Goal: Task Accomplishment & Management: Manage account settings

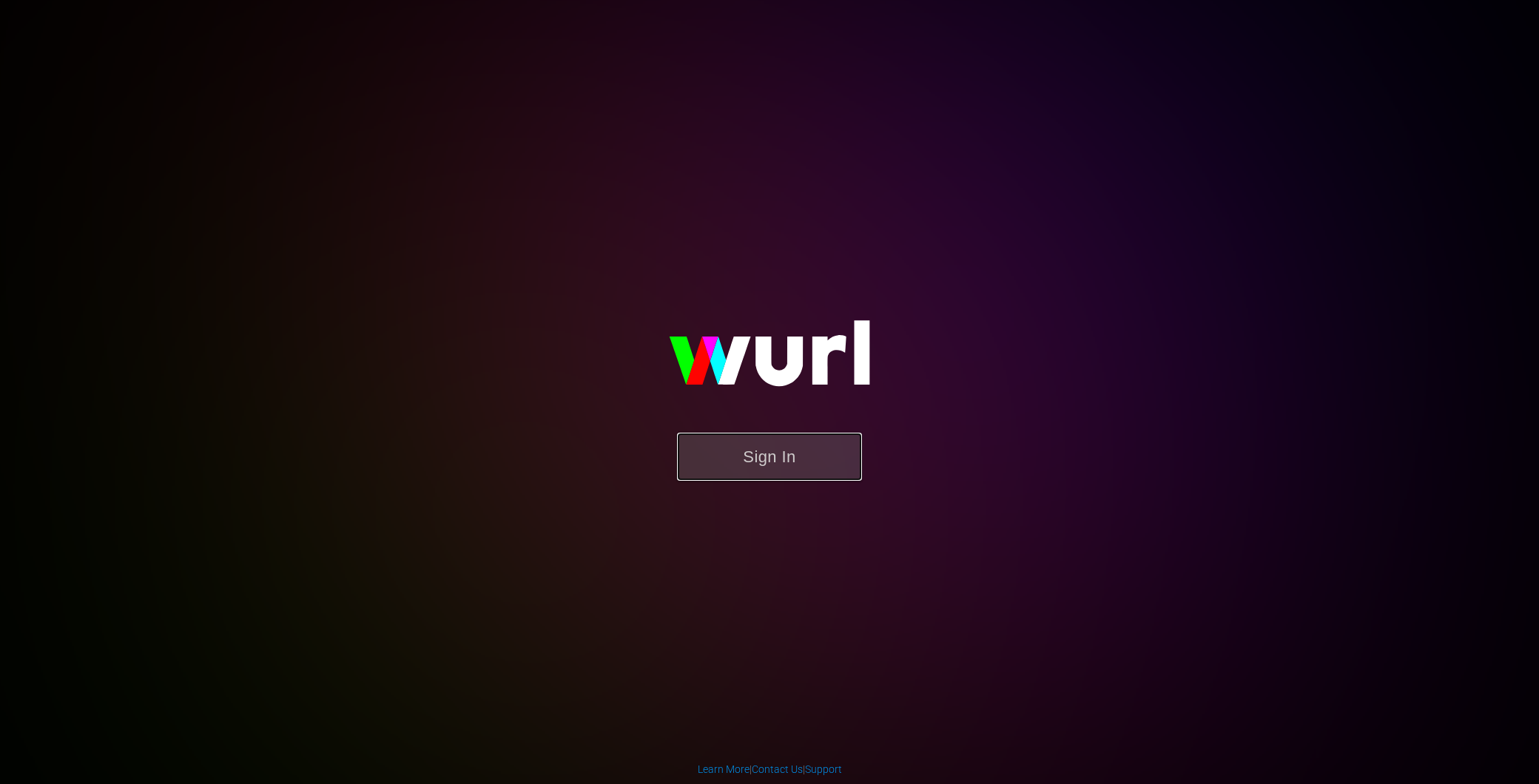
click at [770, 448] on button "Sign In" at bounding box center [770, 457] width 185 height 48
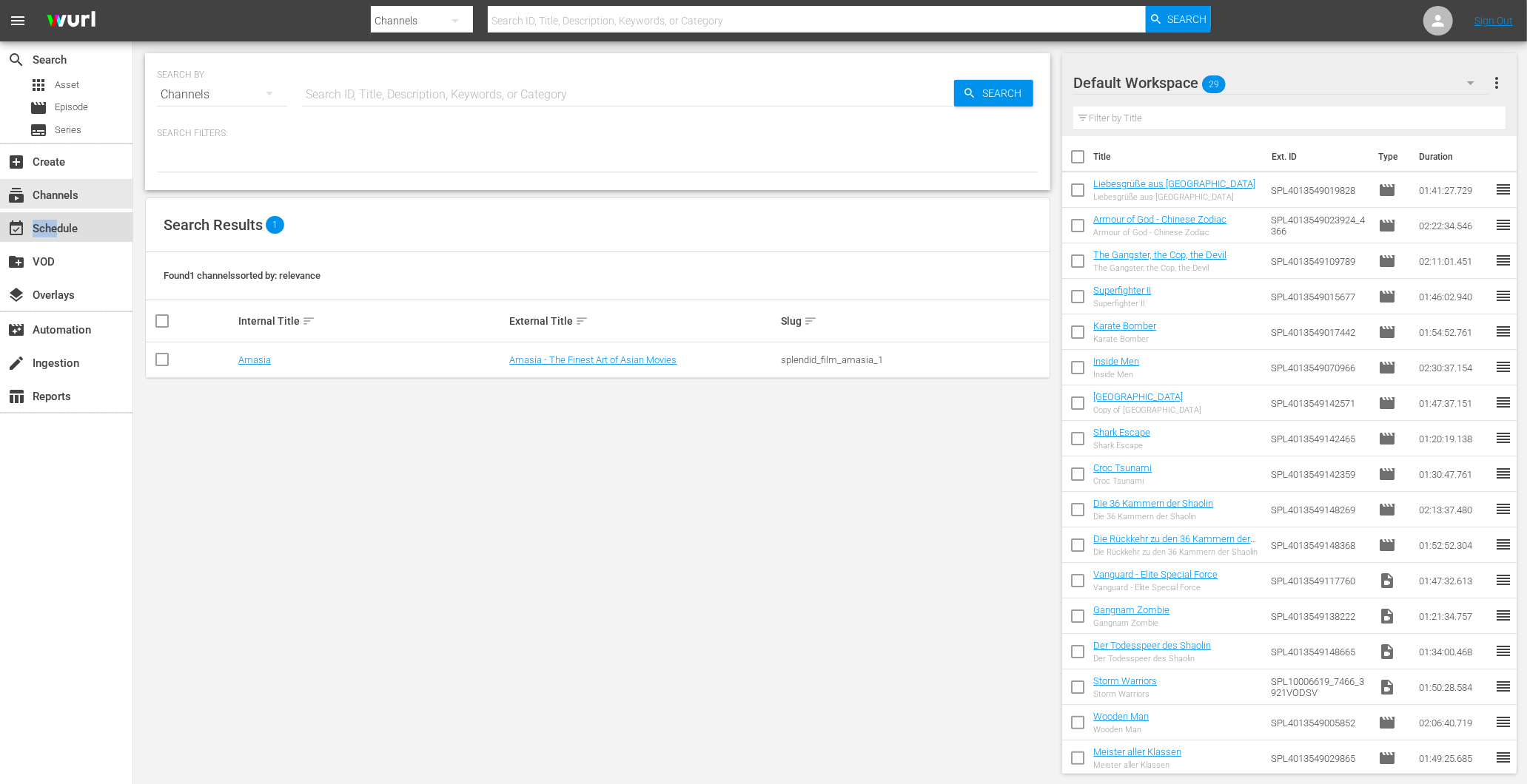
click at [55, 226] on div "event_available Schedule" at bounding box center [66, 227] width 133 height 29
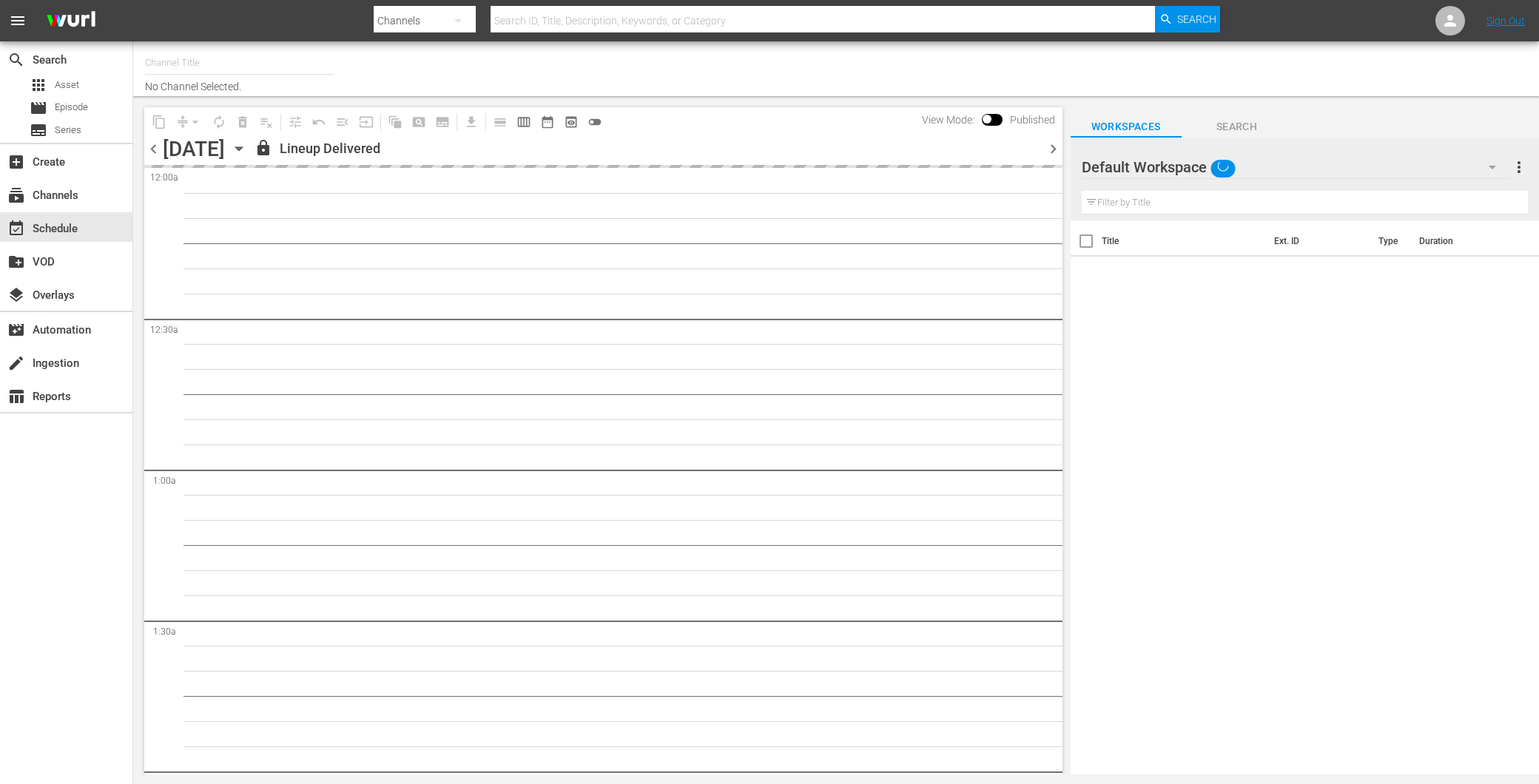
type input "Amasia (1236)"
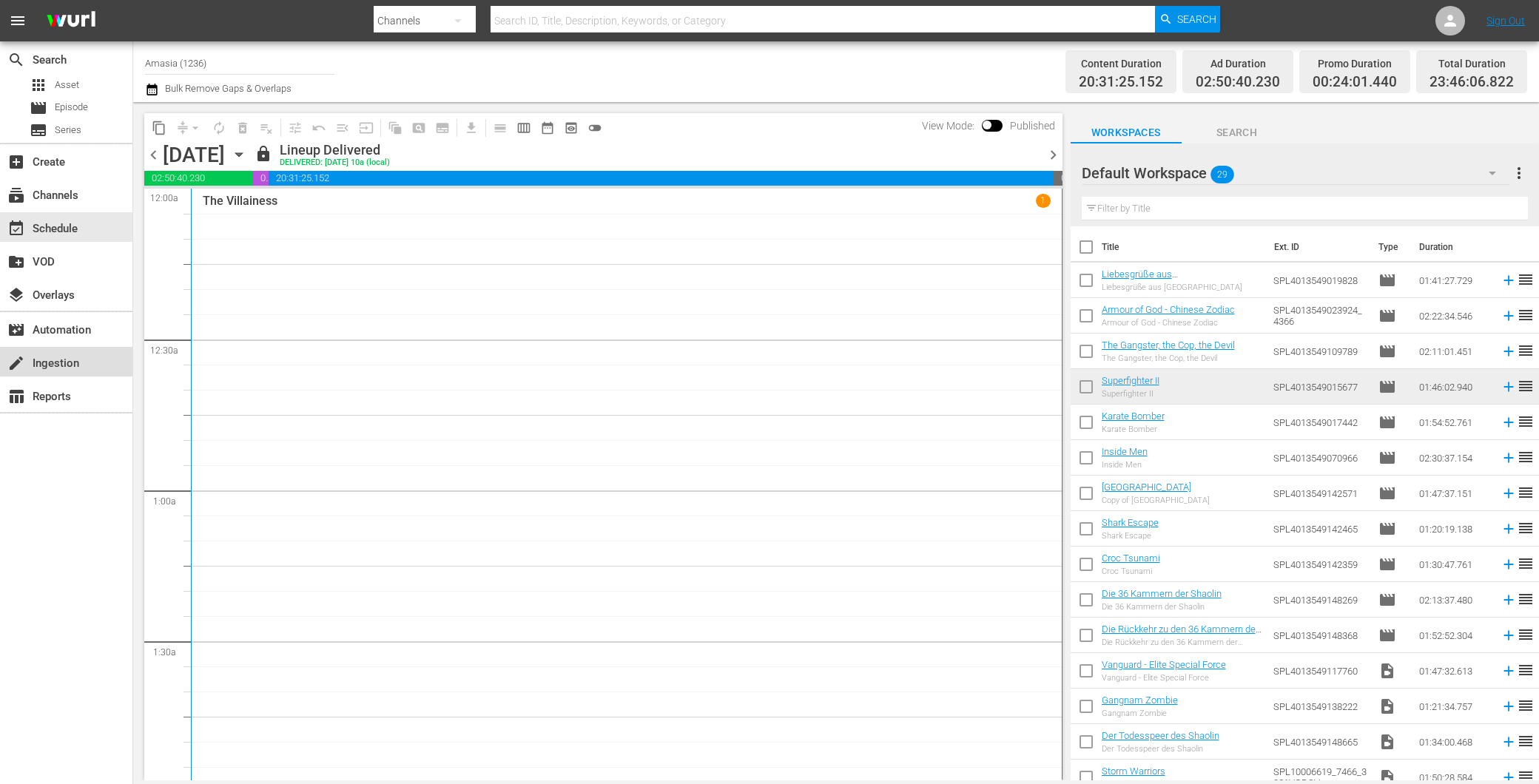
click at [54, 367] on div "create Ingestion" at bounding box center [41, 360] width 83 height 13
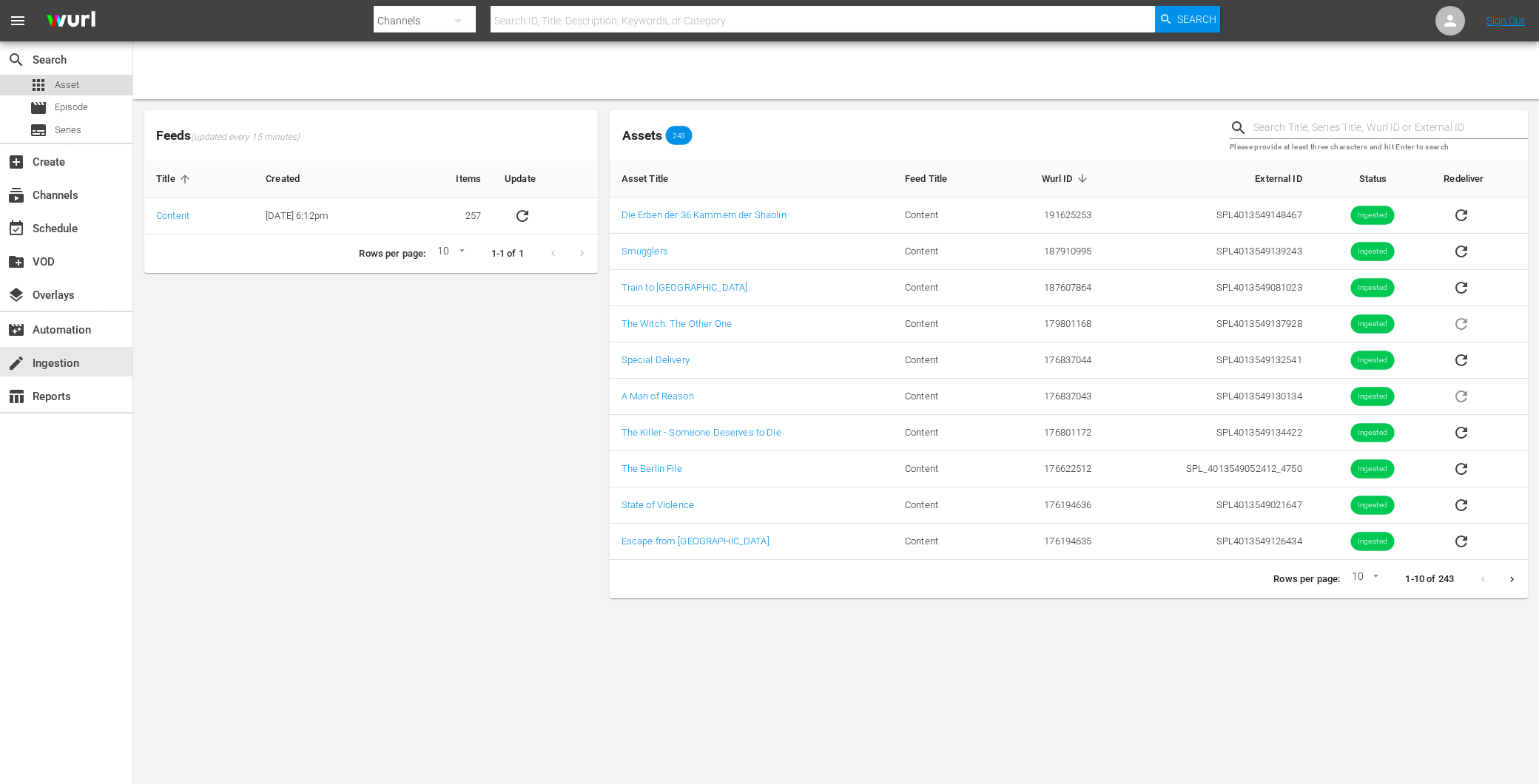
click at [77, 76] on div "apps Asset" at bounding box center [54, 85] width 50 height 21
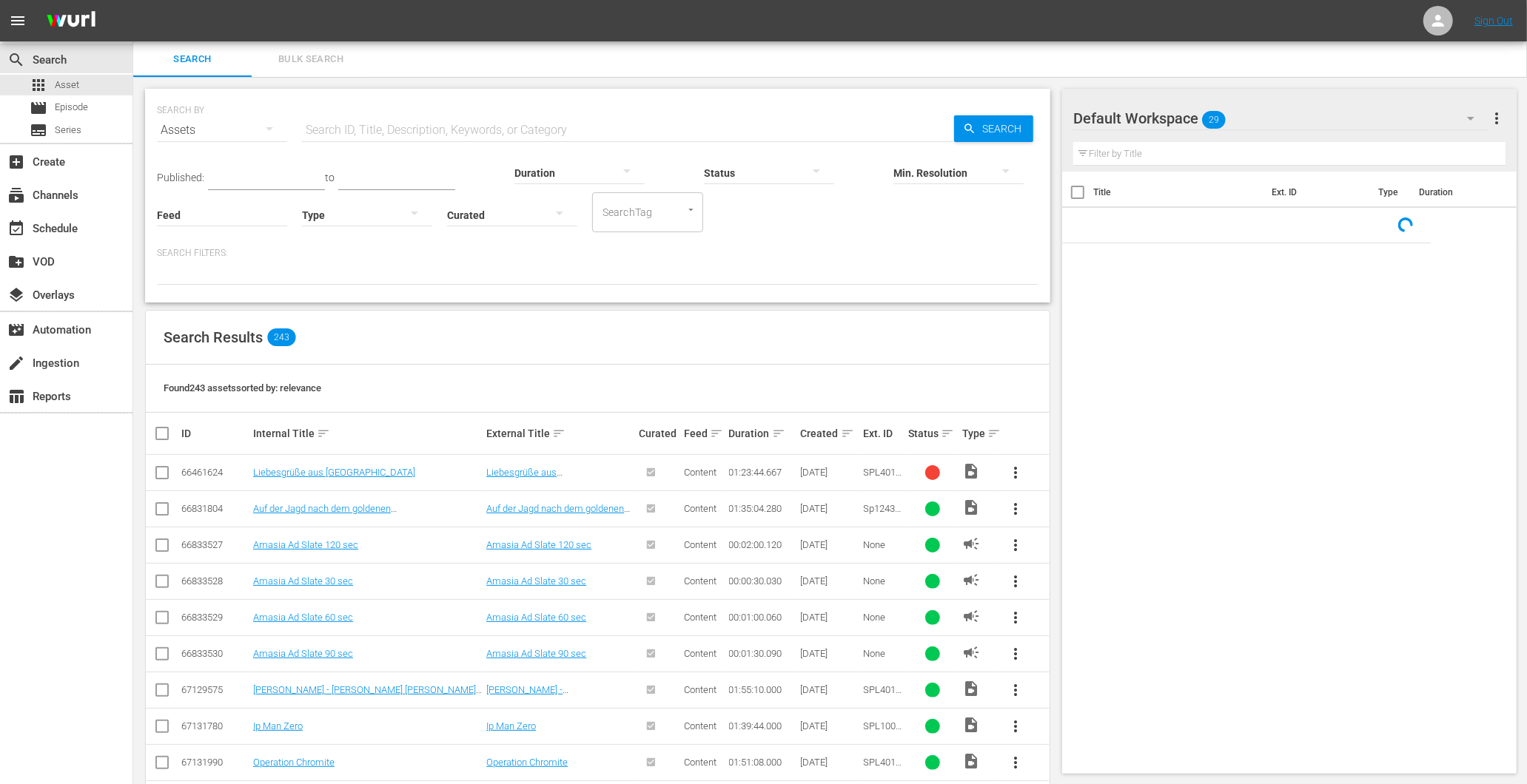
click at [372, 128] on input "text" at bounding box center [627, 130] width 652 height 35
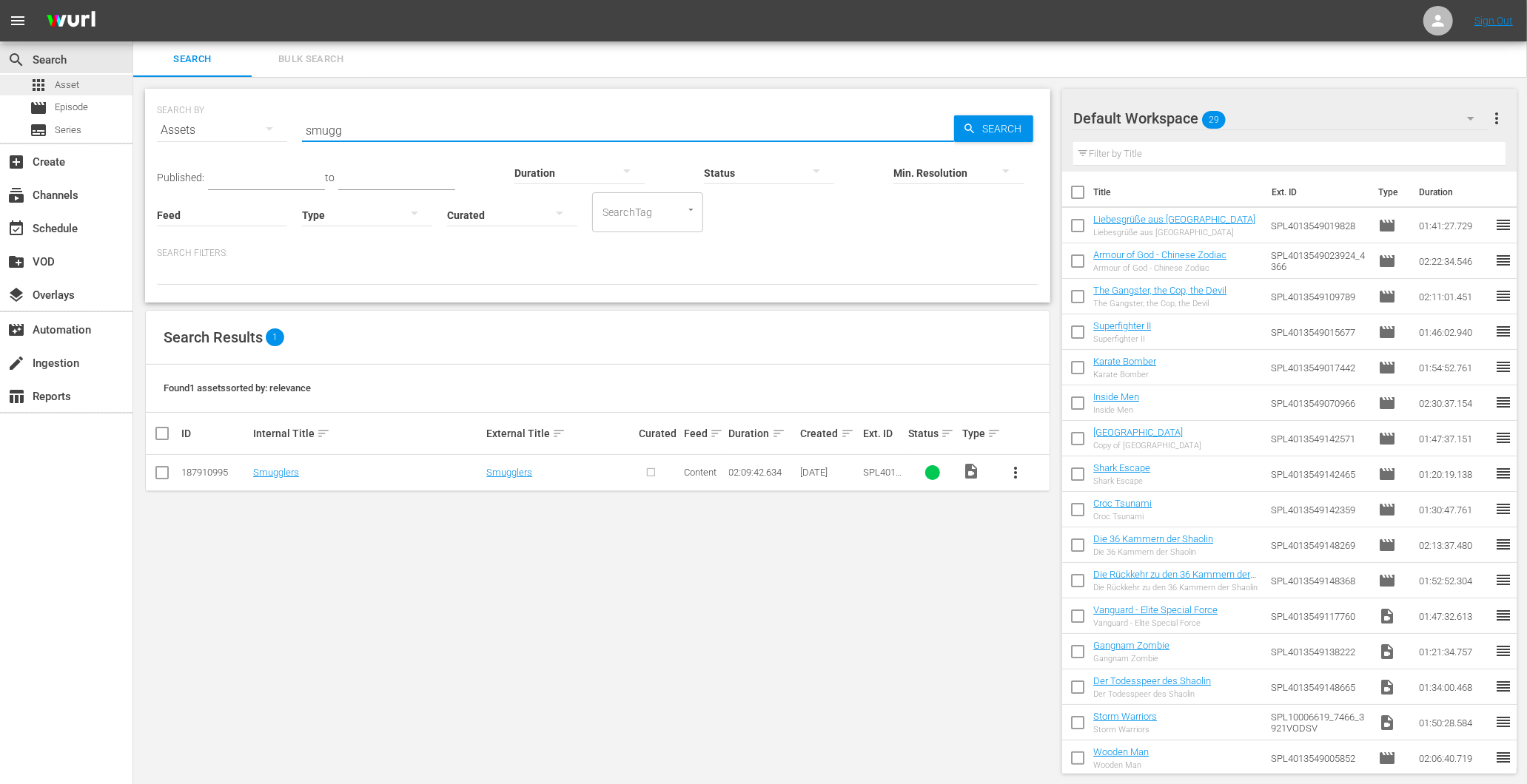
type input "smugg"
click at [45, 97] on div "apps Asset movie Episode subtitles Series" at bounding box center [66, 108] width 133 height 65
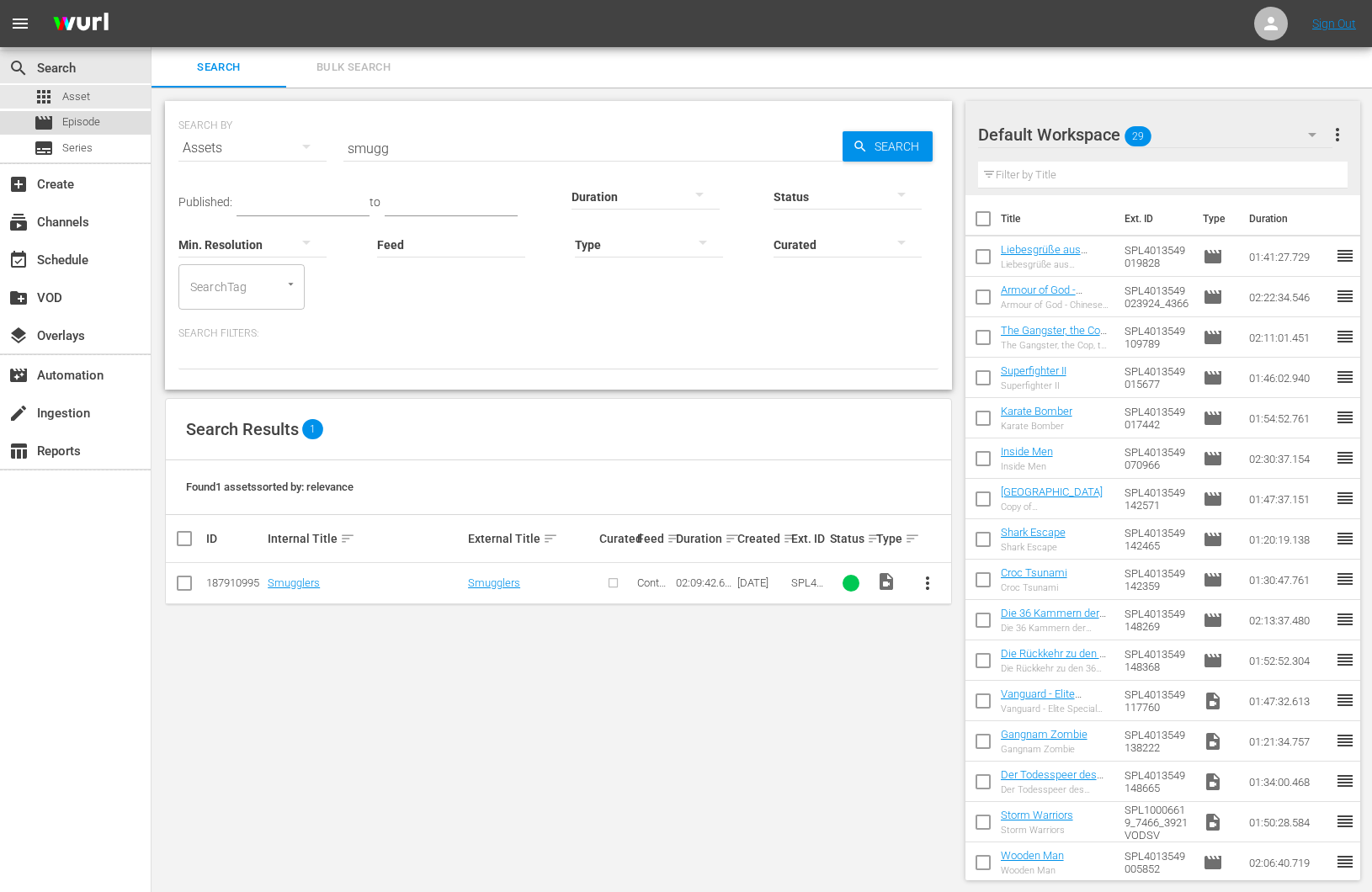
click at [88, 126] on span "Episode" at bounding box center [81, 122] width 38 height 17
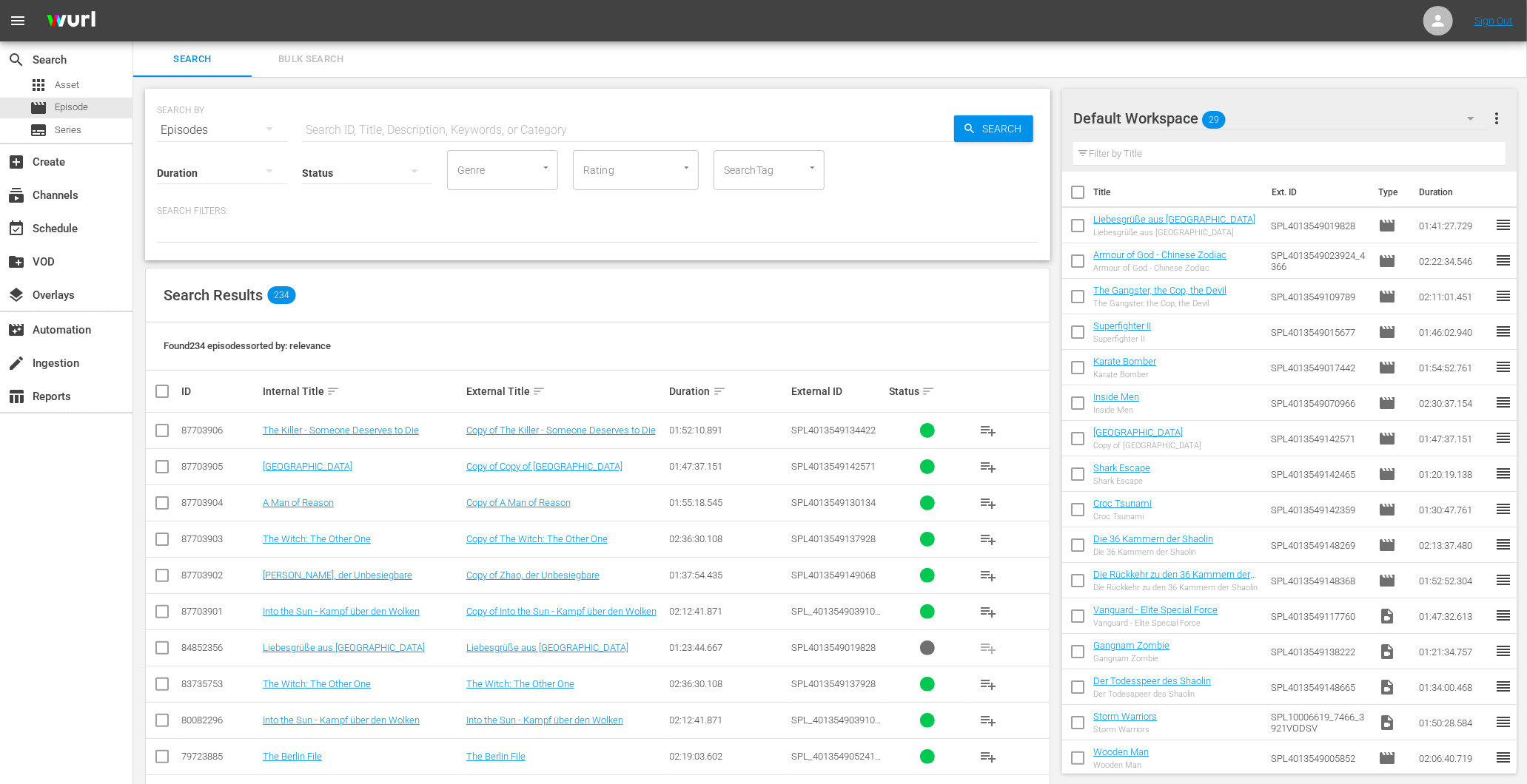
click at [368, 128] on input "text" at bounding box center [627, 130] width 652 height 35
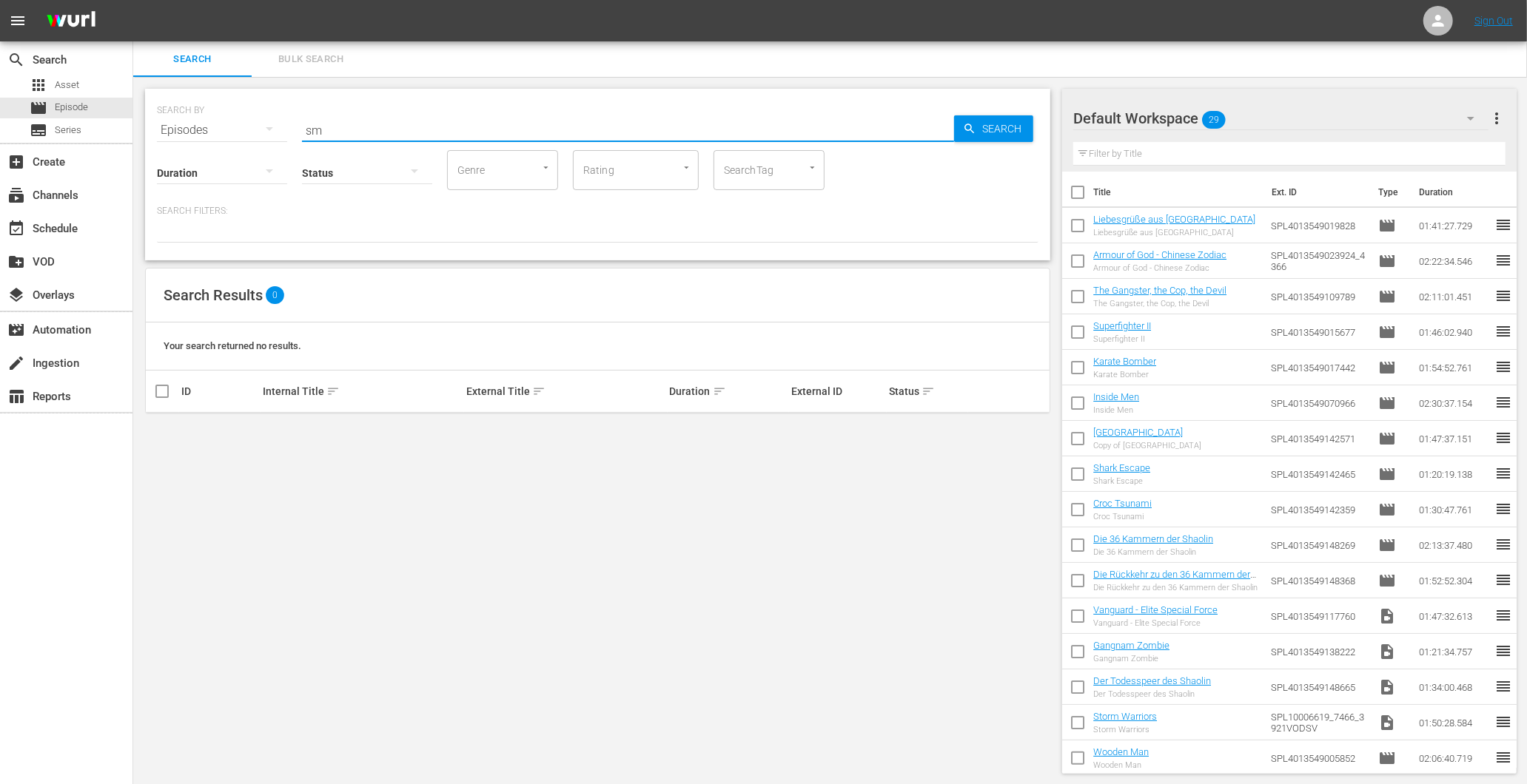
type input "s"
type input "S"
type input "M"
type input "S"
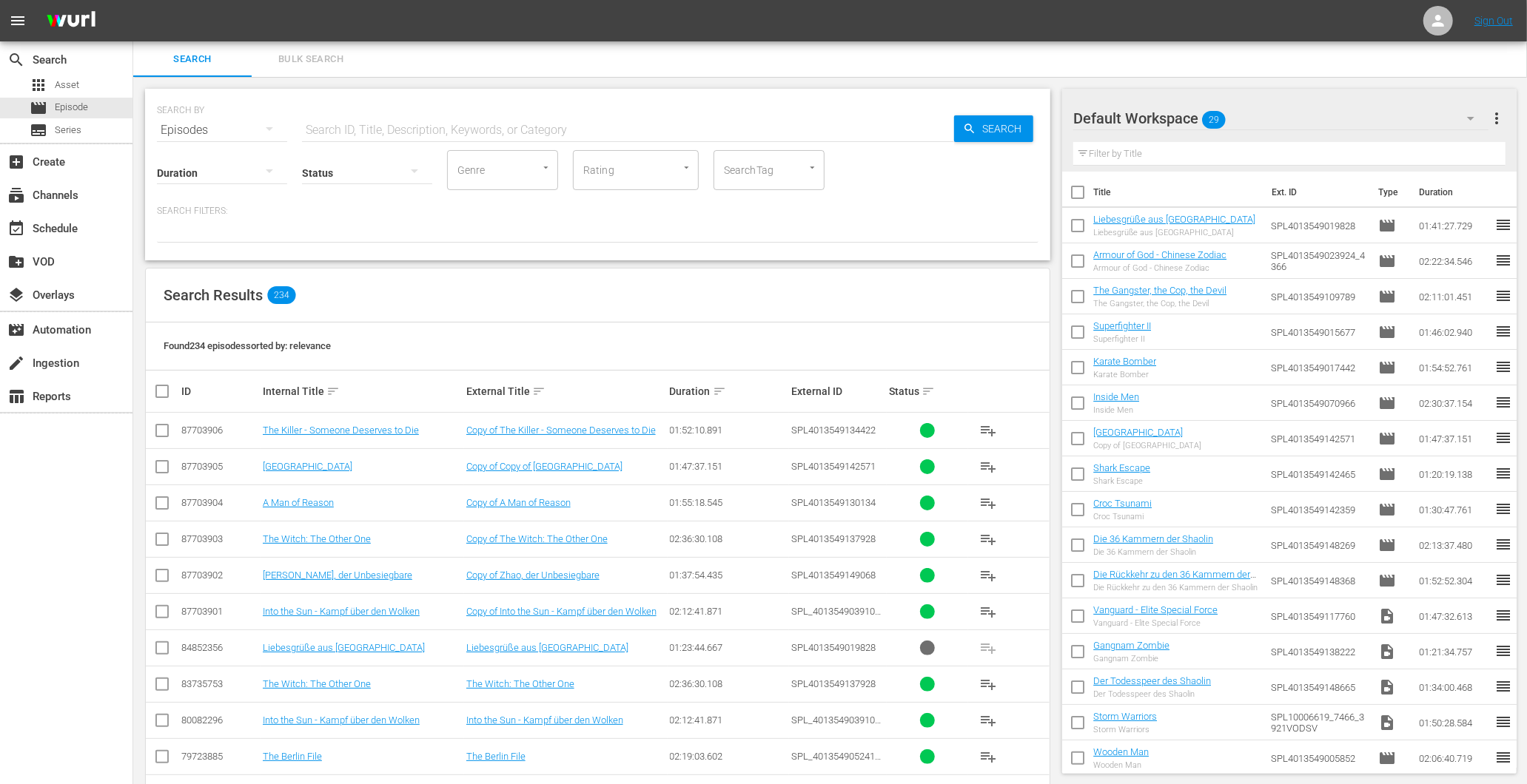
click at [415, 114] on input "text" at bounding box center [627, 130] width 652 height 35
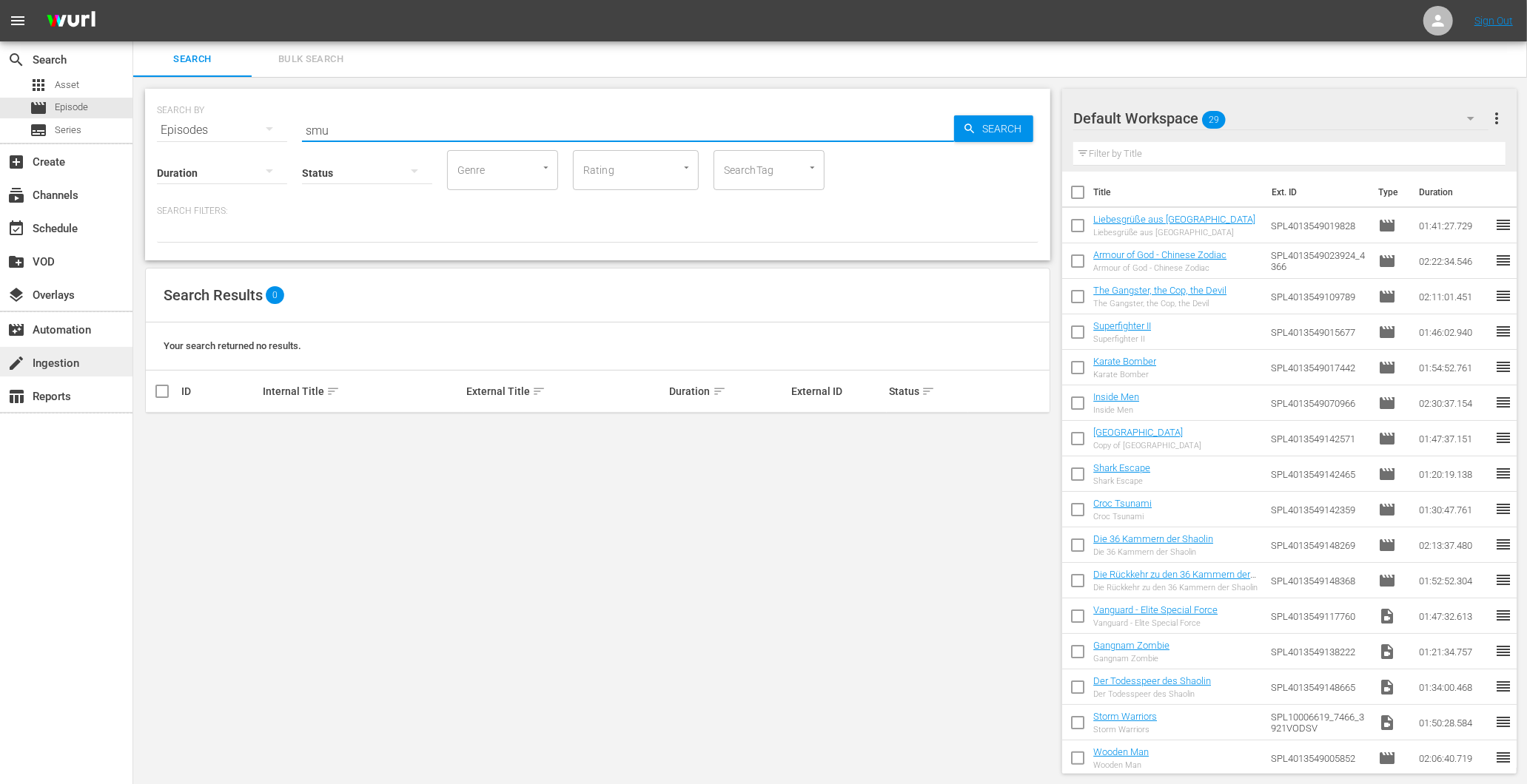
type input "smu"
click at [69, 368] on div "create Ingestion" at bounding box center [41, 360] width 83 height 13
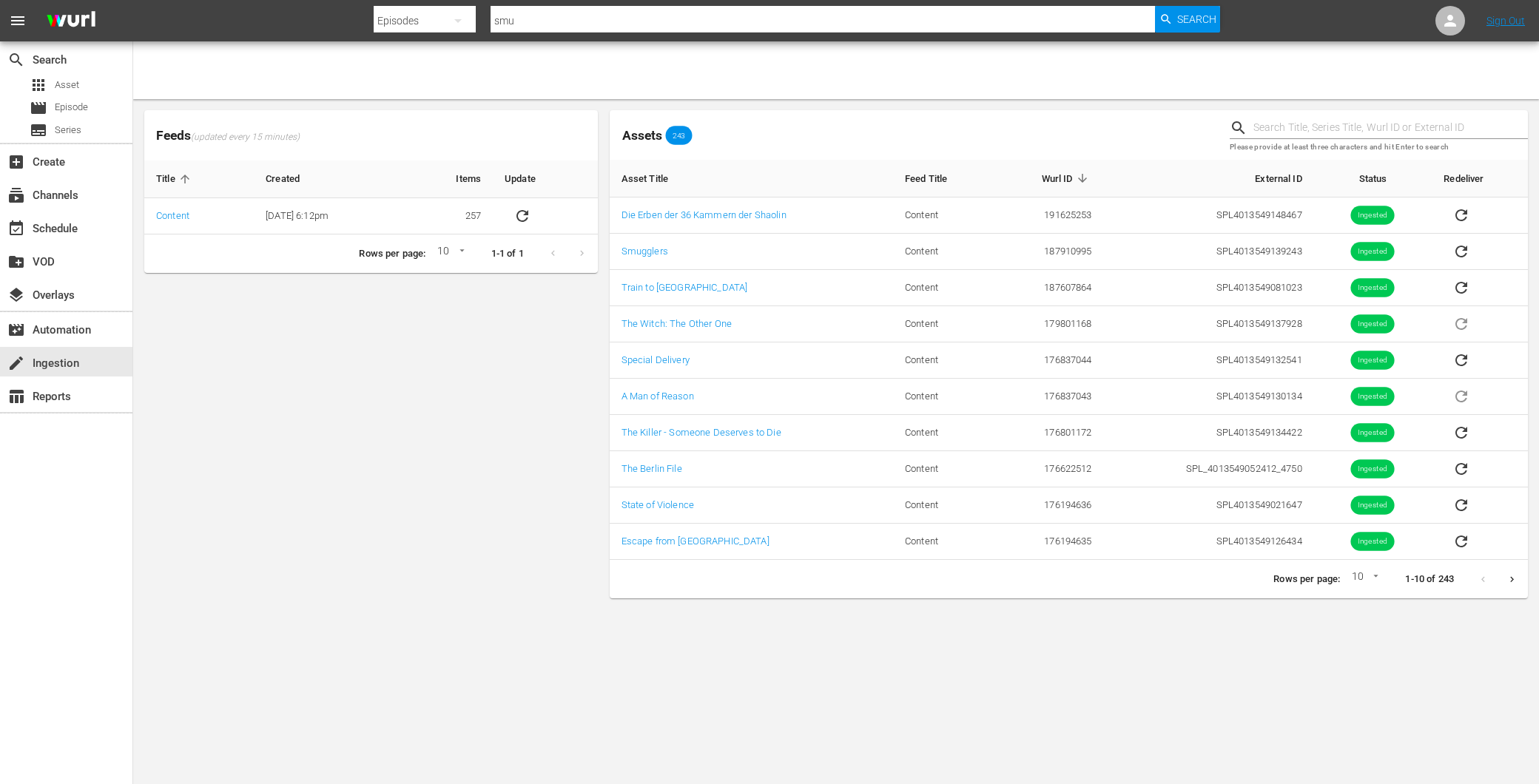
click at [204, 65] on div at bounding box center [837, 70] width 1406 height 58
click at [72, 81] on span "Asset" at bounding box center [67, 84] width 24 height 15
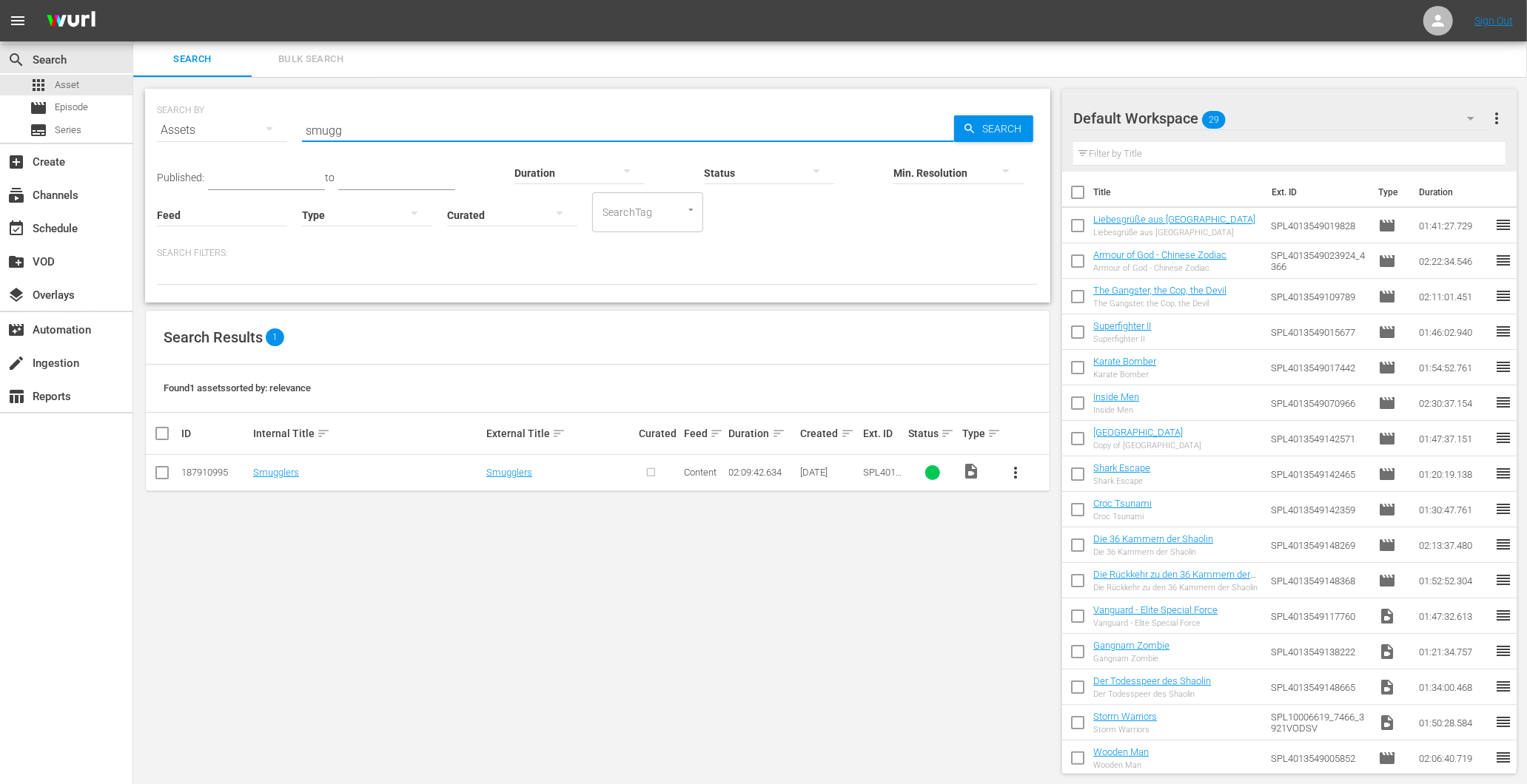
click at [338, 131] on input "smugg" at bounding box center [627, 130] width 652 height 35
type input "the witch"
click at [313, 508] on link "The Witch: The Other One" at bounding box center [307, 508] width 108 height 11
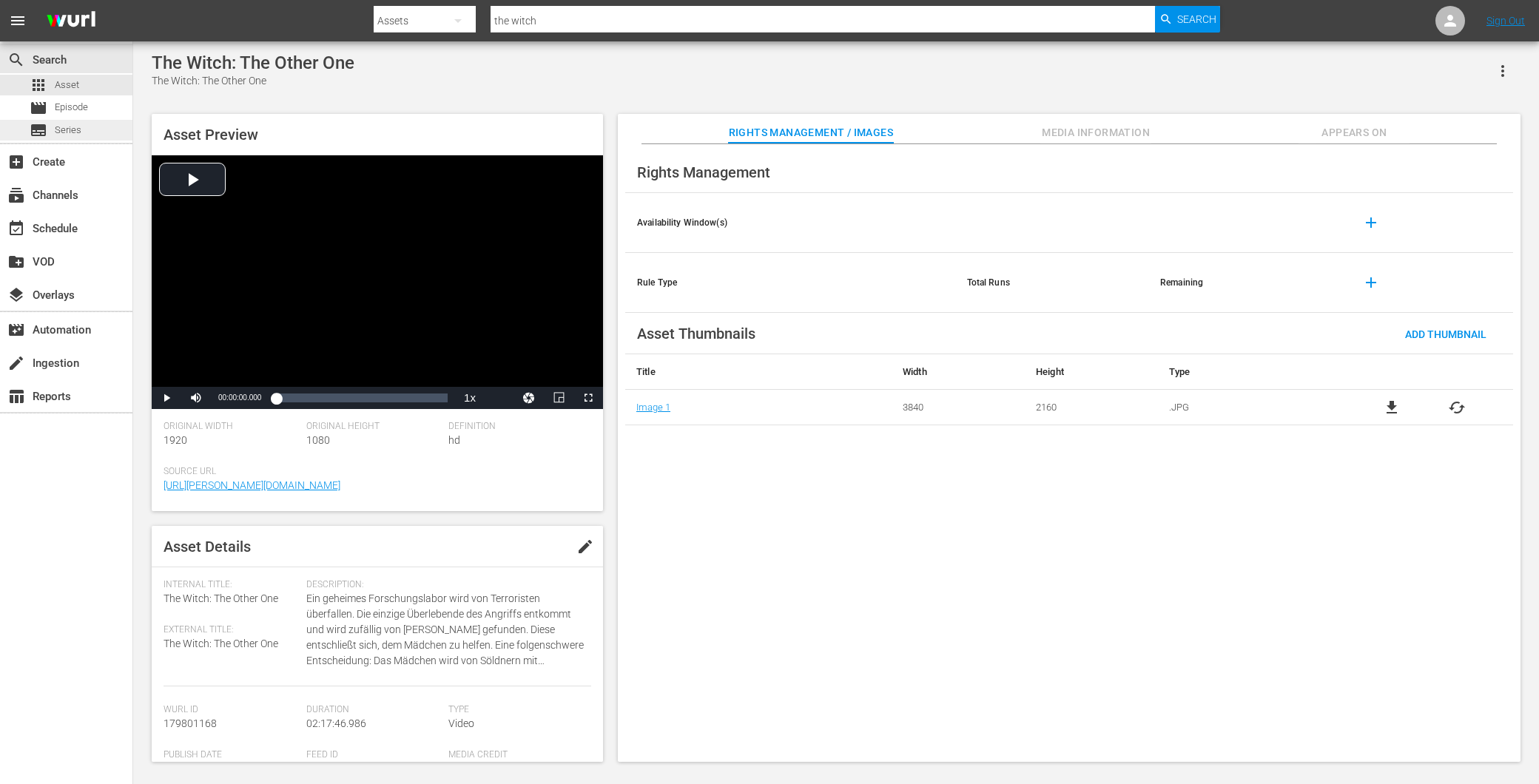
click at [84, 121] on div "subtitles Series" at bounding box center [66, 130] width 133 height 21
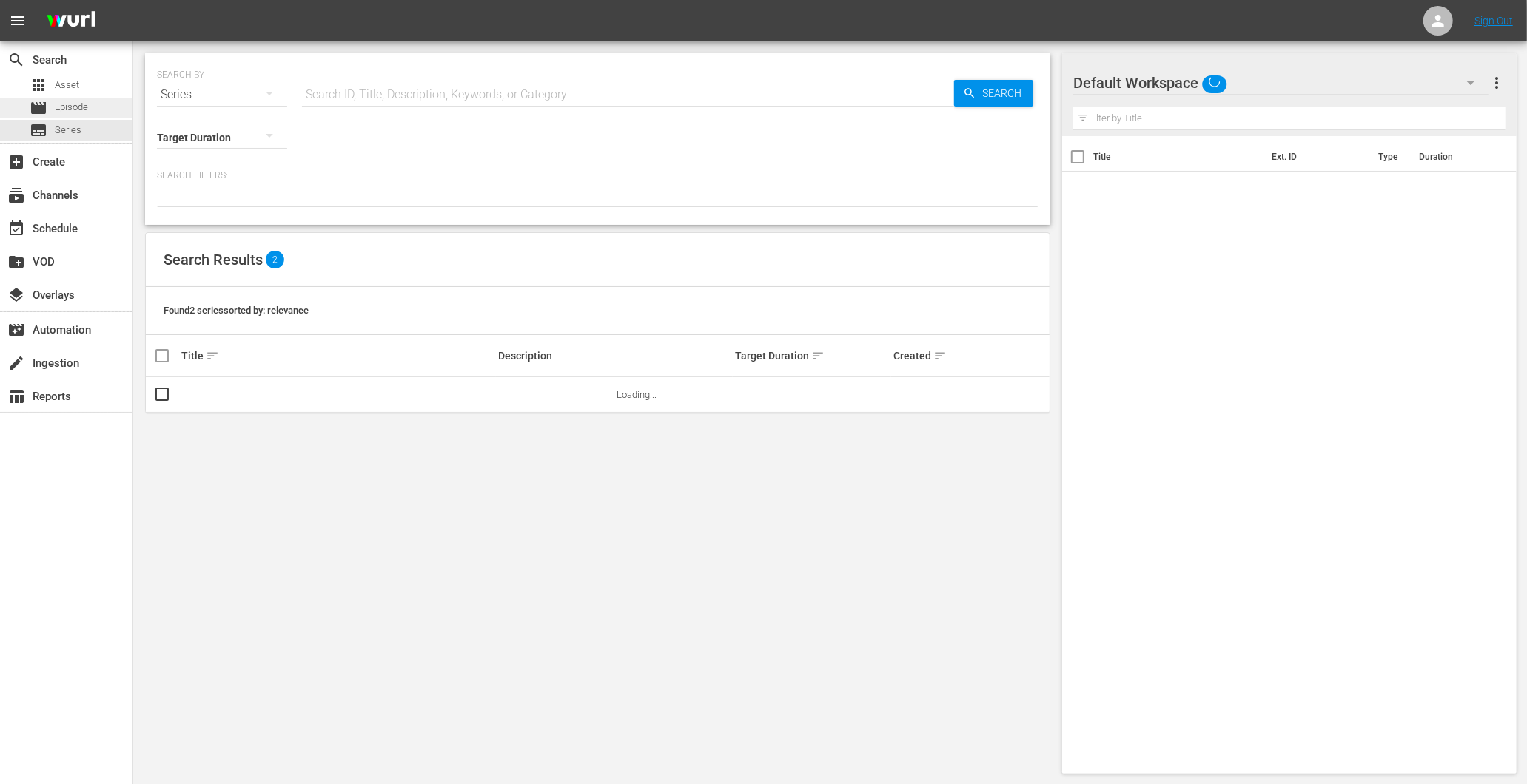
click at [81, 112] on span "Episode" at bounding box center [72, 107] width 34 height 15
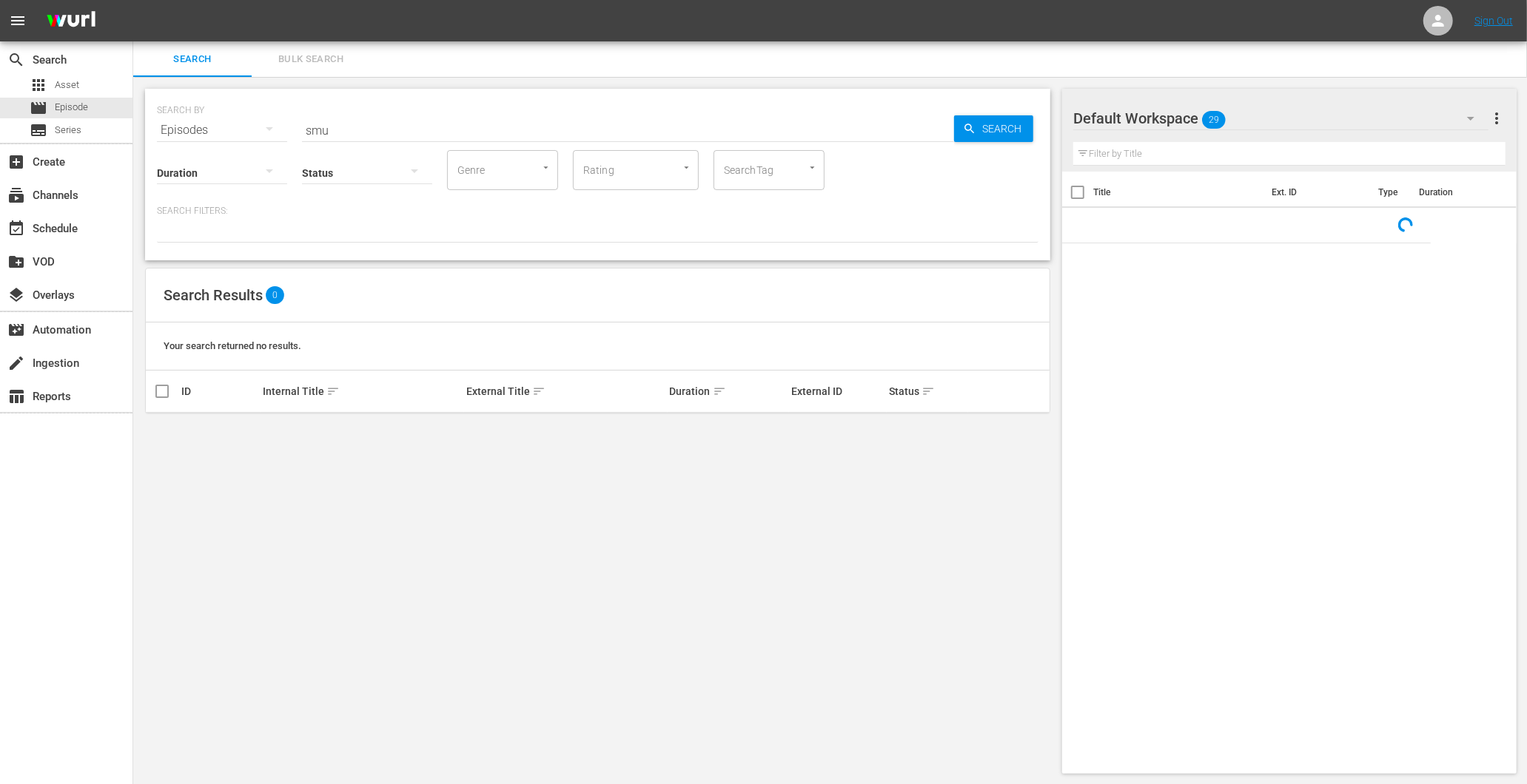
click at [356, 139] on div "Status" at bounding box center [366, 164] width 130 height 53
click at [356, 128] on input "smu" at bounding box center [627, 130] width 652 height 35
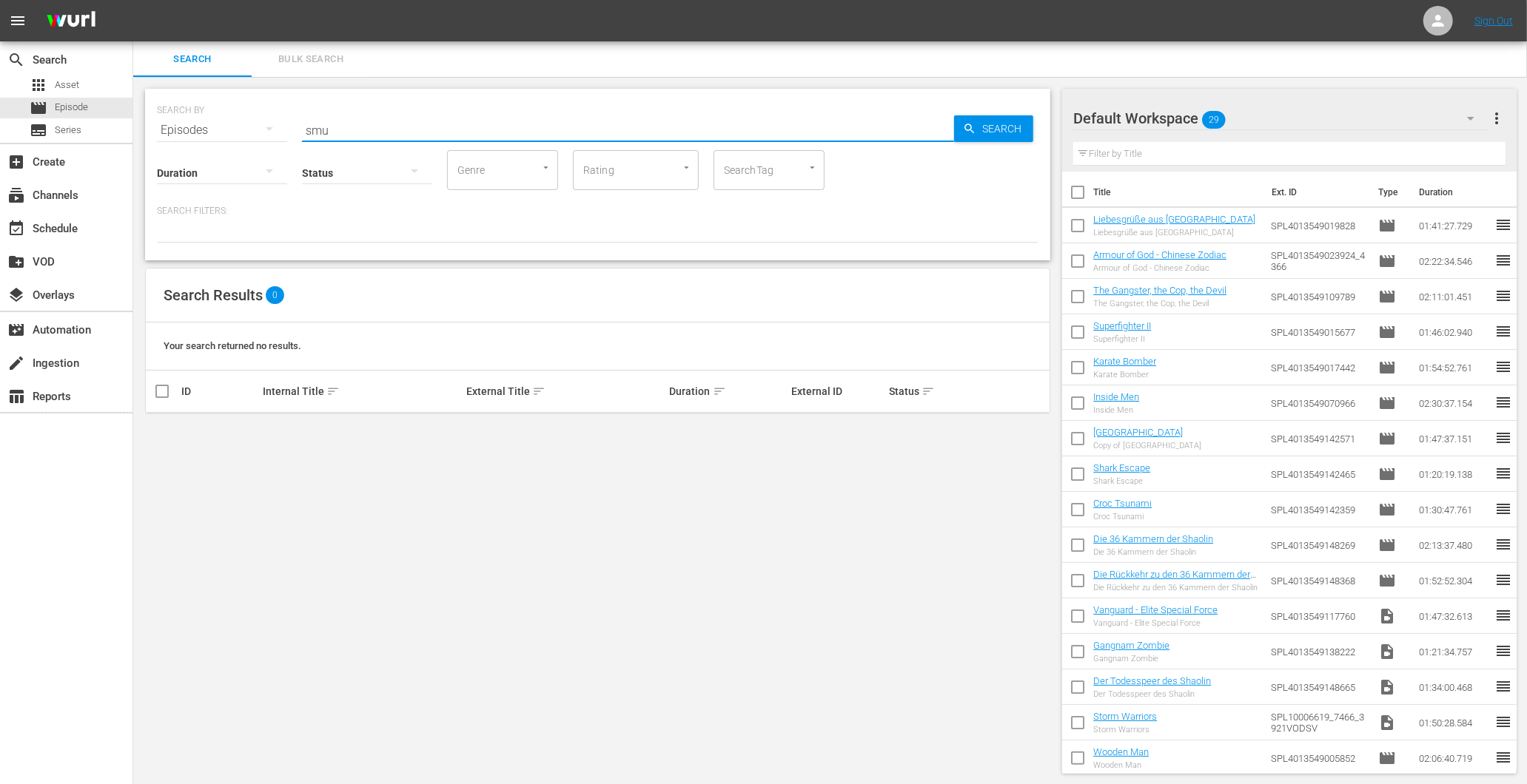
click at [356, 128] on input "smu" at bounding box center [627, 130] width 652 height 35
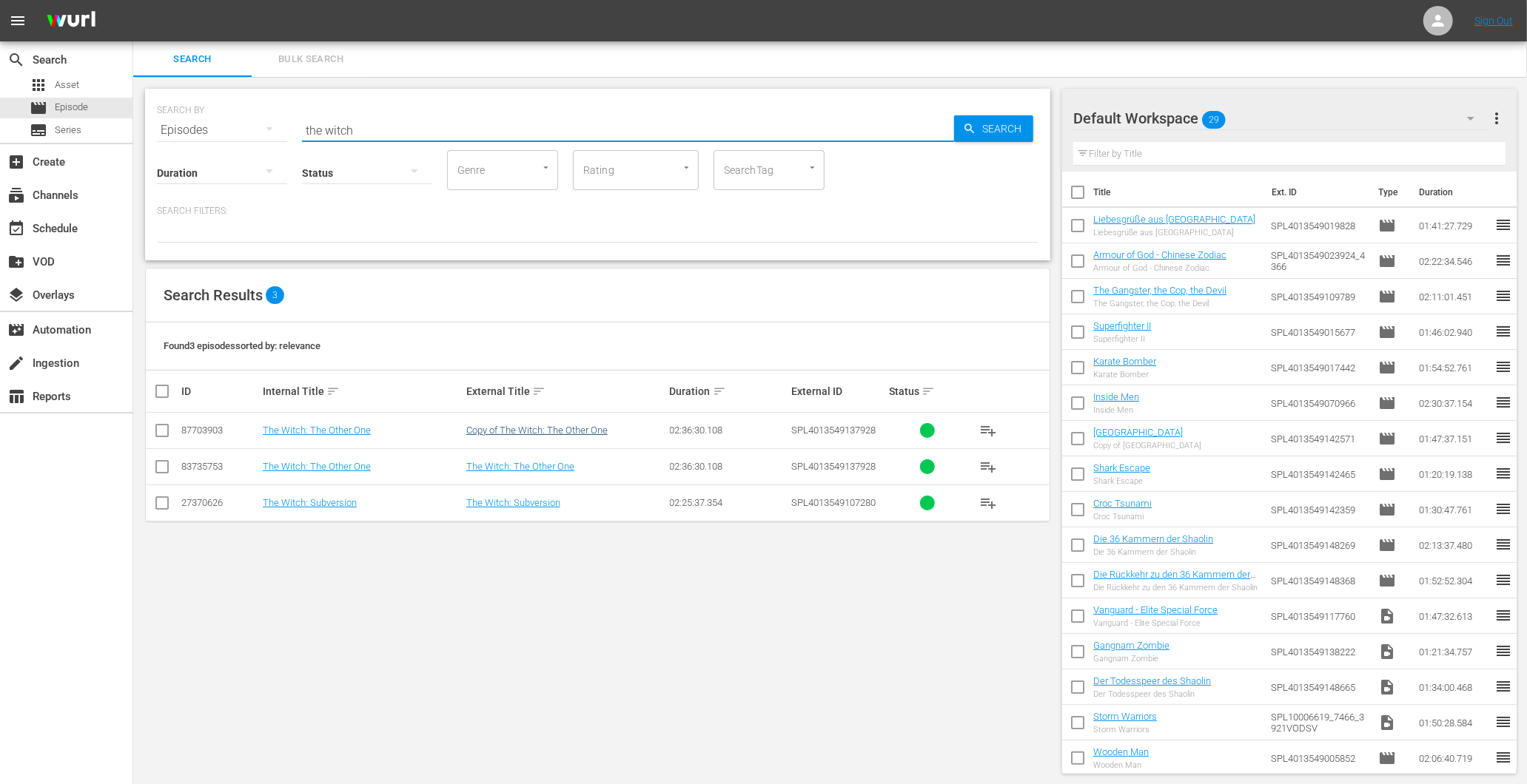
type input "the witch"
click at [515, 425] on link "Copy of The Witch: The Other One" at bounding box center [537, 430] width 141 height 11
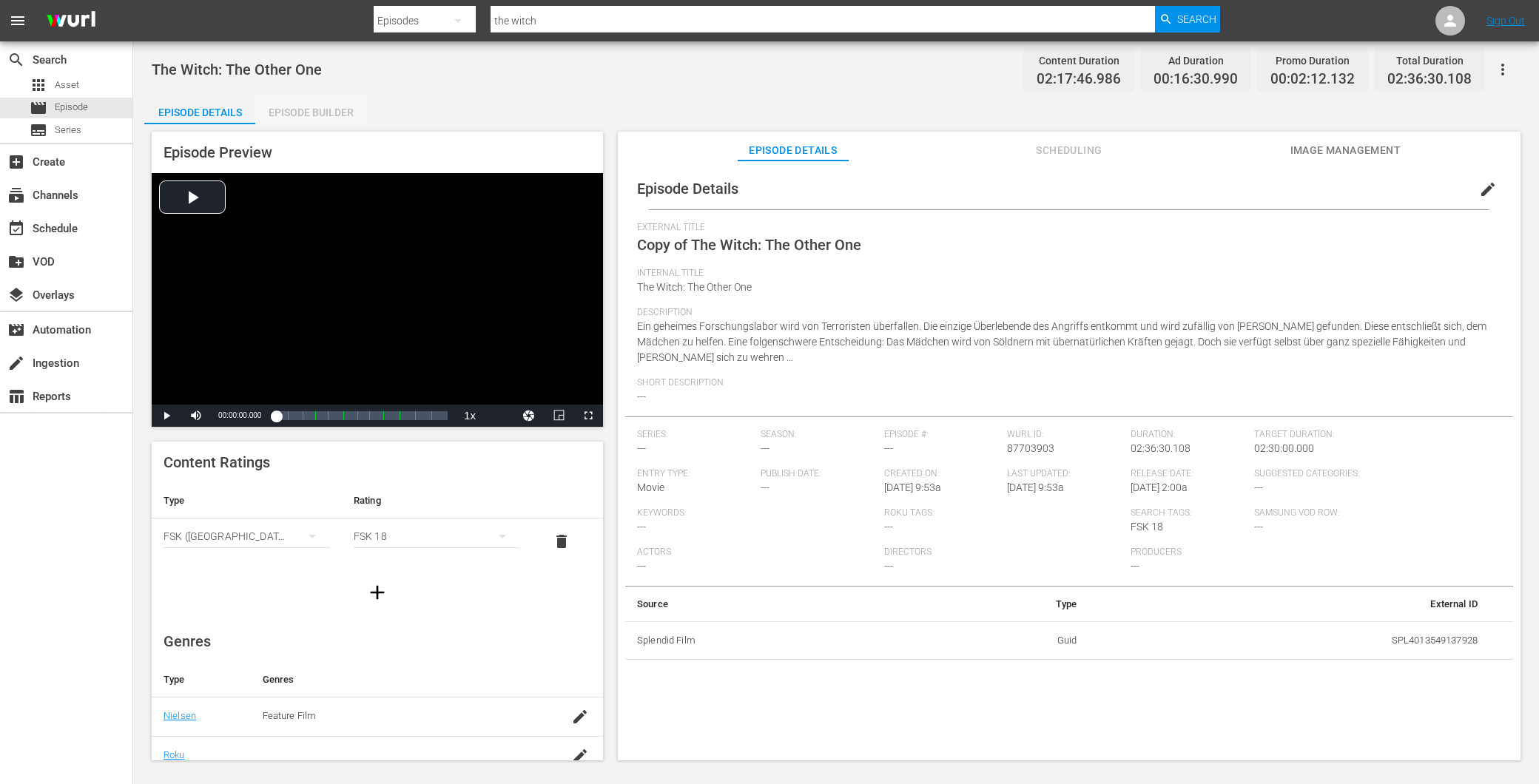
click at [293, 111] on div "Episode Builder" at bounding box center [310, 112] width 111 height 35
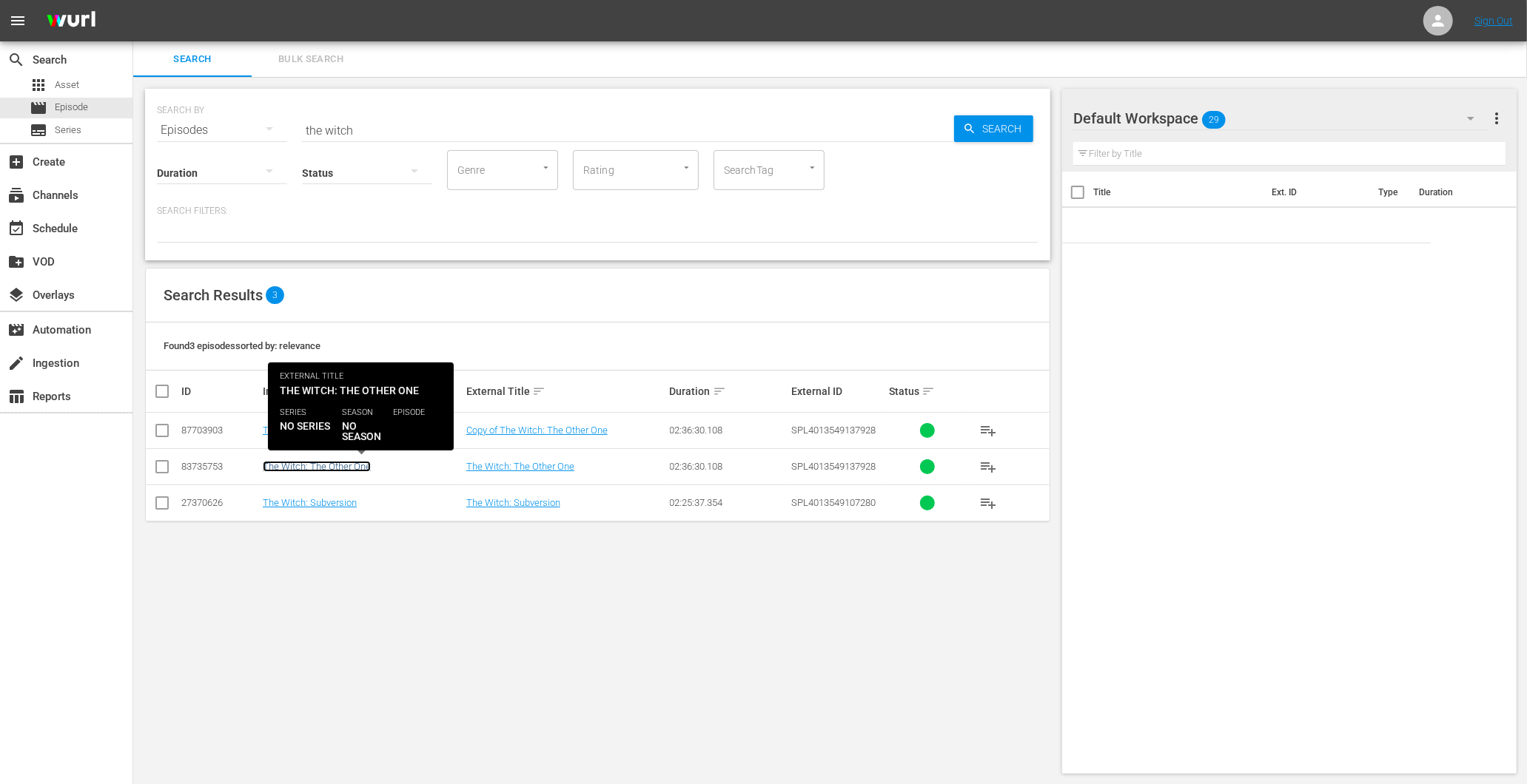
click at [311, 461] on link "The Witch: The Other One" at bounding box center [316, 466] width 108 height 11
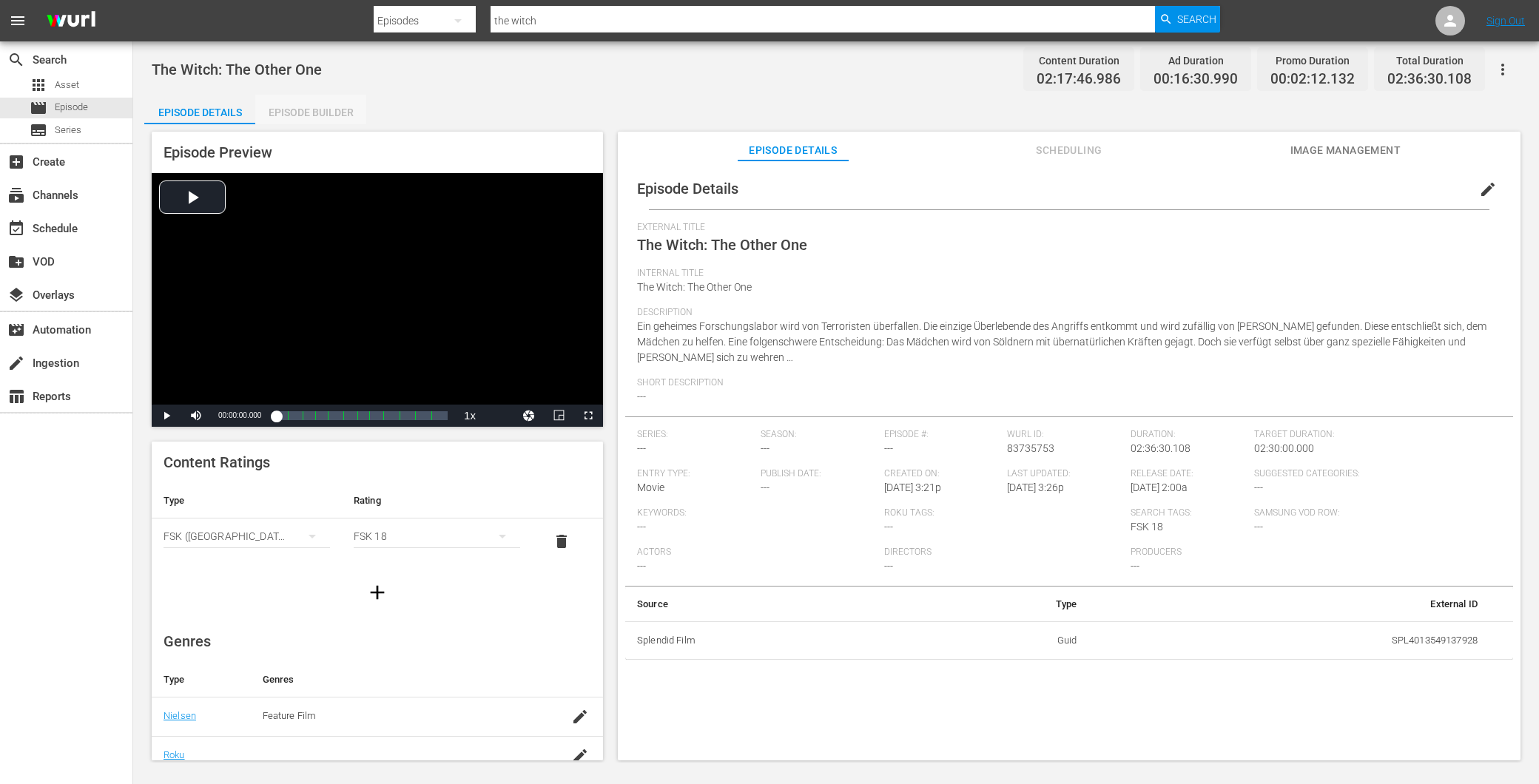
click at [285, 108] on div "Episode Builder" at bounding box center [310, 112] width 111 height 35
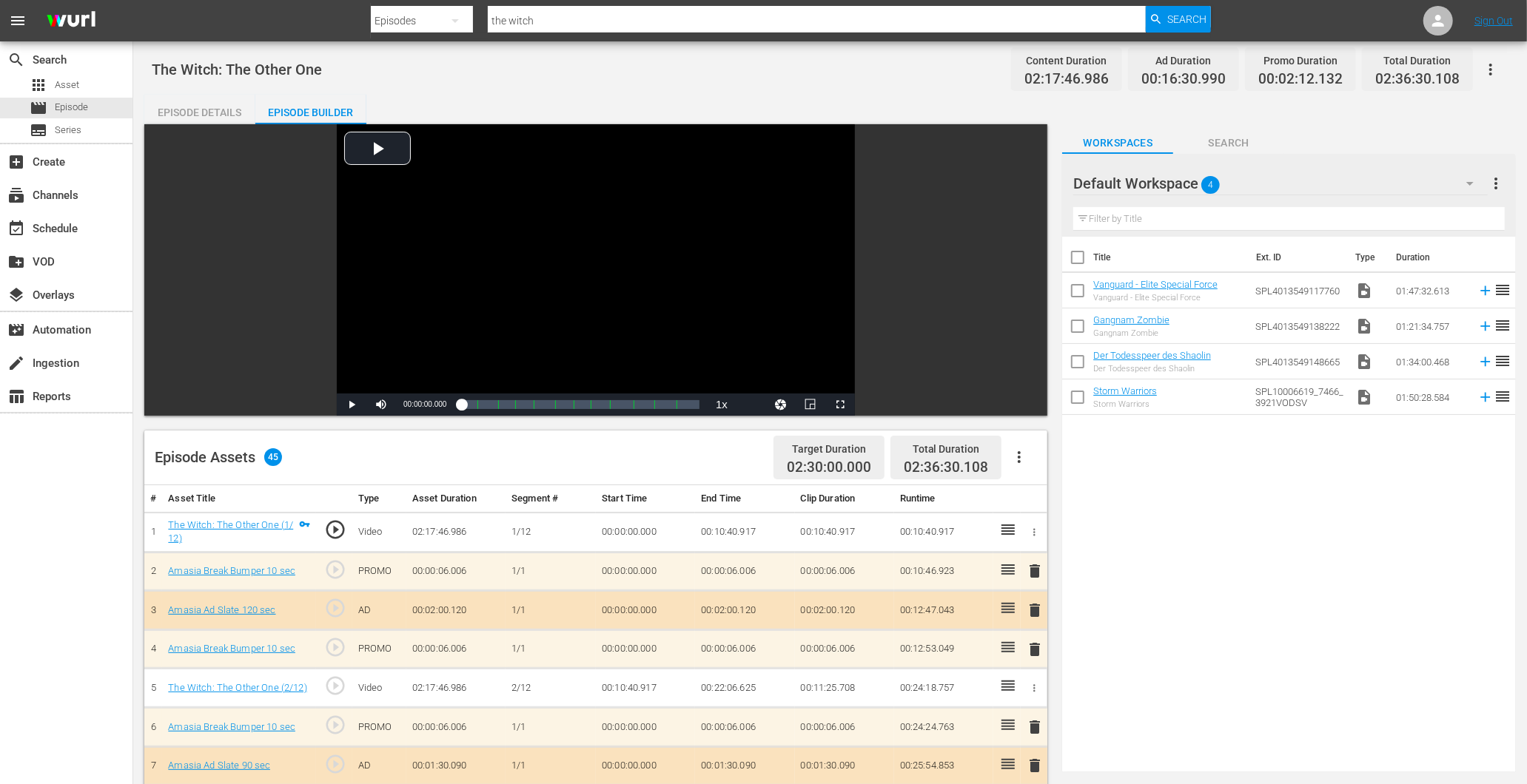
click at [213, 108] on div "Episode Details" at bounding box center [199, 112] width 111 height 35
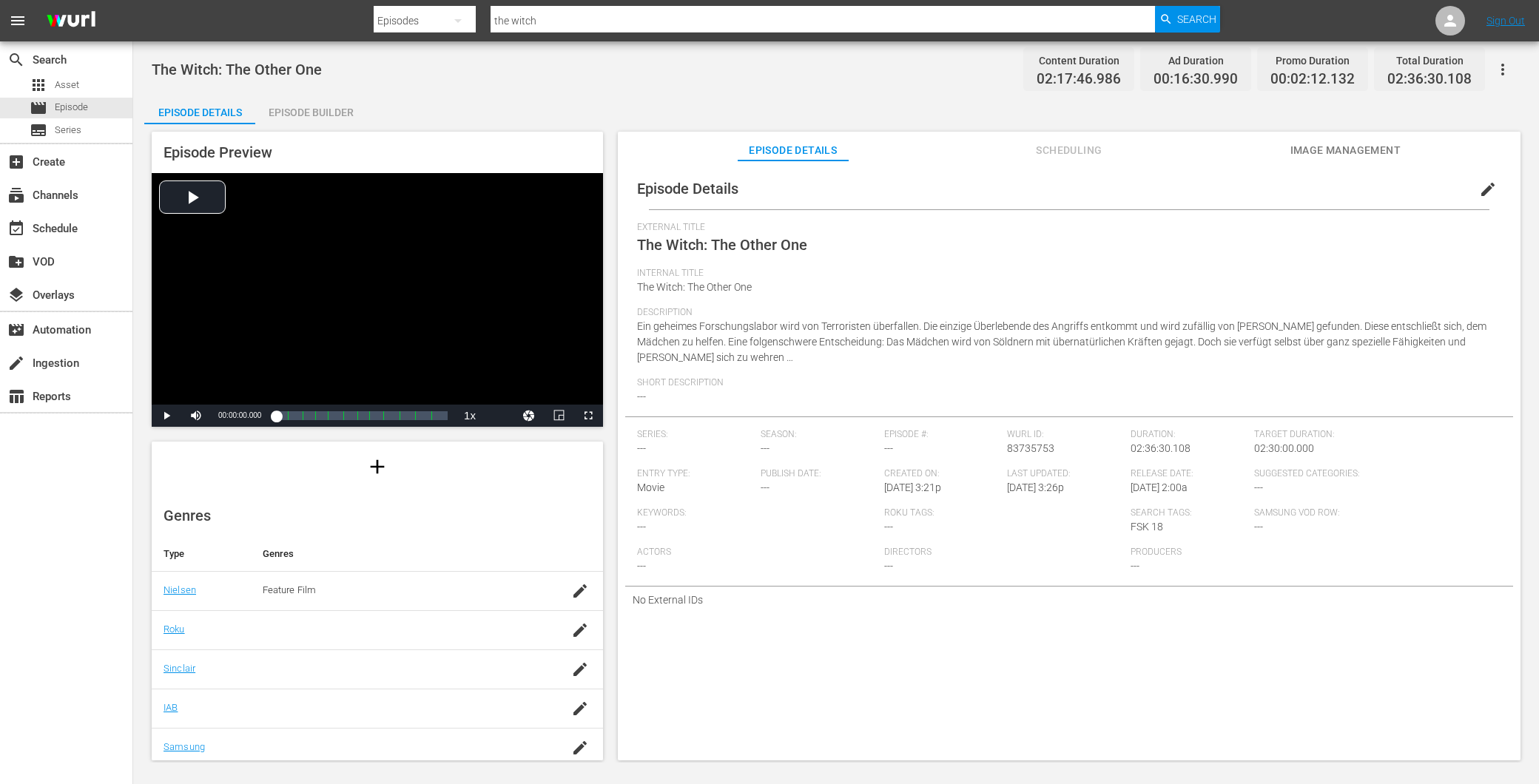
scroll to position [211, 0]
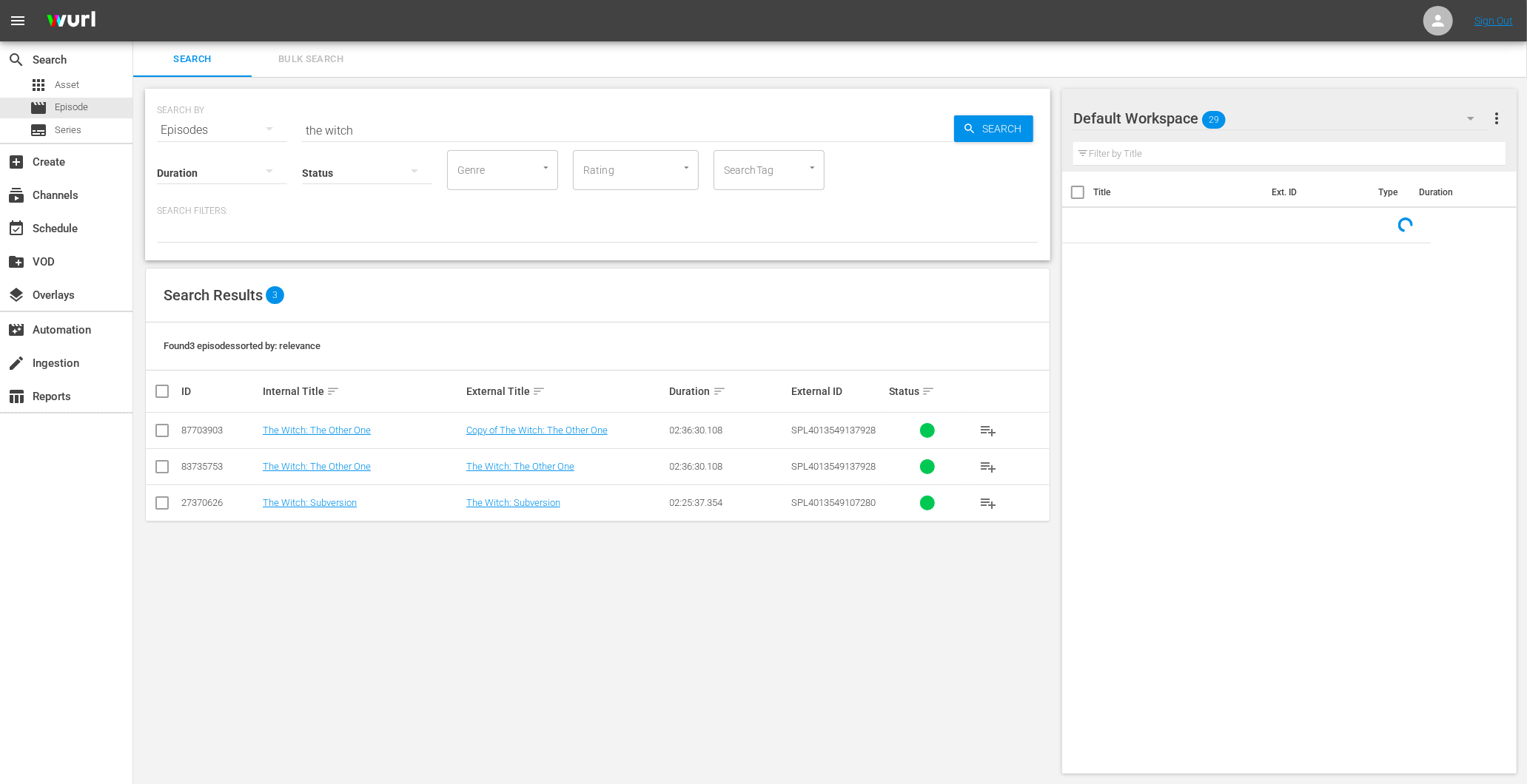
click at [280, 422] on td "The Witch: The Other One" at bounding box center [362, 431] width 203 height 36
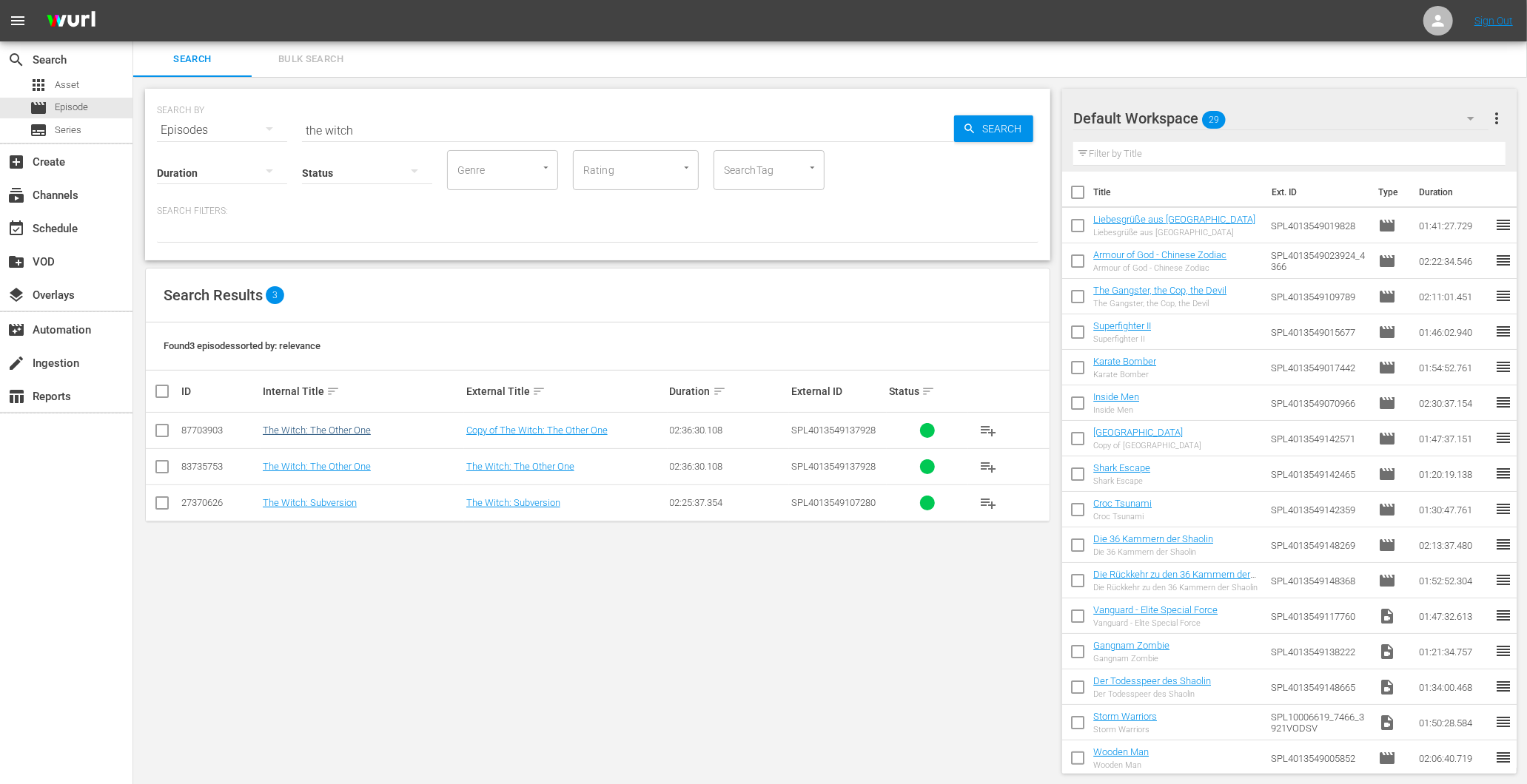
click at [286, 427] on td "The Witch: The Other One" at bounding box center [362, 431] width 203 height 36
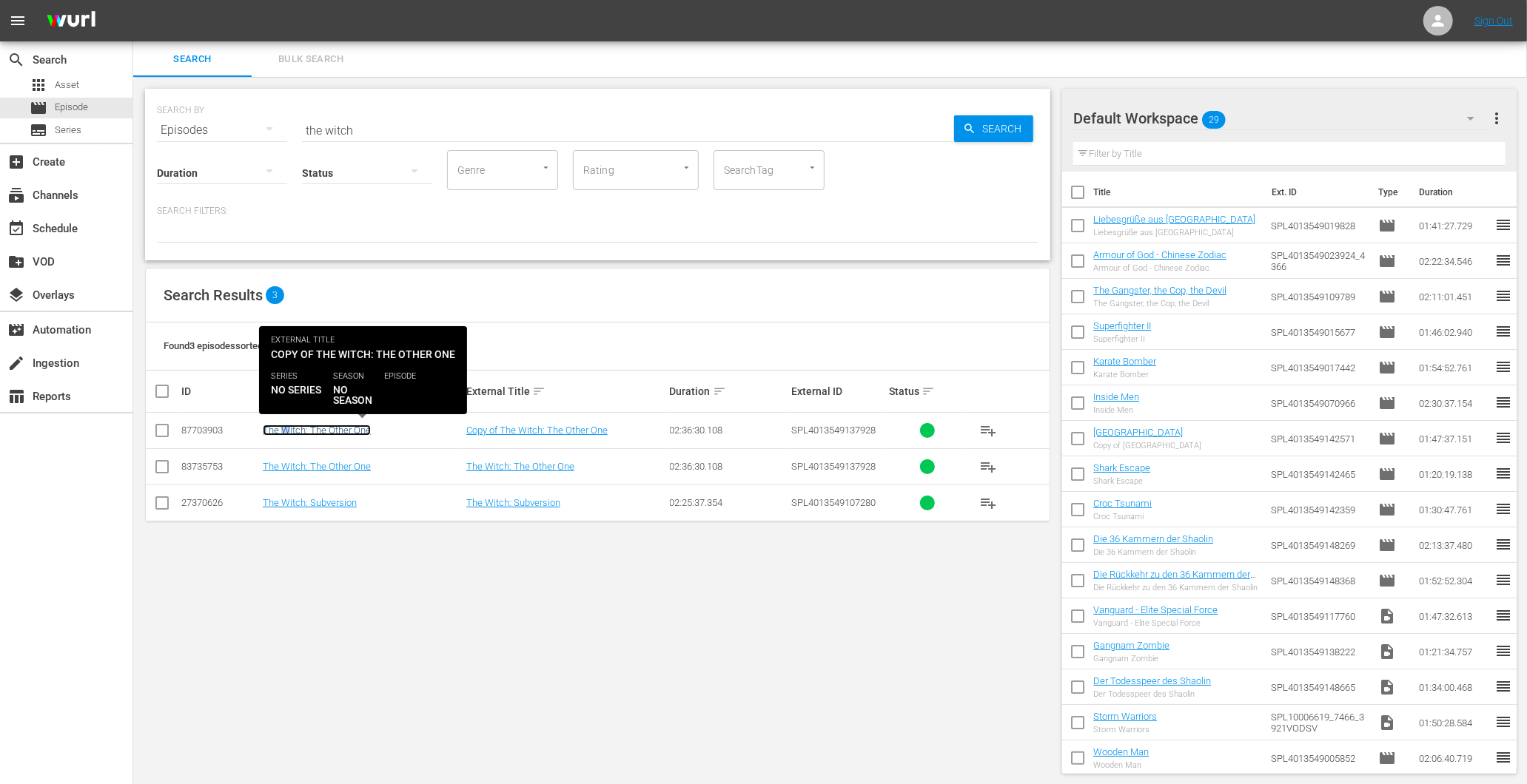
click at [287, 431] on link "The Witch: The Other One" at bounding box center [316, 430] width 108 height 11
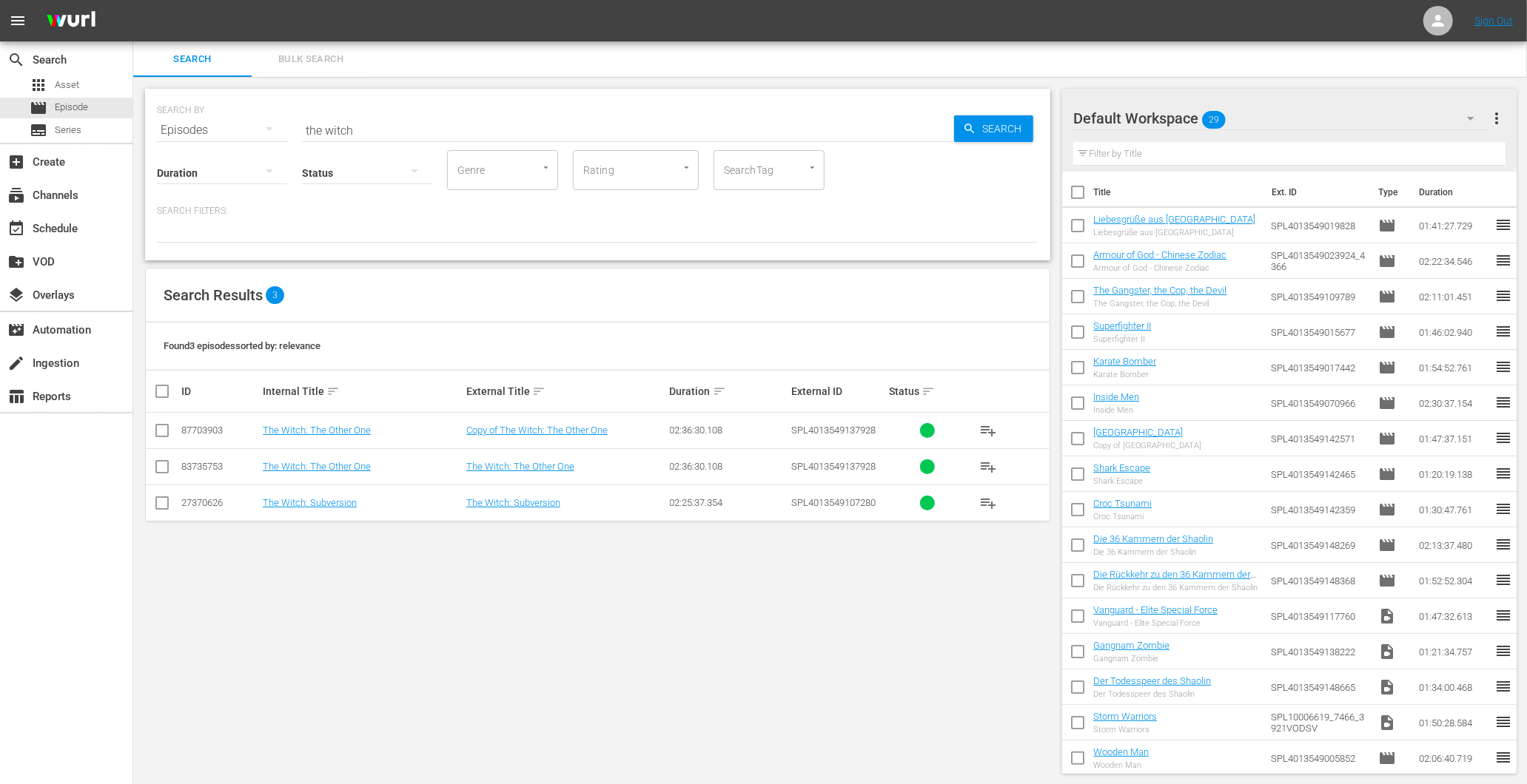
click at [163, 429] on input "checkbox" at bounding box center [162, 433] width 18 height 18
checkbox input "true"
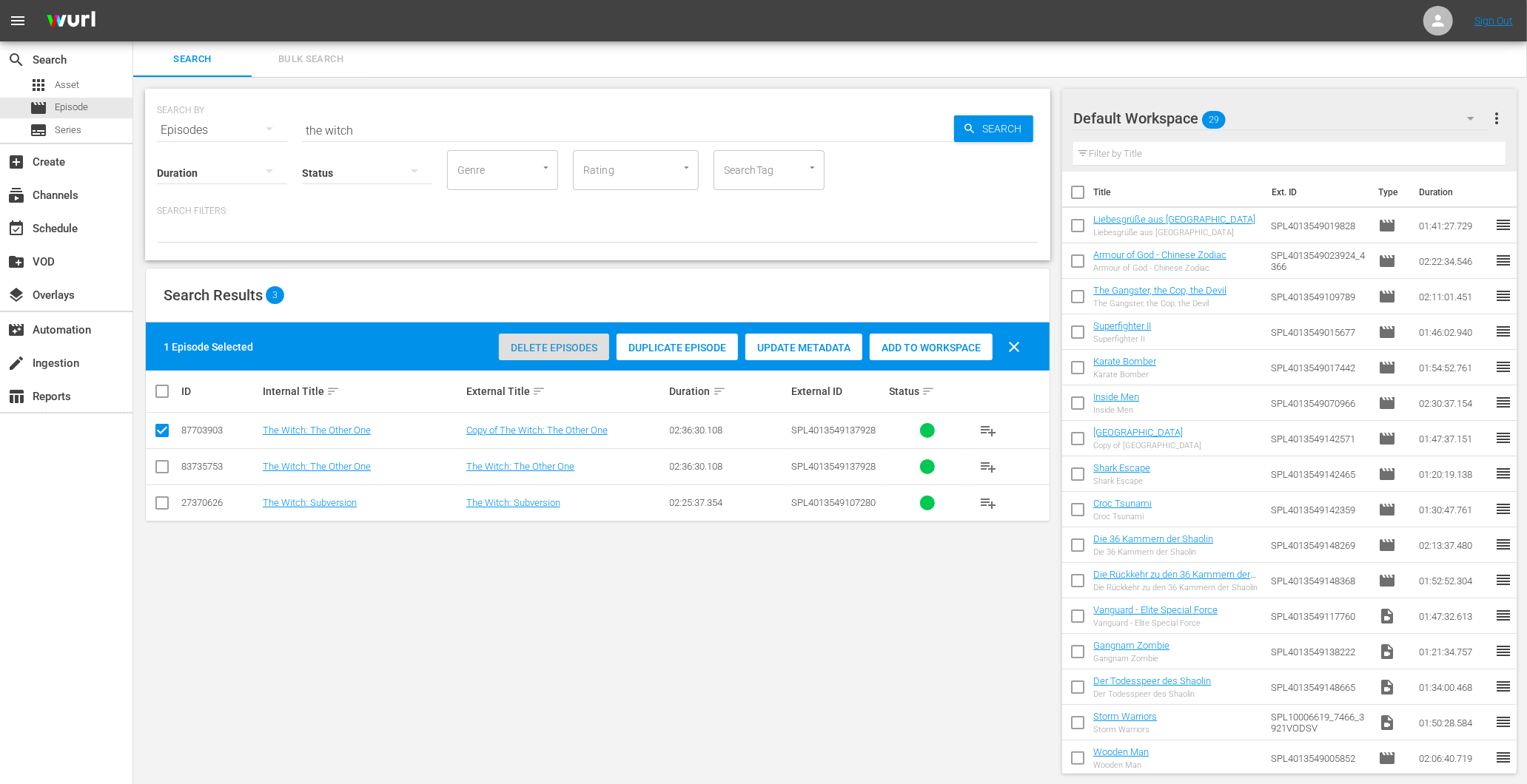
click at [548, 345] on span "Delete Episodes" at bounding box center [554, 348] width 110 height 12
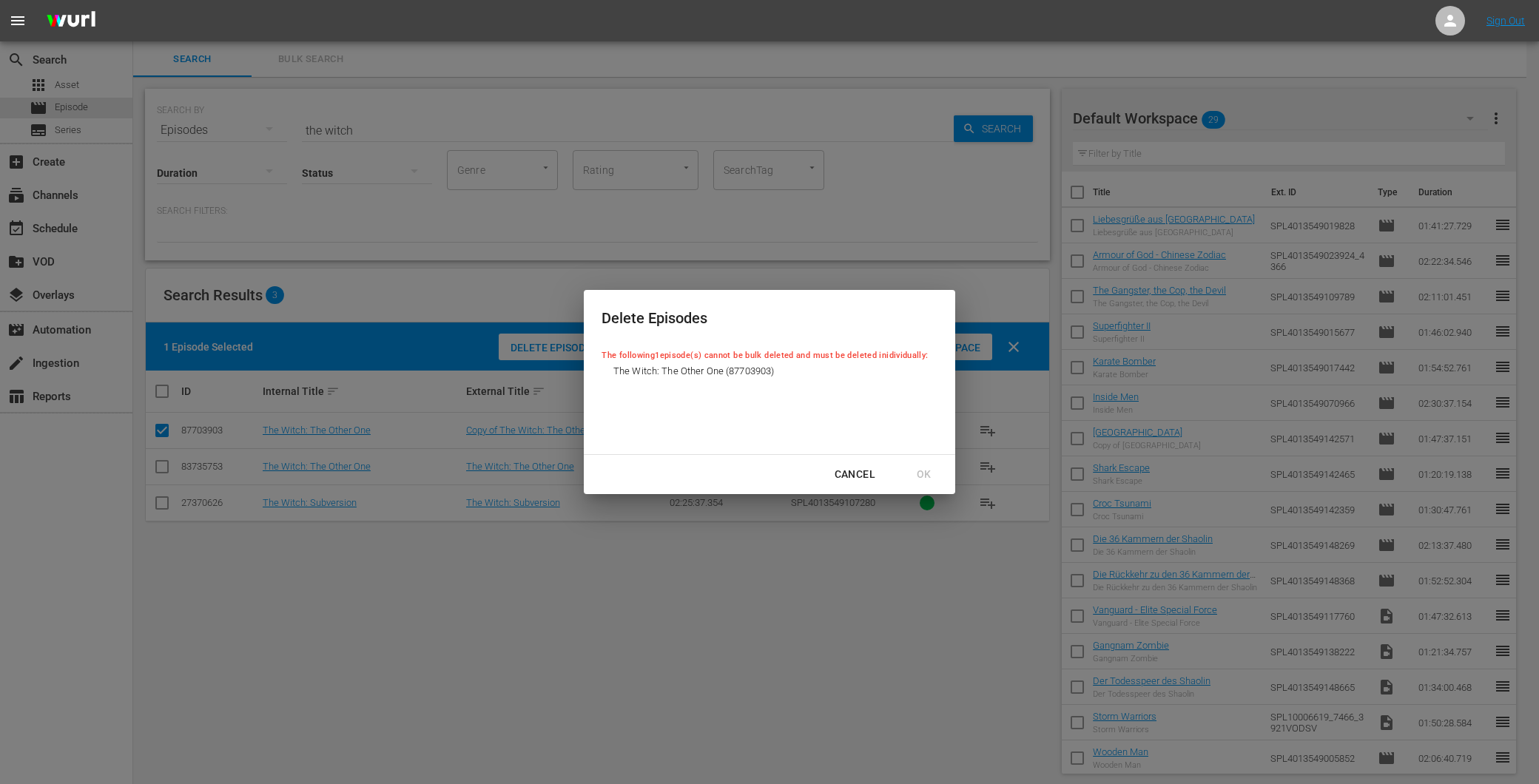
click at [870, 466] on div "Cancel" at bounding box center [855, 474] width 65 height 18
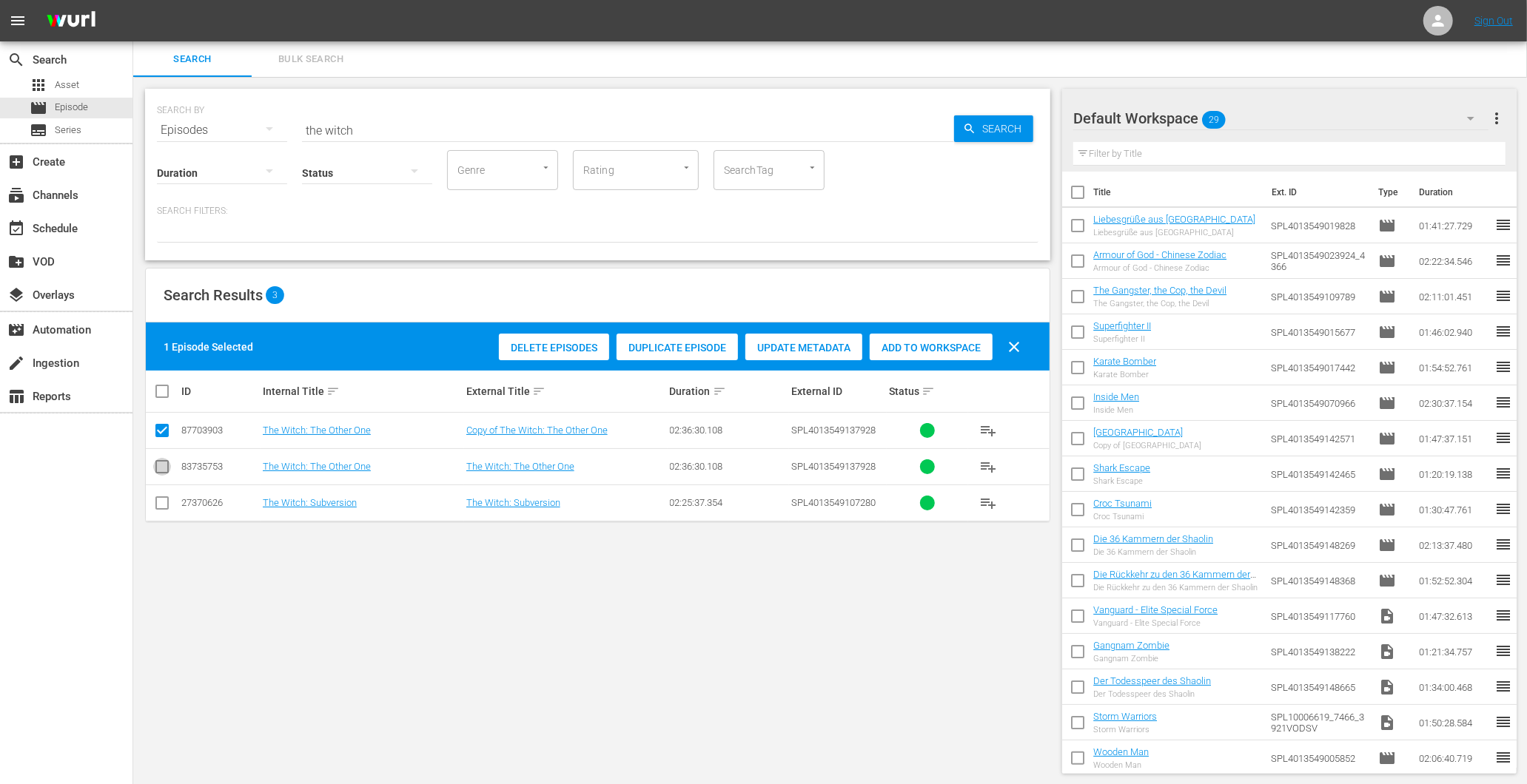
click at [165, 469] on input "checkbox" at bounding box center [162, 470] width 18 height 18
checkbox input "true"
drag, startPoint x: 154, startPoint y: 439, endPoint x: 160, endPoint y: 432, distance: 9.2
click at [155, 439] on input "checkbox" at bounding box center [162, 433] width 18 height 18
checkbox input "false"
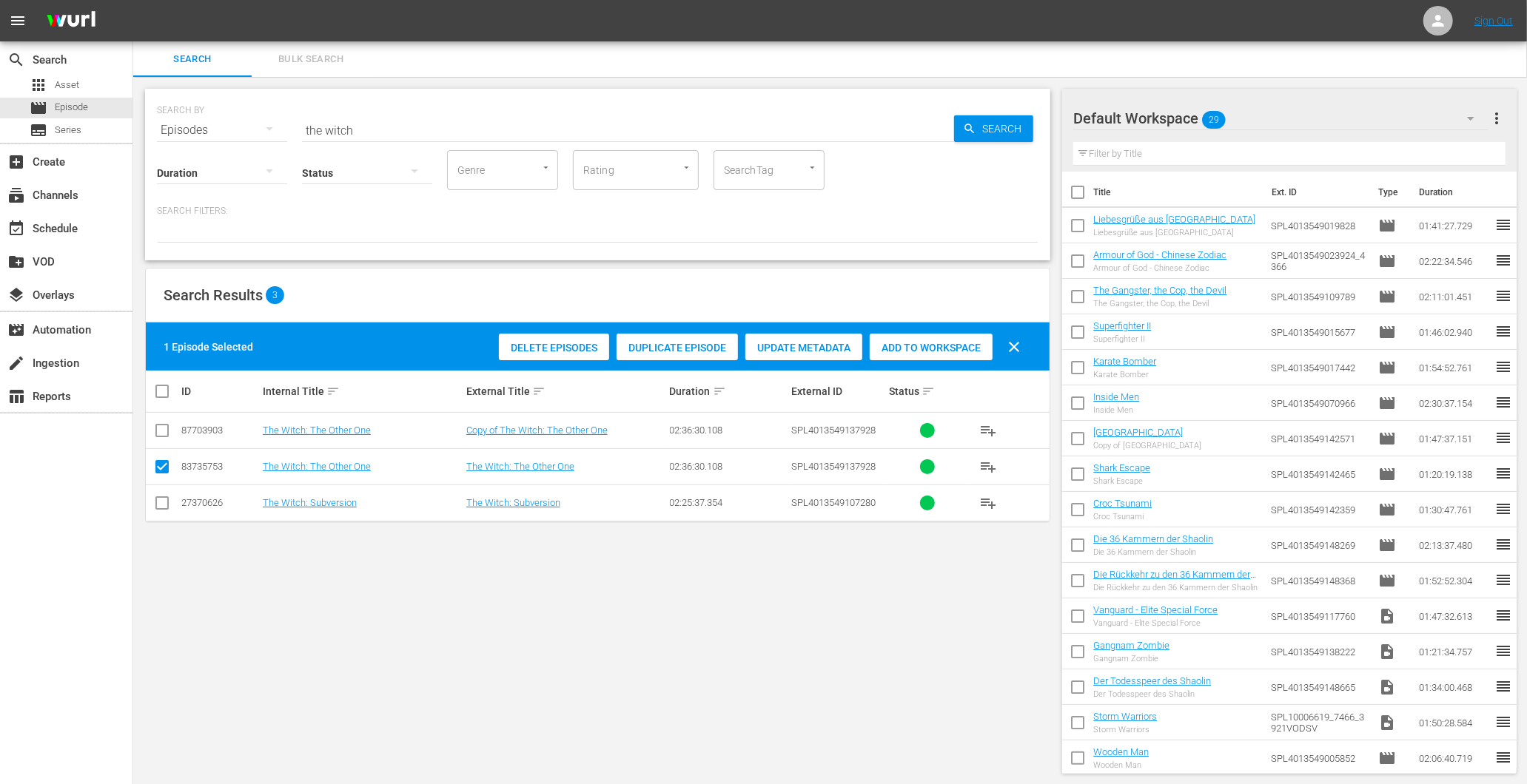
click at [579, 343] on div "Delete Episodes" at bounding box center [554, 347] width 110 height 28
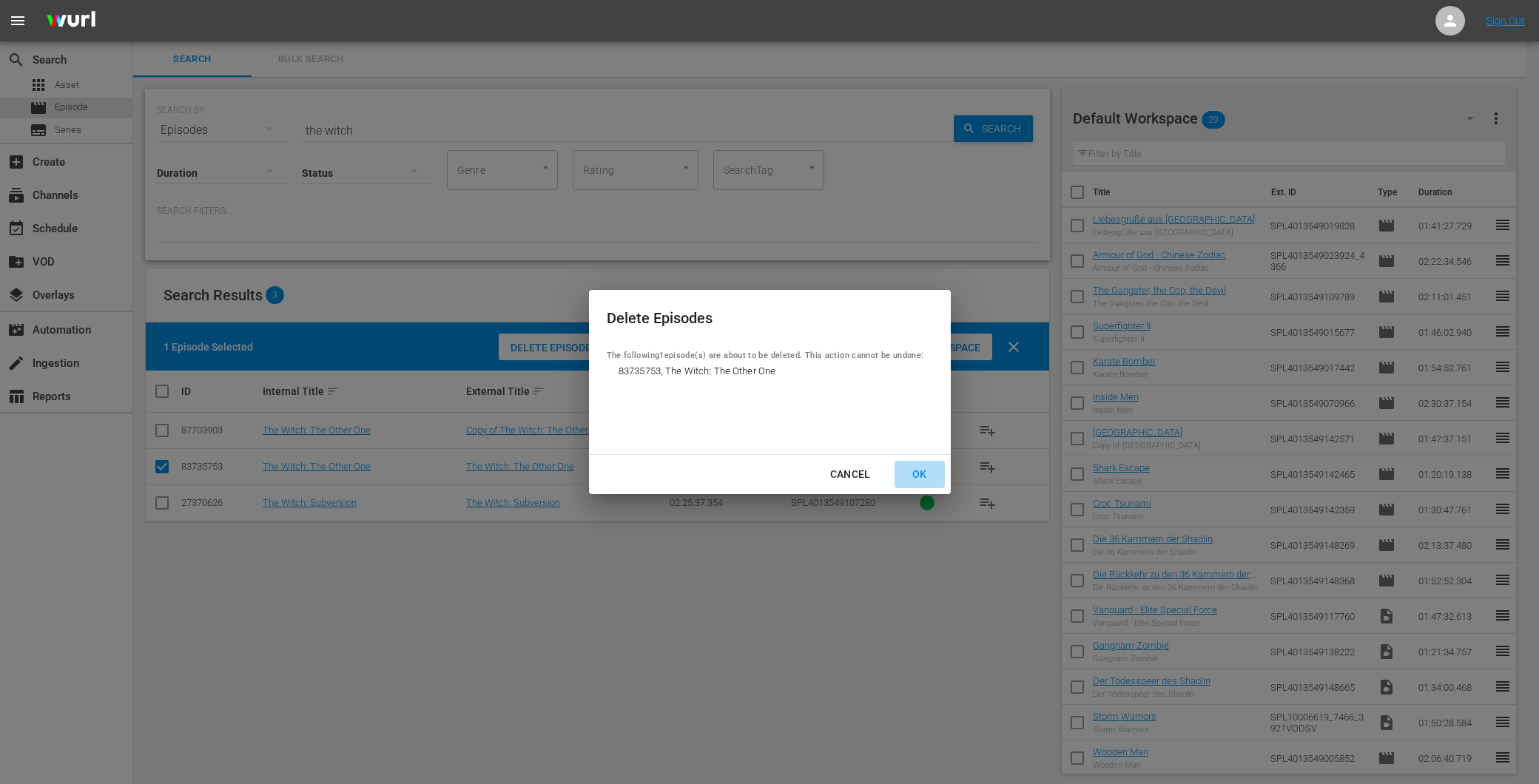
click at [920, 477] on div "OK" at bounding box center [919, 474] width 39 height 18
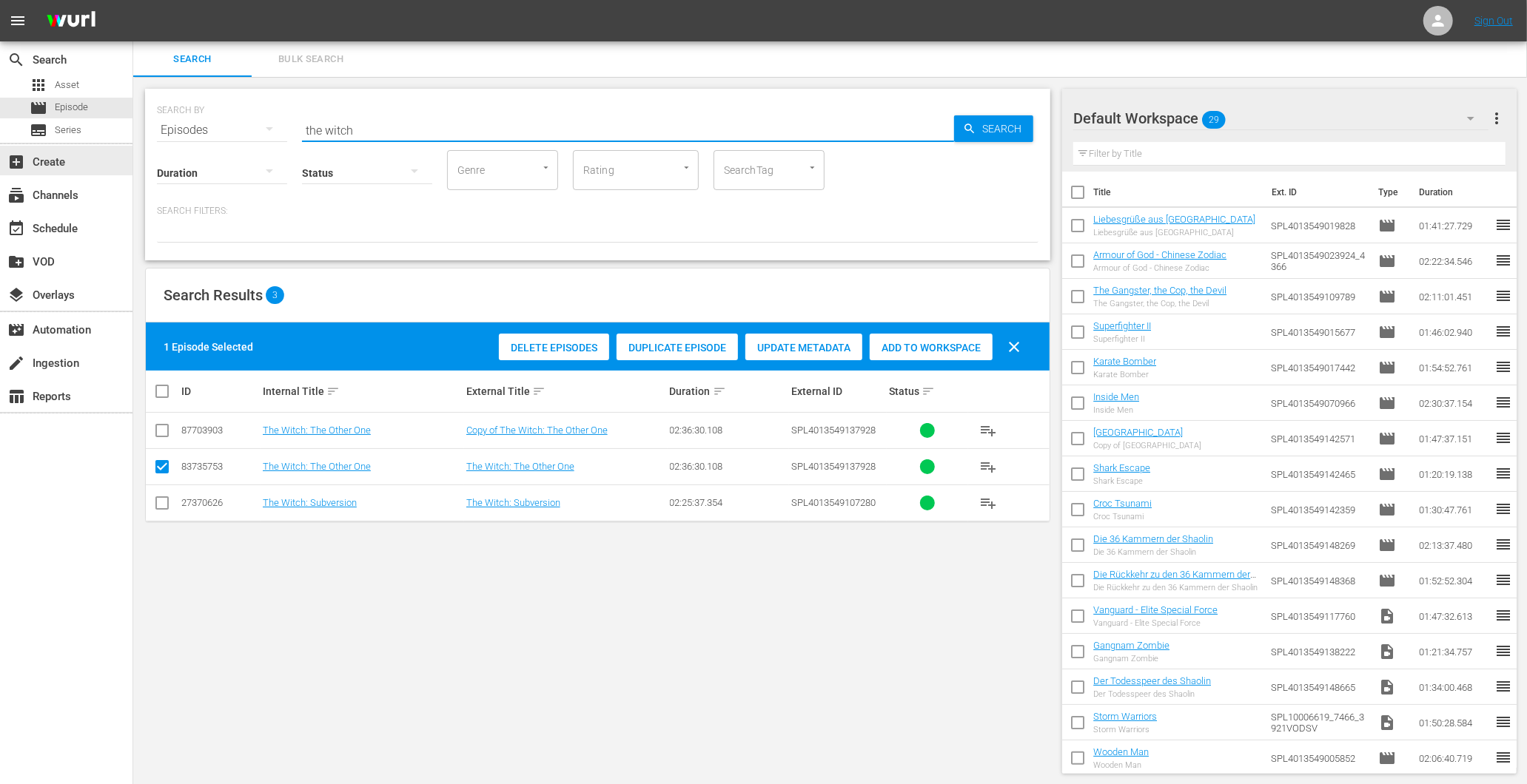
drag, startPoint x: 383, startPoint y: 121, endPoint x: -10, endPoint y: 144, distance: 393.7
click at [0, 144] on html "menu Sign Out search Search apps Asset movie Episode subtitles Series add_box C…" at bounding box center [764, 392] width 1527 height 784
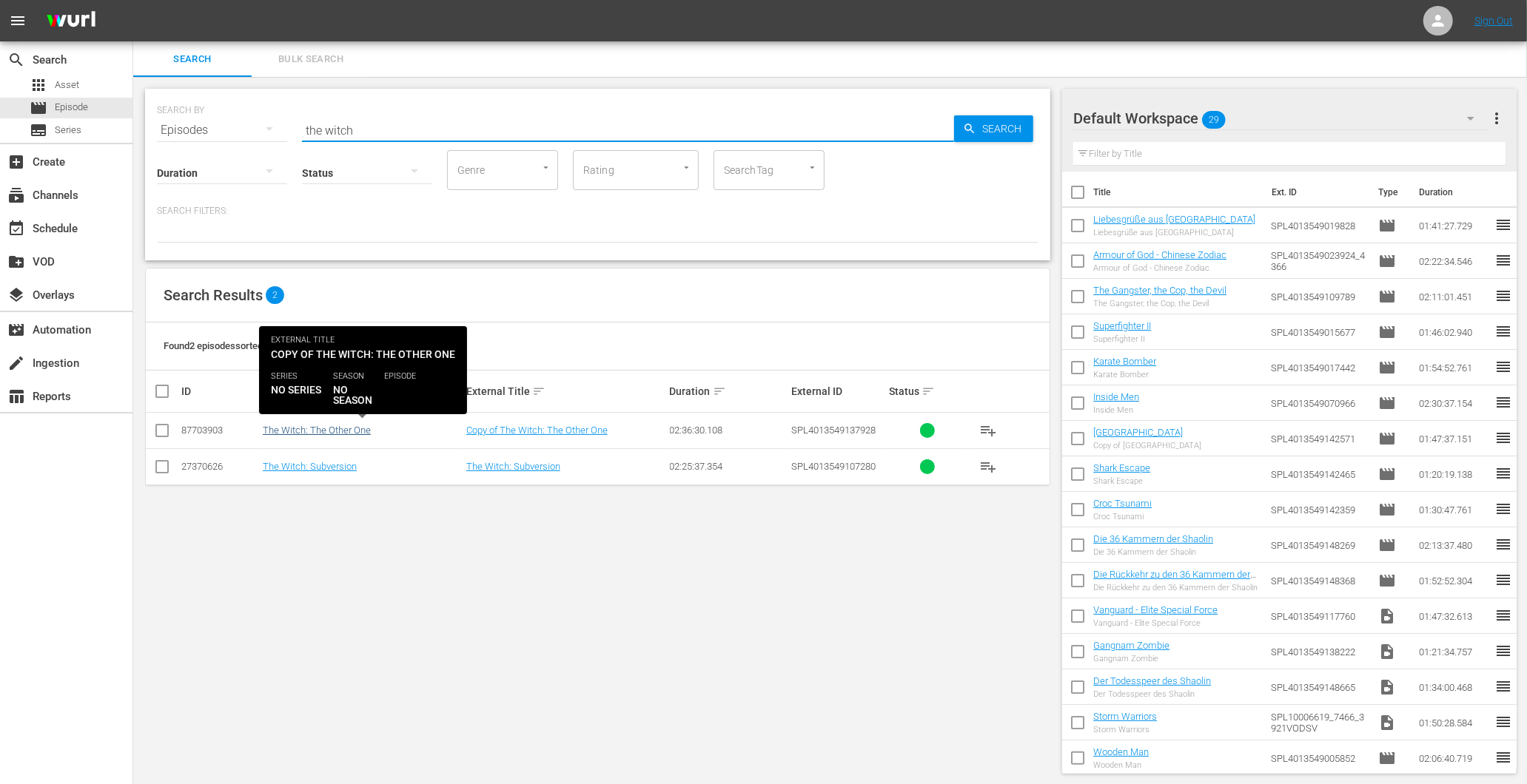
type input "the witch"
click at [331, 433] on link "The Witch: The Other One" at bounding box center [316, 430] width 108 height 11
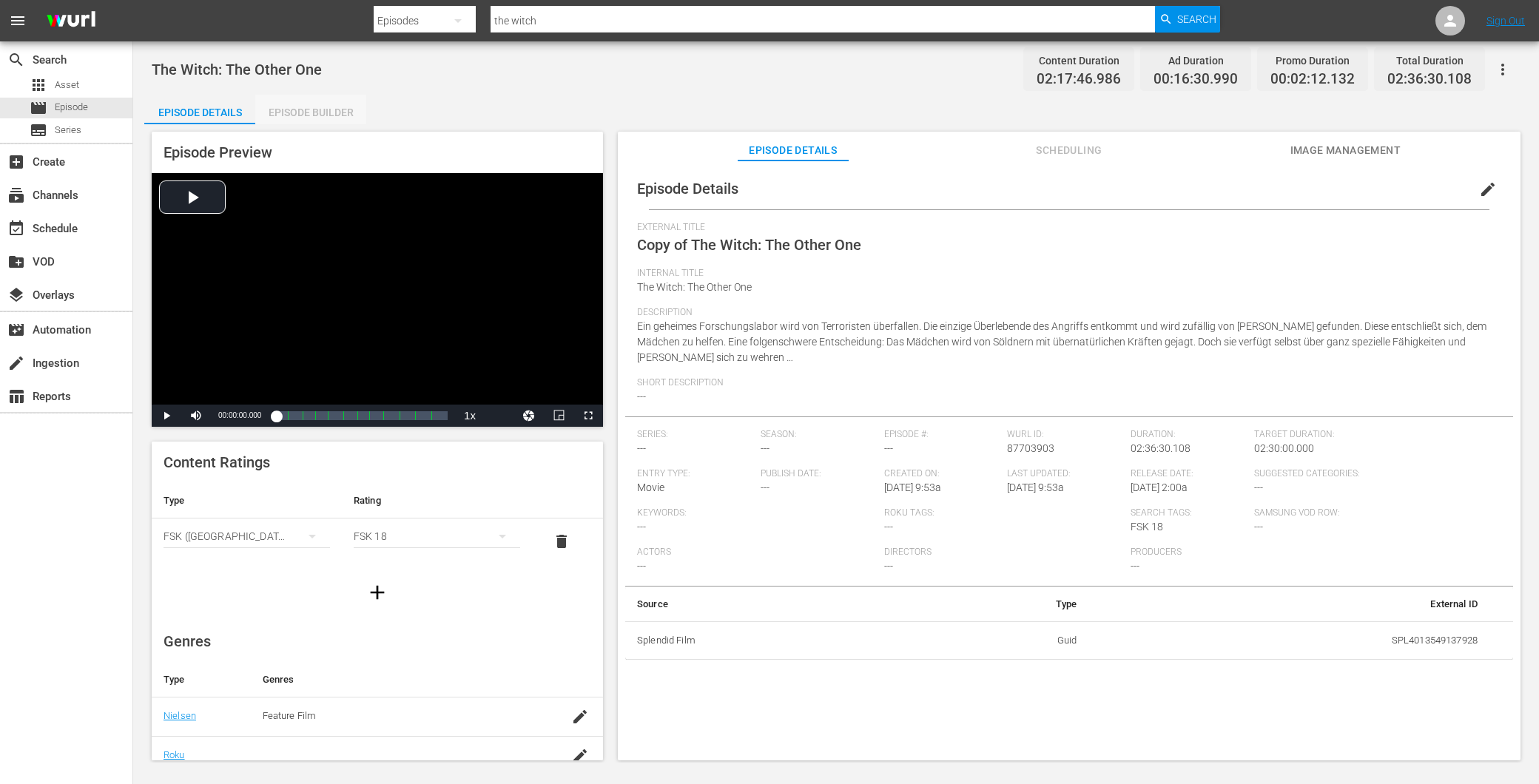
click at [312, 103] on div "Episode Builder" at bounding box center [310, 112] width 111 height 35
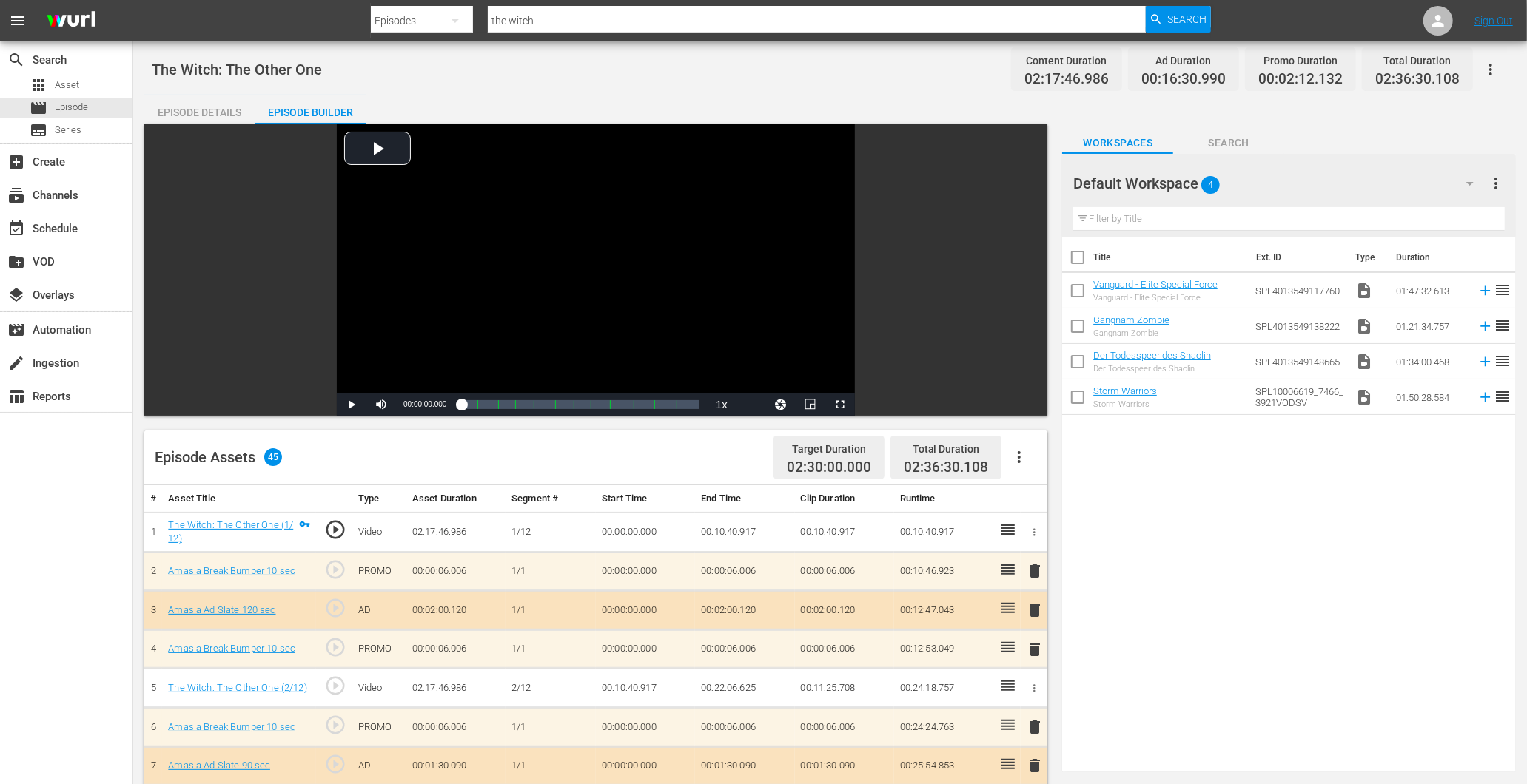
click at [234, 107] on div "Episode Details" at bounding box center [199, 112] width 111 height 35
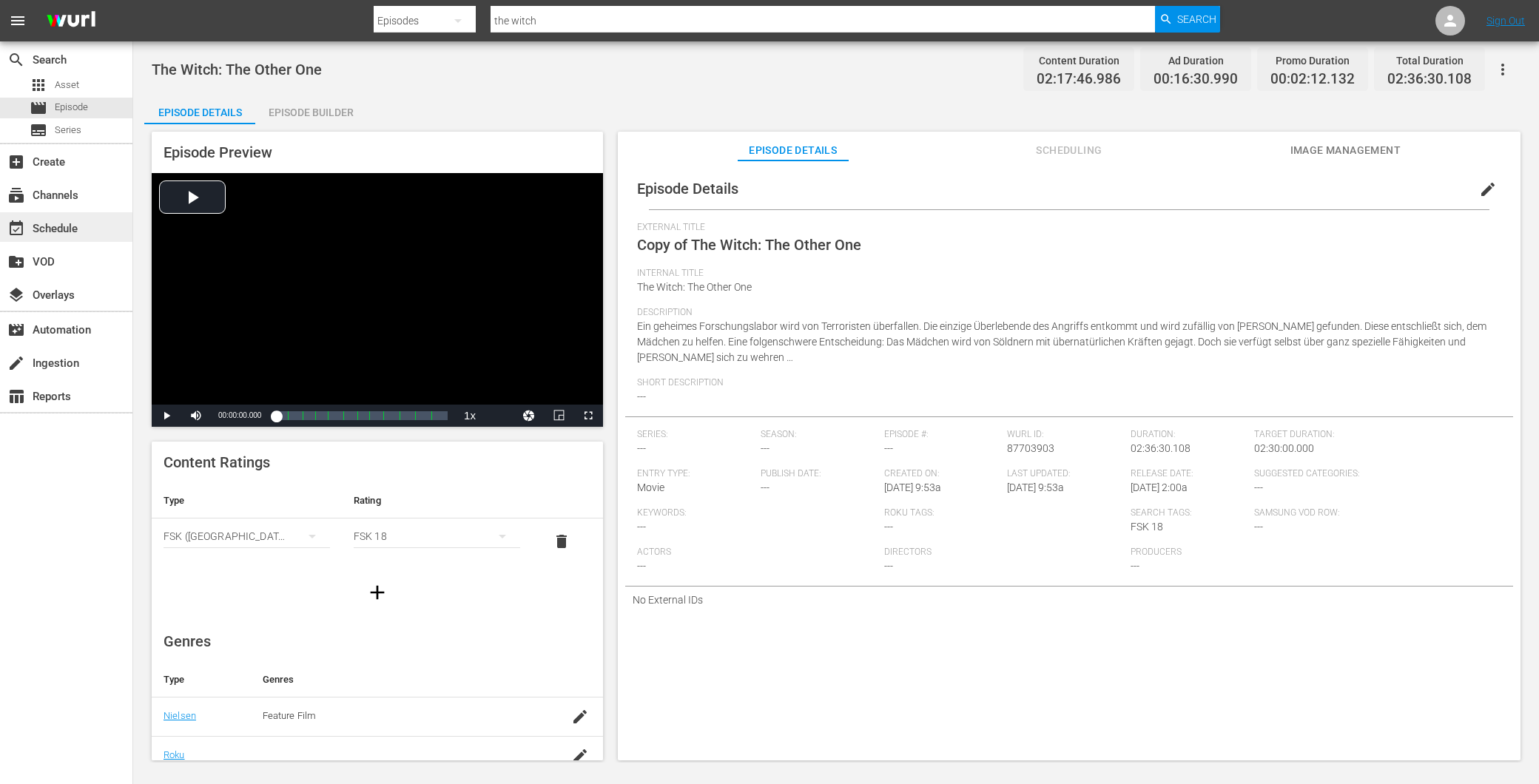
click at [64, 230] on div "event_available Schedule" at bounding box center [41, 226] width 83 height 13
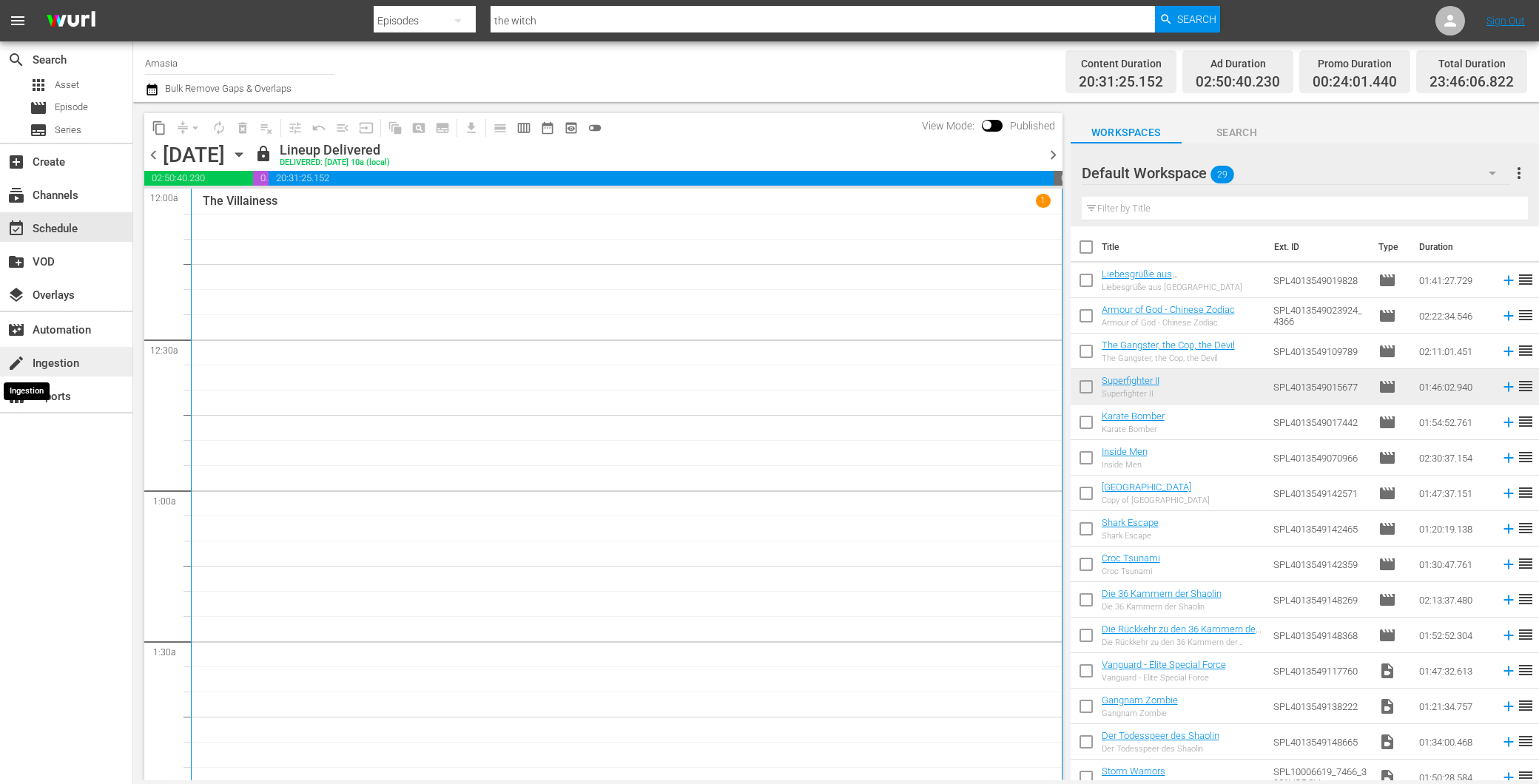
click at [29, 369] on div "create Ingestion" at bounding box center [66, 362] width 133 height 29
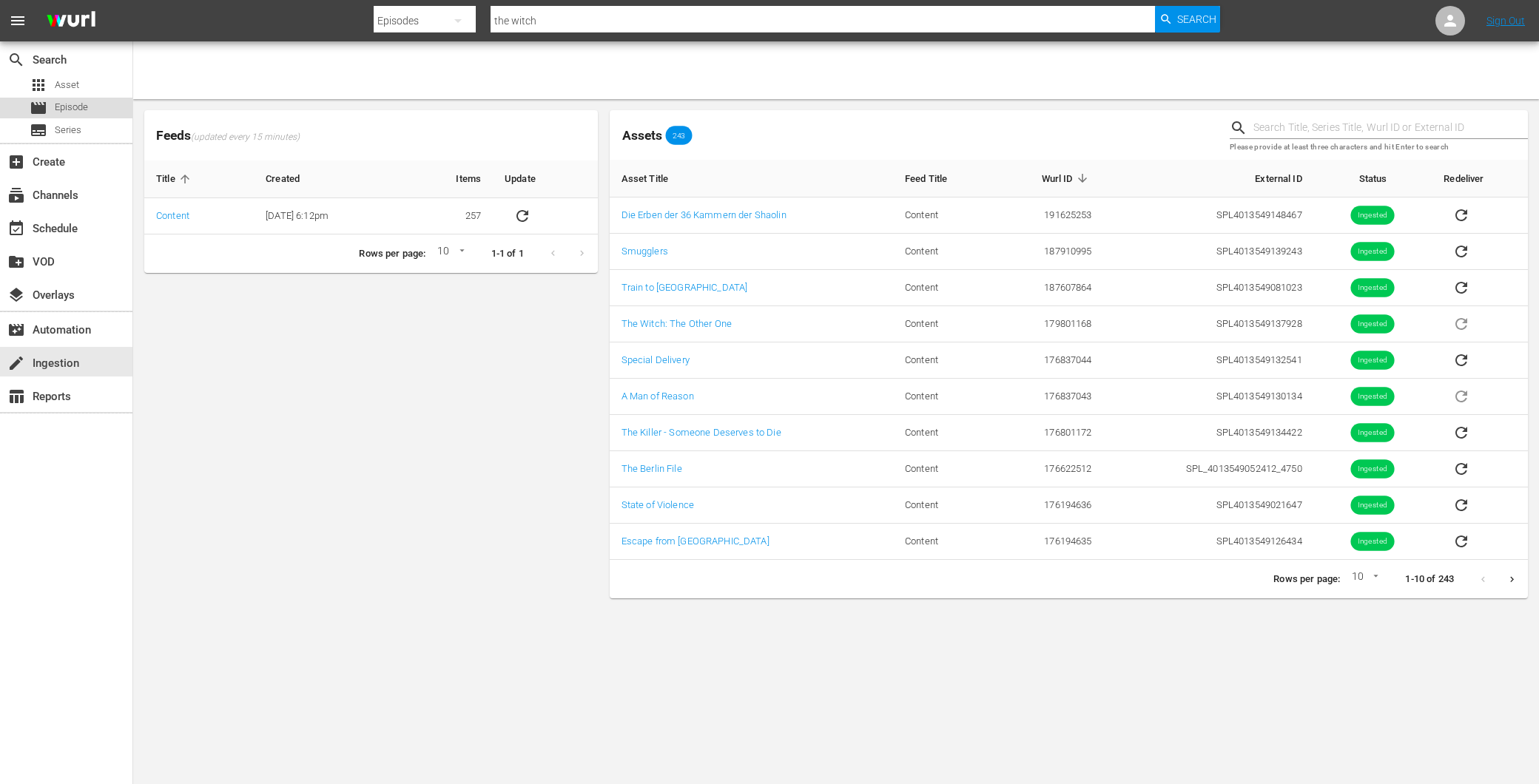
click at [80, 113] on span "Episode" at bounding box center [72, 107] width 34 height 15
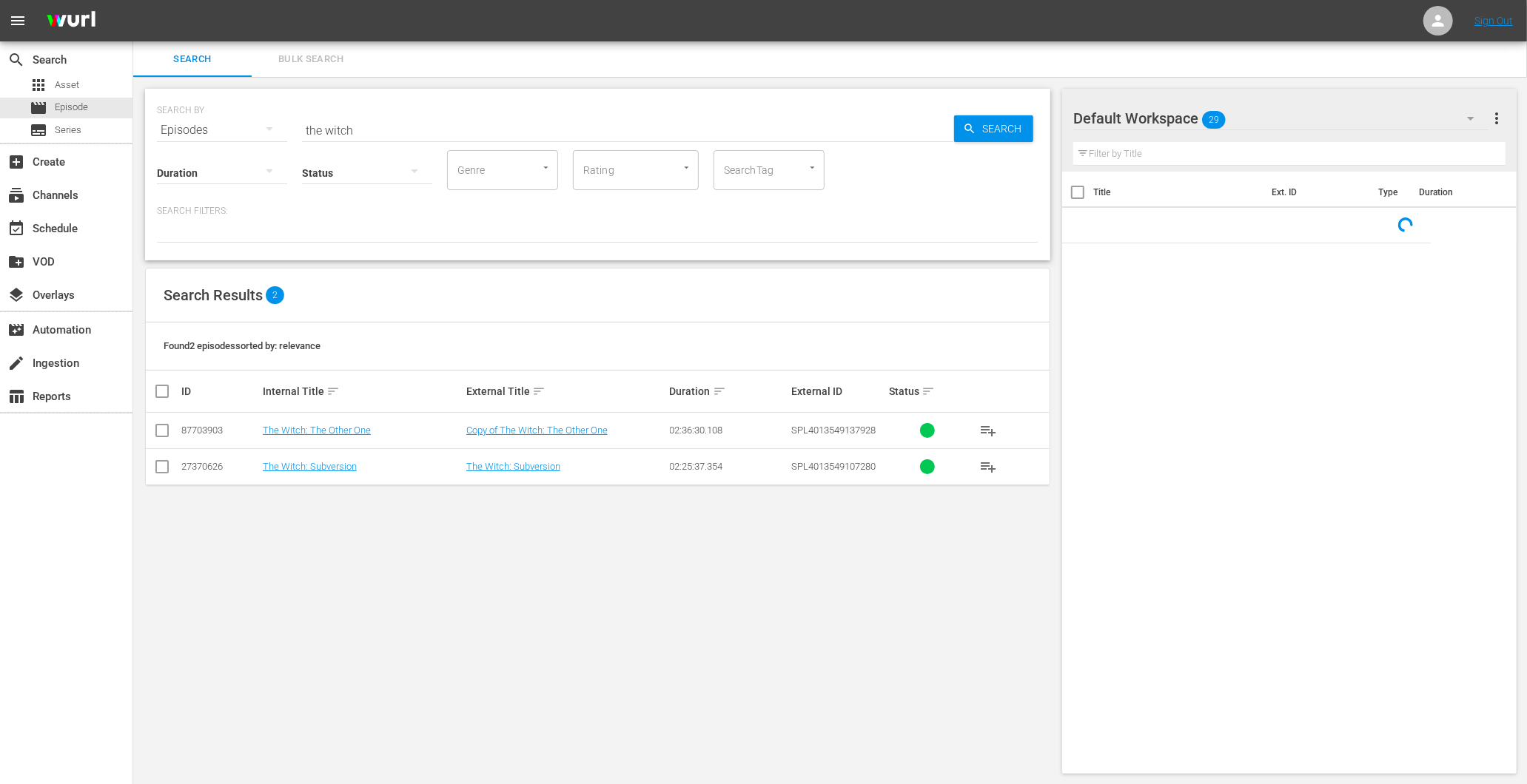
click at [471, 135] on input "the witch" at bounding box center [627, 130] width 652 height 35
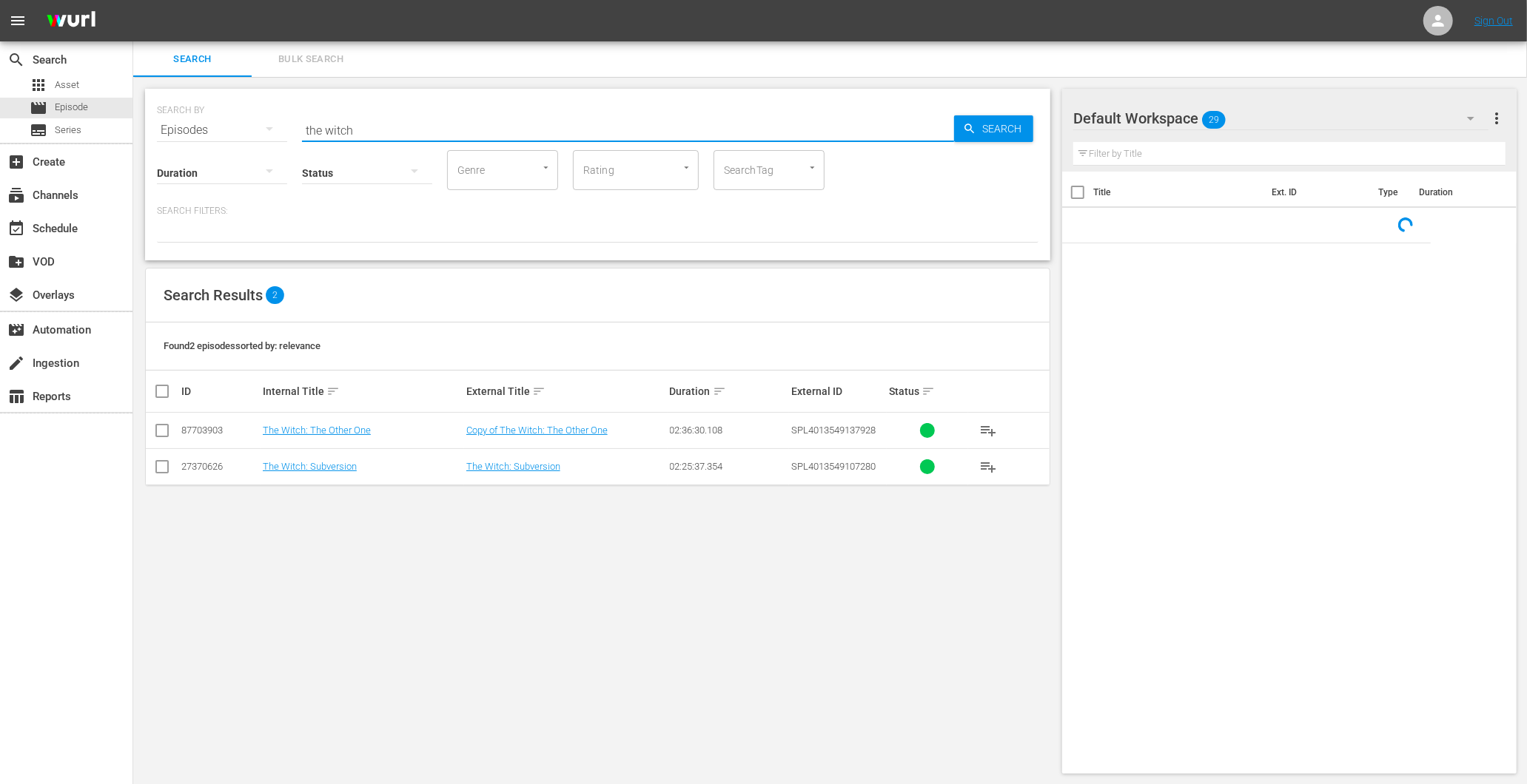
click at [471, 135] on input "the witch" at bounding box center [627, 130] width 652 height 35
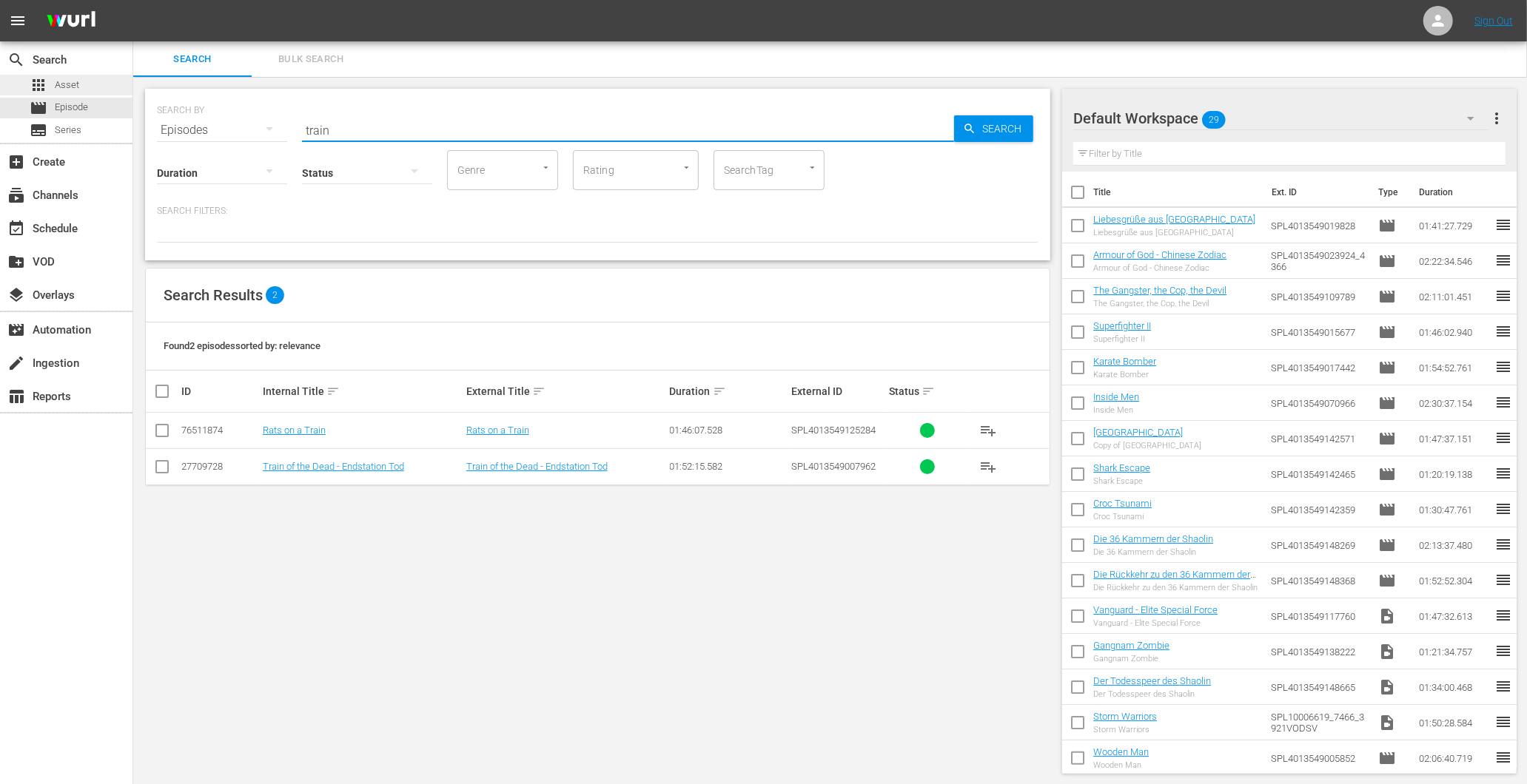
type input "train"
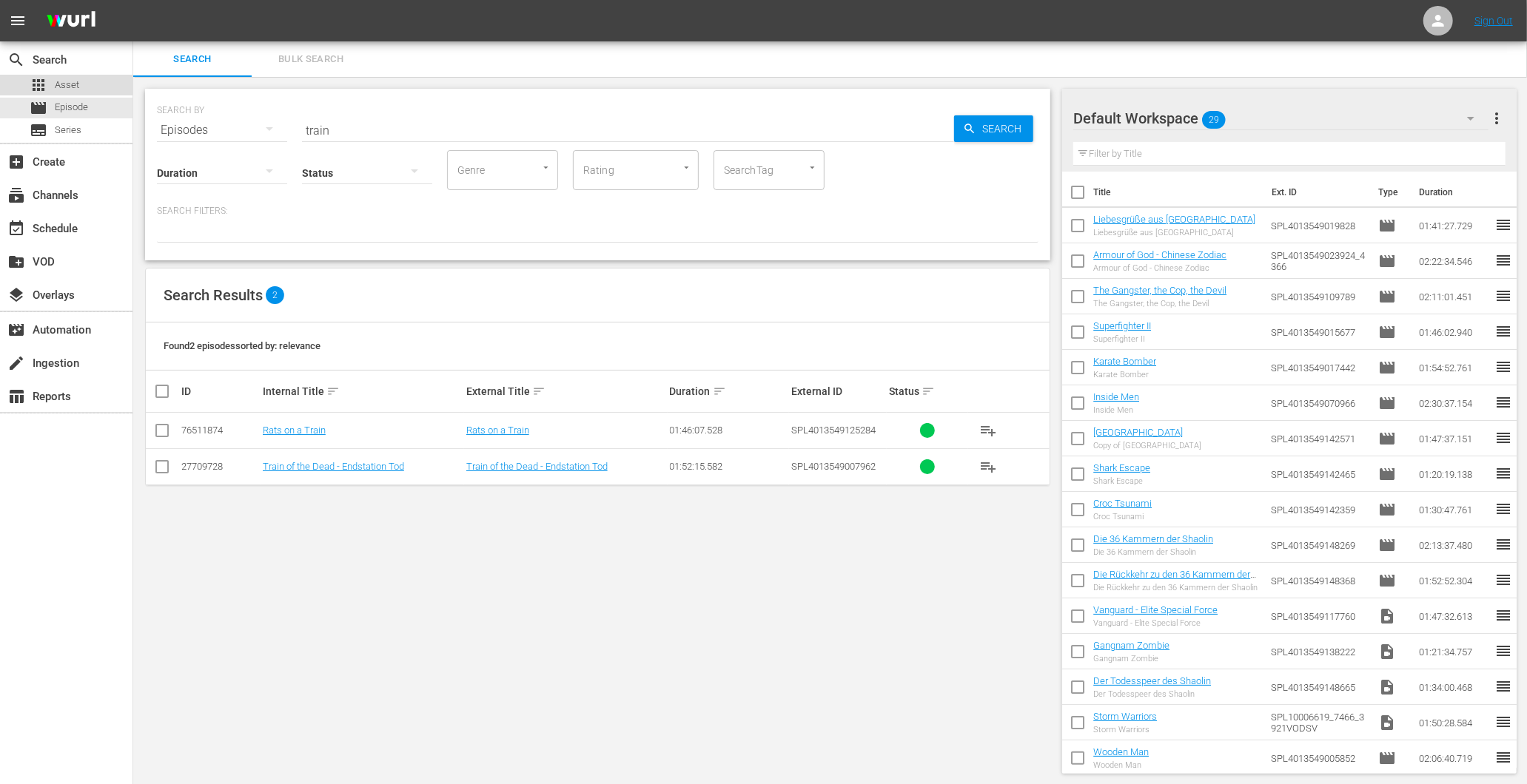
click at [60, 82] on span "Asset" at bounding box center [67, 84] width 24 height 15
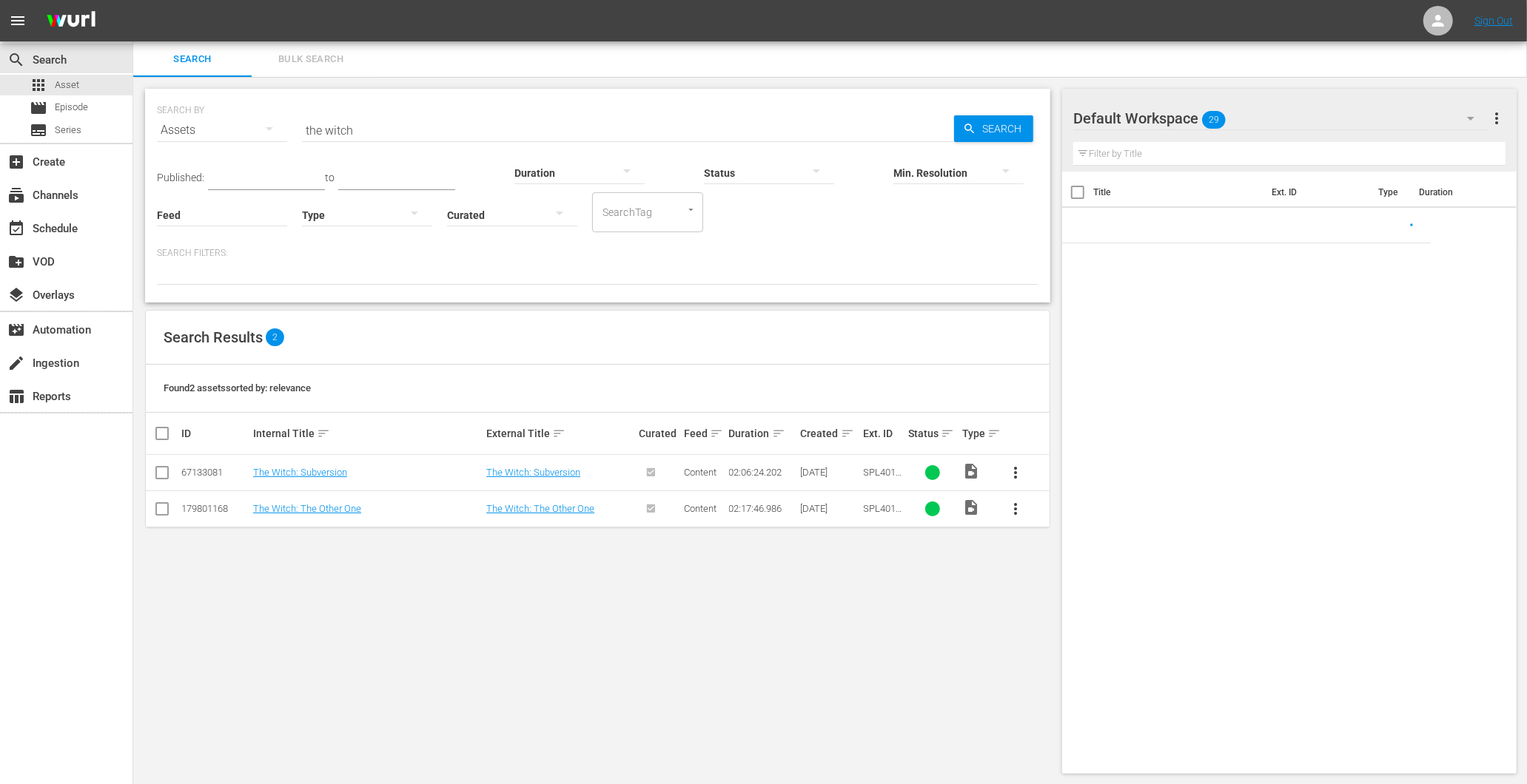
click at [369, 130] on input "the witch" at bounding box center [627, 130] width 652 height 35
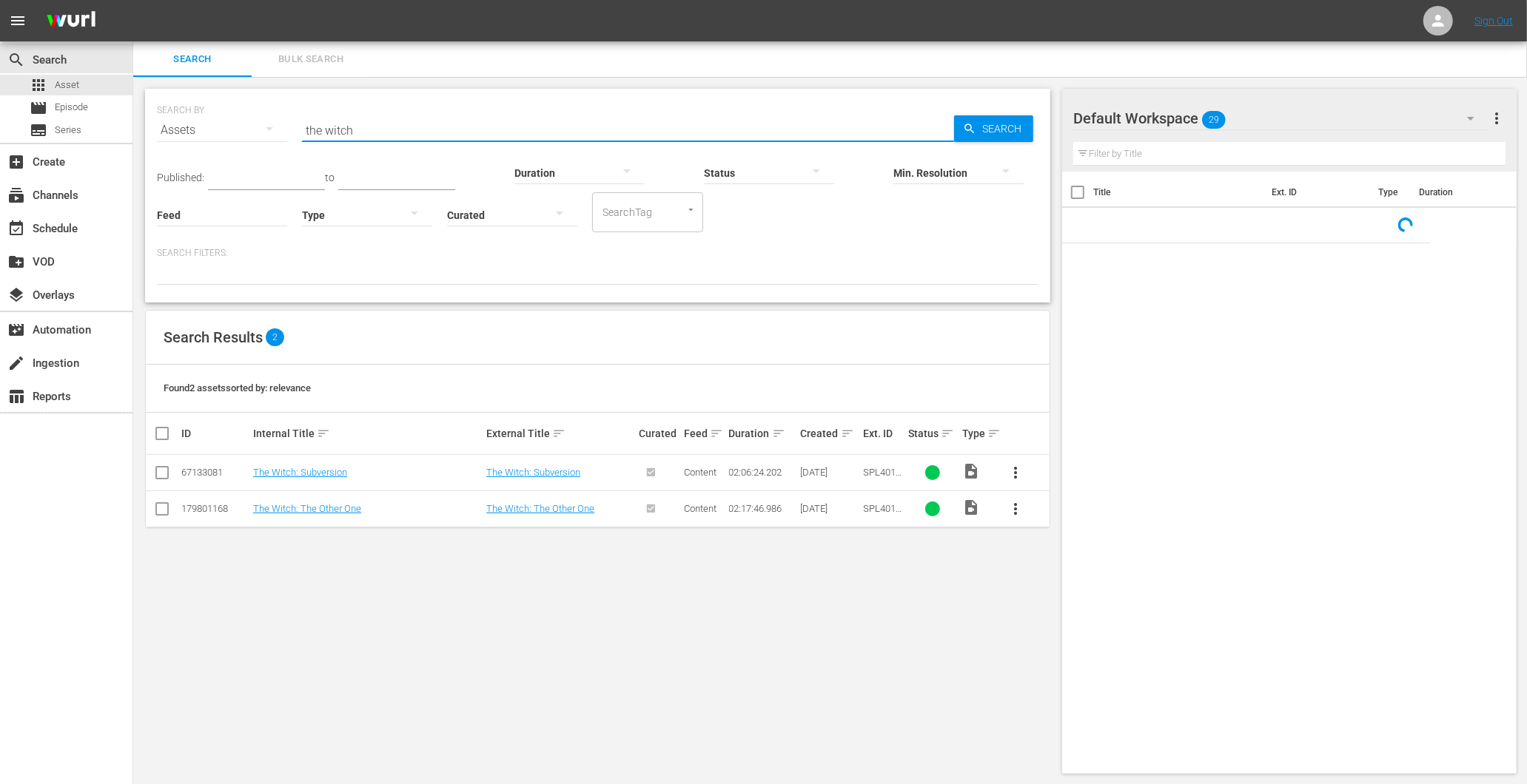
click at [368, 130] on input "the witch" at bounding box center [627, 130] width 652 height 35
click at [368, 132] on input "the witch" at bounding box center [627, 130] width 652 height 35
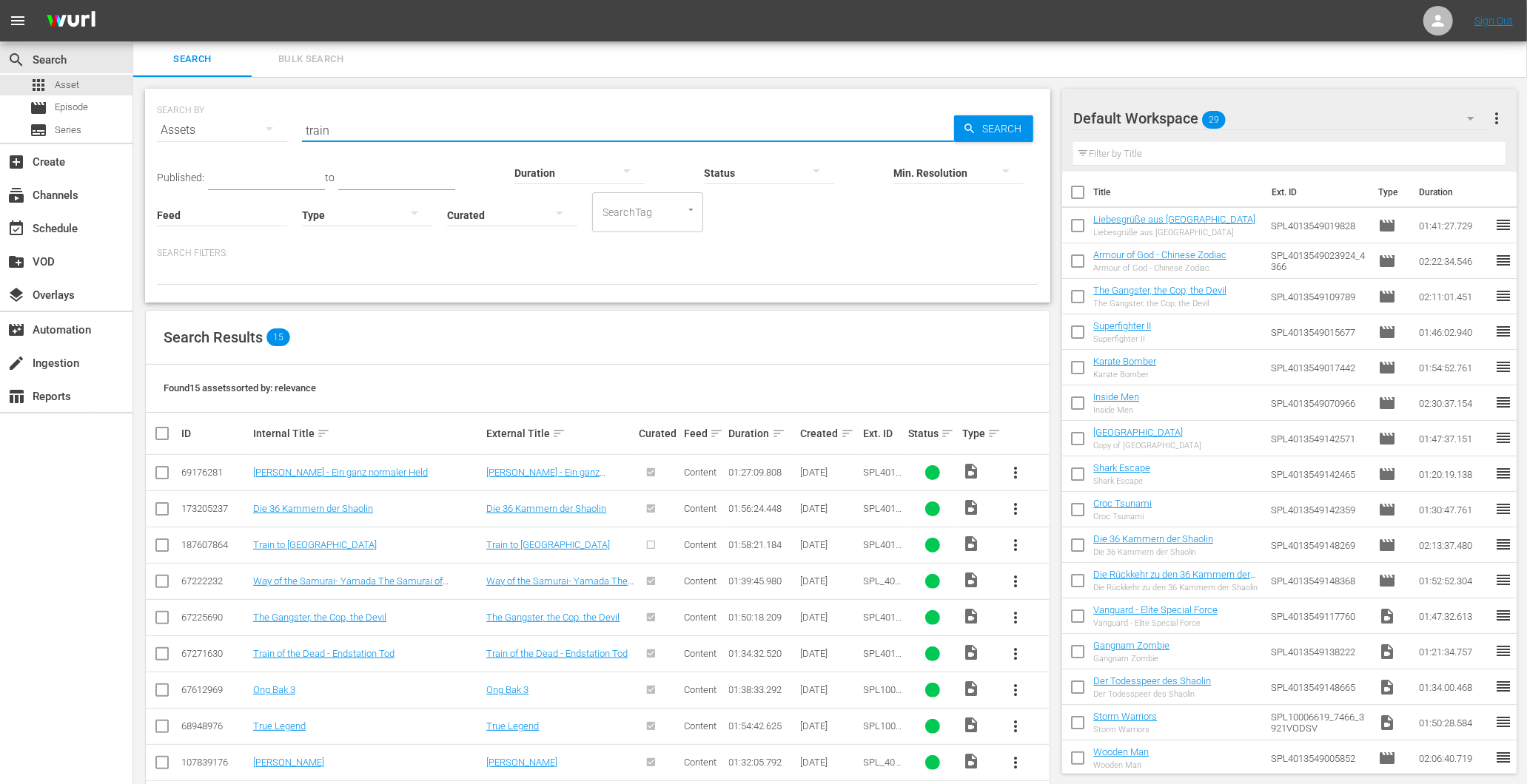
type input "train"
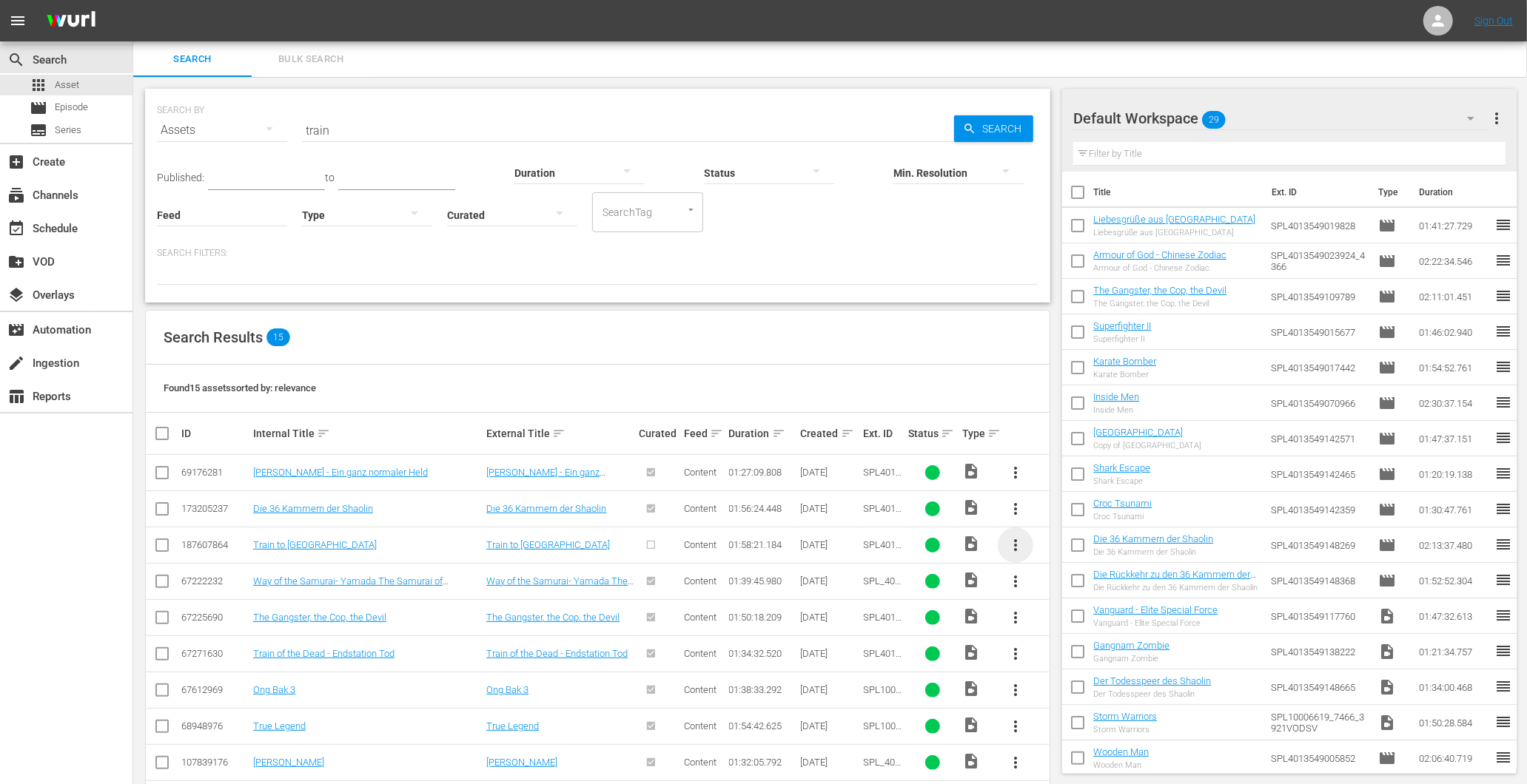
click at [1011, 538] on span "more_vert" at bounding box center [1015, 545] width 18 height 18
click at [1077, 653] on div "Episode" at bounding box center [1095, 657] width 101 height 35
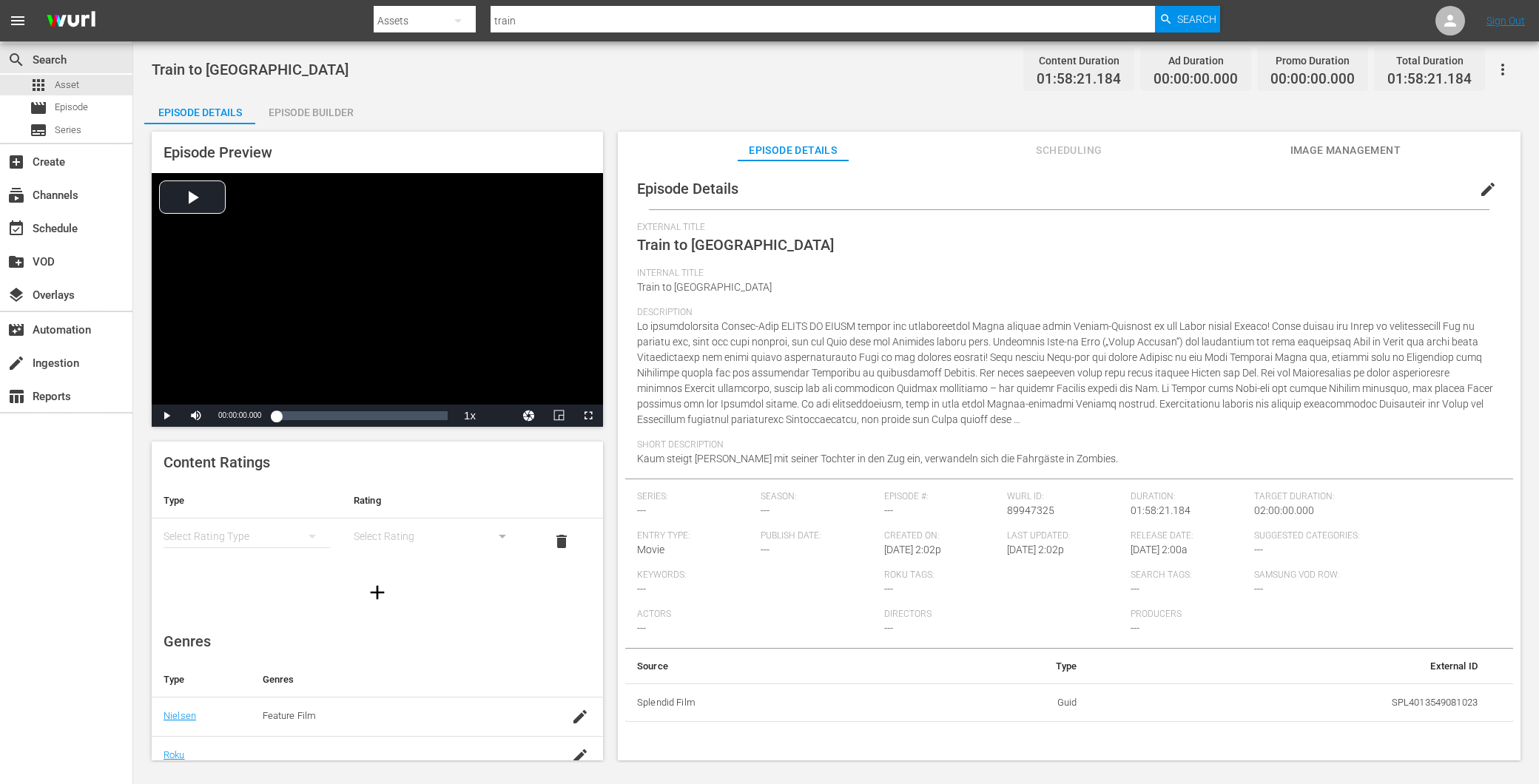
click at [1480, 186] on span "edit" at bounding box center [1488, 190] width 18 height 18
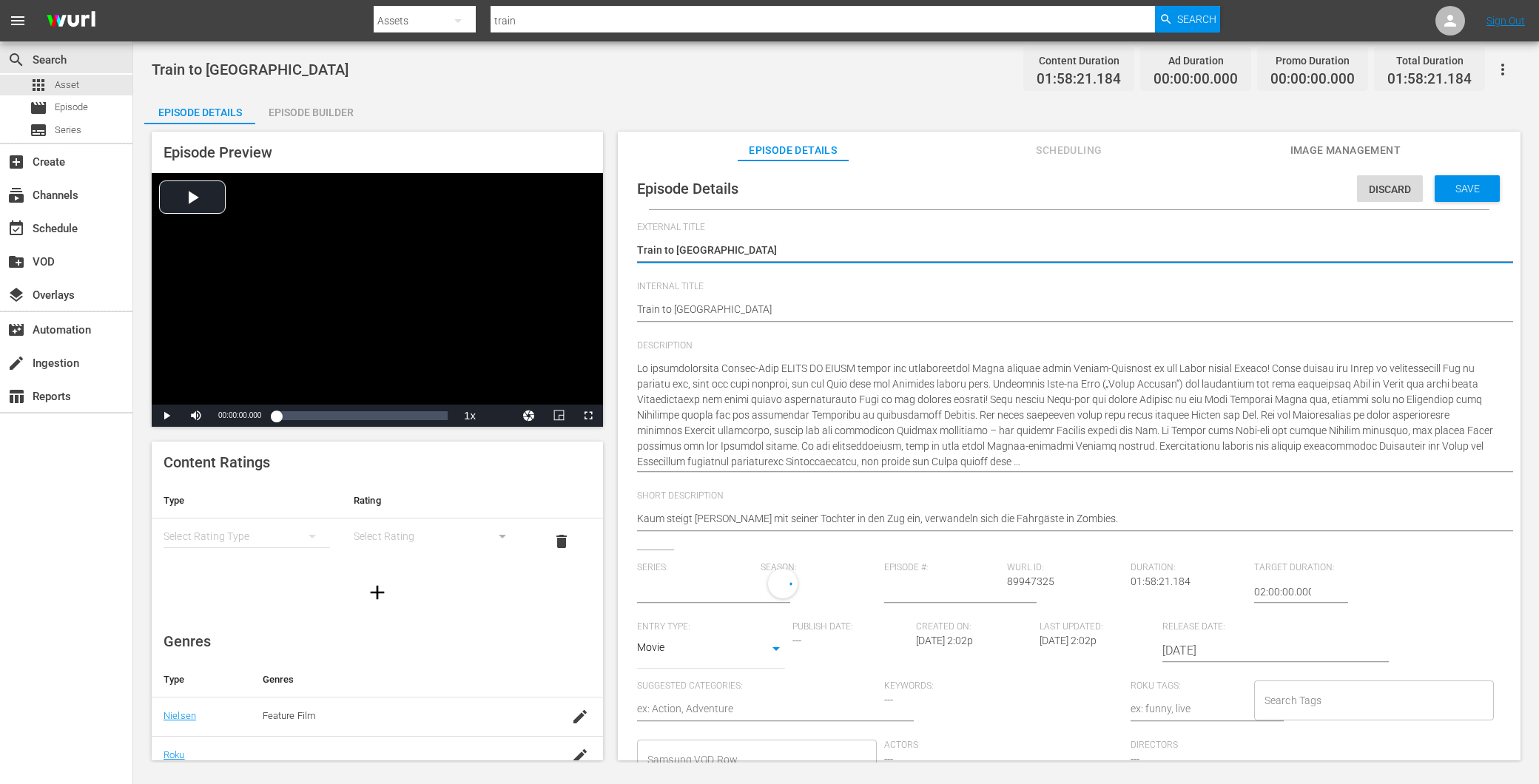
type input "No Series"
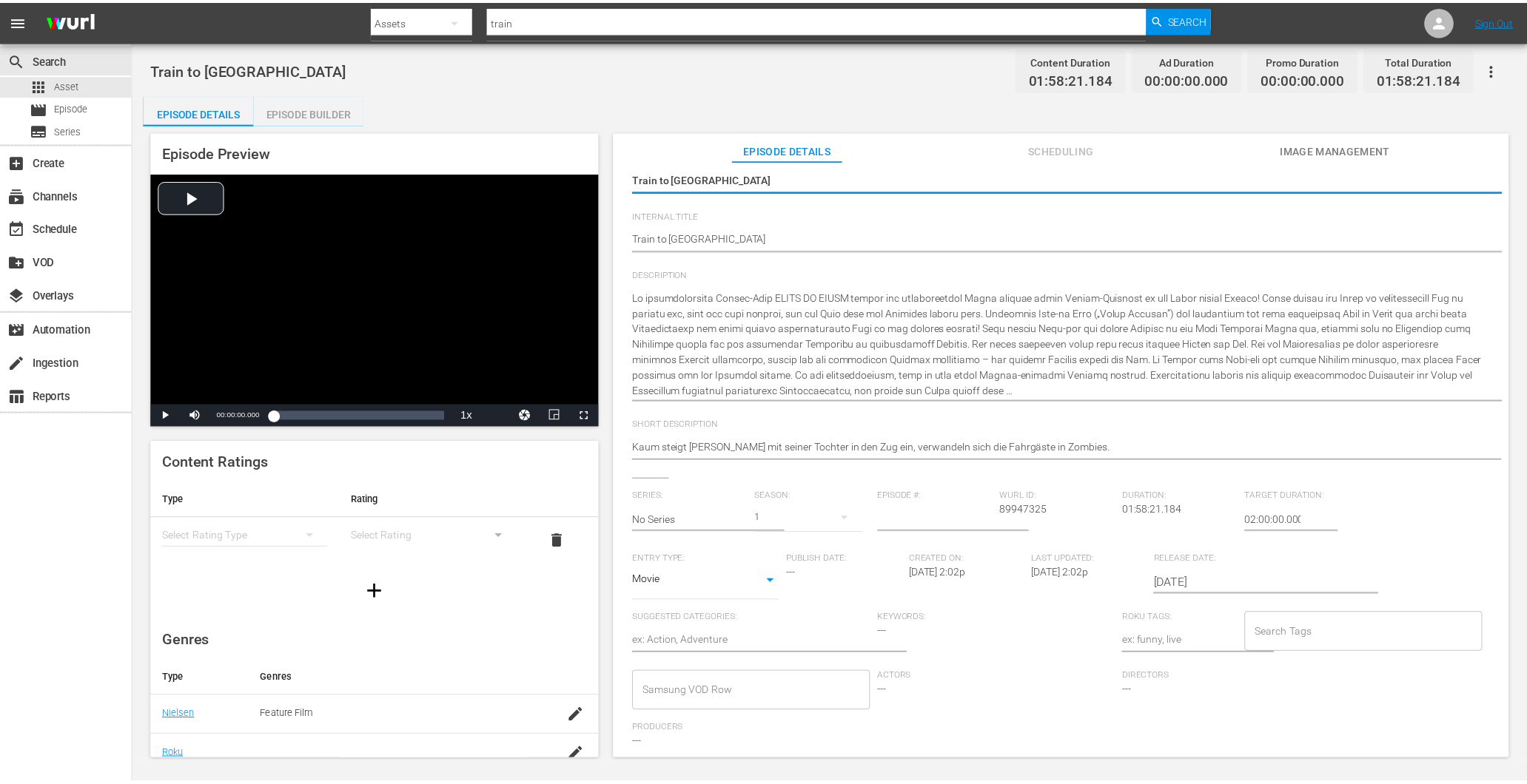
scroll to position [165, 0]
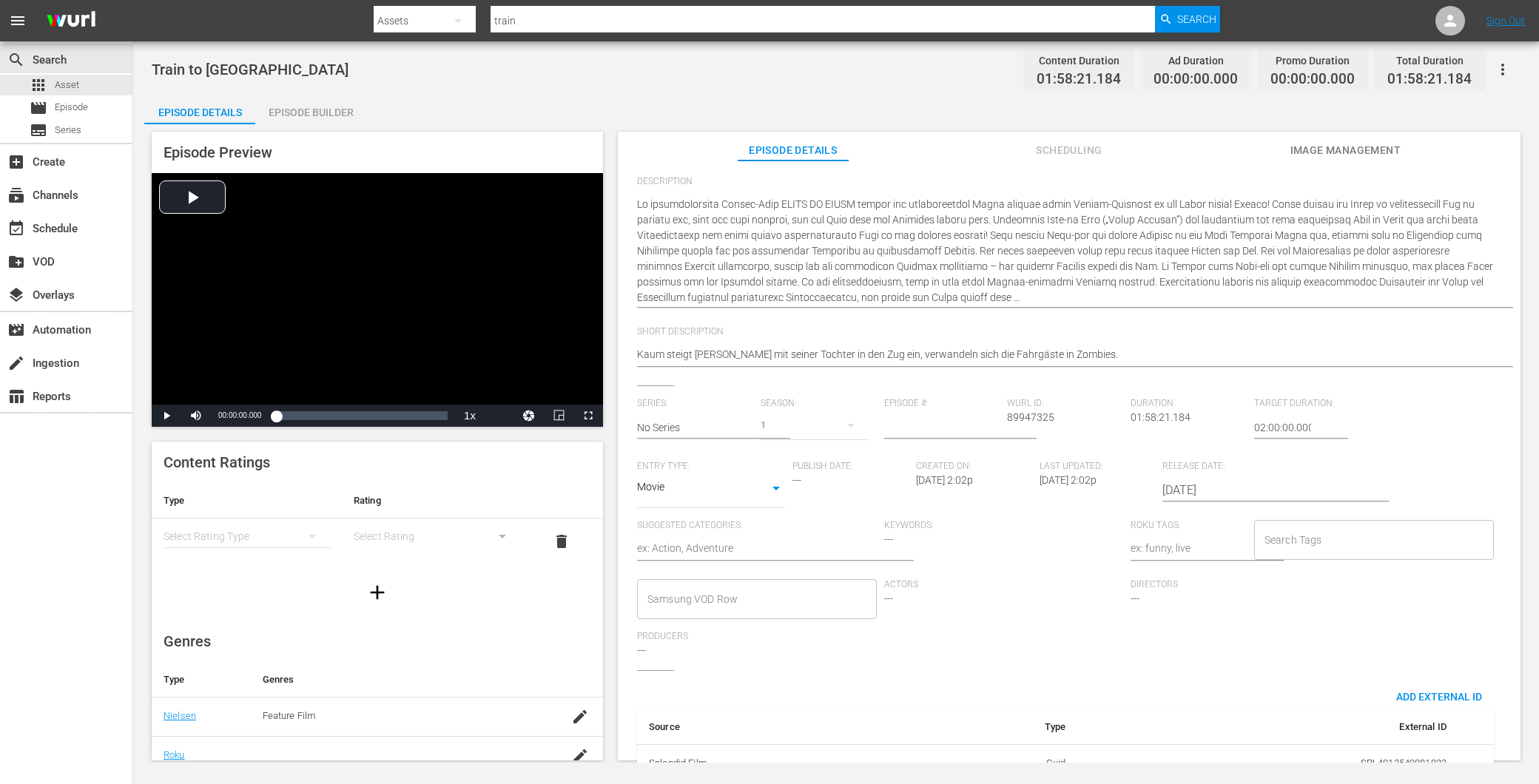
click at [265, 104] on div "Episode Builder" at bounding box center [310, 112] width 111 height 35
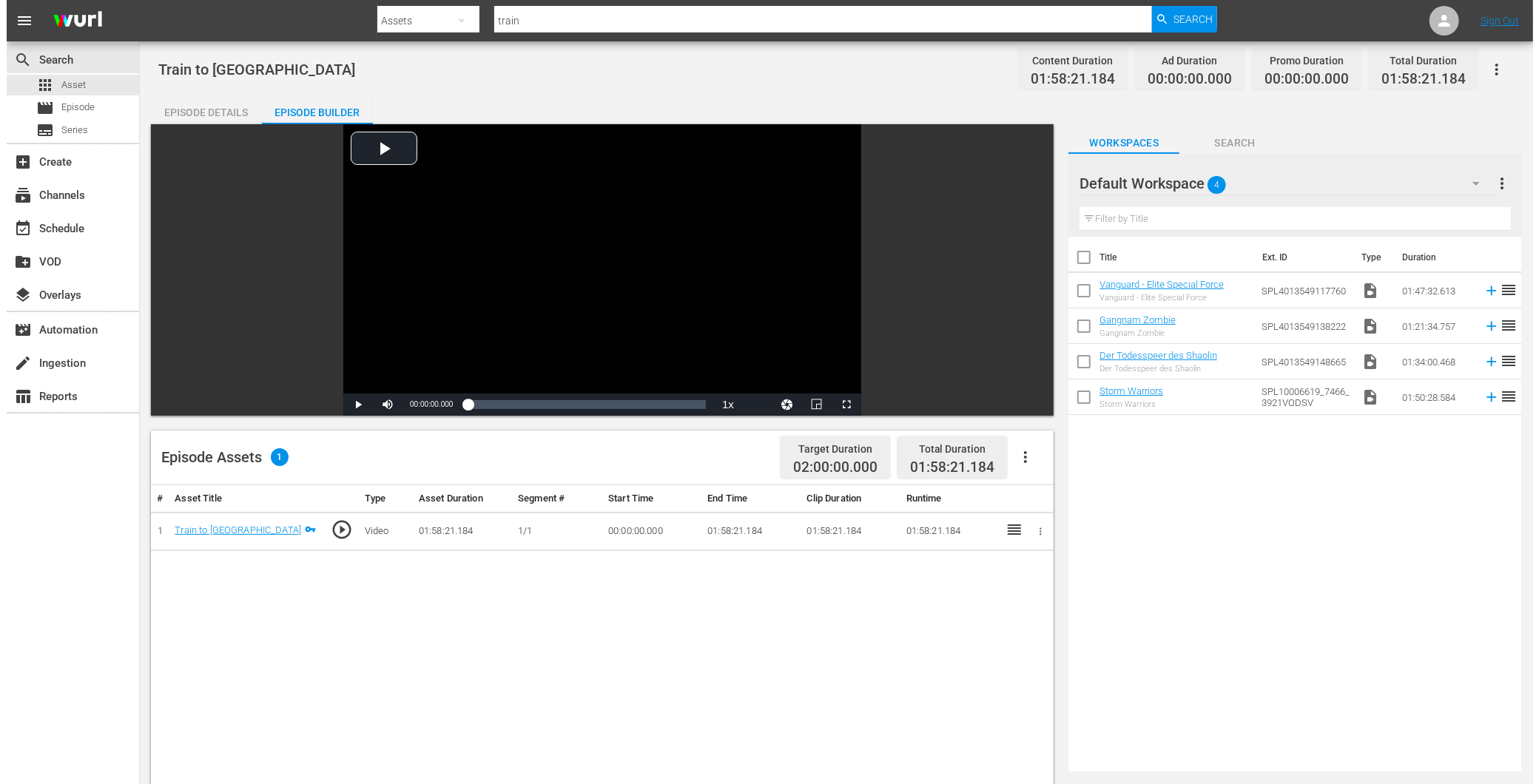
scroll to position [130, 0]
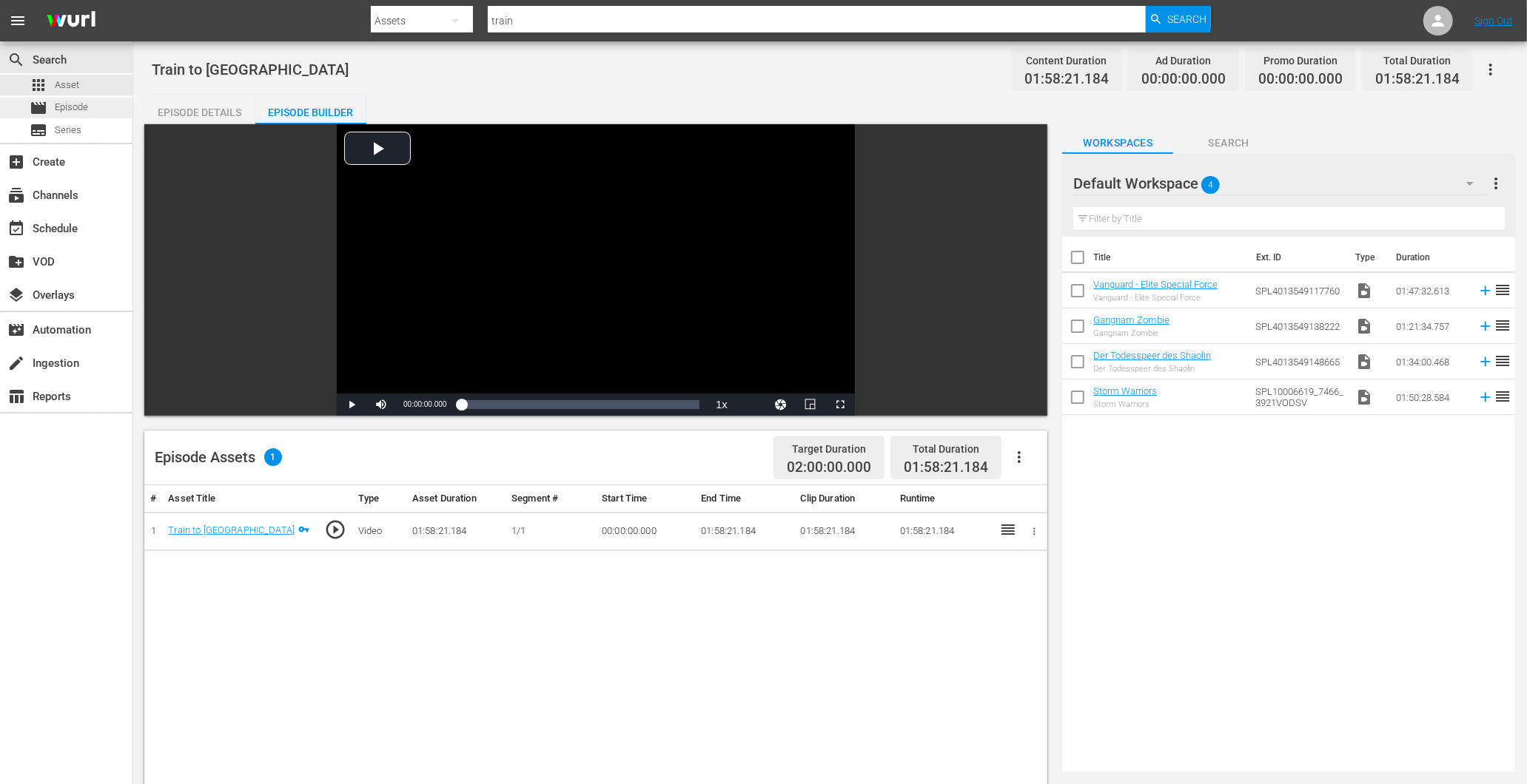
click at [90, 106] on div "movie Episode" at bounding box center [66, 108] width 133 height 21
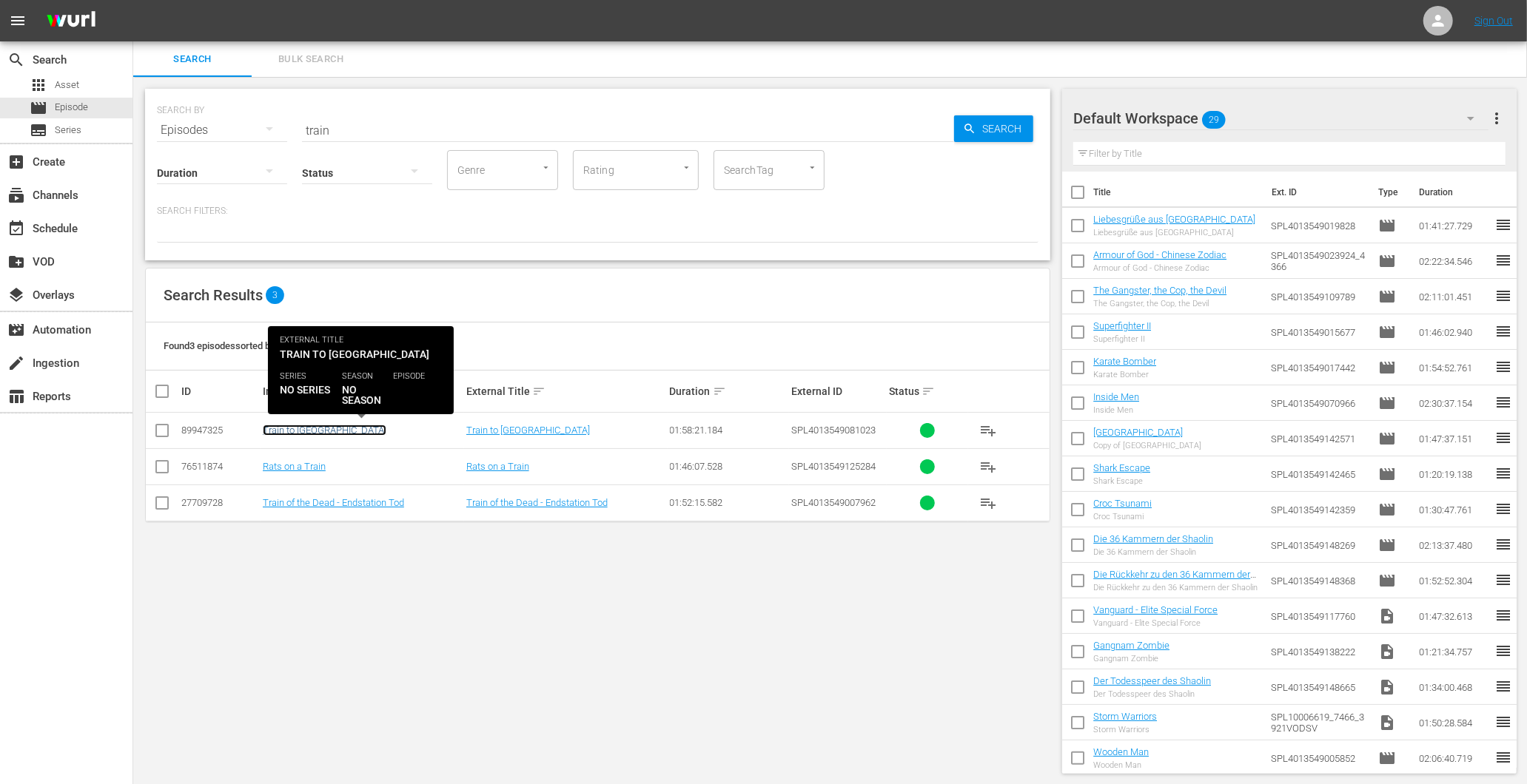
click at [290, 430] on link "Train to [GEOGRAPHIC_DATA]" at bounding box center [324, 430] width 123 height 11
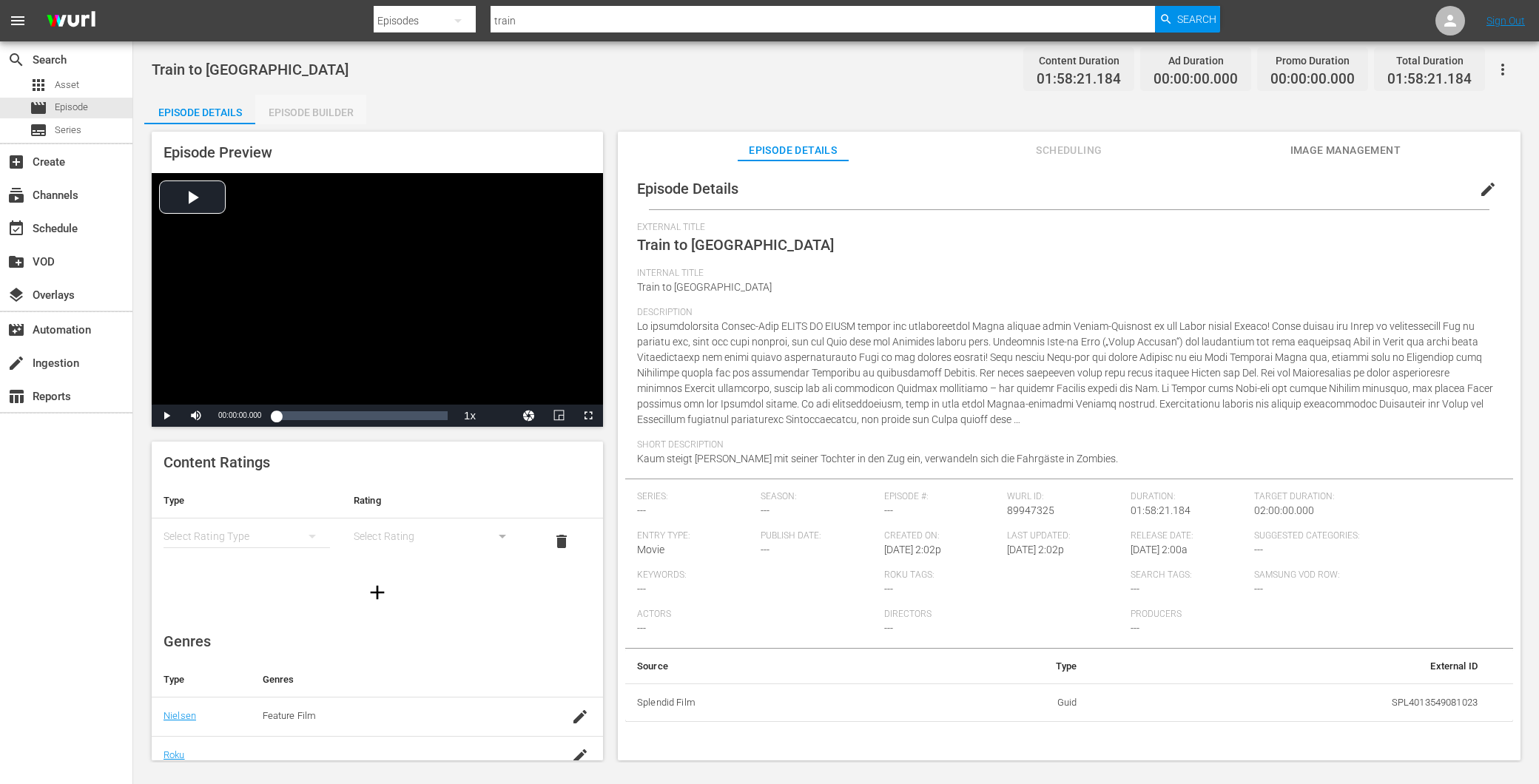
click at [307, 111] on div "Episode Builder" at bounding box center [310, 112] width 111 height 35
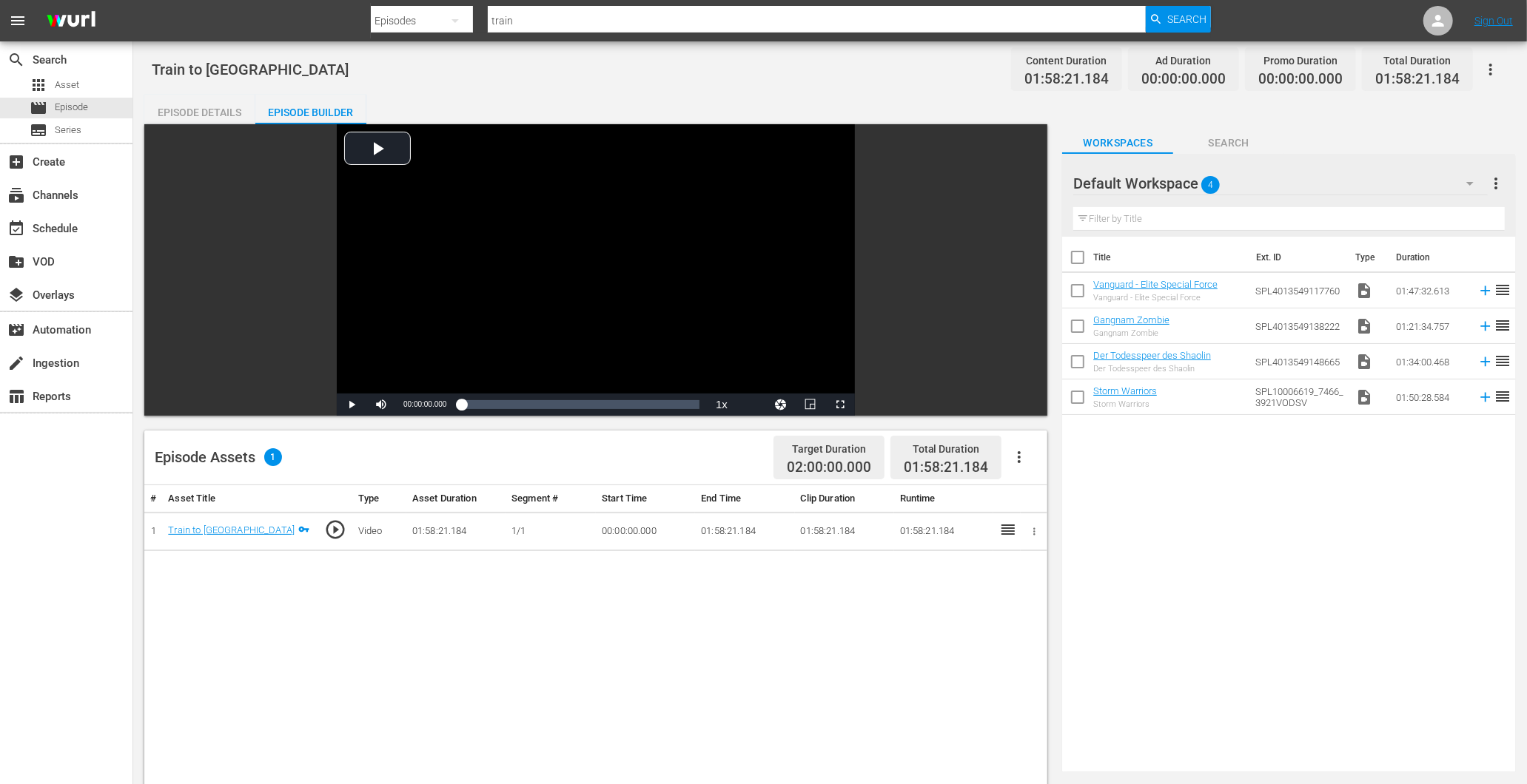
click at [203, 109] on div "Episode Details" at bounding box center [199, 112] width 111 height 35
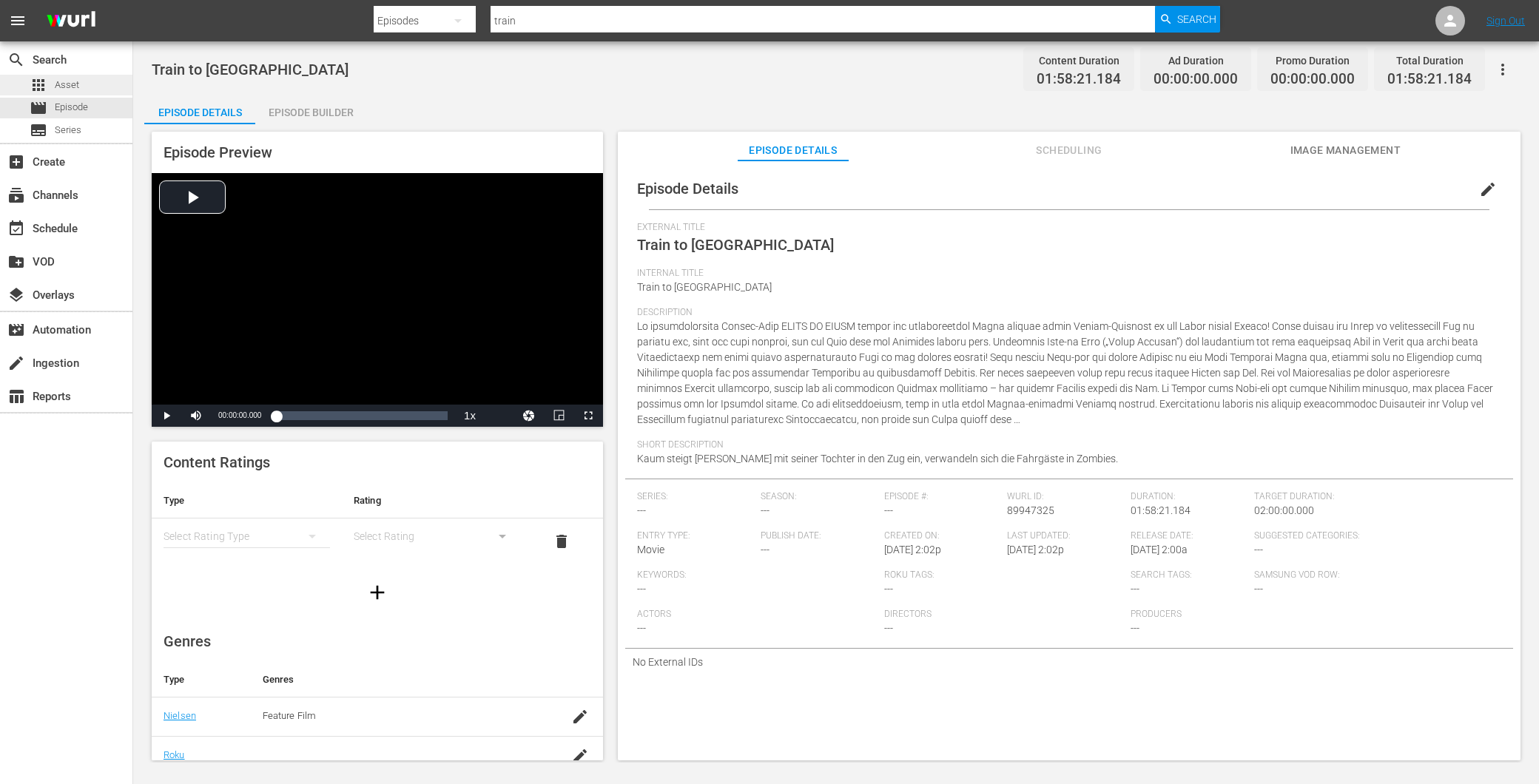
click at [56, 78] on span "Asset" at bounding box center [67, 84] width 24 height 15
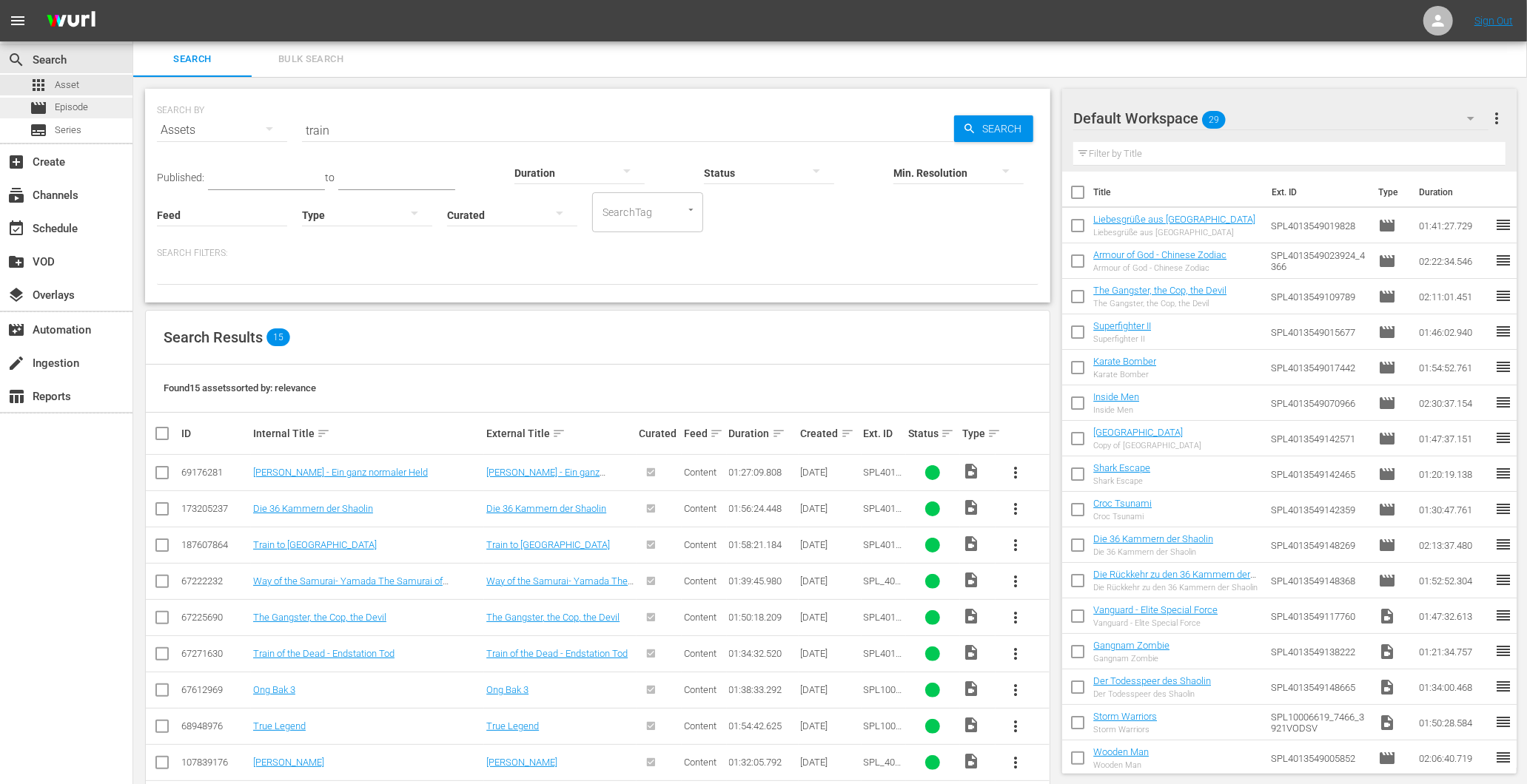
click at [84, 113] on span "Episode" at bounding box center [72, 107] width 34 height 15
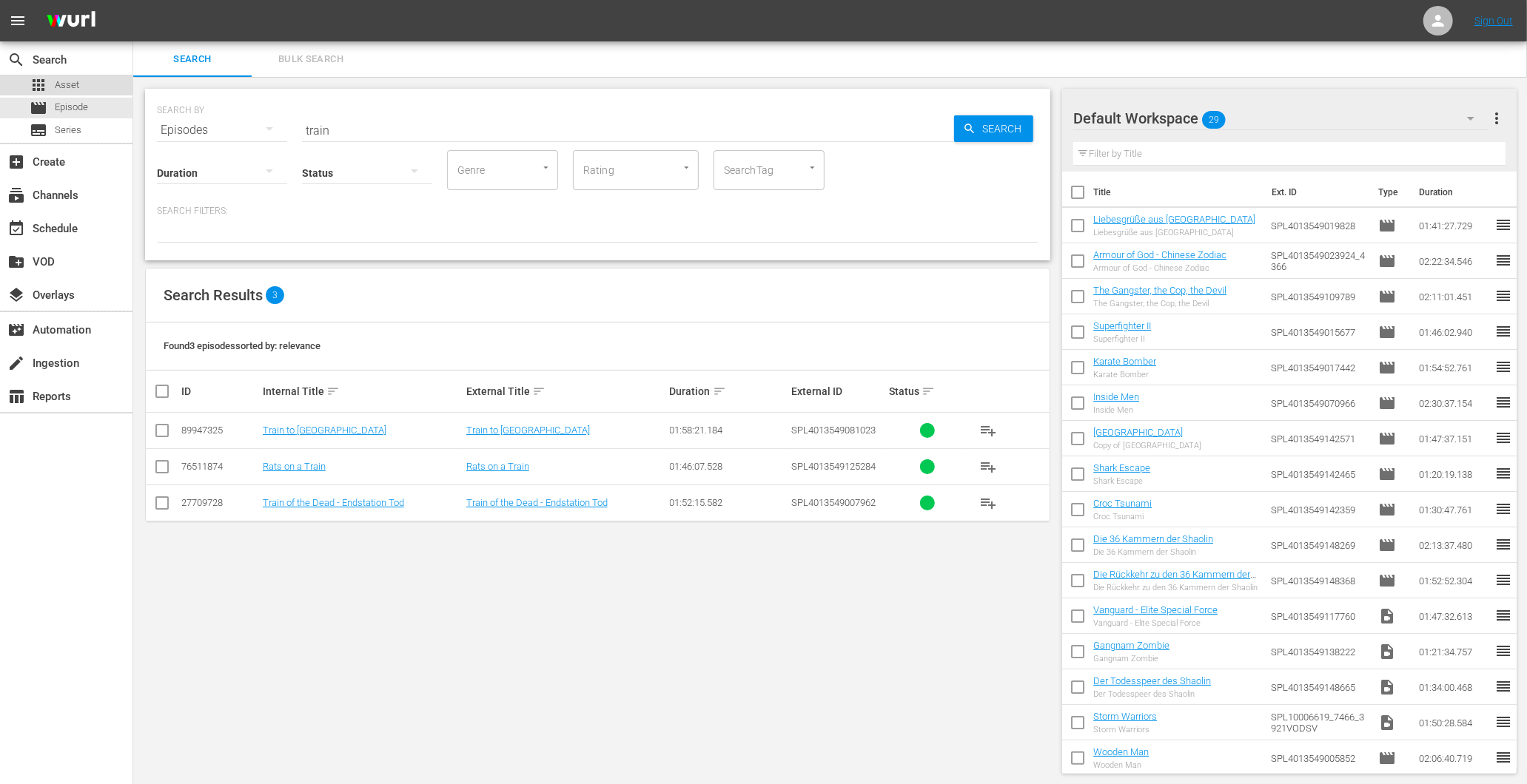
click at [61, 84] on span "Asset" at bounding box center [67, 84] width 24 height 15
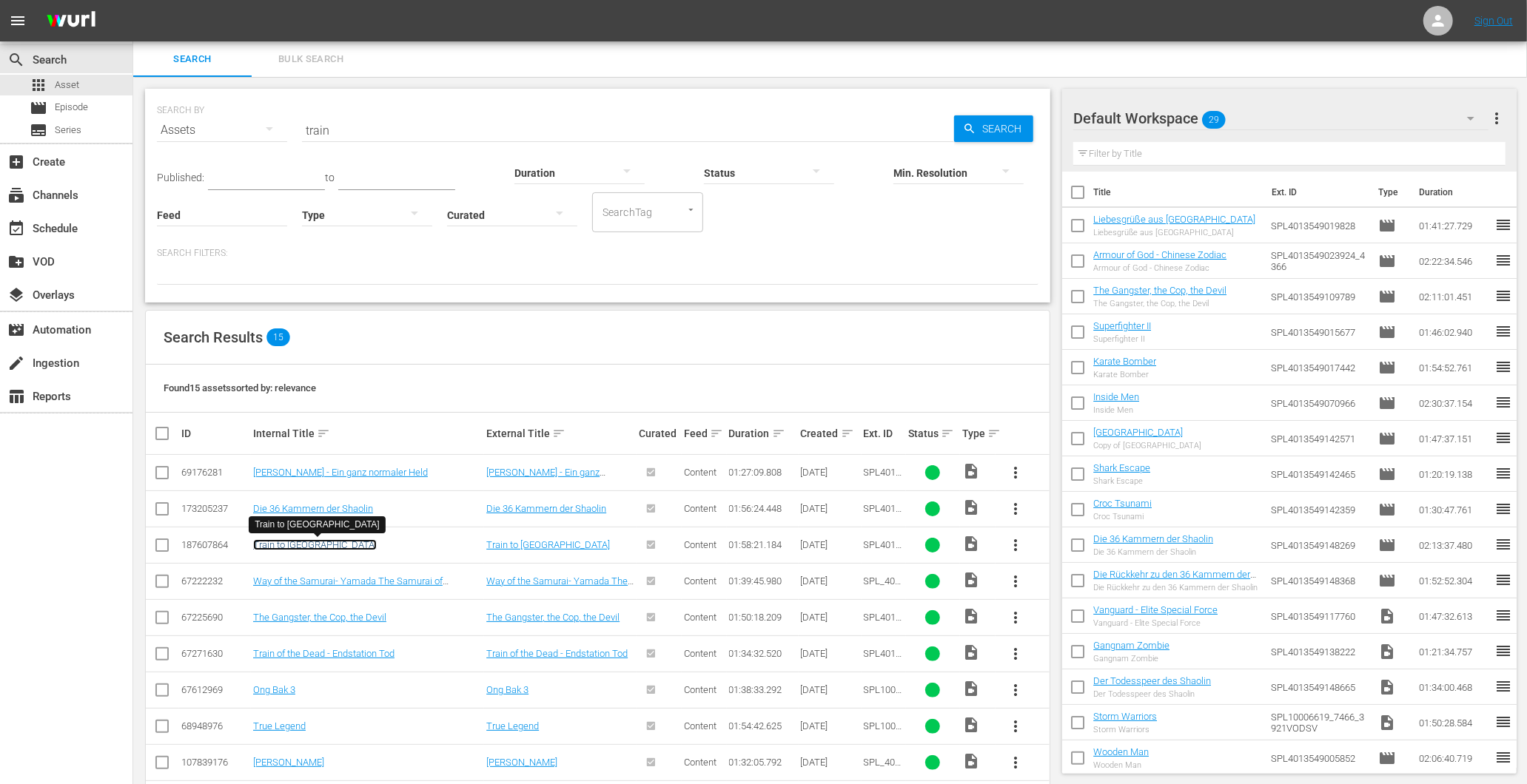
click at [272, 541] on link "Train to [GEOGRAPHIC_DATA]" at bounding box center [315, 544] width 123 height 11
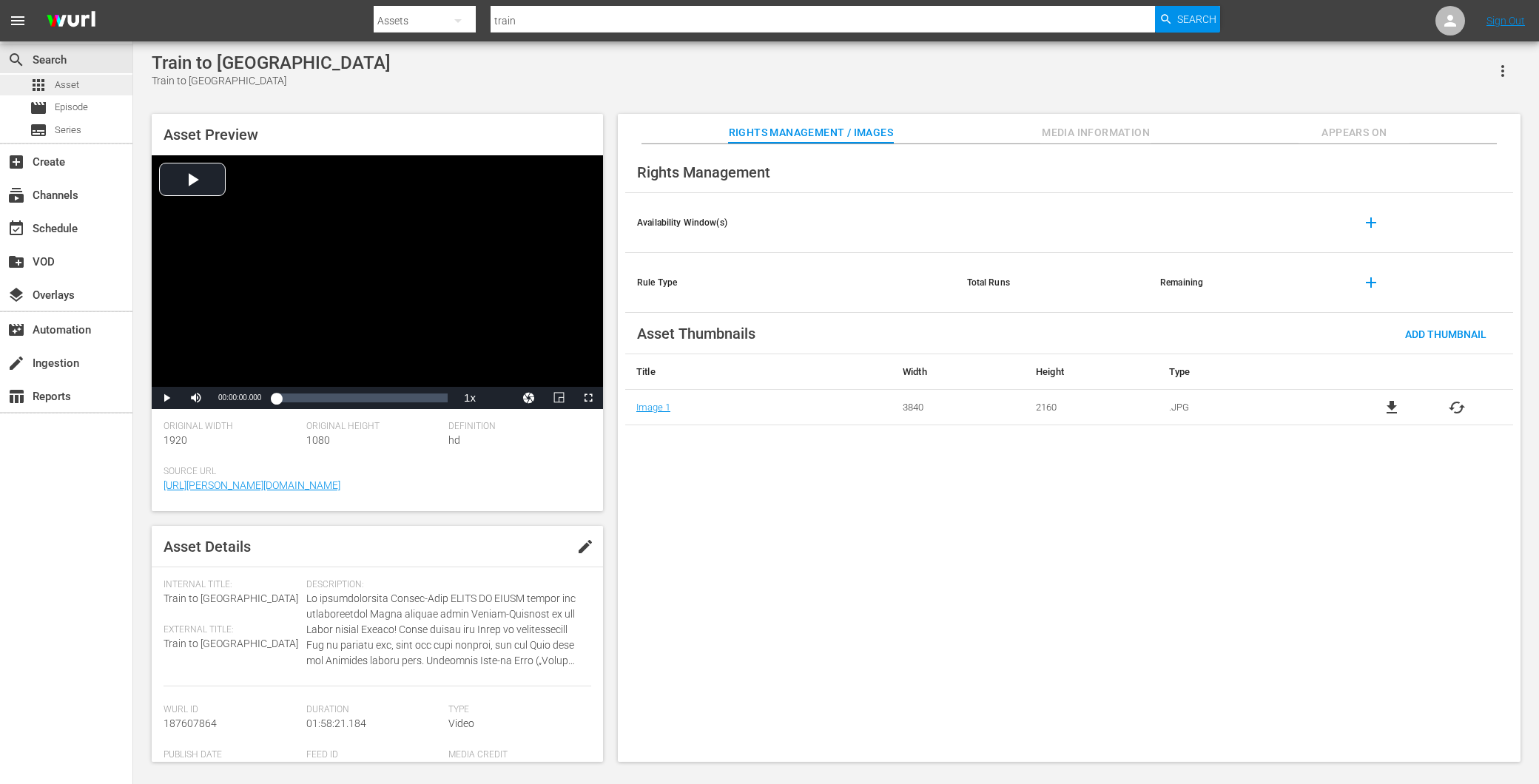
click at [78, 85] on div "apps Asset" at bounding box center [66, 85] width 133 height 21
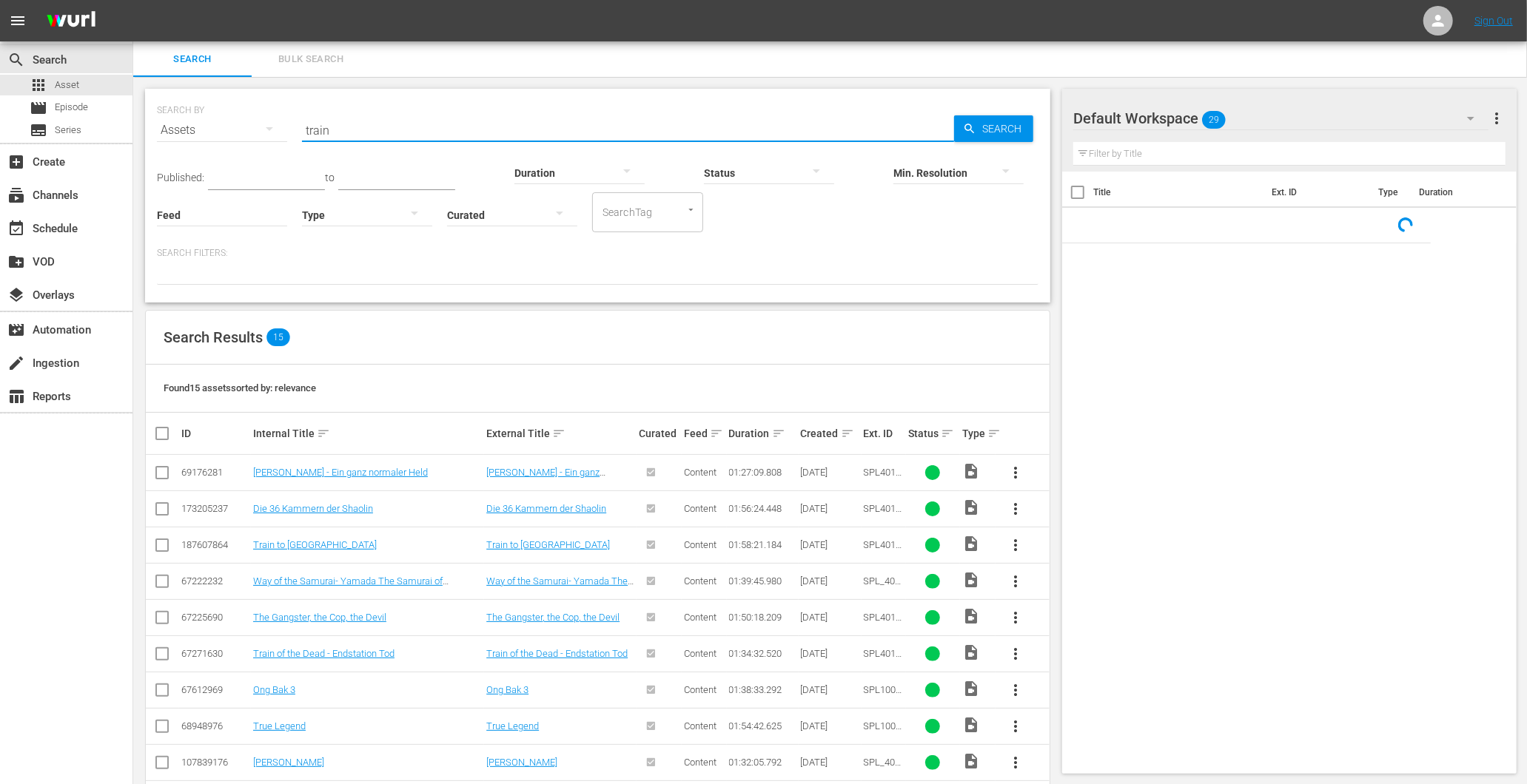
click at [416, 121] on input "train" at bounding box center [627, 130] width 652 height 35
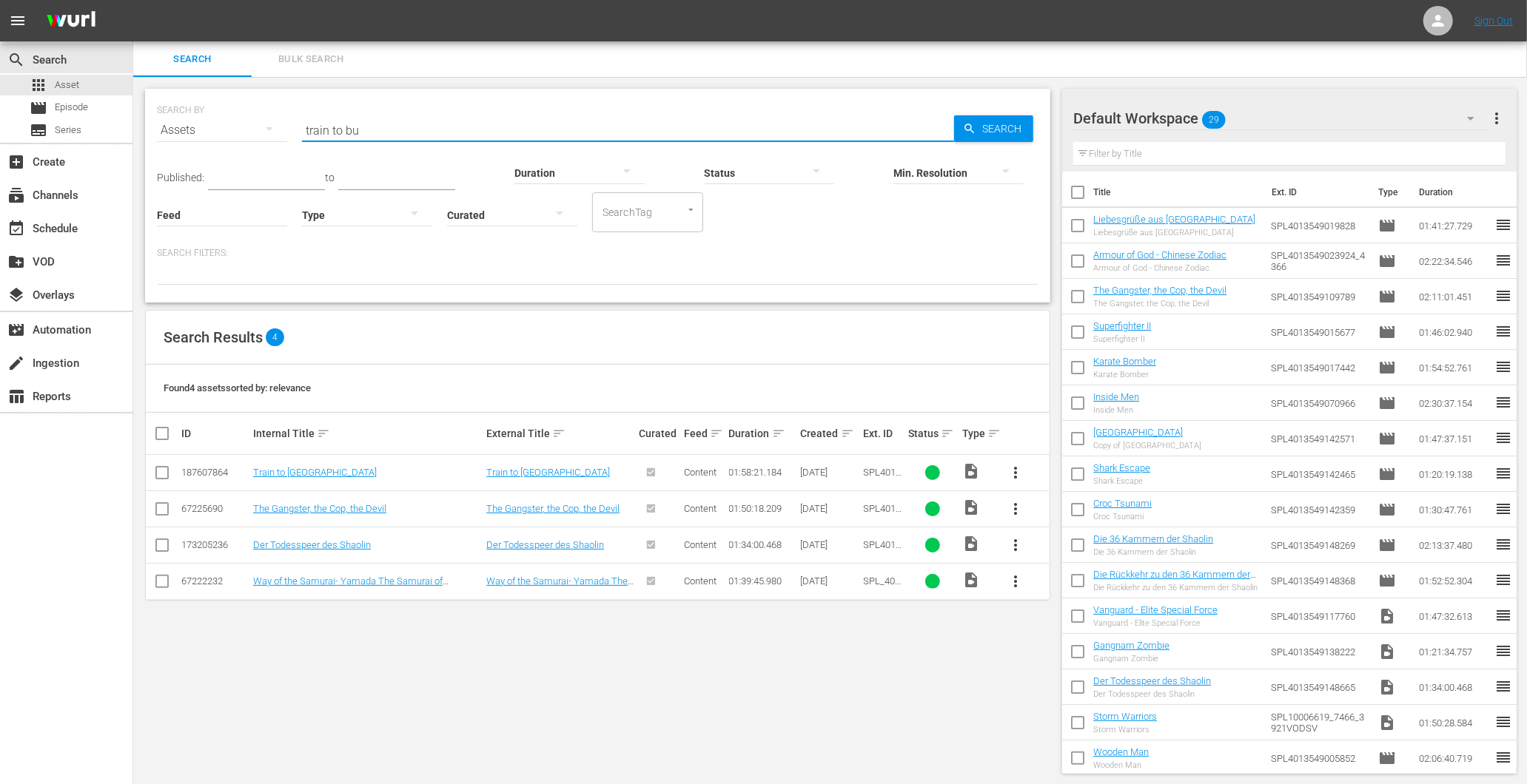
type input "Train to [GEOGRAPHIC_DATA]"
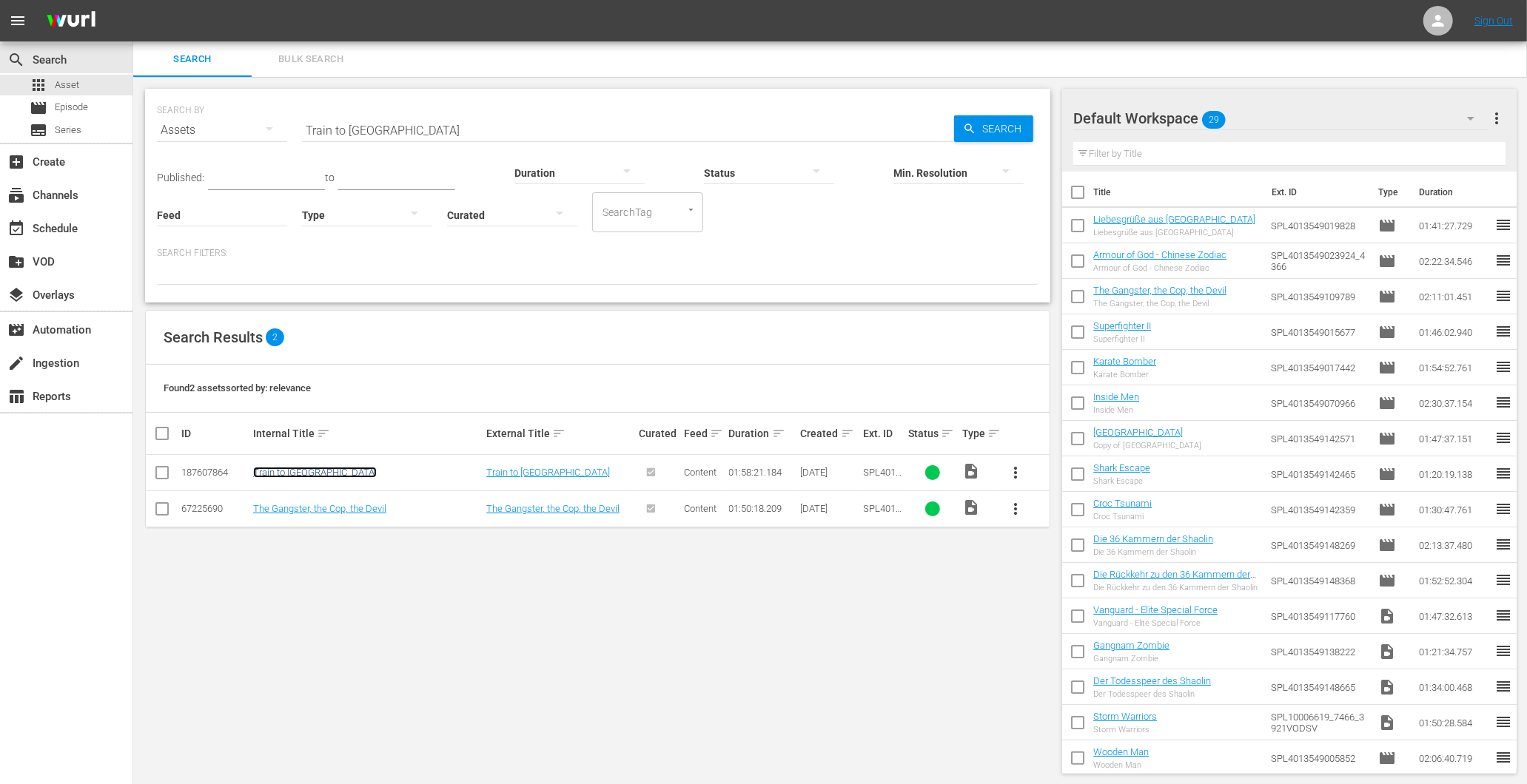
click at [300, 469] on link "Train to [GEOGRAPHIC_DATA]" at bounding box center [315, 472] width 123 height 11
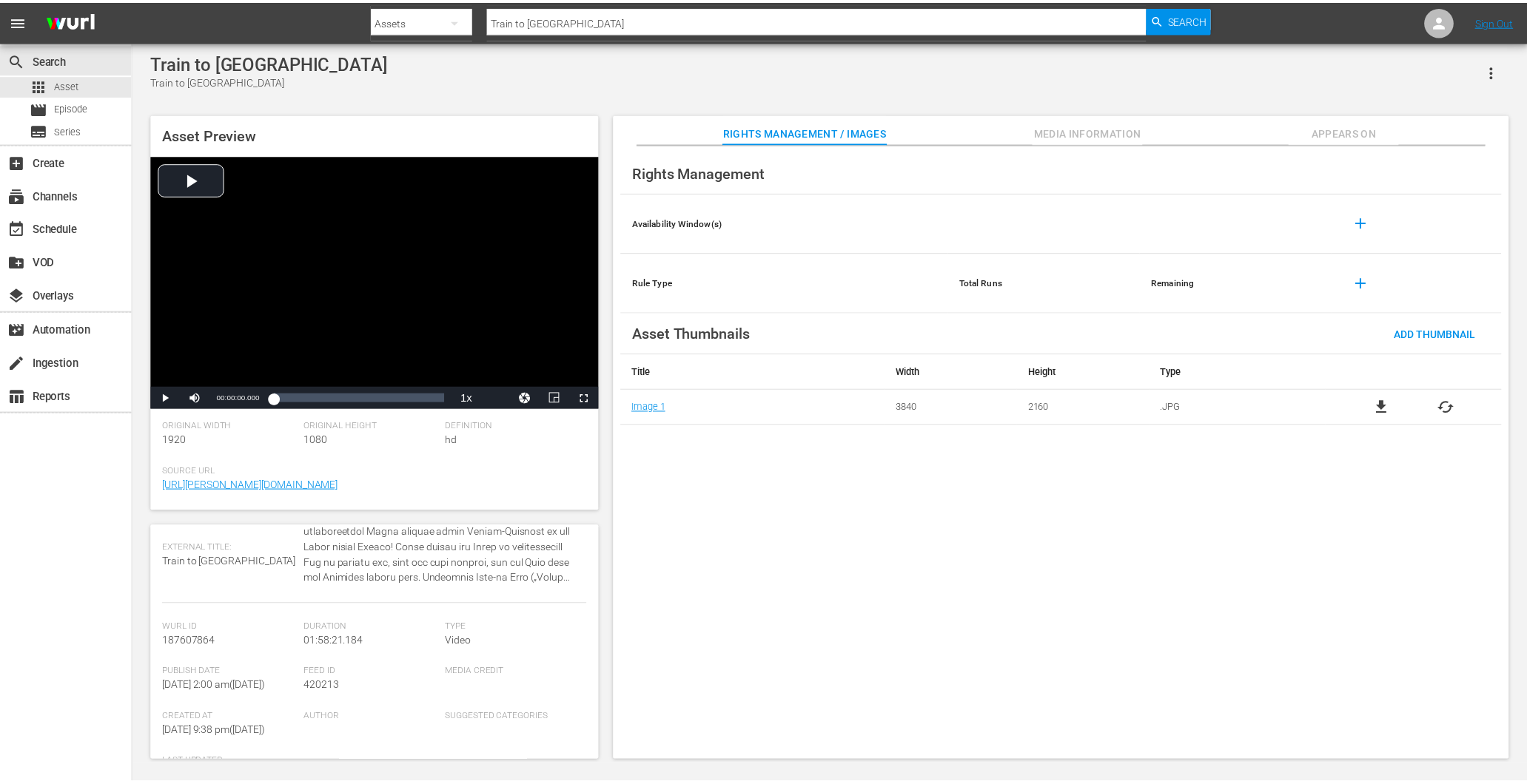
scroll to position [82, 0]
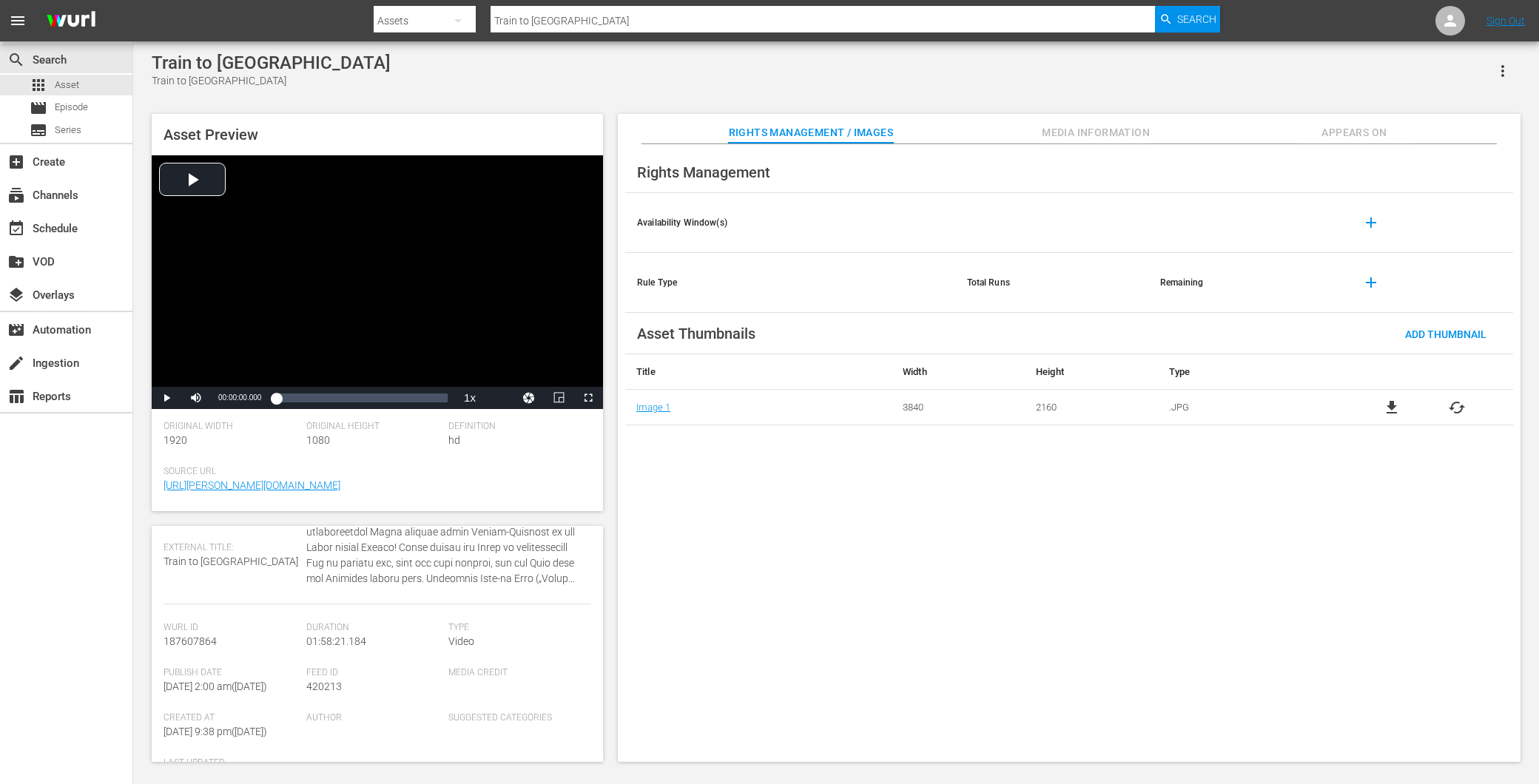
click at [1371, 128] on span "Appears On" at bounding box center [1354, 132] width 111 height 18
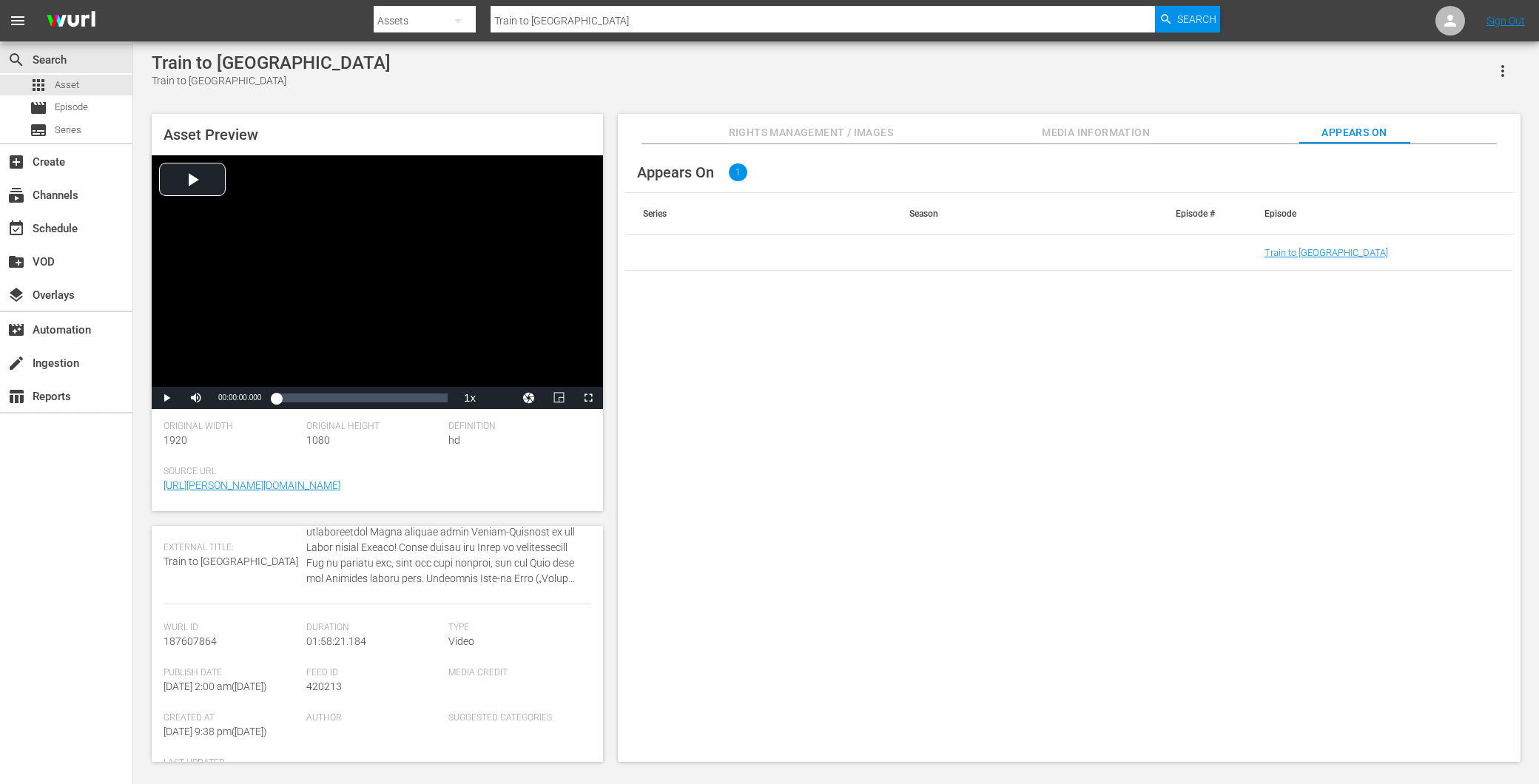
click at [1112, 124] on span "Media Information" at bounding box center [1095, 132] width 111 height 18
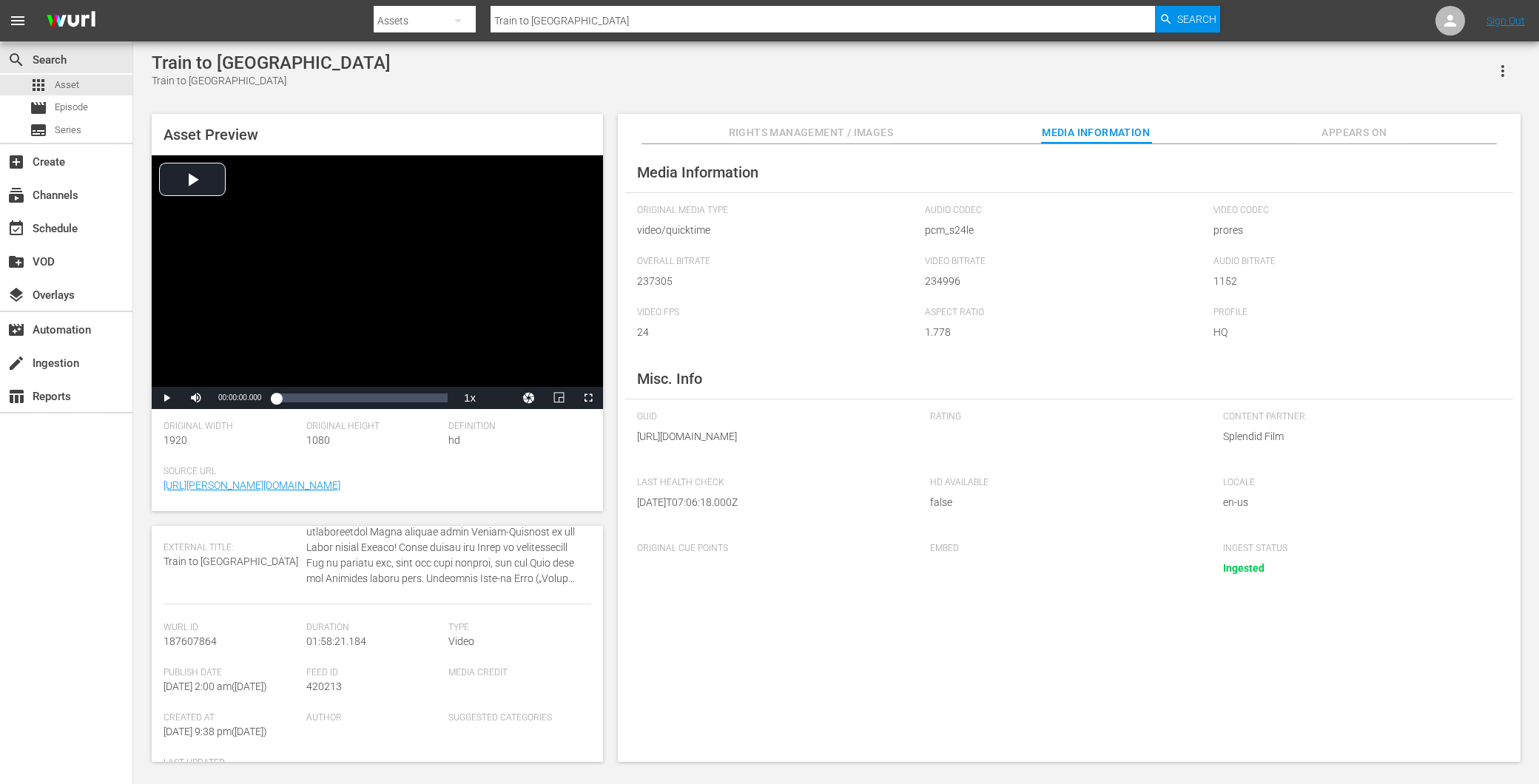
click at [842, 139] on span "Rights Management / Images" at bounding box center [811, 132] width 165 height 18
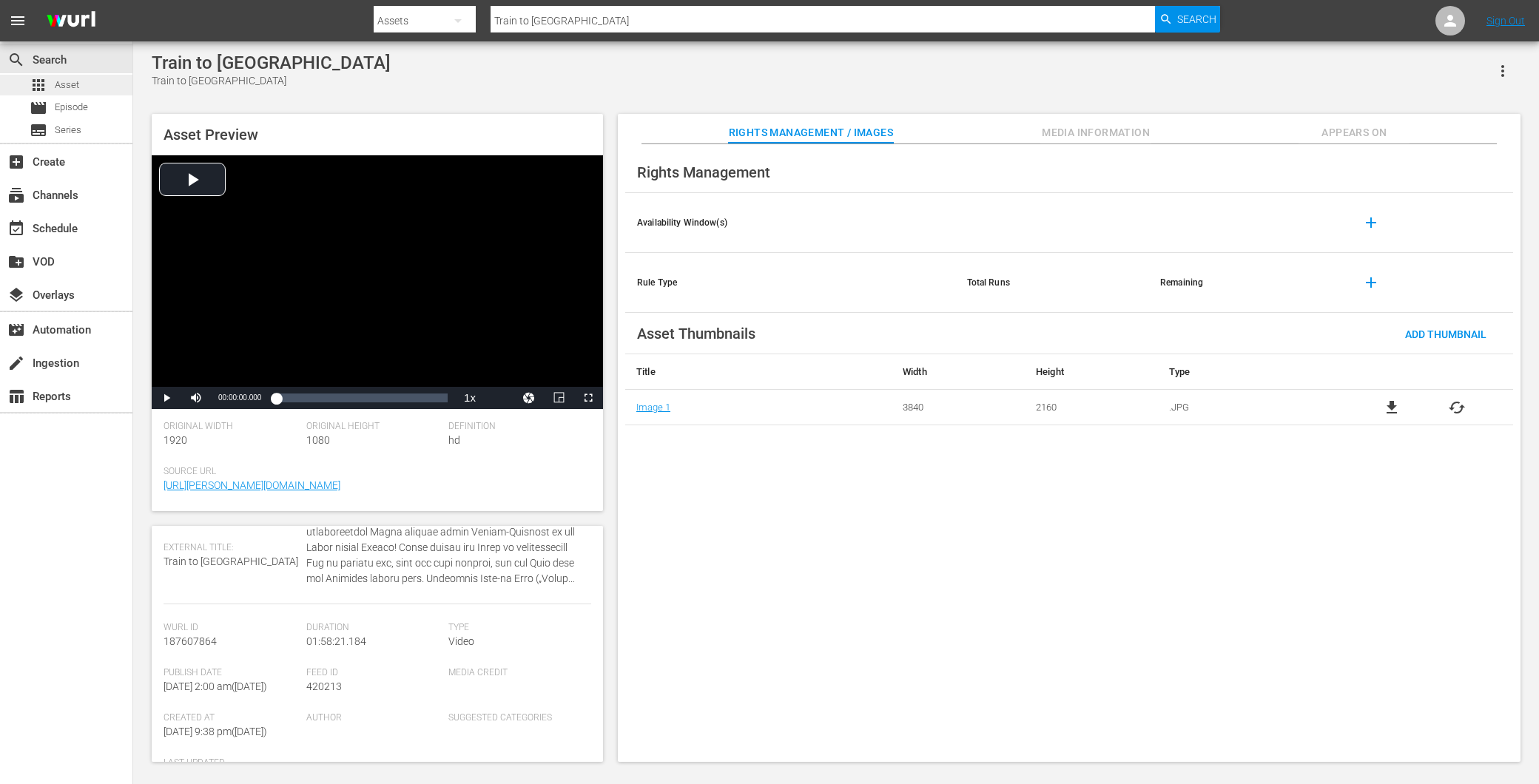
click at [91, 79] on div "apps Asset" at bounding box center [66, 85] width 133 height 21
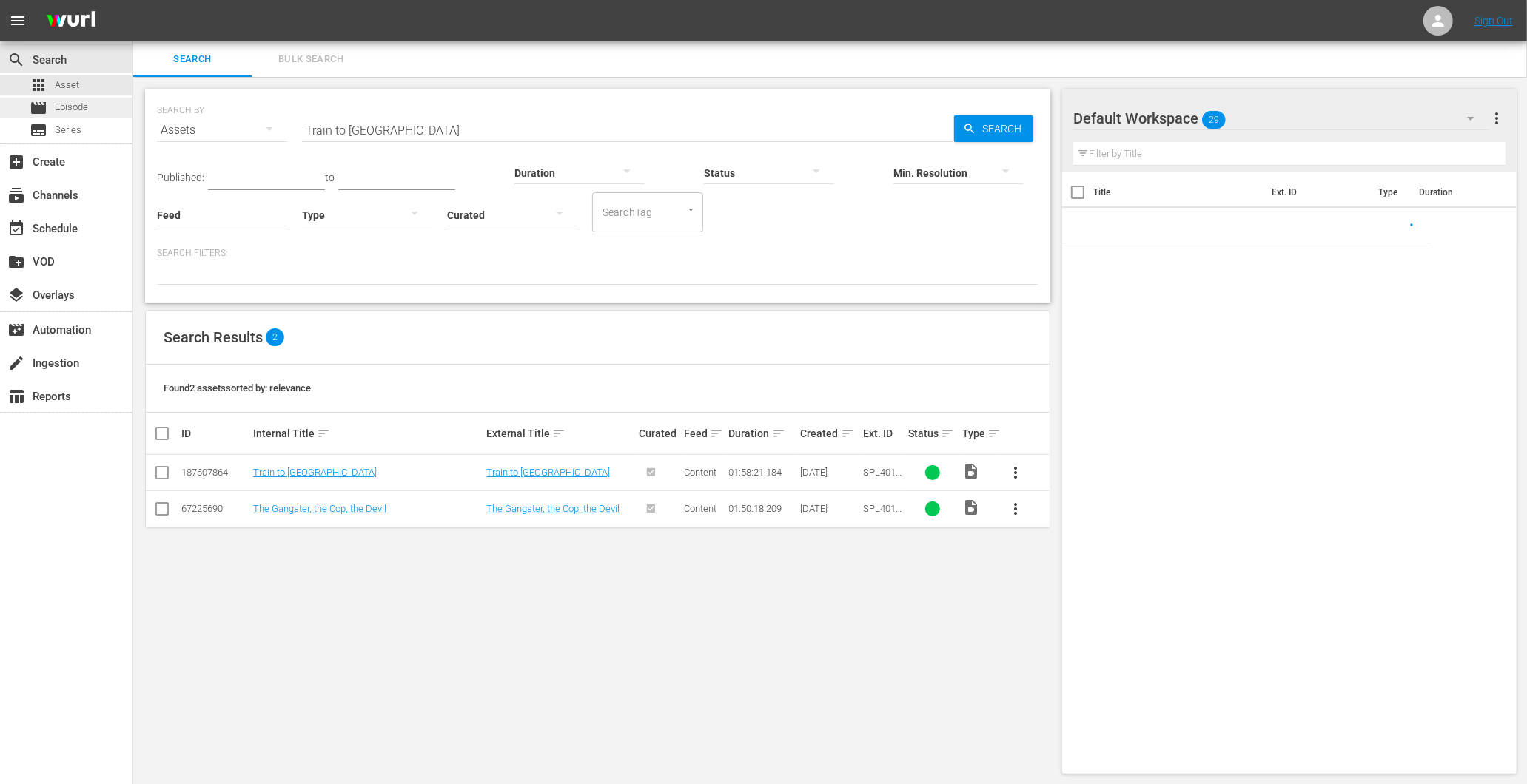
click at [75, 106] on span "Episode" at bounding box center [72, 107] width 34 height 15
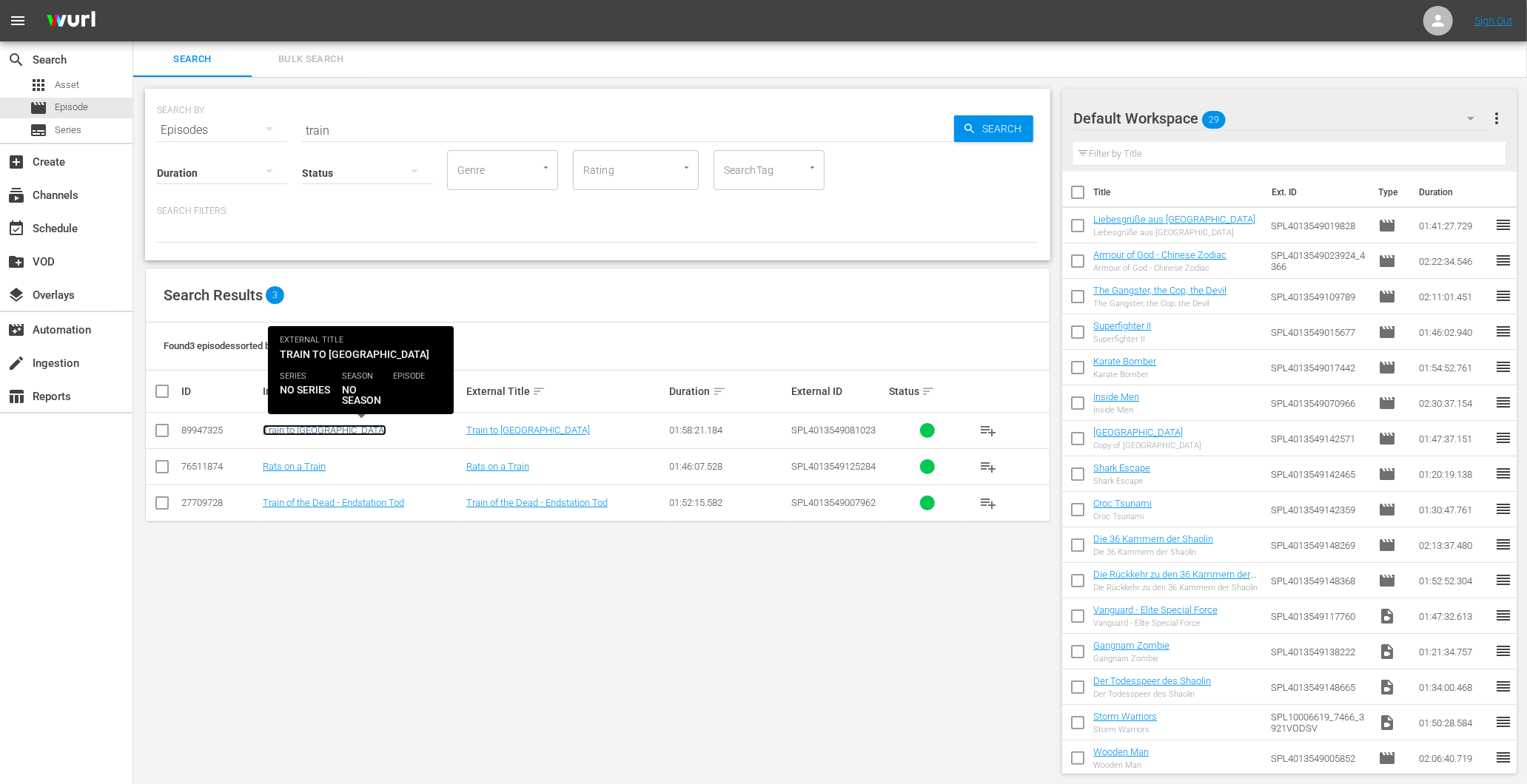
click at [291, 425] on link "Train to [GEOGRAPHIC_DATA]" at bounding box center [324, 430] width 123 height 11
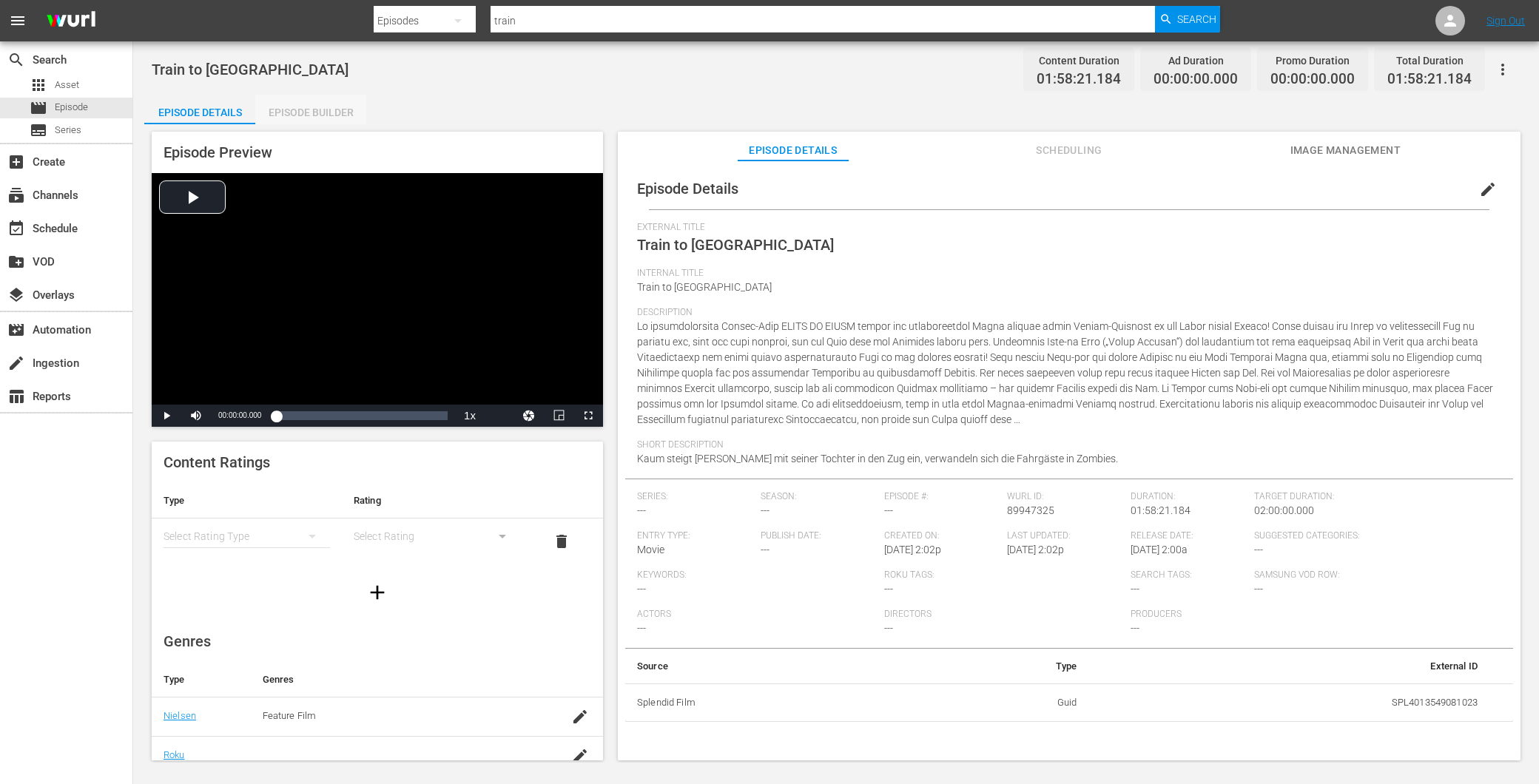
click at [291, 117] on div "Episode Builder" at bounding box center [310, 112] width 111 height 35
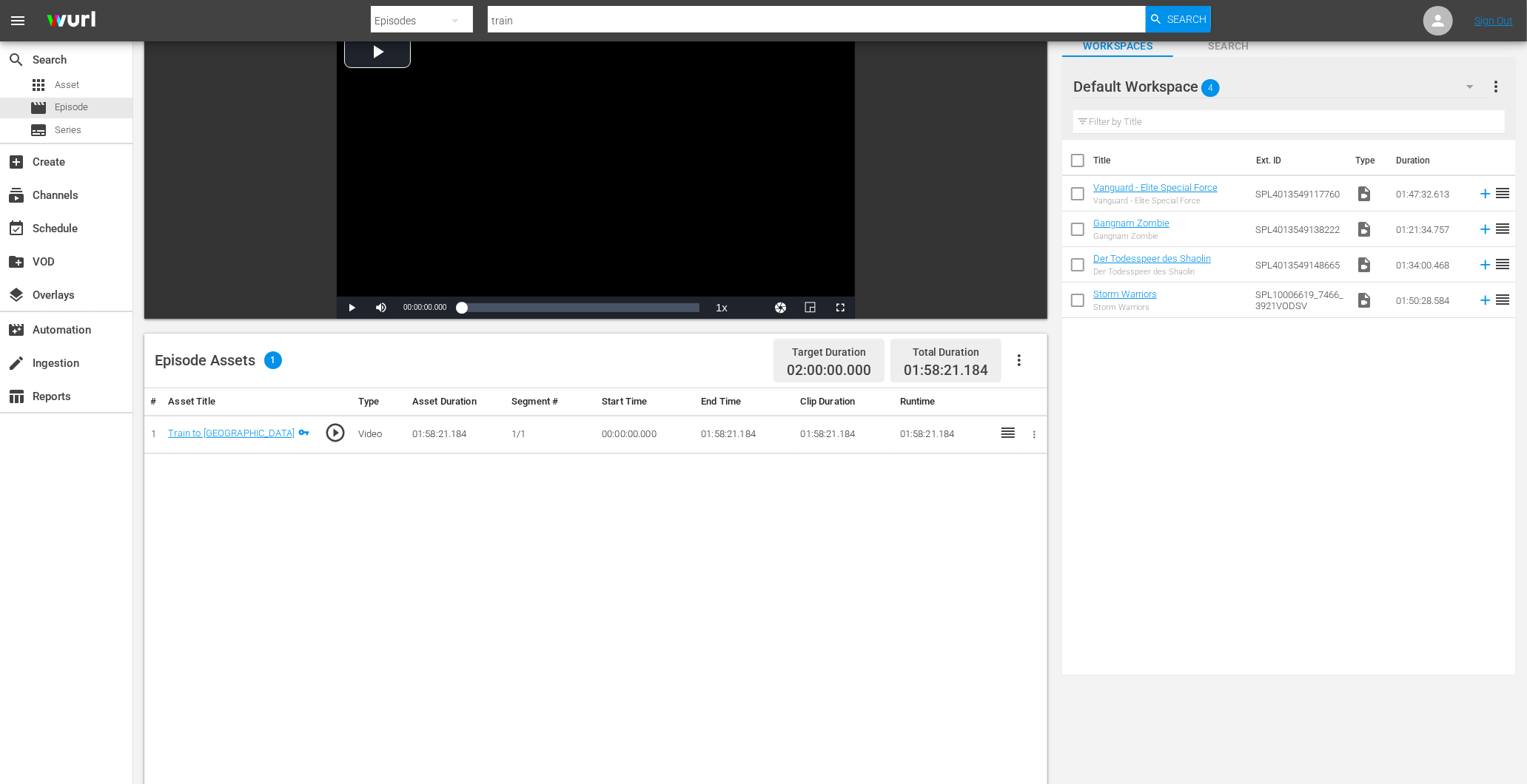
scroll to position [385, 0]
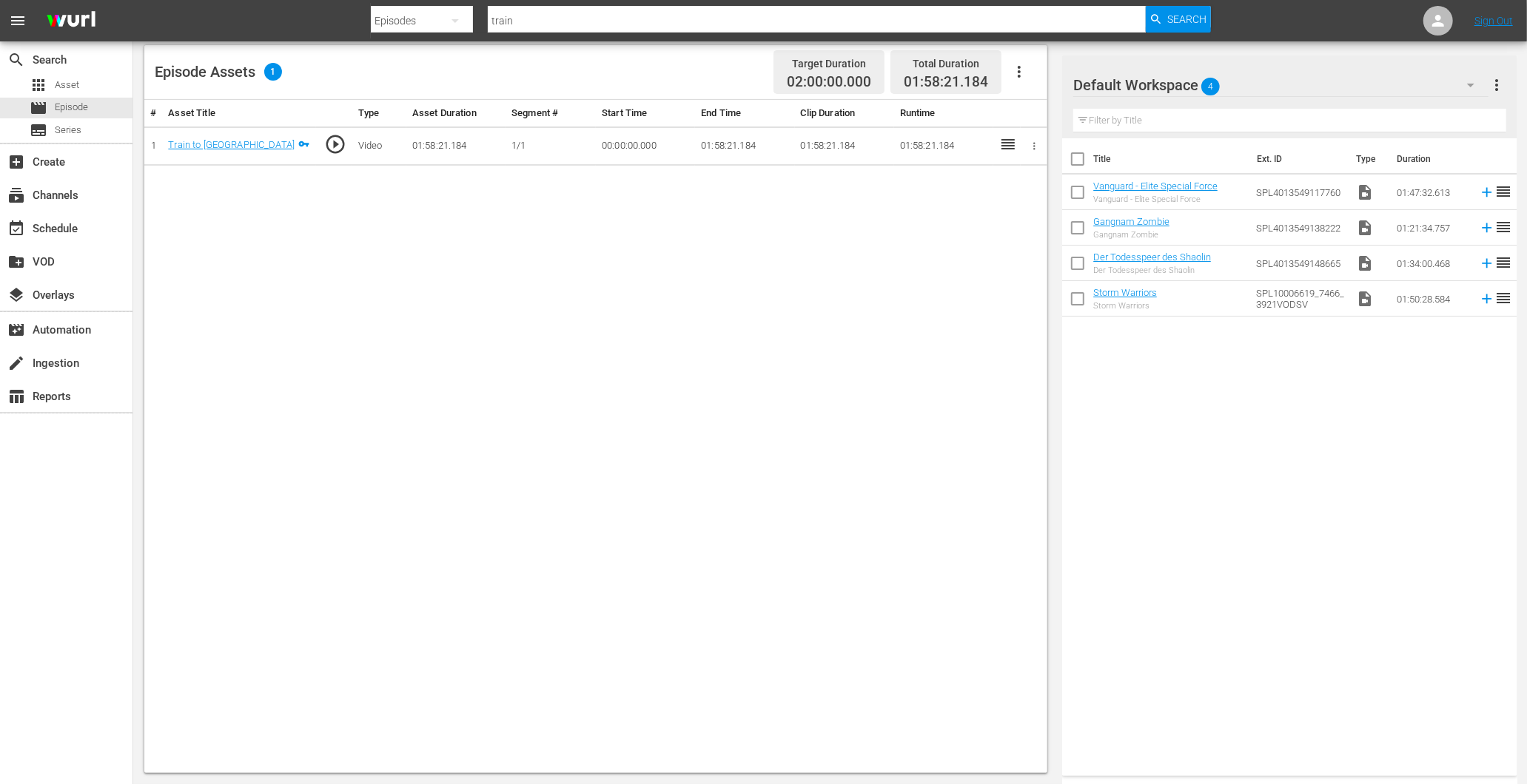
click at [489, 158] on td "01:58:21.184" at bounding box center [455, 146] width 99 height 40
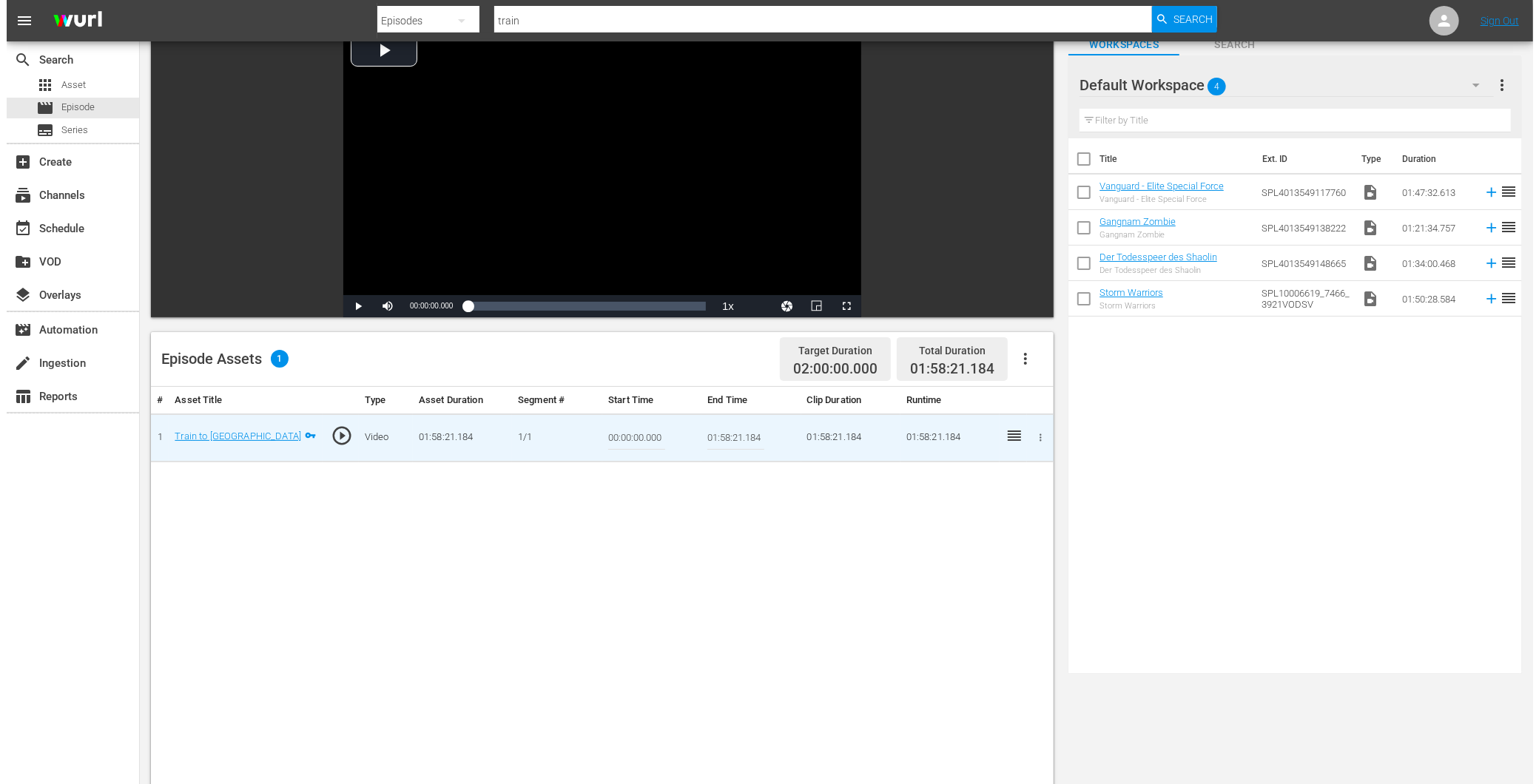
scroll to position [0, 0]
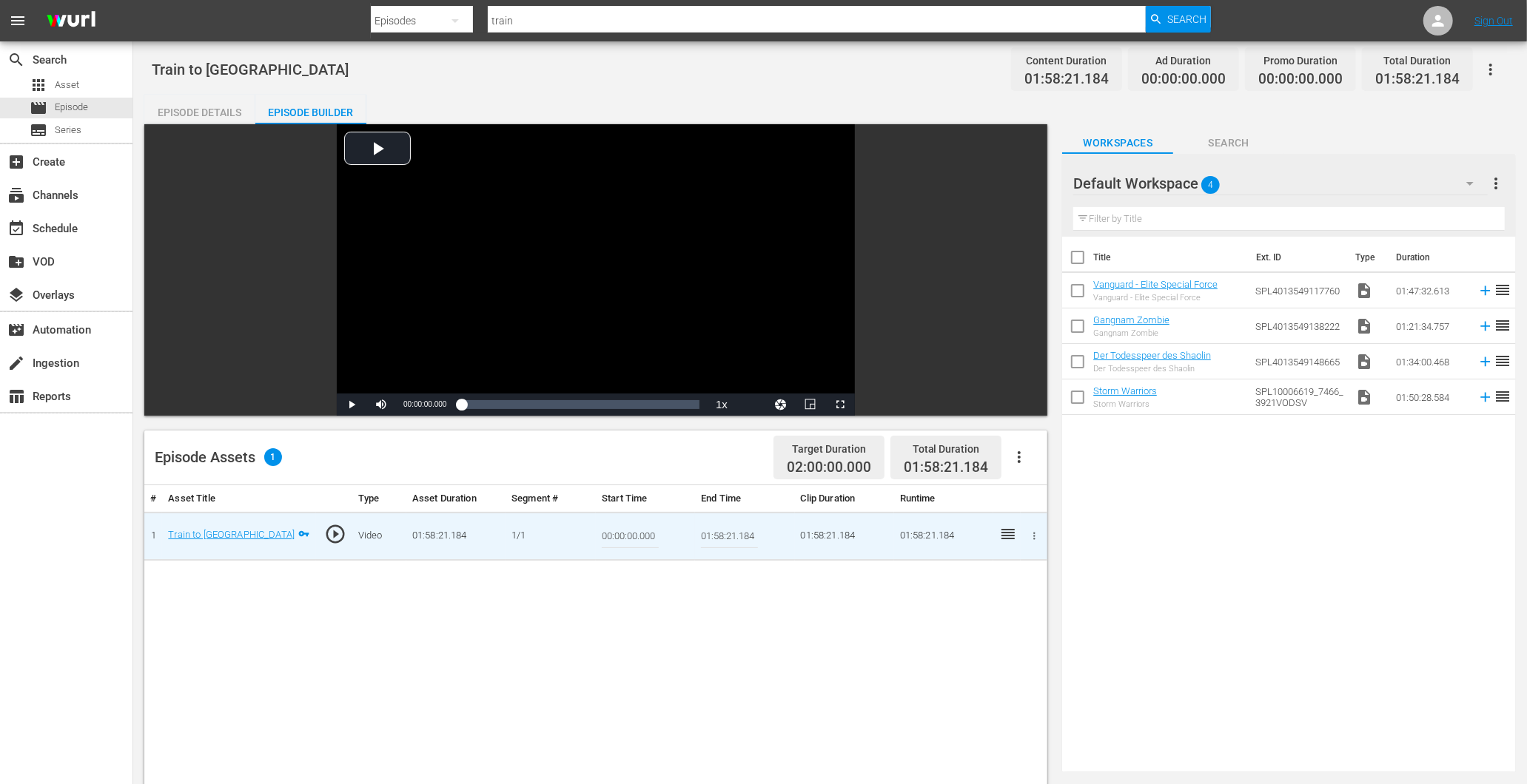
click at [1031, 531] on icon "button" at bounding box center [1034, 536] width 11 height 11
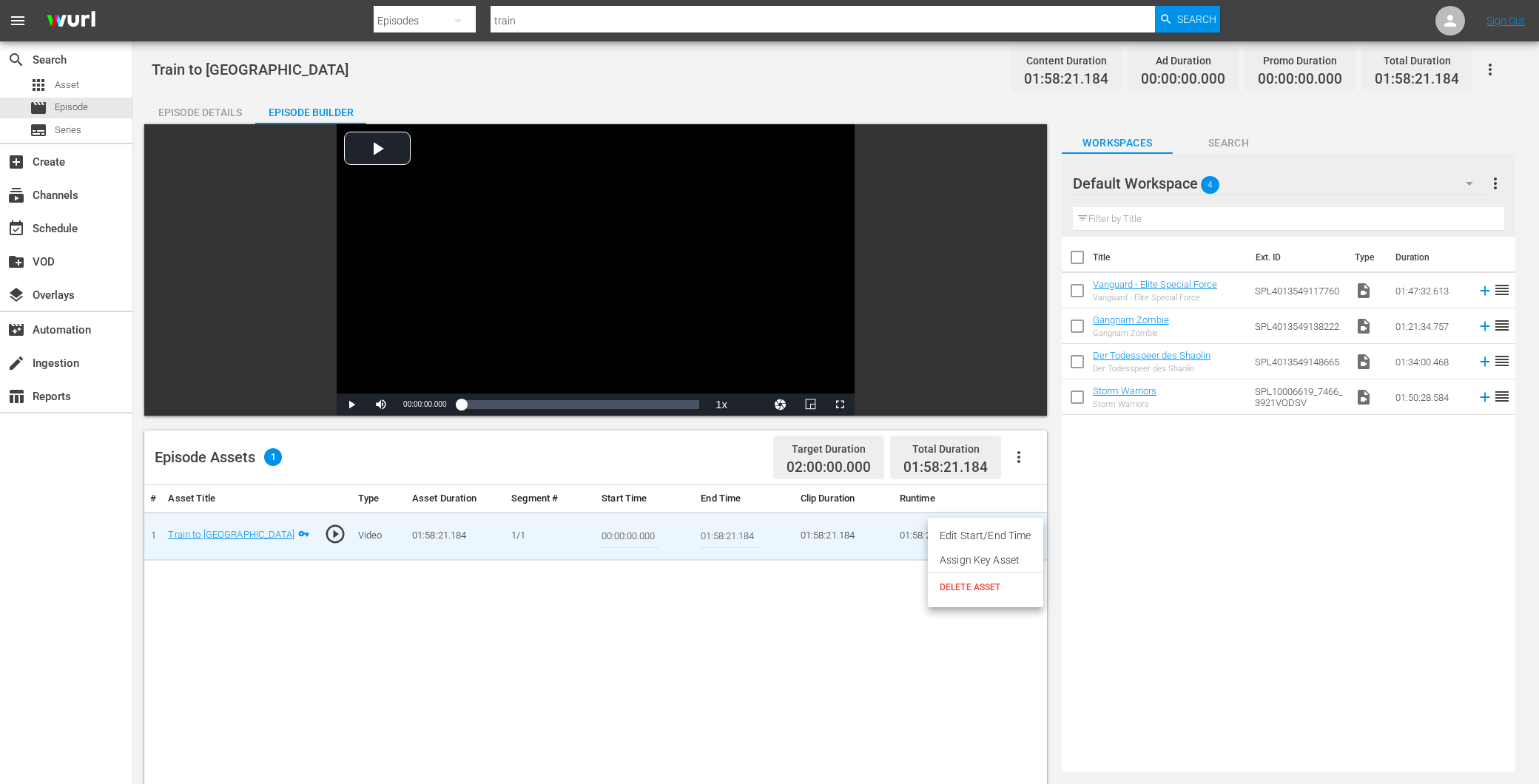
click at [795, 619] on div at bounding box center [770, 392] width 1539 height 784
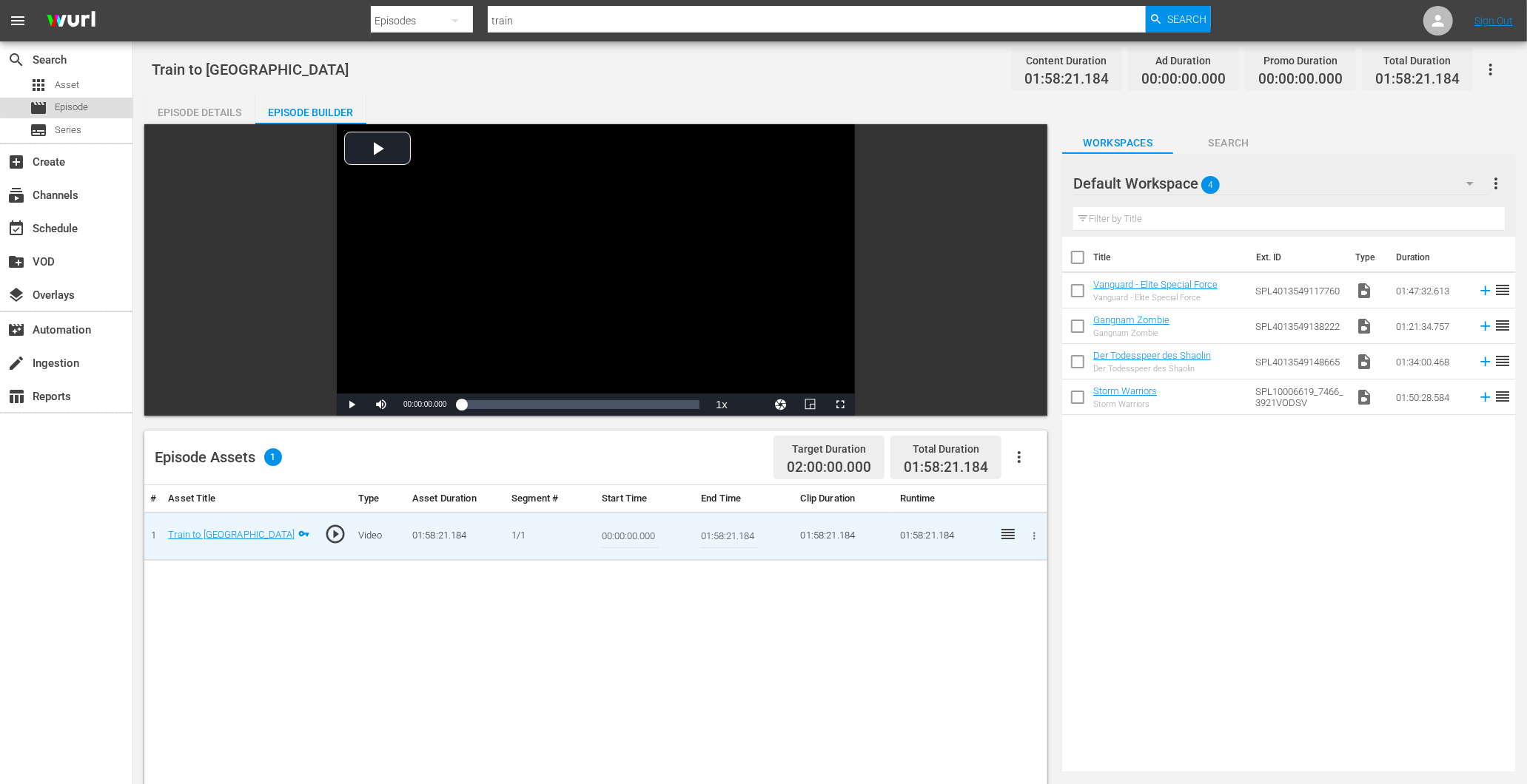
click at [71, 107] on span "Episode" at bounding box center [72, 107] width 34 height 15
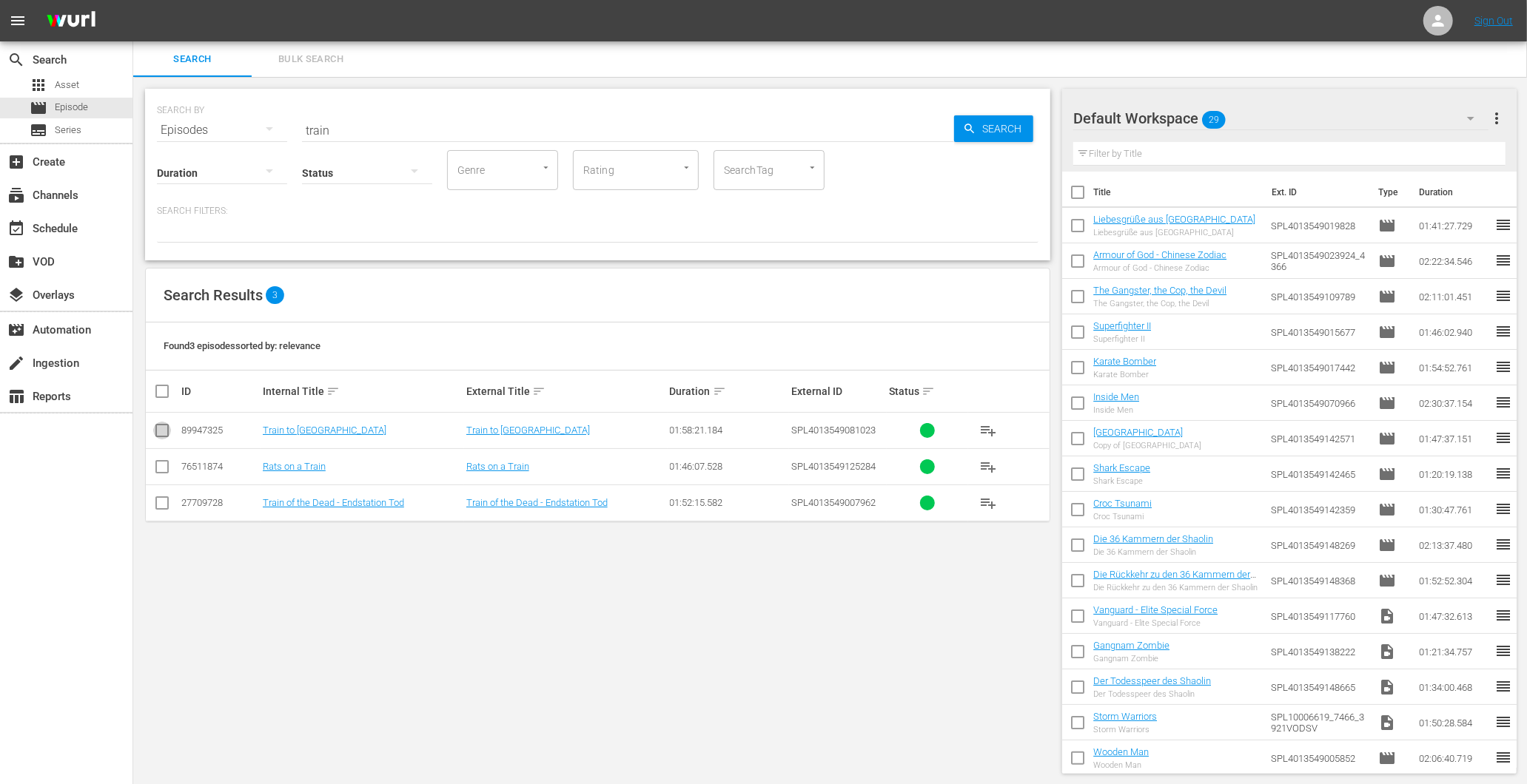
click at [159, 422] on icon at bounding box center [162, 431] width 18 height 18
click at [157, 426] on input "checkbox" at bounding box center [162, 433] width 18 height 18
checkbox input "true"
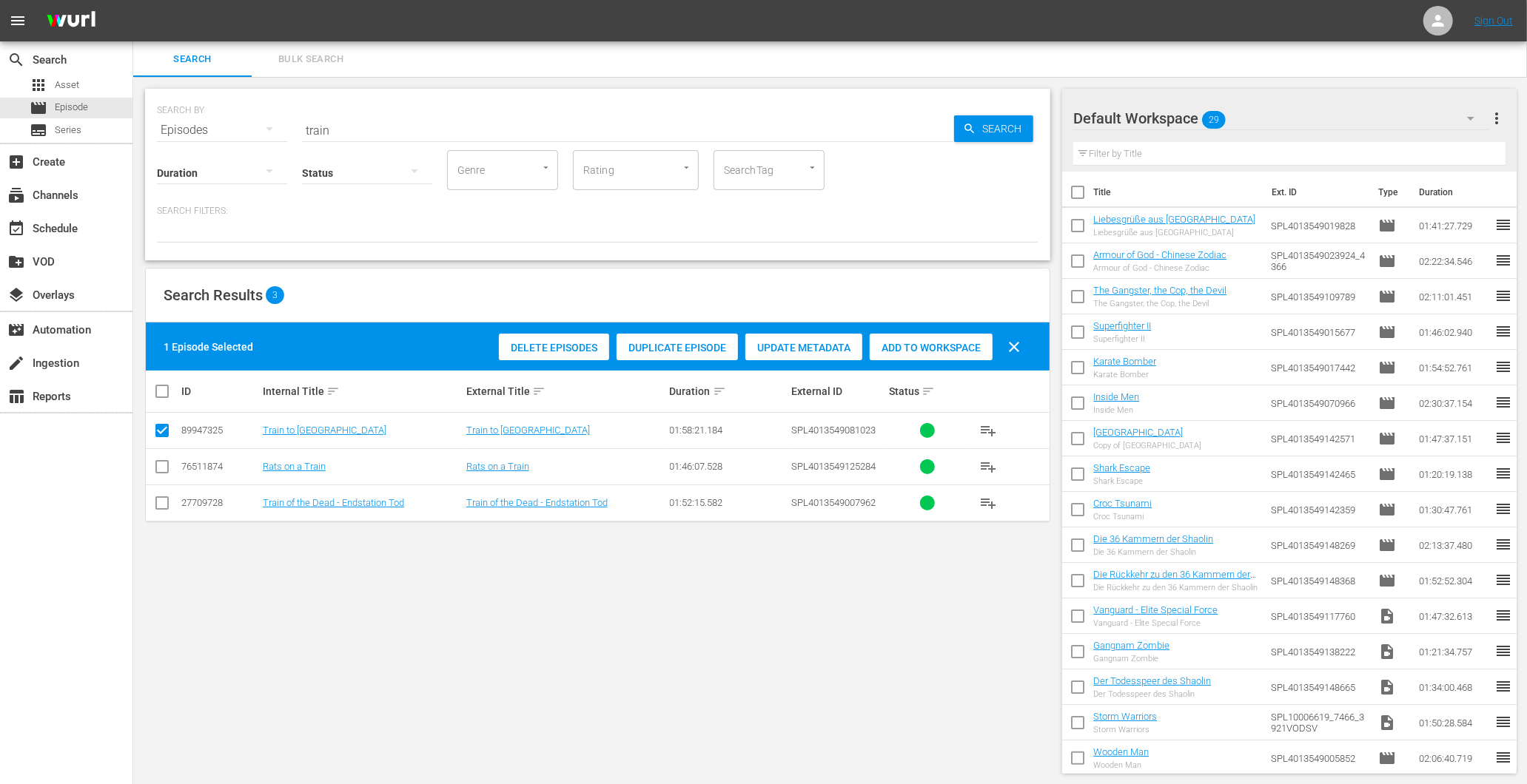
click at [589, 346] on span "Delete Episodes" at bounding box center [554, 348] width 110 height 12
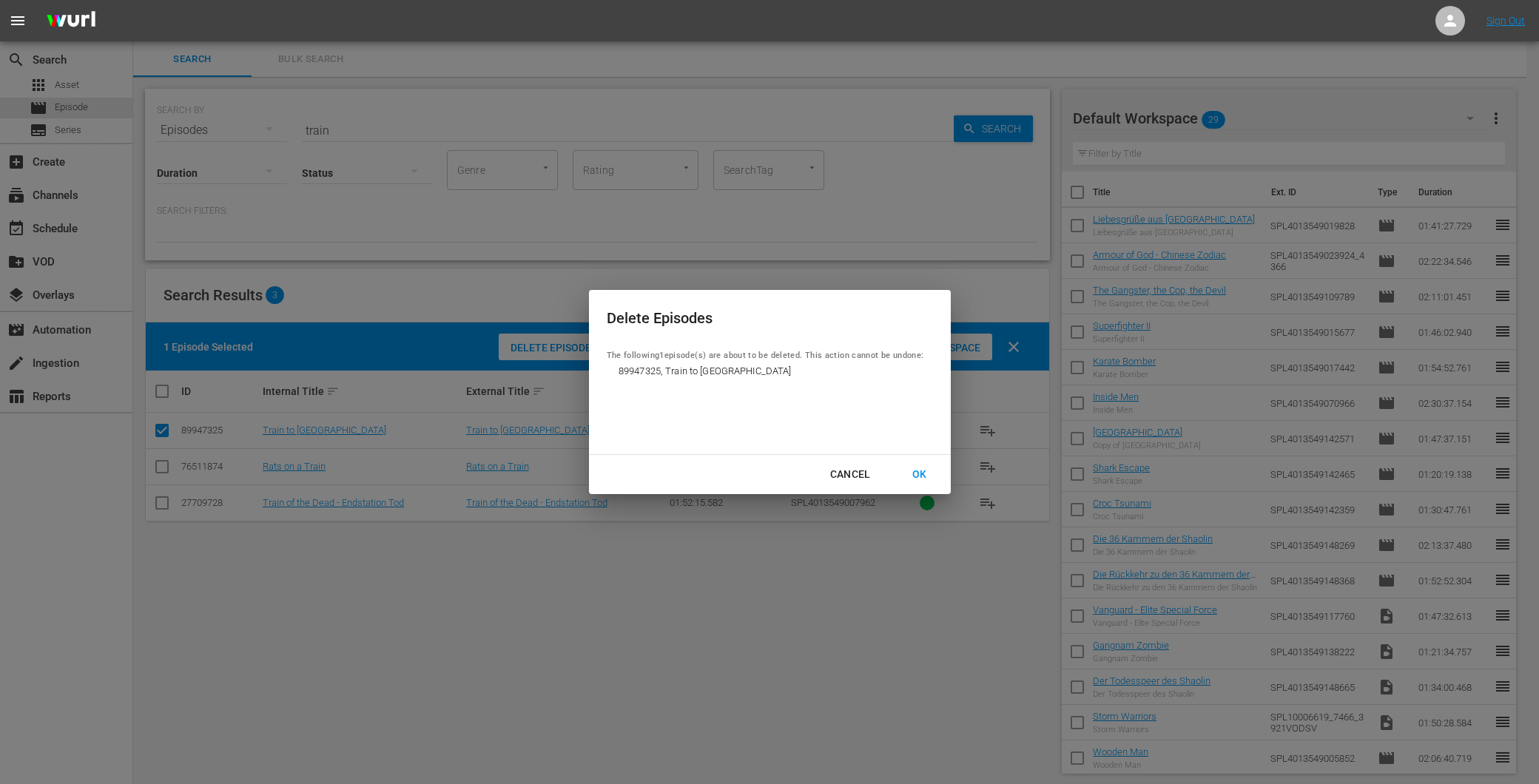
click at [908, 465] on div "OK" at bounding box center [919, 474] width 39 height 18
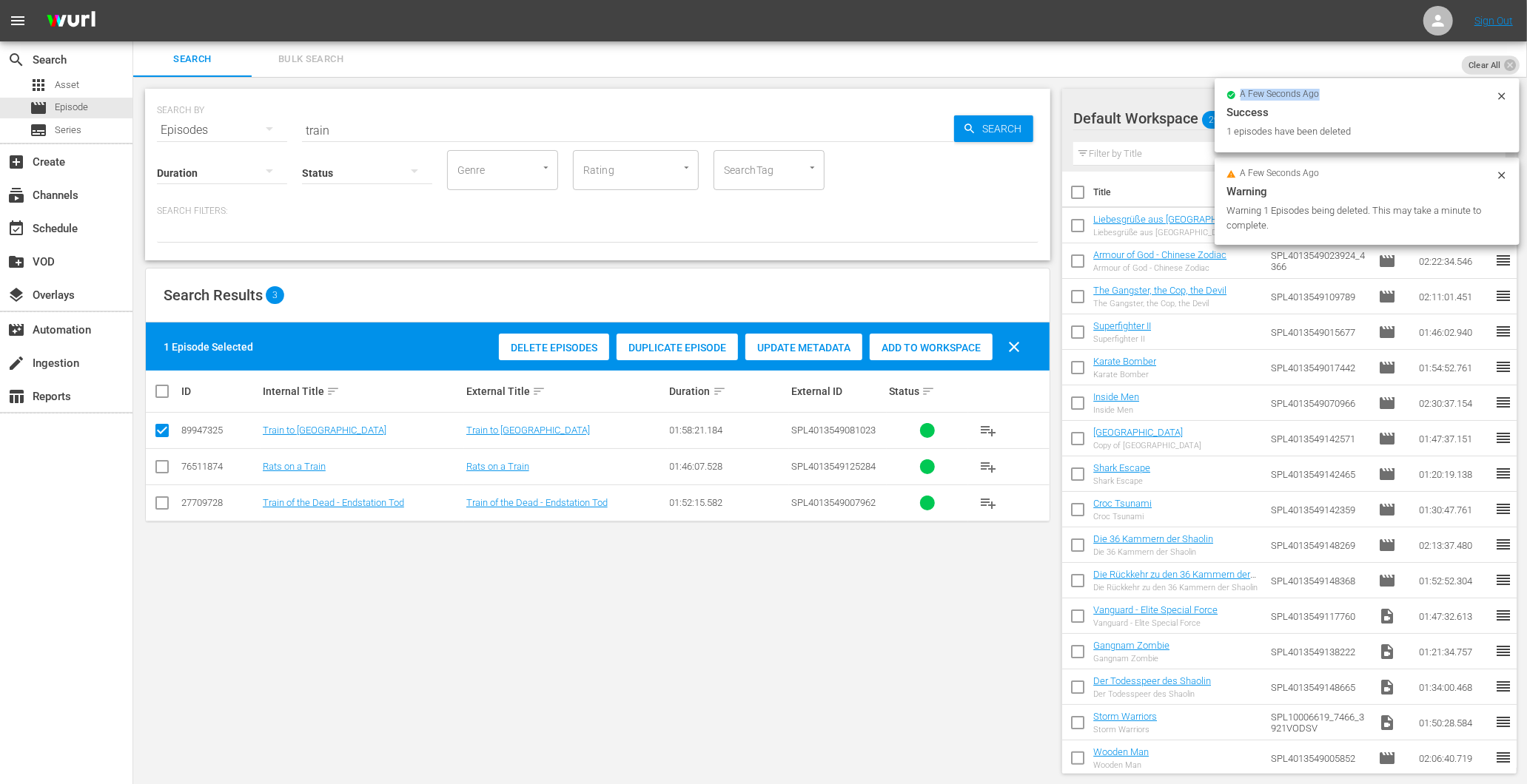
click at [1499, 92] on div "a few seconds ago Success 1 episodes have been deleted" at bounding box center [1367, 115] width 305 height 74
click at [1500, 90] on icon at bounding box center [1502, 96] width 12 height 12
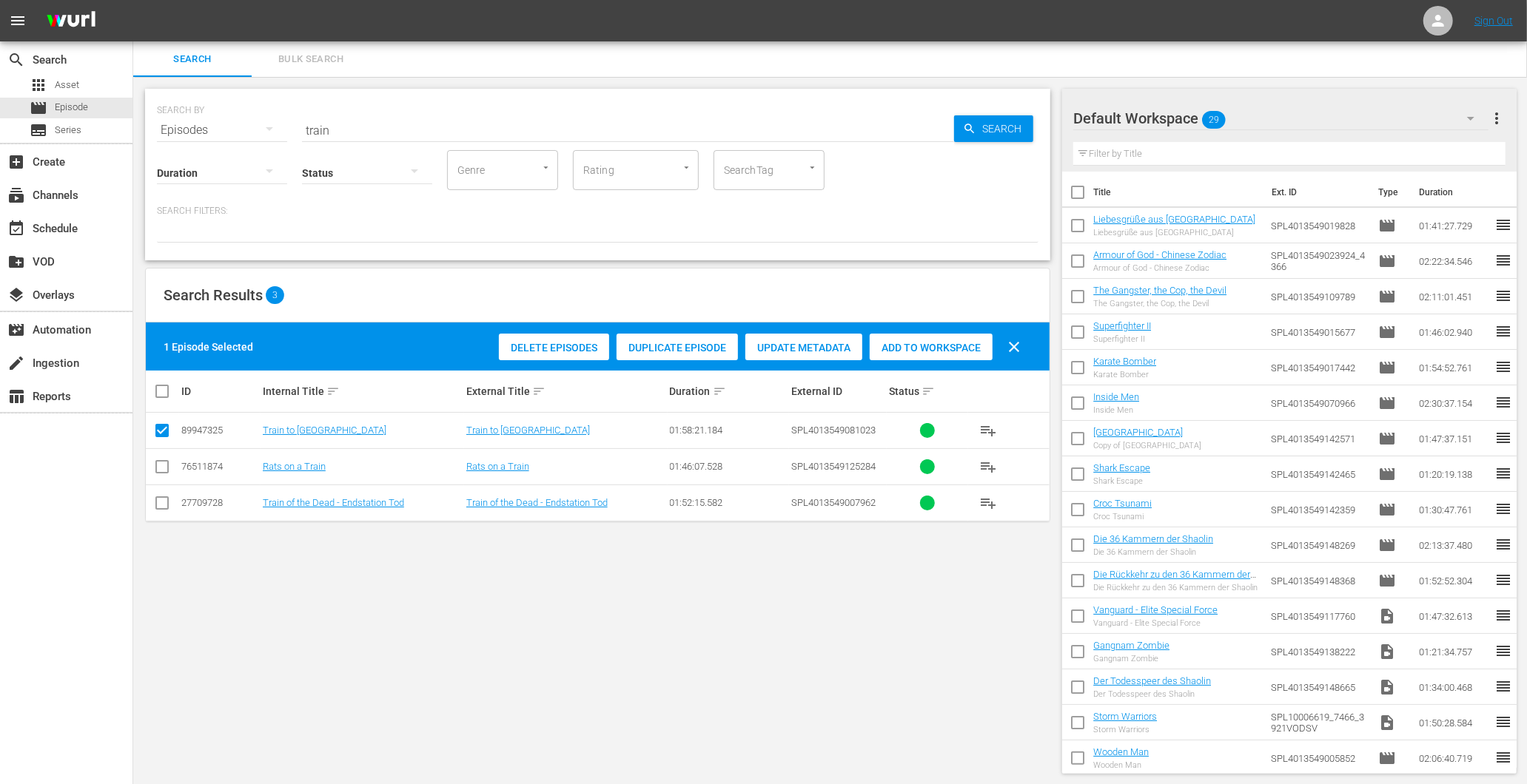
click at [379, 122] on input "train" at bounding box center [627, 130] width 652 height 35
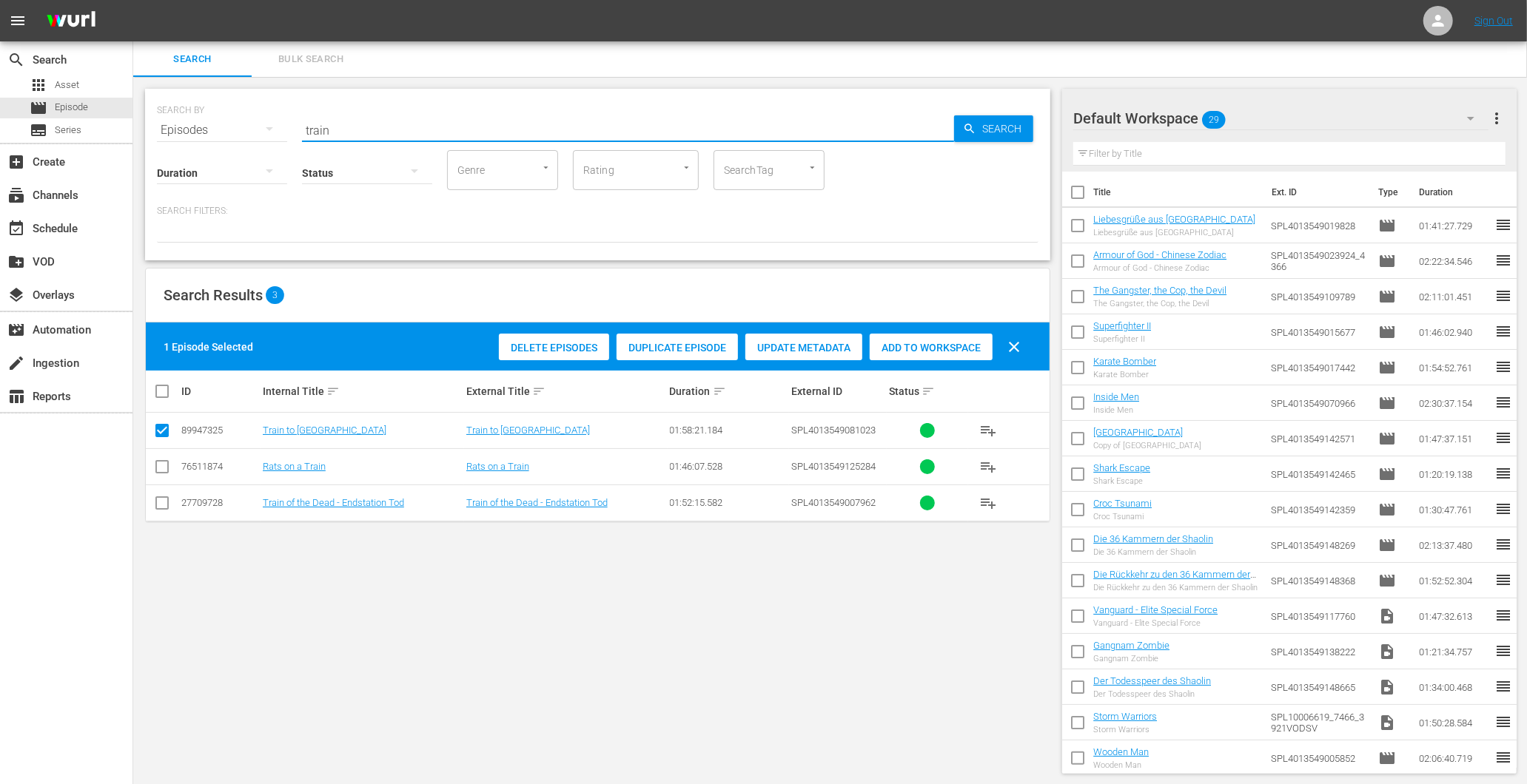
click at [380, 123] on input "train" at bounding box center [627, 130] width 652 height 35
click at [48, 81] on div "apps Asset" at bounding box center [54, 85] width 50 height 21
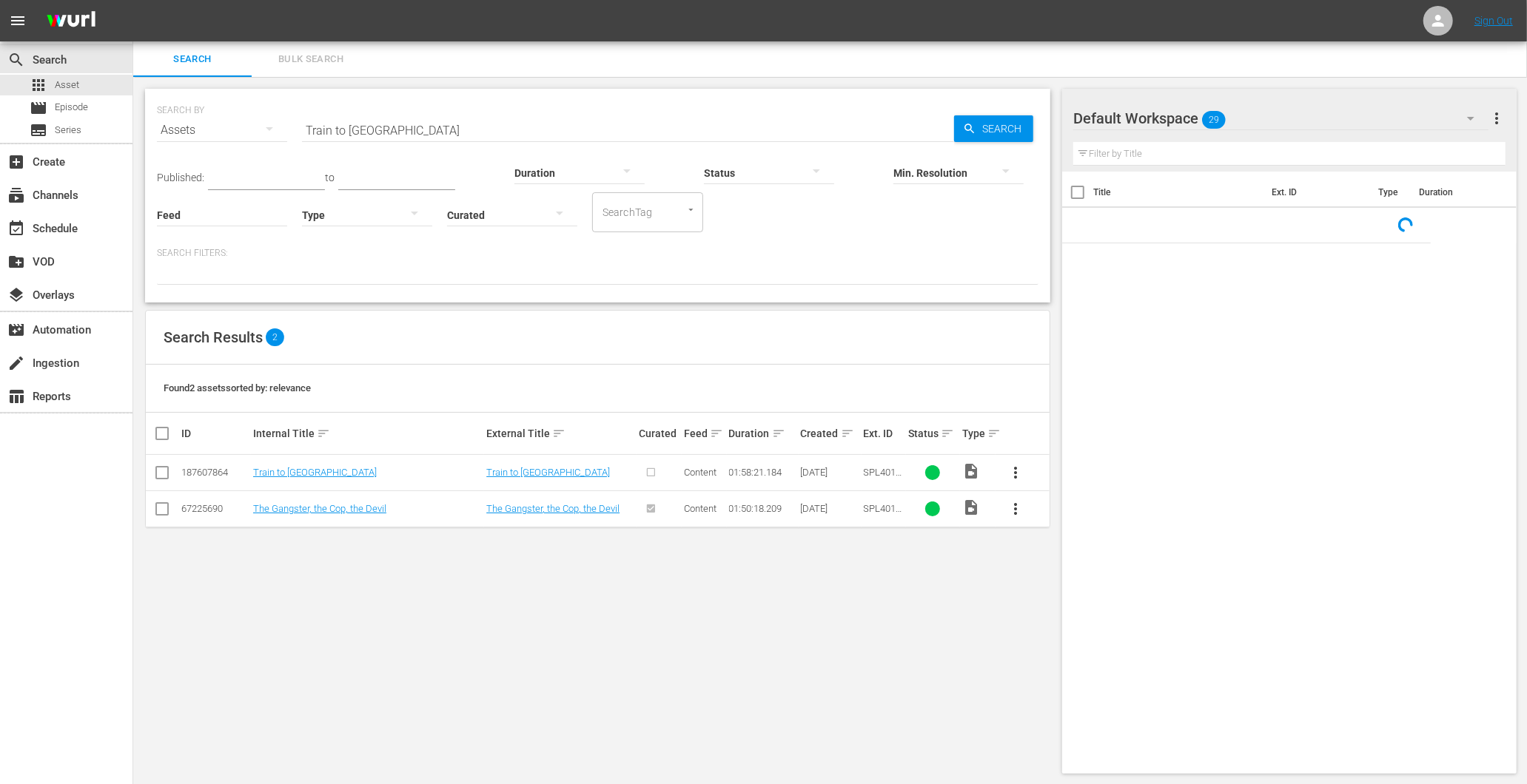
click at [398, 129] on input "Train to [GEOGRAPHIC_DATA]" at bounding box center [627, 130] width 652 height 35
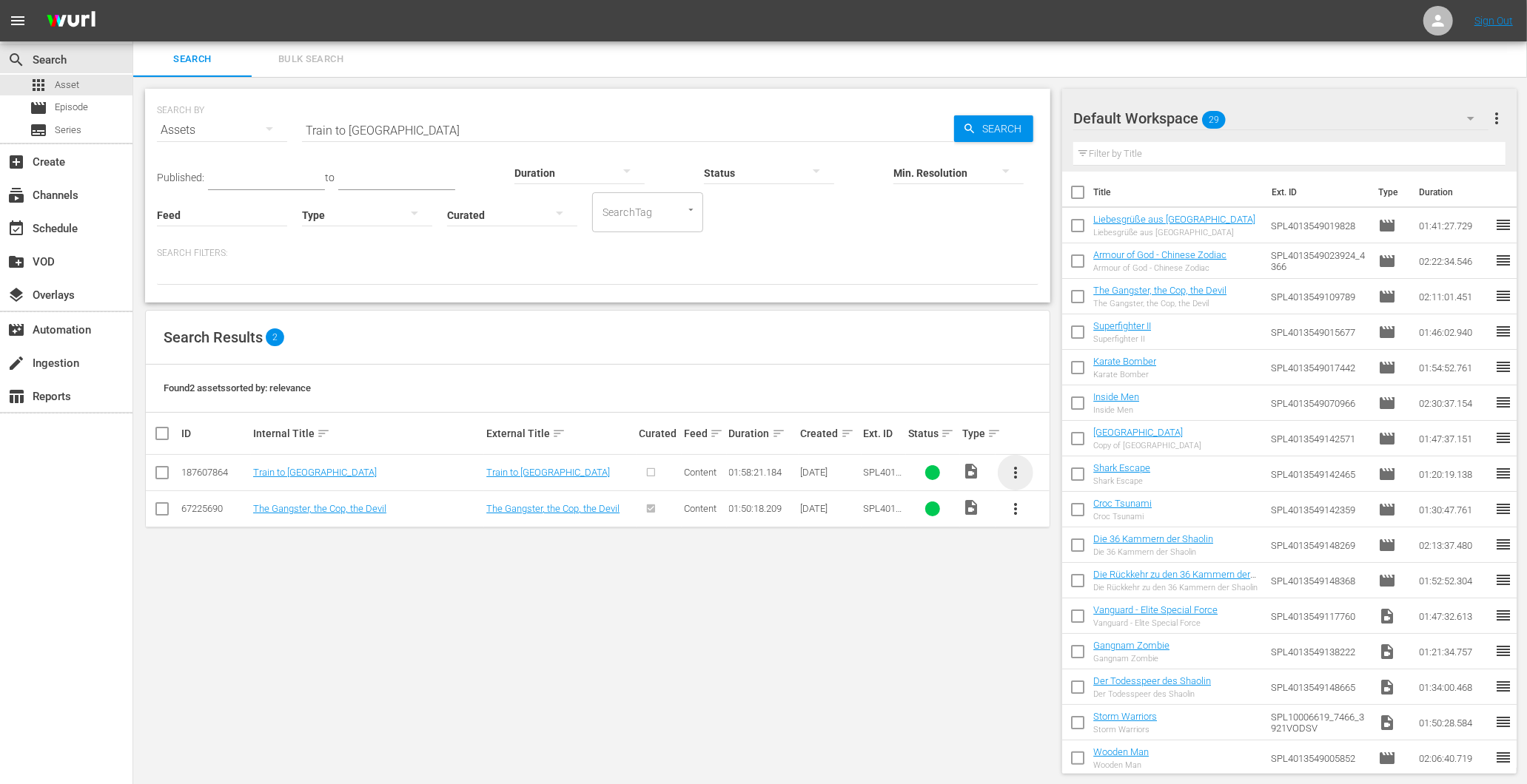
click at [1018, 467] on span "more_vert" at bounding box center [1015, 472] width 18 height 18
click at [1055, 587] on div "Episode" at bounding box center [1095, 585] width 101 height 35
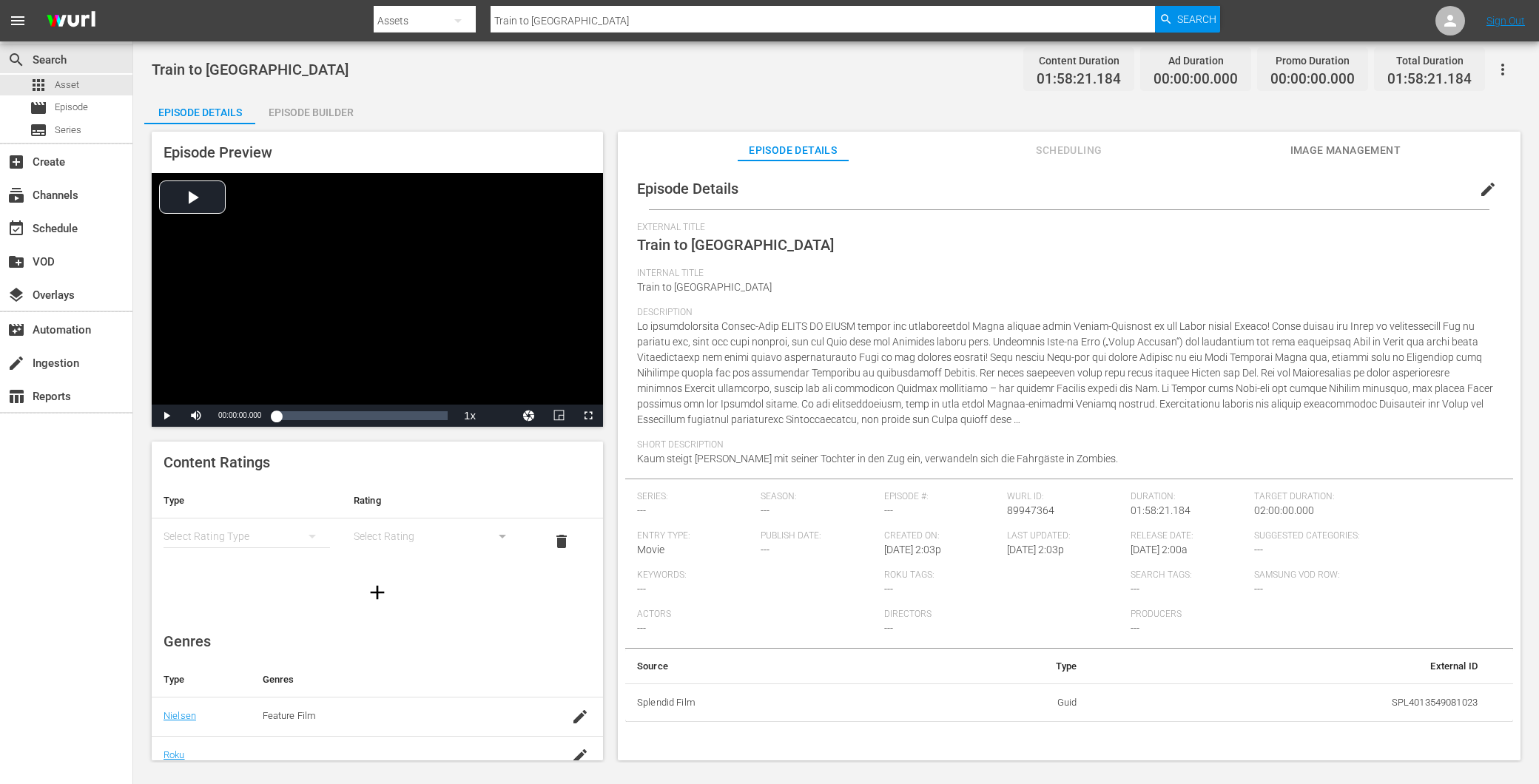
click at [302, 109] on div "Episode Builder" at bounding box center [310, 112] width 111 height 35
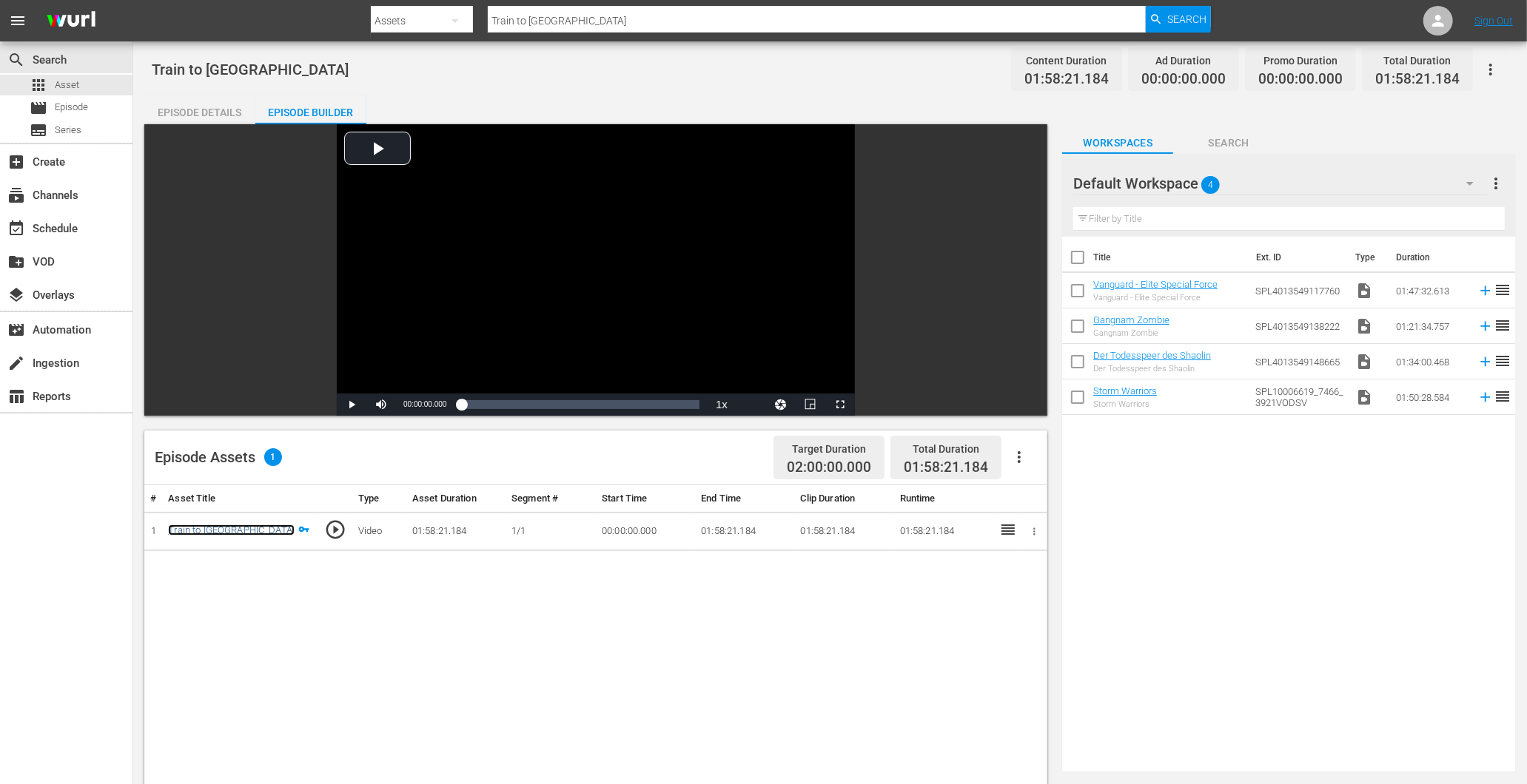
click at [219, 530] on link "Train to [GEOGRAPHIC_DATA]" at bounding box center [231, 530] width 127 height 11
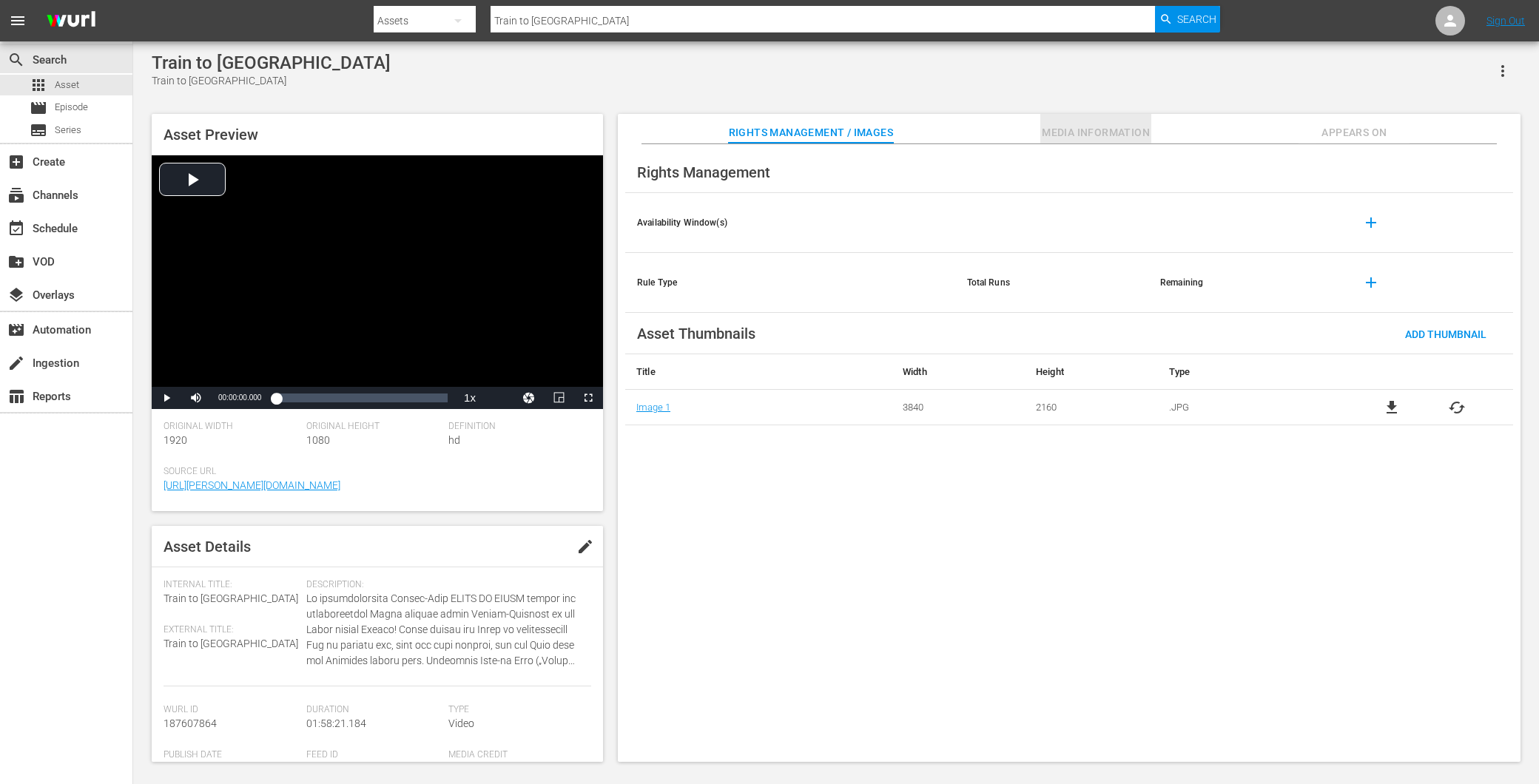
click at [1081, 140] on span "Media Information" at bounding box center [1095, 132] width 111 height 18
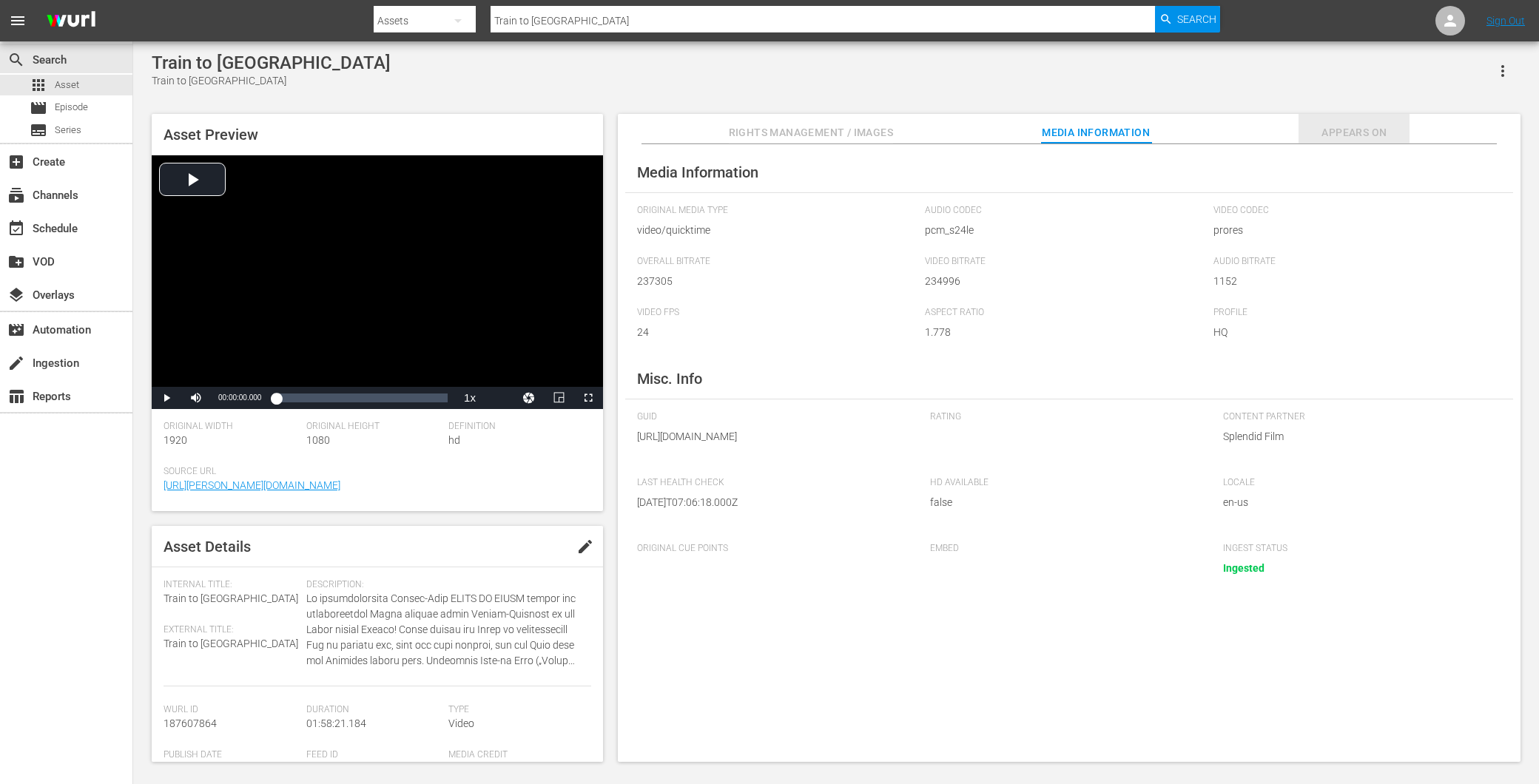
click at [1343, 136] on span "Appears On" at bounding box center [1354, 132] width 111 height 18
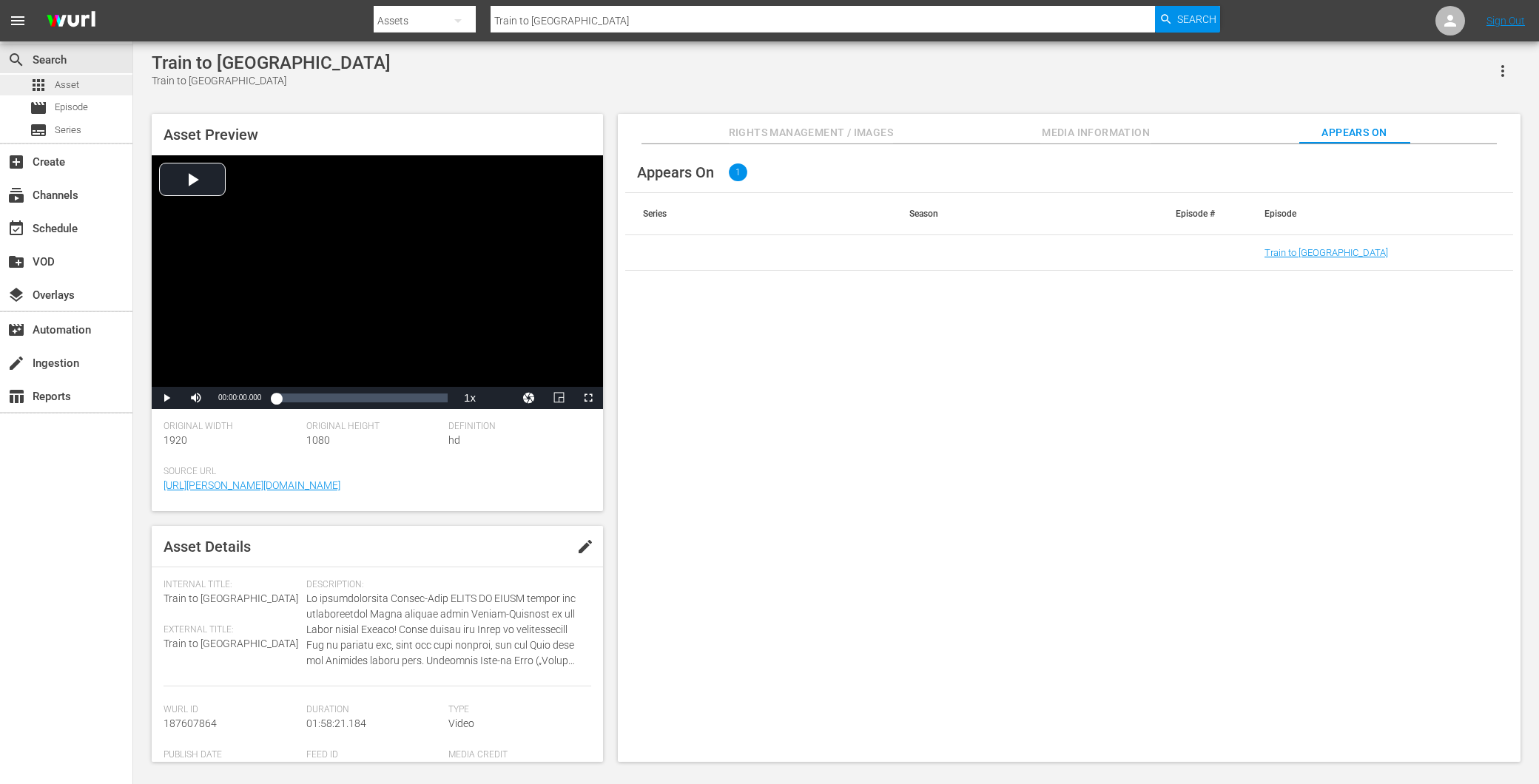
click at [85, 81] on div "apps Asset" at bounding box center [66, 85] width 133 height 21
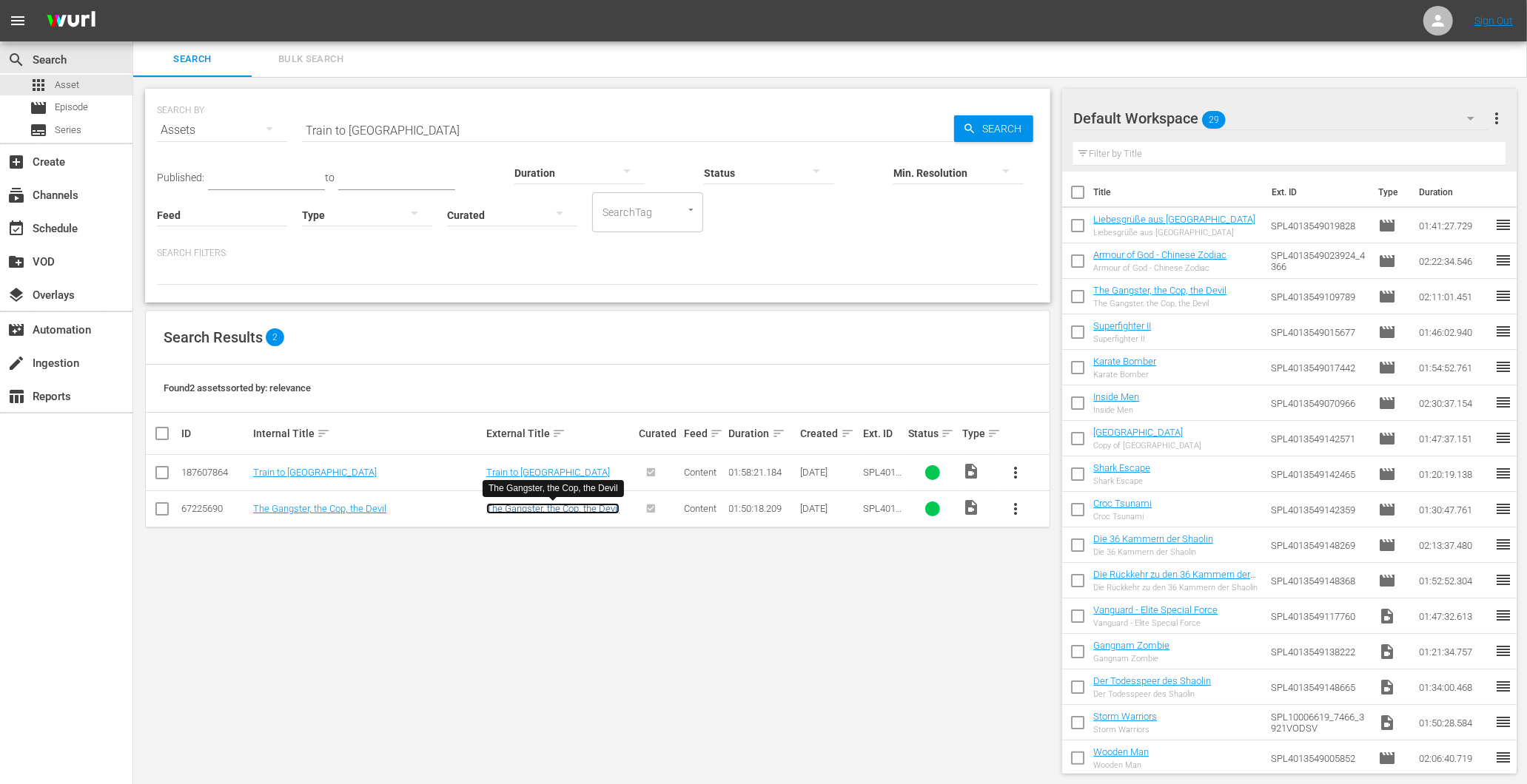
click at [527, 505] on link "The Gangster, the Cop, the Devil" at bounding box center [552, 508] width 134 height 11
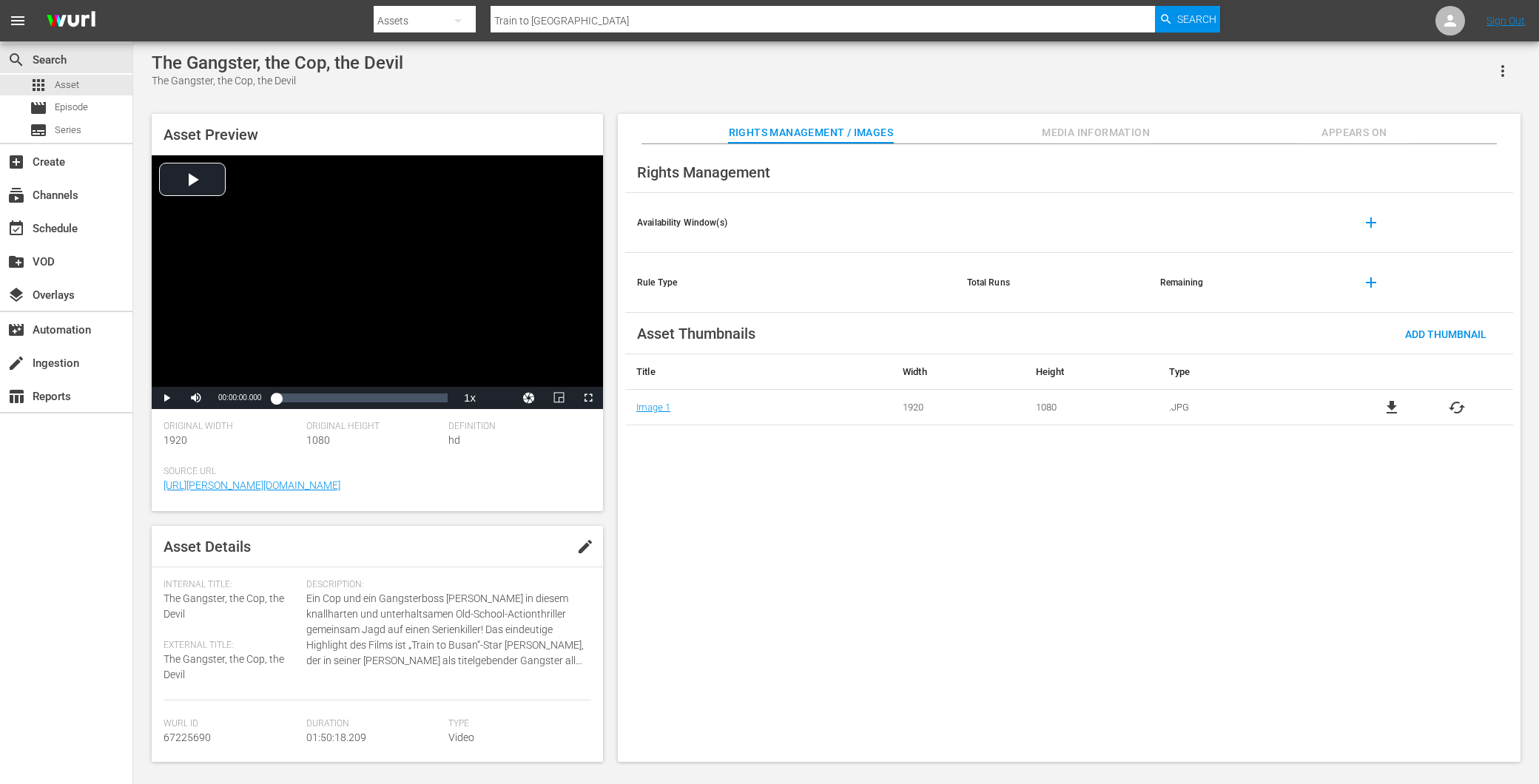
click at [1085, 151] on div "Rights Management Availability Window(s) add Rule Type Total Runs Remaining add…" at bounding box center [1069, 453] width 903 height 619
click at [1096, 134] on span "Media Information" at bounding box center [1095, 132] width 111 height 18
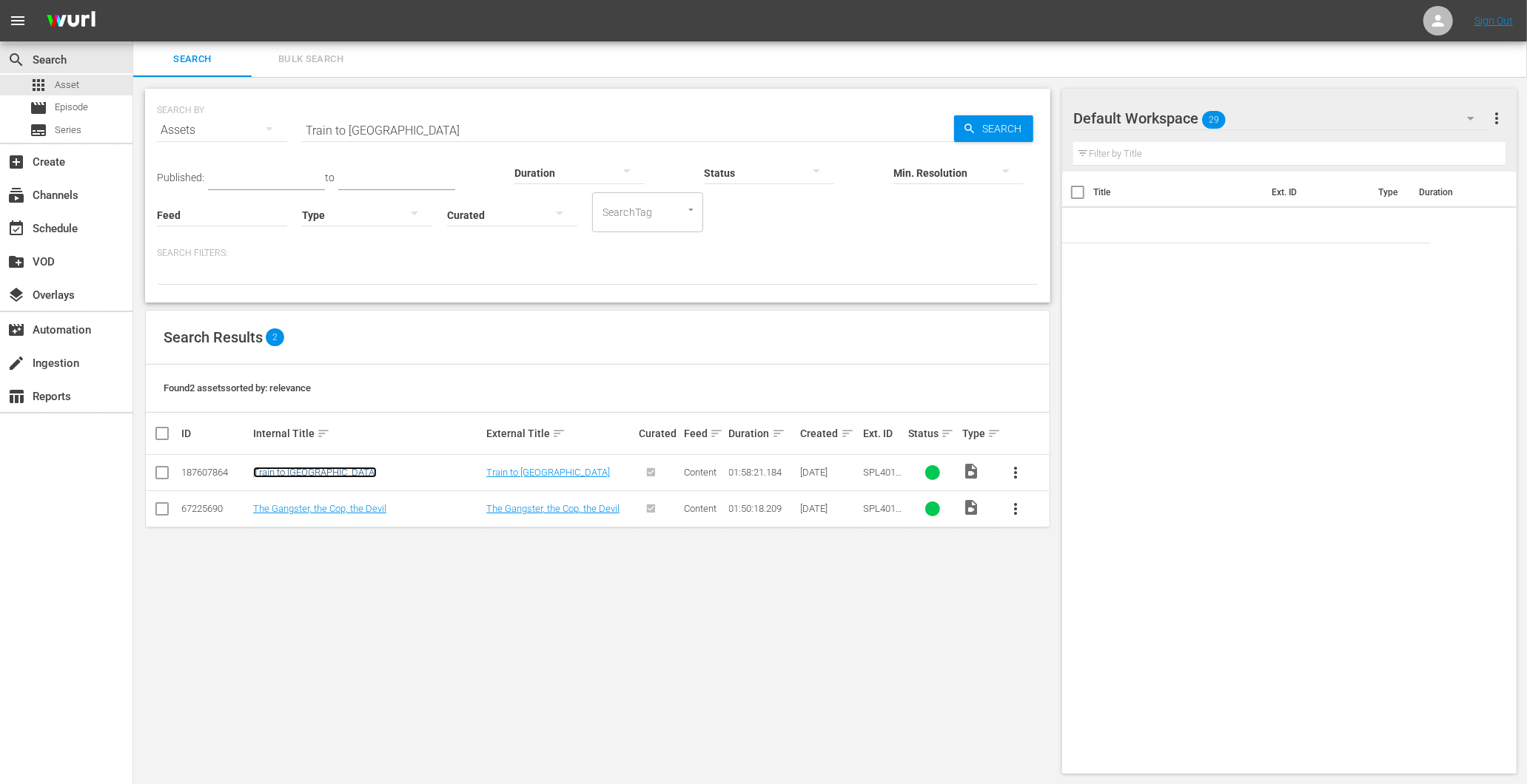
click at [282, 471] on link "Train to [GEOGRAPHIC_DATA]" at bounding box center [315, 472] width 123 height 11
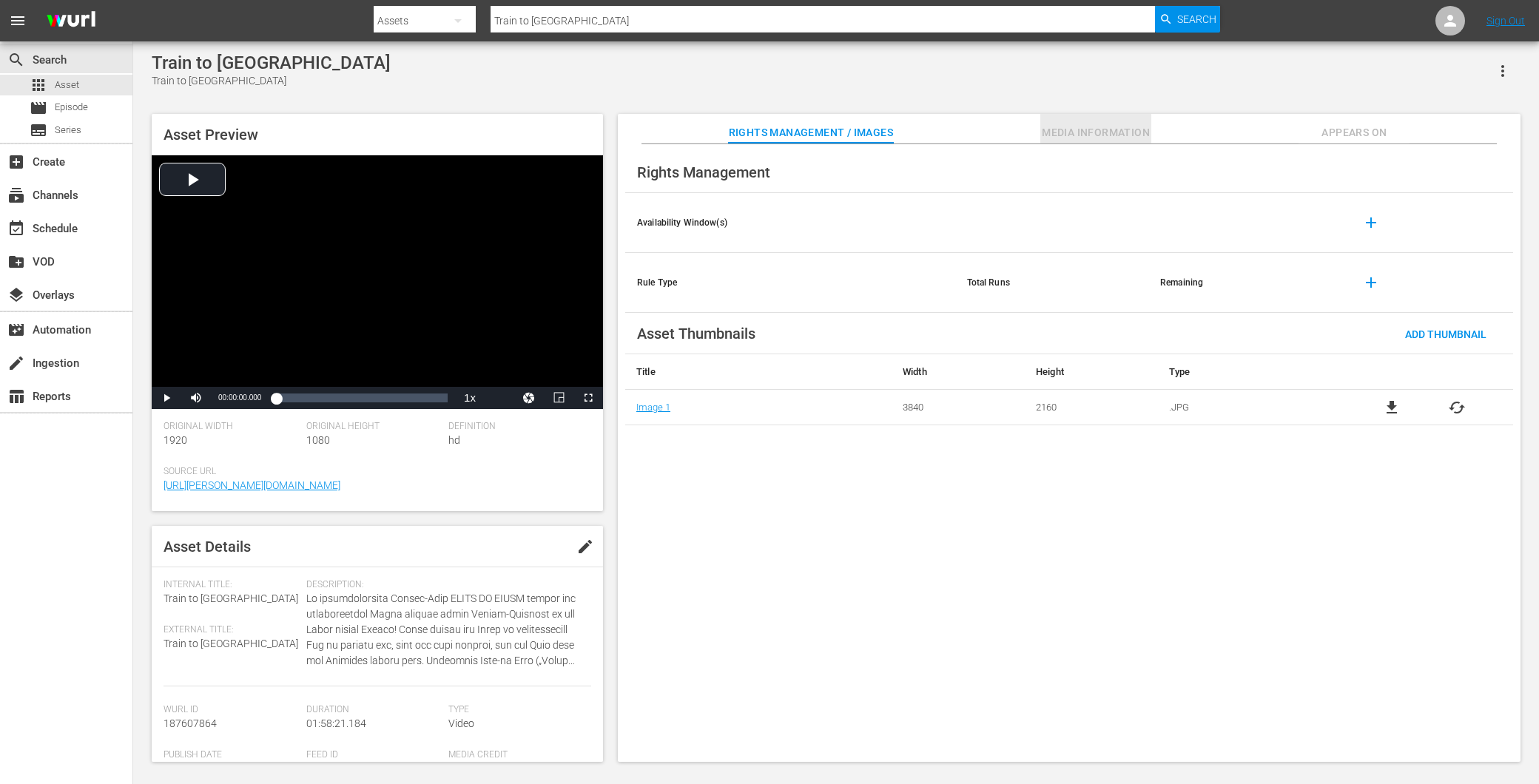
click at [1095, 139] on span "Media Information" at bounding box center [1095, 132] width 111 height 18
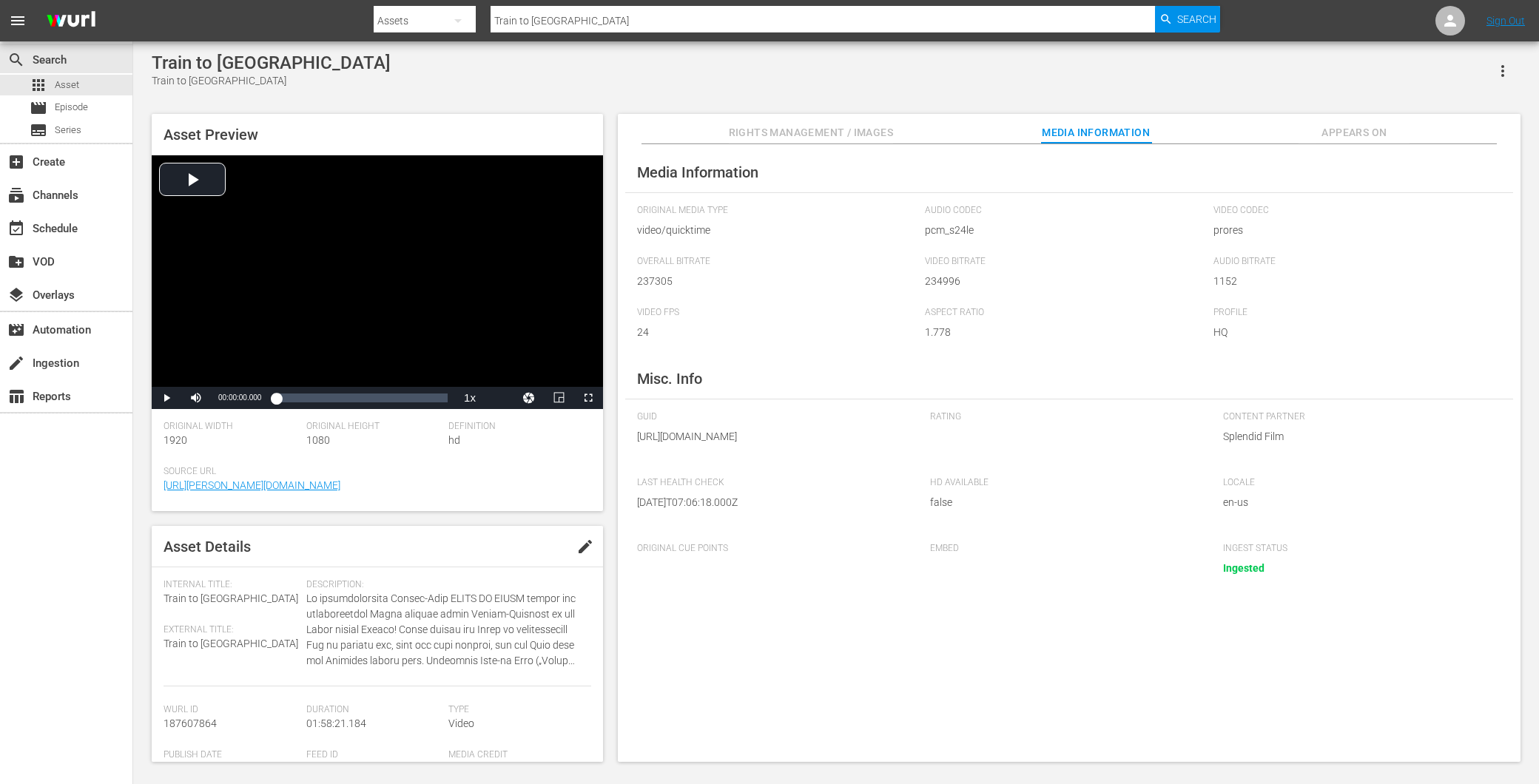
click at [738, 555] on span "Original Cue Points" at bounding box center [772, 549] width 271 height 12
click at [708, 594] on div "Original Cue Points" at bounding box center [776, 568] width 278 height 51
click at [733, 555] on span "Original Cue Points" at bounding box center [772, 549] width 271 height 12
drag, startPoint x: 733, startPoint y: 577, endPoint x: 635, endPoint y: 563, distance: 99.0
click at [635, 563] on div "Media Information Original Media Type video/quicktime Audio Codec pcm_s24le Vid…" at bounding box center [1069, 453] width 903 height 619
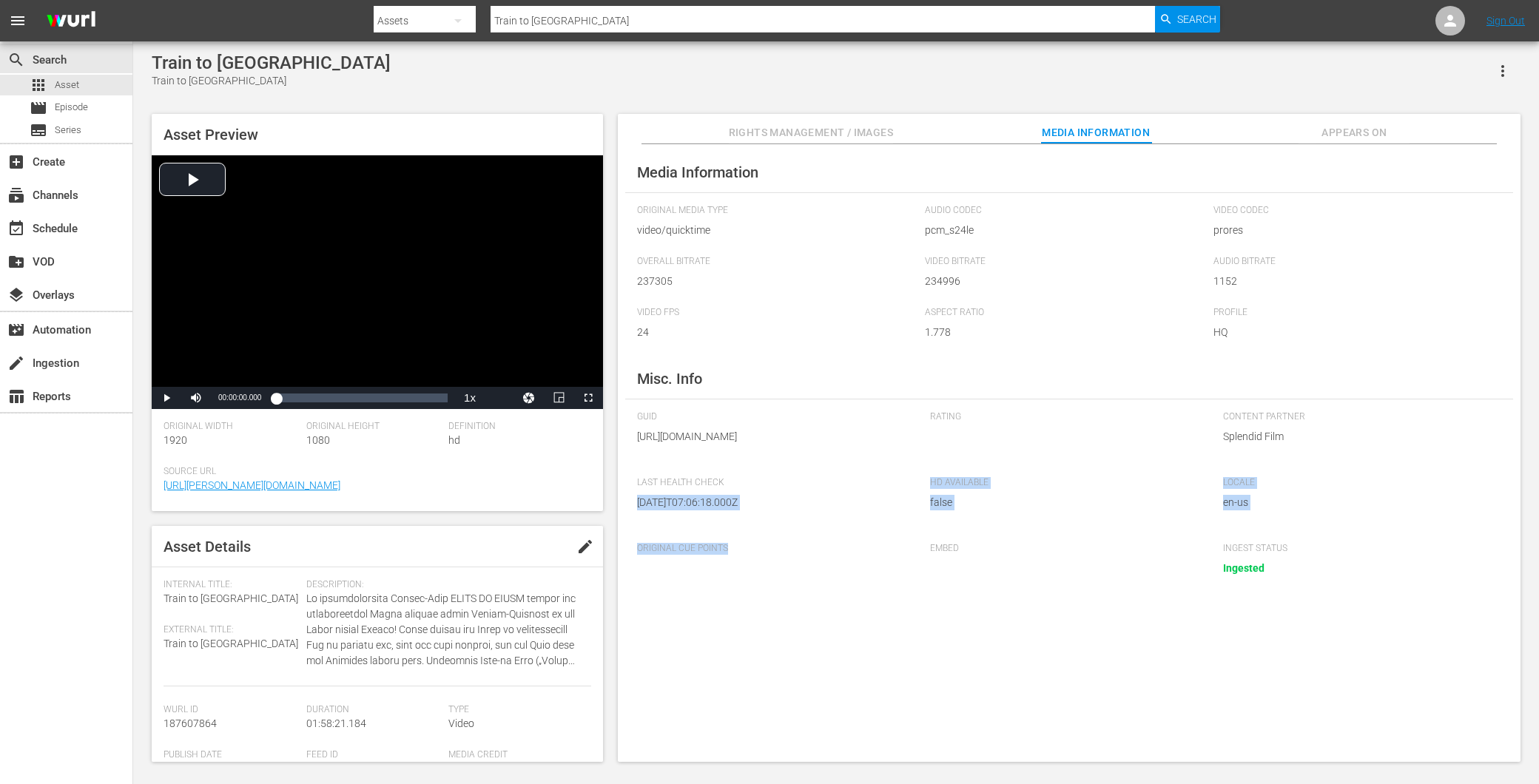
drag, startPoint x: 635, startPoint y: 563, endPoint x: 684, endPoint y: 587, distance: 54.6
click at [684, 587] on div "Original Cue Points" at bounding box center [776, 568] width 278 height 51
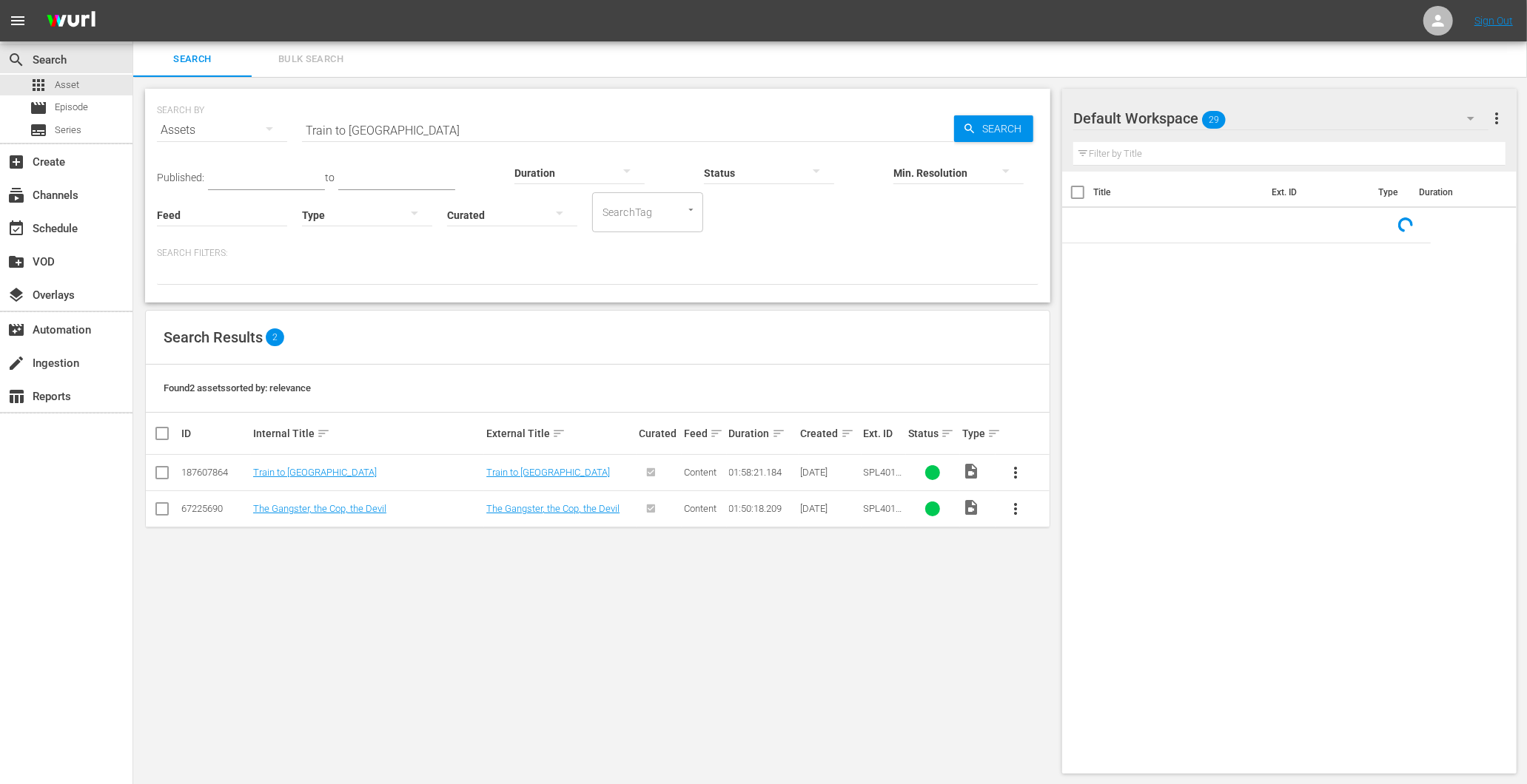
click at [284, 464] on td "Train to [GEOGRAPHIC_DATA]" at bounding box center [367, 473] width 234 height 36
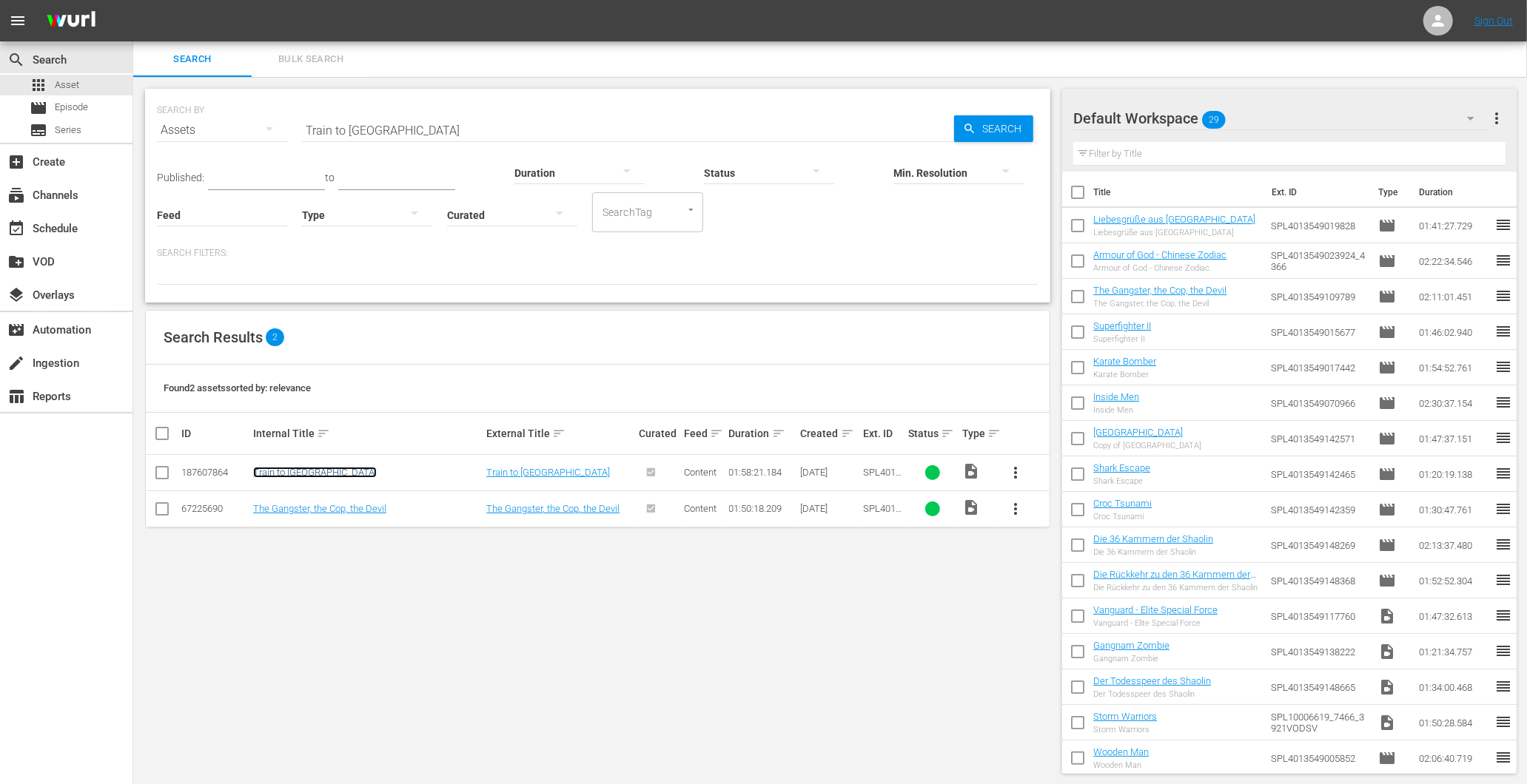
click at [285, 476] on link "Train to [GEOGRAPHIC_DATA]" at bounding box center [315, 472] width 123 height 11
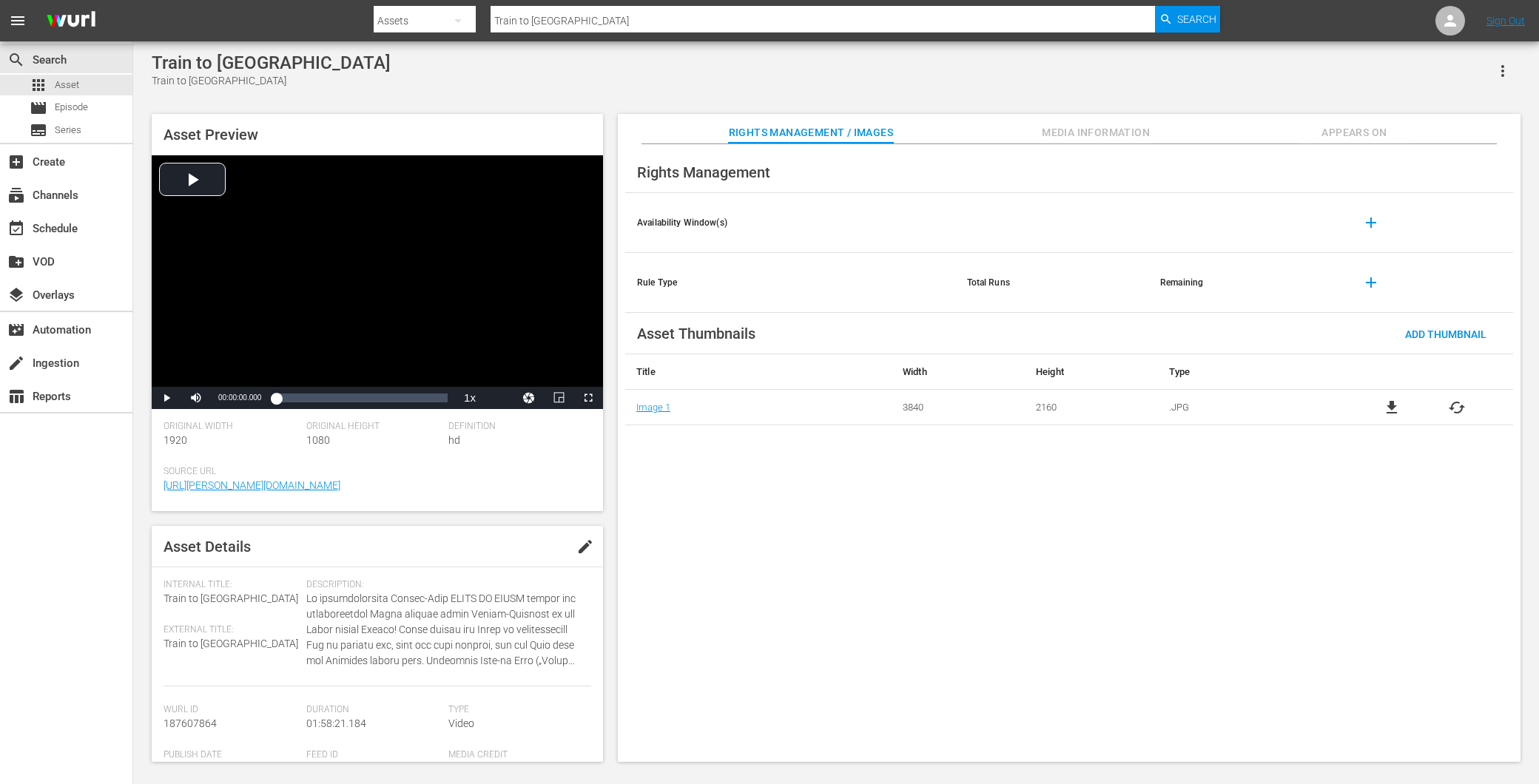
click at [1340, 136] on span "Appears On" at bounding box center [1354, 132] width 111 height 18
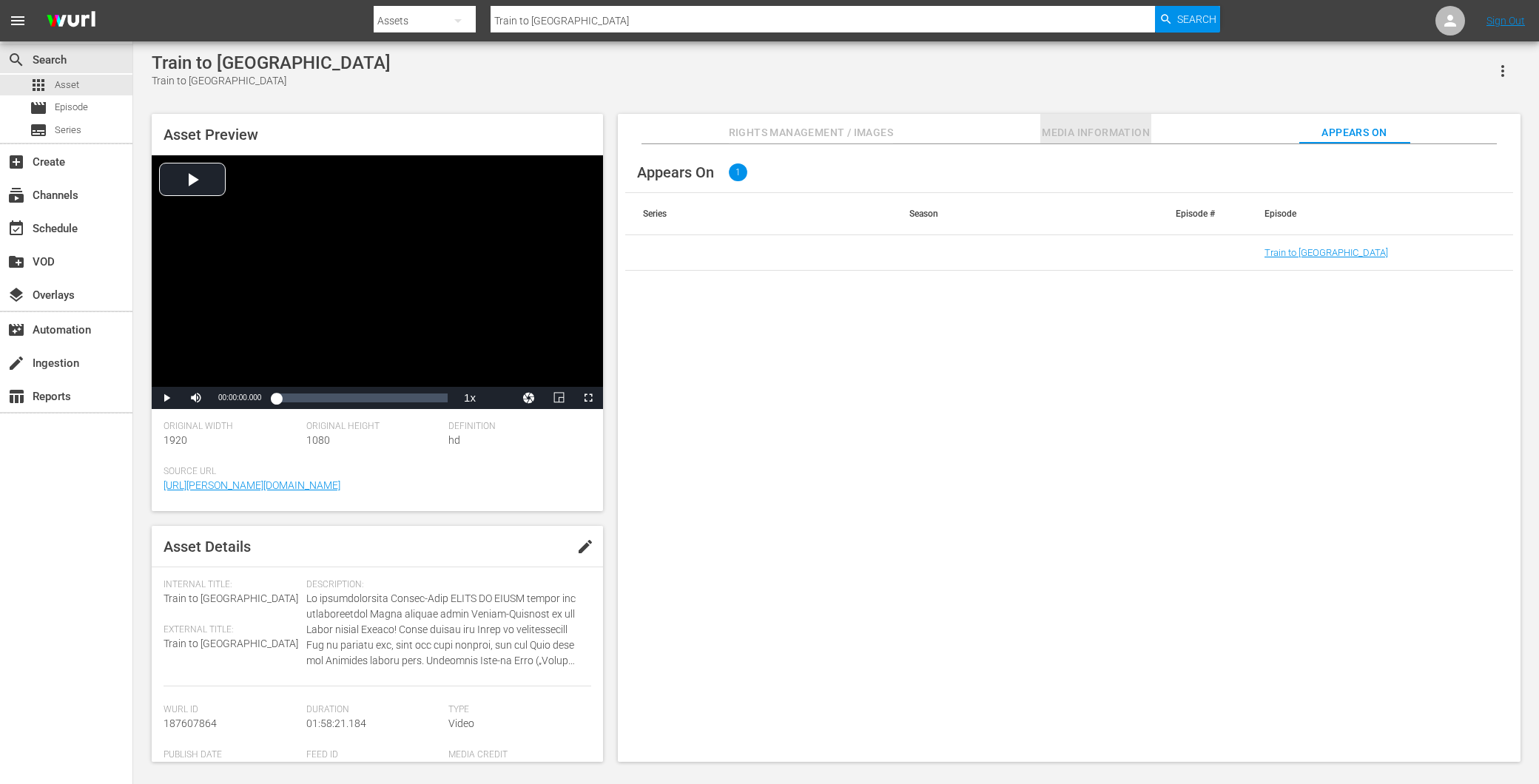
click at [1111, 139] on span "Media Information" at bounding box center [1095, 132] width 111 height 18
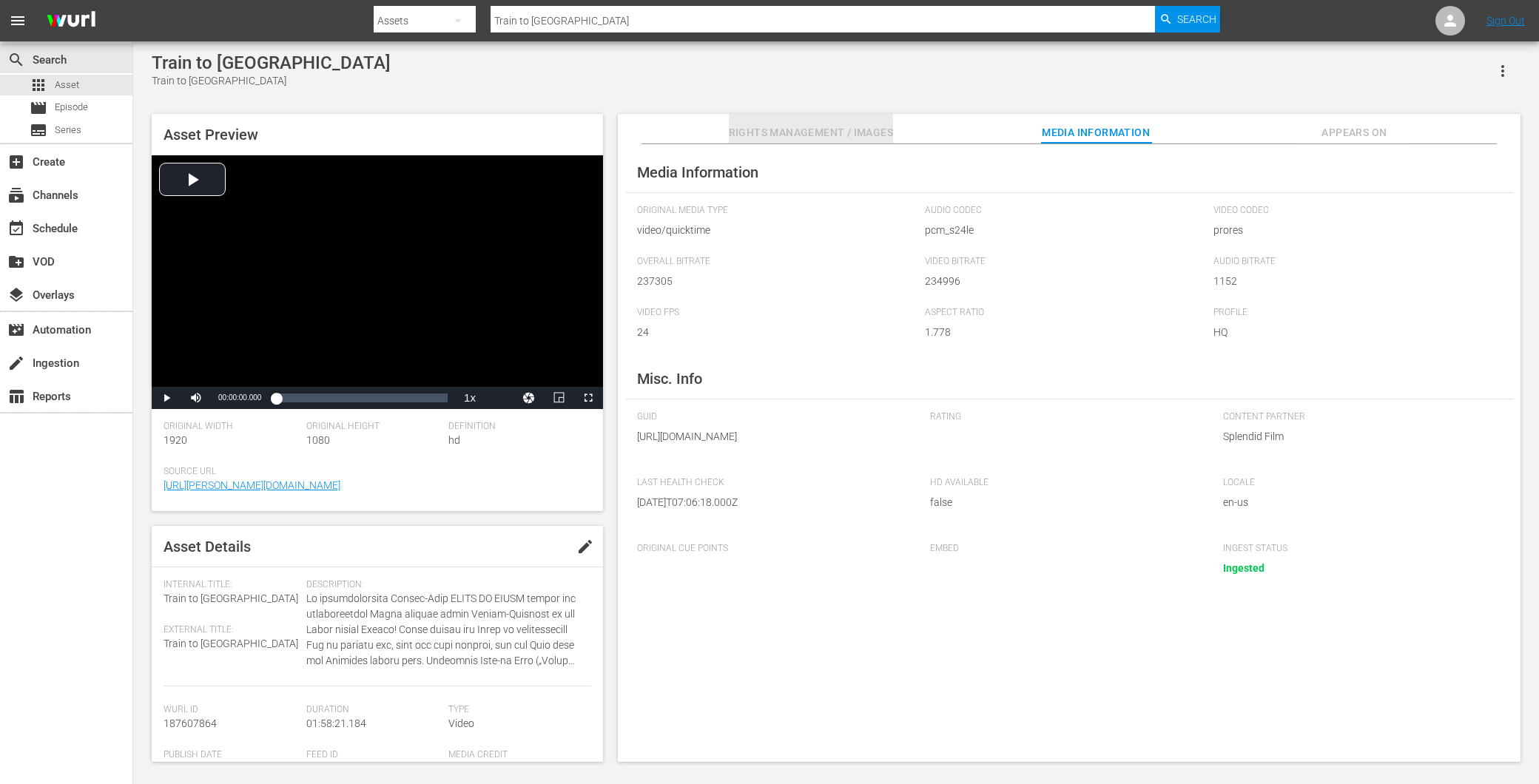
click at [800, 144] on button "Rights Management / Images" at bounding box center [811, 128] width 165 height 29
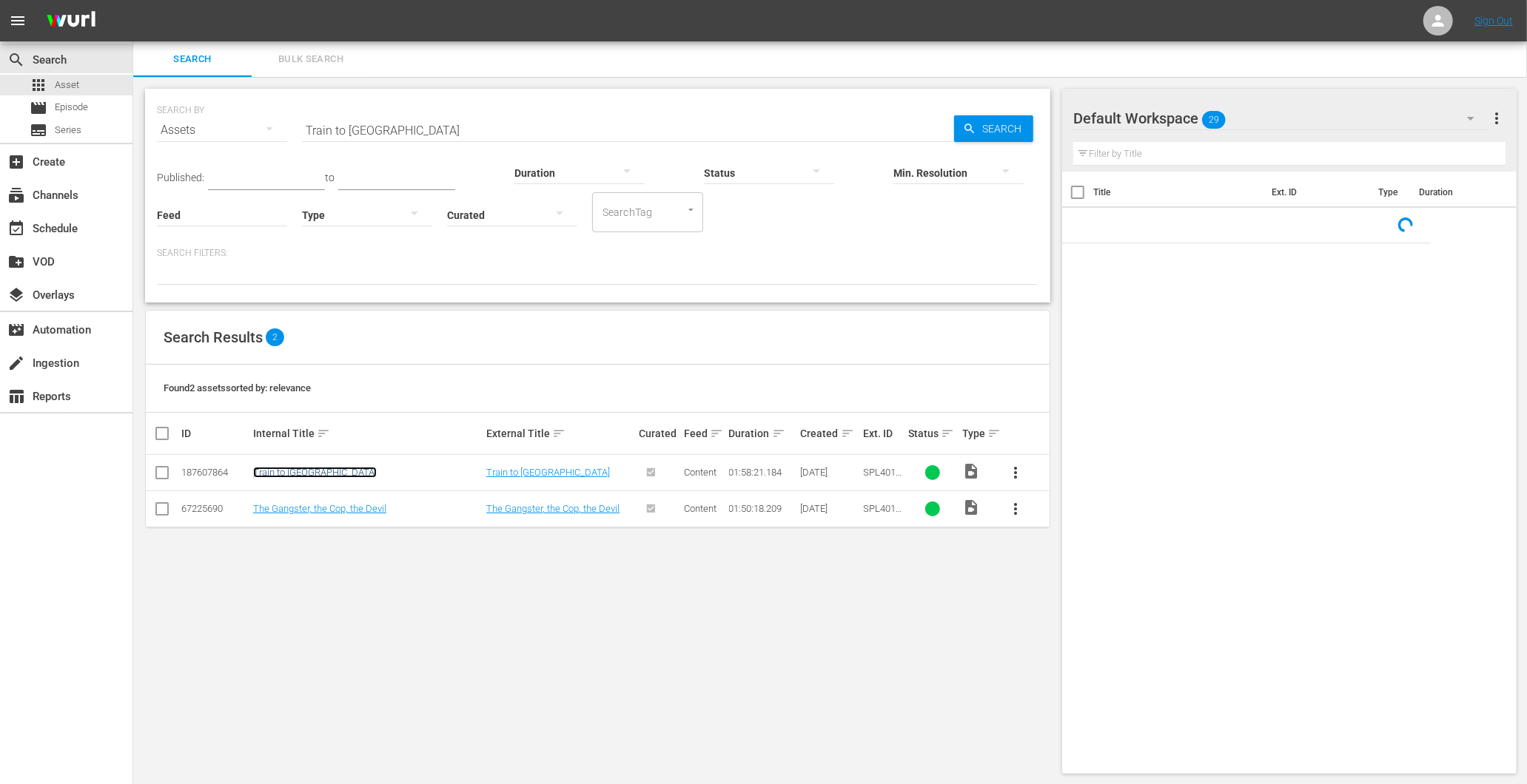
click at [277, 471] on link "Train to [GEOGRAPHIC_DATA]" at bounding box center [315, 472] width 123 height 11
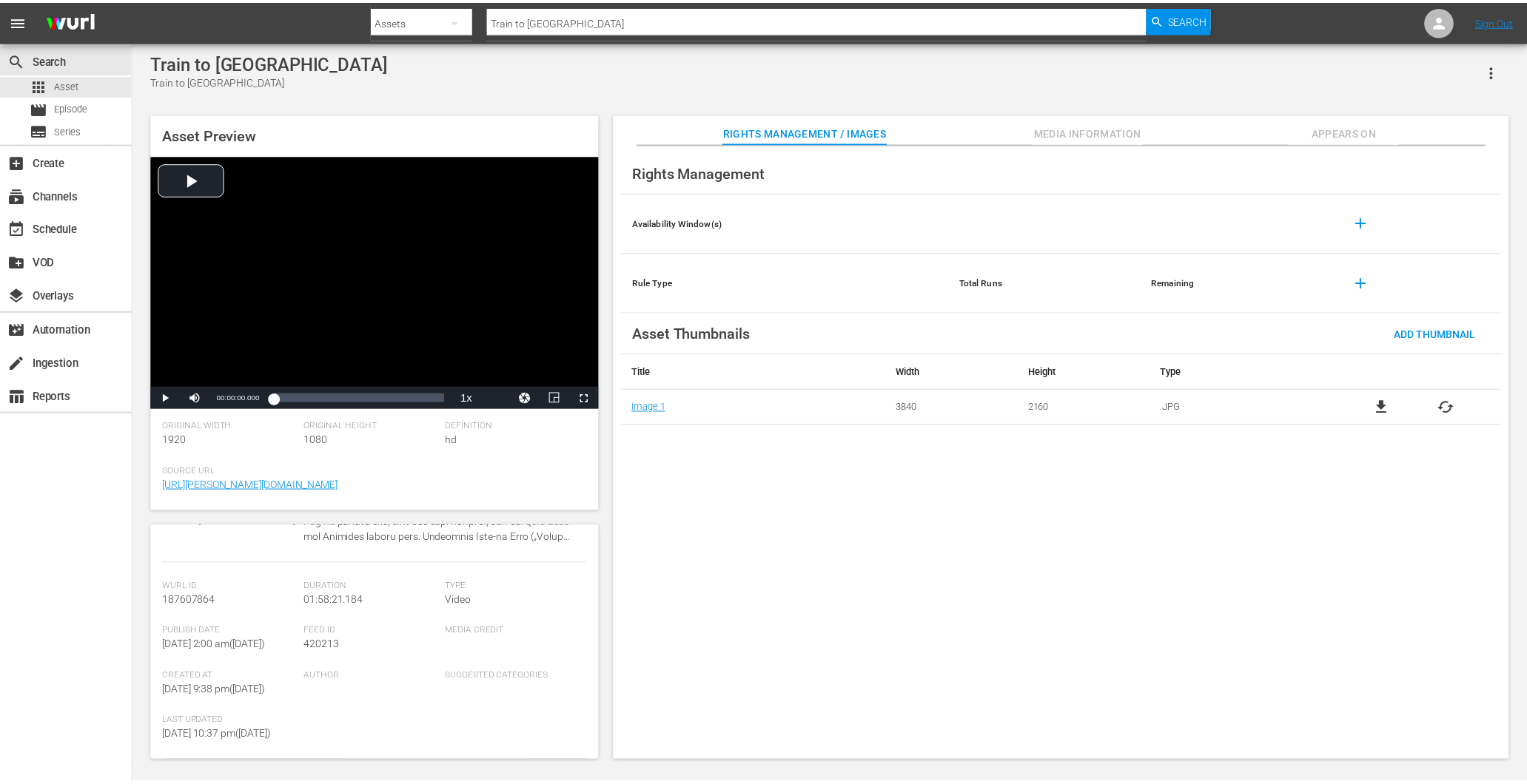
scroll to position [246, 0]
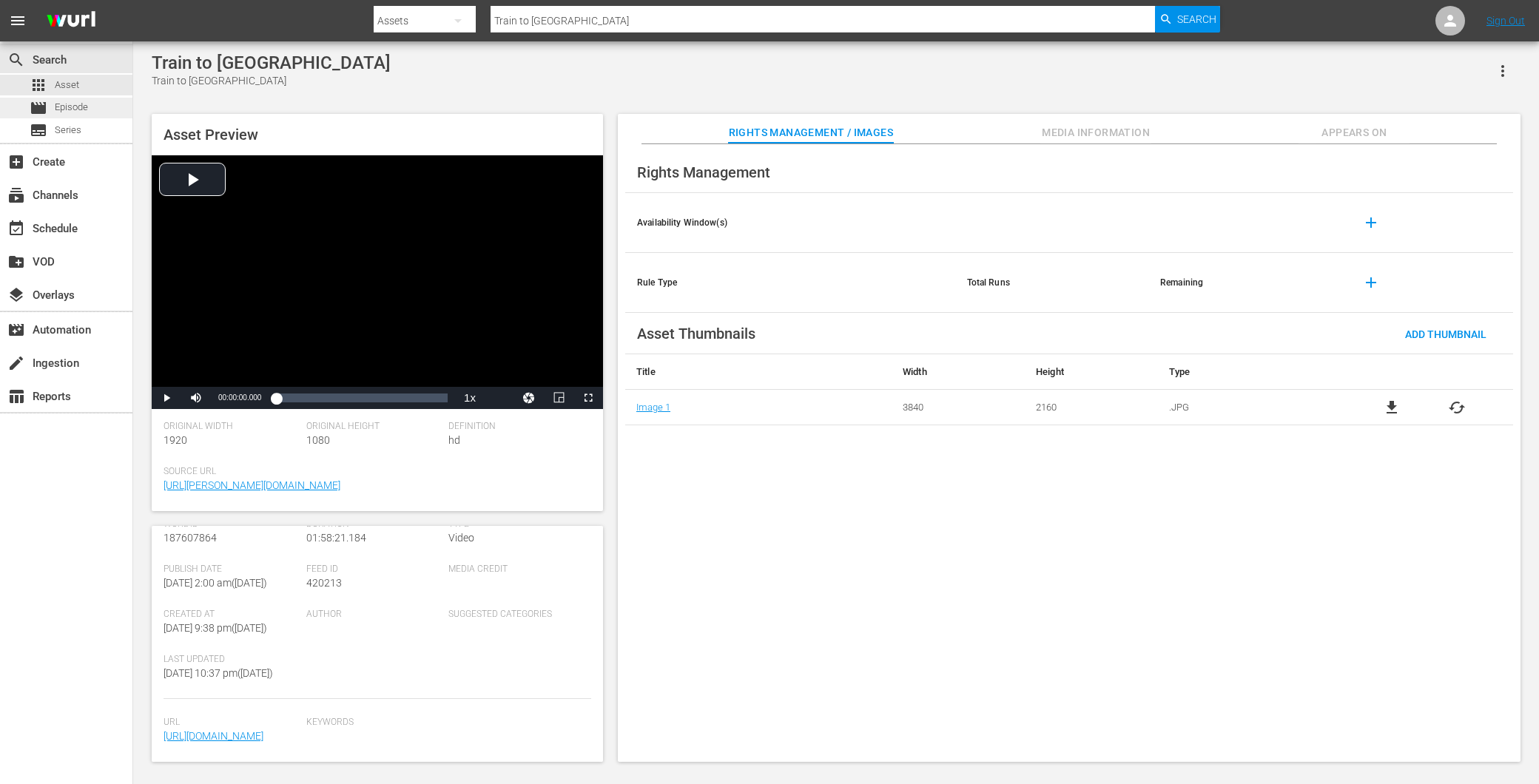
click at [60, 112] on span "Episode" at bounding box center [72, 107] width 34 height 15
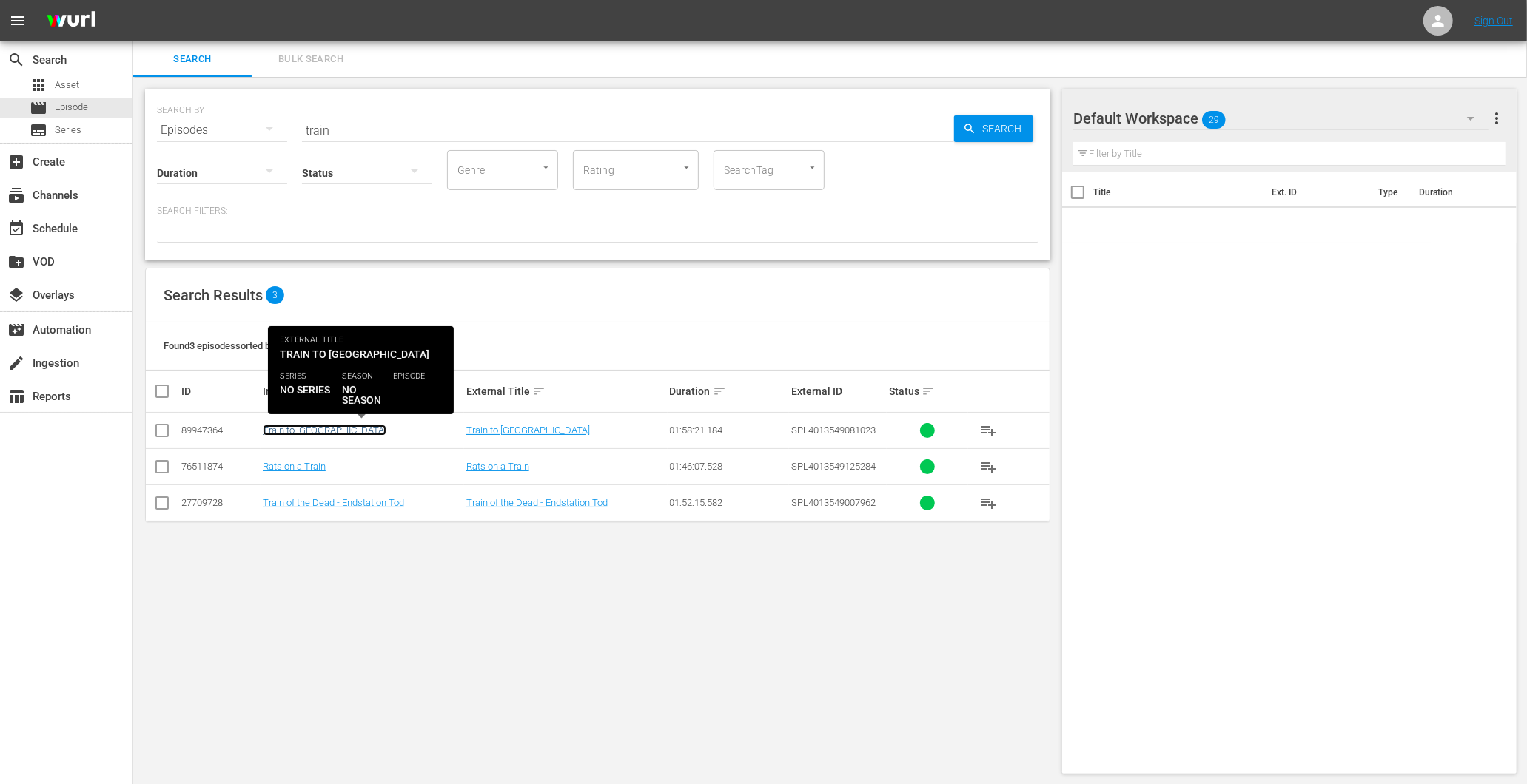
click at [307, 431] on link "Train to [GEOGRAPHIC_DATA]" at bounding box center [324, 430] width 123 height 11
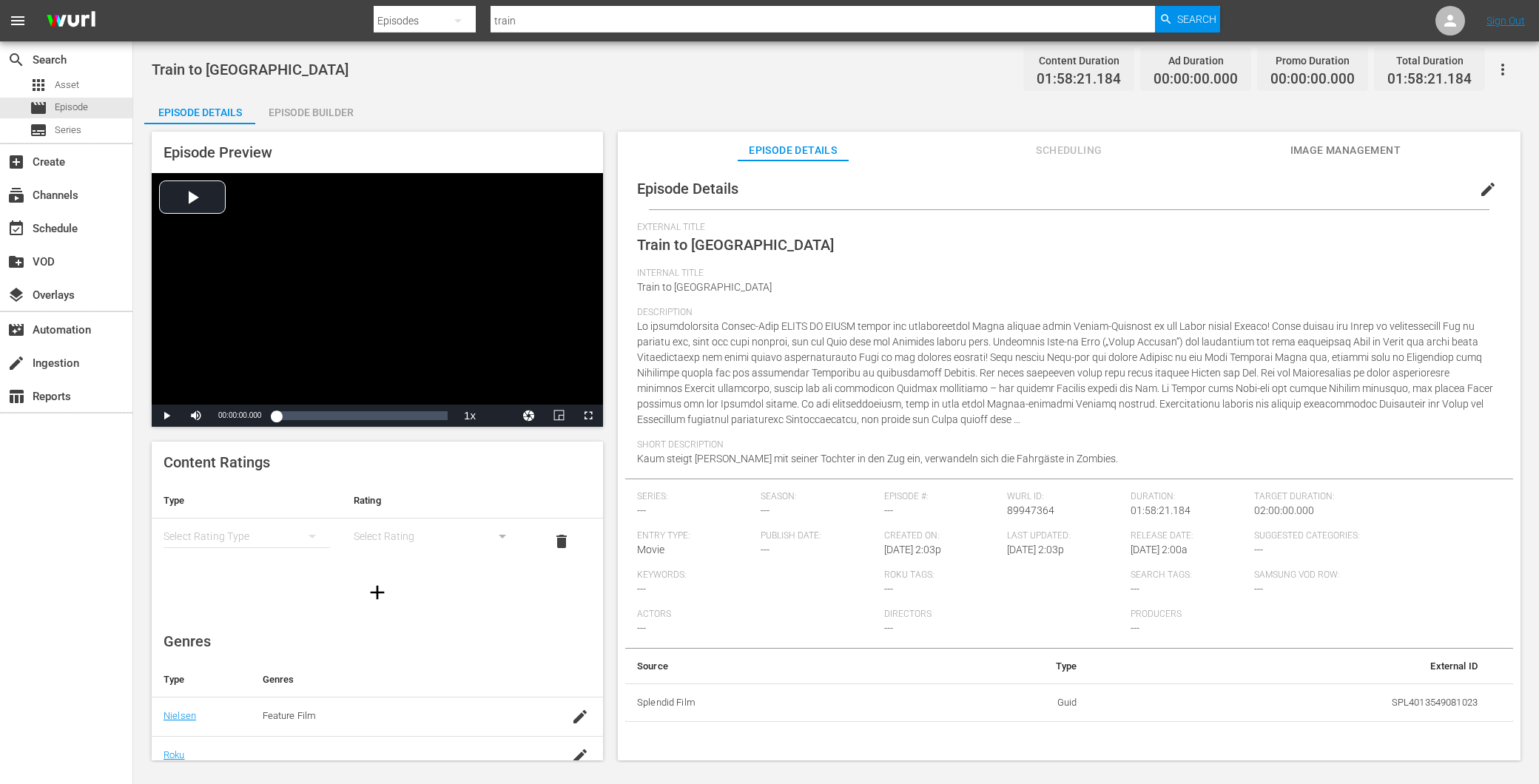
click at [295, 109] on div "Episode Builder" at bounding box center [310, 112] width 111 height 35
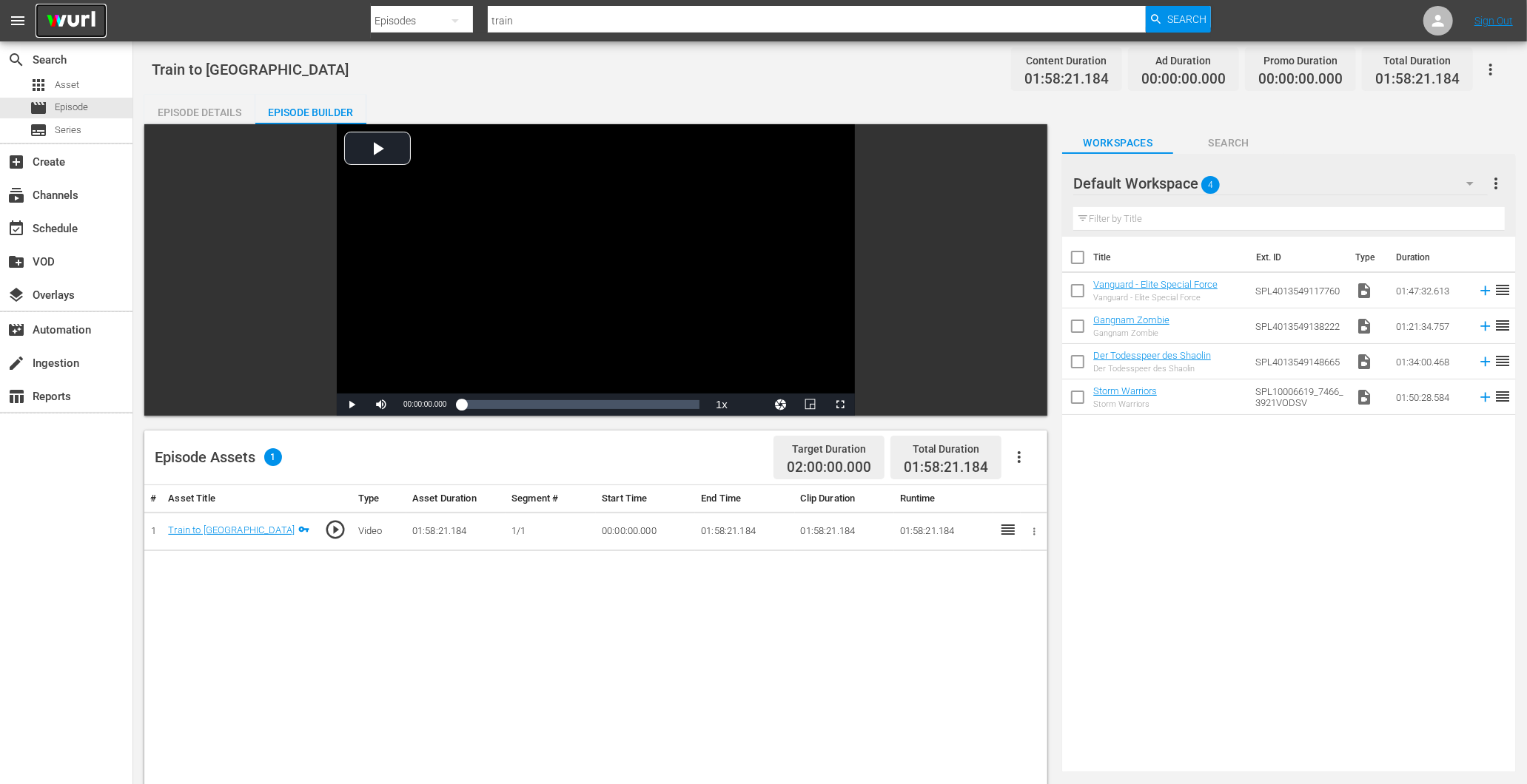
click at [65, 17] on img at bounding box center [71, 21] width 71 height 34
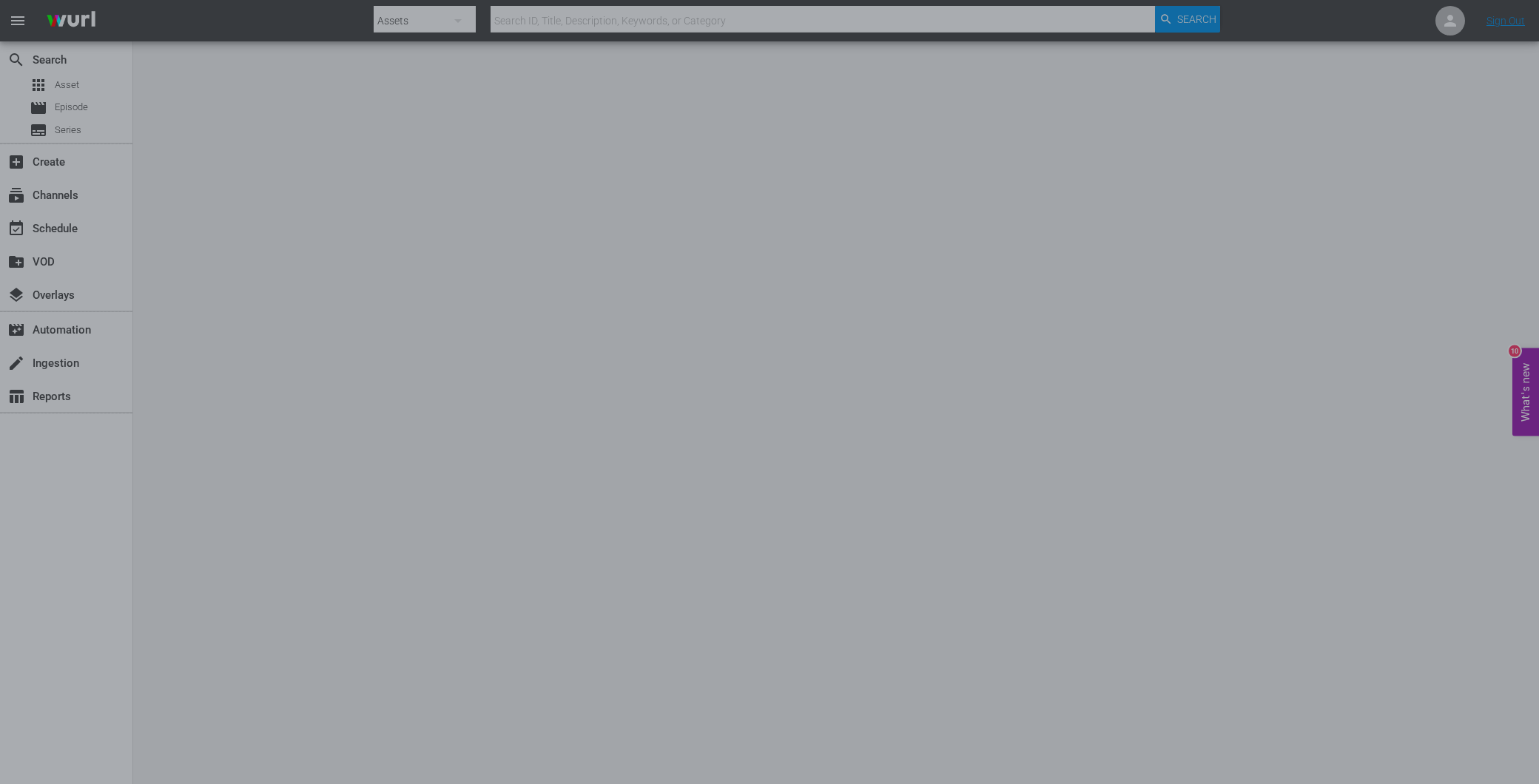
click at [477, 377] on div at bounding box center [770, 392] width 1539 height 784
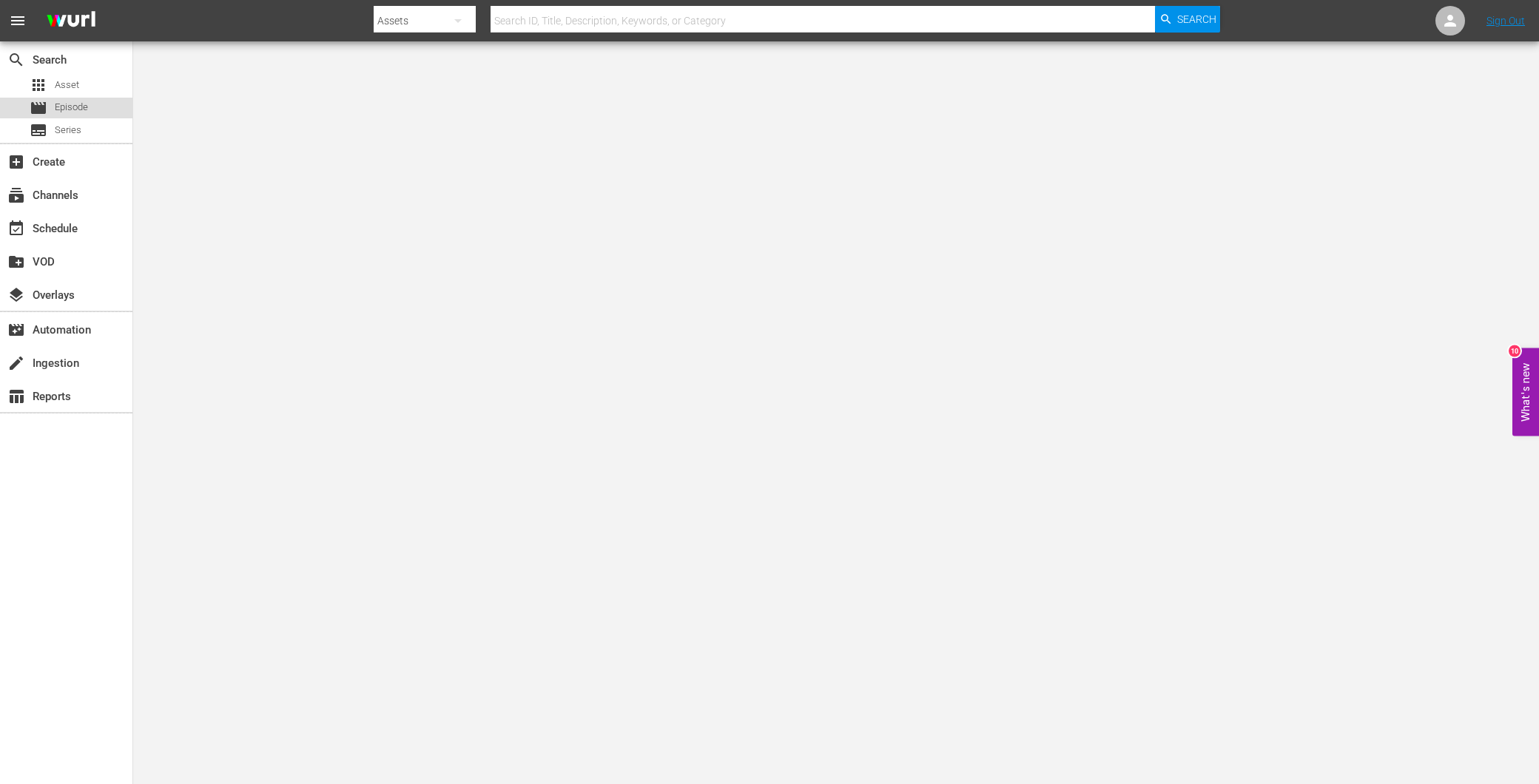
click at [31, 107] on span "movie" at bounding box center [38, 108] width 18 height 18
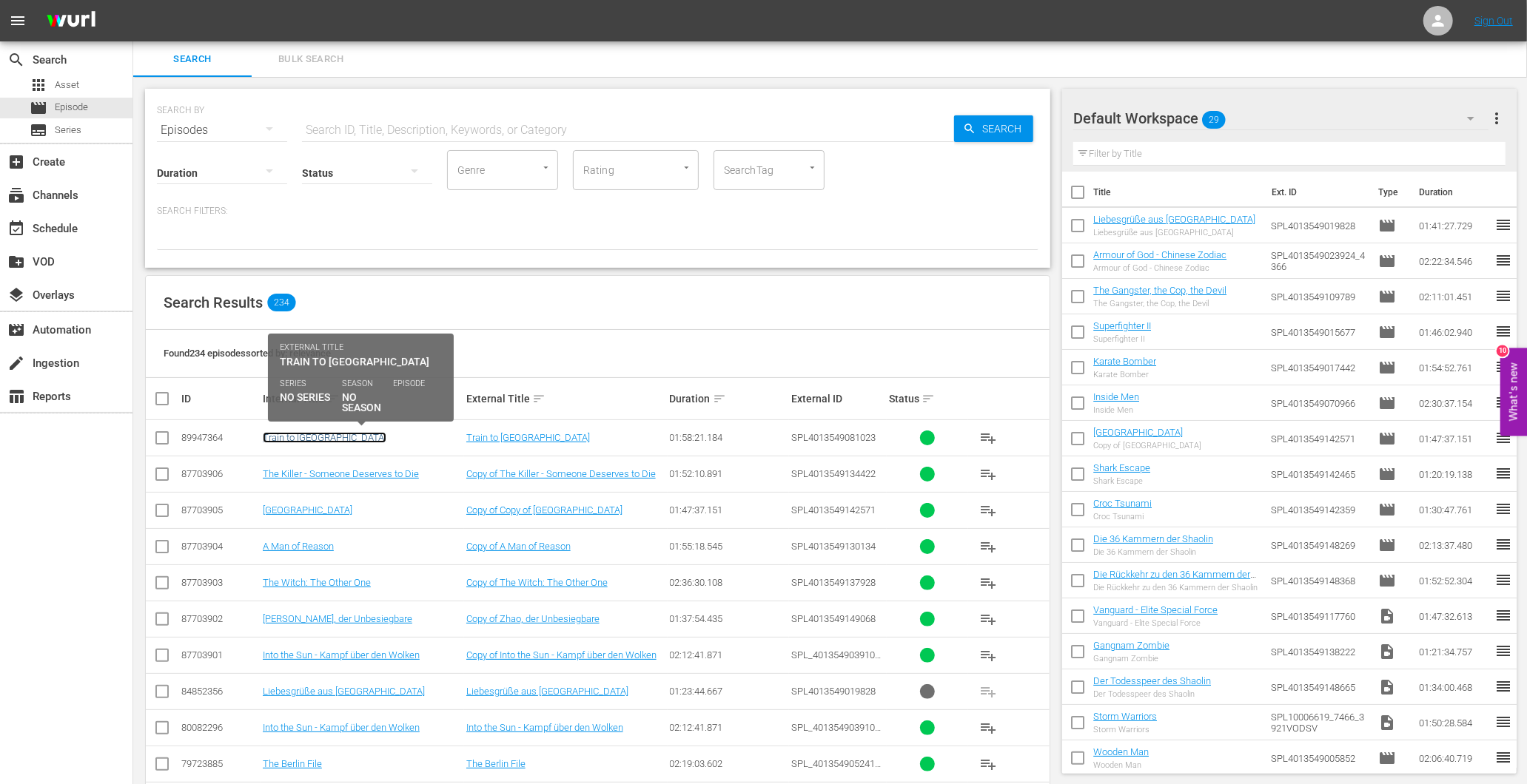
click at [285, 435] on link "Train to [GEOGRAPHIC_DATA]" at bounding box center [324, 438] width 123 height 11
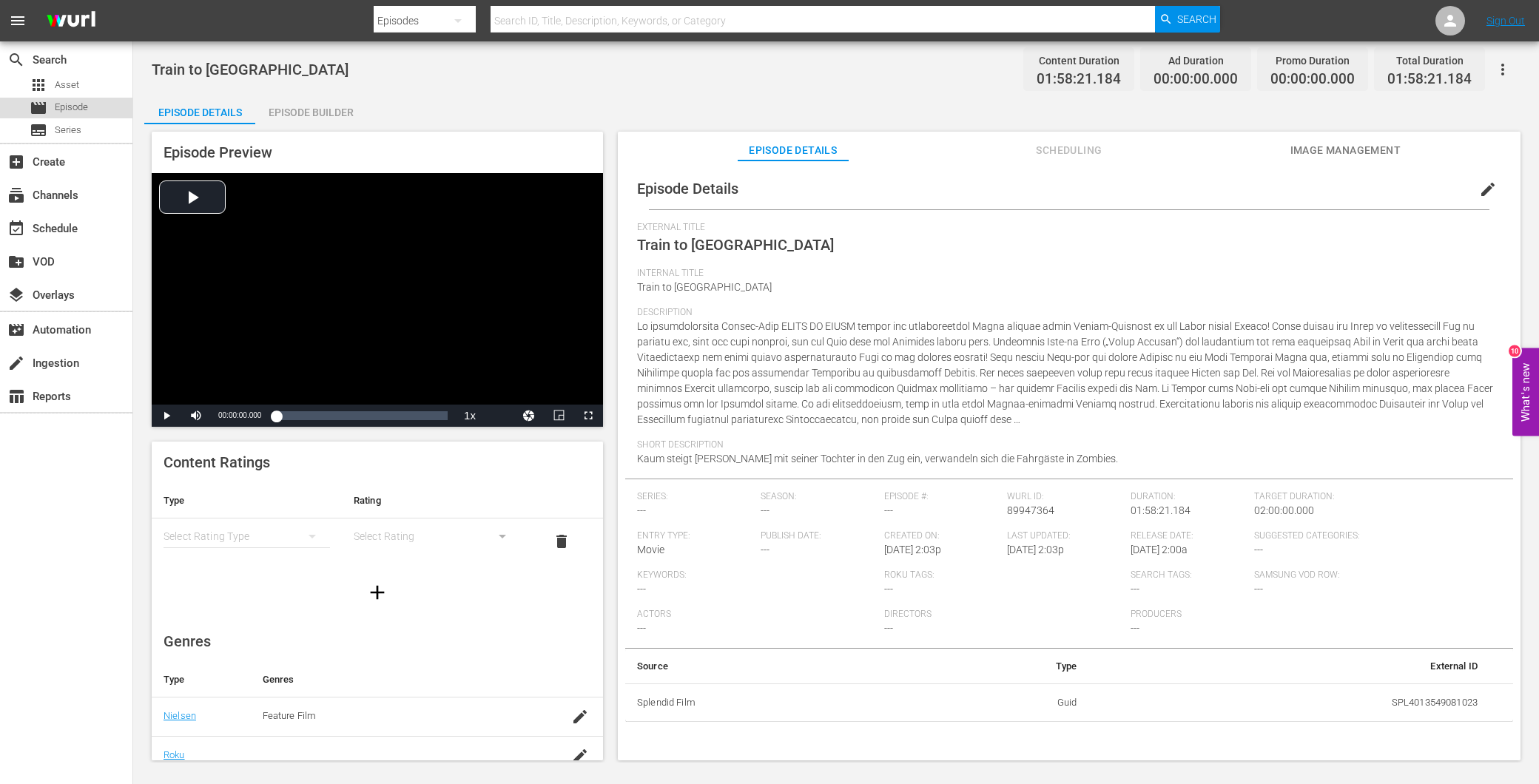
click at [65, 102] on div "movie Episode" at bounding box center [59, 108] width 59 height 21
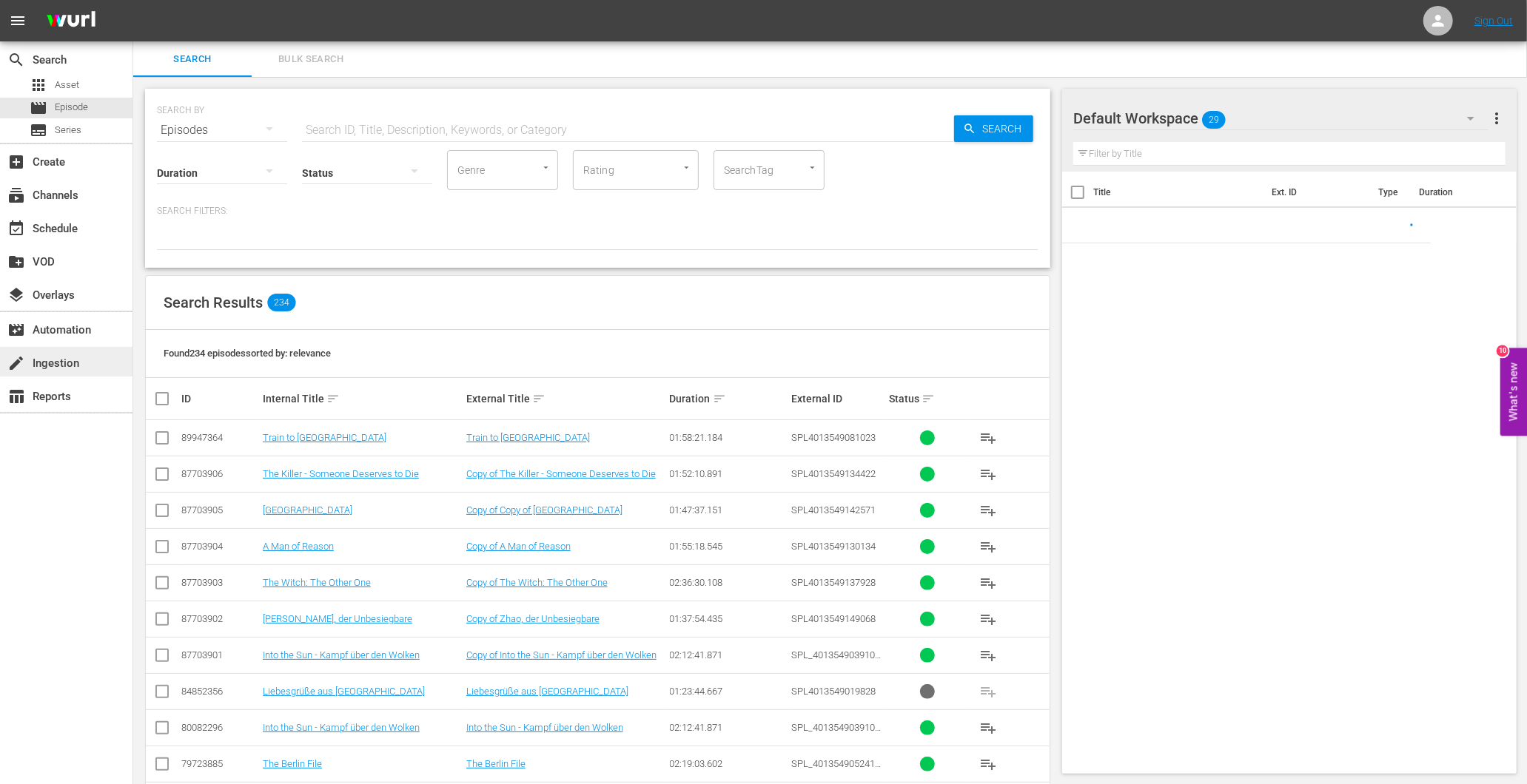
click at [63, 374] on div "create Ingestion" at bounding box center [66, 362] width 133 height 29
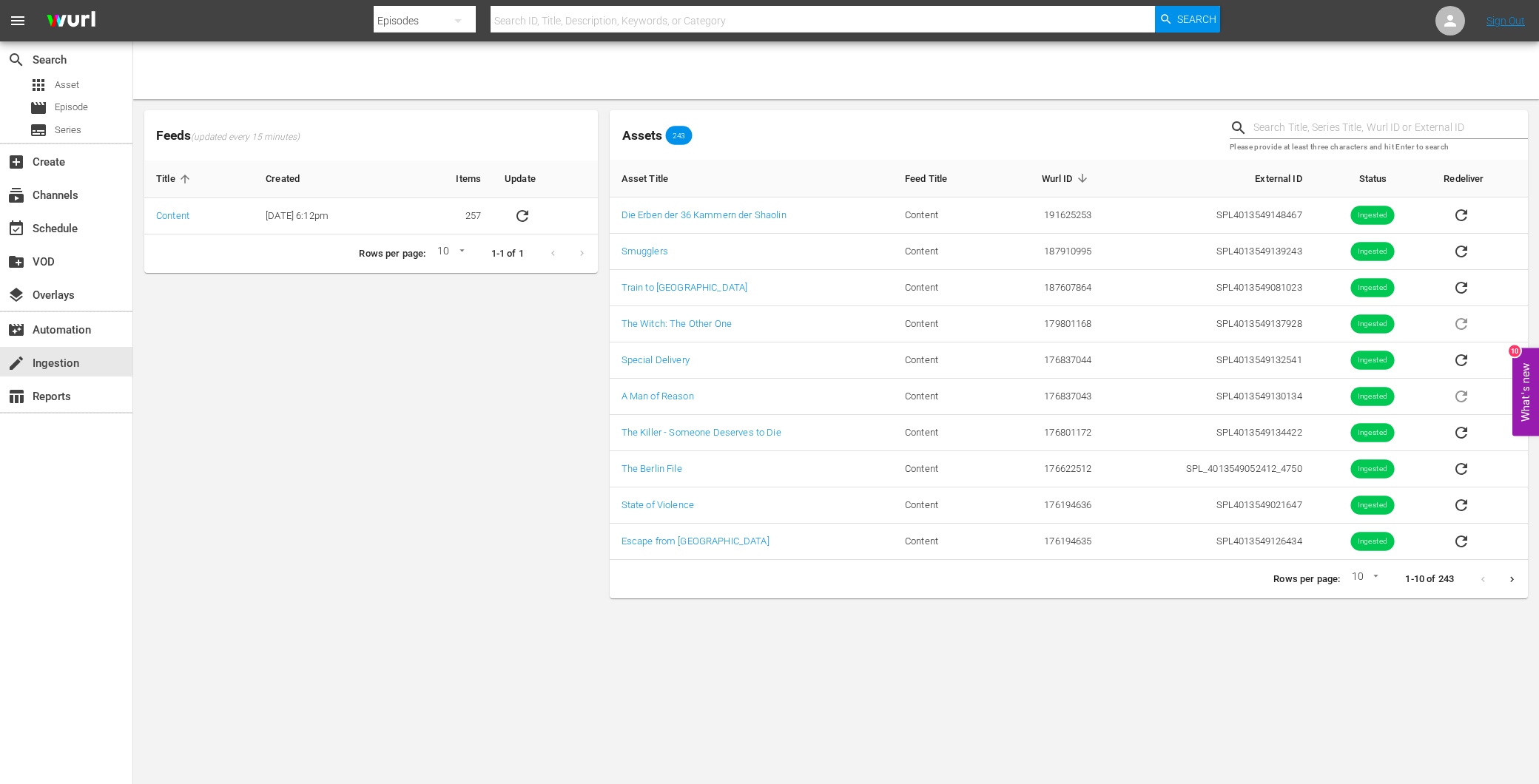
click at [93, 96] on div "apps Asset movie Episode subtitles Series" at bounding box center [66, 108] width 133 height 65
click at [87, 115] on div "movie Episode" at bounding box center [59, 108] width 59 height 21
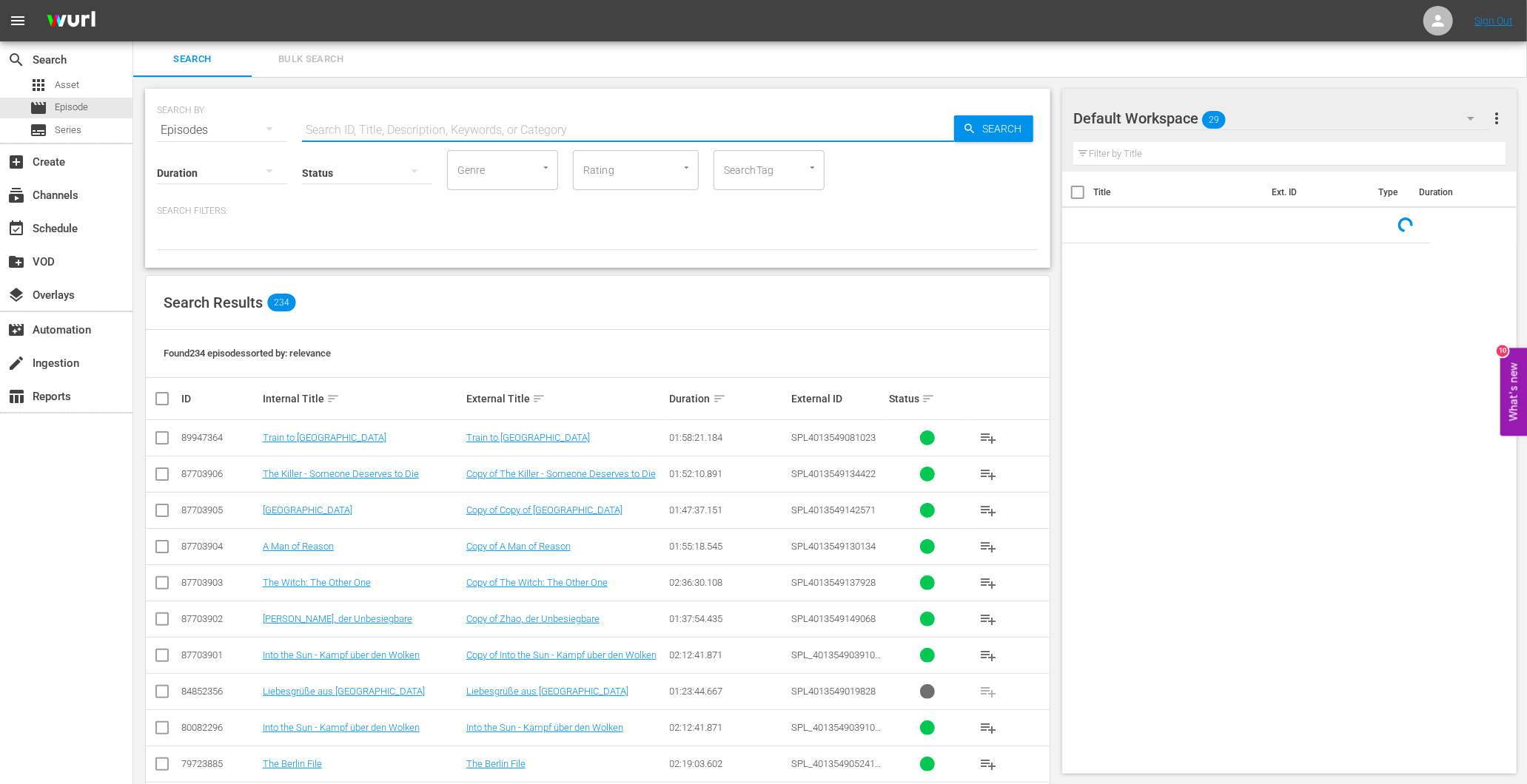
drag, startPoint x: 356, startPoint y: 135, endPoint x: 346, endPoint y: 139, distance: 10.8
click at [354, 136] on div "SEARCH BY Search By Episodes Search ID, Title, Description, Keywords, or Catego…" at bounding box center [597, 178] width 905 height 179
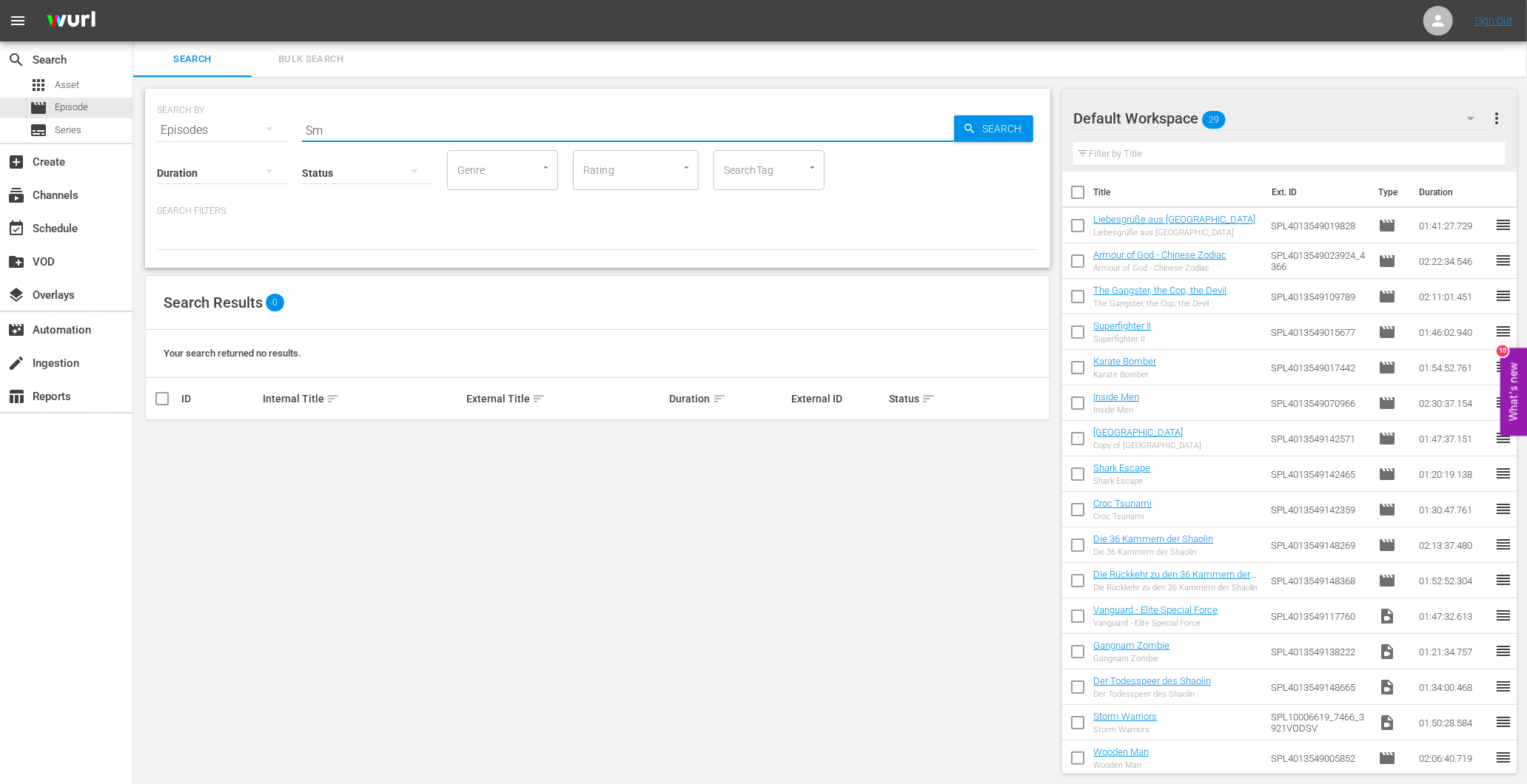
type input "S"
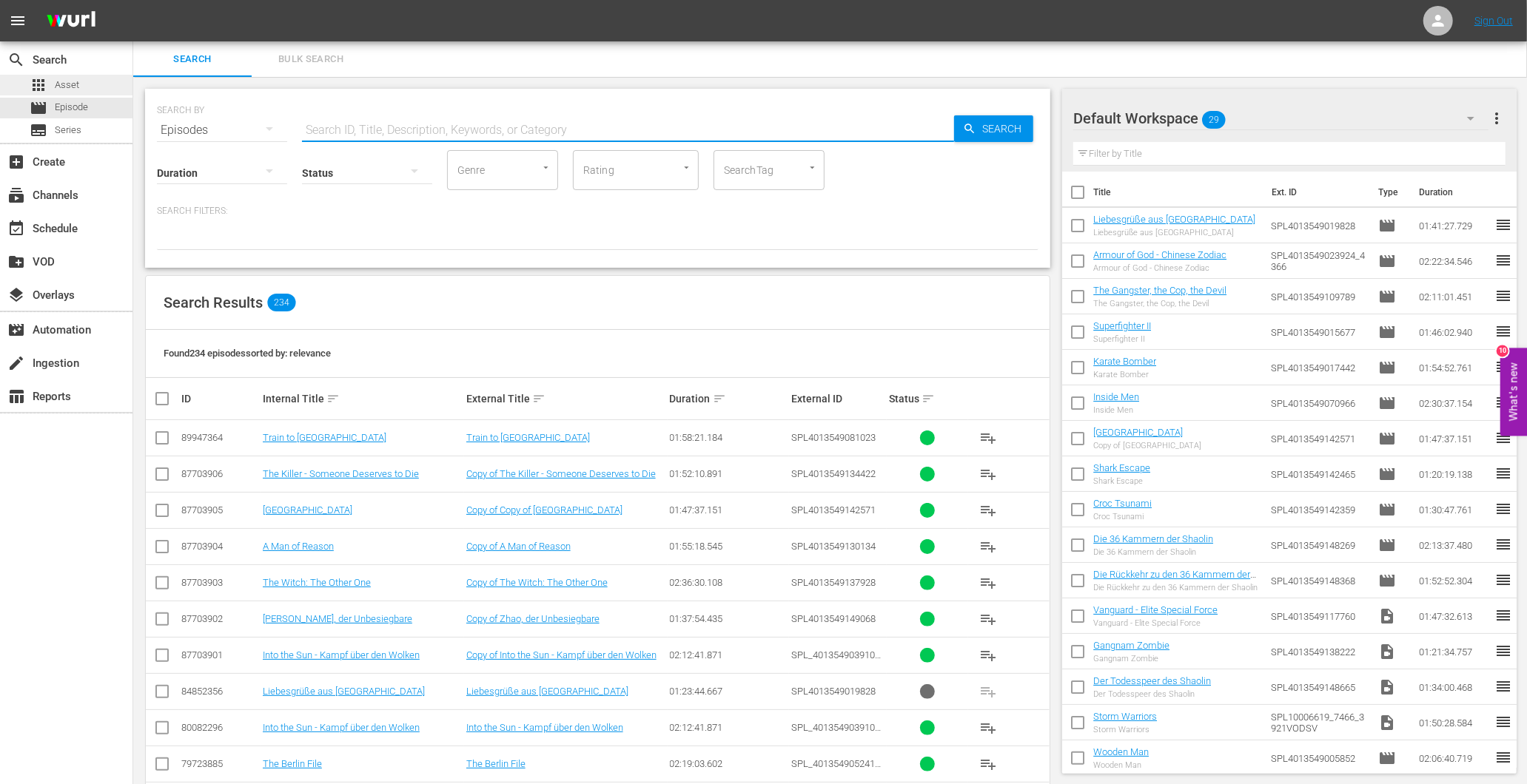
click at [72, 78] on span "Asset" at bounding box center [67, 84] width 24 height 15
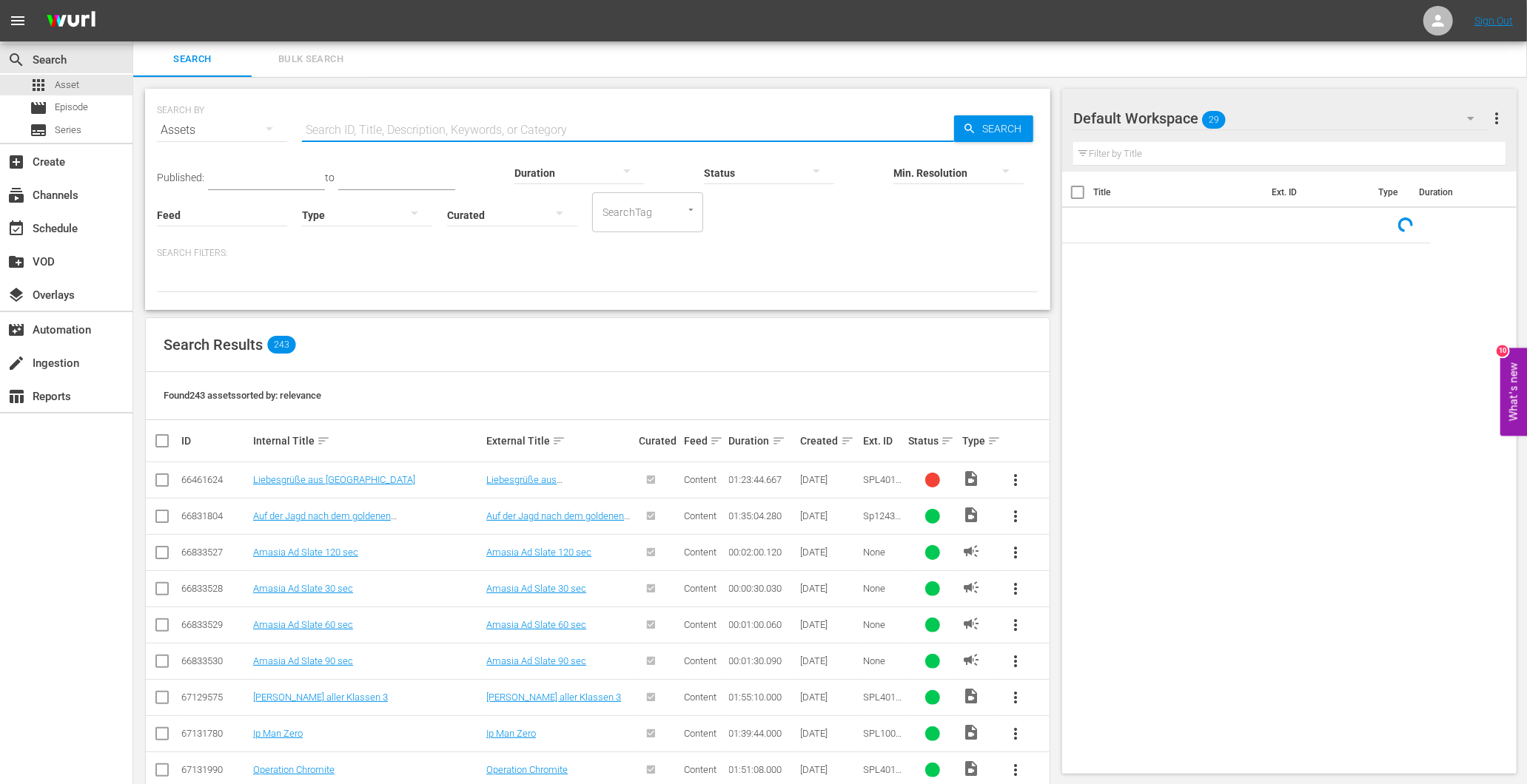
click at [340, 128] on input "text" at bounding box center [627, 130] width 652 height 35
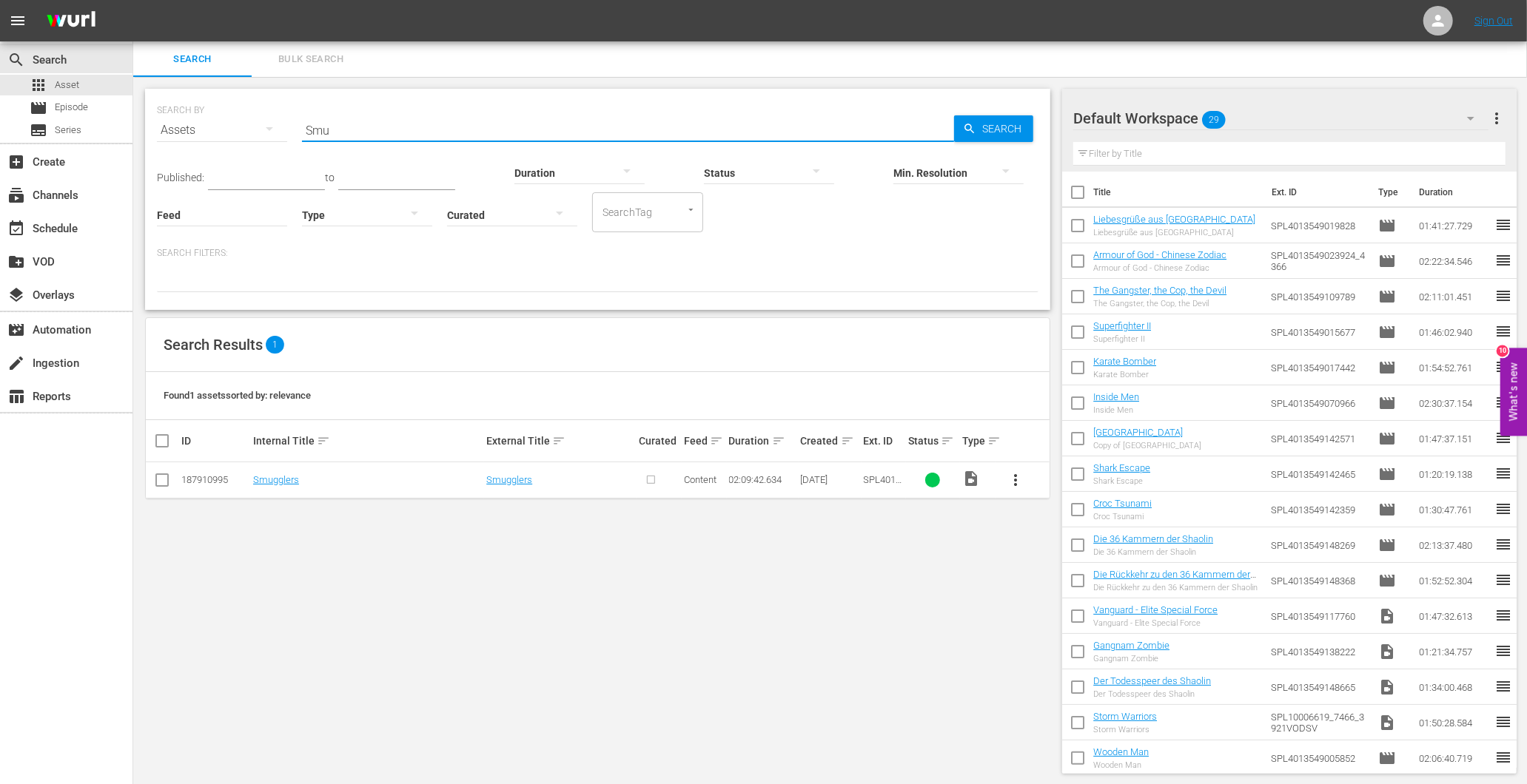
type input "Smu"
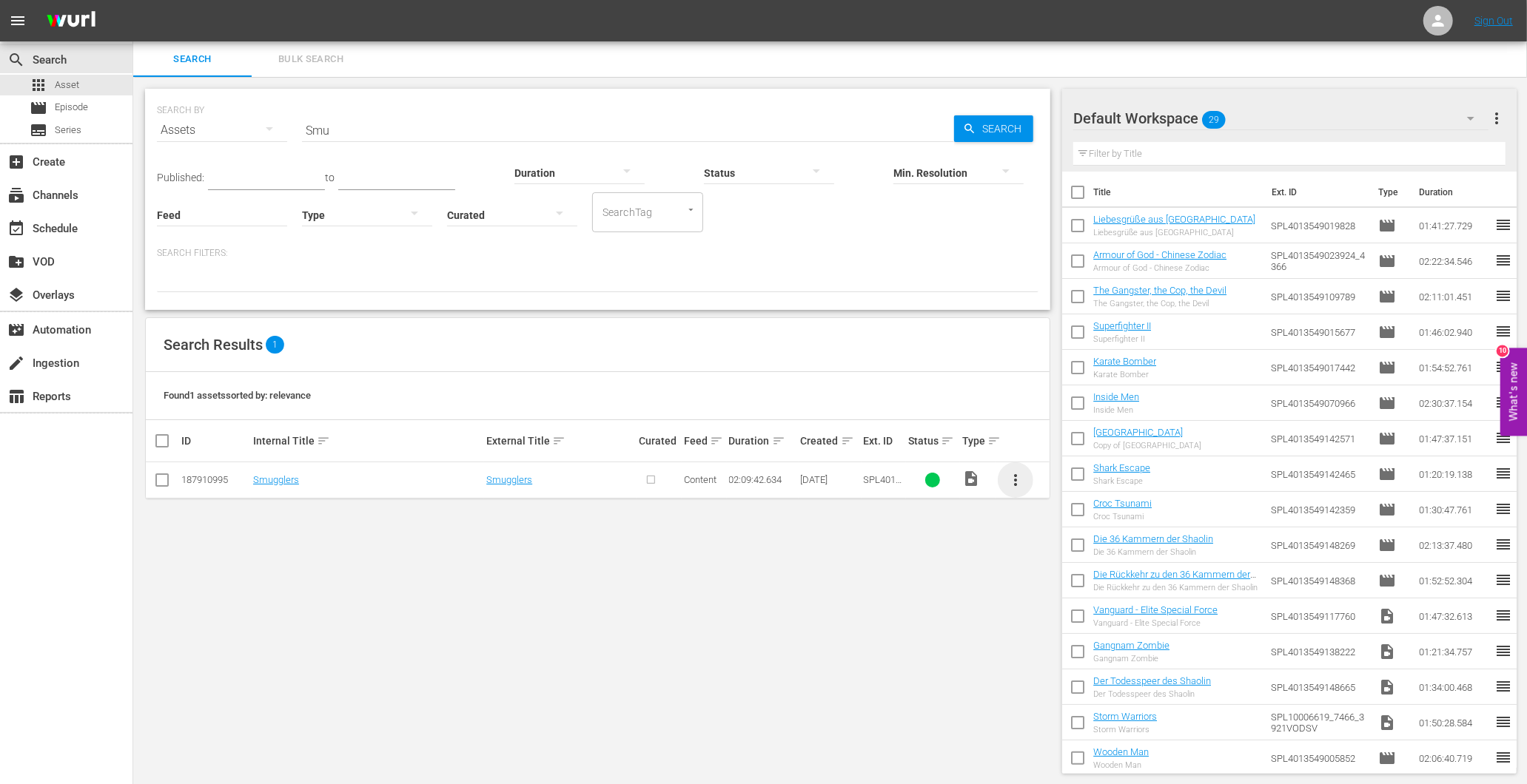
click at [1019, 485] on span "more_vert" at bounding box center [1015, 480] width 18 height 18
click at [1069, 598] on div "Episode" at bounding box center [1095, 592] width 101 height 35
click at [1050, 600] on div "Episode" at bounding box center [1095, 592] width 101 height 35
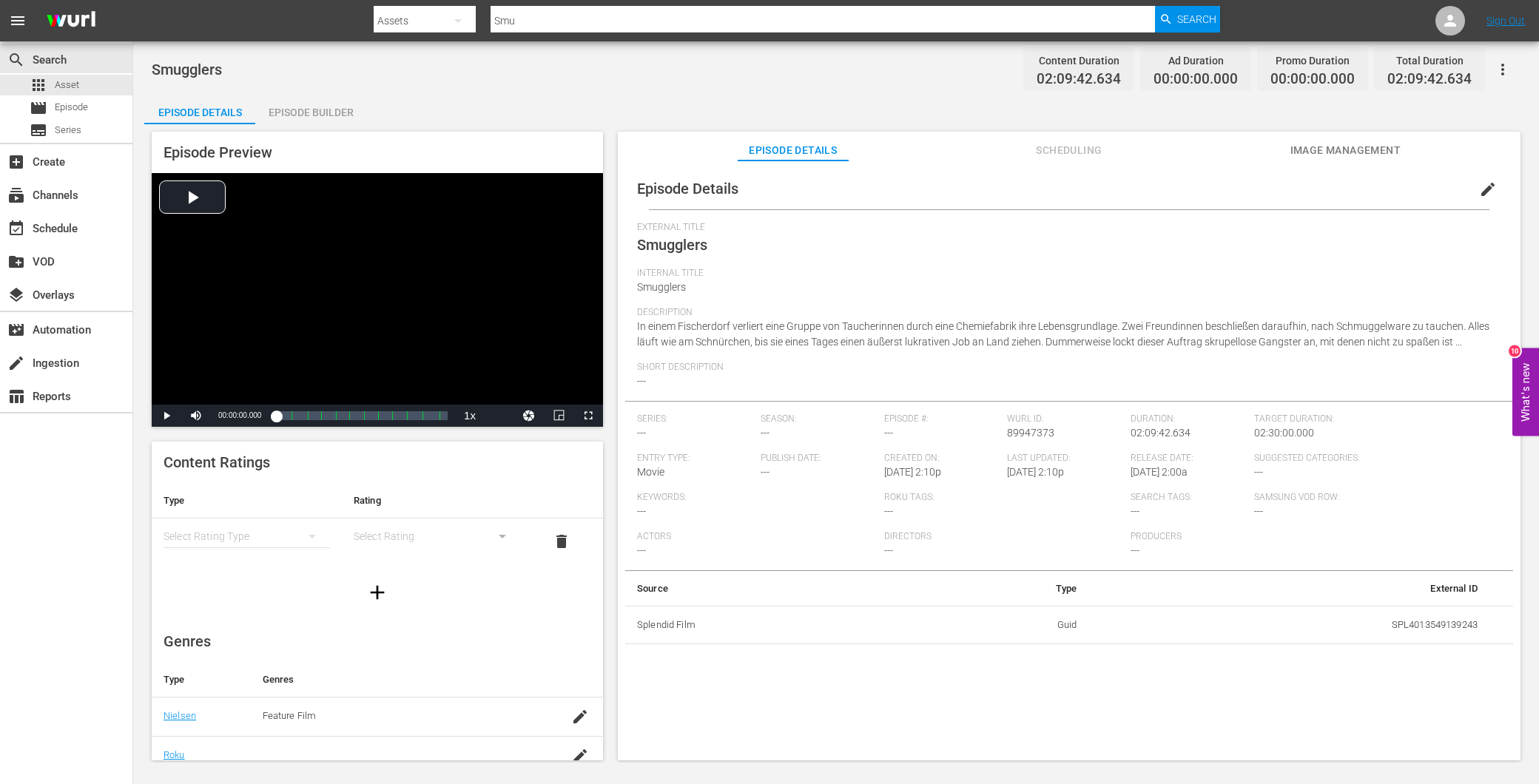
scroll to position [151, 0]
click at [313, 102] on div "Episode Builder" at bounding box center [310, 112] width 111 height 35
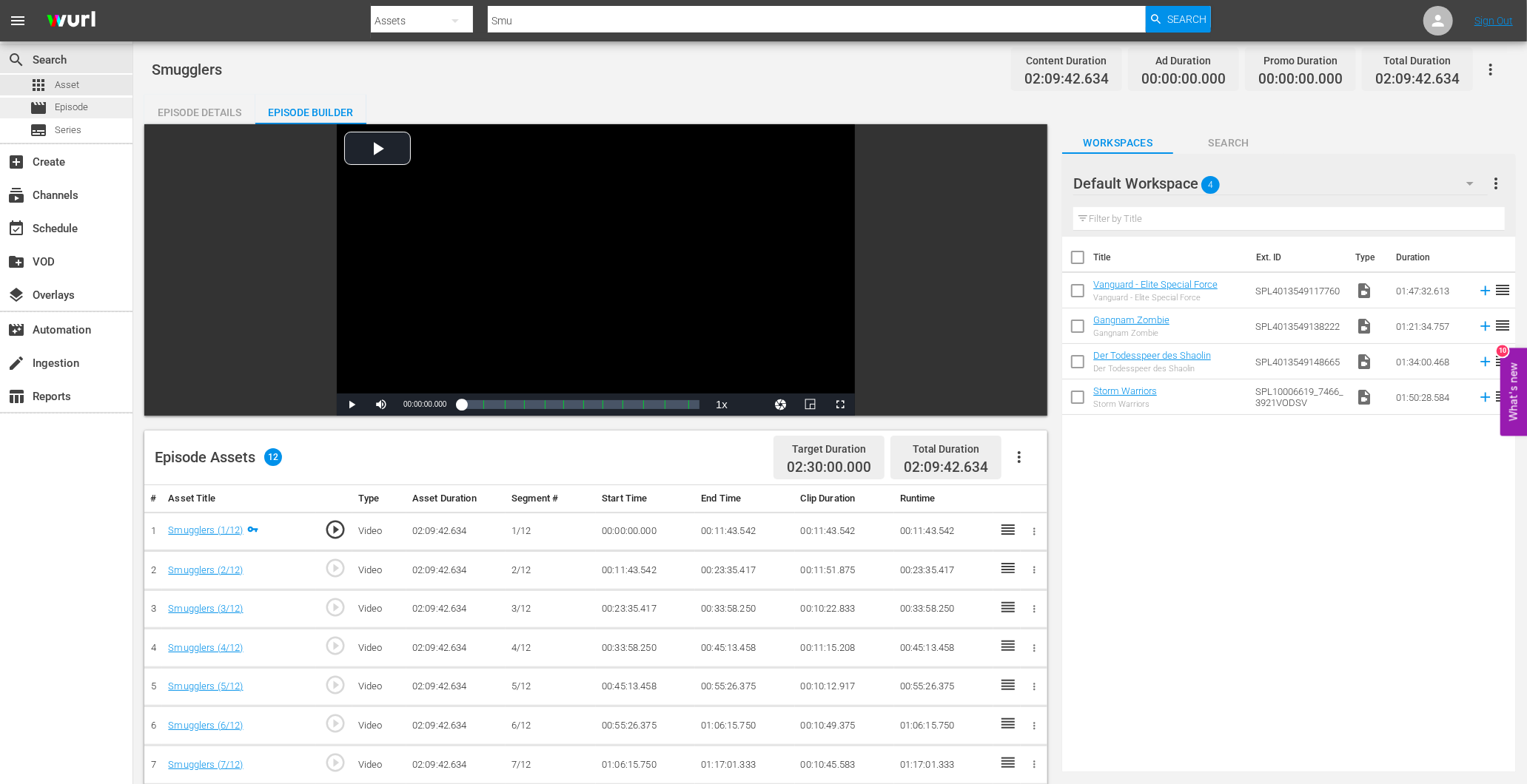
click at [67, 106] on span "Episode" at bounding box center [72, 107] width 34 height 15
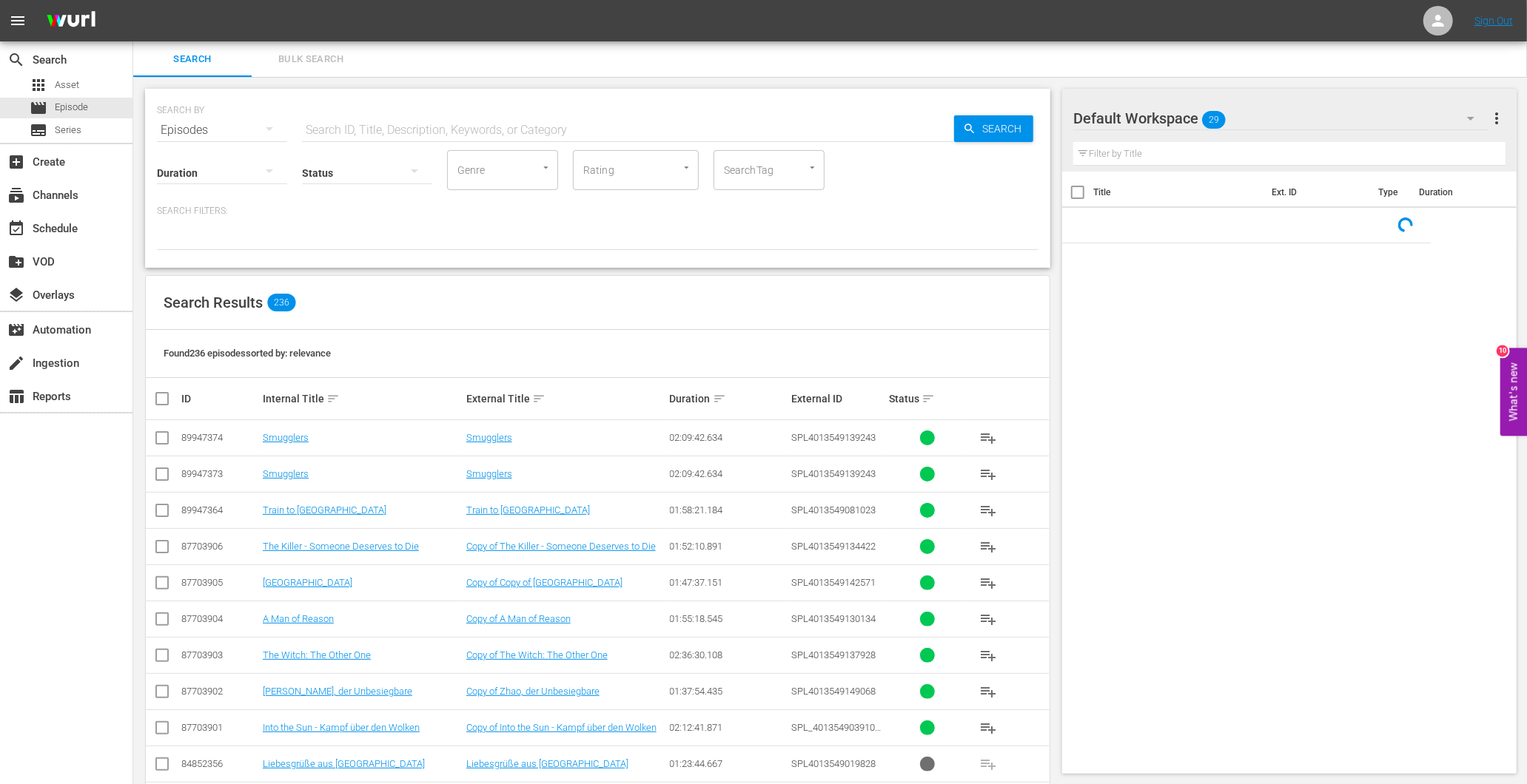
click at [368, 128] on input "text" at bounding box center [627, 130] width 652 height 35
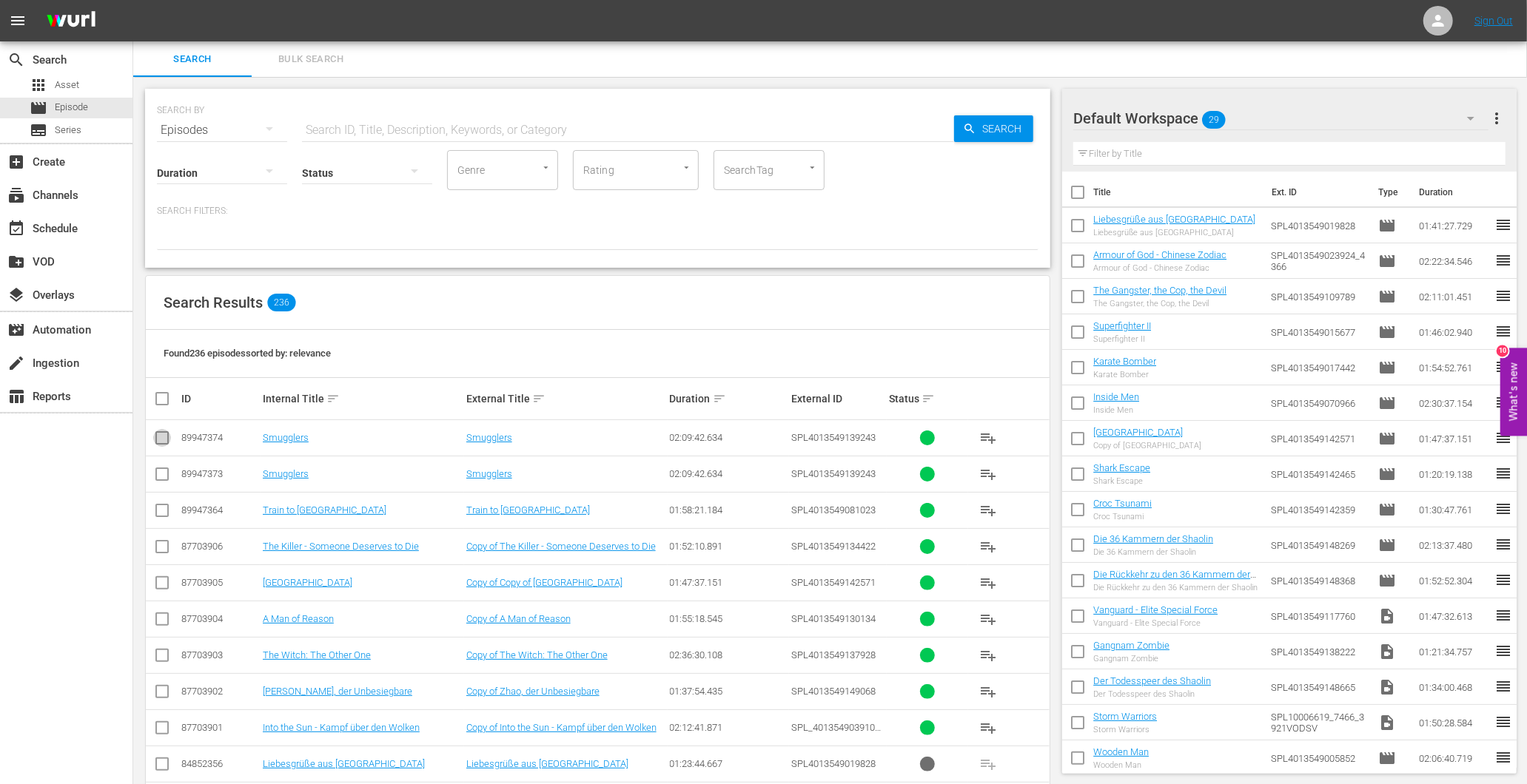
click at [157, 446] on input "checkbox" at bounding box center [162, 441] width 18 height 18
checkbox input "true"
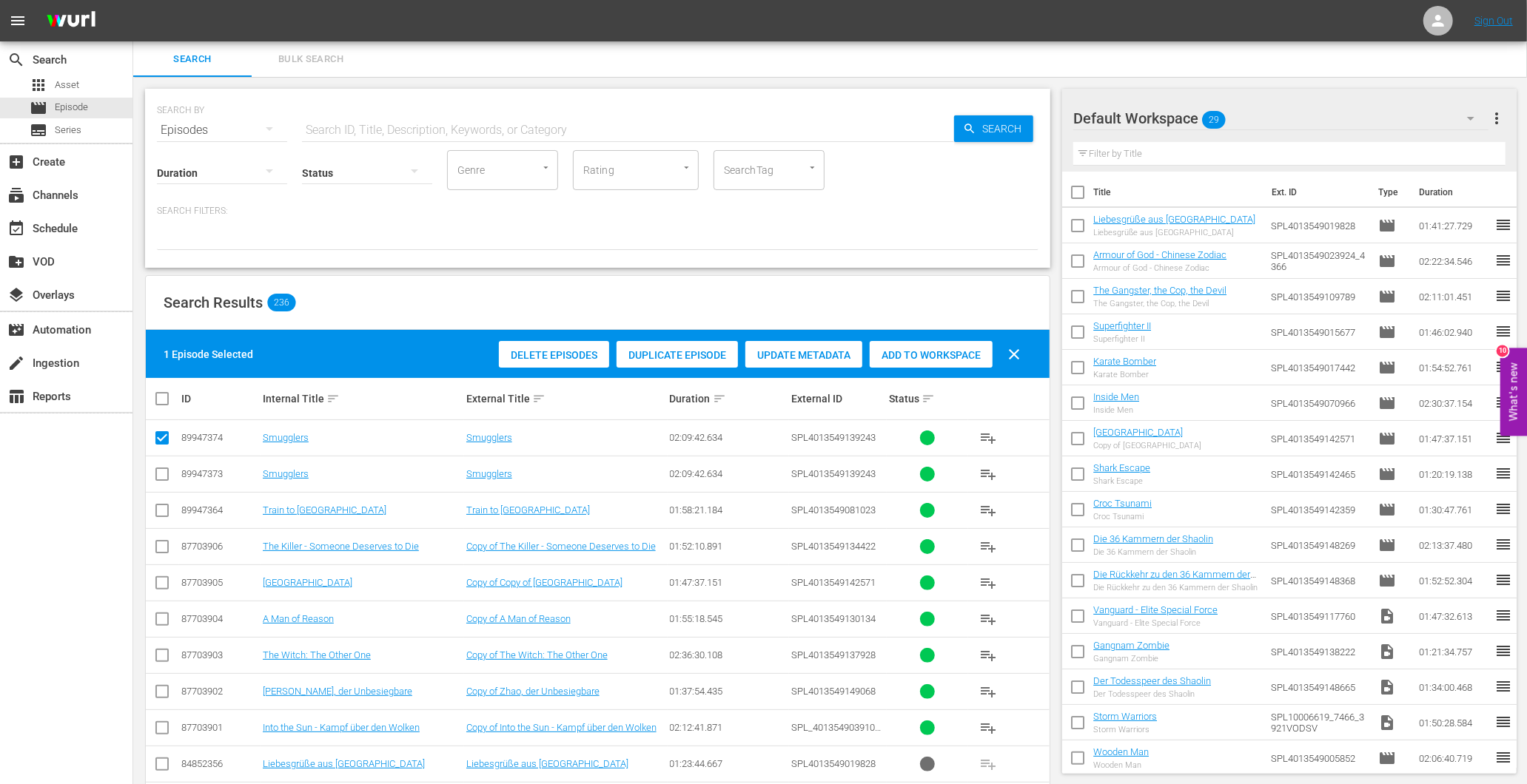
click at [556, 352] on span "Delete Episodes" at bounding box center [554, 355] width 110 height 12
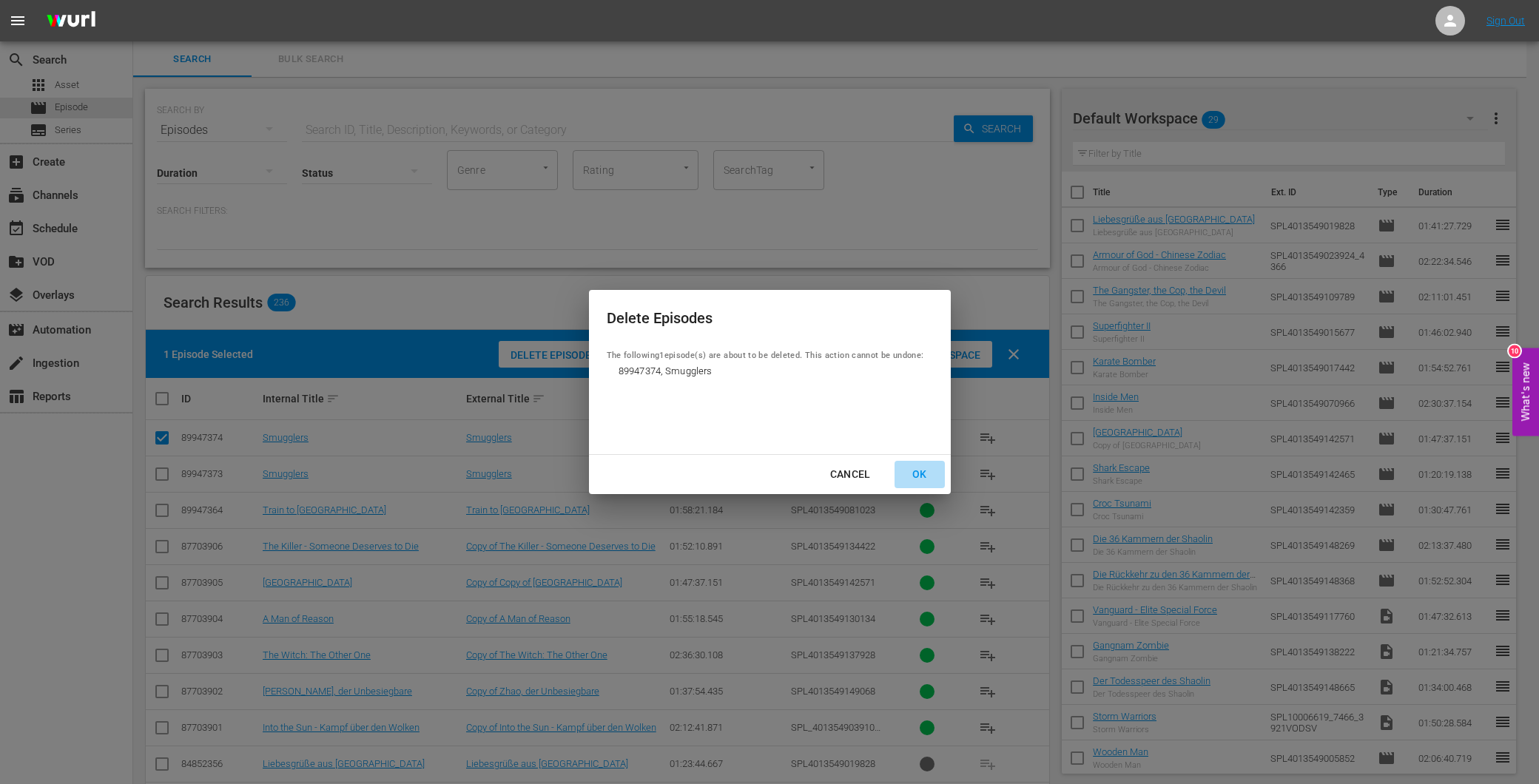
drag, startPoint x: 927, startPoint y: 476, endPoint x: 894, endPoint y: 479, distance: 33.1
click at [926, 477] on div "OK" at bounding box center [919, 474] width 39 height 18
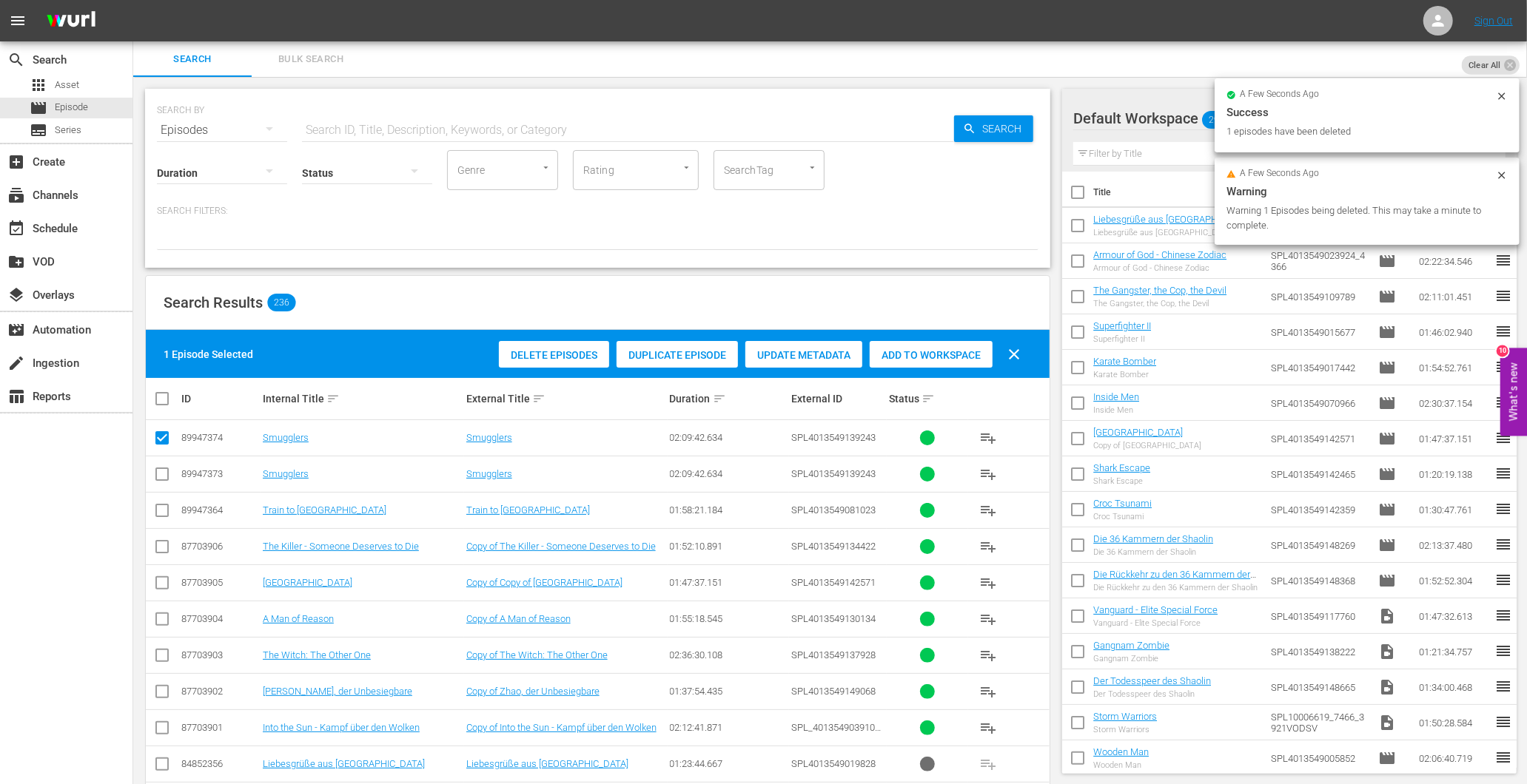
click at [358, 121] on input "text" at bounding box center [627, 130] width 652 height 35
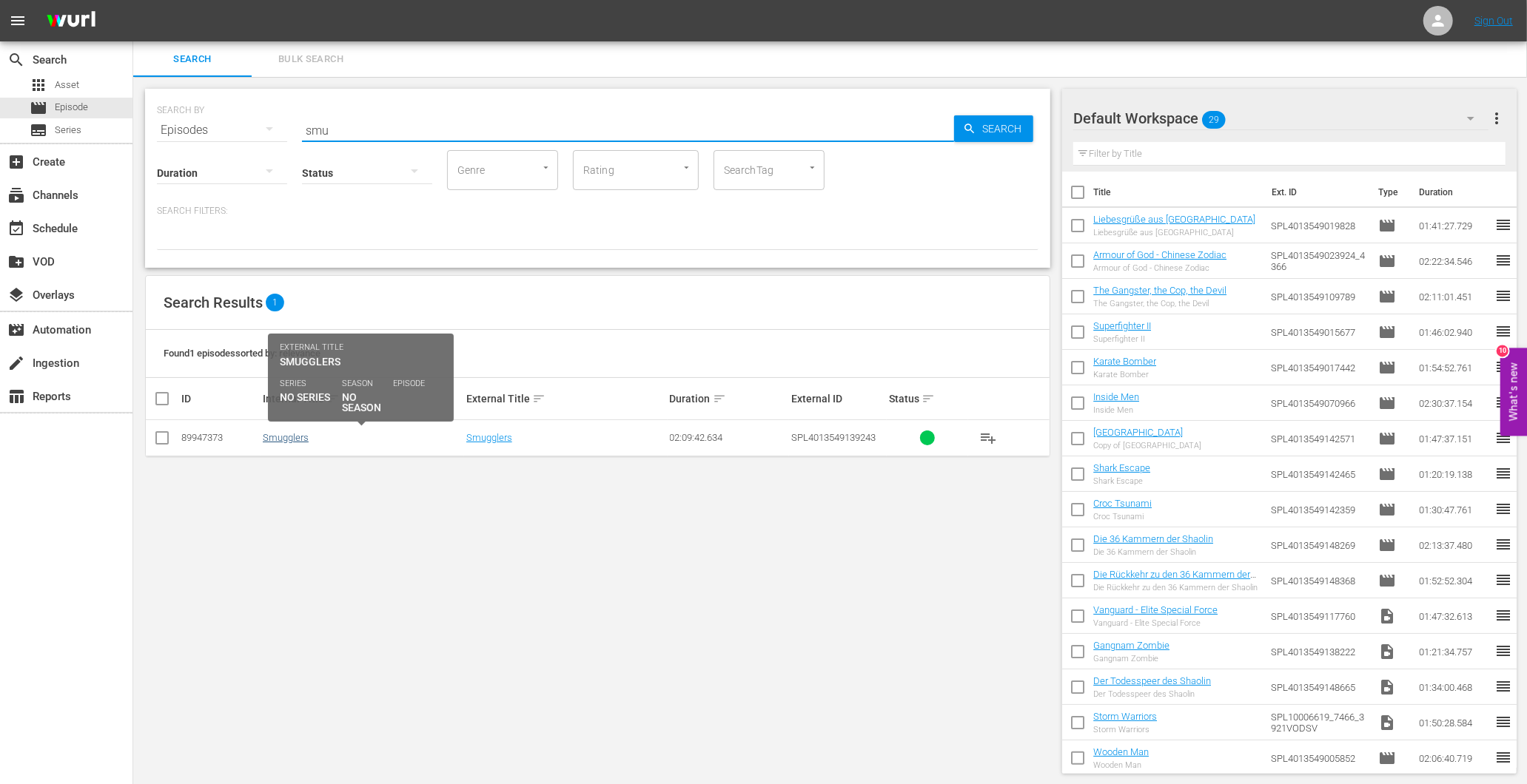
type input "smu"
click at [283, 438] on link "Smugglers" at bounding box center [285, 438] width 46 height 11
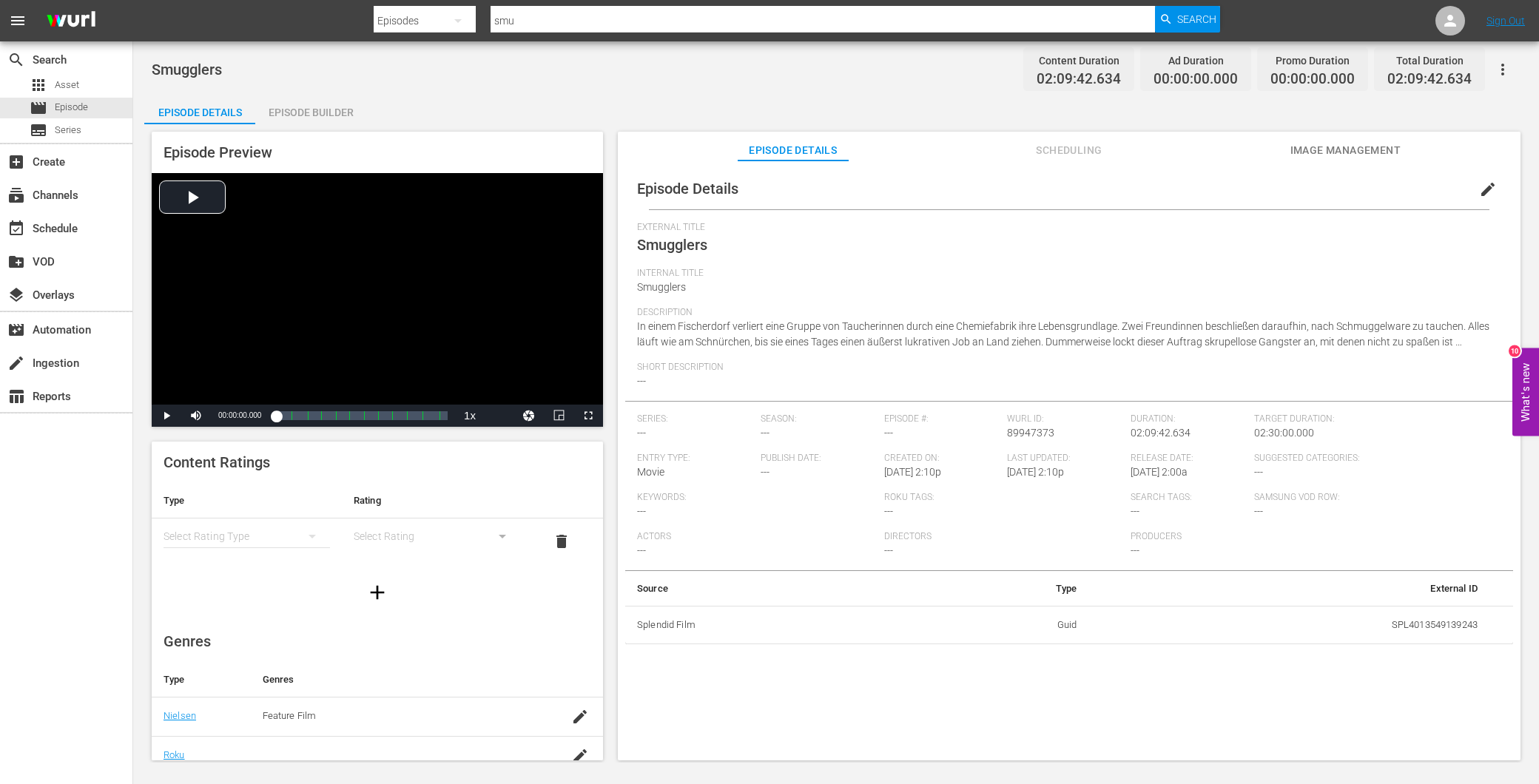
click at [324, 115] on div "Episode Builder" at bounding box center [310, 112] width 111 height 35
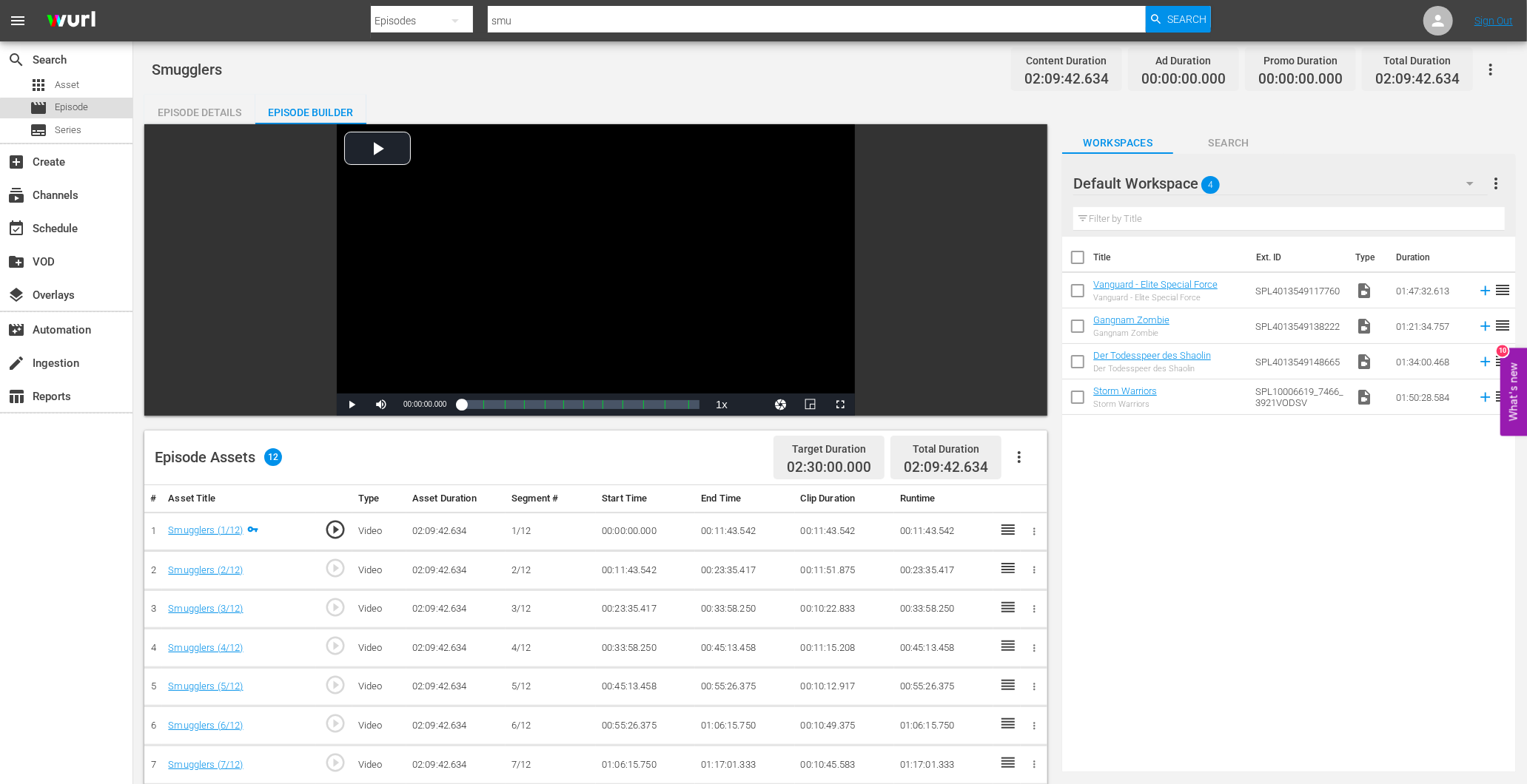
click at [68, 113] on span "Episode" at bounding box center [72, 107] width 34 height 15
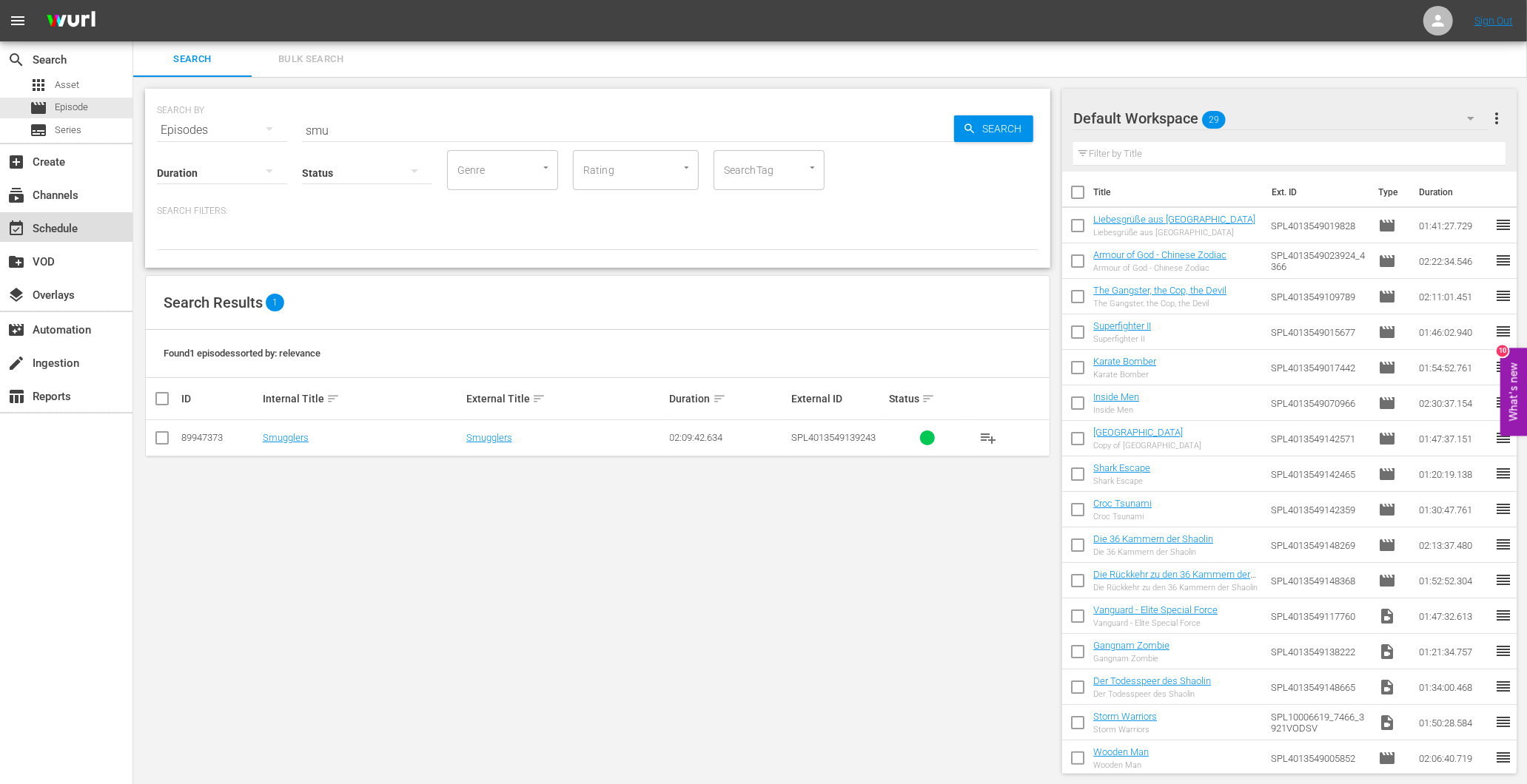
click at [38, 233] on div "event_available Schedule" at bounding box center [41, 226] width 83 height 13
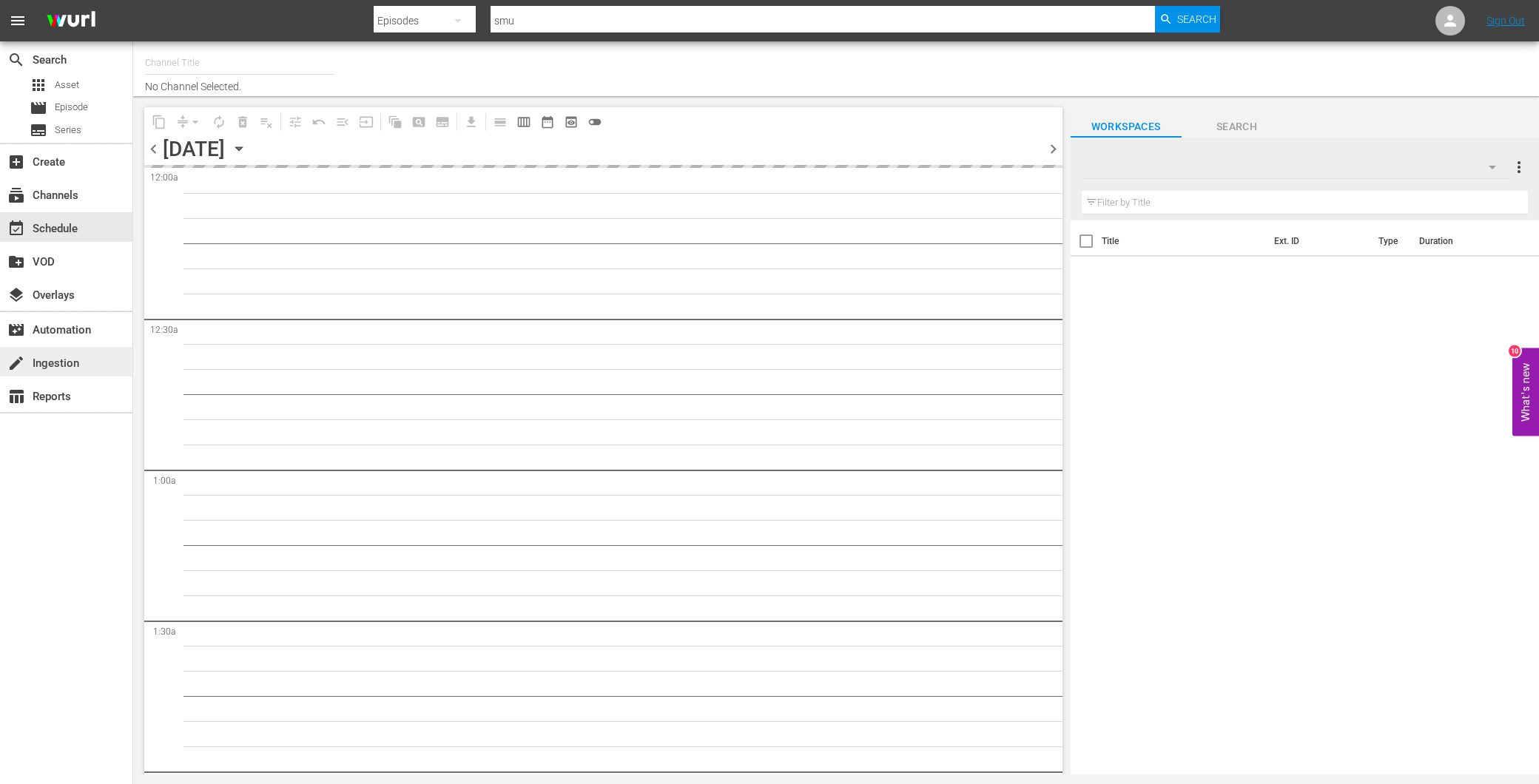
type input "Amasia (1236)"
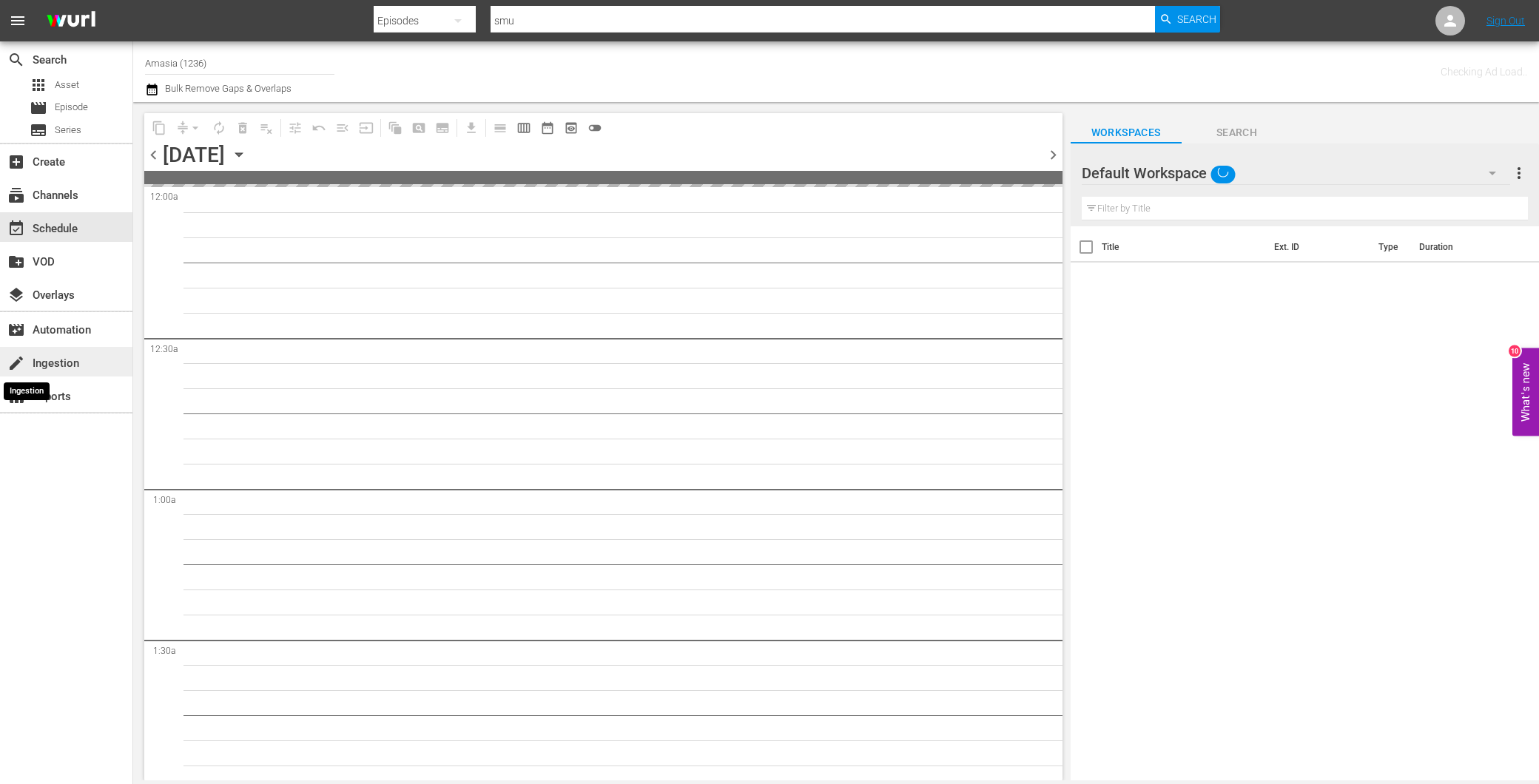
click at [21, 364] on span "create" at bounding box center [16, 363] width 18 height 18
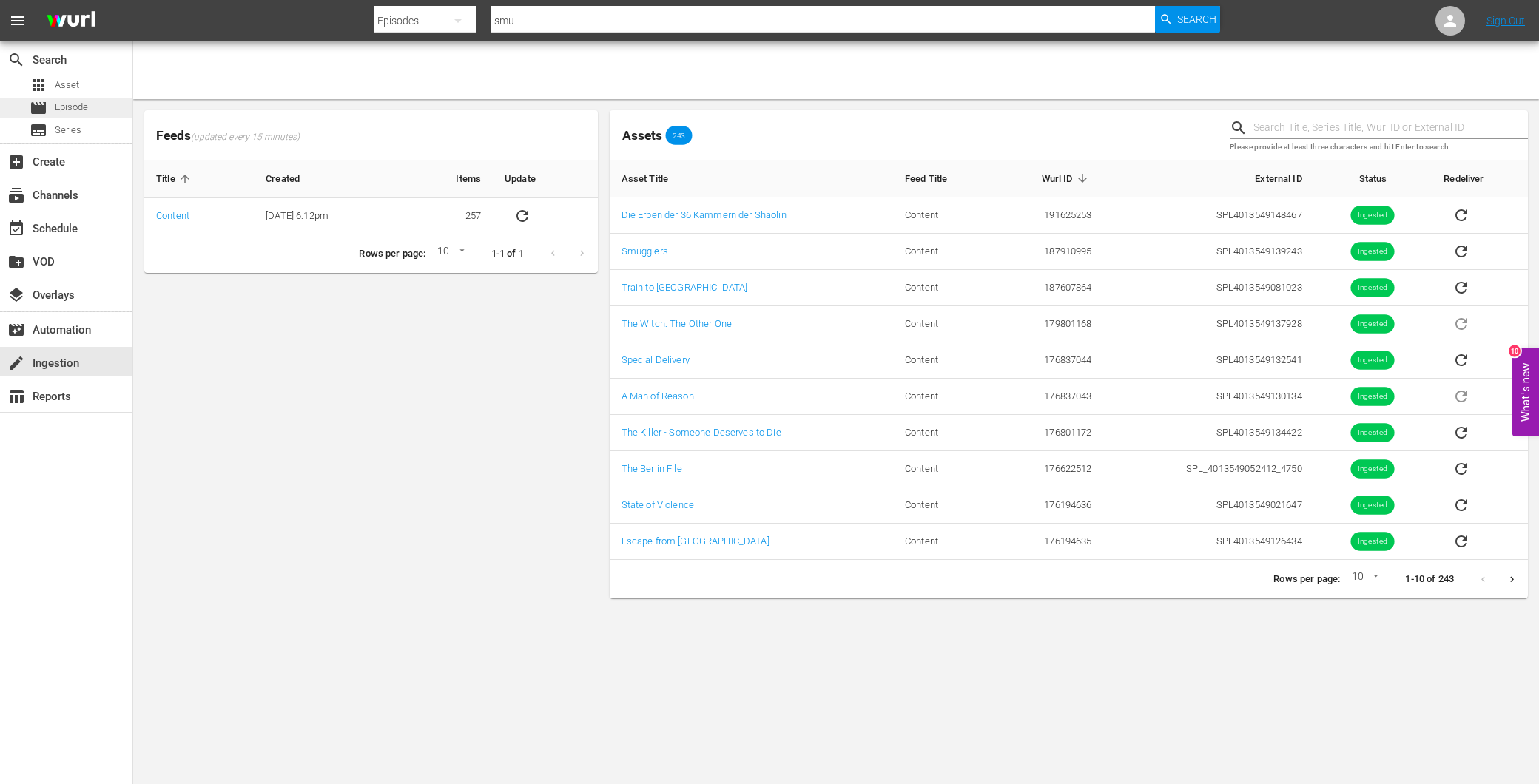
click at [62, 103] on span "Episode" at bounding box center [72, 107] width 34 height 15
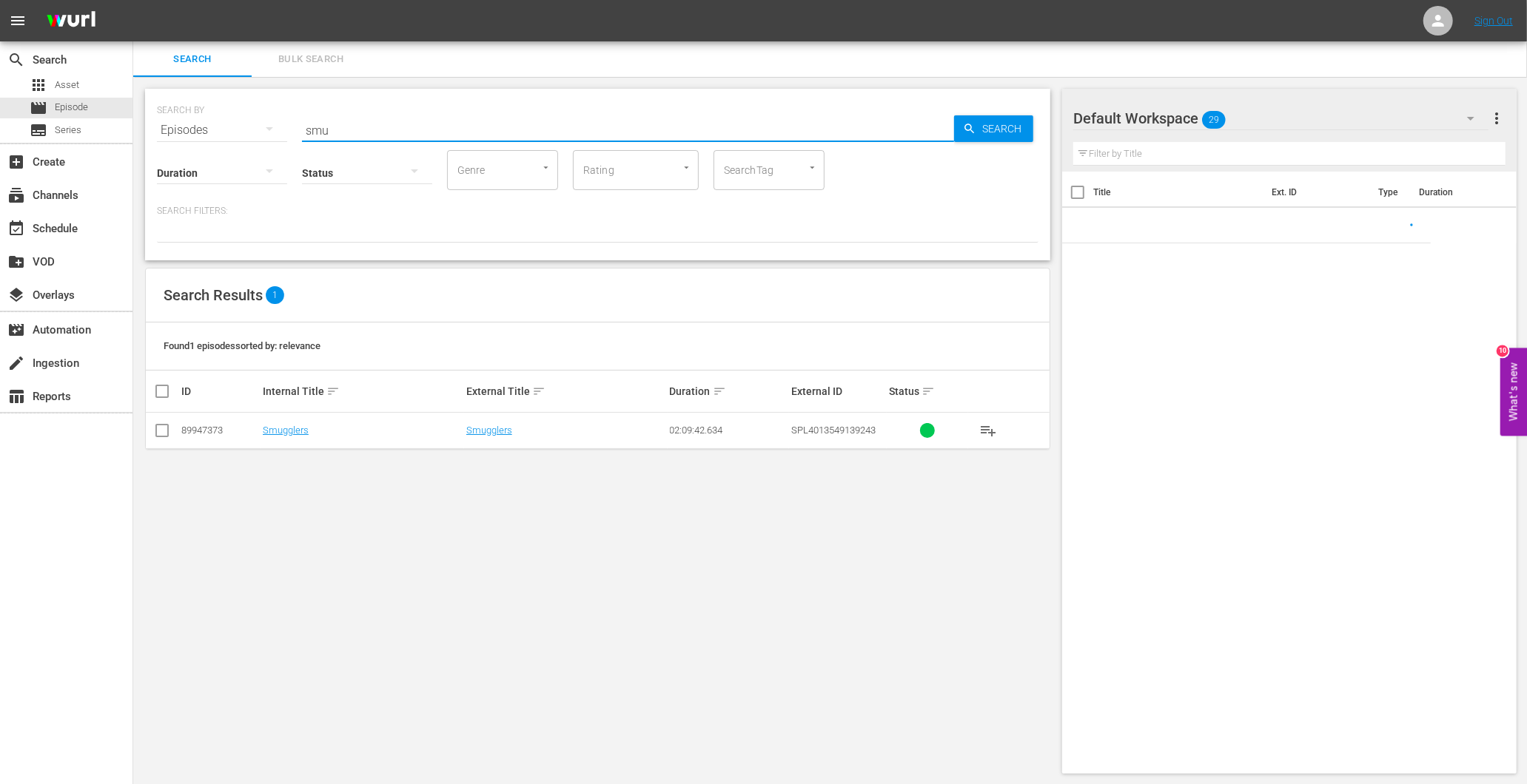
click at [371, 124] on input "smu" at bounding box center [627, 130] width 652 height 35
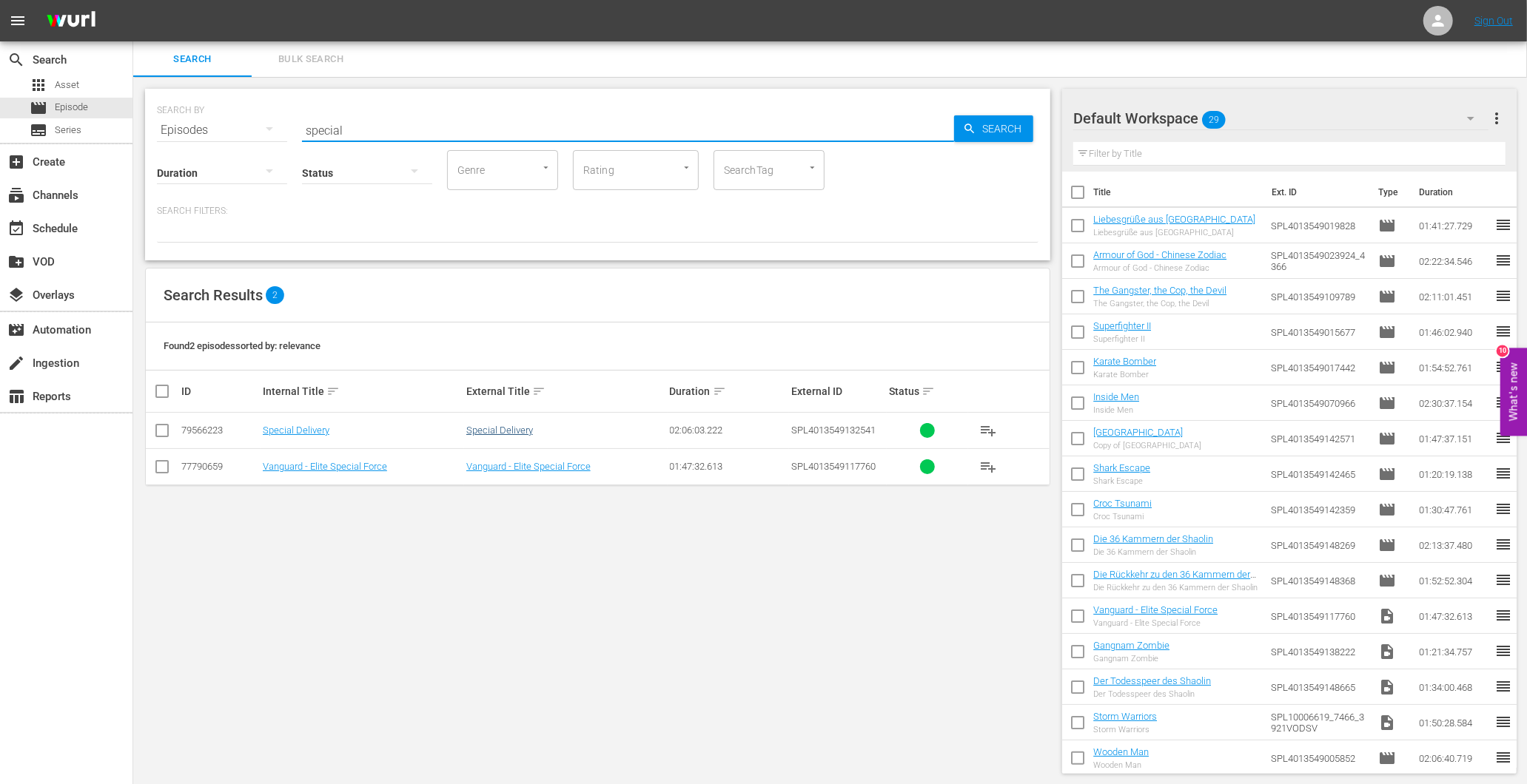
type input "special"
click at [491, 430] on link "Special Delivery" at bounding box center [499, 430] width 66 height 11
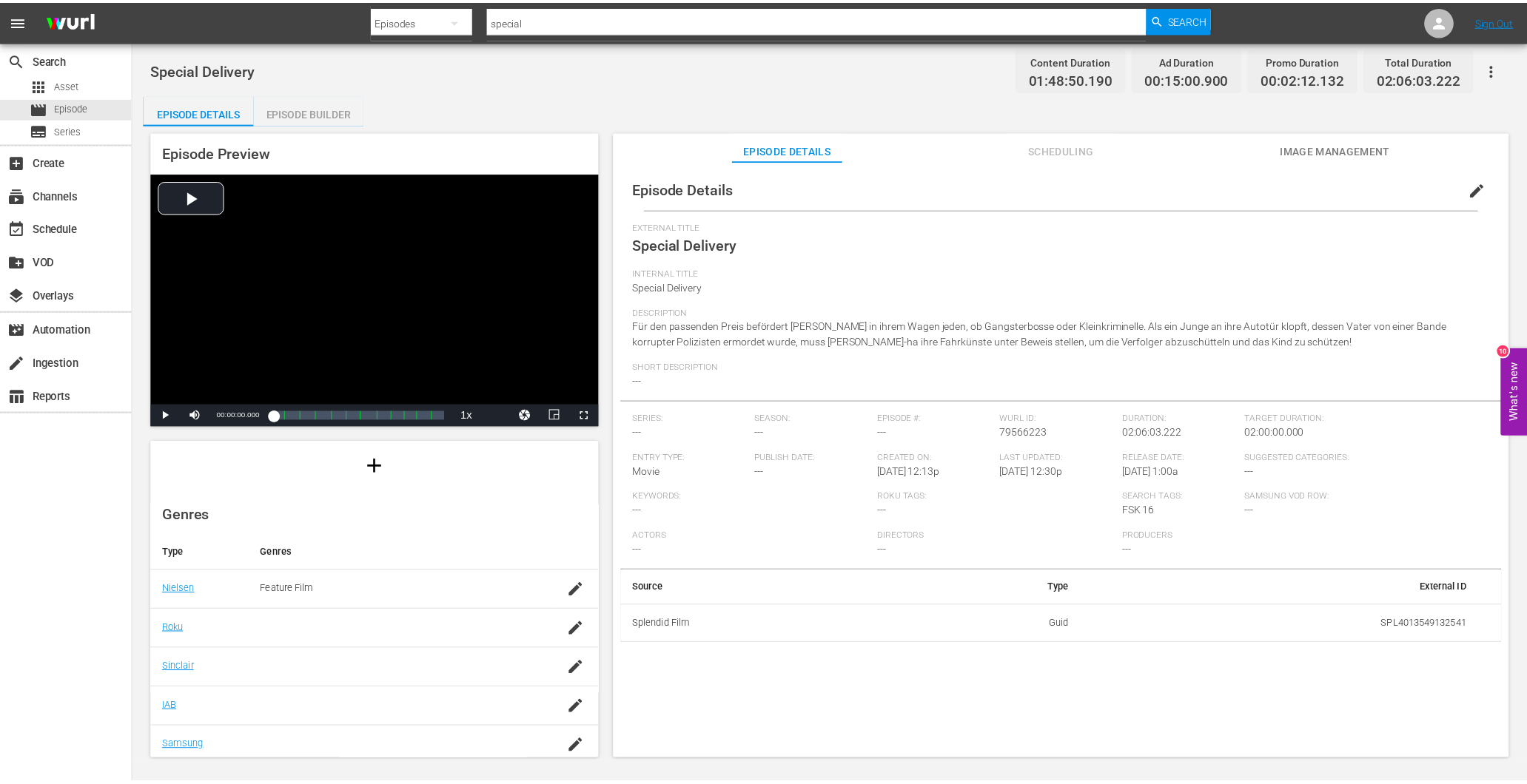
scroll to position [211, 0]
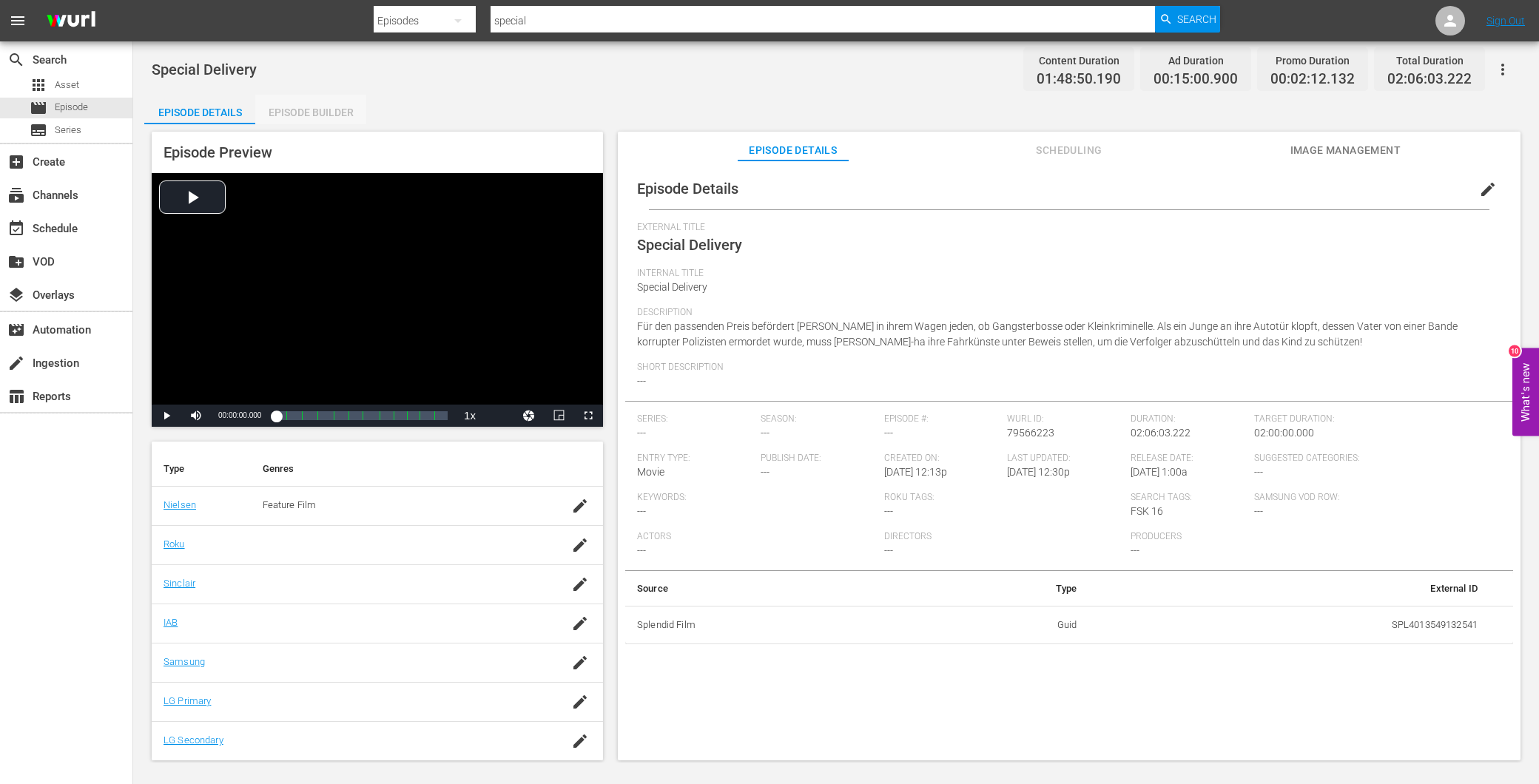
click at [317, 104] on div "Episode Builder" at bounding box center [310, 112] width 111 height 35
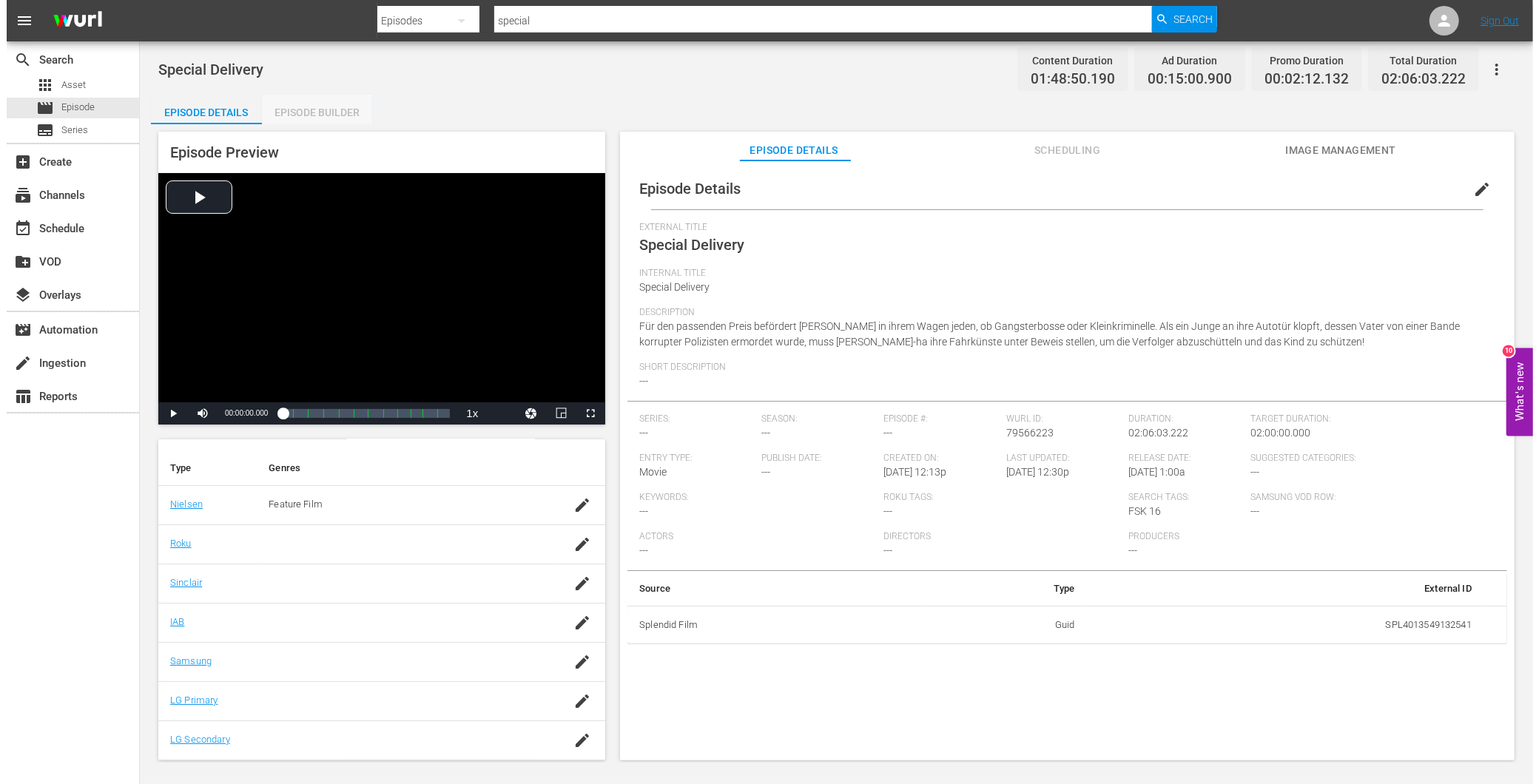
scroll to position [208, 0]
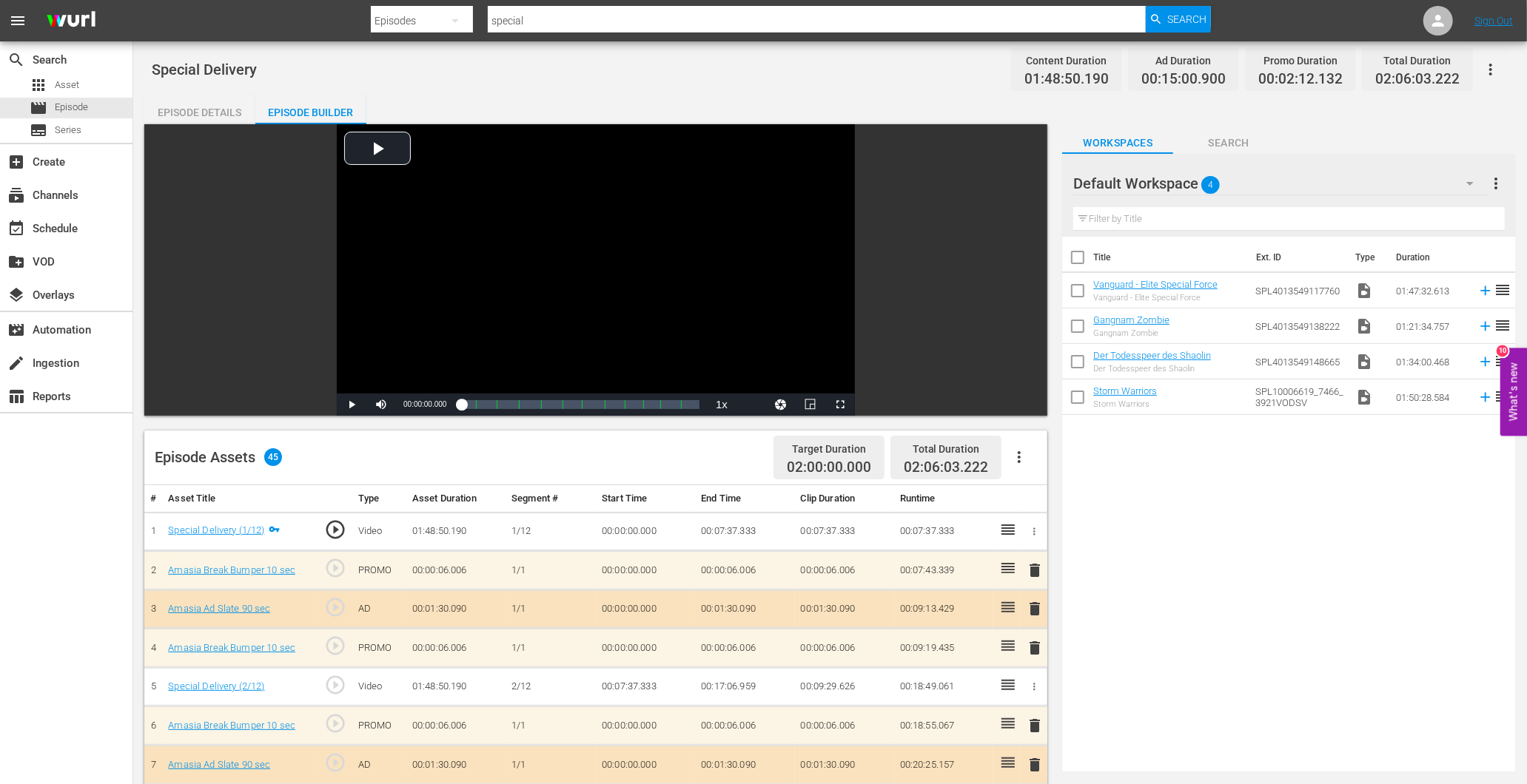
click at [217, 107] on div "Episode Details" at bounding box center [199, 112] width 111 height 35
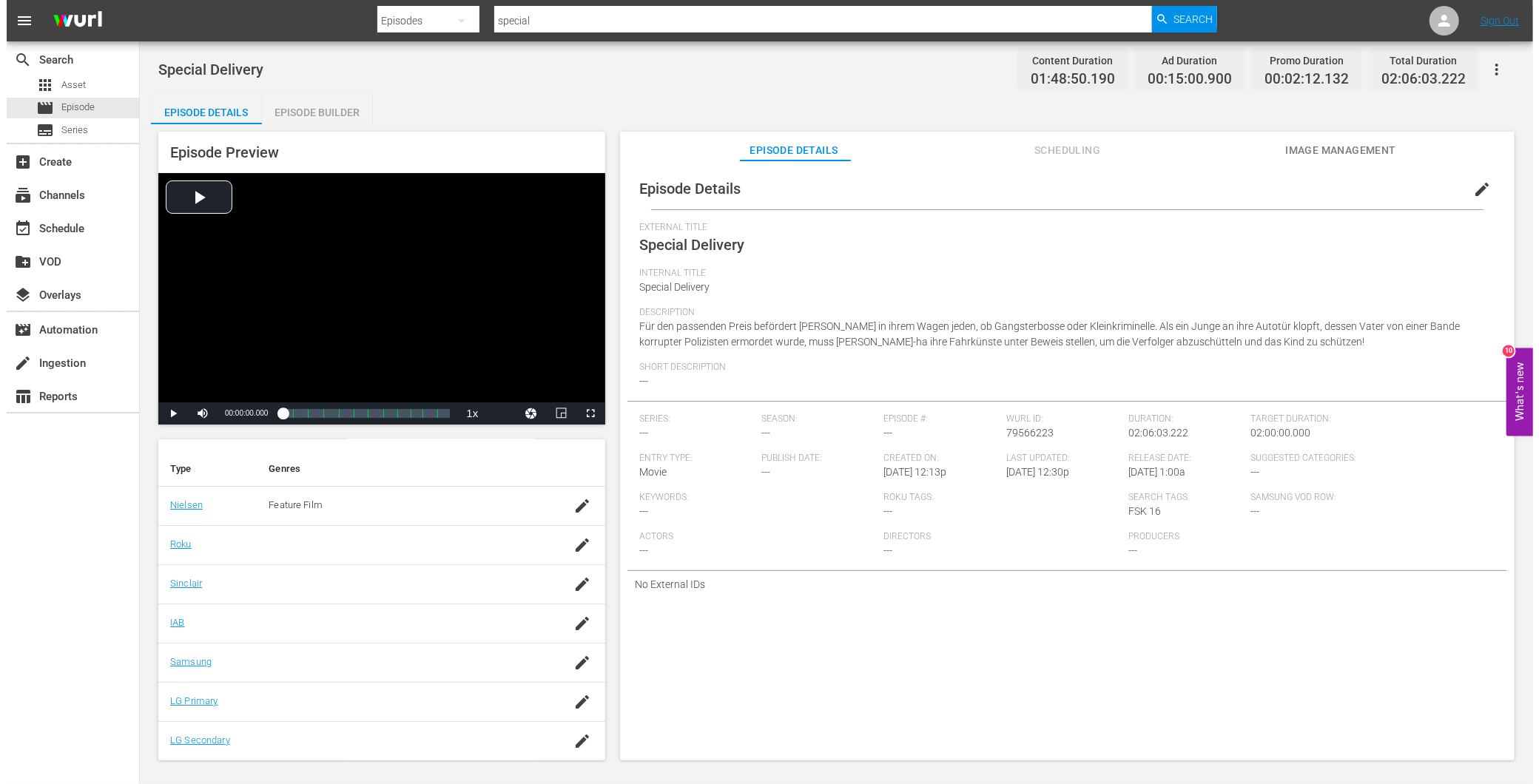
scroll to position [211, 0]
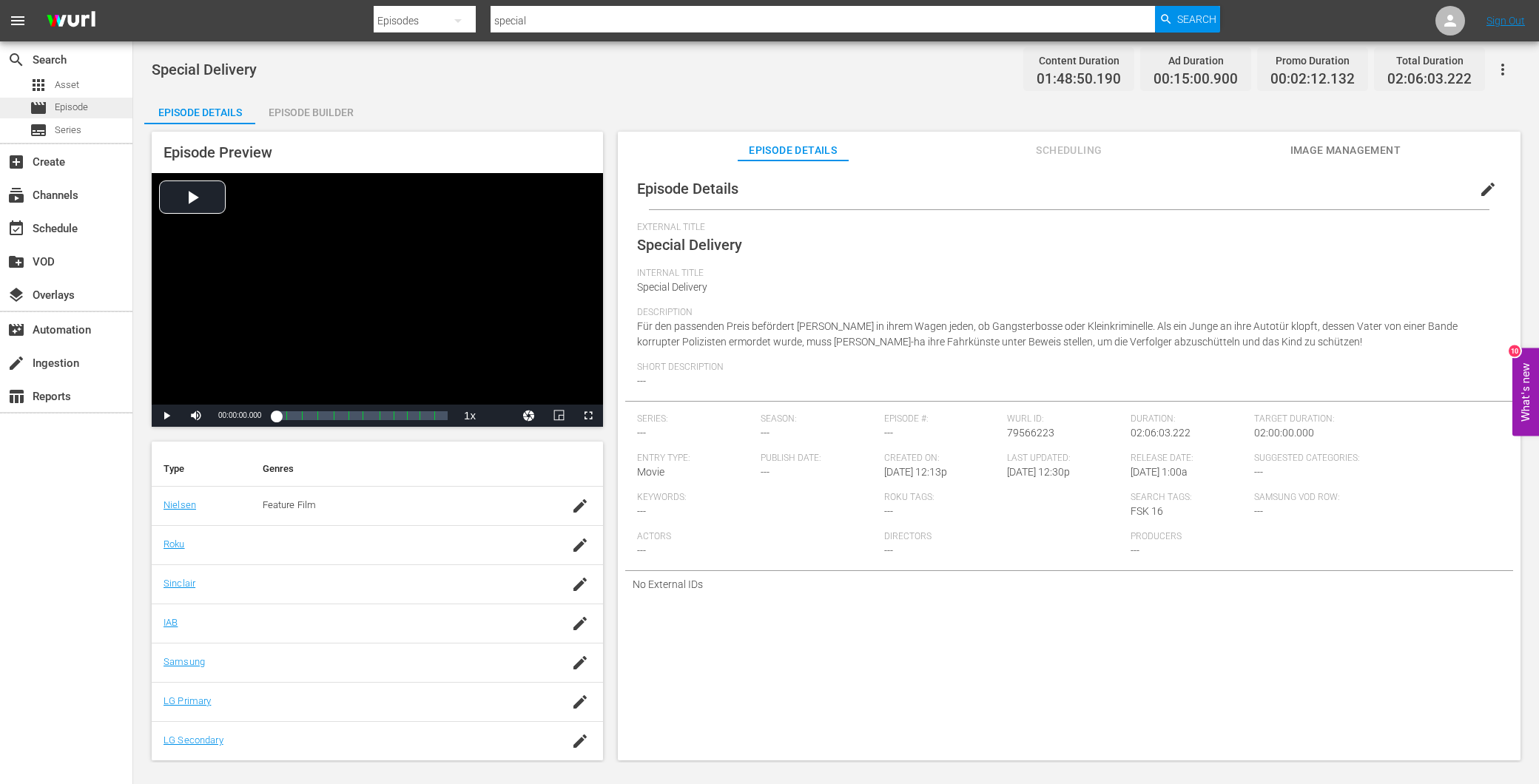
click at [28, 101] on div "movie Episode" at bounding box center [44, 108] width 88 height 21
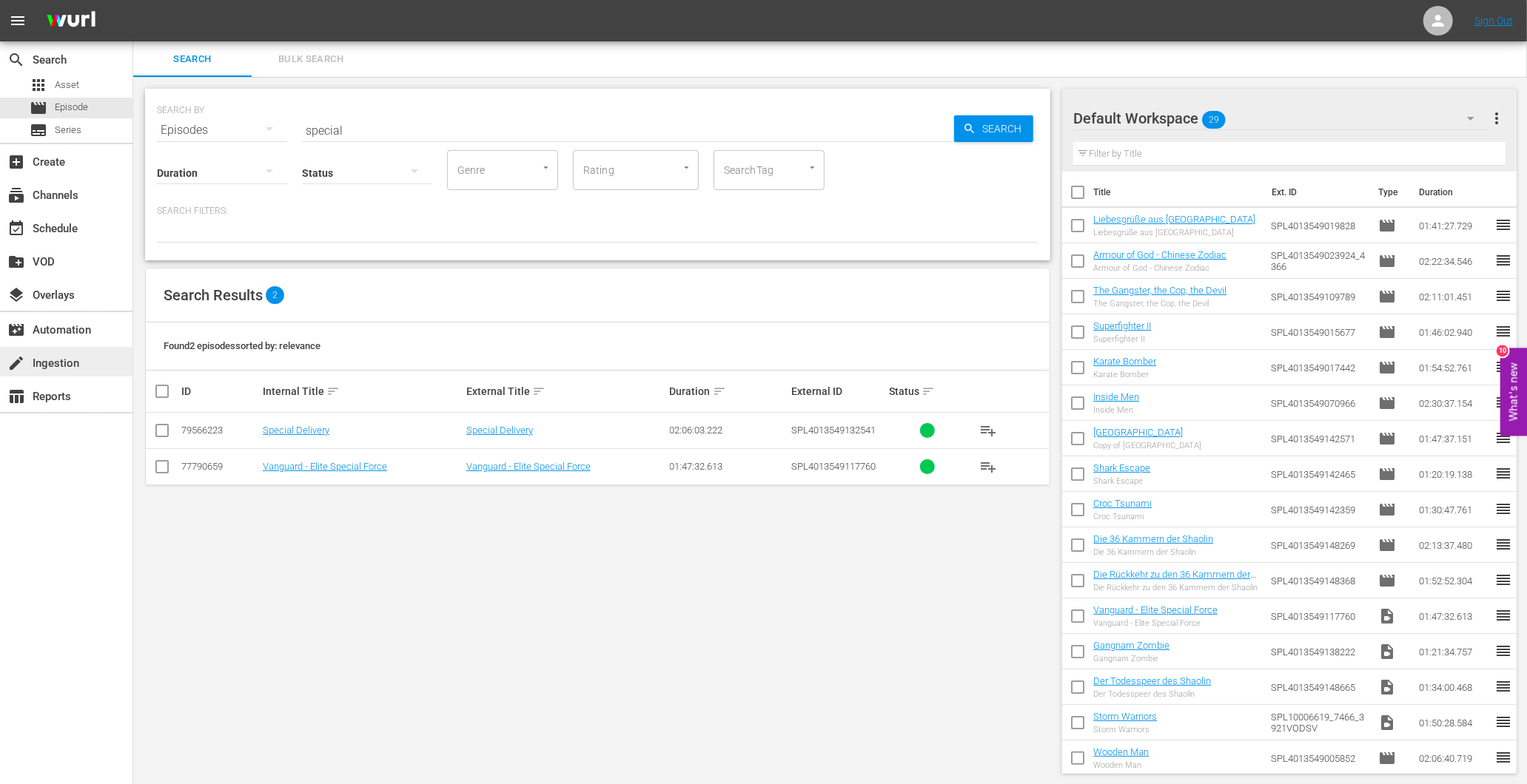
click at [46, 368] on div "create Ingestion" at bounding box center [41, 360] width 83 height 13
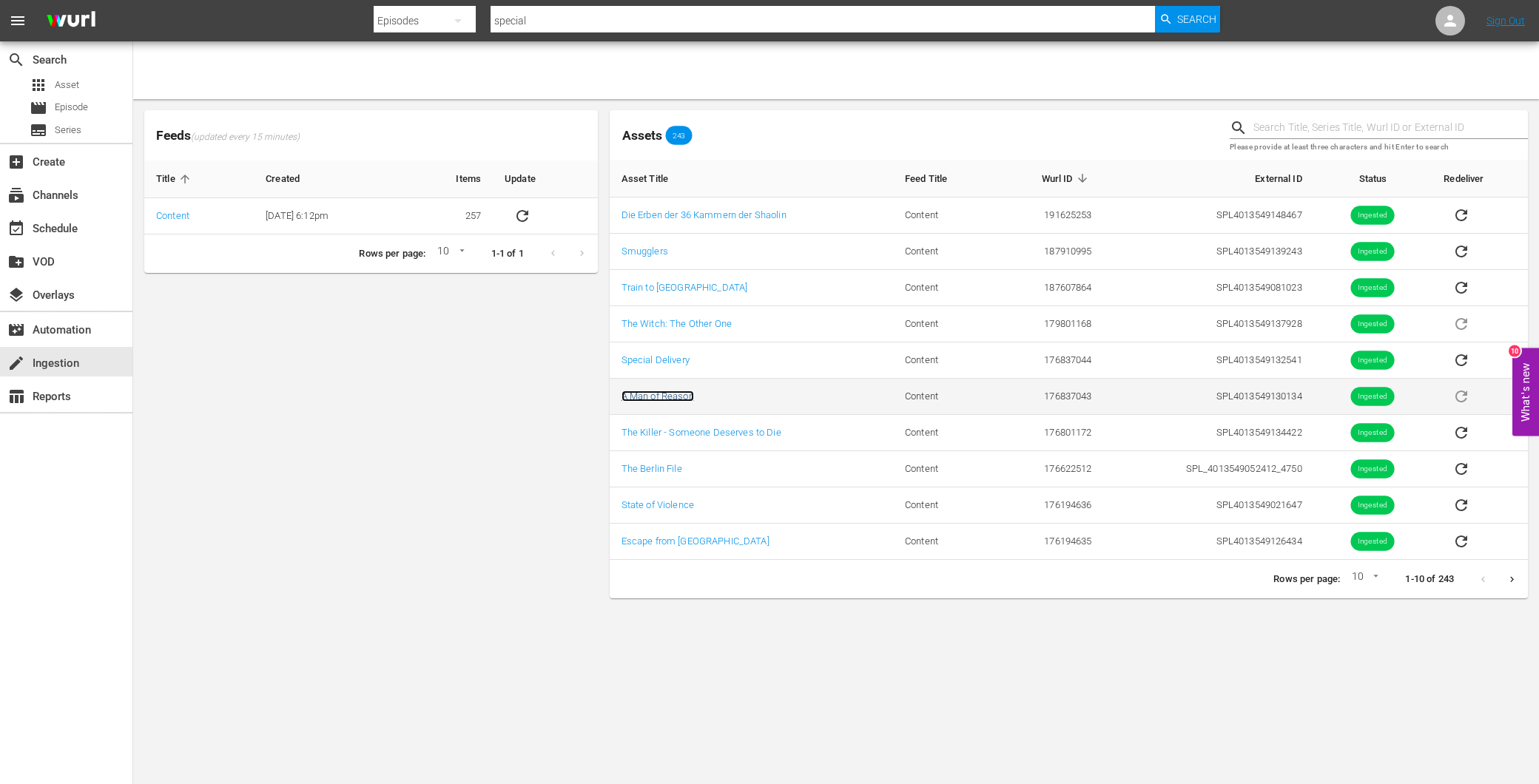
click at [644, 393] on link "A Man of Reason" at bounding box center [657, 395] width 72 height 11
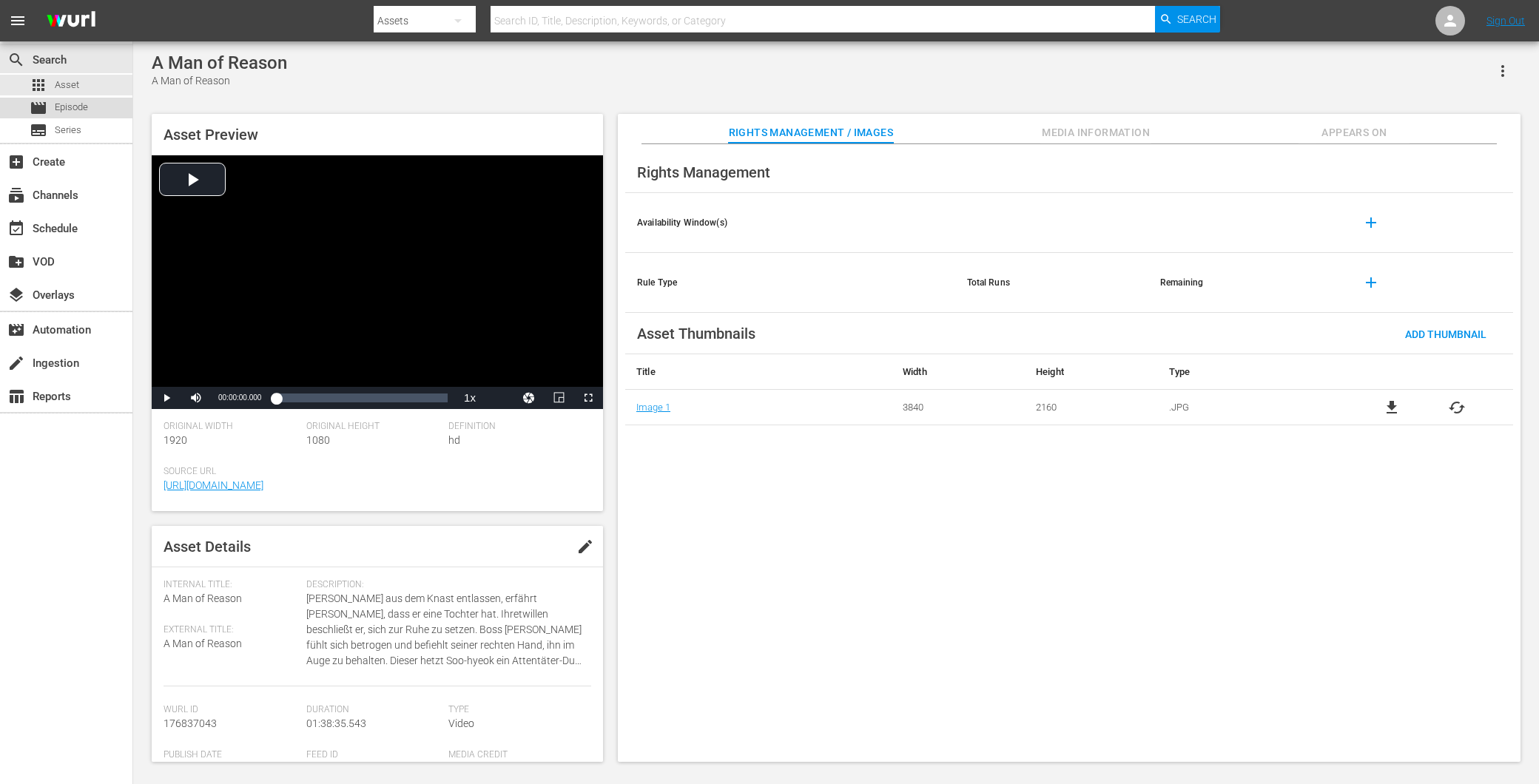
click at [78, 113] on span "Episode" at bounding box center [72, 107] width 34 height 15
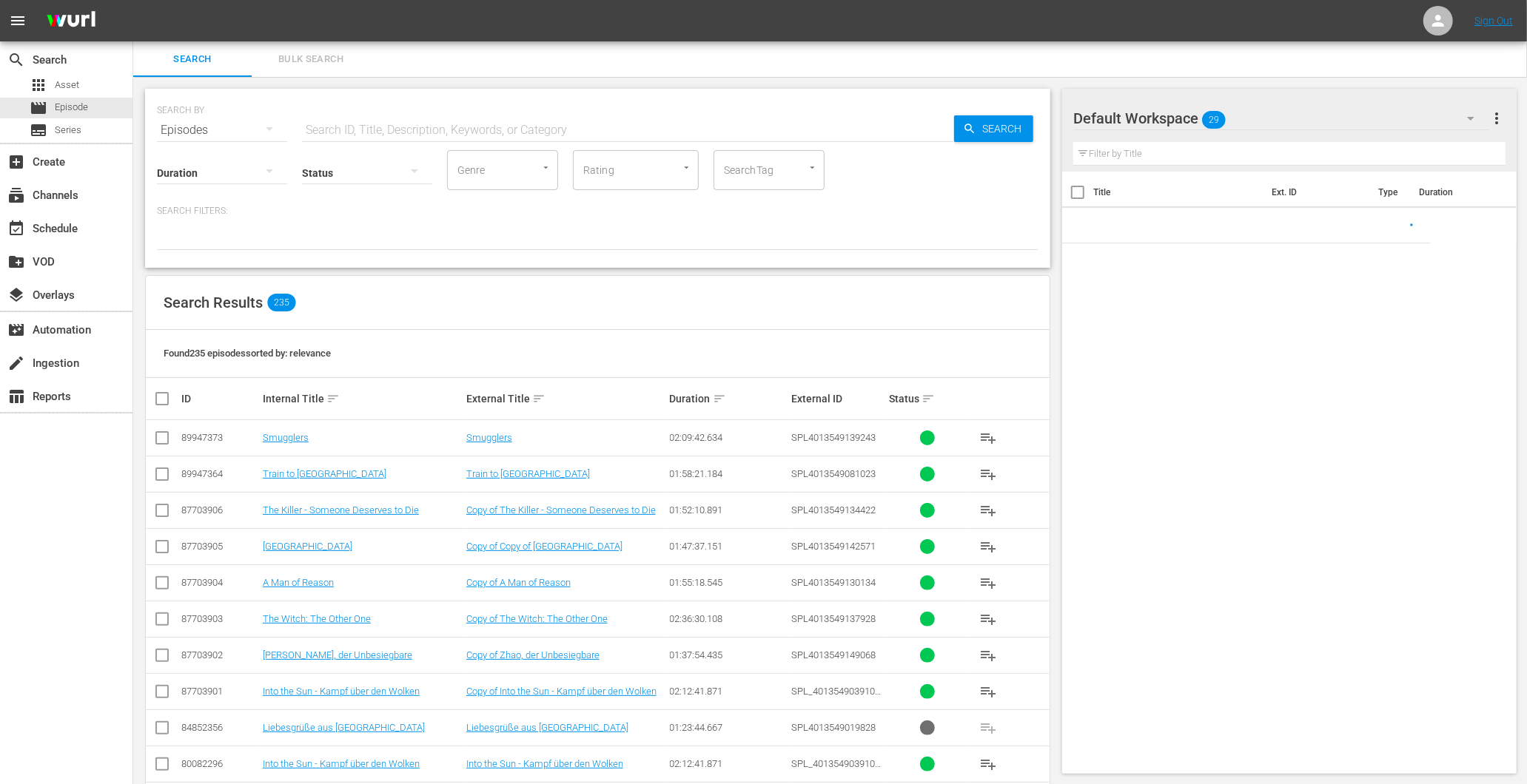
click at [478, 139] on input "text" at bounding box center [627, 130] width 652 height 35
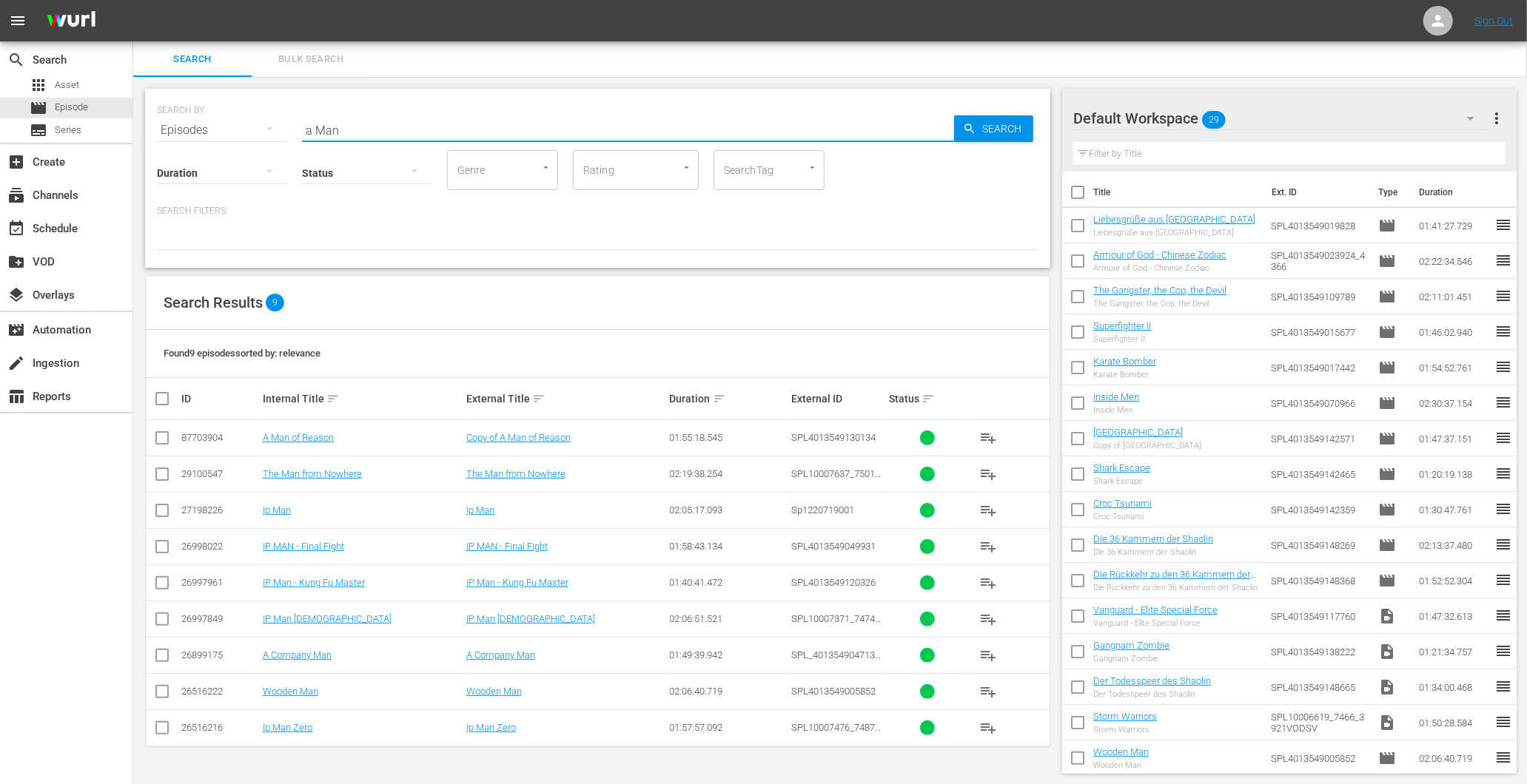
type input "a Man"
click at [314, 447] on td "A Man of Reason" at bounding box center [362, 439] width 203 height 36
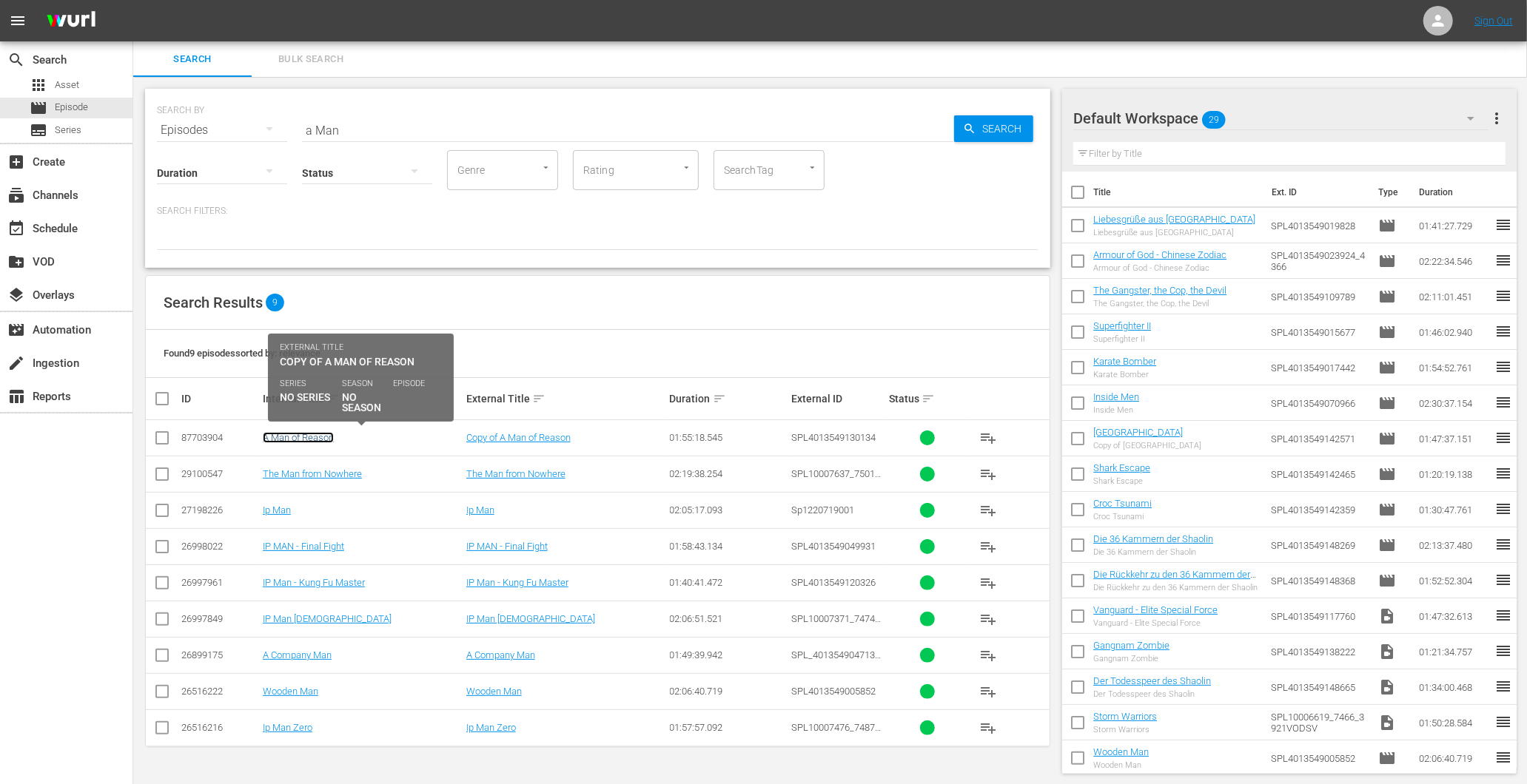
click at [309, 433] on link "A Man of Reason" at bounding box center [298, 438] width 71 height 11
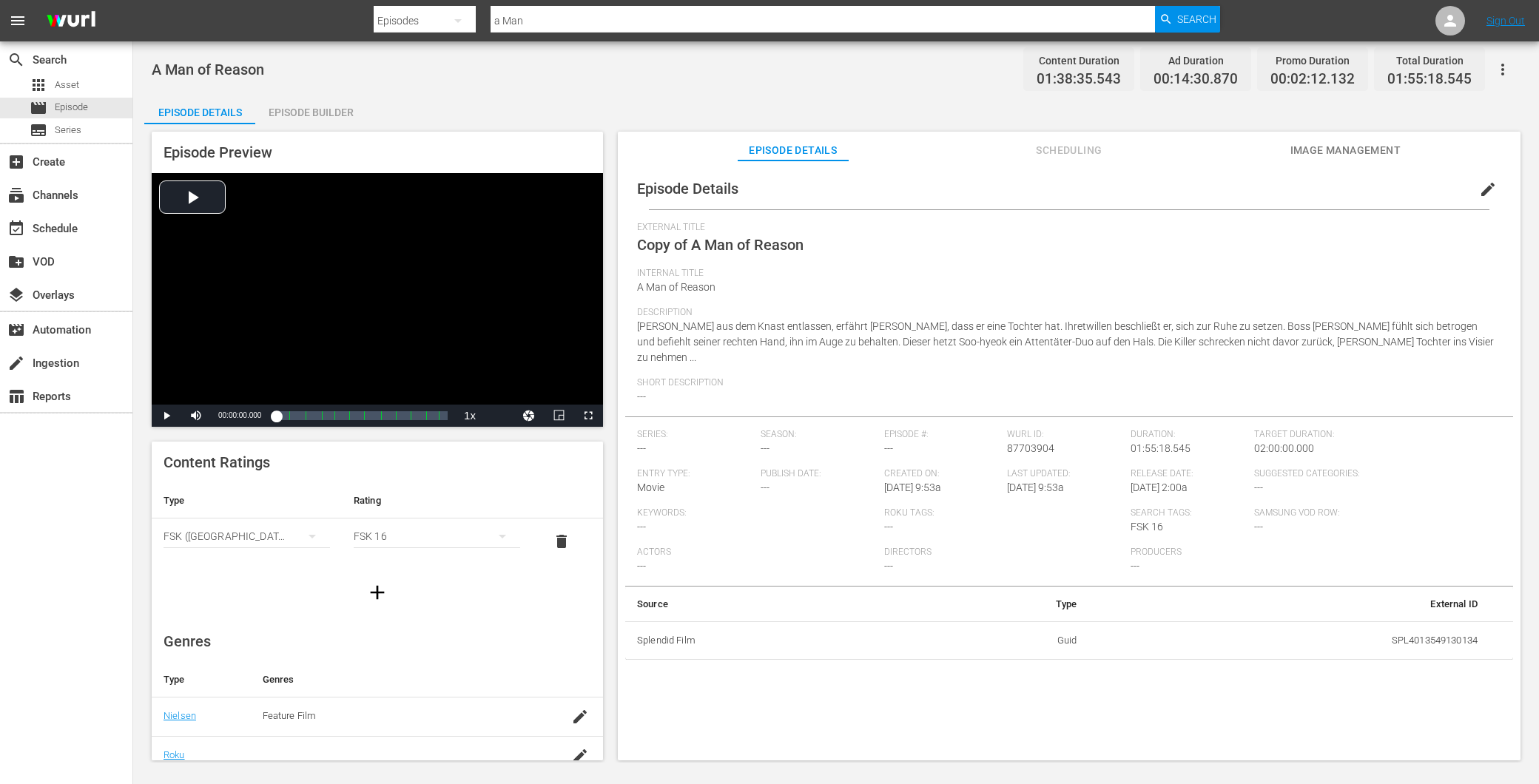
click at [302, 128] on div "Episode Preview Video Player is loading. Play Video Play Mute Current Time 00:0…" at bounding box center [836, 448] width 1384 height 648
click at [302, 109] on div "Episode Builder" at bounding box center [310, 112] width 111 height 35
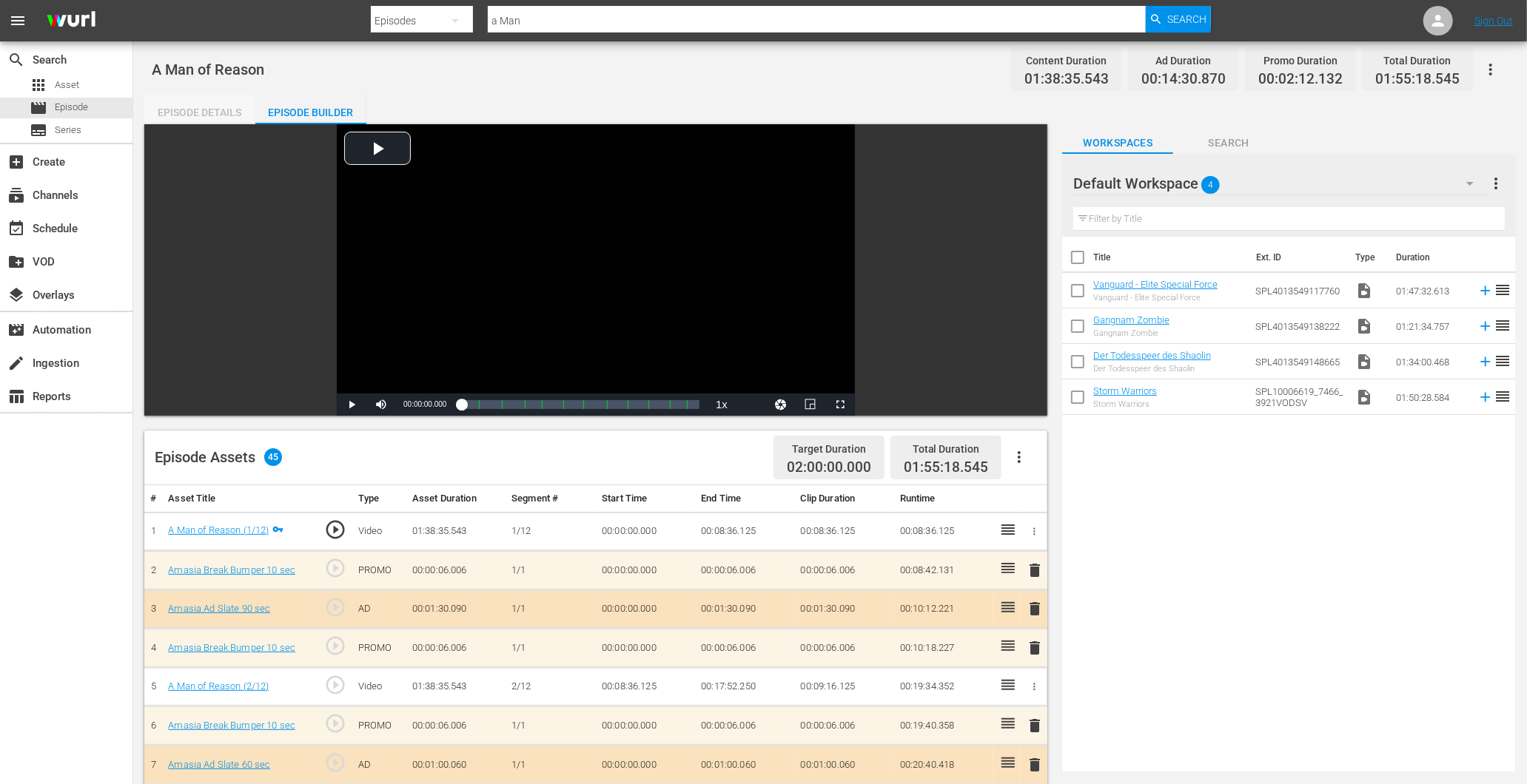
click at [210, 109] on div "Episode Details" at bounding box center [199, 112] width 111 height 35
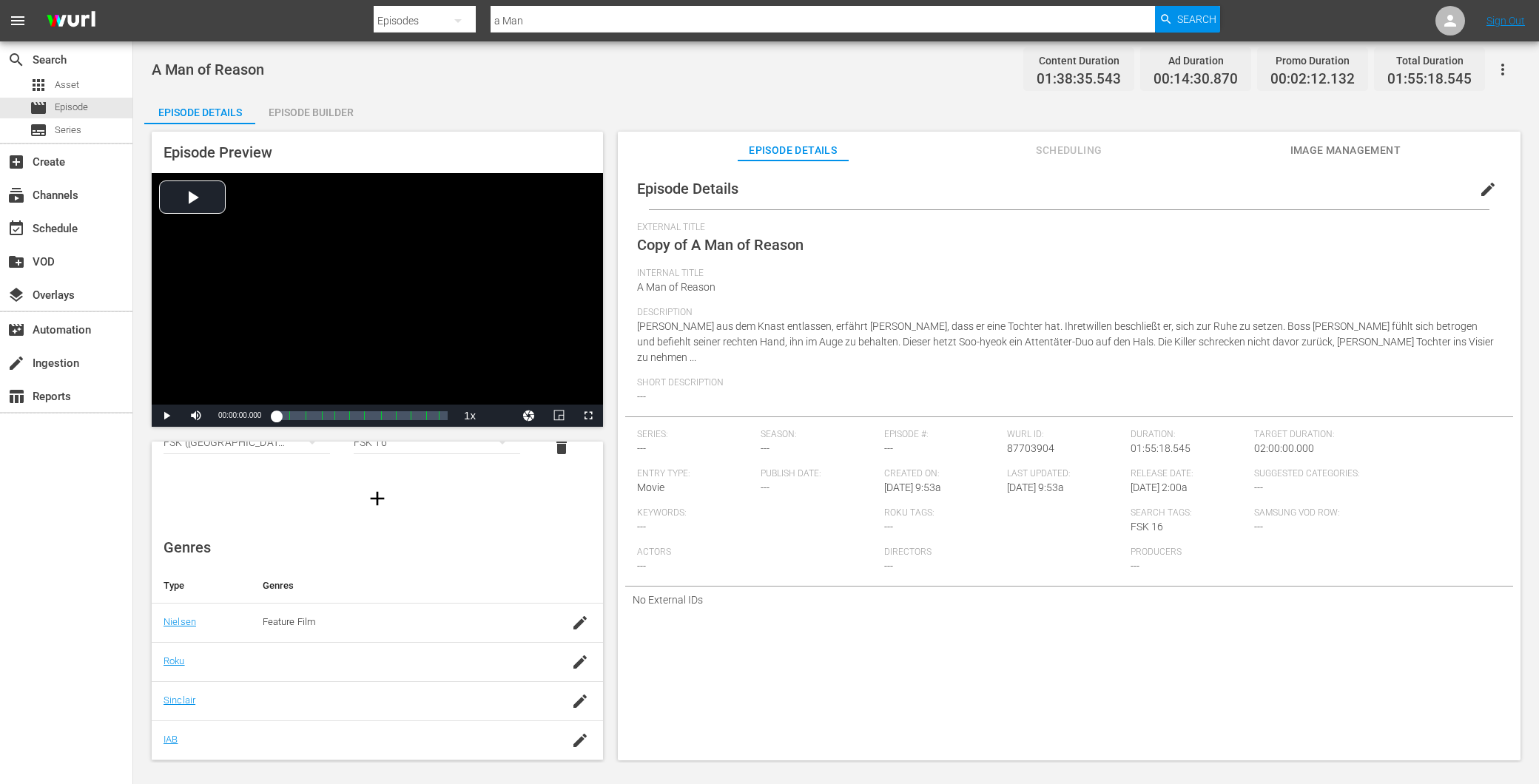
scroll to position [211, 0]
click at [78, 111] on span "Episode" at bounding box center [72, 107] width 34 height 15
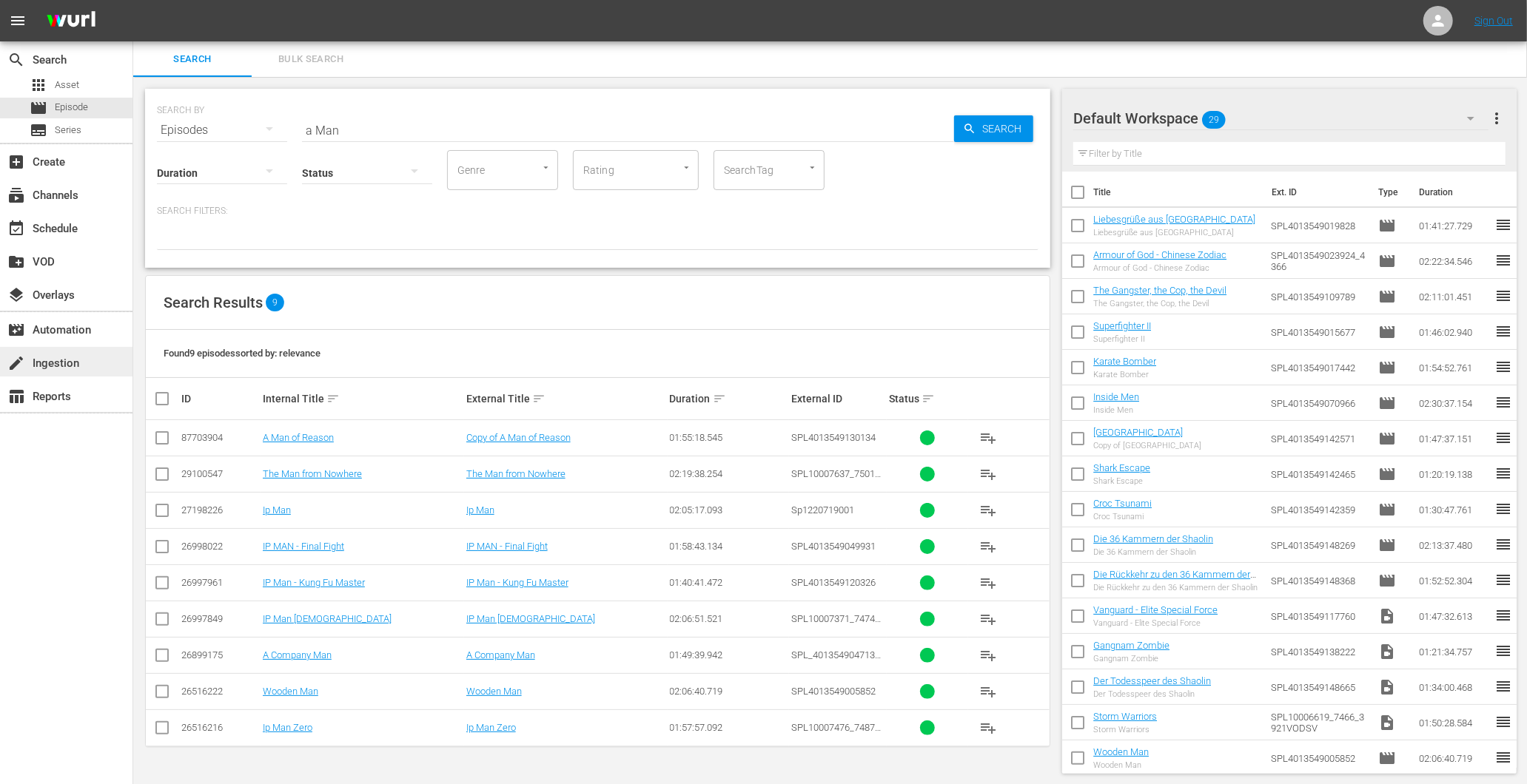
click at [72, 360] on div "create Ingestion" at bounding box center [41, 360] width 83 height 13
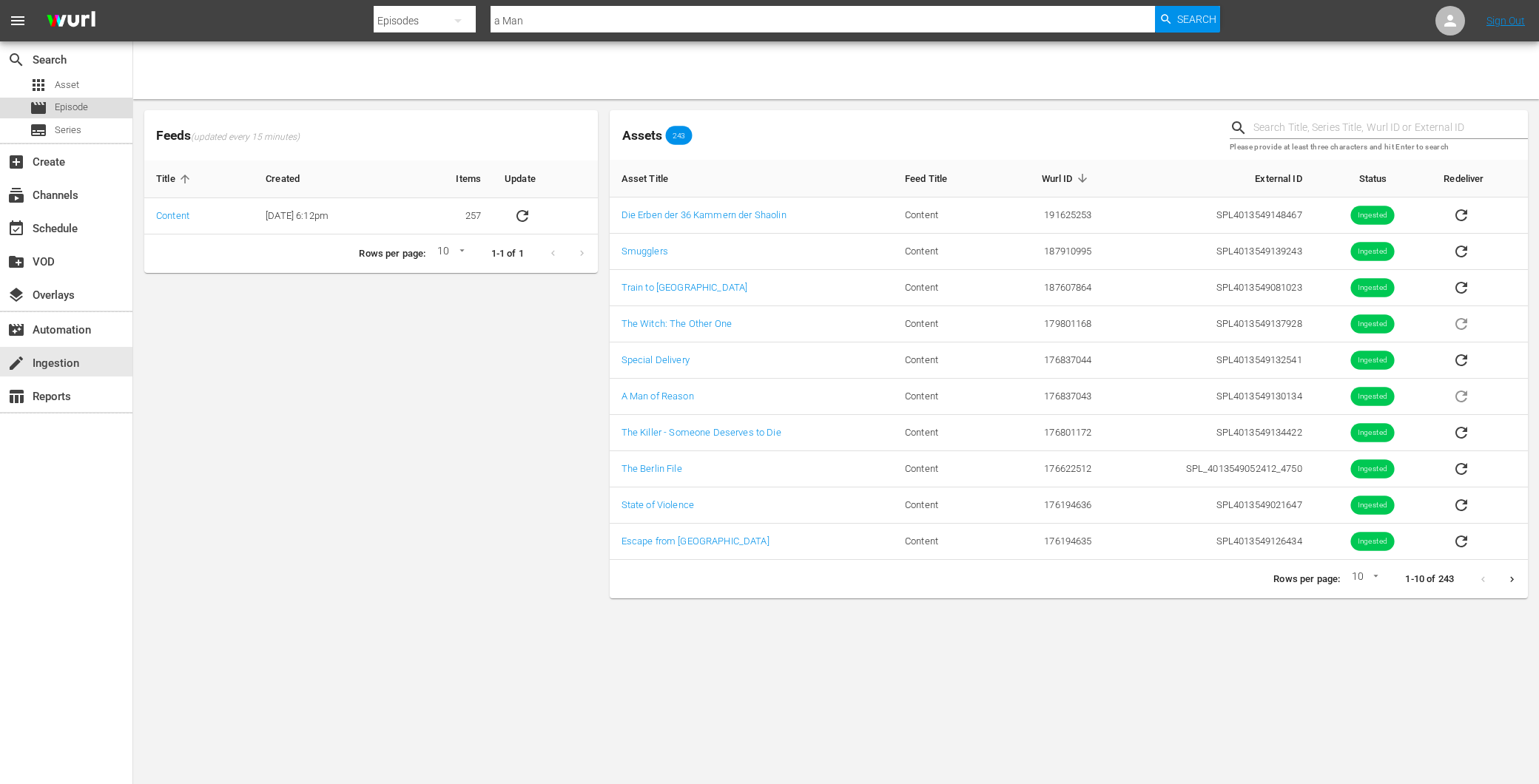
click at [97, 103] on div "movie Episode" at bounding box center [66, 108] width 133 height 21
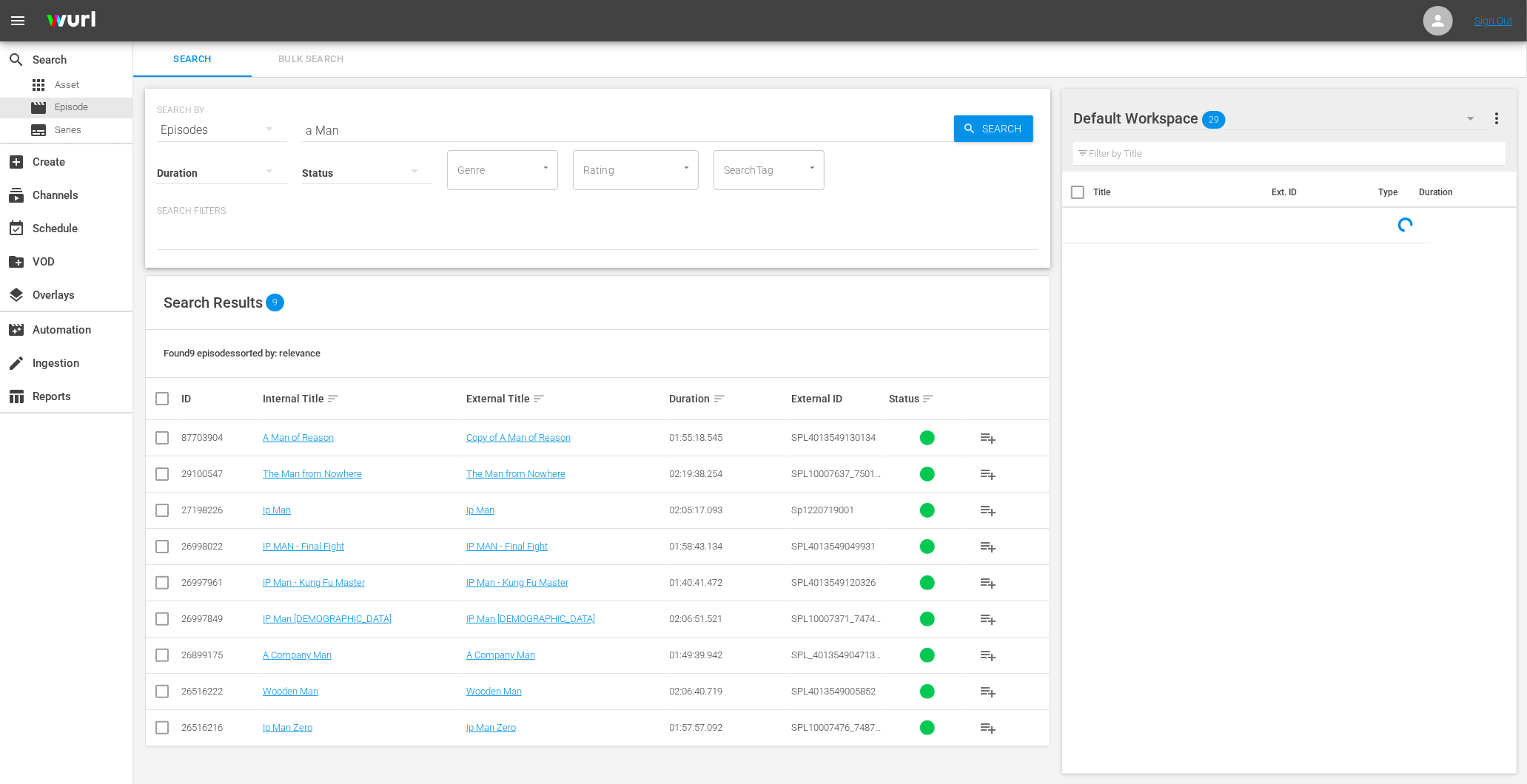
click at [405, 138] on div "SEARCH BY Search By Episodes Search ID, Title, Description, Keywords, or Catego…" at bounding box center [597, 178] width 905 height 179
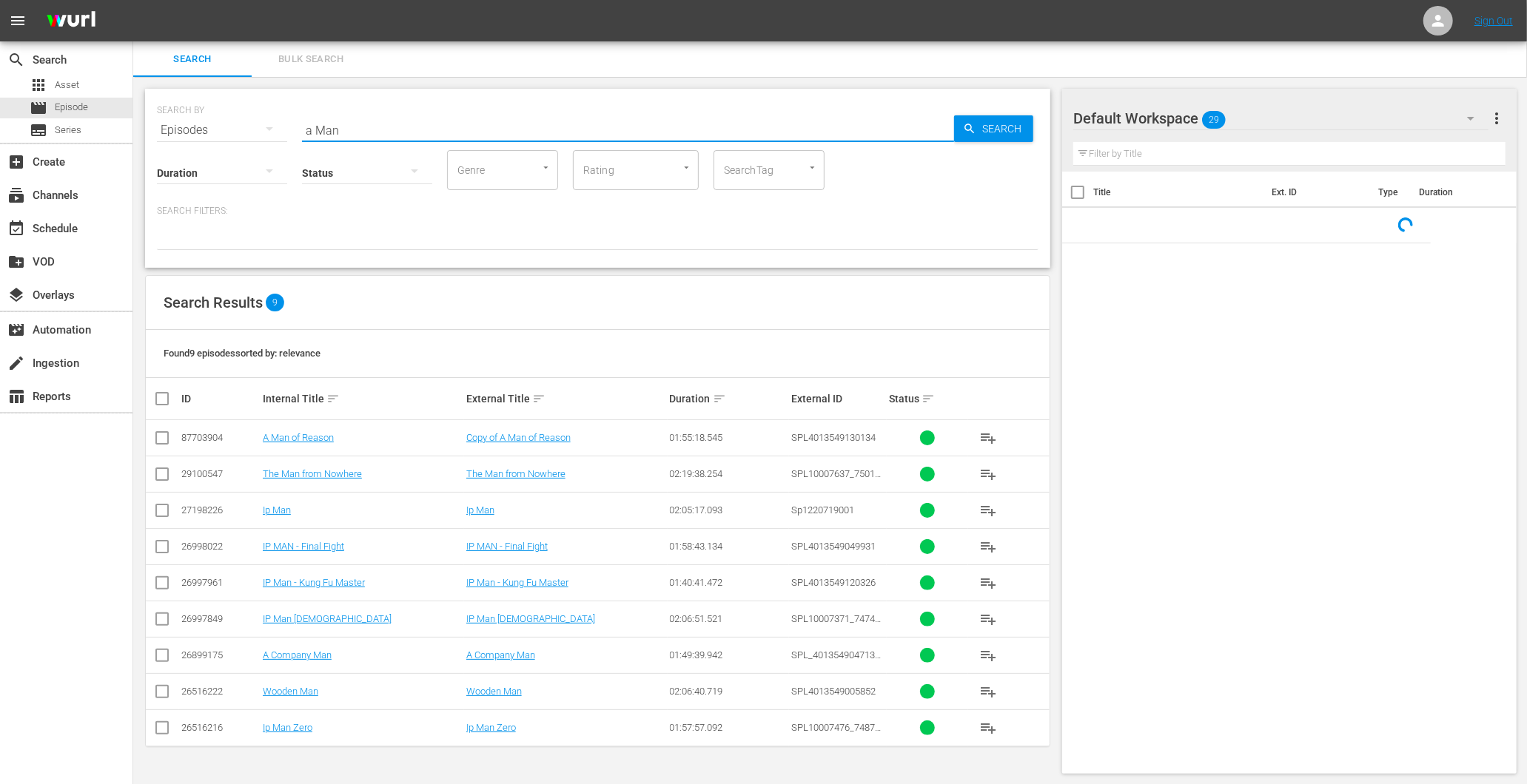
click at [405, 139] on div "Status" at bounding box center [366, 164] width 130 height 53
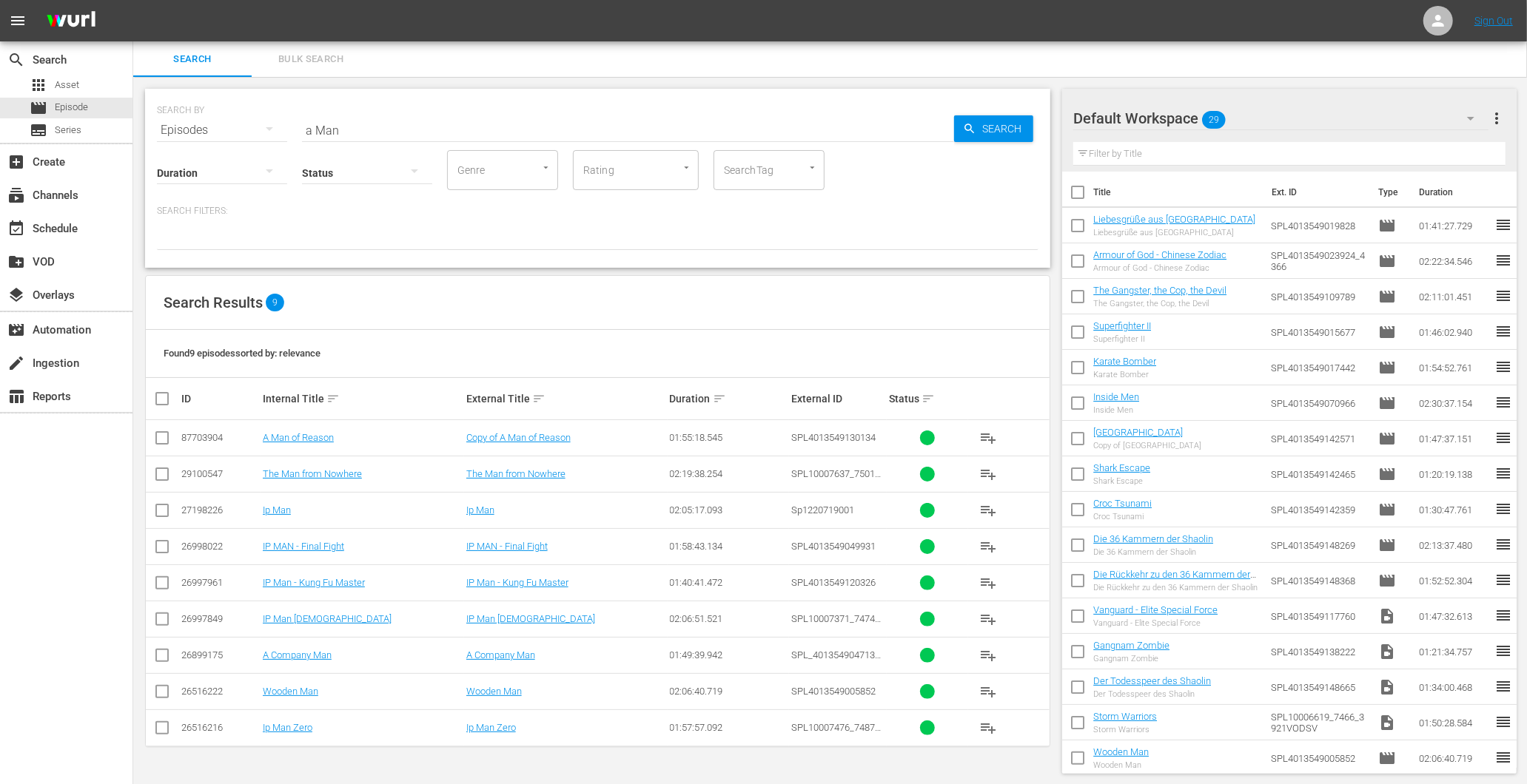
click at [405, 139] on div "Status" at bounding box center [366, 164] width 130 height 53
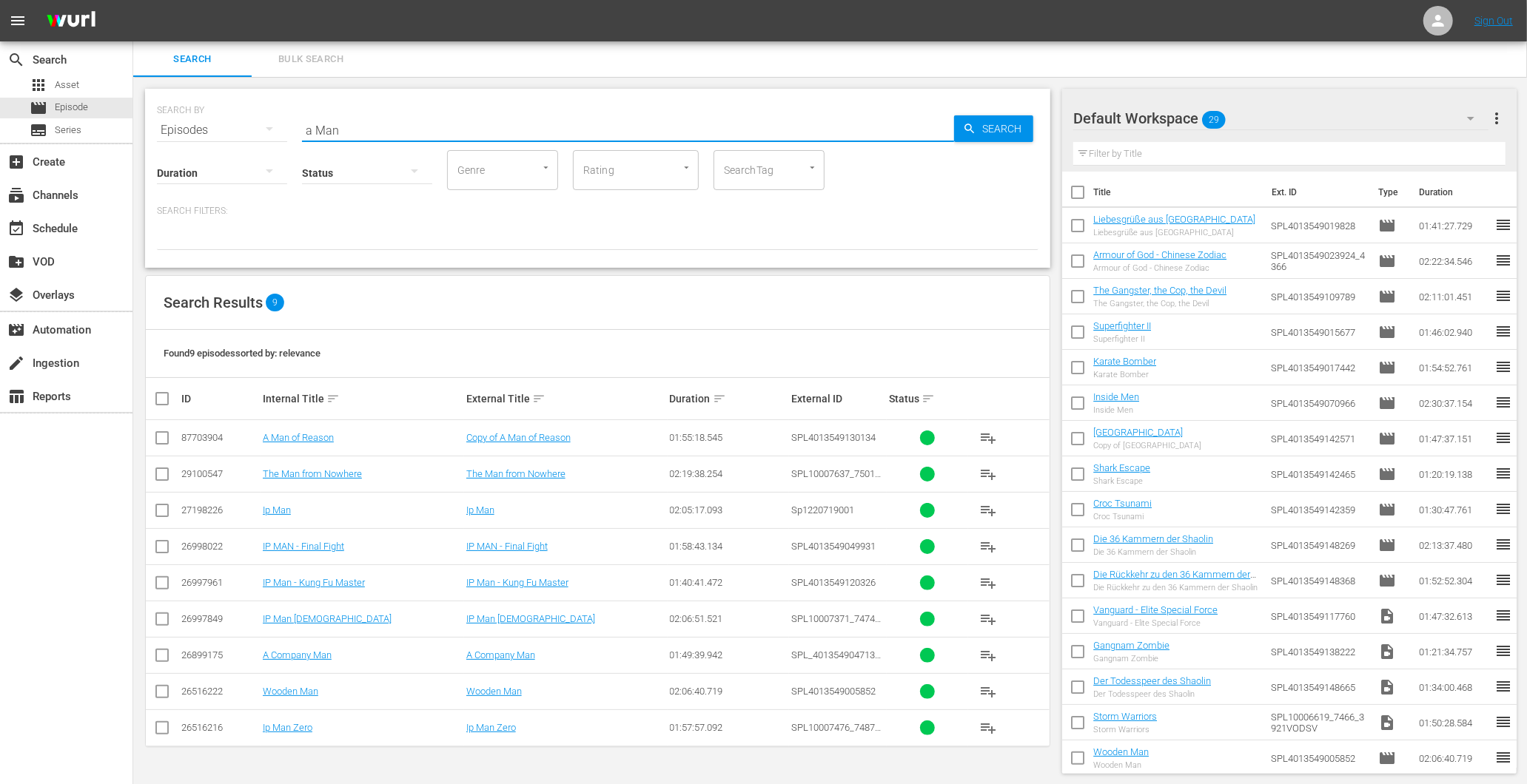
drag, startPoint x: 405, startPoint y: 139, endPoint x: 396, endPoint y: 124, distance: 17.5
click at [396, 124] on input "a Man" at bounding box center [627, 130] width 652 height 35
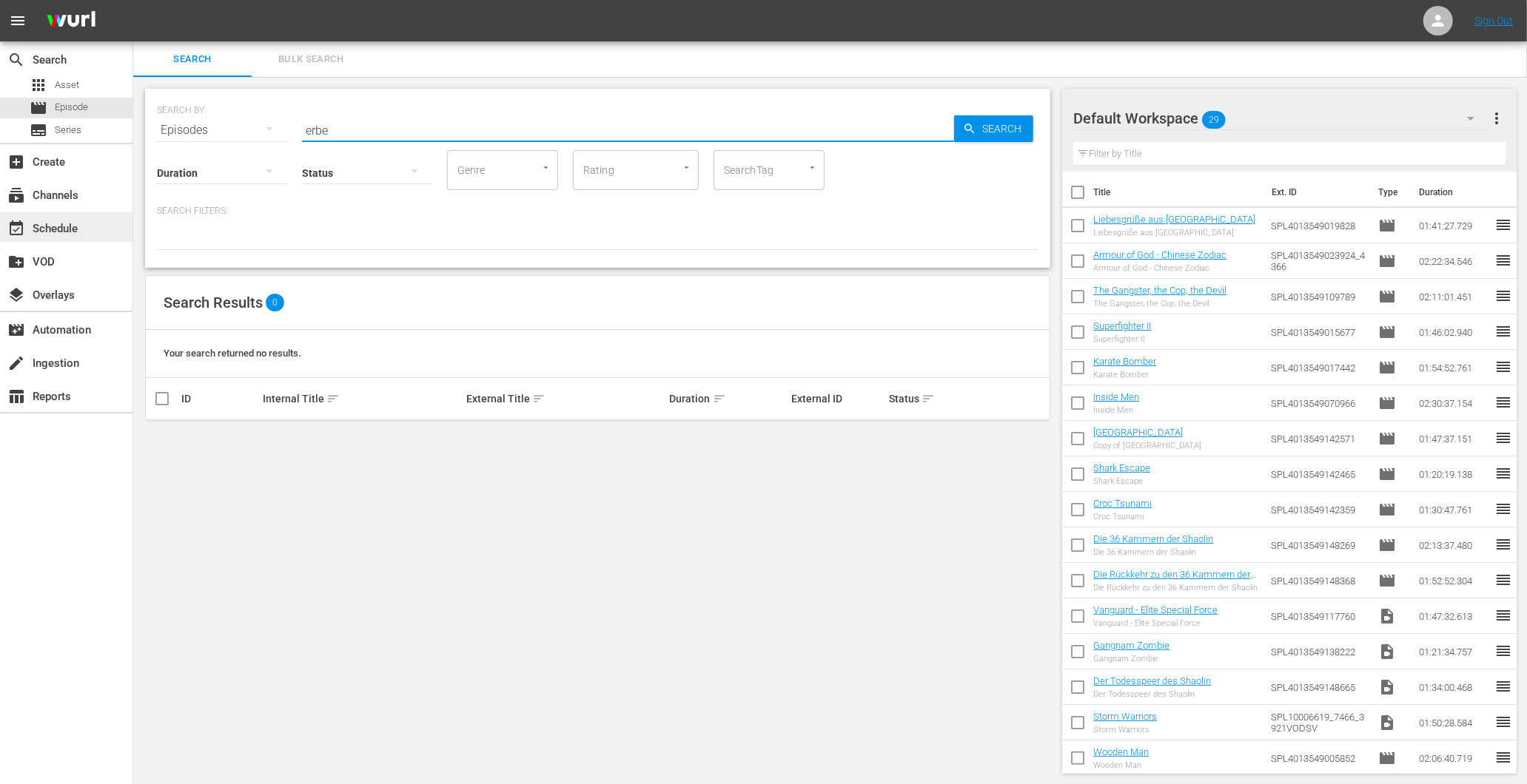
type input "erbe"
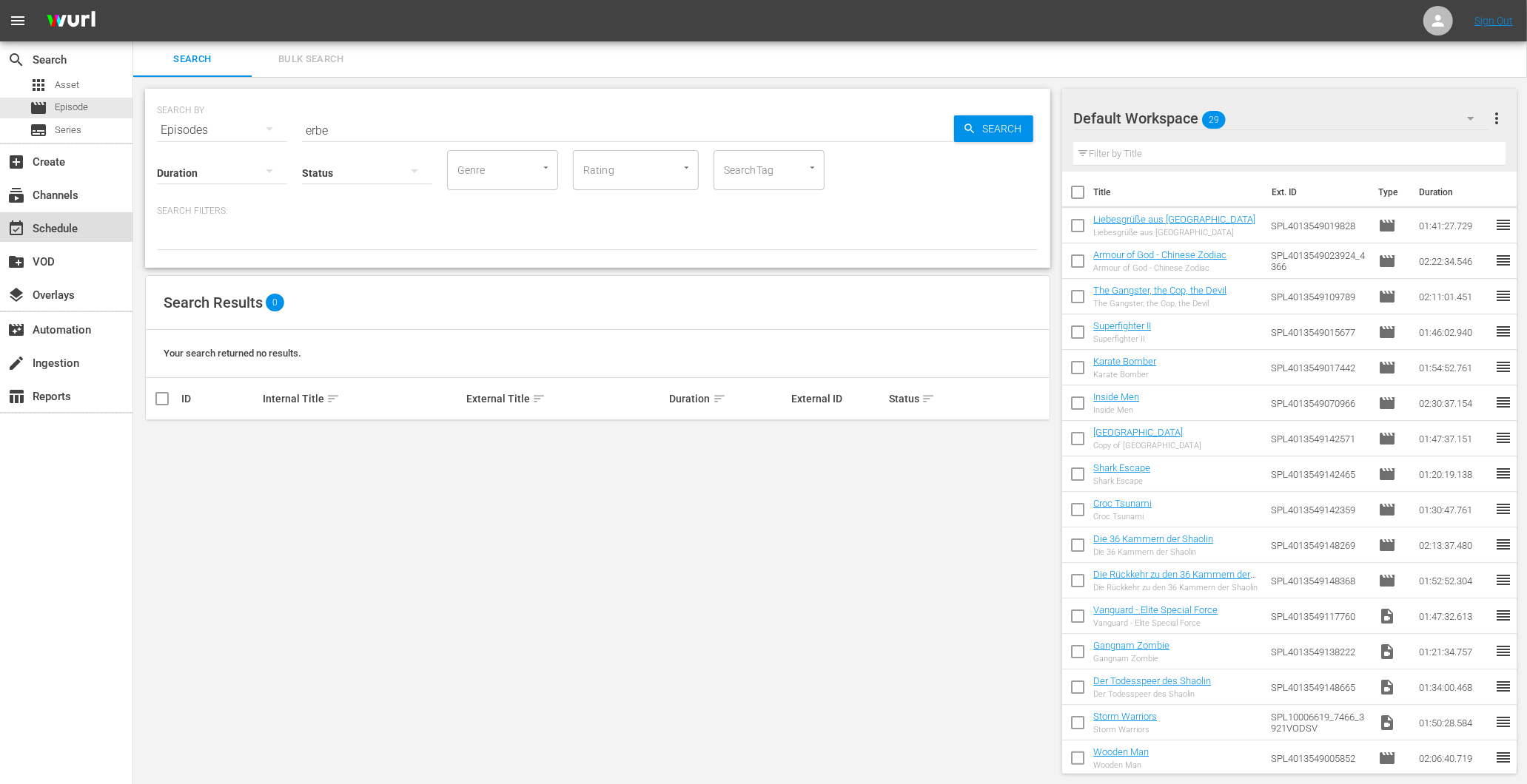
click at [71, 233] on div "event_available Schedule" at bounding box center [41, 226] width 83 height 13
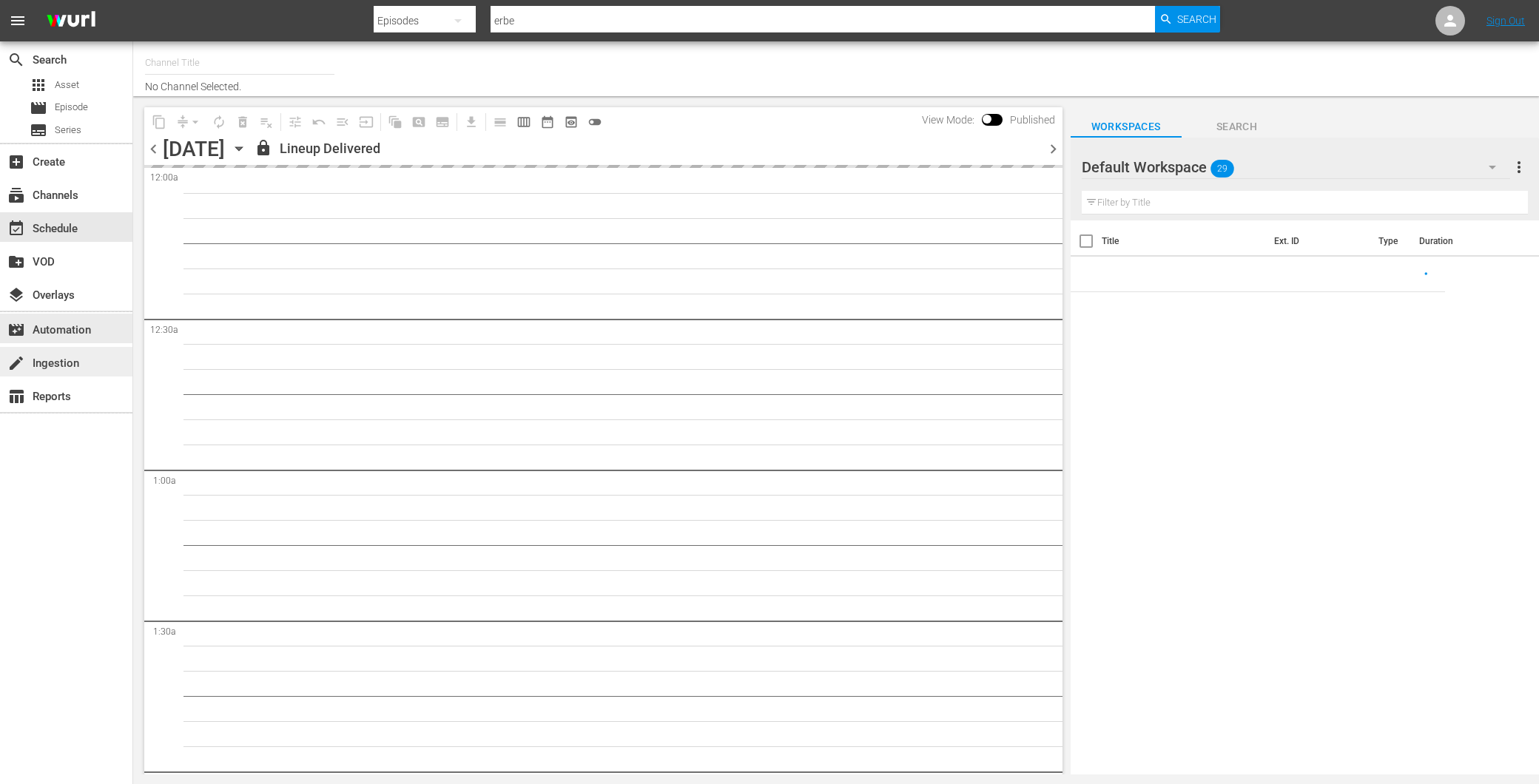
type input "Amasia (1236)"
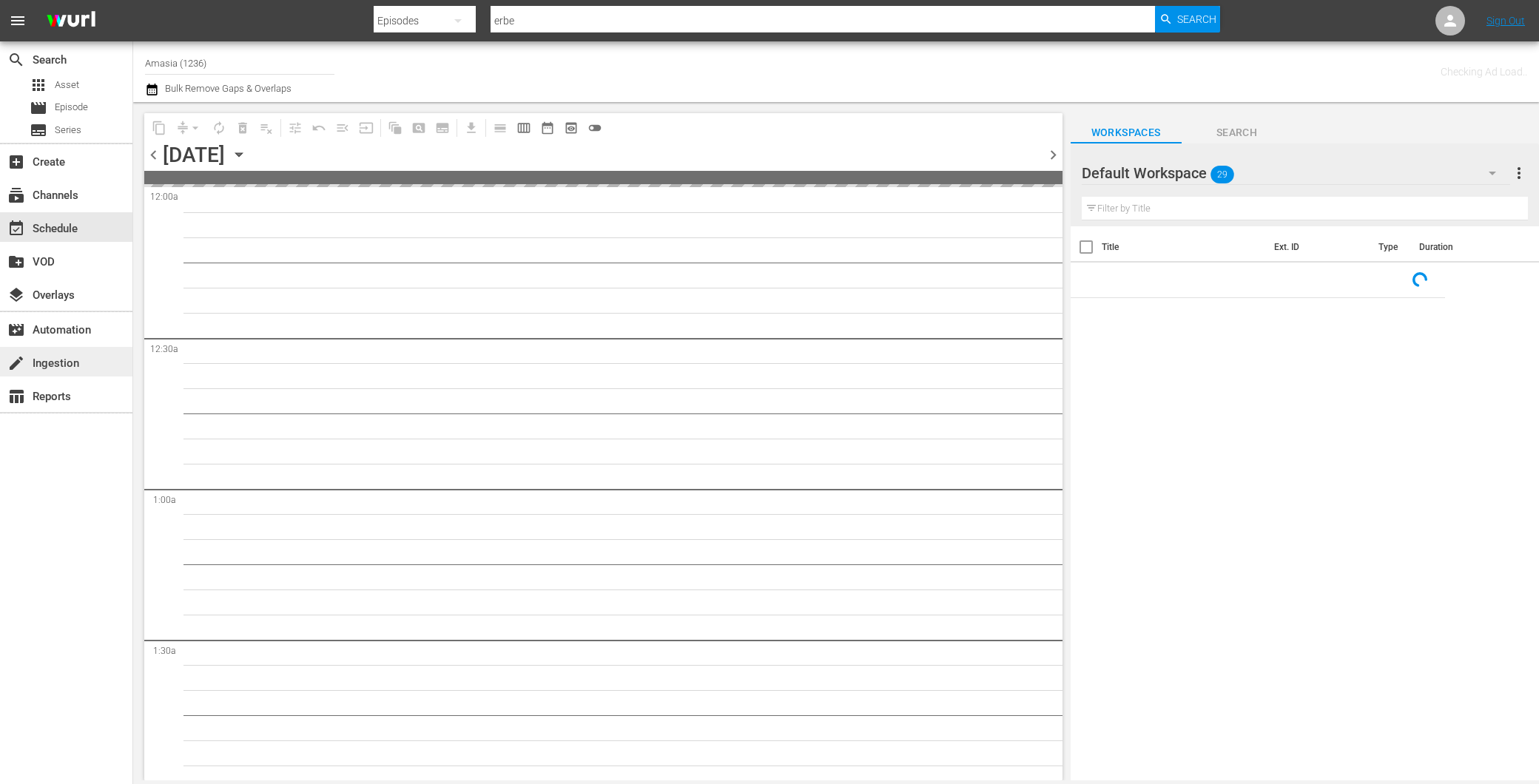
click at [77, 351] on div "create Ingestion" at bounding box center [66, 362] width 133 height 29
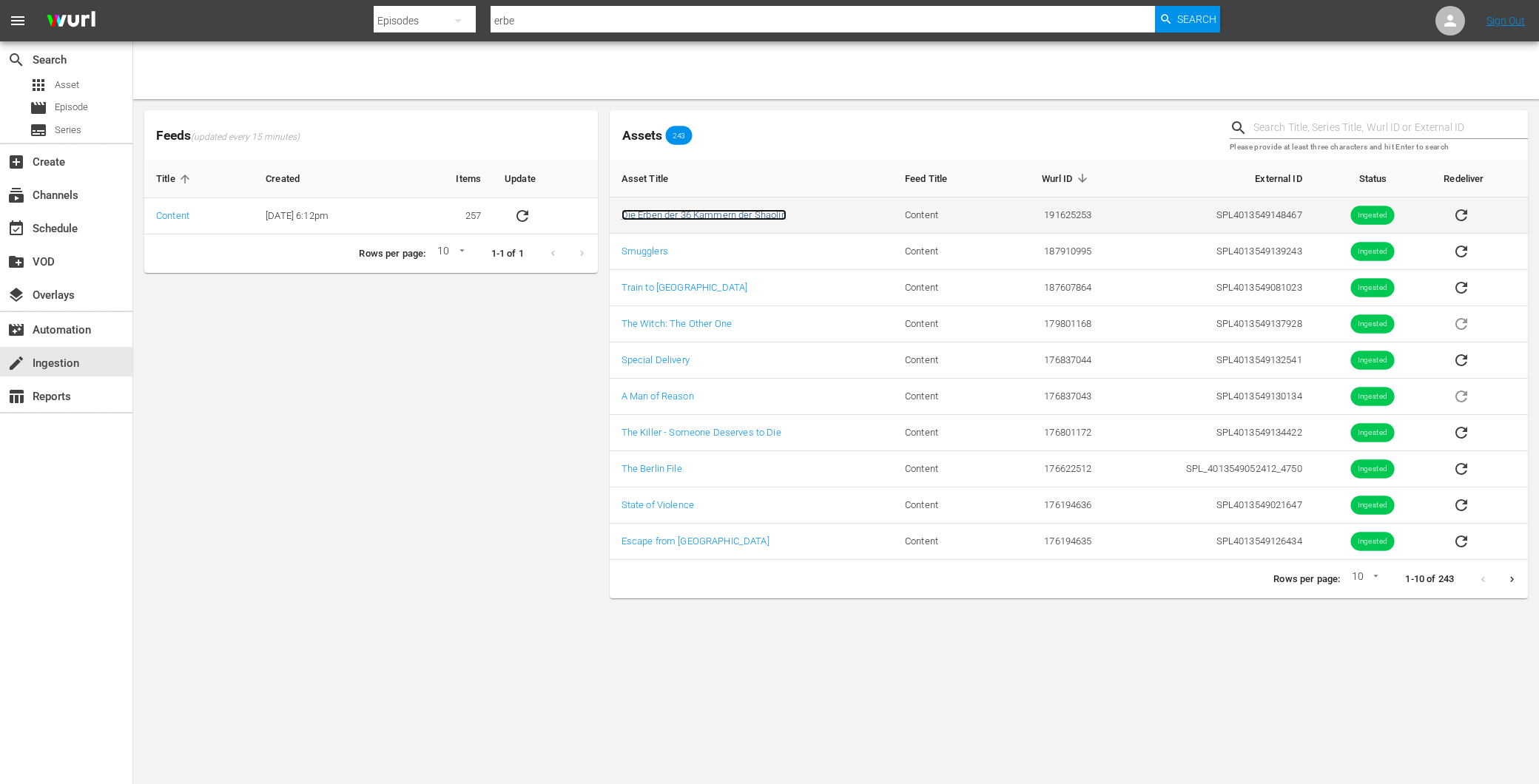
click at [720, 215] on link "Die Erben der 36 Kammern der Shaolin" at bounding box center [704, 215] width 165 height 11
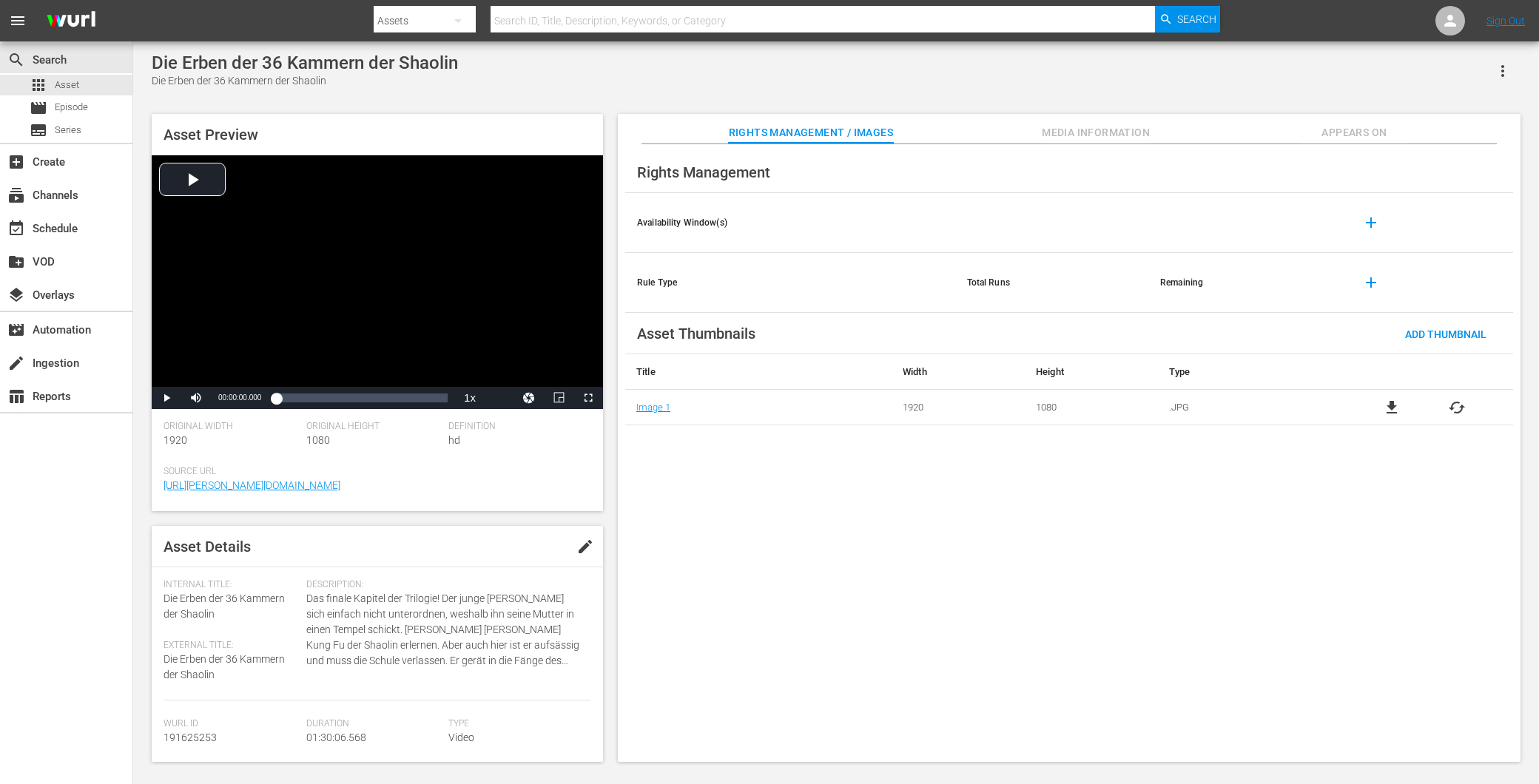
click at [1490, 72] on button "button" at bounding box center [1503, 71] width 35 height 35
click at [1127, 89] on div "Die Erben der 36 Kammern der Shaolin Die Erben der 36 Kammern der Shaolin" at bounding box center [836, 71] width 1369 height 36
click at [1334, 134] on span "Appears On" at bounding box center [1354, 132] width 111 height 18
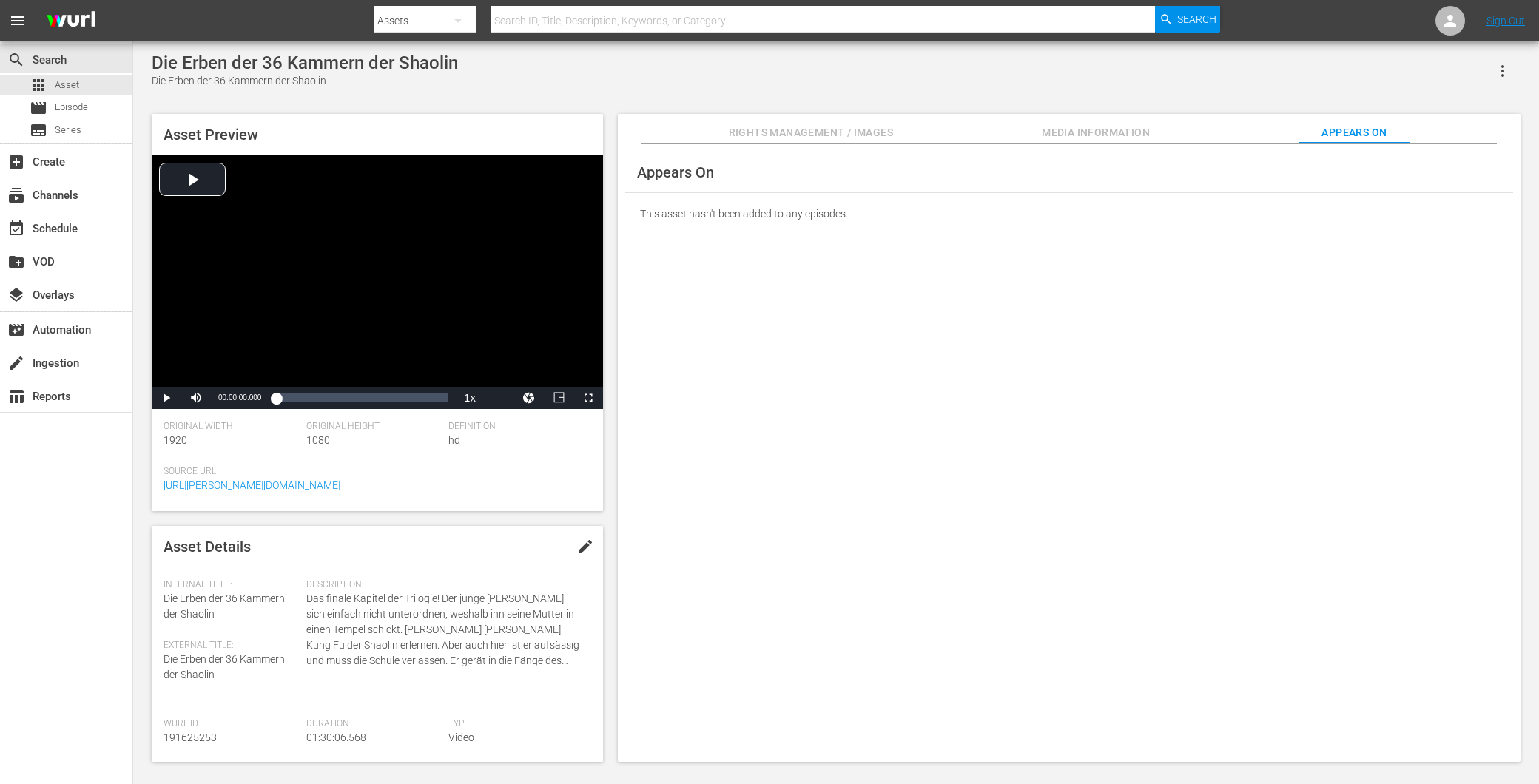
click at [743, 143] on button "Rights Management / Images" at bounding box center [811, 128] width 165 height 29
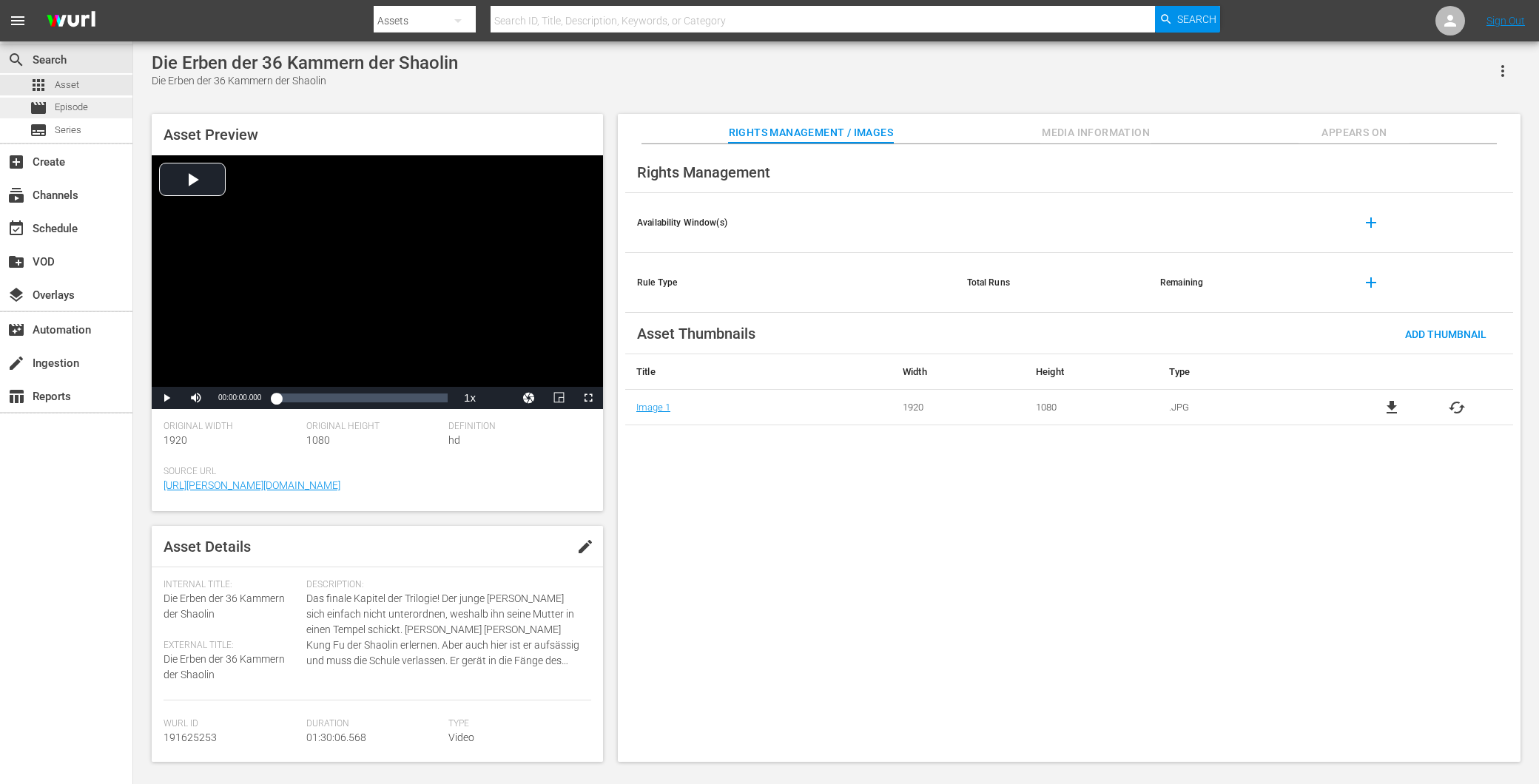
click at [92, 102] on div "movie Episode" at bounding box center [66, 108] width 133 height 21
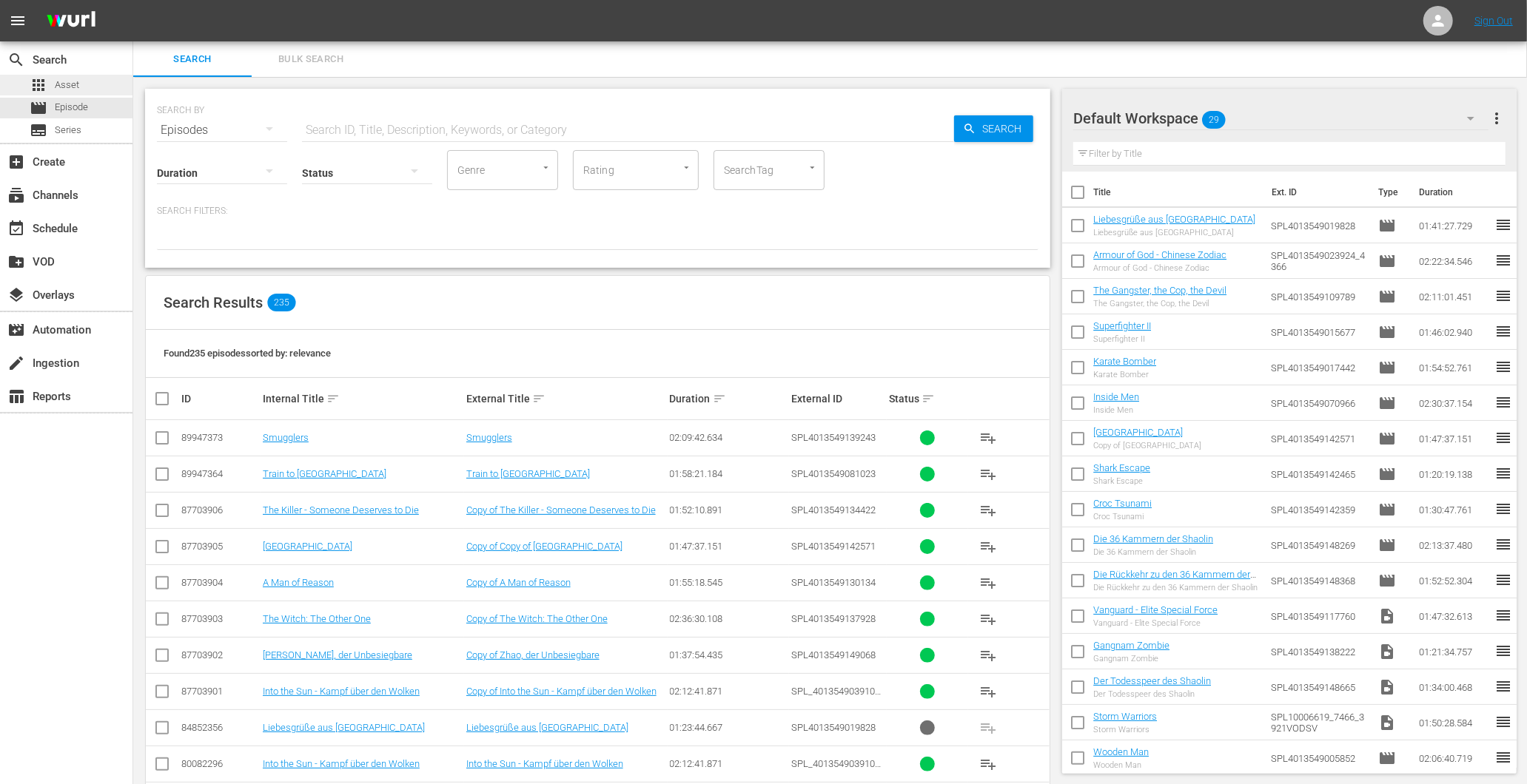
click at [83, 87] on div "apps Asset" at bounding box center [66, 85] width 133 height 21
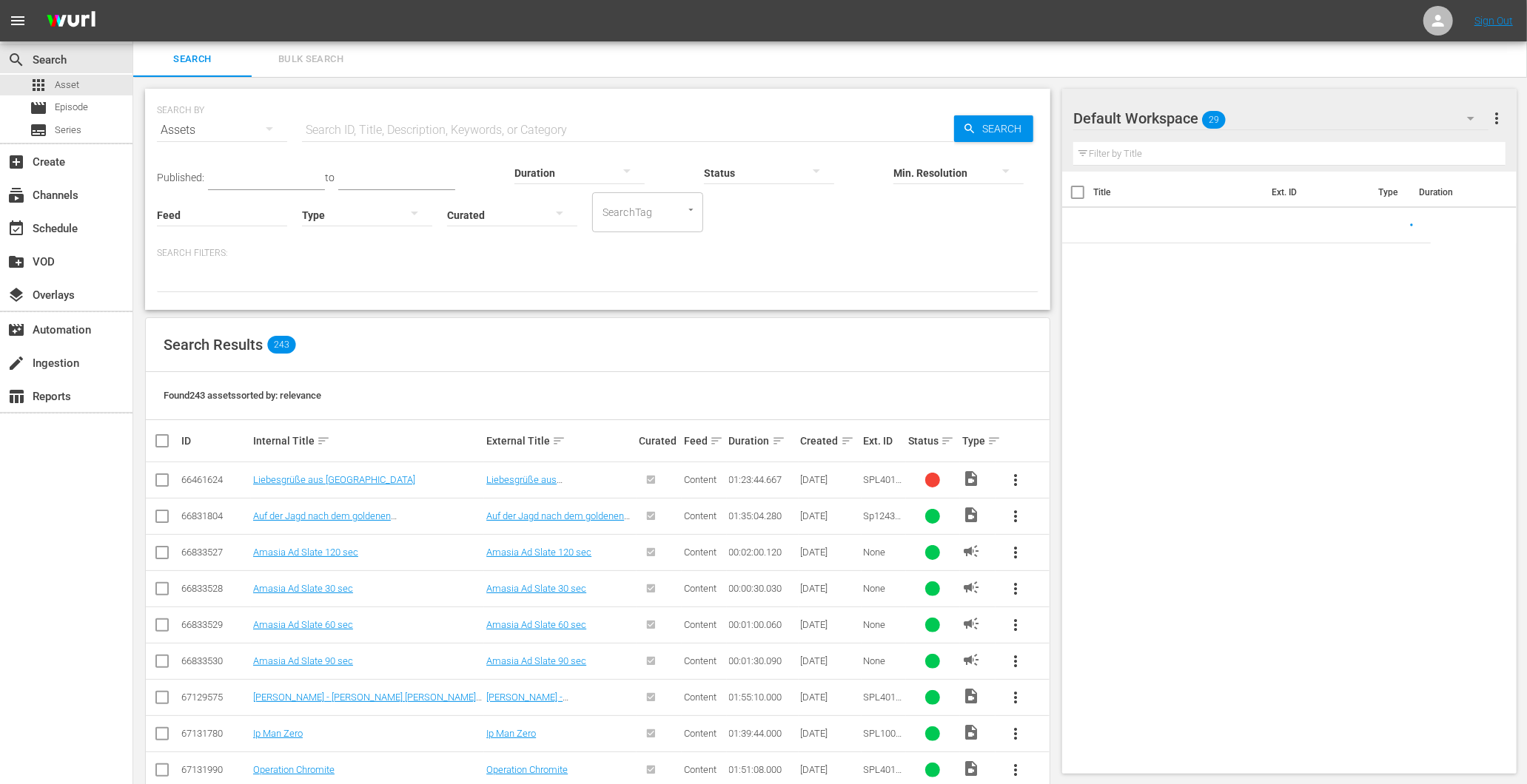
click at [514, 144] on div "Duration" at bounding box center [579, 164] width 130 height 53
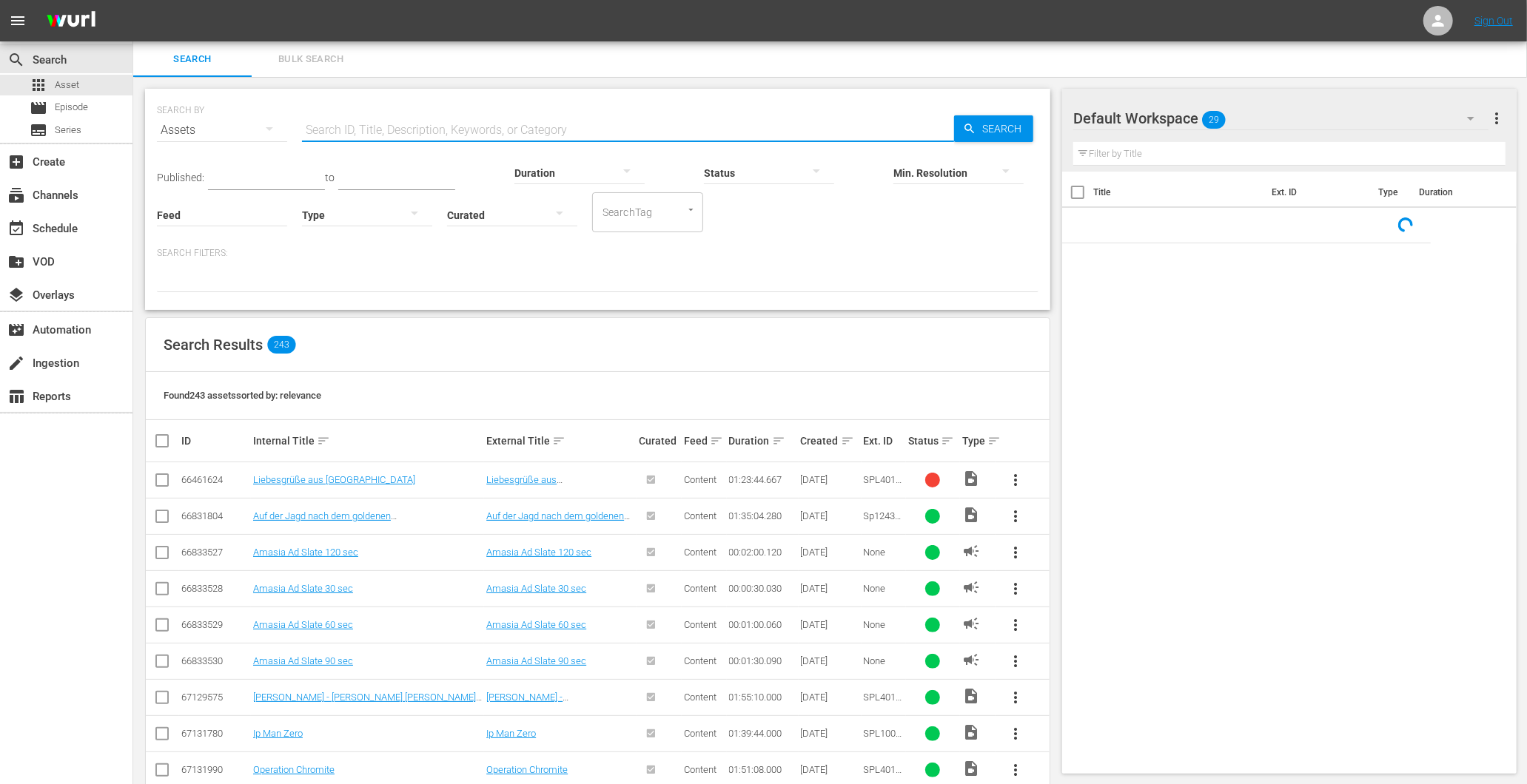
click at [499, 127] on input "text" at bounding box center [627, 130] width 652 height 35
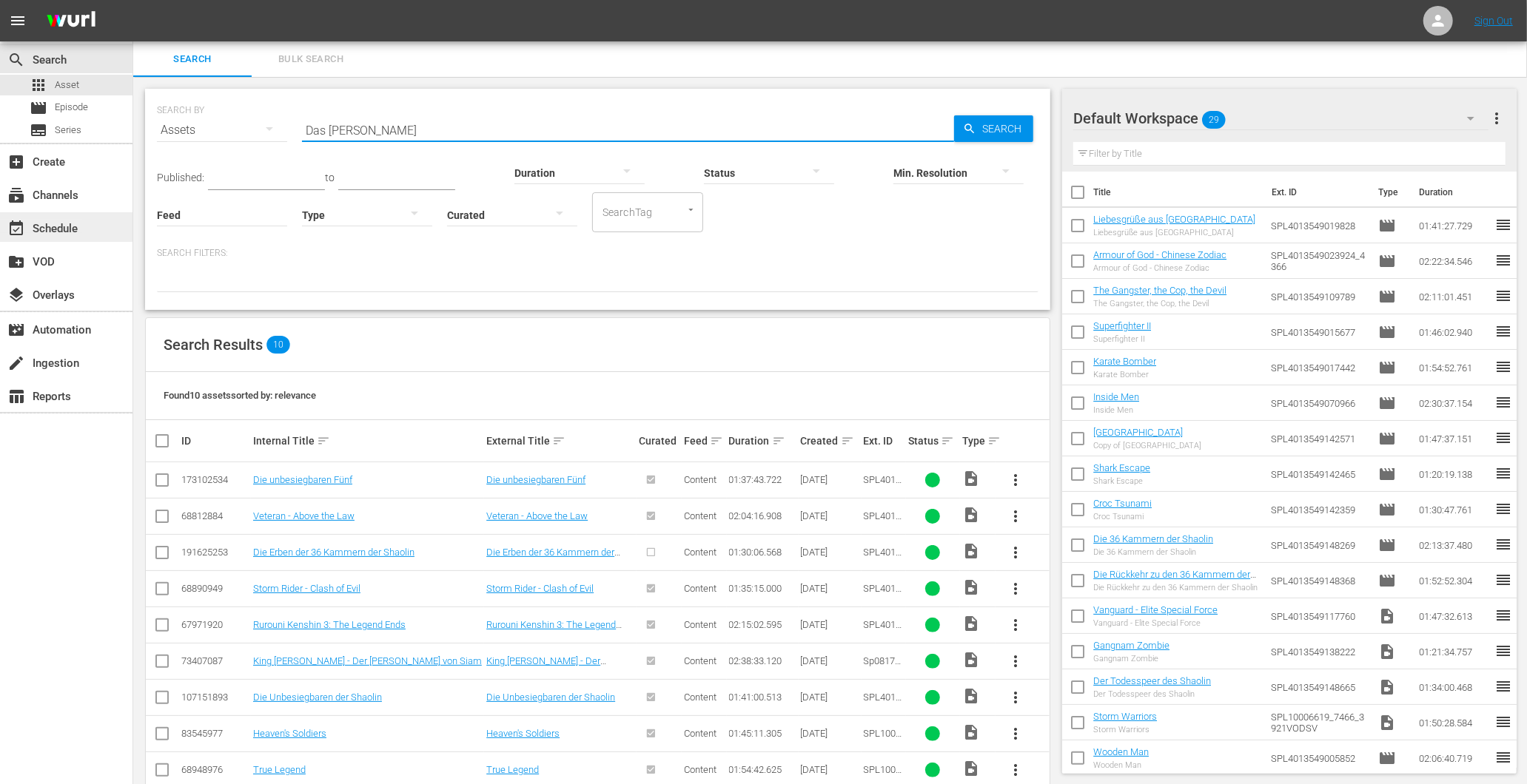
type input "Das [PERSON_NAME]"
click at [52, 226] on div "event_available Schedule" at bounding box center [41, 226] width 83 height 13
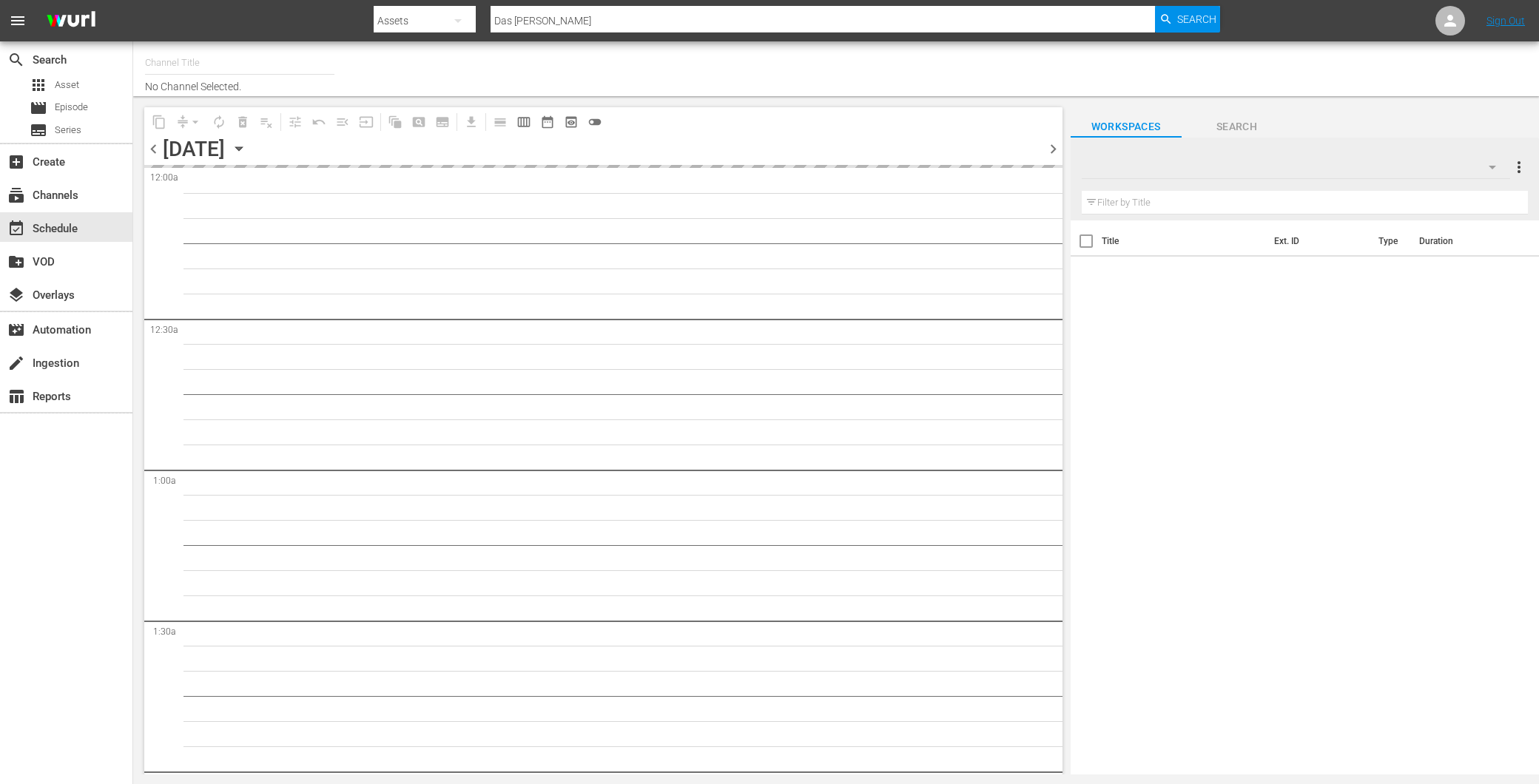
type input "Amasia (1236)"
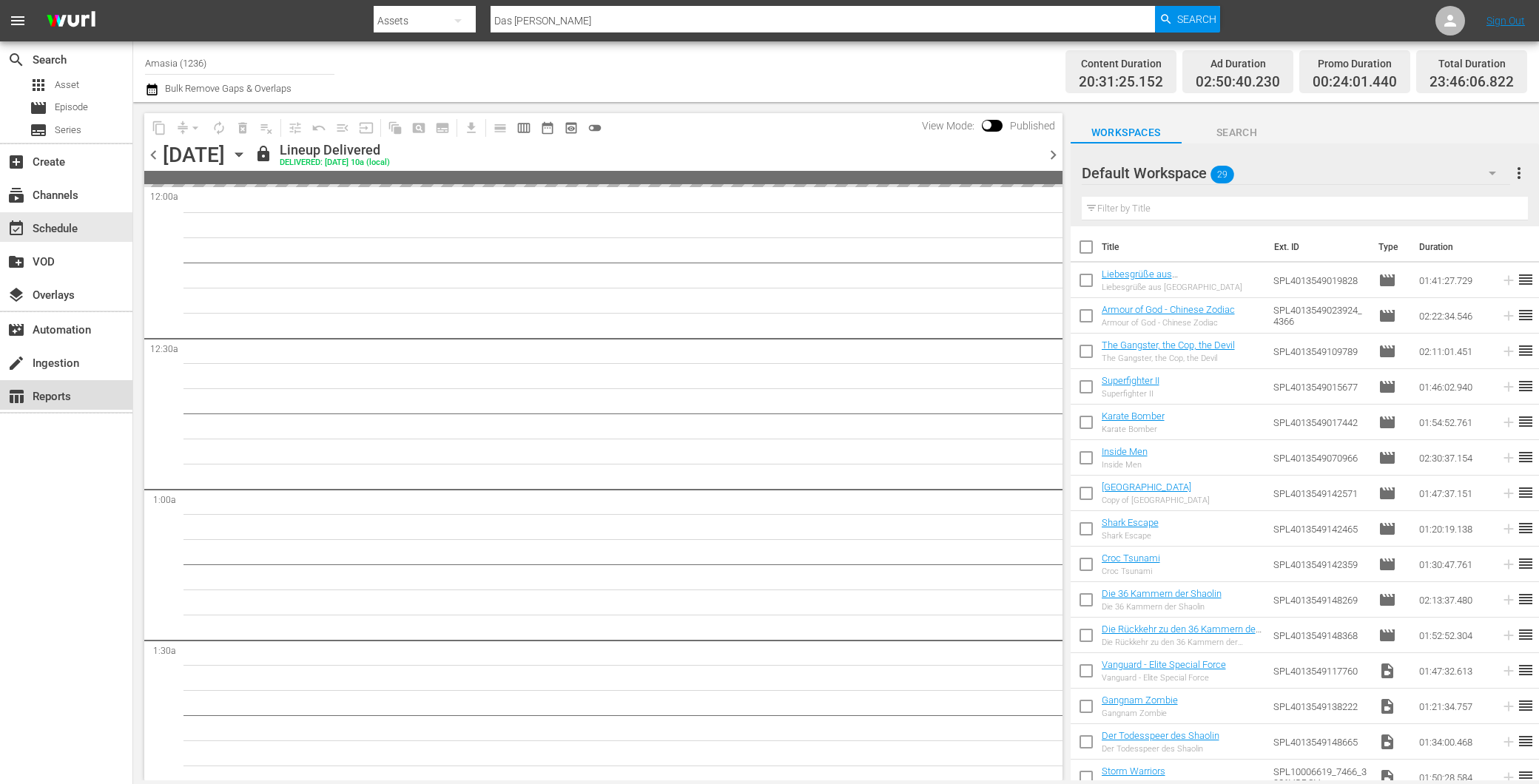
click at [92, 382] on div "table_chart Reports" at bounding box center [66, 395] width 133 height 29
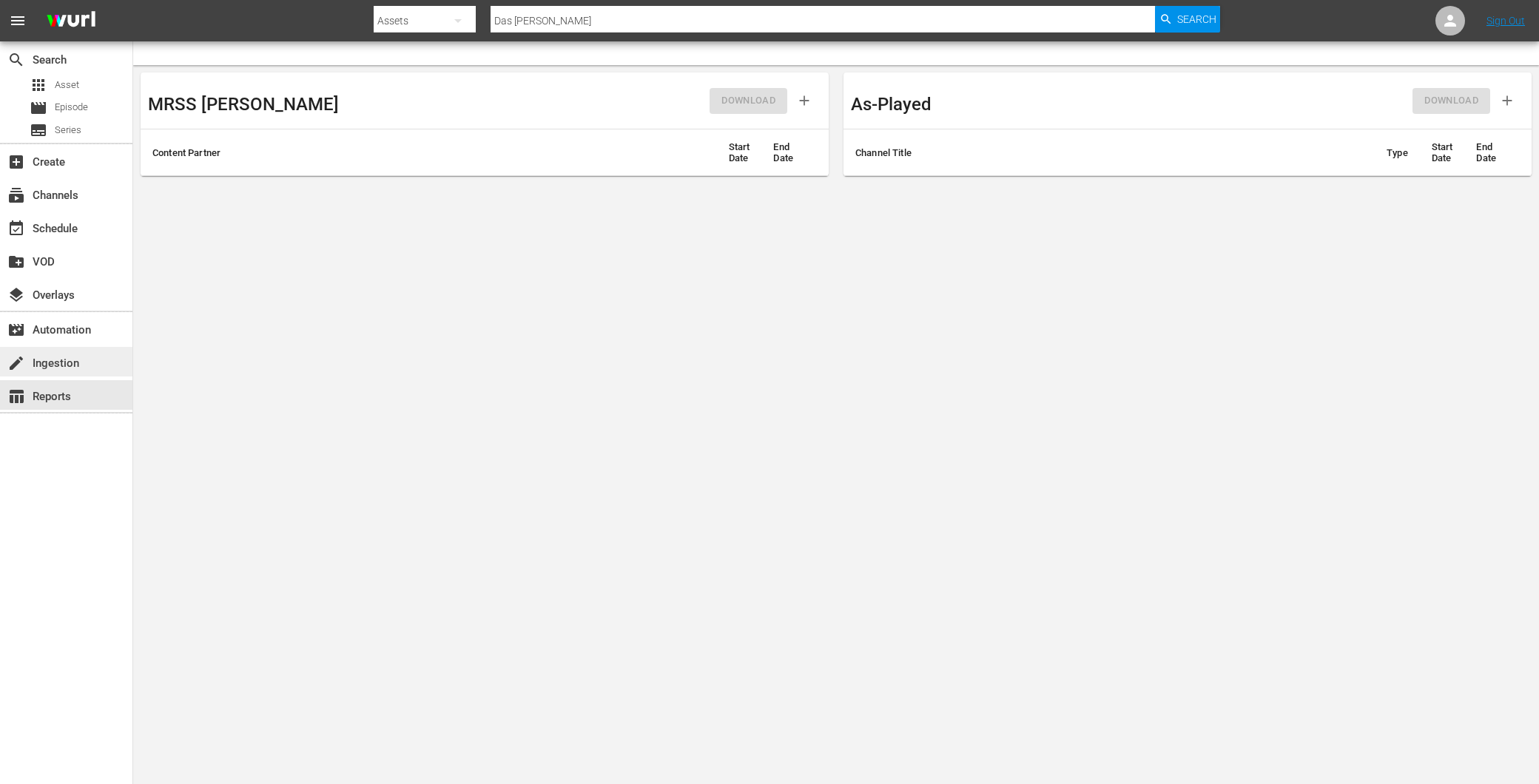
click at [79, 364] on div "create Ingestion" at bounding box center [41, 360] width 83 height 13
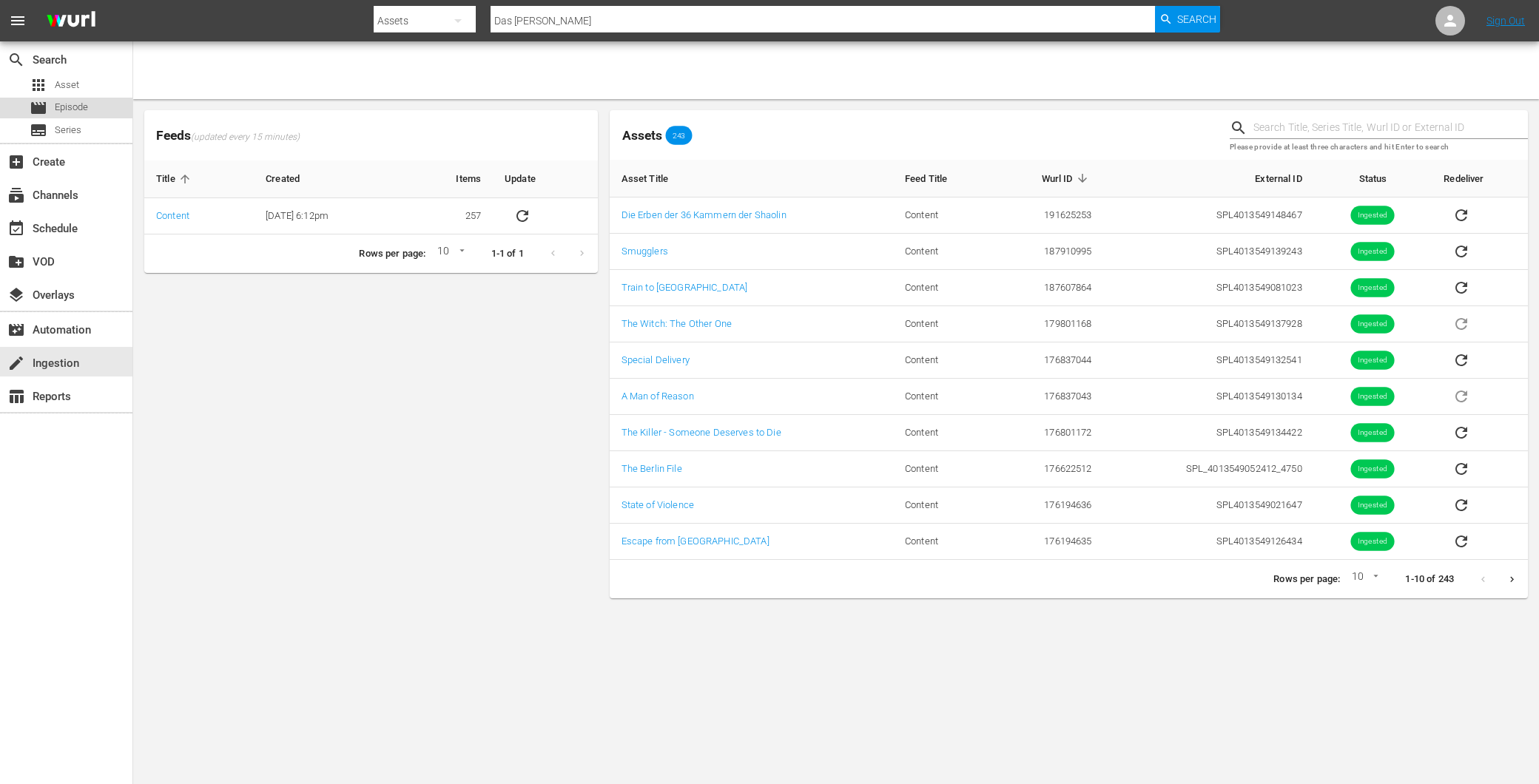
click at [53, 104] on div "movie Episode" at bounding box center [59, 108] width 59 height 21
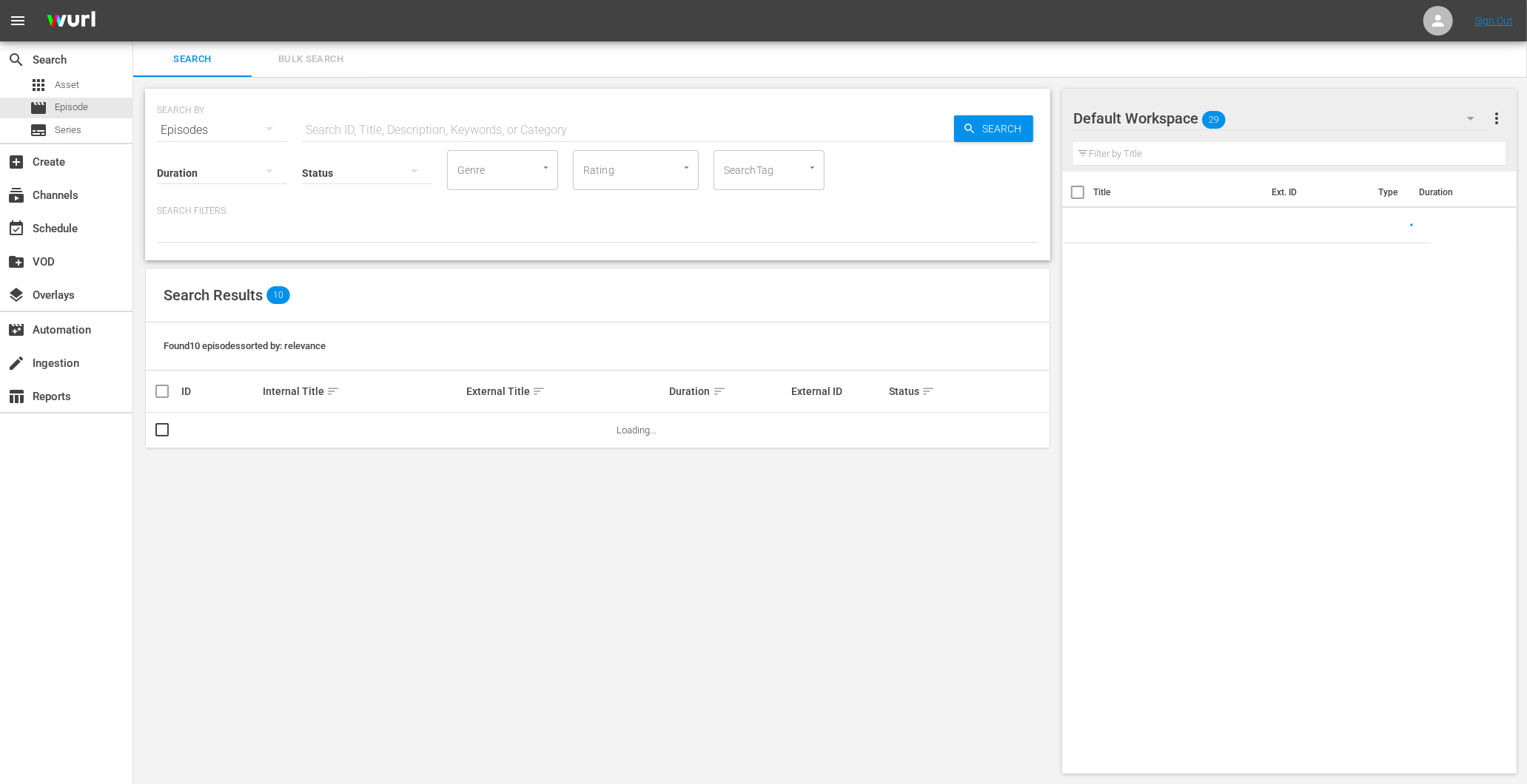
click at [299, 131] on div "SEARCH BY Search By Episodes Search ID, Title, Description, Keywords, or Catego…" at bounding box center [597, 121] width 882 height 53
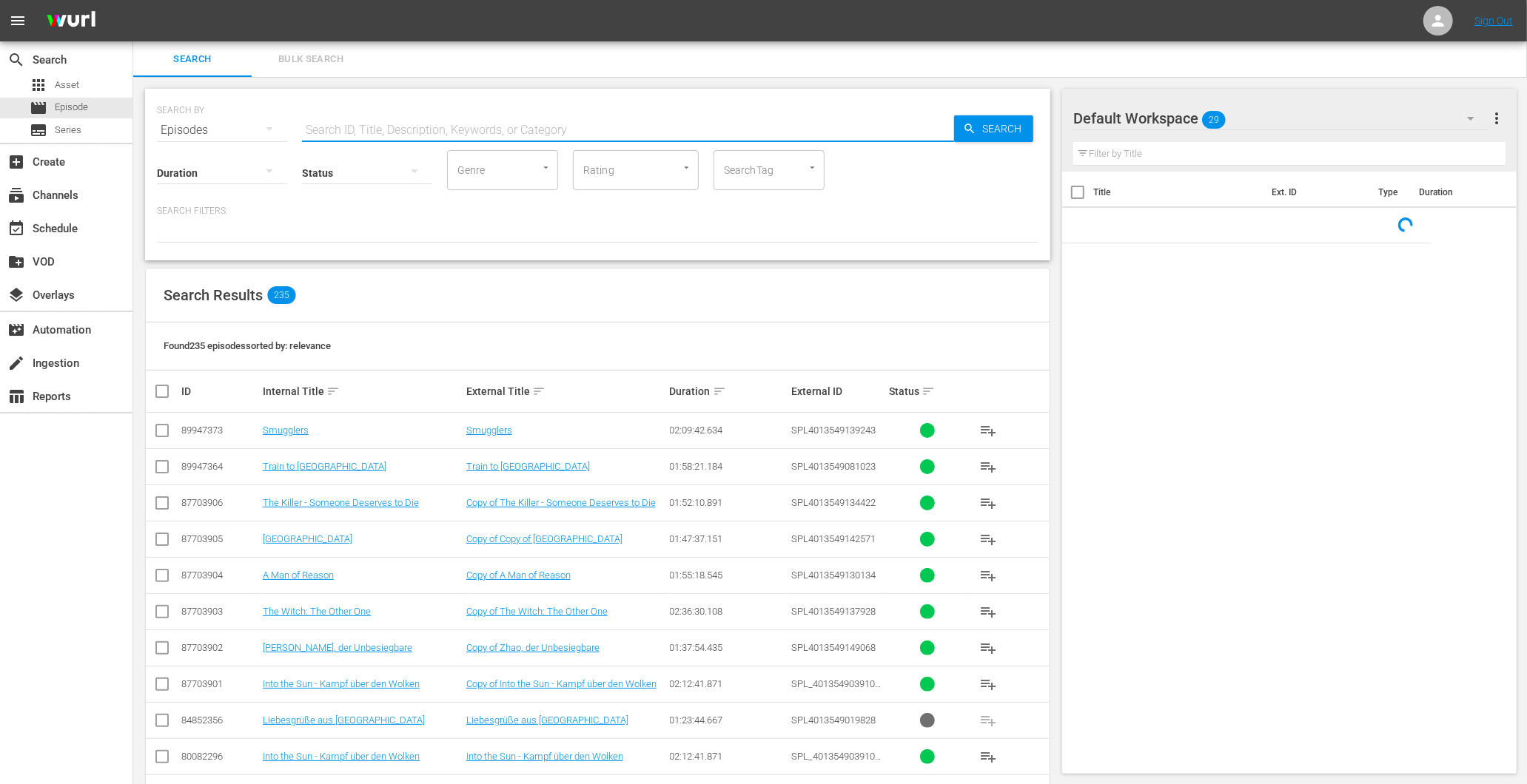
click at [316, 127] on input "text" at bounding box center [627, 130] width 652 height 35
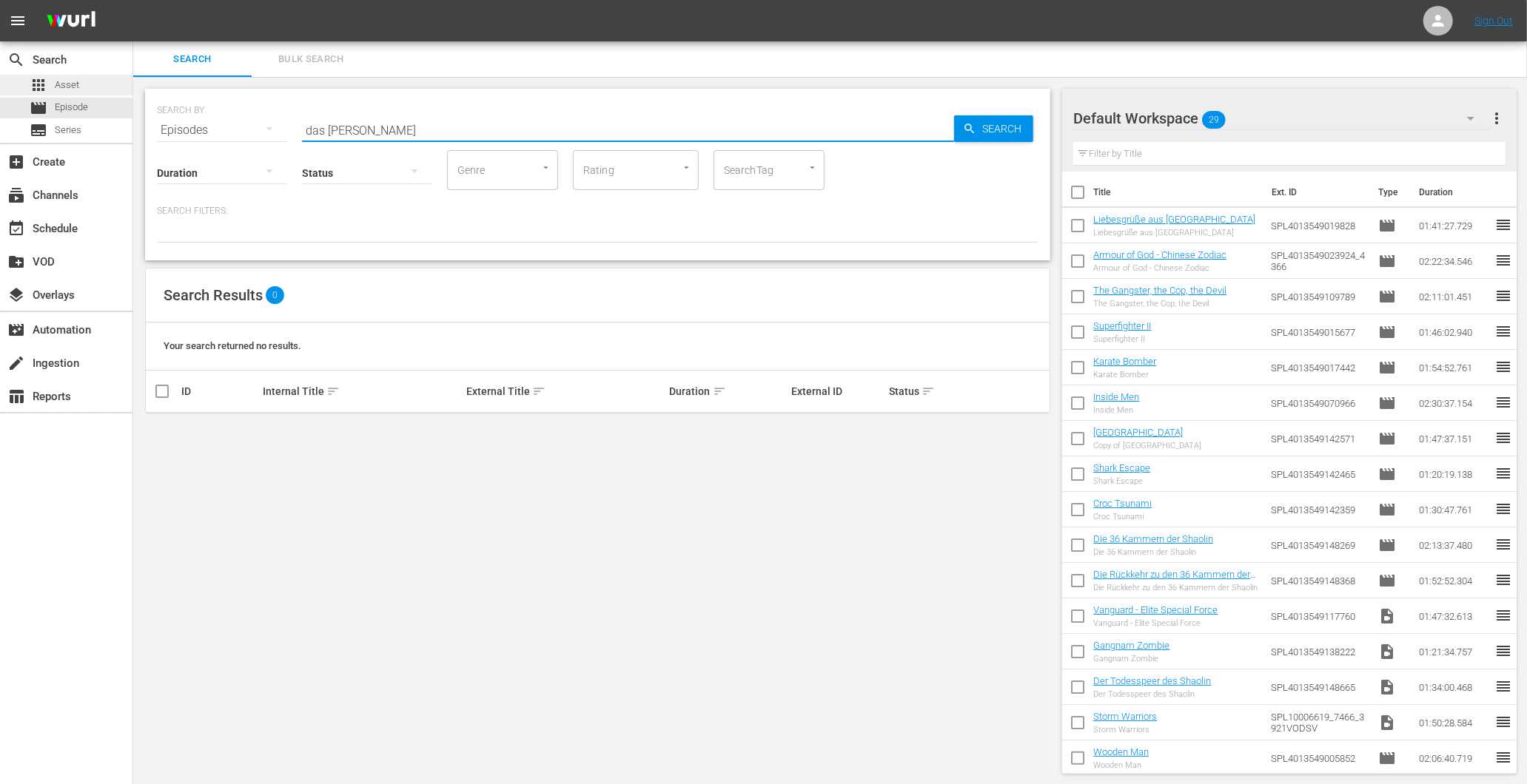
type input "das [PERSON_NAME]"
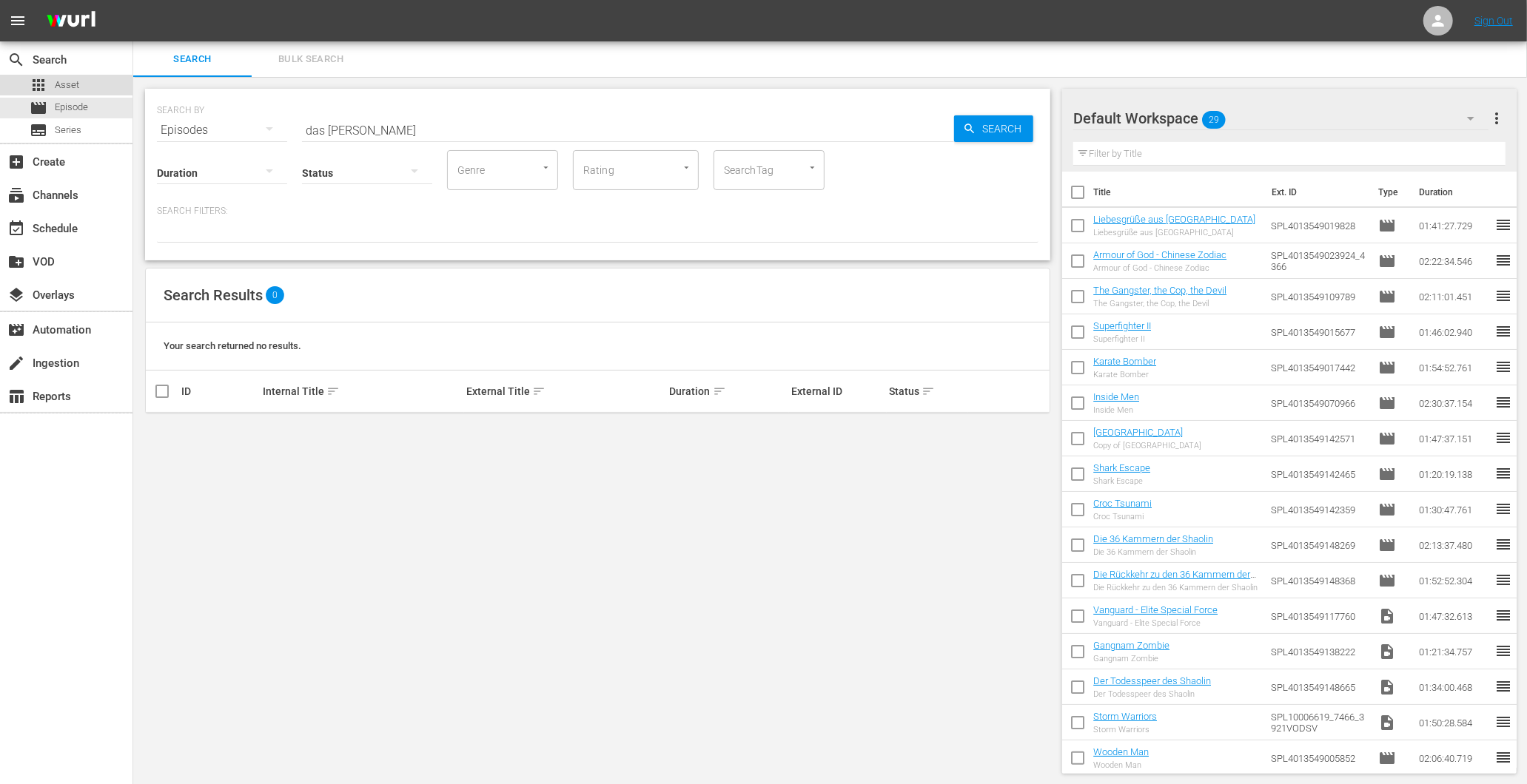
click at [85, 84] on div "apps Asset" at bounding box center [66, 85] width 133 height 21
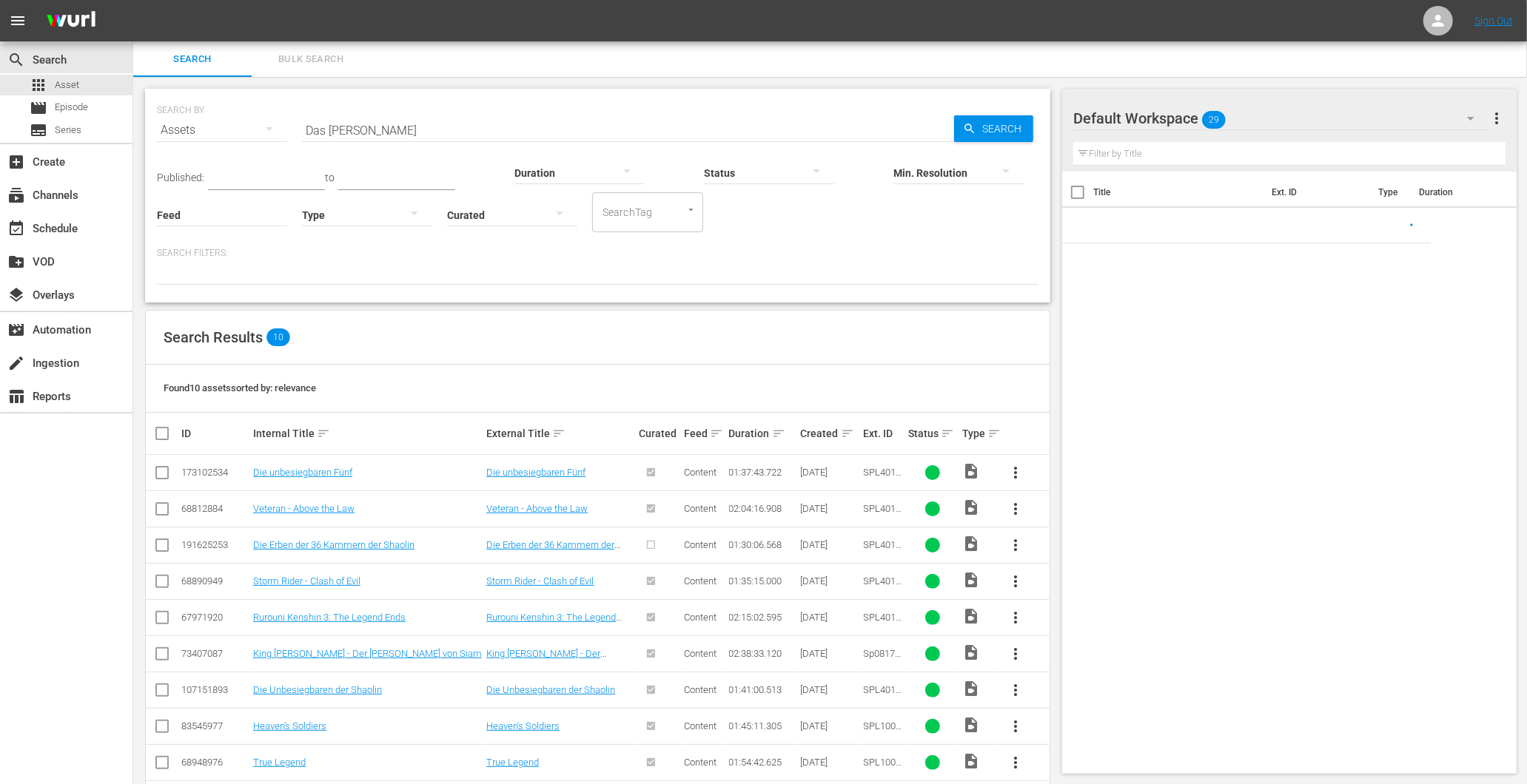
click at [385, 113] on input "Das [PERSON_NAME]" at bounding box center [627, 130] width 652 height 35
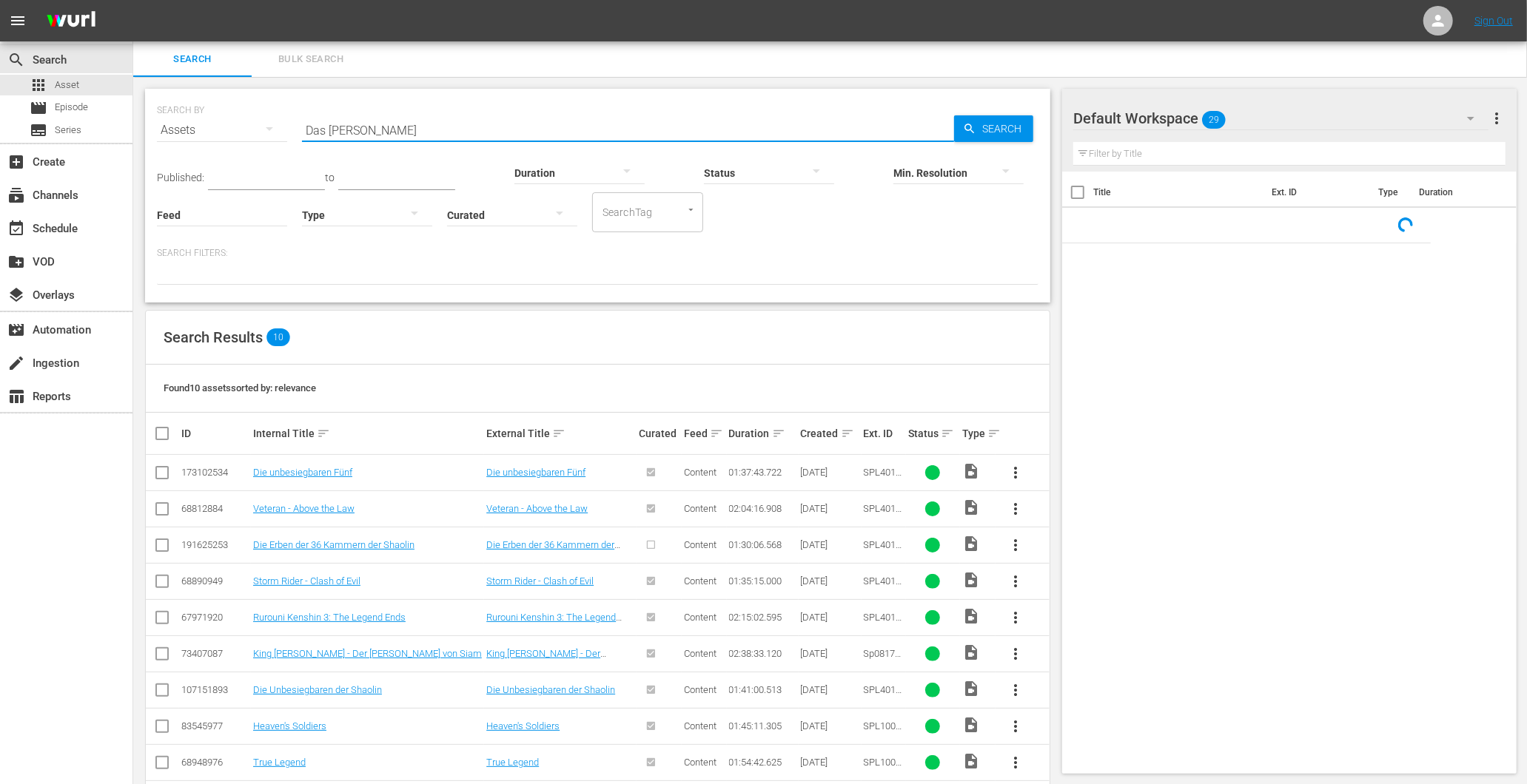
click at [390, 122] on input "Das [PERSON_NAME]" at bounding box center [627, 130] width 652 height 35
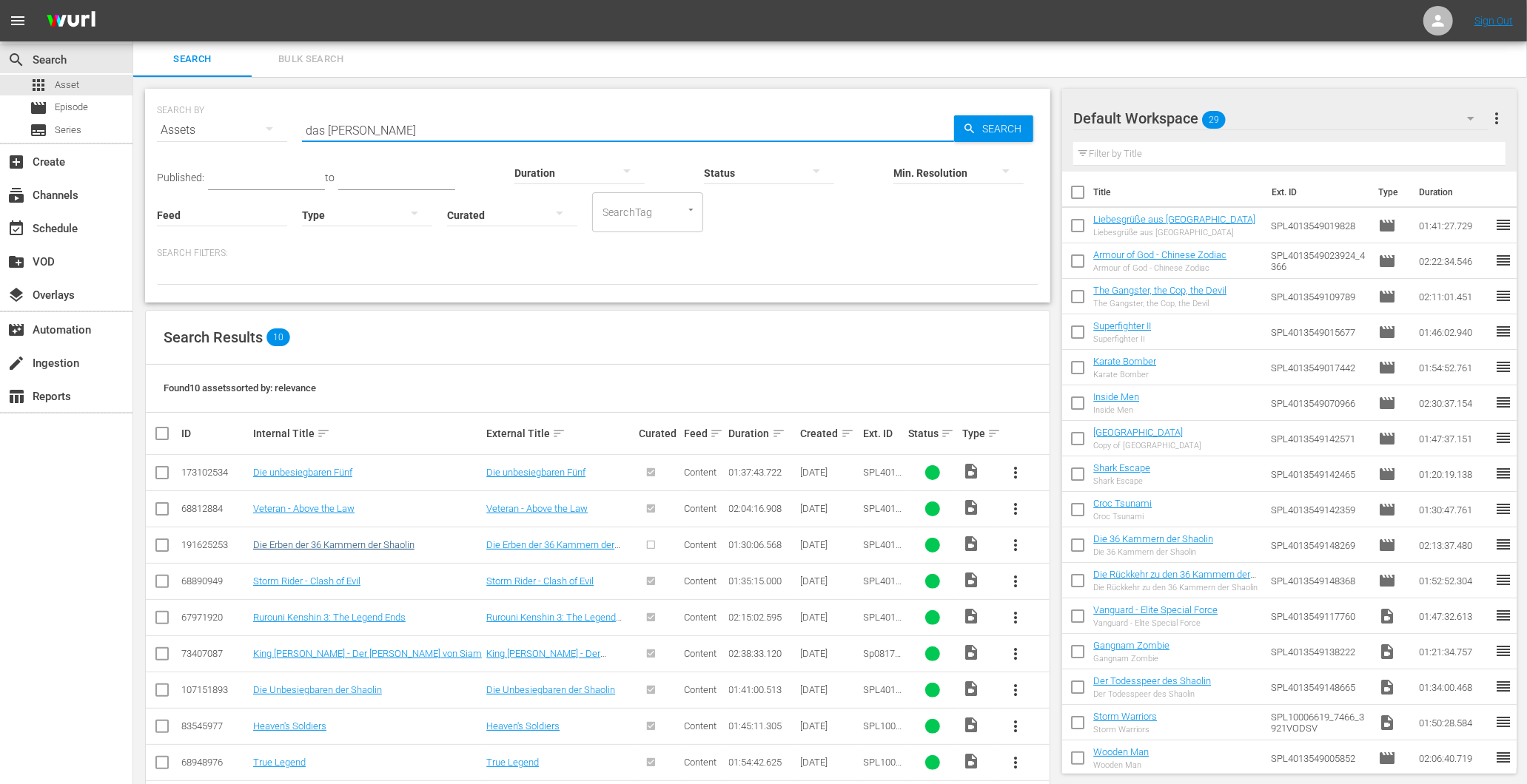
type input "das [PERSON_NAME]"
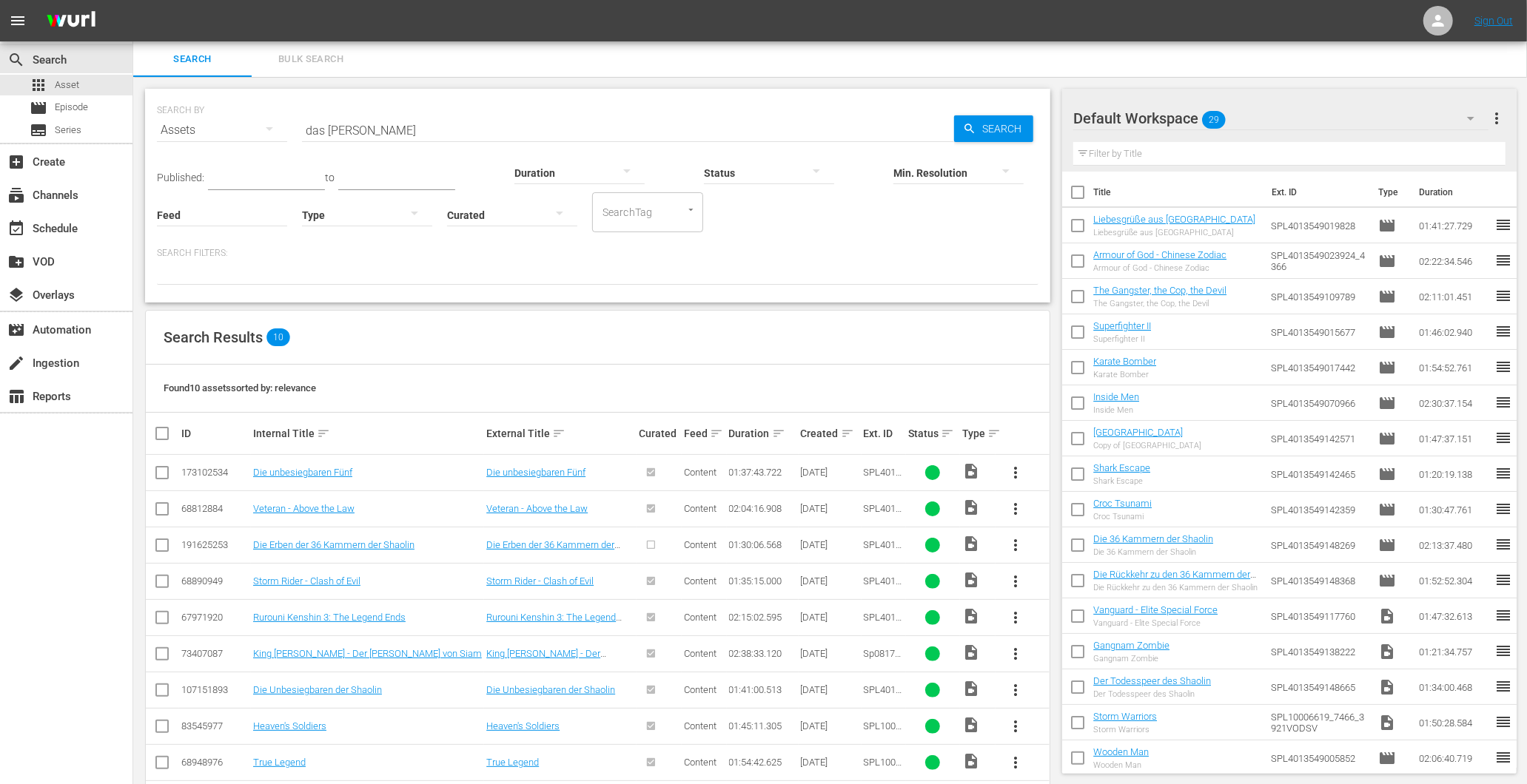
click at [1021, 538] on span "more_vert" at bounding box center [1015, 545] width 18 height 18
click at [1082, 660] on div "Episode" at bounding box center [1095, 657] width 101 height 35
click at [1064, 646] on div "Episode" at bounding box center [1095, 657] width 101 height 35
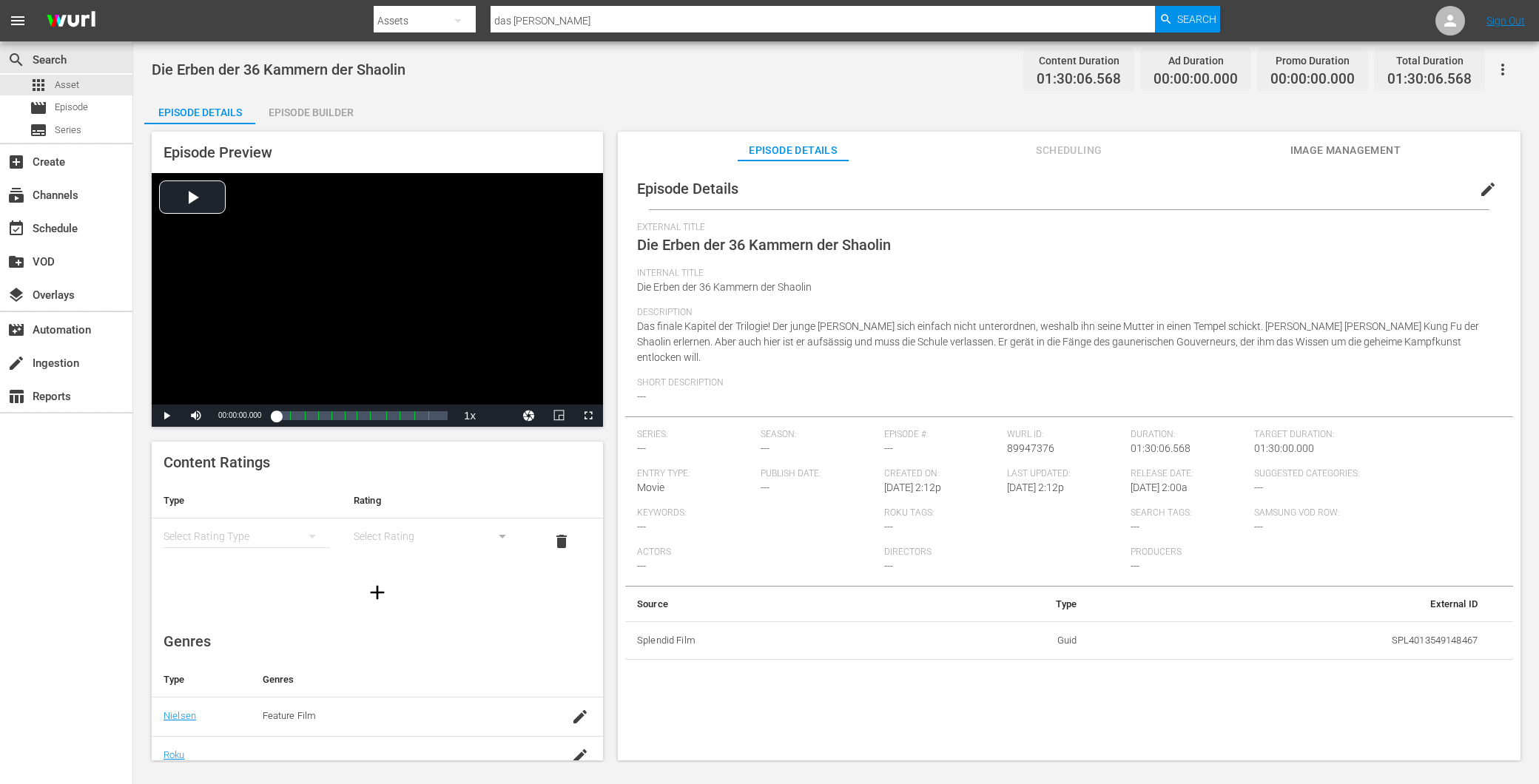
click at [1329, 159] on span "Image Management" at bounding box center [1345, 150] width 111 height 18
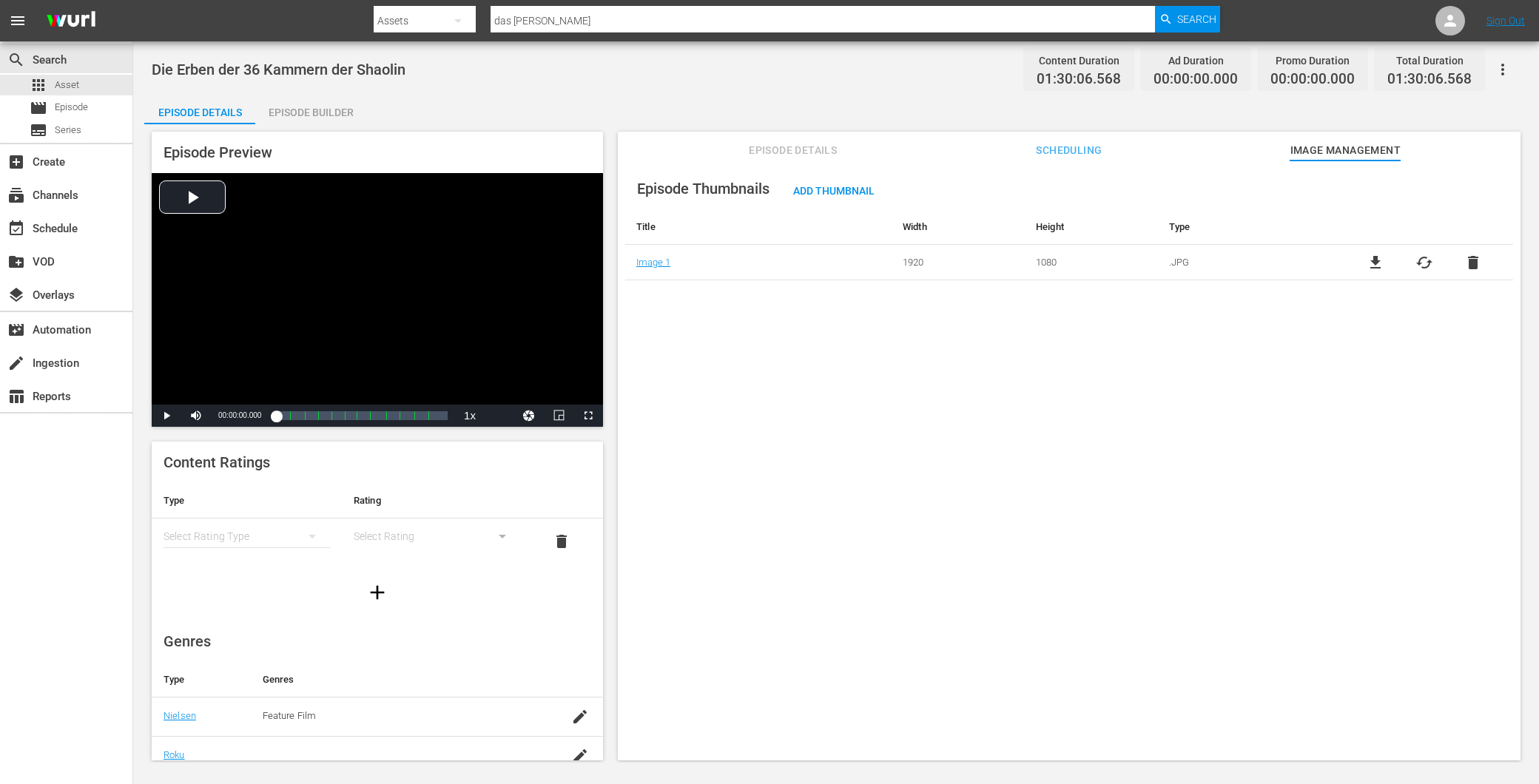
click at [729, 143] on div "Episode Details Scheduling Image Management" at bounding box center [1069, 146] width 829 height 29
click at [297, 120] on div "Episode Builder" at bounding box center [310, 112] width 111 height 35
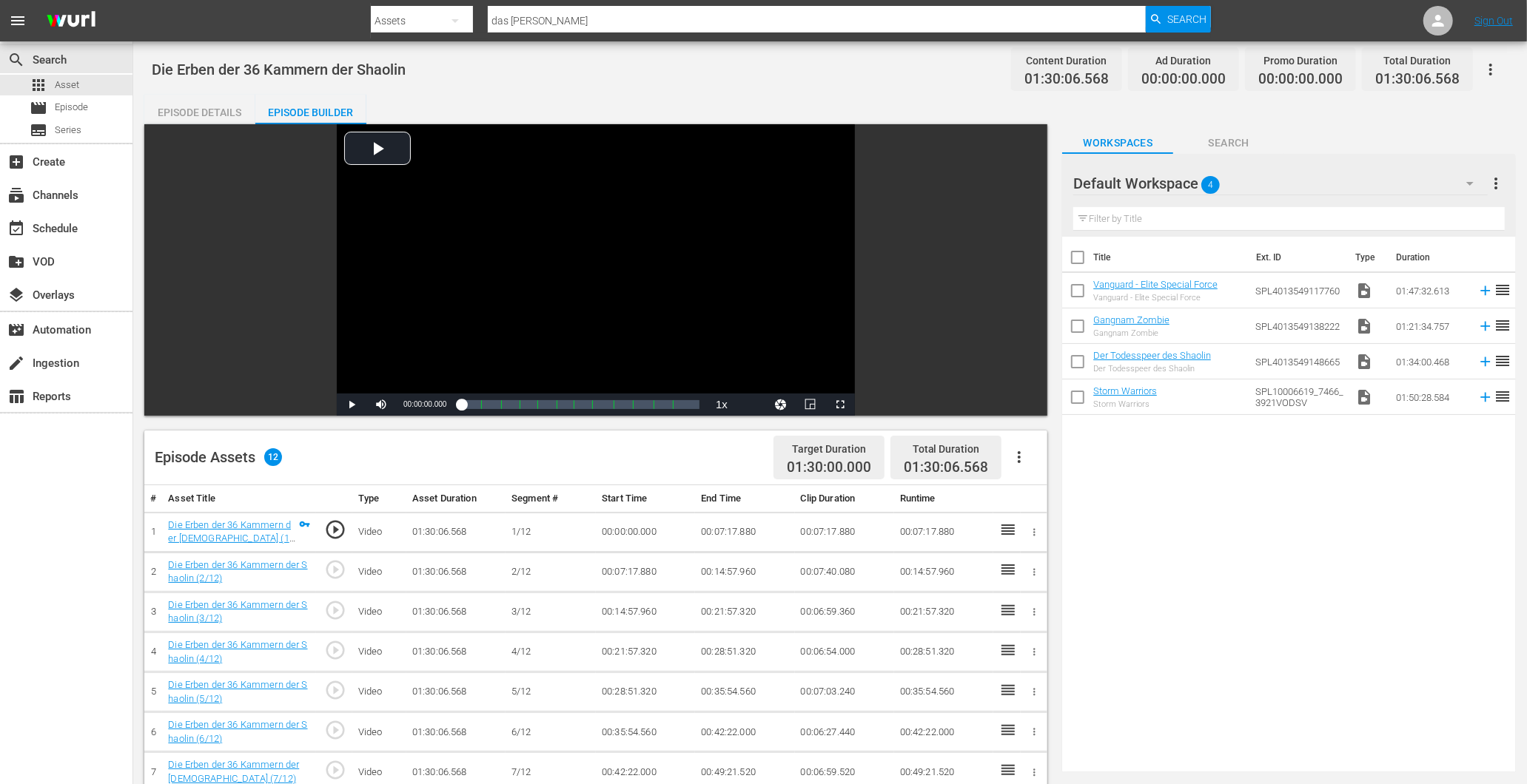
click at [206, 121] on div "Episode Details" at bounding box center [199, 112] width 111 height 35
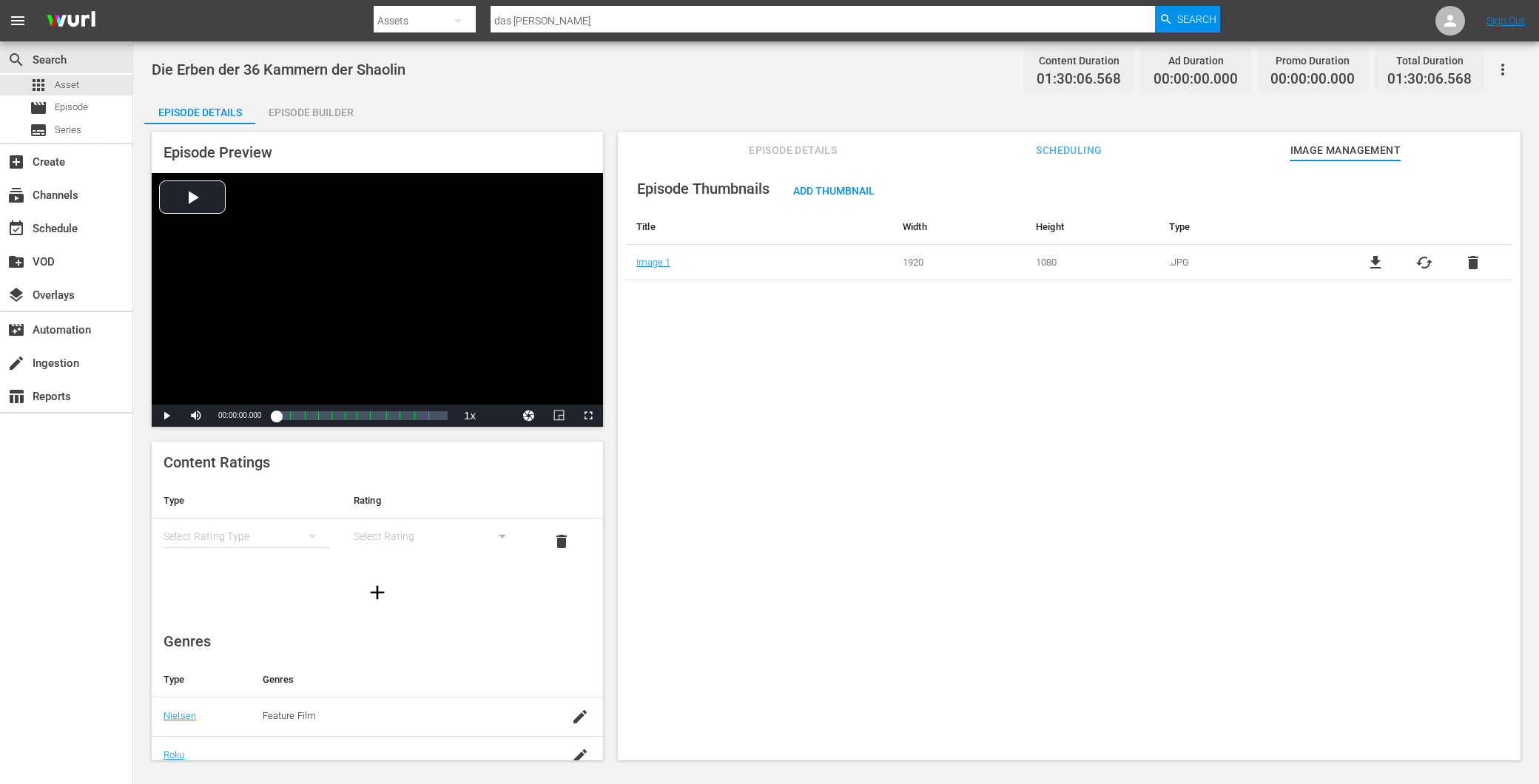
click at [814, 141] on span "Episode Details" at bounding box center [793, 150] width 111 height 18
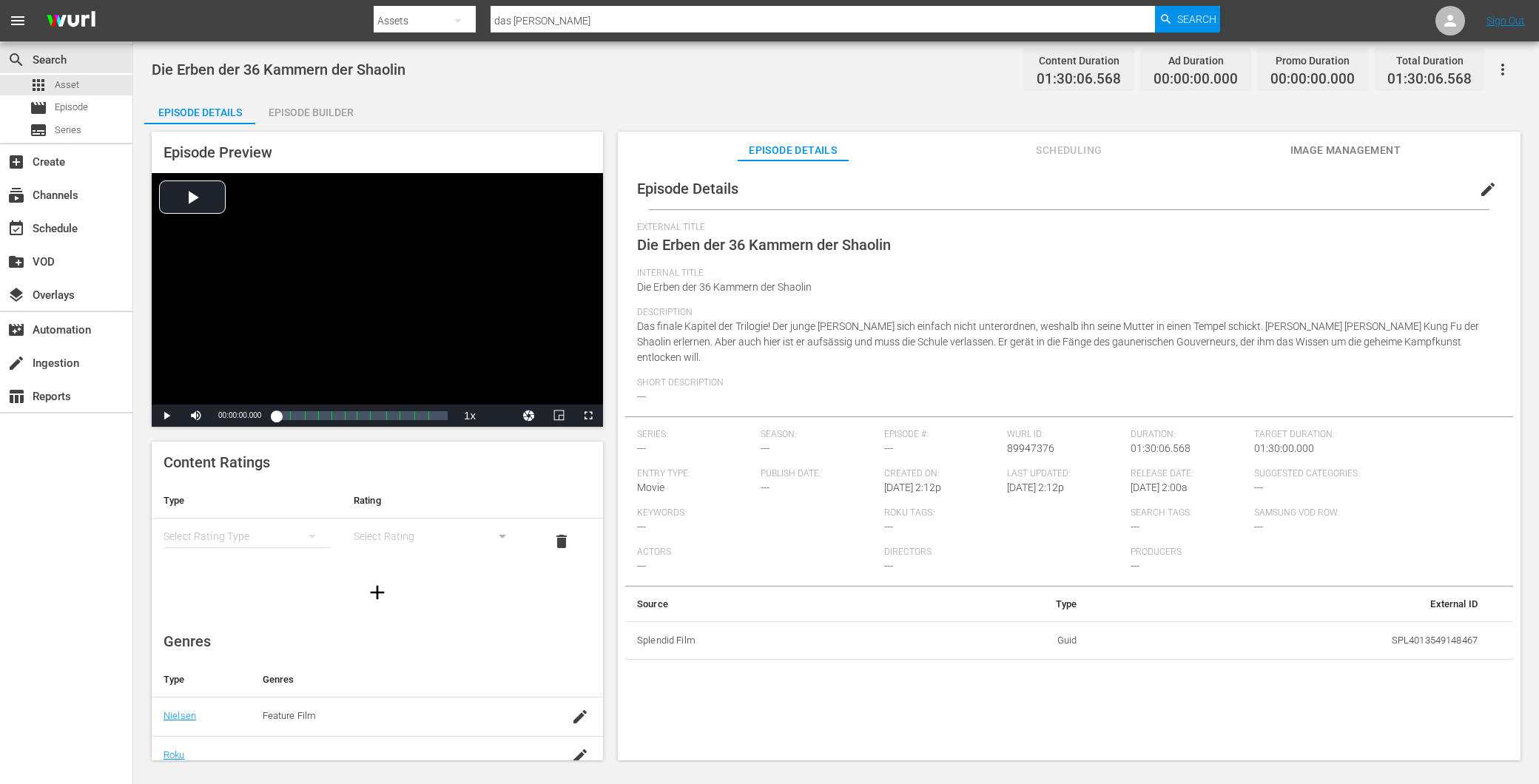
click at [308, 113] on div "Episode Builder" at bounding box center [310, 112] width 111 height 35
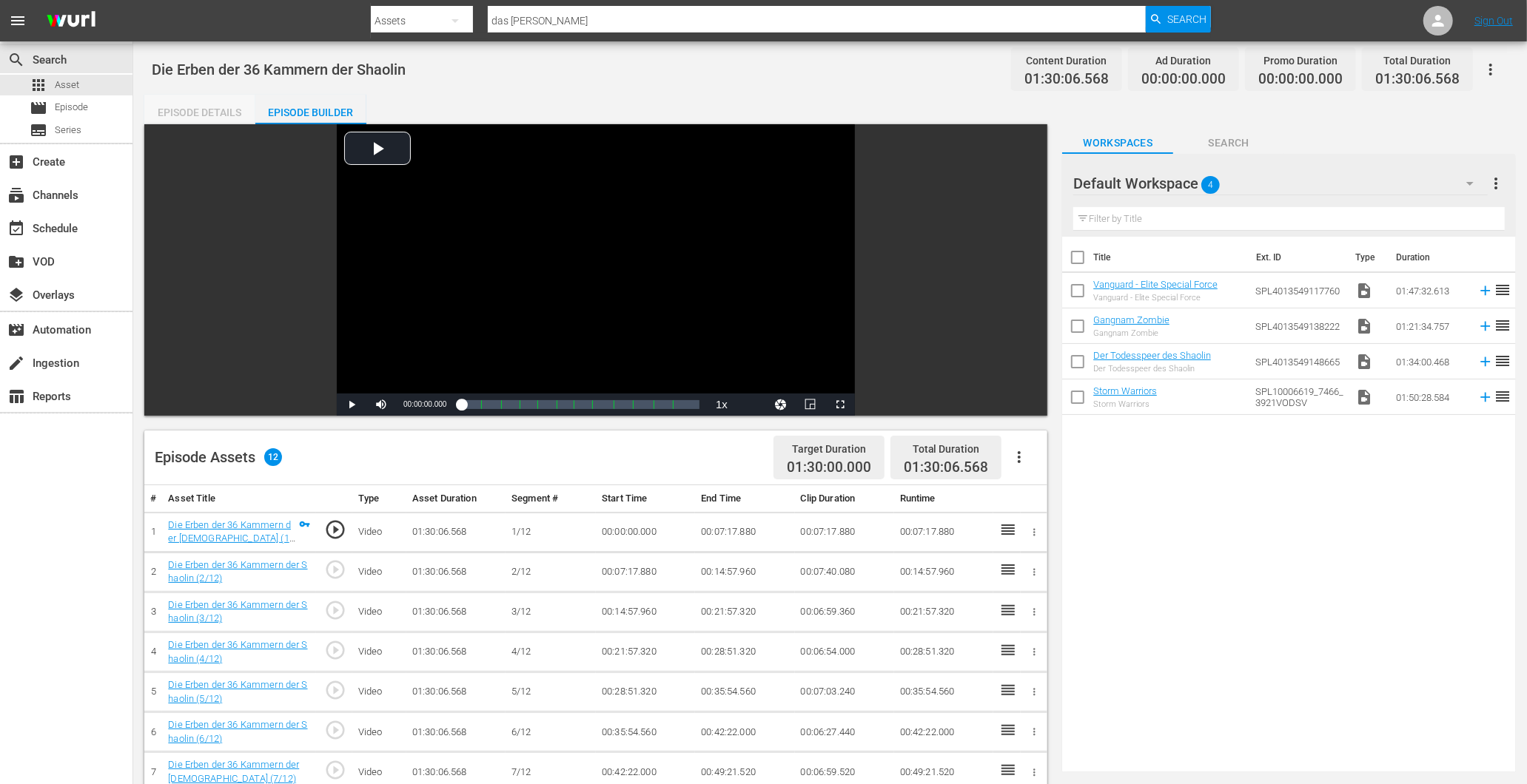
click at [205, 108] on div "Episode Details" at bounding box center [199, 112] width 111 height 35
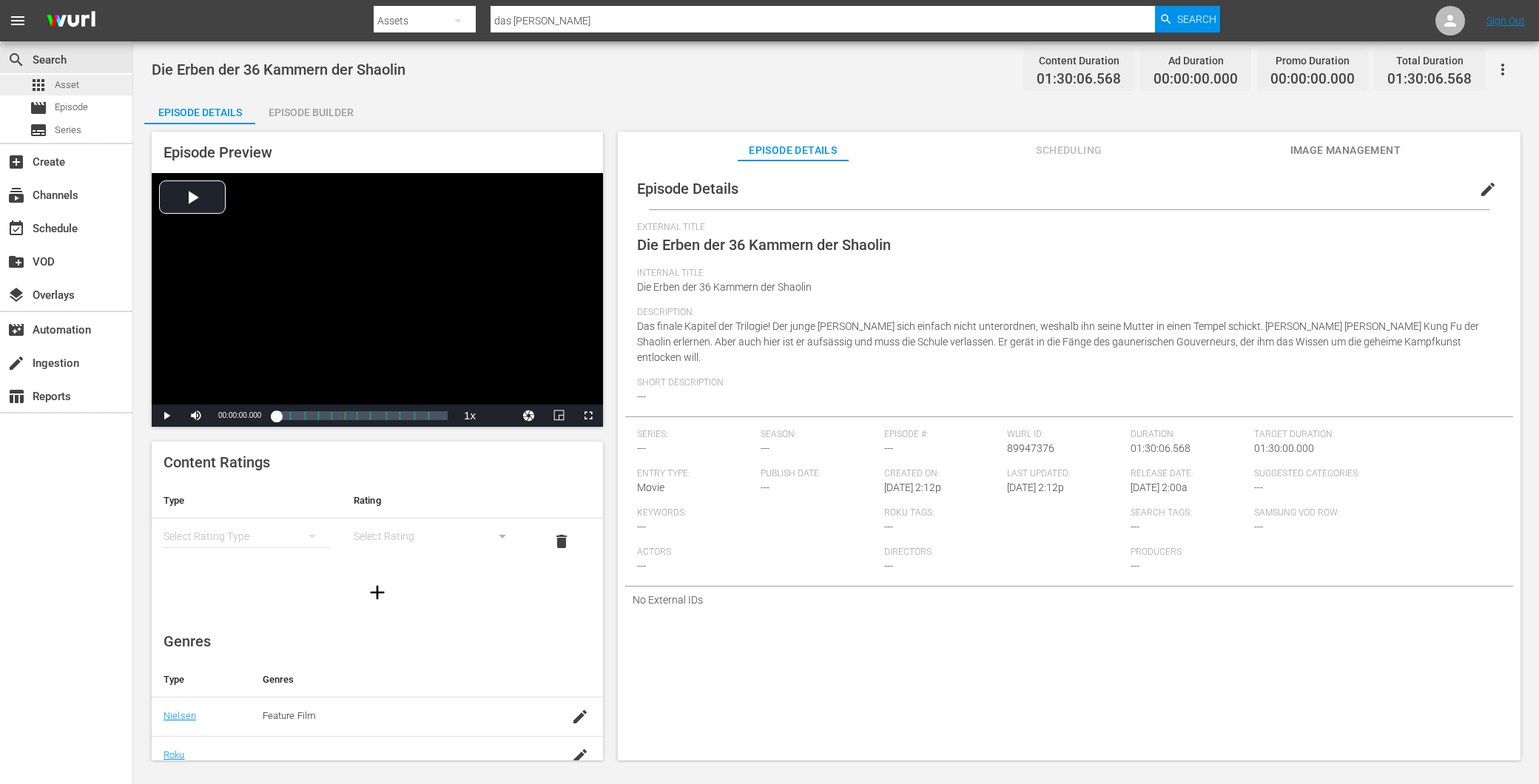
click at [82, 81] on div "apps Asset" at bounding box center [66, 85] width 133 height 21
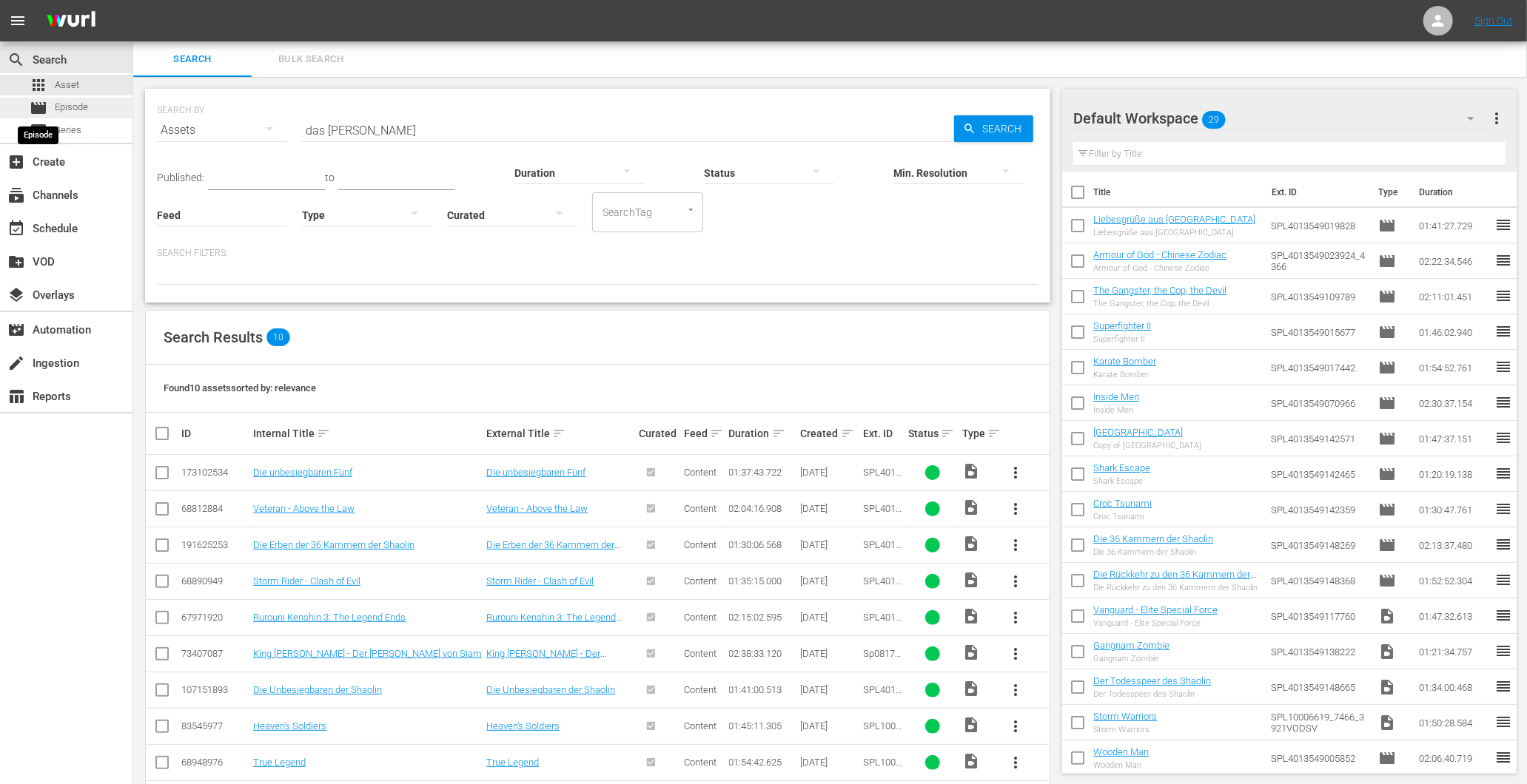
click at [47, 100] on span "movie" at bounding box center [38, 108] width 18 height 18
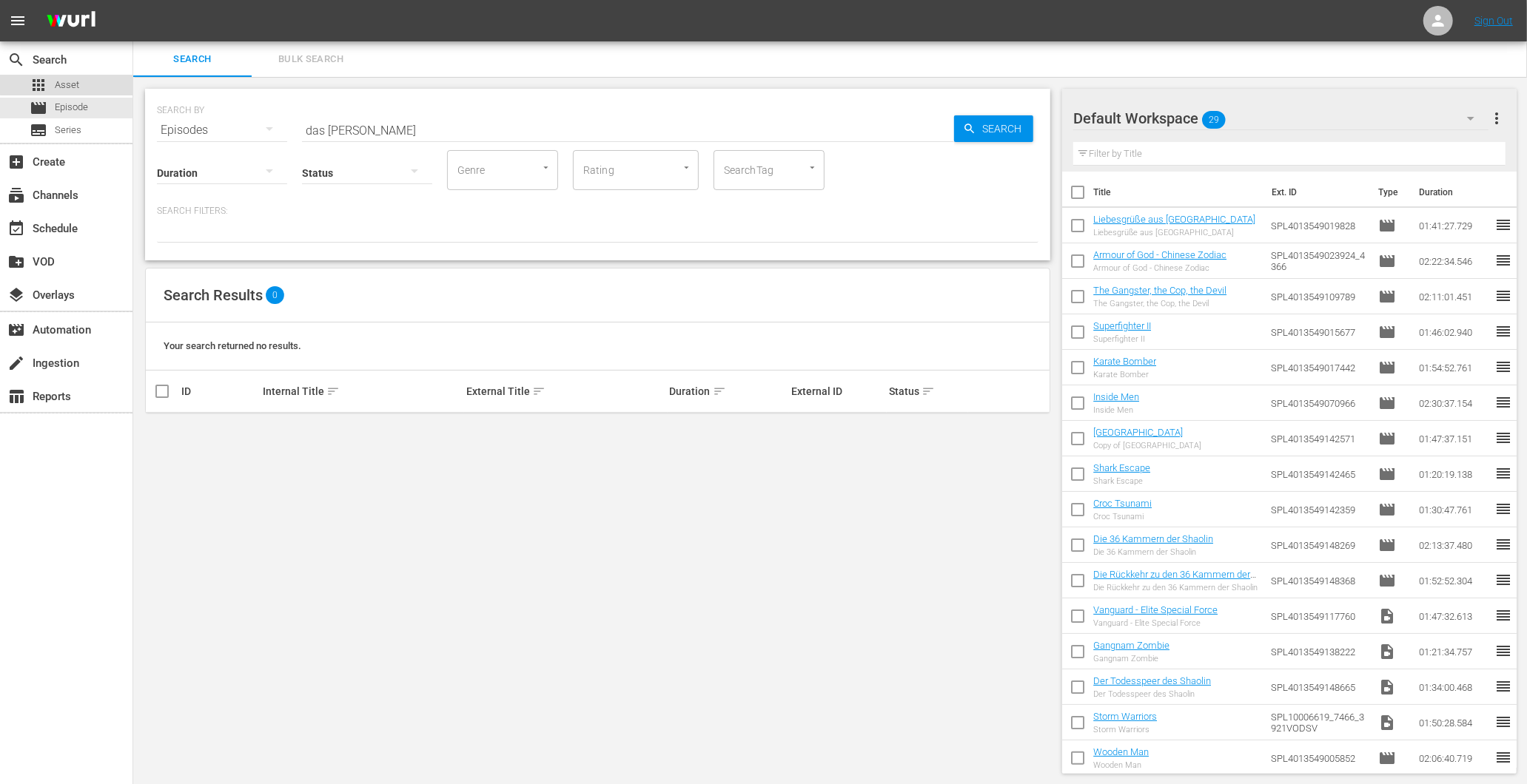
click at [86, 76] on div "apps Asset" at bounding box center [66, 85] width 133 height 21
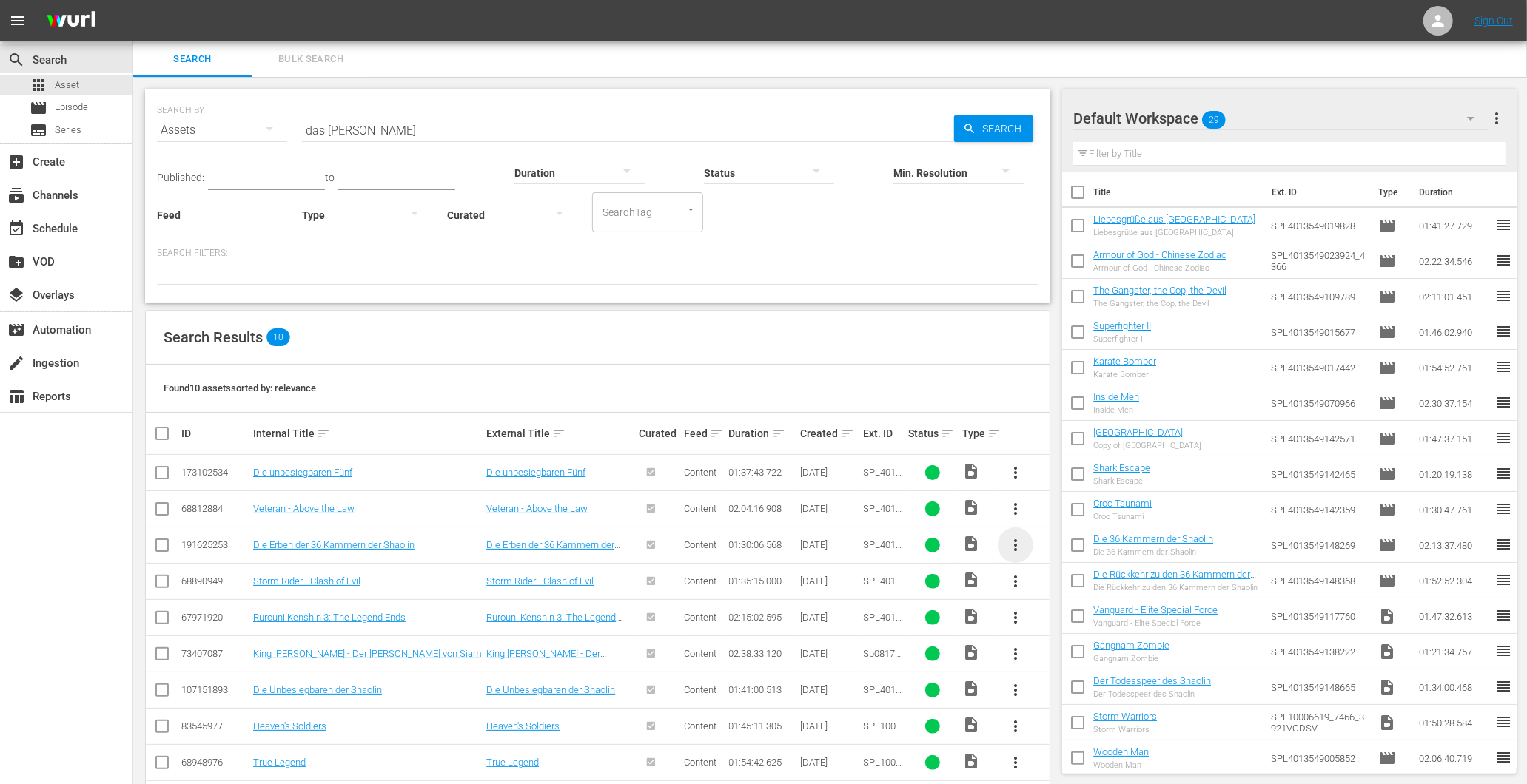
click at [1007, 543] on span "more_vert" at bounding box center [1015, 545] width 18 height 18
click at [1083, 653] on div "Episode" at bounding box center [1095, 657] width 101 height 35
click at [1049, 666] on div "Episode" at bounding box center [1095, 657] width 101 height 35
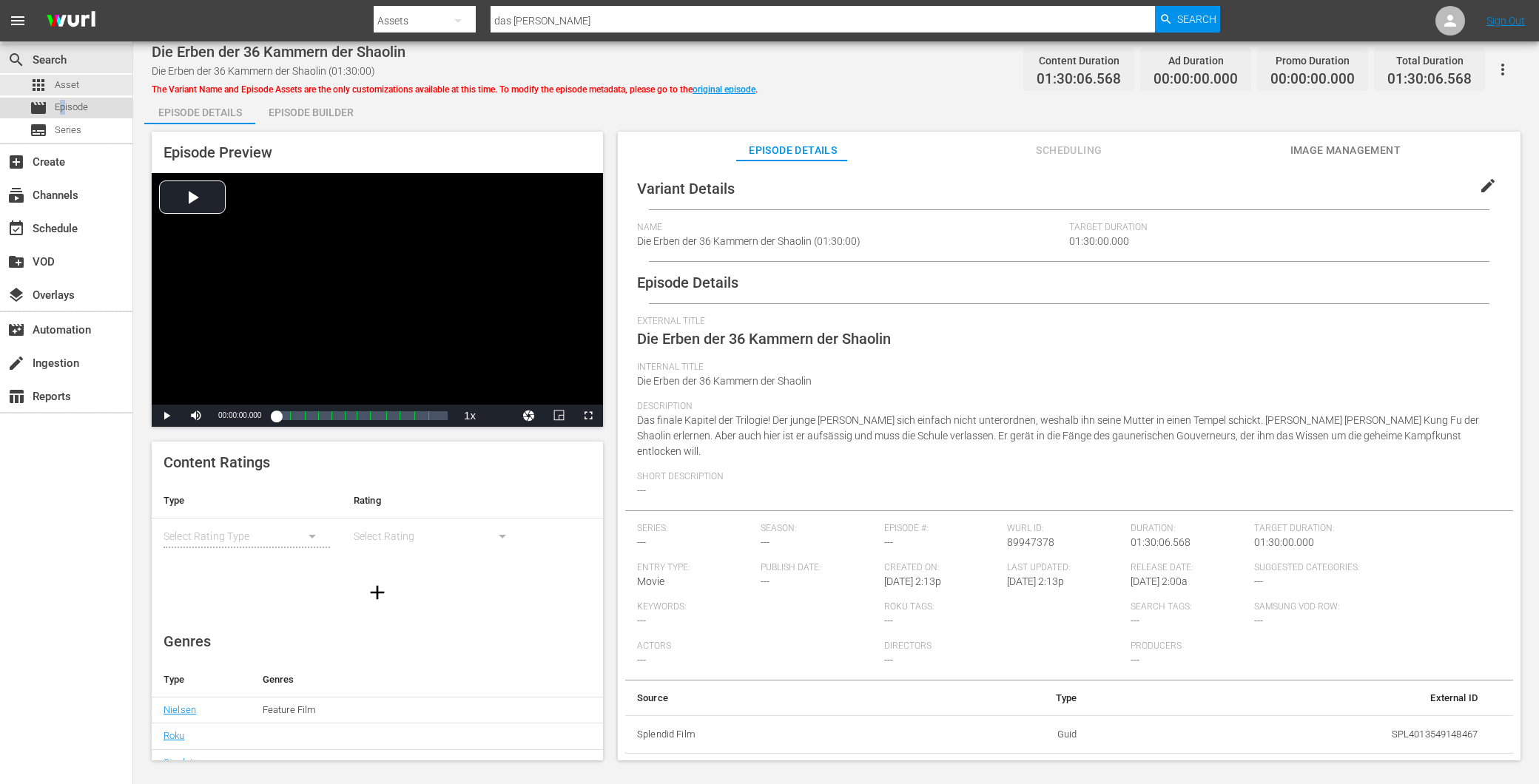
click at [64, 105] on span "Episode" at bounding box center [72, 107] width 34 height 15
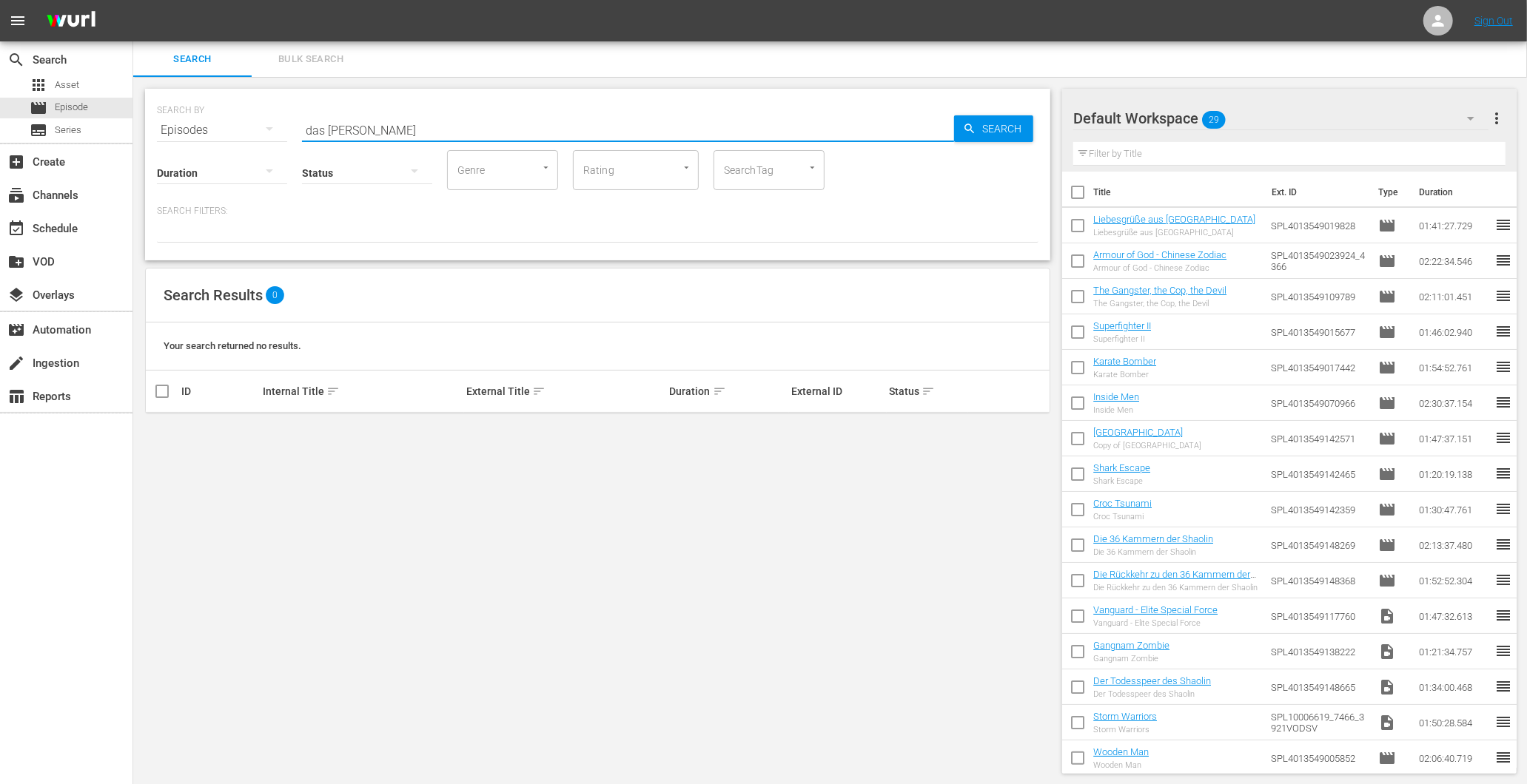
drag, startPoint x: 390, startPoint y: 128, endPoint x: 112, endPoint y: 143, distance: 278.4
click at [134, 0] on div "search Search apps Asset movie Episode subtitles Series add_box Create subscrip…" at bounding box center [830, 0] width 1393 height 0
type input "Das Erbe"
drag, startPoint x: 420, startPoint y: 132, endPoint x: 173, endPoint y: 101, distance: 248.9
click at [175, 101] on div "SEARCH BY Search By Episodes Search ID, Title, Description, Keywords, or Catego…" at bounding box center [597, 121] width 882 height 53
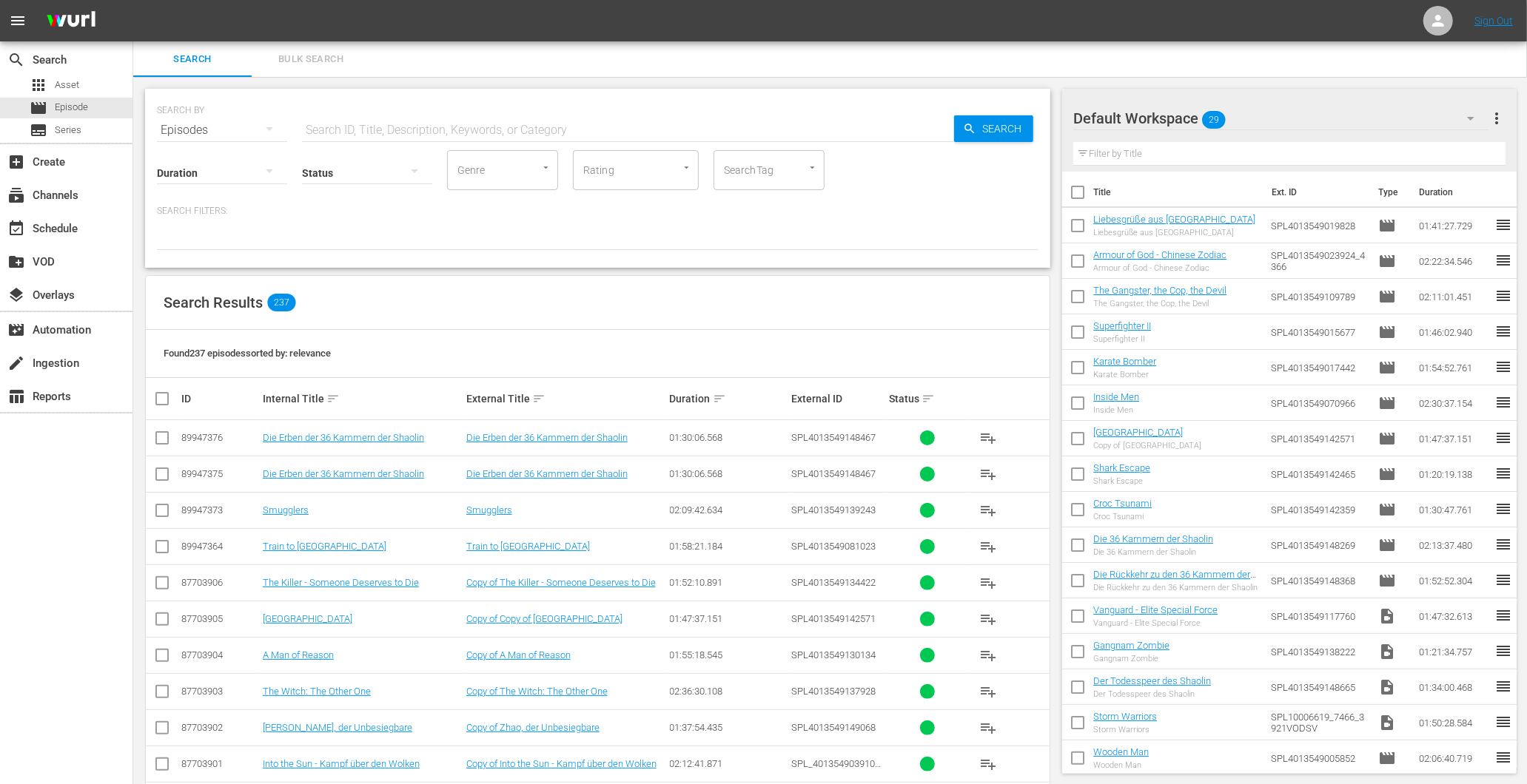
click at [165, 476] on input "checkbox" at bounding box center [162, 477] width 18 height 18
checkbox input "true"
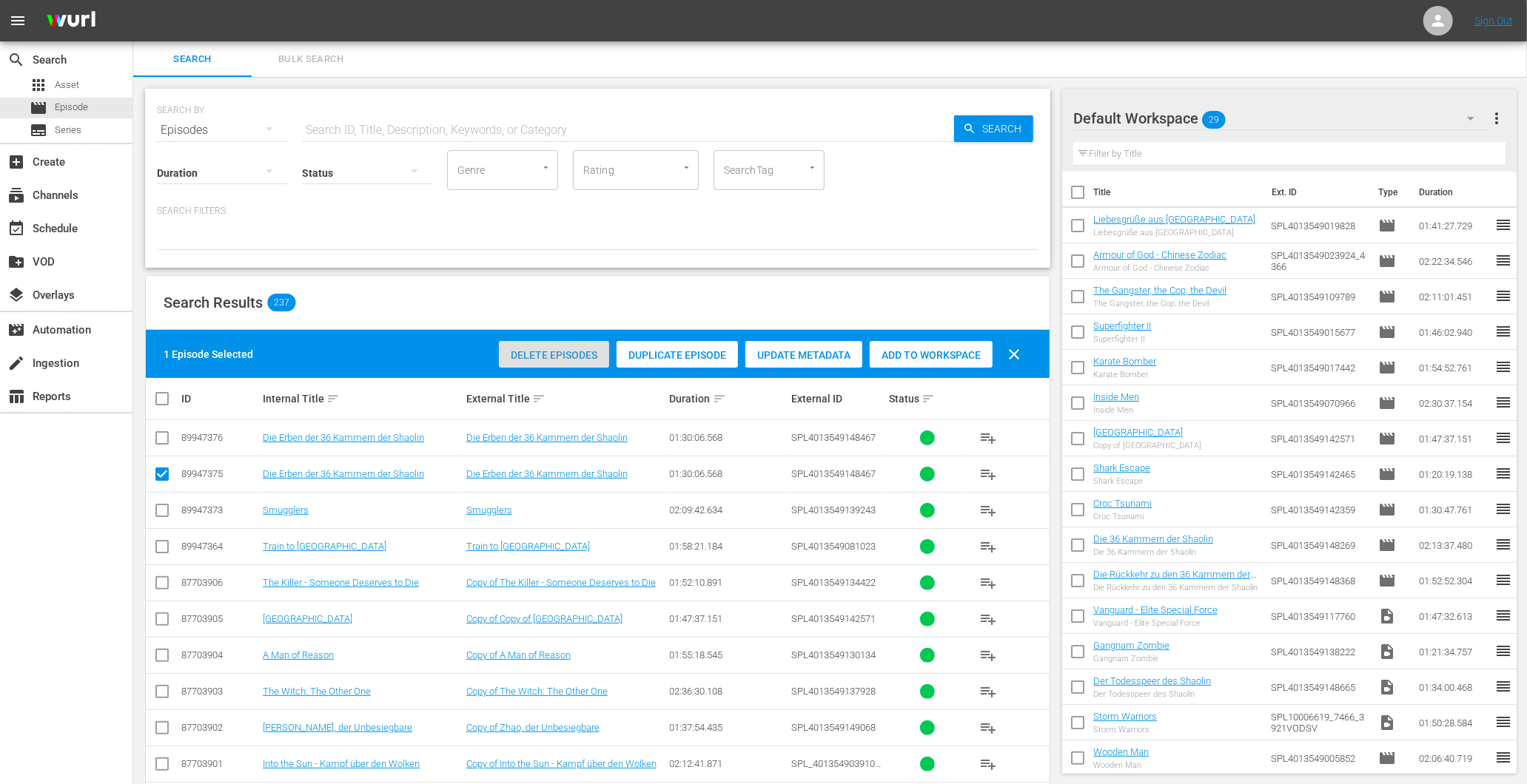
click at [580, 361] on div "Delete Episodes" at bounding box center [554, 355] width 110 height 28
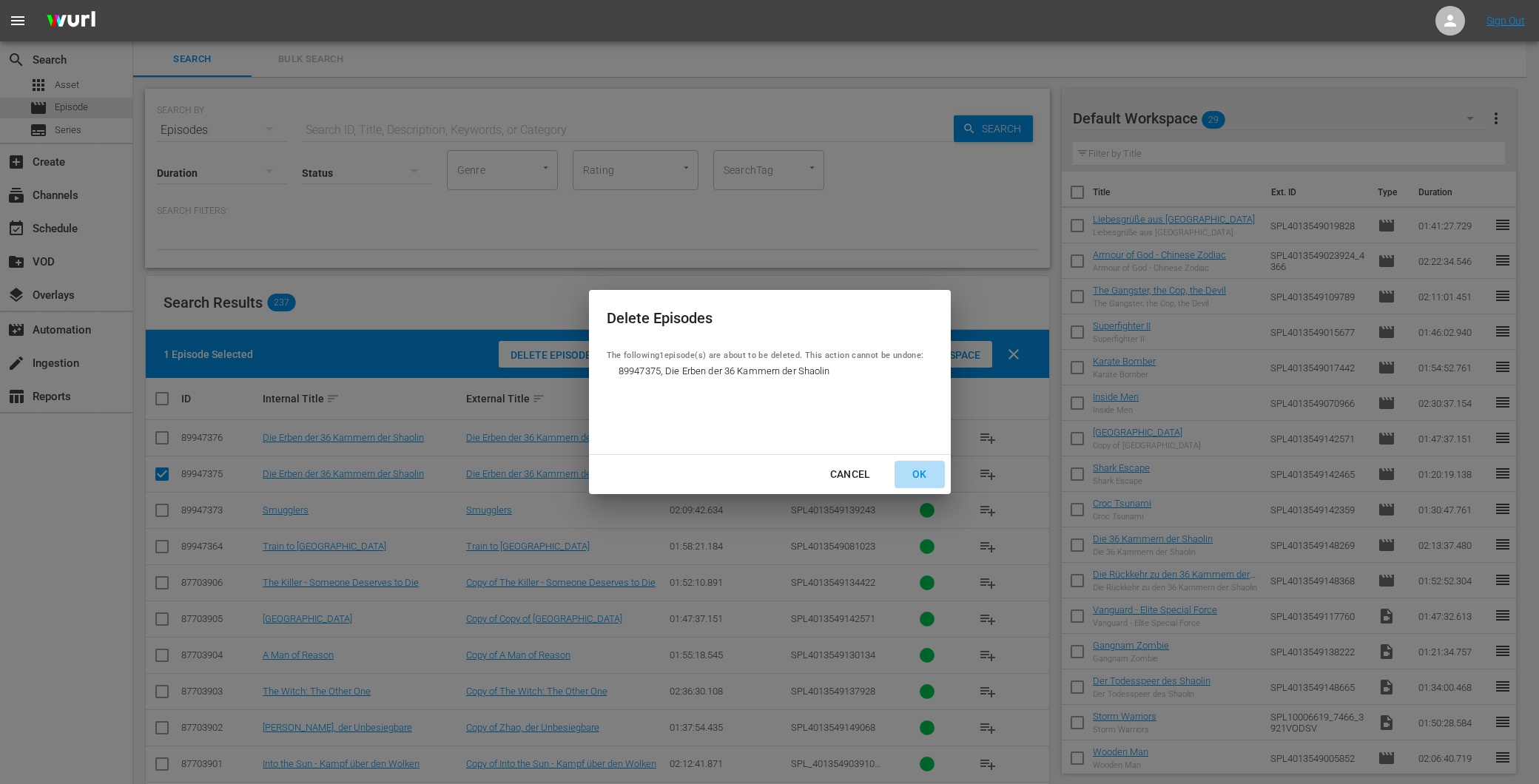
click at [908, 470] on div "OK" at bounding box center [919, 474] width 39 height 18
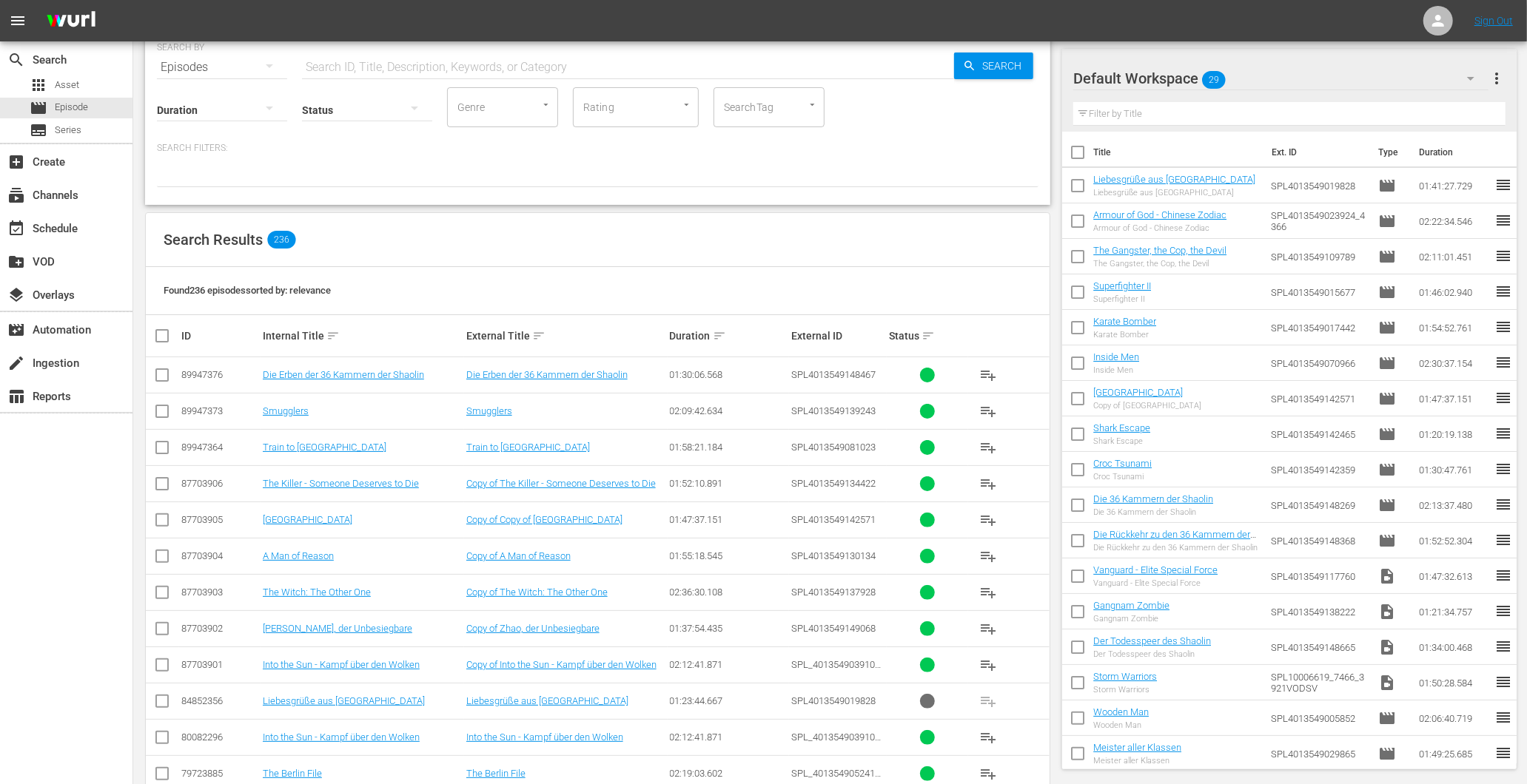
scroll to position [82, 0]
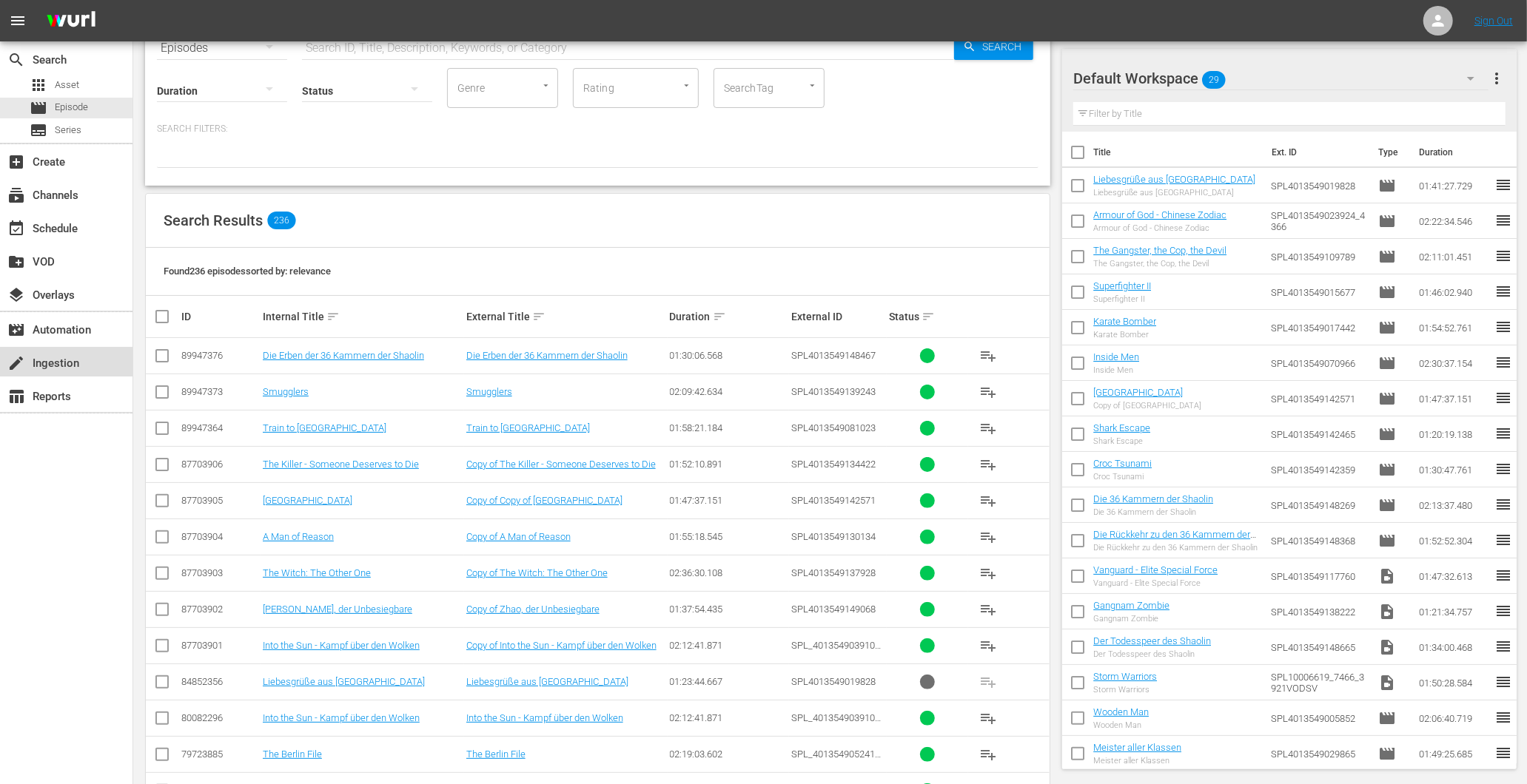
click at [46, 350] on div "create Ingestion" at bounding box center [66, 362] width 133 height 29
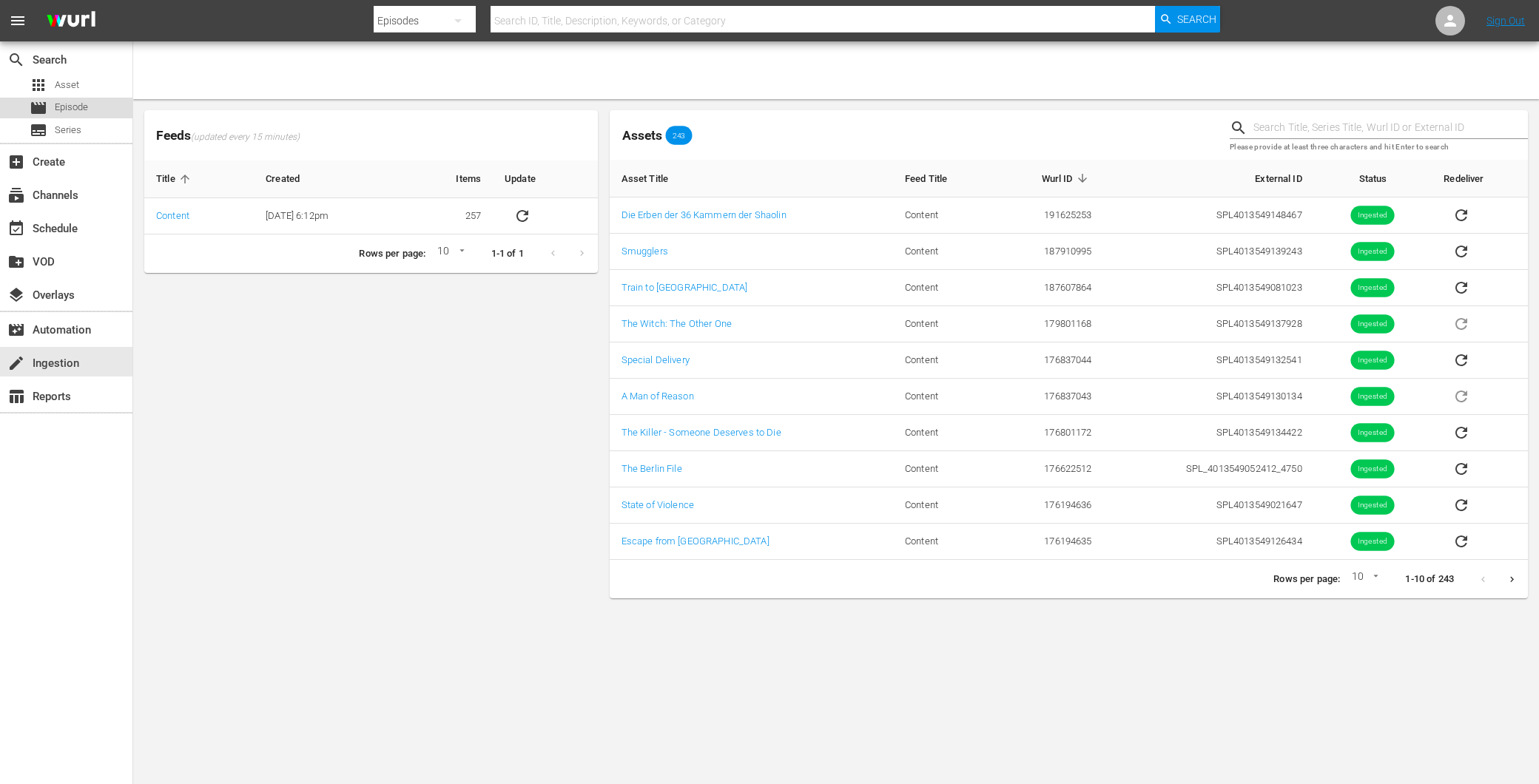
click at [69, 98] on div "movie Episode" at bounding box center [59, 108] width 59 height 21
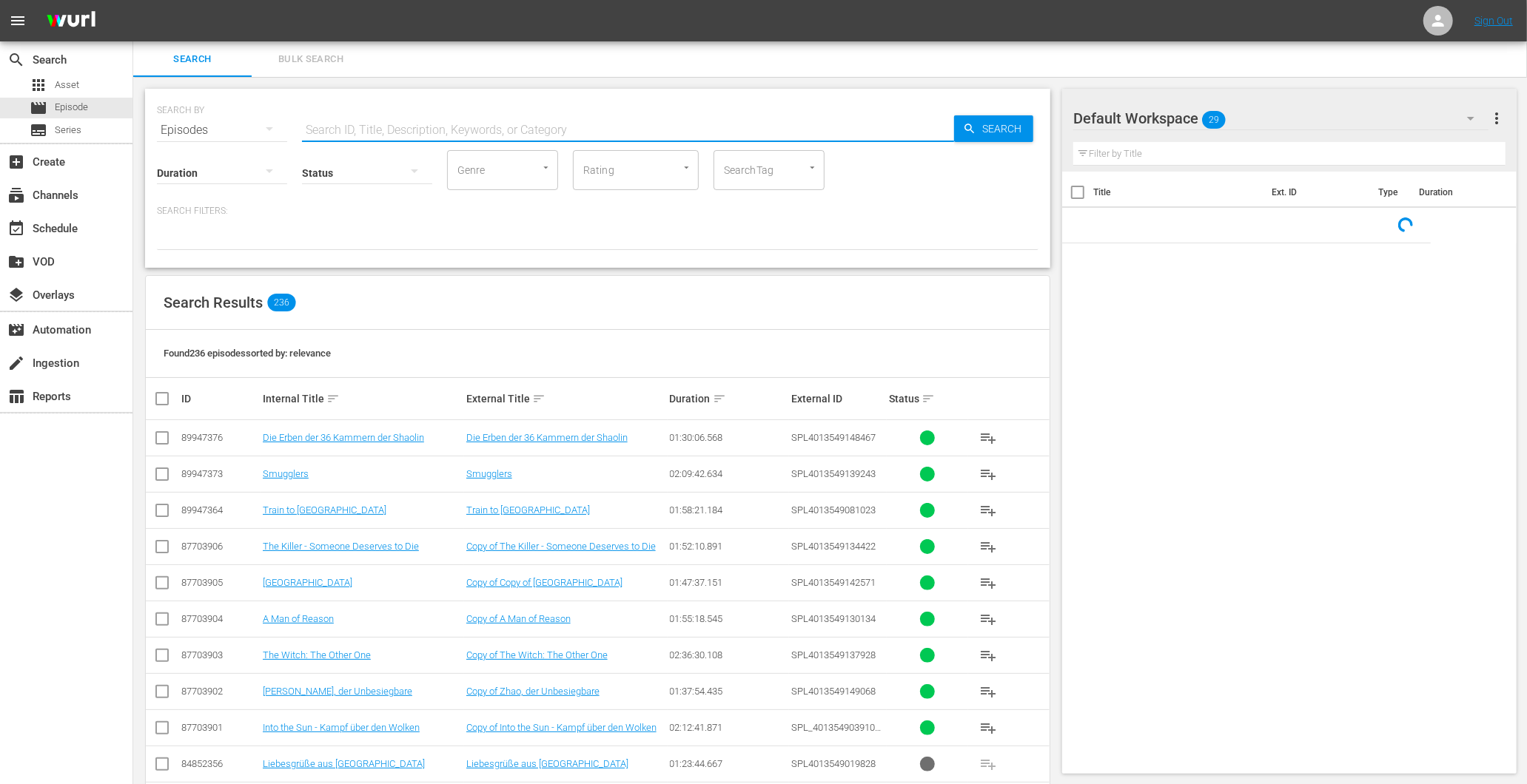
click at [390, 128] on input "text" at bounding box center [627, 130] width 652 height 35
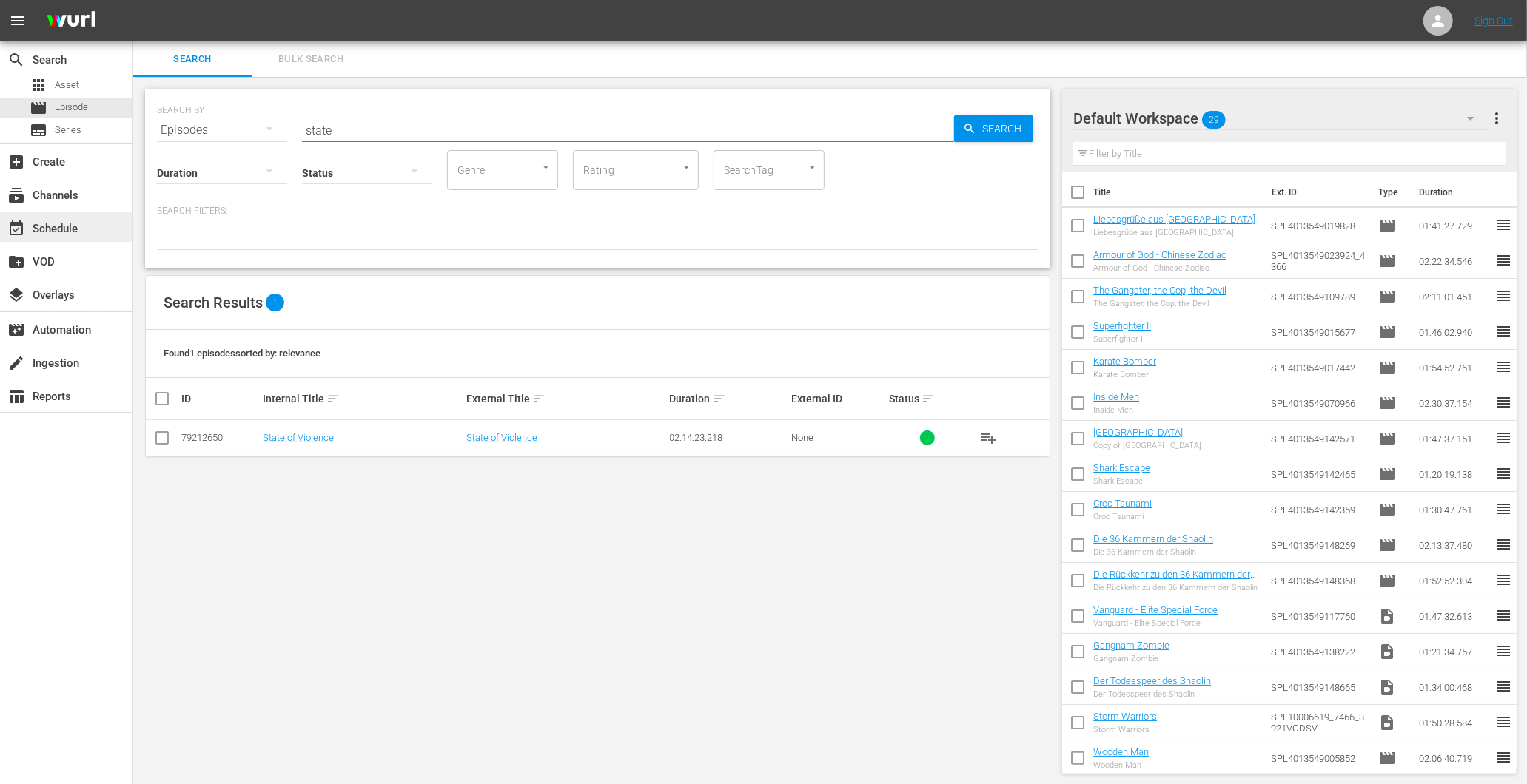
type input "state"
click at [55, 233] on div "event_available Schedule" at bounding box center [41, 226] width 83 height 13
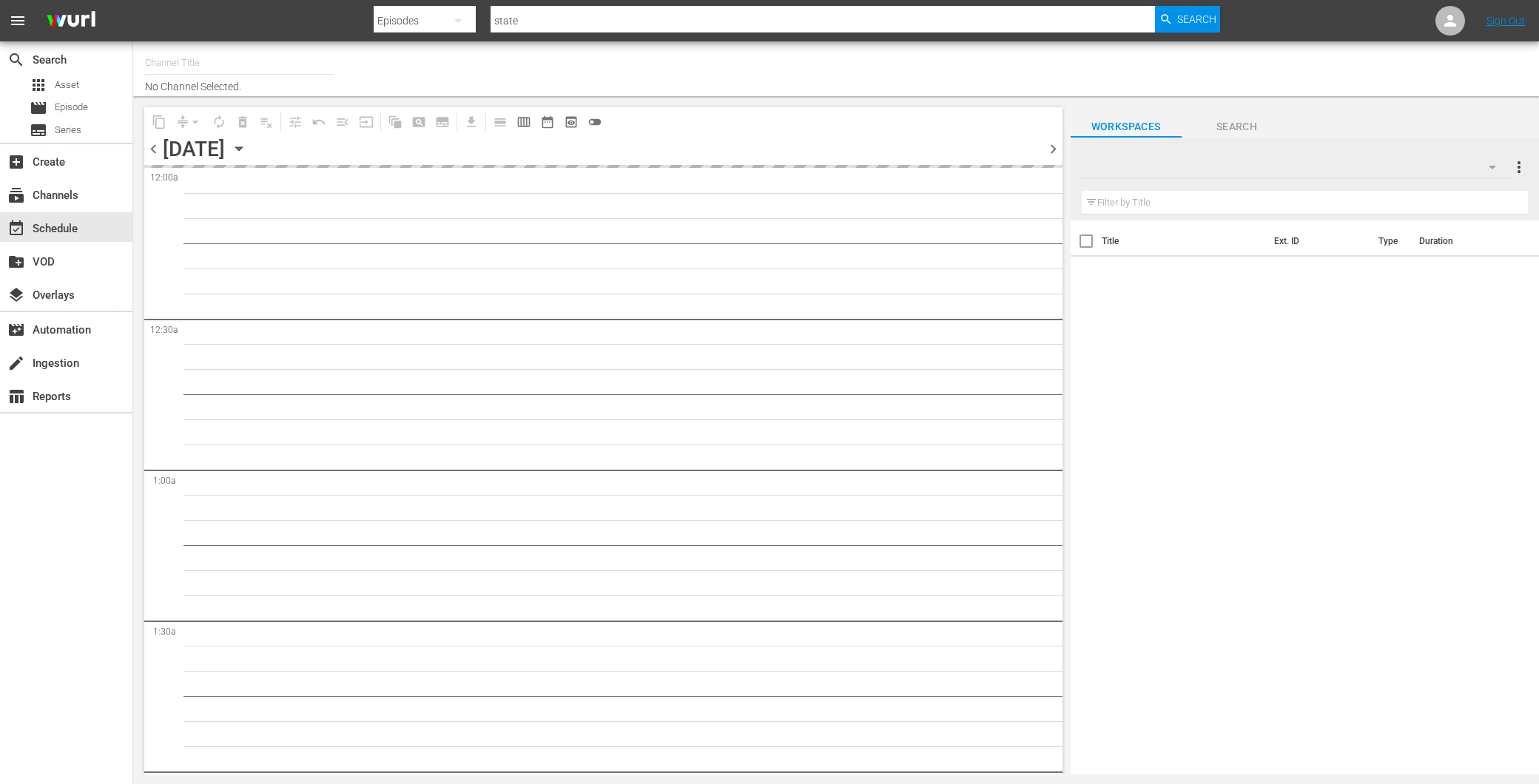
type input "Amasia (1236)"
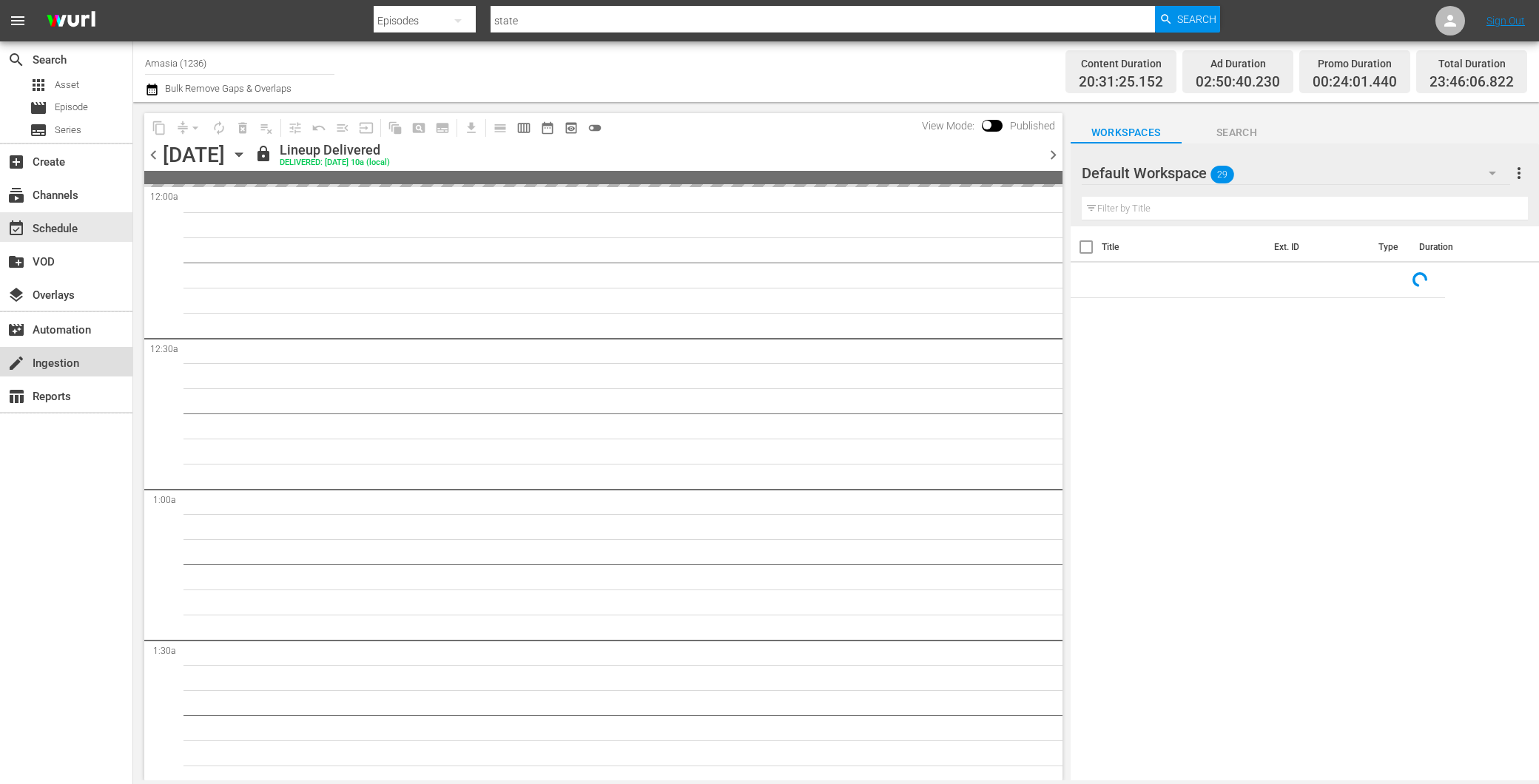
click at [50, 358] on div "create Ingestion" at bounding box center [41, 360] width 83 height 13
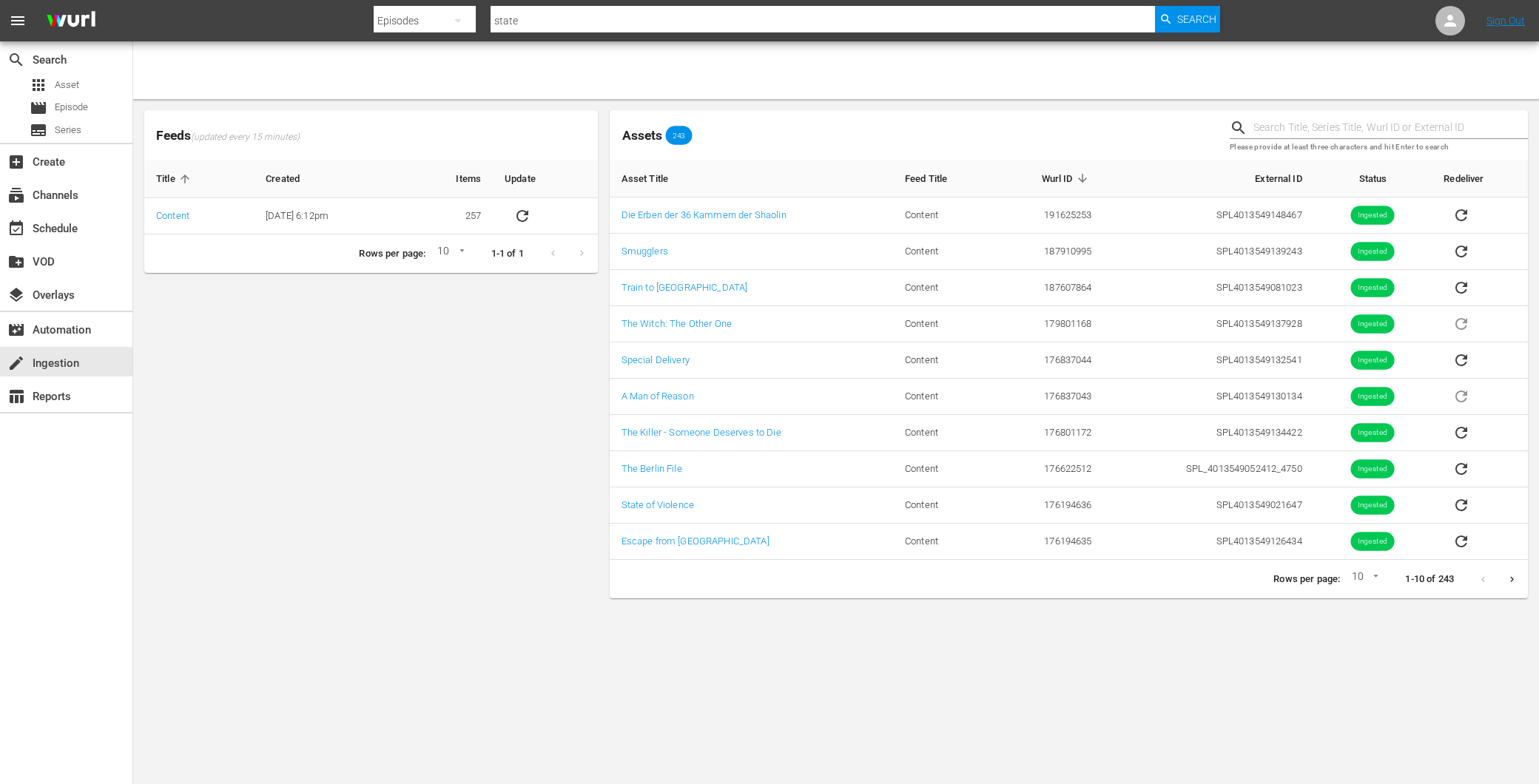
click at [1517, 576] on button "Next page" at bounding box center [1511, 579] width 28 height 28
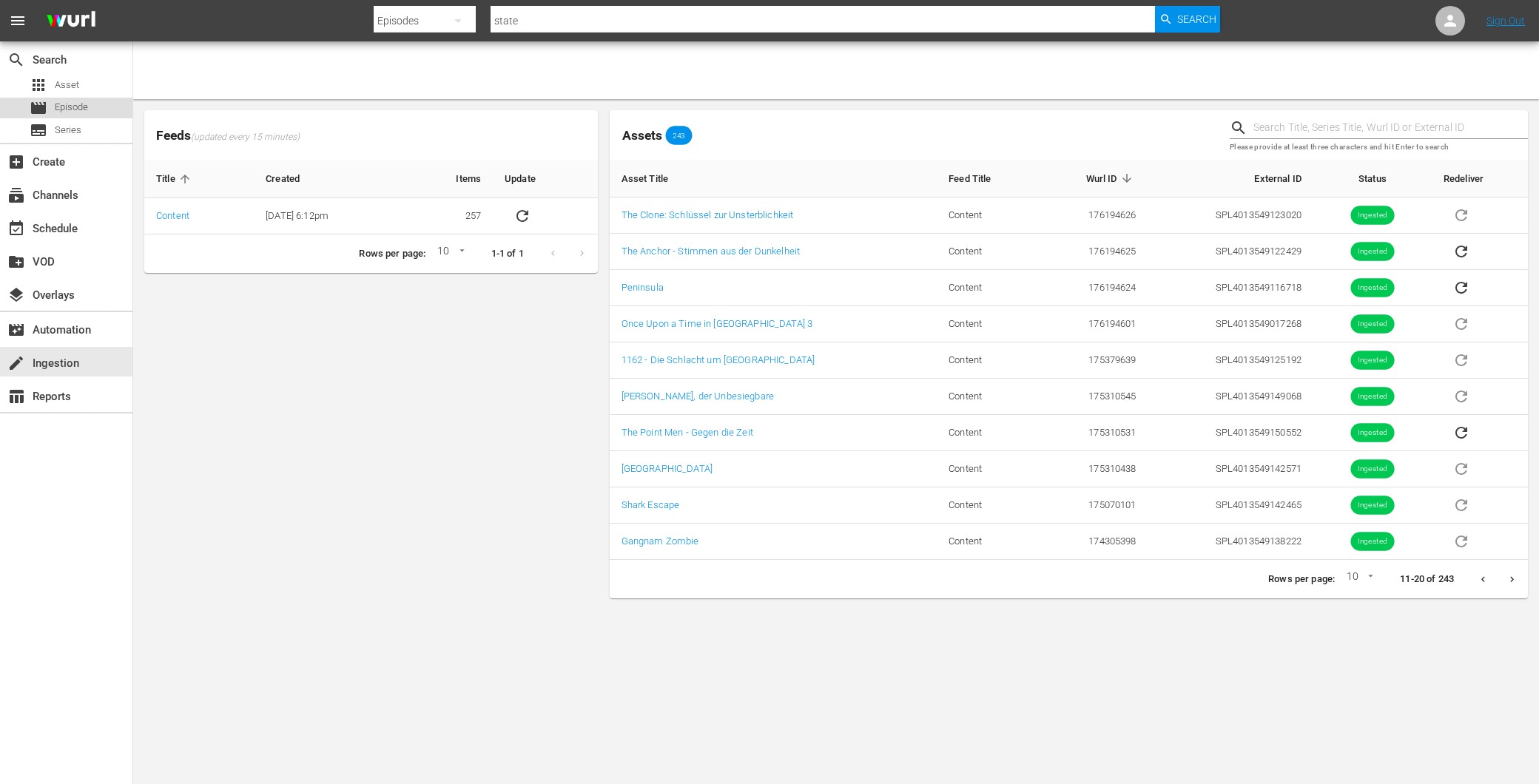
click at [64, 101] on span "Episode" at bounding box center [72, 107] width 34 height 15
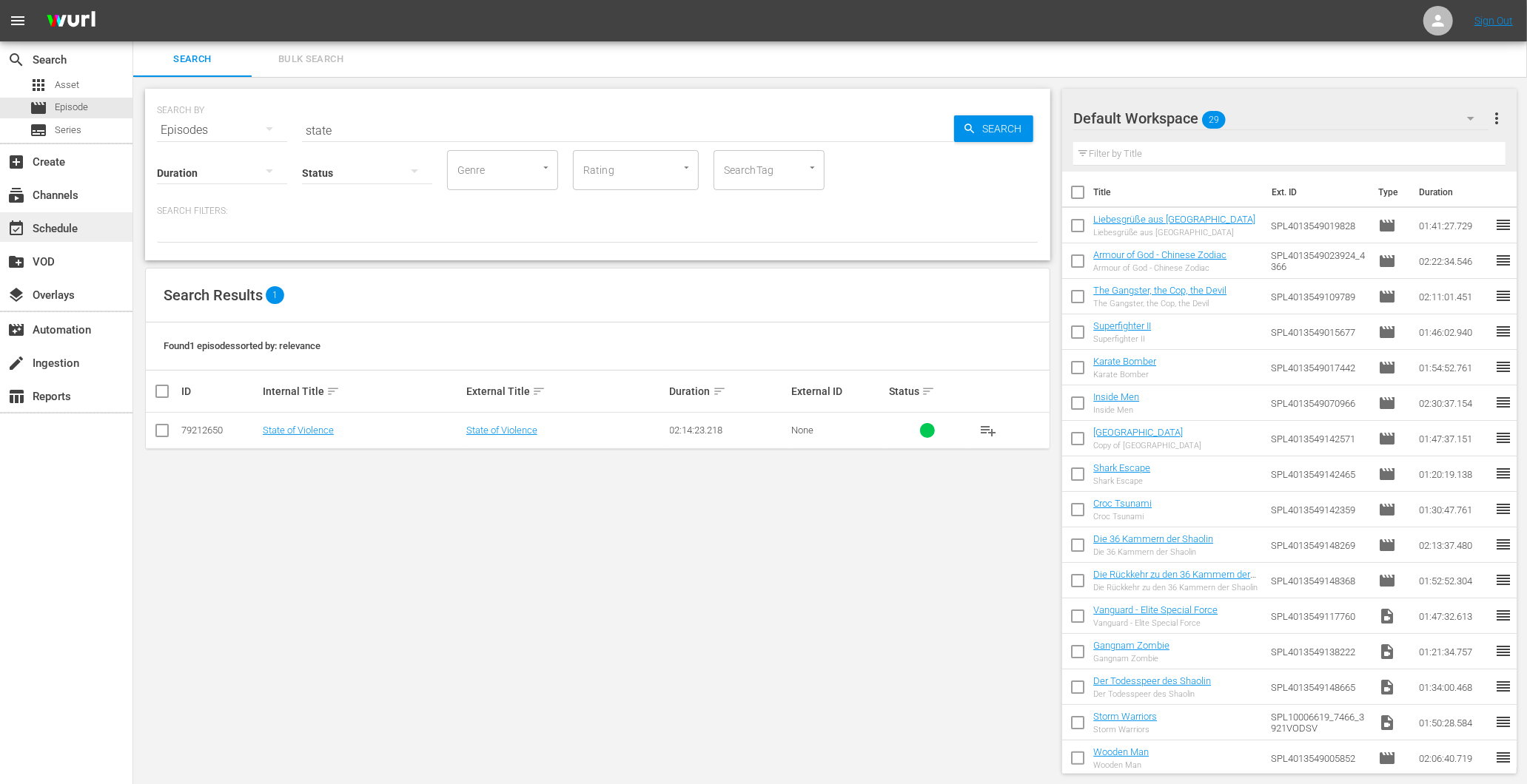
click at [55, 228] on div "event_available Schedule" at bounding box center [41, 226] width 83 height 13
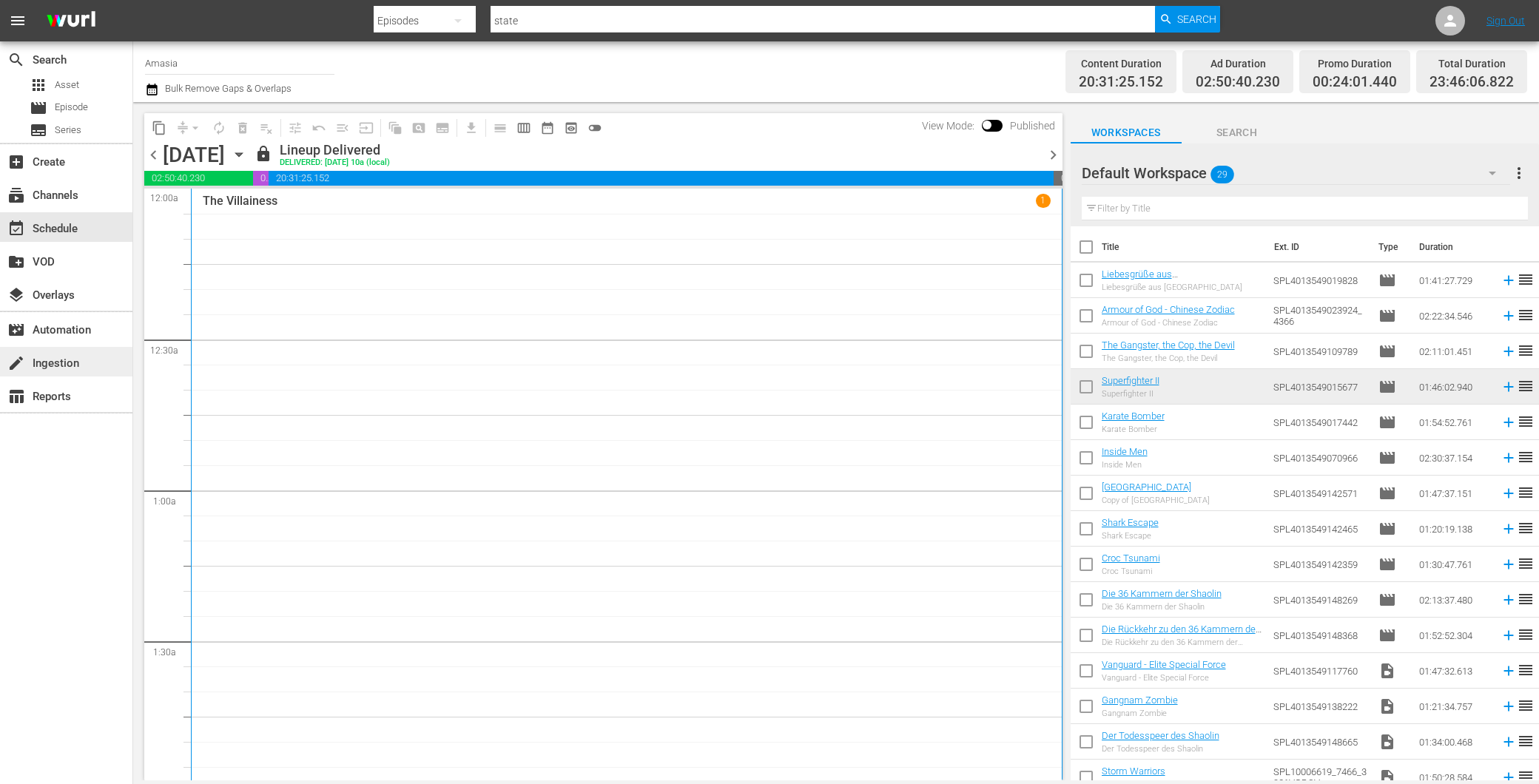
click at [80, 363] on div "create Ingestion" at bounding box center [41, 360] width 83 height 13
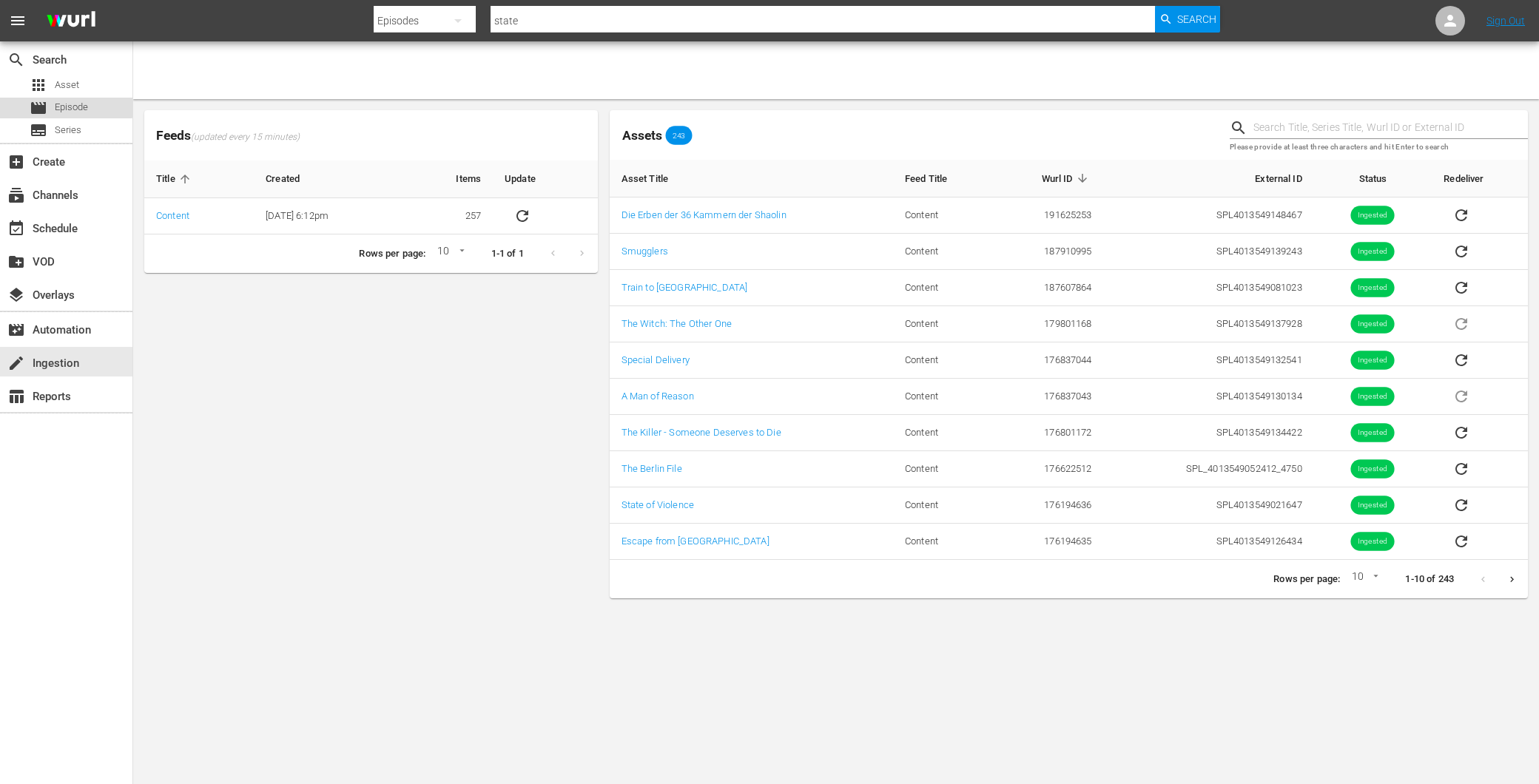
click at [62, 106] on span "Episode" at bounding box center [72, 107] width 34 height 15
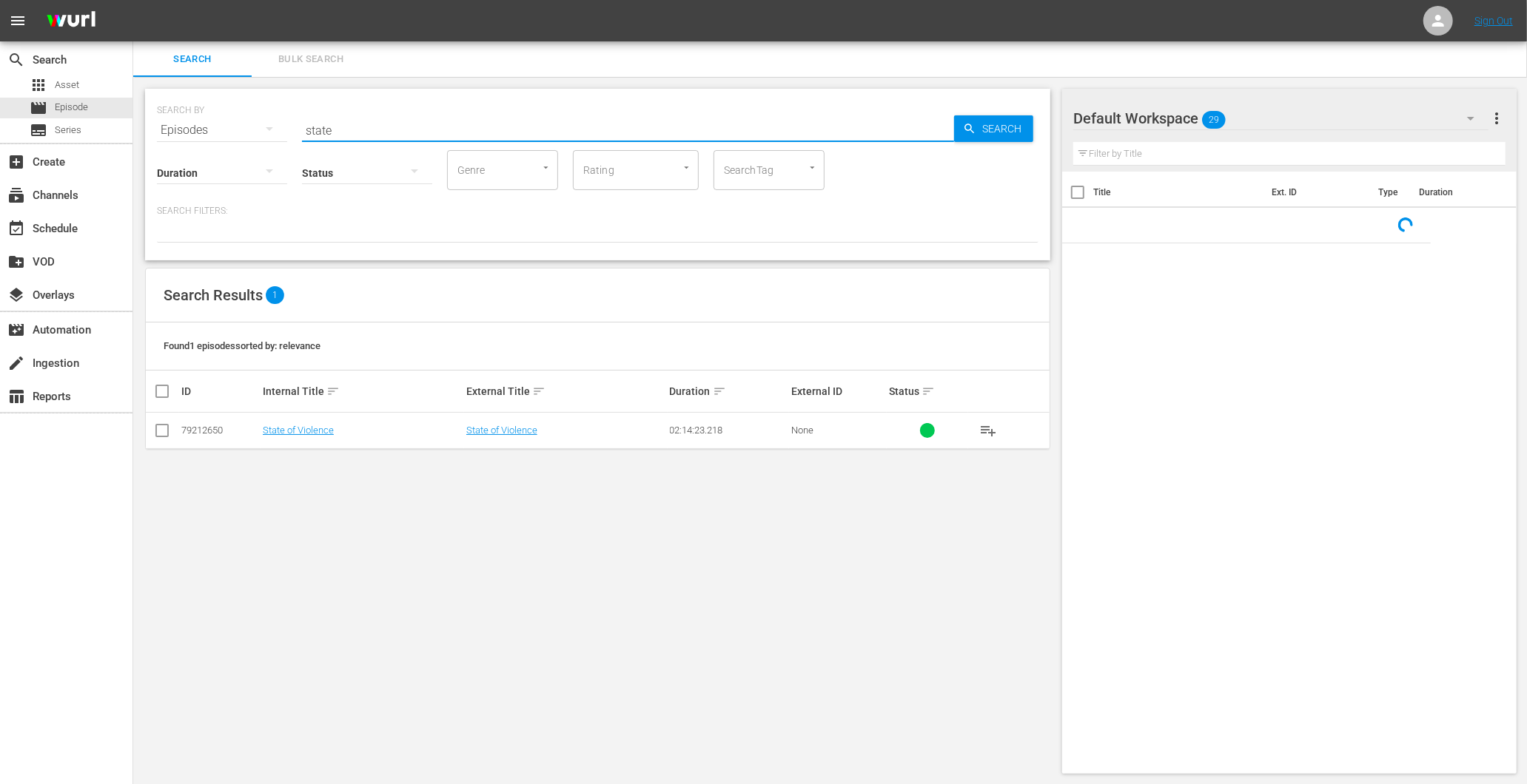
drag, startPoint x: 455, startPoint y: 134, endPoint x: 67, endPoint y: 143, distance: 388.1
click at [134, 0] on div "search Search apps Asset movie Episode subtitles Series add_box Create subscrip…" at bounding box center [830, 0] width 1393 height 0
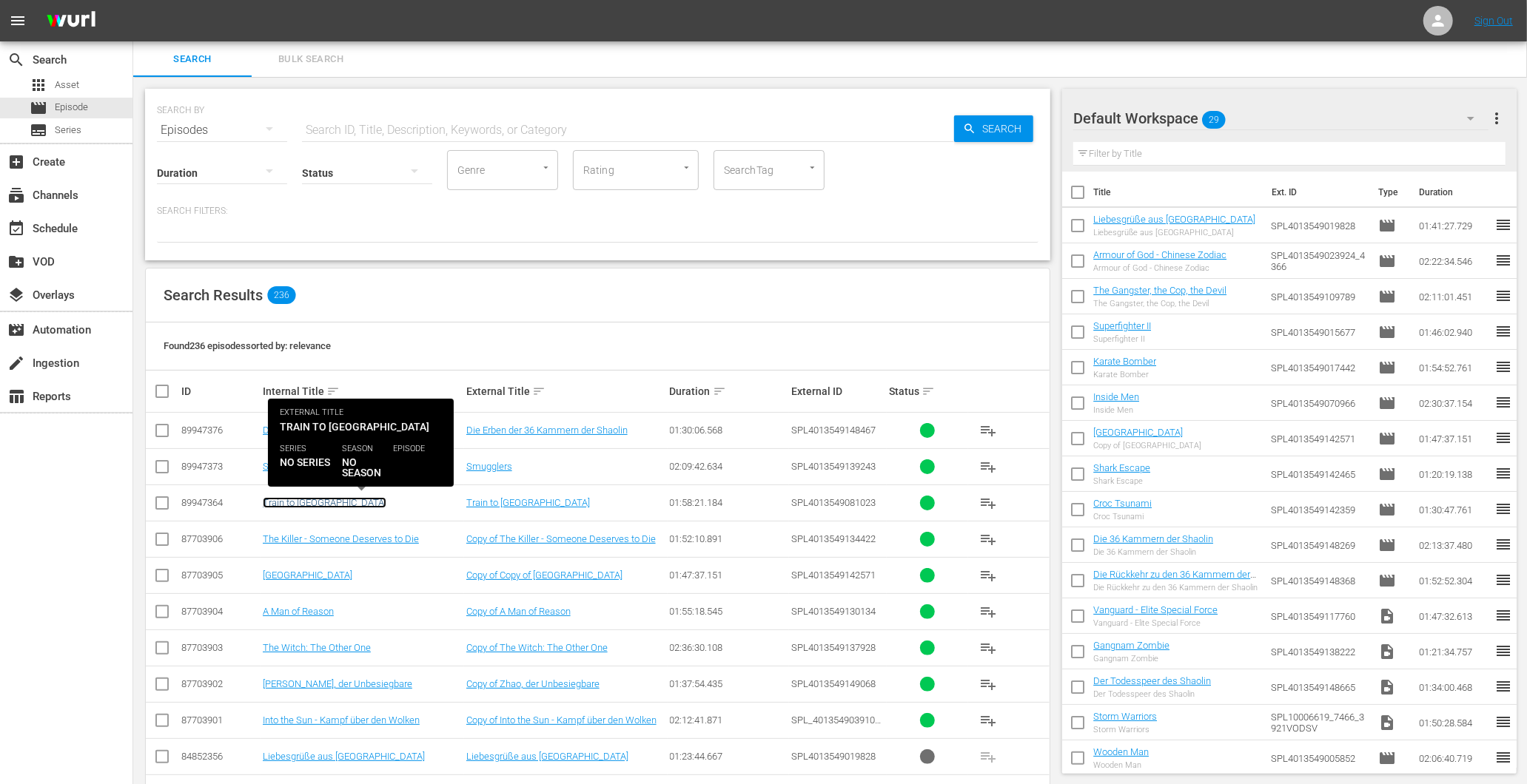
click at [295, 504] on link "Train to [GEOGRAPHIC_DATA]" at bounding box center [324, 502] width 123 height 11
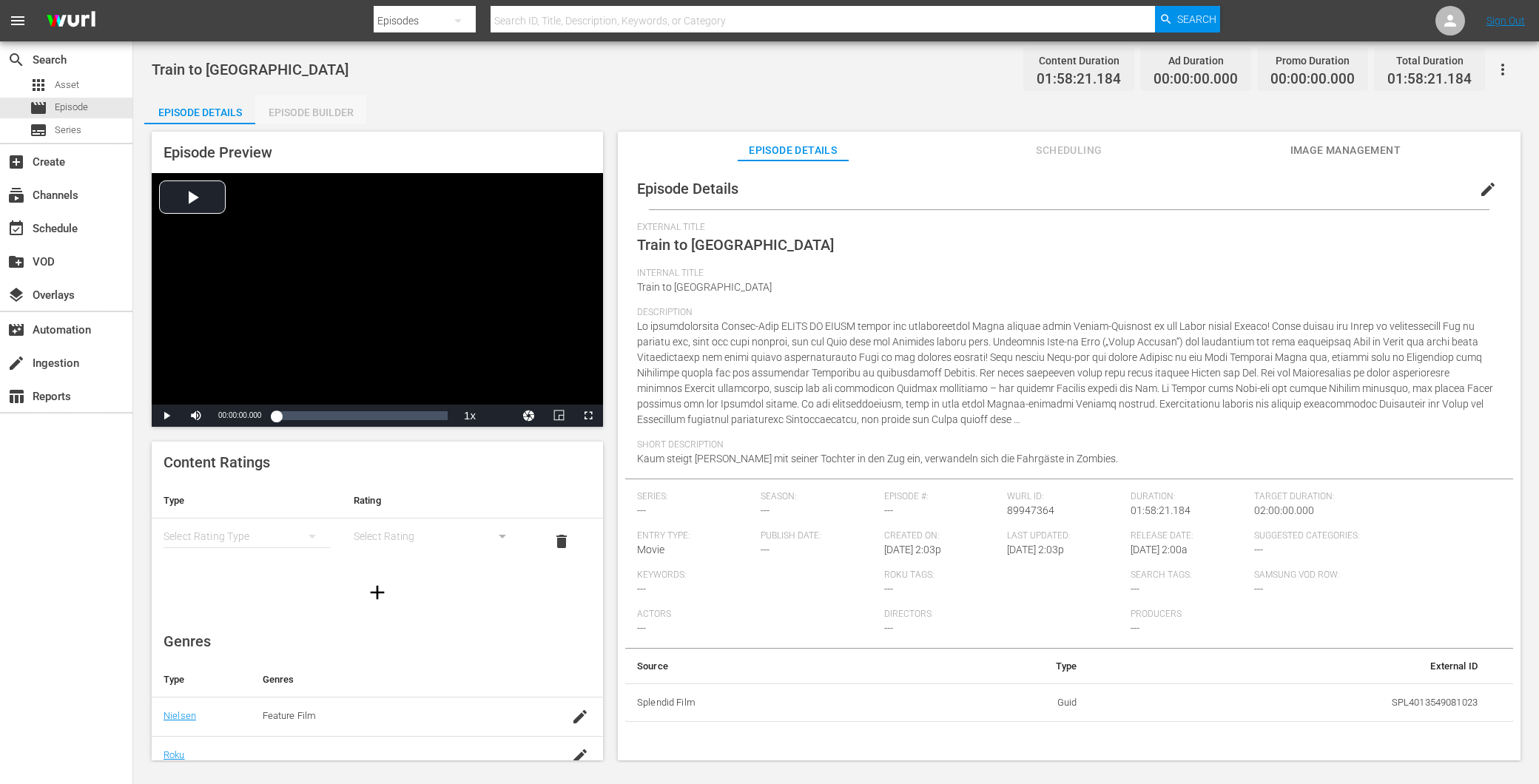
click at [322, 98] on div "Episode Builder" at bounding box center [310, 112] width 111 height 35
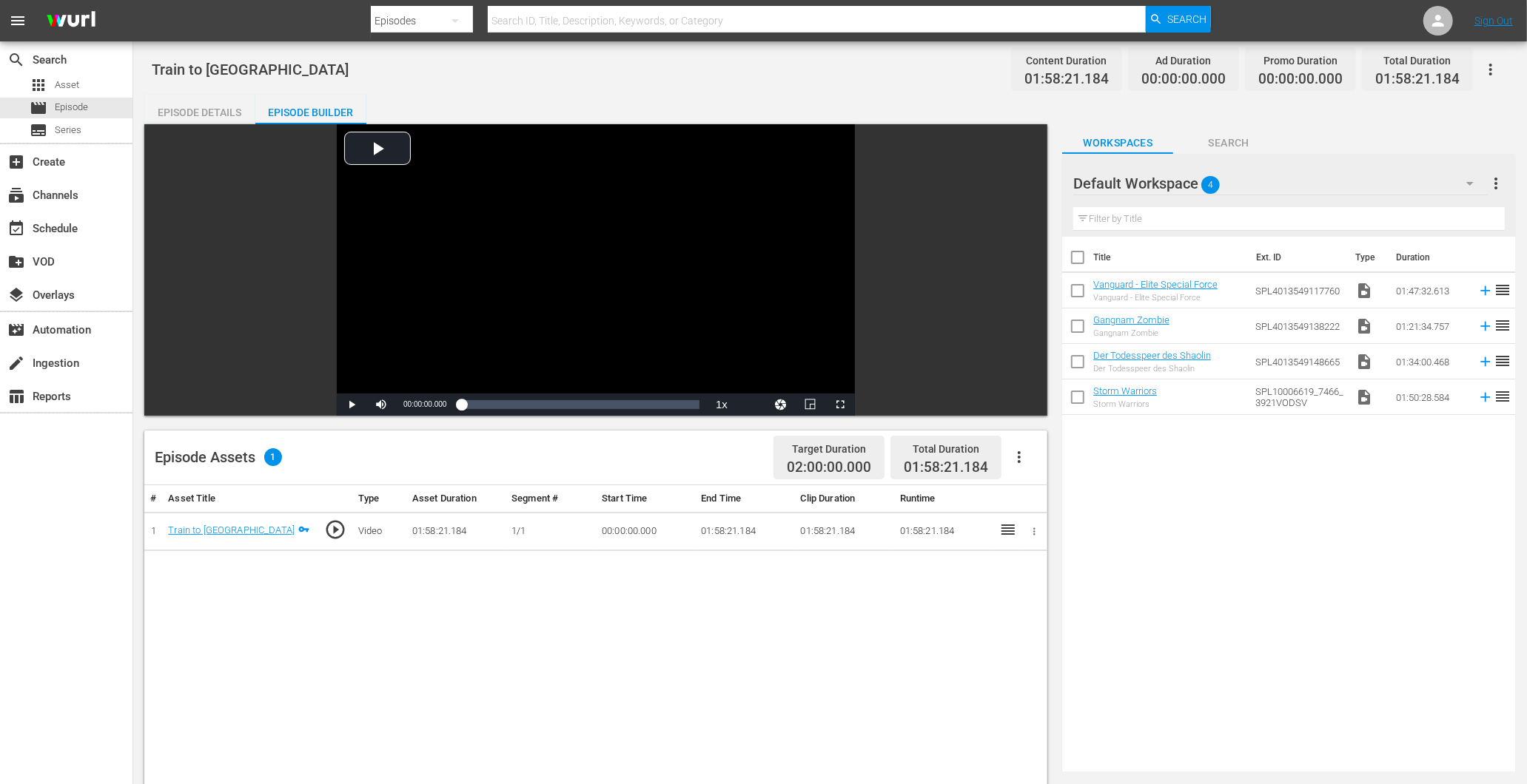
click at [184, 114] on div "Episode Details" at bounding box center [199, 112] width 111 height 35
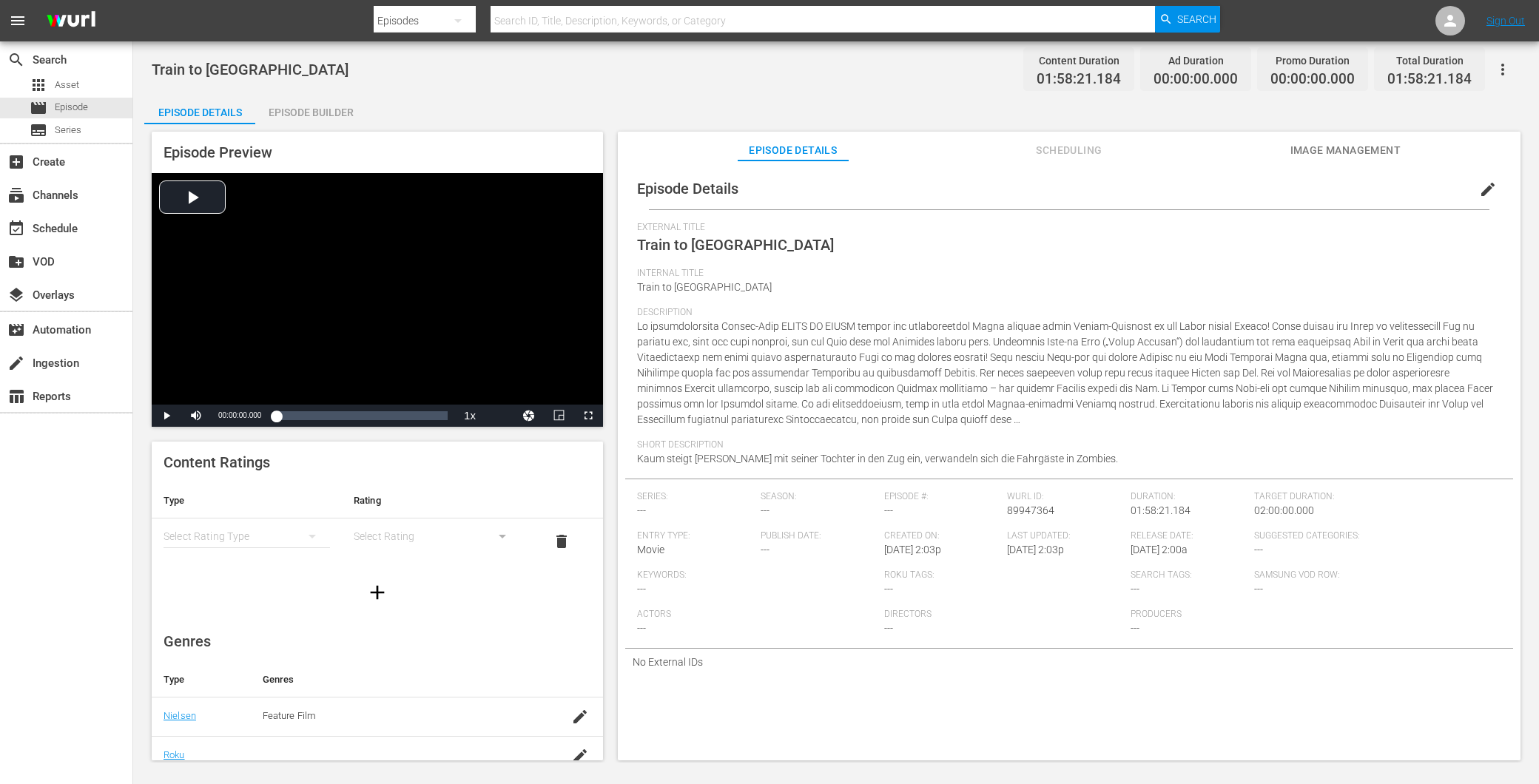
click at [1488, 190] on span "edit" at bounding box center [1488, 190] width 18 height 18
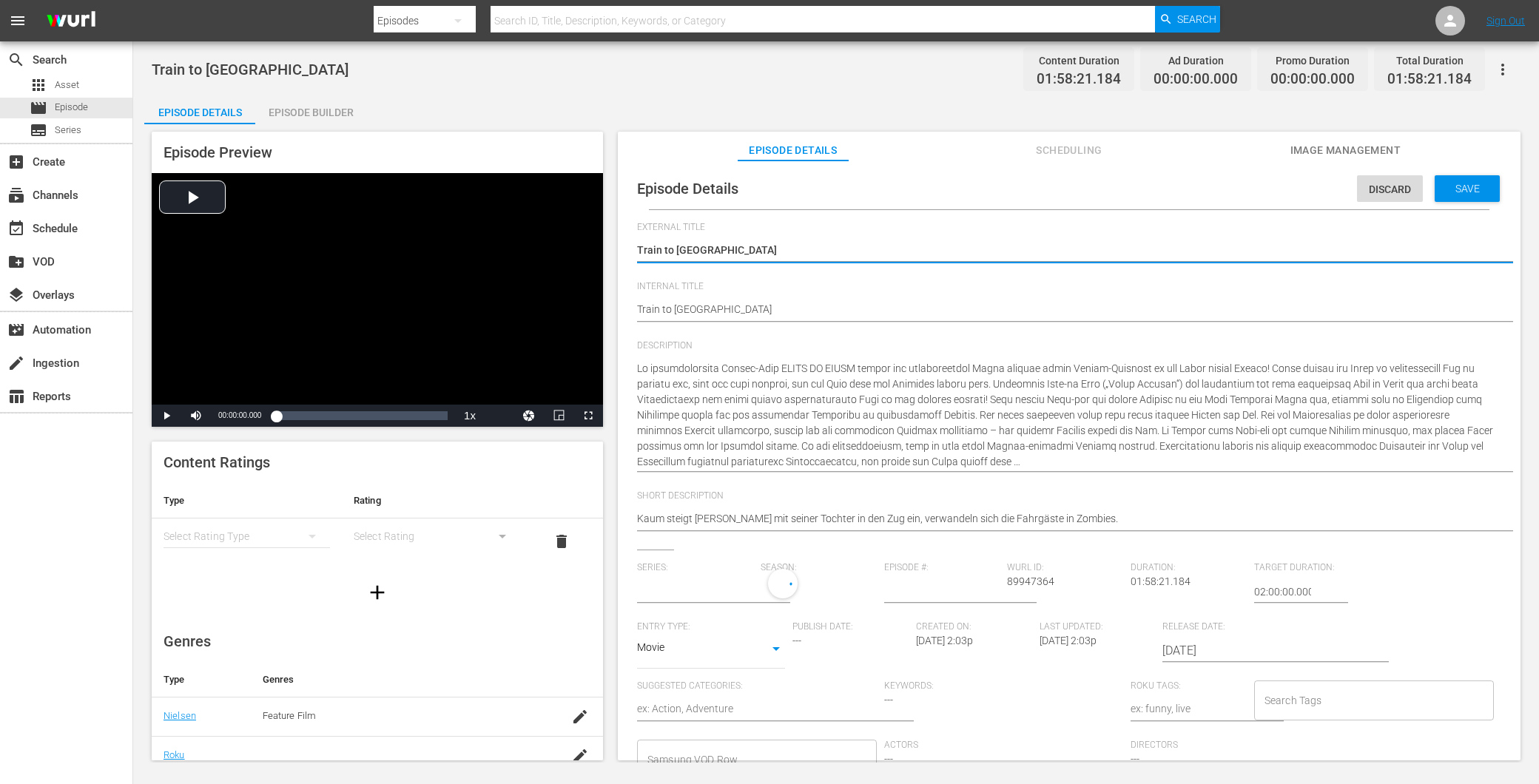
type input "No Series"
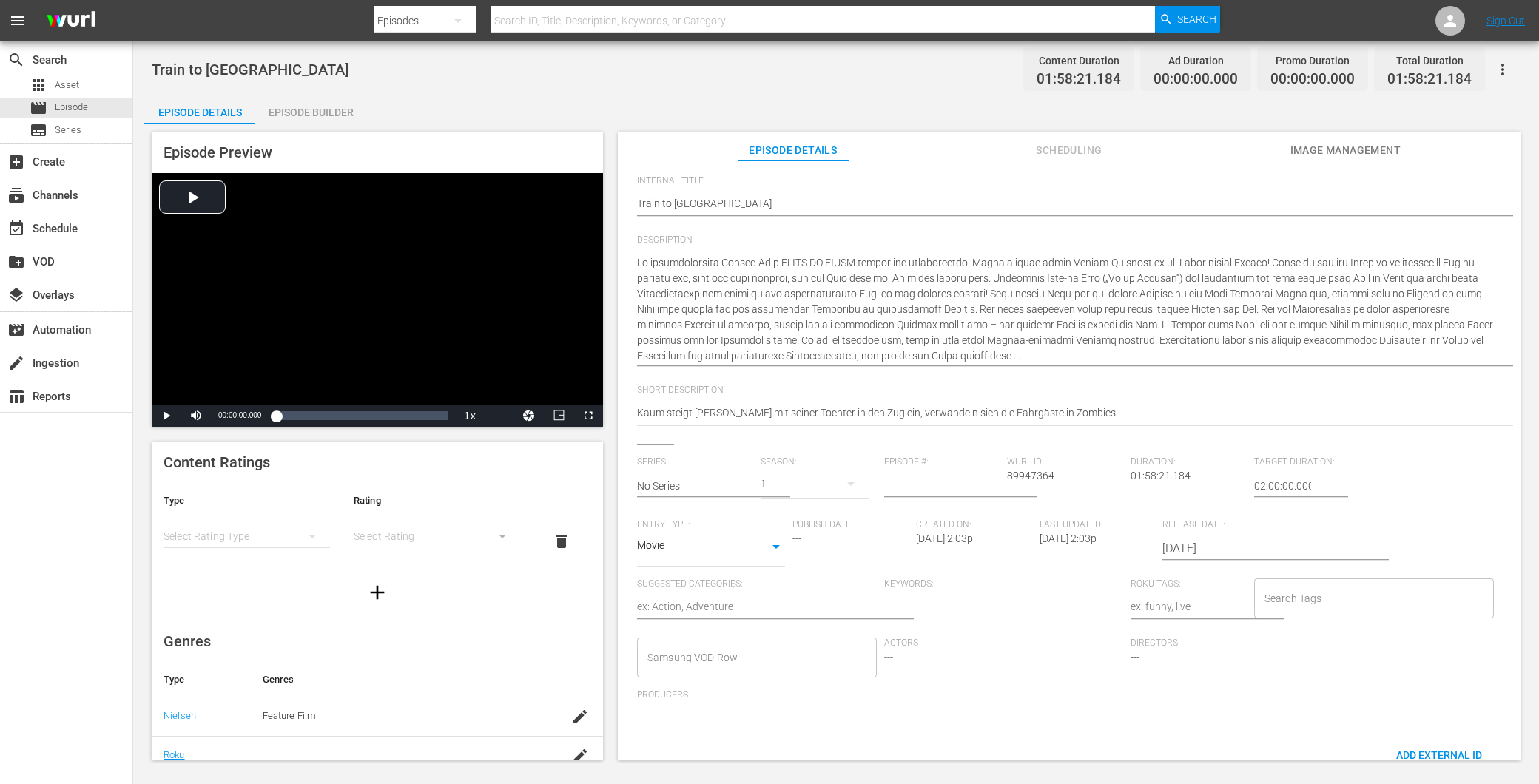
scroll to position [203, 0]
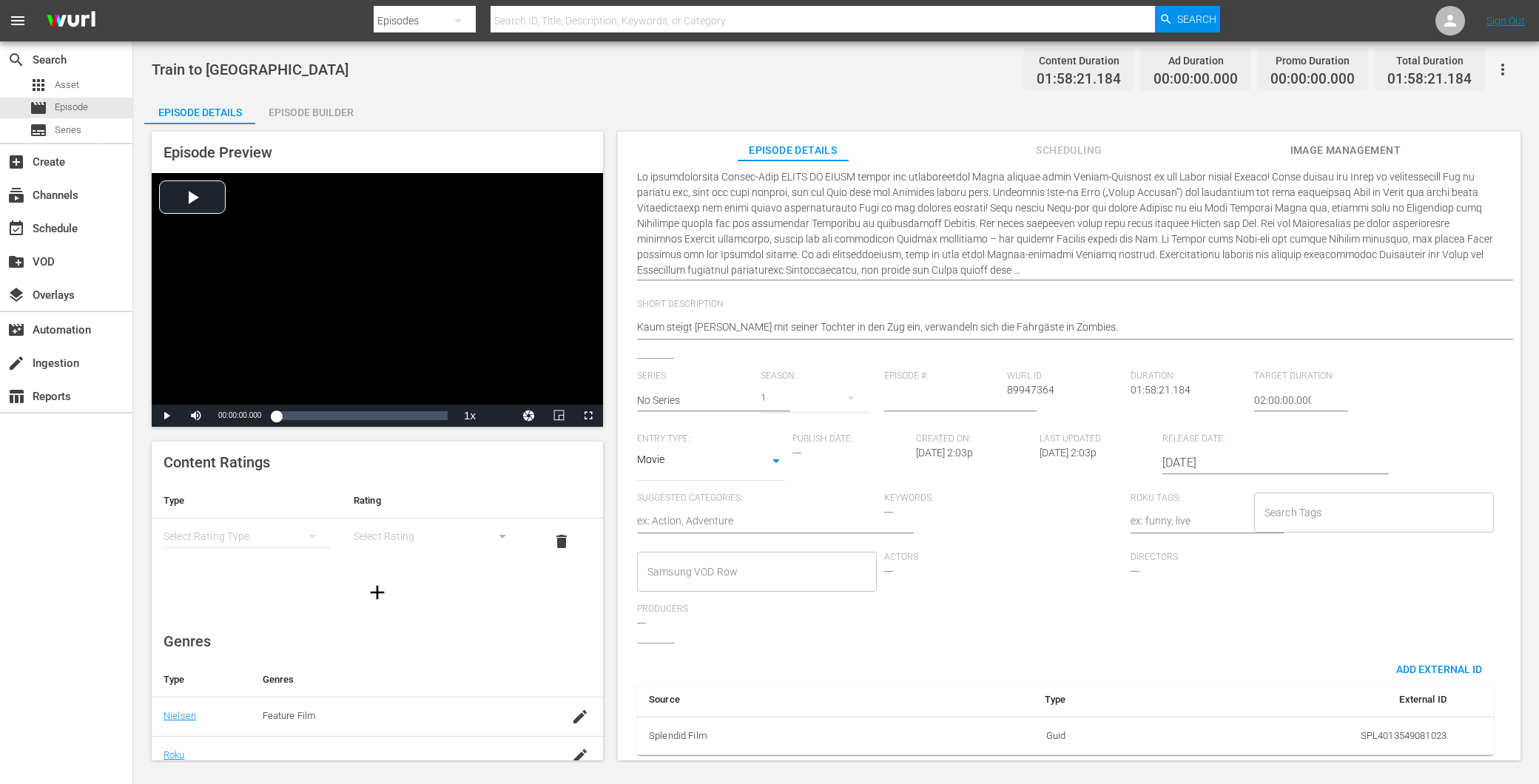
click at [1315, 503] on input "Search Tags" at bounding box center [1362, 513] width 204 height 27
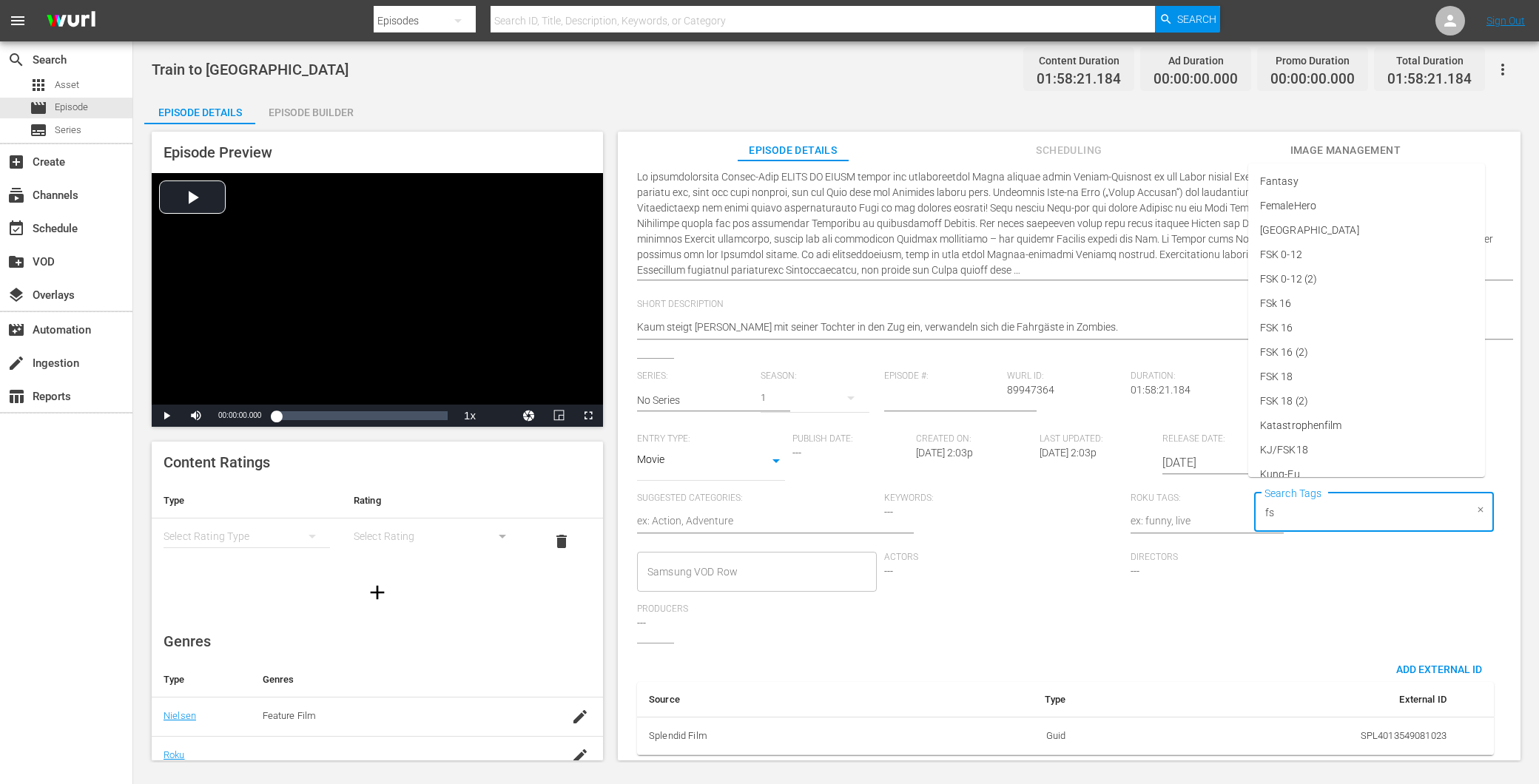
type input "fsk"
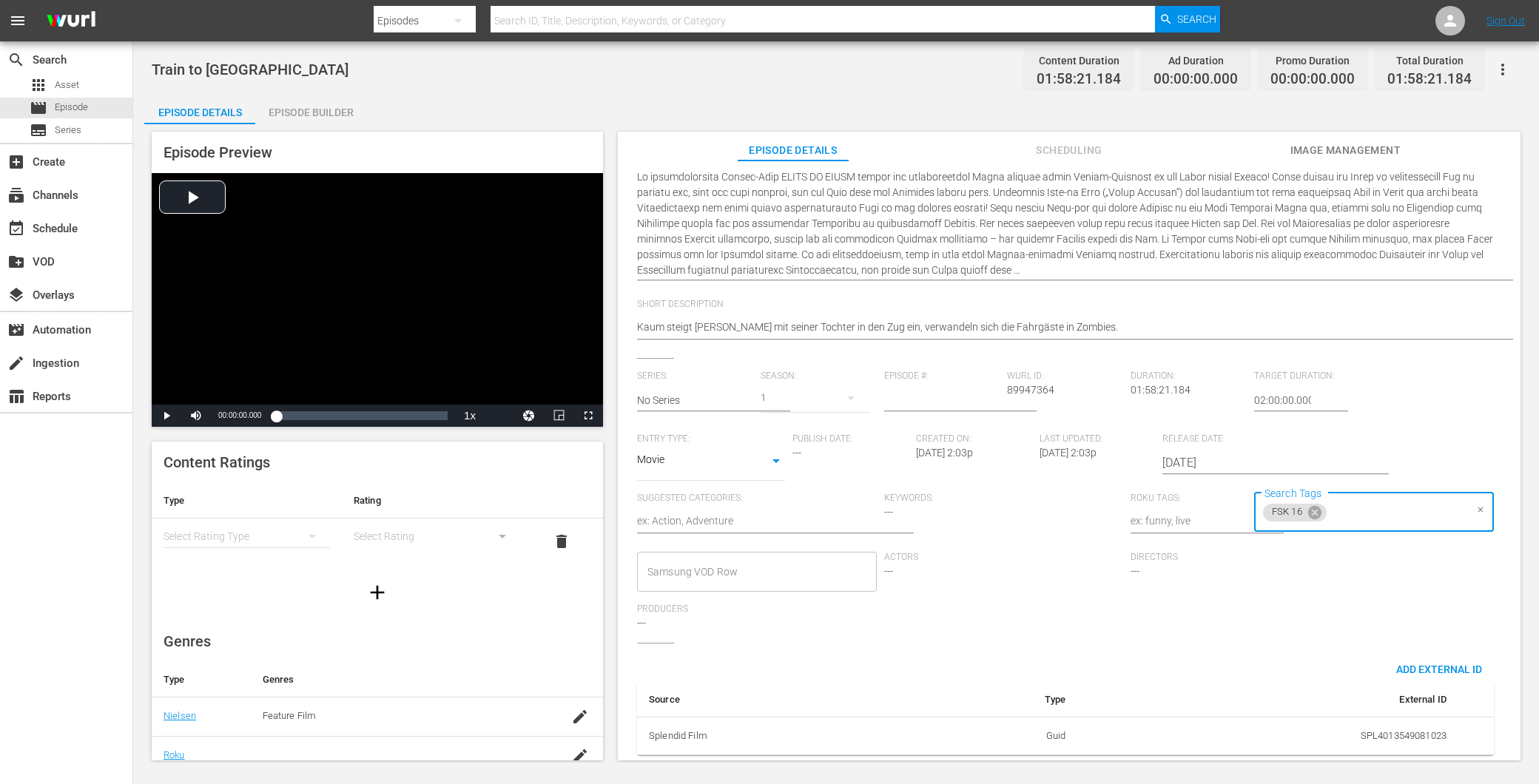
click at [1064, 561] on div "Actors ---" at bounding box center [1007, 578] width 247 height 52
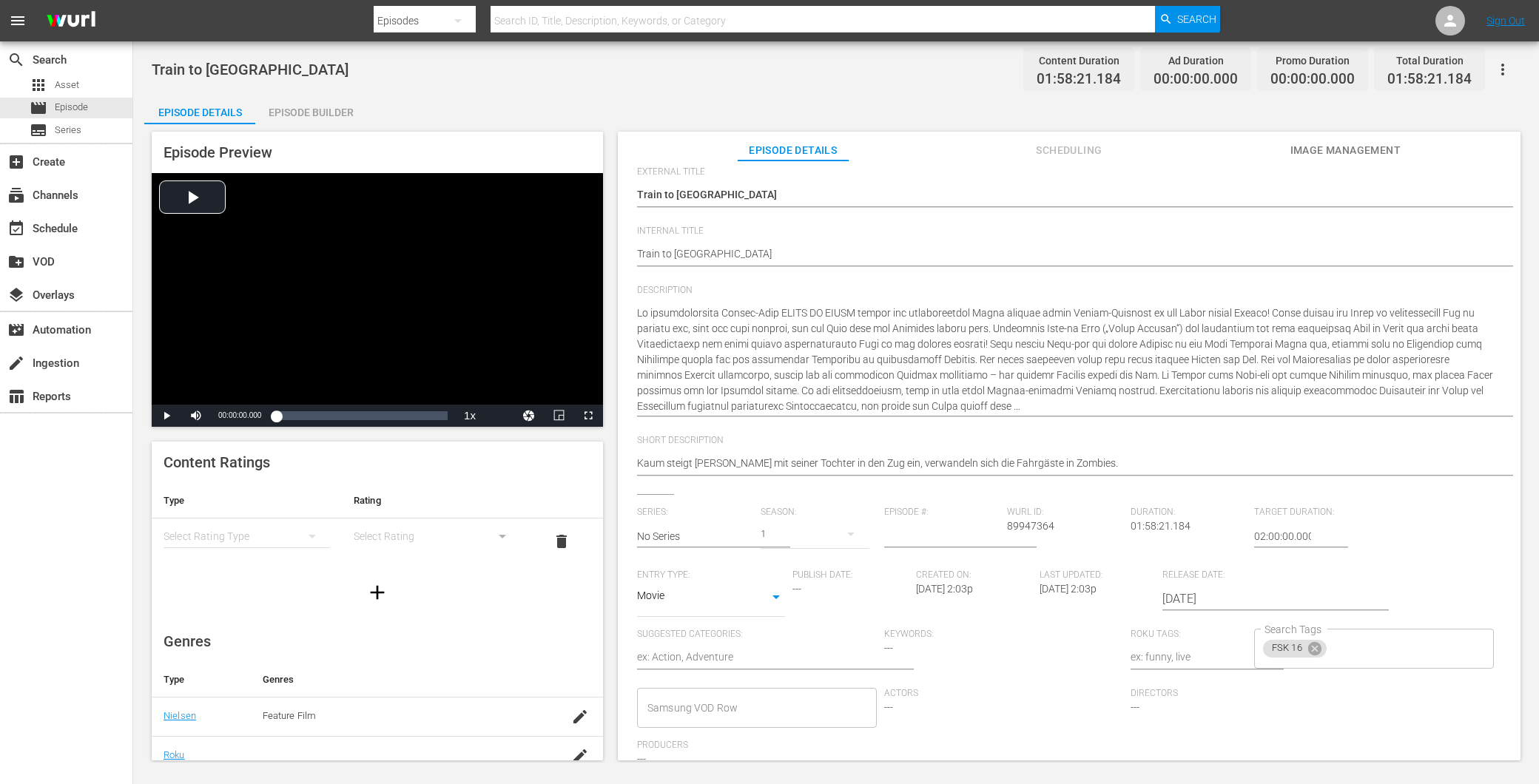
scroll to position [0, 0]
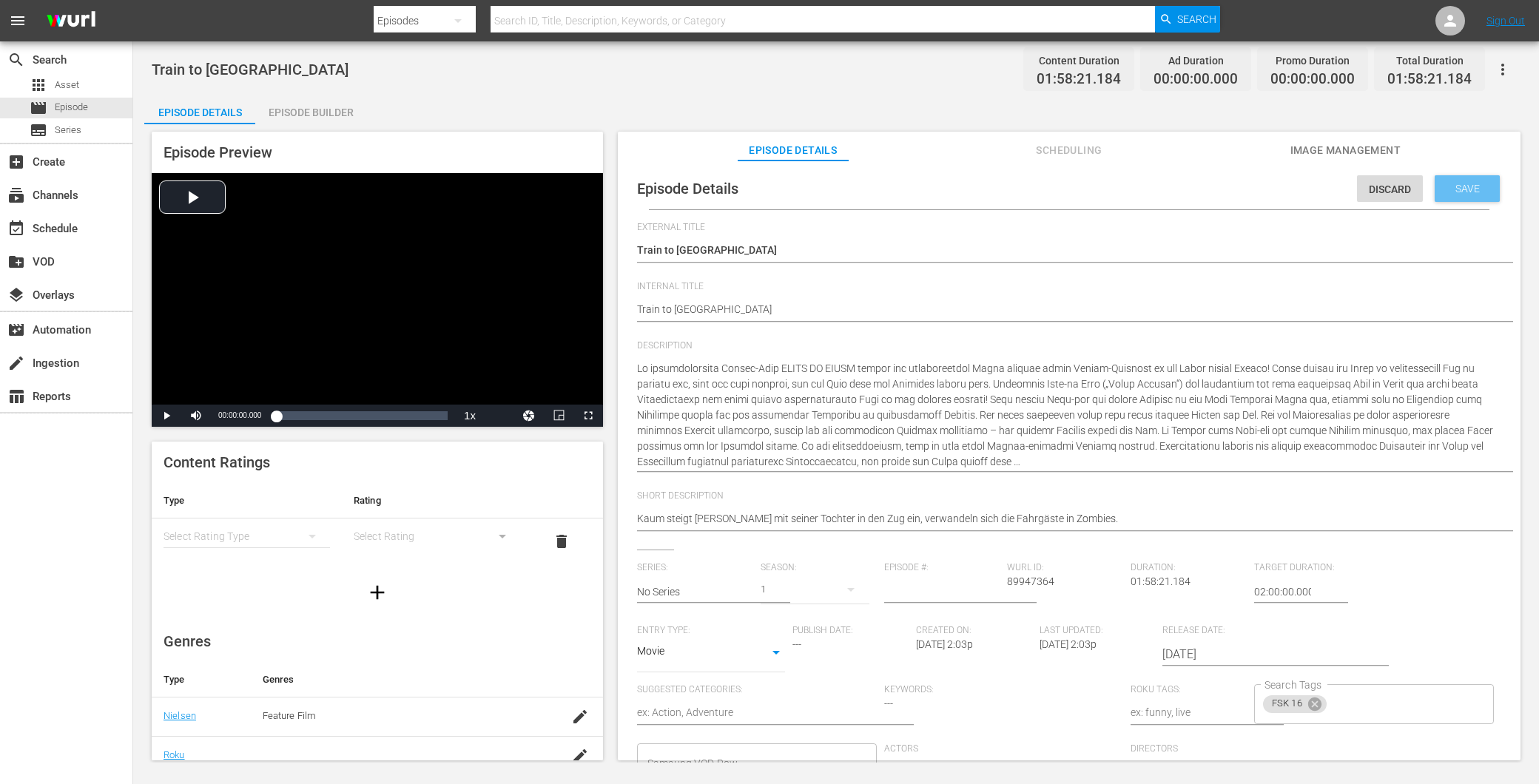
click at [1455, 183] on span "Save" at bounding box center [1468, 189] width 48 height 12
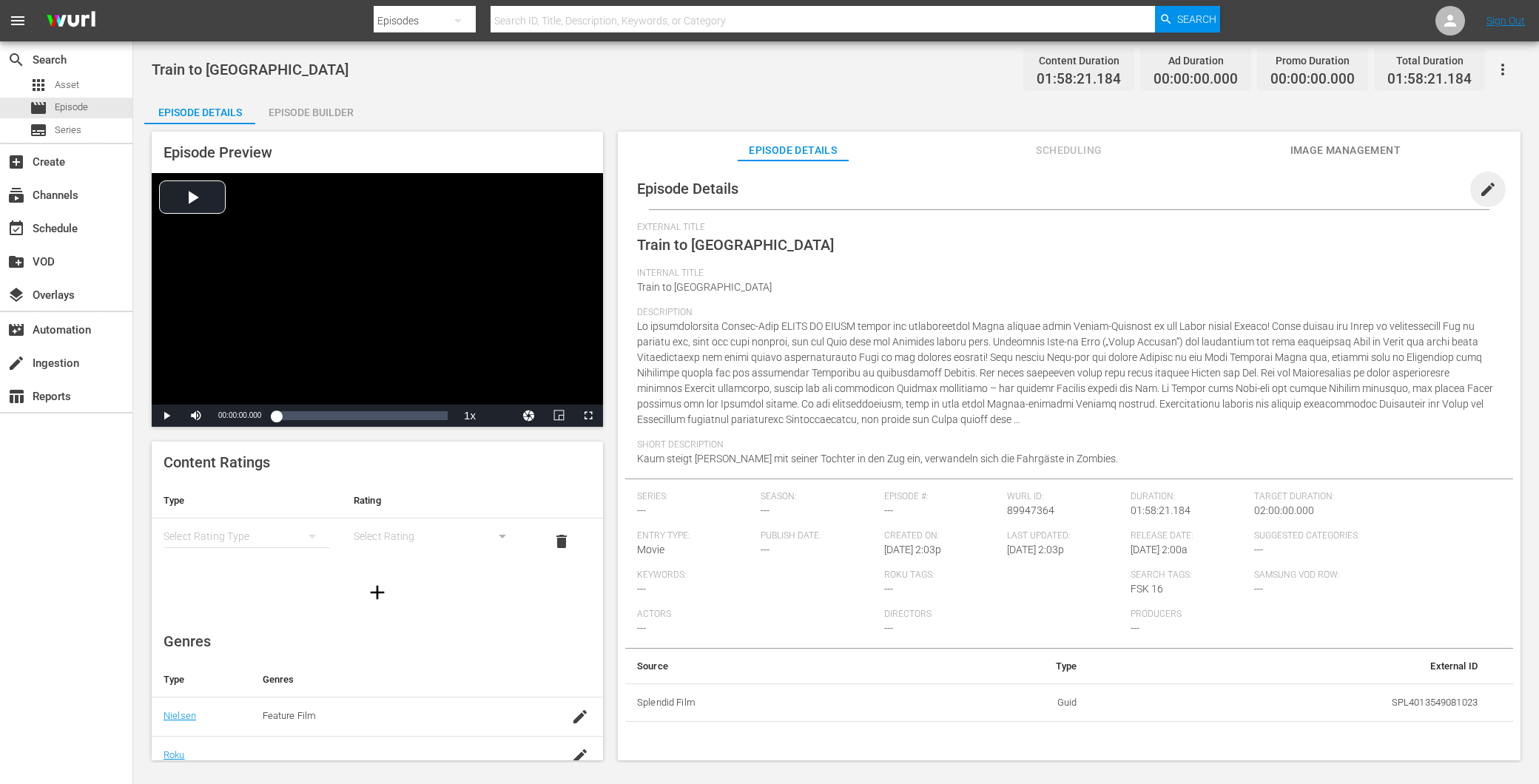
click at [1480, 187] on span "edit" at bounding box center [1488, 190] width 18 height 18
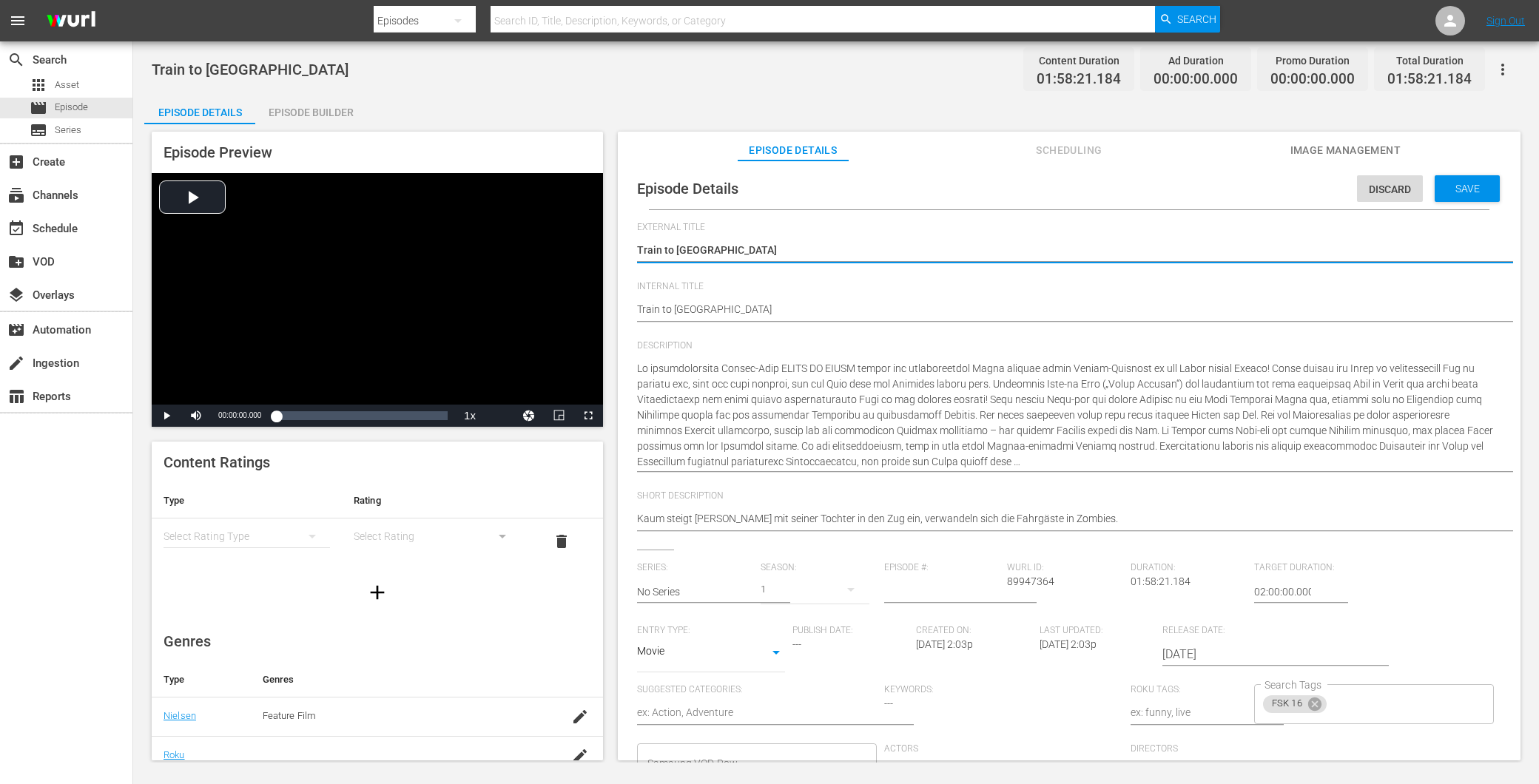
click at [1458, 179] on div "Save" at bounding box center [1467, 189] width 65 height 27
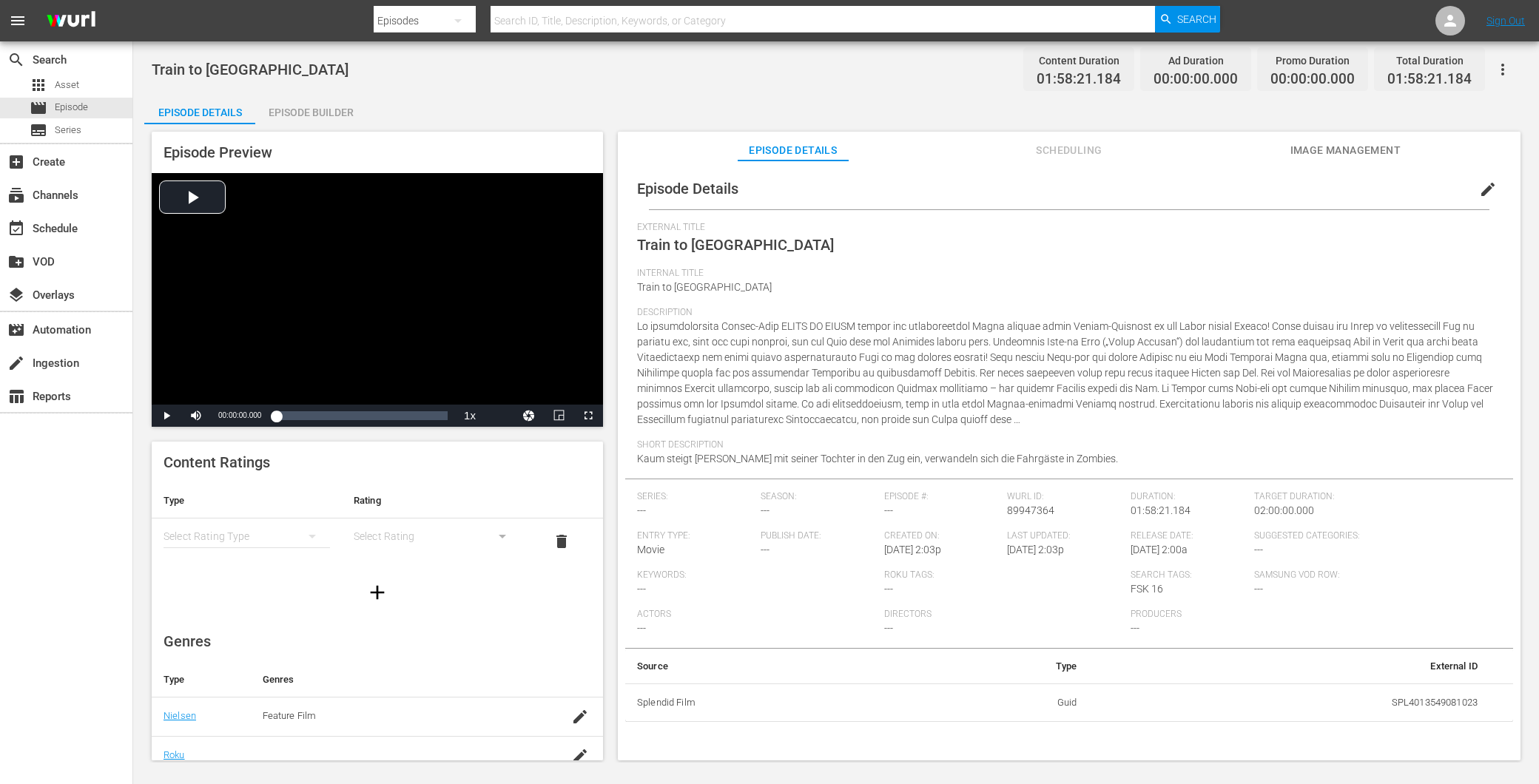
click at [390, 530] on div "simple table" at bounding box center [437, 537] width 166 height 41
click at [192, 512] on th "Type" at bounding box center [246, 501] width 190 height 35
click at [259, 532] on div "simple table" at bounding box center [246, 537] width 166 height 41
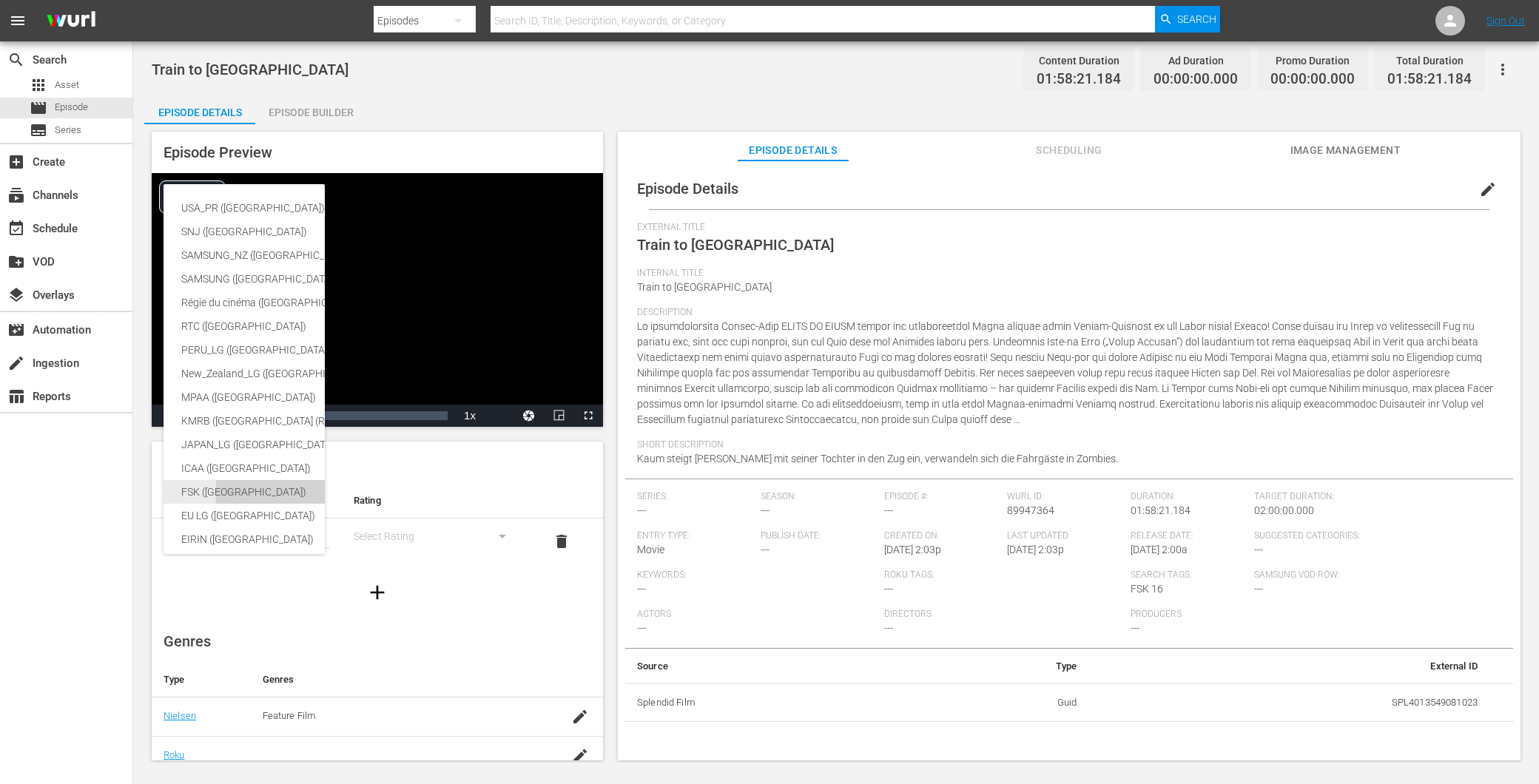
click at [212, 485] on div "FSK (Germany)" at bounding box center [351, 491] width 340 height 23
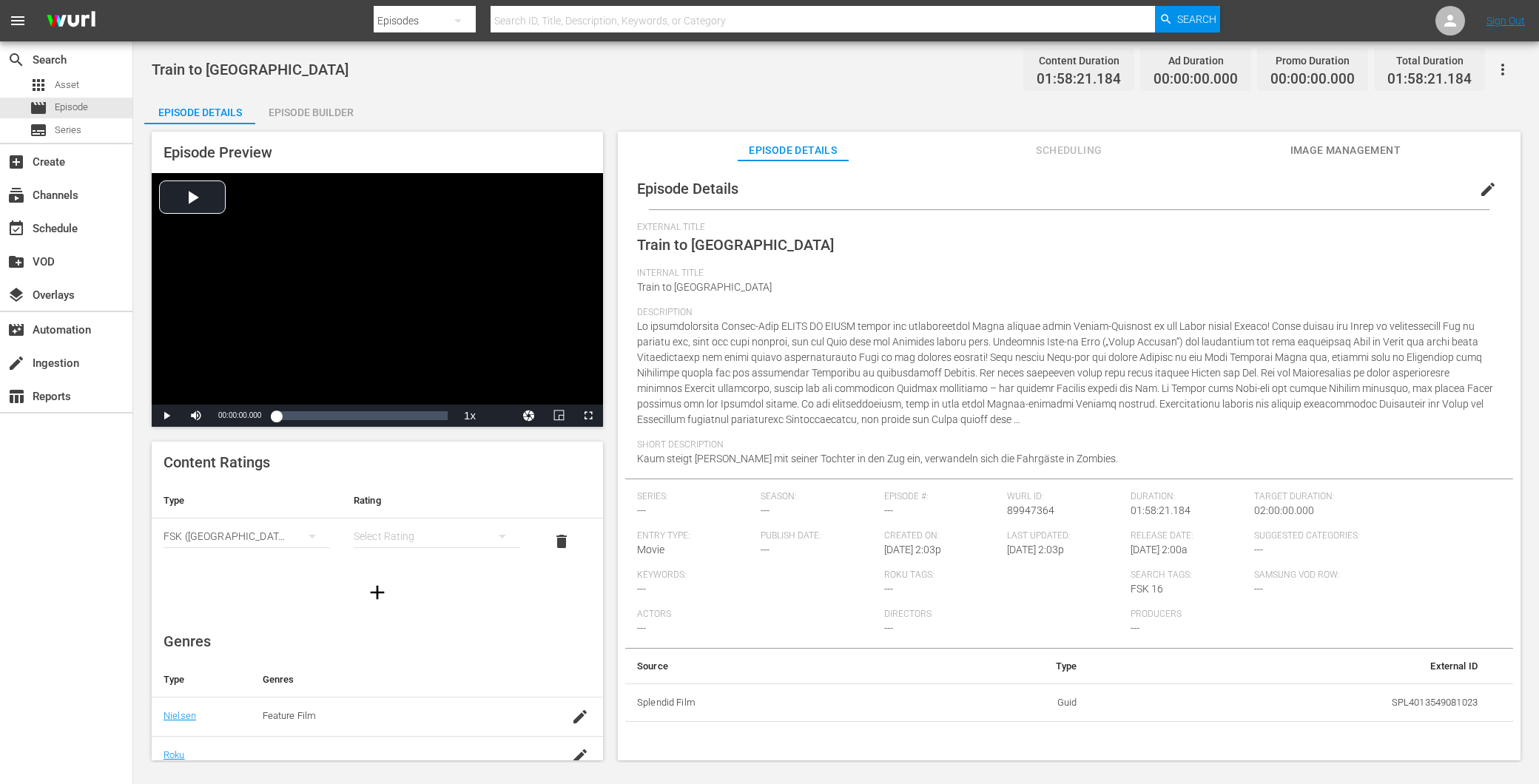
click at [358, 532] on div "simple table" at bounding box center [437, 537] width 166 height 41
click at [427, 609] on div "FSK 16" at bounding box center [429, 613] width 126 height 23
click at [1336, 134] on button "Image Management" at bounding box center [1345, 146] width 111 height 29
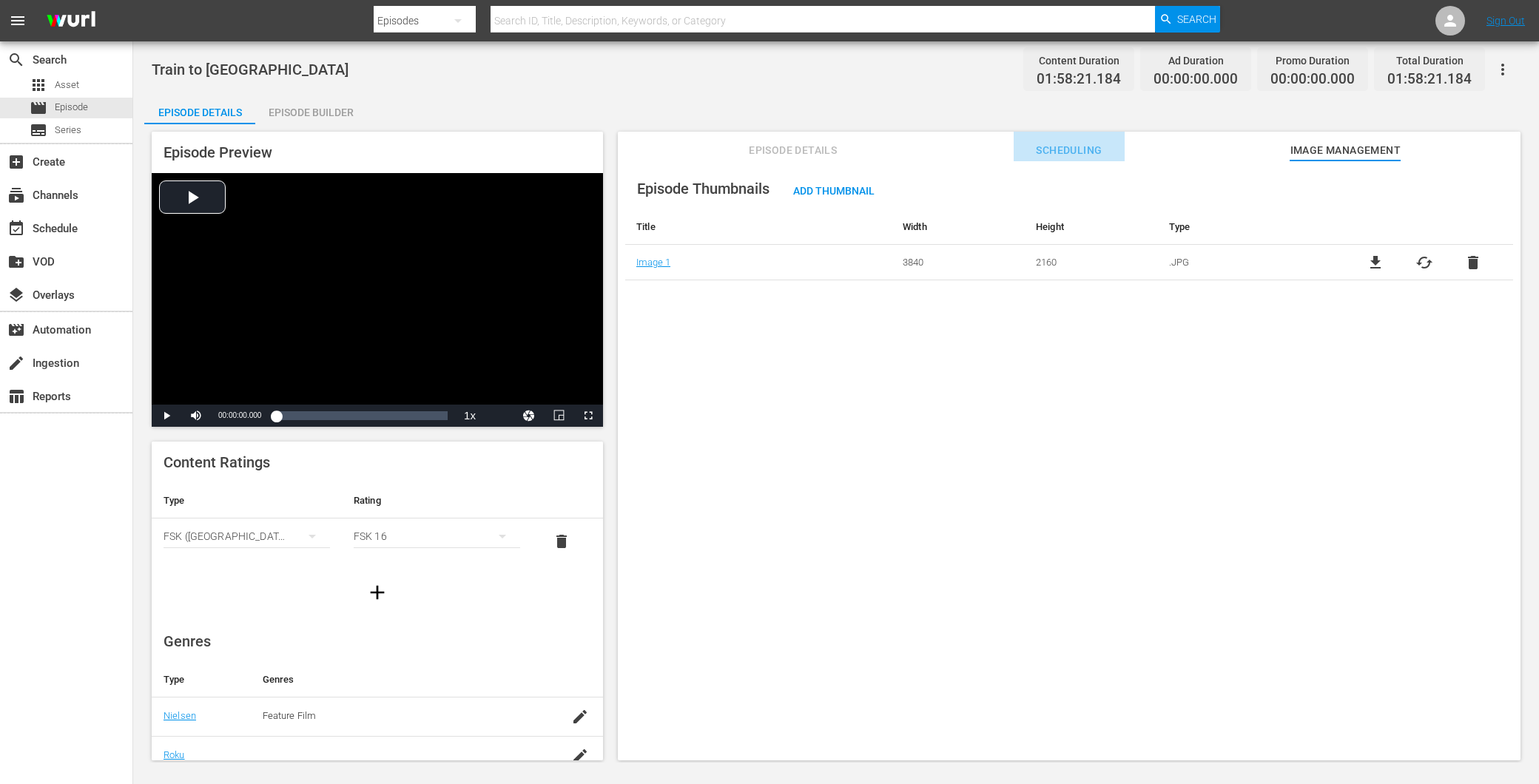
click at [1048, 143] on span "Scheduling" at bounding box center [1069, 150] width 111 height 18
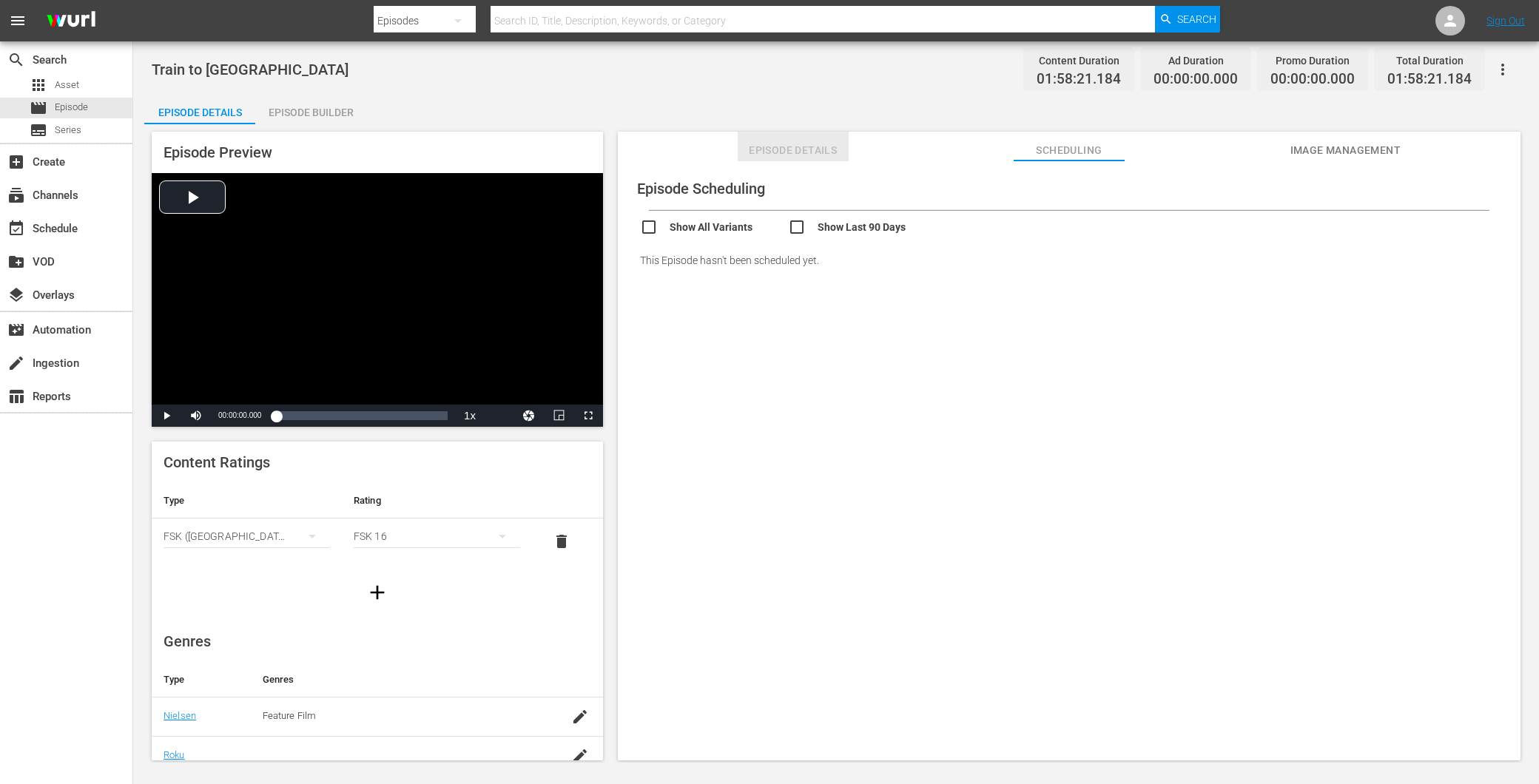
click at [826, 145] on span "Episode Details" at bounding box center [793, 150] width 111 height 18
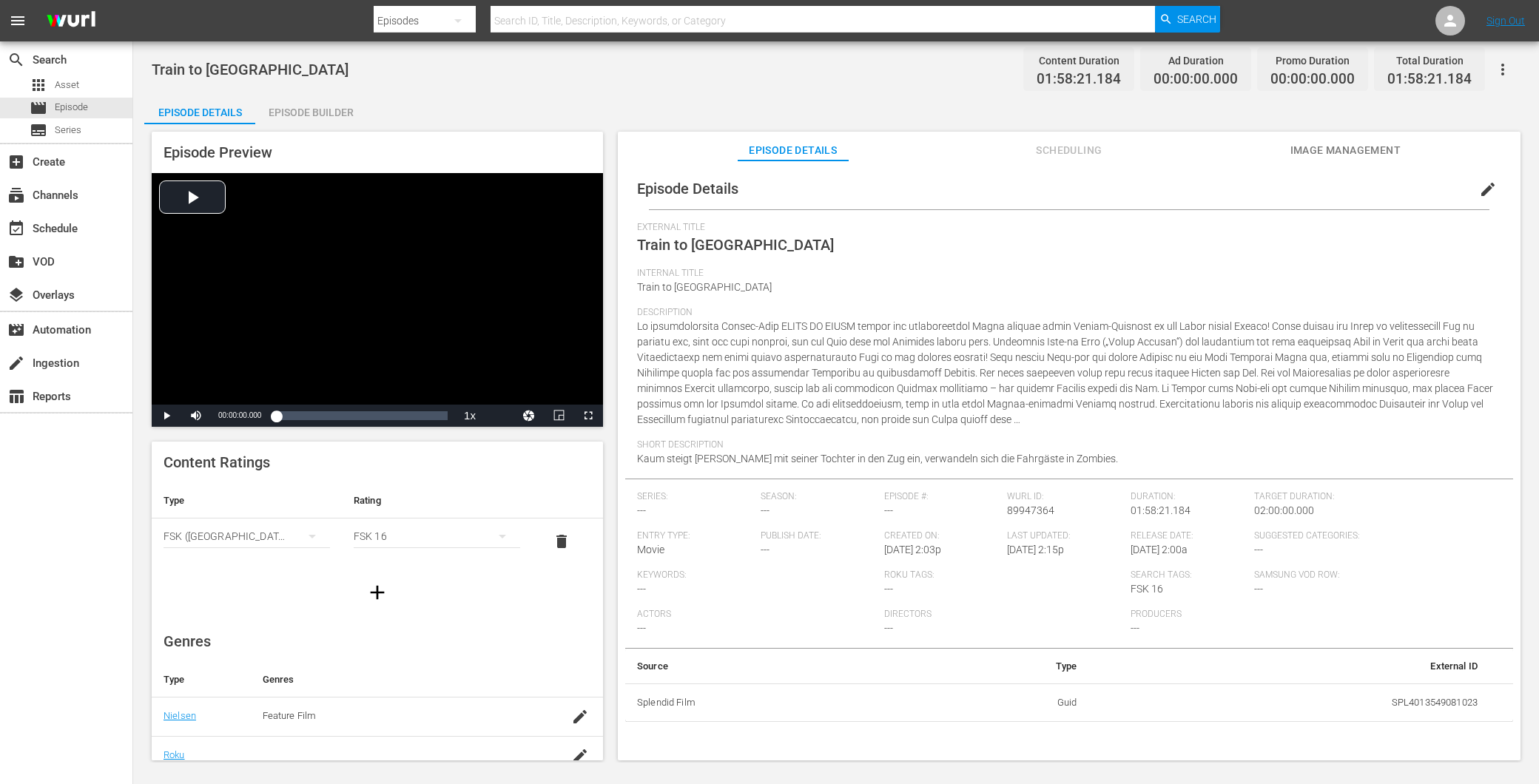
click at [302, 111] on div "Episode Builder" at bounding box center [310, 112] width 111 height 35
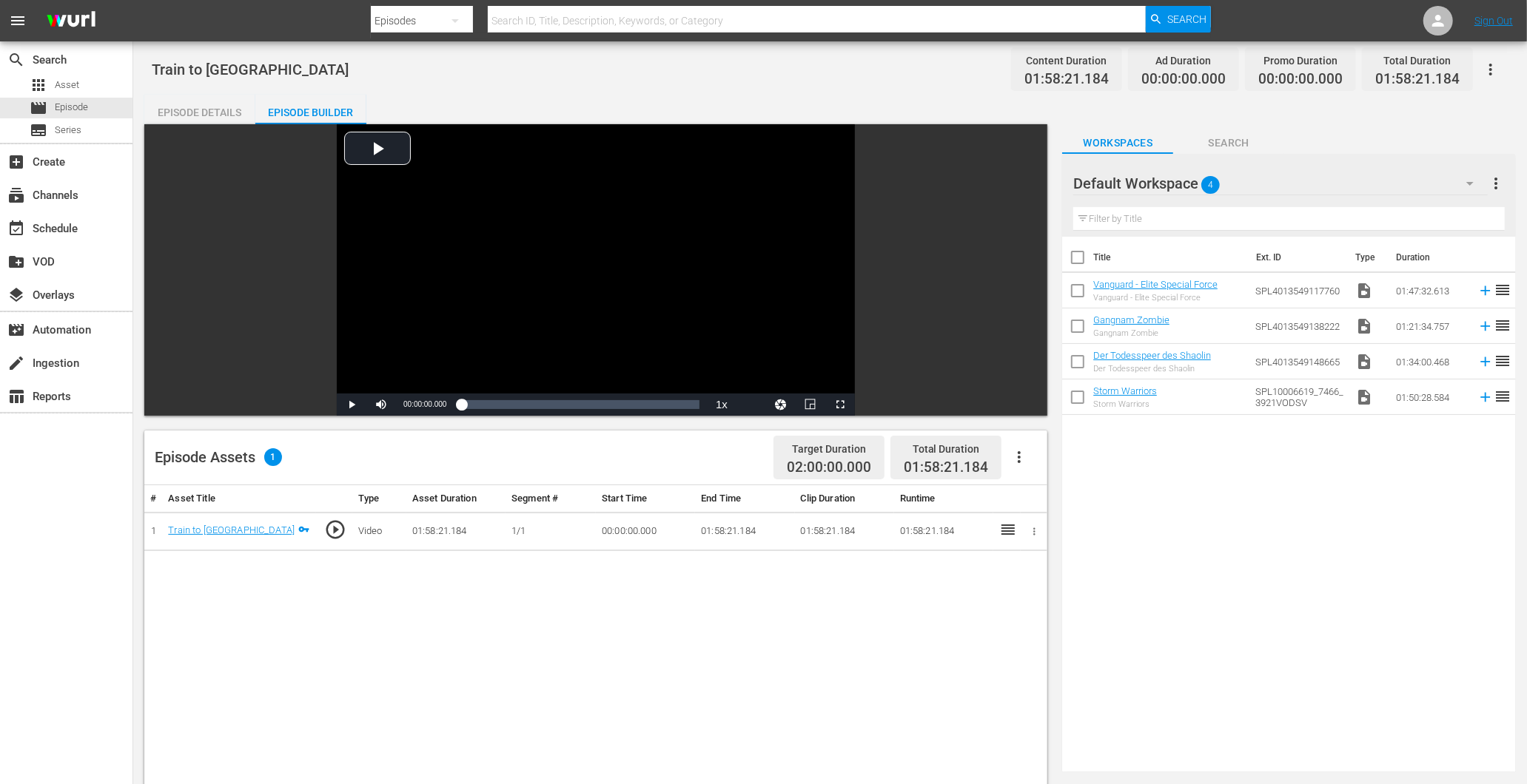
drag, startPoint x: 202, startPoint y: 89, endPoint x: 204, endPoint y: 118, distance: 29.1
click at [202, 105] on div "Train to Busan Content Duration 01:58:21.184 Ad Duration 00:00:00.000 Promo Dur…" at bounding box center [830, 606] width 1393 height 1129
click at [206, 117] on div "Episode Details" at bounding box center [199, 112] width 111 height 35
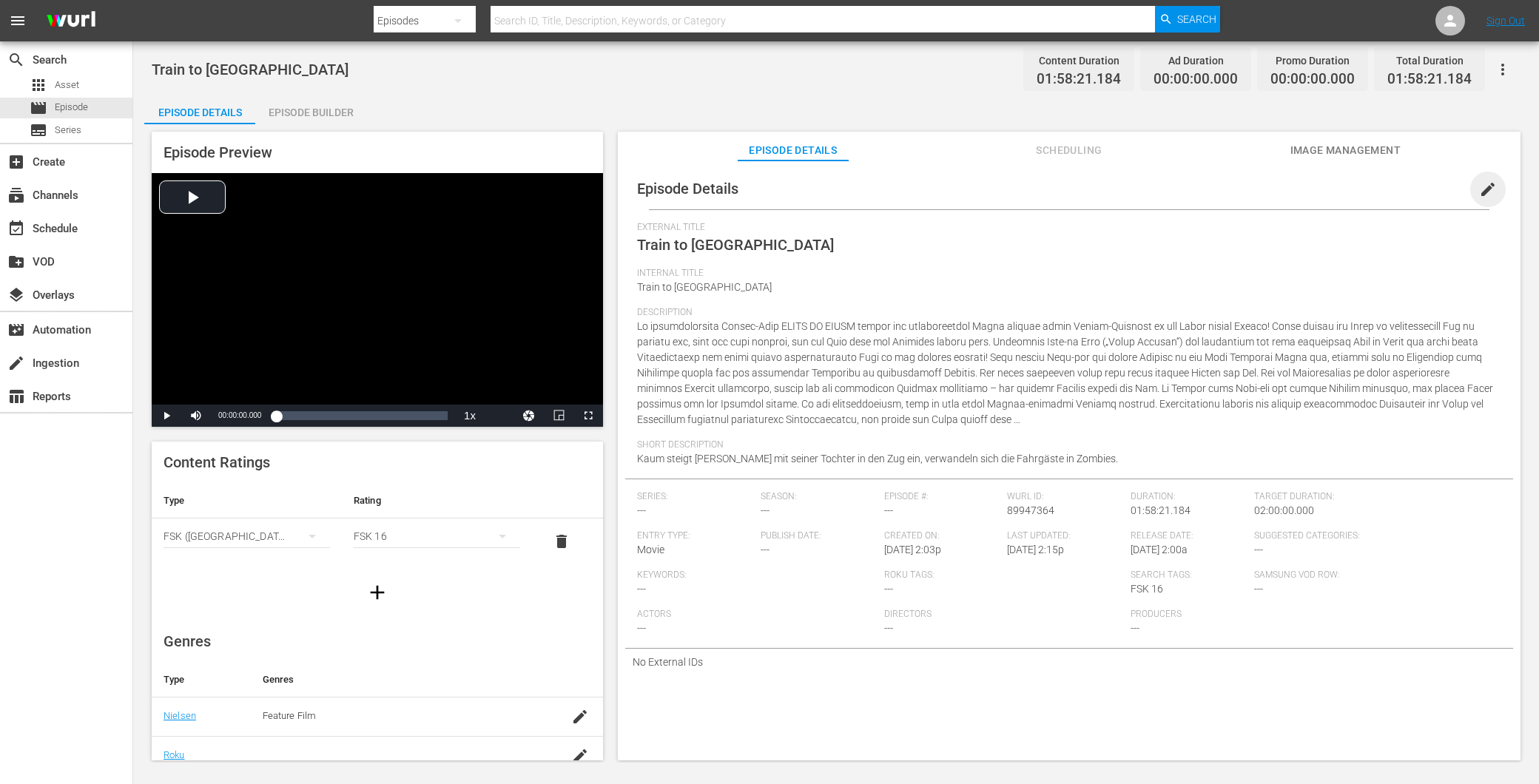
click at [1487, 190] on span "edit" at bounding box center [1488, 190] width 18 height 18
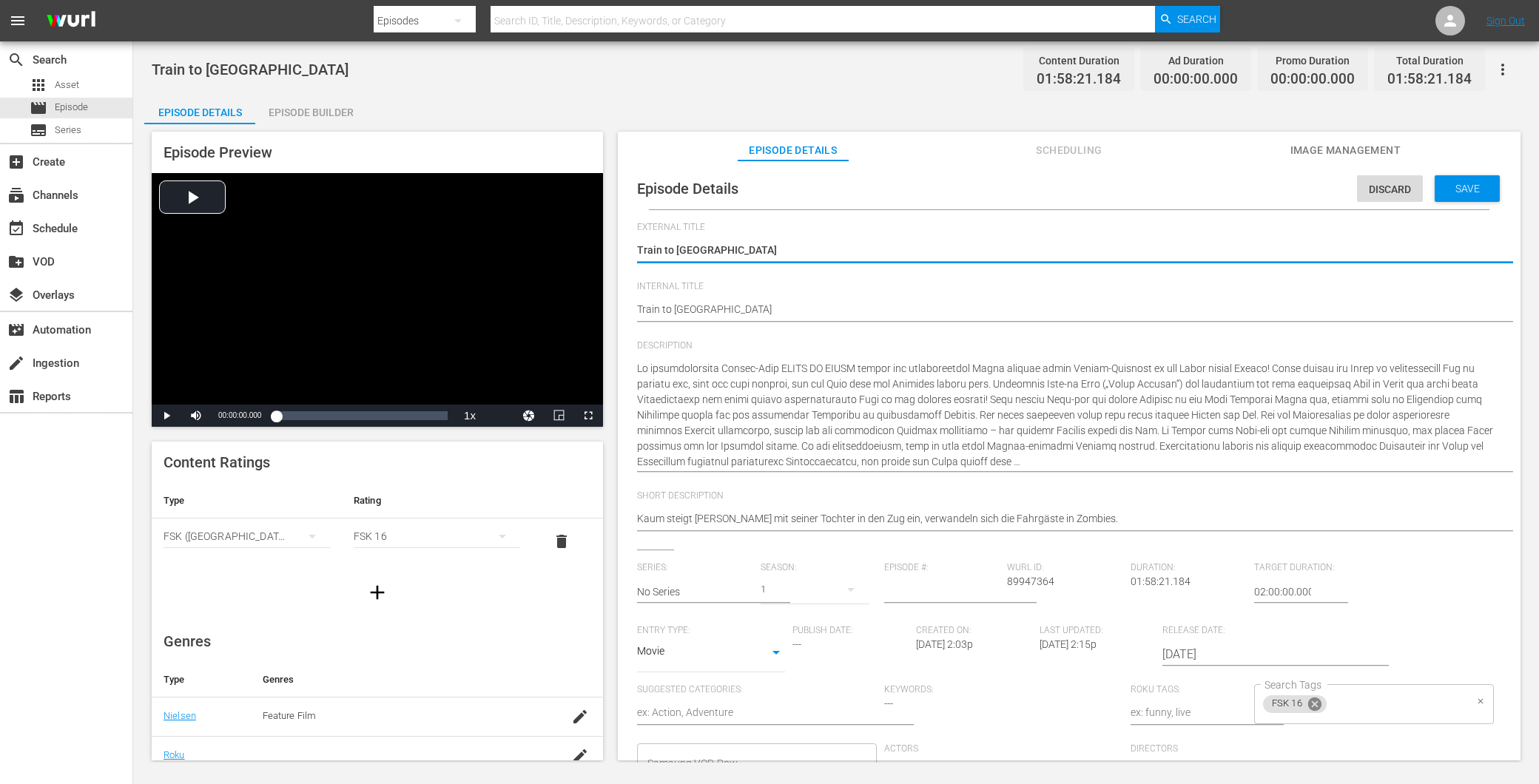
click at [1308, 706] on icon at bounding box center [1314, 704] width 13 height 13
click at [1459, 172] on div "Discard Save" at bounding box center [1431, 185] width 149 height 34
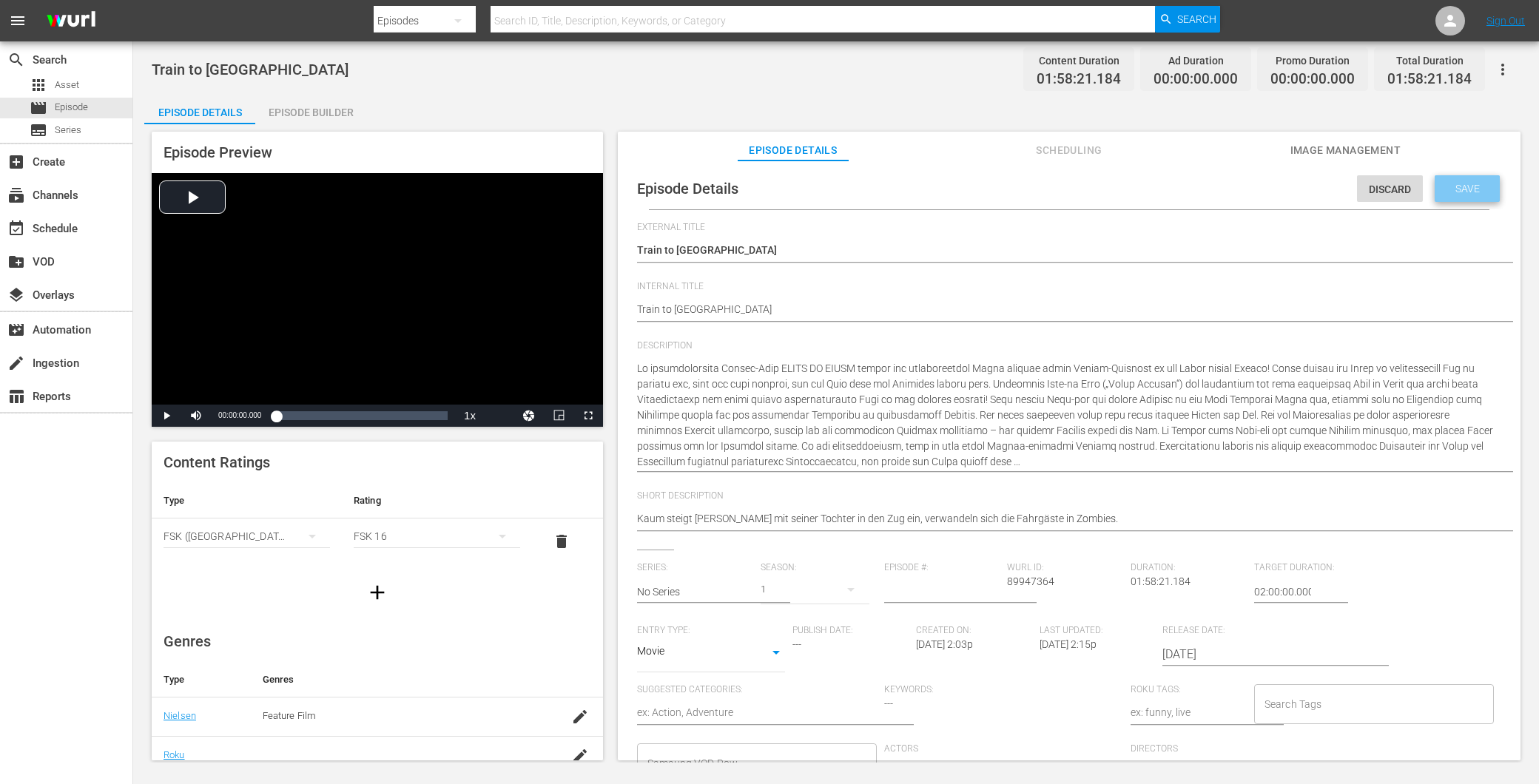
click at [1465, 179] on div "Save" at bounding box center [1467, 189] width 65 height 27
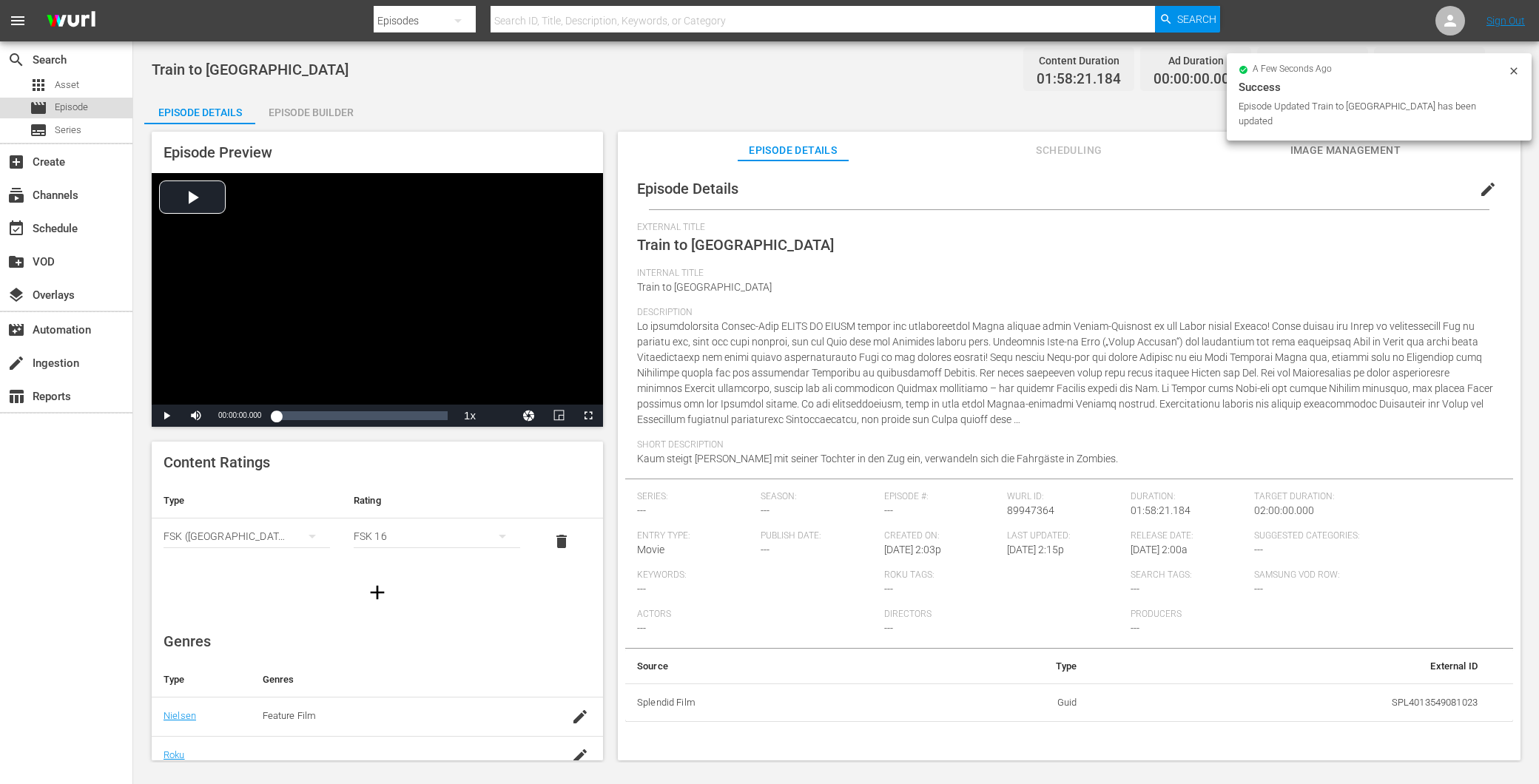
click at [99, 107] on div "movie Episode" at bounding box center [66, 108] width 133 height 21
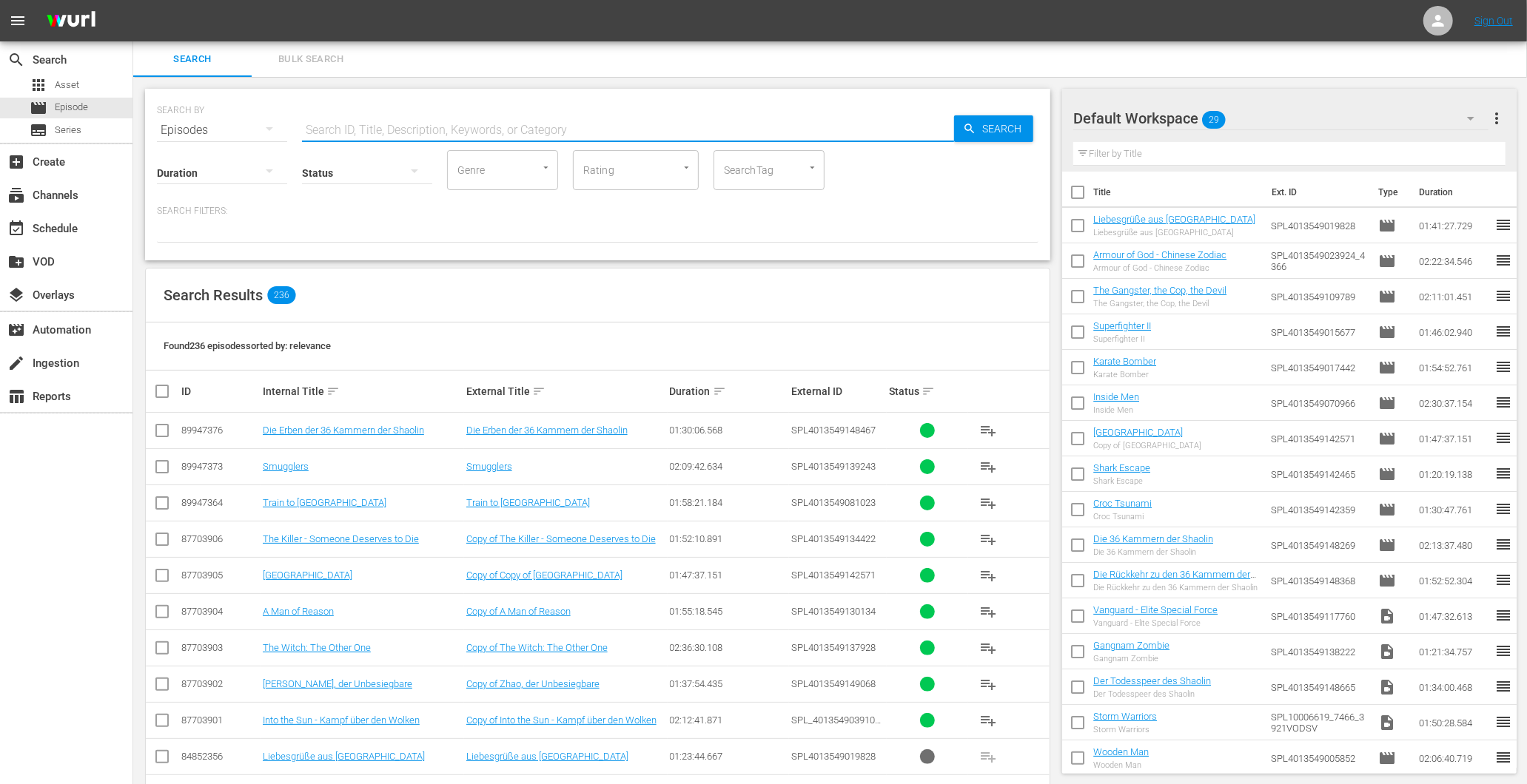
click at [439, 130] on input "text" at bounding box center [627, 130] width 652 height 35
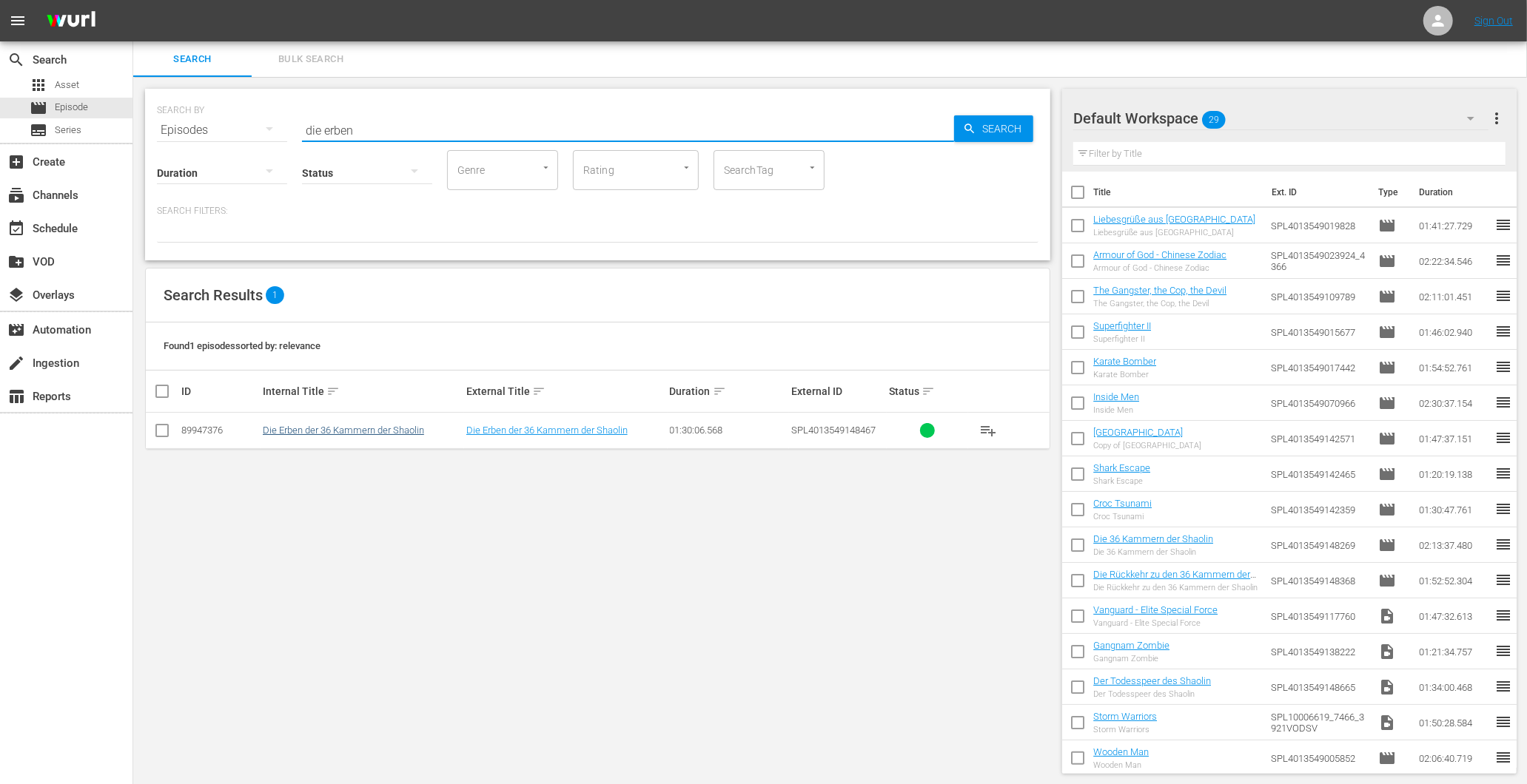
type input "die erben"
click at [352, 426] on link "Die Erben der 36 Kammern der Shaolin" at bounding box center [343, 430] width 161 height 11
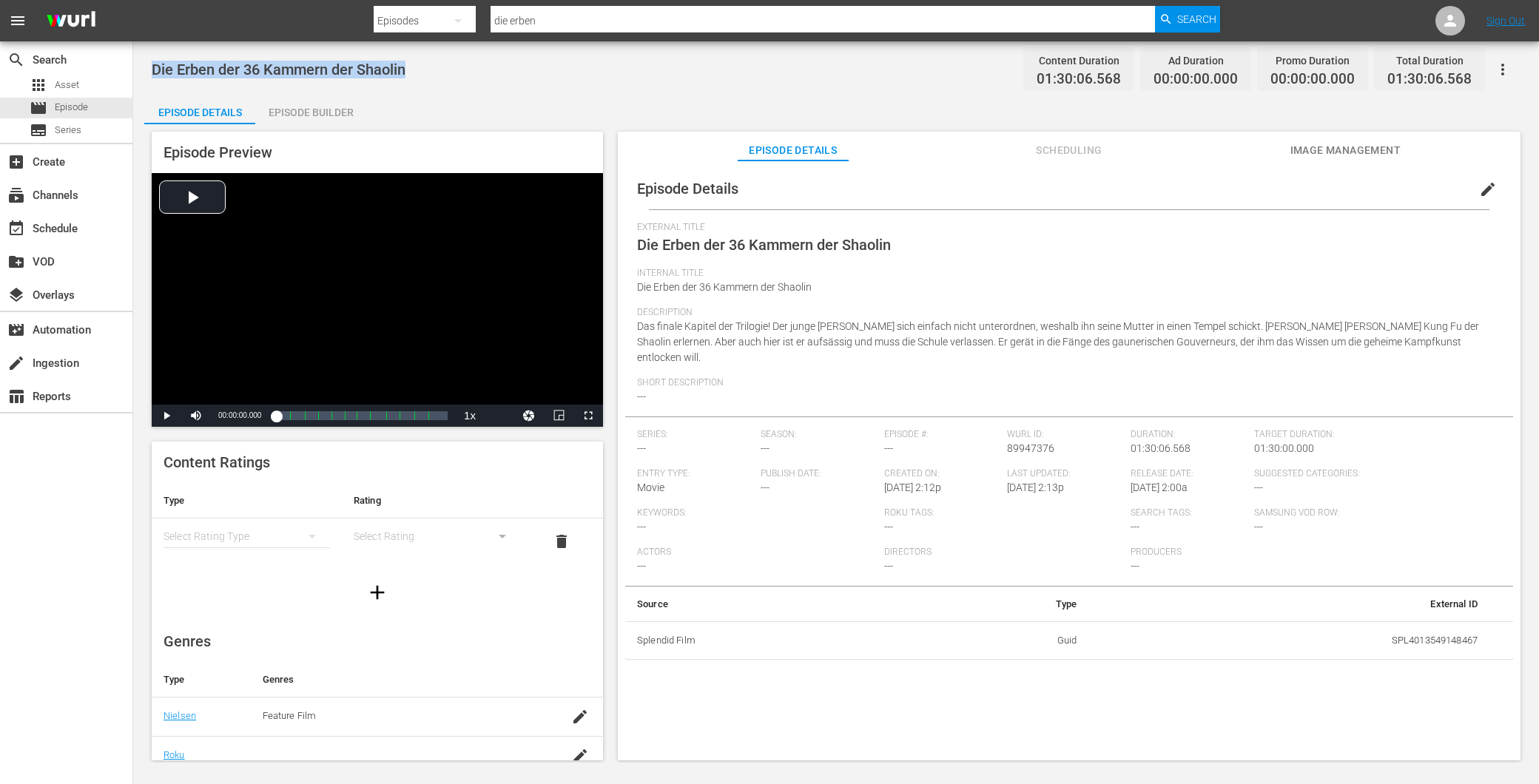
drag, startPoint x: 405, startPoint y: 65, endPoint x: 139, endPoint y: 65, distance: 266.0
click at [139, 65] on div "Die Erben der 36 Kammern der Shaolin Content Duration 01:30:06.568 Ad Duration …" at bounding box center [837, 401] width 1406 height 721
copy span "Die Erben der 36 Kammern der Shaolin"
drag, startPoint x: 1333, startPoint y: 149, endPoint x: 1336, endPoint y: 189, distance: 40.1
click at [1336, 189] on div "Episode Details Scheduling Image Management Episode Details edit External Title…" at bounding box center [1069, 446] width 903 height 629
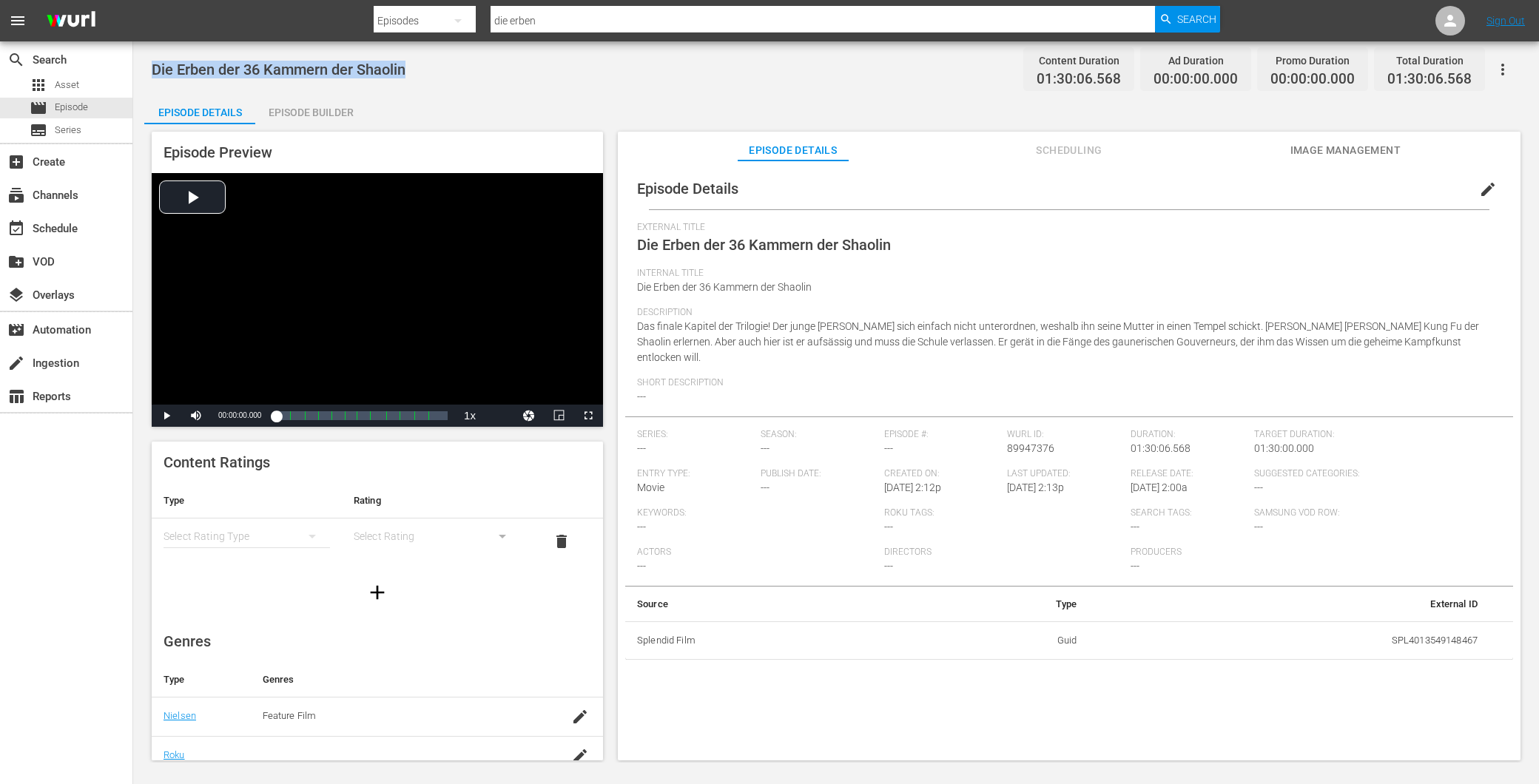
click at [1318, 154] on span "Image Management" at bounding box center [1345, 150] width 111 height 18
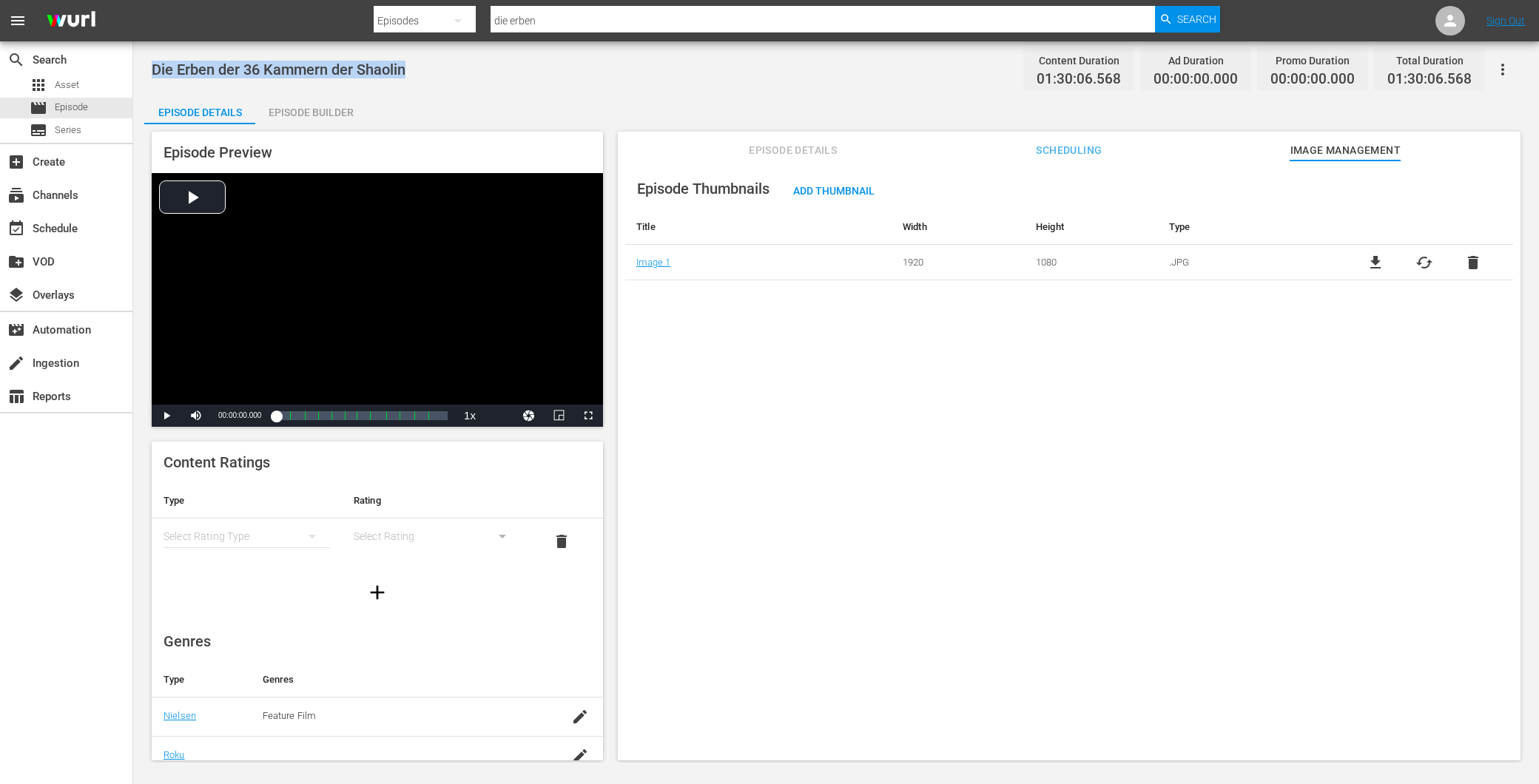
click at [764, 148] on span "Episode Details" at bounding box center [793, 150] width 111 height 18
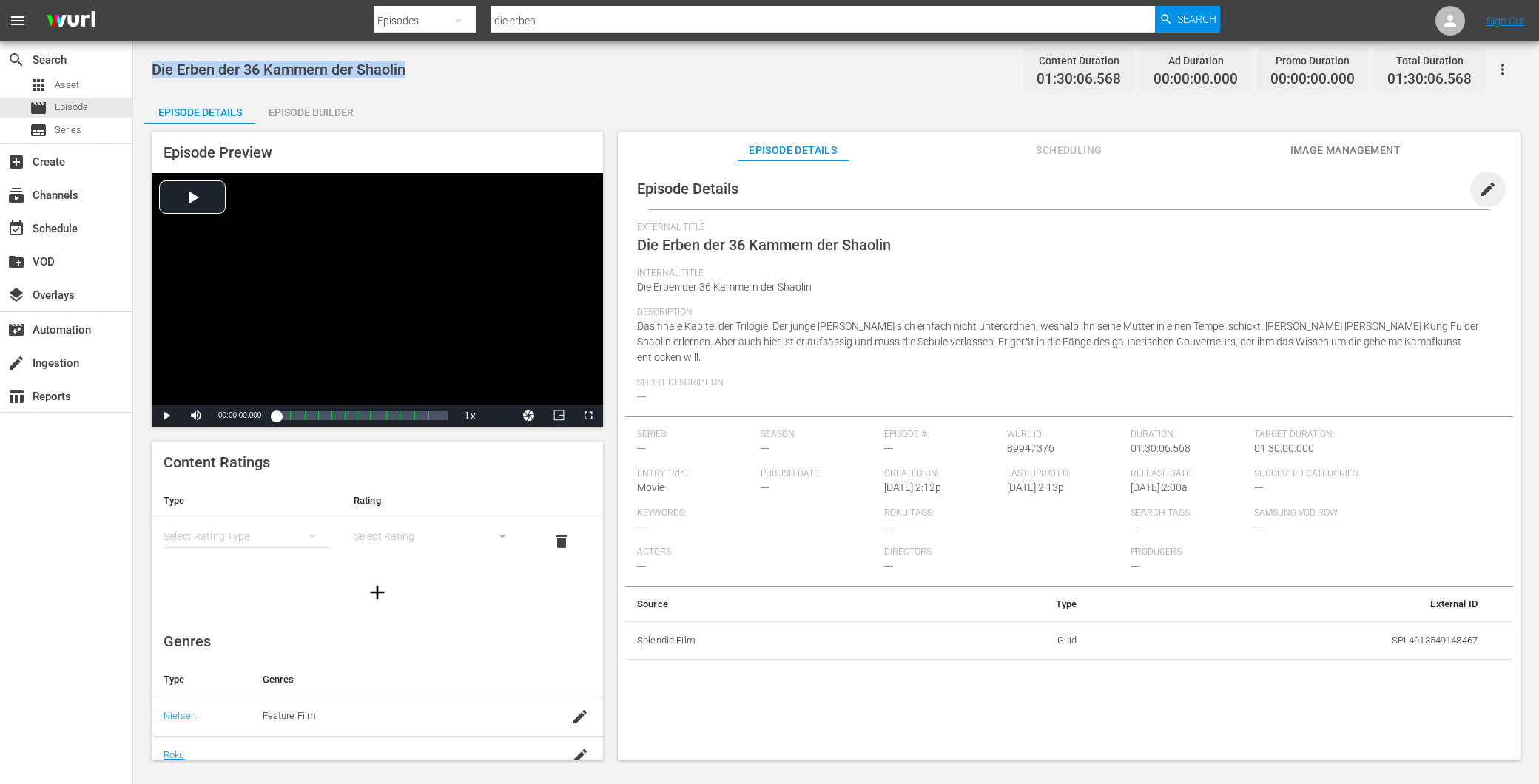
click at [1480, 184] on span "edit" at bounding box center [1488, 190] width 18 height 18
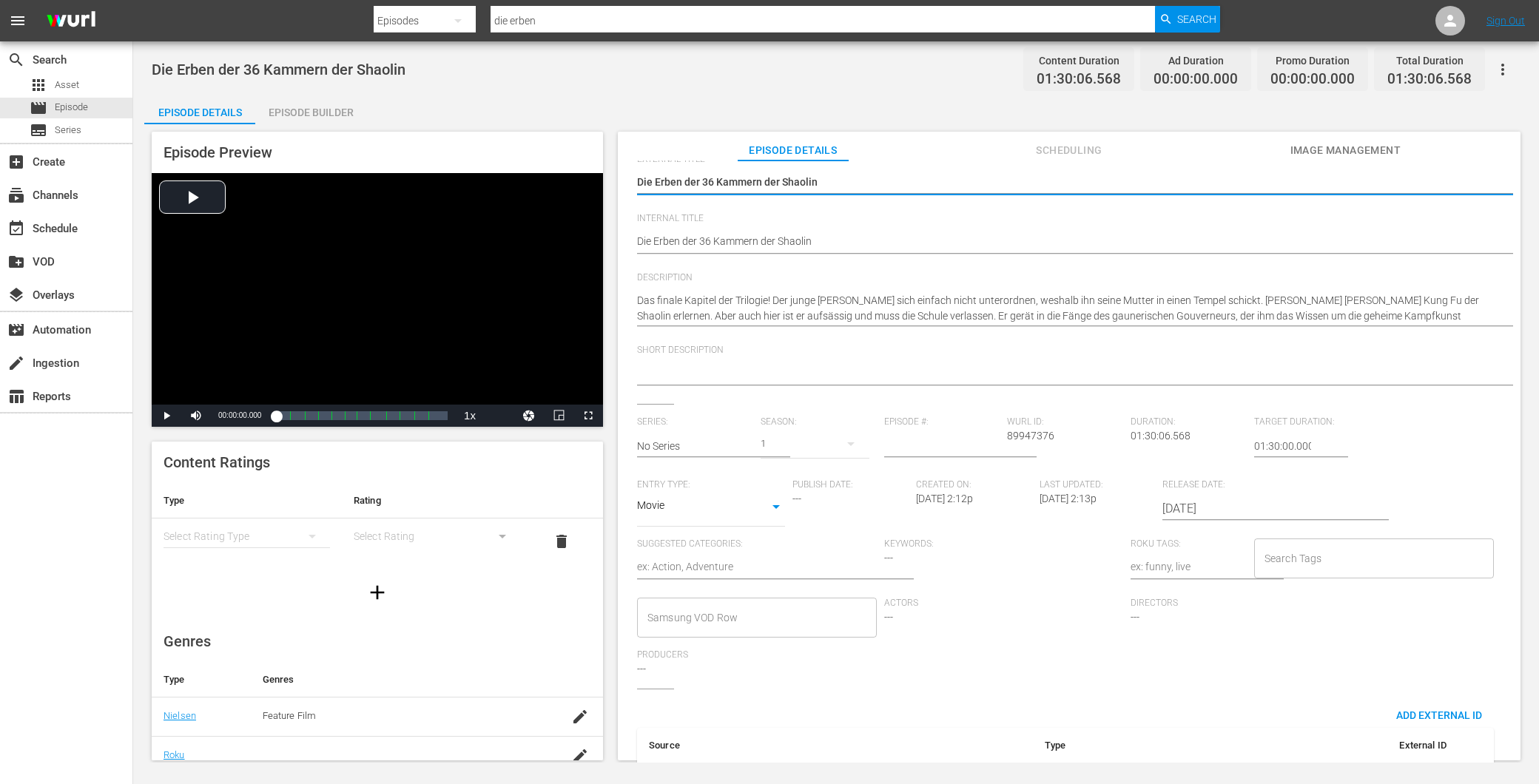
scroll to position [127, 0]
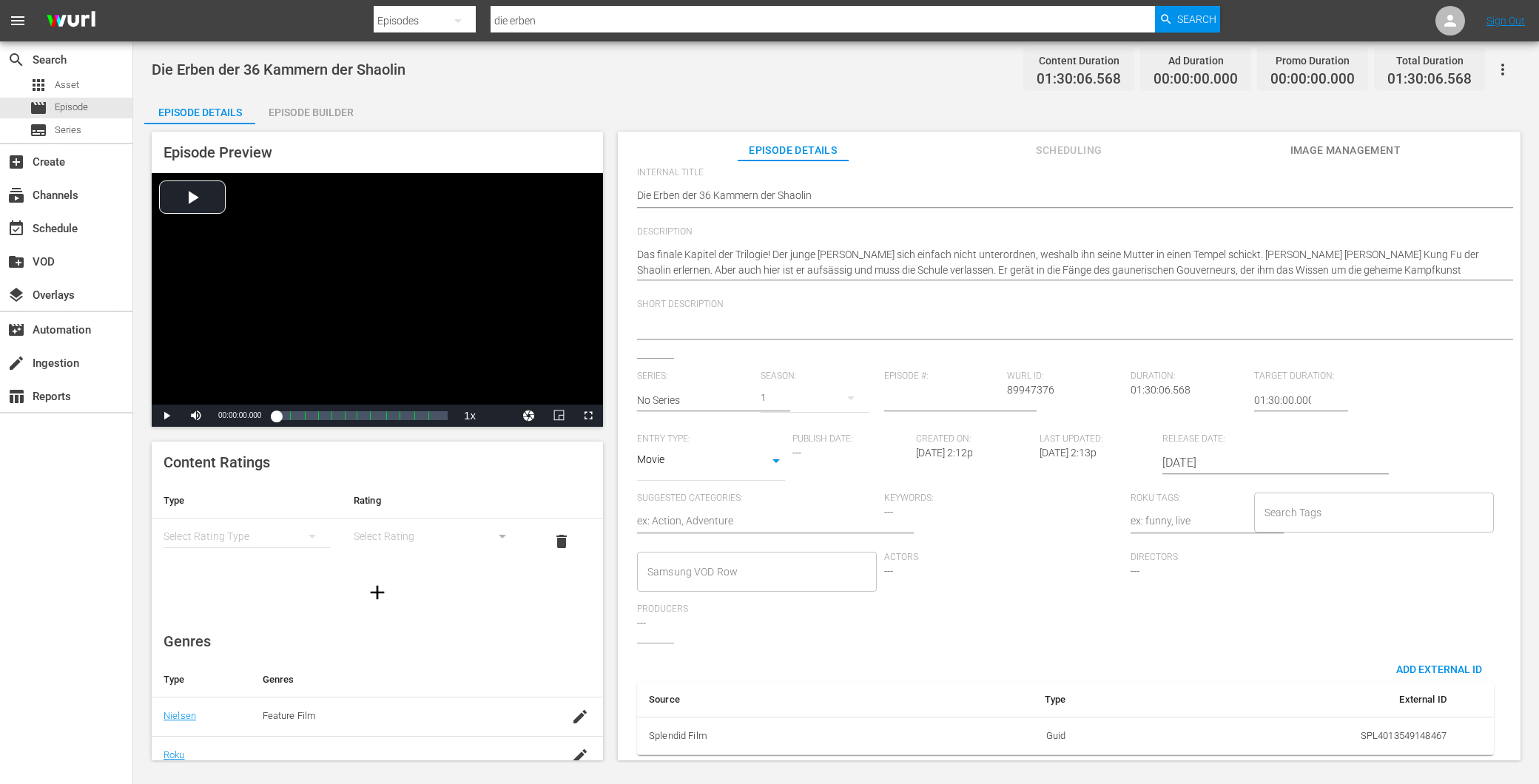
click at [1324, 503] on input "Search Tags" at bounding box center [1362, 513] width 204 height 27
type input "k"
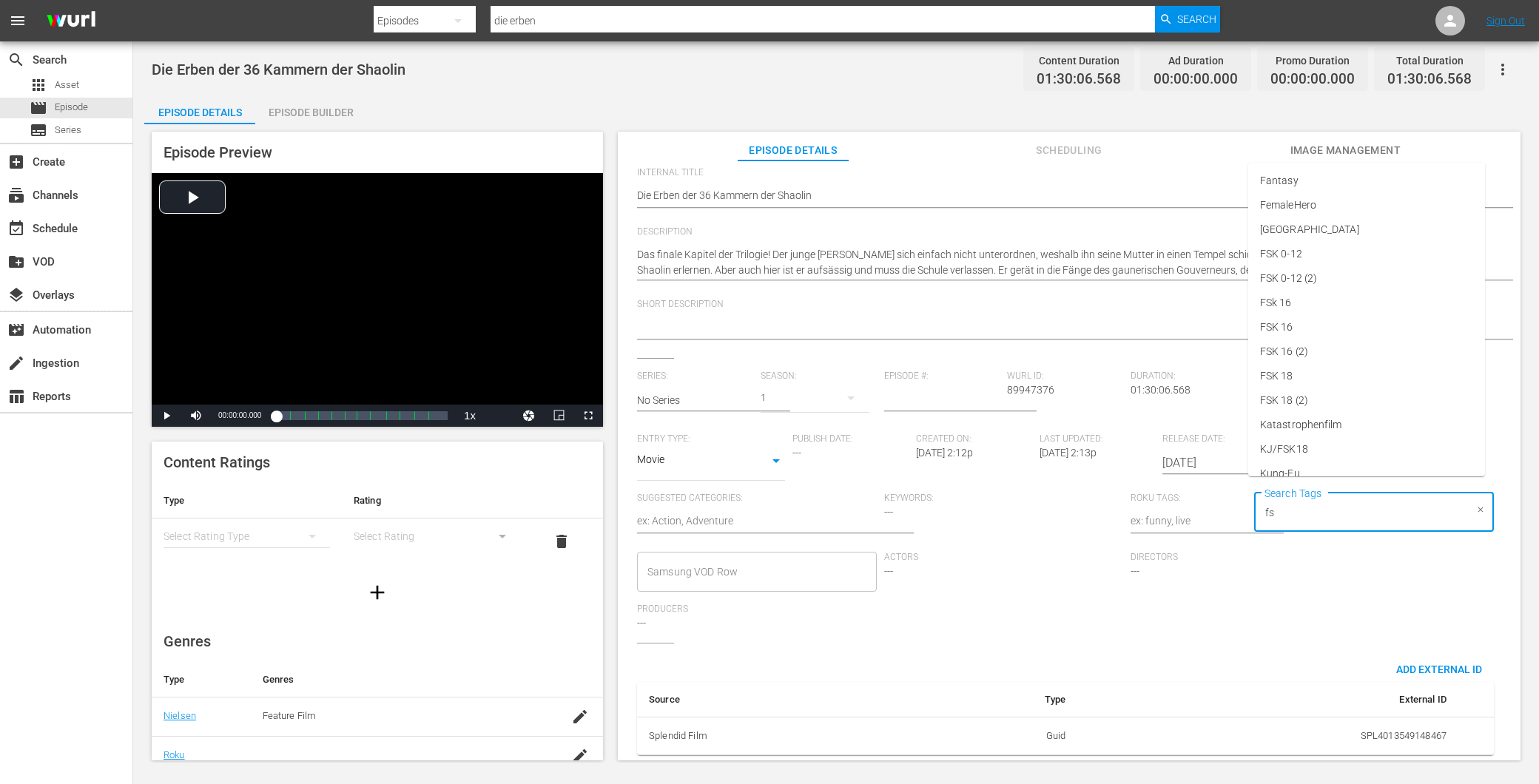
type input "fsk"
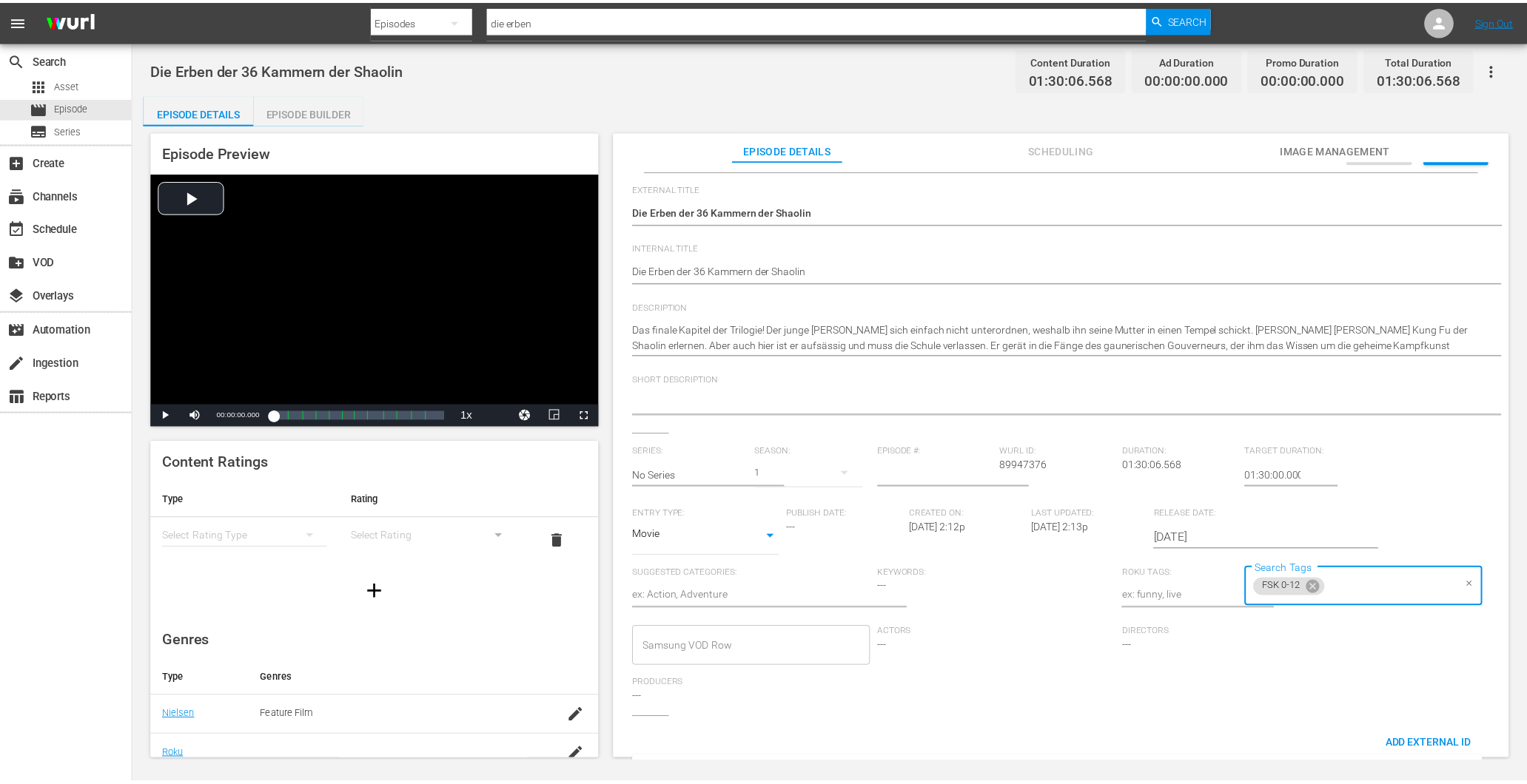
scroll to position [0, 0]
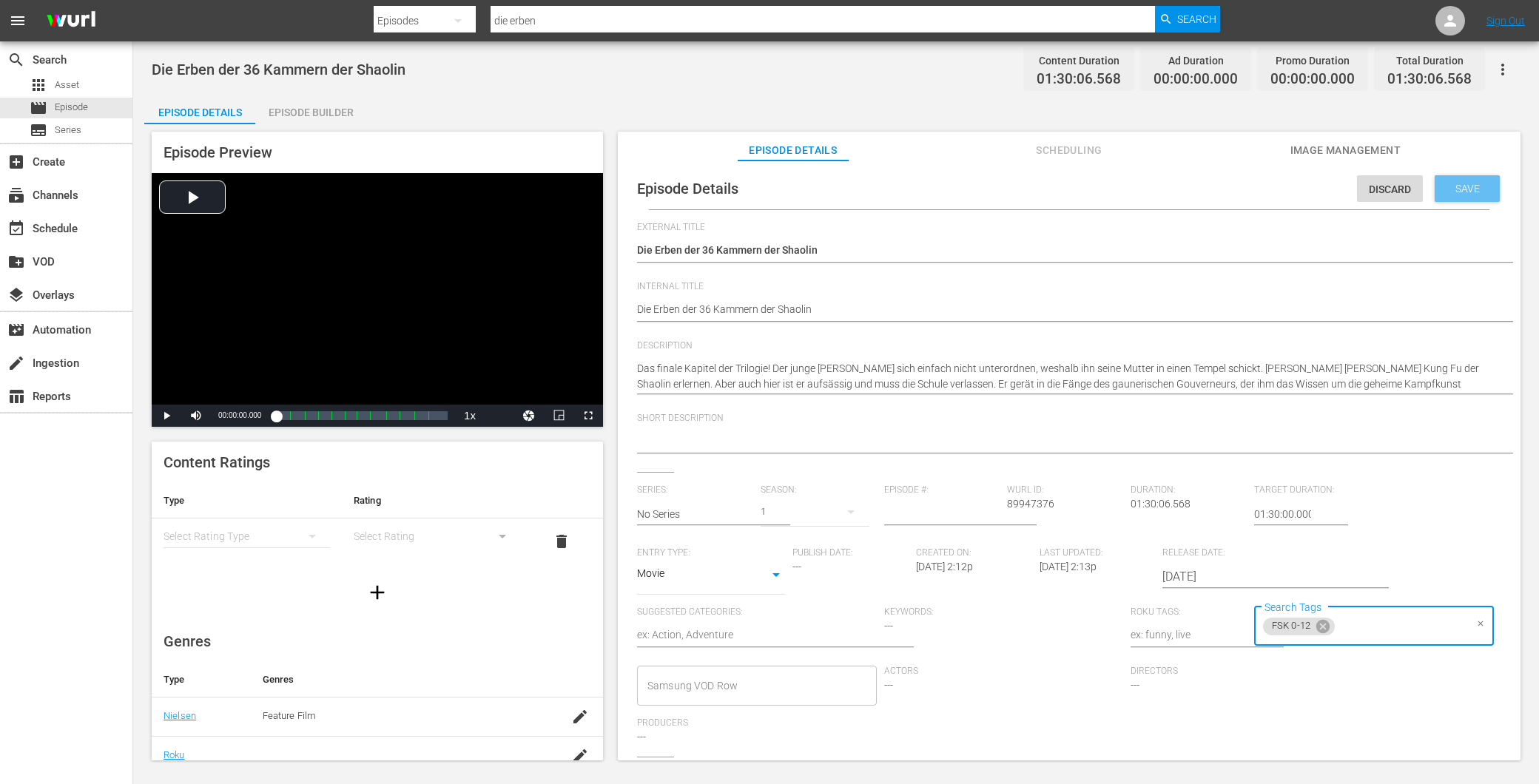
click at [1446, 193] on span "Save" at bounding box center [1468, 189] width 48 height 12
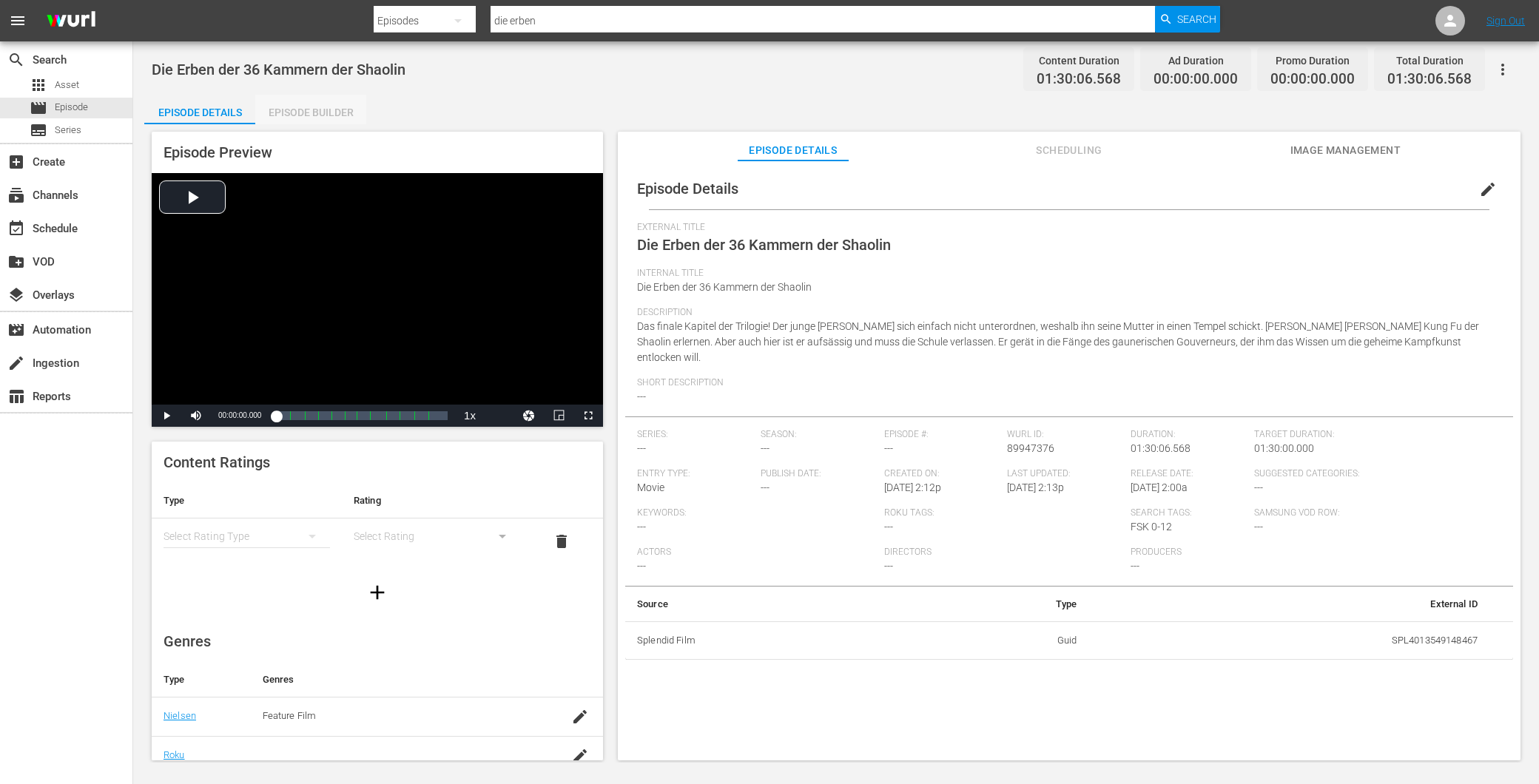
click at [351, 112] on div "Episode Builder" at bounding box center [310, 112] width 111 height 35
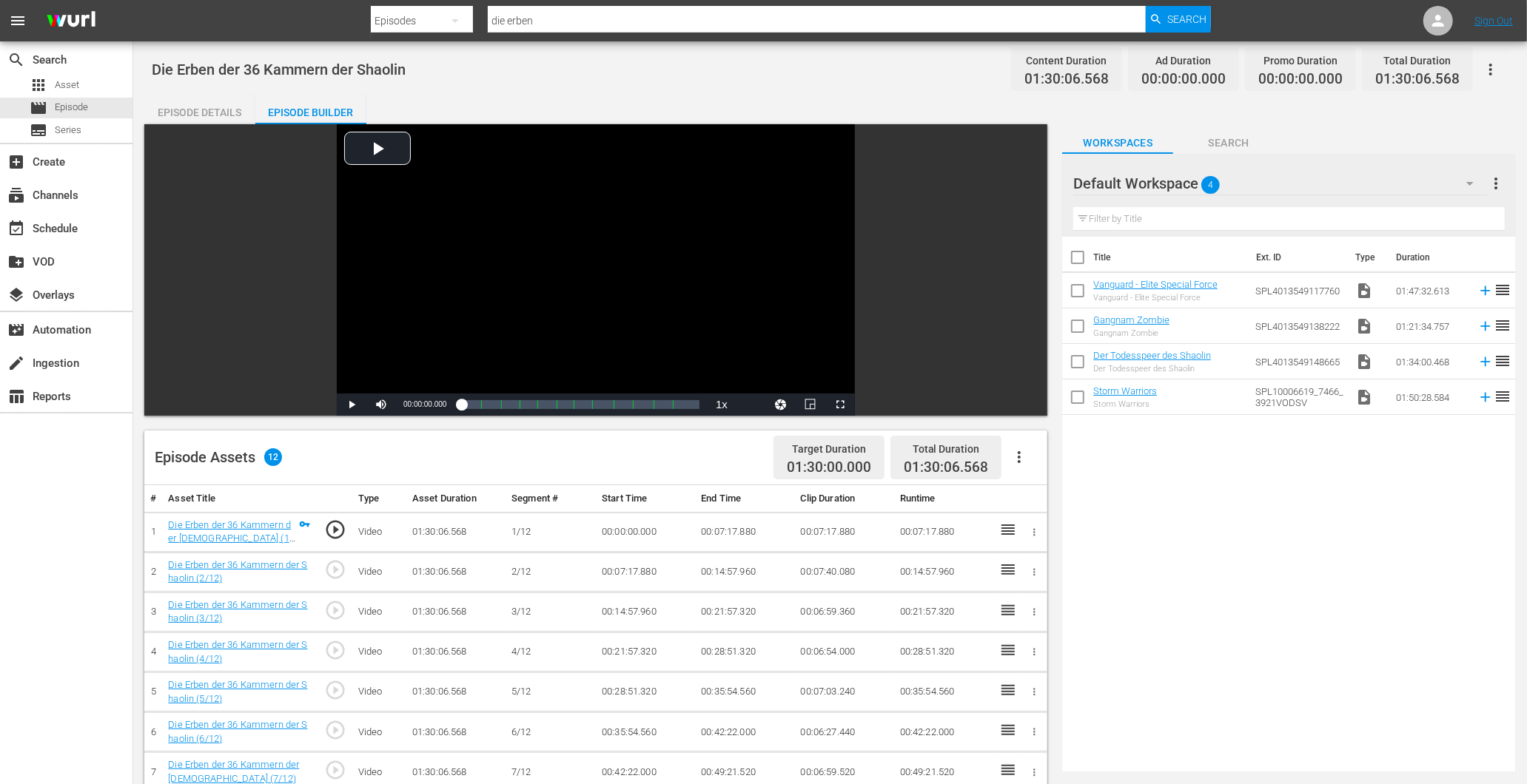
click at [1332, 190] on div "Default Workspace 4" at bounding box center [1280, 184] width 414 height 41
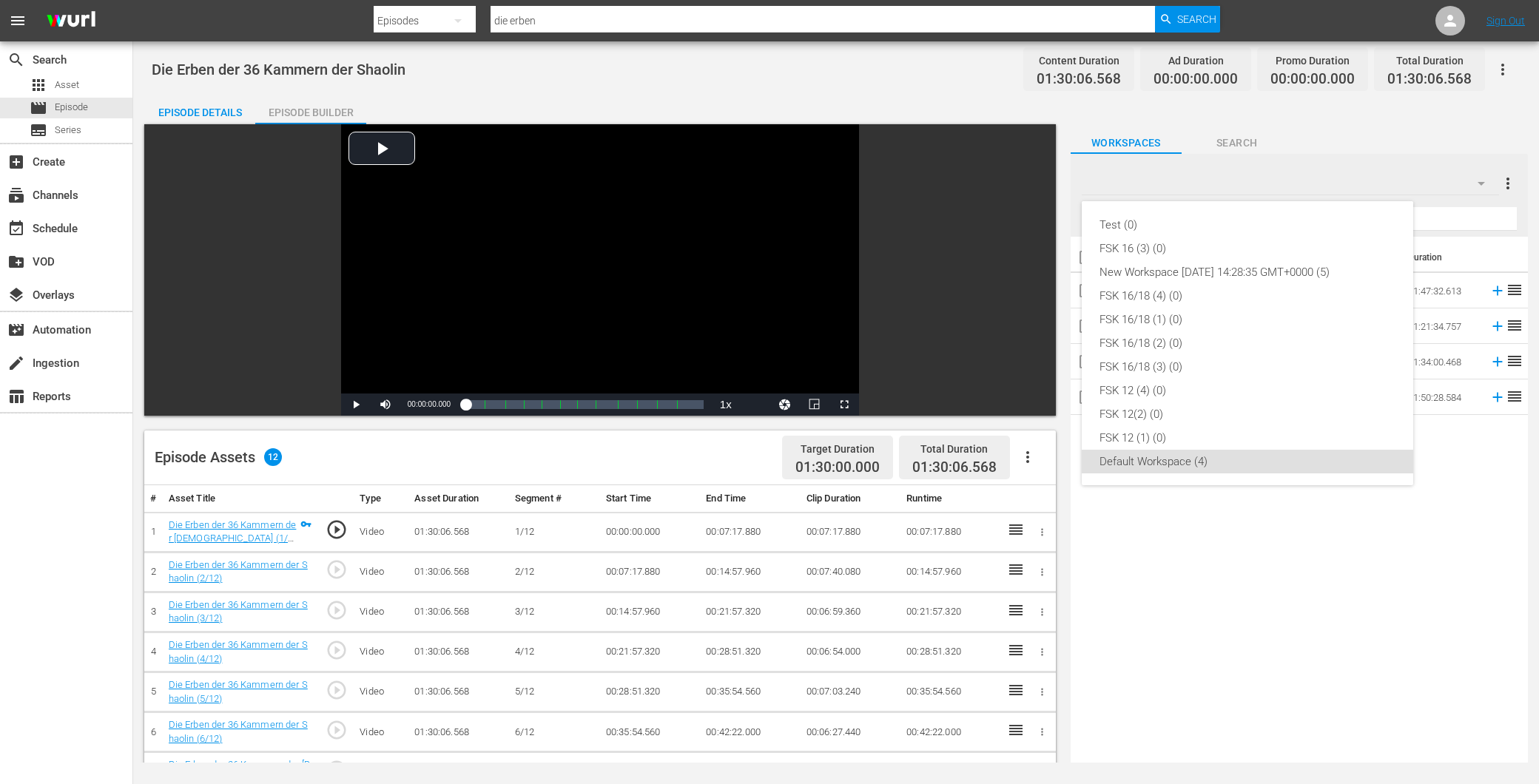
click at [84, 103] on div "Test (0) FSK 16 (3) (0) New Workspace Tue Mar 04 2025 14:28:35 GMT+0000 (5) FSK…" at bounding box center [770, 392] width 1539 height 784
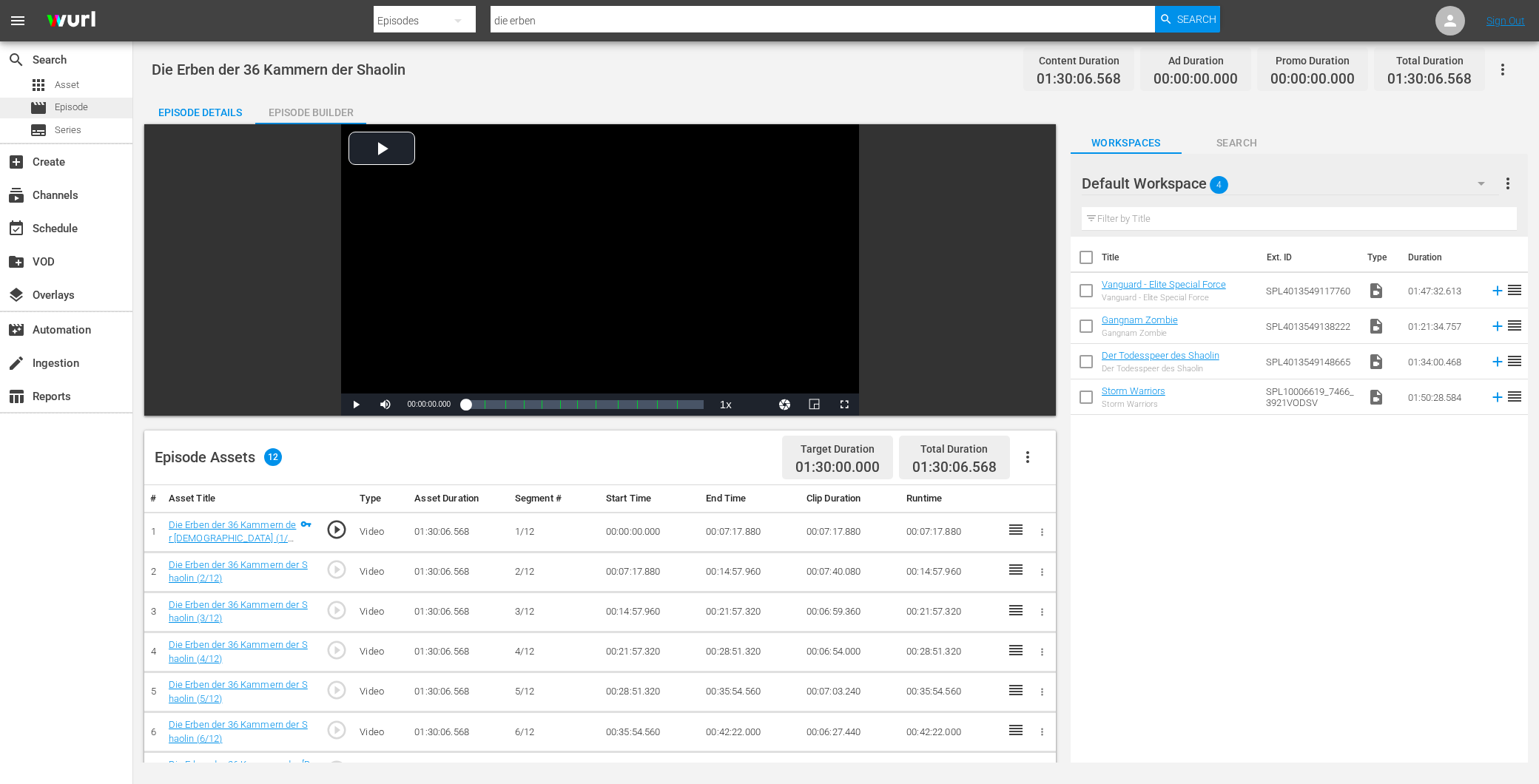
click at [79, 111] on span "Episode" at bounding box center [72, 107] width 34 height 15
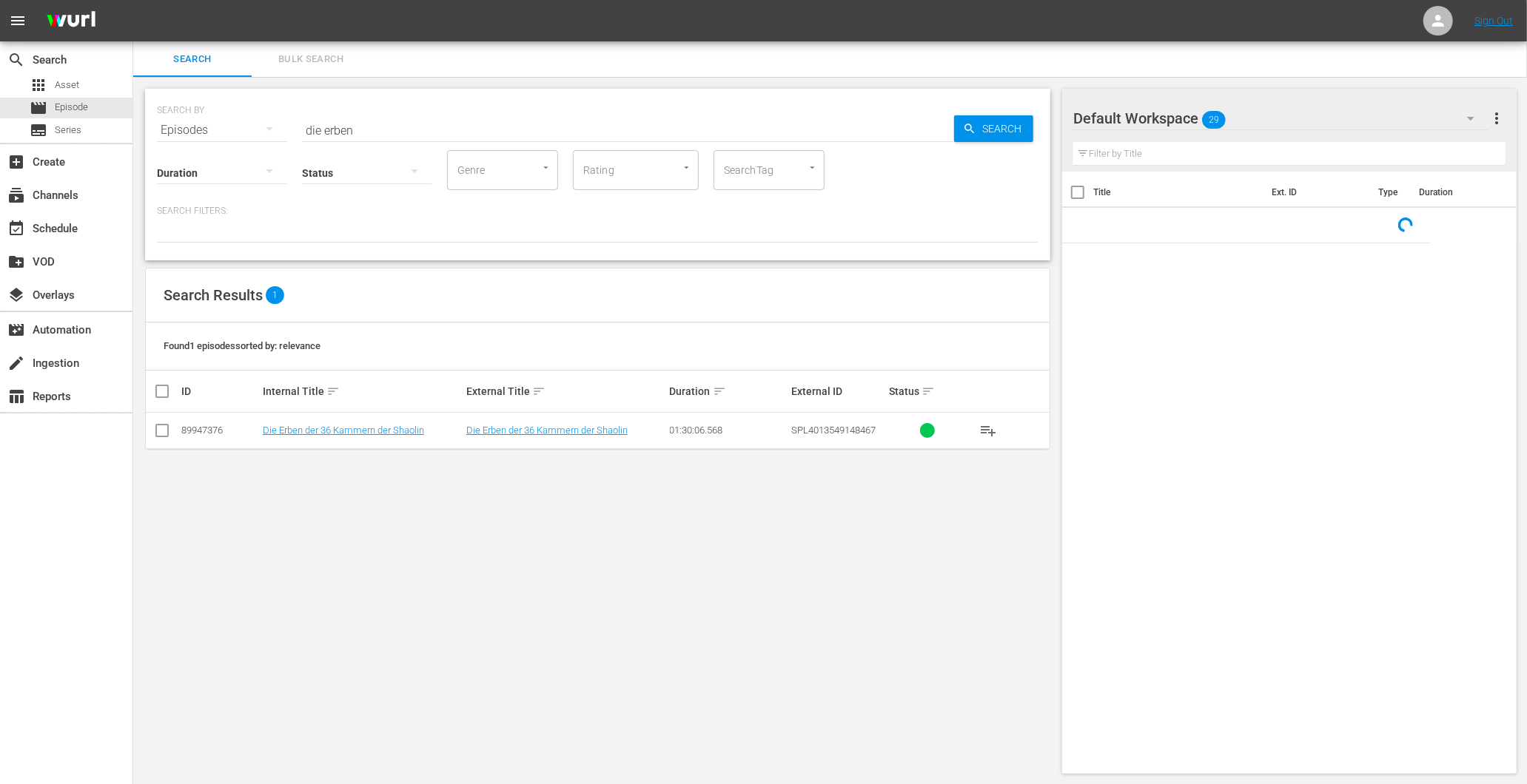
click at [418, 105] on div "SEARCH BY Search By Episodes Search ID, Title, Description, Keywords, or Catego…" at bounding box center [597, 121] width 882 height 53
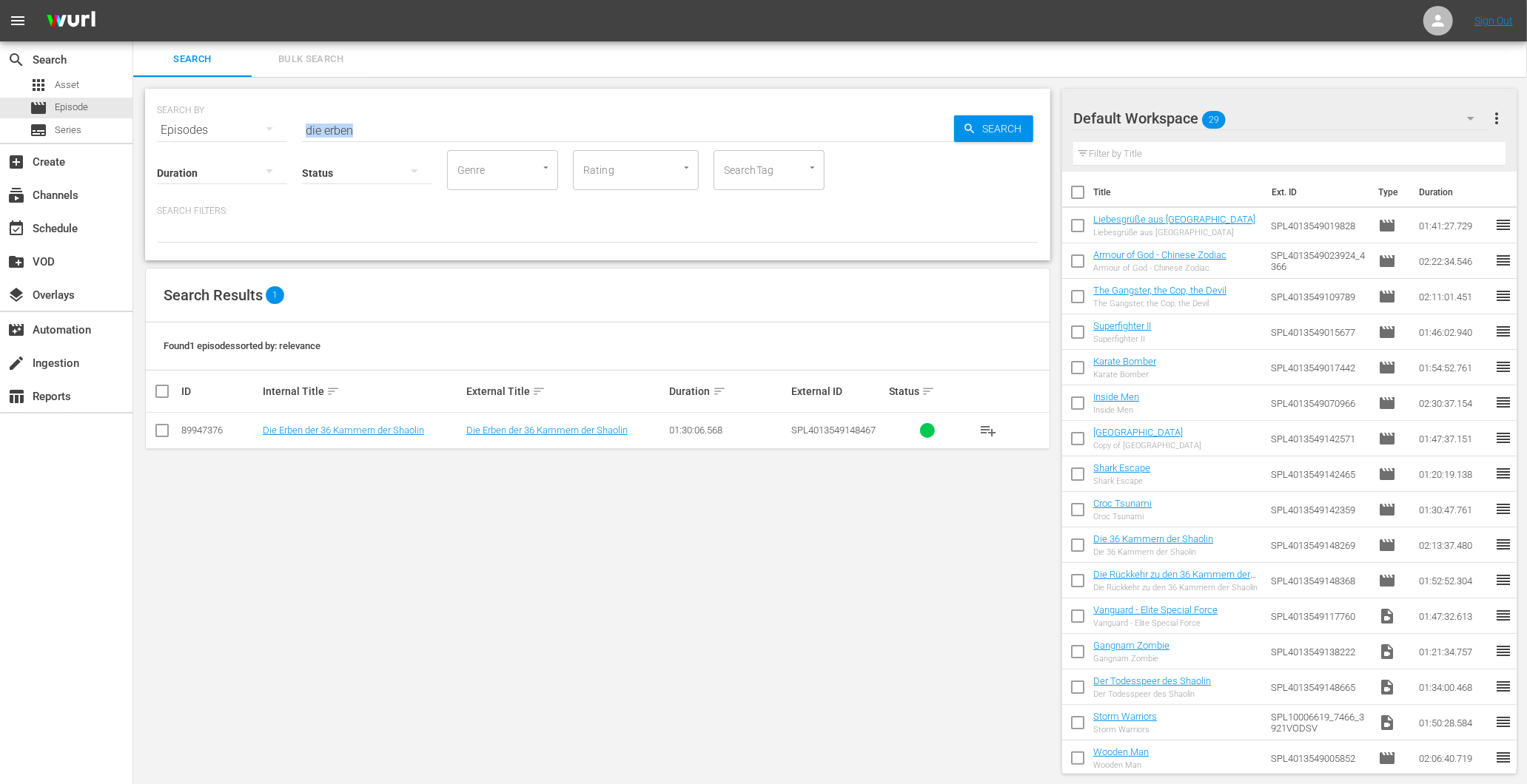
click at [418, 105] on div "SEARCH BY Search By Episodes Search ID, Title, Description, Keywords, or Catego…" at bounding box center [597, 121] width 882 height 53
drag, startPoint x: 418, startPoint y: 105, endPoint x: 403, endPoint y: 117, distance: 19.2
click at [404, 116] on input "die erben" at bounding box center [627, 130] width 652 height 35
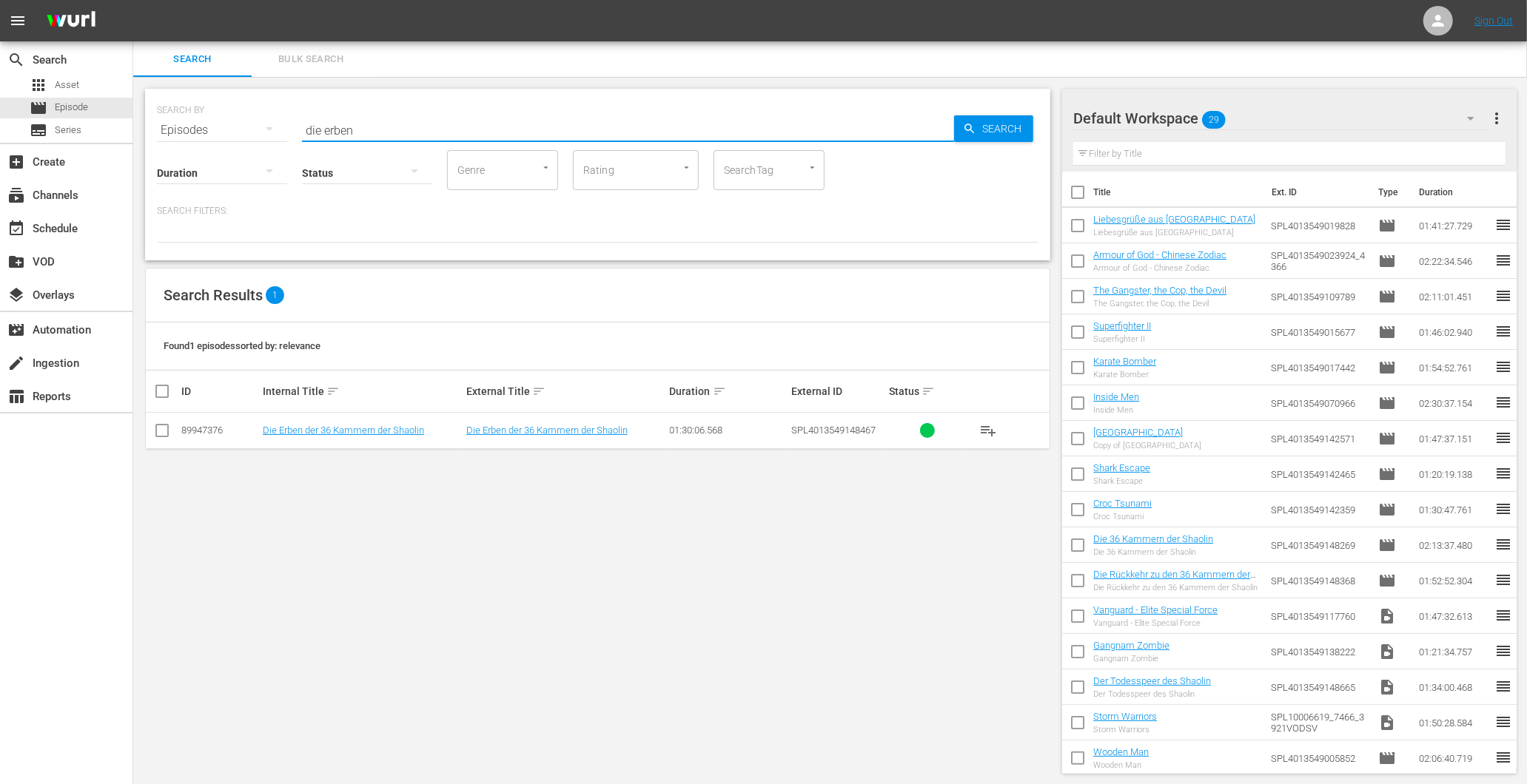
click at [394, 123] on input "die erben" at bounding box center [627, 130] width 652 height 35
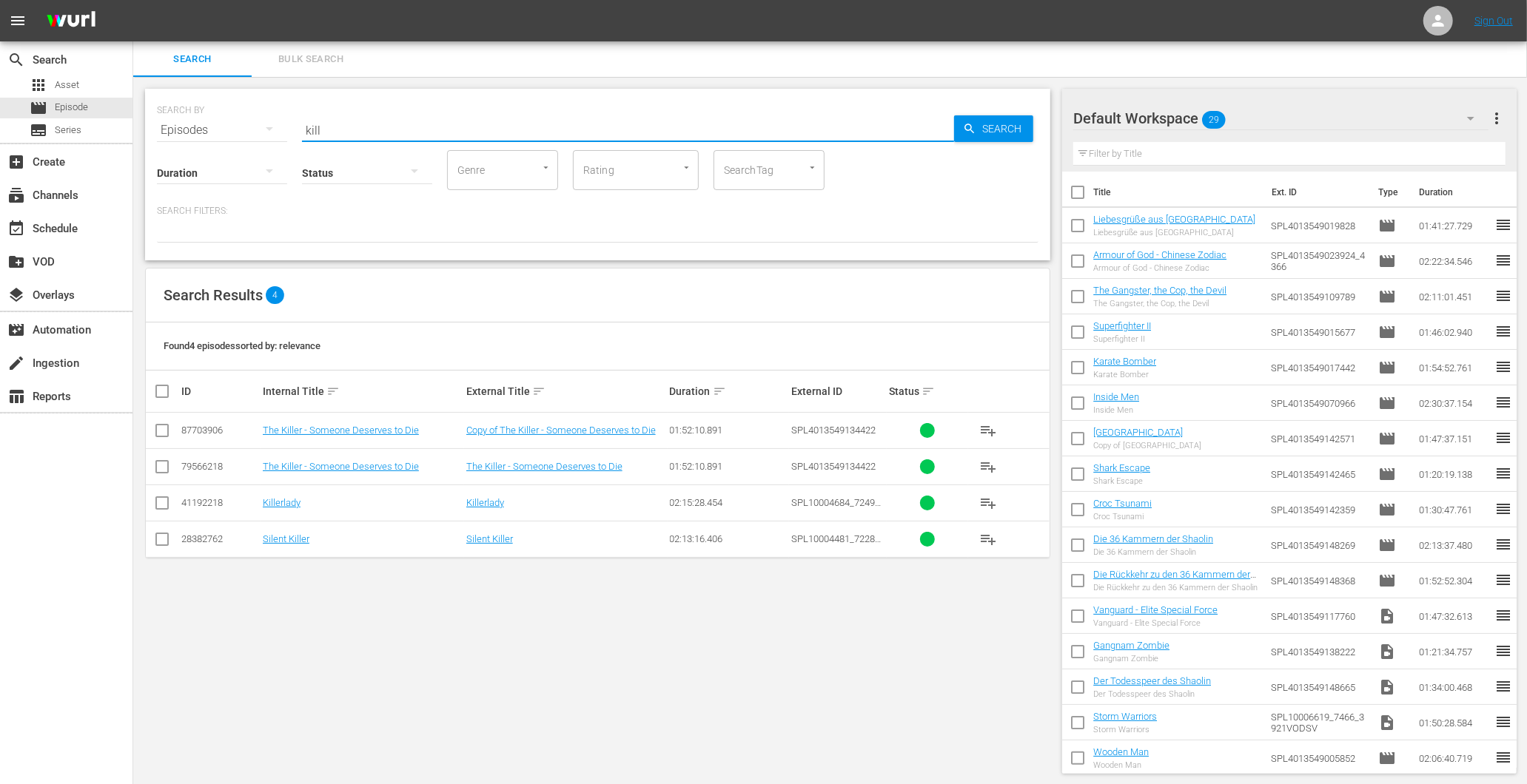
type input "kill"
click at [159, 466] on input "checkbox" at bounding box center [162, 470] width 18 height 18
checkbox input "true"
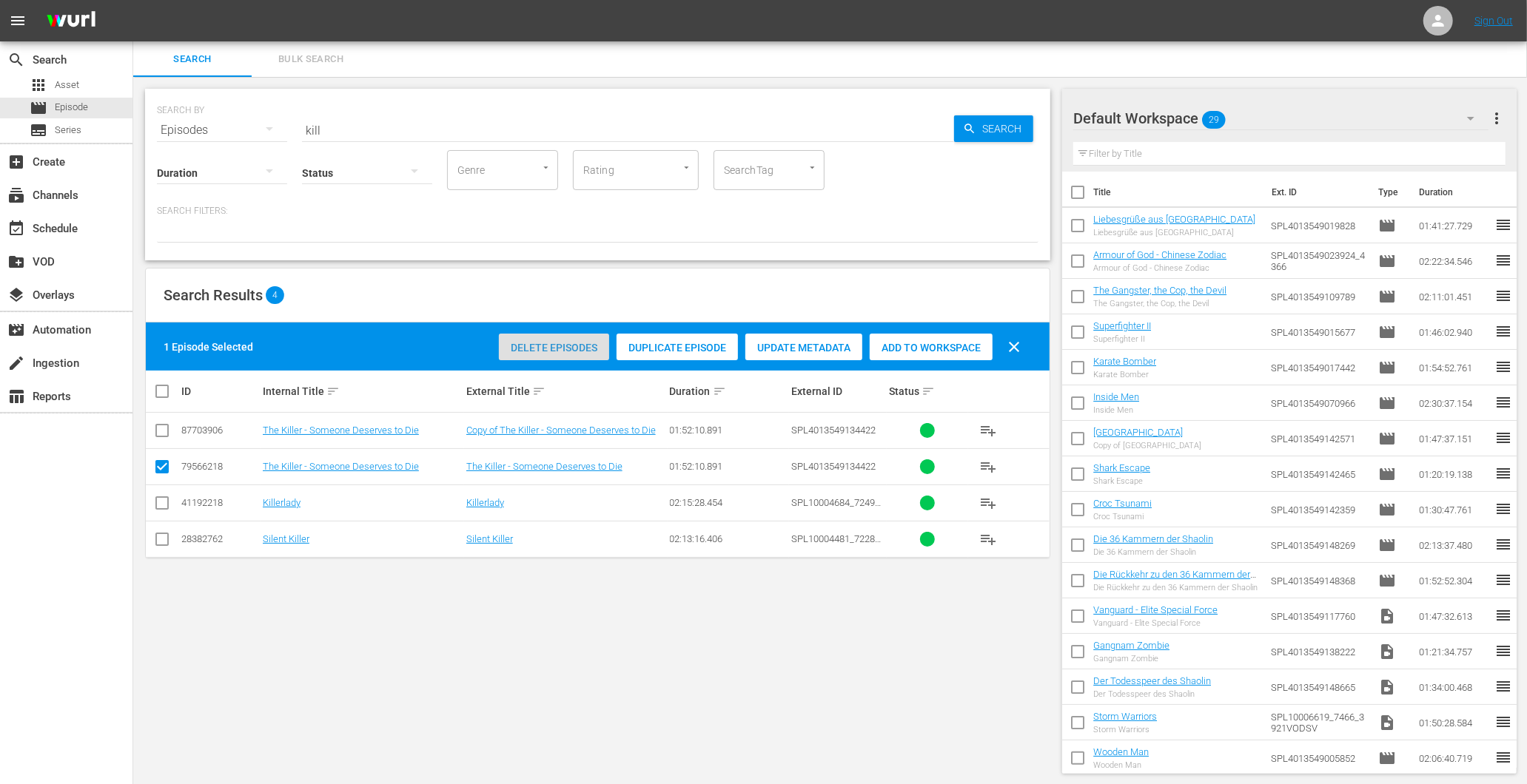
click at [582, 334] on div "Delete Episodes" at bounding box center [554, 347] width 110 height 28
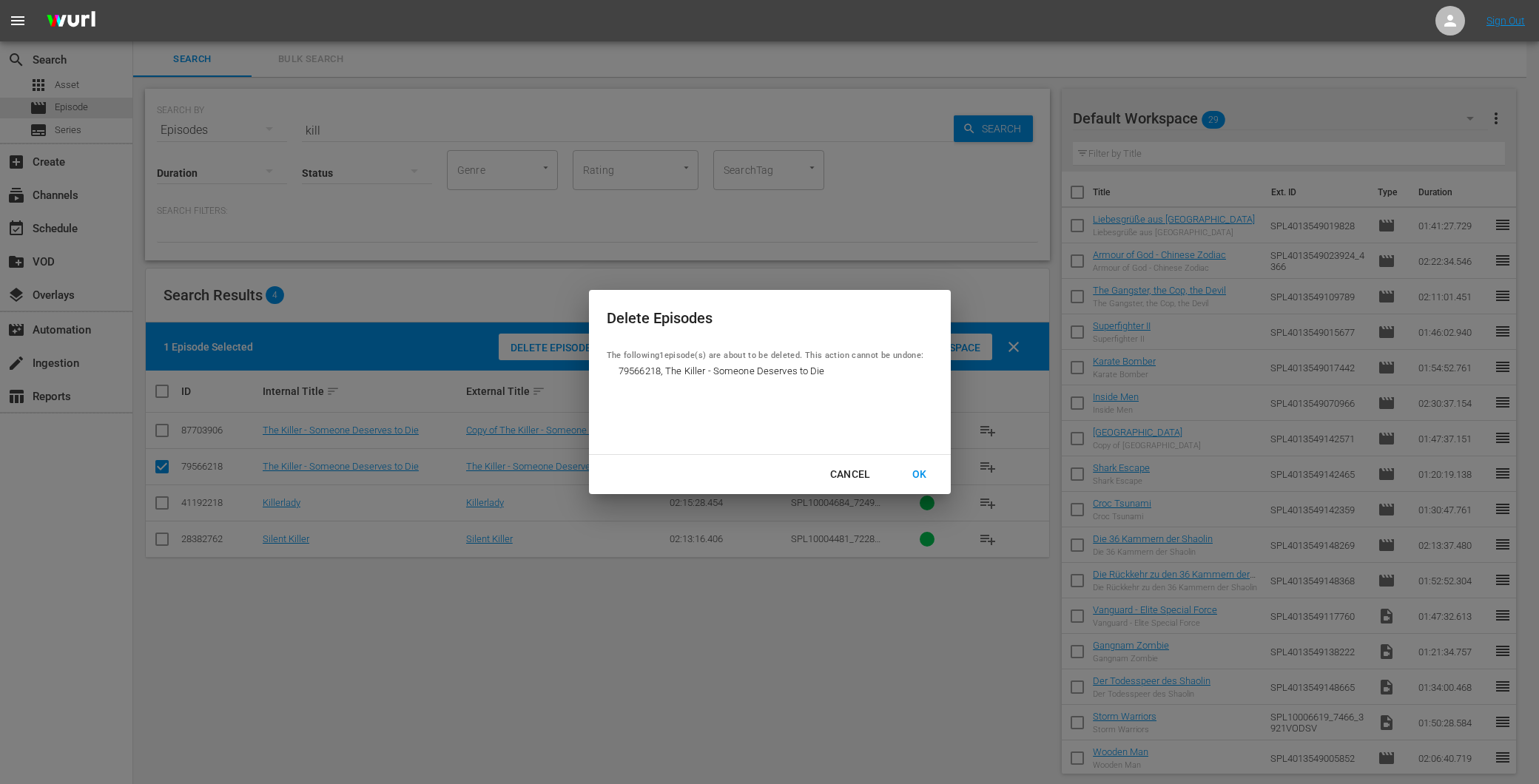
click at [950, 482] on div "Cancel OK" at bounding box center [770, 475] width 362 height 40
click at [938, 478] on div "OK" at bounding box center [919, 474] width 39 height 18
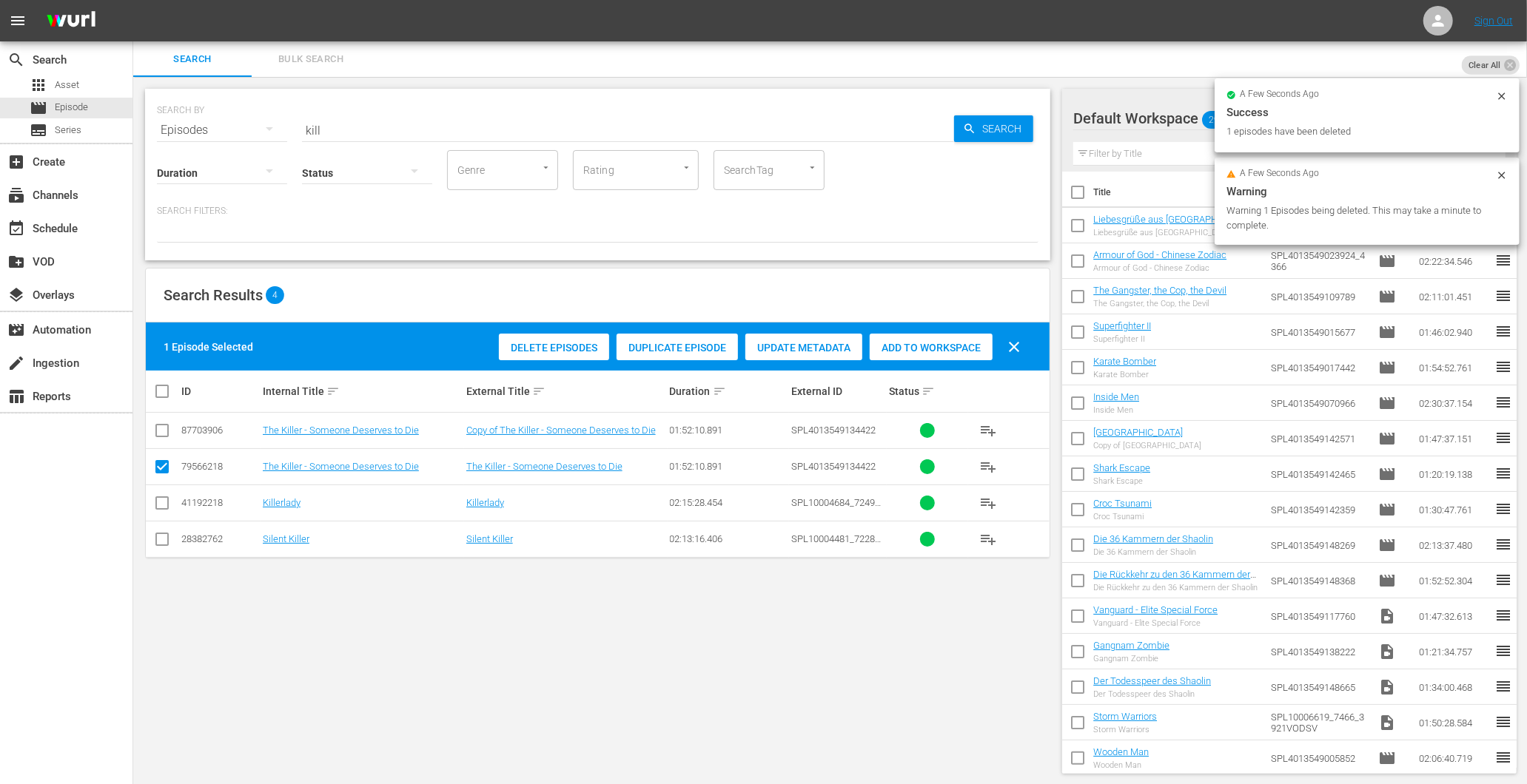
click at [379, 141] on div "SEARCH BY Search By Episodes Search ID, Title, Description, Keywords, or Catego…" at bounding box center [597, 174] width 905 height 171
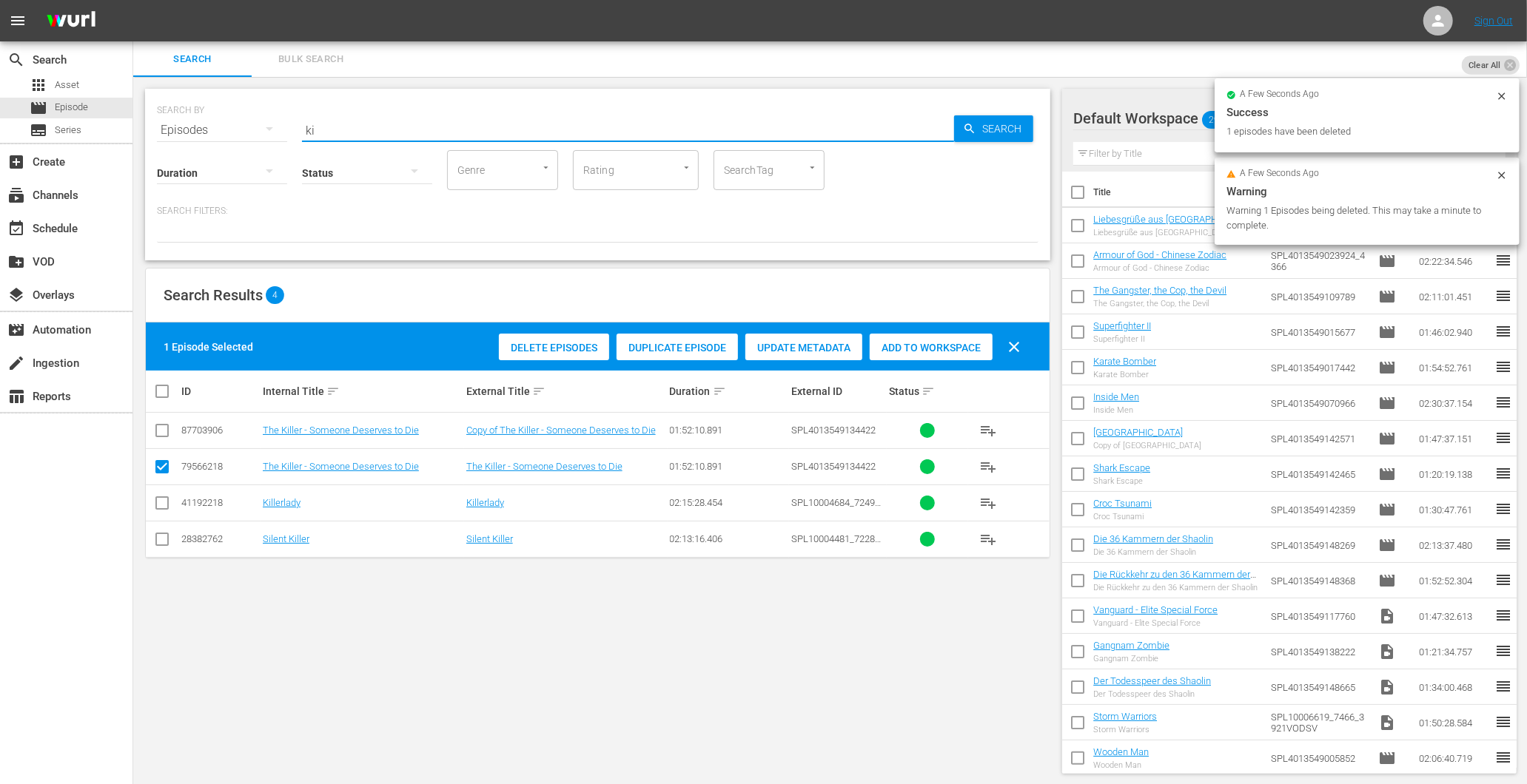
type input "k"
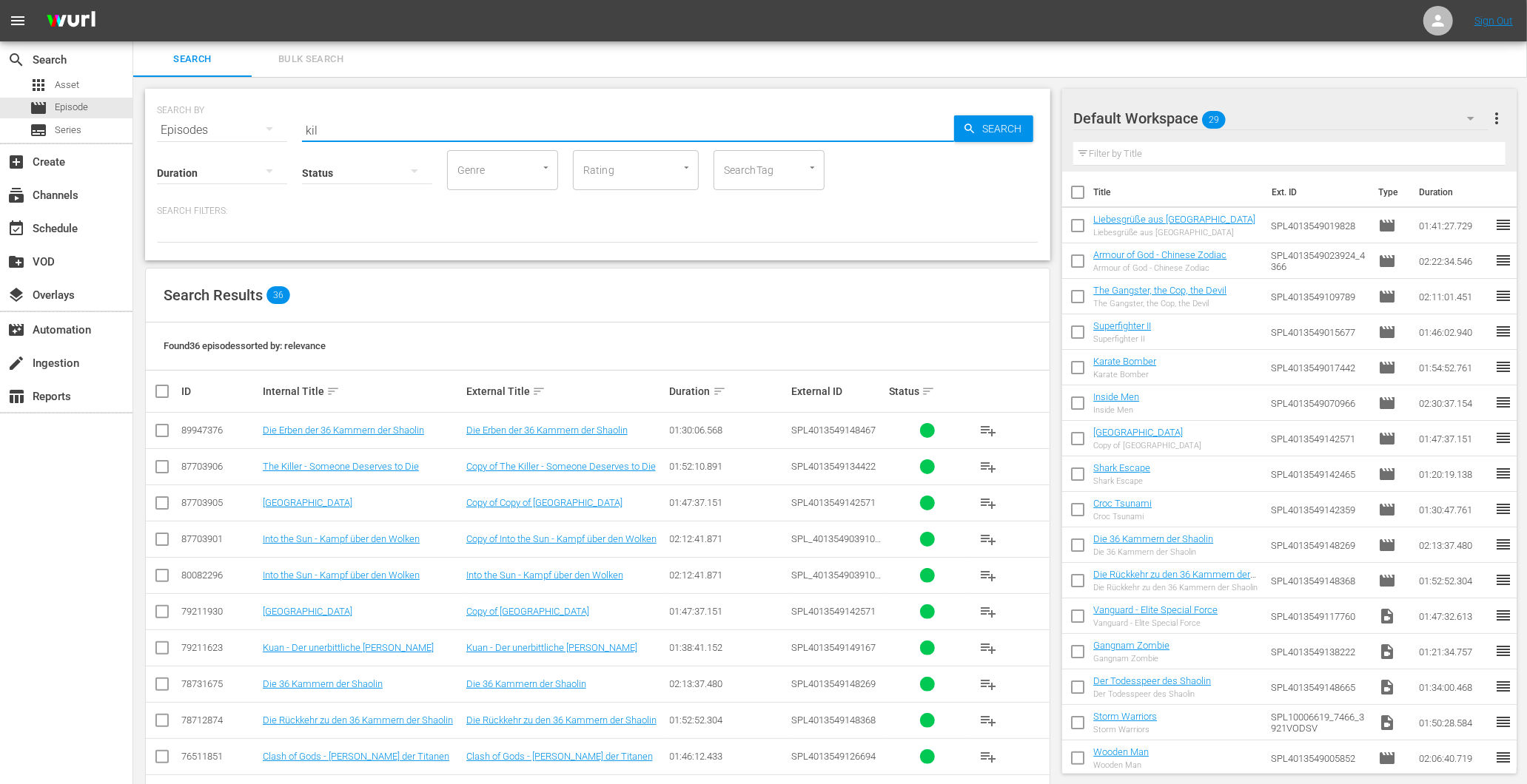
type input "kill"
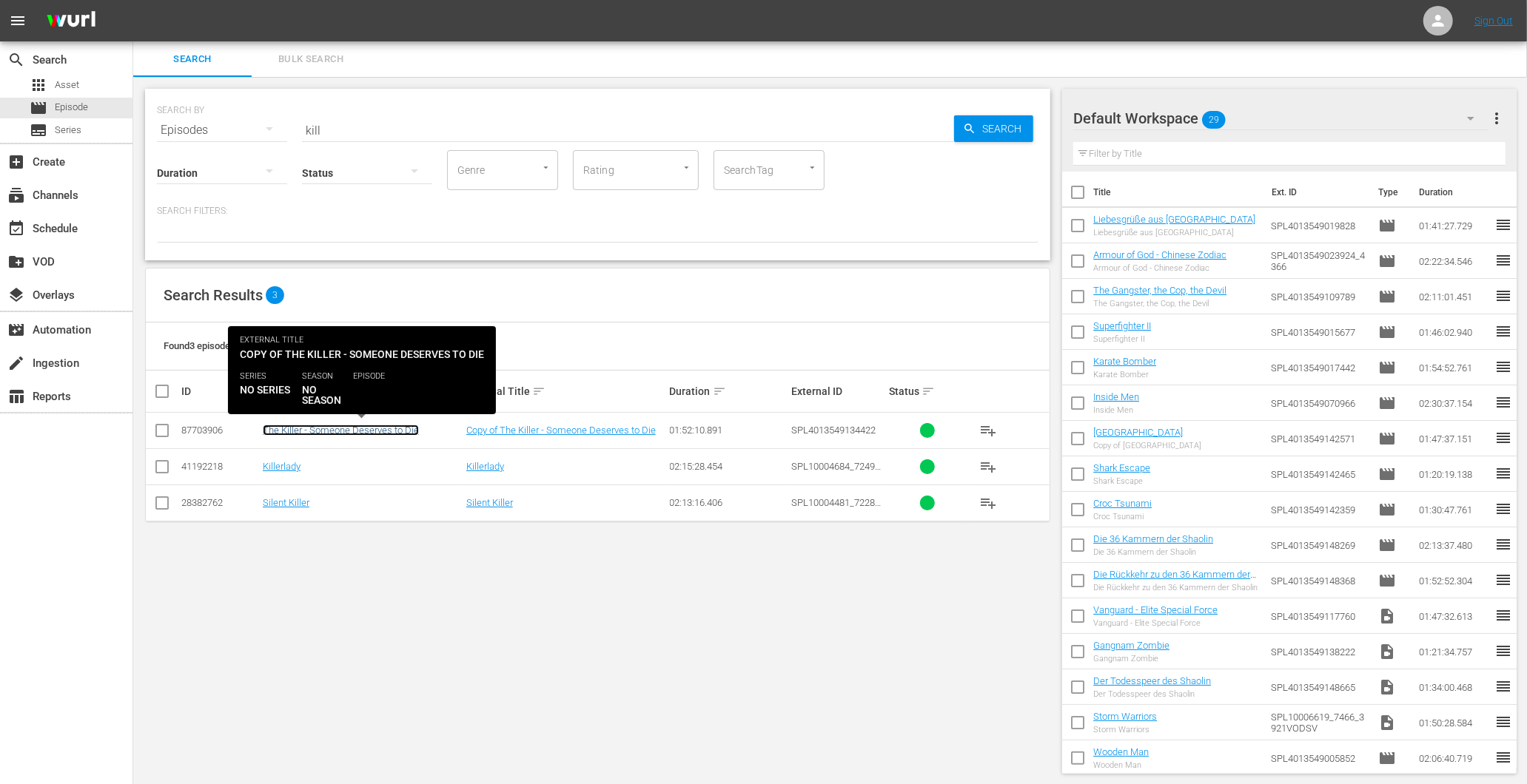
click at [350, 426] on link "The Killer - Someone Deserves to Die" at bounding box center [340, 430] width 156 height 11
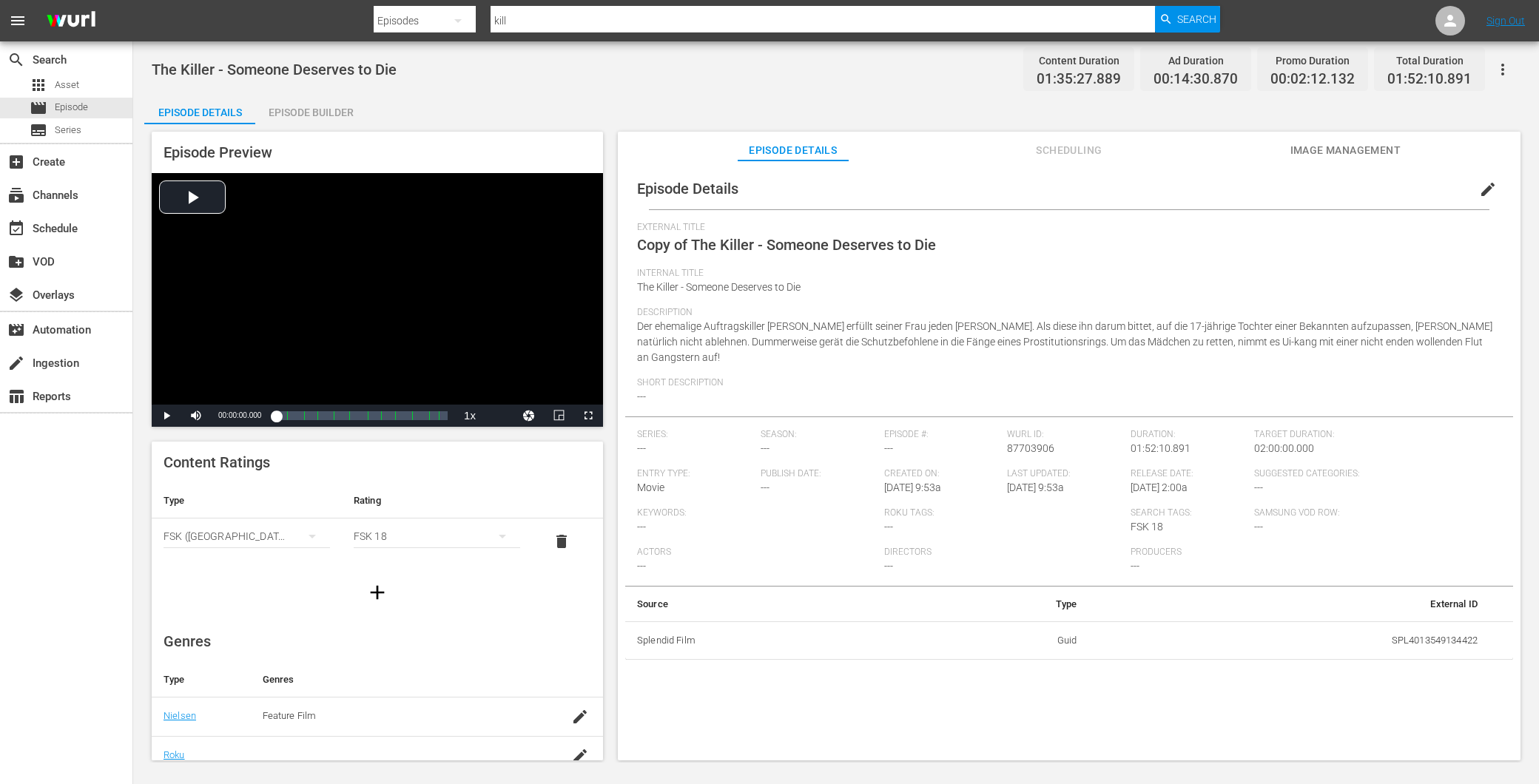
click at [281, 117] on div "Episode Builder" at bounding box center [310, 112] width 111 height 35
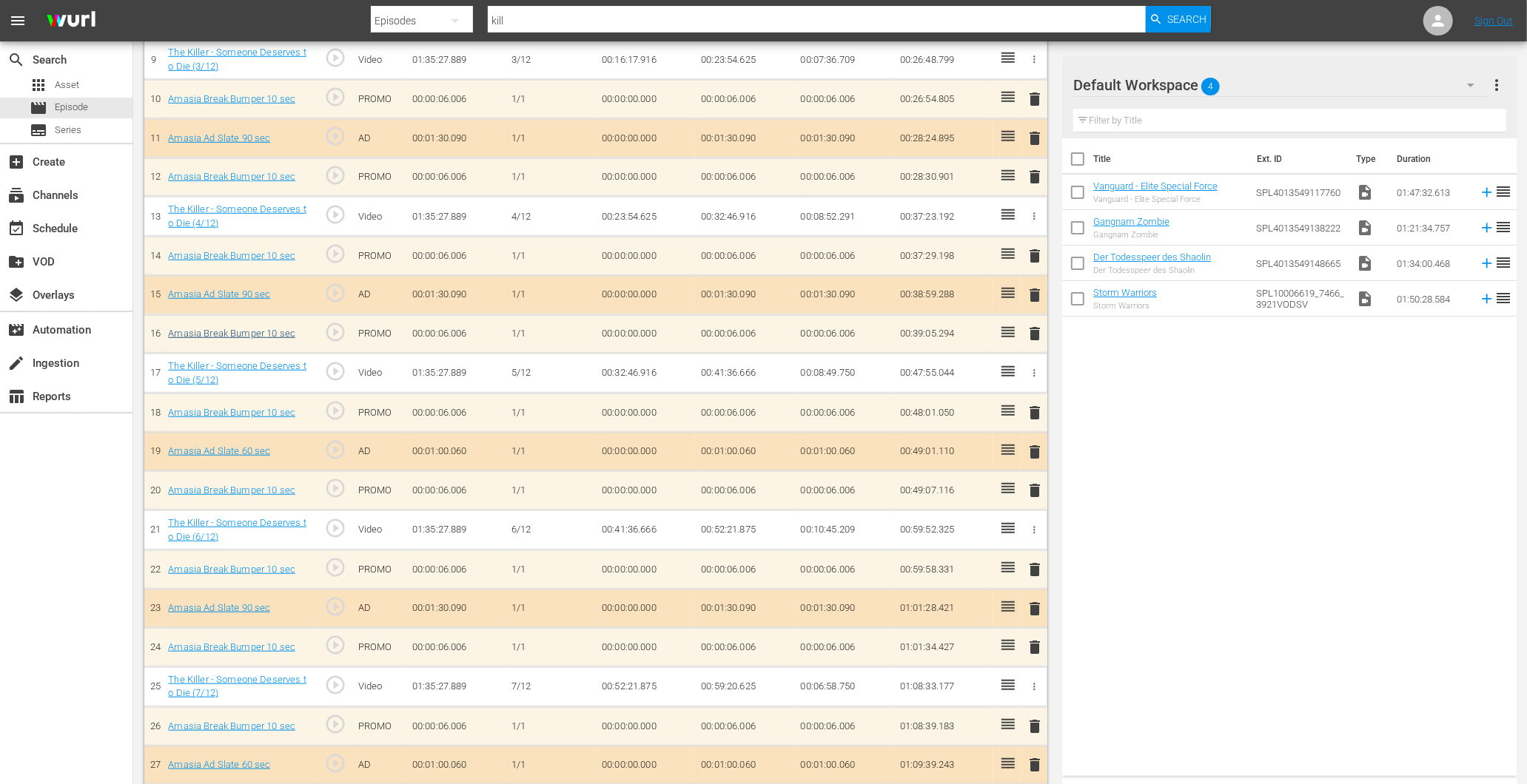
scroll to position [594, 0]
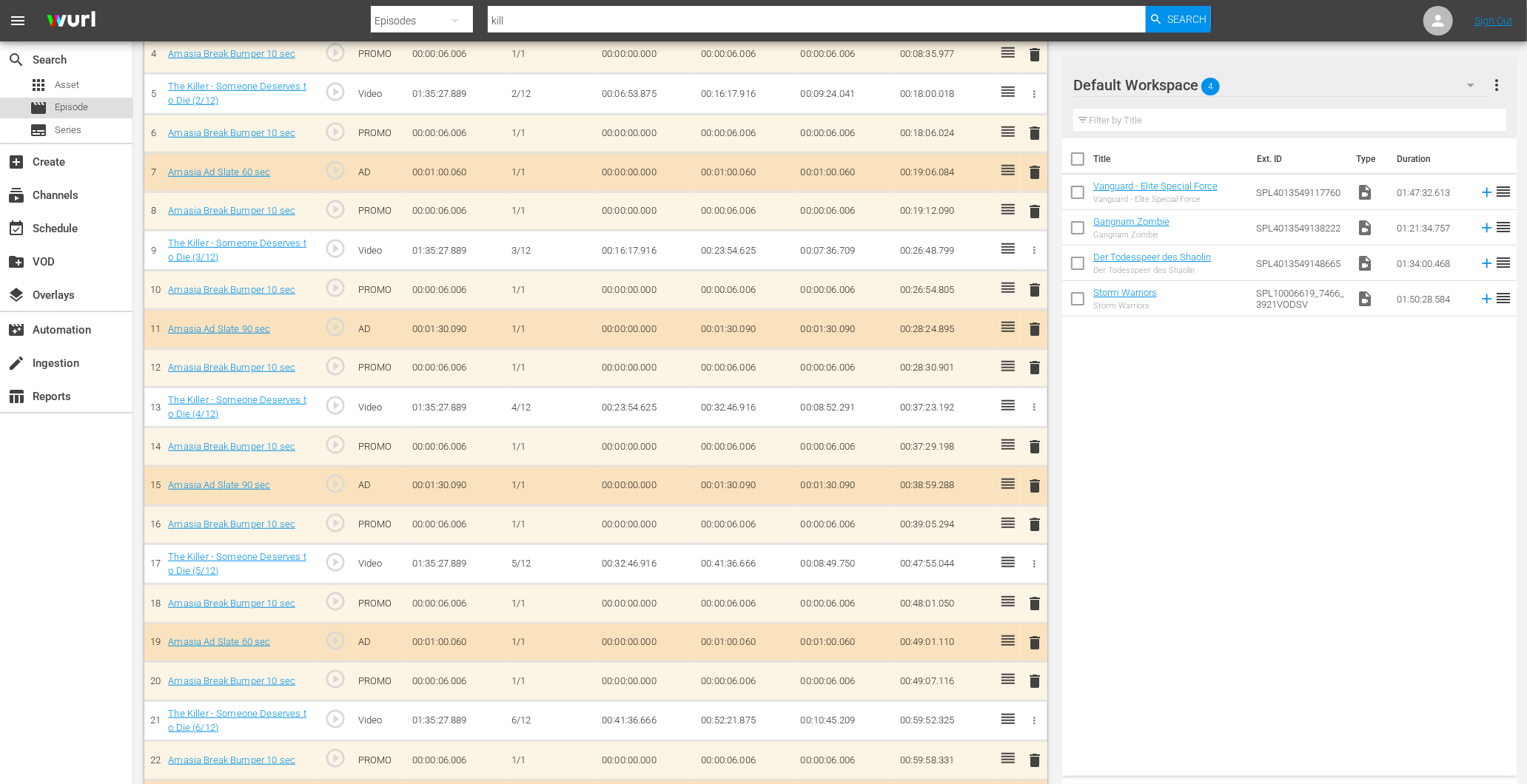
click at [66, 105] on span "Episode" at bounding box center [72, 107] width 34 height 15
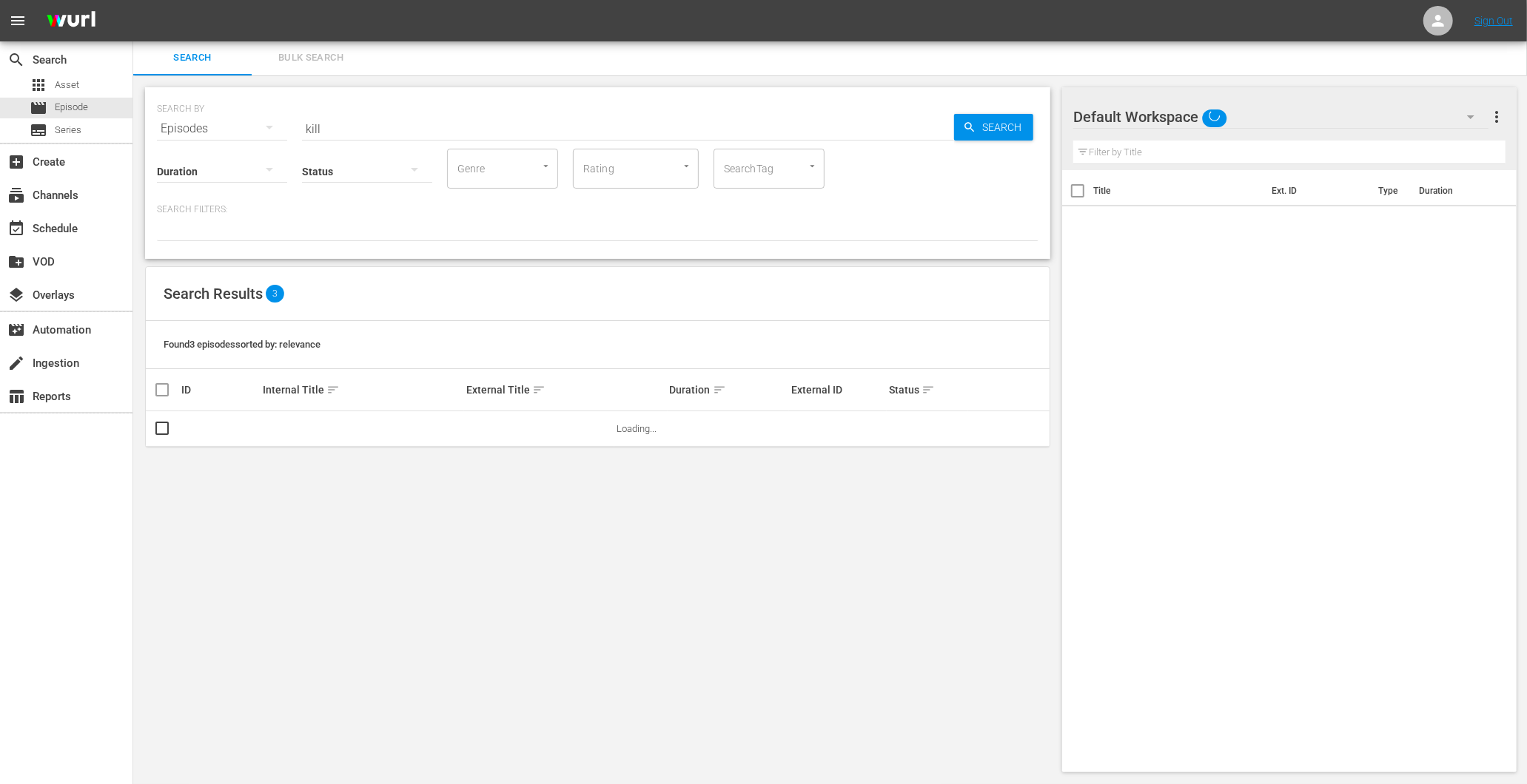
scroll to position [2, 0]
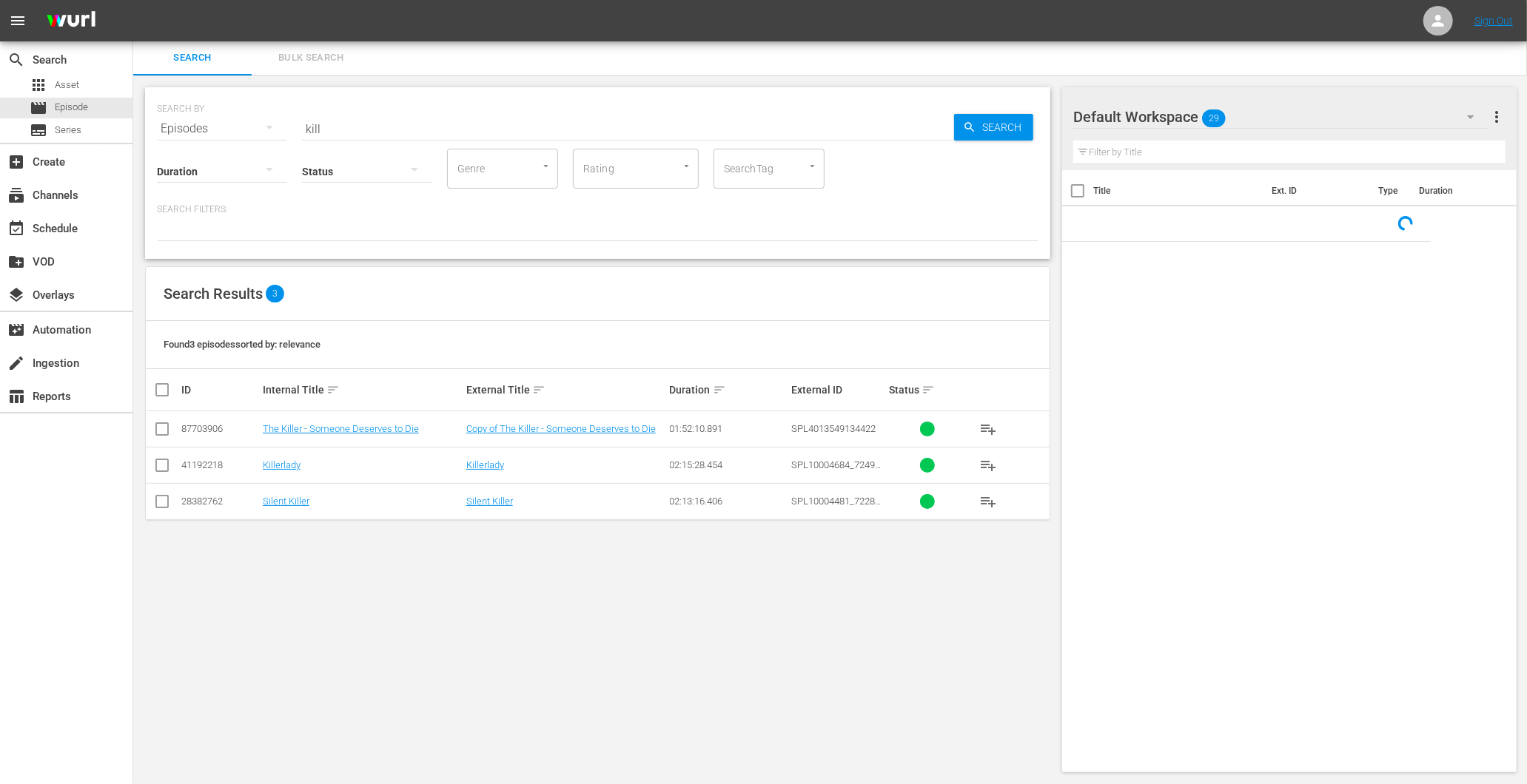
click at [332, 128] on input "kill" at bounding box center [627, 128] width 652 height 35
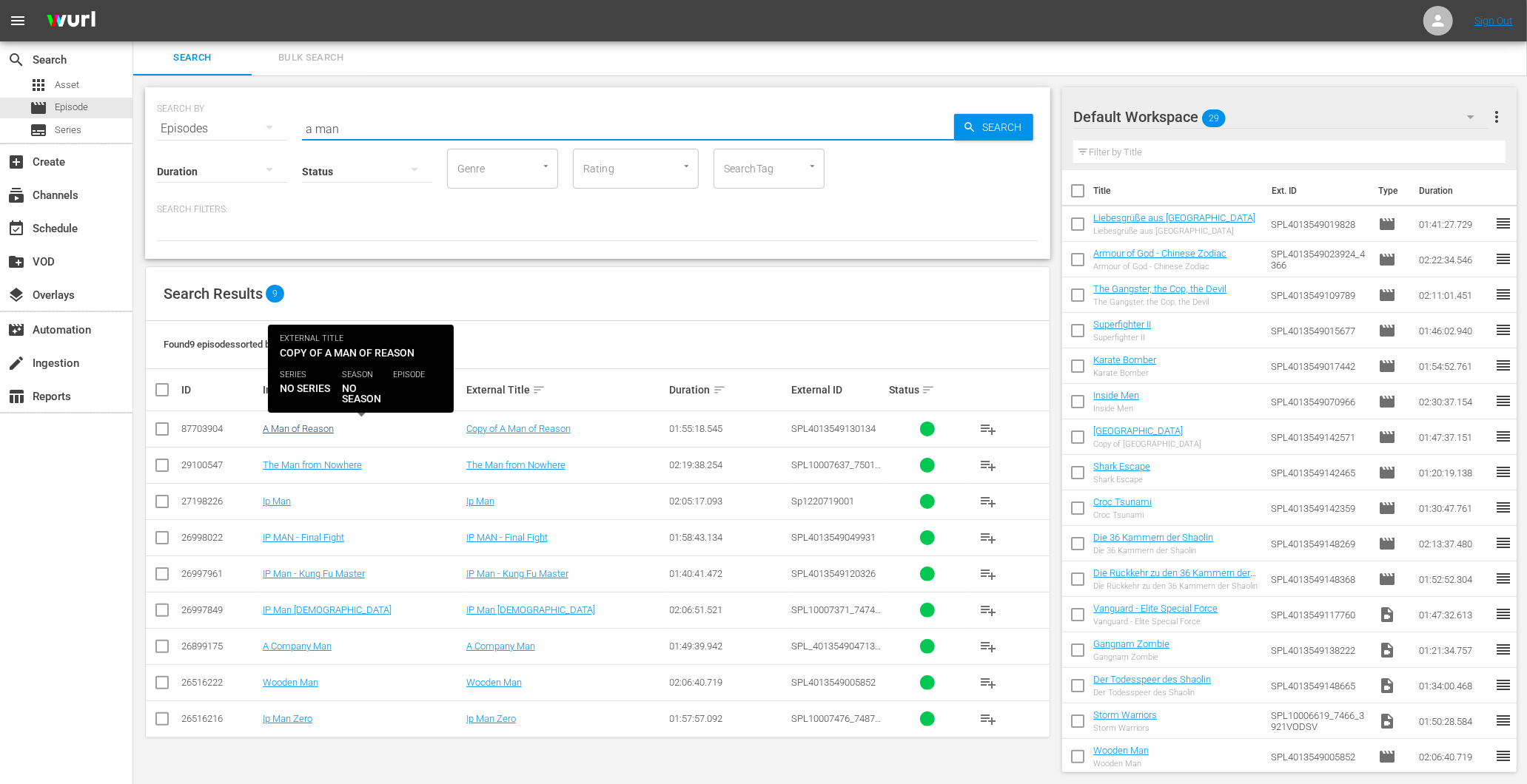
type input "a man"
click at [311, 432] on link "A Man of Reason" at bounding box center [298, 428] width 71 height 11
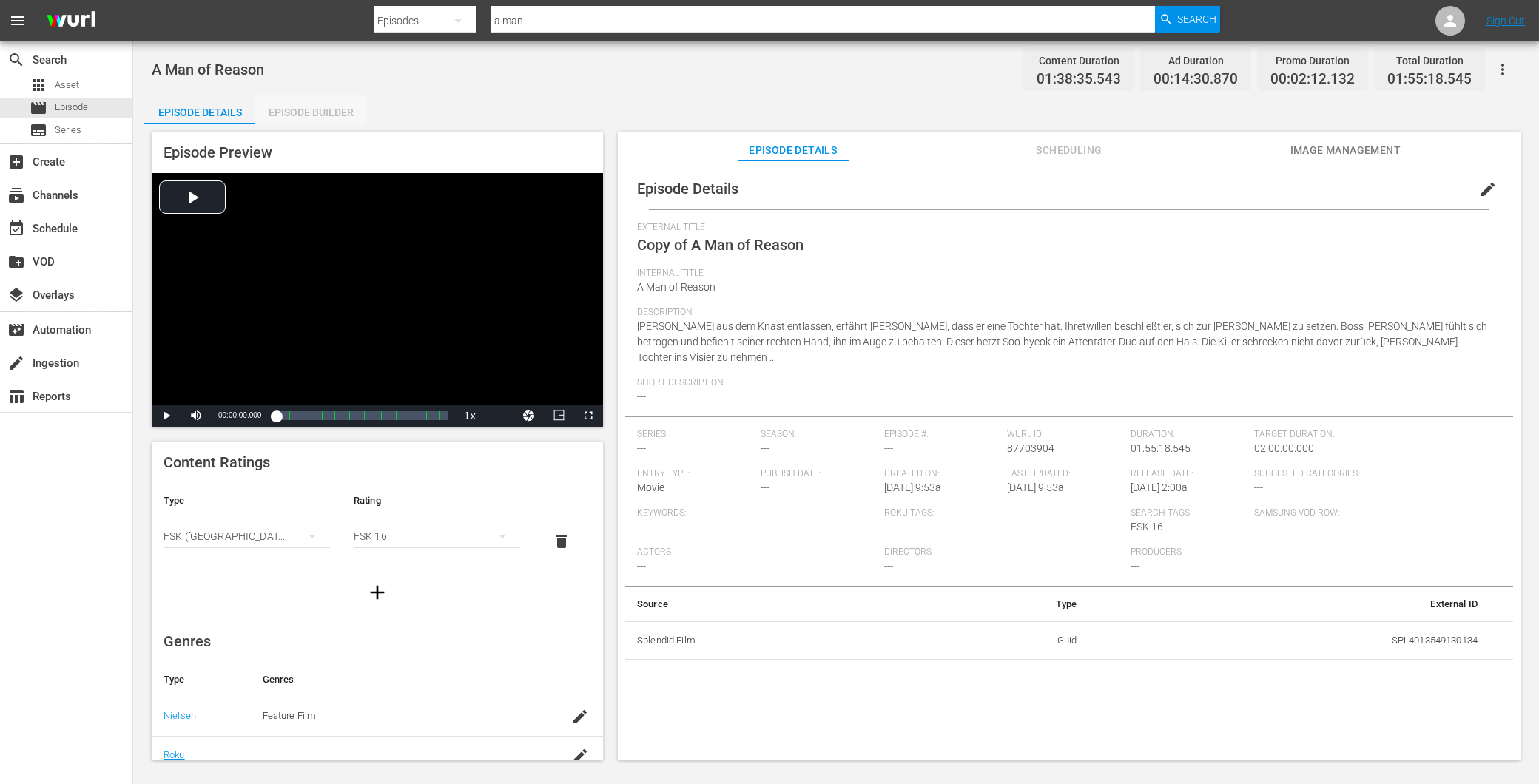
click at [311, 108] on div "Episode Builder" at bounding box center [310, 112] width 111 height 35
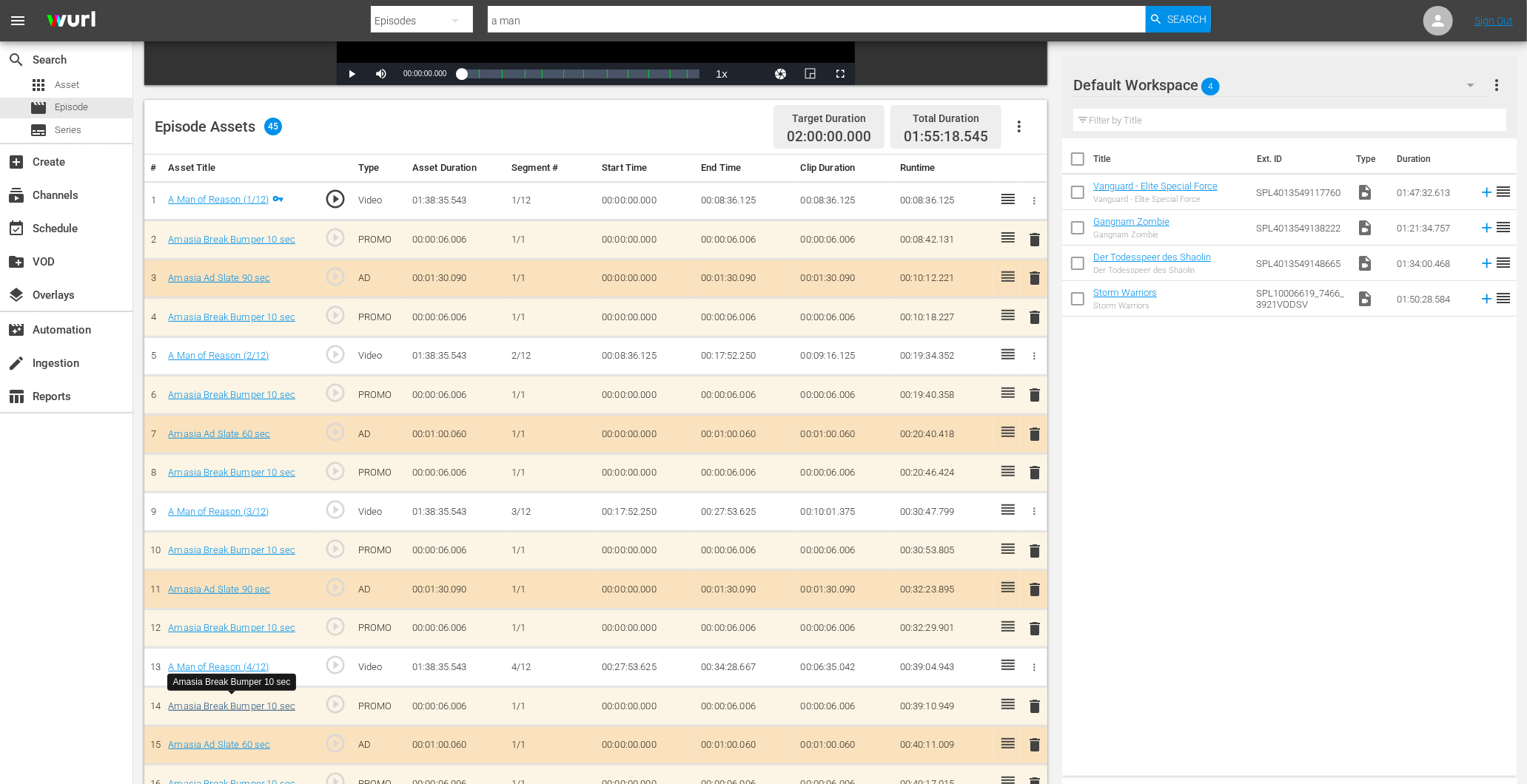
scroll to position [249, 0]
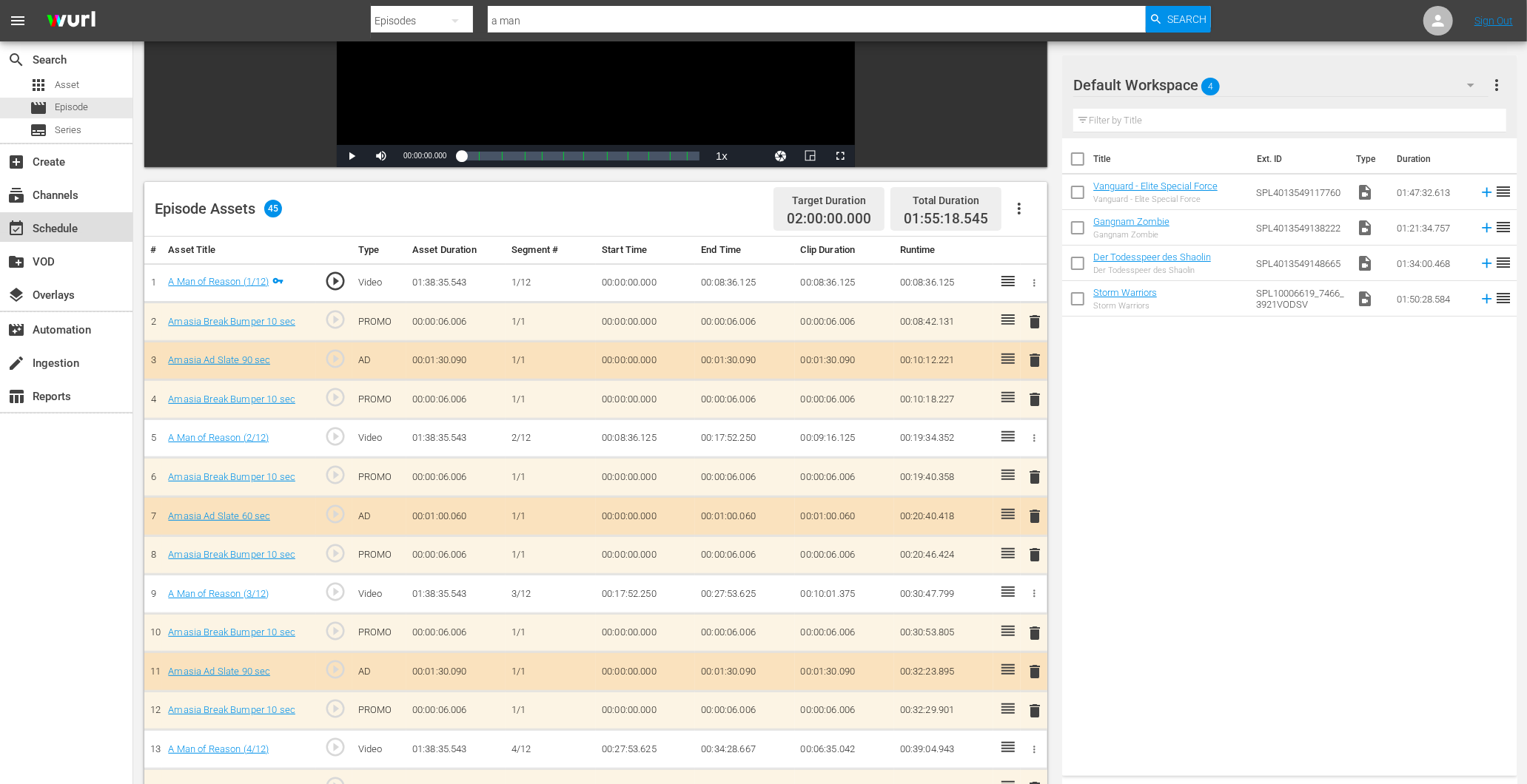
click at [66, 229] on div "event_available Schedule" at bounding box center [41, 226] width 83 height 13
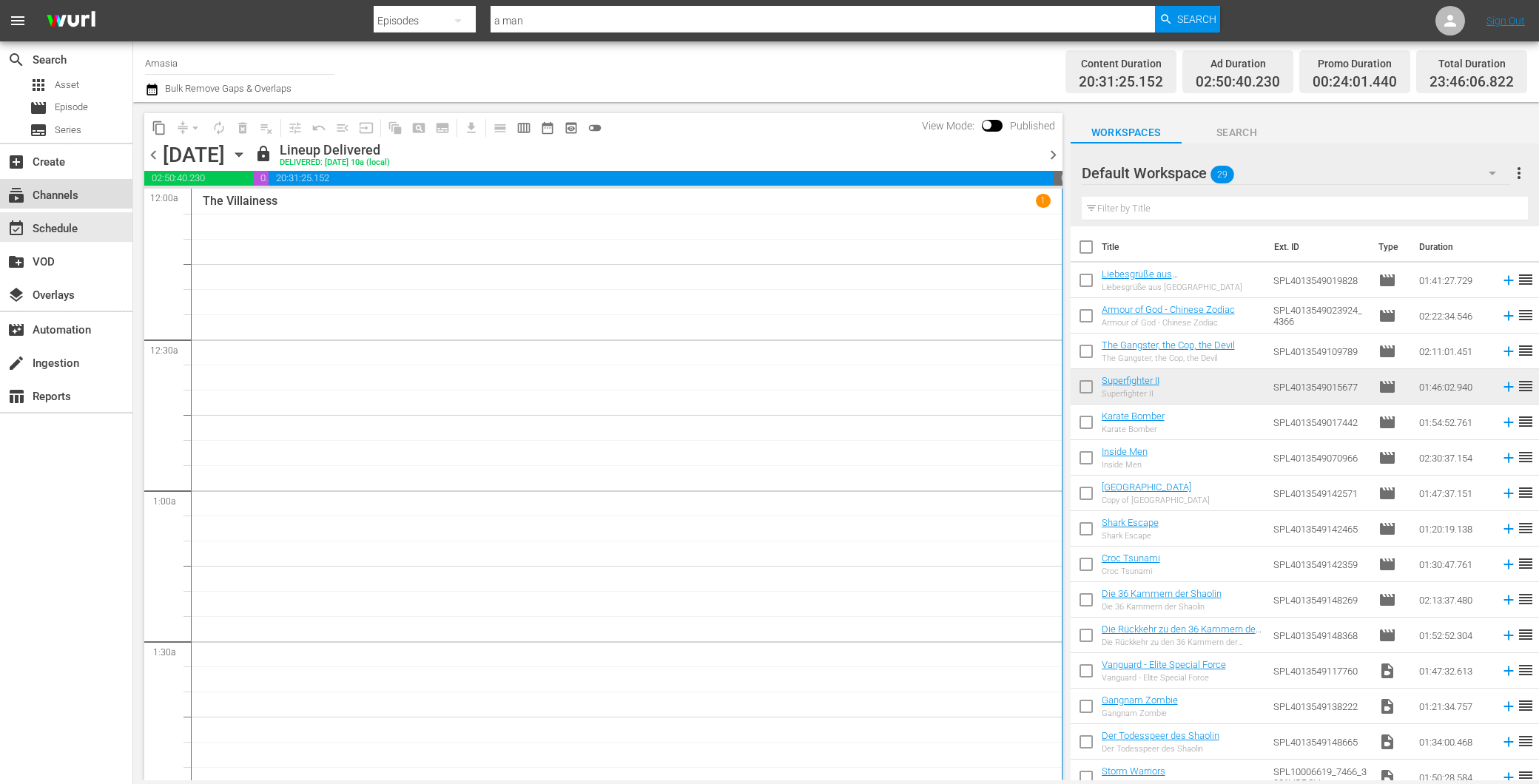
click at [69, 191] on div "subscriptions Channels" at bounding box center [41, 192] width 83 height 13
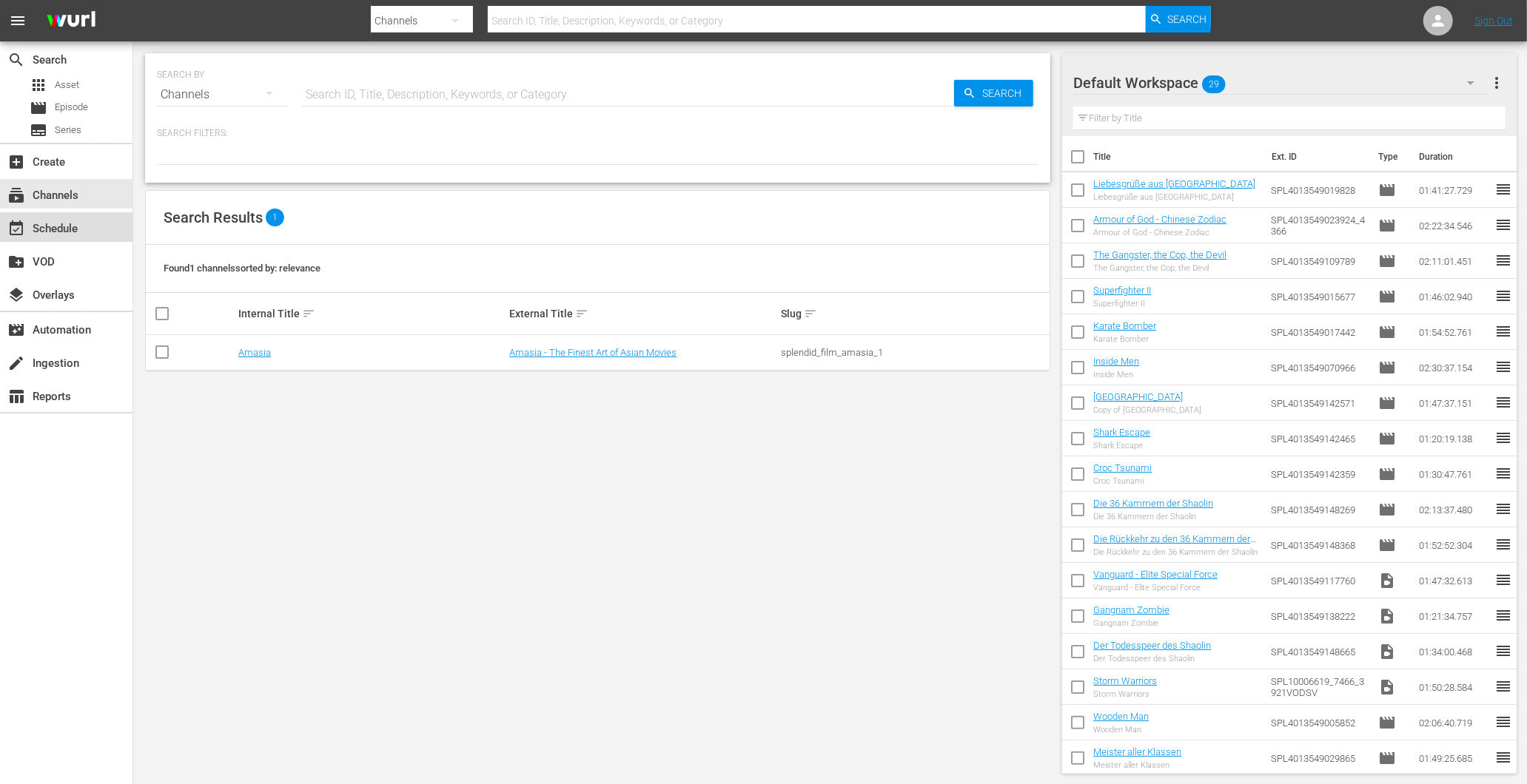
click at [103, 223] on div "event_available Schedule" at bounding box center [66, 227] width 133 height 29
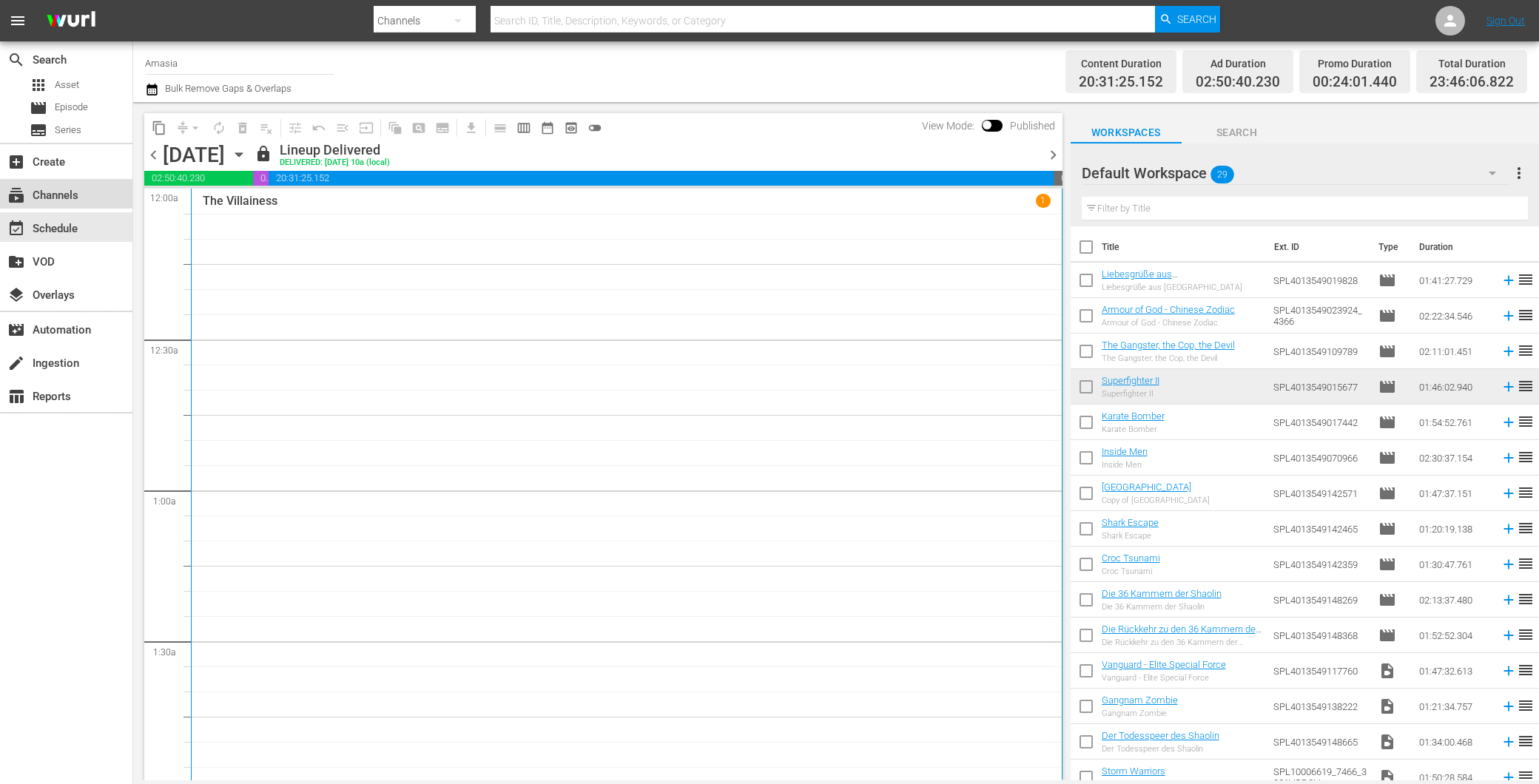
click at [62, 197] on div "subscriptions Channels" at bounding box center [41, 192] width 83 height 13
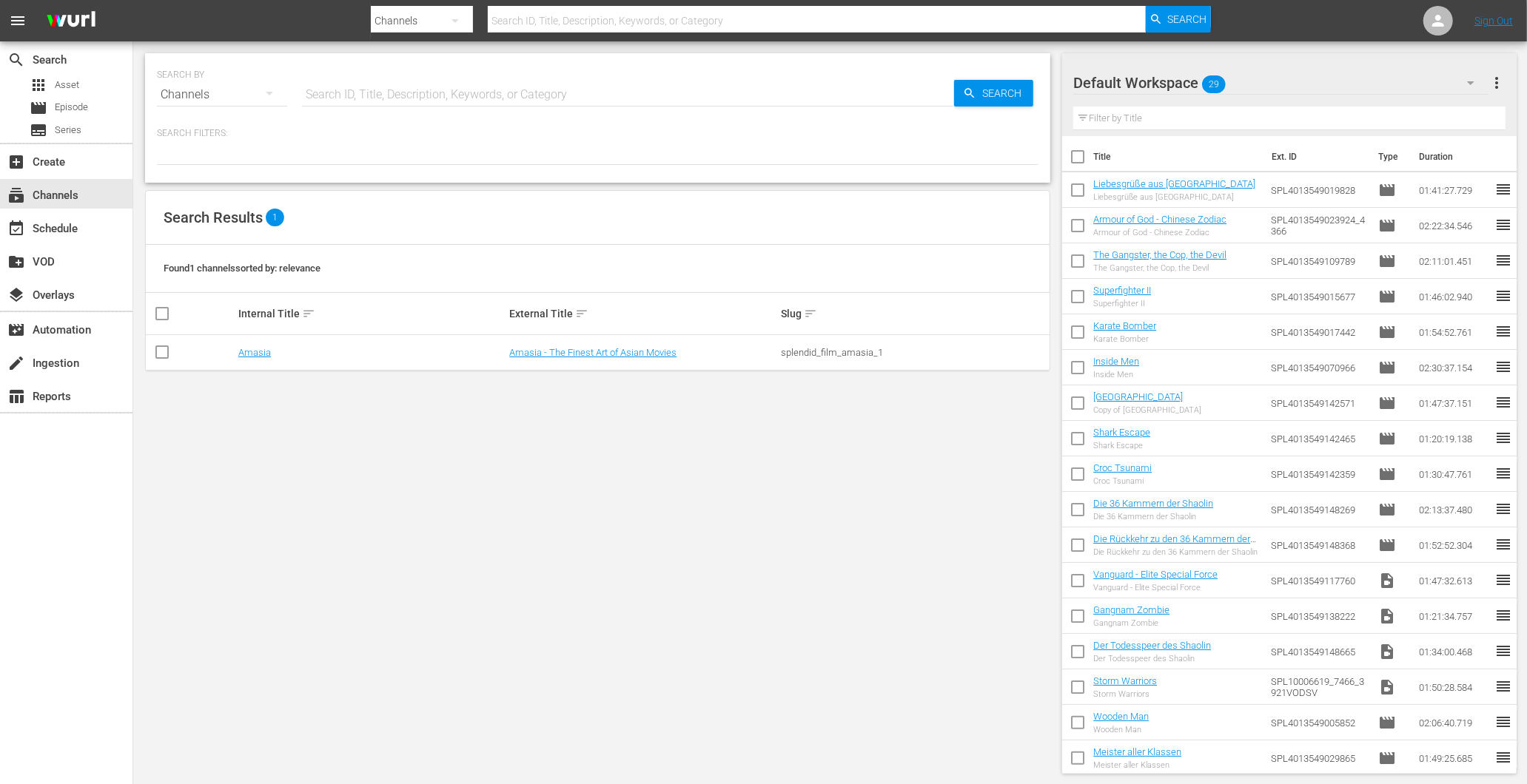
click at [355, 97] on input "text" at bounding box center [627, 94] width 652 height 35
click at [53, 106] on div "movie Episode" at bounding box center [59, 108] width 59 height 21
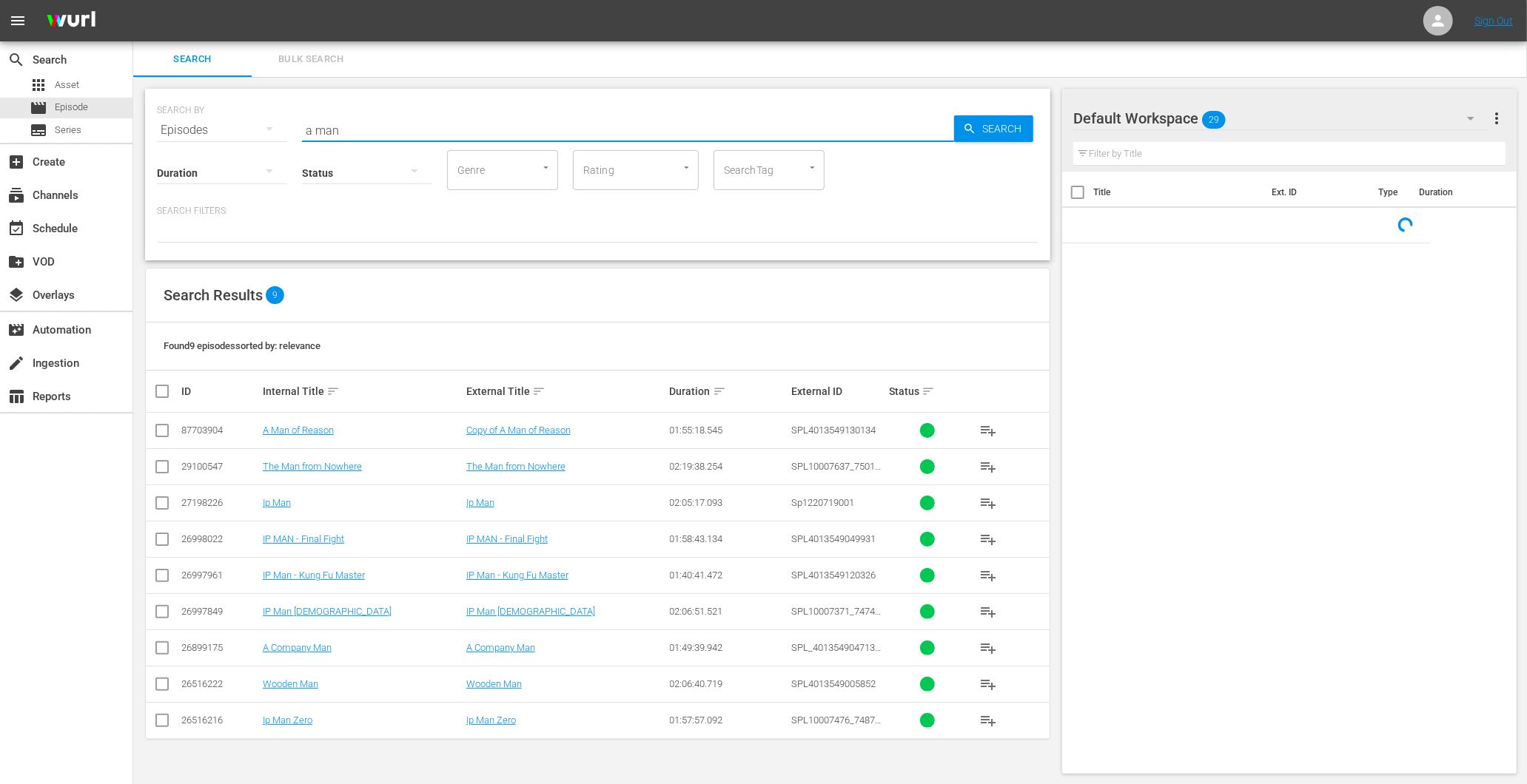
click at [339, 127] on input "a man" at bounding box center [627, 130] width 652 height 35
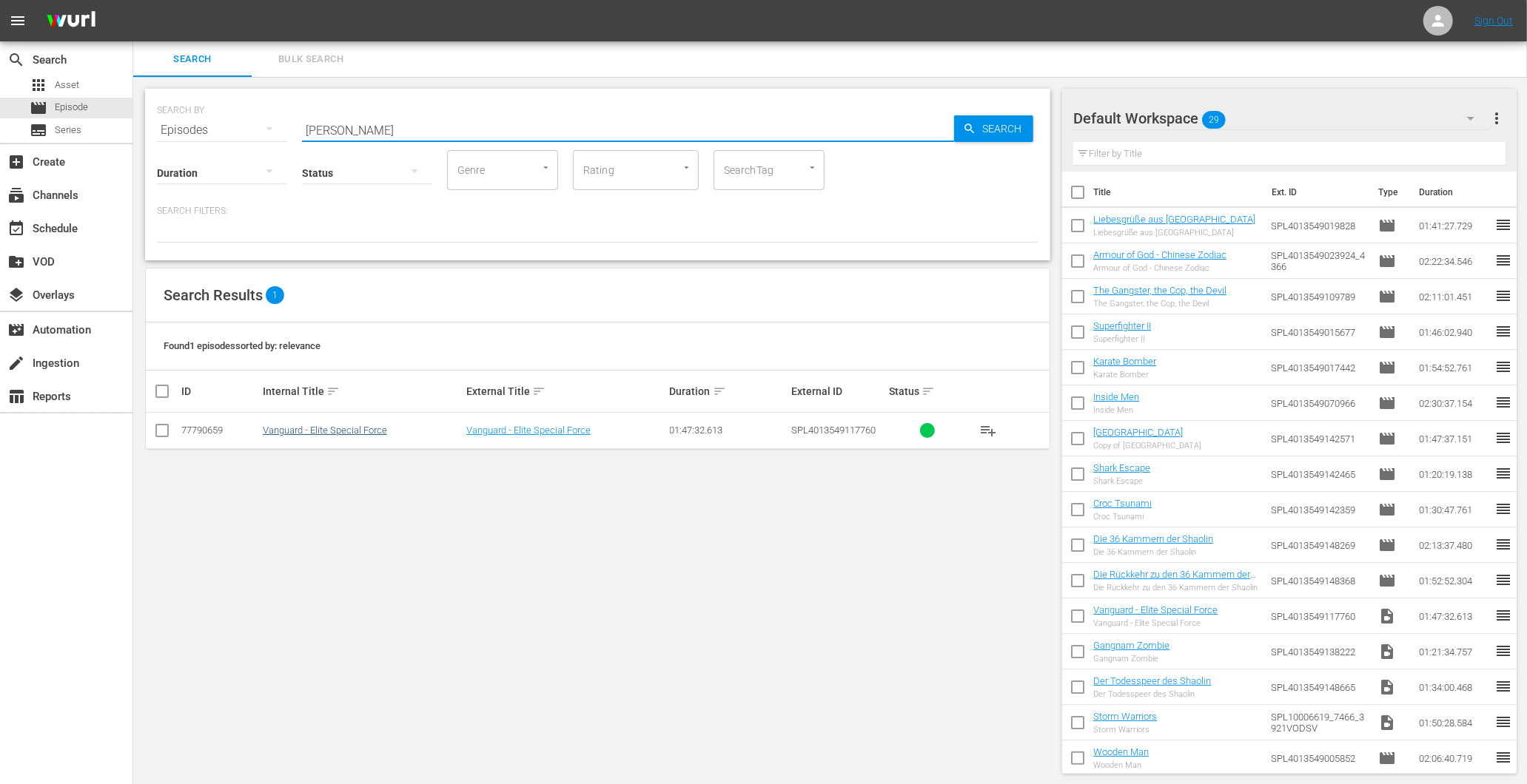
type input "vang"
click at [318, 425] on link "Vanguard - Elite Special Force" at bounding box center [325, 430] width 124 height 11
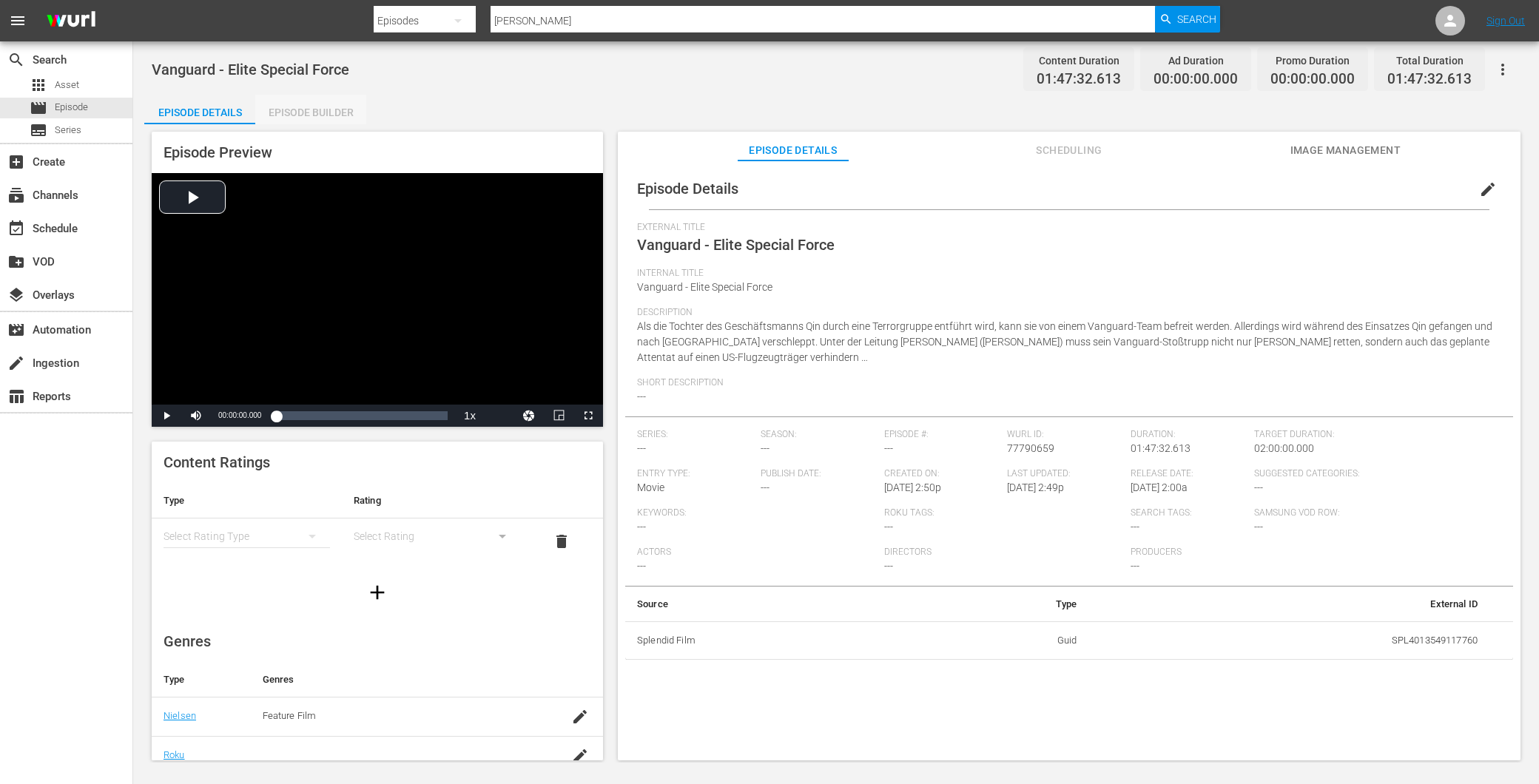
click at [315, 118] on div "Episode Builder" at bounding box center [310, 112] width 111 height 35
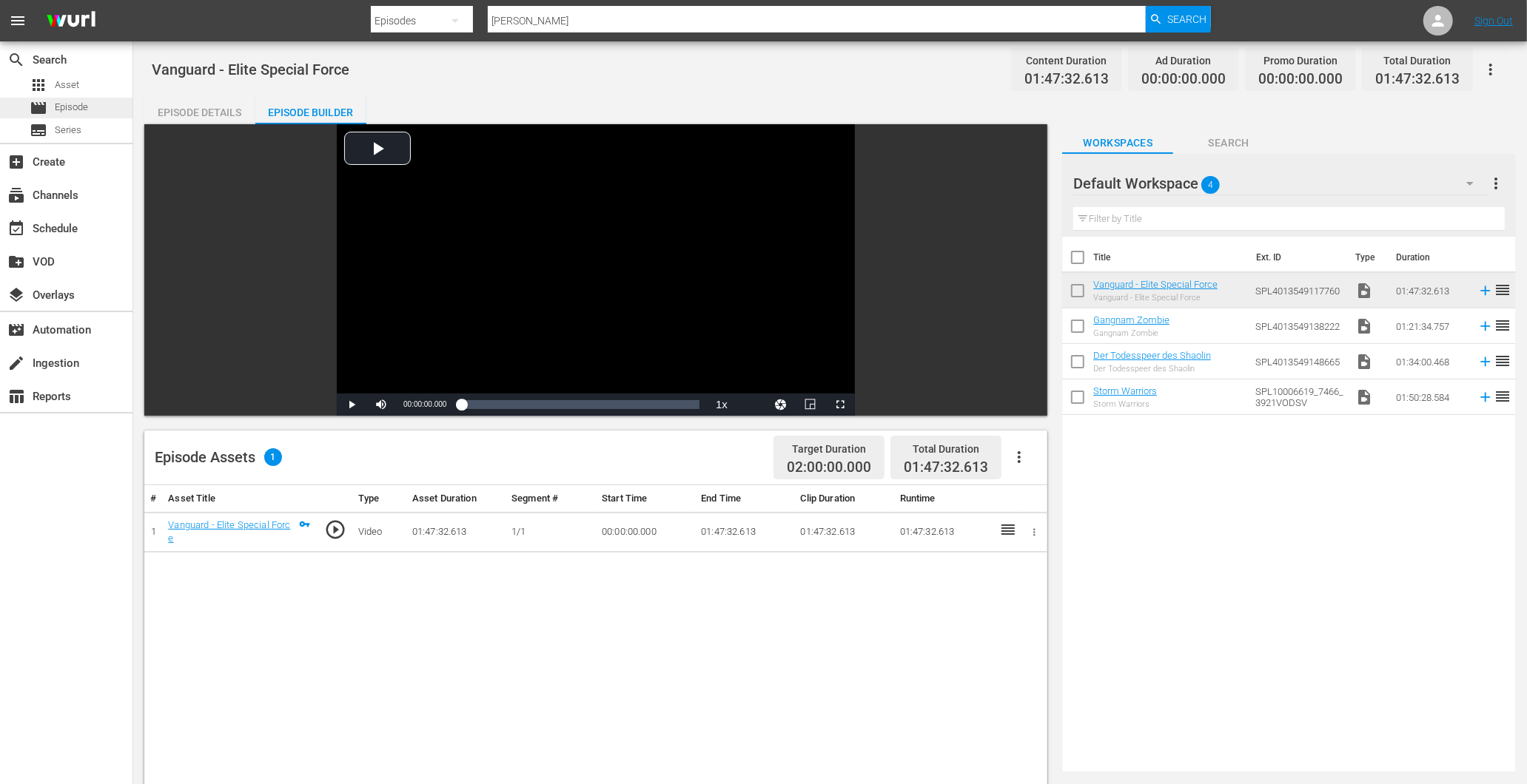
click at [92, 108] on div "movie Episode" at bounding box center [66, 108] width 133 height 21
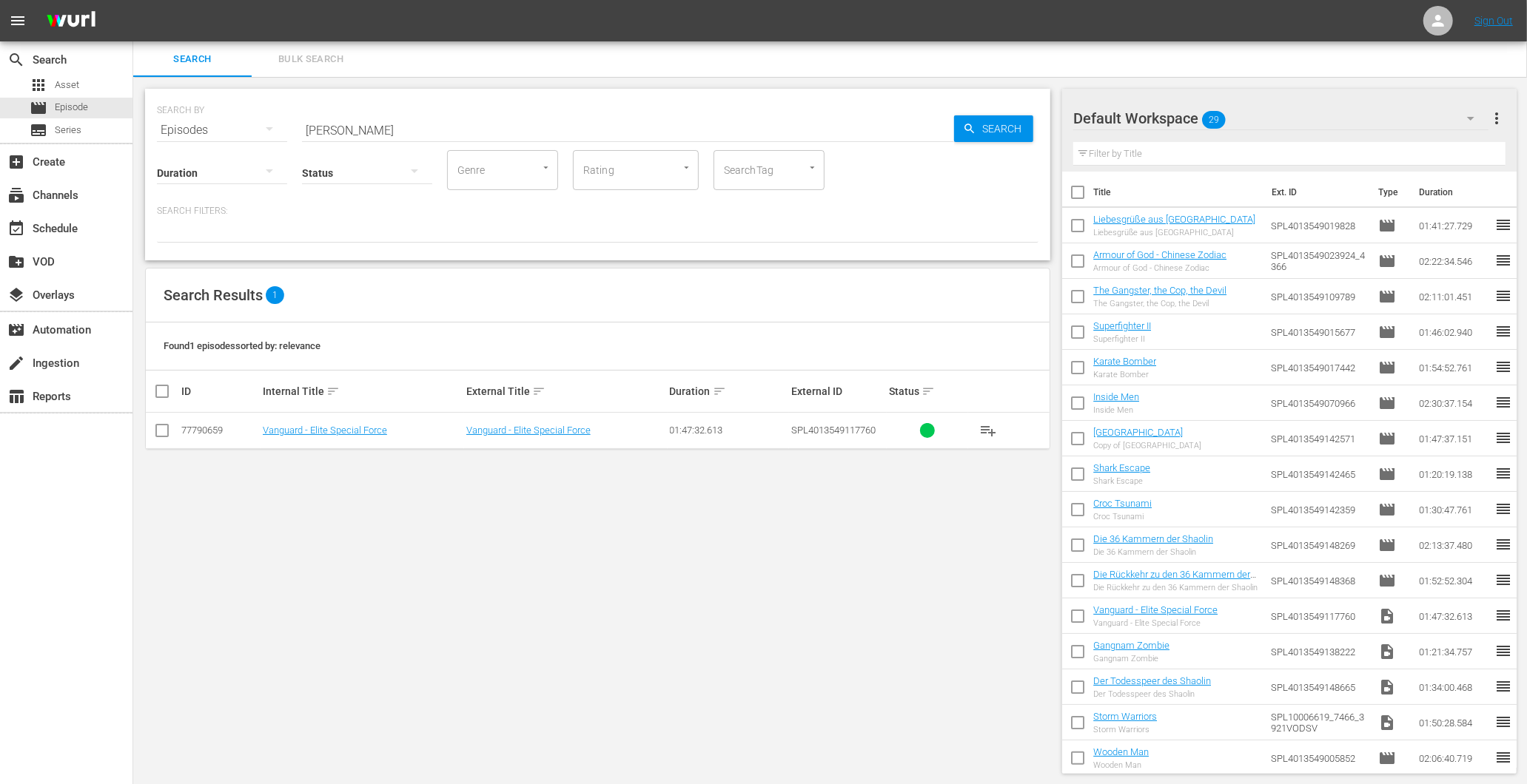
drag, startPoint x: 382, startPoint y: 139, endPoint x: 275, endPoint y: 139, distance: 107.0
click at [302, 139] on div "Status" at bounding box center [366, 164] width 130 height 53
drag, startPoint x: 371, startPoint y: 118, endPoint x: 269, endPoint y: 127, distance: 102.4
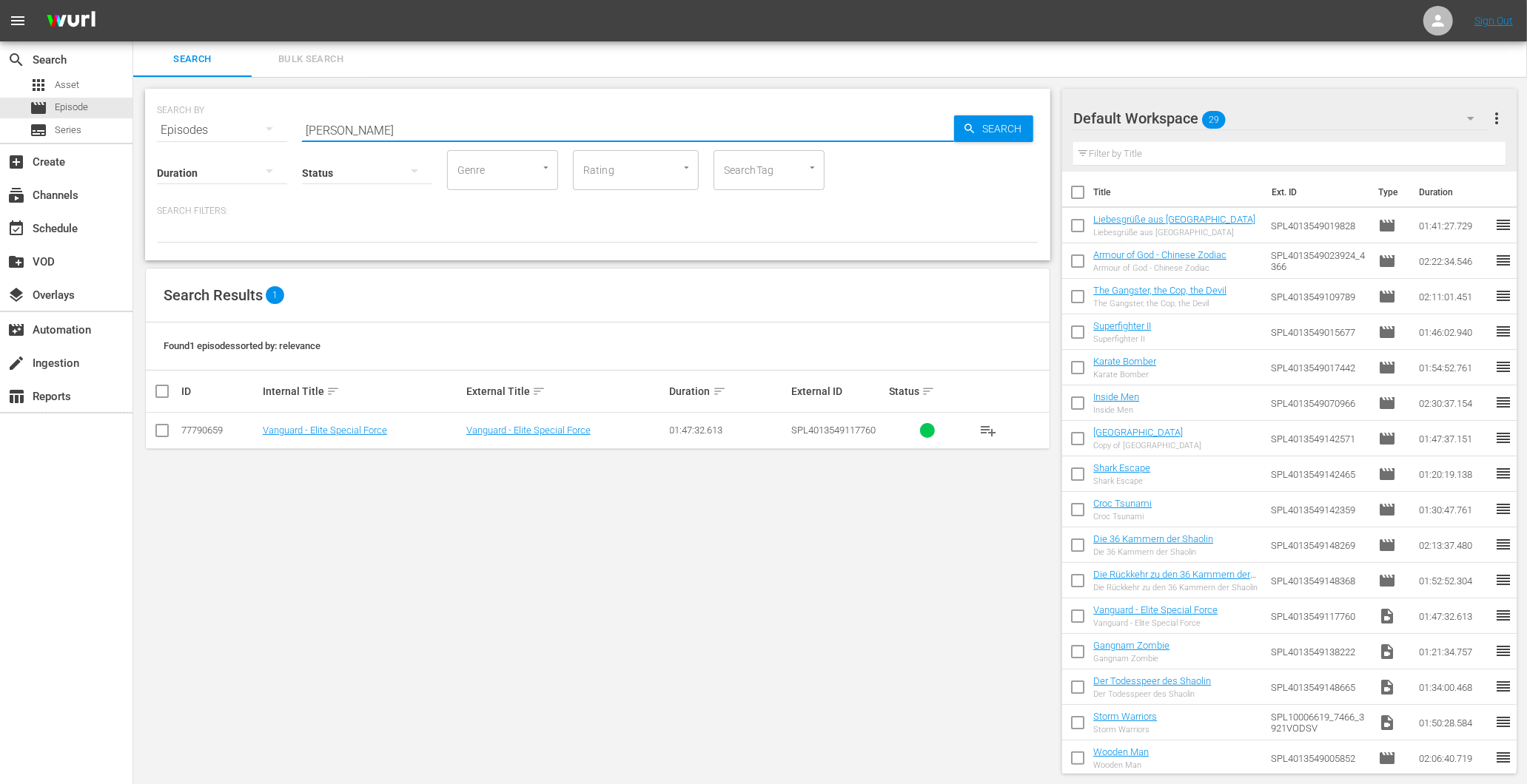
click at [269, 127] on div "SEARCH BY Search By Episodes Search ID, Title, Description, Keywords, or Catego…" at bounding box center [597, 121] width 882 height 53
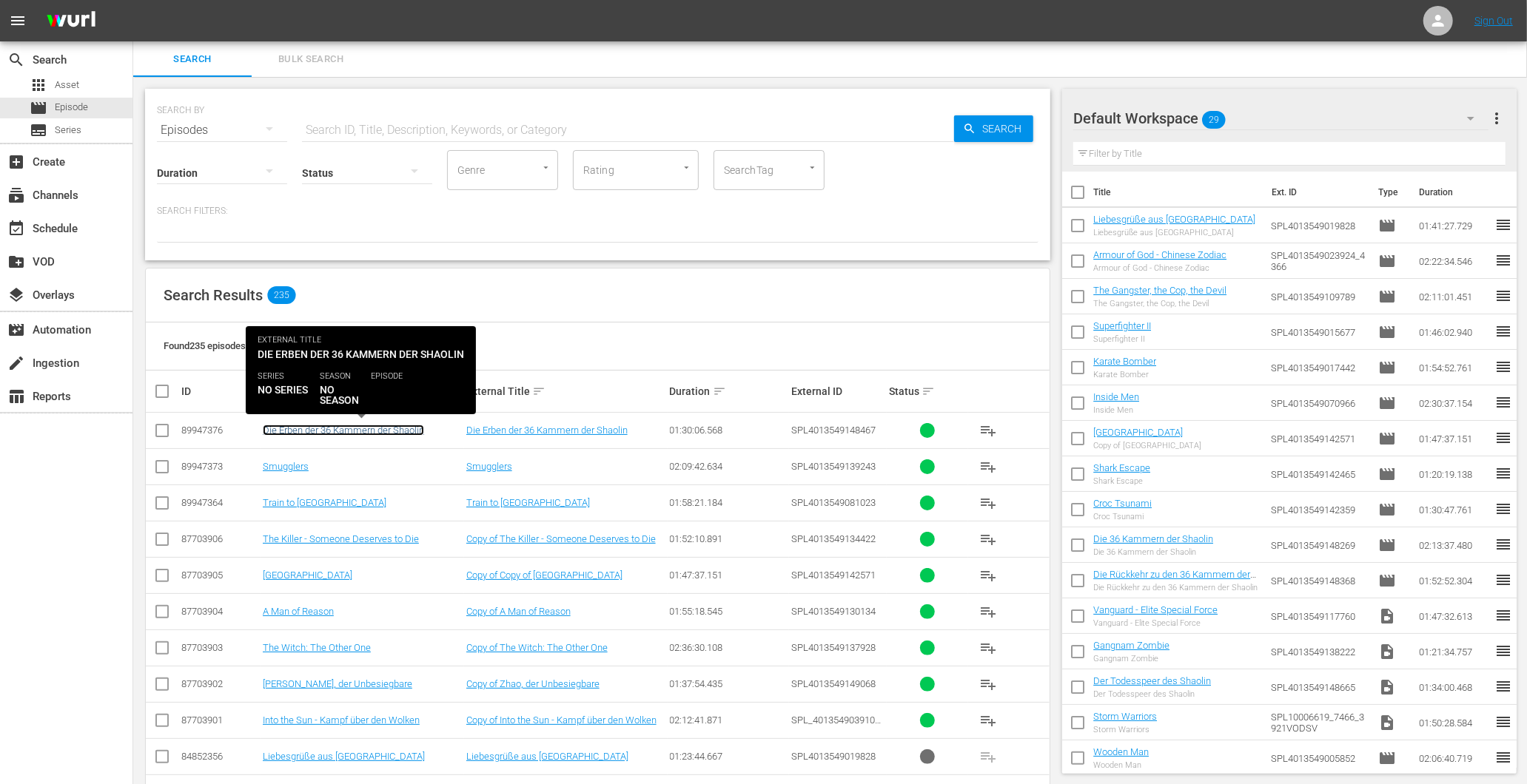
click at [298, 427] on link "Die Erben der 36 Kammern der Shaolin" at bounding box center [343, 430] width 161 height 11
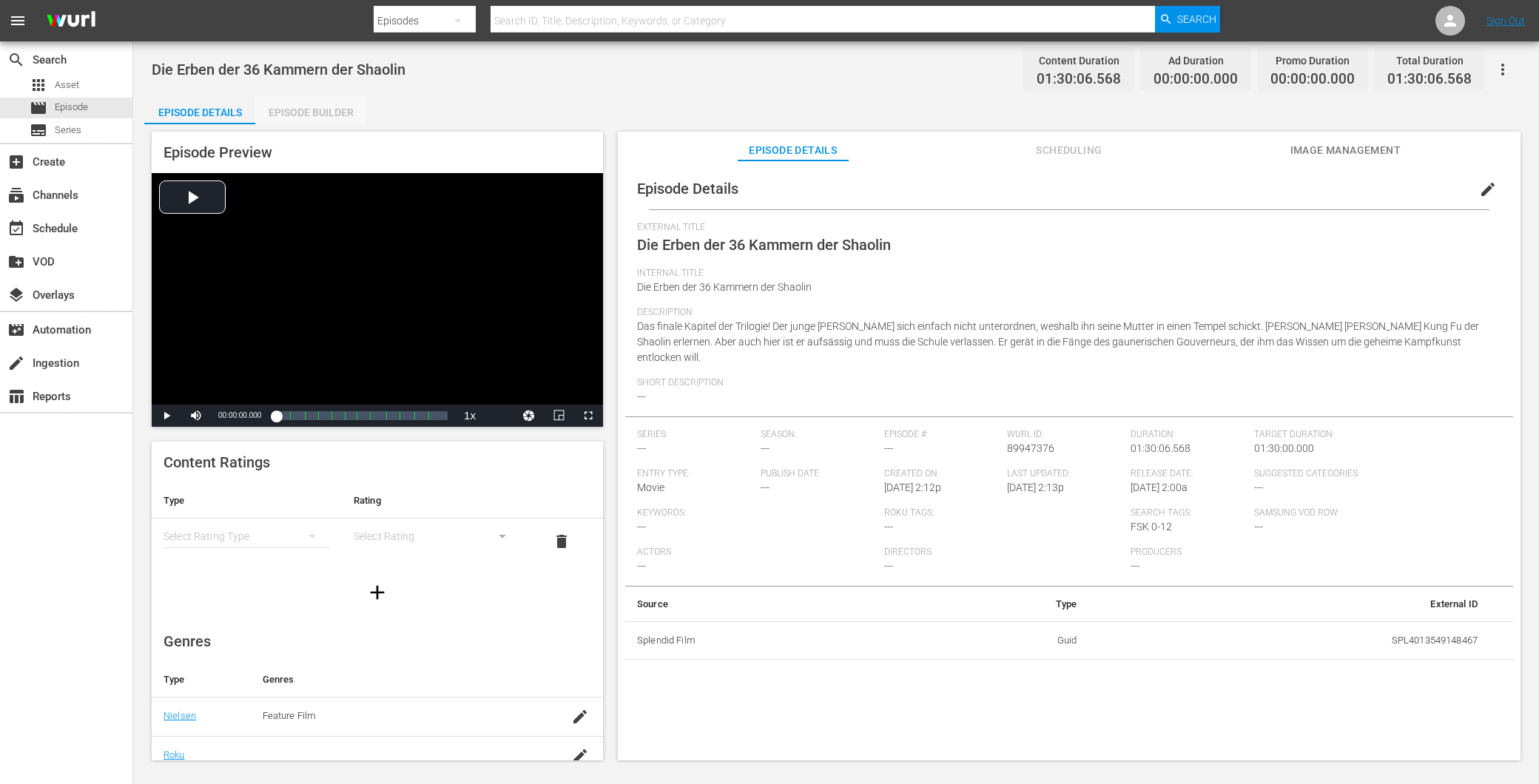
click at [292, 107] on div "Episode Builder" at bounding box center [310, 112] width 111 height 35
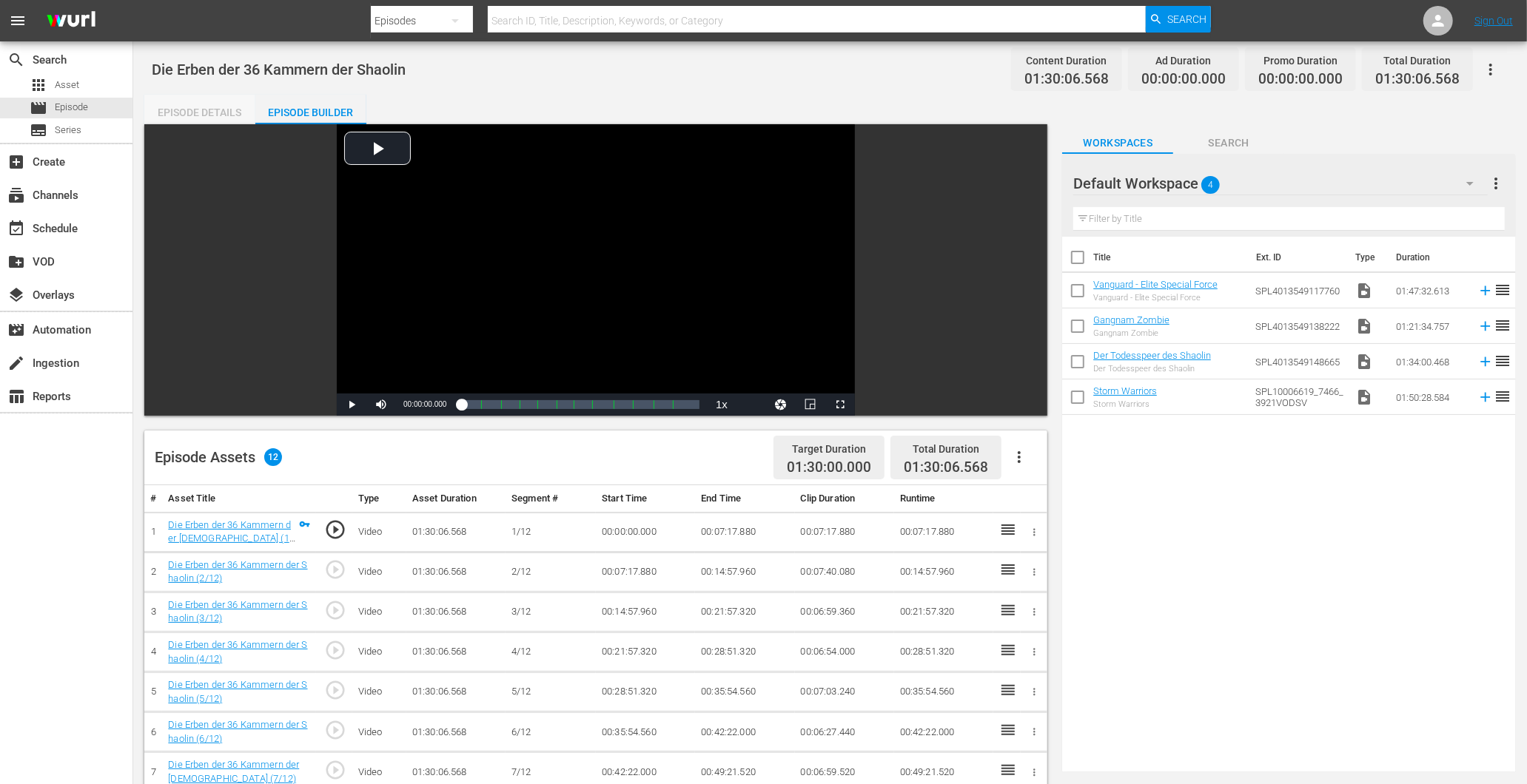
click at [196, 108] on div "Episode Details" at bounding box center [199, 112] width 111 height 35
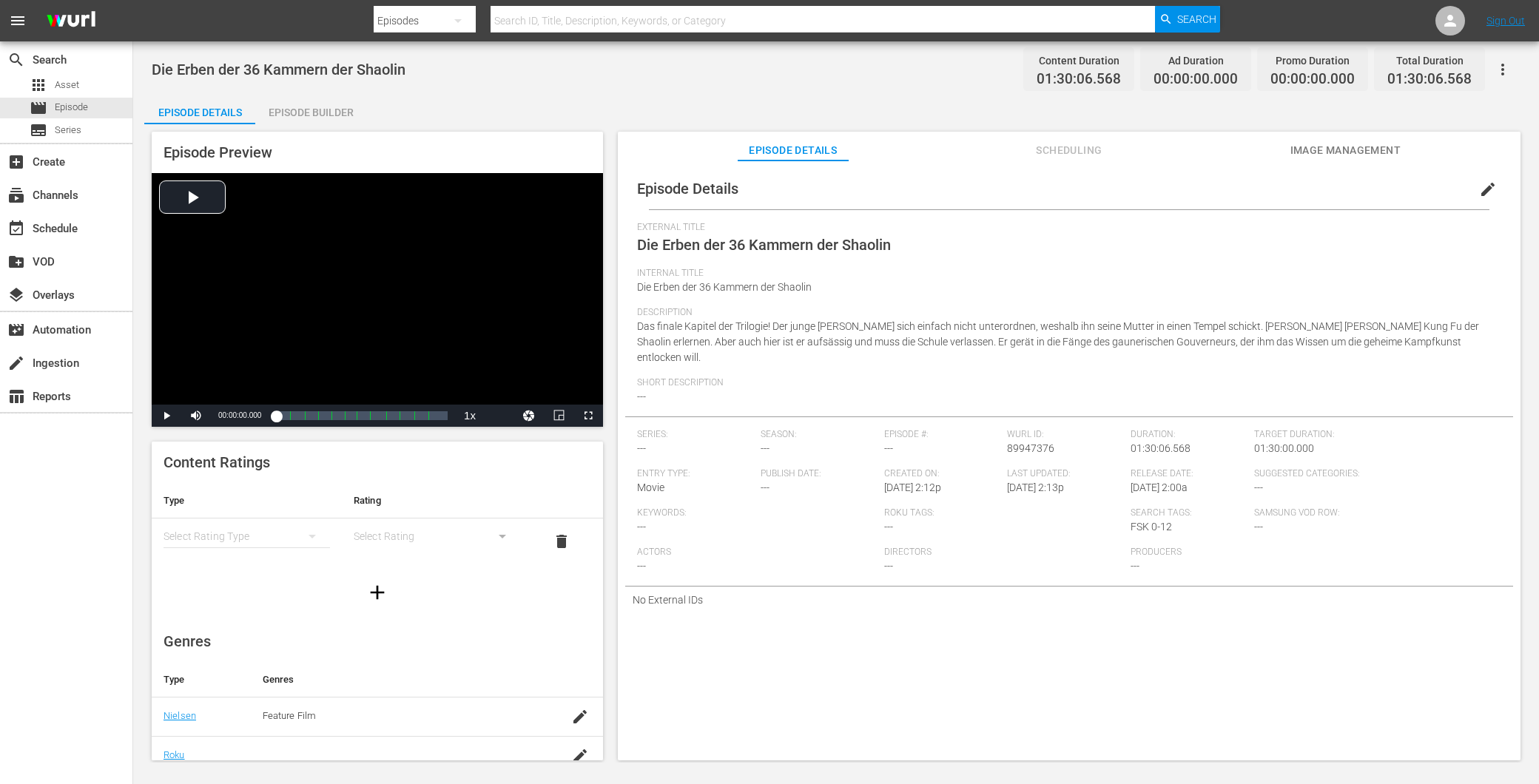
click at [1340, 135] on button "Image Management" at bounding box center [1345, 146] width 111 height 29
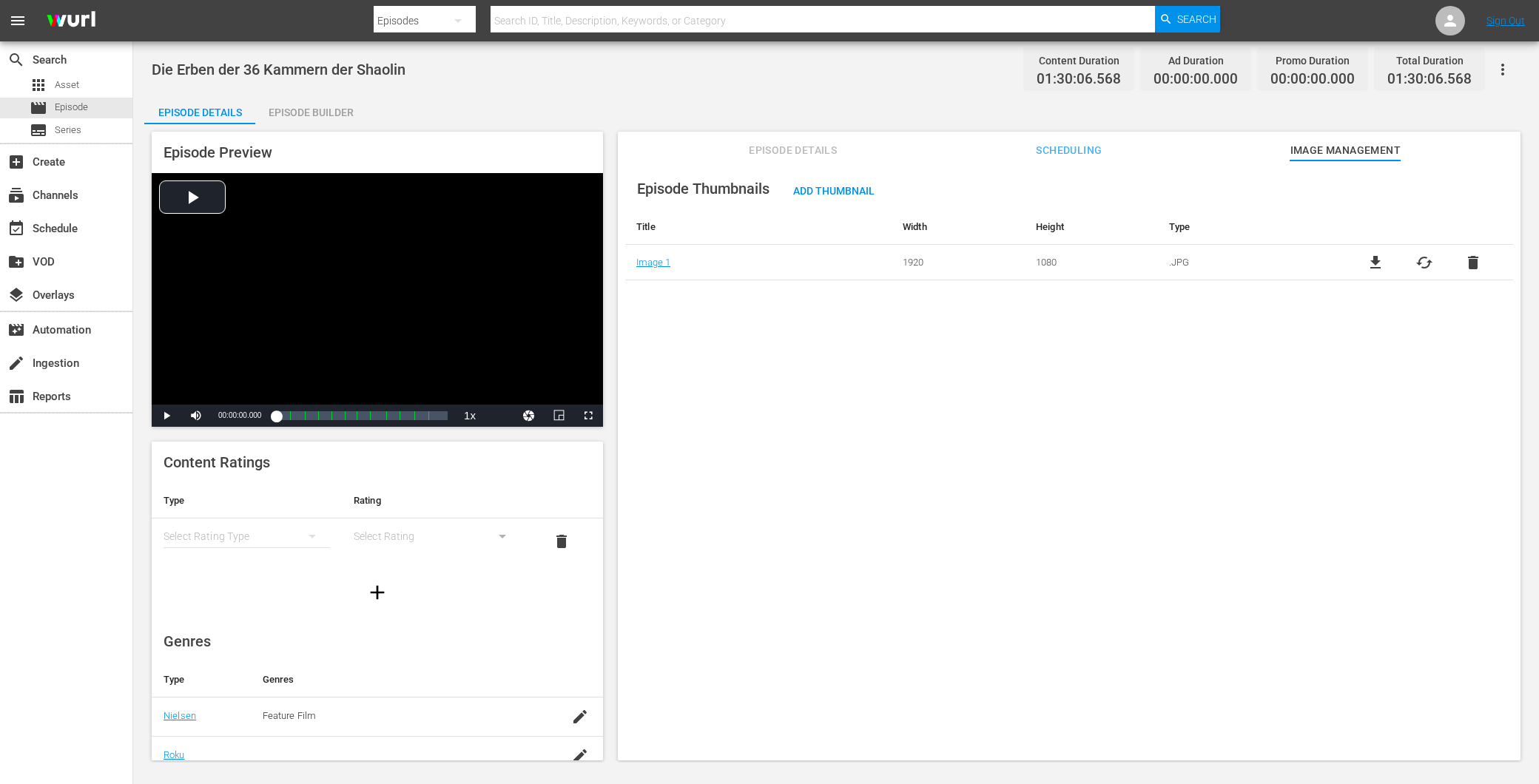
click at [321, 109] on div "Episode Builder" at bounding box center [310, 112] width 111 height 35
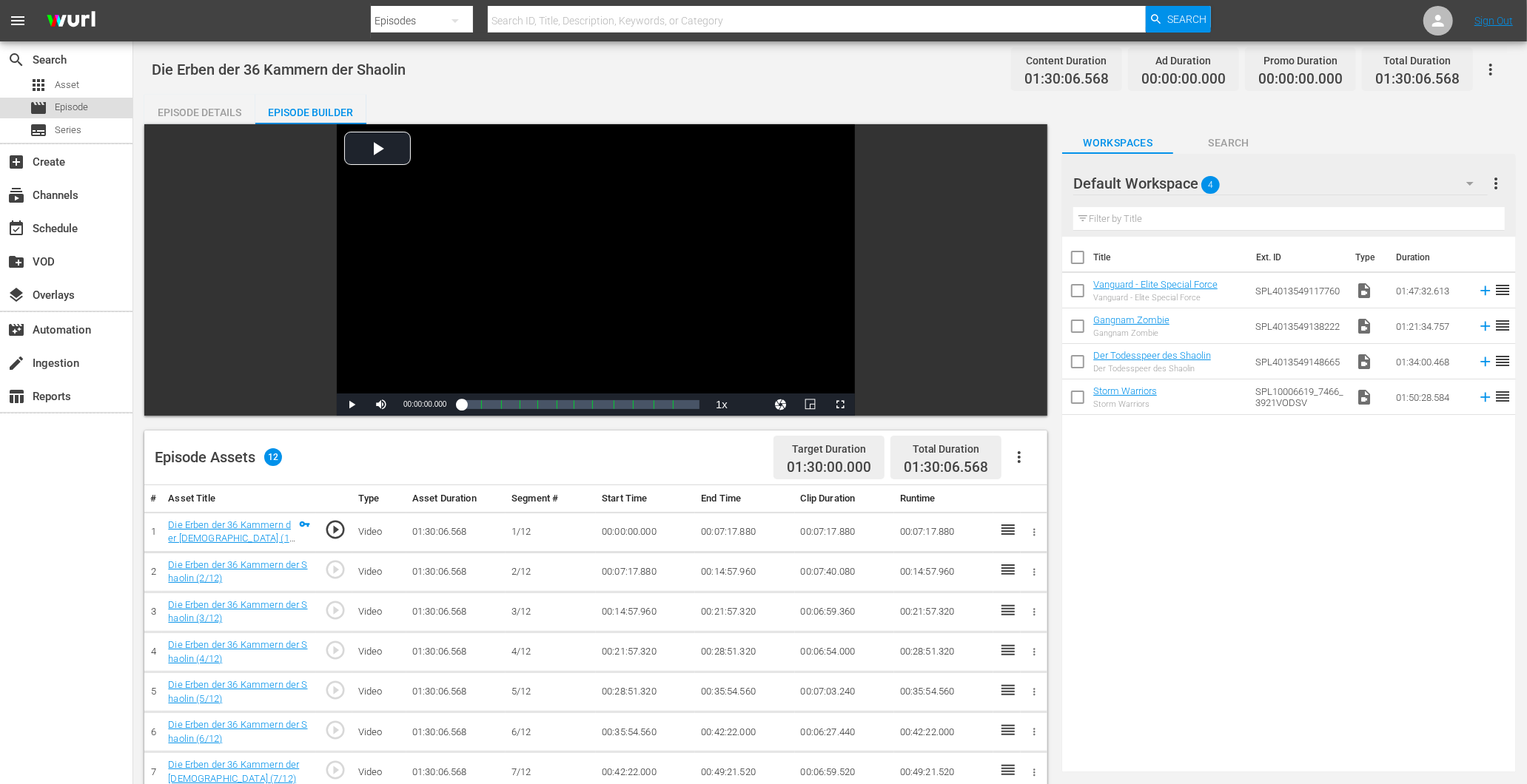
click at [79, 112] on span "Episode" at bounding box center [72, 107] width 34 height 15
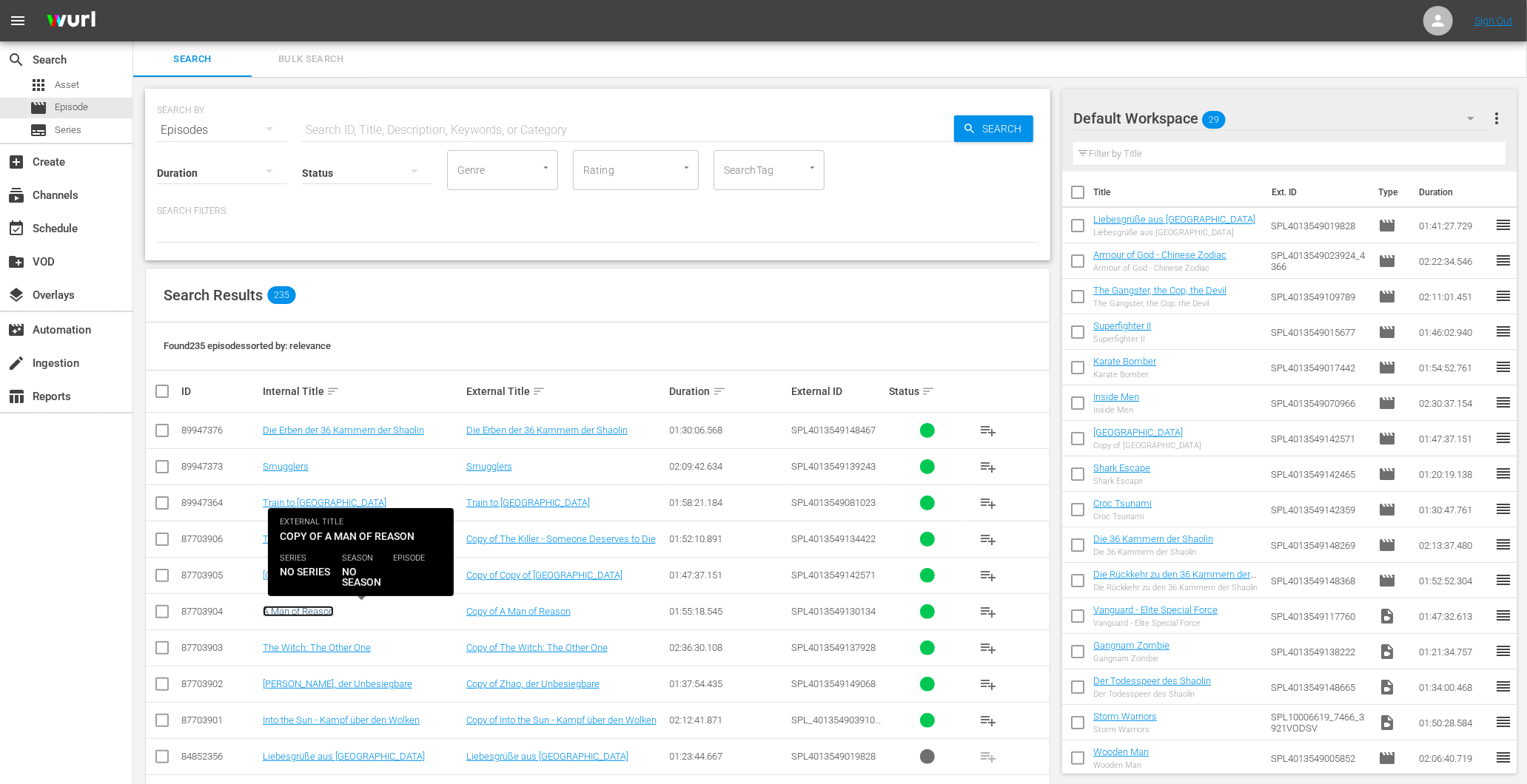
click at [317, 616] on link "A Man of Reason" at bounding box center [298, 611] width 71 height 11
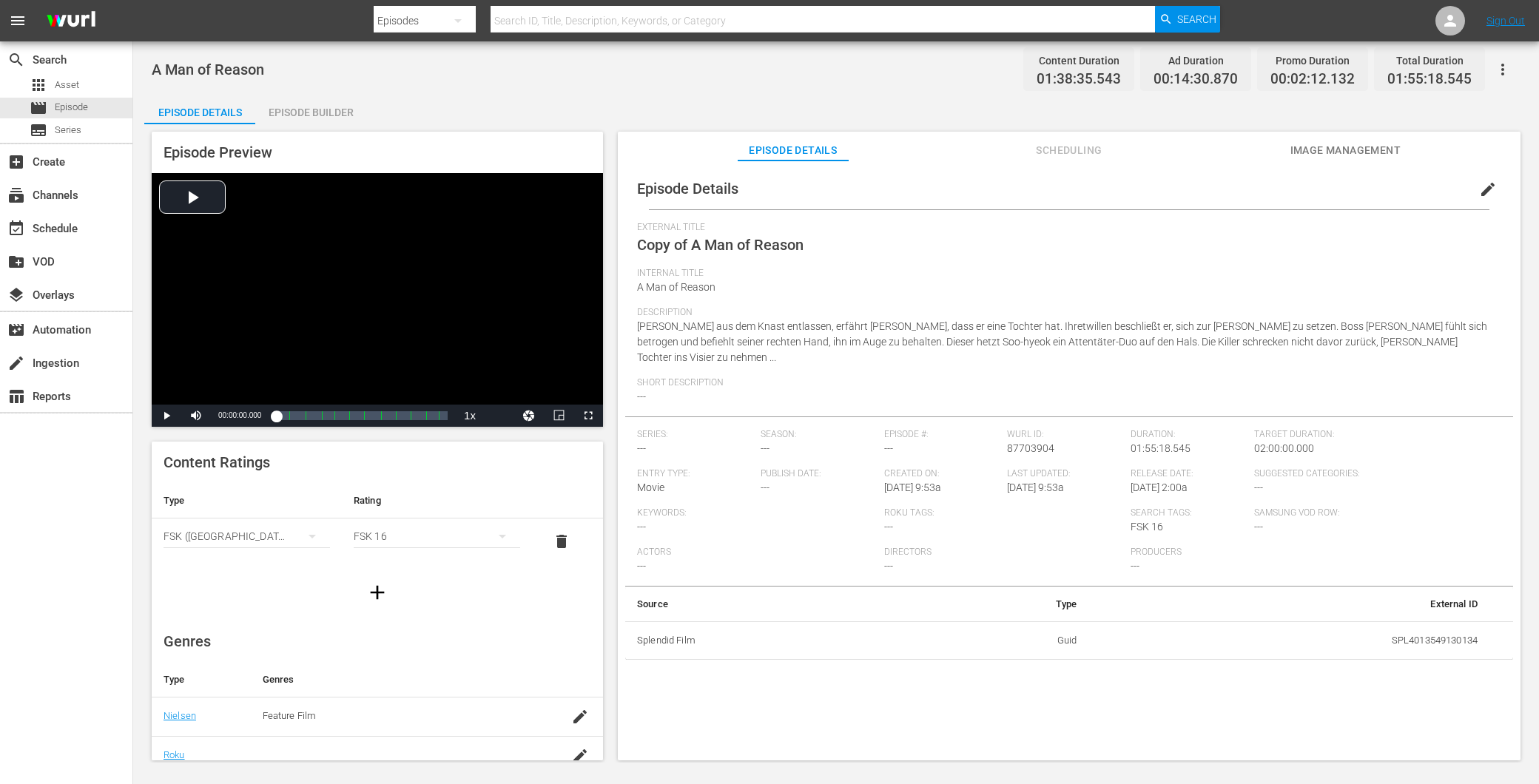
click at [286, 107] on div "Episode Builder" at bounding box center [310, 112] width 111 height 35
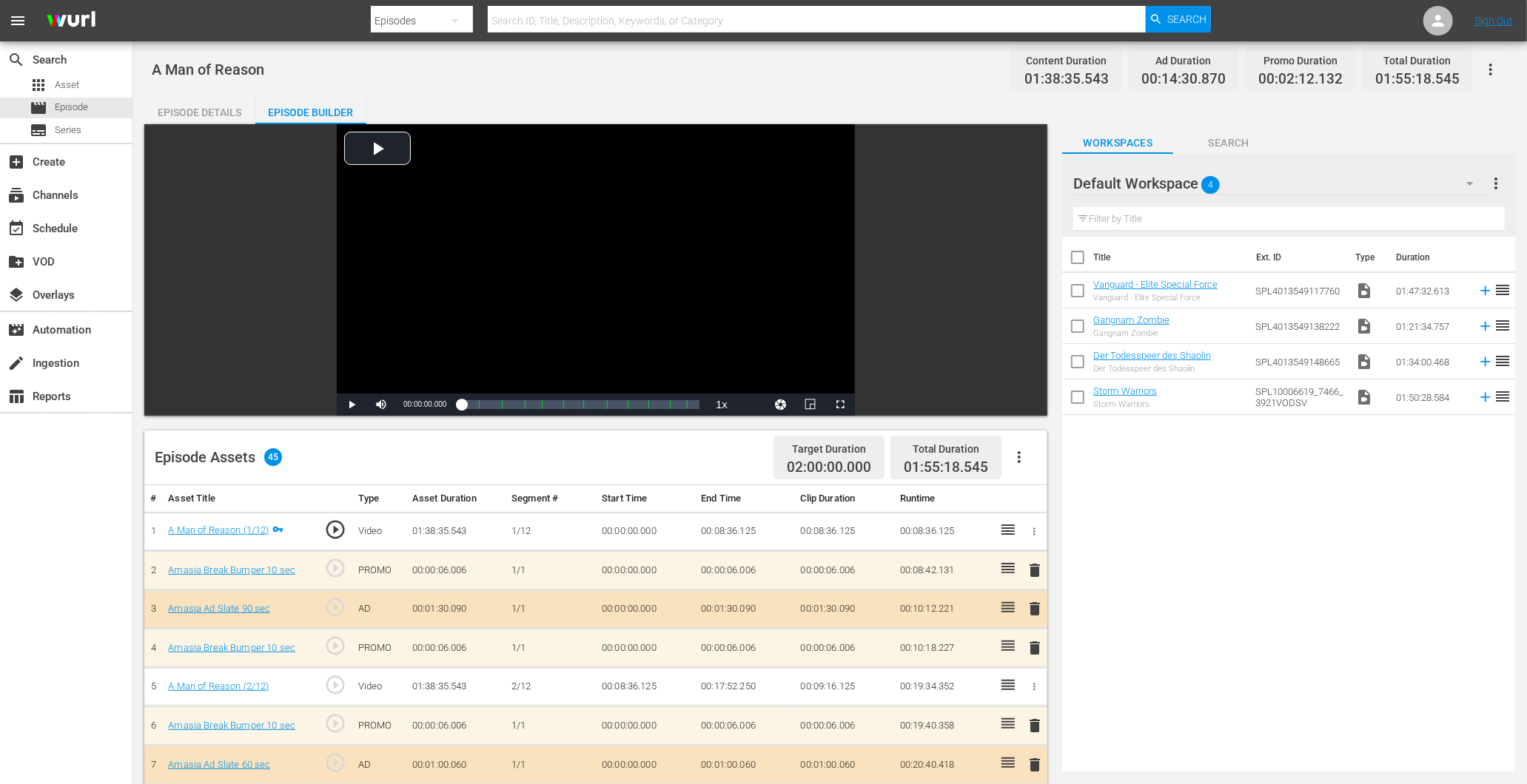
click at [215, 109] on div "Episode Details" at bounding box center [199, 112] width 111 height 35
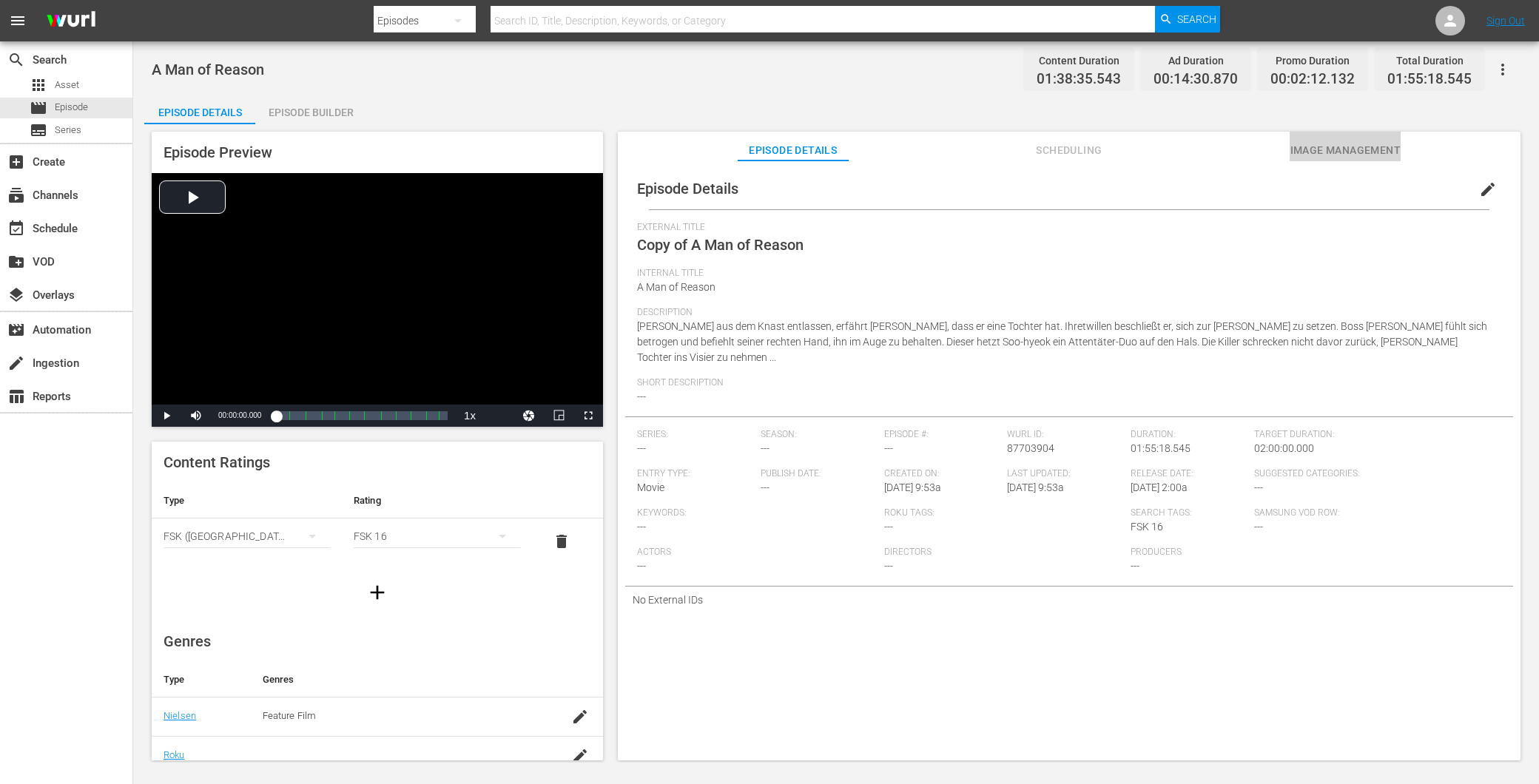
drag, startPoint x: 1320, startPoint y: 152, endPoint x: 1296, endPoint y: 152, distance: 24.0
click at [1322, 152] on span "Image Management" at bounding box center [1345, 150] width 111 height 18
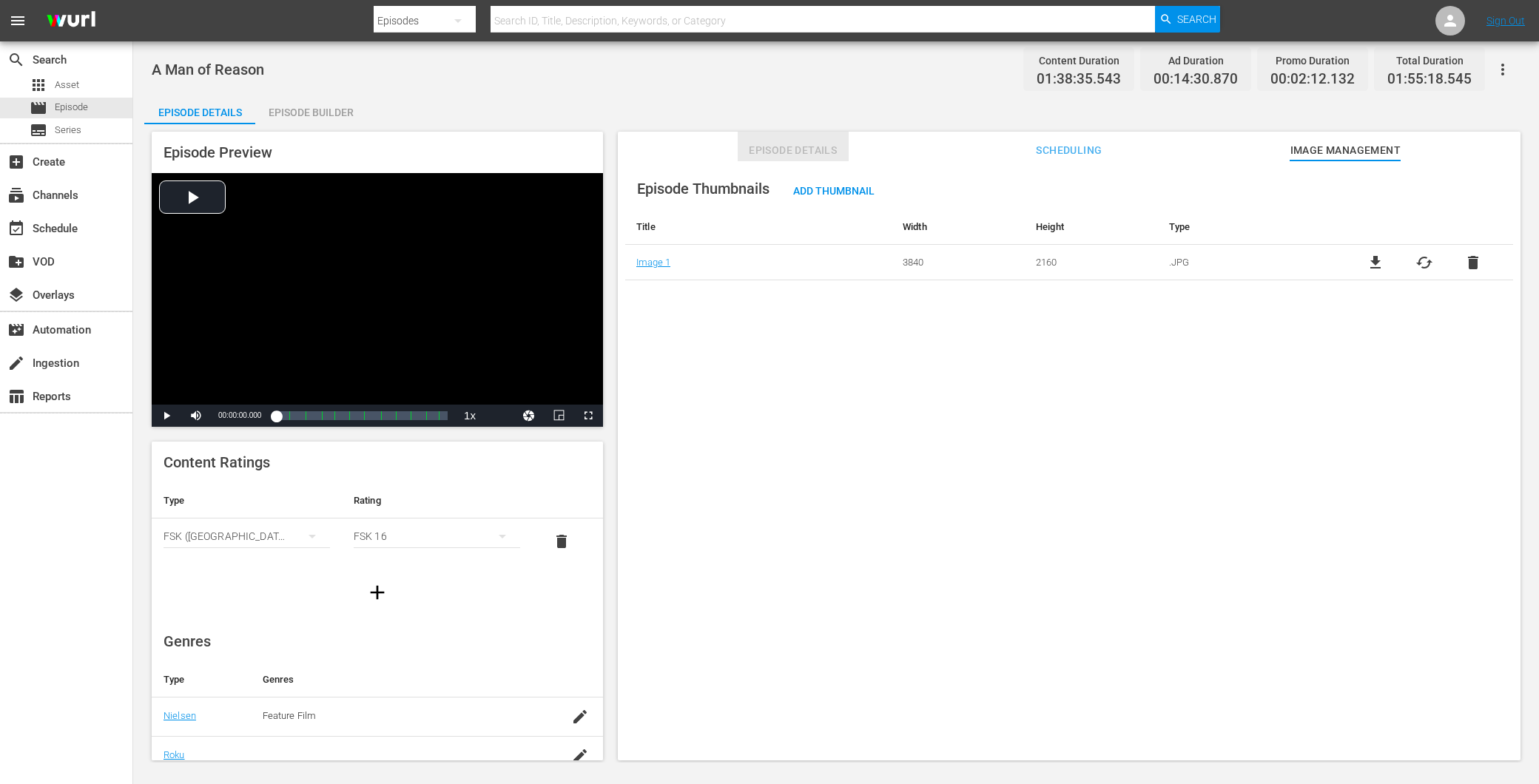
drag, startPoint x: 764, startPoint y: 138, endPoint x: 763, endPoint y: 152, distance: 14.0
click at [763, 139] on button "Episode Details" at bounding box center [793, 146] width 111 height 29
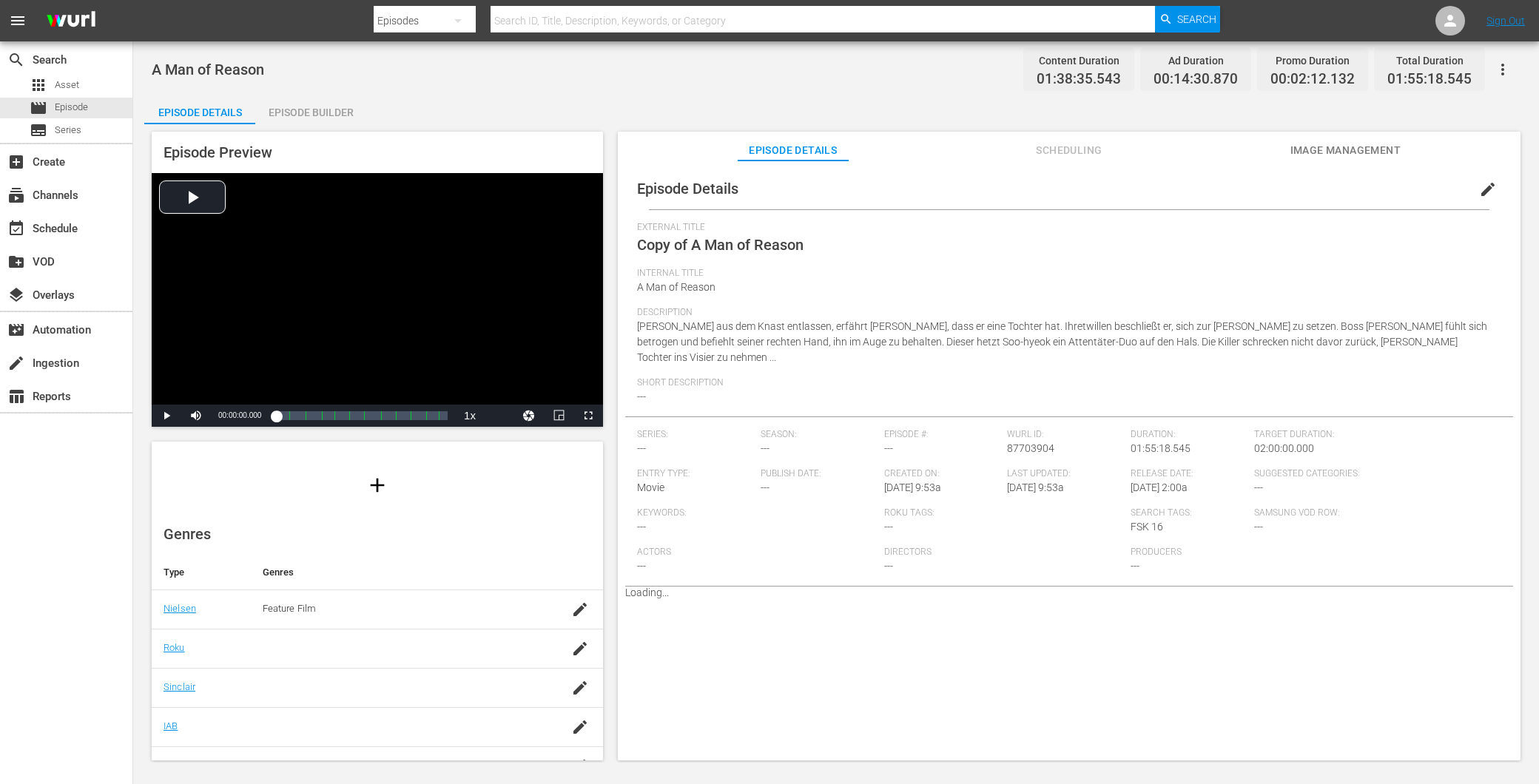
scroll to position [211, 0]
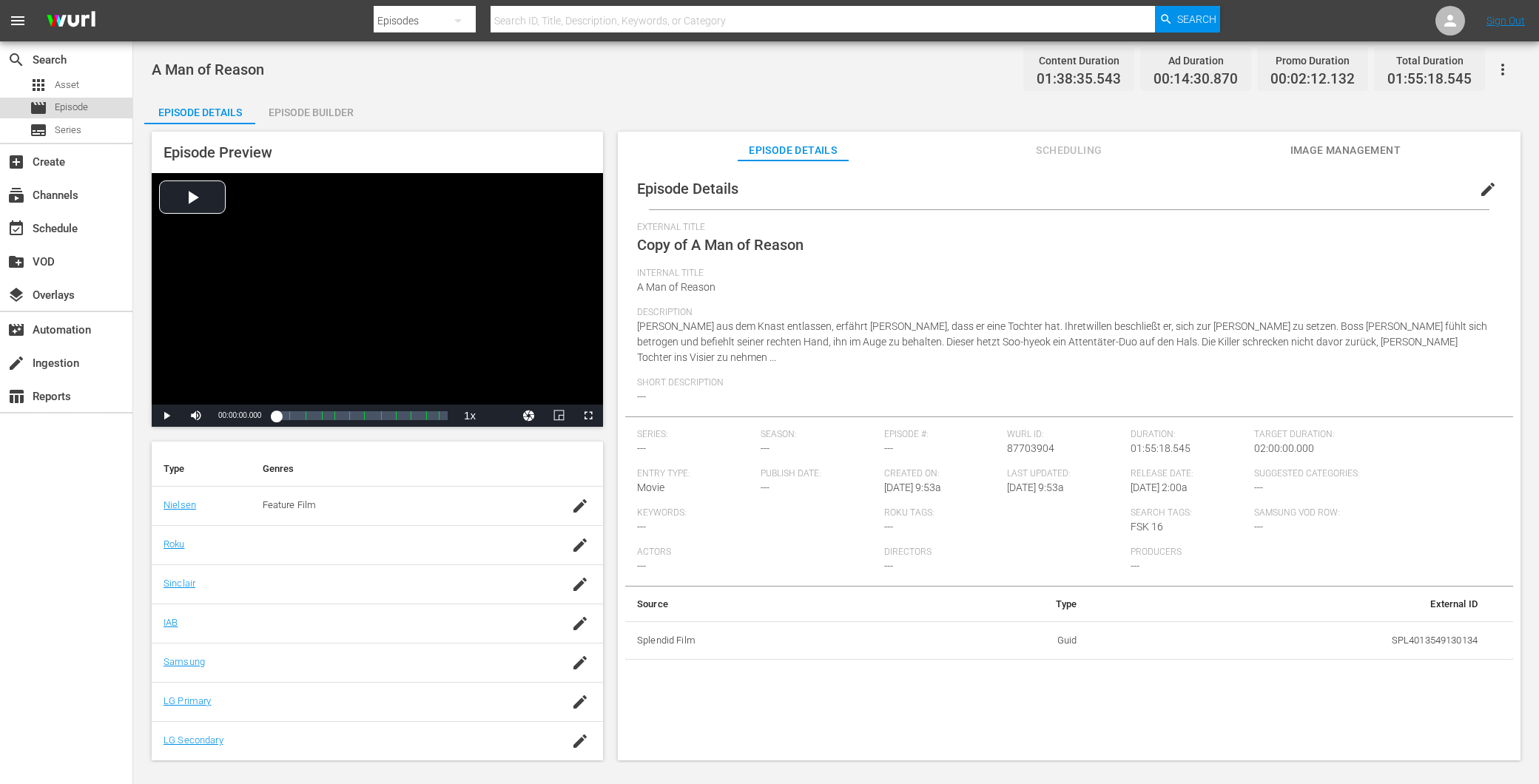
click at [75, 111] on span "Episode" at bounding box center [72, 107] width 34 height 15
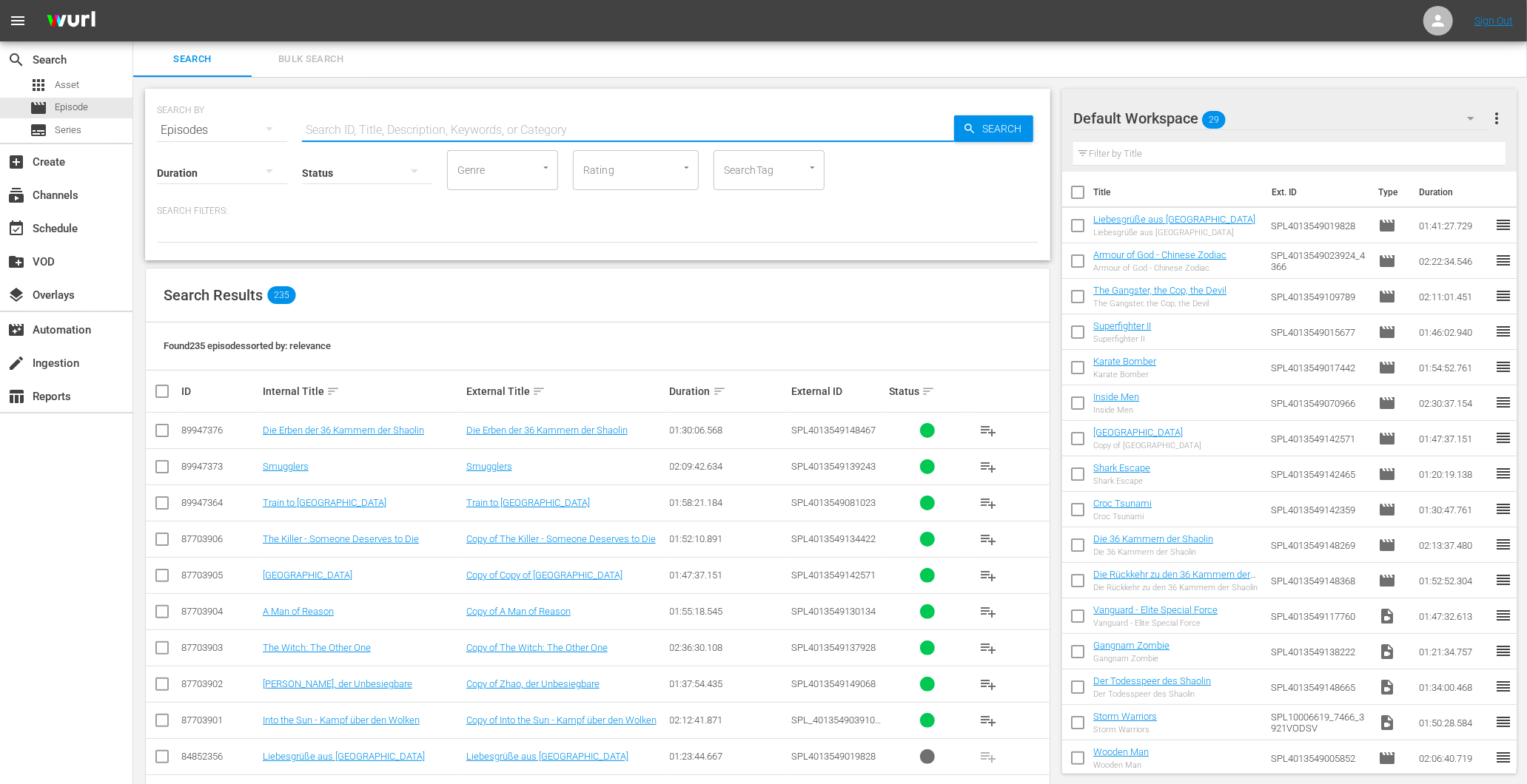
click at [390, 128] on input "text" at bounding box center [627, 130] width 652 height 35
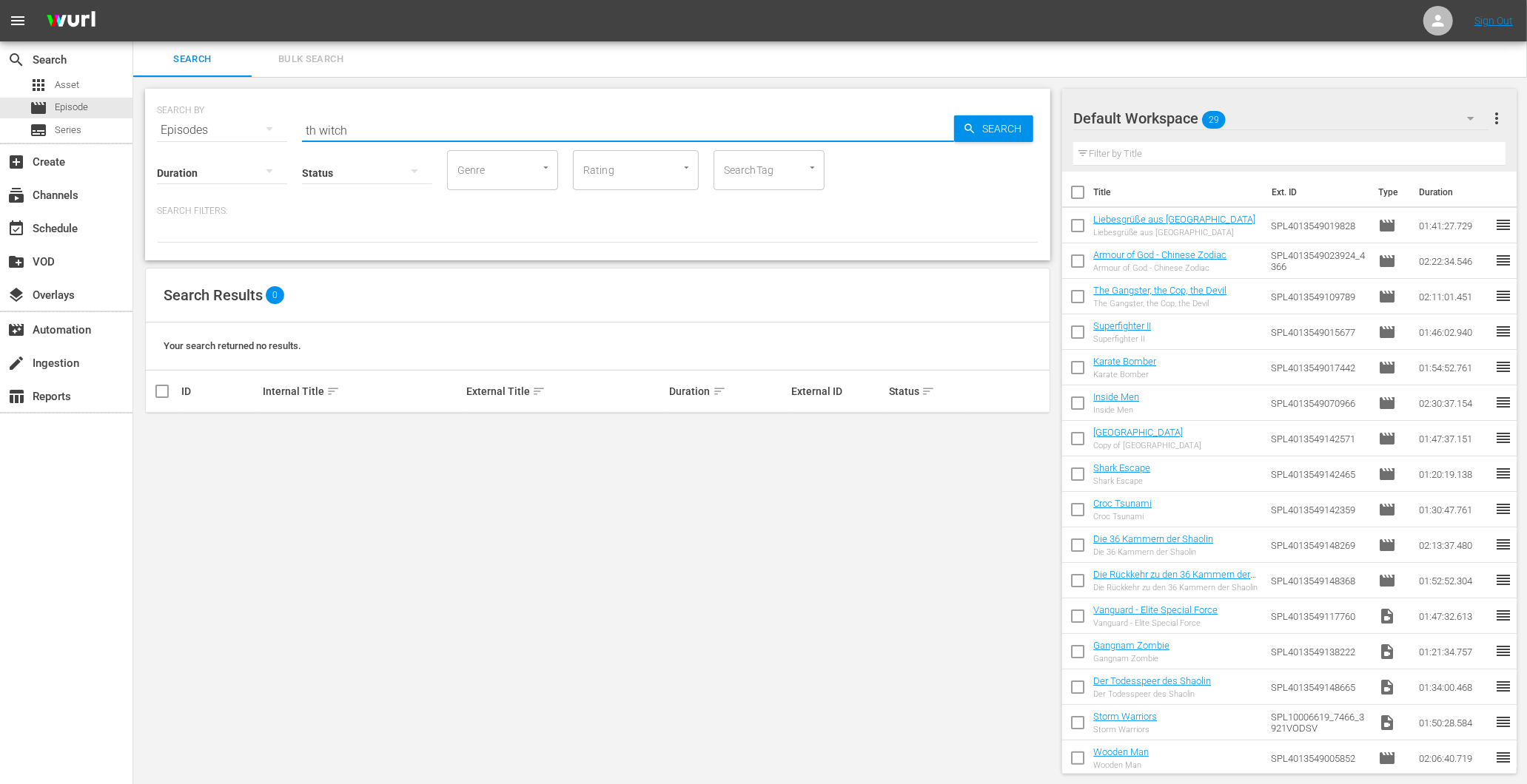
click at [315, 134] on input "th witch" at bounding box center [627, 130] width 652 height 35
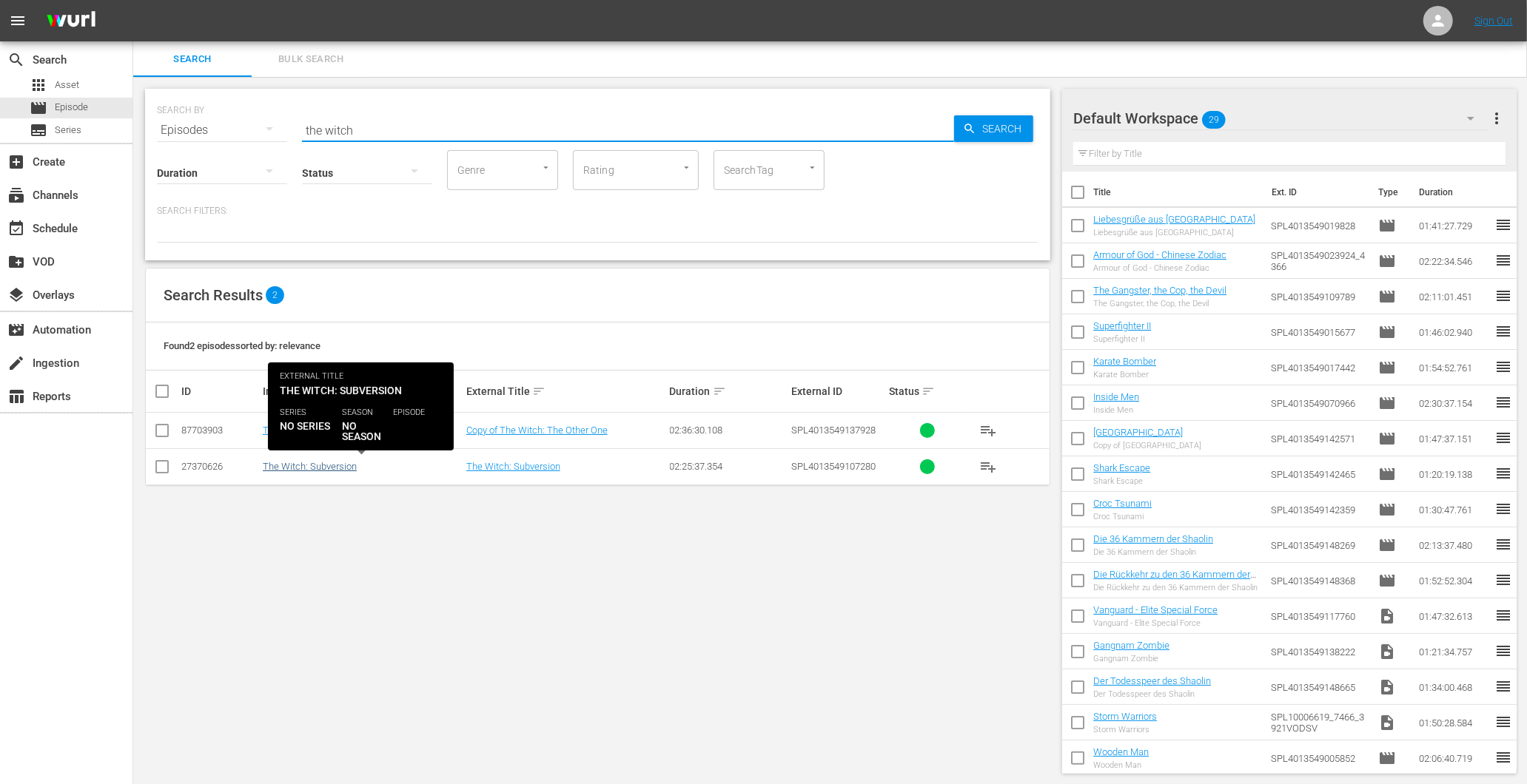
type input "the witch"
click at [321, 468] on link "The Witch: Subversion" at bounding box center [309, 466] width 94 height 11
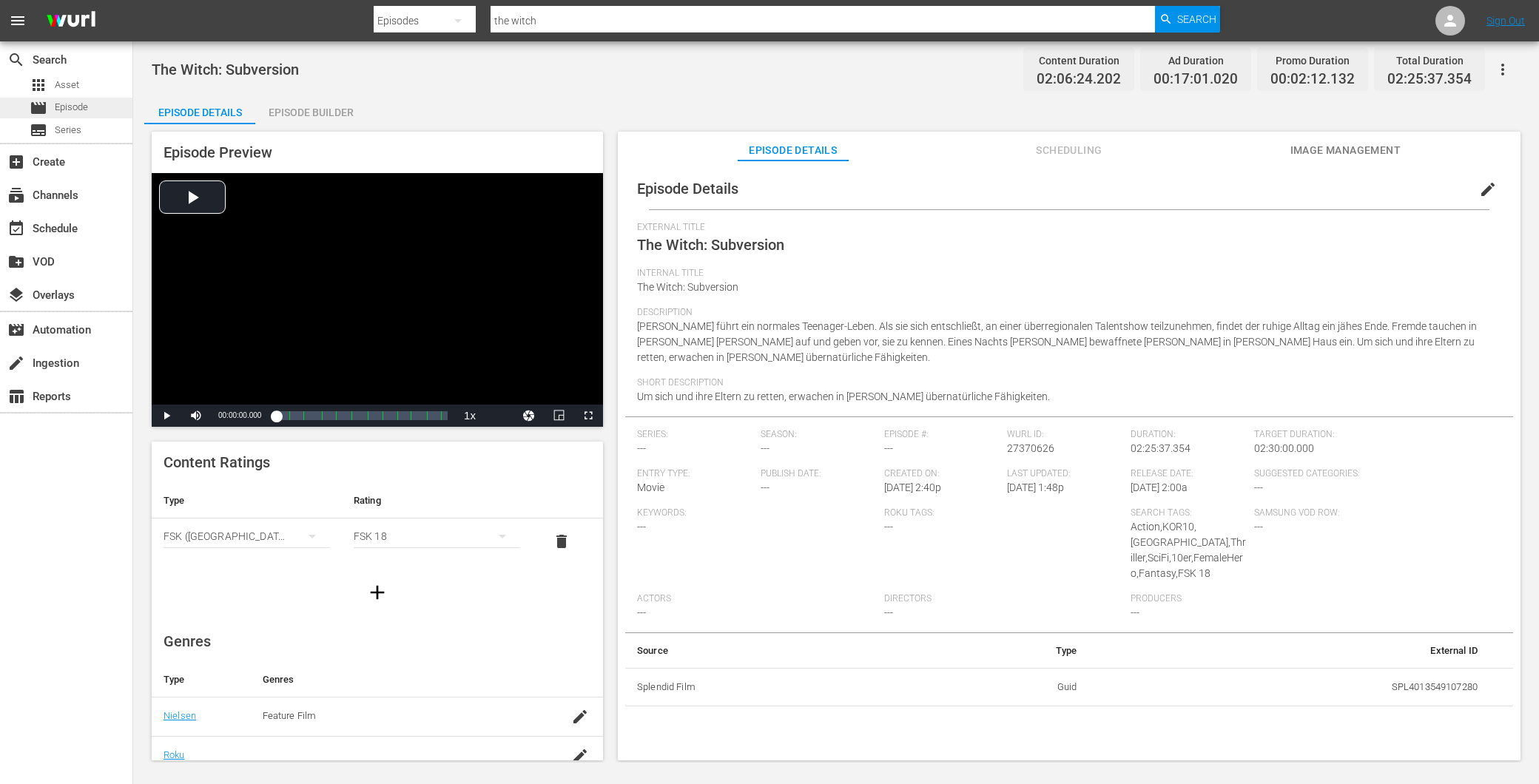
click at [69, 108] on span "Episode" at bounding box center [72, 107] width 34 height 15
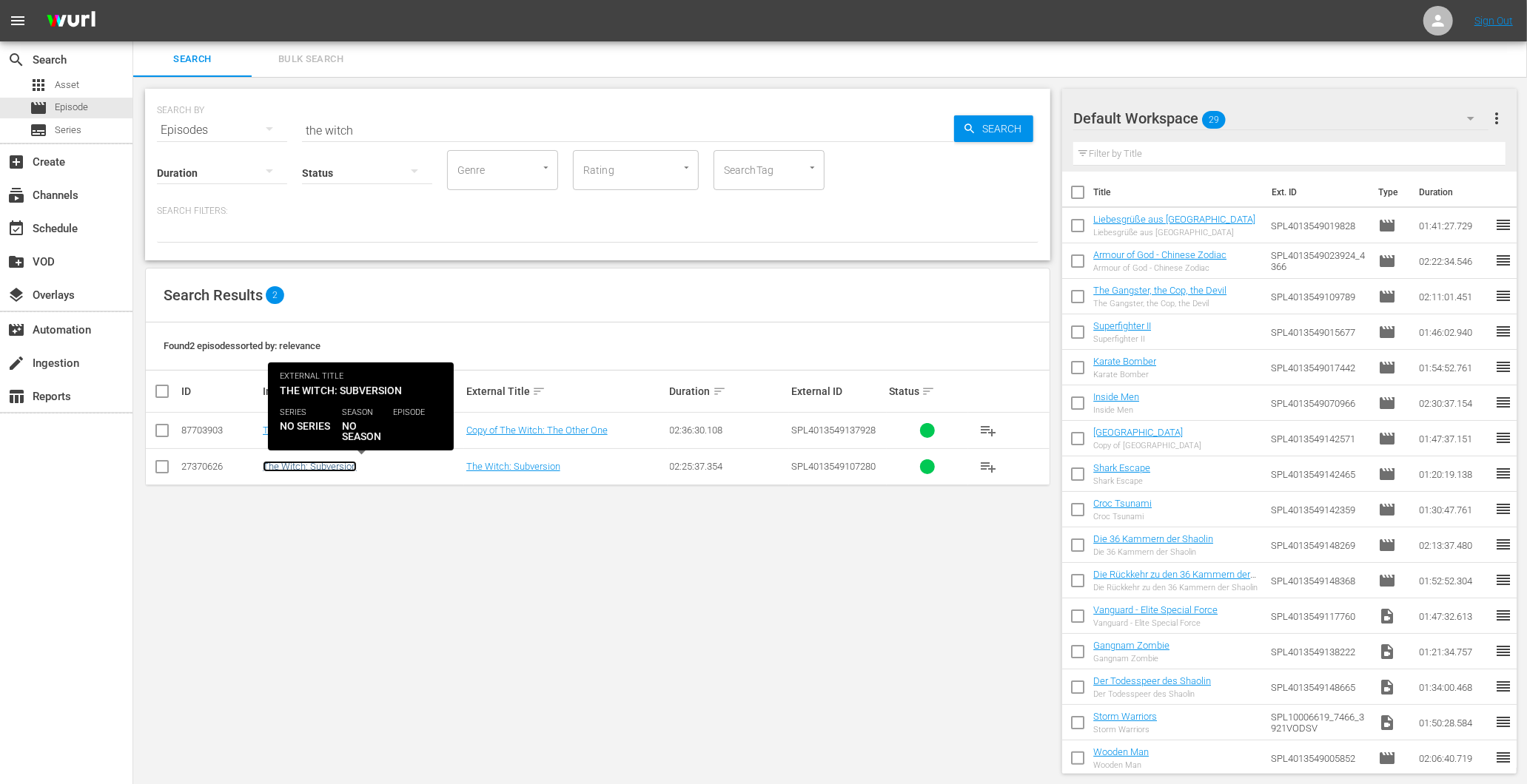
click at [299, 464] on link "The Witch: Subversion" at bounding box center [309, 466] width 94 height 11
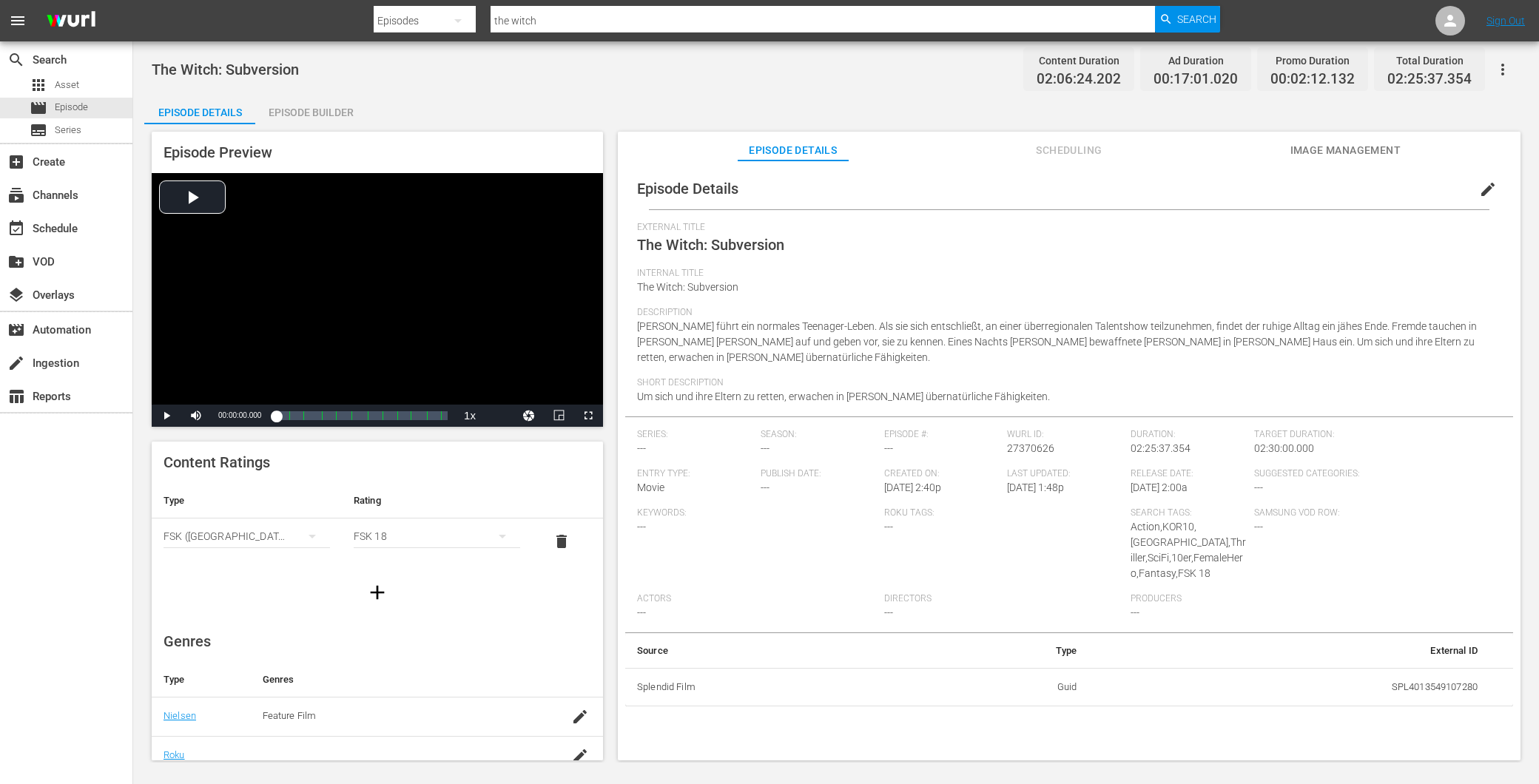
drag, startPoint x: 306, startPoint y: 129, endPoint x: 305, endPoint y: 121, distance: 8.1
click at [305, 121] on div "Episode Details Episode Builder Episode Preview Video Player is loading. Play V…" at bounding box center [836, 433] width 1384 height 678
drag, startPoint x: 305, startPoint y: 121, endPoint x: 302, endPoint y: 109, distance: 12.4
click at [302, 109] on div "Episode Builder" at bounding box center [310, 112] width 111 height 35
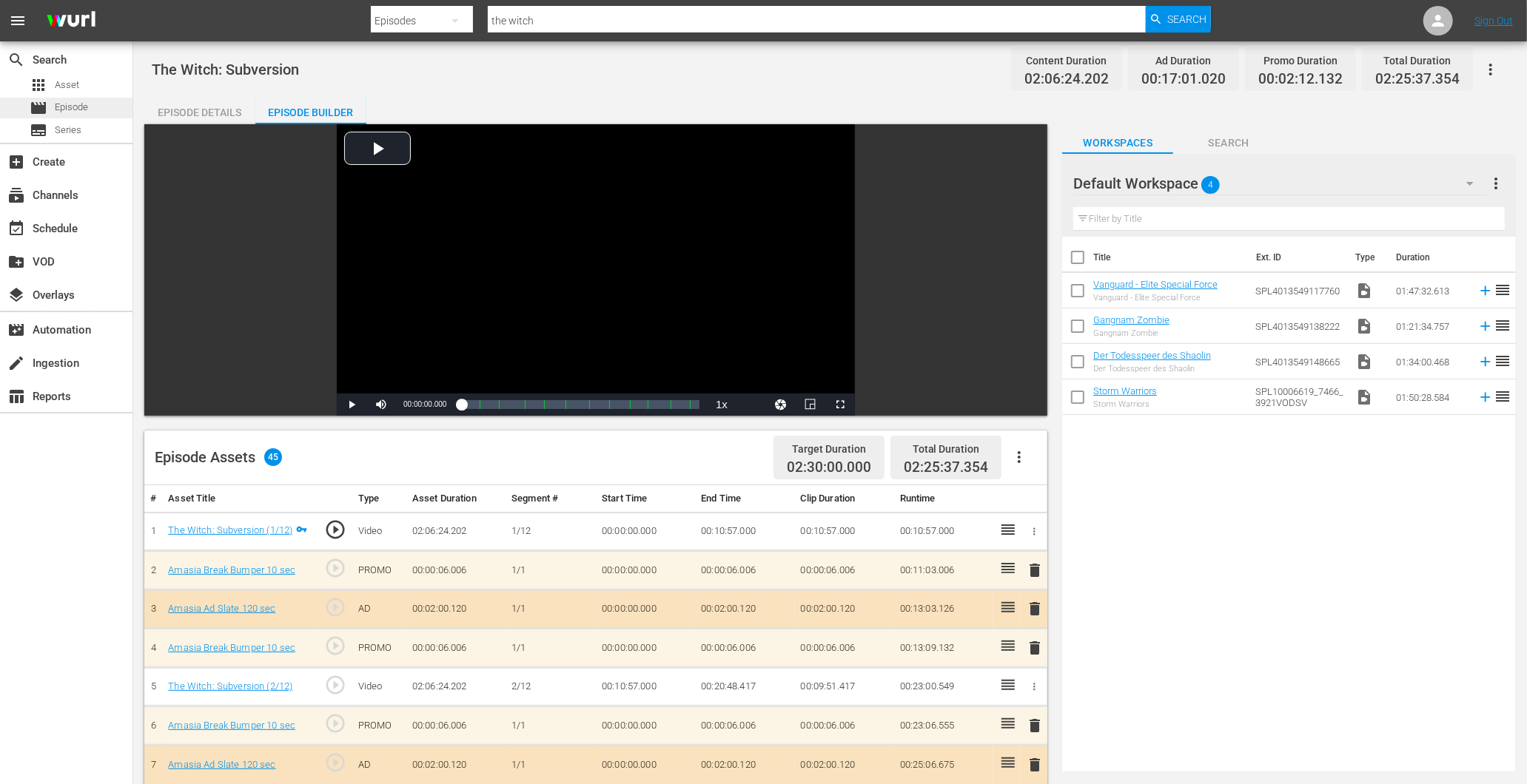
click at [89, 101] on div "movie Episode" at bounding box center [66, 108] width 133 height 21
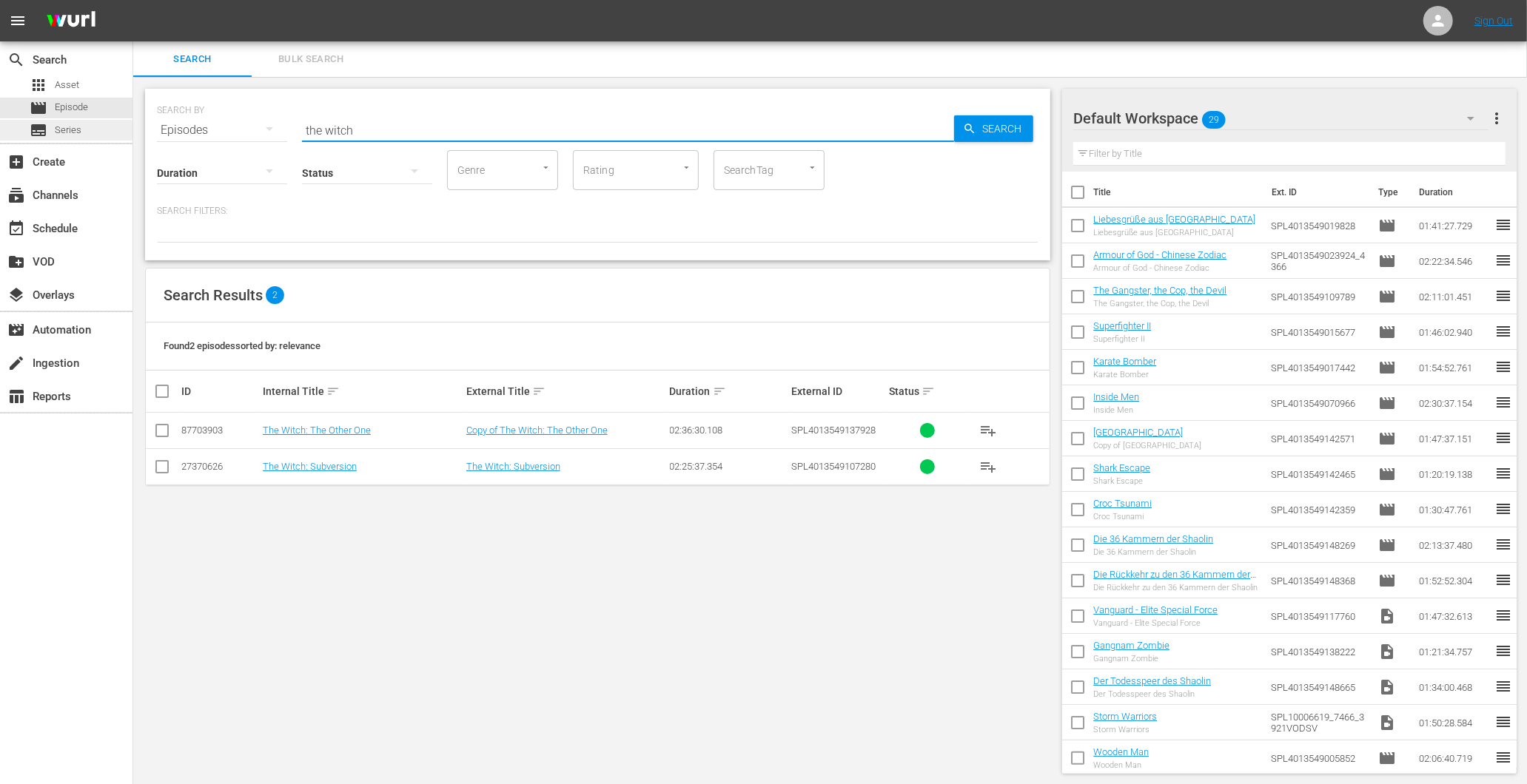
drag, startPoint x: 296, startPoint y: 123, endPoint x: 0, endPoint y: 124, distance: 296.0
click at [134, 0] on div "search Search apps Asset movie Episode subtitles Series add_box Create subscrip…" at bounding box center [830, 0] width 1393 height 0
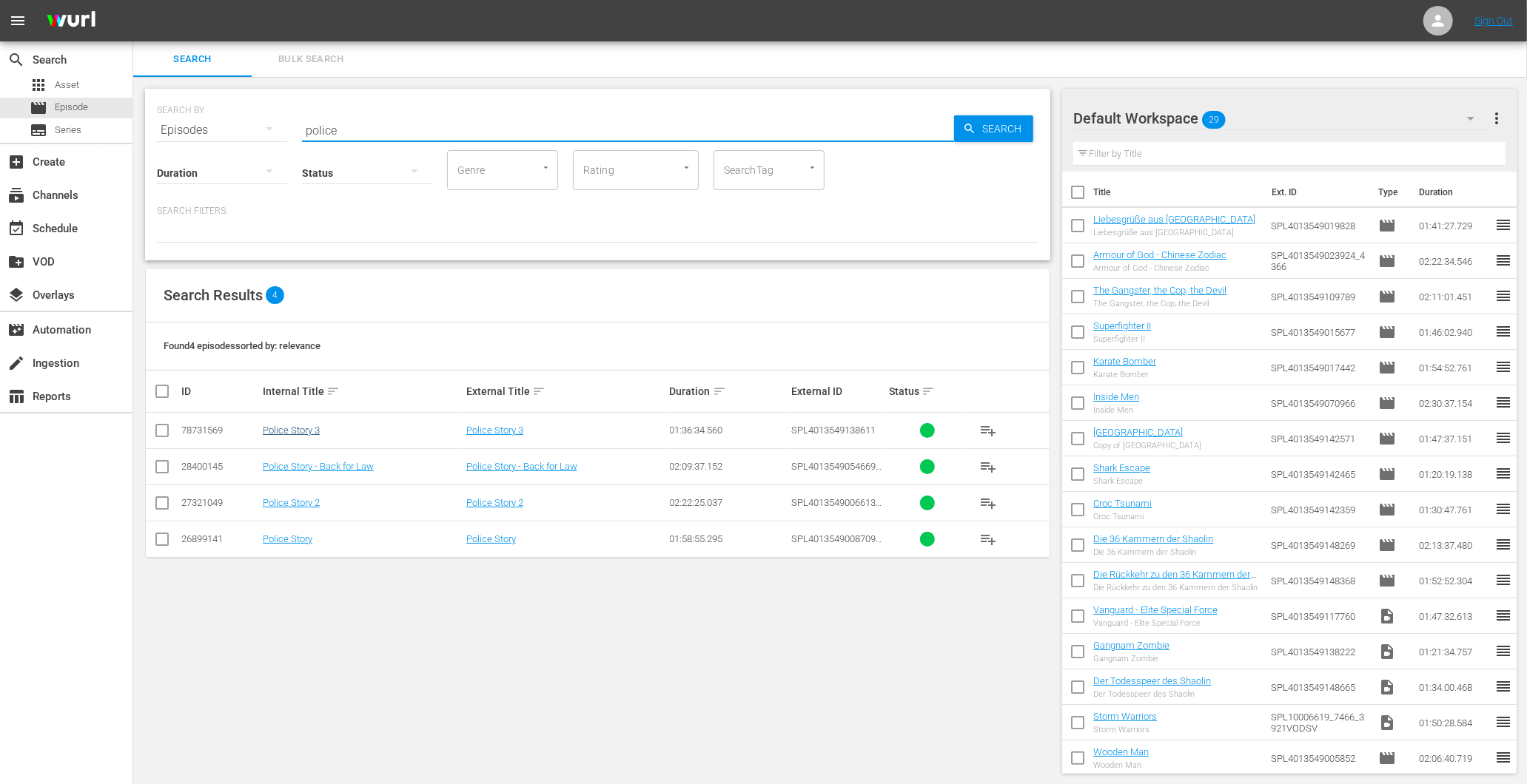
type input "police"
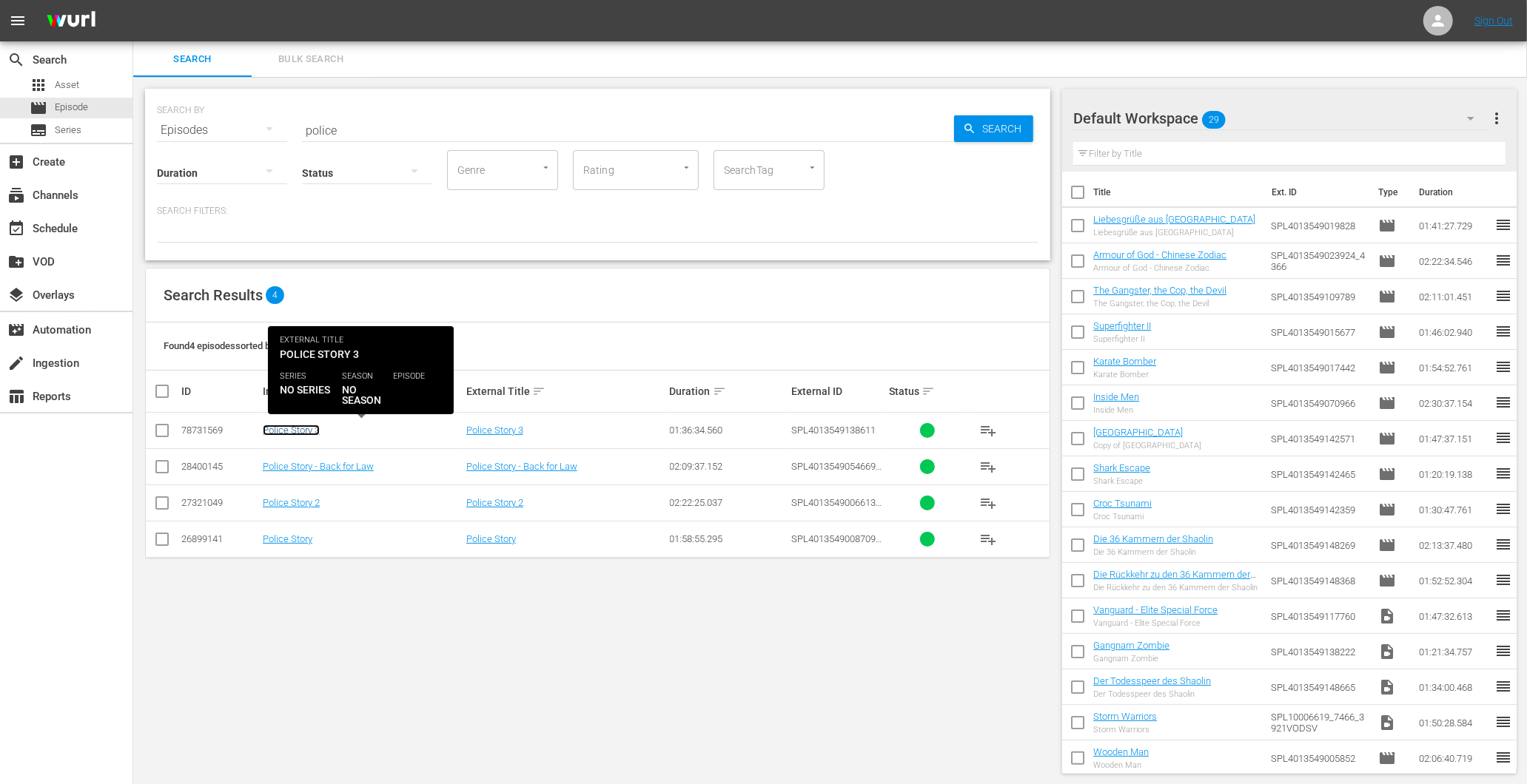
click at [291, 431] on link "Police Story 3" at bounding box center [291, 430] width 57 height 11
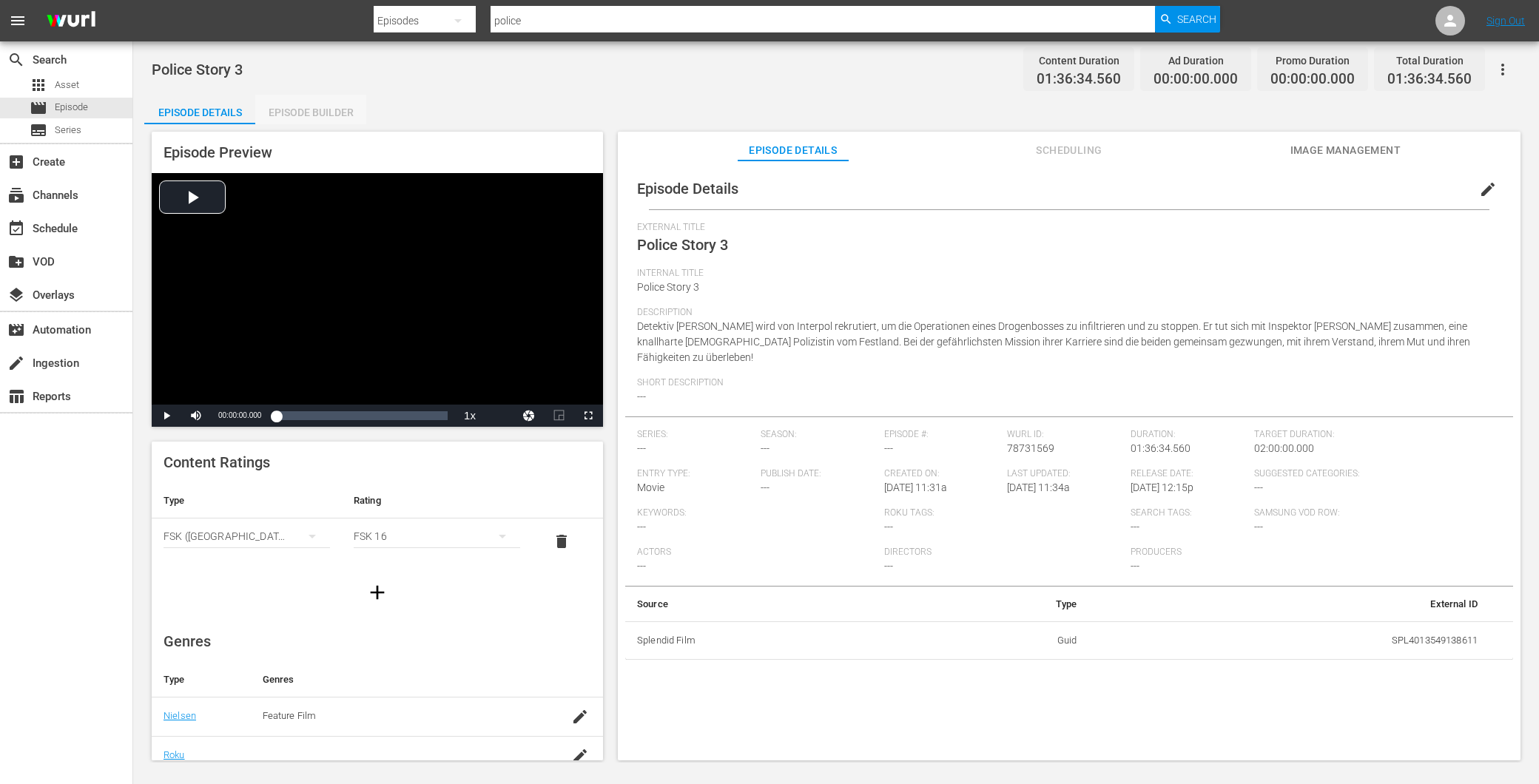
click at [326, 103] on div "Episode Builder" at bounding box center [310, 112] width 111 height 35
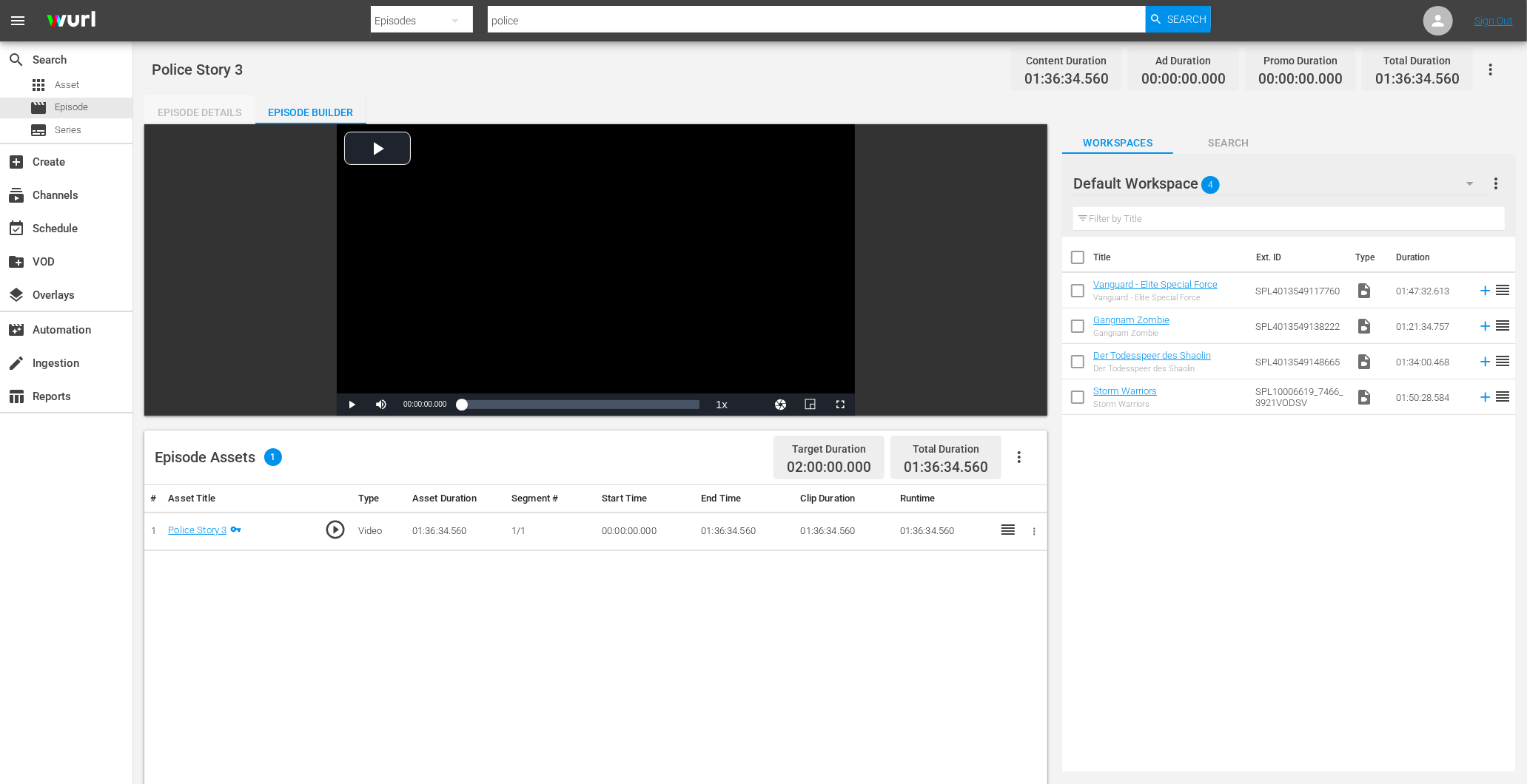
click at [240, 103] on div "Episode Details" at bounding box center [199, 112] width 111 height 35
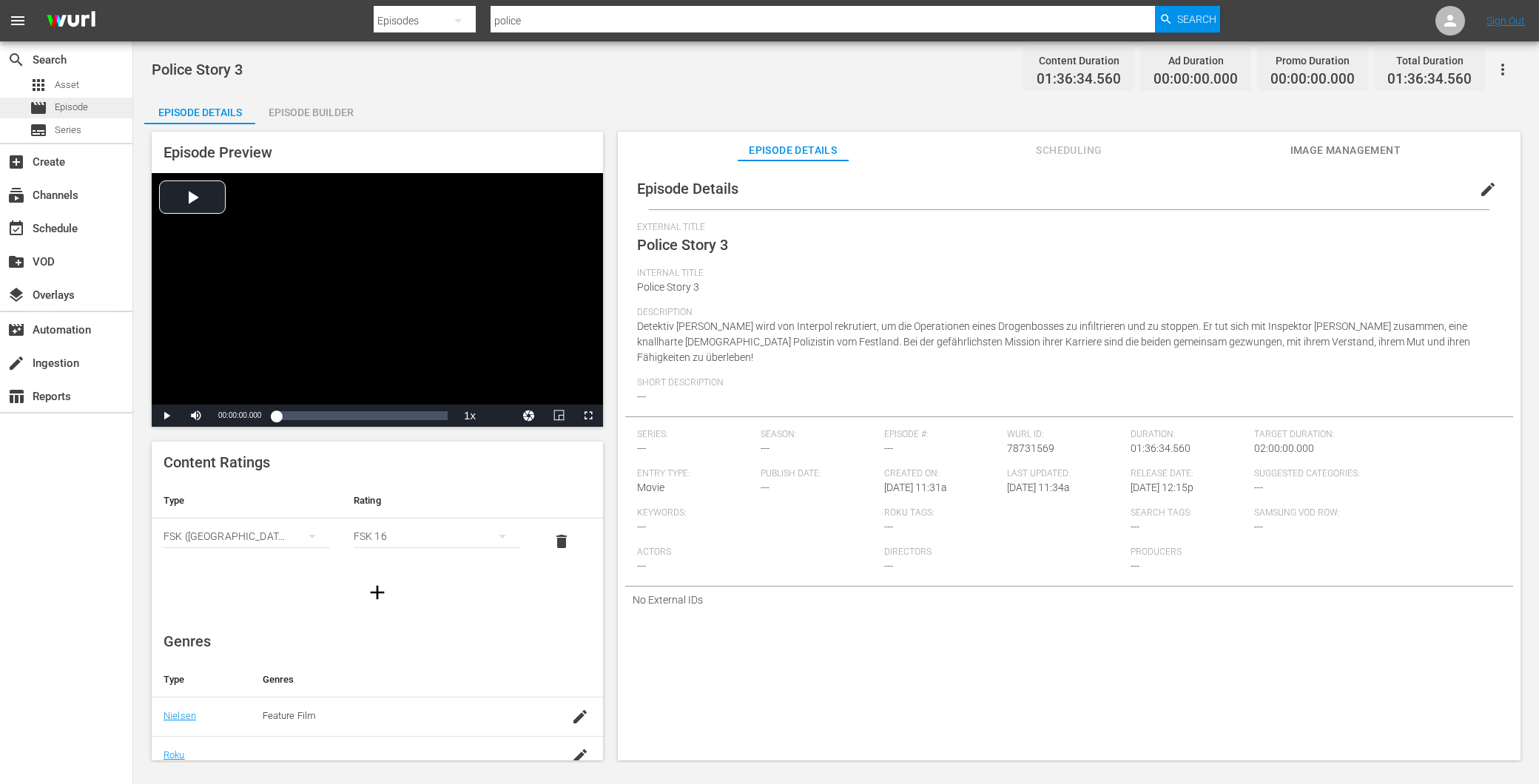
click at [69, 108] on span "Episode" at bounding box center [72, 107] width 34 height 15
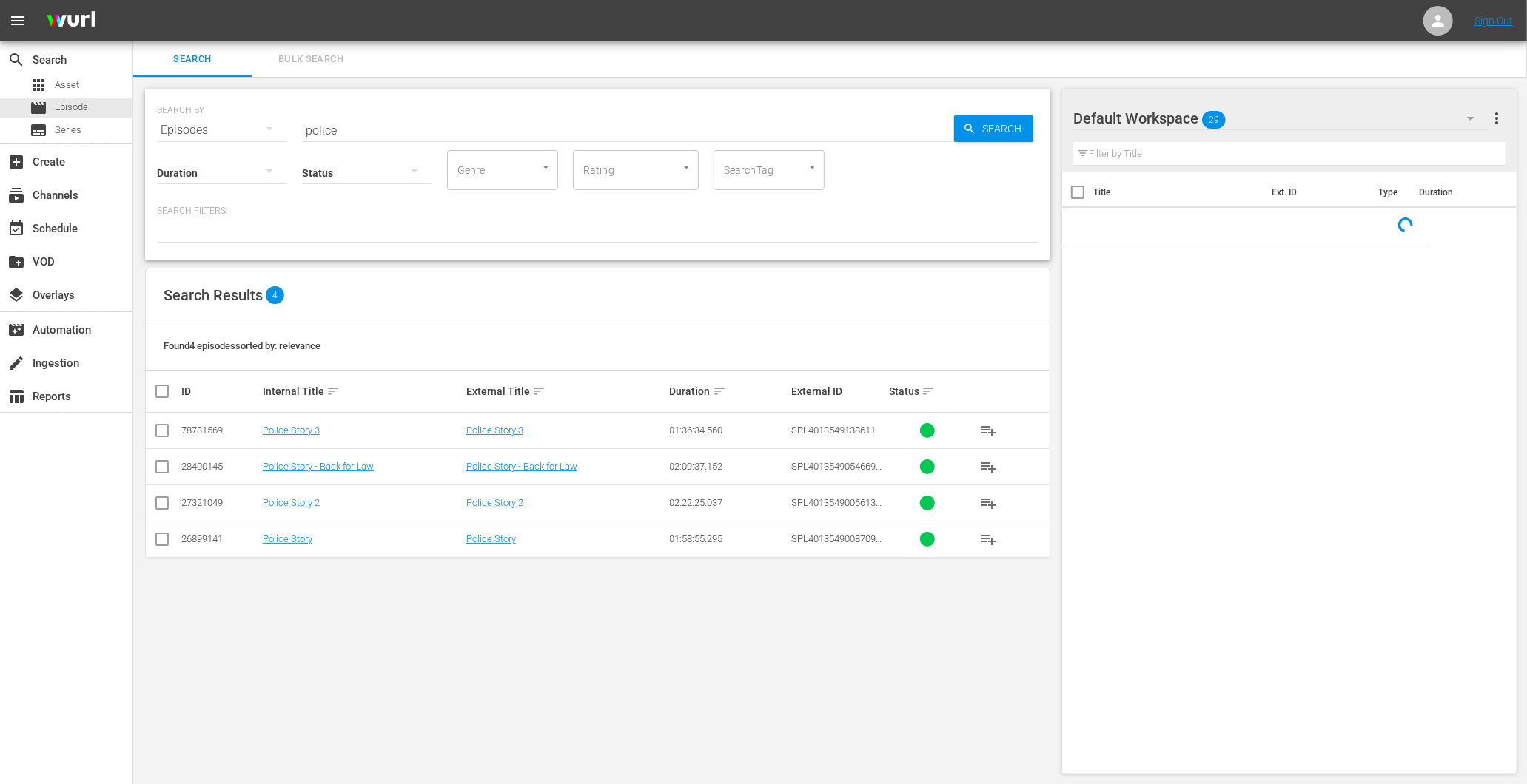
click at [345, 129] on input "police" at bounding box center [627, 130] width 652 height 35
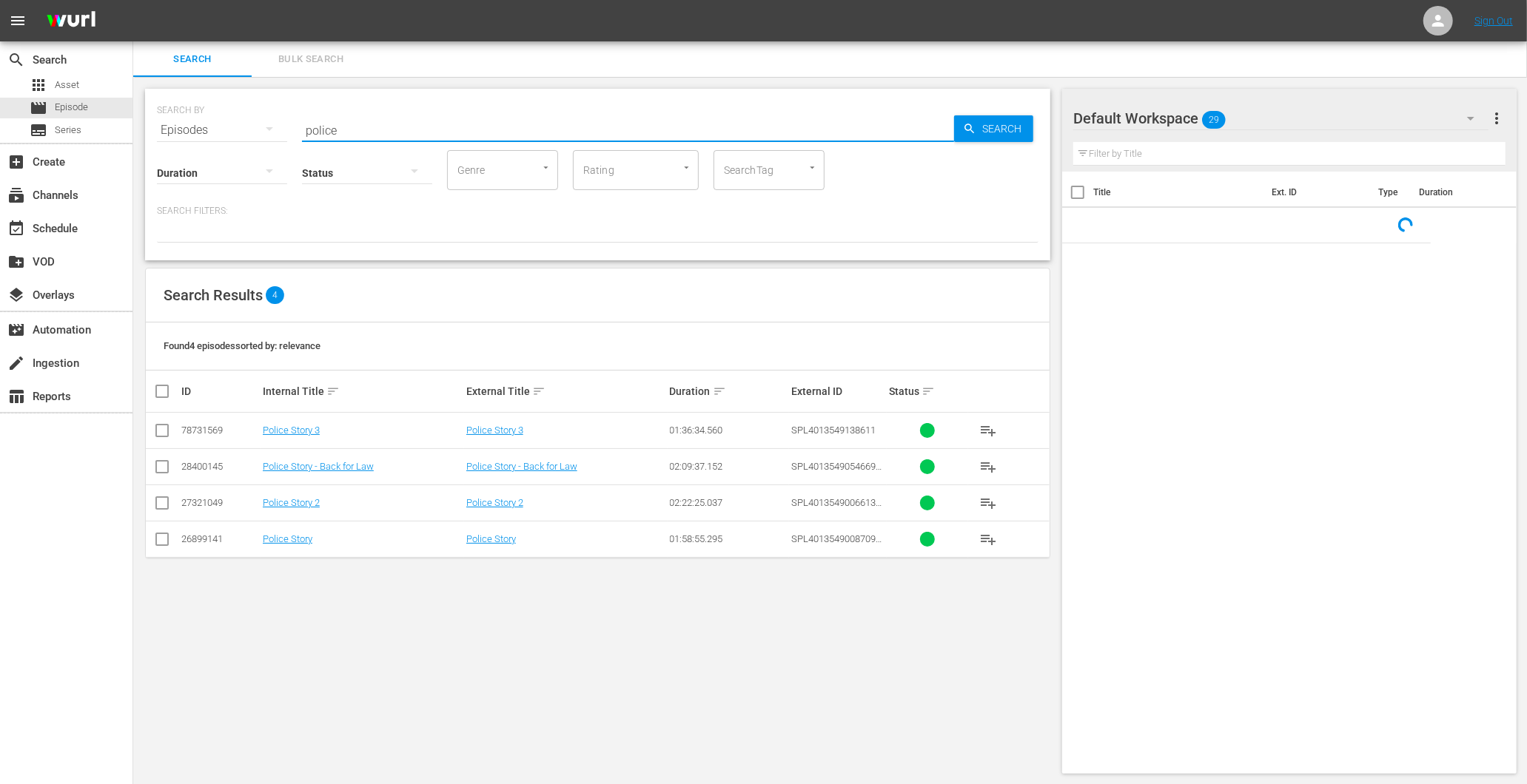
click at [345, 129] on input "police" at bounding box center [627, 130] width 652 height 35
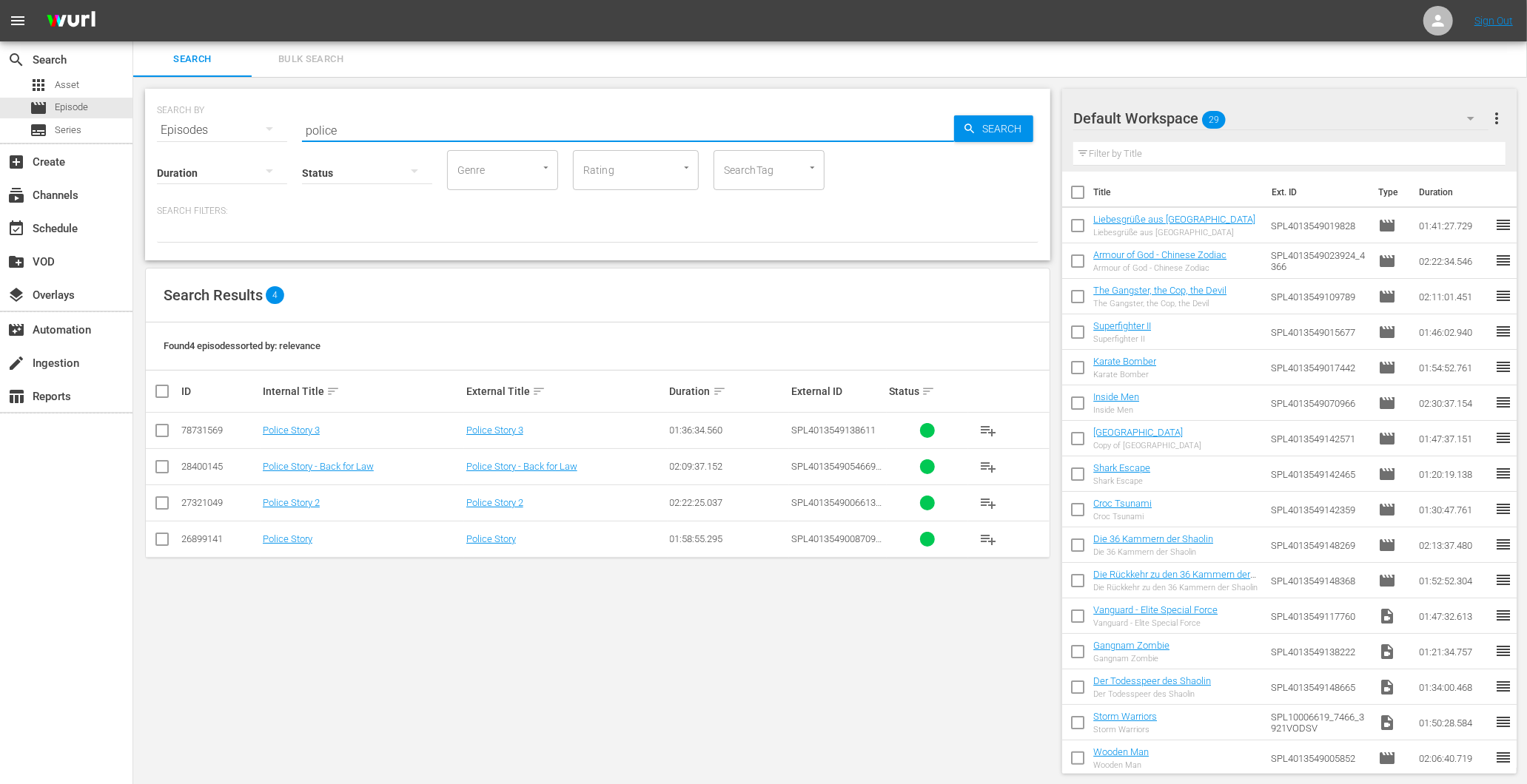
click at [339, 128] on input "police" at bounding box center [627, 130] width 652 height 35
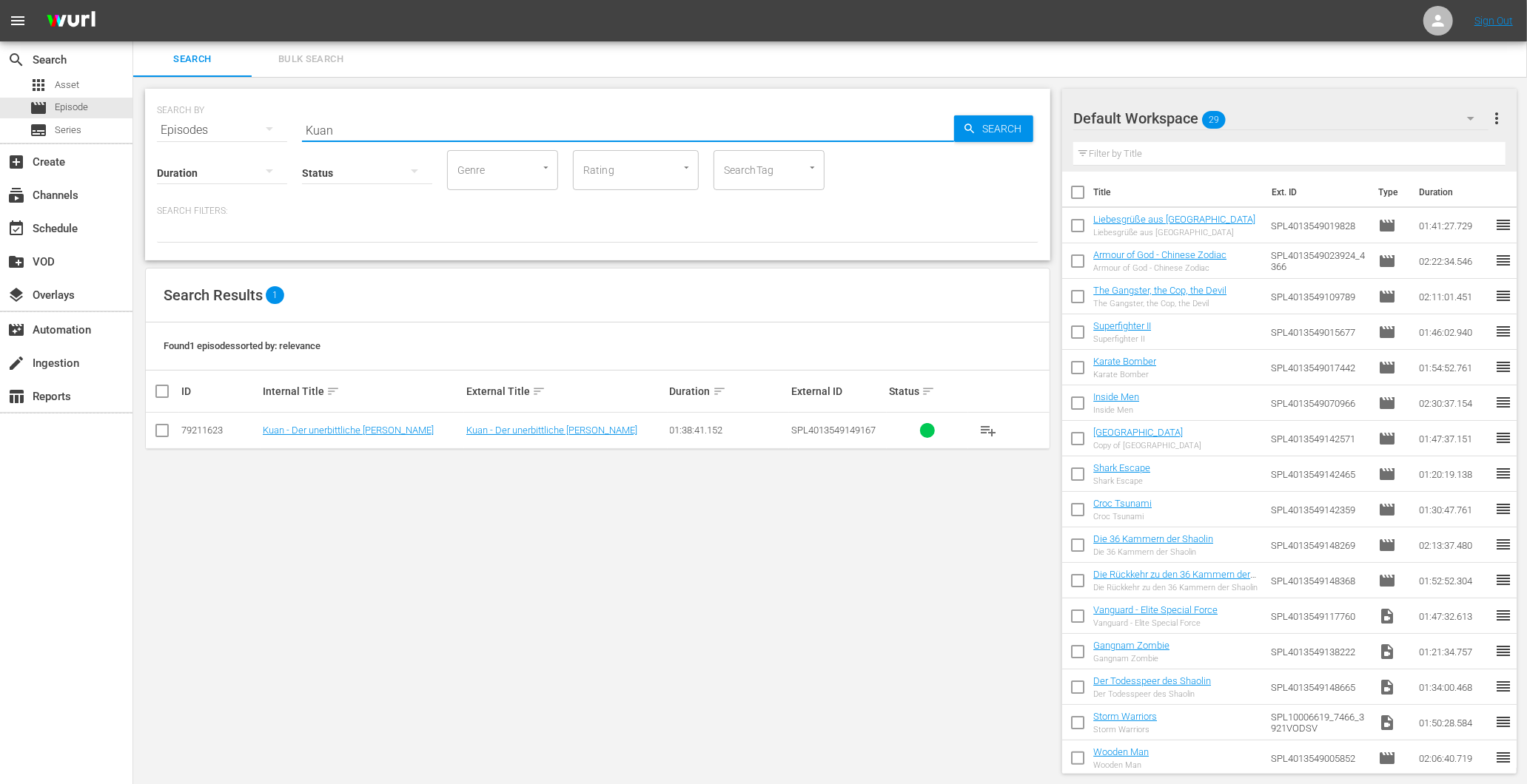
type input "Kuan"
click at [328, 439] on td "Kuan - Der unerbittliche Rächer" at bounding box center [362, 431] width 203 height 36
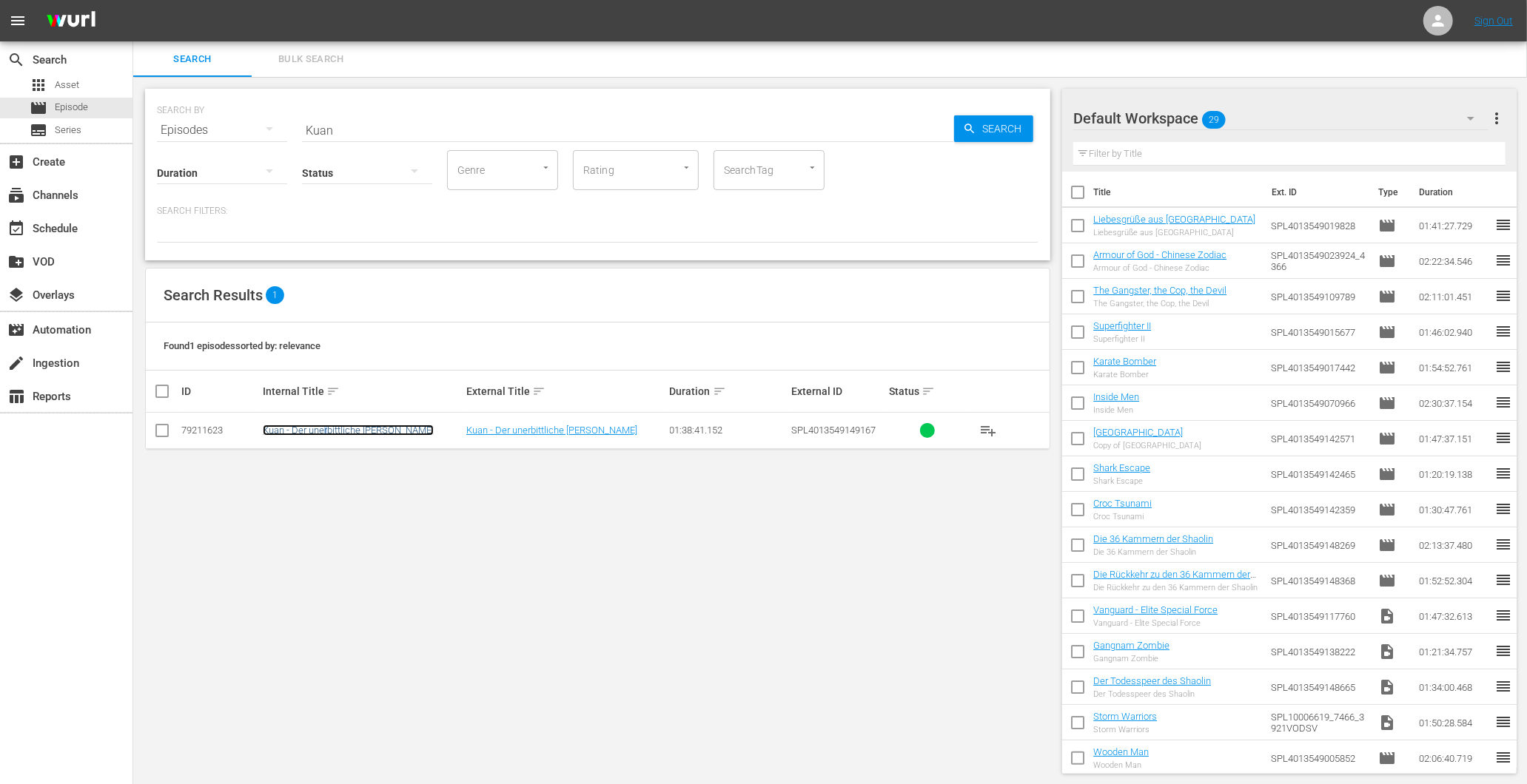
drag, startPoint x: 328, startPoint y: 439, endPoint x: 328, endPoint y: 431, distance: 8.0
click at [328, 431] on link "Kuan - Der unerbittliche Rächer" at bounding box center [348, 430] width 171 height 11
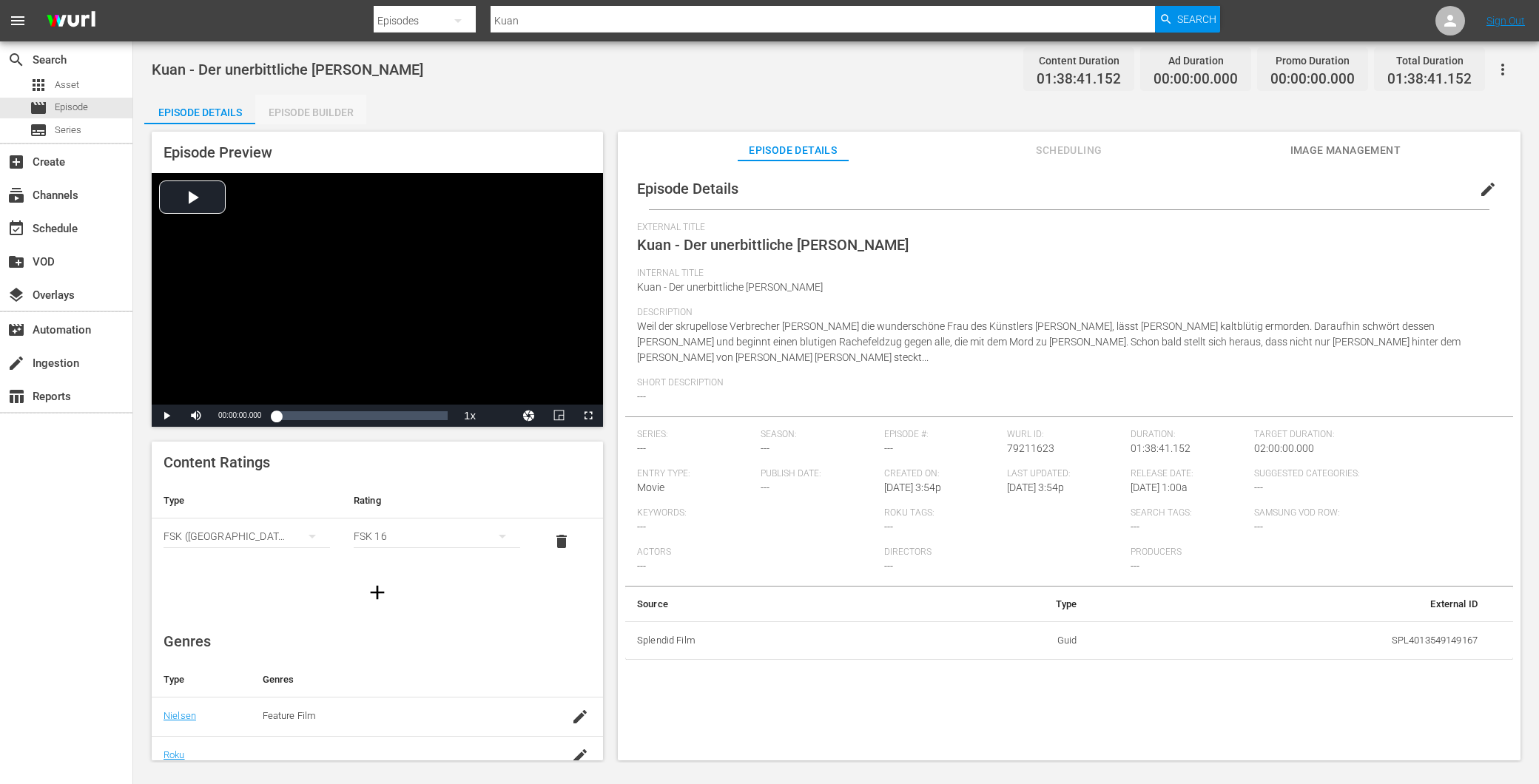
click at [275, 112] on div "Episode Builder" at bounding box center [310, 112] width 111 height 35
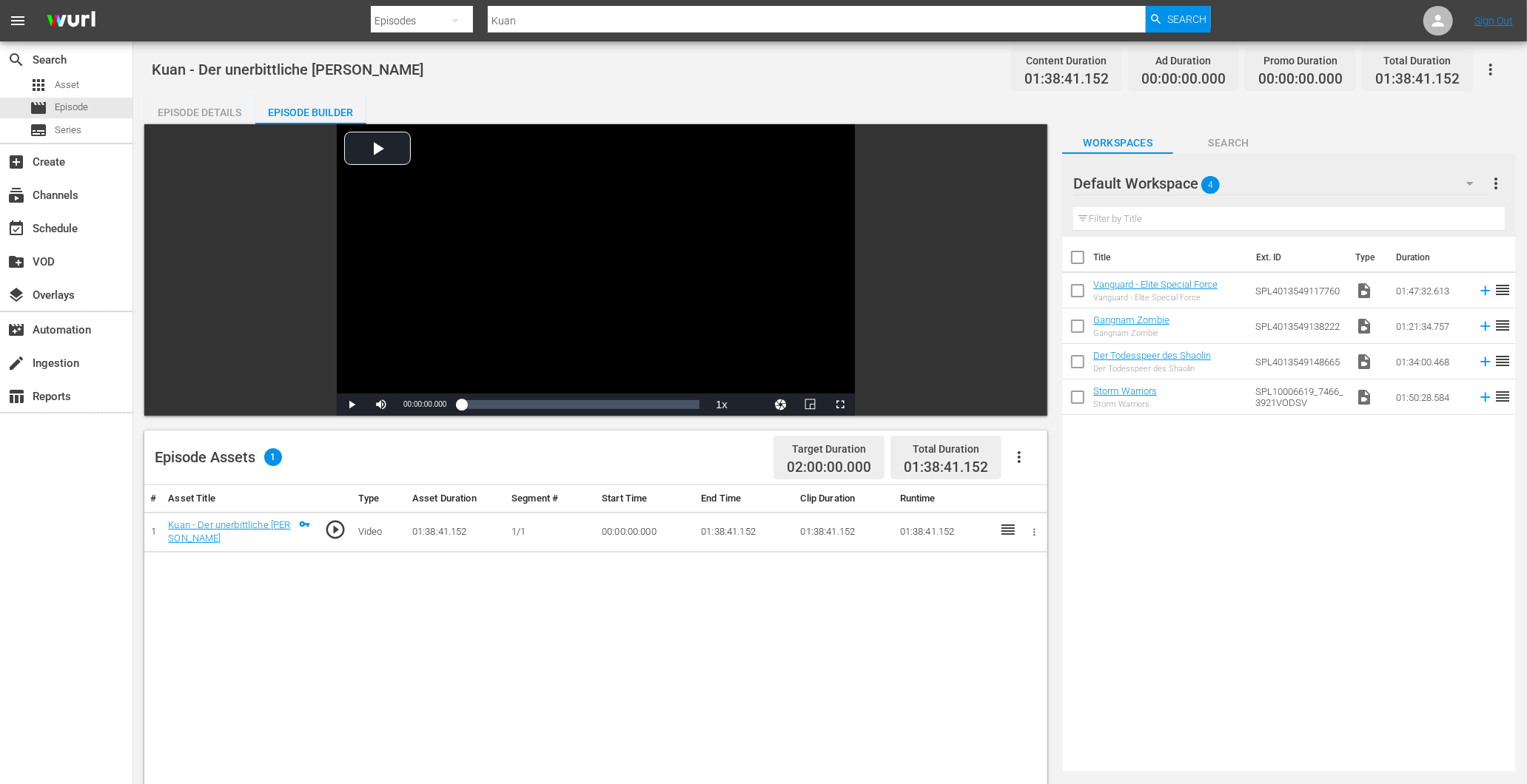
drag, startPoint x: 174, startPoint y: 117, endPoint x: 140, endPoint y: 128, distance: 35.7
click at [174, 117] on div "Episode Details" at bounding box center [199, 112] width 111 height 35
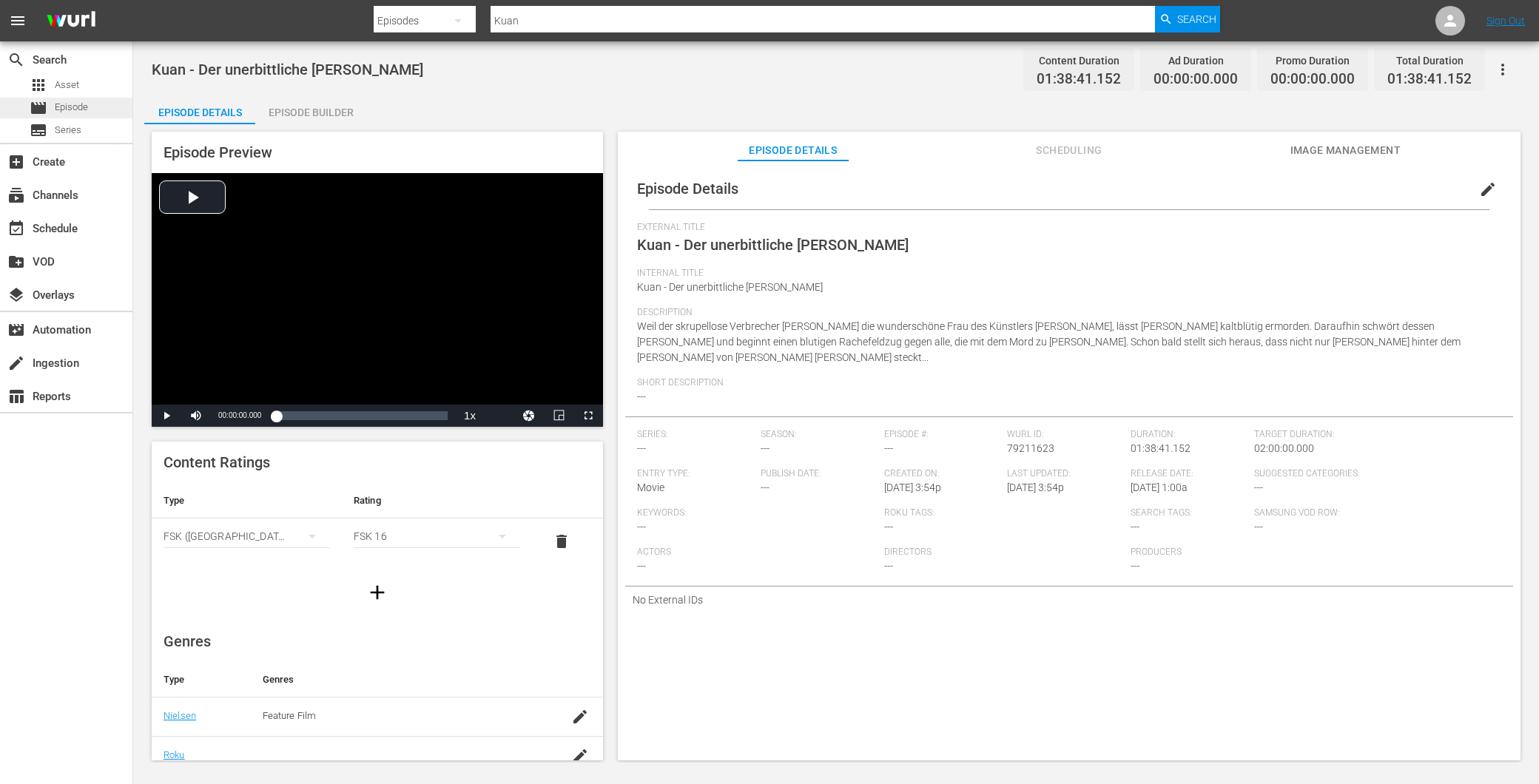
click at [53, 113] on div "movie Episode" at bounding box center [59, 108] width 59 height 21
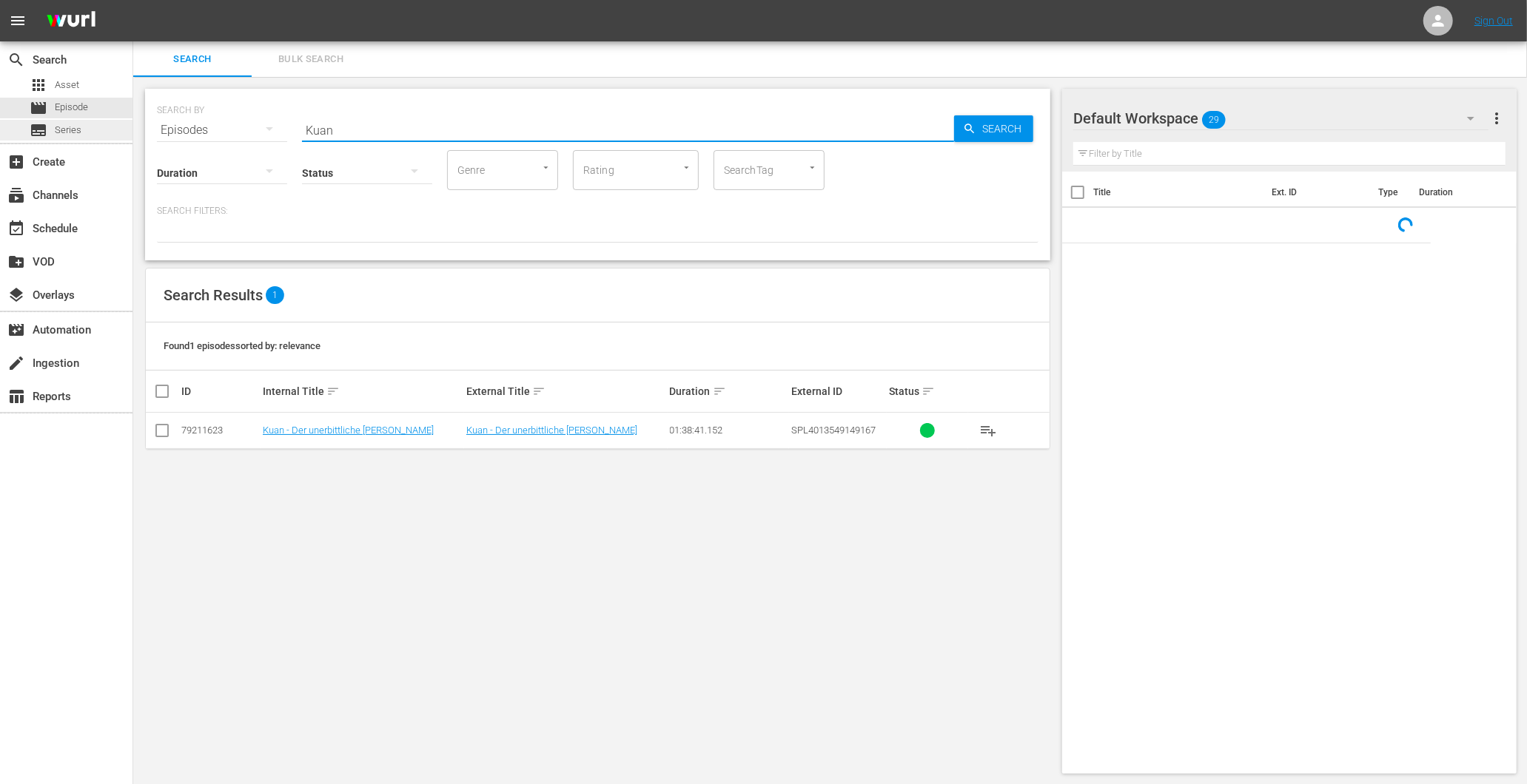
drag, startPoint x: 378, startPoint y: 127, endPoint x: 45, endPoint y: 136, distance: 333.1
click at [134, 0] on div "search Search apps Asset movie Episode subtitles Series add_box Create subscrip…" at bounding box center [830, 0] width 1393 height 0
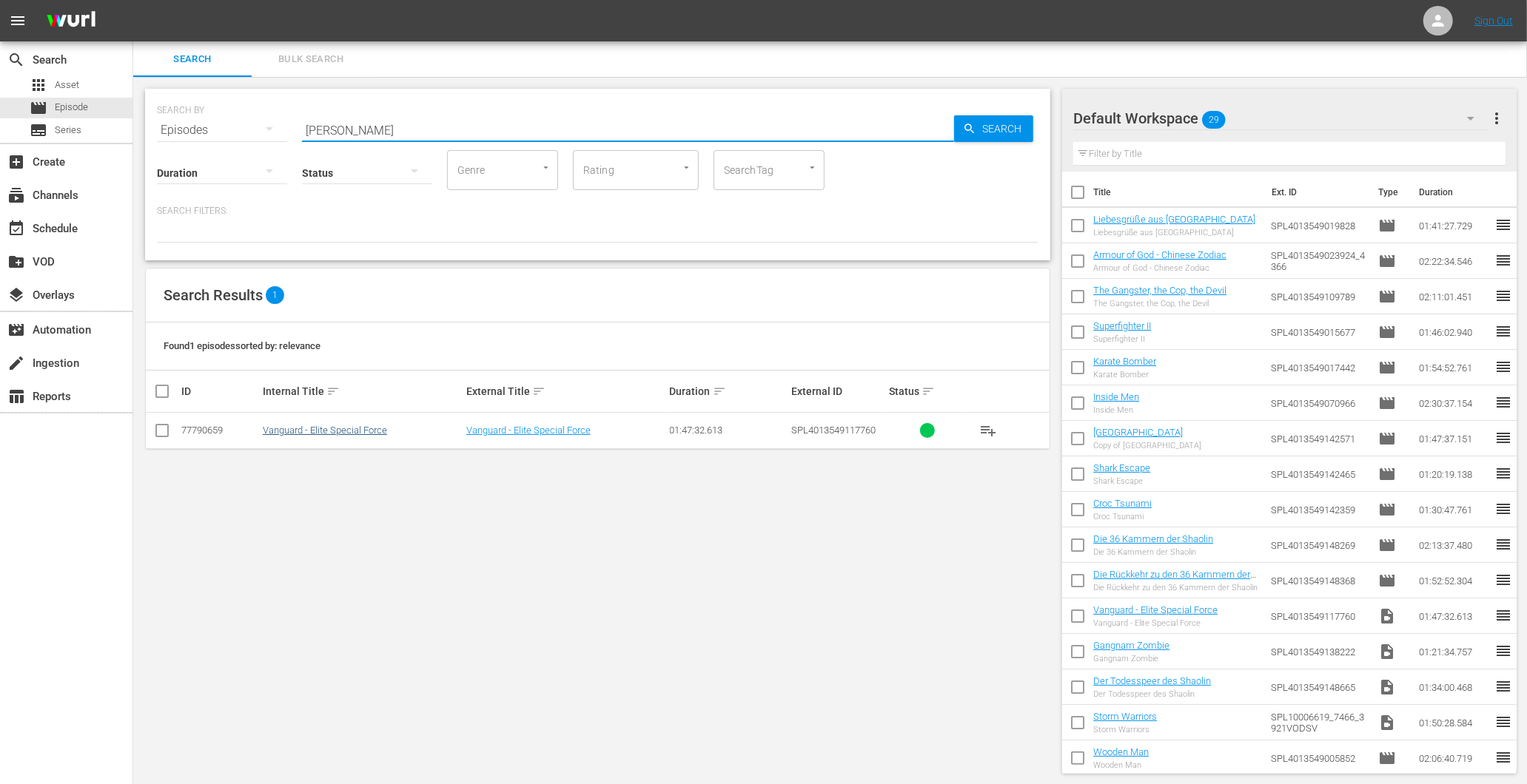
type input "vang"
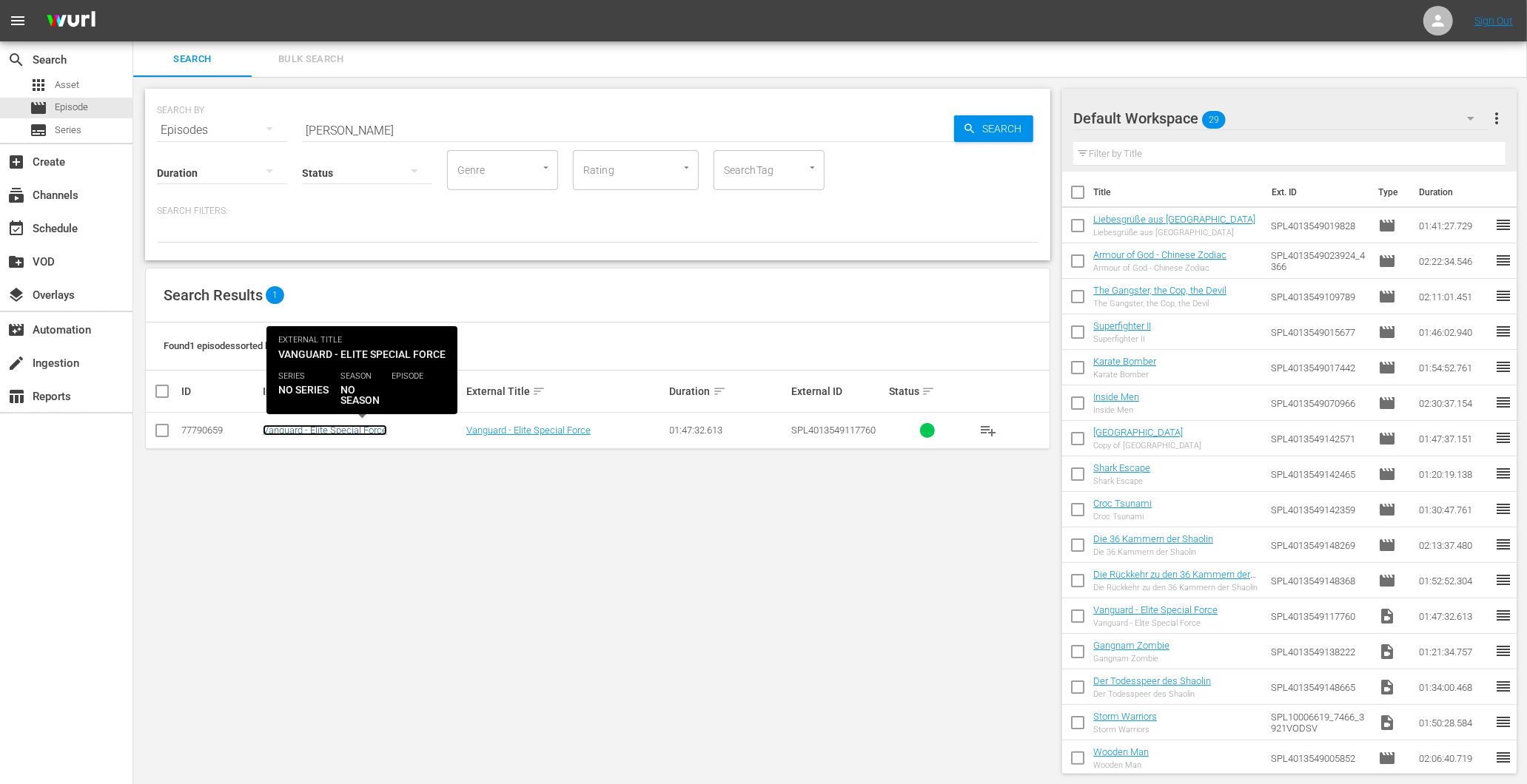
click at [331, 427] on link "Vanguard - Elite Special Force" at bounding box center [325, 430] width 124 height 11
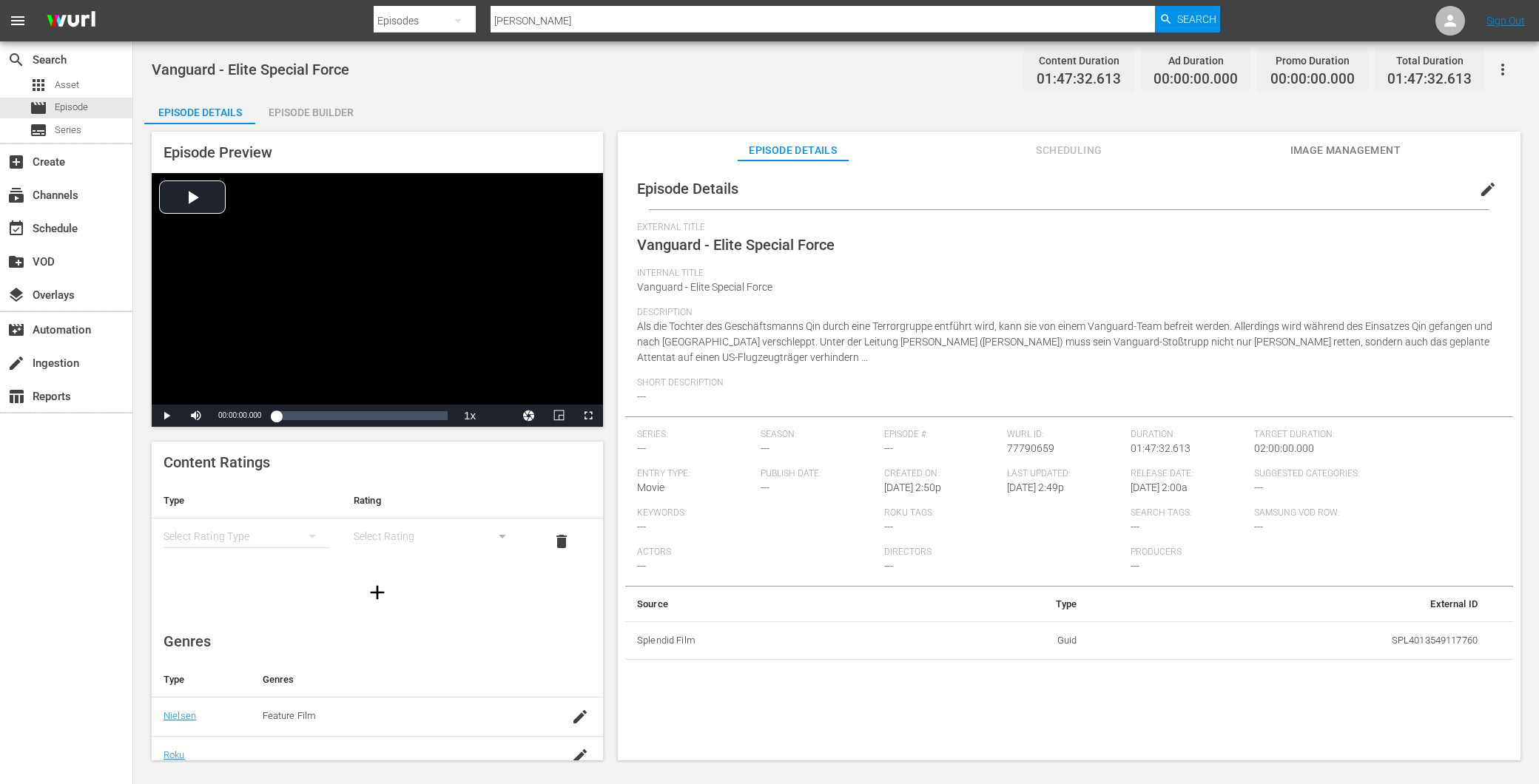
click at [295, 108] on div "Episode Builder" at bounding box center [310, 112] width 111 height 35
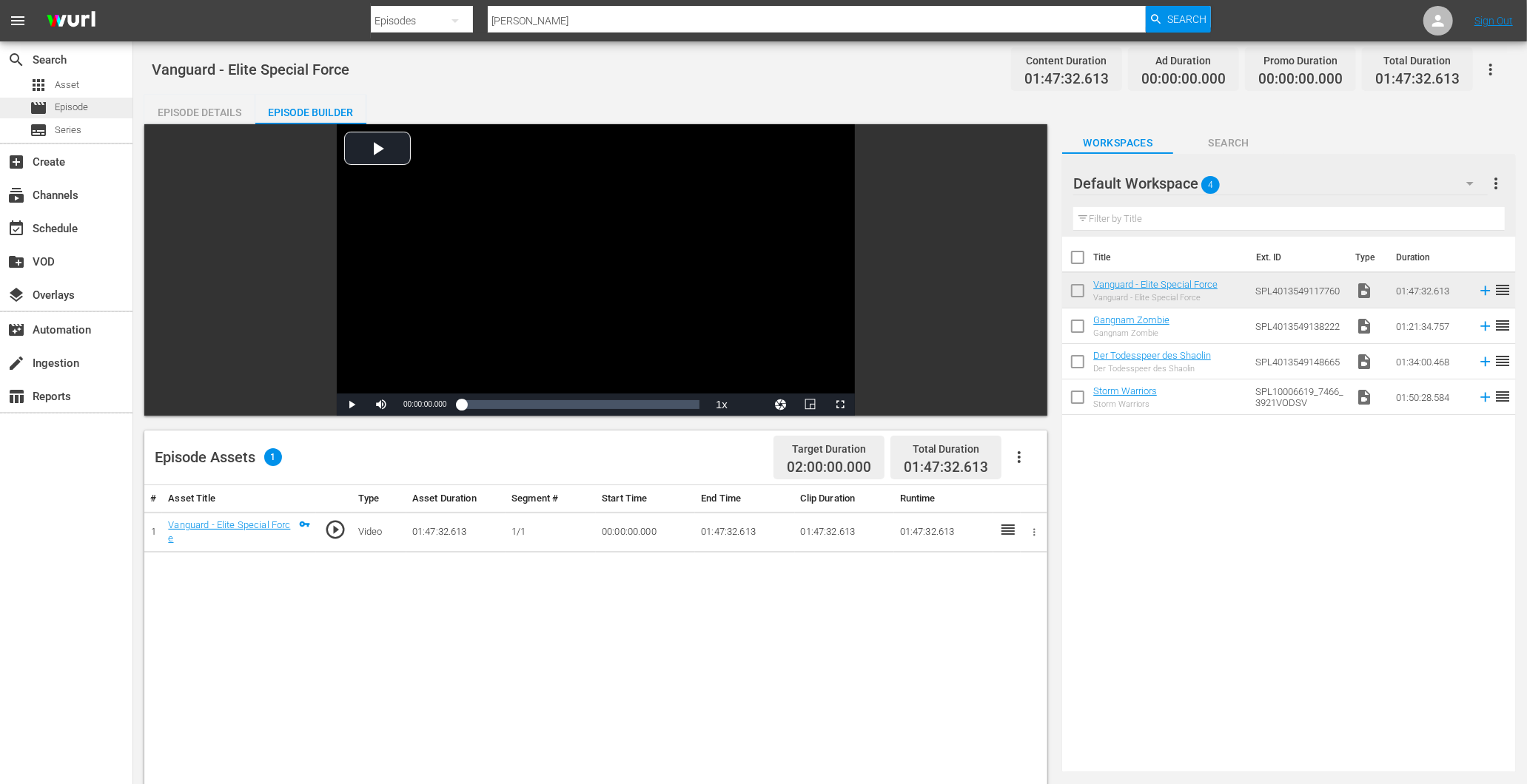
click at [84, 105] on span "Episode" at bounding box center [72, 107] width 34 height 15
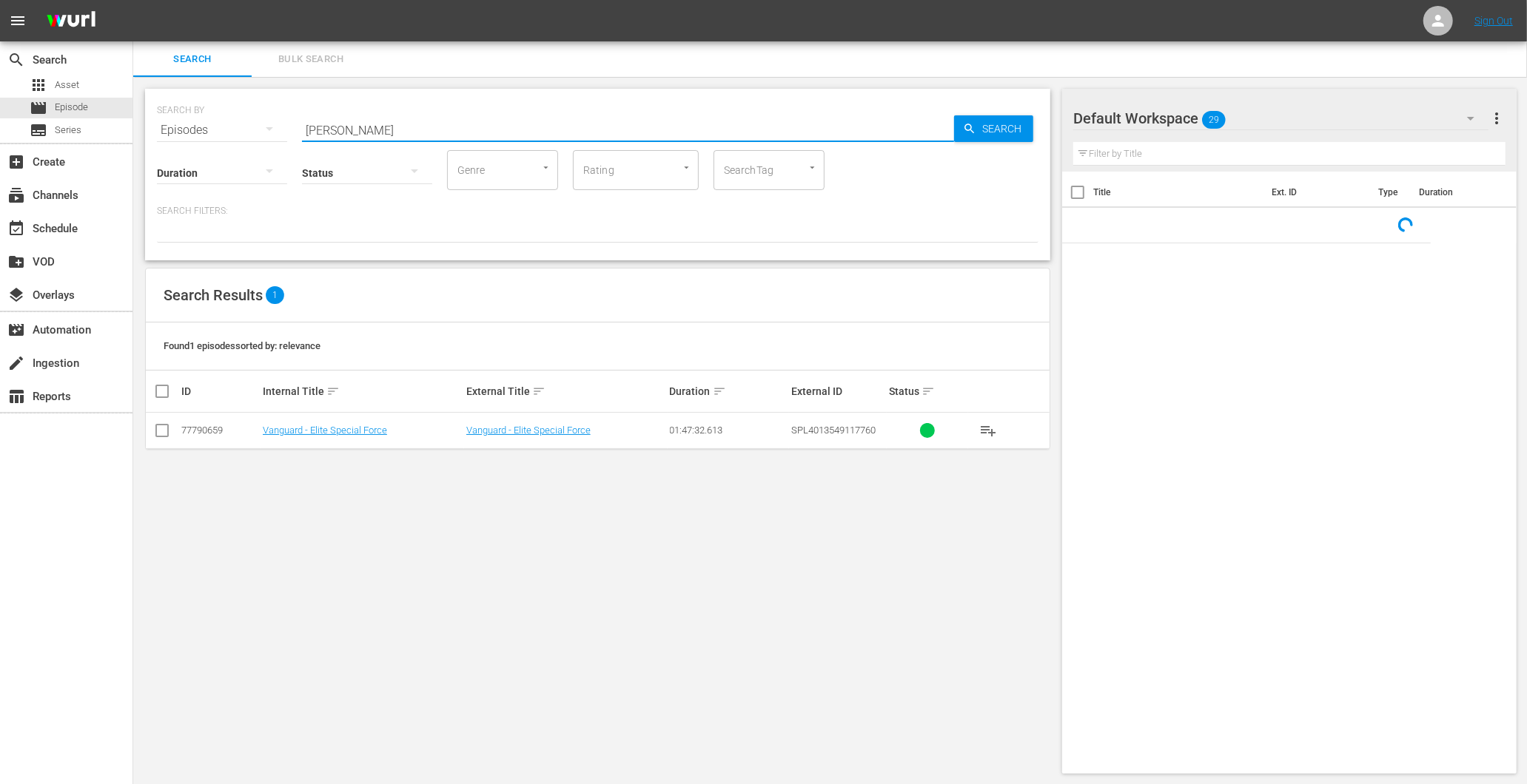
drag, startPoint x: 431, startPoint y: 135, endPoint x: -42, endPoint y: 118, distance: 473.3
click at [0, 118] on html "menu Sign Out search Search apps Asset movie Episode subtitles Series add_box C…" at bounding box center [764, 392] width 1527 height 784
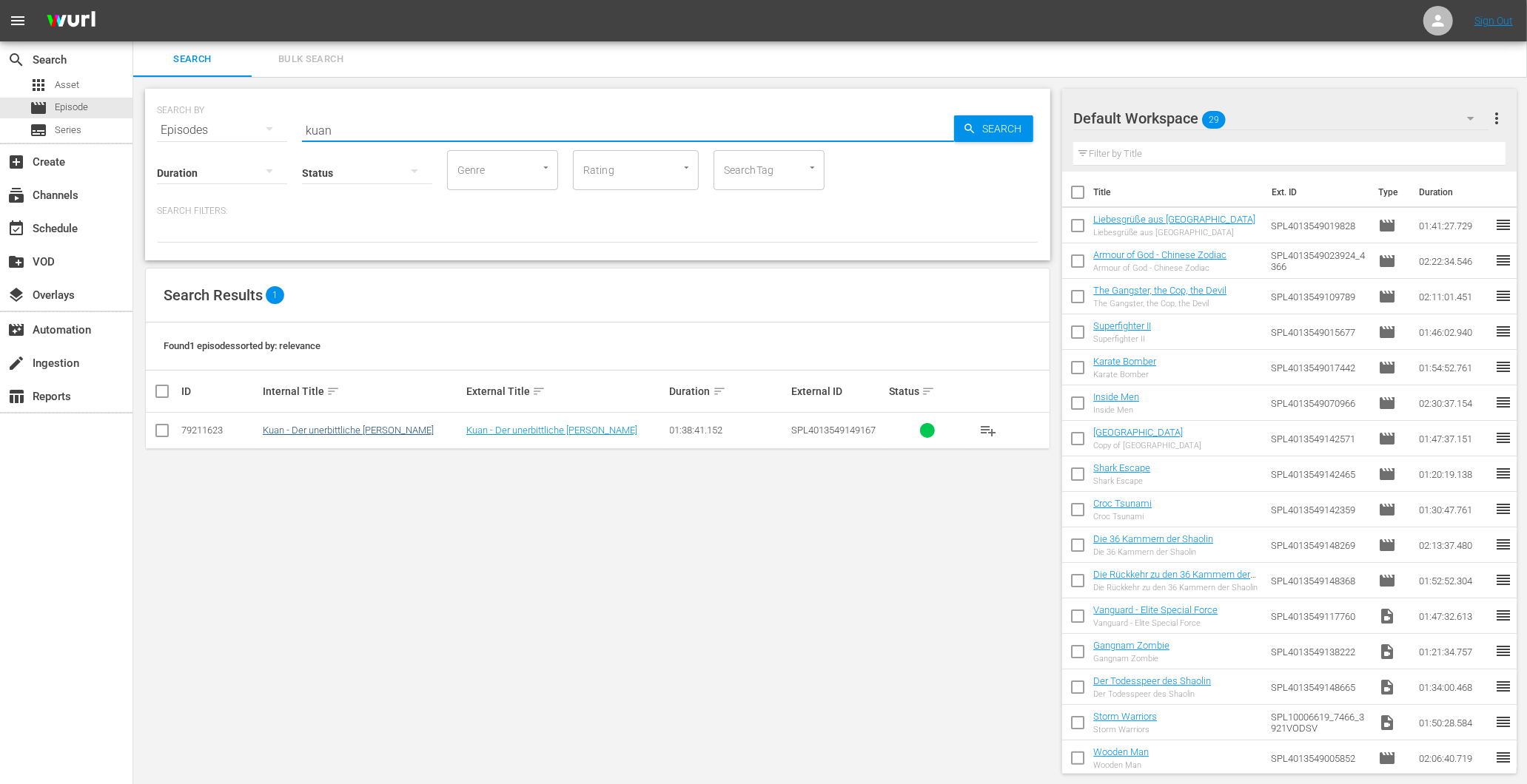
type input "kuan"
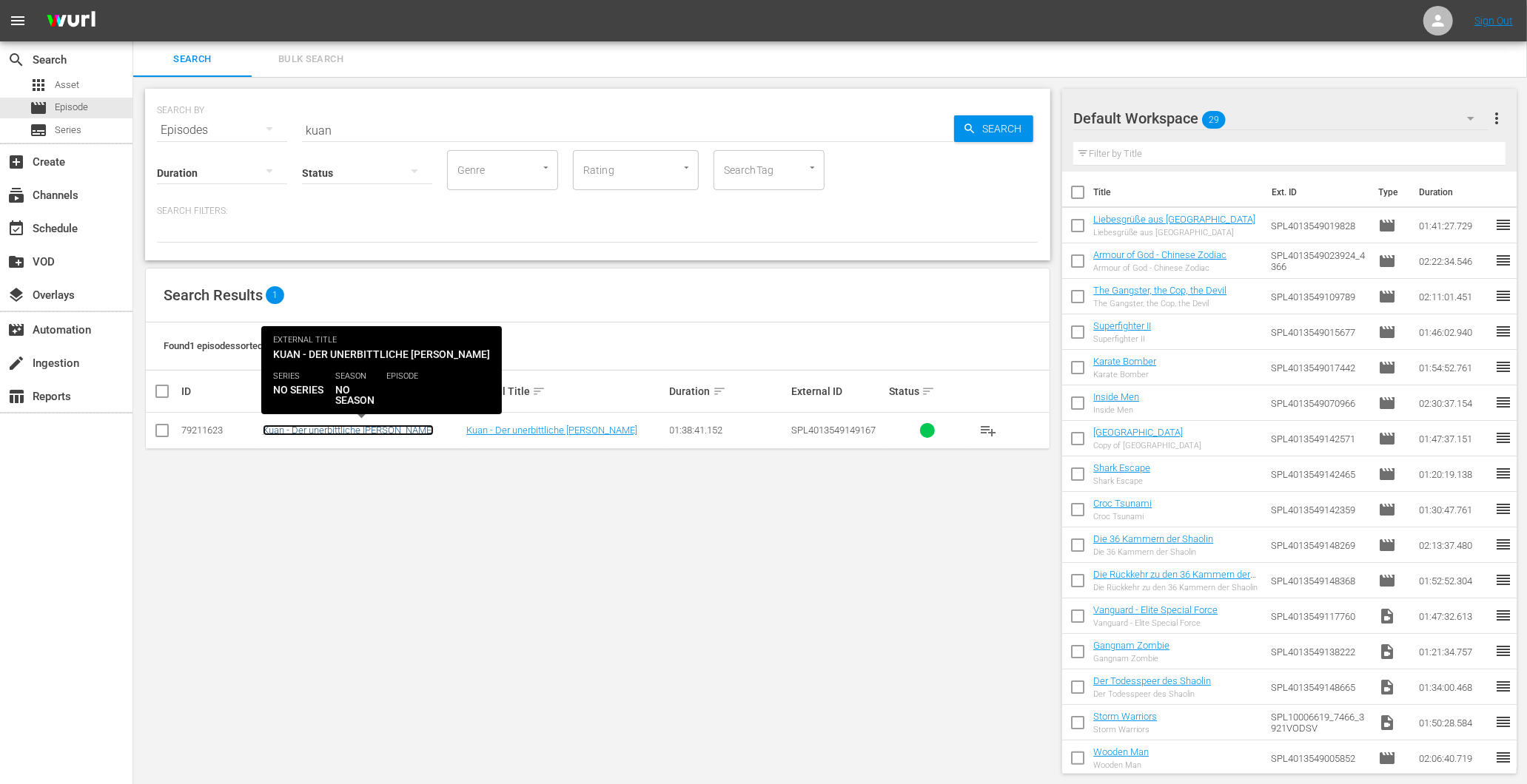
click at [295, 433] on link "Kuan - Der unerbittliche Rächer" at bounding box center [348, 430] width 171 height 11
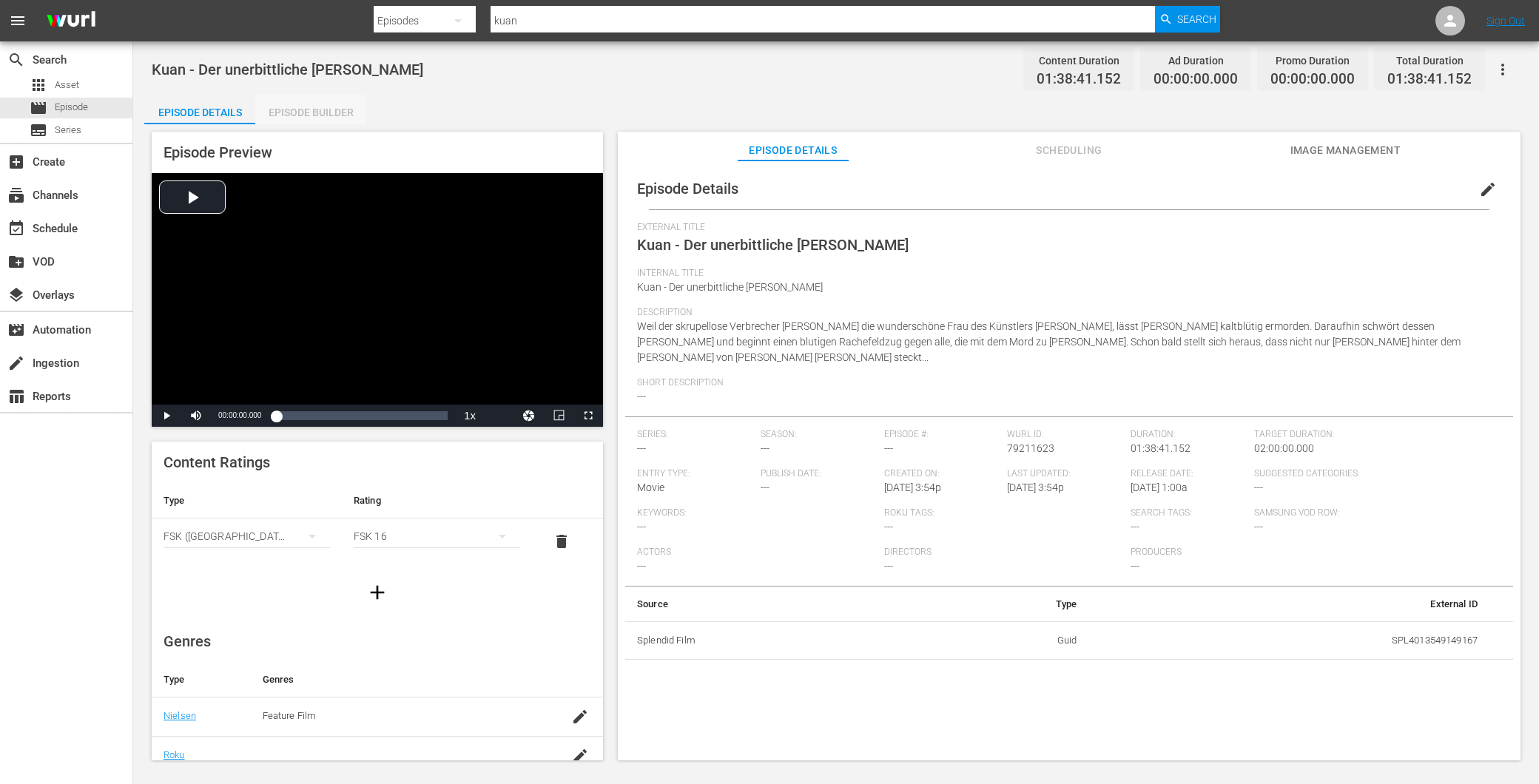
click at [302, 113] on div "Episode Builder" at bounding box center [310, 112] width 111 height 35
click at [70, 104] on span "Episode" at bounding box center [72, 107] width 34 height 15
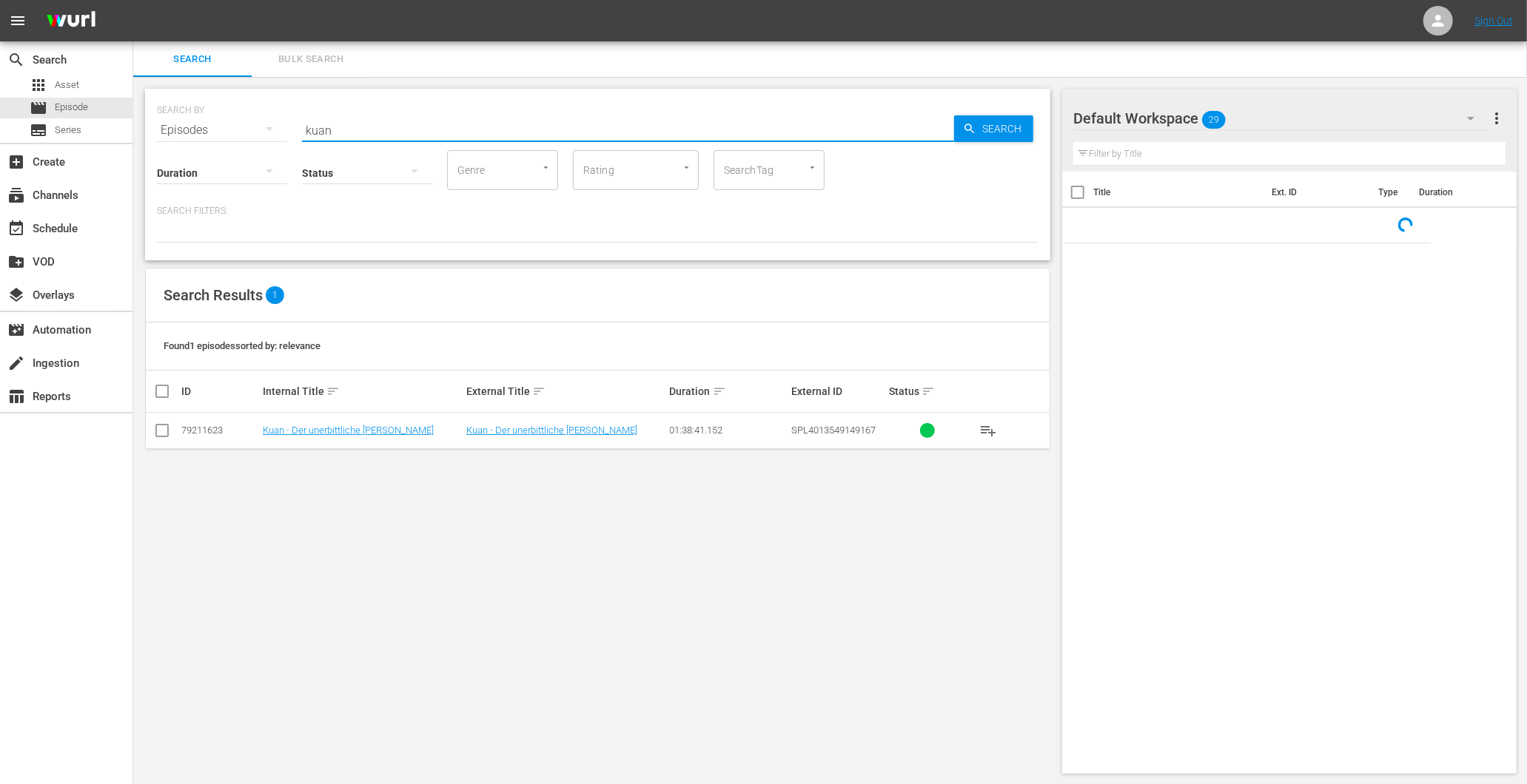
click at [343, 124] on input "kuan" at bounding box center [627, 130] width 652 height 35
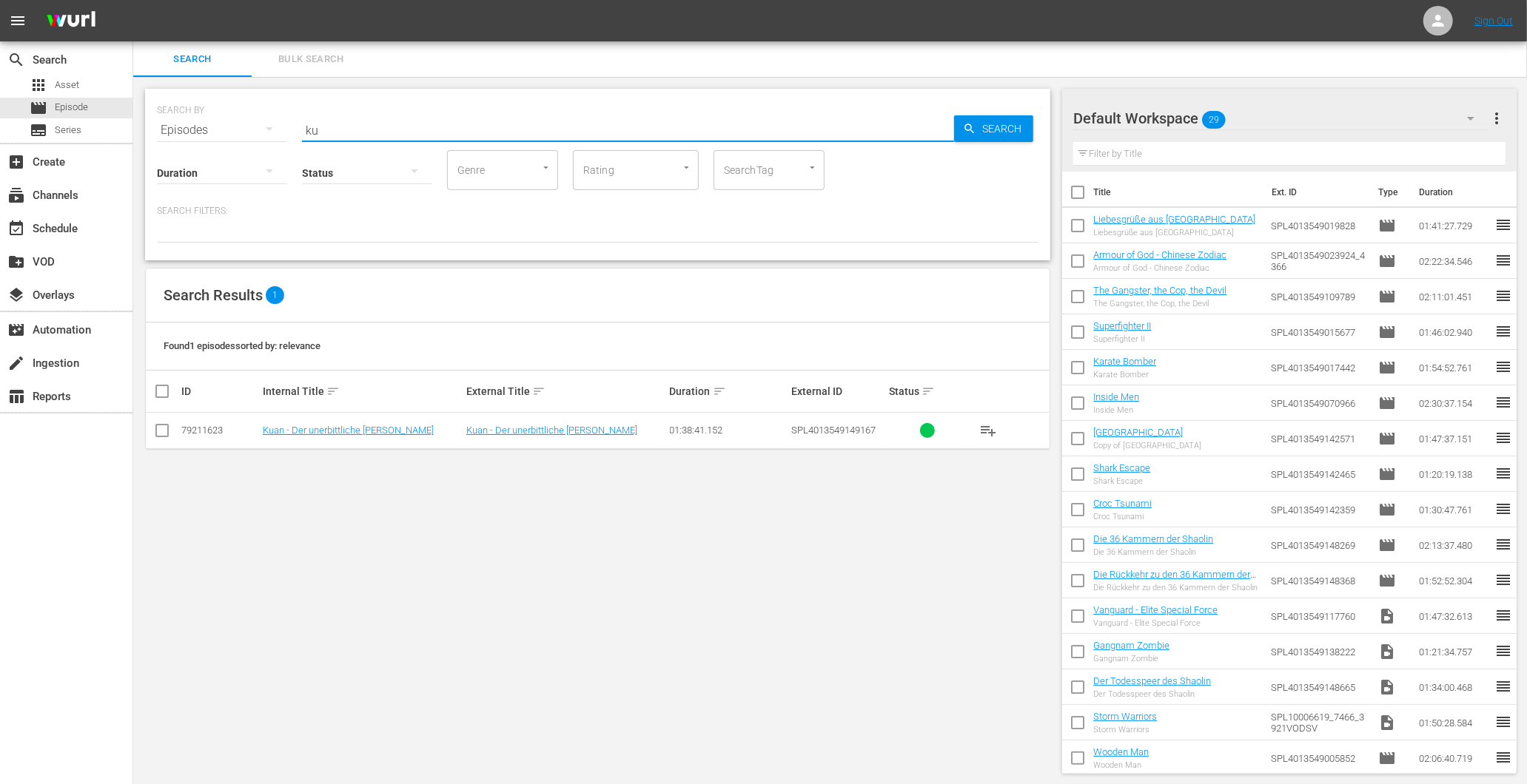
type input "k"
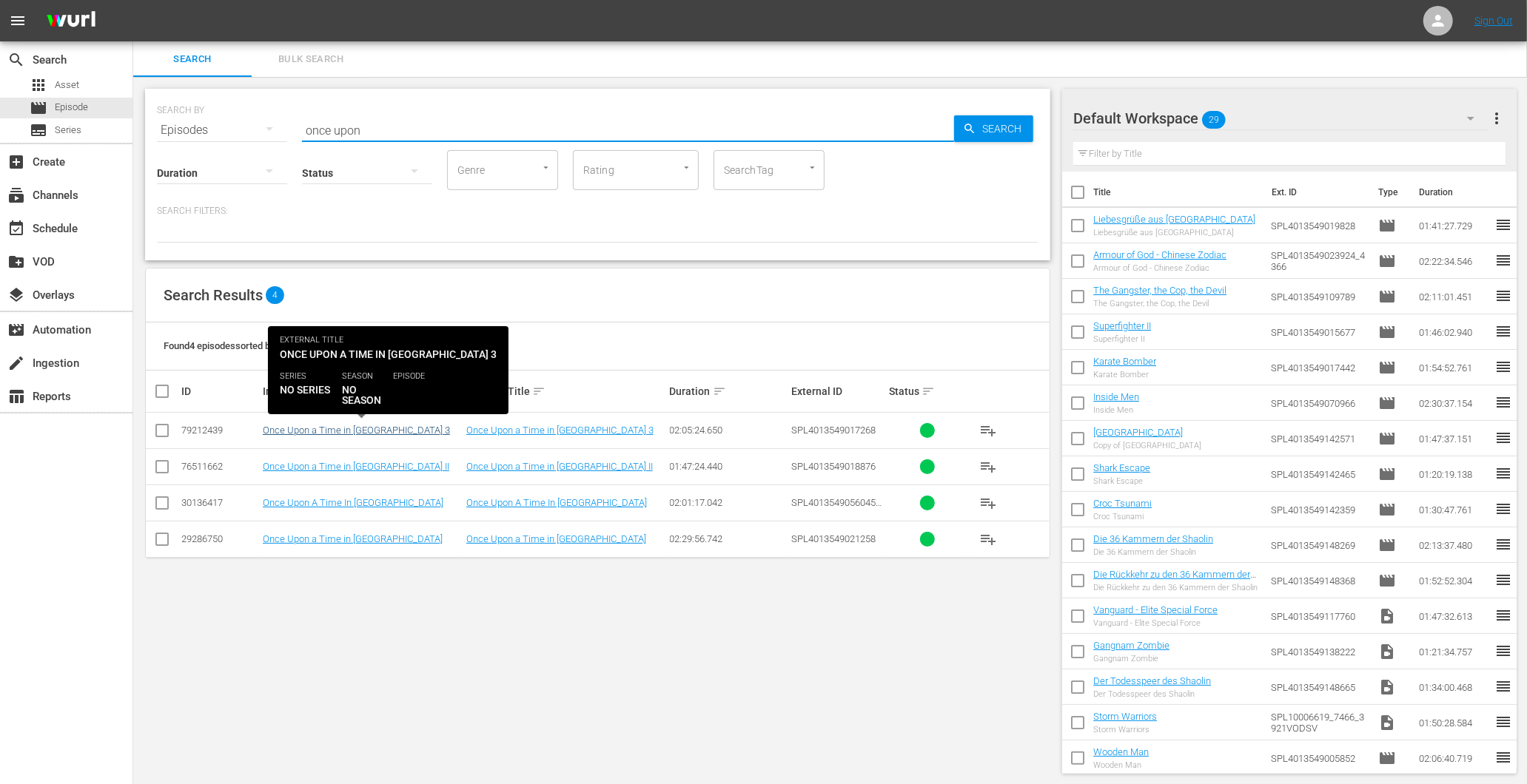
type input "once upon"
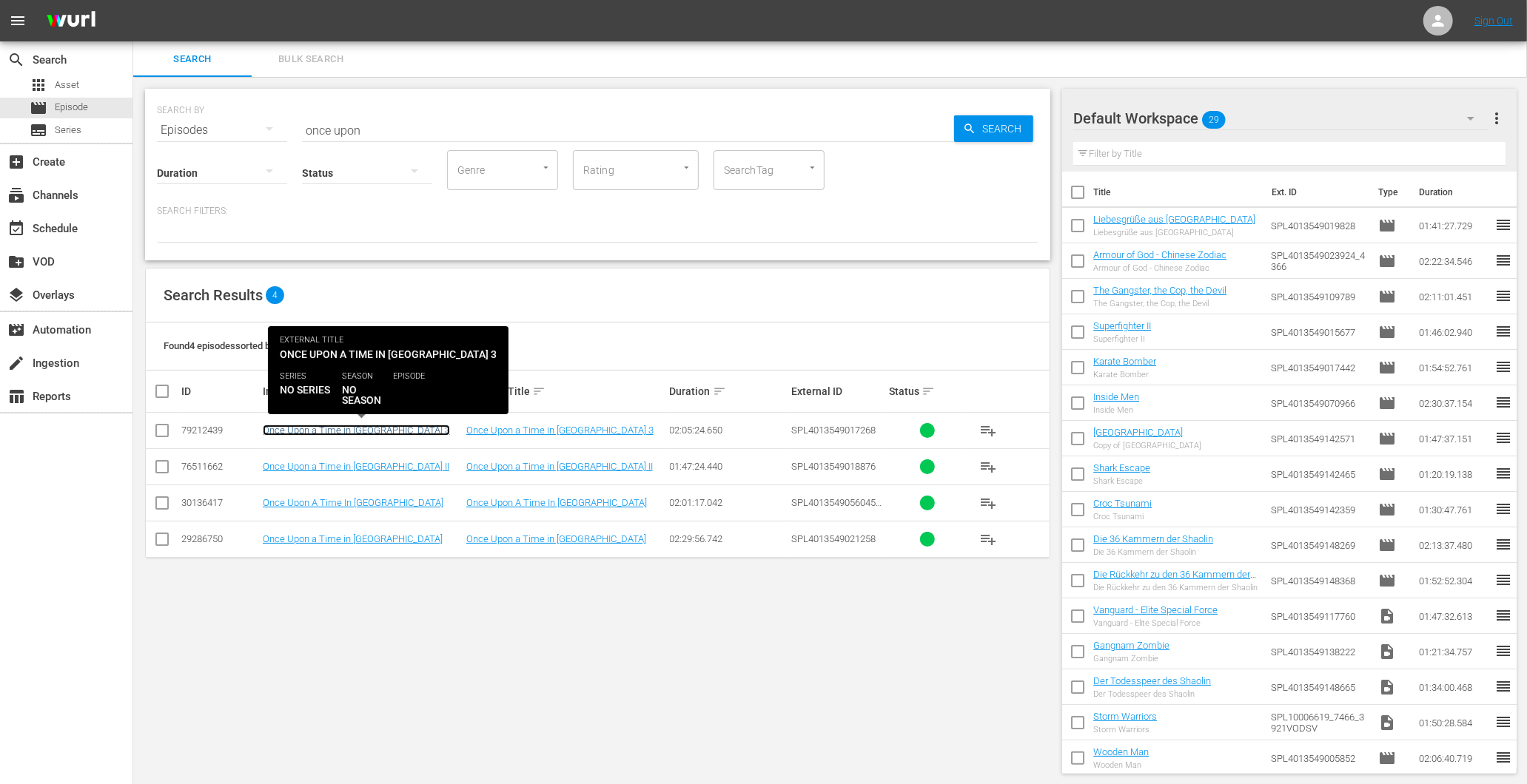
click at [314, 433] on link "Once Upon a Time in [GEOGRAPHIC_DATA] 3" at bounding box center [356, 430] width 187 height 11
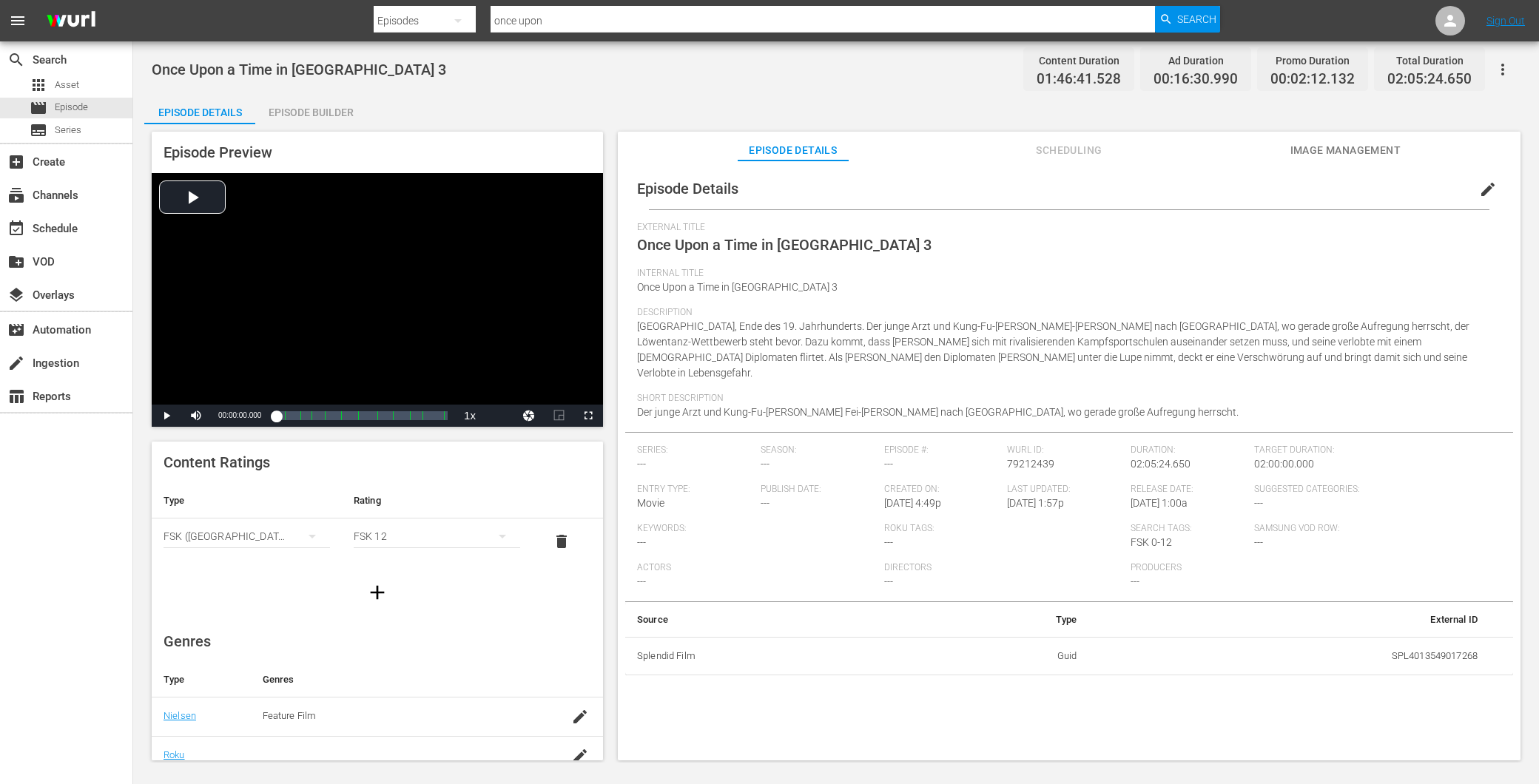
click at [329, 103] on div "Episode Builder" at bounding box center [310, 112] width 111 height 35
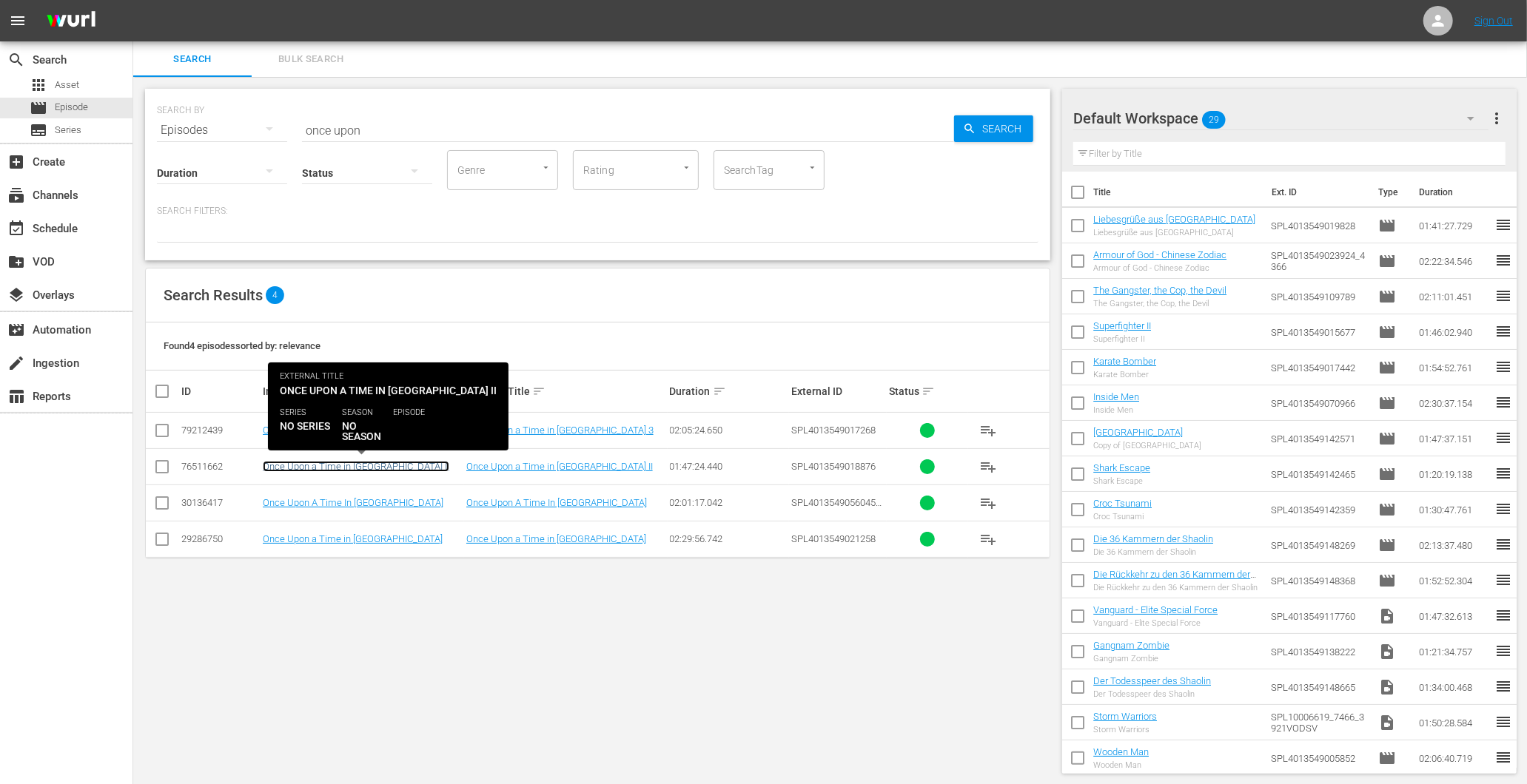
click at [349, 464] on link "Once Upon a Time in China II" at bounding box center [356, 466] width 186 height 11
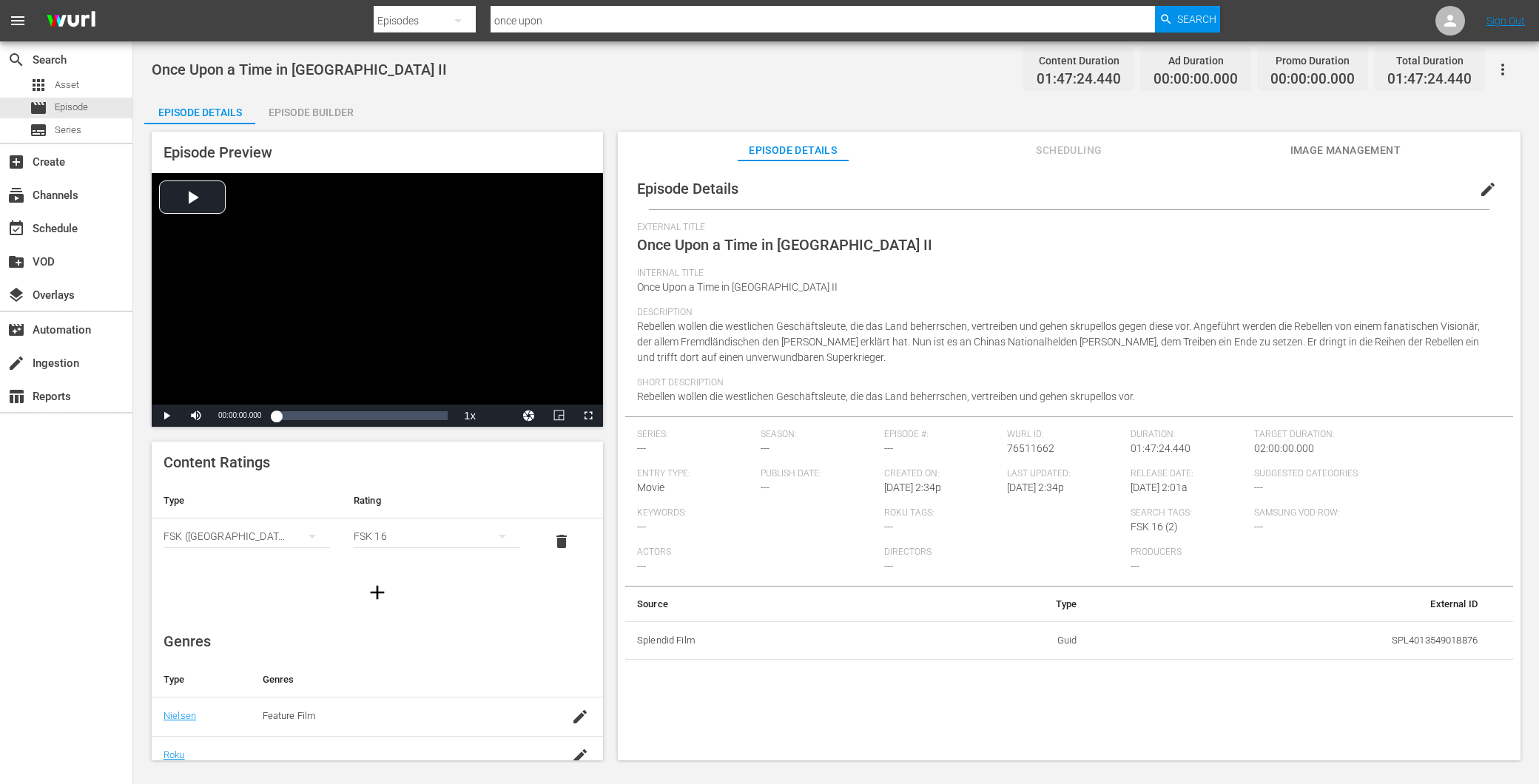
click at [289, 100] on div "Episode Builder" at bounding box center [310, 112] width 111 height 35
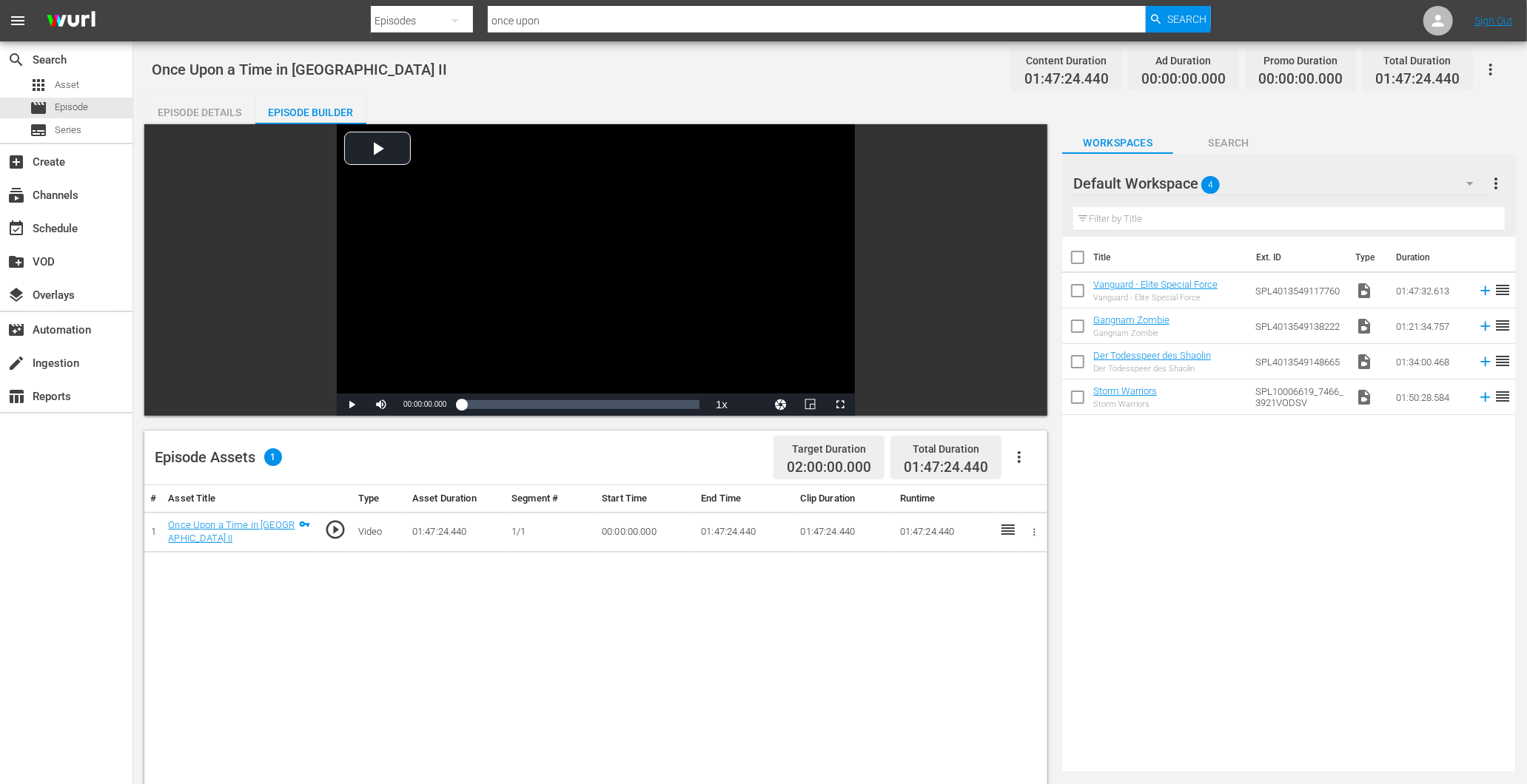
click at [196, 106] on div "Episode Details" at bounding box center [199, 112] width 111 height 35
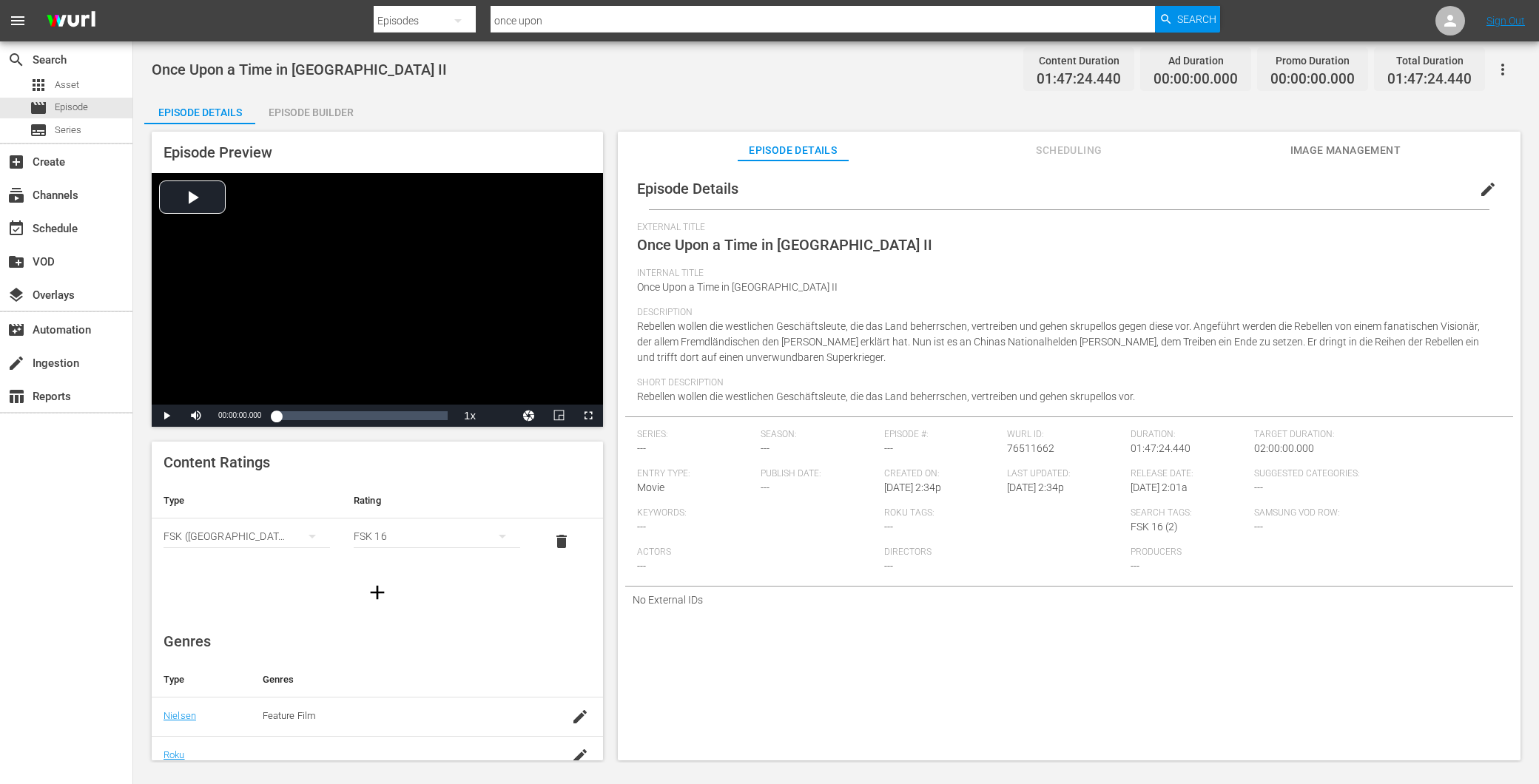
click at [1486, 178] on button "edit" at bounding box center [1487, 189] width 35 height 35
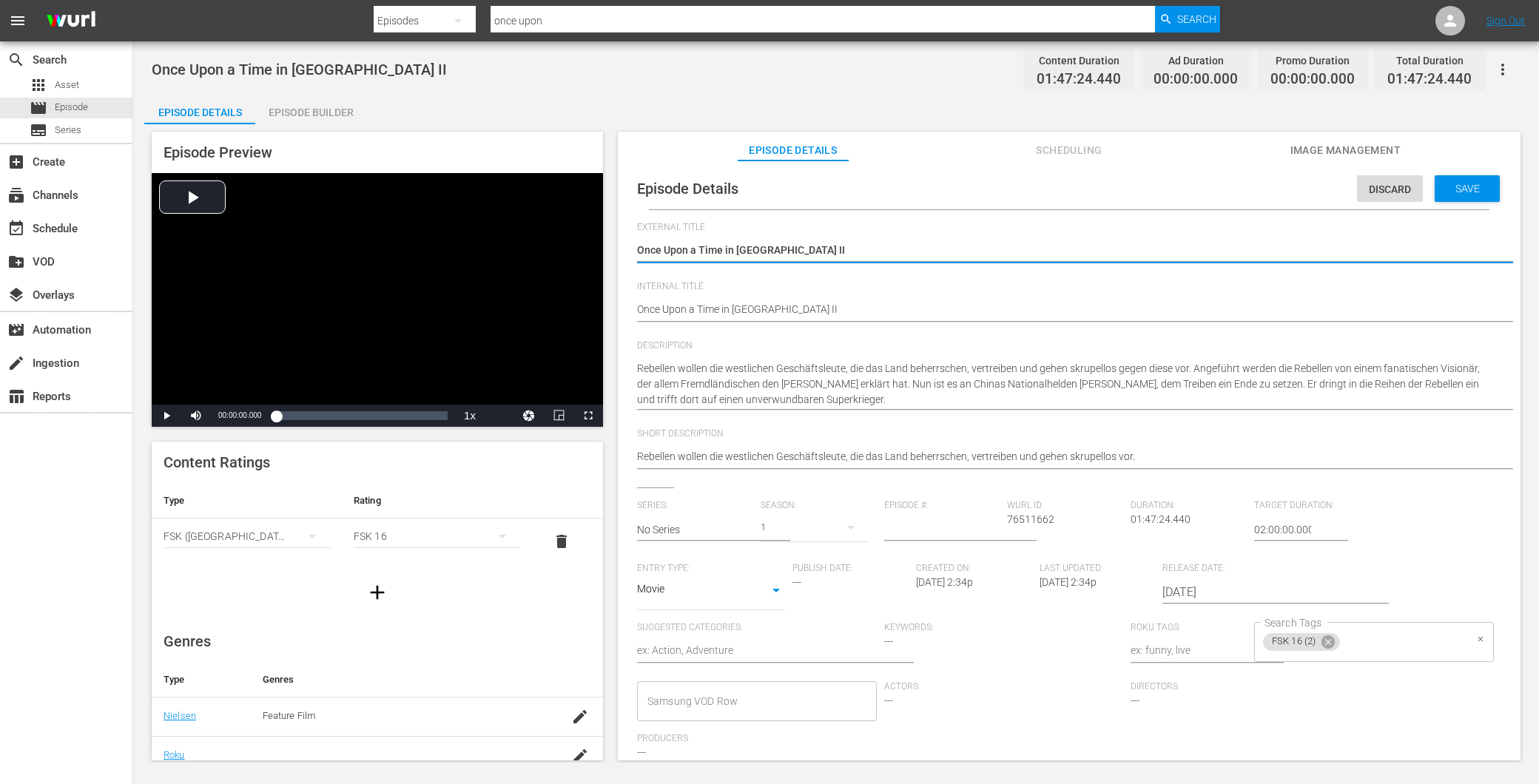
click at [1325, 638] on icon at bounding box center [1328, 642] width 13 height 13
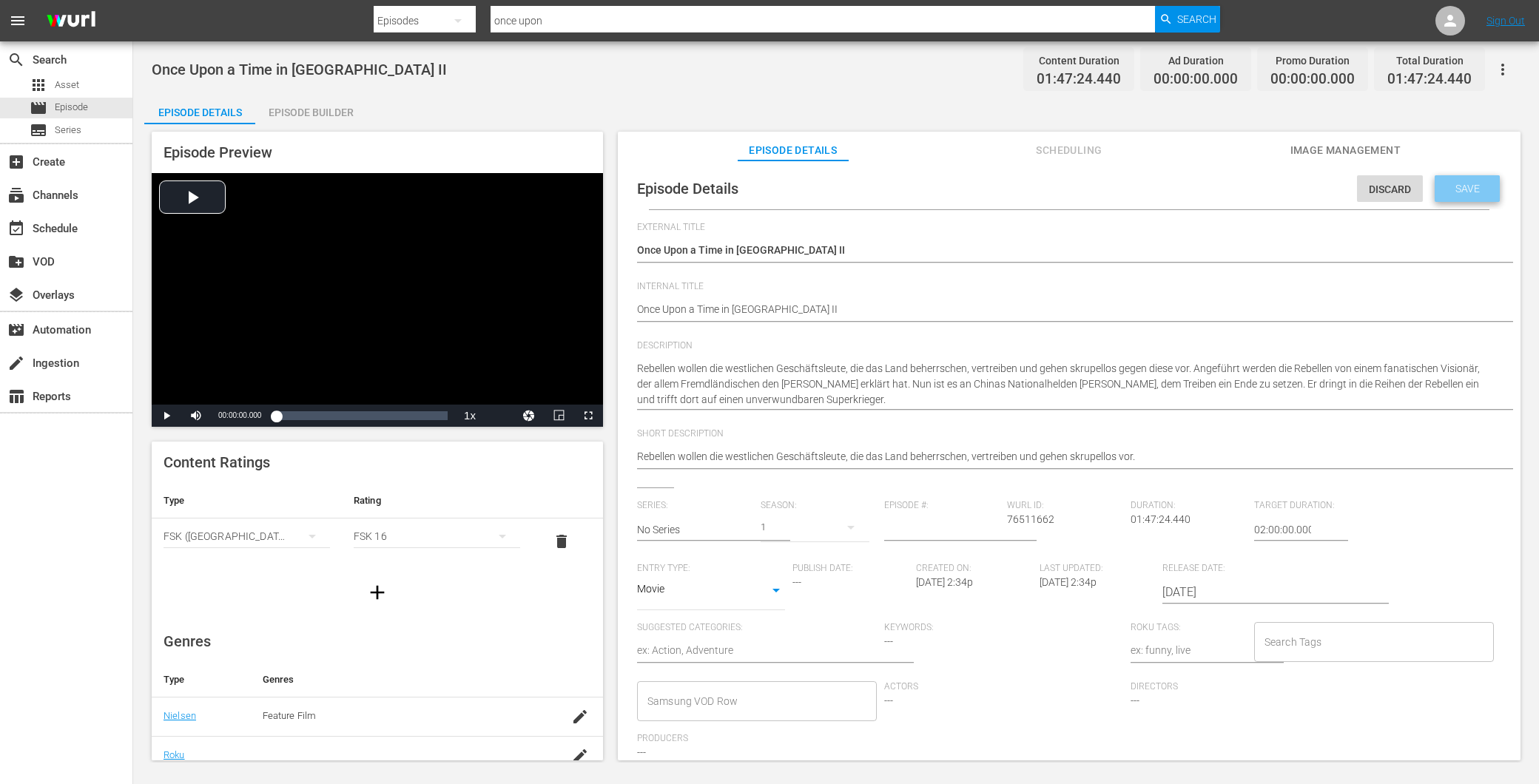
click at [1456, 187] on span "Save" at bounding box center [1468, 189] width 48 height 12
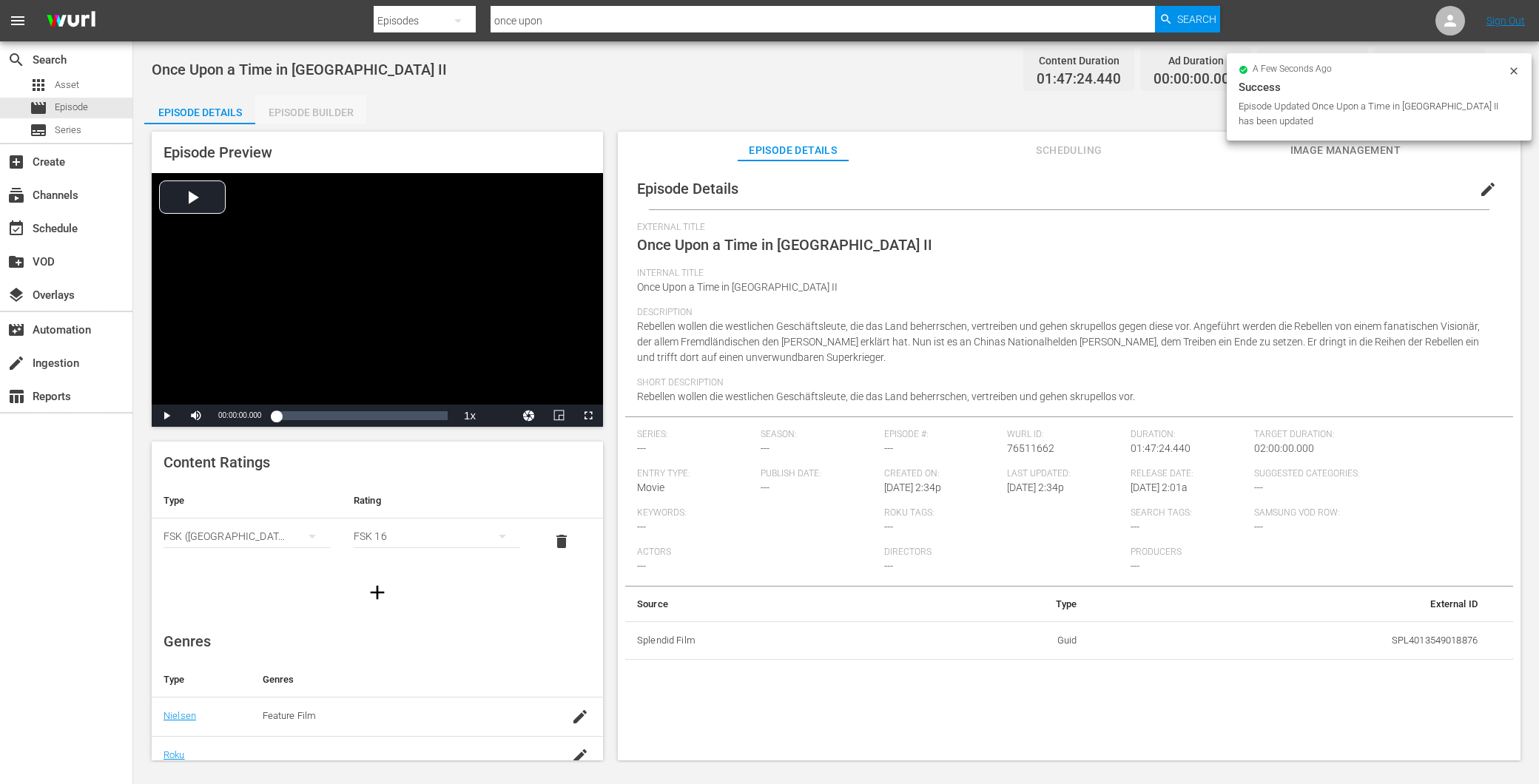
click at [314, 113] on div "Episode Builder" at bounding box center [310, 112] width 111 height 35
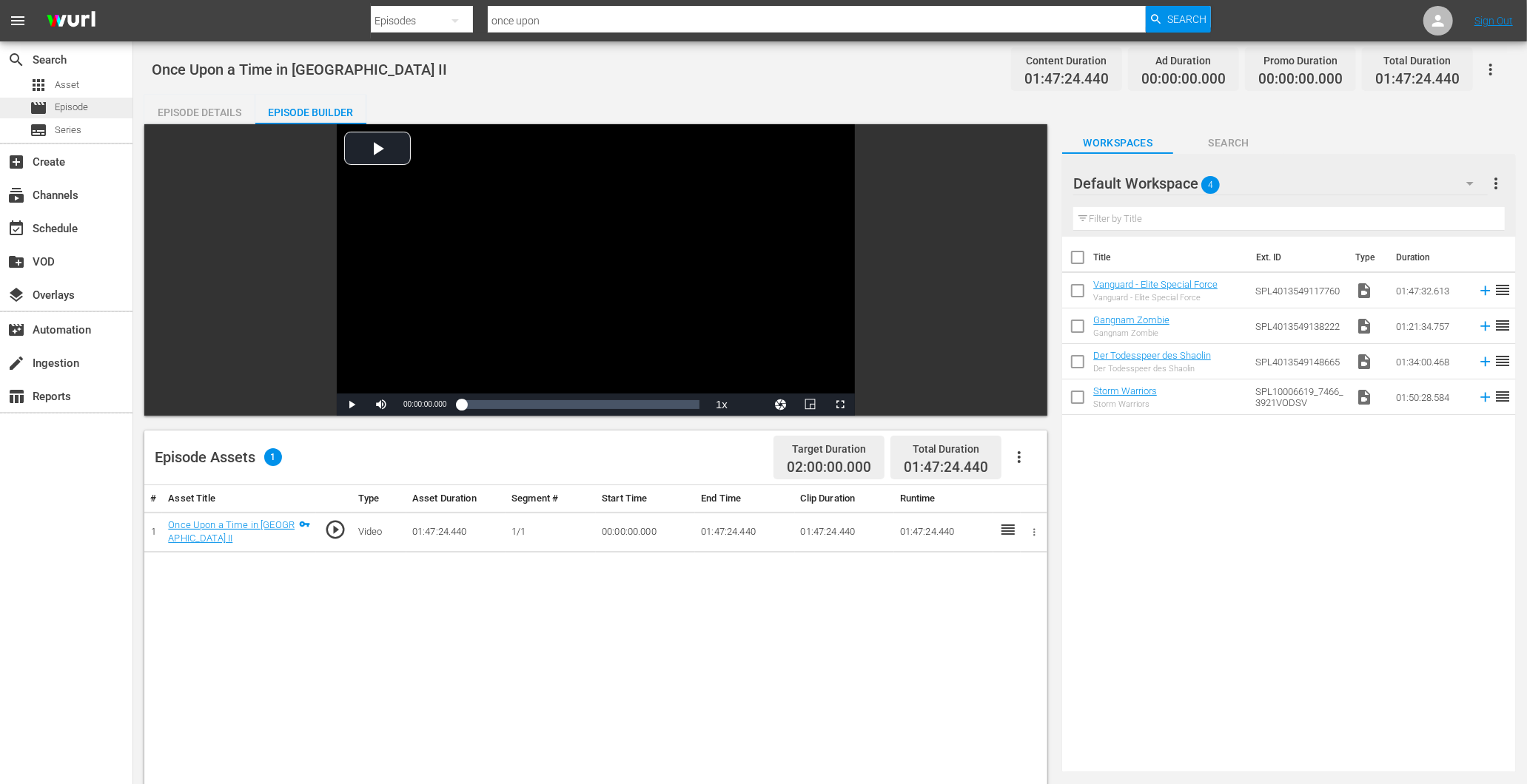
click at [60, 103] on span "Episode" at bounding box center [72, 107] width 34 height 15
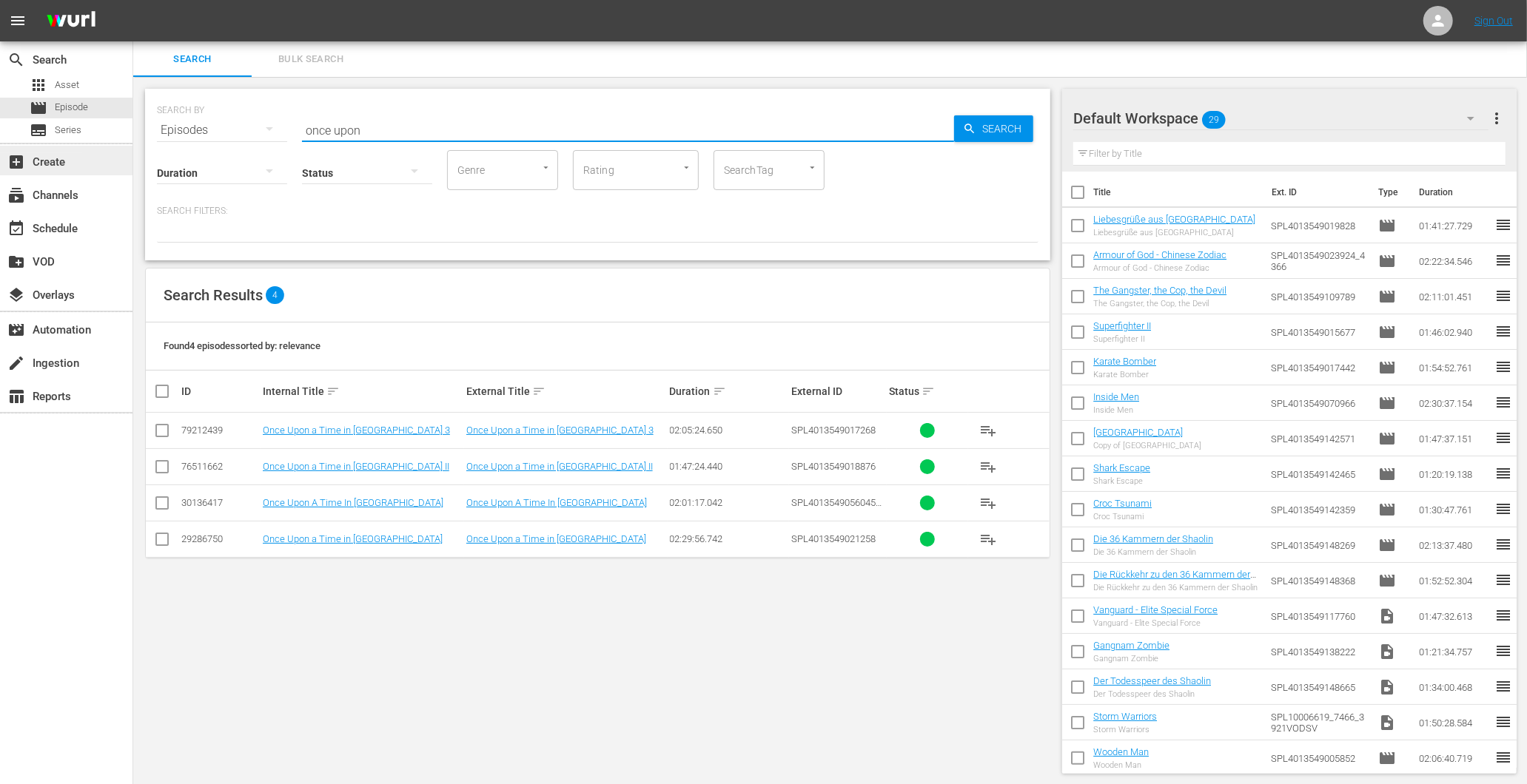
drag, startPoint x: 443, startPoint y: 114, endPoint x: 54, endPoint y: 152, distance: 390.9
click at [134, 0] on div "search Search apps Asset movie Episode subtitles Series add_box Create subscrip…" at bounding box center [830, 0] width 1393 height 0
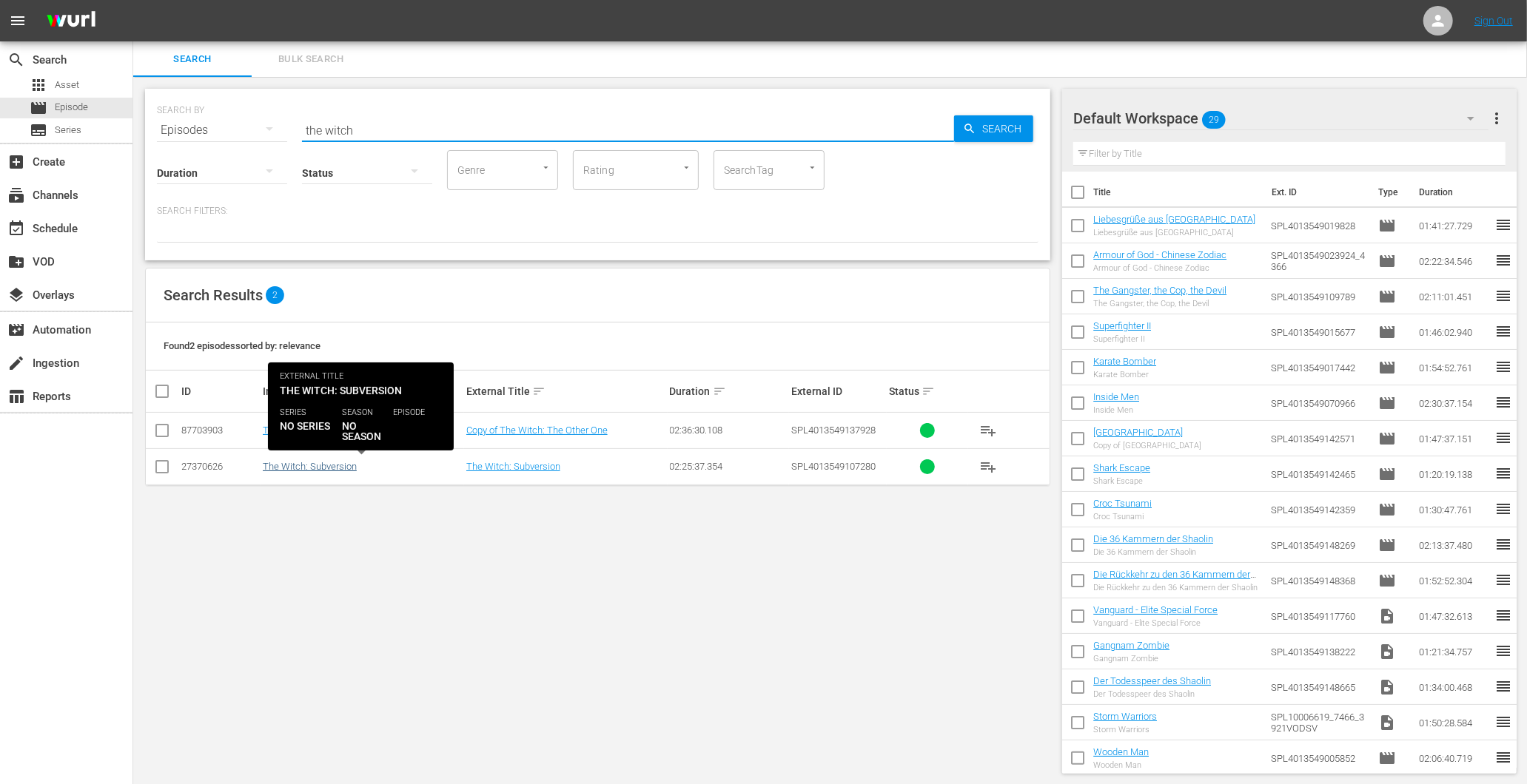
type input "the witch"
click at [290, 470] on link "The Witch: Subversion" at bounding box center [309, 466] width 94 height 11
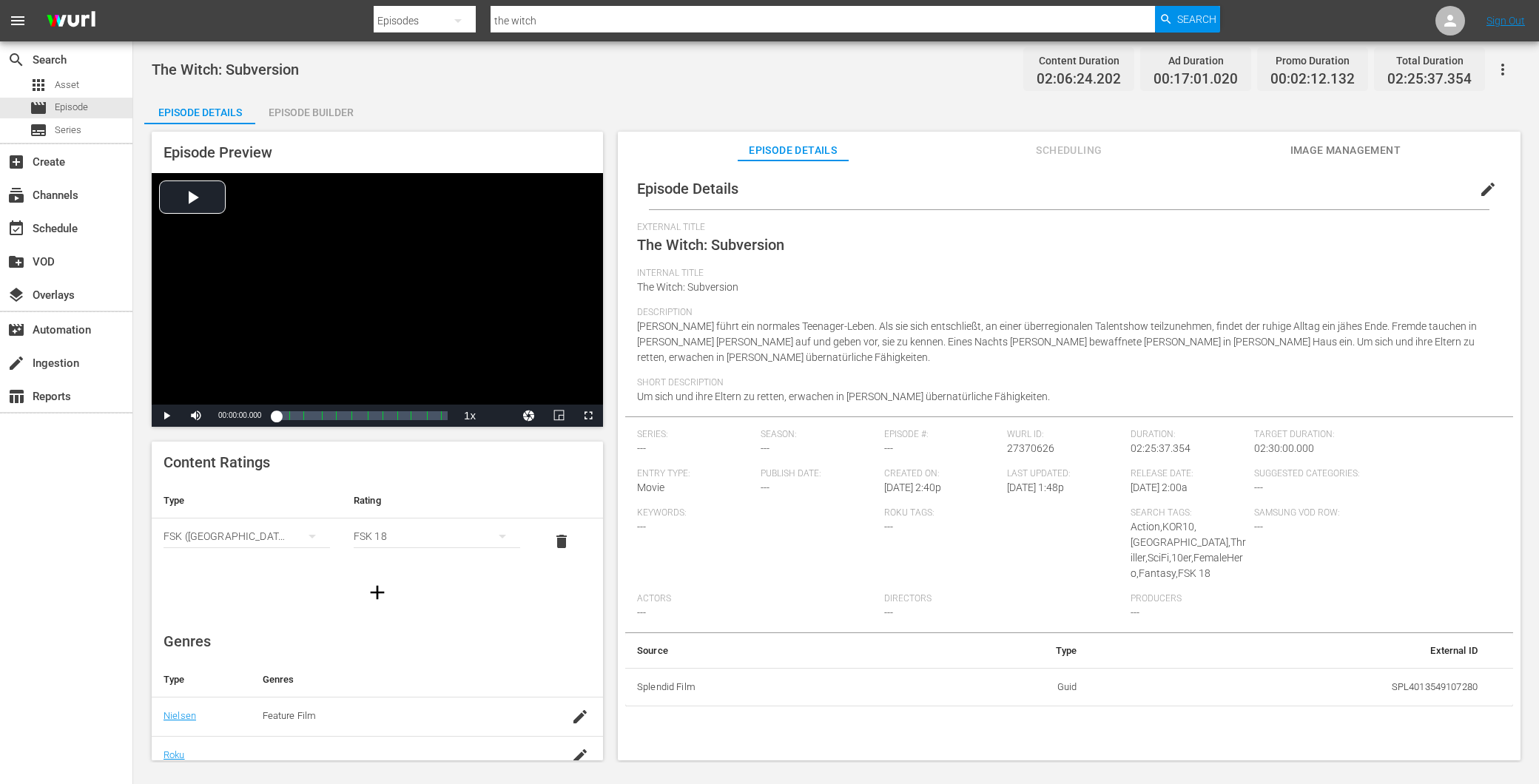
click at [327, 103] on div "Episode Builder" at bounding box center [310, 112] width 111 height 35
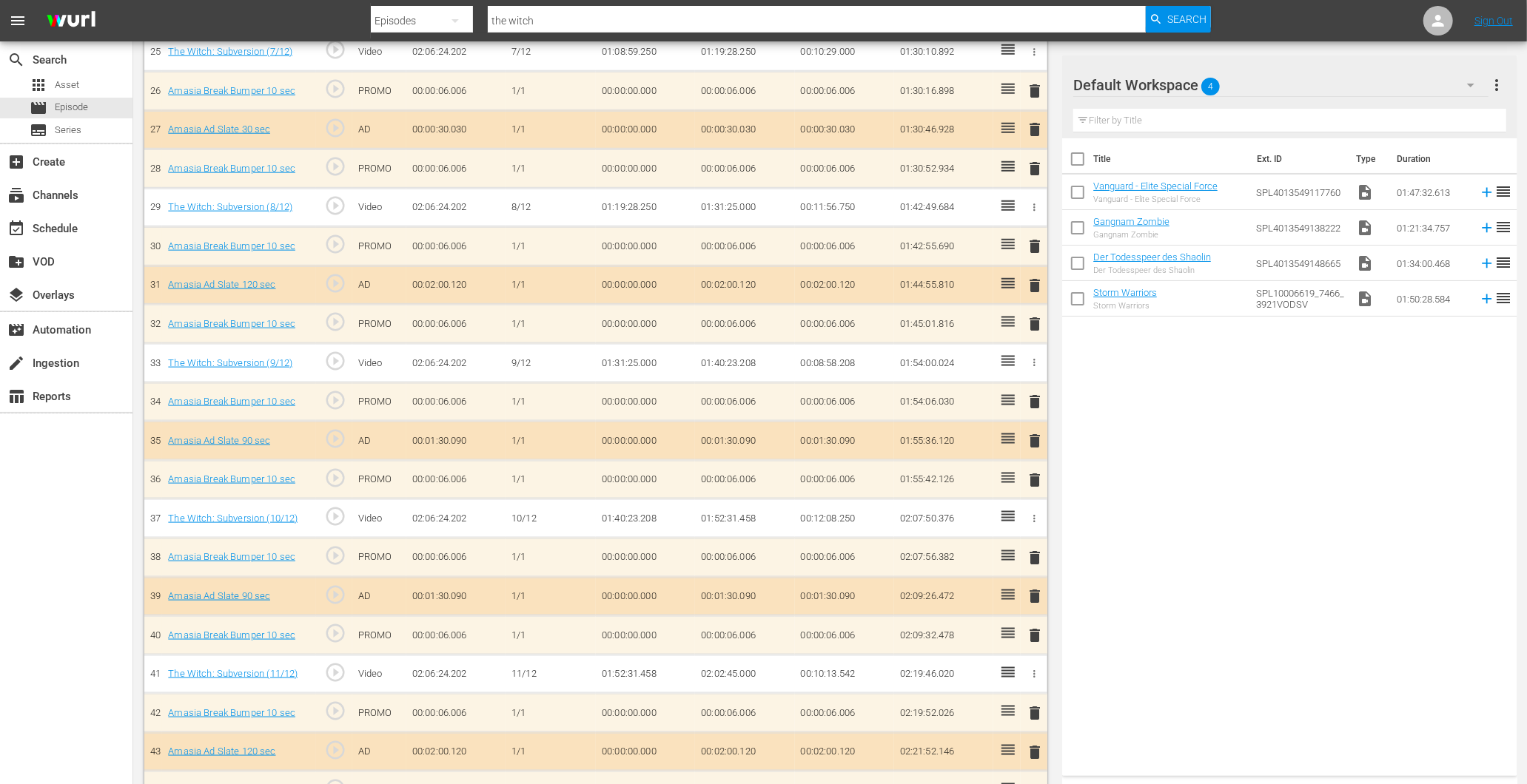
scroll to position [1482, 0]
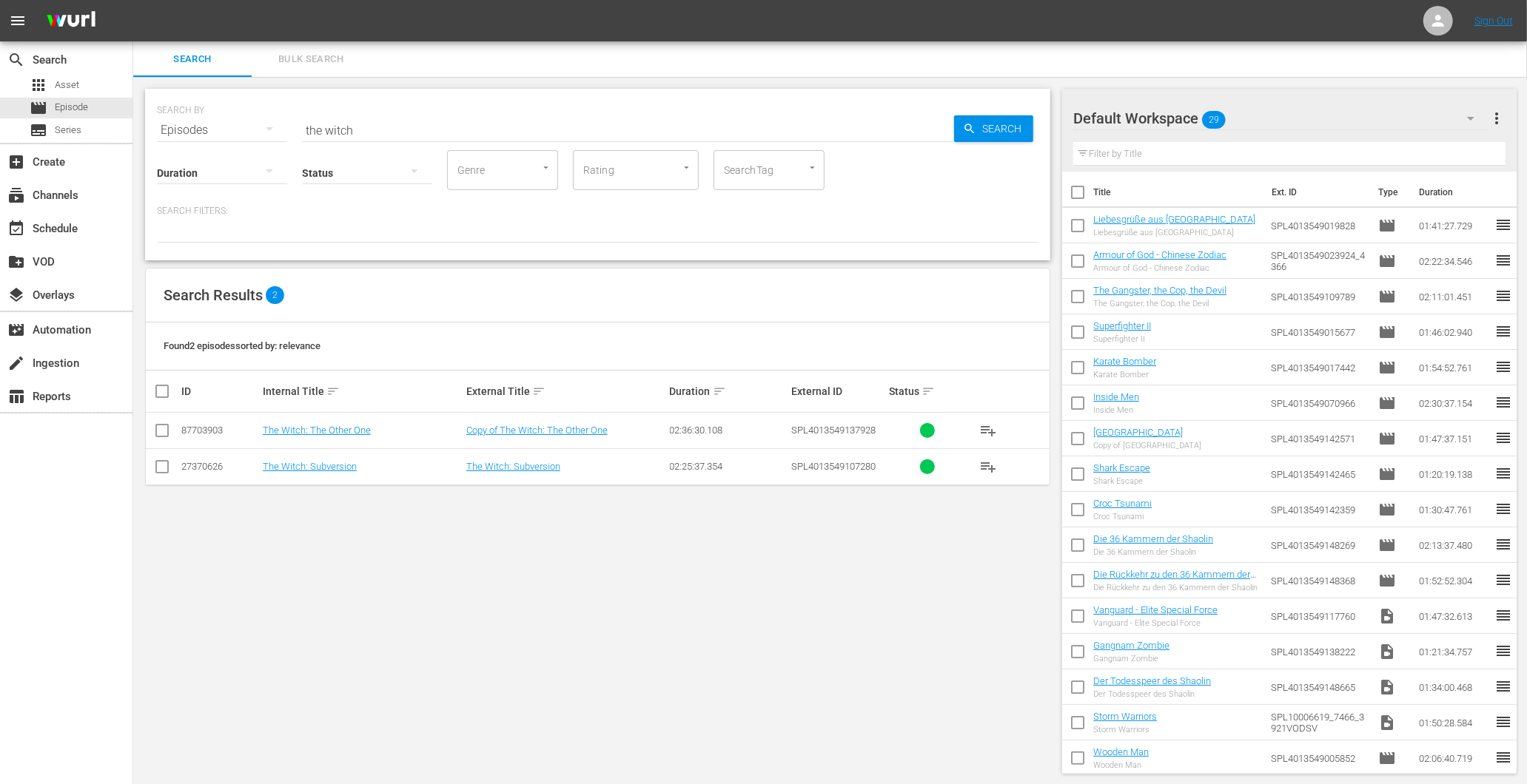
drag, startPoint x: 380, startPoint y: 128, endPoint x: -28, endPoint y: 122, distance: 408.0
click at [0, 122] on html "menu Sign Out search Search apps Asset movie Episode subtitles Series add_box C…" at bounding box center [764, 392] width 1527 height 784
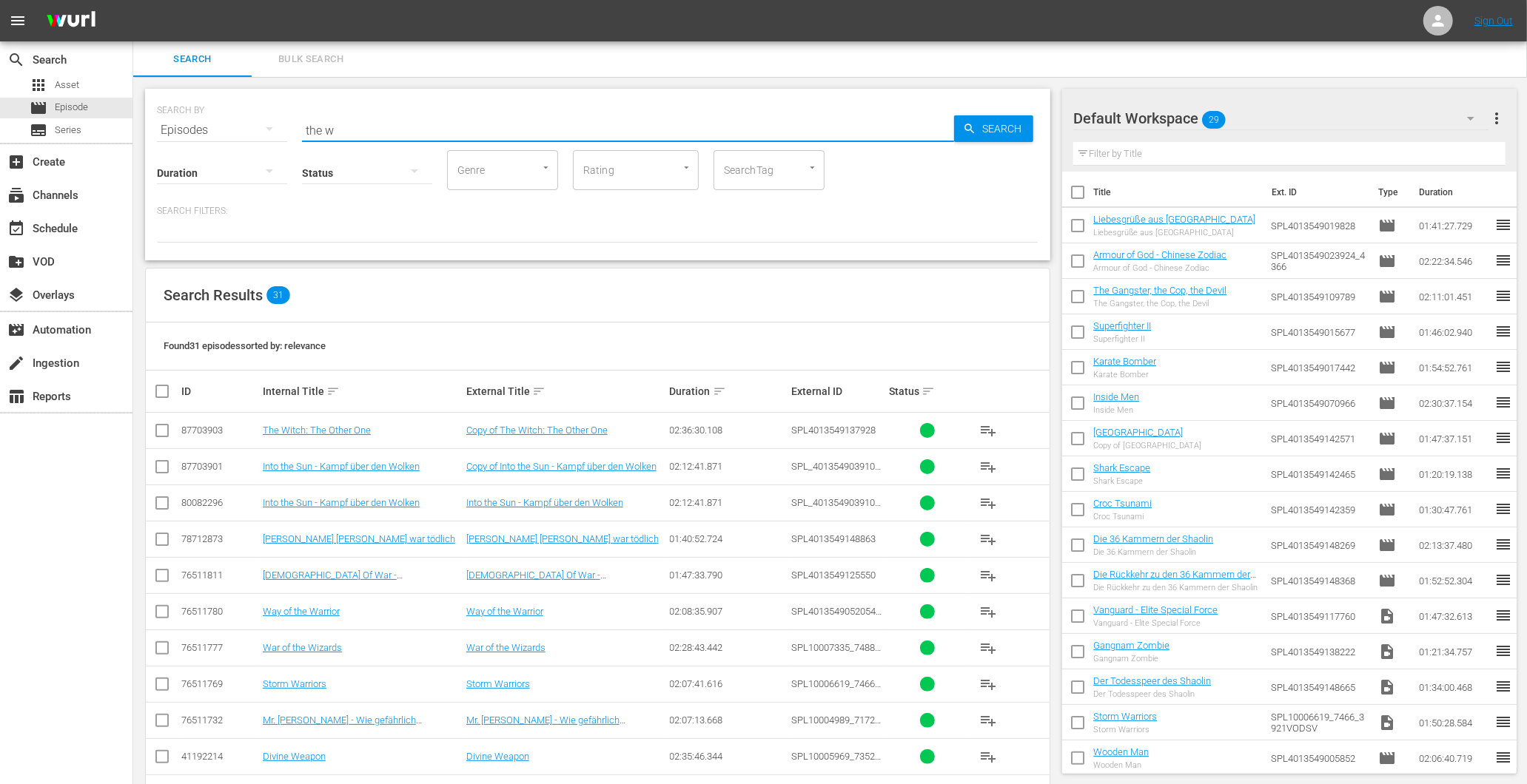
drag, startPoint x: 330, startPoint y: 128, endPoint x: 282, endPoint y: 128, distance: 48.0
click at [282, 128] on div "SEARCH BY Search By Episodes Search ID, Title, Description, Keywords, or Catego…" at bounding box center [597, 121] width 882 height 53
click at [361, 124] on input "the w" at bounding box center [627, 130] width 652 height 35
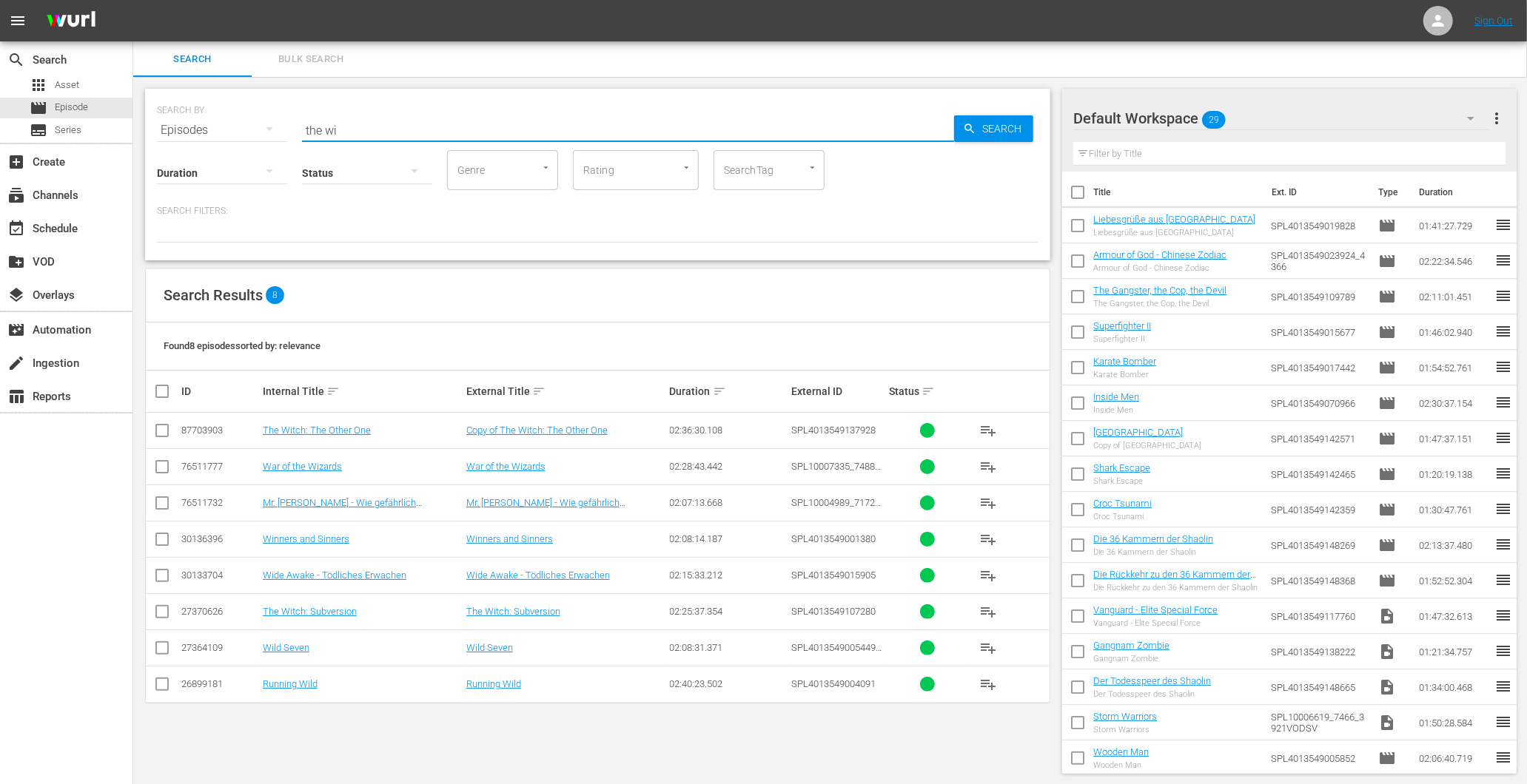
type input "the wi"
click at [315, 619] on td "The Witch: Subversion" at bounding box center [362, 612] width 203 height 36
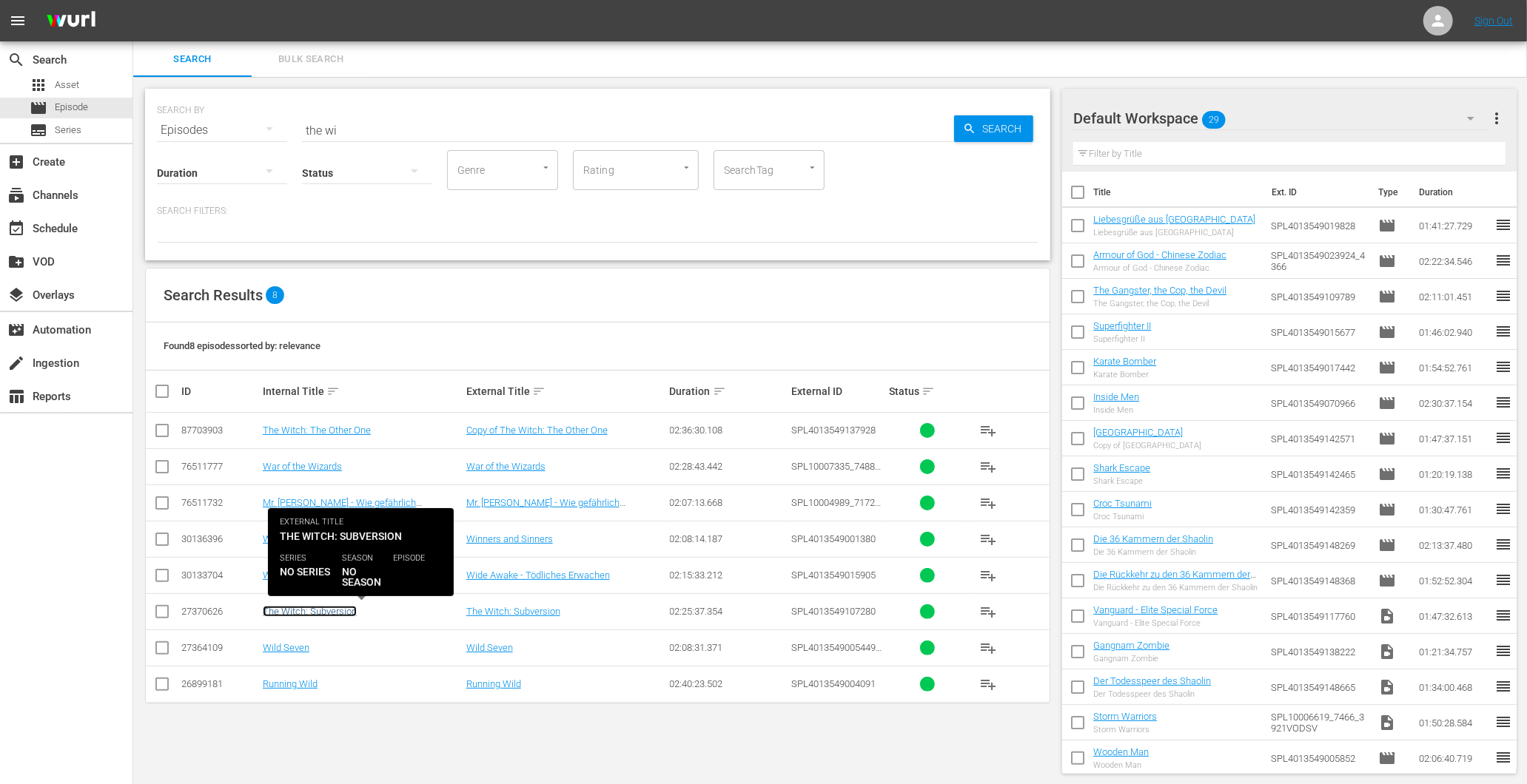
click at [317, 611] on link "The Witch: Subversion" at bounding box center [309, 611] width 94 height 11
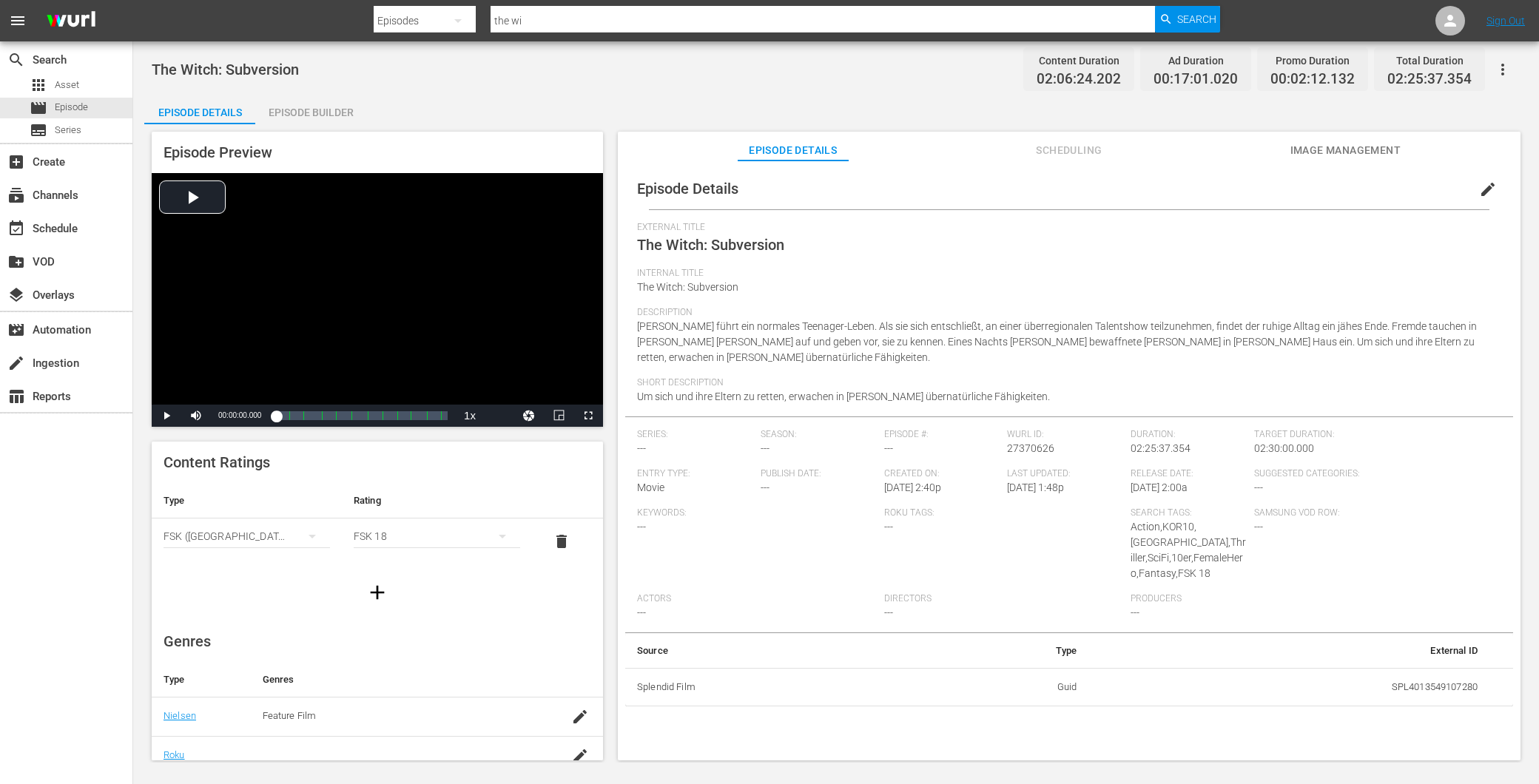
click at [322, 124] on div "Episode Preview Video Player is loading. Play Video Play Mute Current Time 00:0…" at bounding box center [836, 448] width 1384 height 648
click at [311, 103] on div "Episode Builder" at bounding box center [310, 112] width 111 height 35
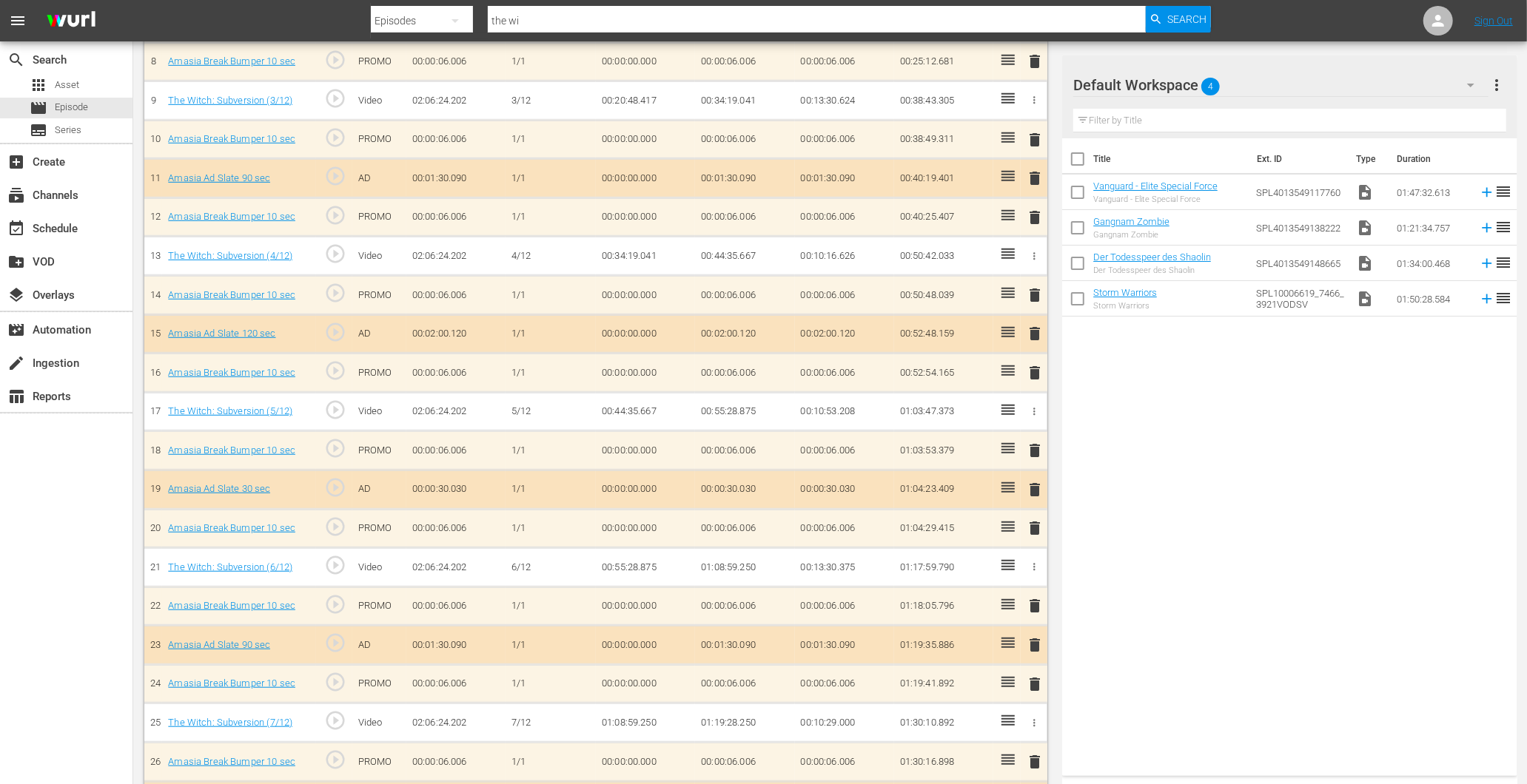
scroll to position [660, 0]
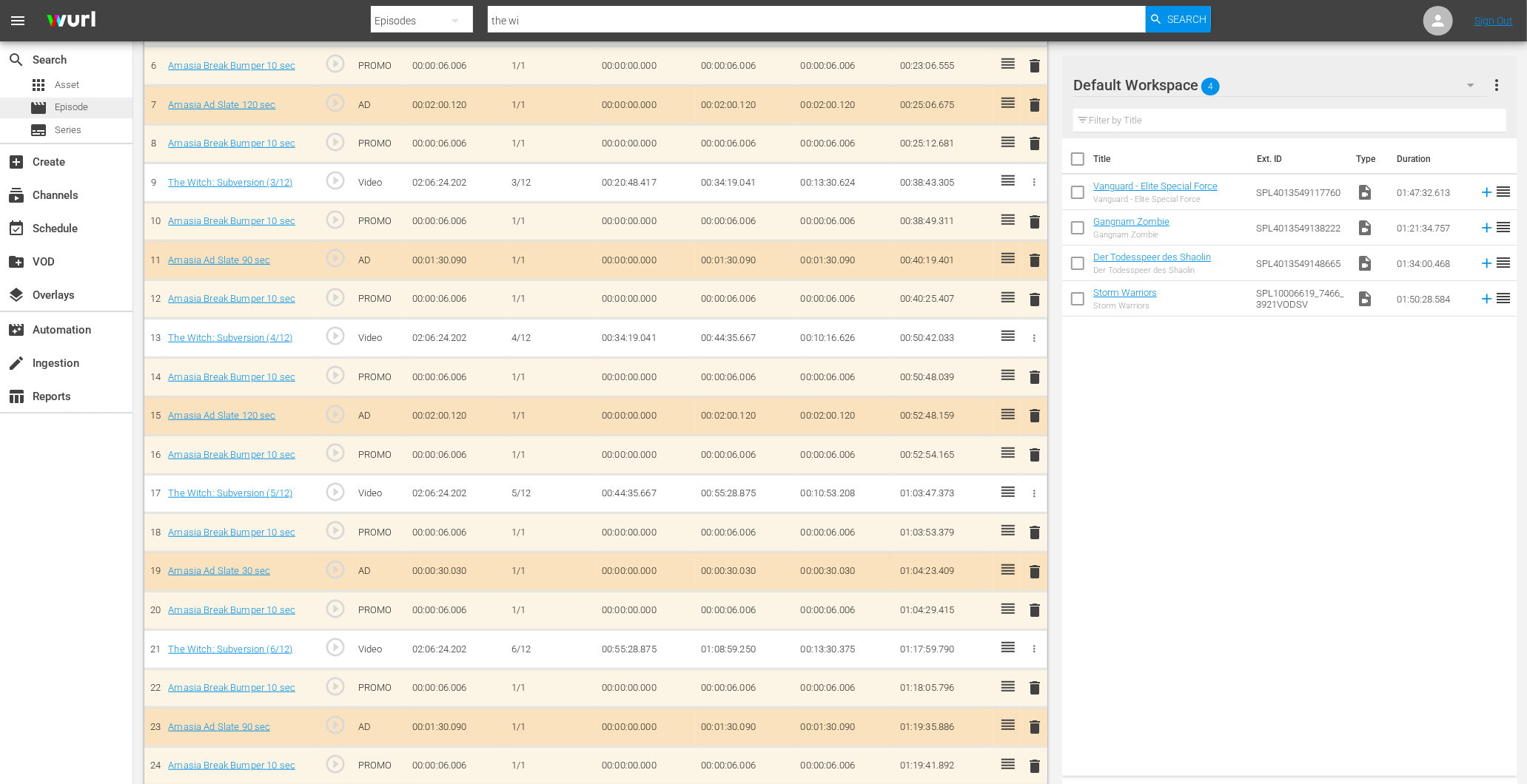
click at [76, 102] on span "Episode" at bounding box center [72, 107] width 34 height 15
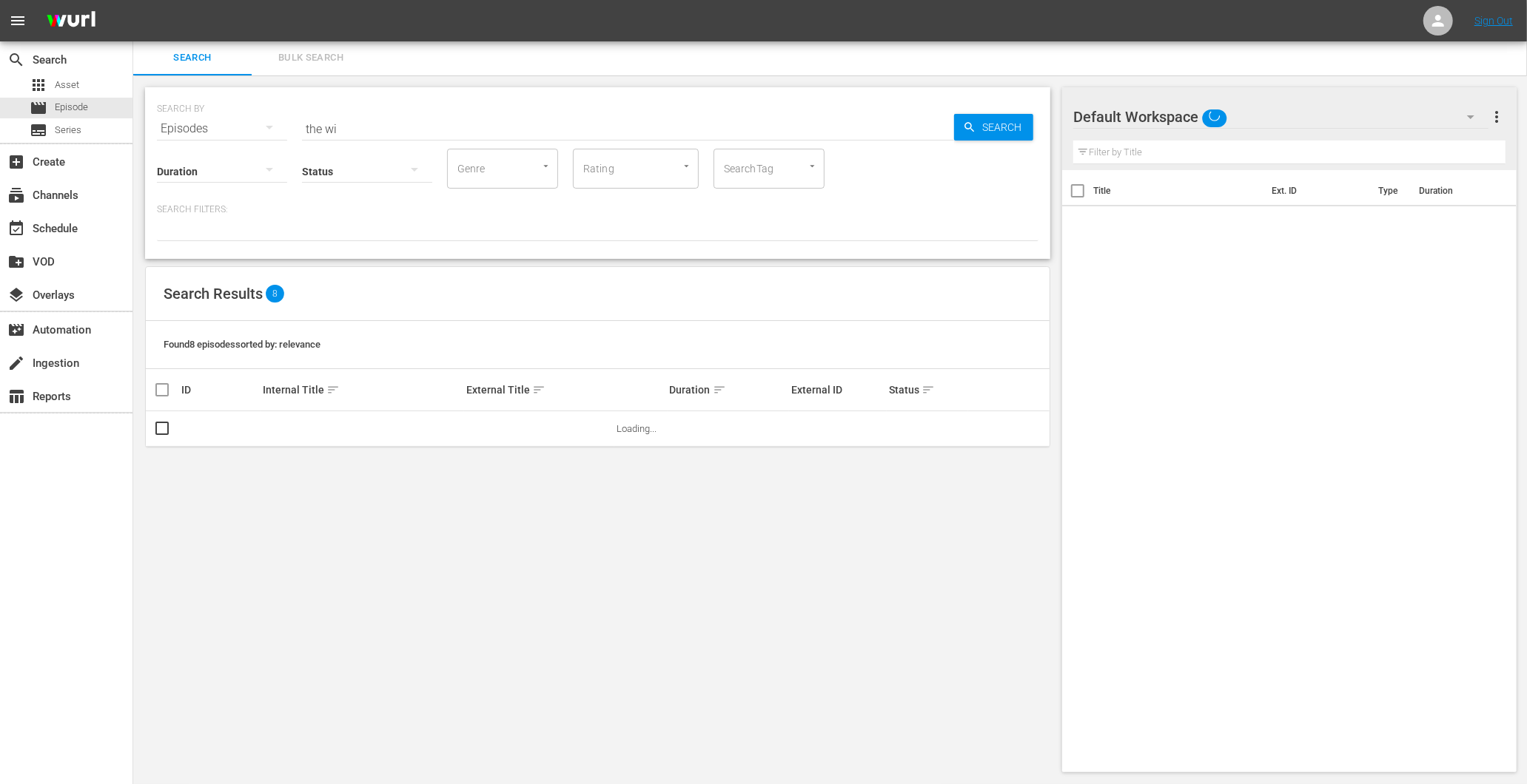
scroll to position [2, 0]
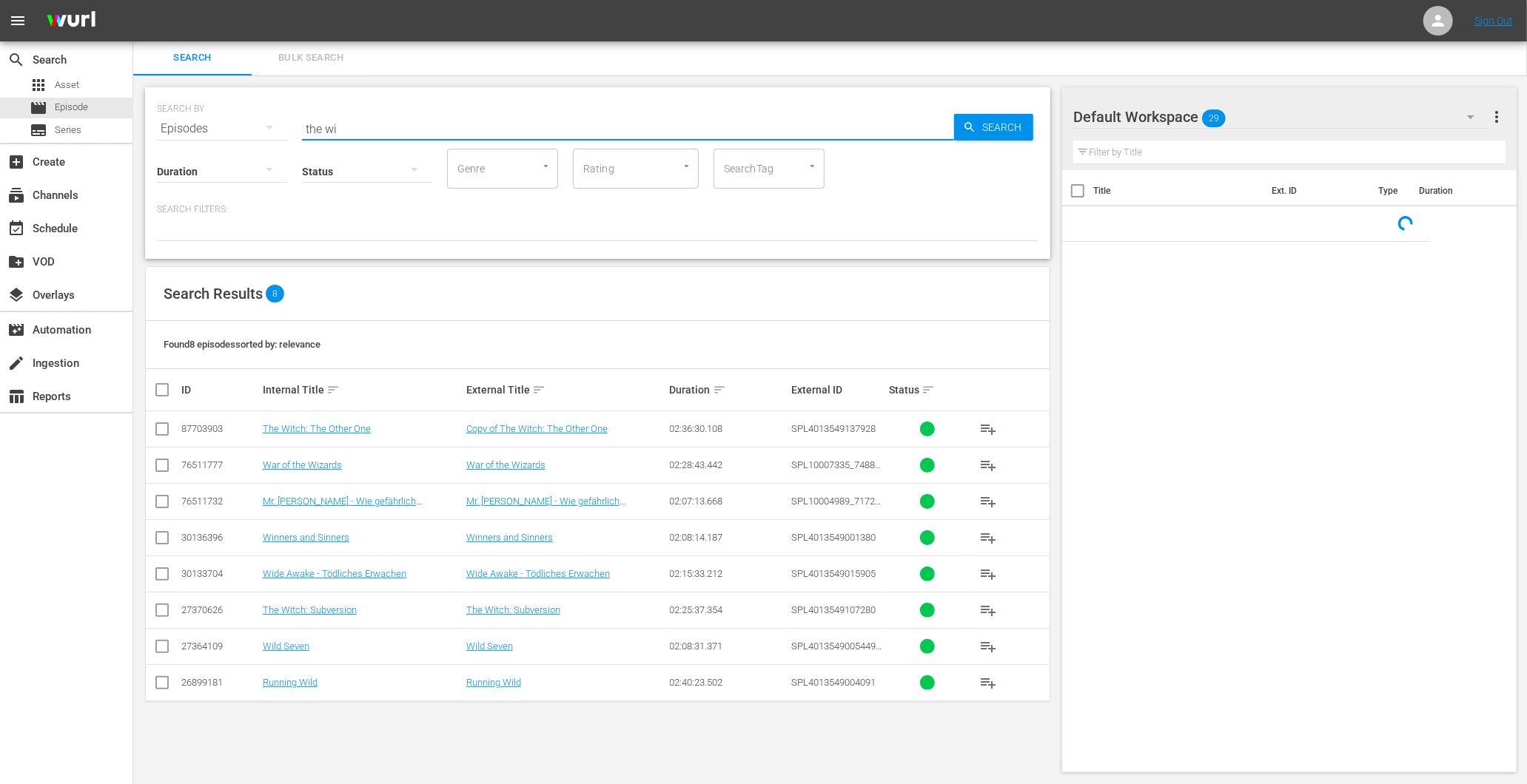
click at [349, 121] on input "the wi" at bounding box center [627, 128] width 652 height 35
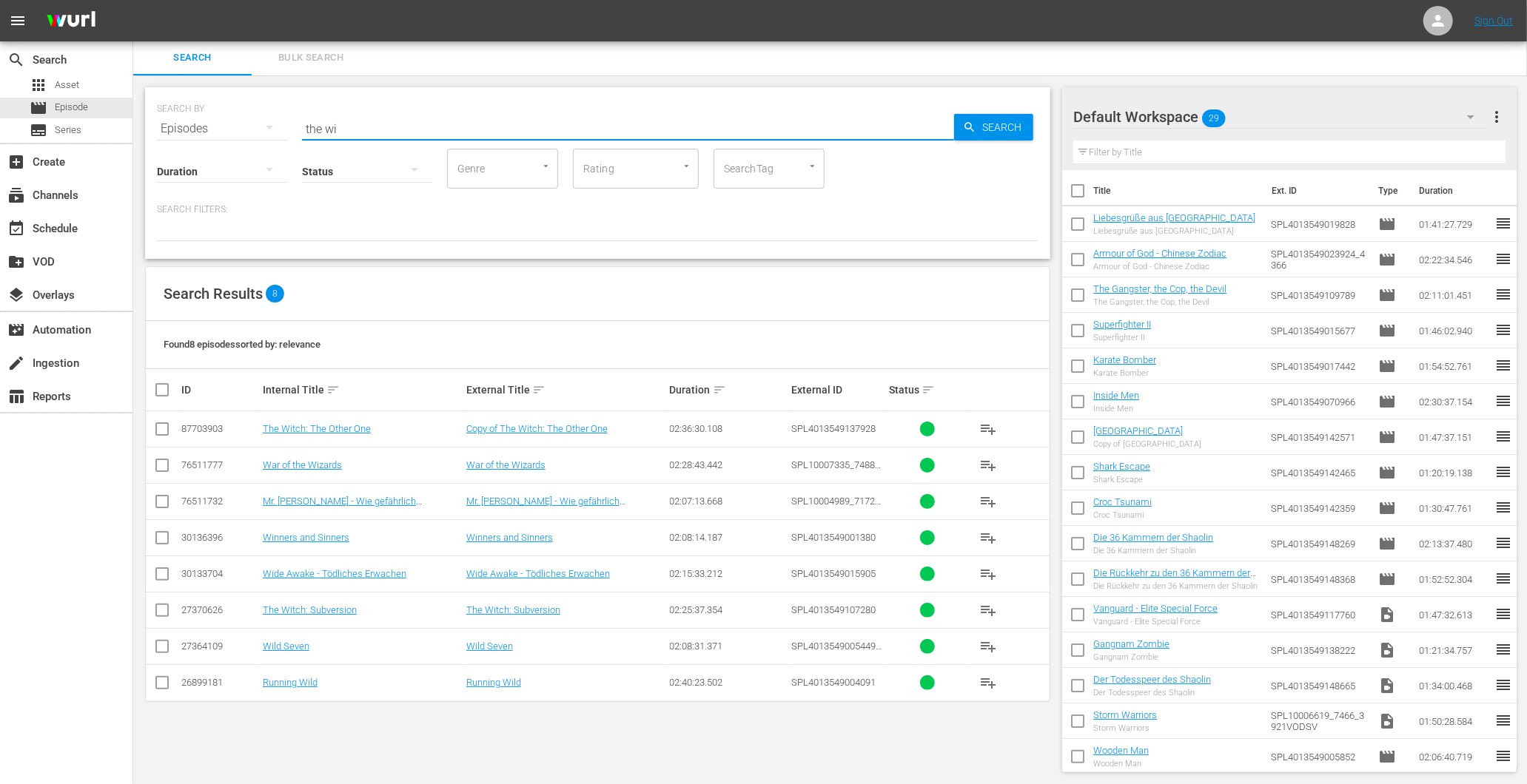
click at [349, 121] on input "the wi" at bounding box center [627, 128] width 652 height 35
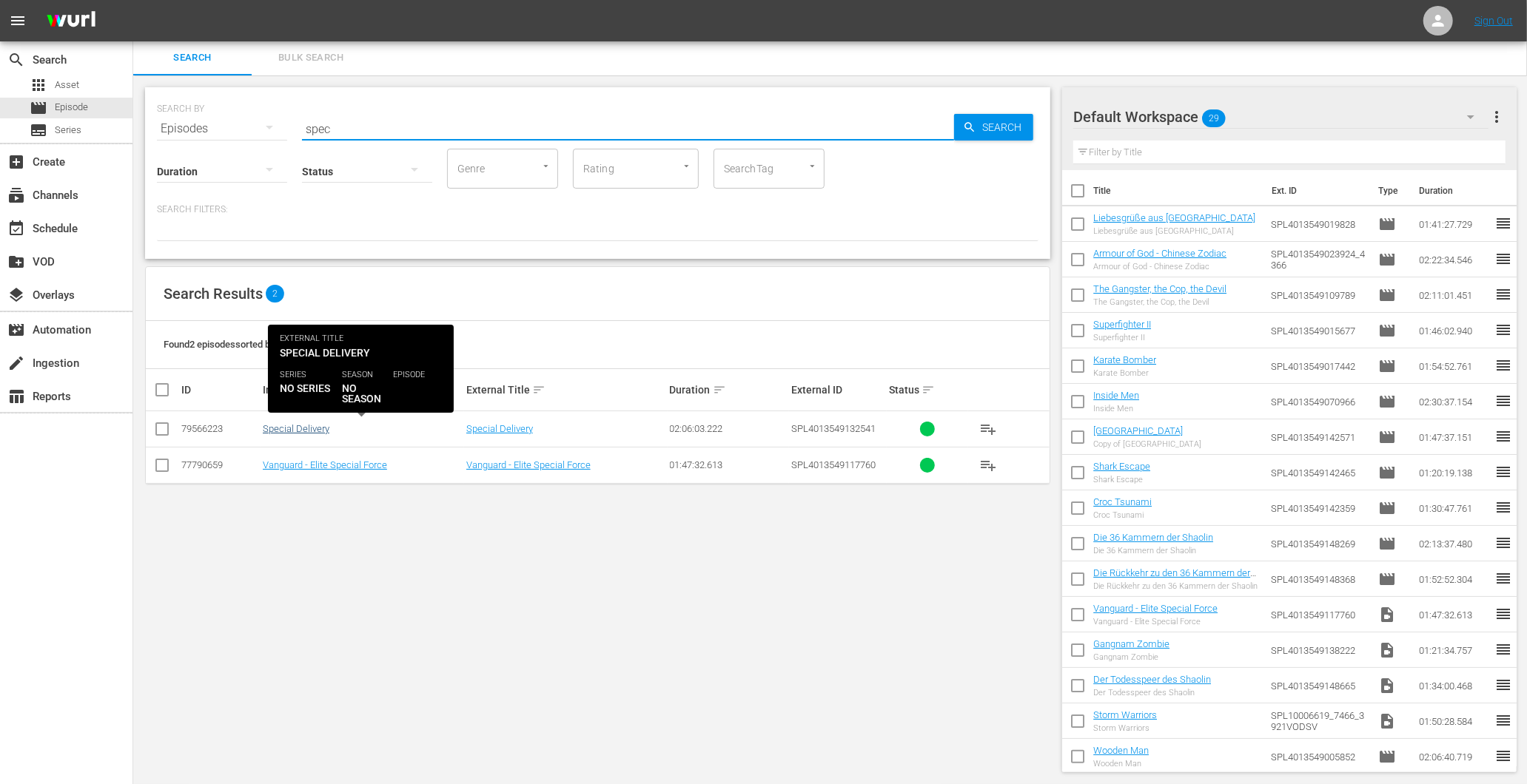
type input "spec"
click at [290, 423] on link "Special Delivery" at bounding box center [296, 428] width 66 height 11
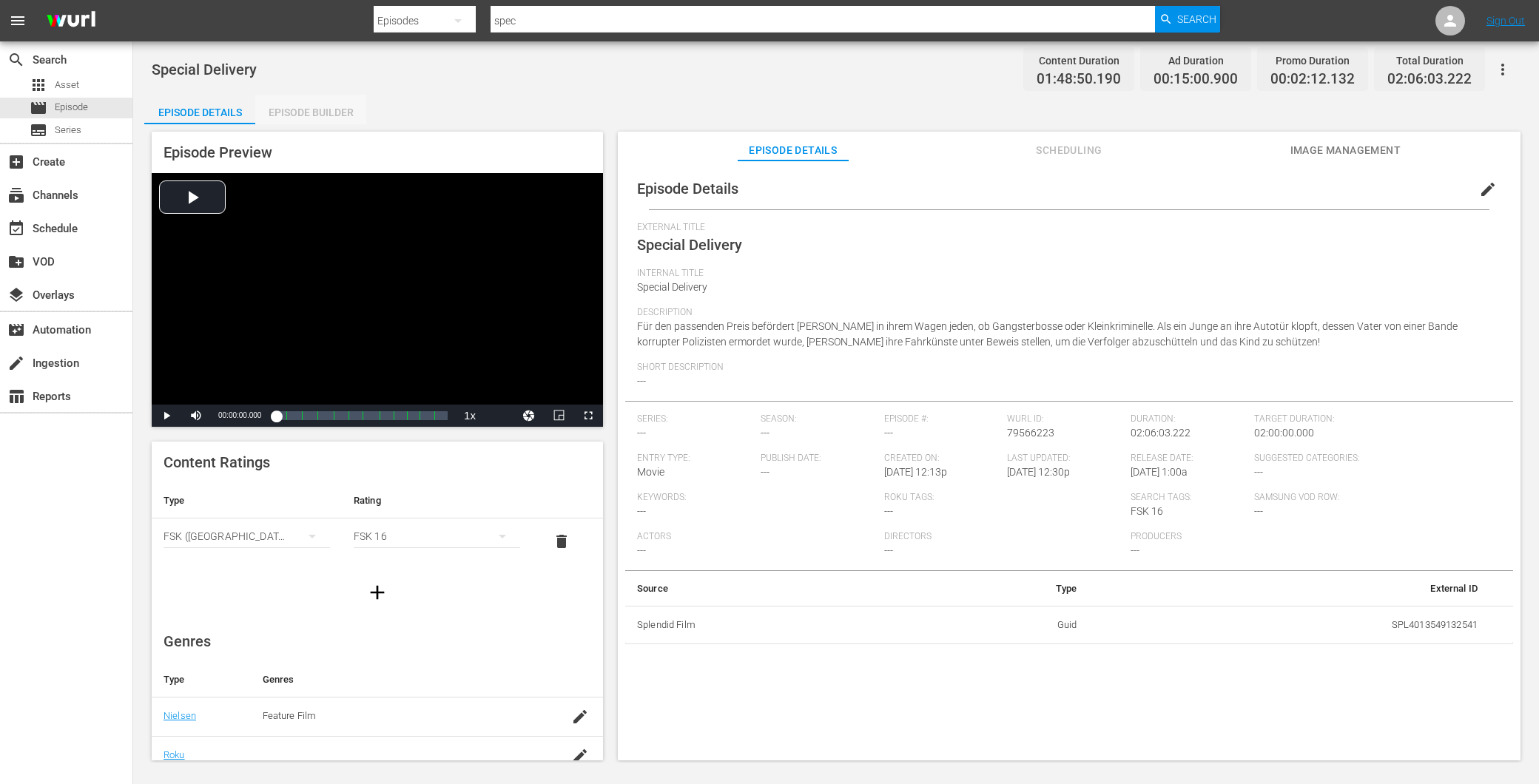
click at [293, 103] on div "Episode Builder" at bounding box center [310, 112] width 111 height 35
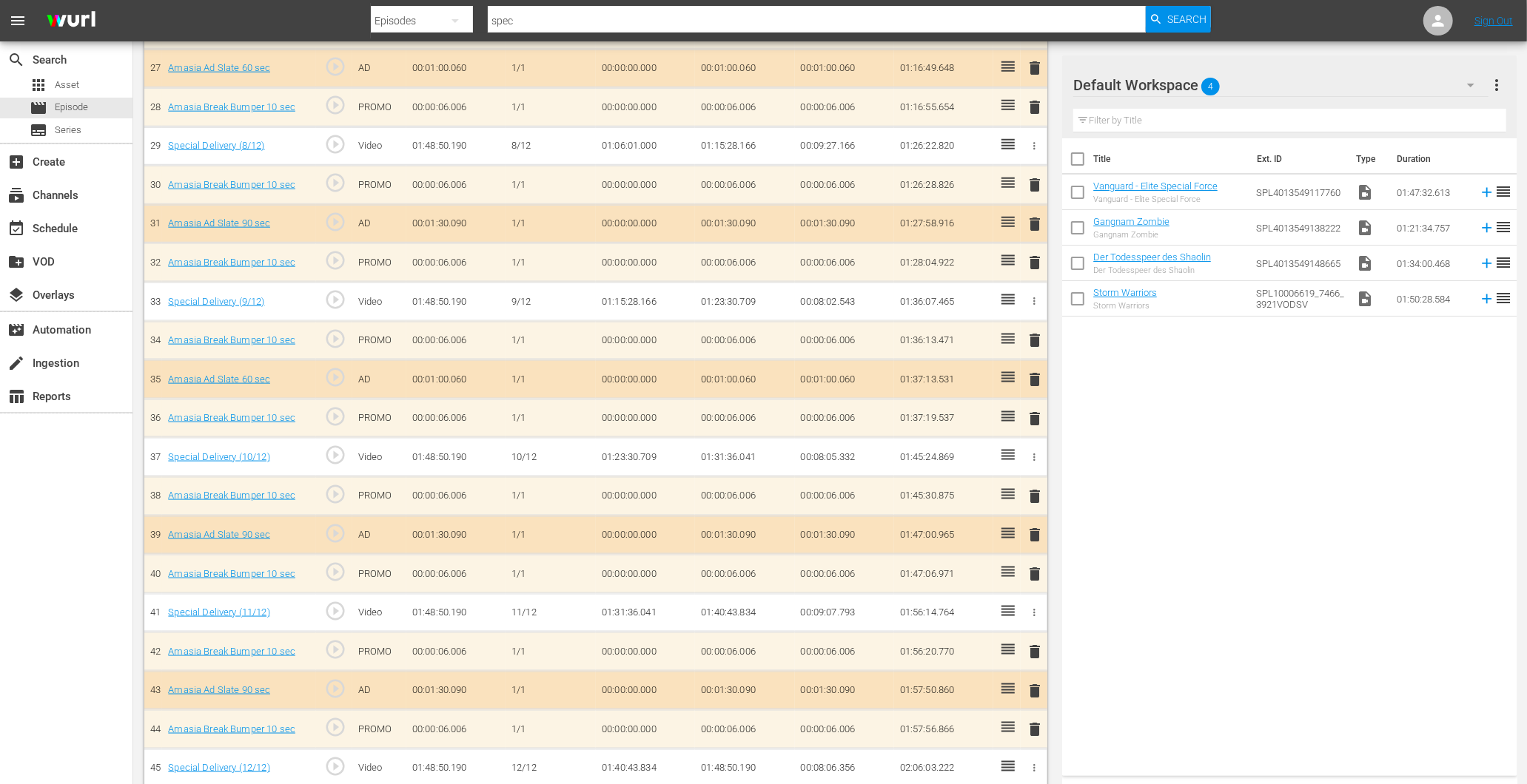
scroll to position [1482, 0]
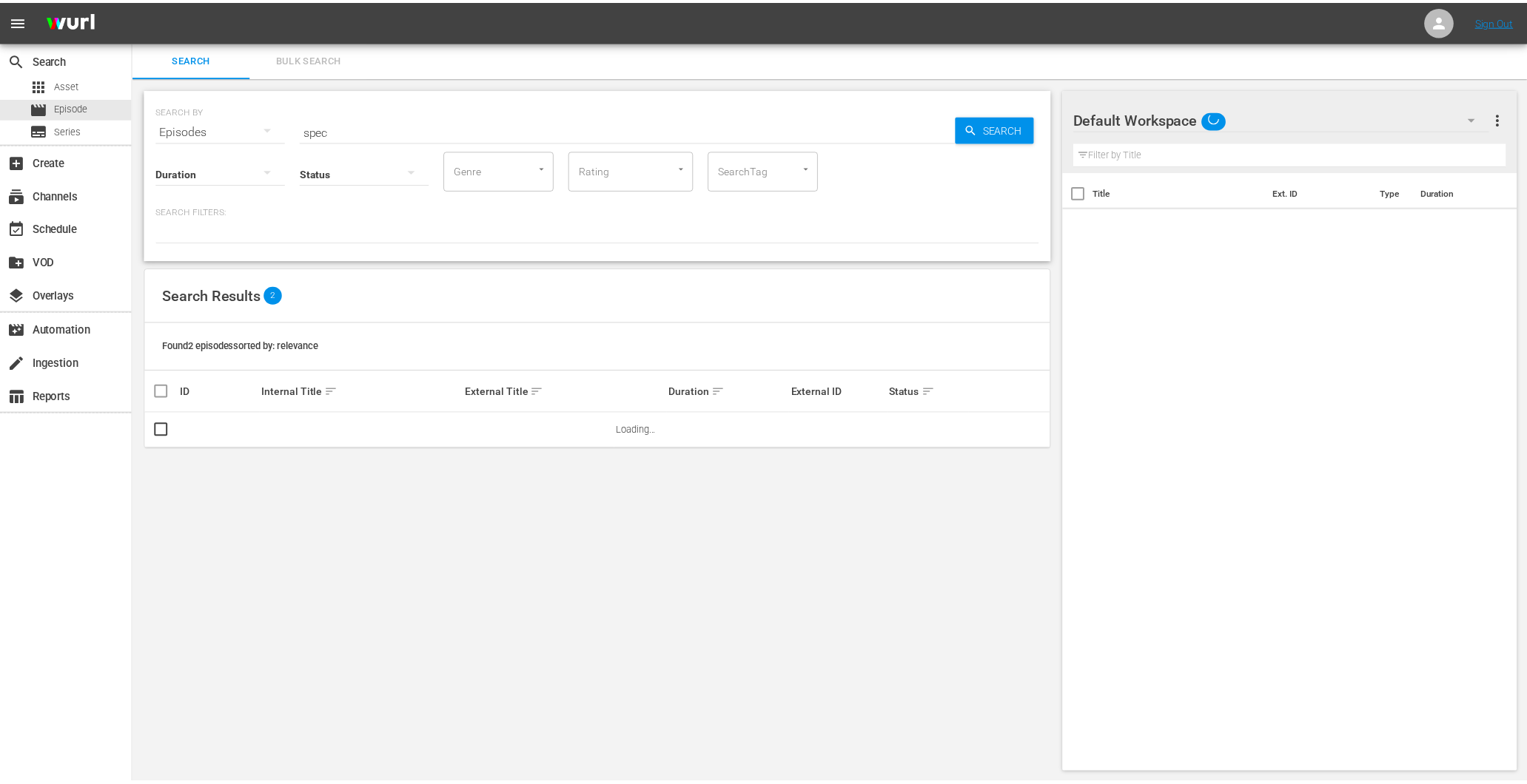
scroll to position [2, 0]
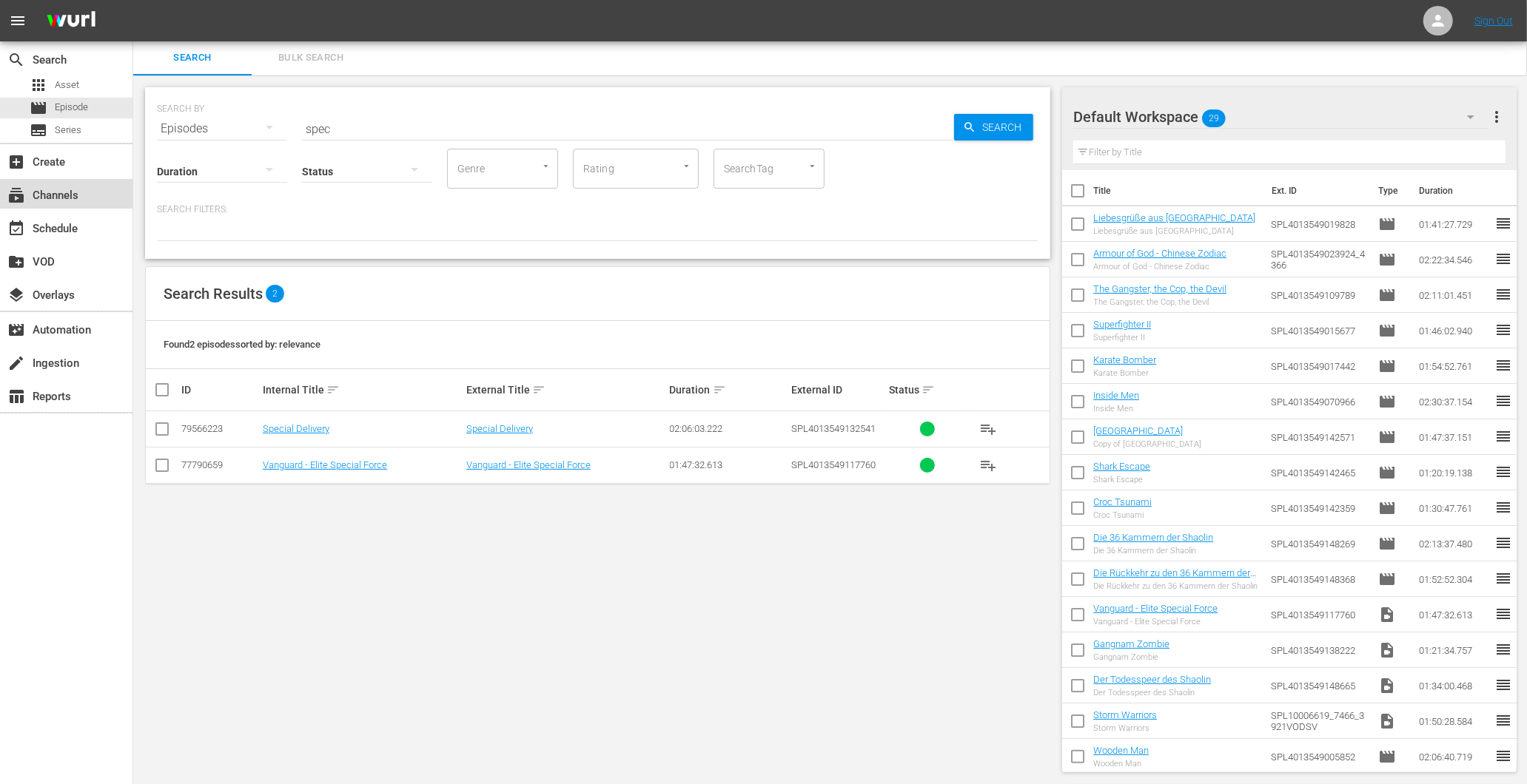
click at [60, 200] on div "subscriptions Channels" at bounding box center [41, 192] width 83 height 13
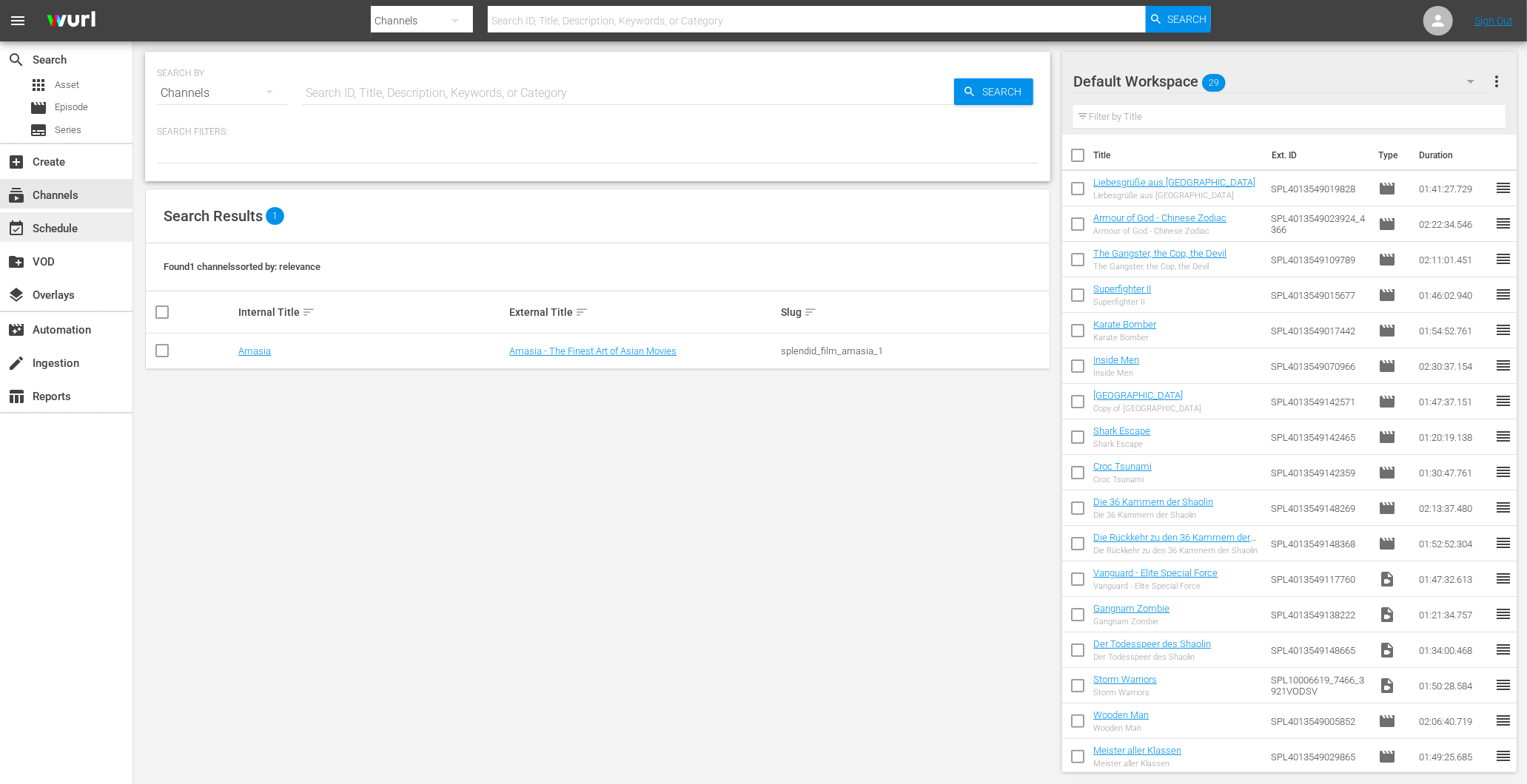
click at [65, 224] on div "event_available Schedule" at bounding box center [41, 226] width 83 height 13
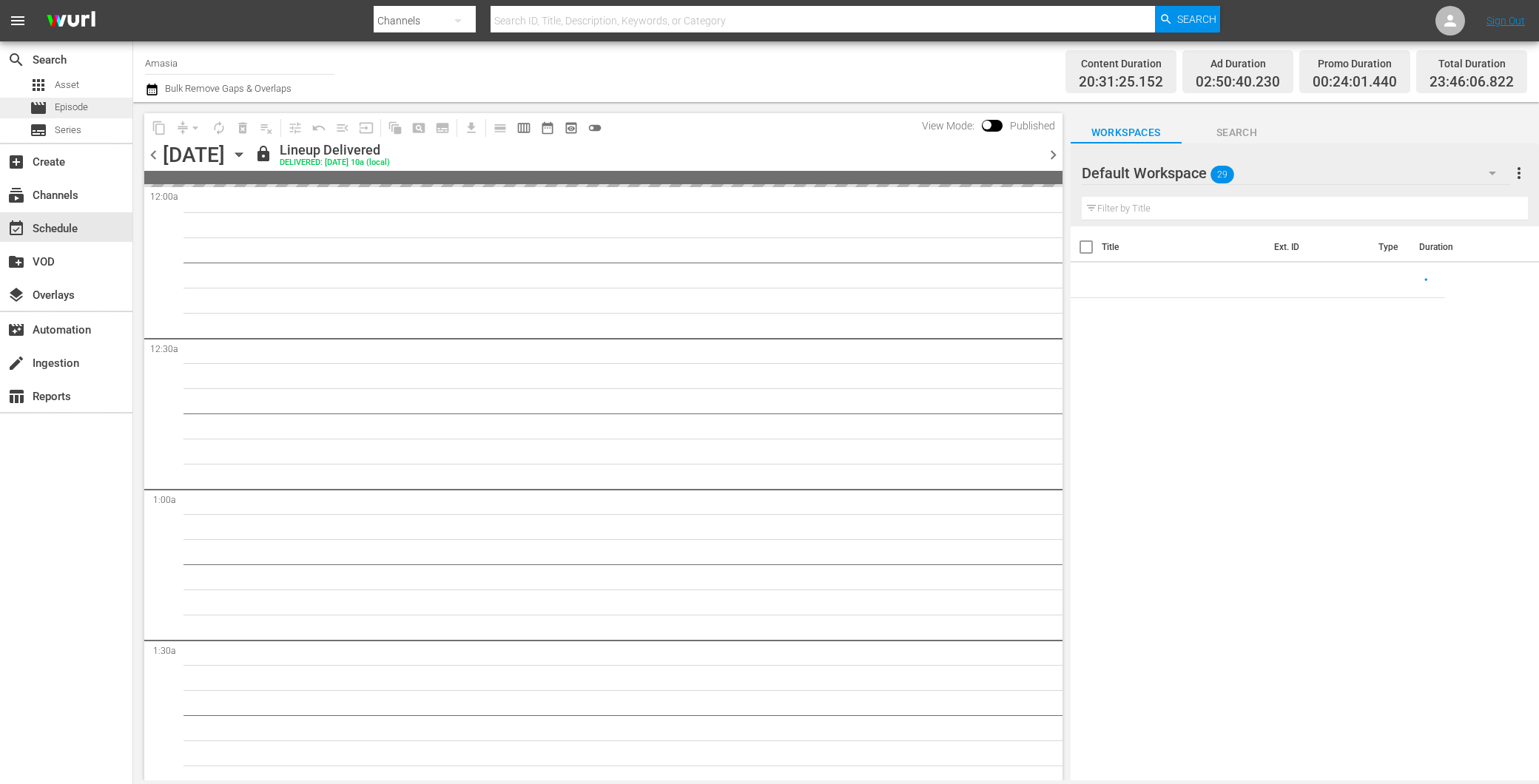
click at [72, 103] on span "Episode" at bounding box center [72, 107] width 34 height 15
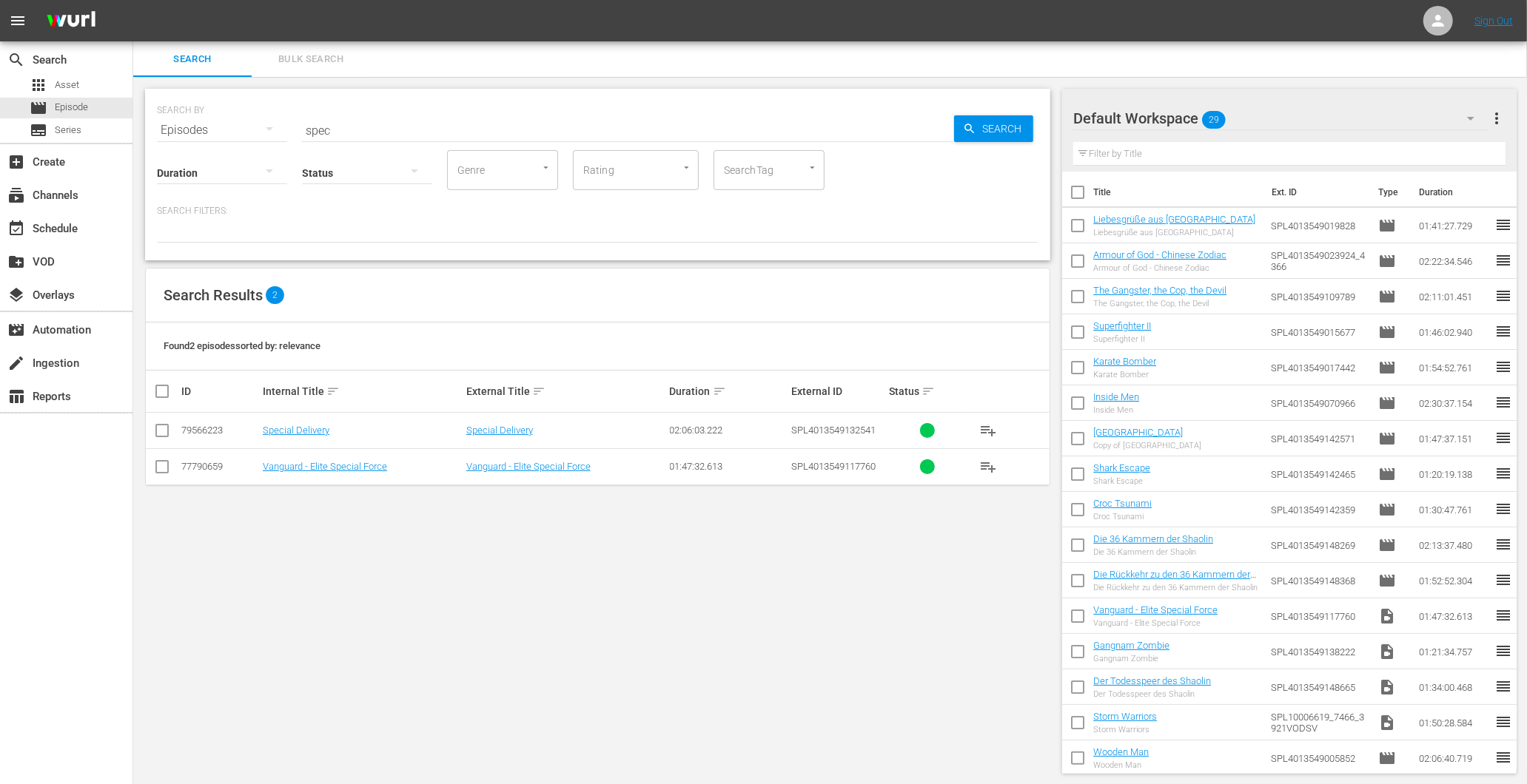
drag, startPoint x: 415, startPoint y: 109, endPoint x: 209, endPoint y: 135, distance: 207.6
click at [209, 135] on div "SEARCH BY Search By Episodes Search ID, Title, Description, Keywords, or Catego…" at bounding box center [597, 121] width 882 height 53
drag, startPoint x: 209, startPoint y: 135, endPoint x: 356, endPoint y: 135, distance: 147.0
click at [356, 137] on div "Status" at bounding box center [366, 164] width 130 height 53
click at [354, 129] on input "spec" at bounding box center [627, 130] width 652 height 35
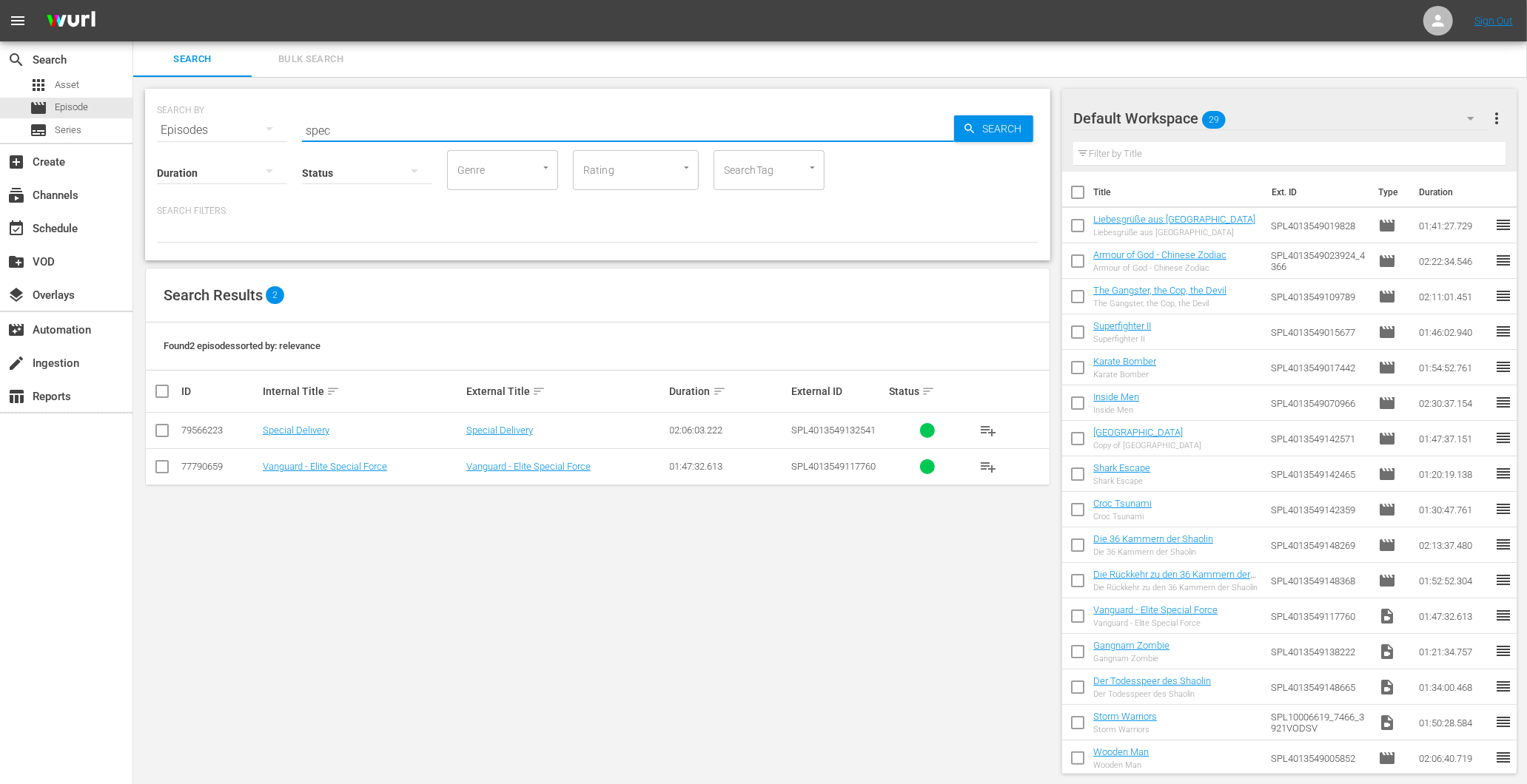
click at [354, 128] on input "spec" at bounding box center [627, 130] width 652 height 35
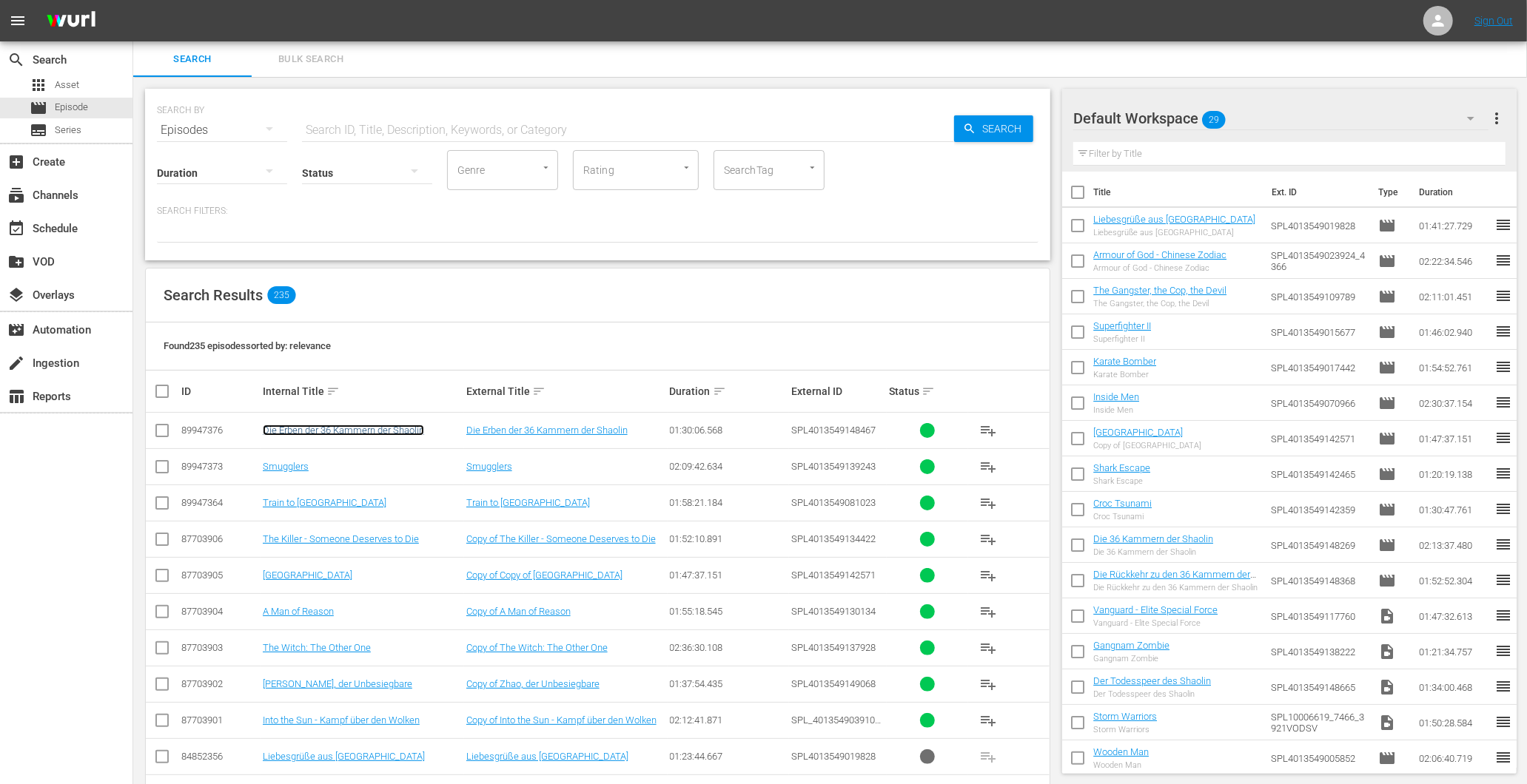
click at [329, 430] on link "Die Erben der 36 Kammern der Shaolin" at bounding box center [343, 430] width 161 height 11
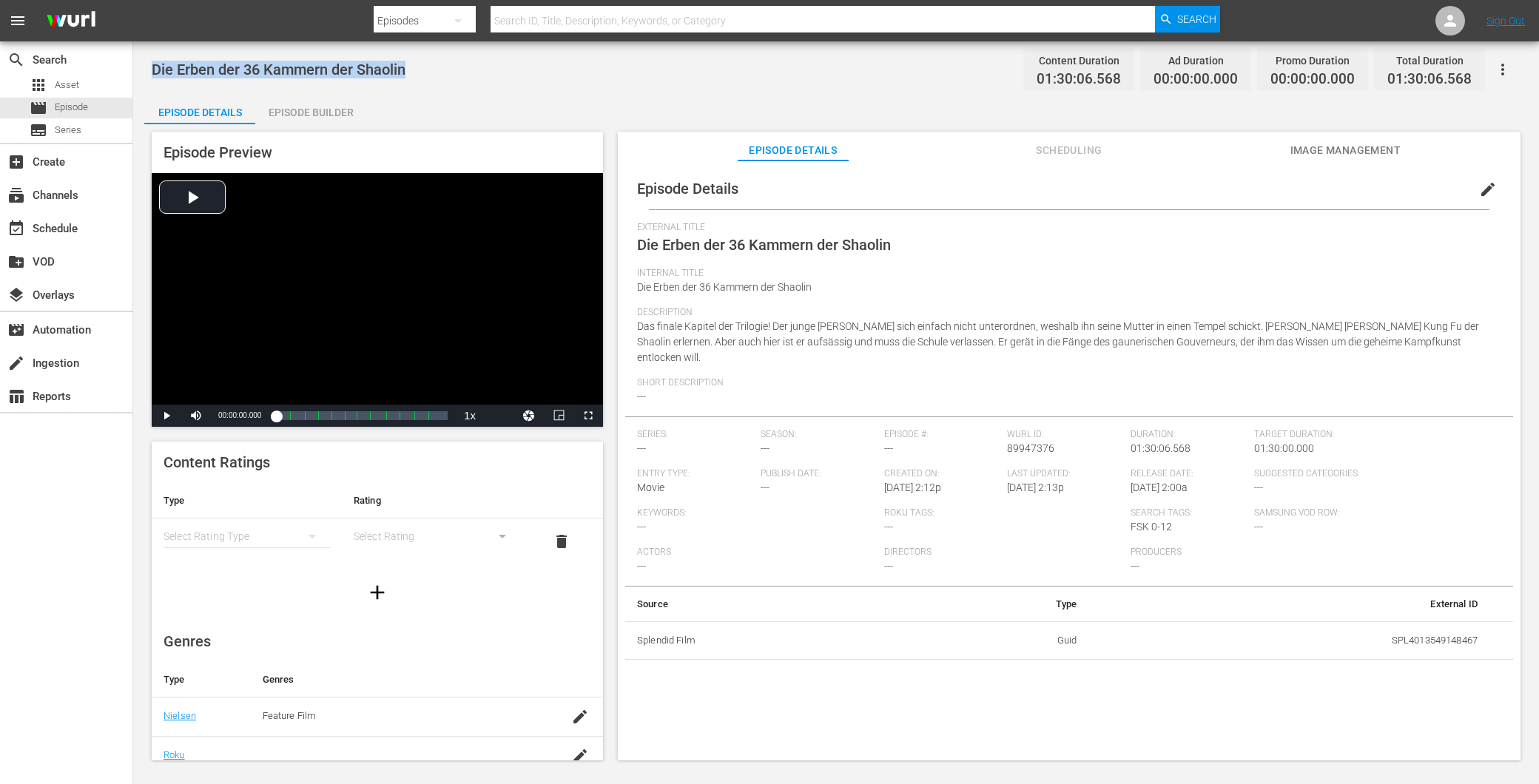
drag, startPoint x: 420, startPoint y: 80, endPoint x: 137, endPoint y: 71, distance: 283.1
click at [137, 71] on div "Die Erben der 36 Kammern der Shaolin Content Duration 01:30:06.568 Ad Duration …" at bounding box center [837, 401] width 1406 height 721
copy span "Die Erben der 36 Kammern der Shaolin"
click at [295, 124] on div "Episode Preview Video Player is loading. Play Video Play Mute Current Time 00:0…" at bounding box center [836, 448] width 1384 height 648
click at [286, 109] on div "Episode Builder" at bounding box center [310, 112] width 111 height 35
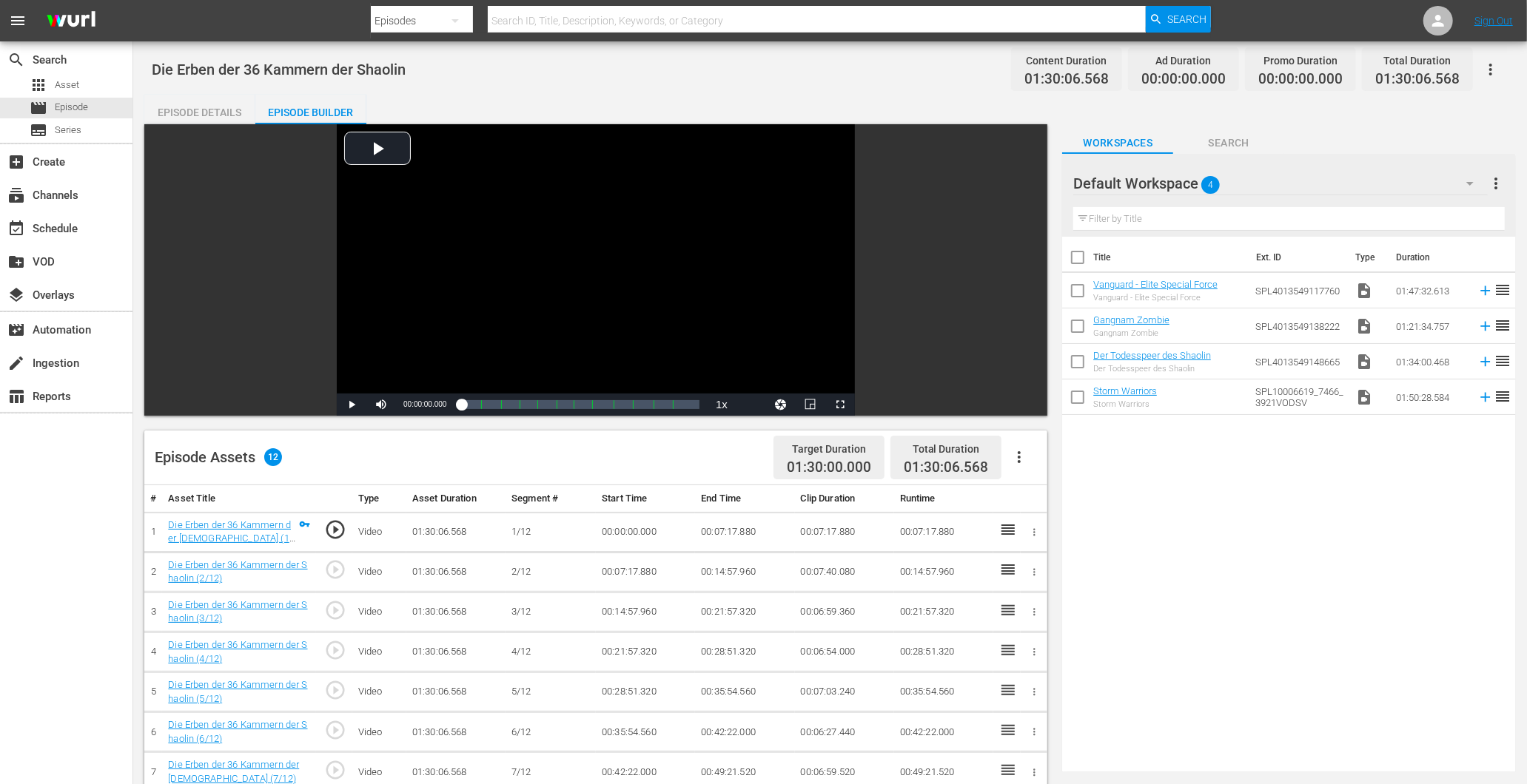
click at [1316, 163] on div "Default Workspace 4" at bounding box center [1280, 184] width 414 height 41
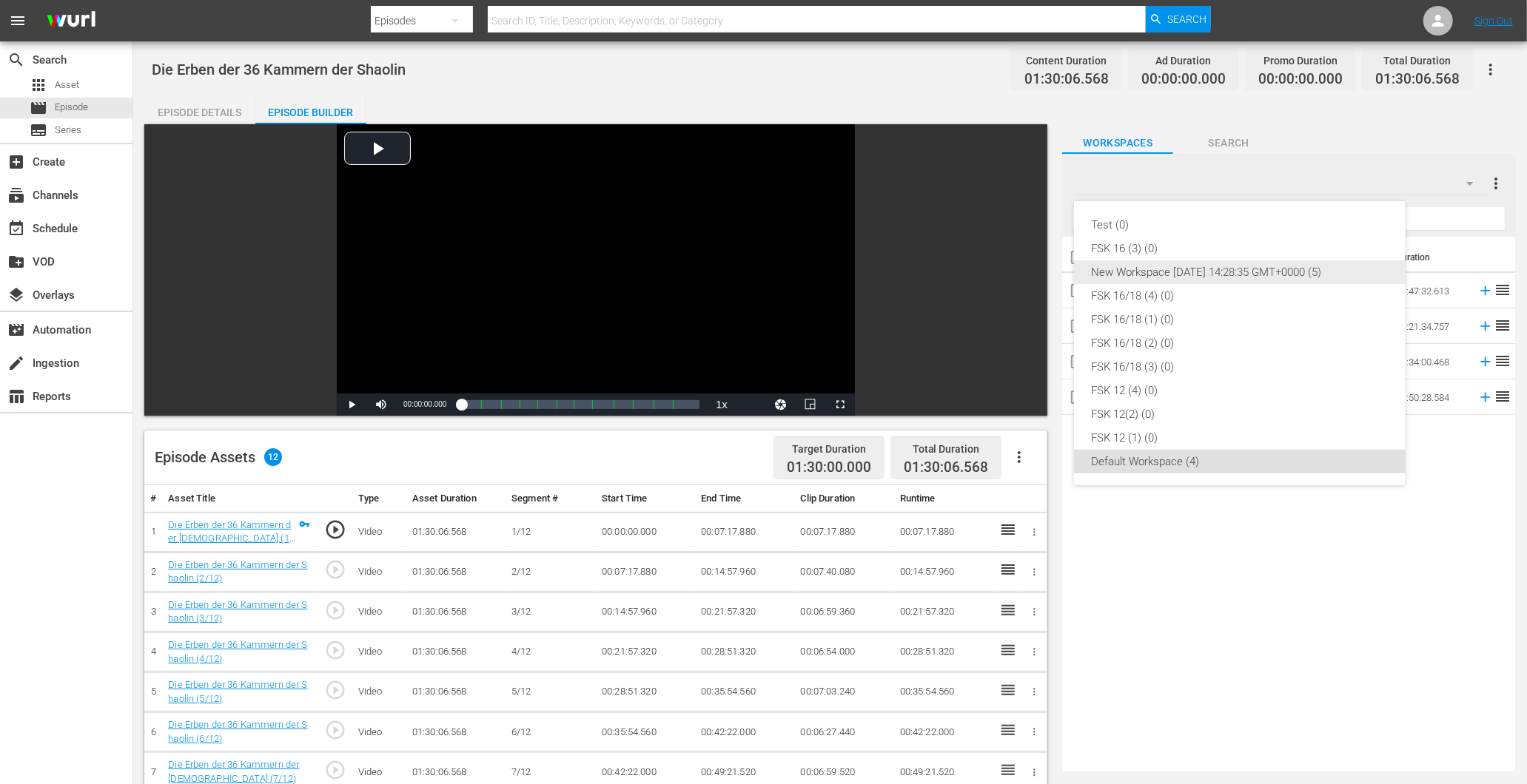
click at [1266, 262] on div "New Workspace Tue Mar 04 2025 14:28:35 GMT+0000 (5)" at bounding box center [1240, 271] width 296 height 23
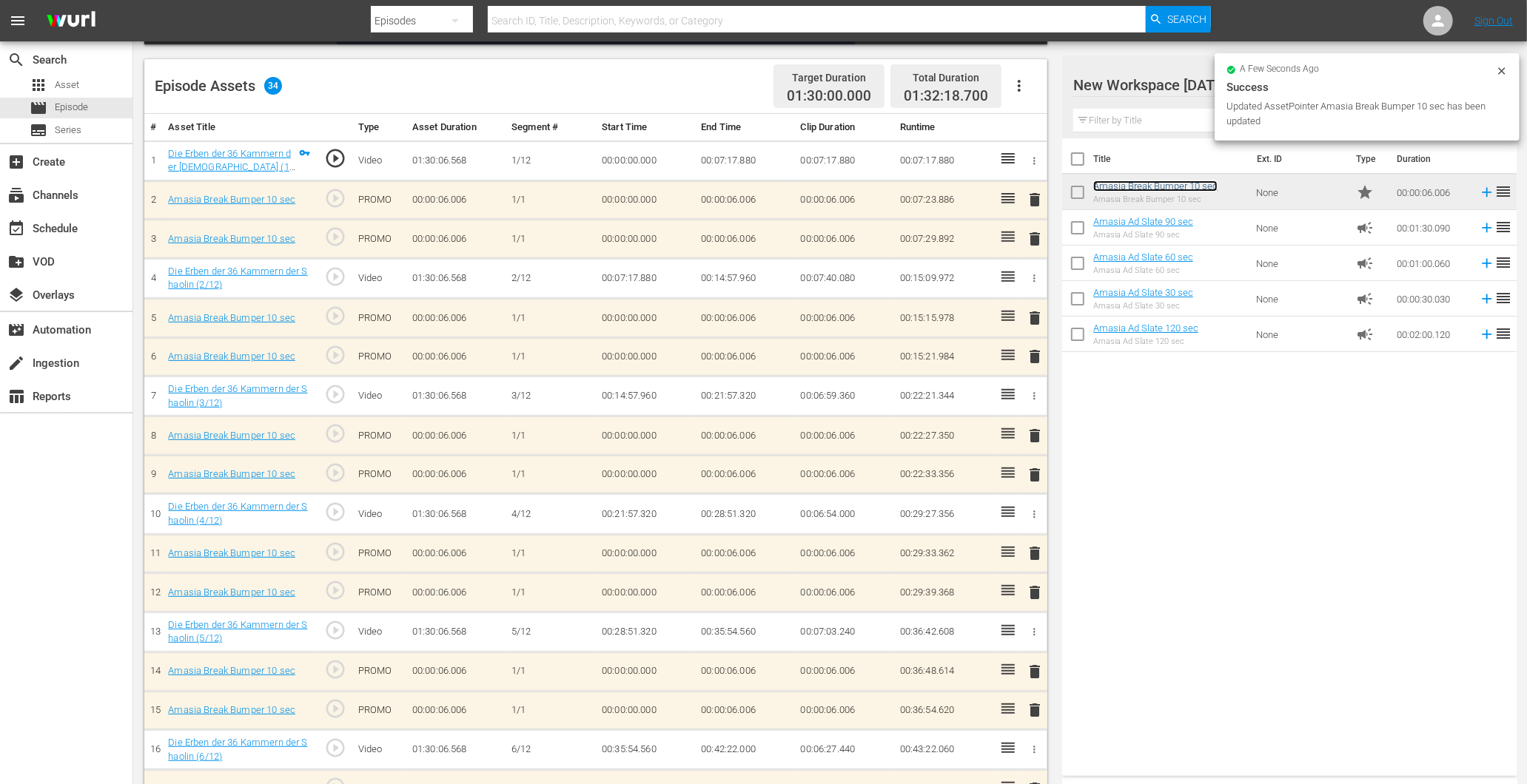
scroll to position [493, 0]
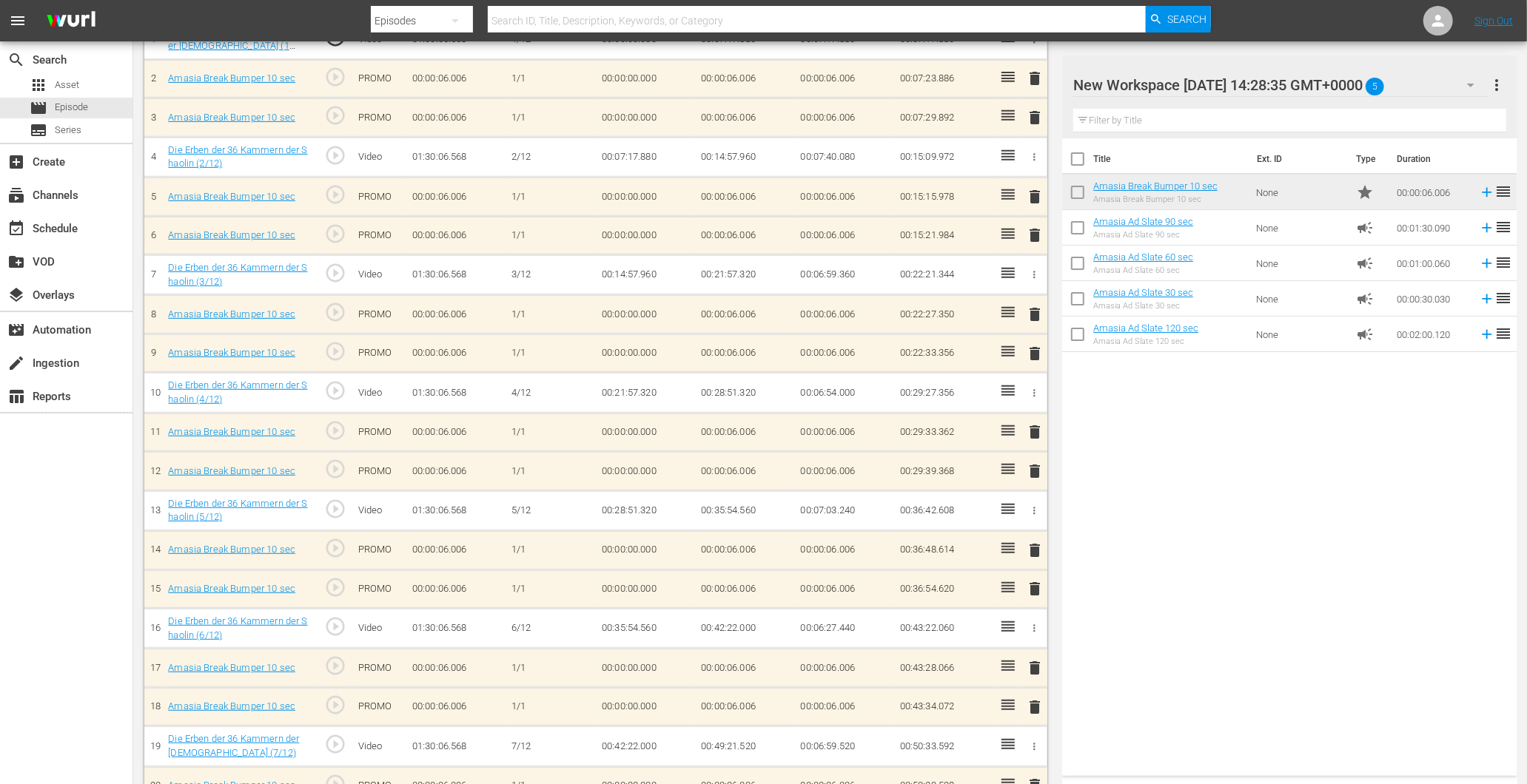
click at [1453, 79] on button "button" at bounding box center [1470, 84] width 35 height 35
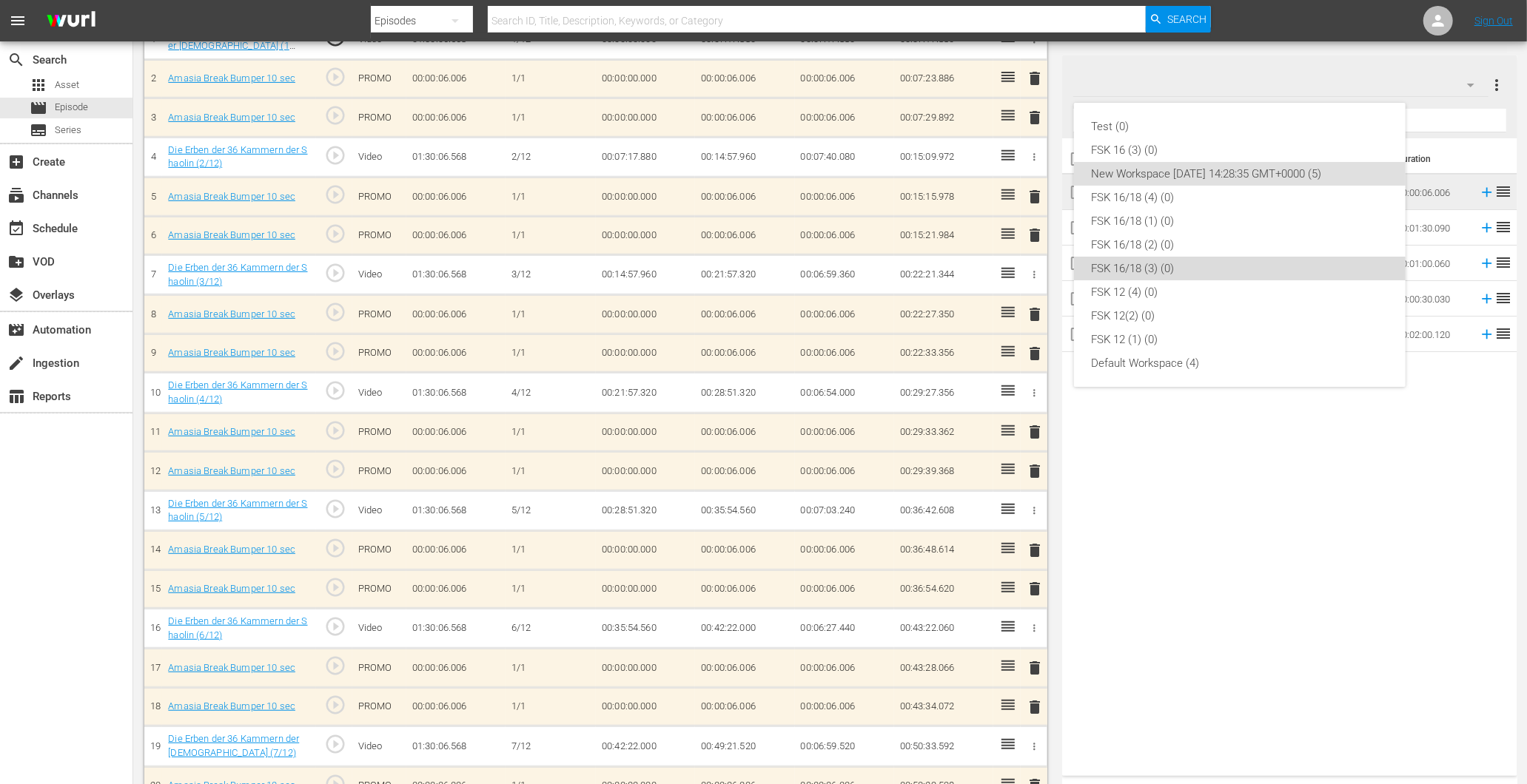
click at [1175, 276] on div "FSK 16/18 (3) (0)" at bounding box center [1240, 268] width 296 height 23
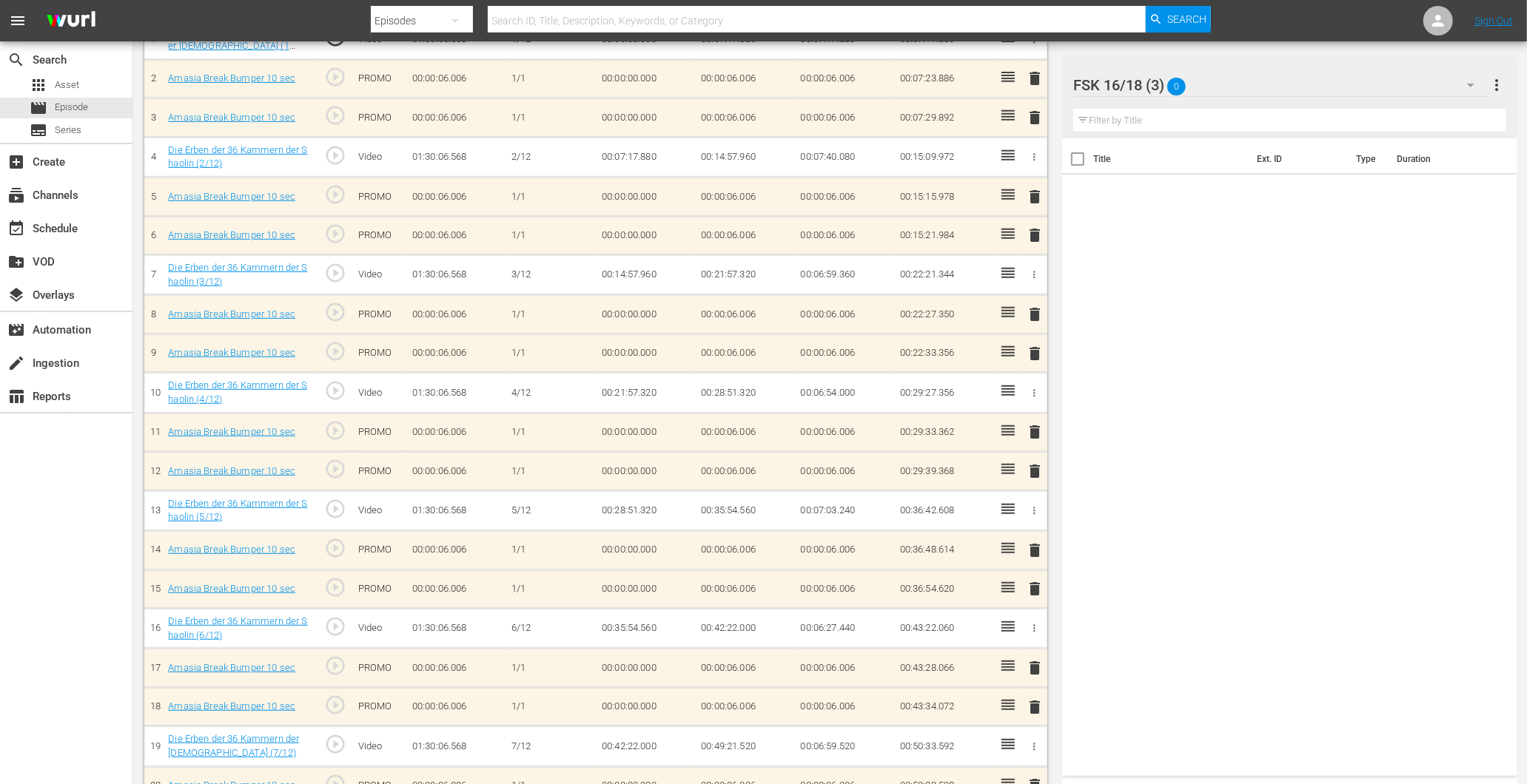
click at [1334, 86] on div "FSK 16/18 (3) 0" at bounding box center [1281, 85] width 415 height 41
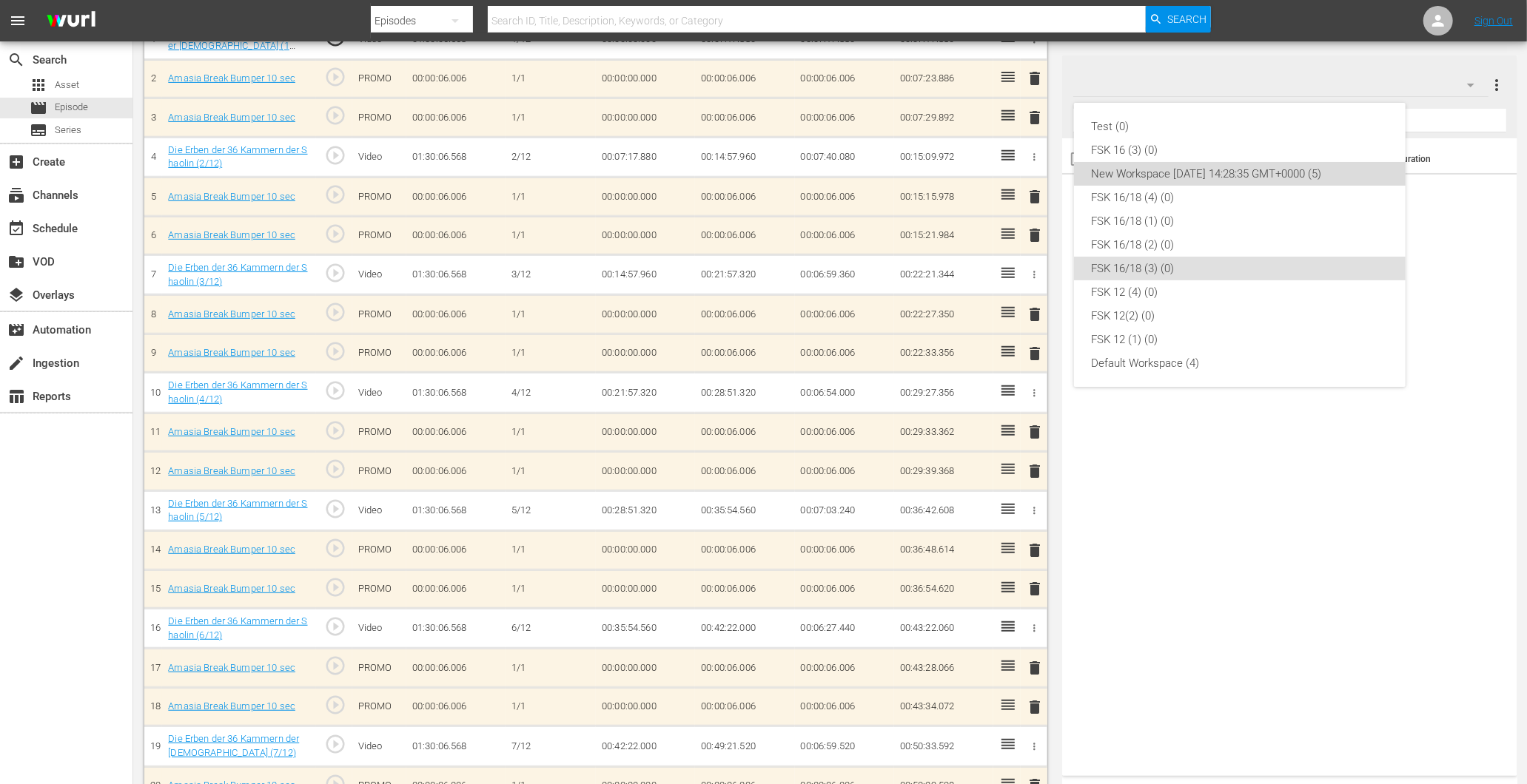
click at [1169, 174] on div "New Workspace Tue Mar 04 2025 14:28:35 GMT+0000 (5)" at bounding box center [1240, 173] width 296 height 23
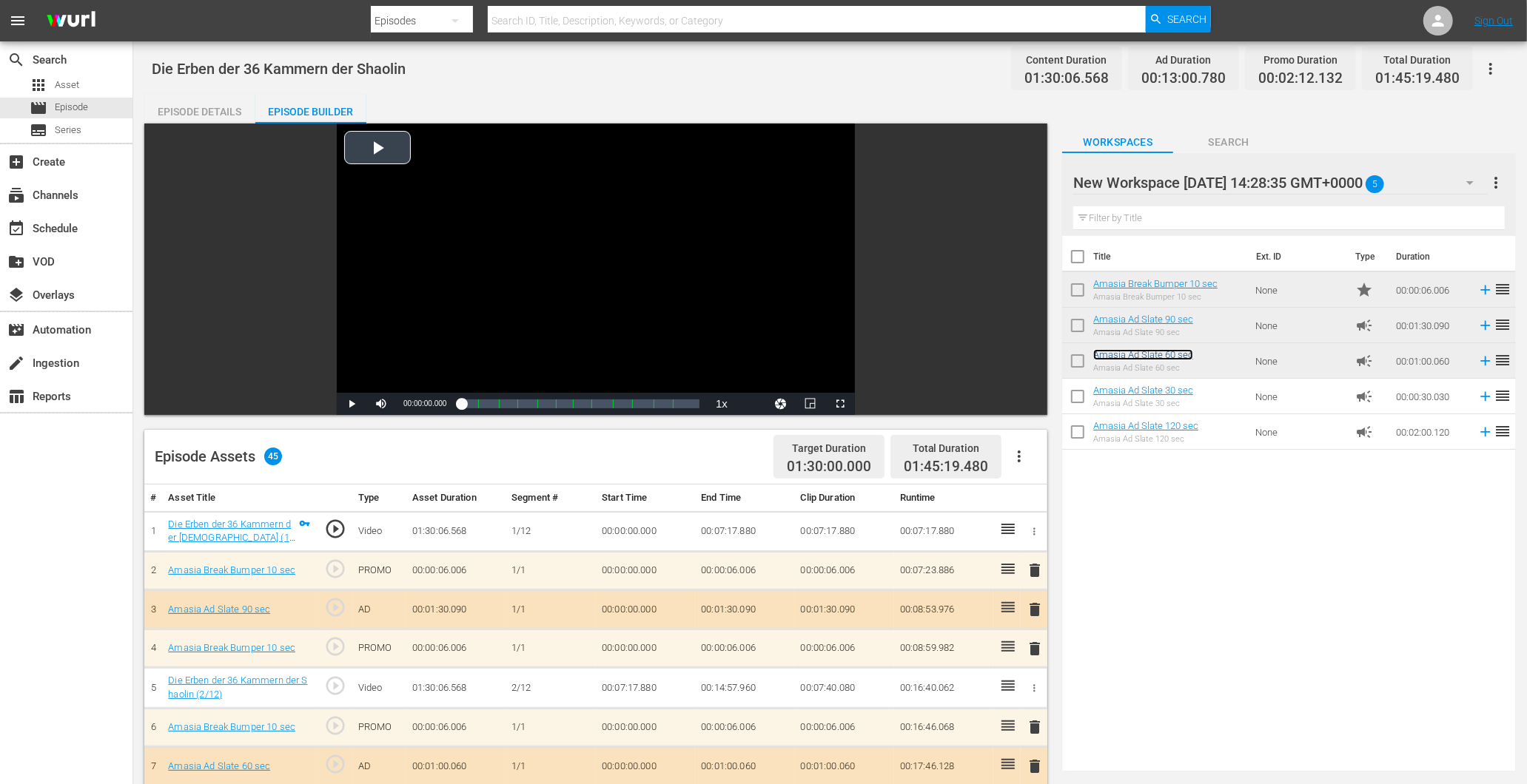
scroll to position [0, 0]
click at [208, 108] on div "Episode Details" at bounding box center [199, 112] width 111 height 35
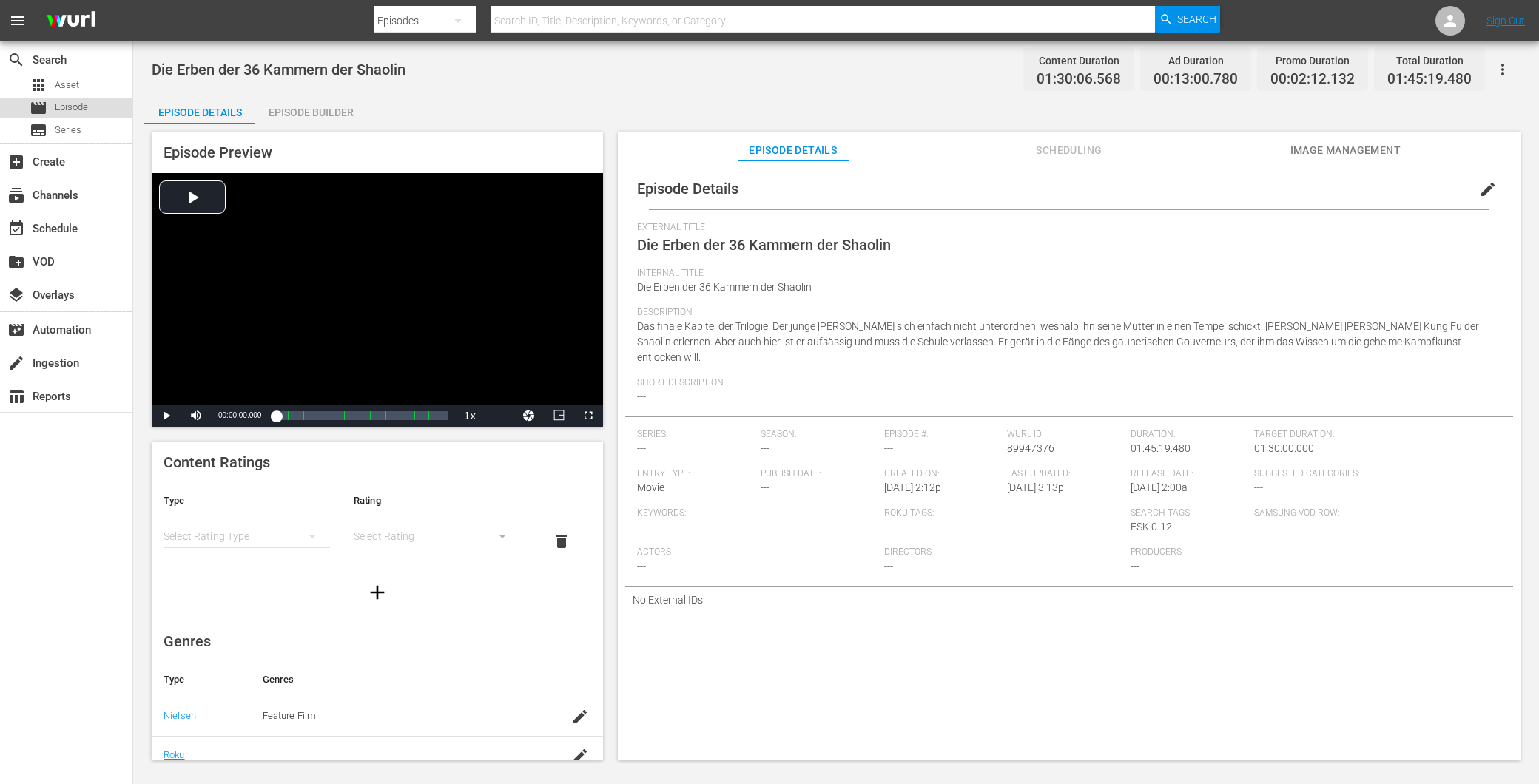
click at [69, 107] on span "Episode" at bounding box center [72, 107] width 34 height 15
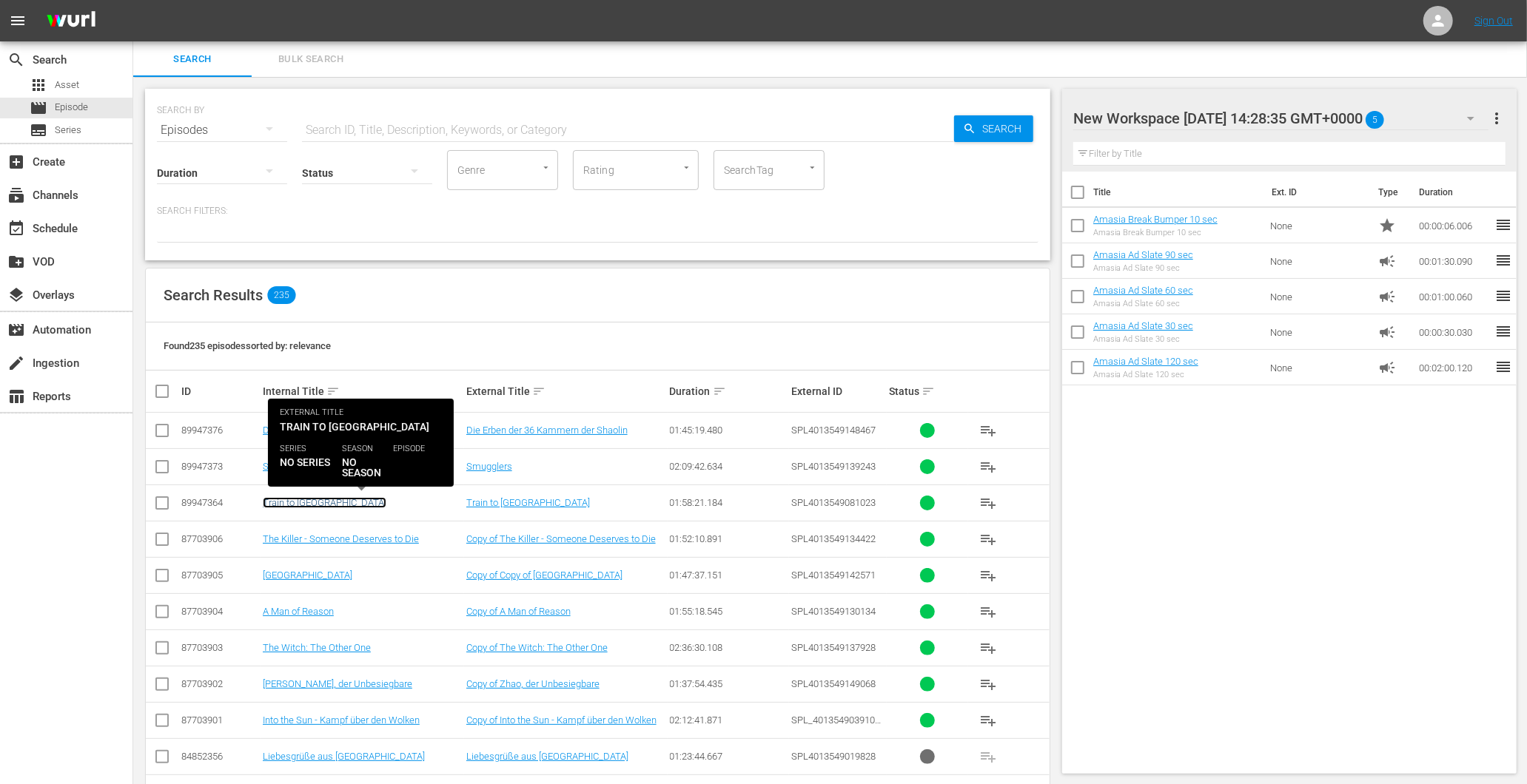
click at [308, 501] on link "Train to [GEOGRAPHIC_DATA]" at bounding box center [324, 502] width 123 height 11
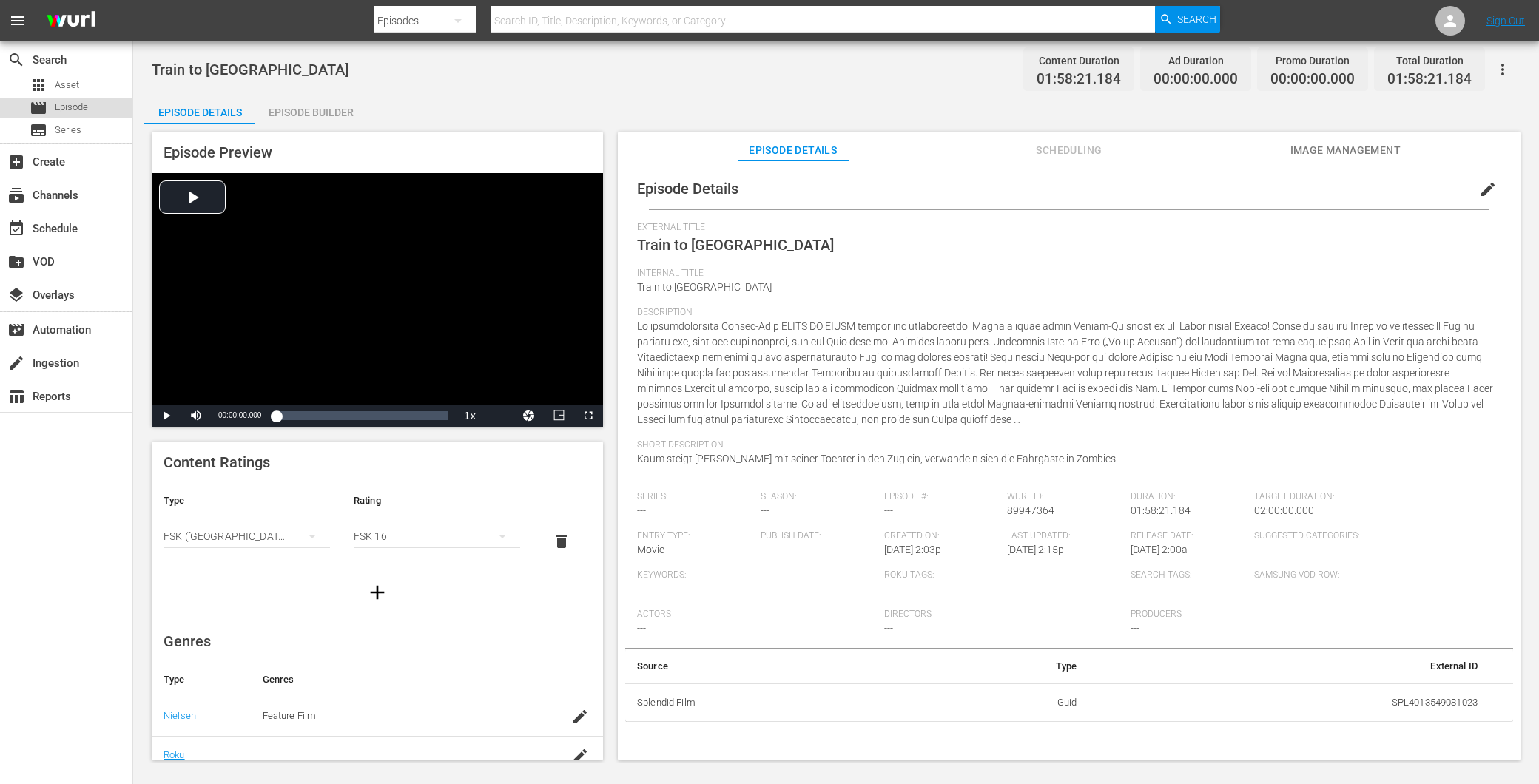
click at [87, 103] on span "Episode" at bounding box center [72, 107] width 34 height 15
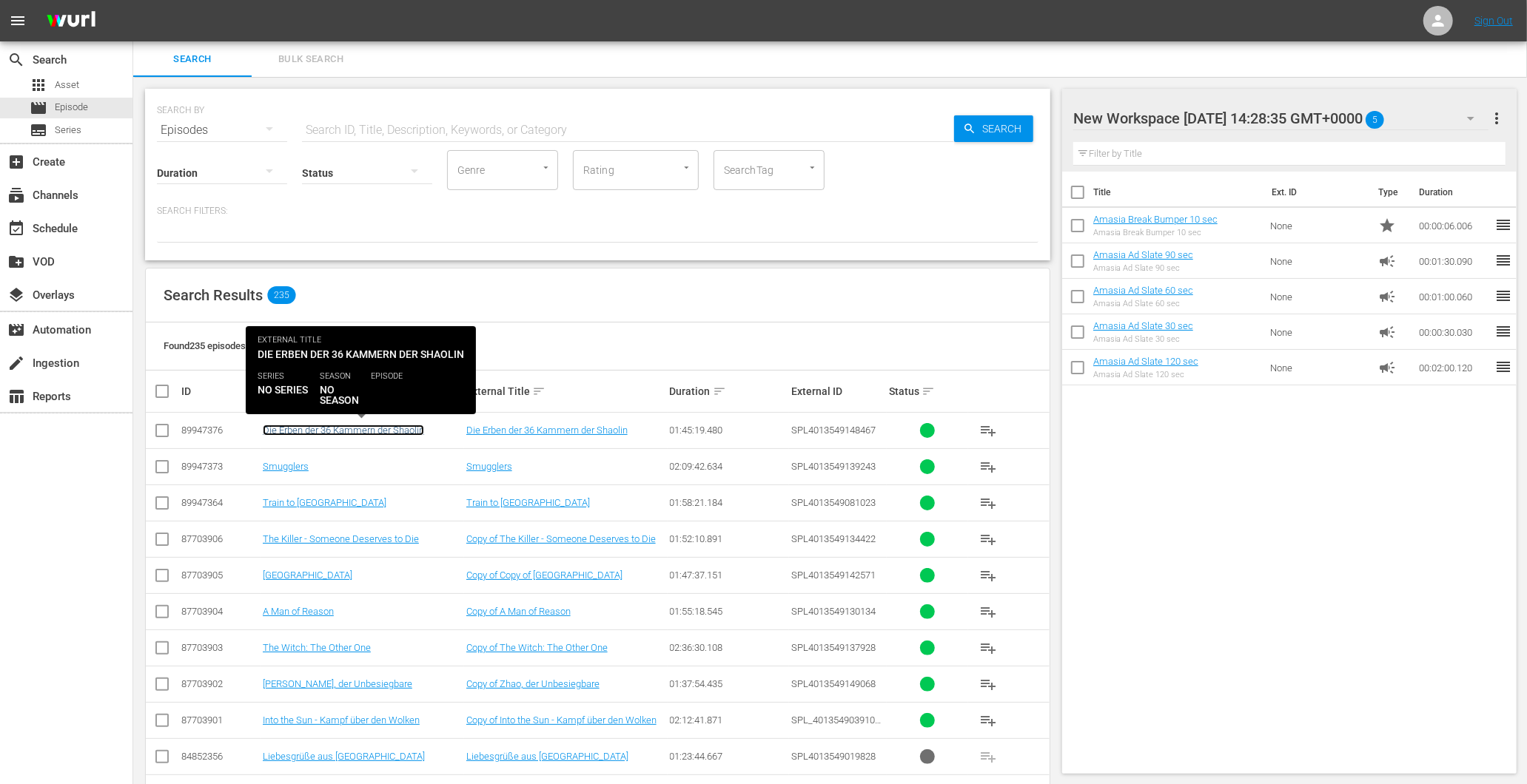
click at [305, 429] on link "Die Erben der 36 Kammern der Shaolin" at bounding box center [343, 430] width 161 height 11
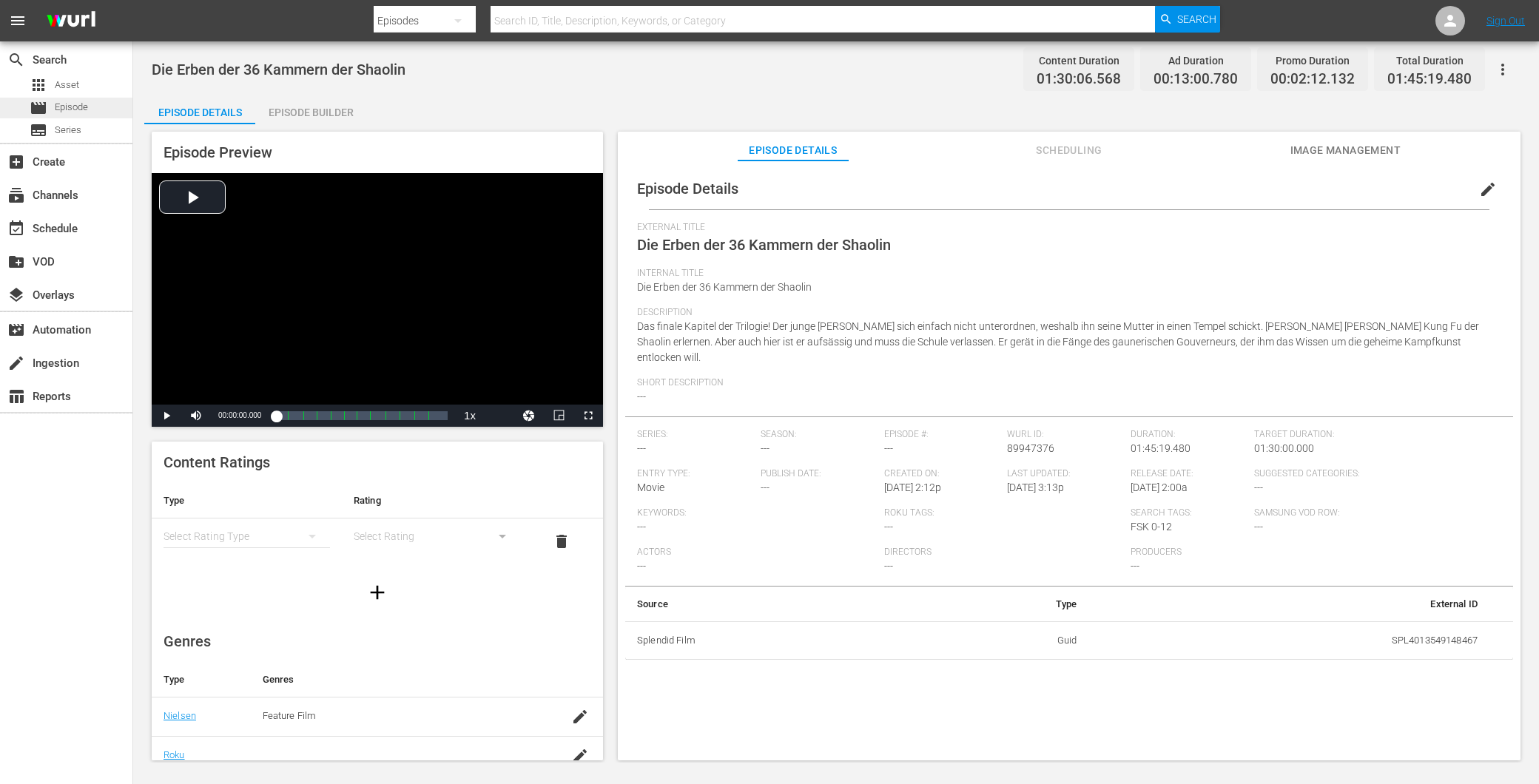
click at [92, 108] on div "movie Episode" at bounding box center [66, 108] width 133 height 21
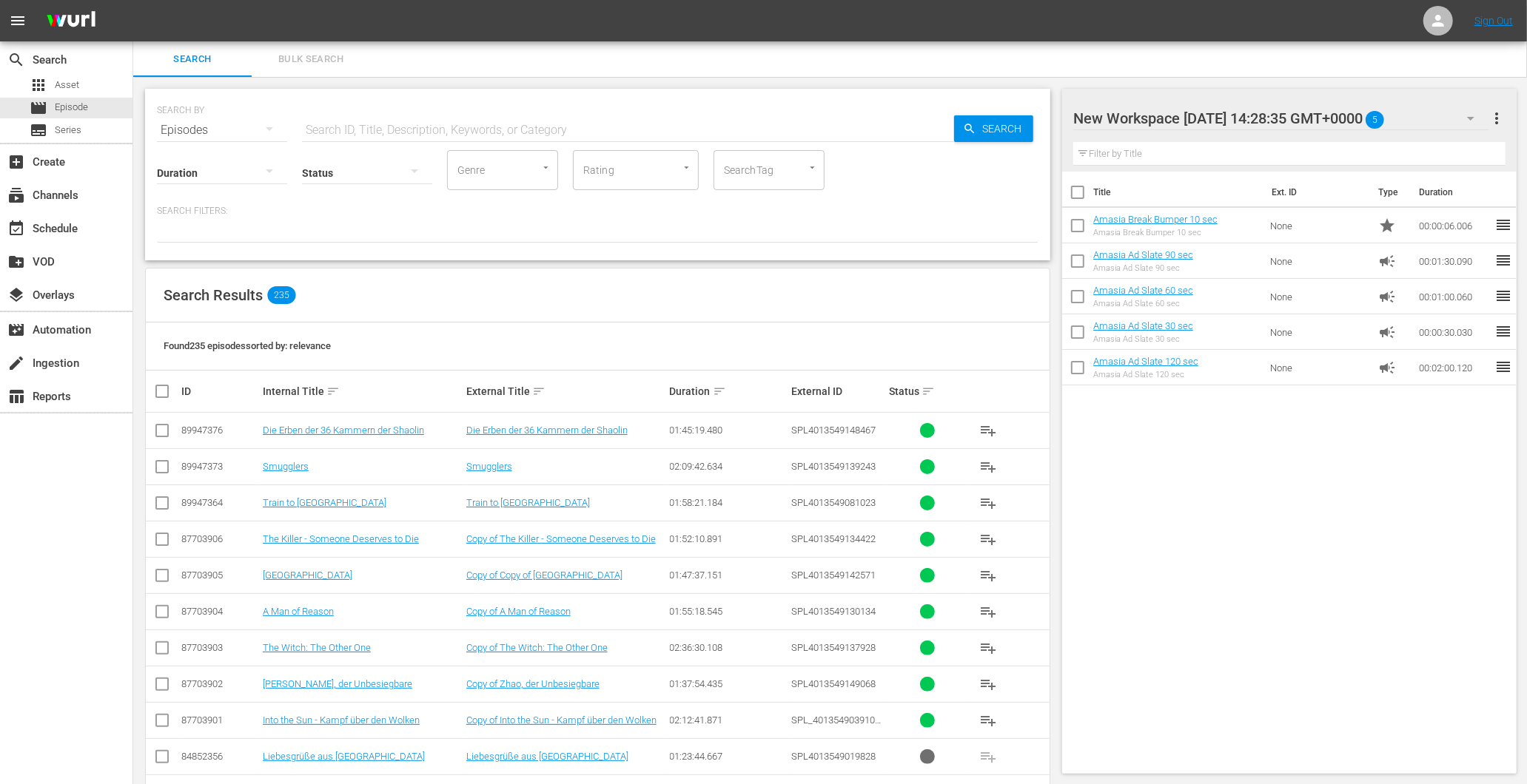
click at [284, 457] on td "Smugglers" at bounding box center [362, 466] width 203 height 36
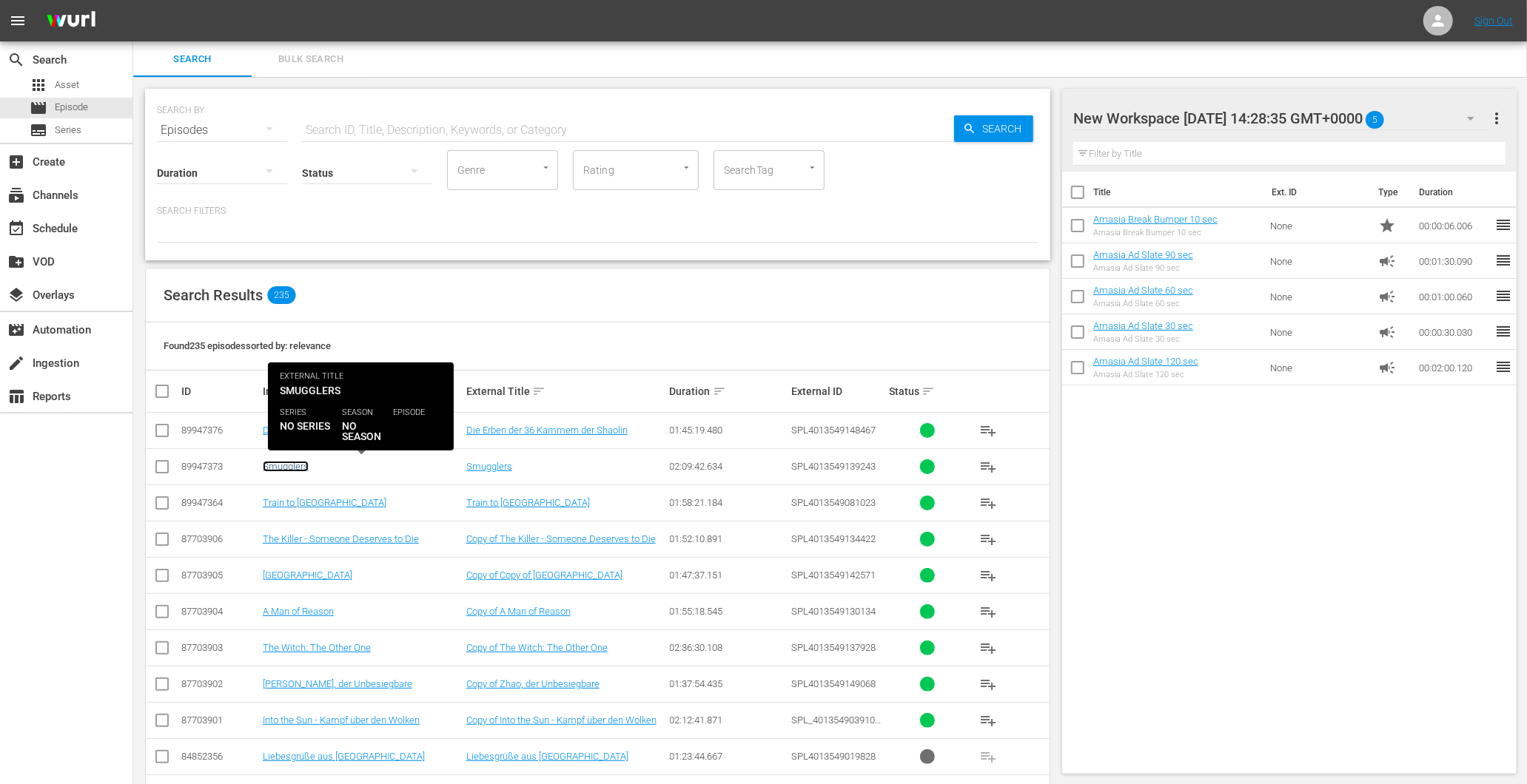
click at [296, 461] on link "Smugglers" at bounding box center [285, 466] width 46 height 11
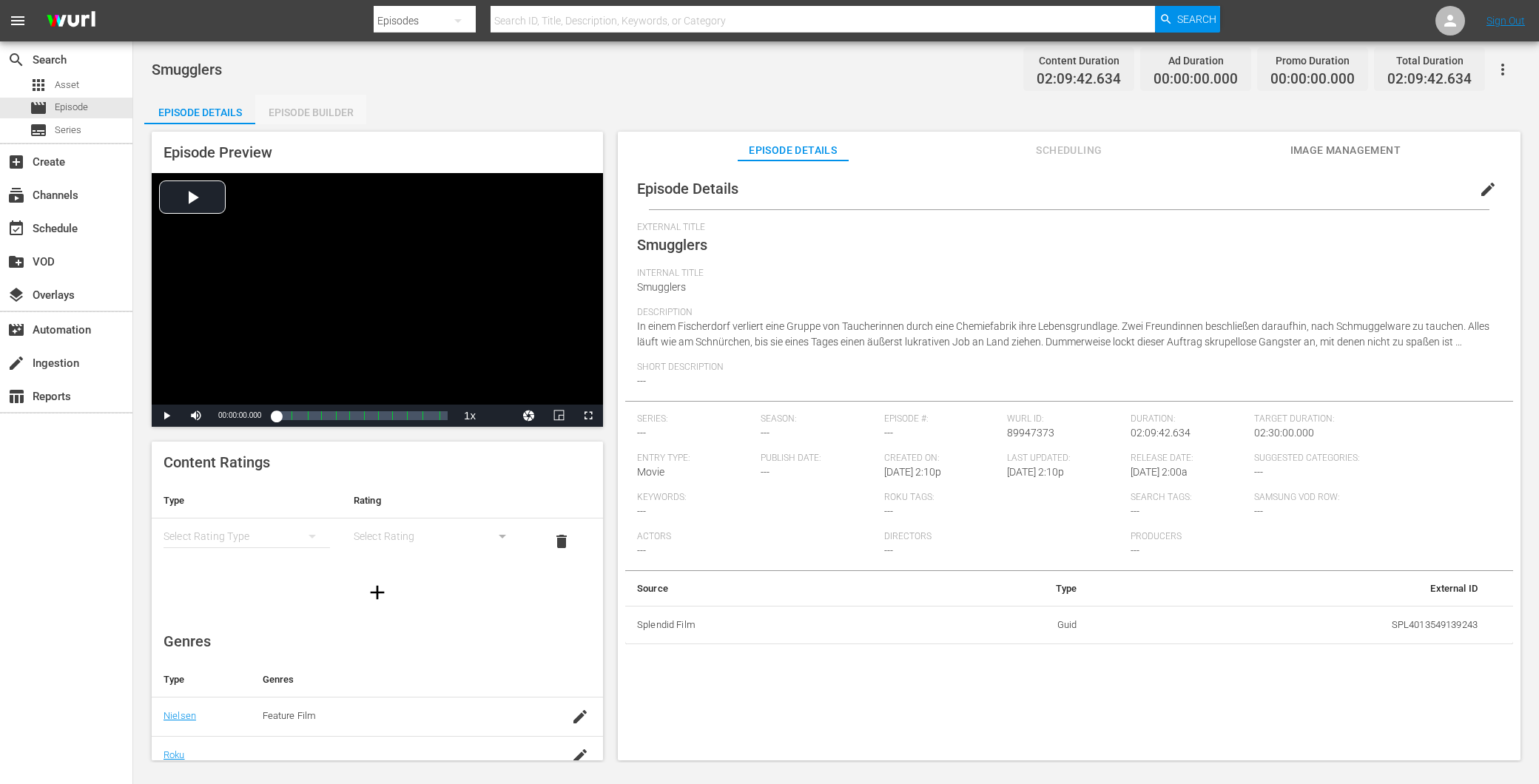
click at [317, 118] on div "Episode Builder" at bounding box center [310, 112] width 111 height 35
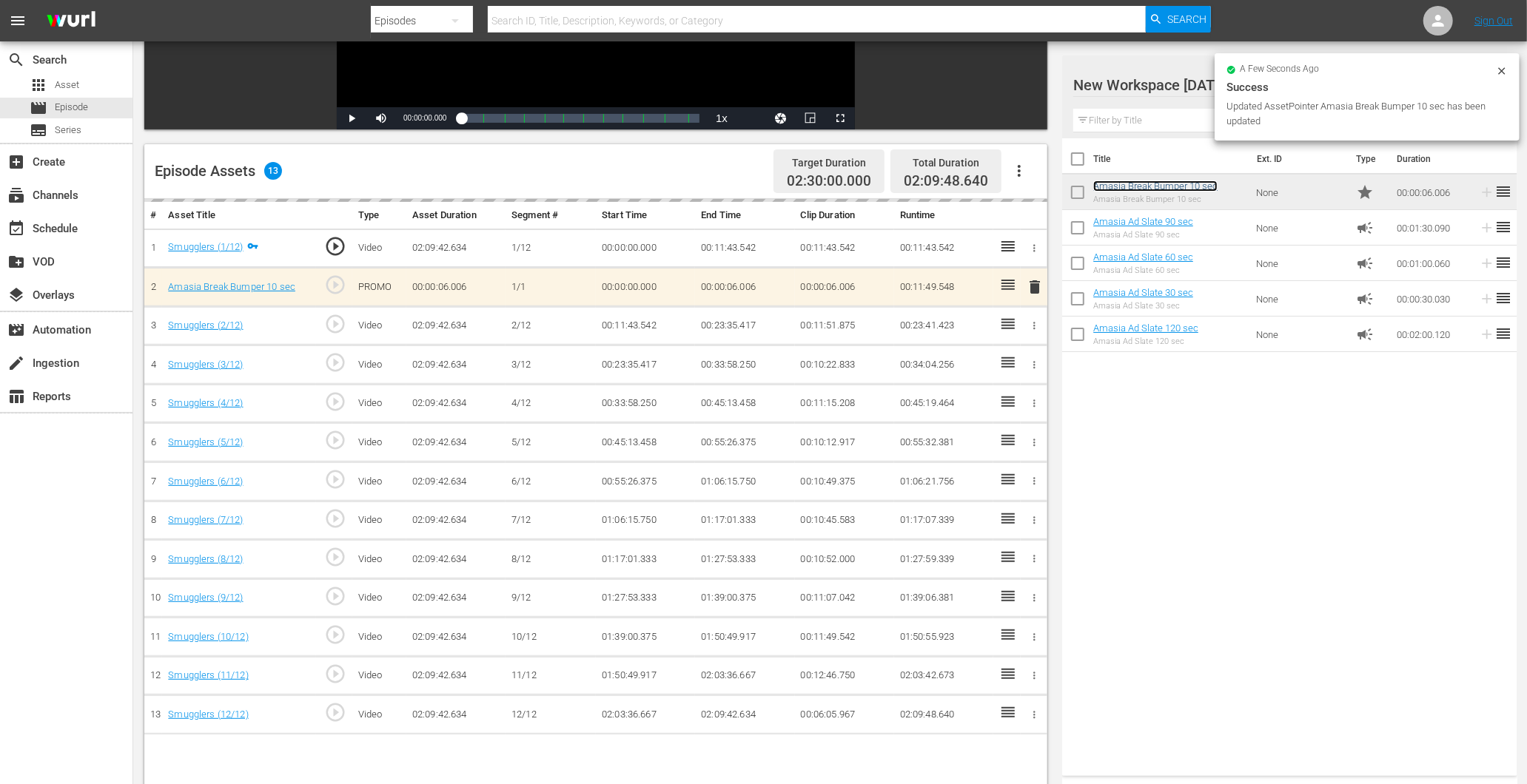
scroll to position [385, 0]
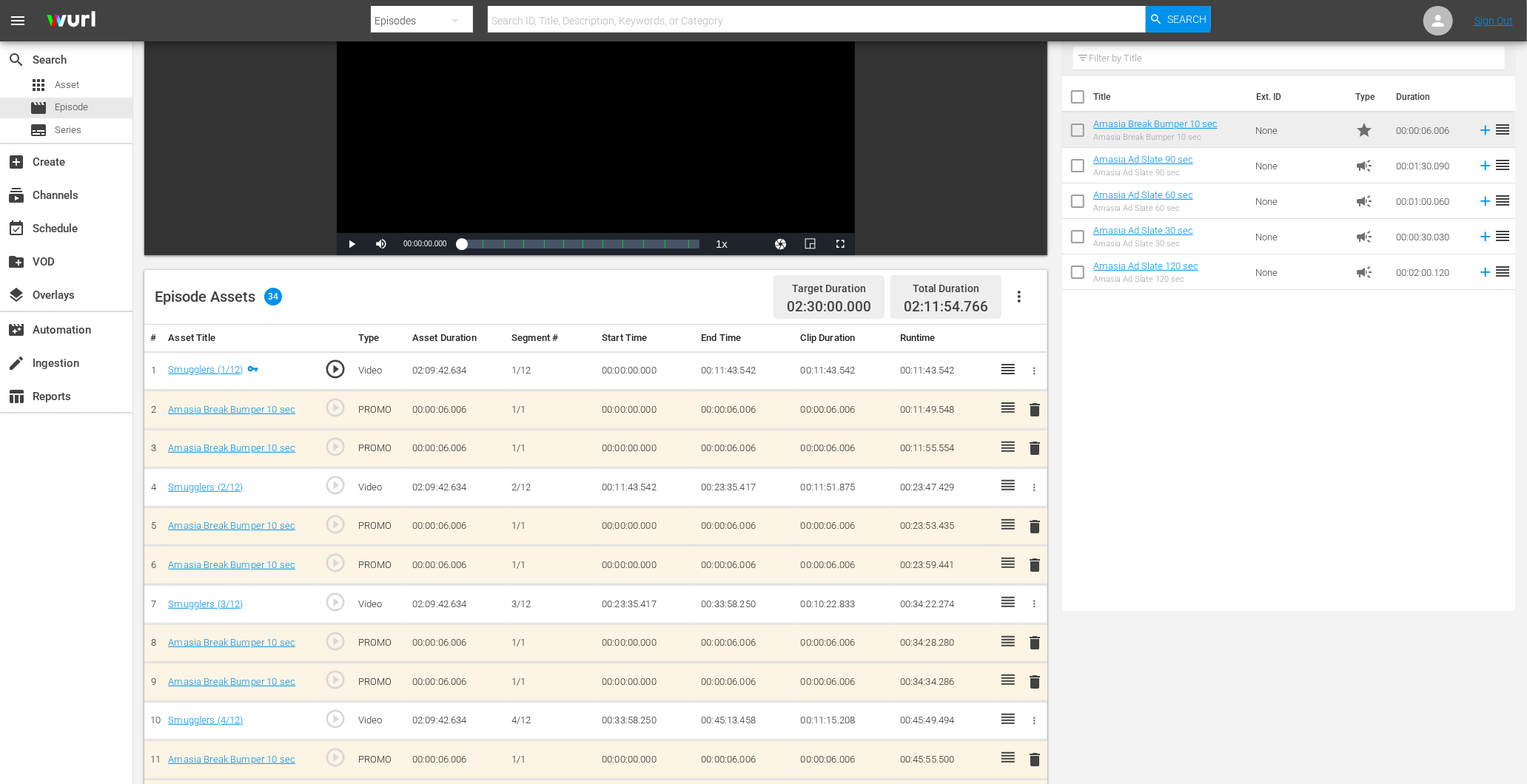
scroll to position [70, 0]
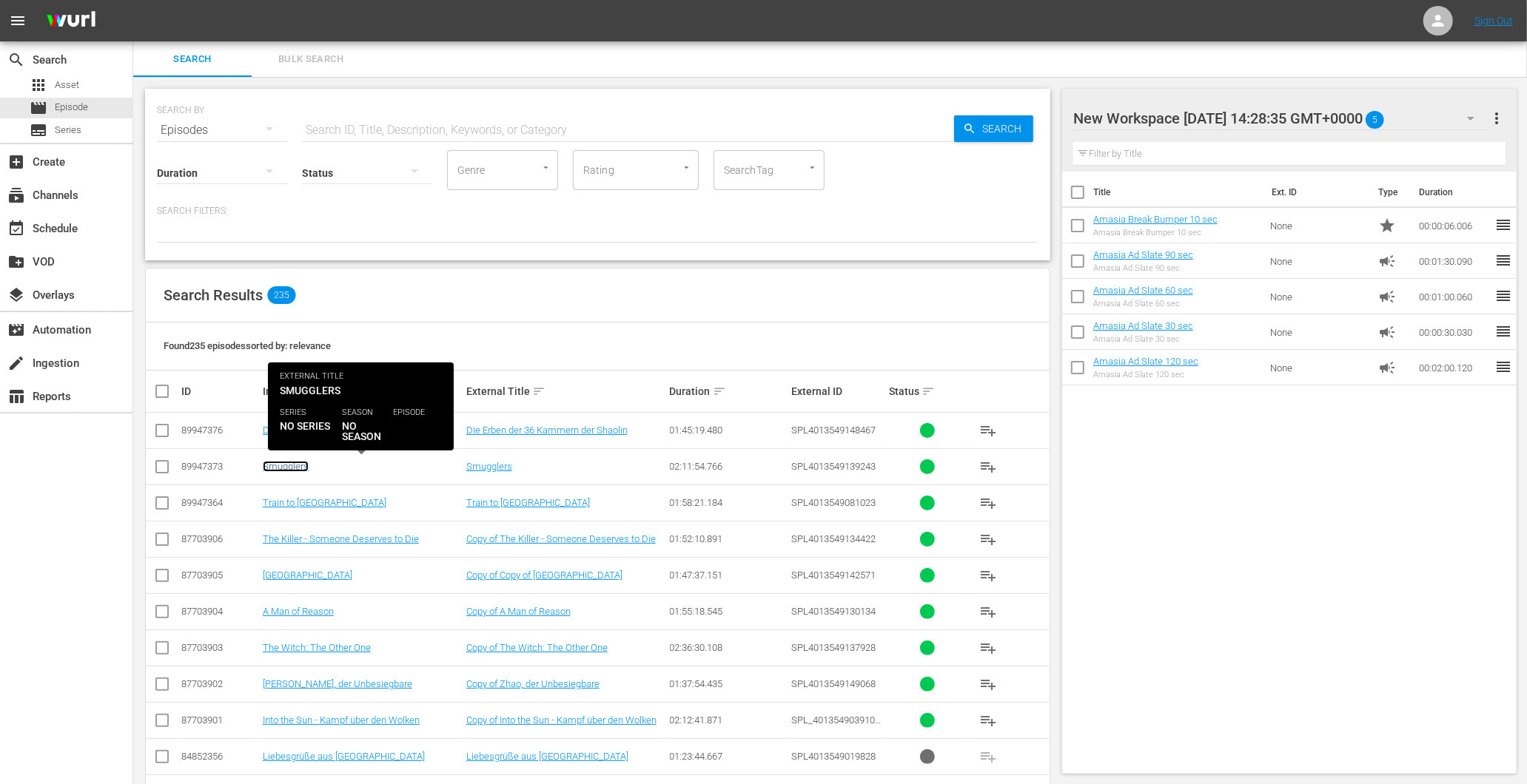
click at [283, 469] on link "Smugglers" at bounding box center [285, 466] width 46 height 11
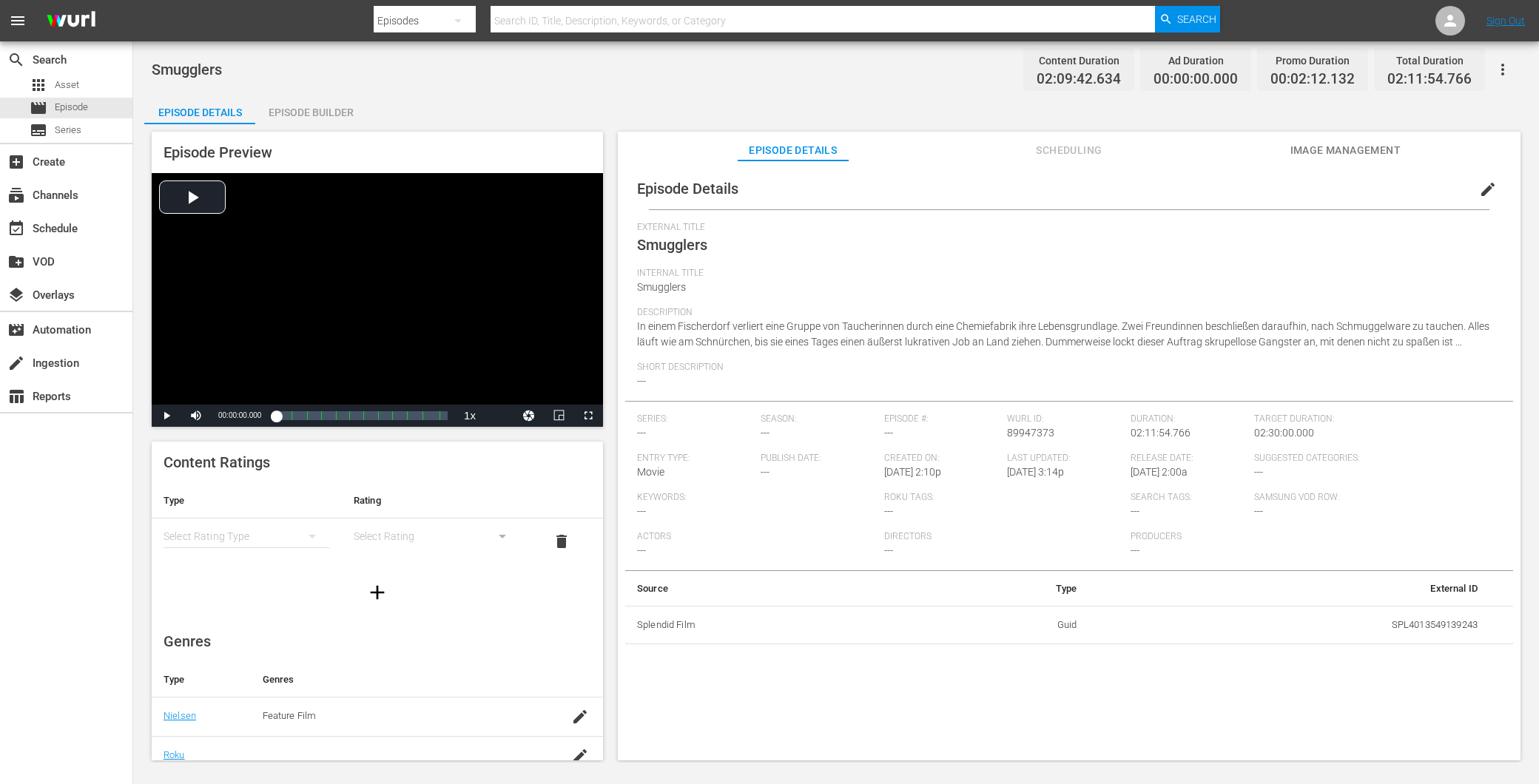
click at [299, 113] on div "Episode Builder" at bounding box center [310, 112] width 111 height 35
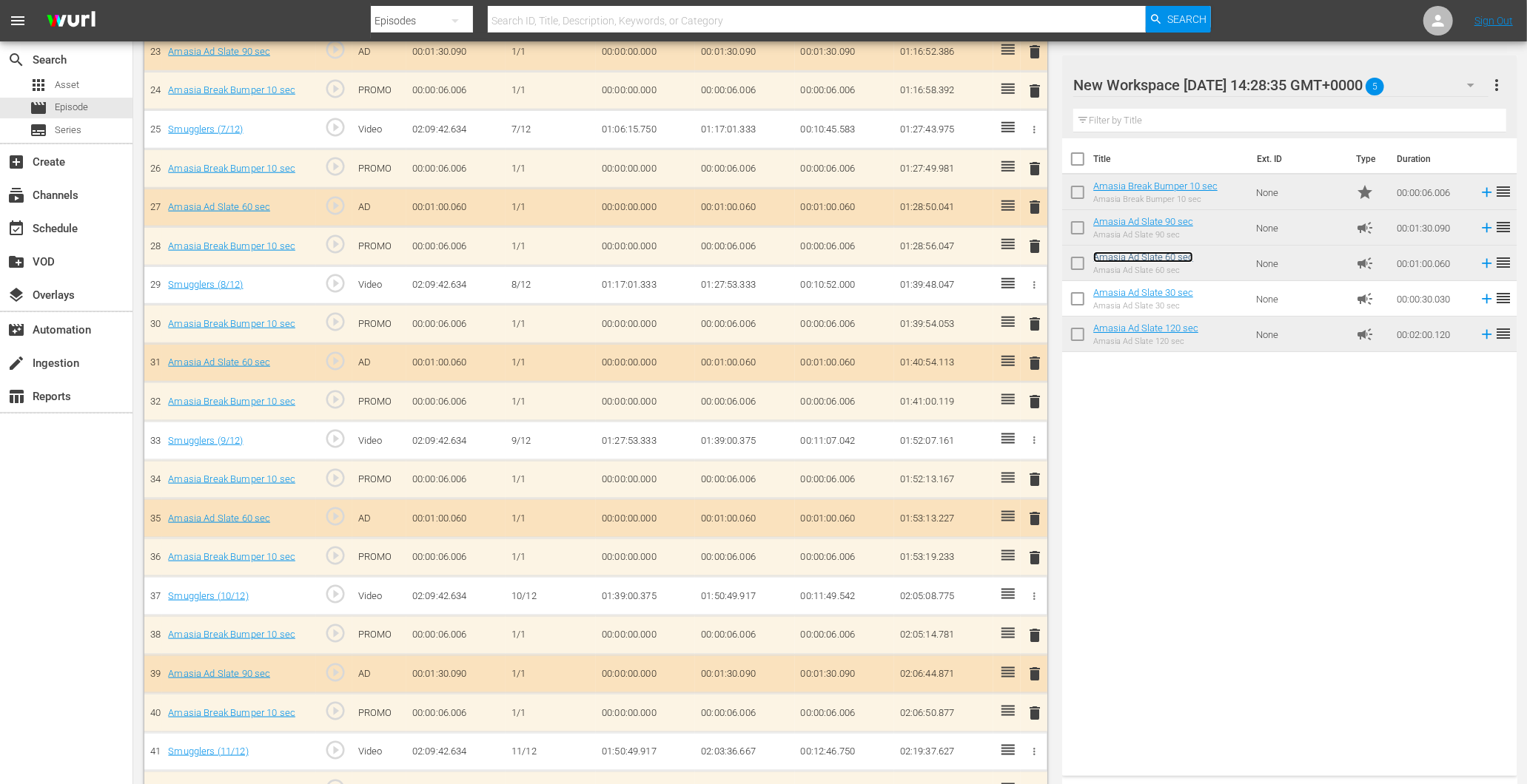
scroll to position [1482, 0]
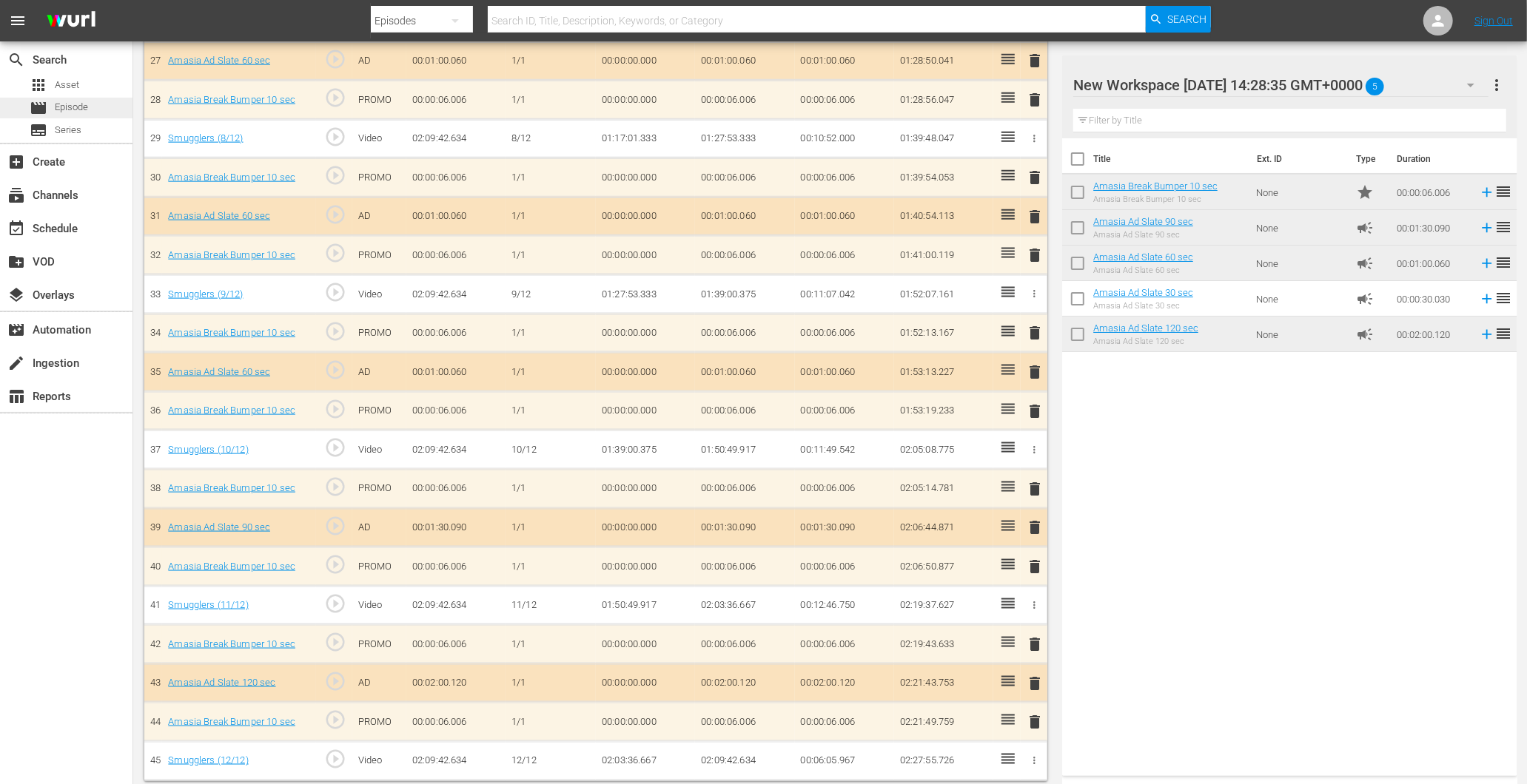
click at [68, 106] on span "Episode" at bounding box center [72, 107] width 34 height 15
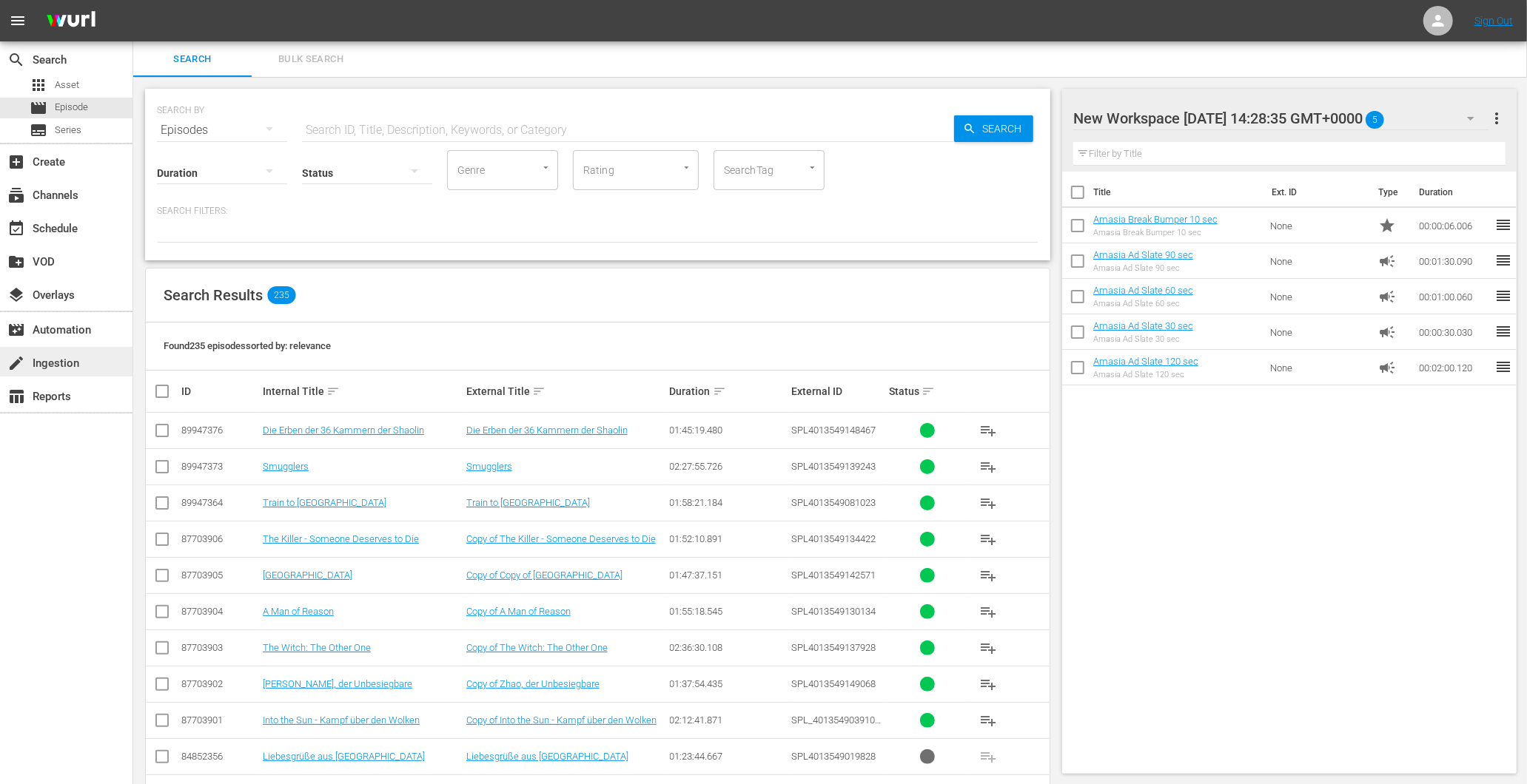
click at [91, 359] on div "create Ingestion" at bounding box center [66, 362] width 133 height 29
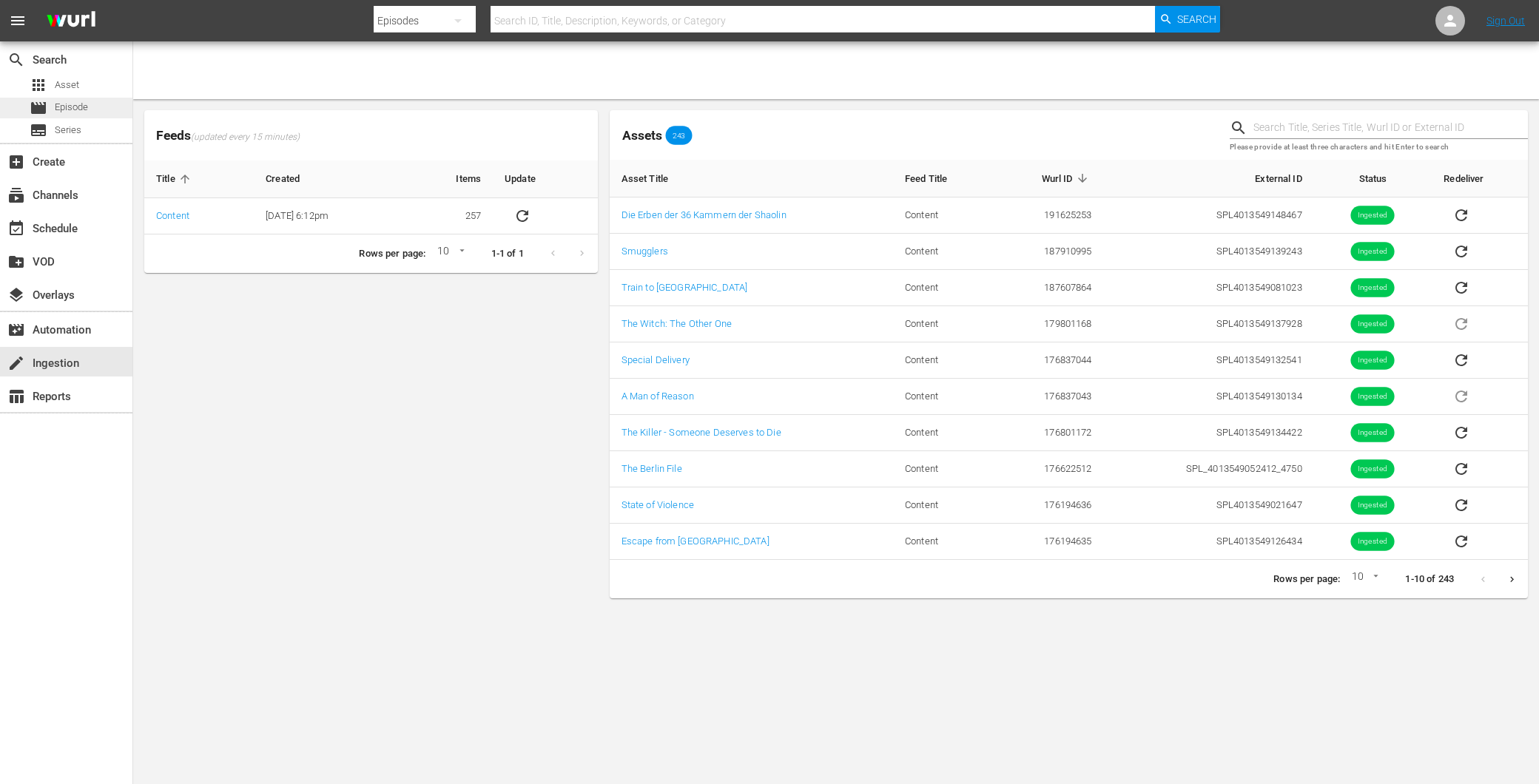
click at [80, 109] on span "Episode" at bounding box center [72, 107] width 34 height 15
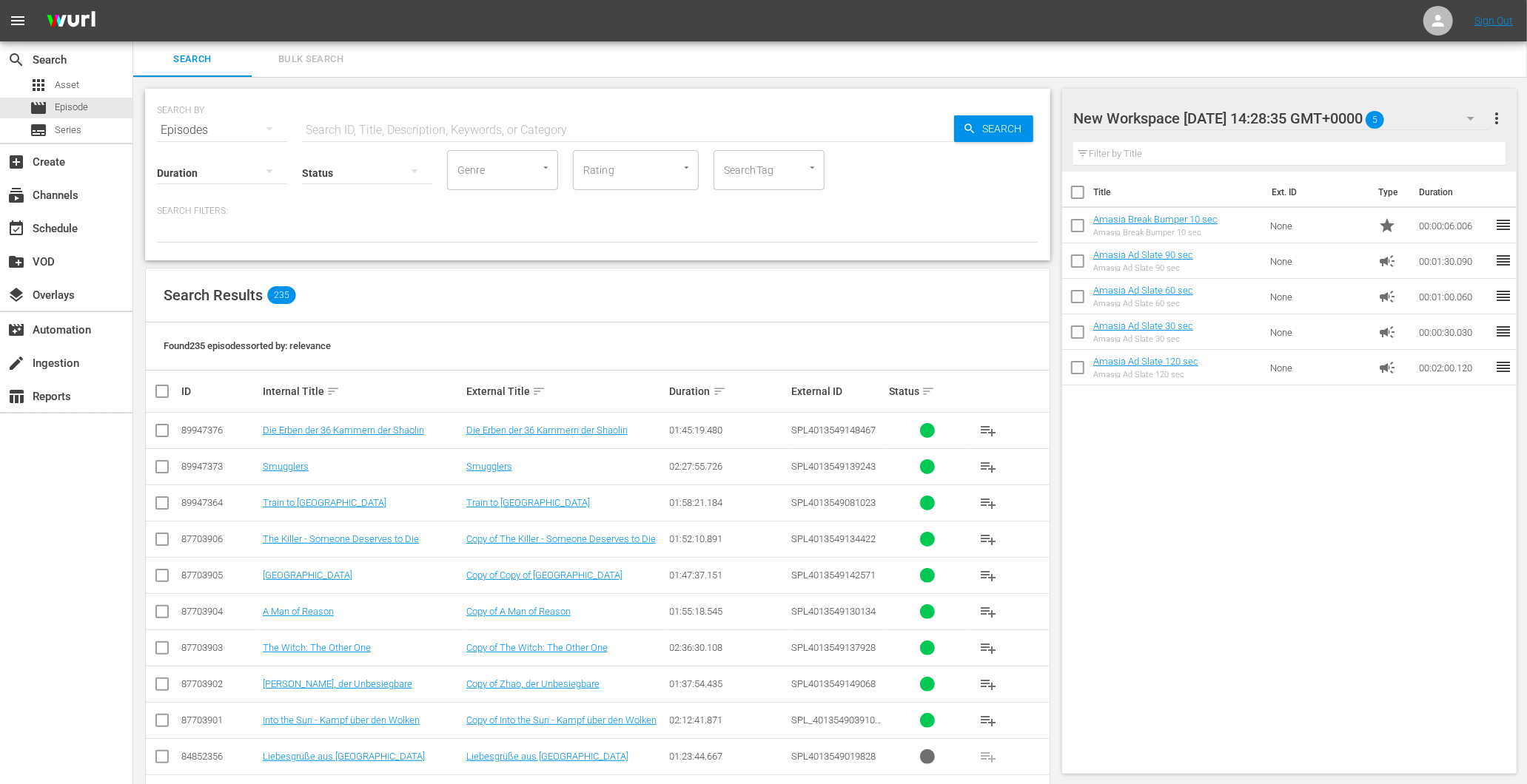
click at [485, 128] on input "text" at bounding box center [627, 130] width 652 height 35
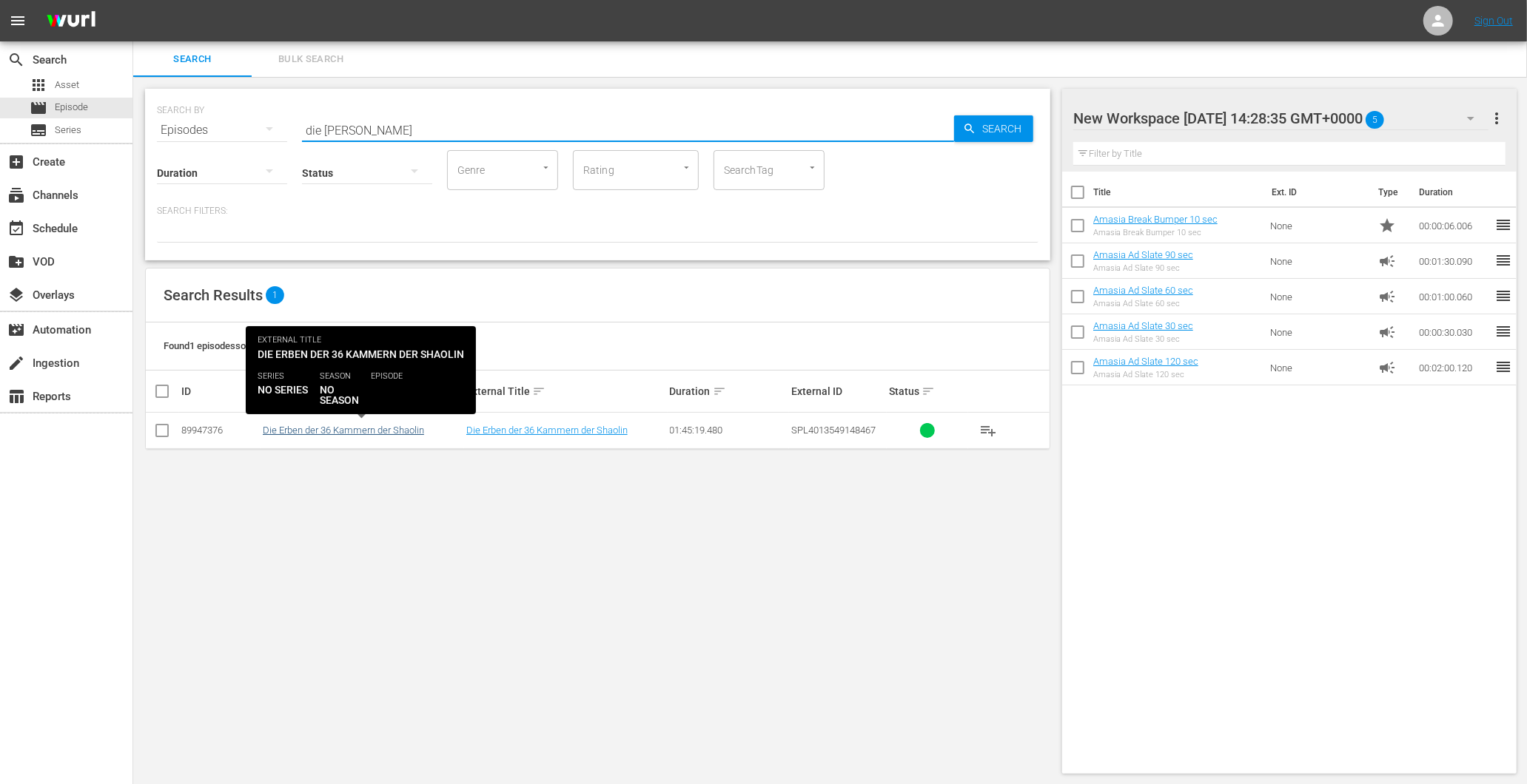
type input "die erbe"
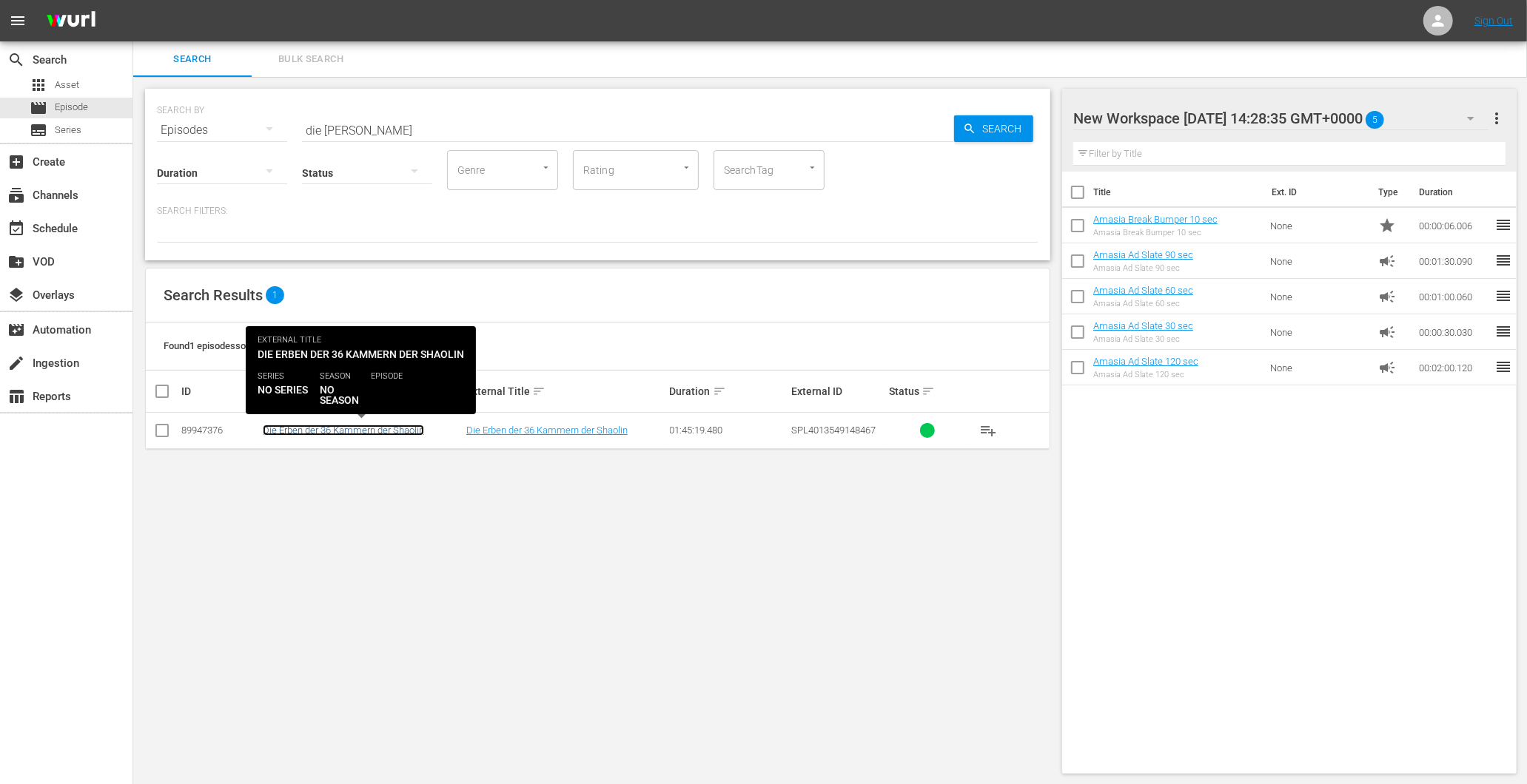
click at [327, 432] on link "Die Erben der 36 Kammern der Shaolin" at bounding box center [343, 430] width 161 height 11
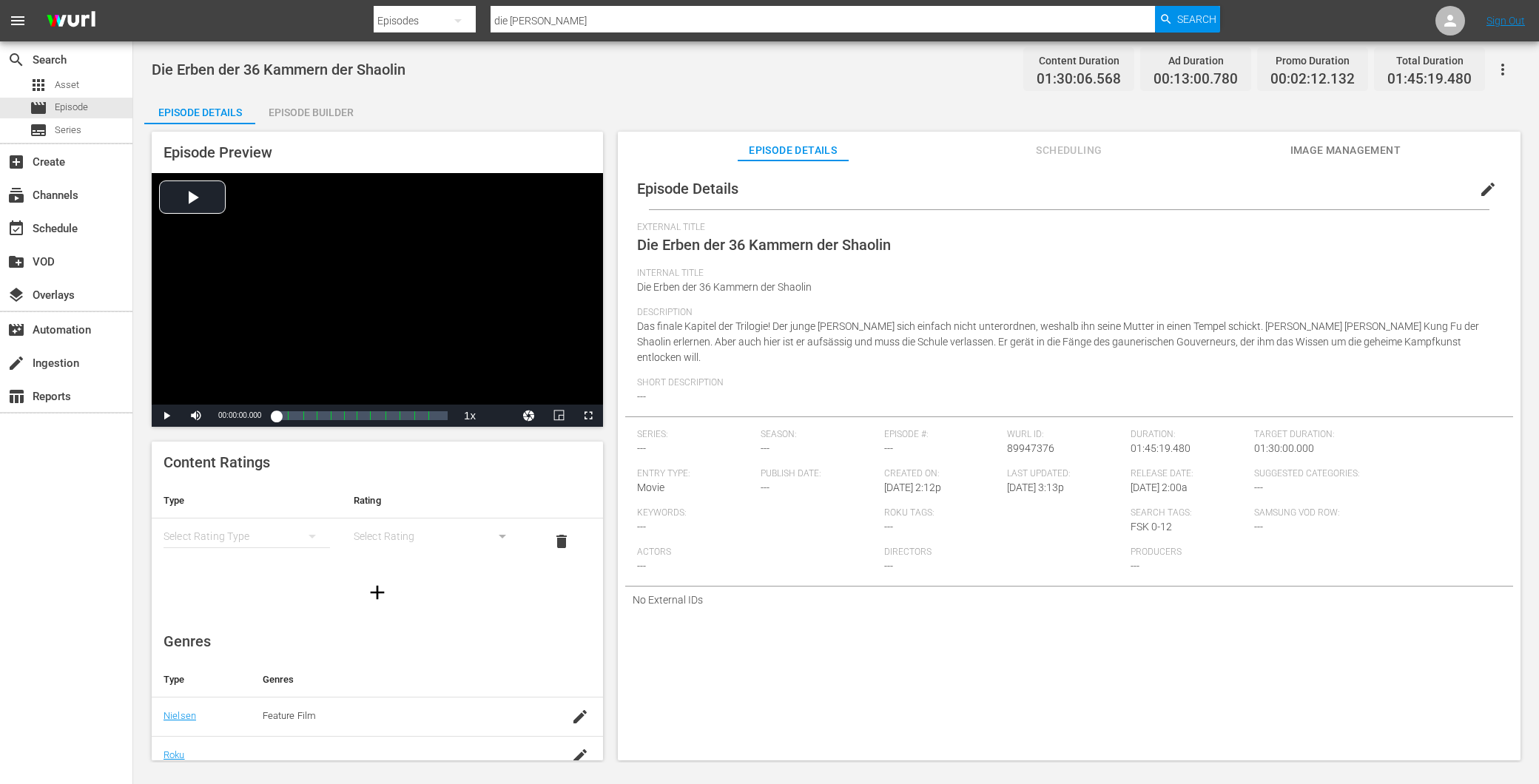
click at [315, 115] on div "Episode Builder" at bounding box center [310, 112] width 111 height 35
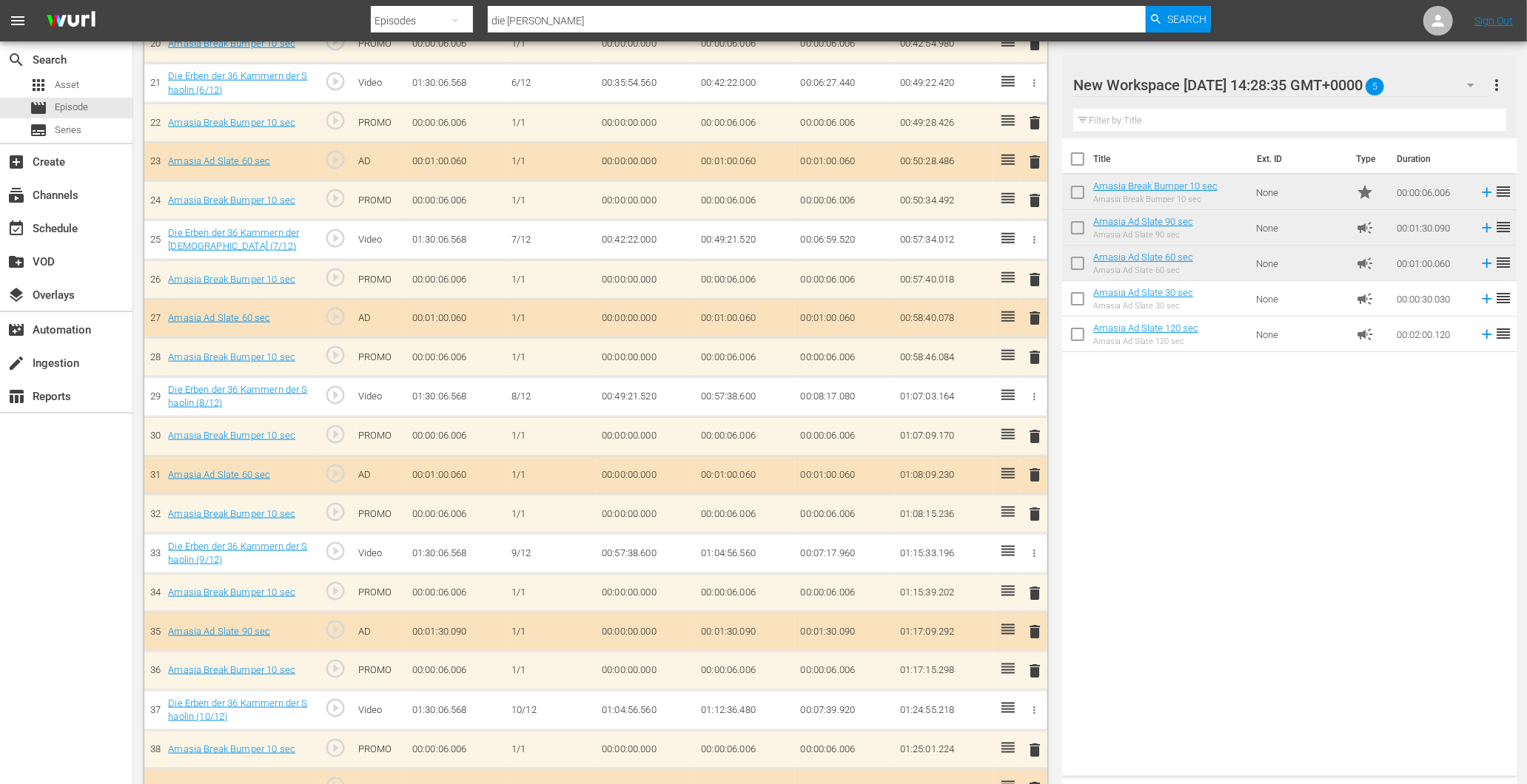
scroll to position [1499, 0]
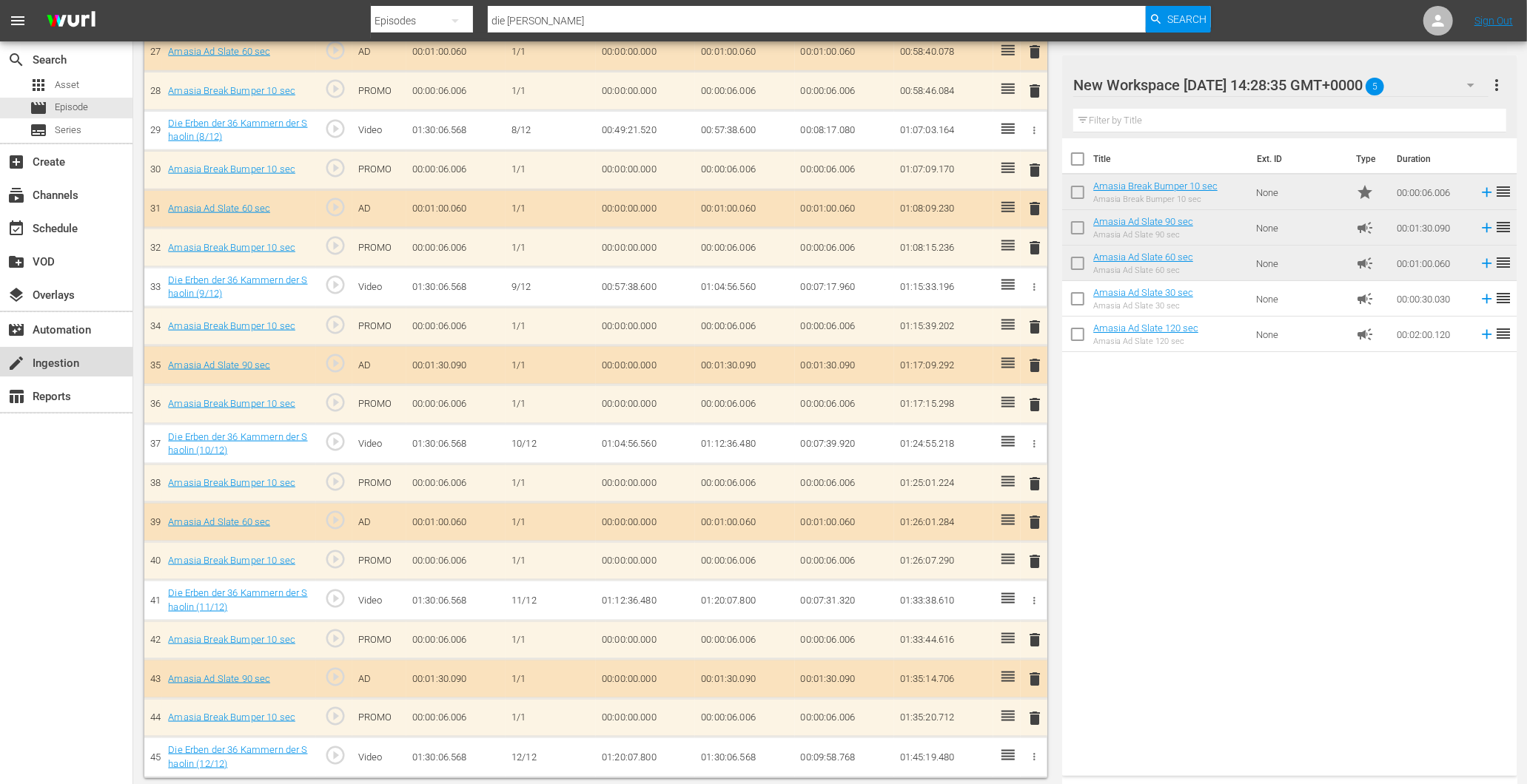
click at [61, 368] on div "create Ingestion" at bounding box center [41, 360] width 83 height 13
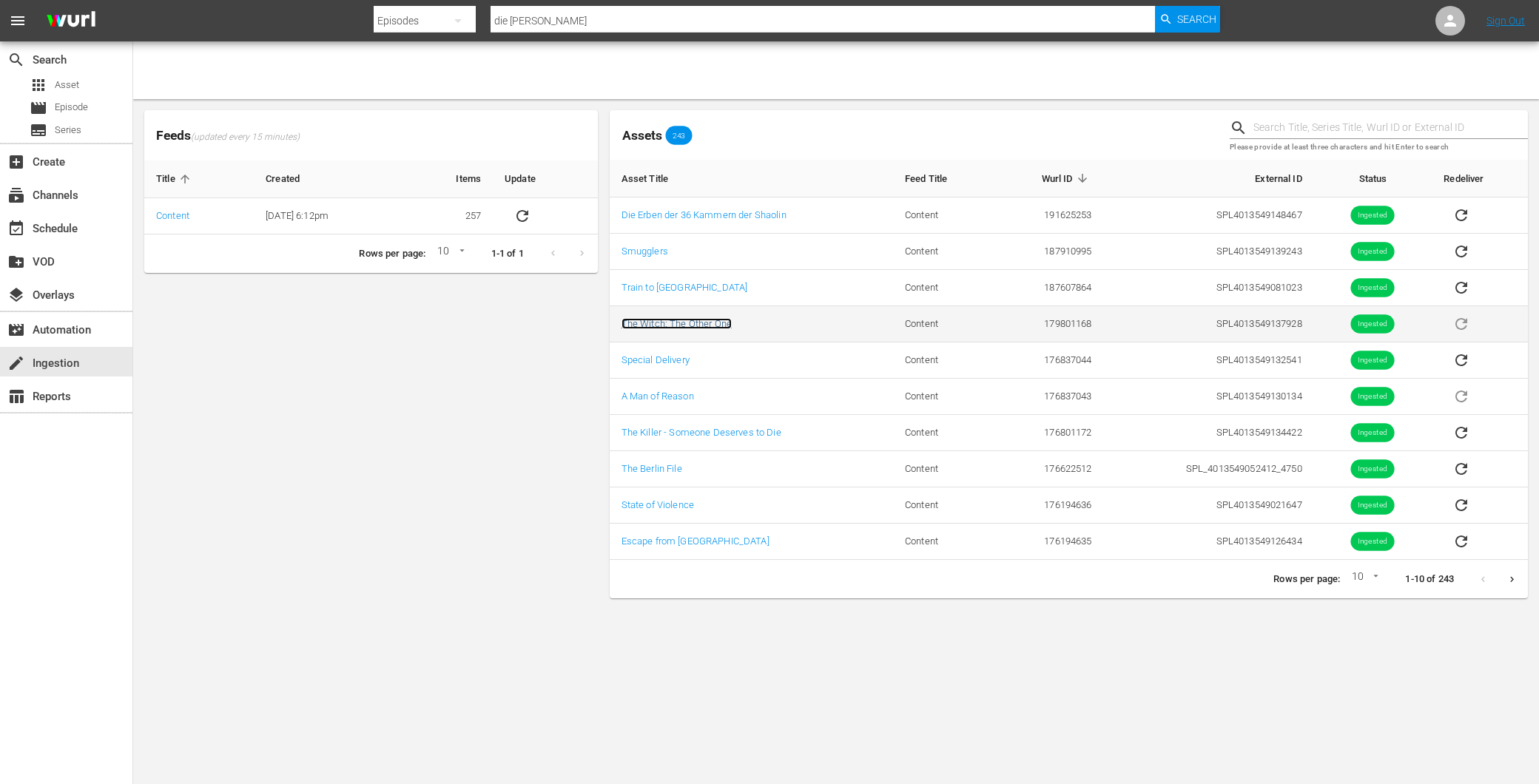
click at [676, 326] on link "The Witch: The Other One" at bounding box center [676, 323] width 110 height 11
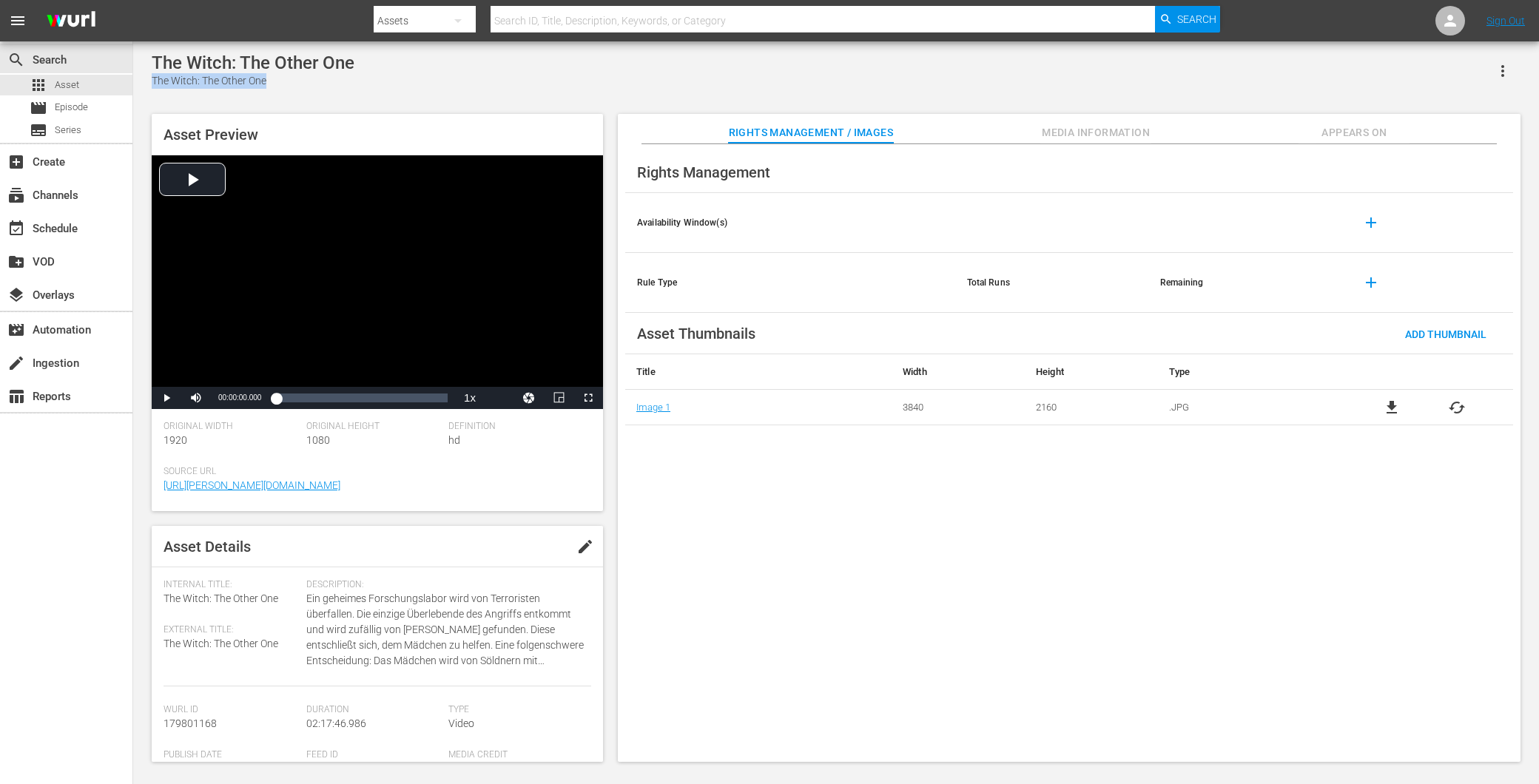
drag, startPoint x: 287, startPoint y: 86, endPoint x: 150, endPoint y: 80, distance: 137.1
click at [150, 80] on div "The Witch: The Other One The Witch: The Other One Asset Preview Video Player is…" at bounding box center [836, 403] width 1384 height 702
copy div "The Witch: The Other One"
click at [374, 85] on div "The Witch: The Other One The Witch: The Other One" at bounding box center [836, 71] width 1369 height 36
click at [84, 108] on span "Episode" at bounding box center [72, 107] width 34 height 15
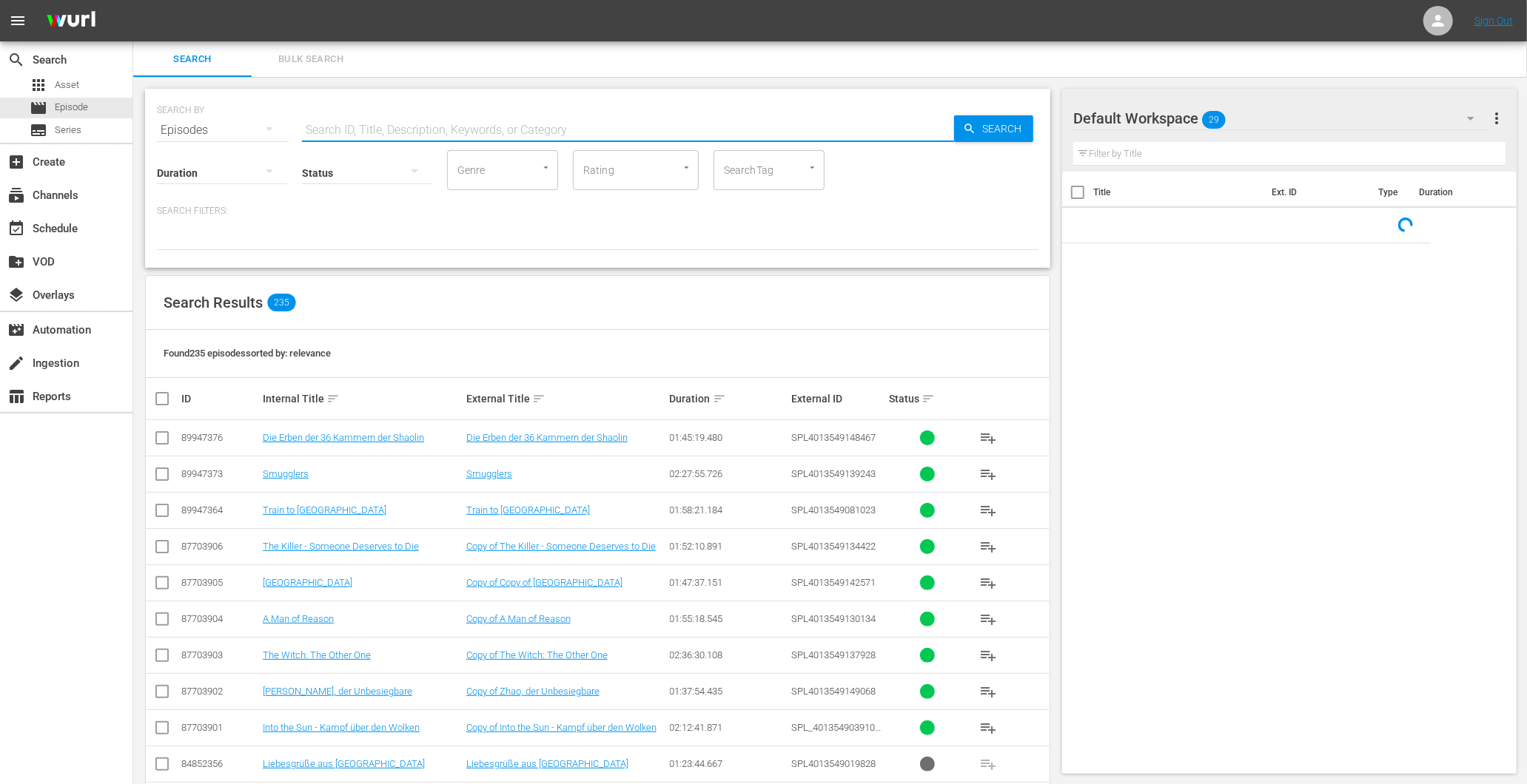
click at [394, 128] on input "text" at bounding box center [627, 130] width 652 height 35
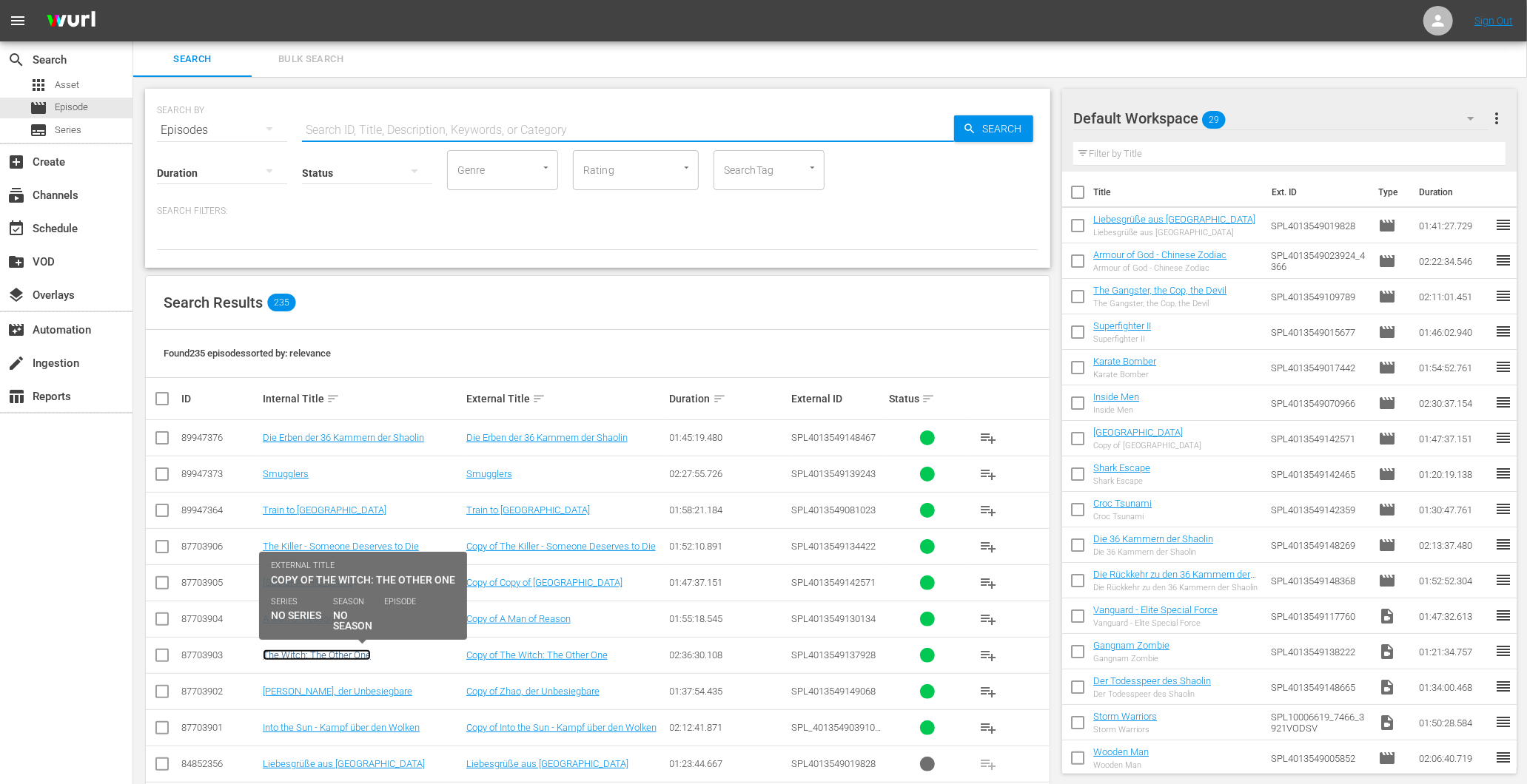
click at [343, 655] on link "The Witch: The Other One" at bounding box center [316, 655] width 108 height 11
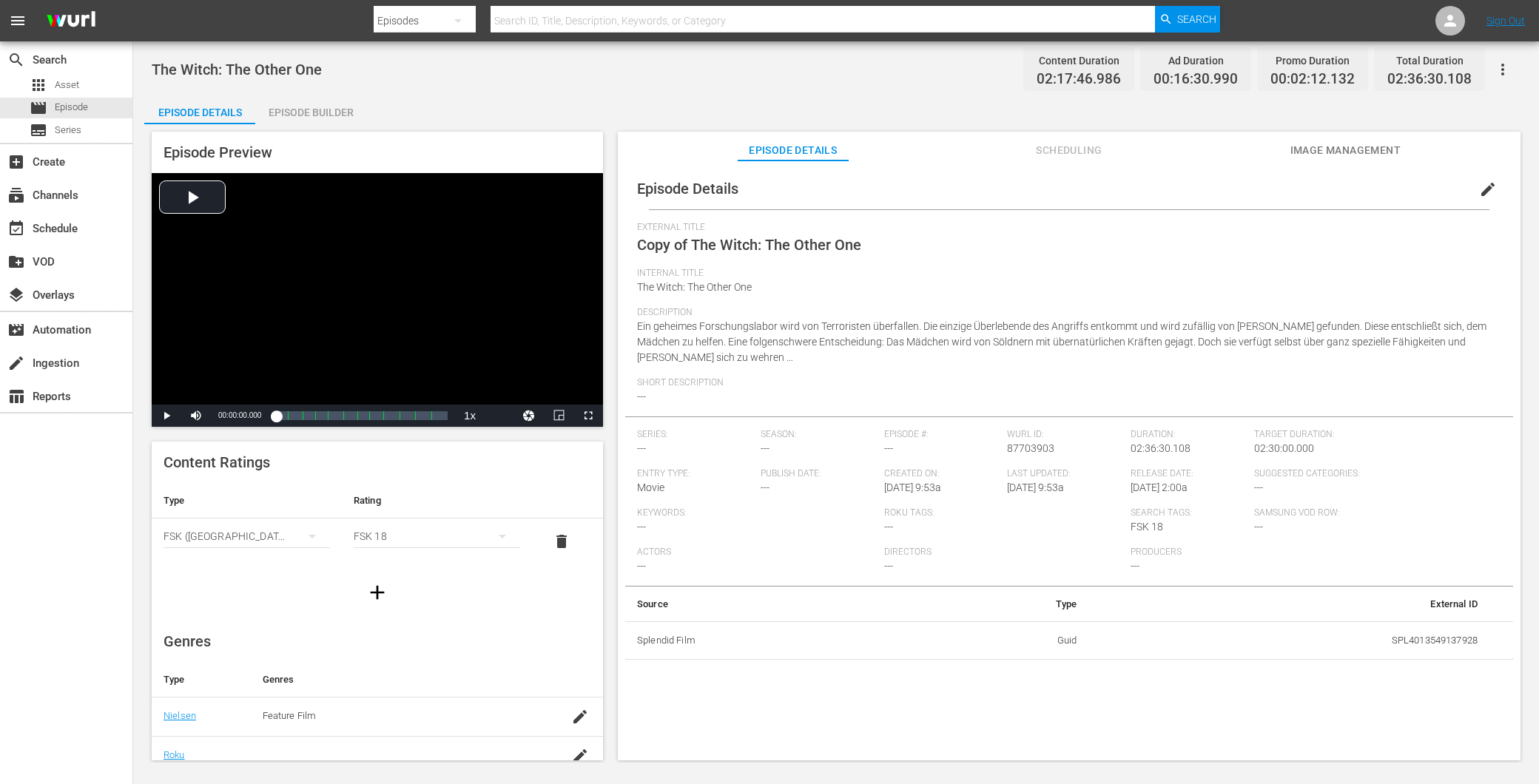
click at [307, 109] on div "Episode Builder" at bounding box center [310, 112] width 111 height 35
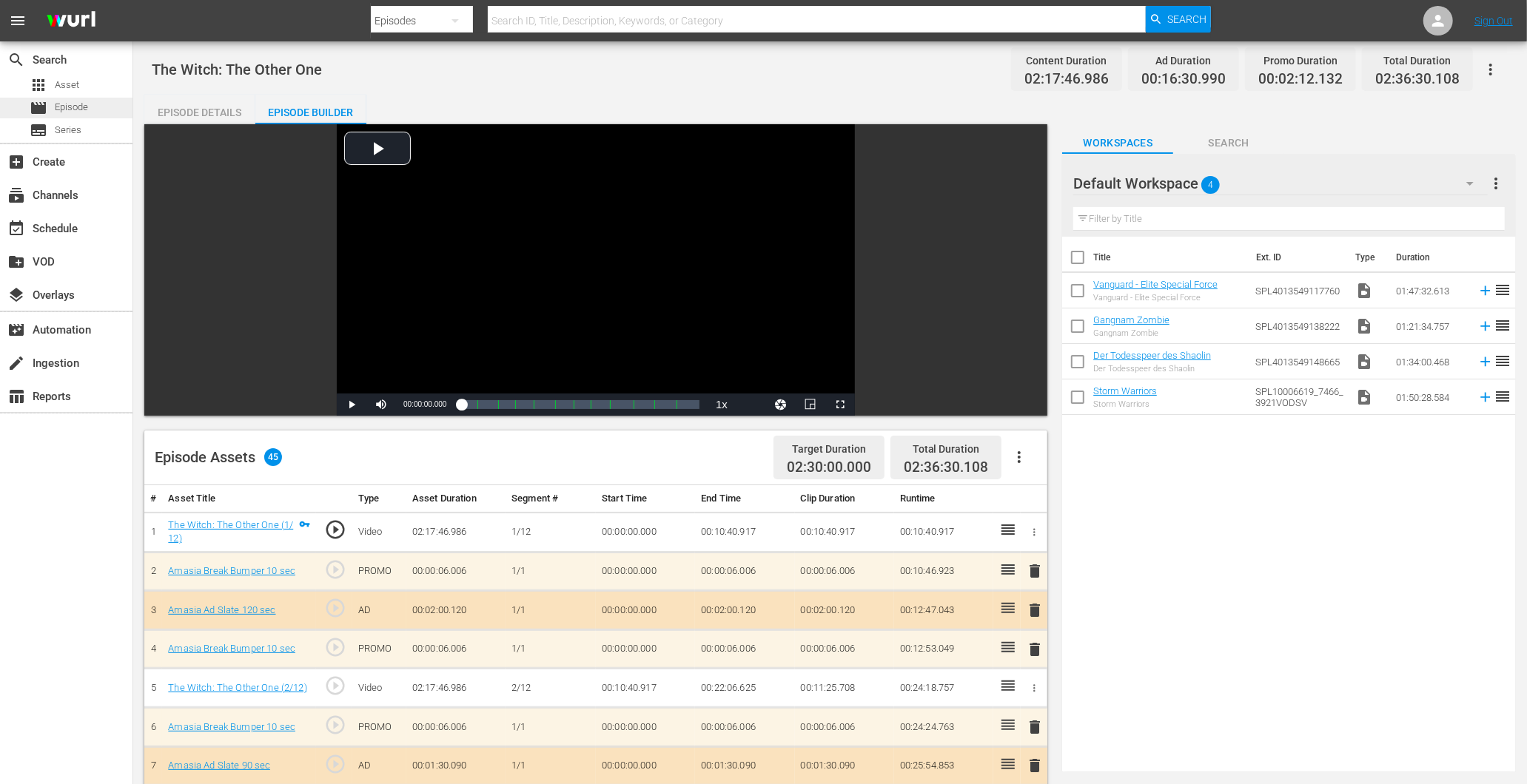
click at [85, 105] on span "Episode" at bounding box center [72, 107] width 34 height 15
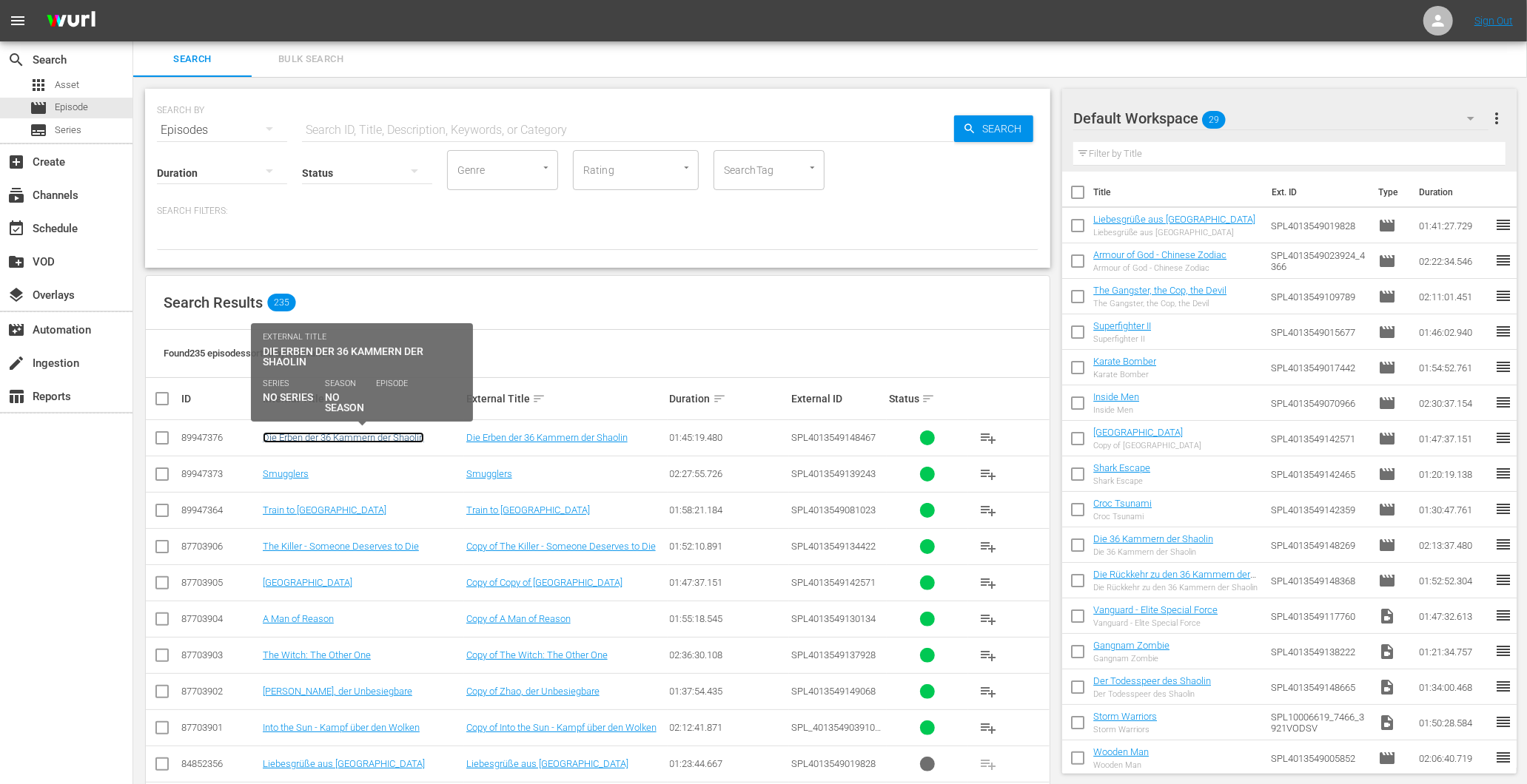
click at [329, 434] on link "Die Erben der 36 Kammern der Shaolin" at bounding box center [343, 438] width 161 height 11
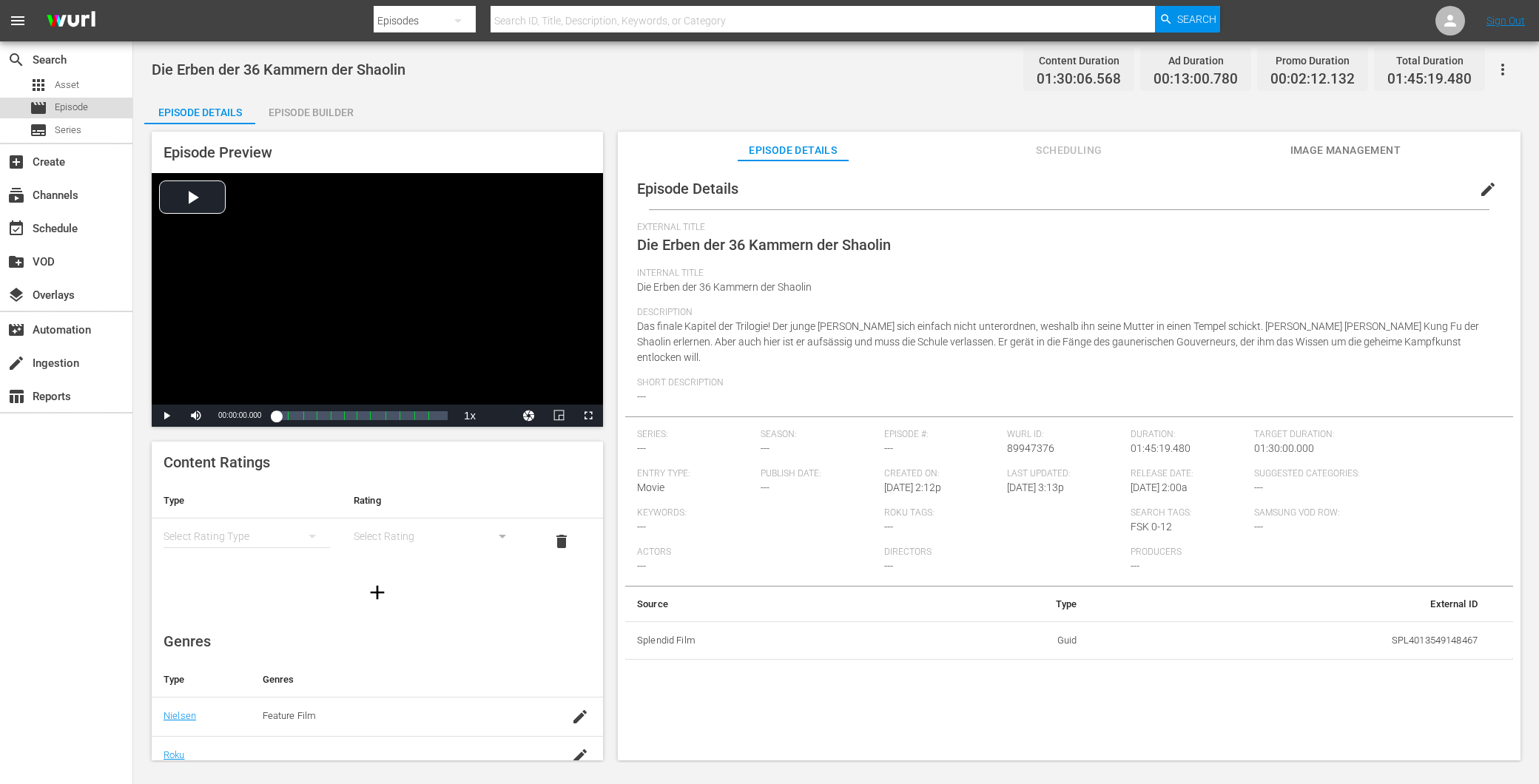
click at [86, 107] on span "Episode" at bounding box center [72, 107] width 34 height 15
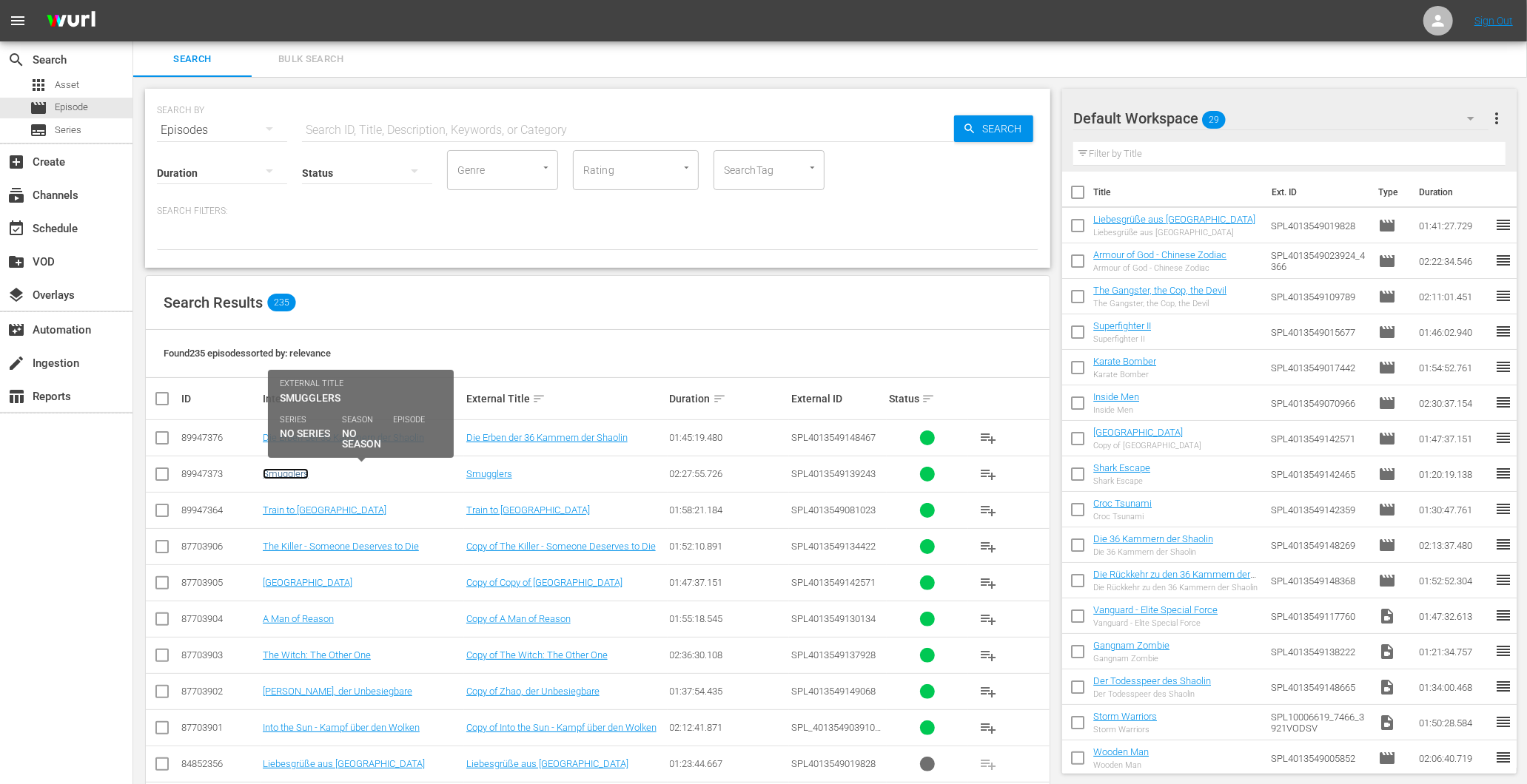
click at [284, 469] on link "Smugglers" at bounding box center [285, 474] width 46 height 11
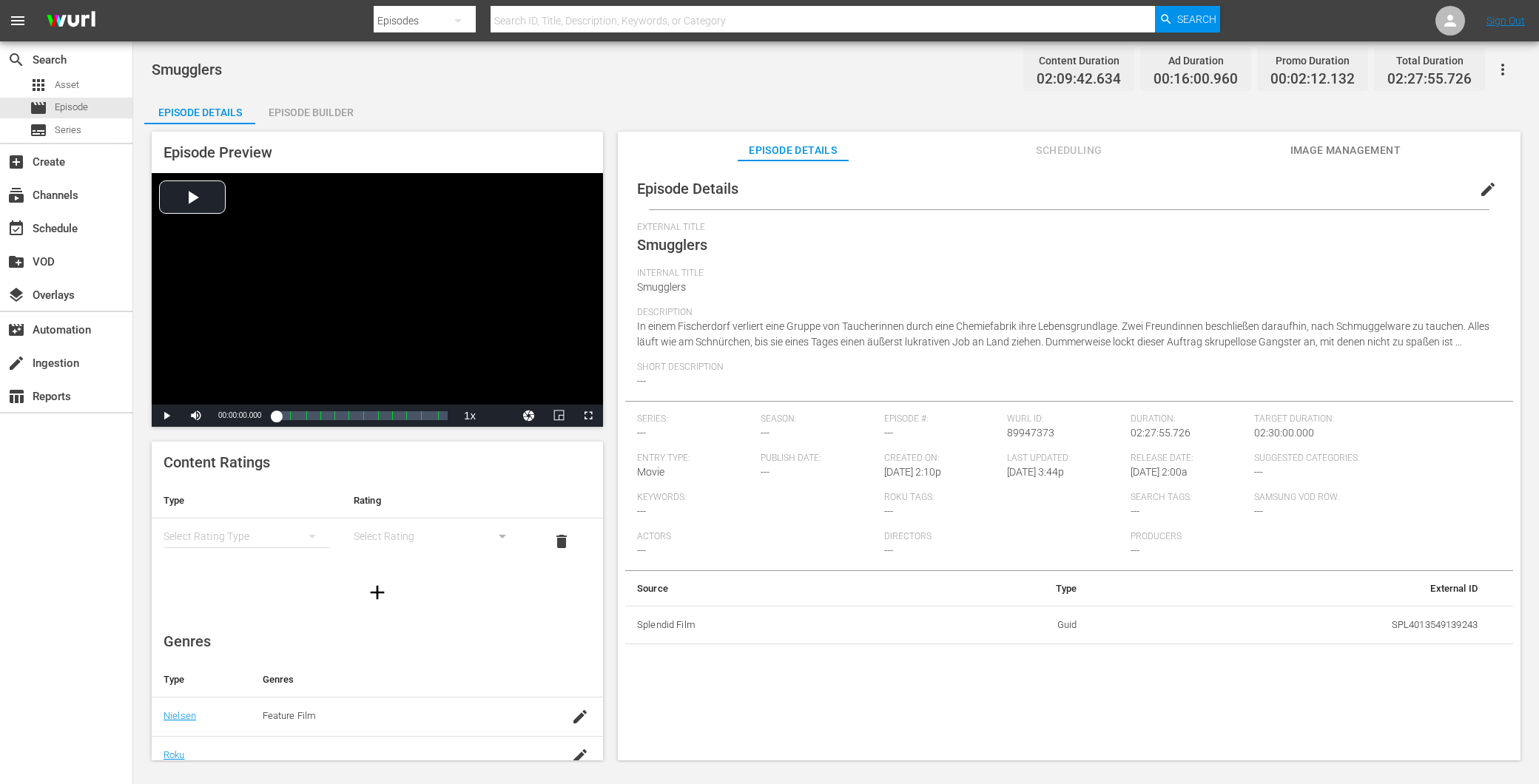
click at [301, 104] on div "Episode Builder" at bounding box center [310, 112] width 111 height 35
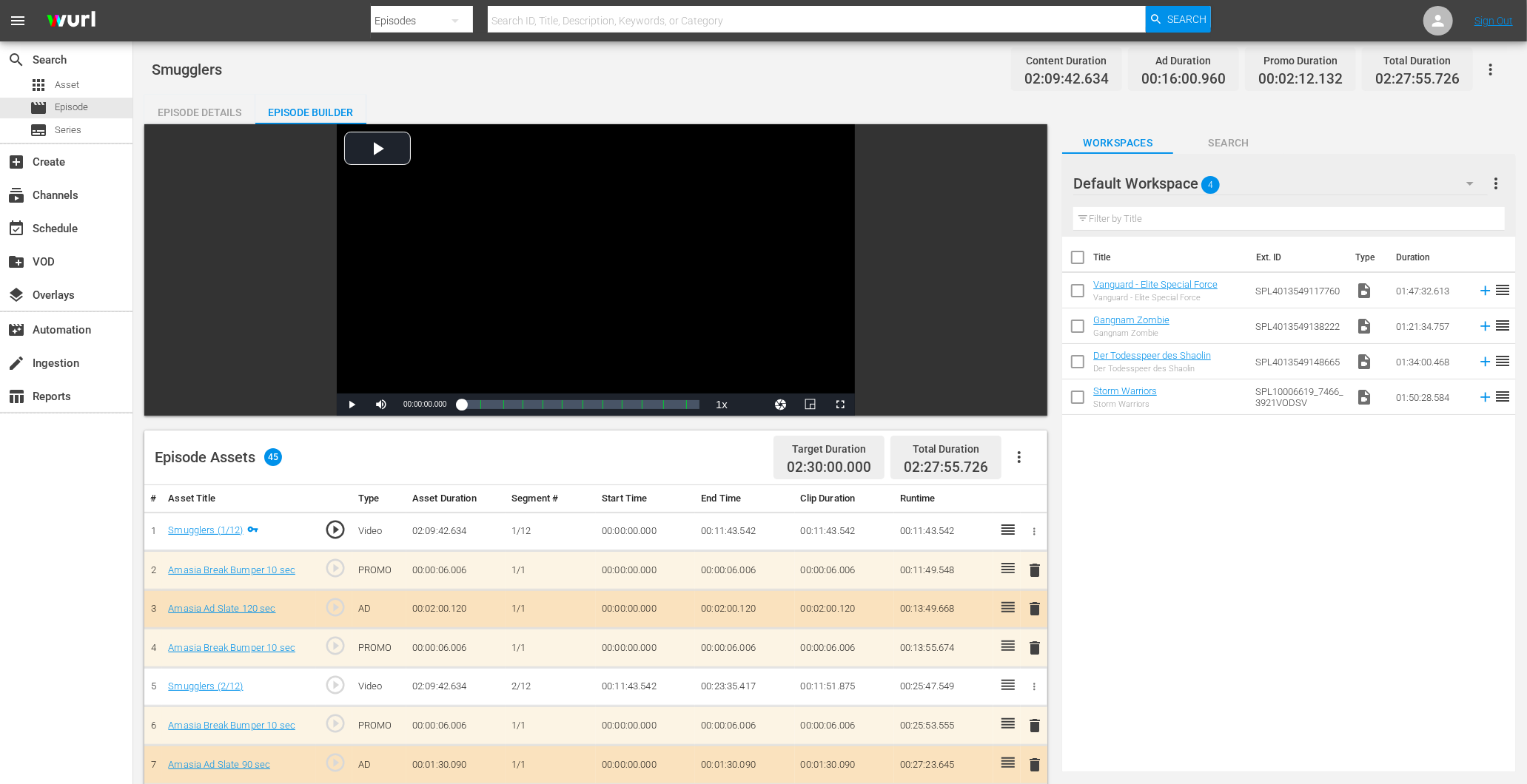
click at [203, 121] on div "Episode Details" at bounding box center [199, 112] width 111 height 35
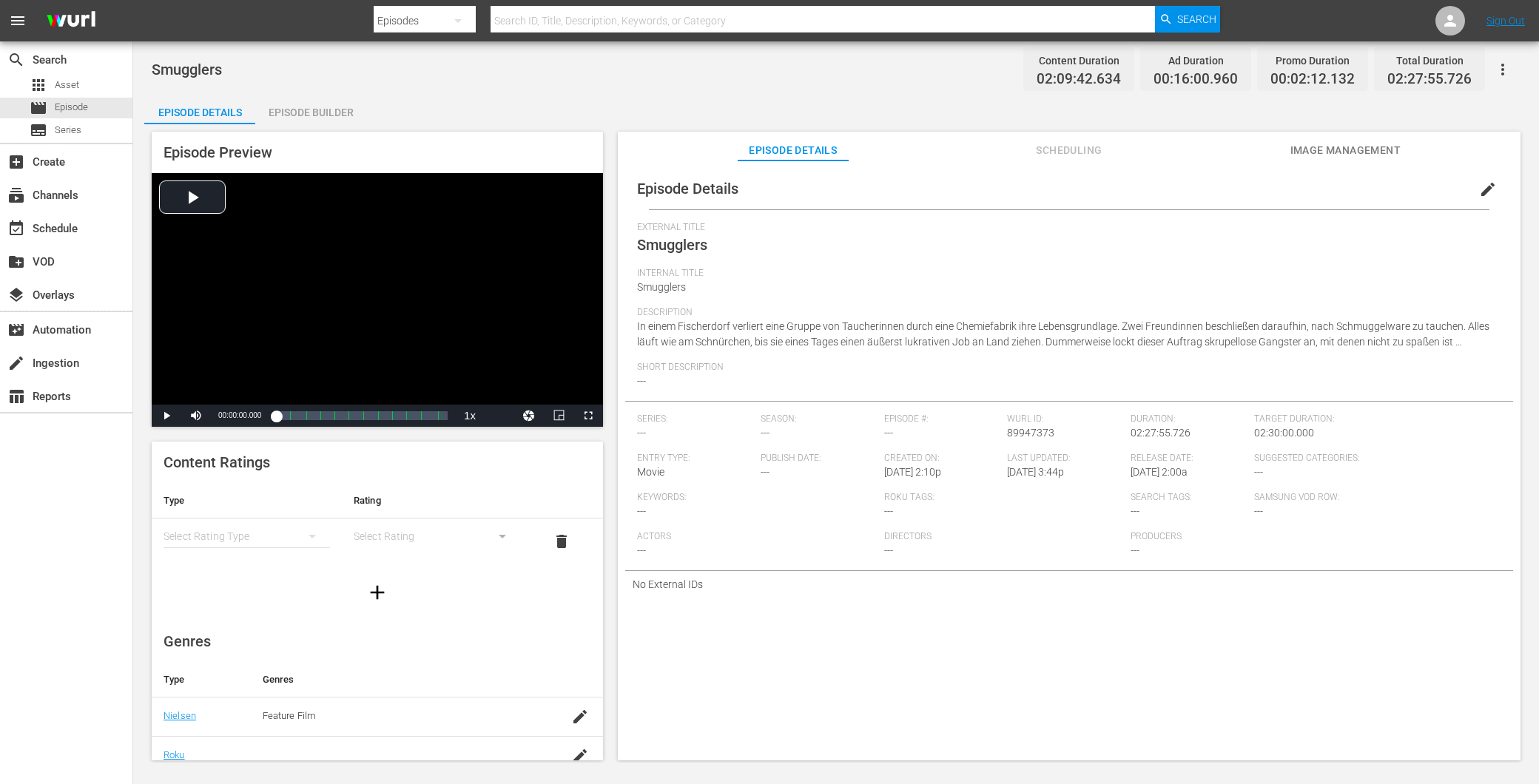
drag, startPoint x: 255, startPoint y: 461, endPoint x: 516, endPoint y: 685, distance: 343.9
click at [556, 712] on td at bounding box center [579, 717] width 47 height 40
click at [227, 530] on div "simple table" at bounding box center [246, 537] width 166 height 41
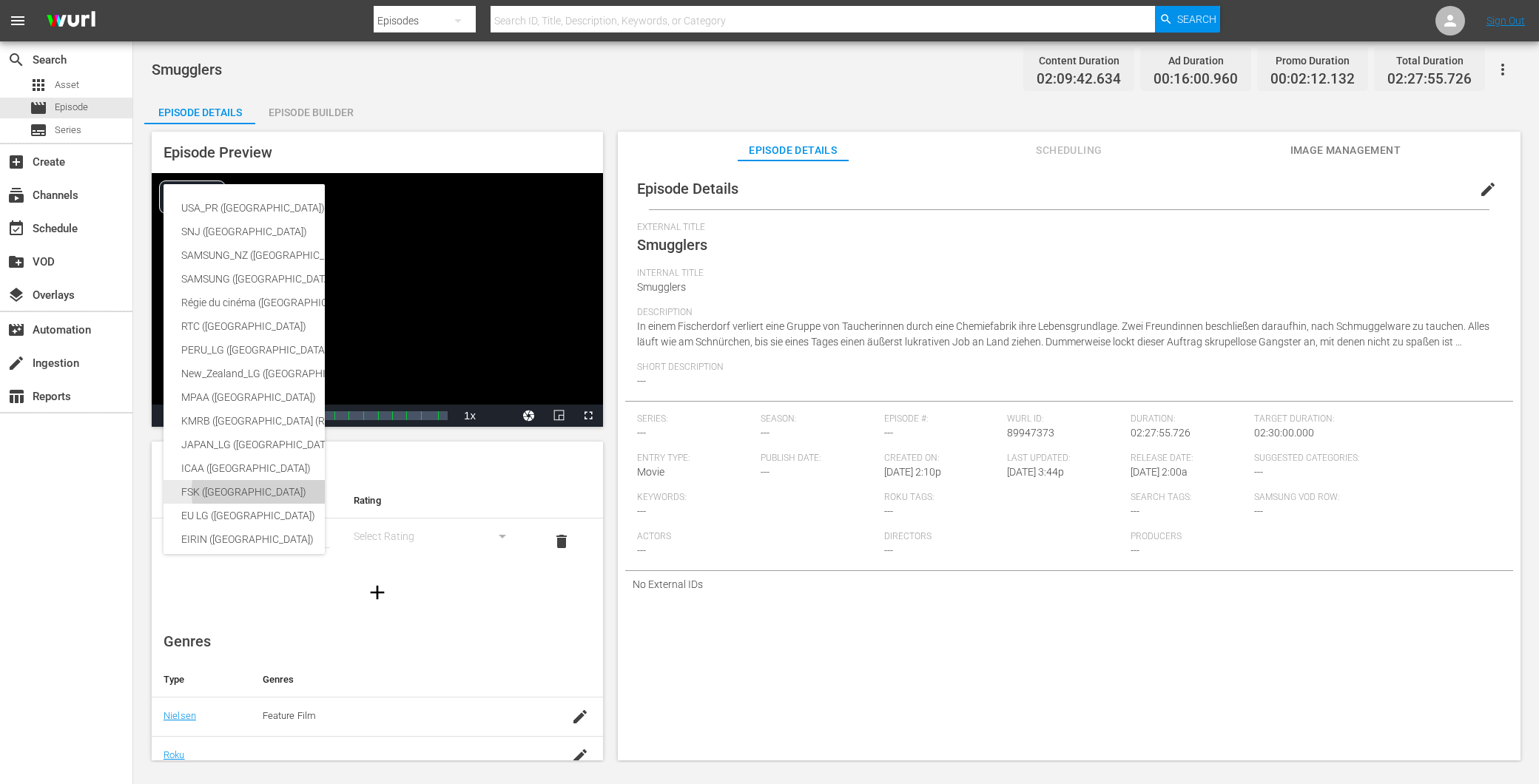
click at [235, 485] on div "FSK ([GEOGRAPHIC_DATA])" at bounding box center [351, 491] width 340 height 23
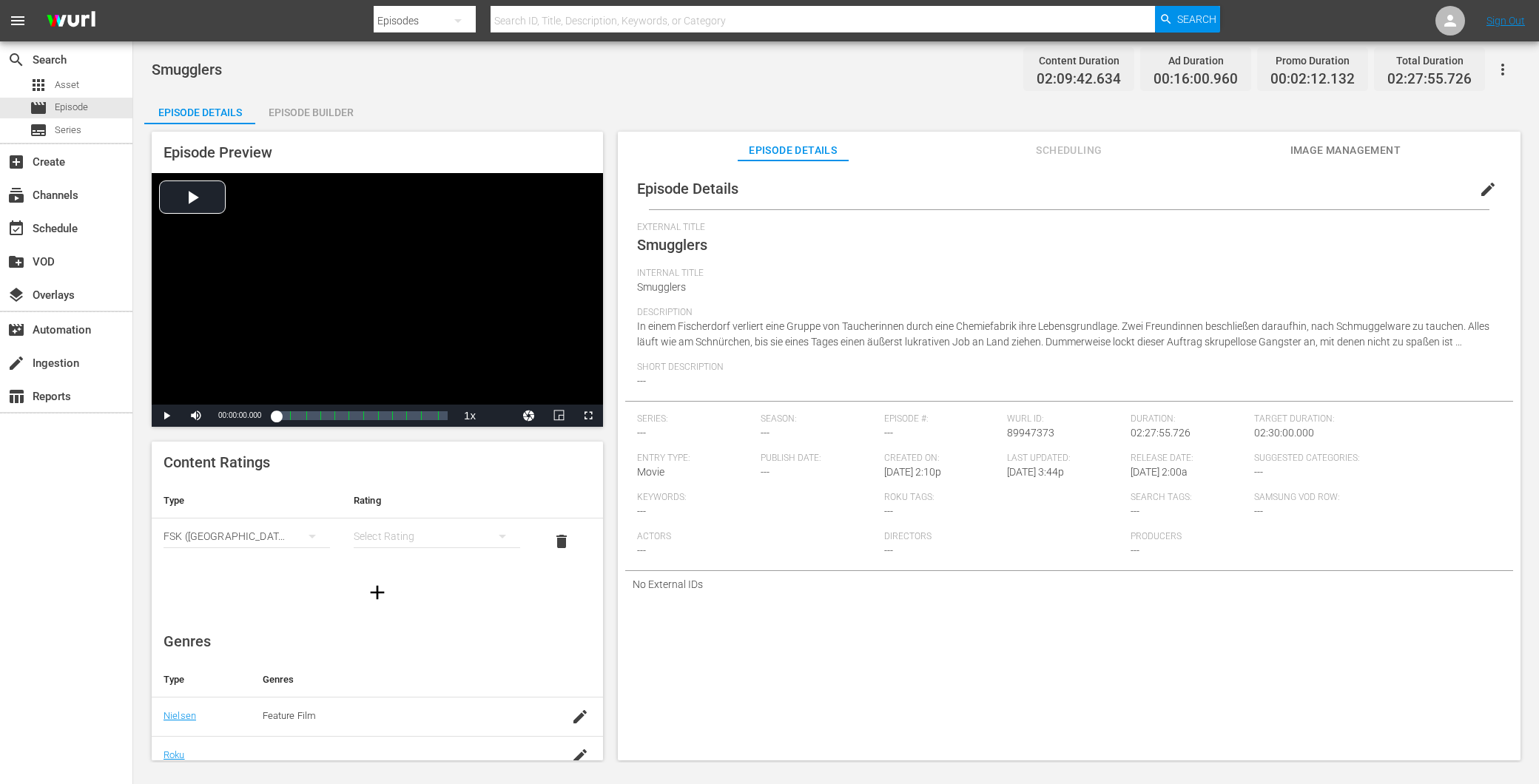
click at [397, 534] on div "USA_PR (United States of America) SNJ (Brazil) SAMSUNG_NZ (New Zealand) SAMSUNG…" at bounding box center [770, 392] width 1539 height 784
click at [387, 532] on div "simple table" at bounding box center [437, 537] width 166 height 41
click at [412, 621] on div "FSK 16" at bounding box center [429, 613] width 126 height 23
click at [1485, 183] on span "edit" at bounding box center [1488, 190] width 18 height 18
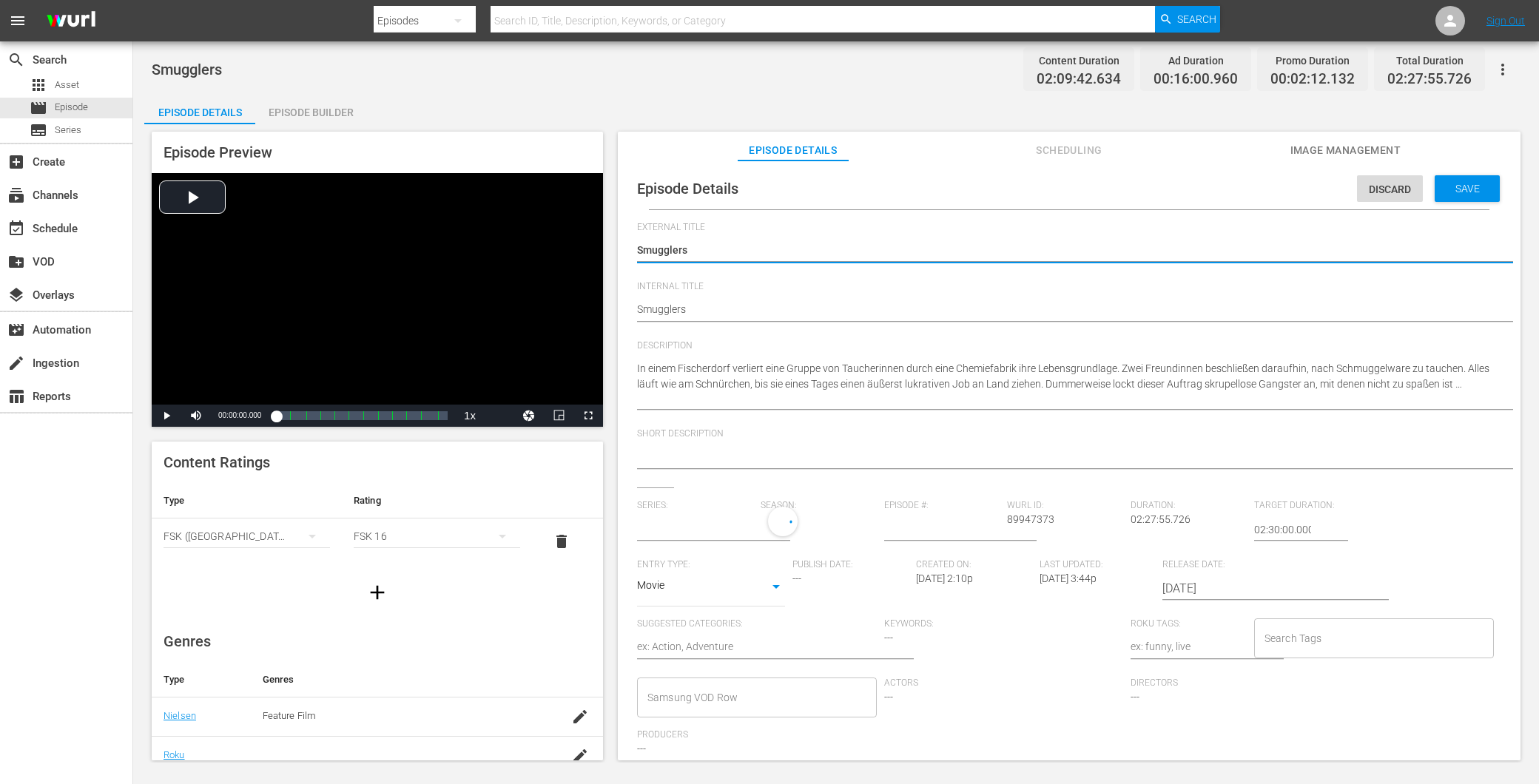
type input "No Series"
click at [1336, 639] on input "Search Tags" at bounding box center [1362, 642] width 204 height 27
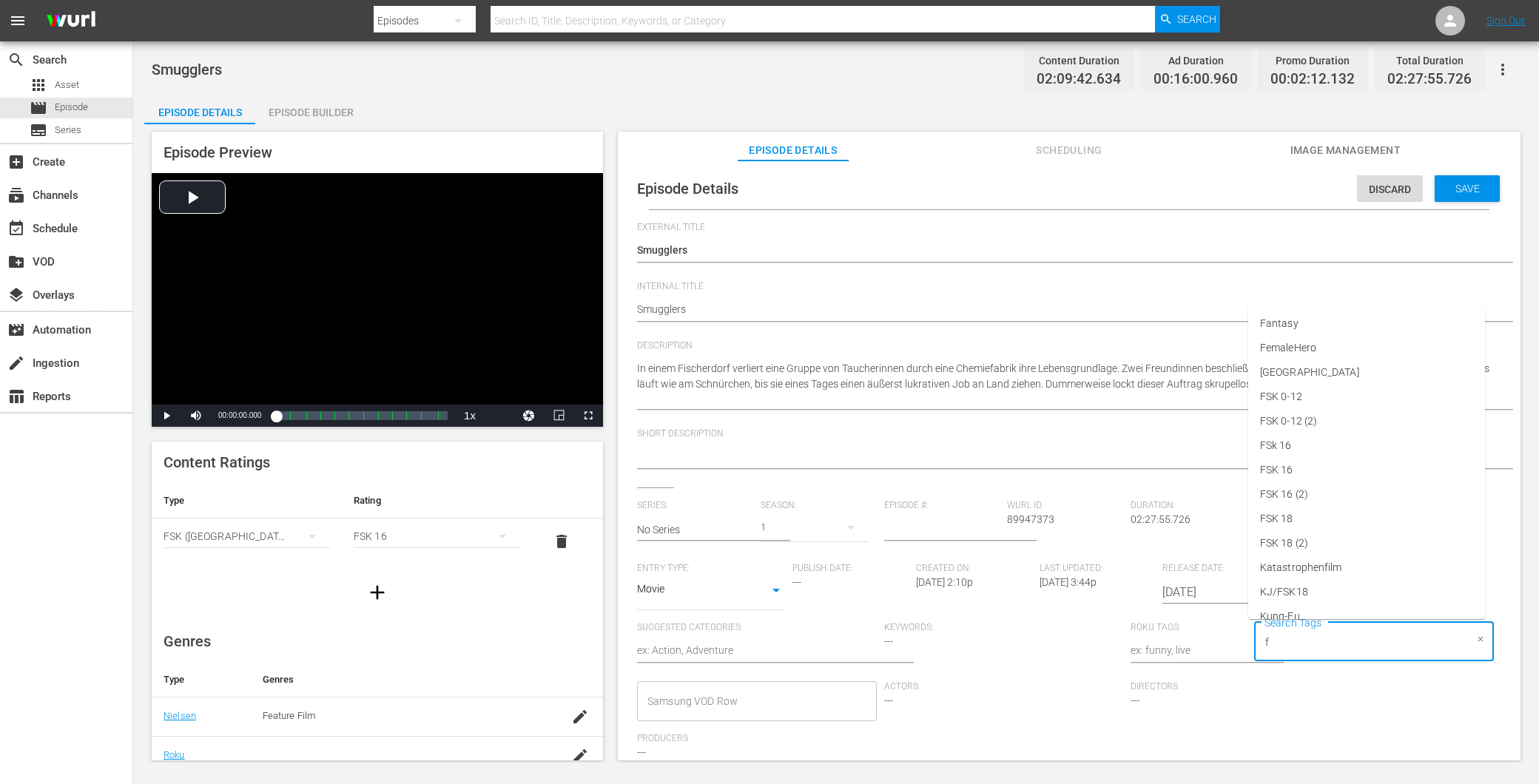
type input "fs"
drag, startPoint x: 1289, startPoint y: 468, endPoint x: 1287, endPoint y: 479, distance: 11.2
click at [1288, 469] on li "FSK 16" at bounding box center [1367, 479] width 237 height 24
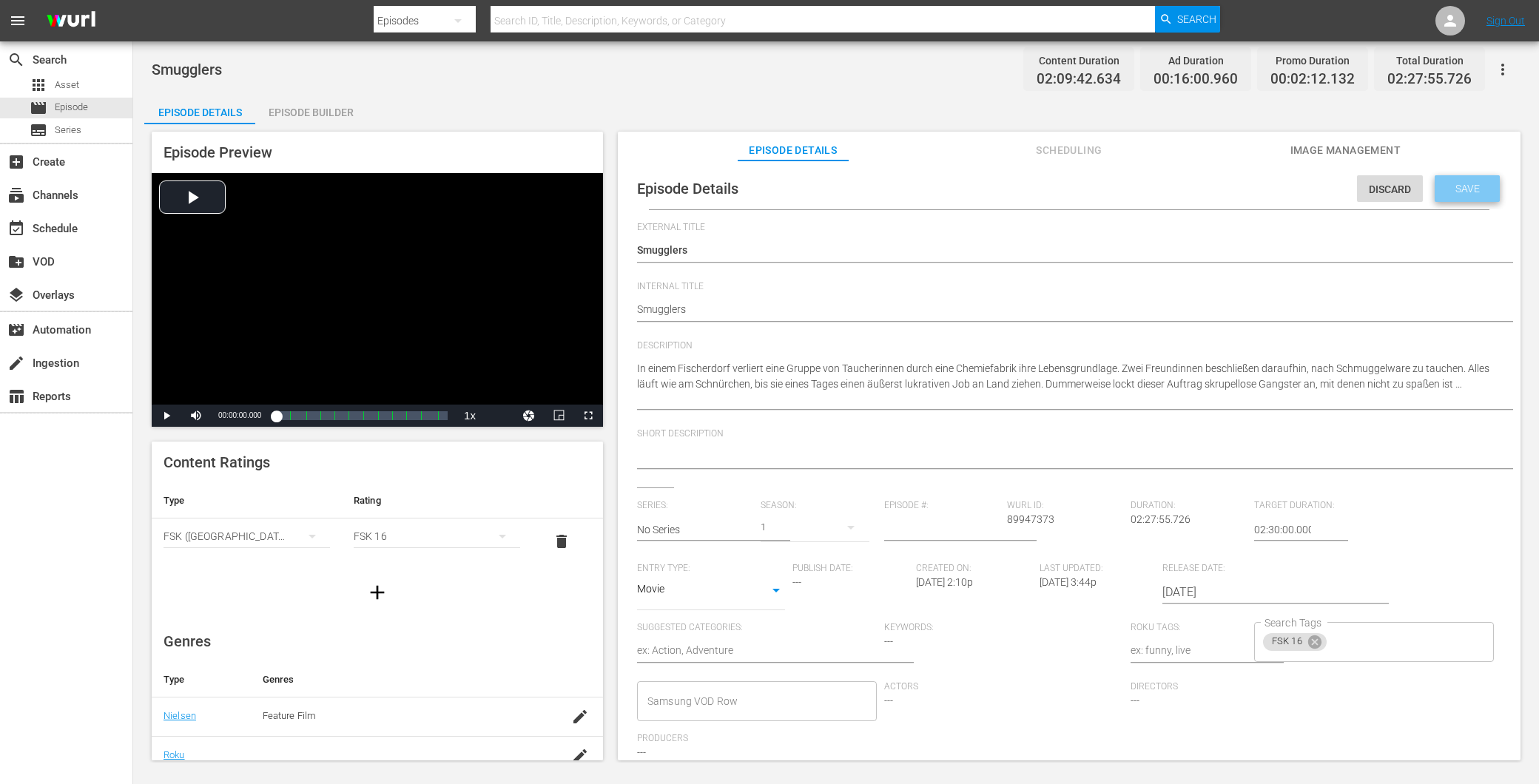
click at [1464, 187] on span "Save" at bounding box center [1468, 189] width 48 height 12
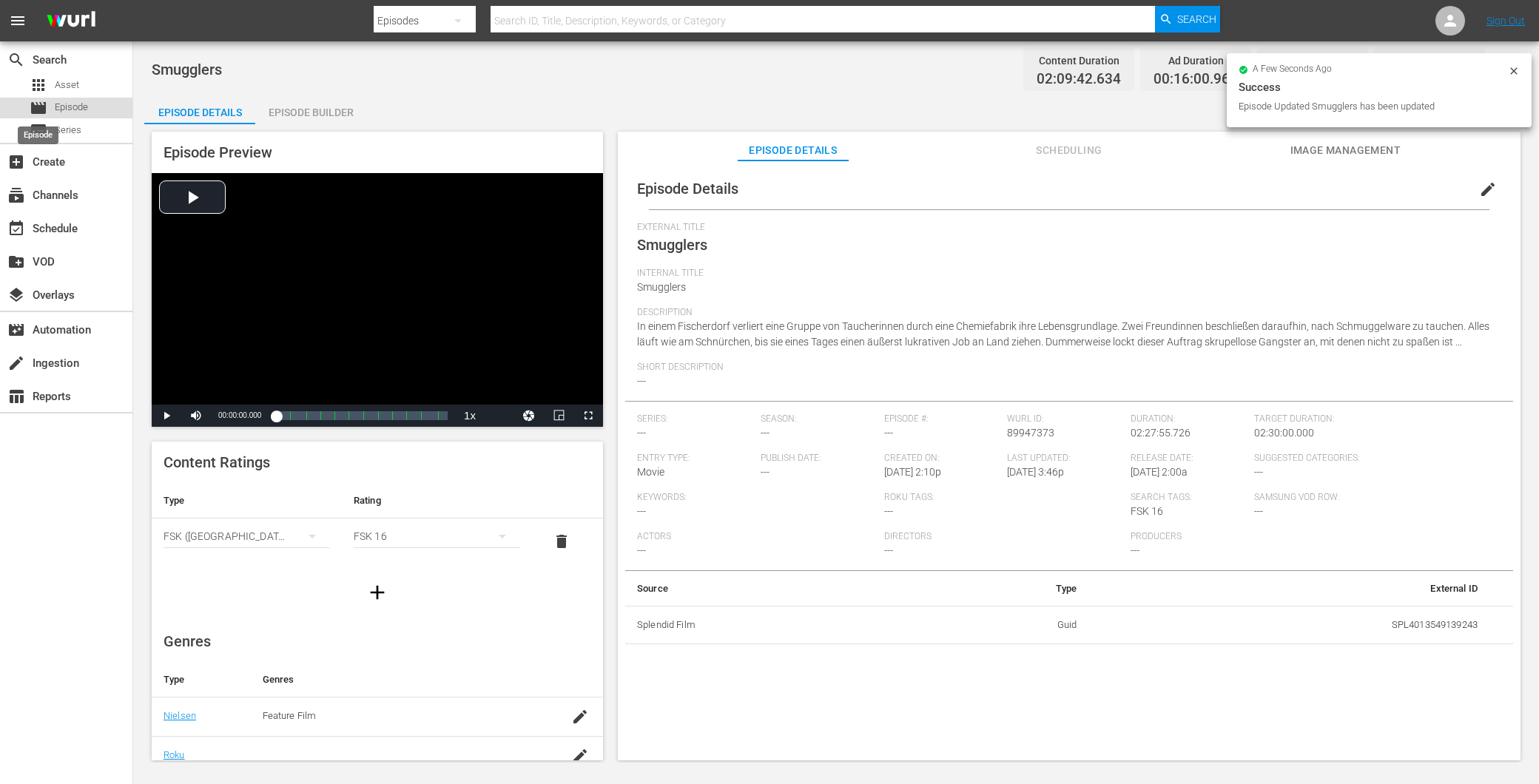
click at [39, 109] on span "movie" at bounding box center [38, 108] width 18 height 18
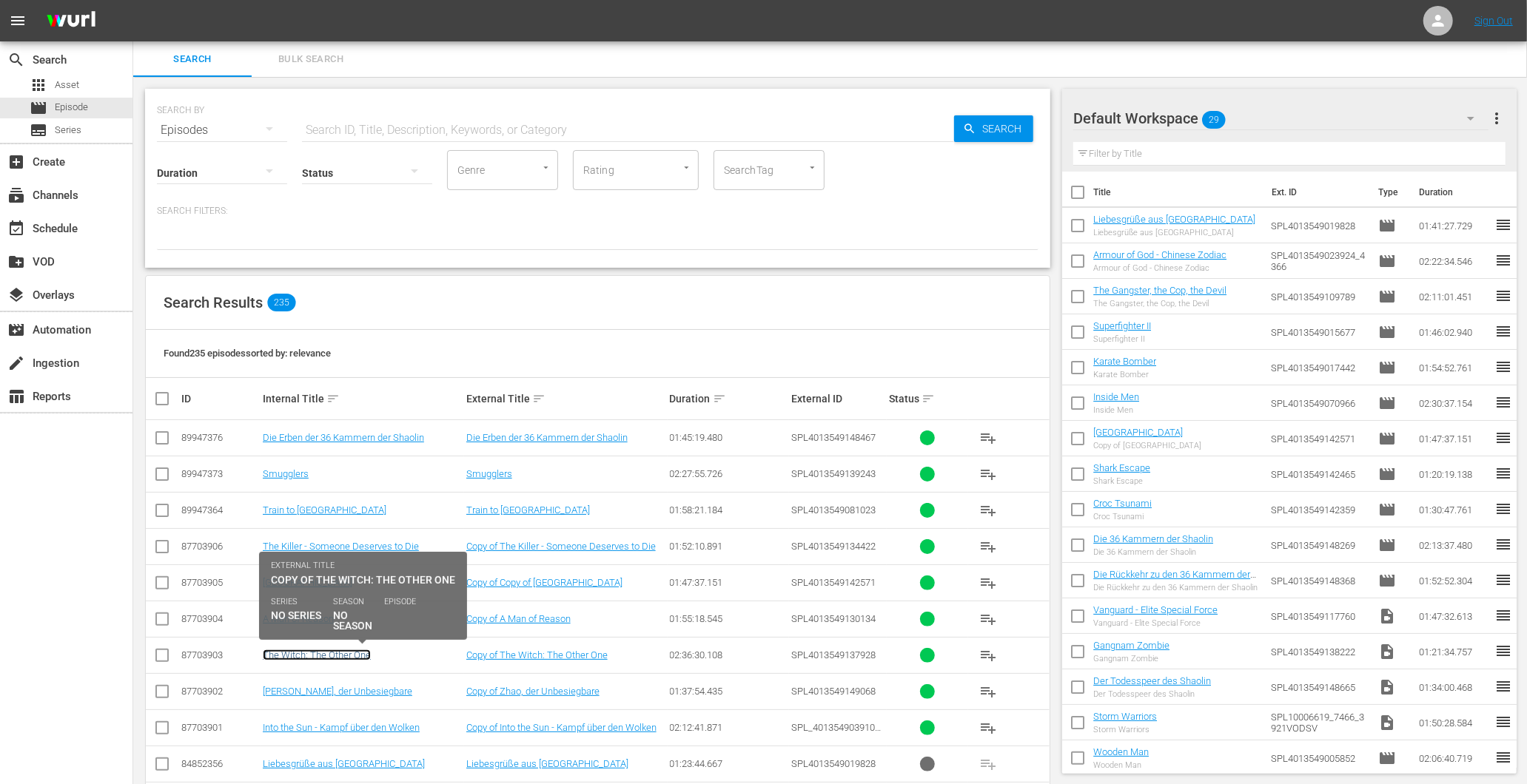
click at [314, 656] on link "The Witch: The Other One" at bounding box center [316, 655] width 108 height 11
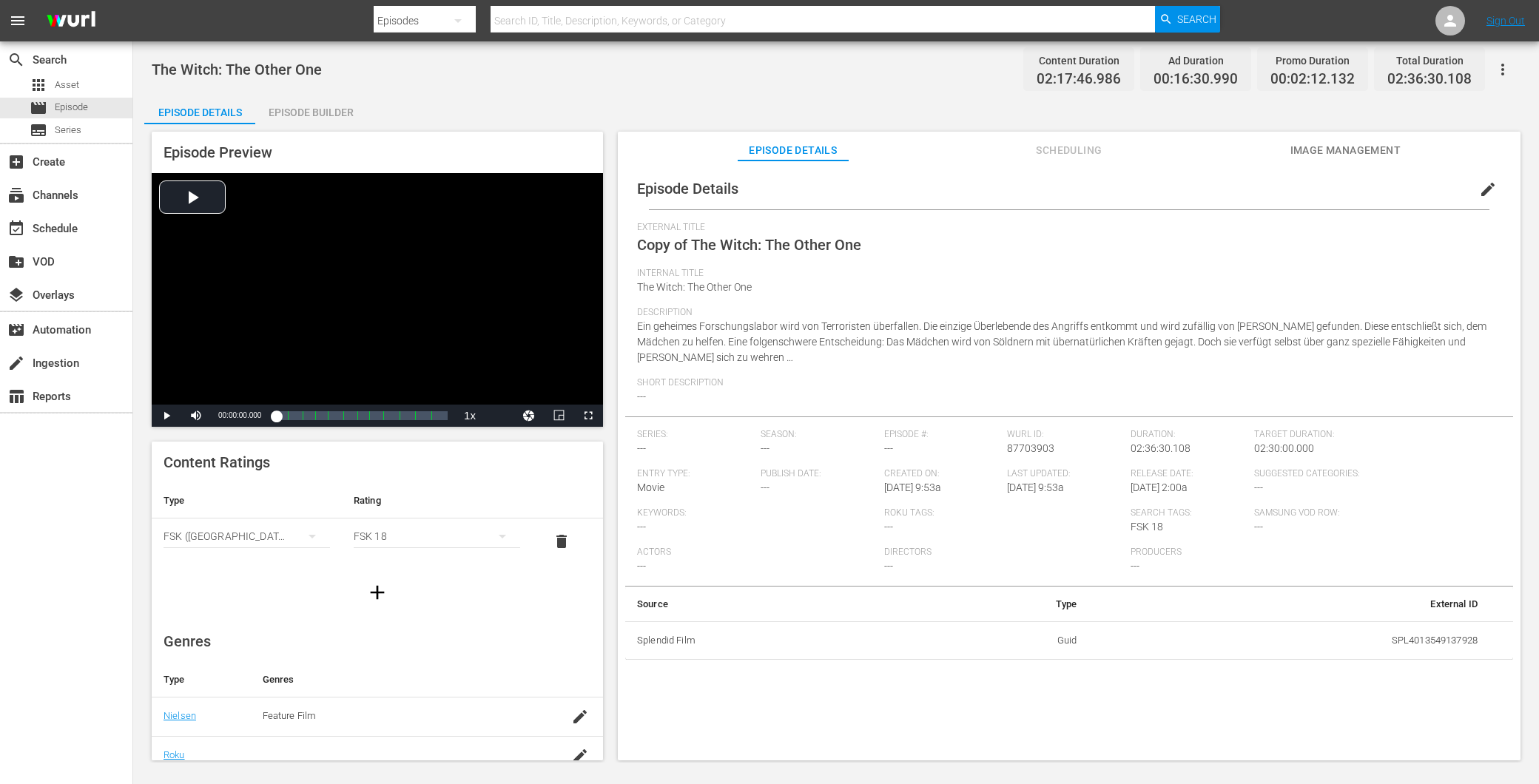
click at [322, 115] on div "Episode Builder" at bounding box center [310, 112] width 111 height 35
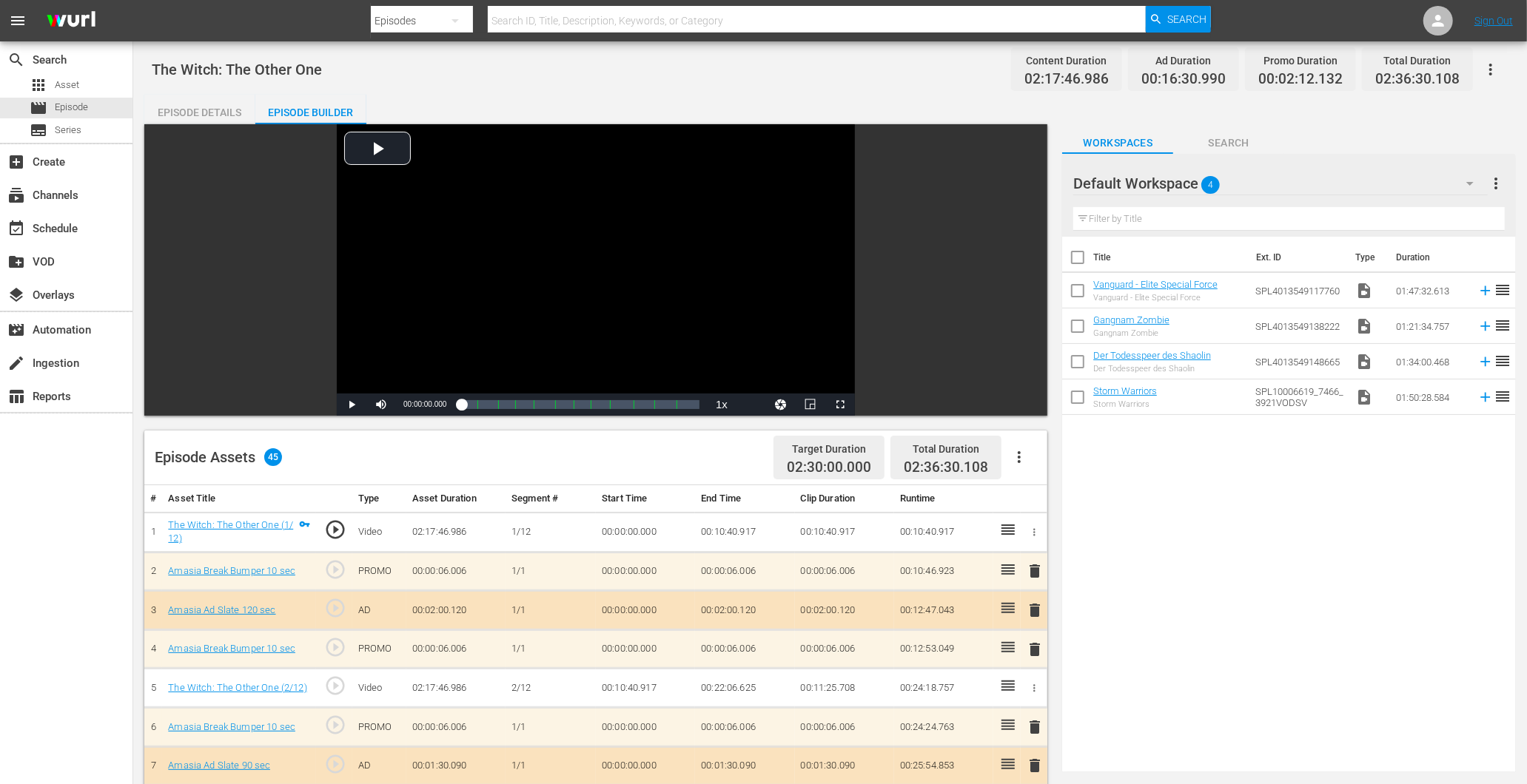
drag, startPoint x: 222, startPoint y: 109, endPoint x: 277, endPoint y: 150, distance: 68.6
click at [222, 111] on div "Episode Details" at bounding box center [199, 112] width 111 height 35
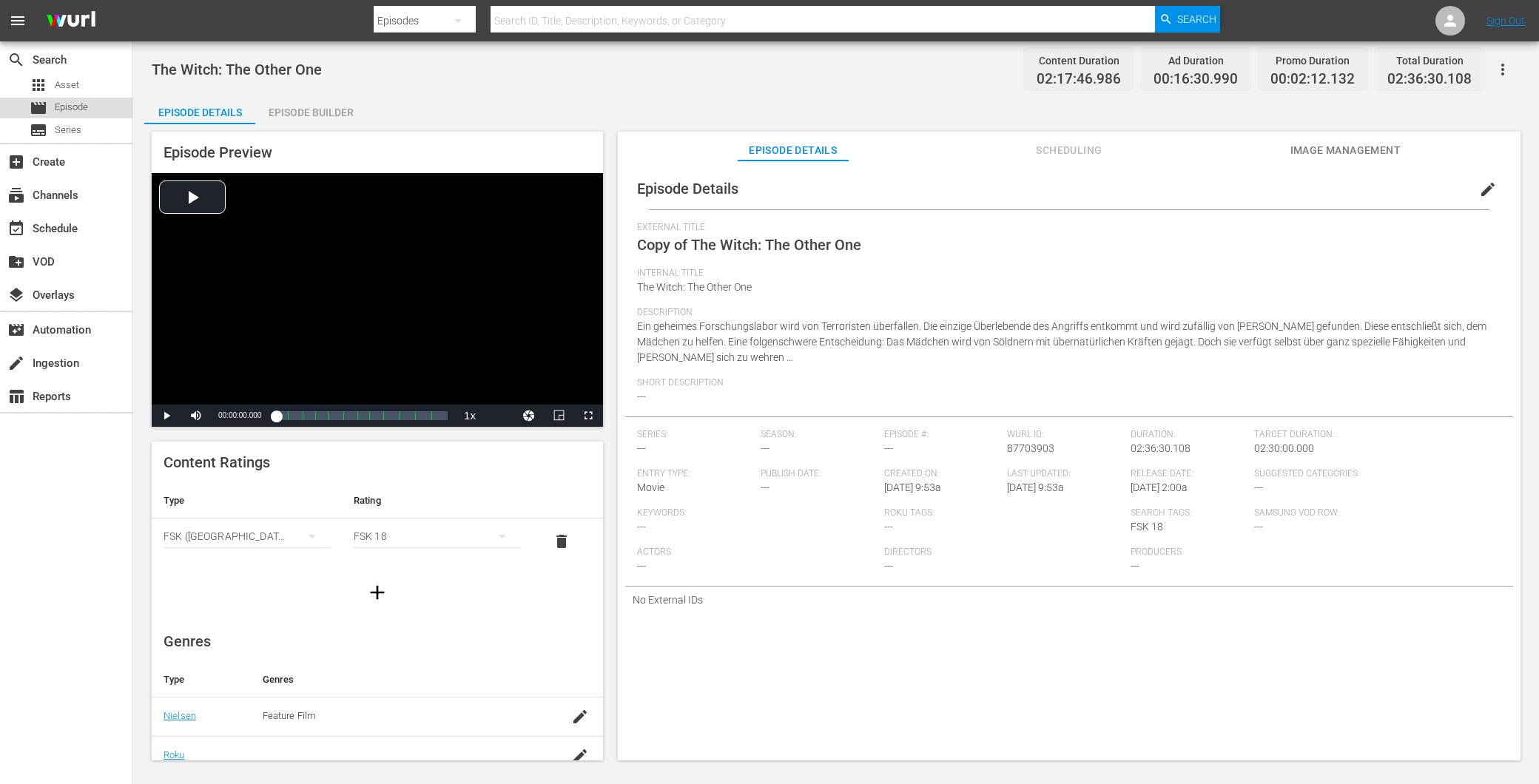
click at [55, 112] on span "Episode" at bounding box center [72, 107] width 34 height 15
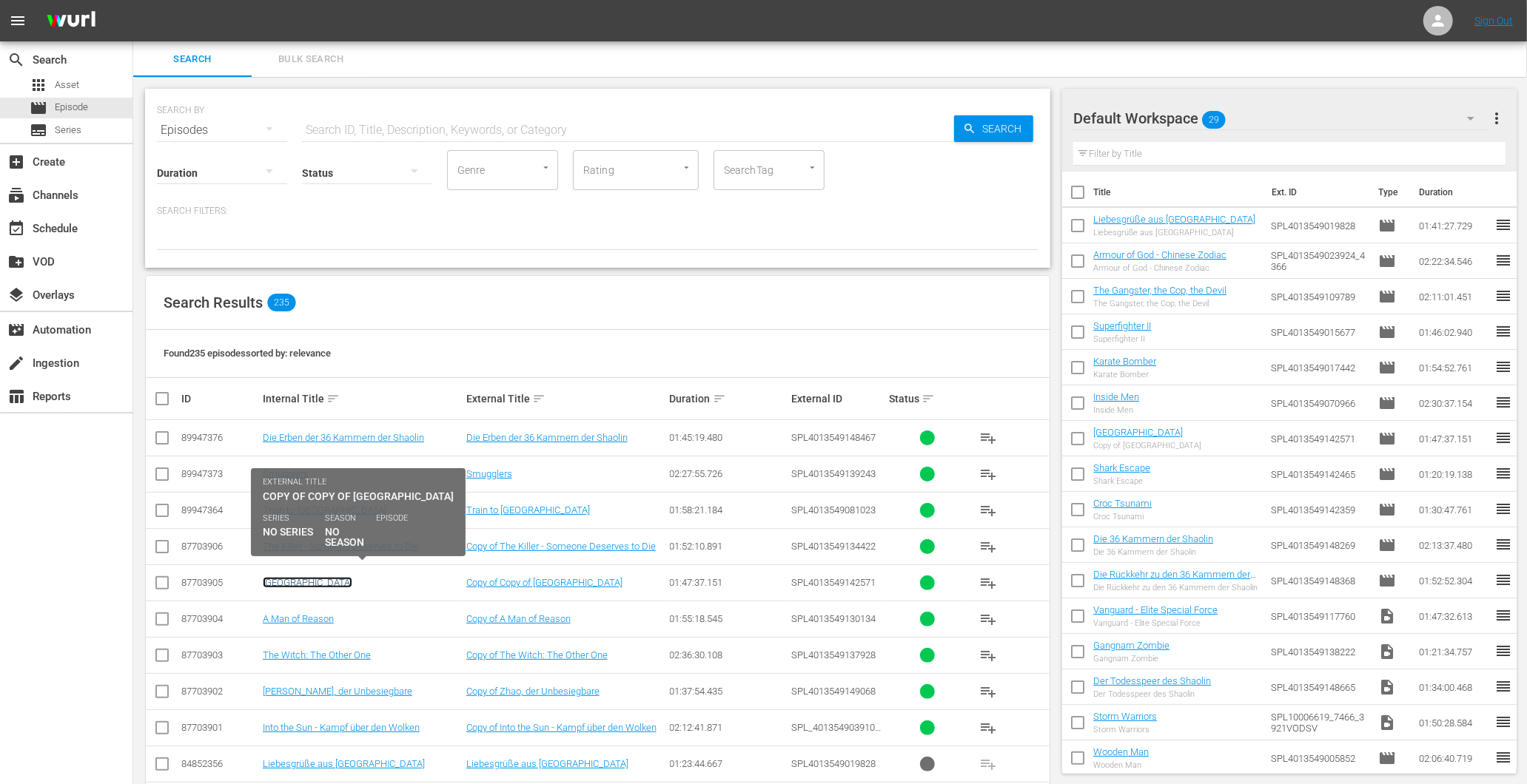
click at [327, 584] on link "[GEOGRAPHIC_DATA]" at bounding box center [308, 582] width 90 height 11
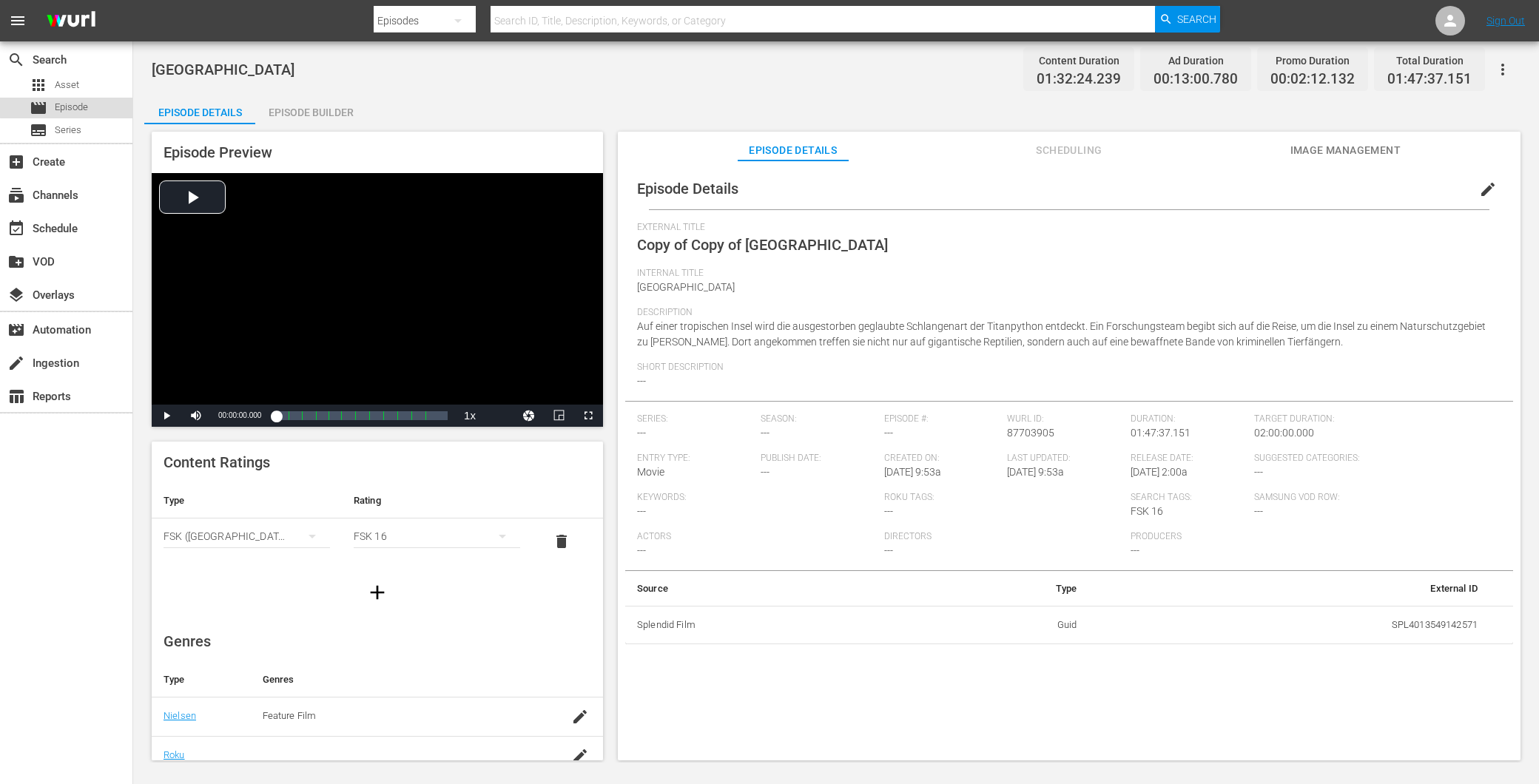
click at [75, 103] on span "Episode" at bounding box center [72, 107] width 34 height 15
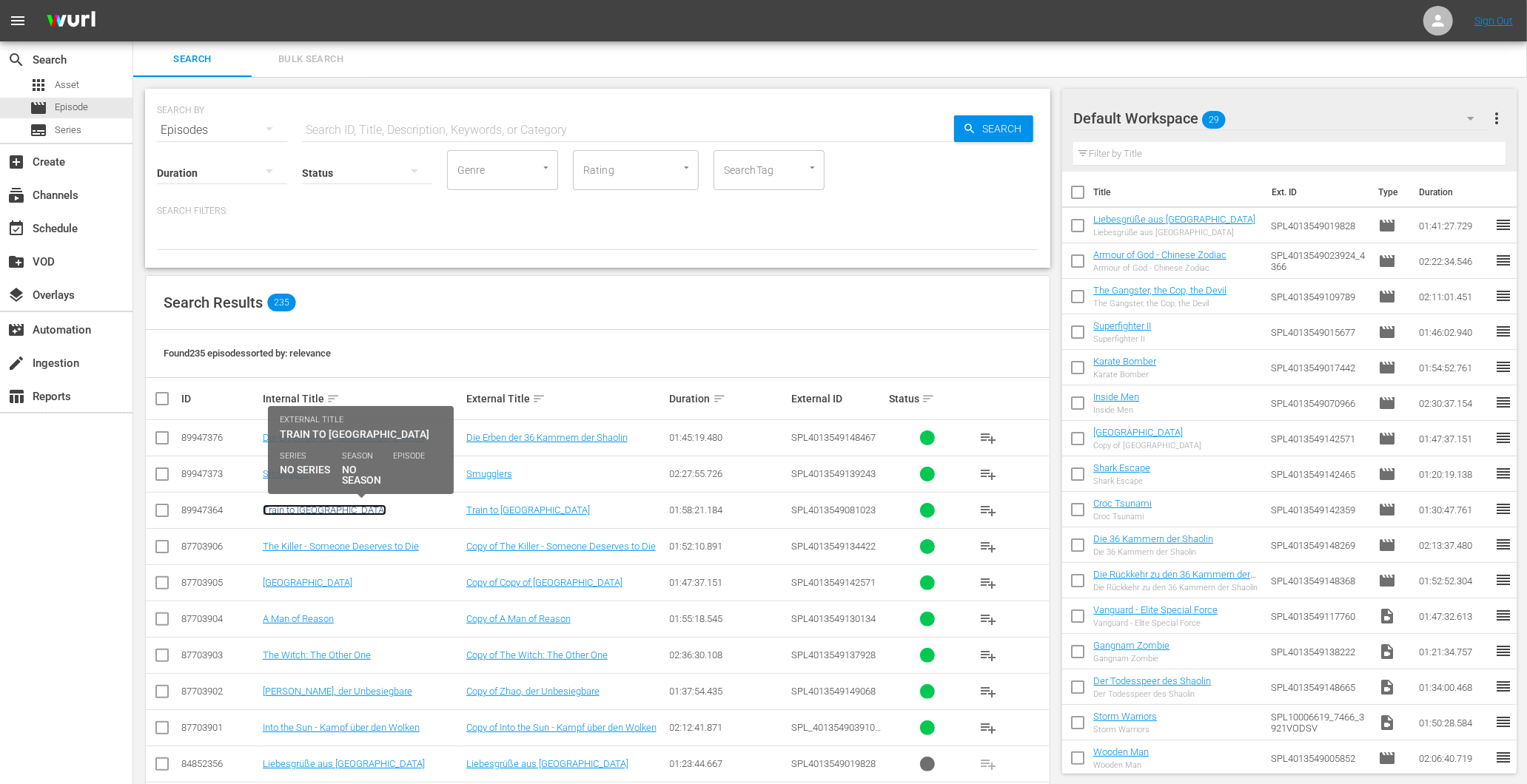
click at [296, 507] on link "Train to [GEOGRAPHIC_DATA]" at bounding box center [324, 510] width 123 height 11
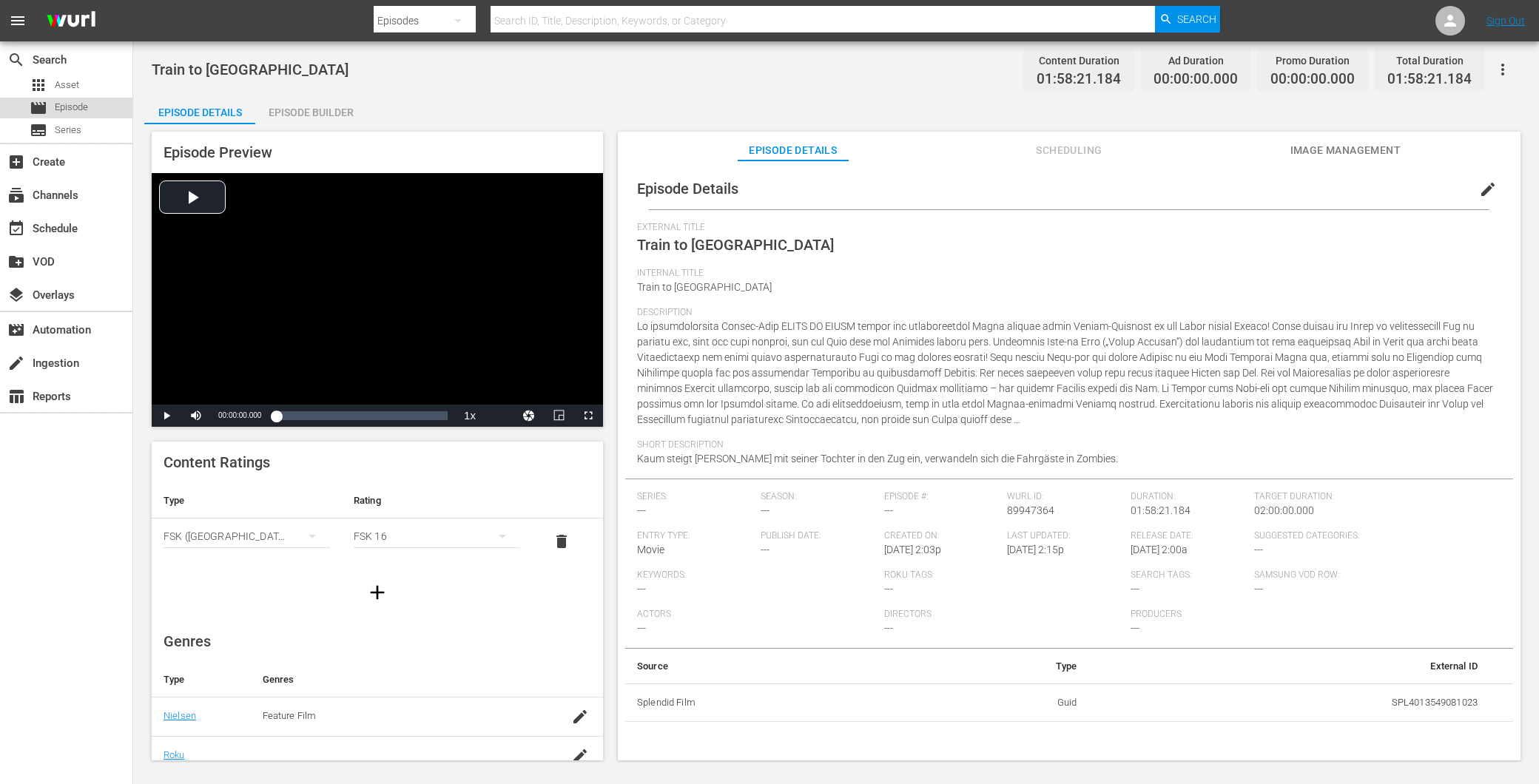
click at [60, 108] on span "Episode" at bounding box center [72, 107] width 34 height 15
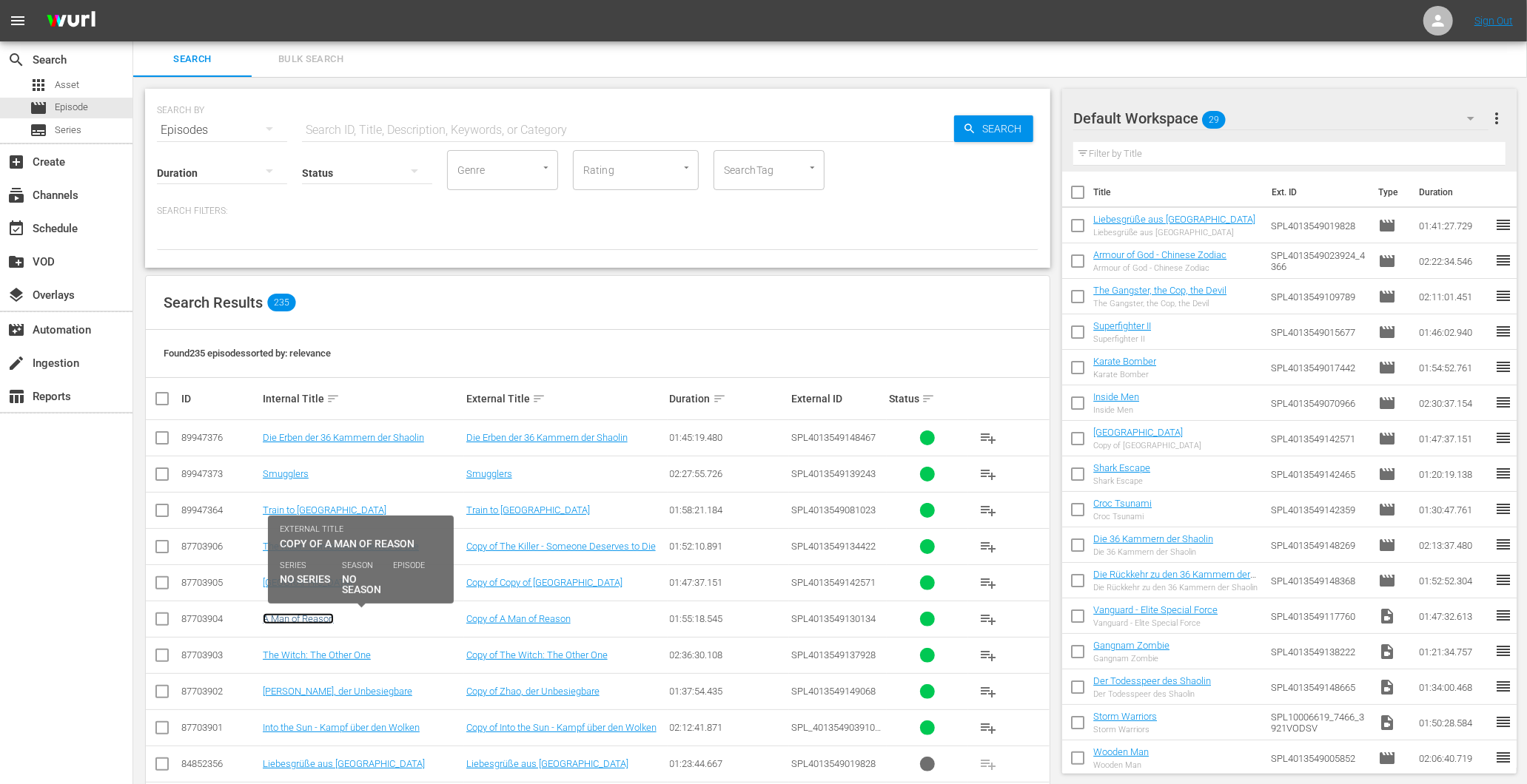
click at [320, 618] on link "A Man of Reason" at bounding box center [298, 619] width 71 height 11
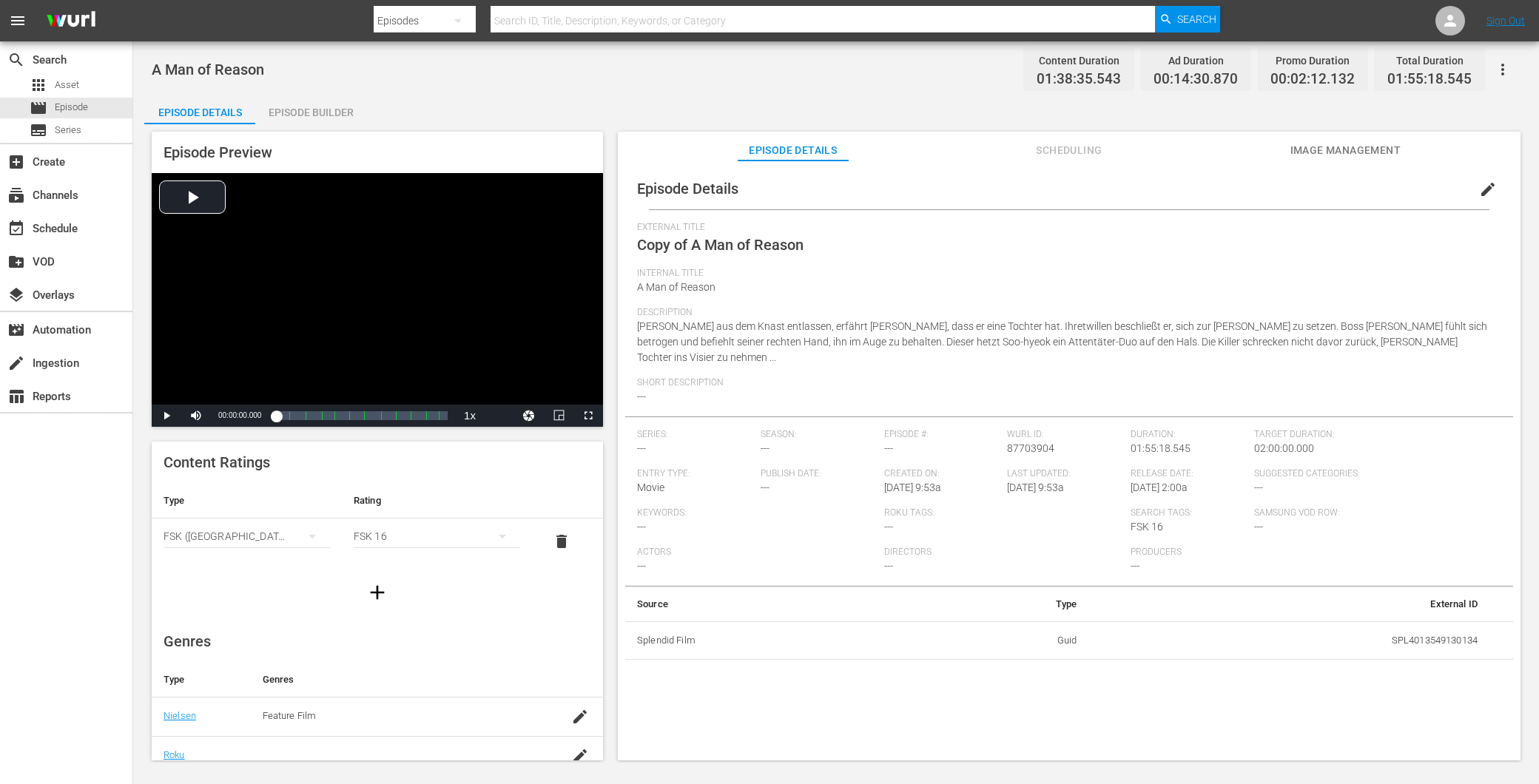
click at [284, 116] on div "Episode Builder" at bounding box center [310, 112] width 111 height 35
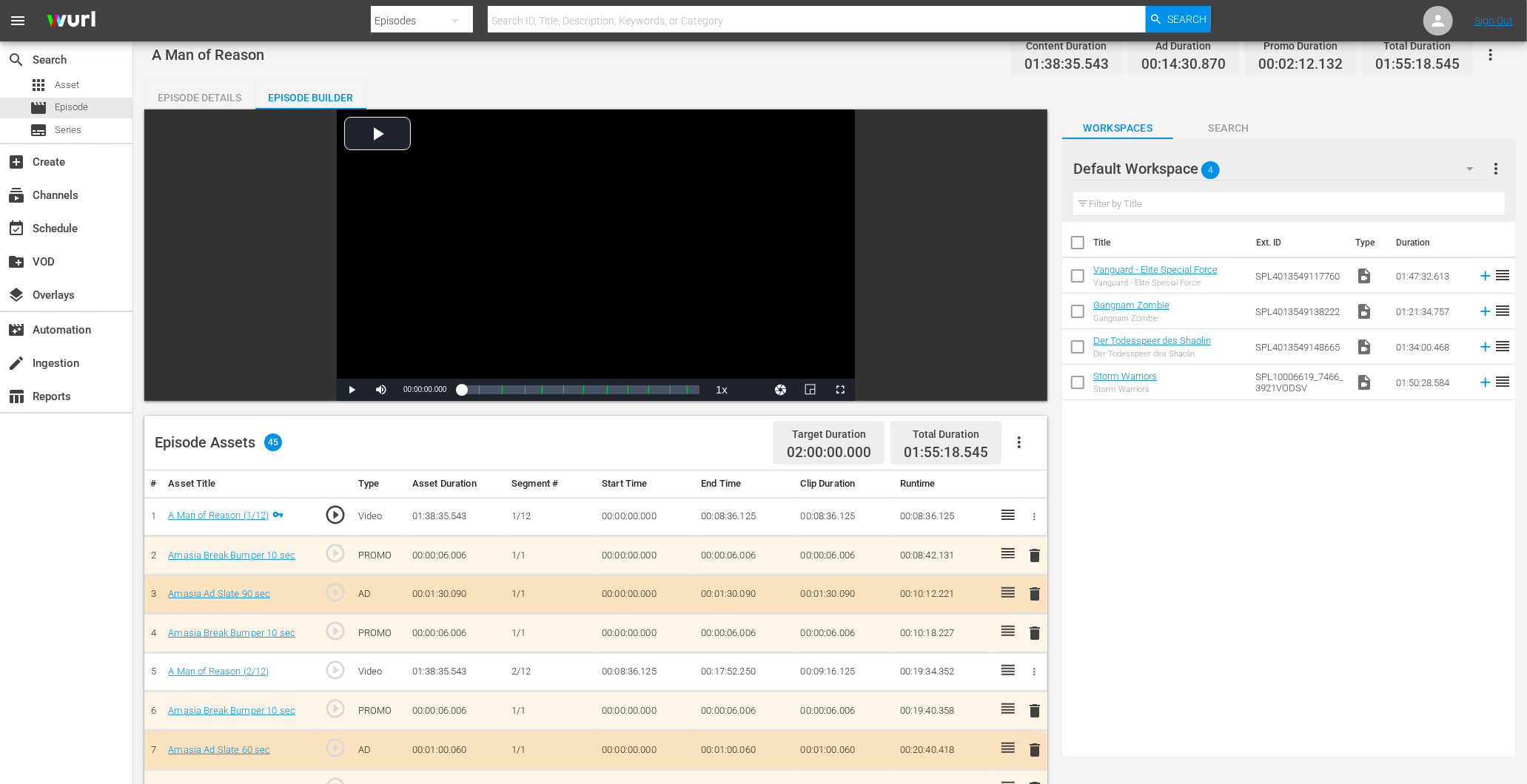
scroll to position [3, 0]
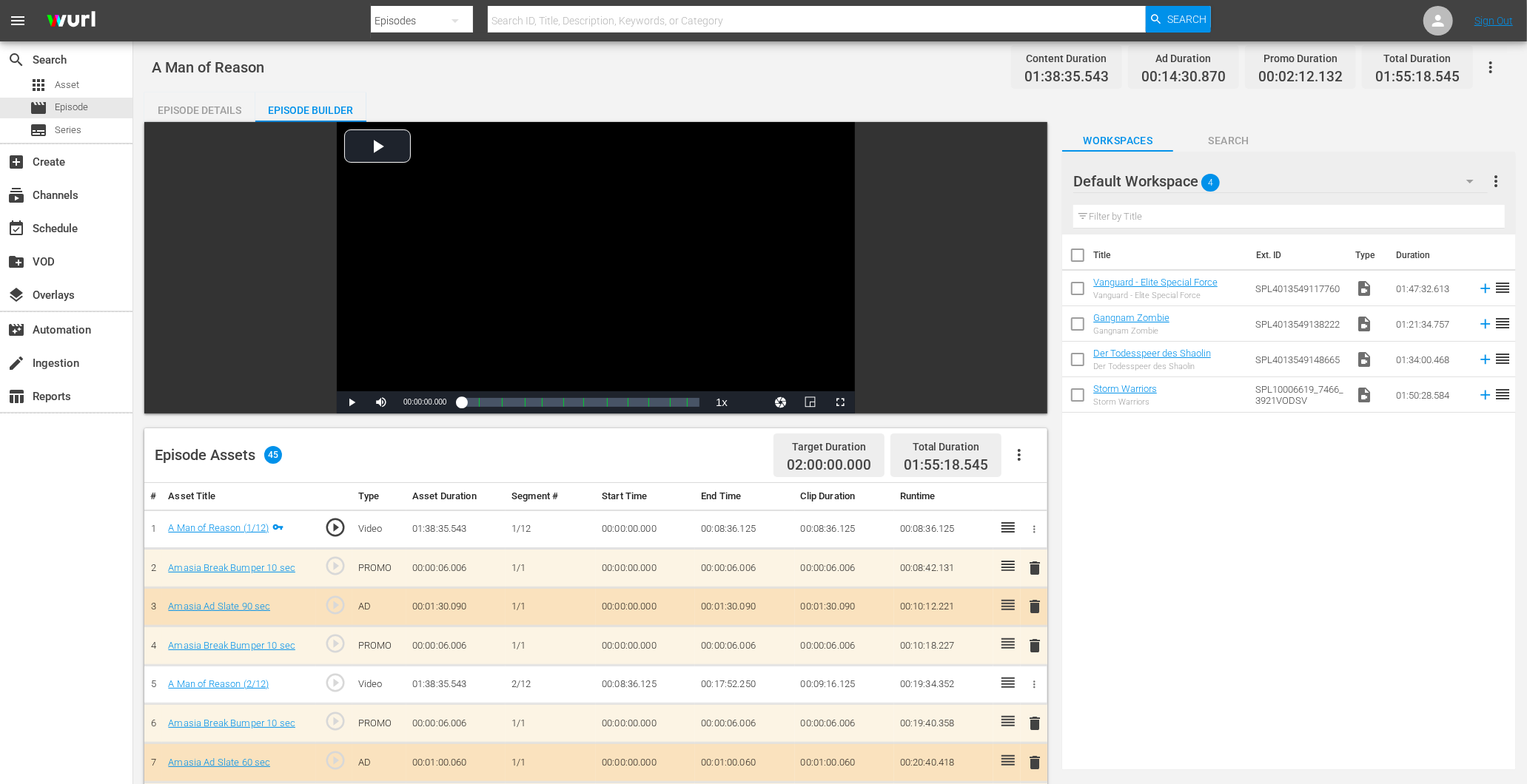
click at [190, 118] on div "Episode Details" at bounding box center [199, 109] width 111 height 35
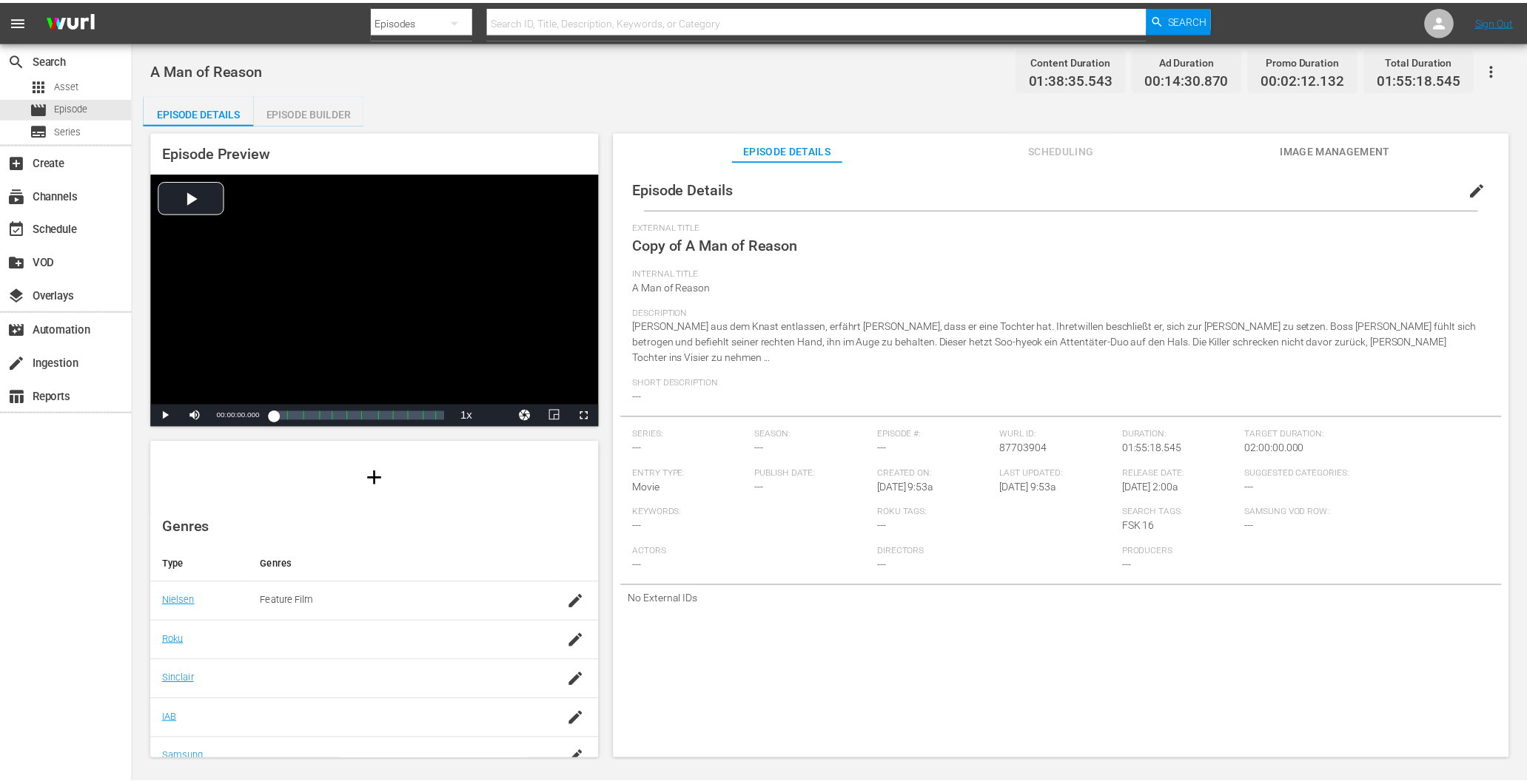
scroll to position [211, 0]
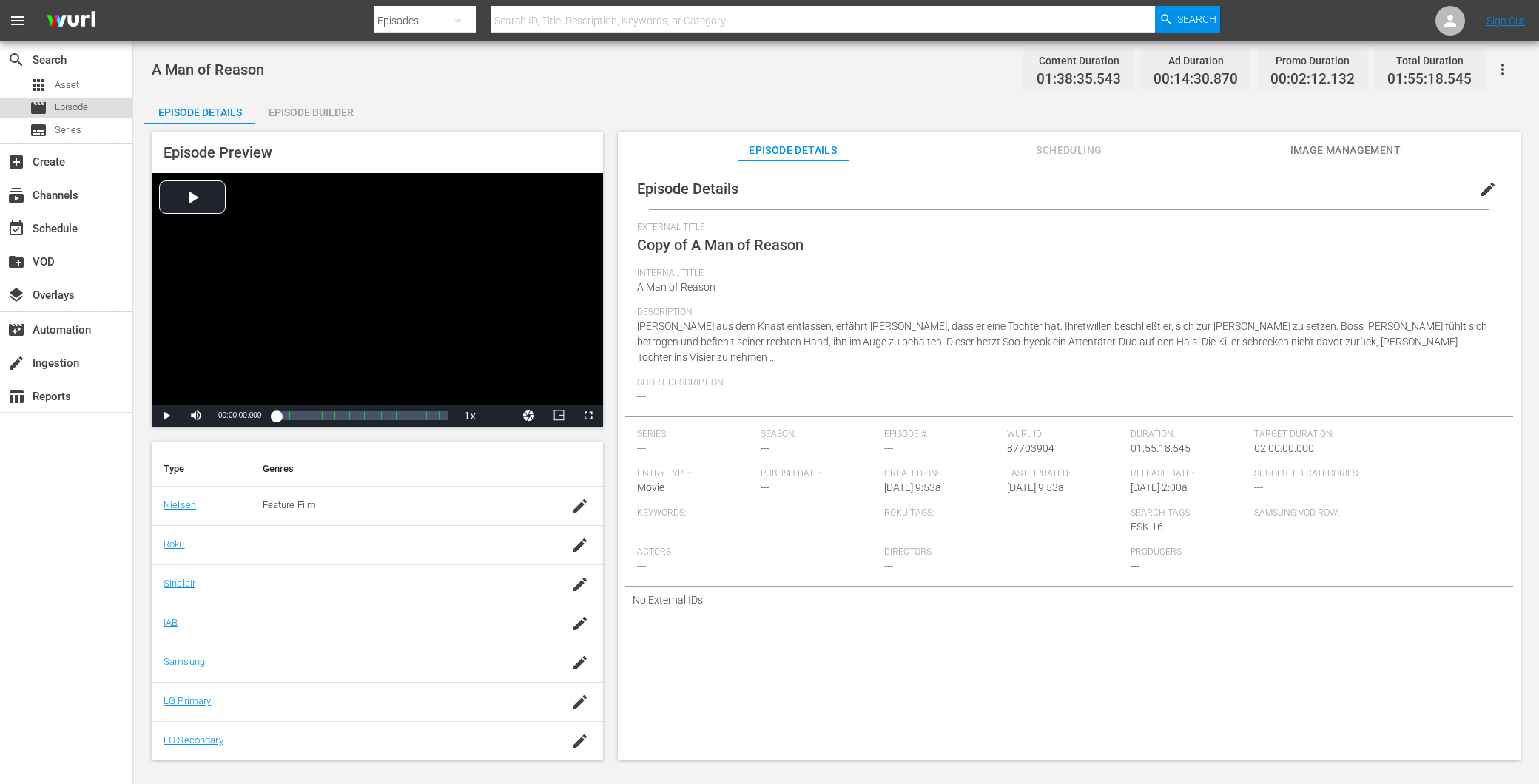
click at [94, 111] on div "movie Episode" at bounding box center [66, 108] width 133 height 21
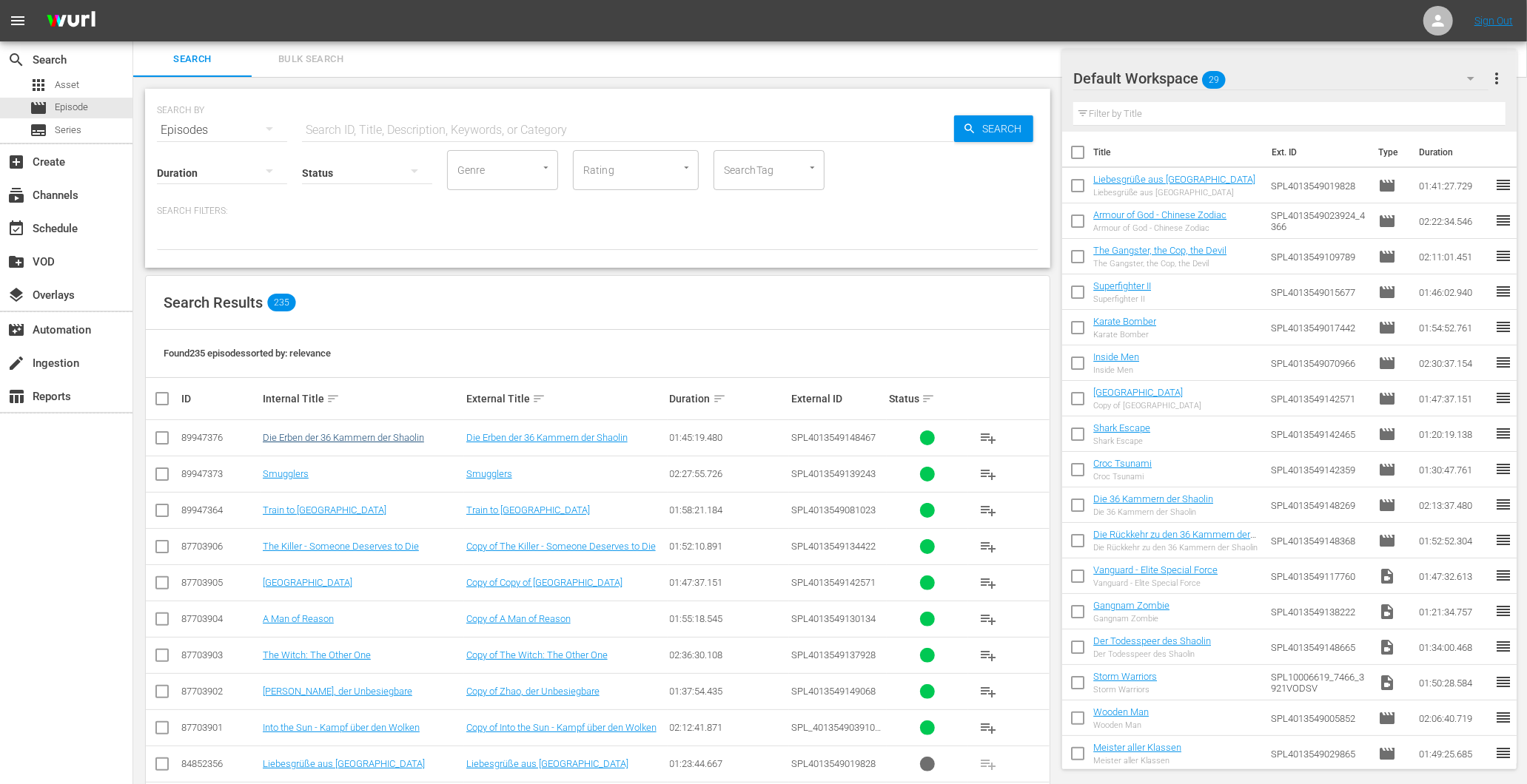
scroll to position [328, 0]
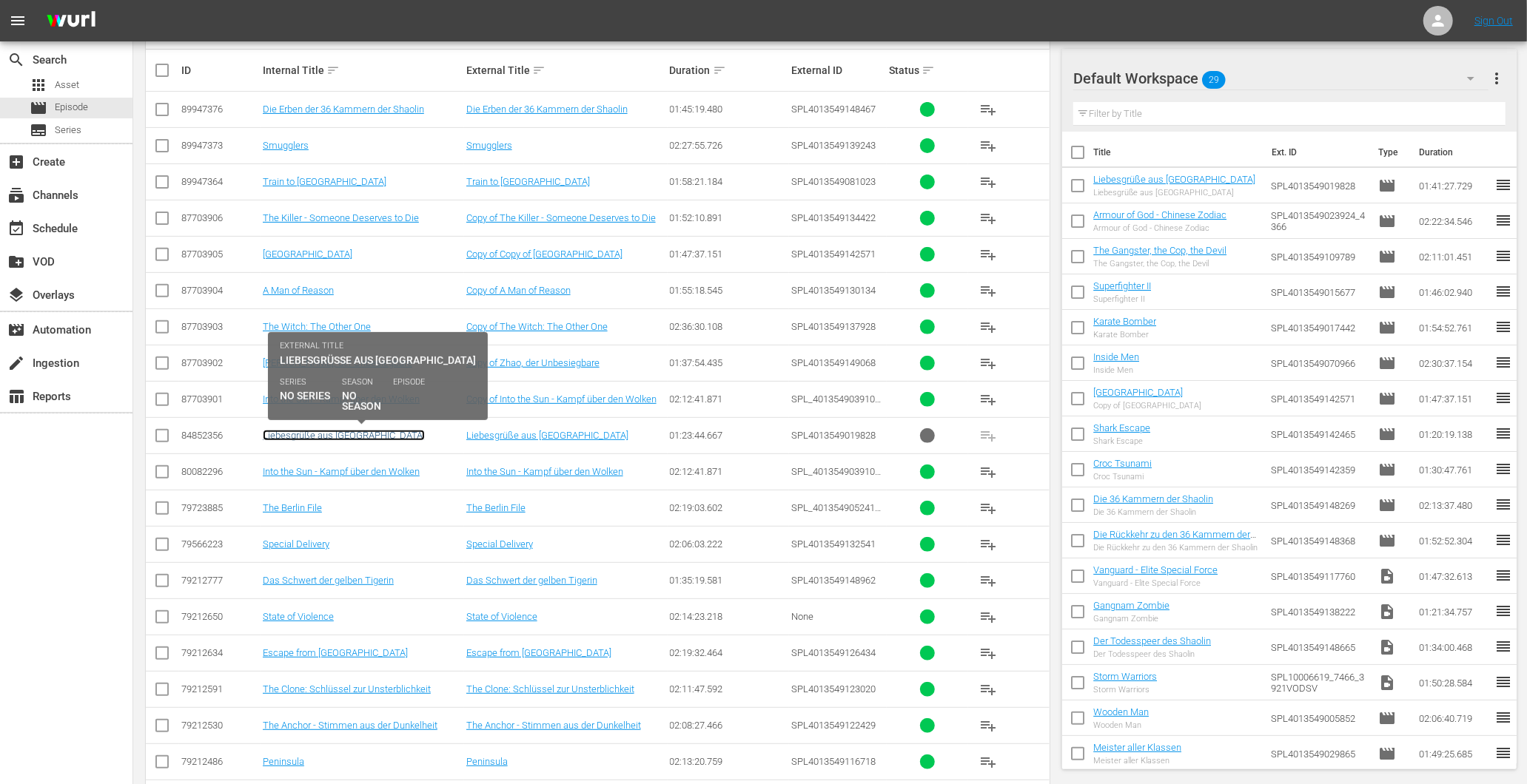
click at [327, 434] on link "Liebesgrüße aus [GEOGRAPHIC_DATA]" at bounding box center [344, 435] width 162 height 11
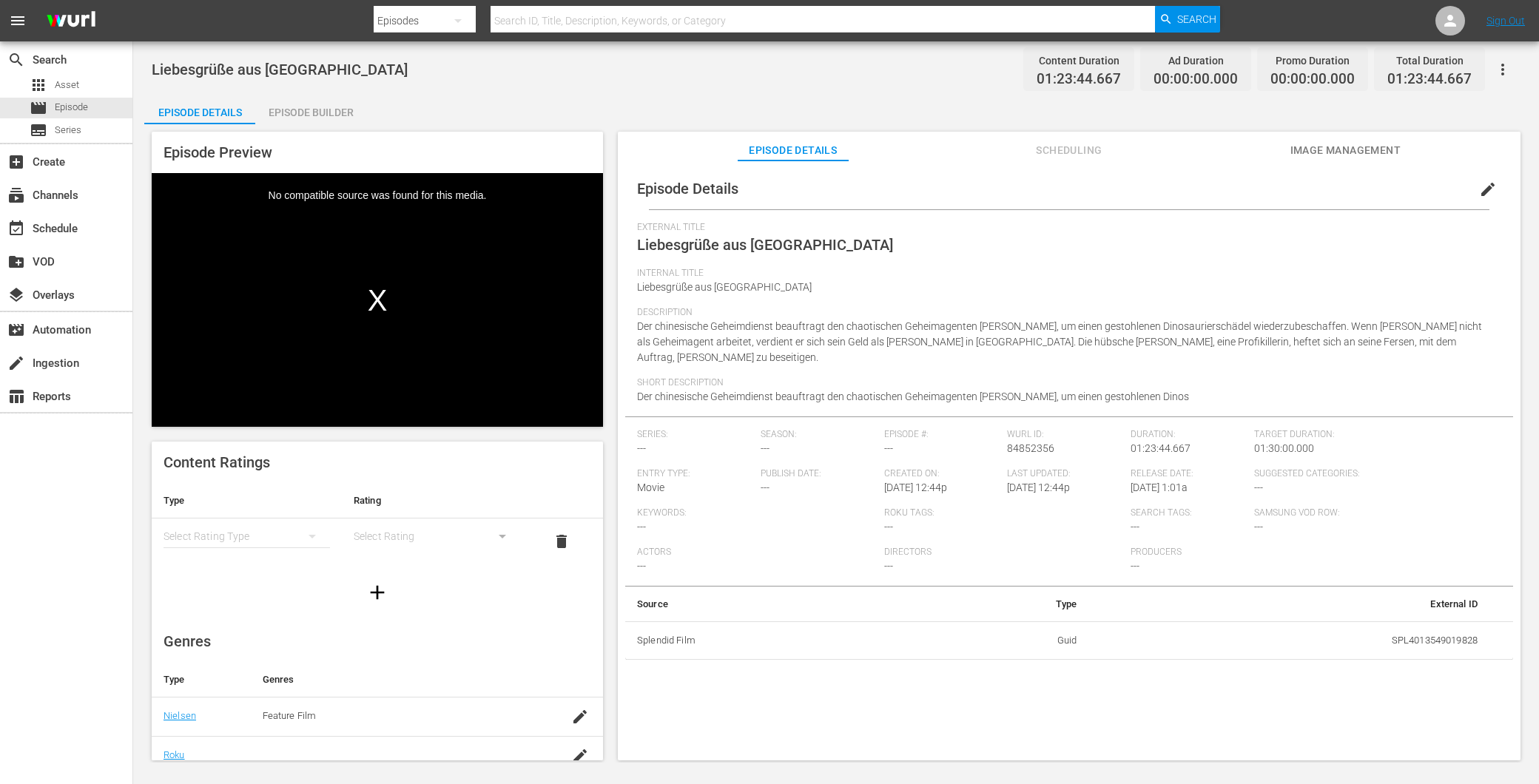
click at [333, 115] on div "Episode Builder" at bounding box center [310, 112] width 111 height 35
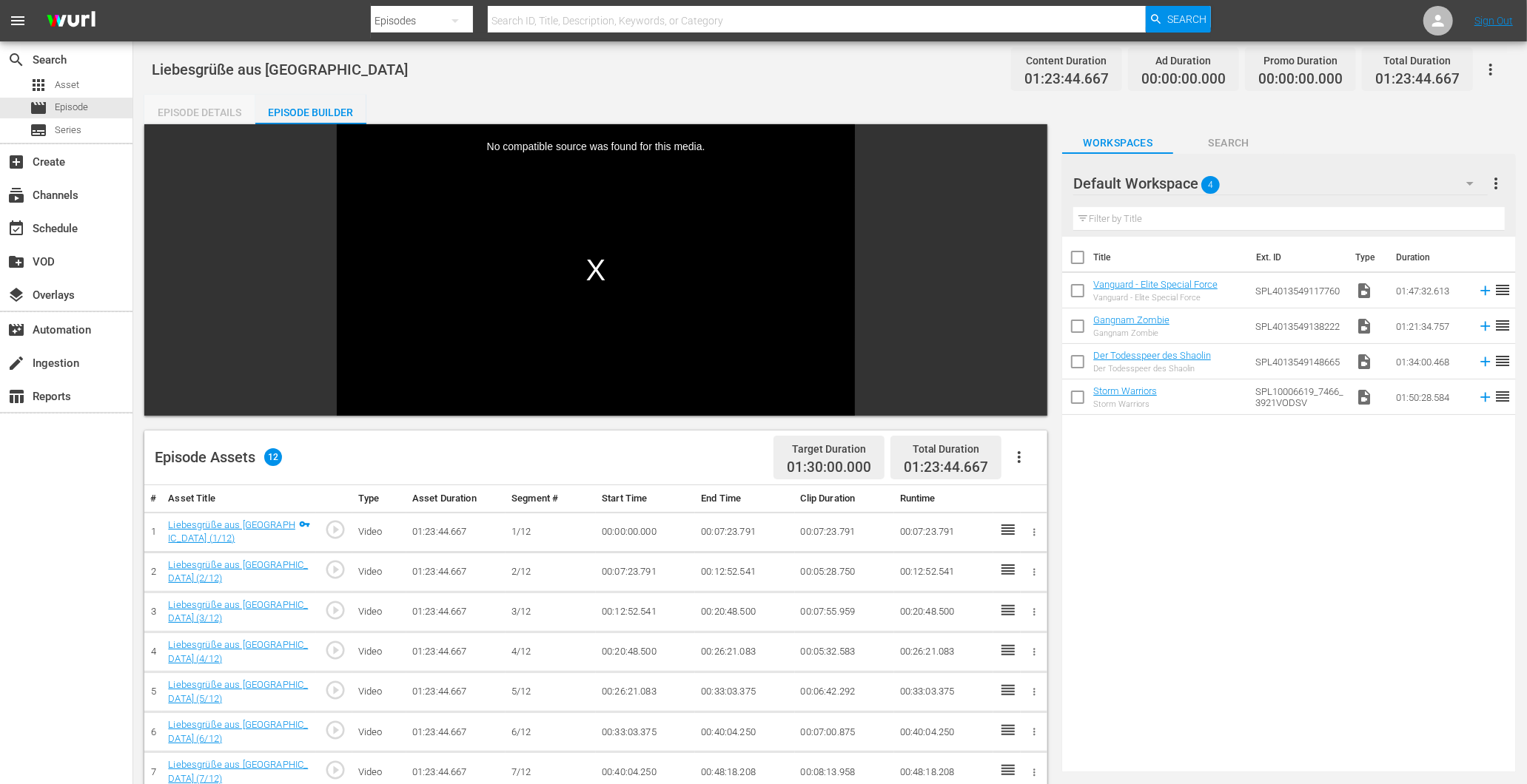
click at [181, 112] on div "Episode Details" at bounding box center [199, 112] width 111 height 35
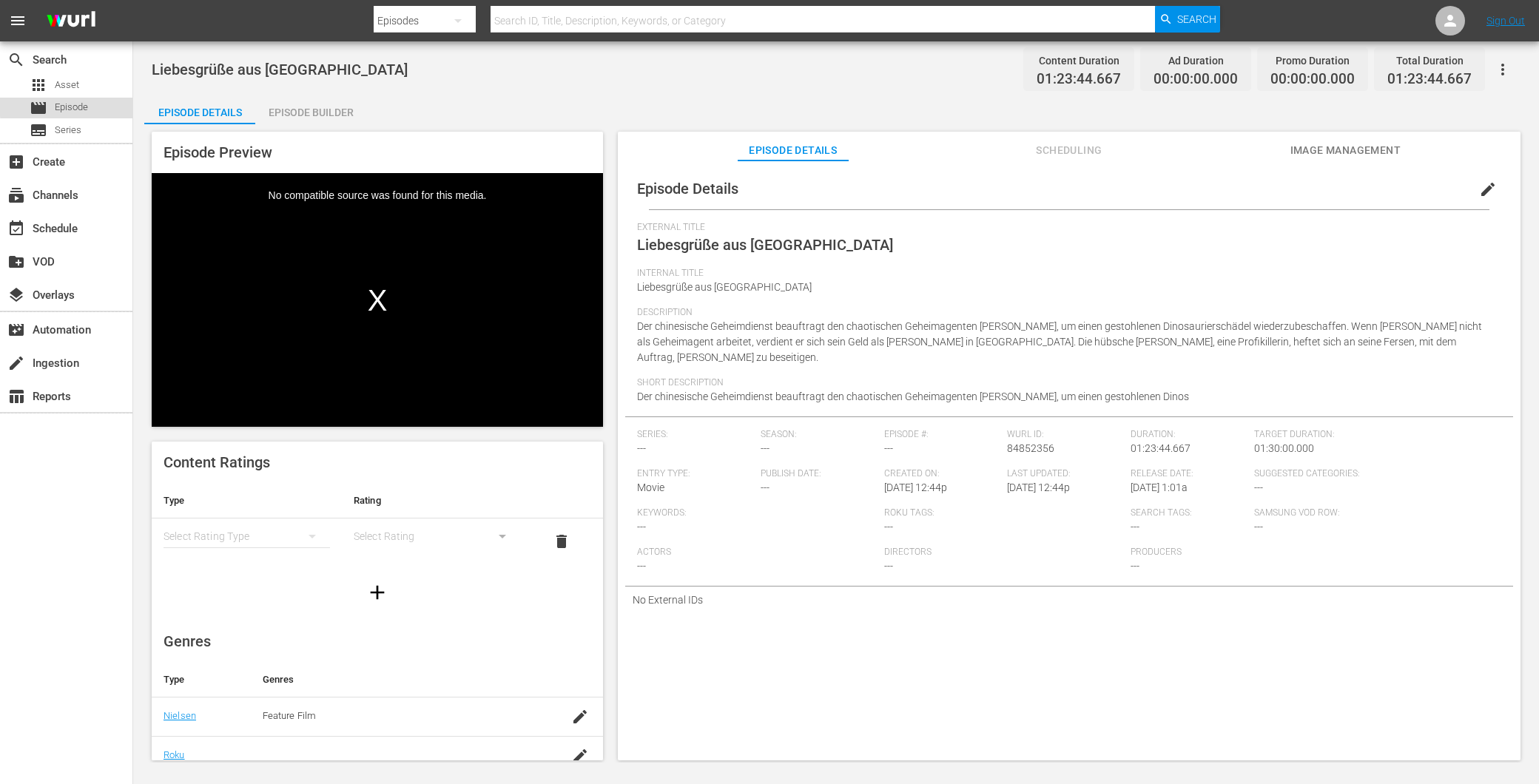
click at [92, 104] on div "movie Episode" at bounding box center [66, 108] width 133 height 21
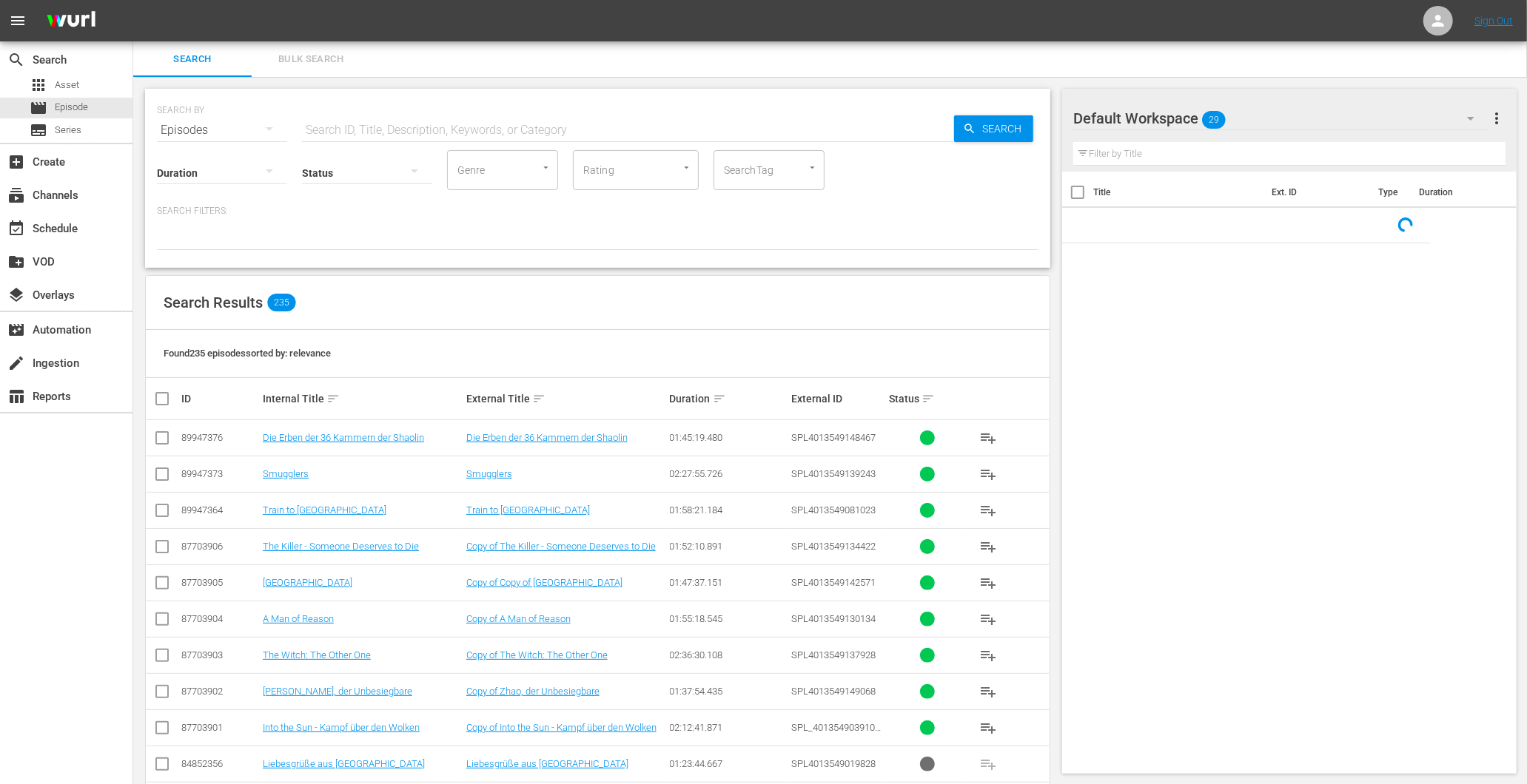
drag, startPoint x: 368, startPoint y: 128, endPoint x: 367, endPoint y: 175, distance: 47.0
click at [365, 128] on input "text" at bounding box center [627, 130] width 652 height 35
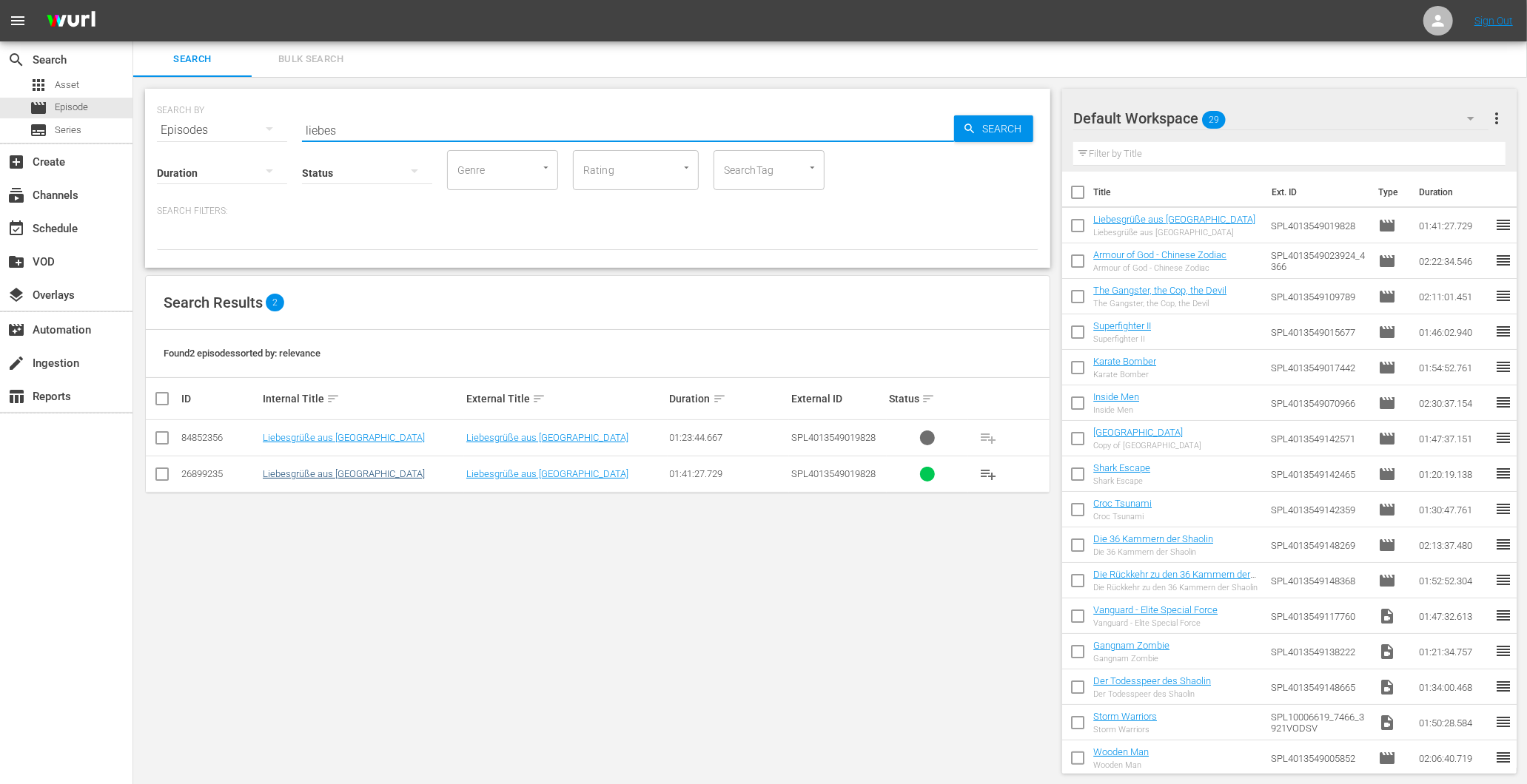
type input "liebes"
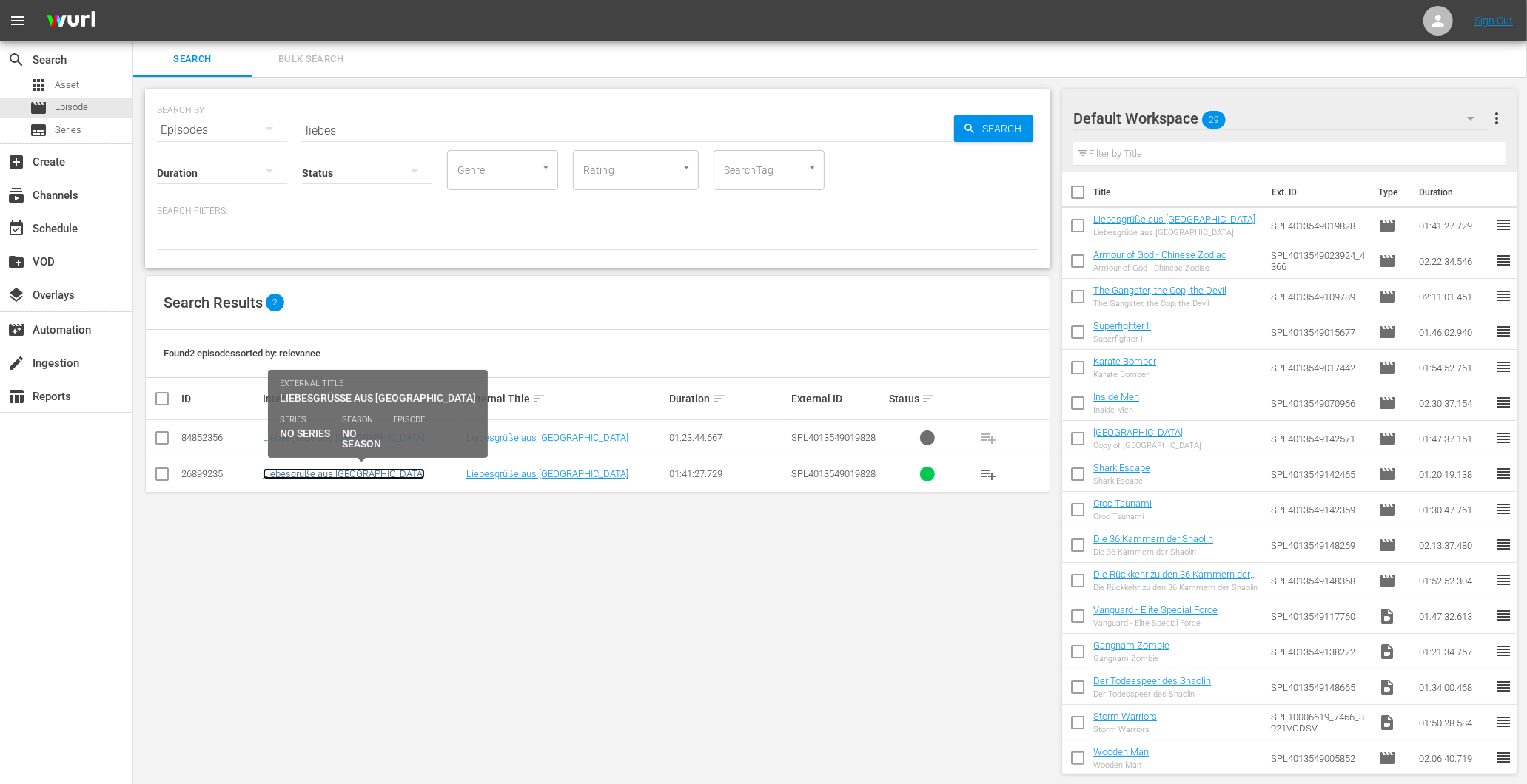
click at [337, 469] on link "Liebesgrüße aus [GEOGRAPHIC_DATA]" at bounding box center [344, 474] width 162 height 11
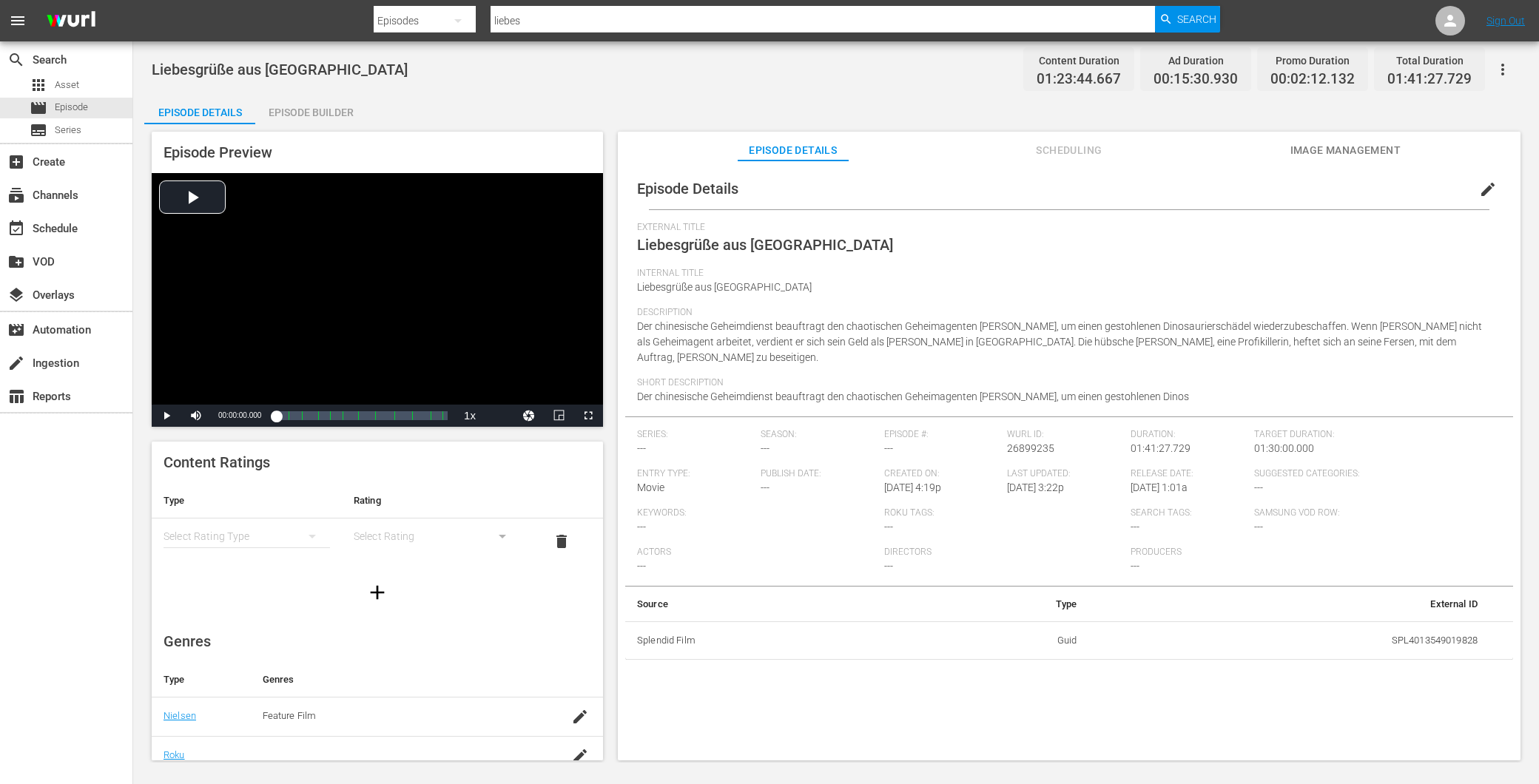
click at [296, 115] on div "Episode Builder" at bounding box center [310, 112] width 111 height 35
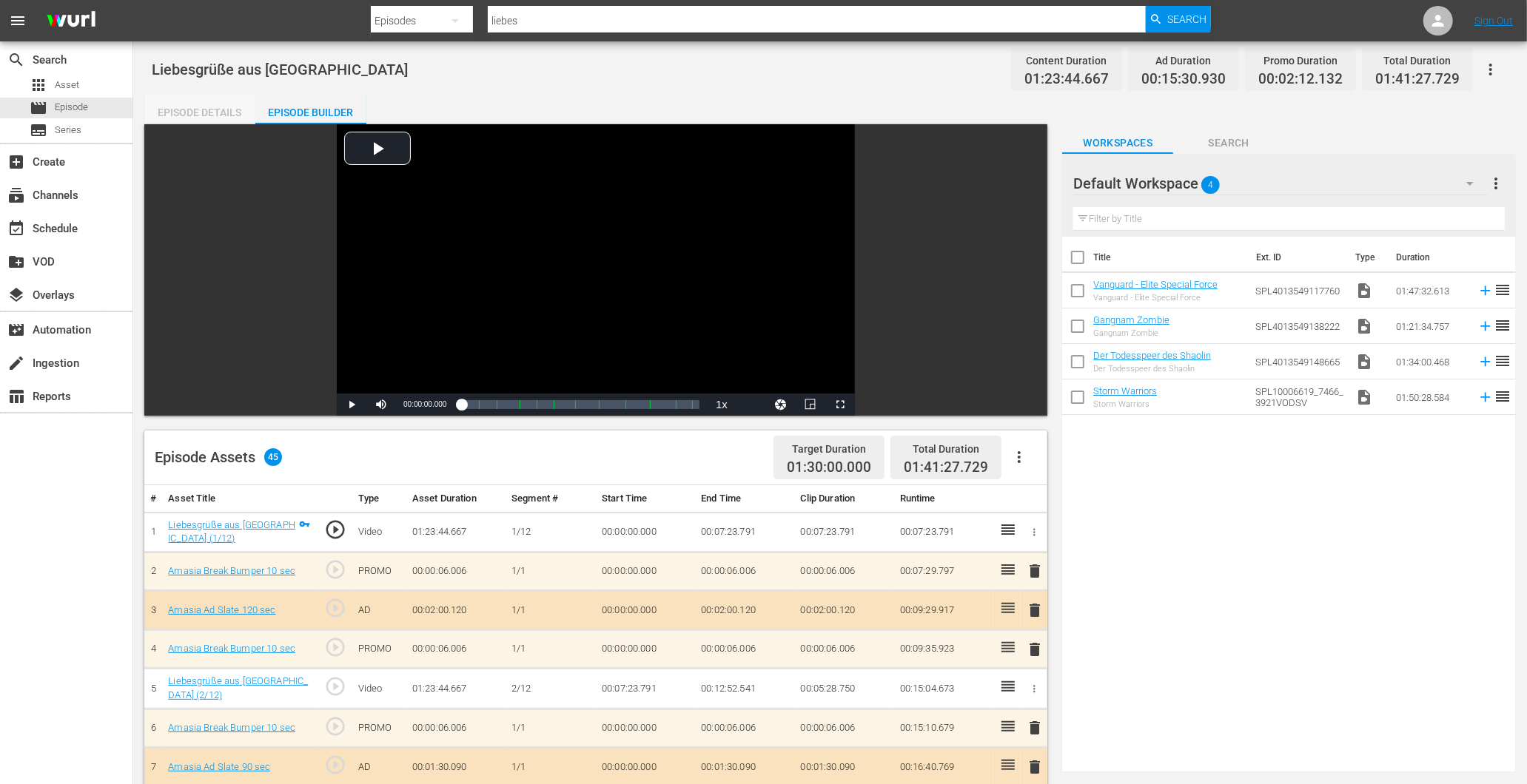
click at [217, 112] on div "Episode Details" at bounding box center [199, 112] width 111 height 35
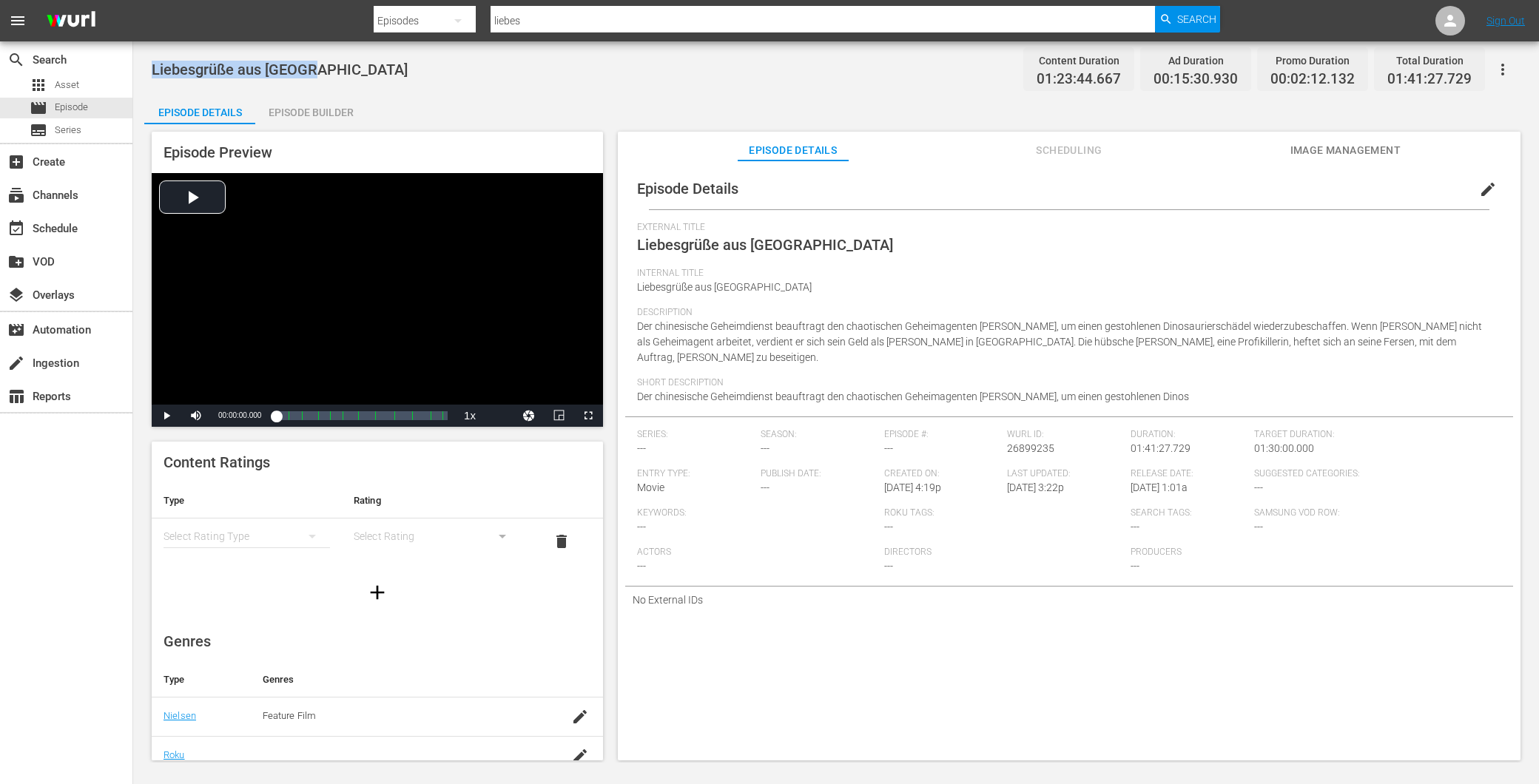
drag, startPoint x: 322, startPoint y: 66, endPoint x: 142, endPoint y: 68, distance: 180.0
click at [142, 68] on div "Liebesgrüße aus Peking Content Duration 01:23:44.667 Ad Duration 00:15:30.930 P…" at bounding box center [837, 401] width 1406 height 721
copy span "Liebesgrüße aus [GEOGRAPHIC_DATA]"
click at [72, 98] on div "movie Episode" at bounding box center [59, 108] width 59 height 21
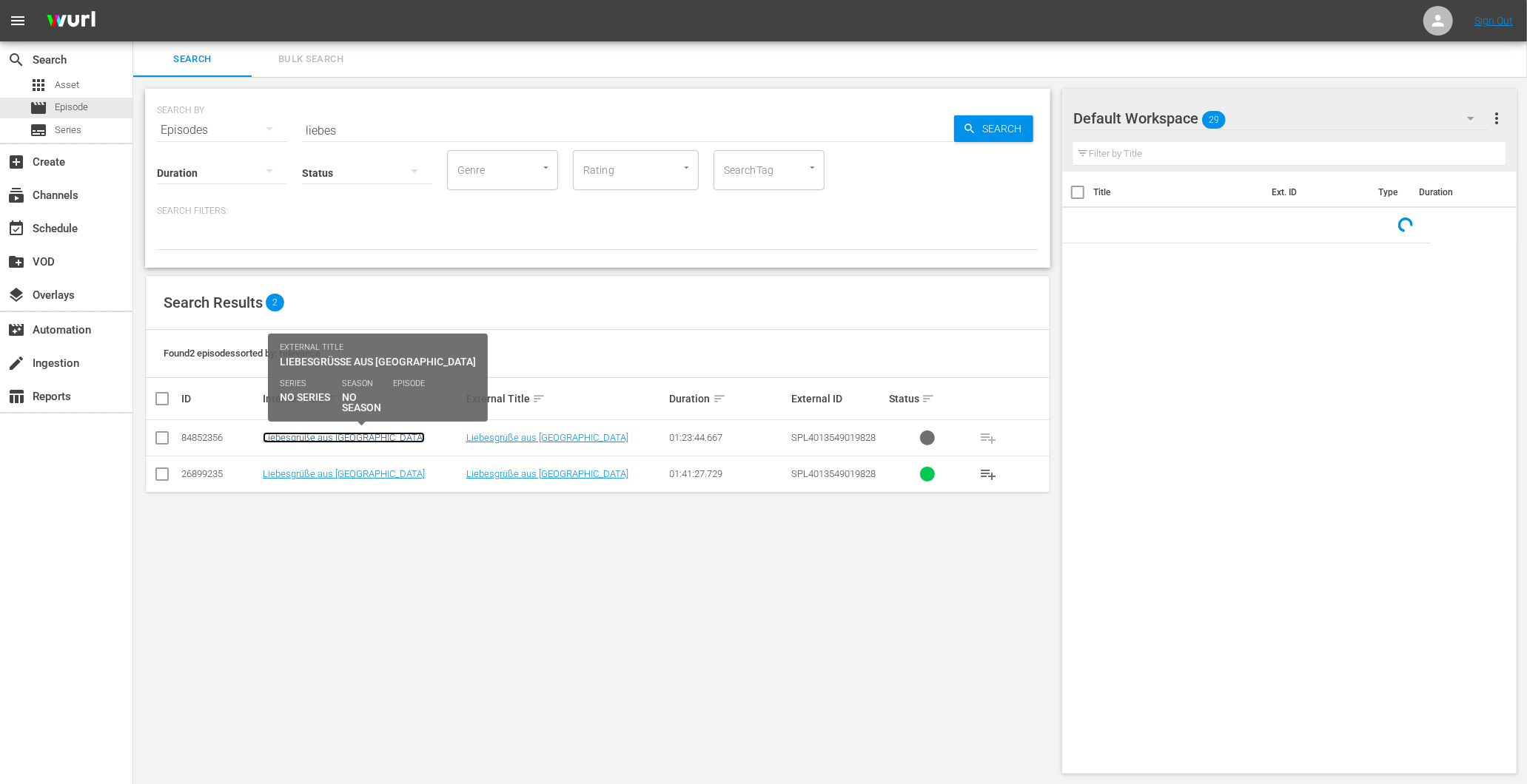
click at [322, 434] on link "Liebesgrüße aus [GEOGRAPHIC_DATA]" at bounding box center [344, 438] width 162 height 11
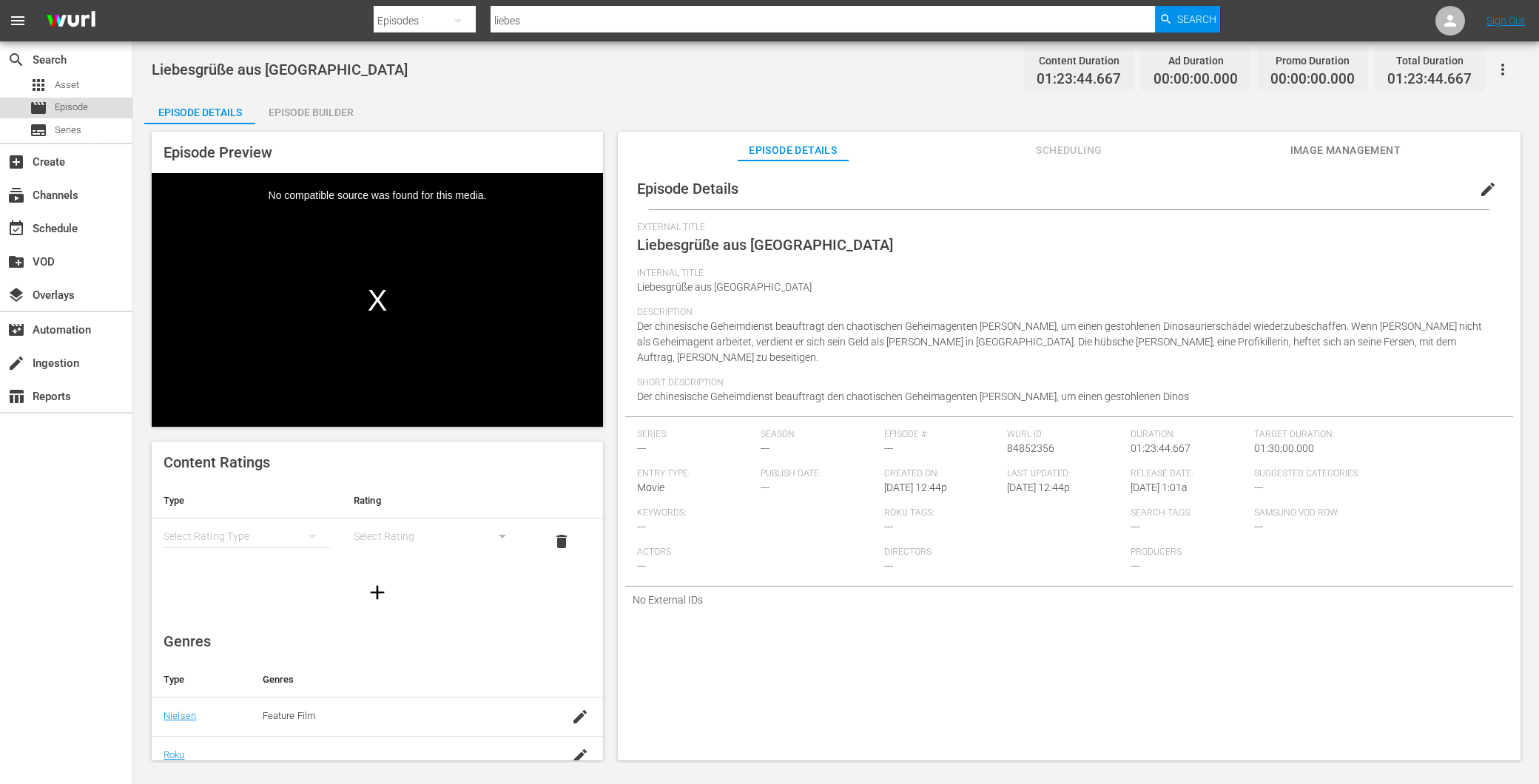
click at [79, 108] on span "Episode" at bounding box center [72, 107] width 34 height 15
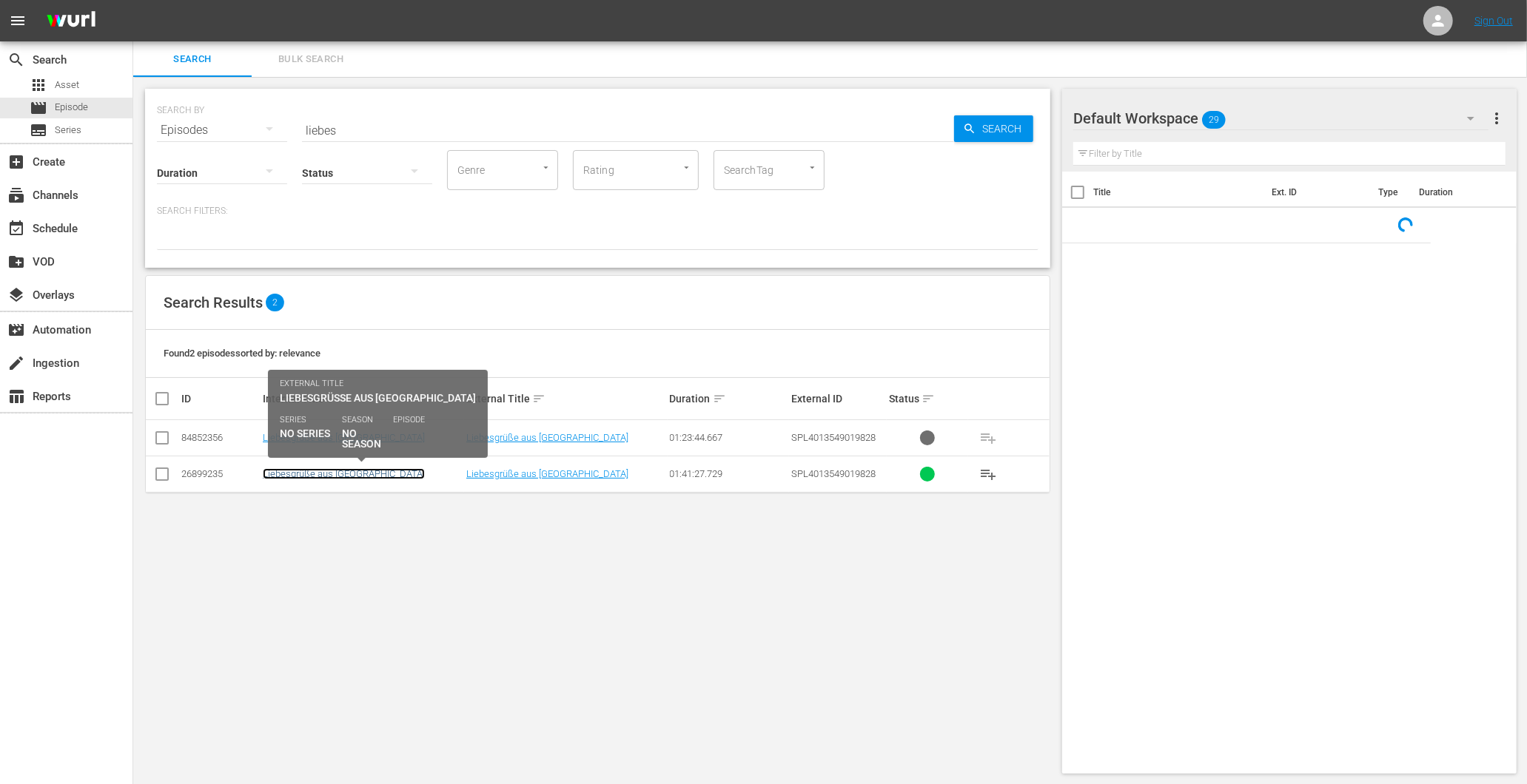
click at [296, 478] on link "Liebesgrüße aus [GEOGRAPHIC_DATA]" at bounding box center [344, 474] width 162 height 11
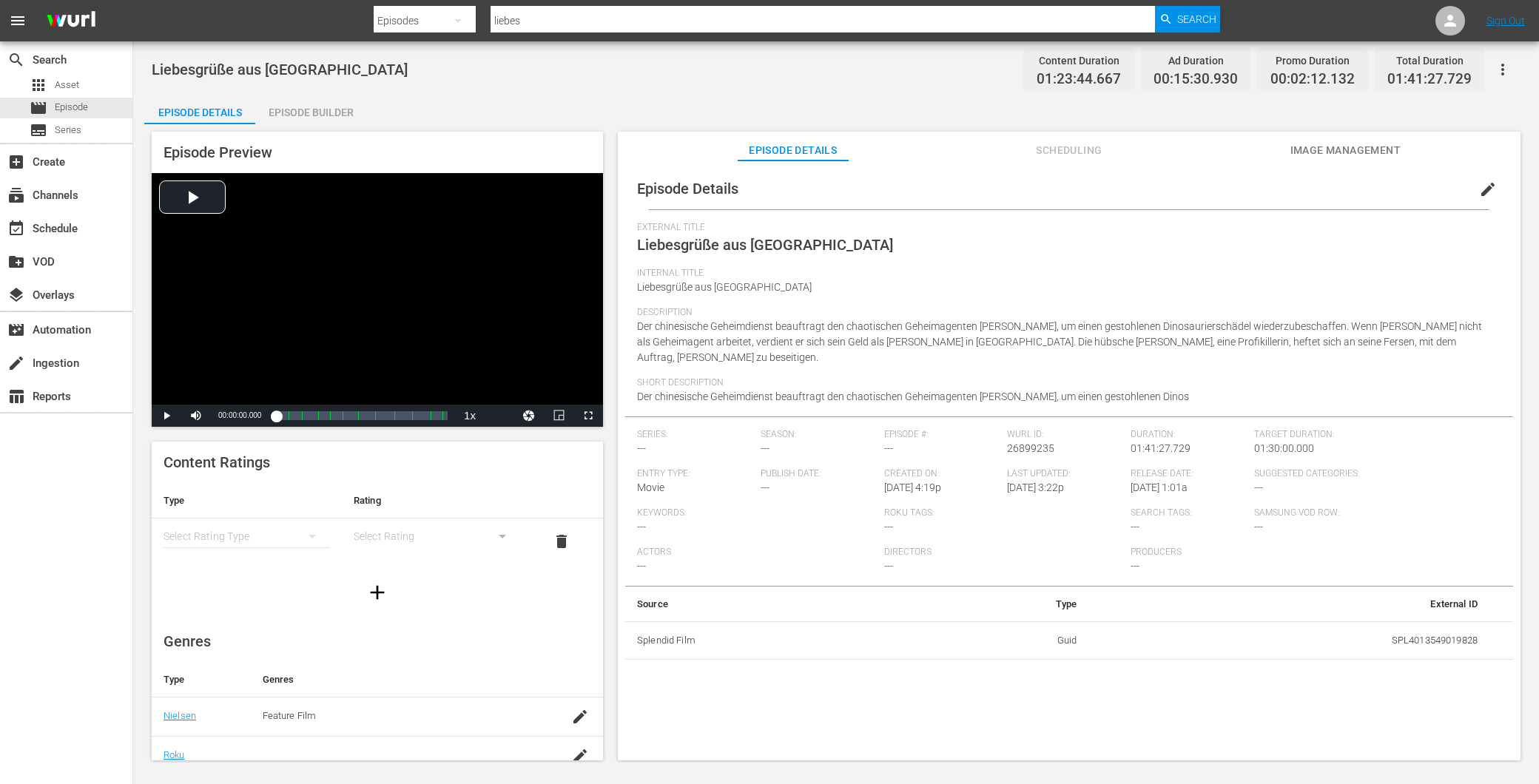
click at [264, 532] on div "simple table" at bounding box center [246, 537] width 166 height 41
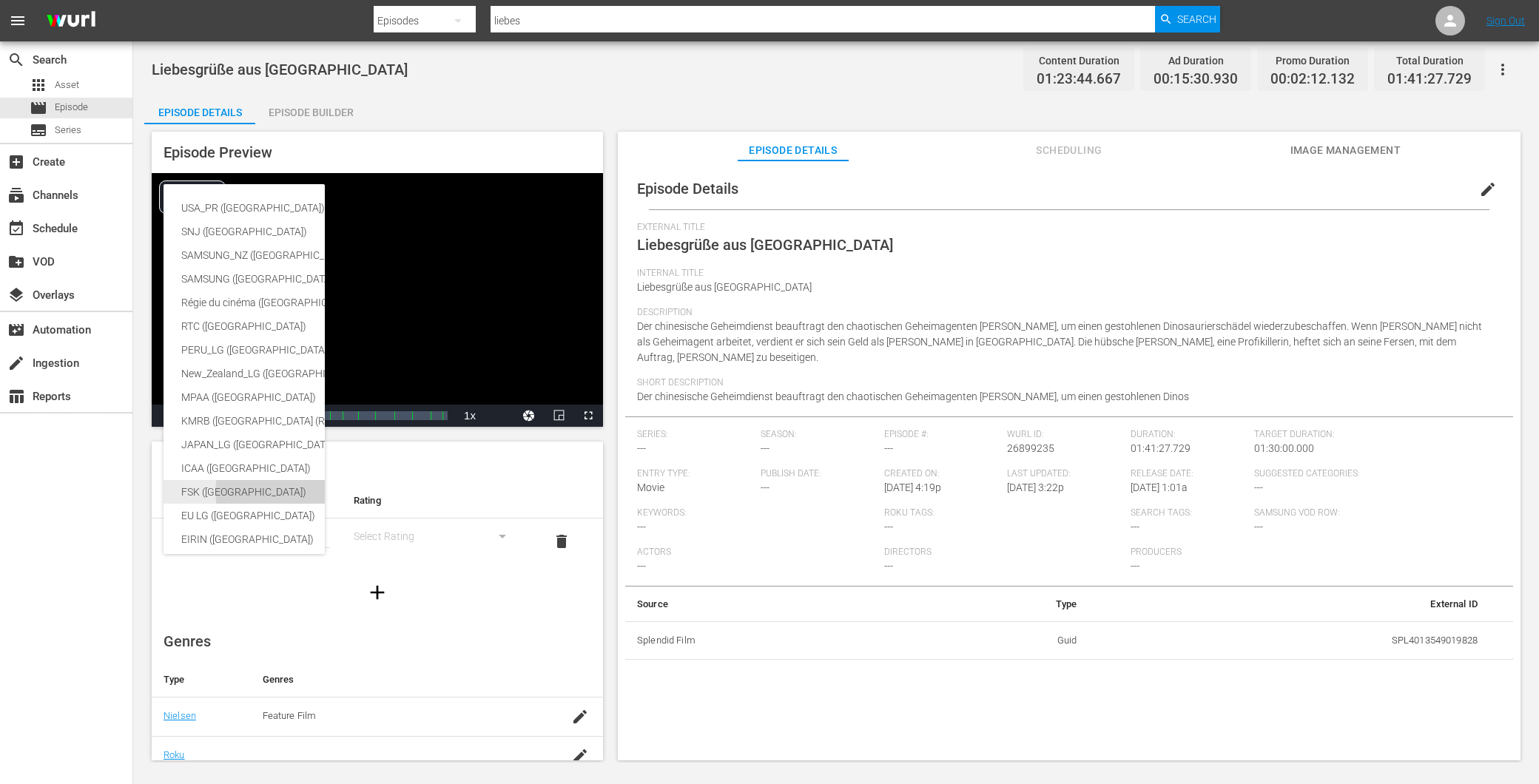
click at [223, 492] on div "FSK ([GEOGRAPHIC_DATA])" at bounding box center [351, 491] width 340 height 23
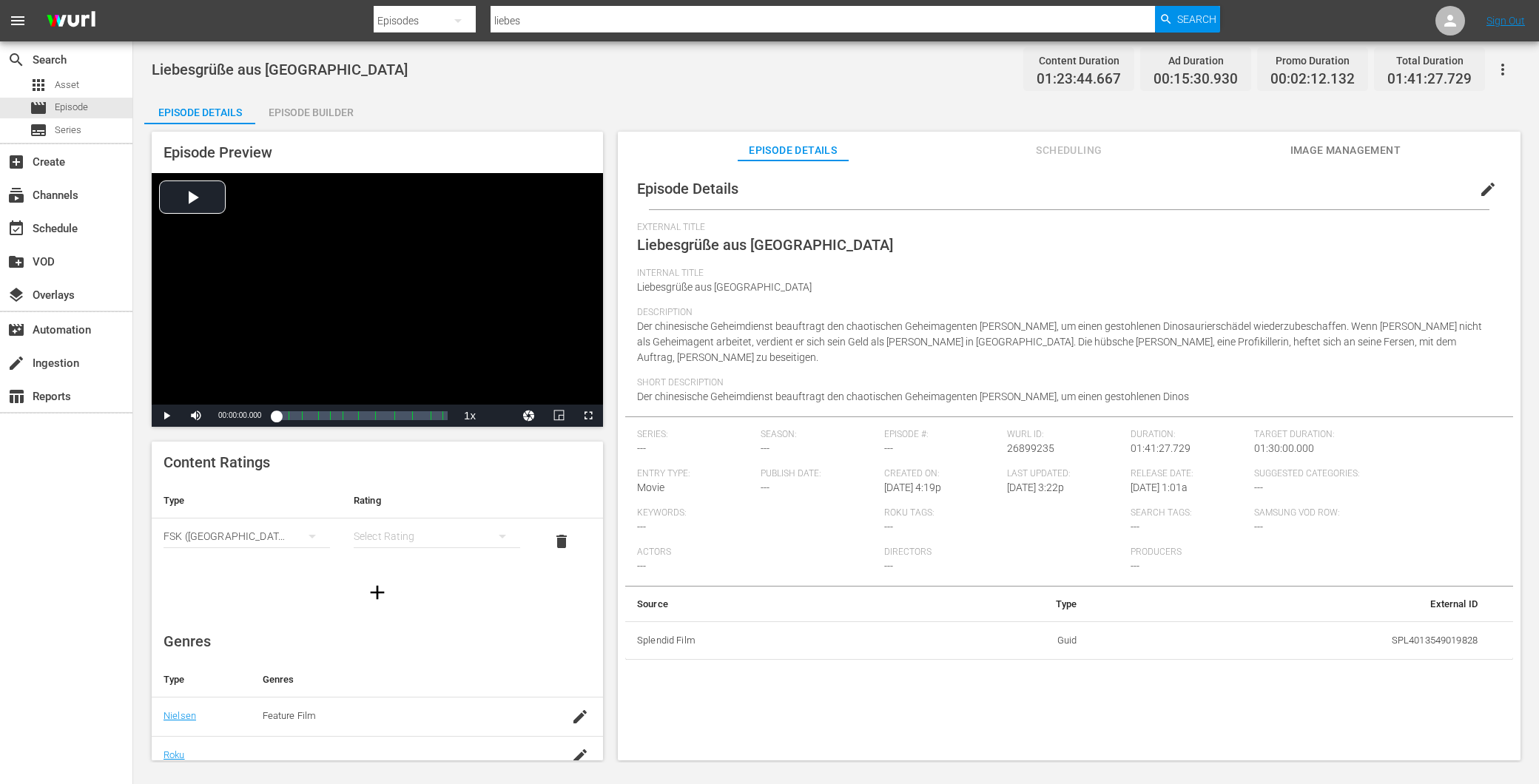
click at [389, 540] on div "simple table" at bounding box center [437, 537] width 166 height 41
click at [417, 610] on div "FSK 16" at bounding box center [429, 613] width 126 height 23
click at [315, 114] on div "Episode Builder" at bounding box center [310, 112] width 111 height 35
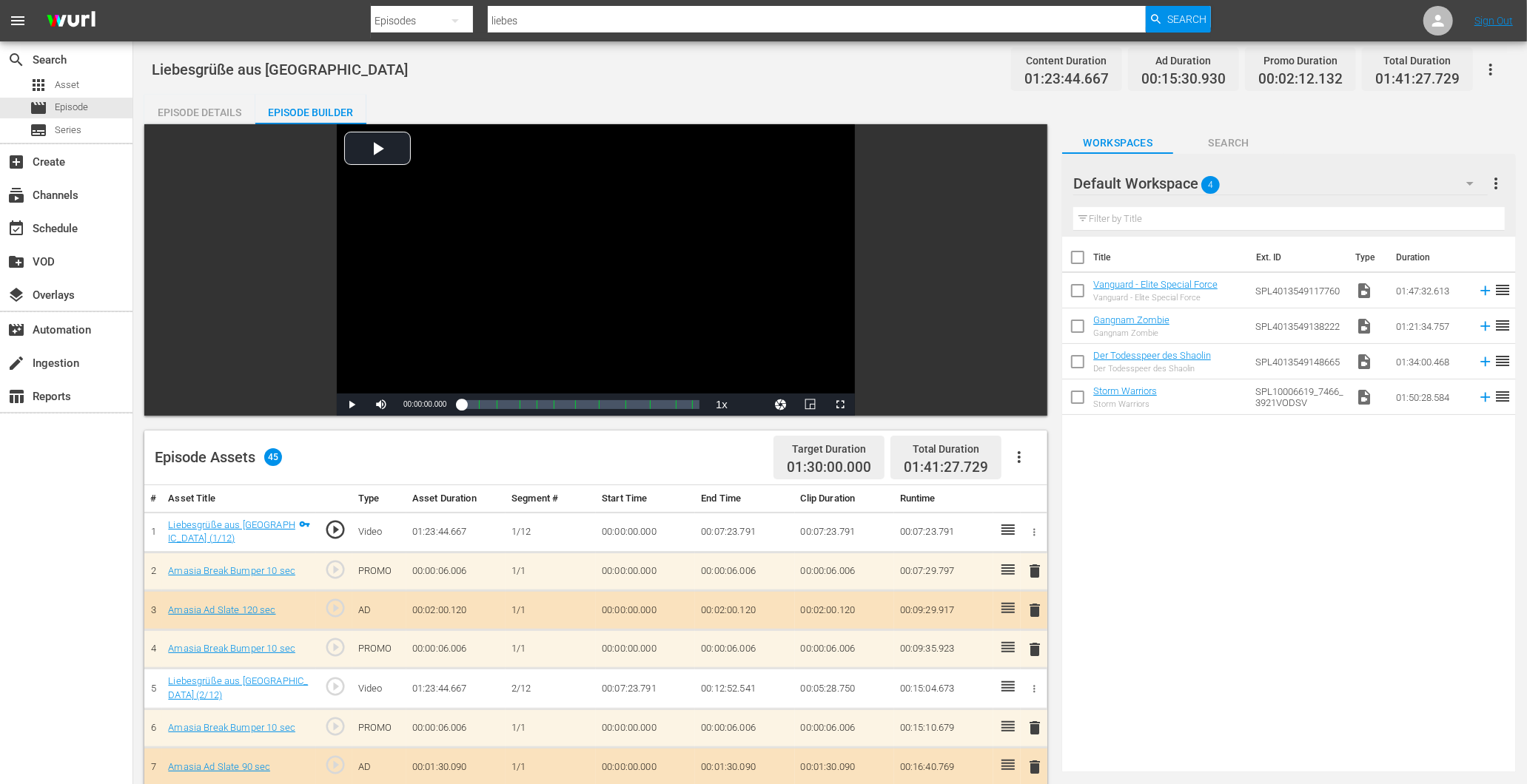
drag, startPoint x: 212, startPoint y: 104, endPoint x: 227, endPoint y: 108, distance: 15.5
click at [212, 106] on div "Episode Details" at bounding box center [199, 112] width 111 height 35
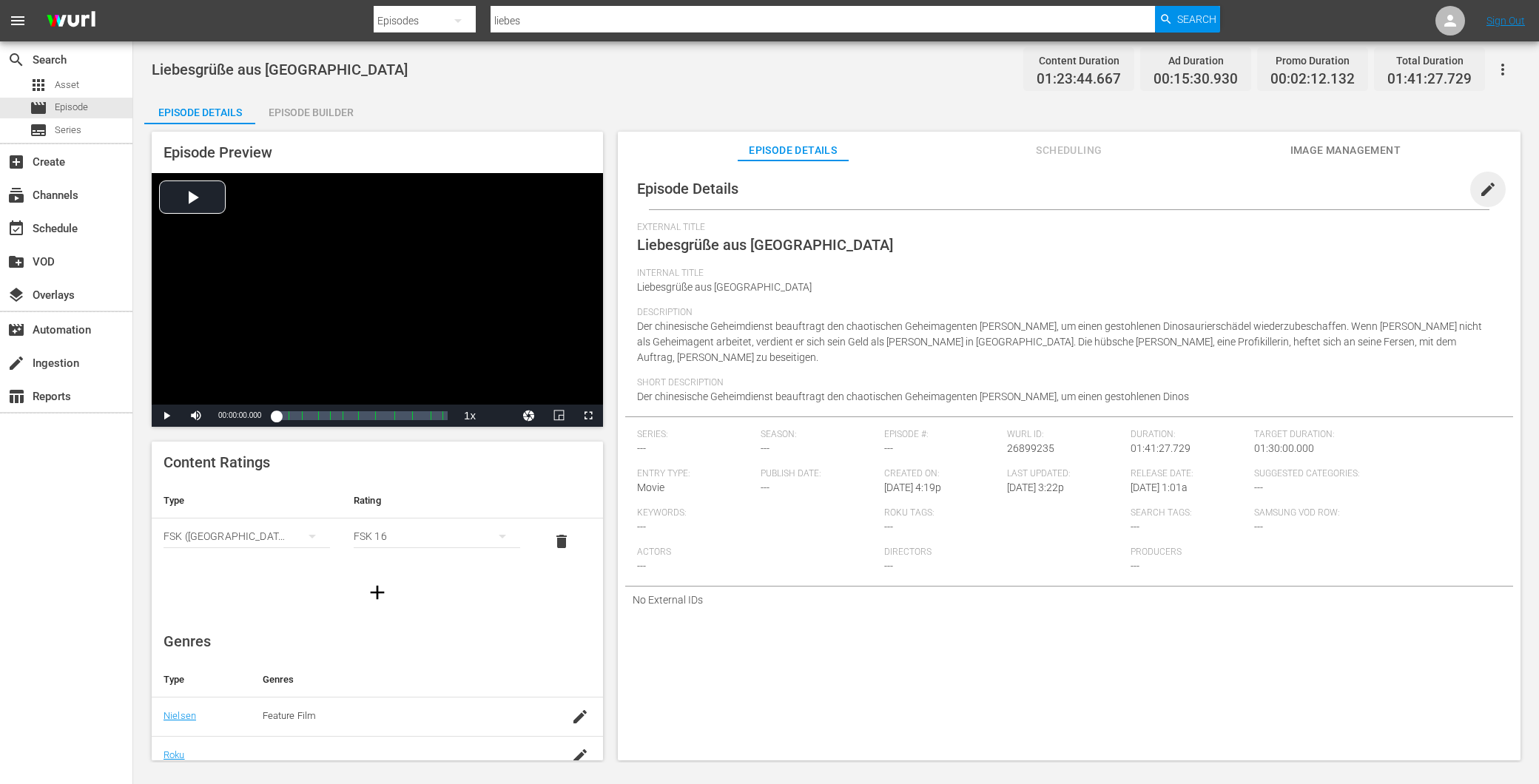
click at [1480, 185] on span "edit" at bounding box center [1488, 190] width 18 height 18
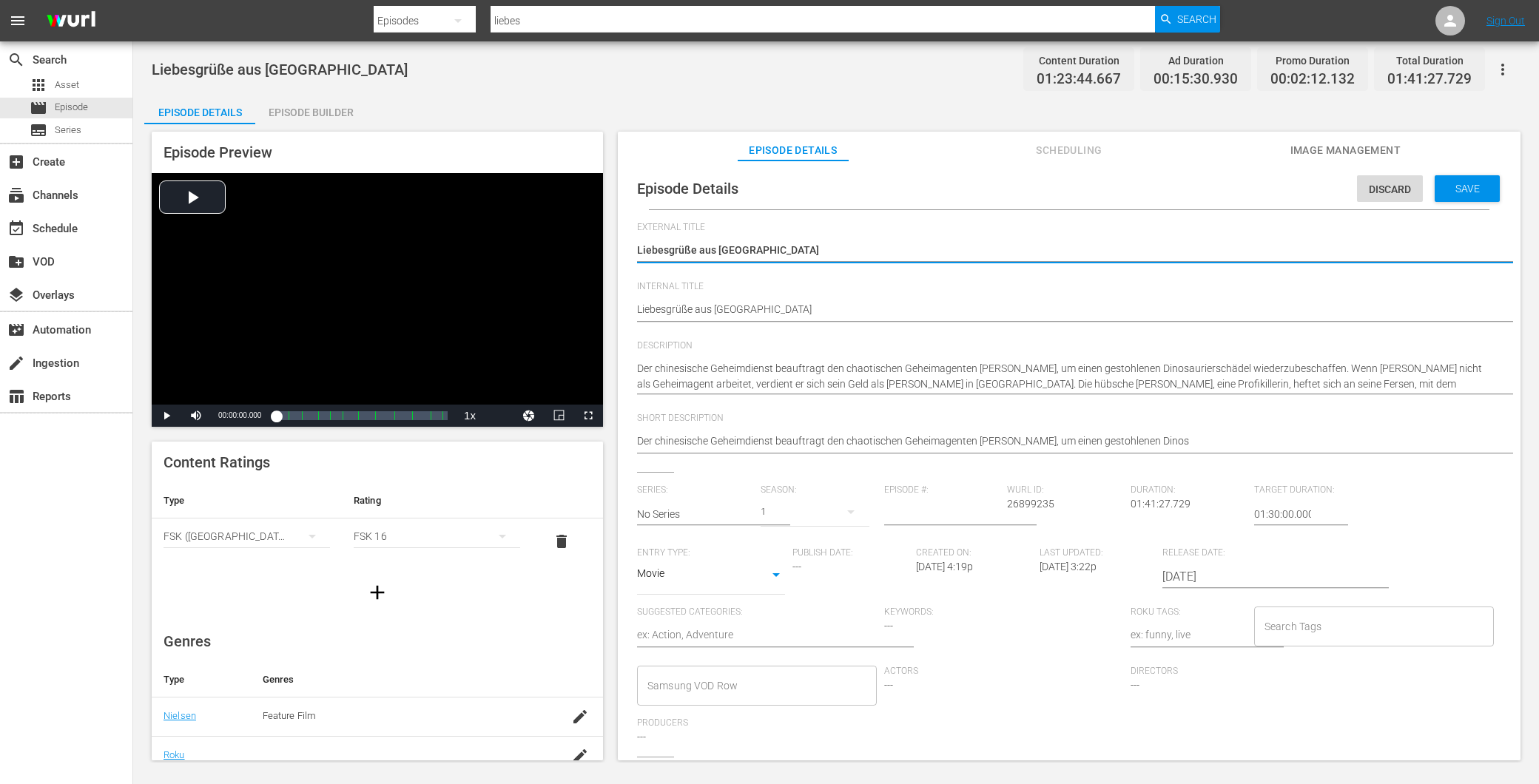
click at [1297, 633] on input "Search Tags" at bounding box center [1362, 626] width 204 height 27
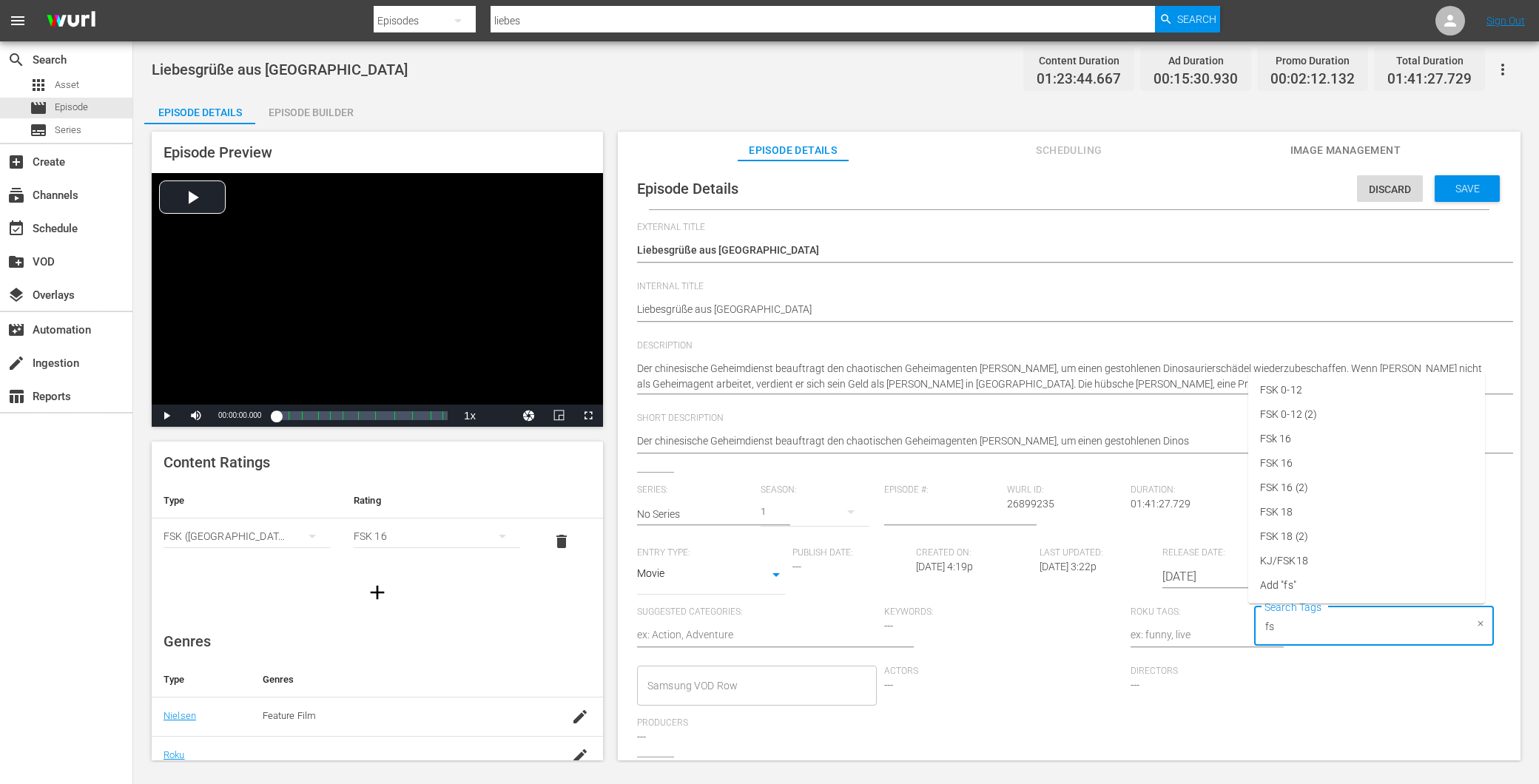
type input "fsk"
click at [1444, 186] on span "Save" at bounding box center [1468, 189] width 48 height 12
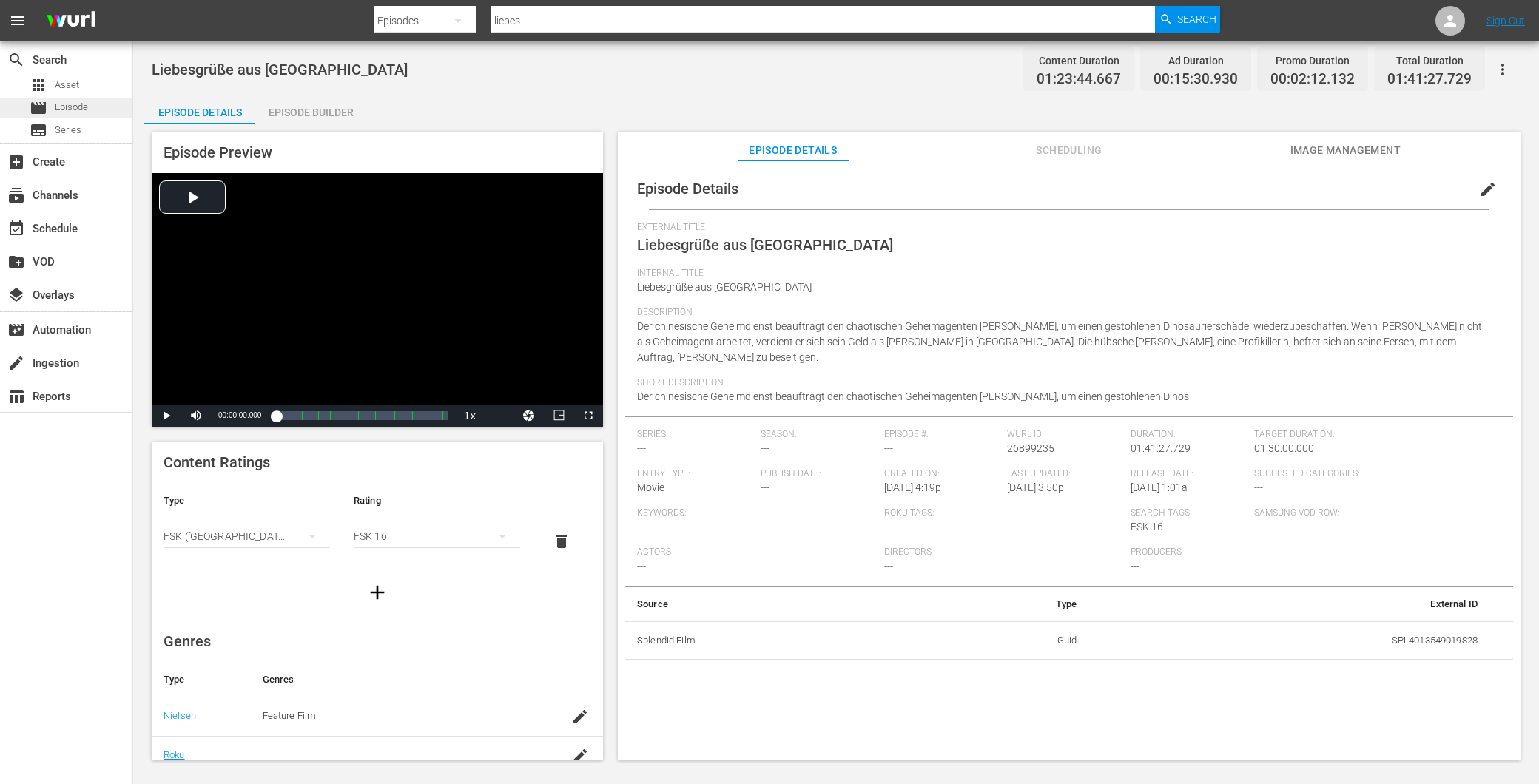
click at [62, 101] on span "Episode" at bounding box center [72, 107] width 34 height 15
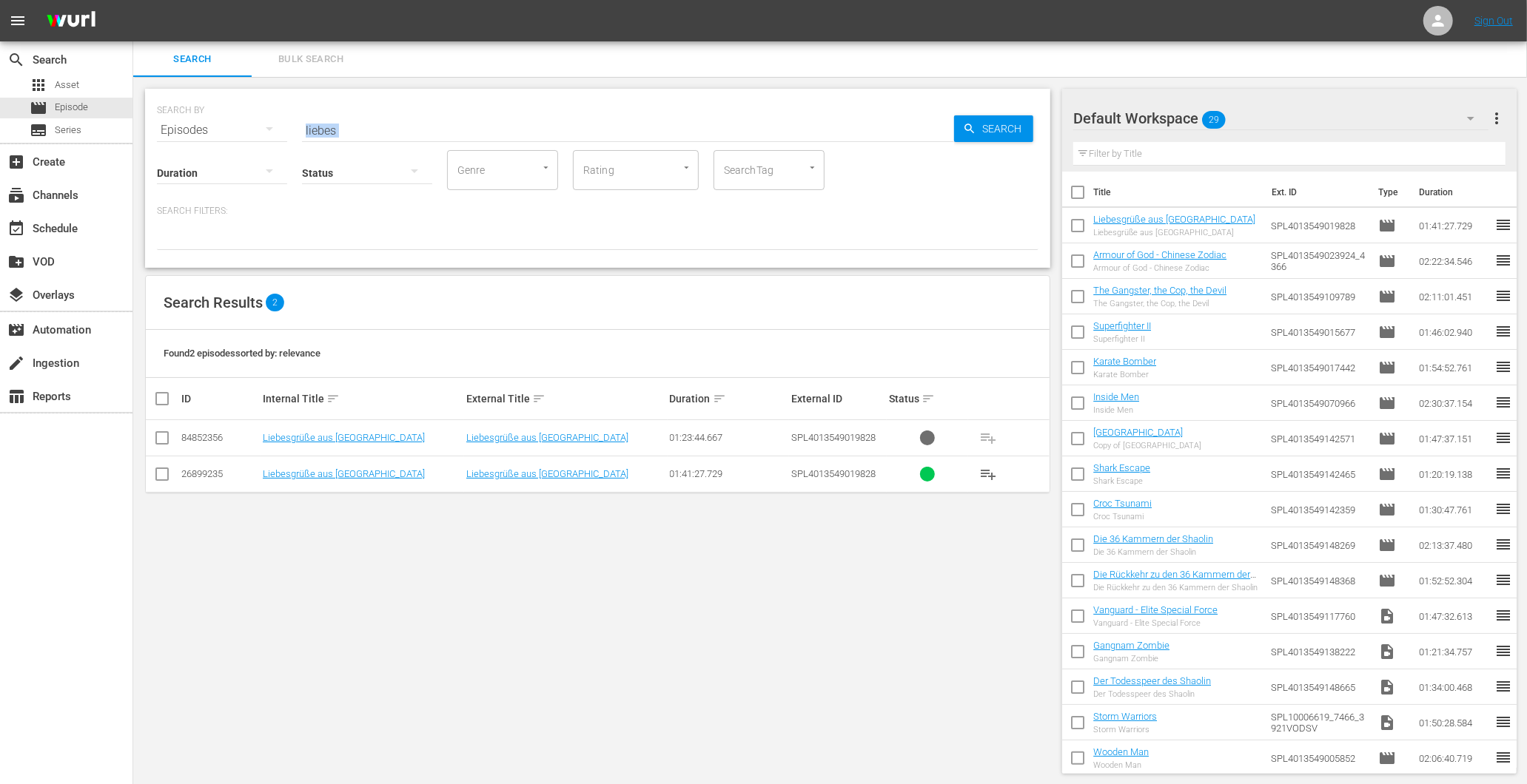
drag, startPoint x: 383, startPoint y: 136, endPoint x: 176, endPoint y: 124, distance: 207.3
click at [176, 124] on div "SEARCH BY Search By Episodes Search ID, Title, Description, Keywords, or Catego…" at bounding box center [597, 178] width 905 height 179
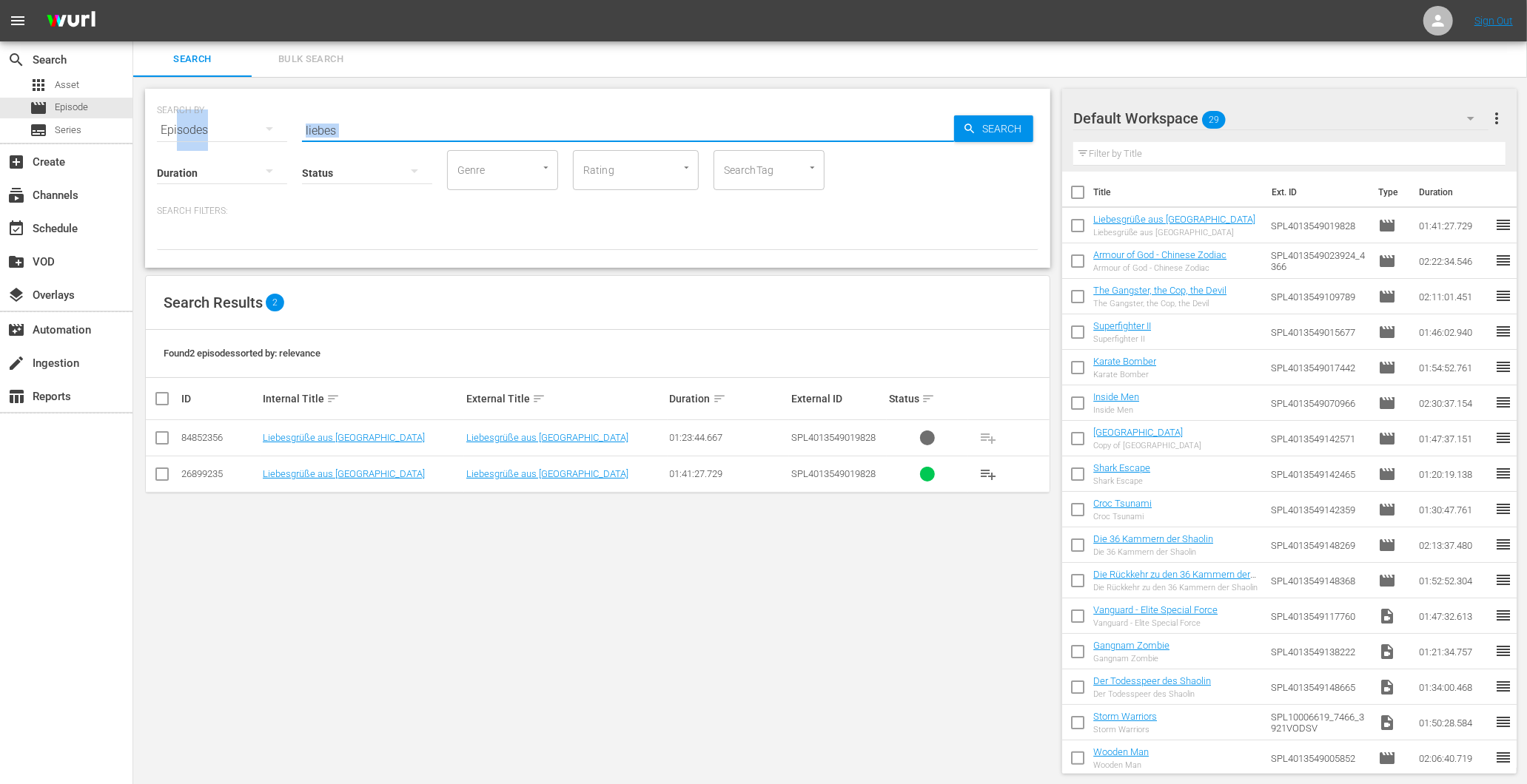
click at [381, 134] on input "liebes" at bounding box center [627, 130] width 652 height 35
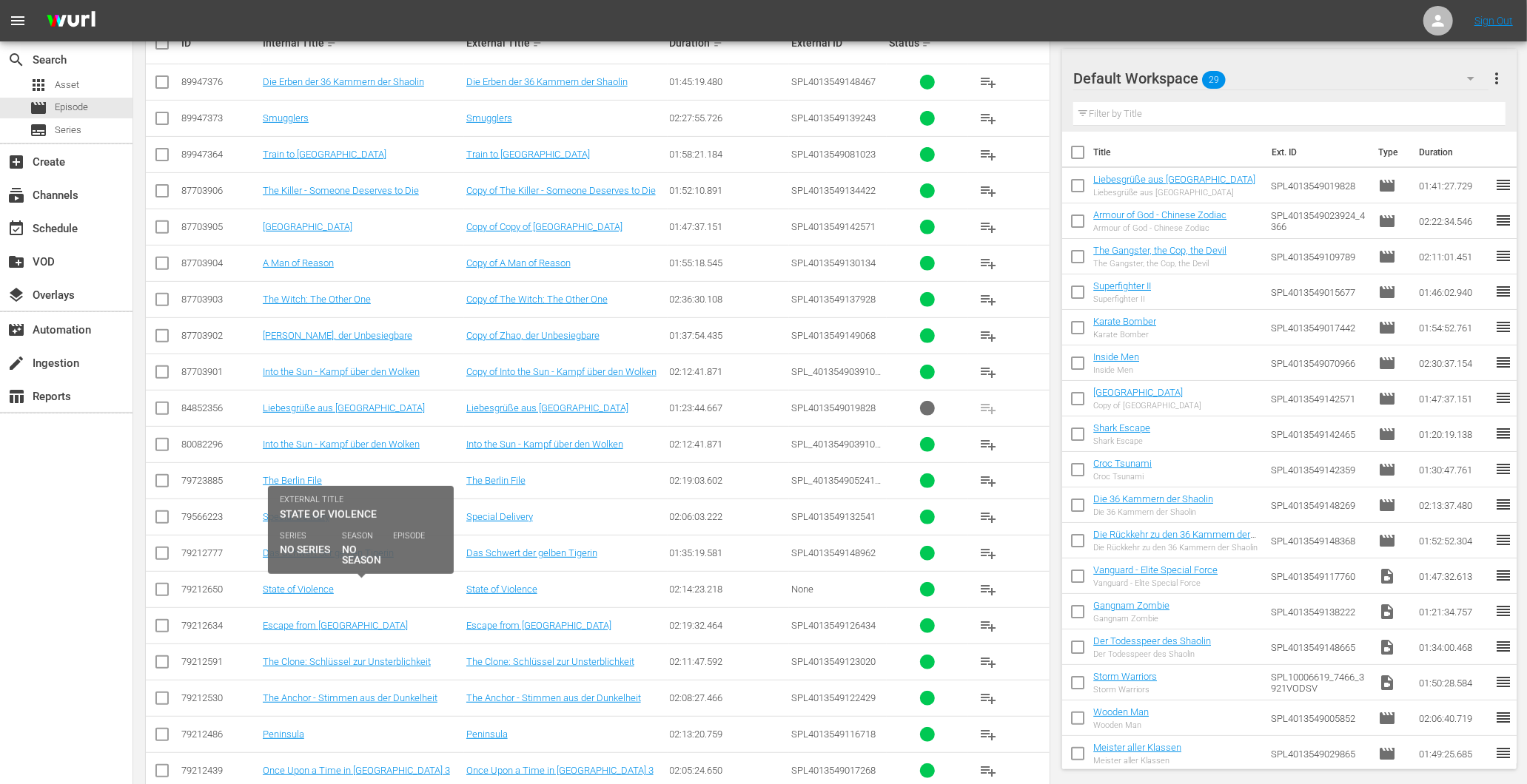
scroll to position [328, 0]
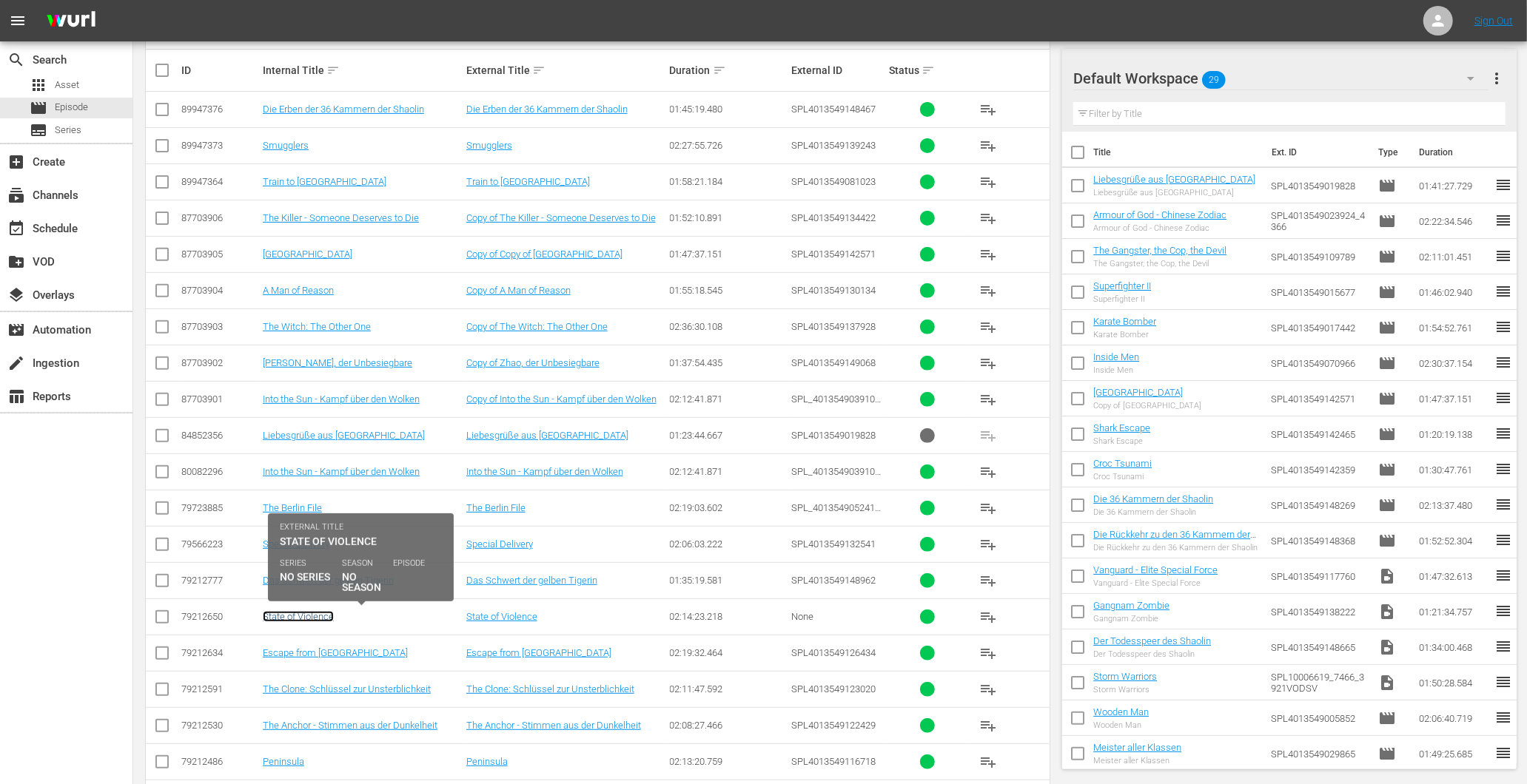
click at [284, 620] on link "State of Violence" at bounding box center [298, 616] width 71 height 11
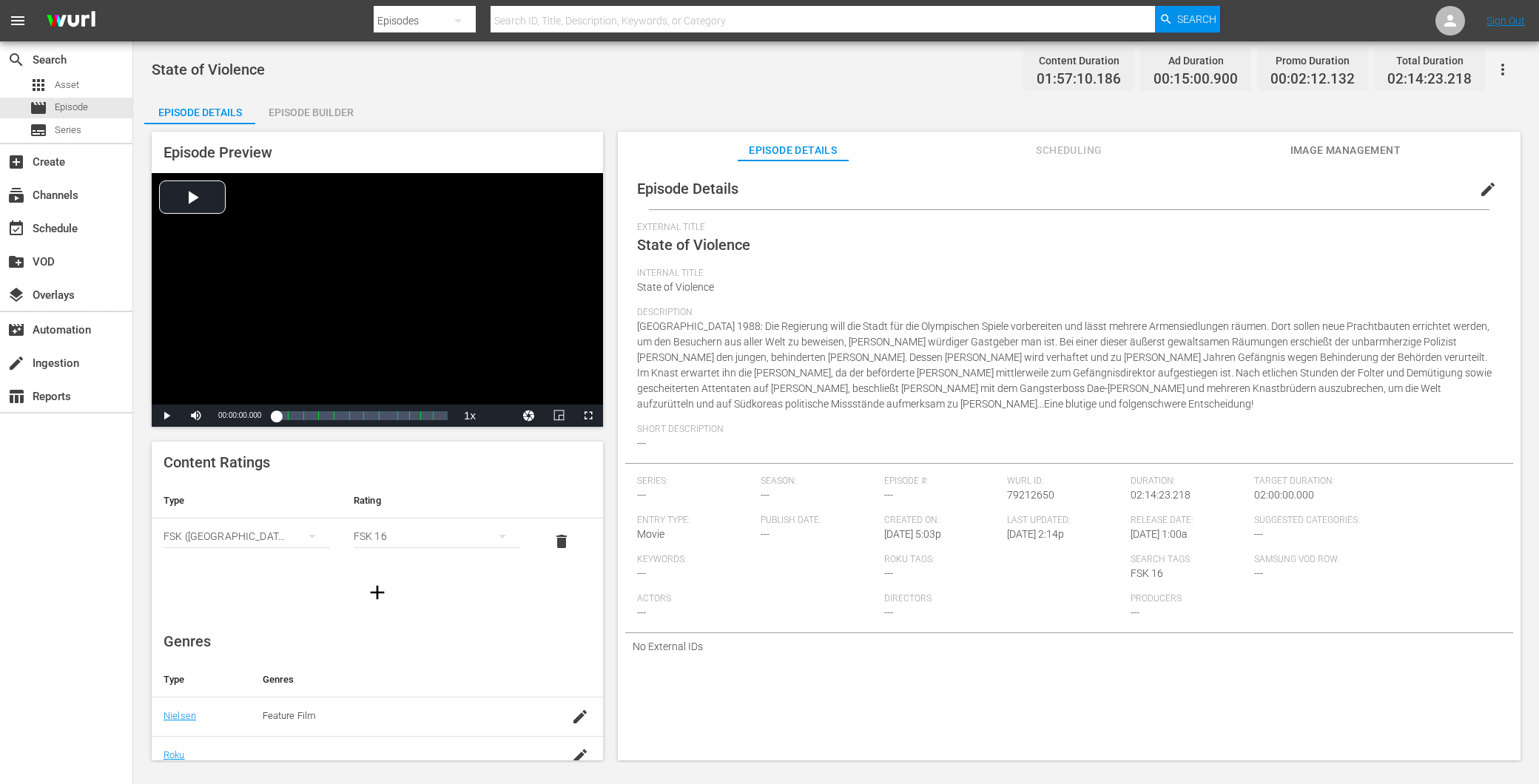
click at [337, 118] on div "Episode Builder" at bounding box center [310, 112] width 111 height 35
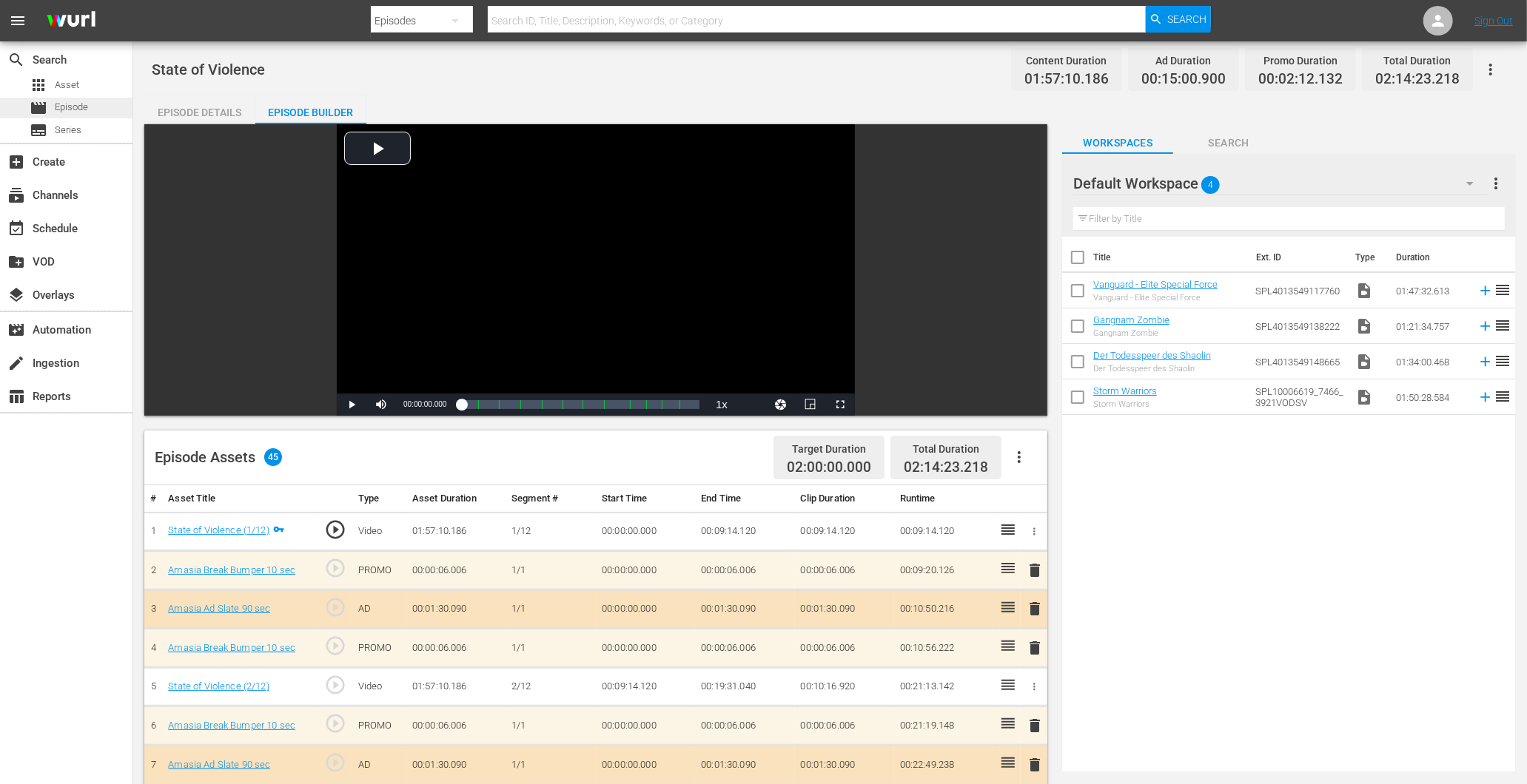
click at [84, 117] on div "movie Episode" at bounding box center [59, 108] width 59 height 21
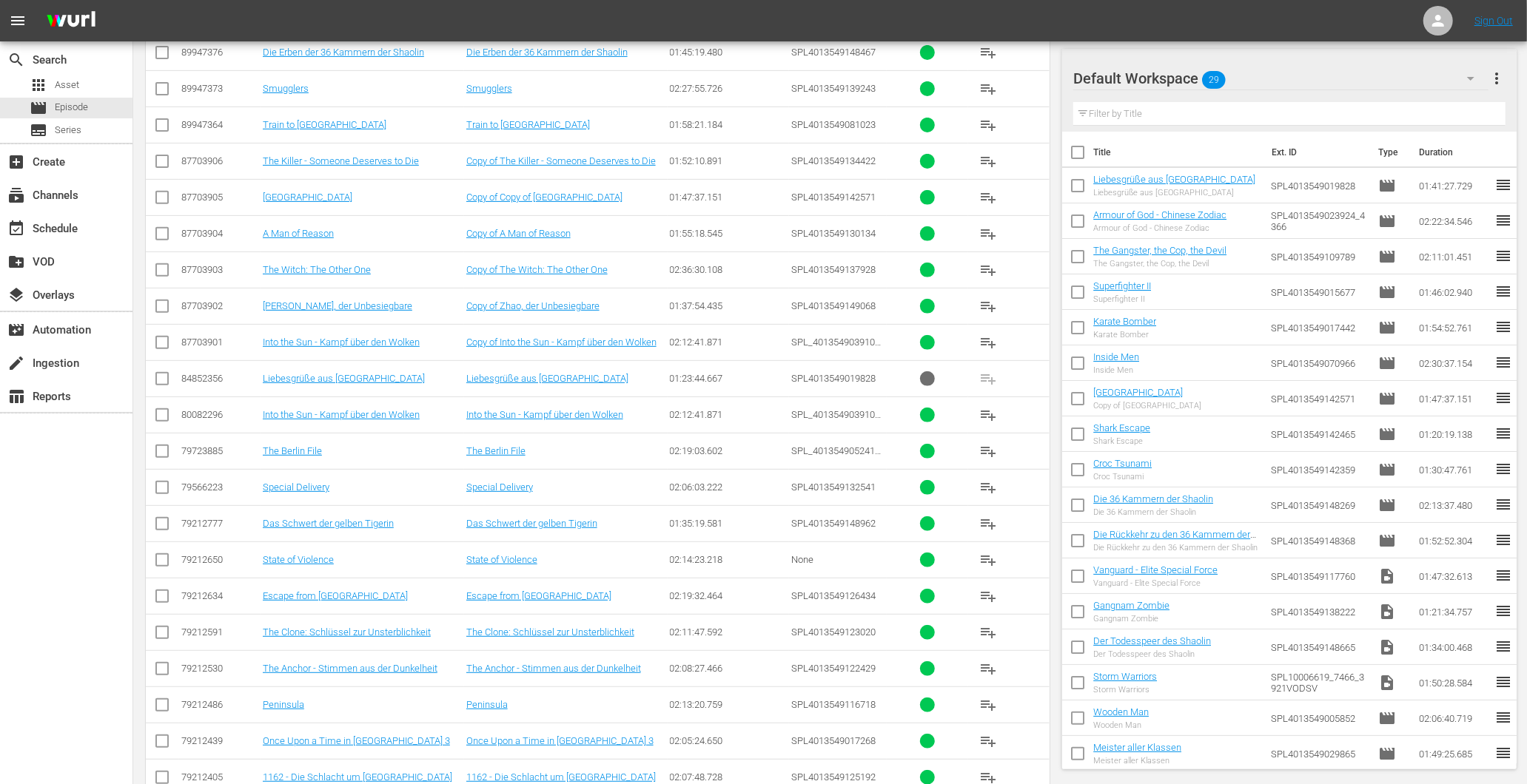
scroll to position [411, 0]
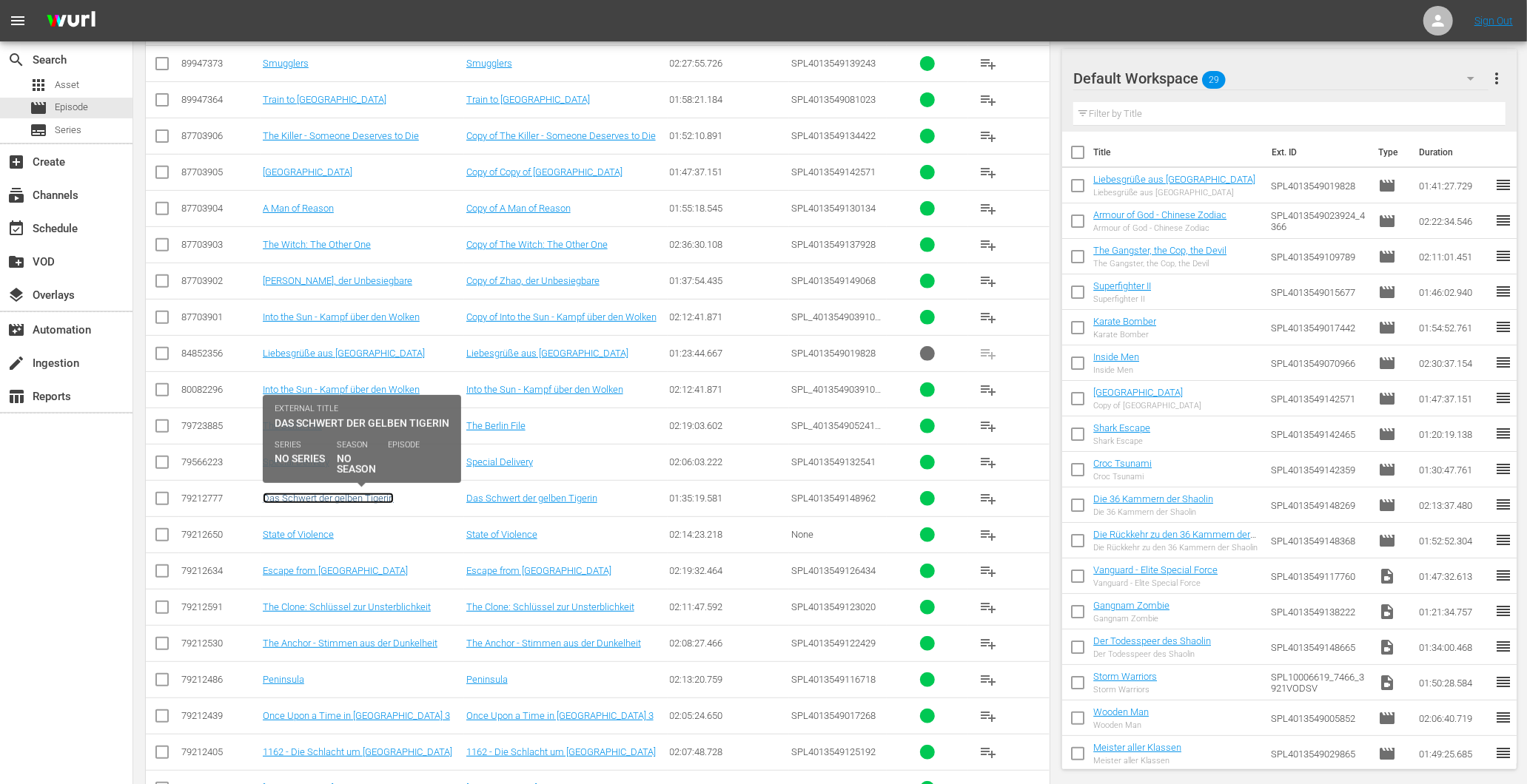
click at [316, 504] on link "Das Schwert der gelben Tigerin" at bounding box center [328, 498] width 131 height 11
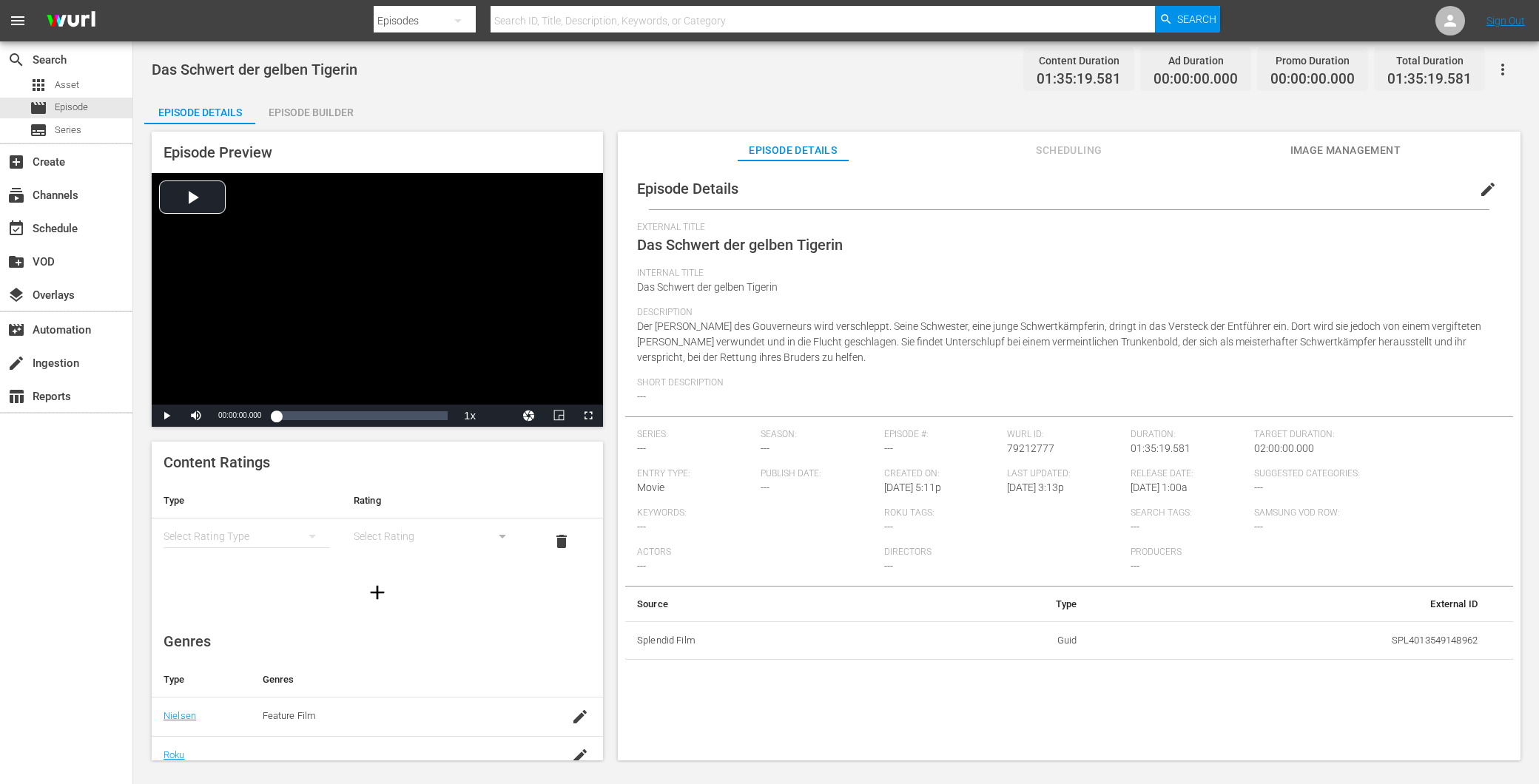
click at [302, 115] on div "Episode Builder" at bounding box center [310, 112] width 111 height 35
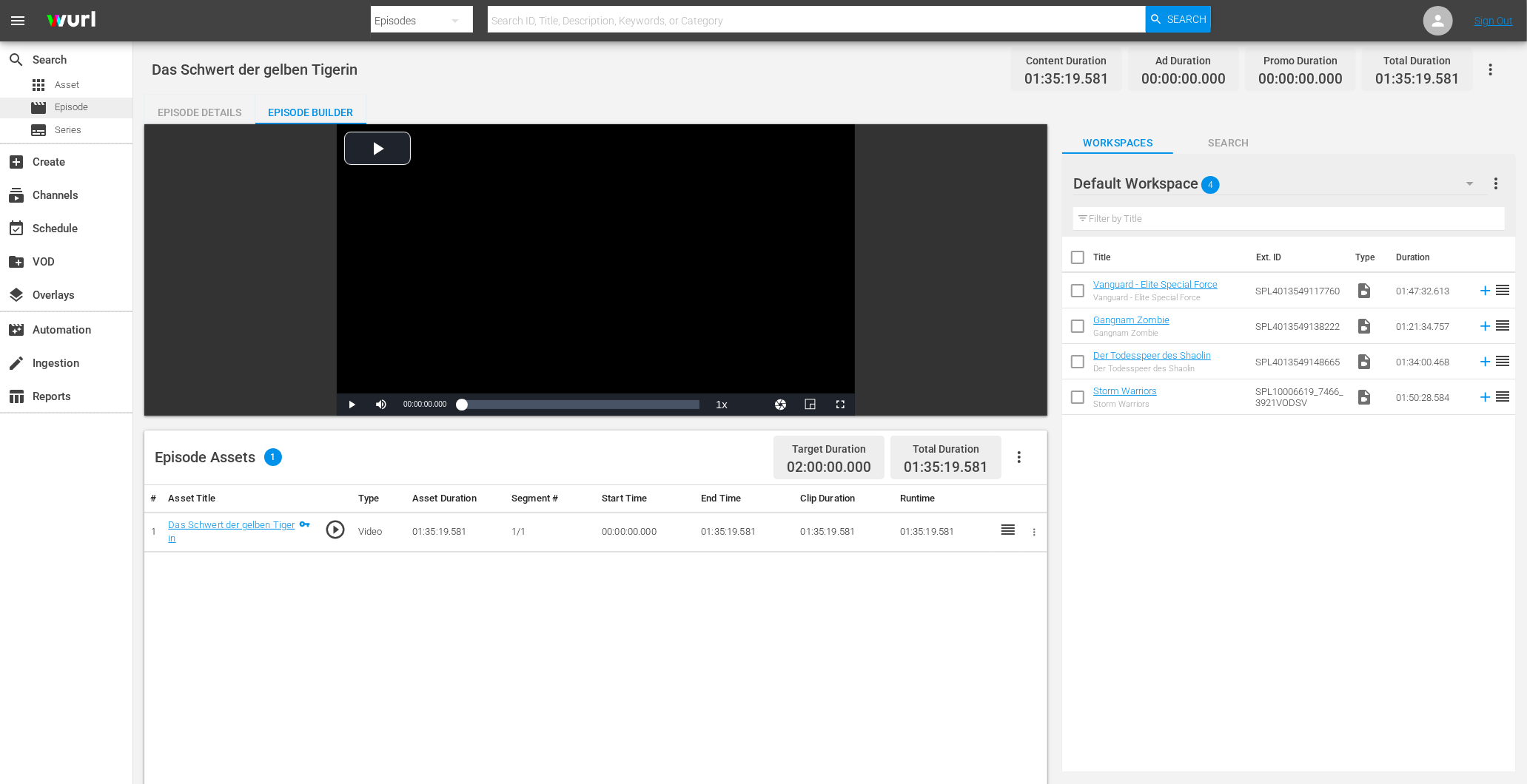
click at [65, 108] on span "Episode" at bounding box center [72, 107] width 34 height 15
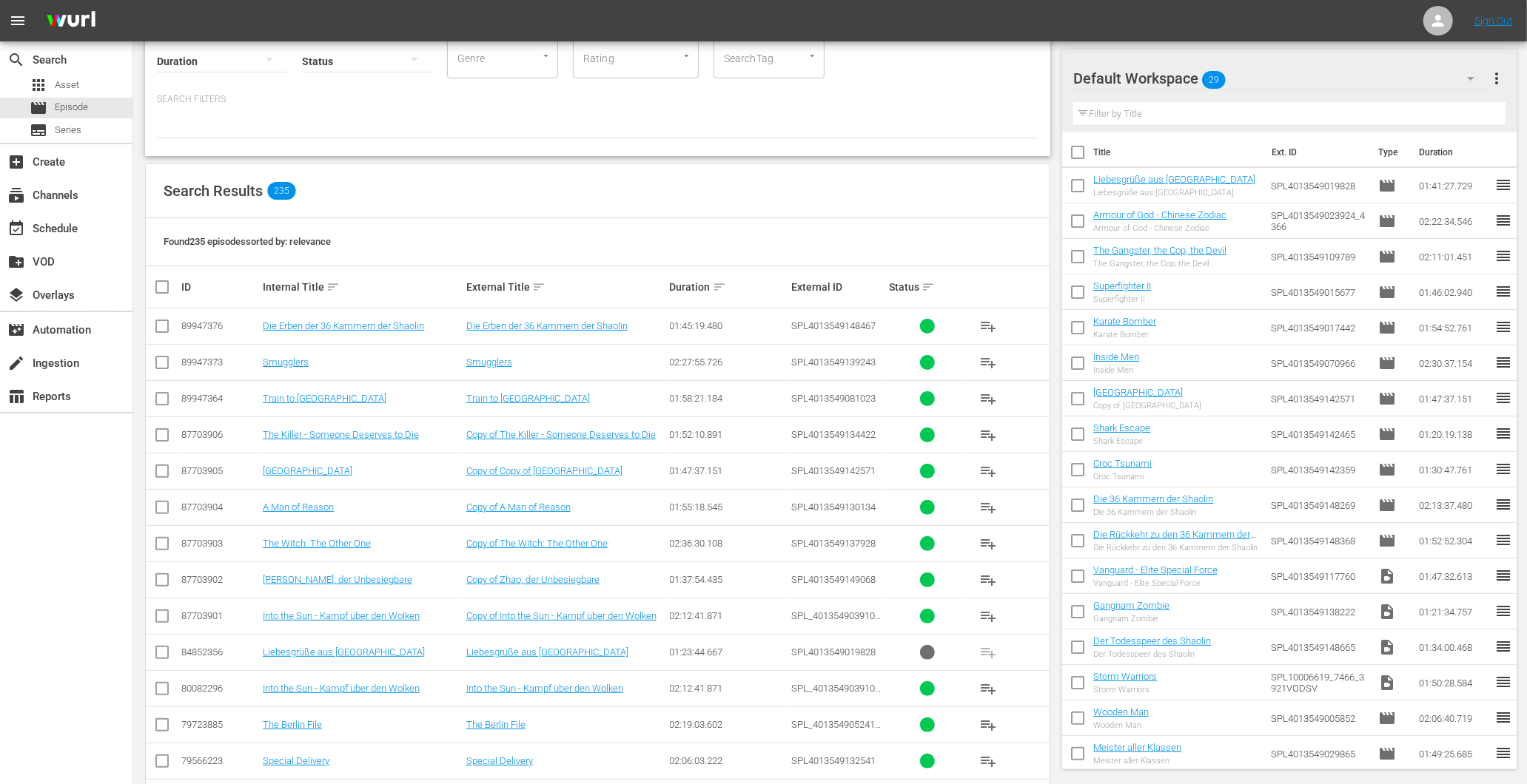
scroll to position [82, 0]
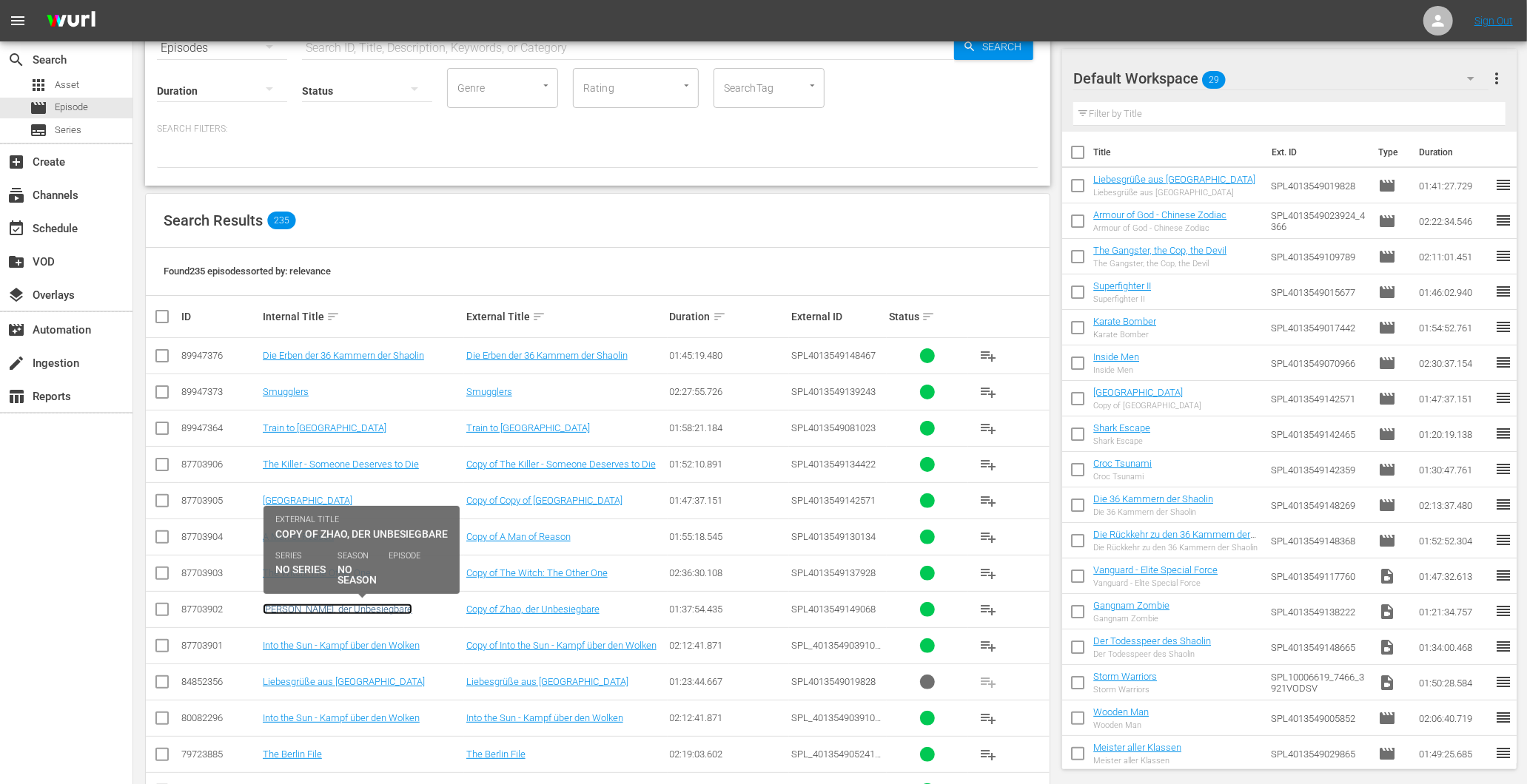
click at [352, 608] on link "[PERSON_NAME], der Unbesiegbare" at bounding box center [337, 609] width 149 height 11
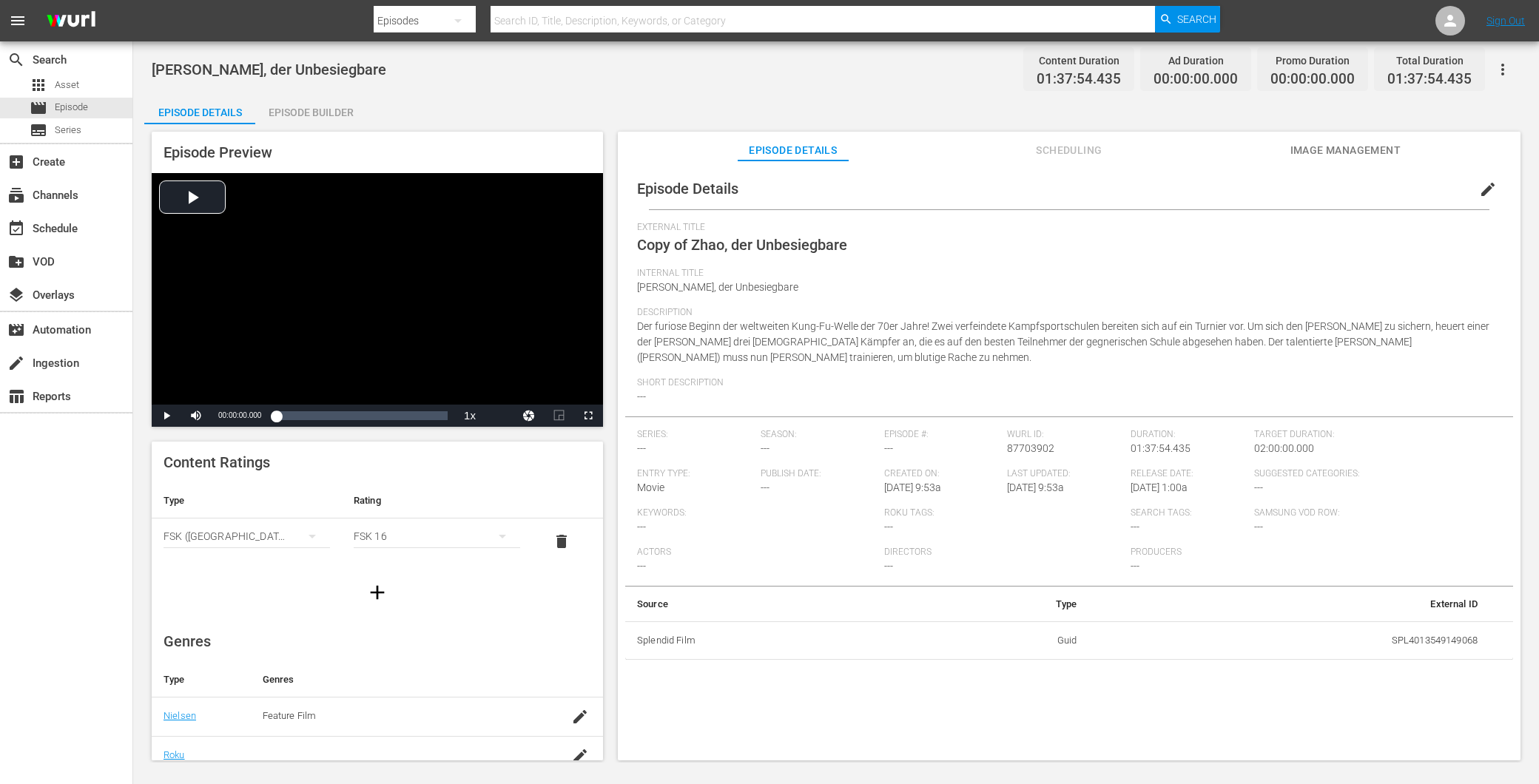
click at [307, 115] on div "Episode Builder" at bounding box center [310, 112] width 111 height 35
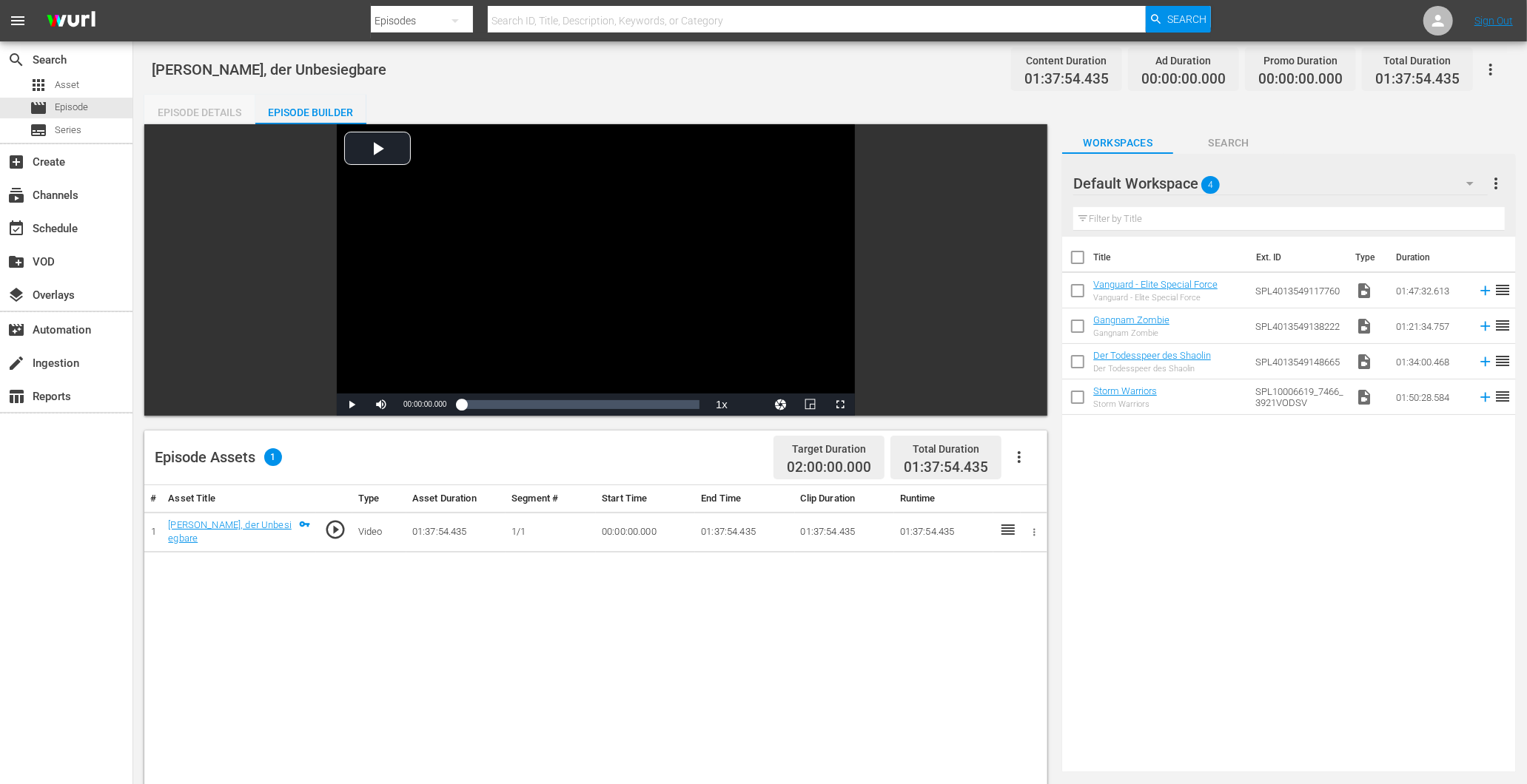
click at [190, 114] on div "Episode Details" at bounding box center [199, 112] width 111 height 35
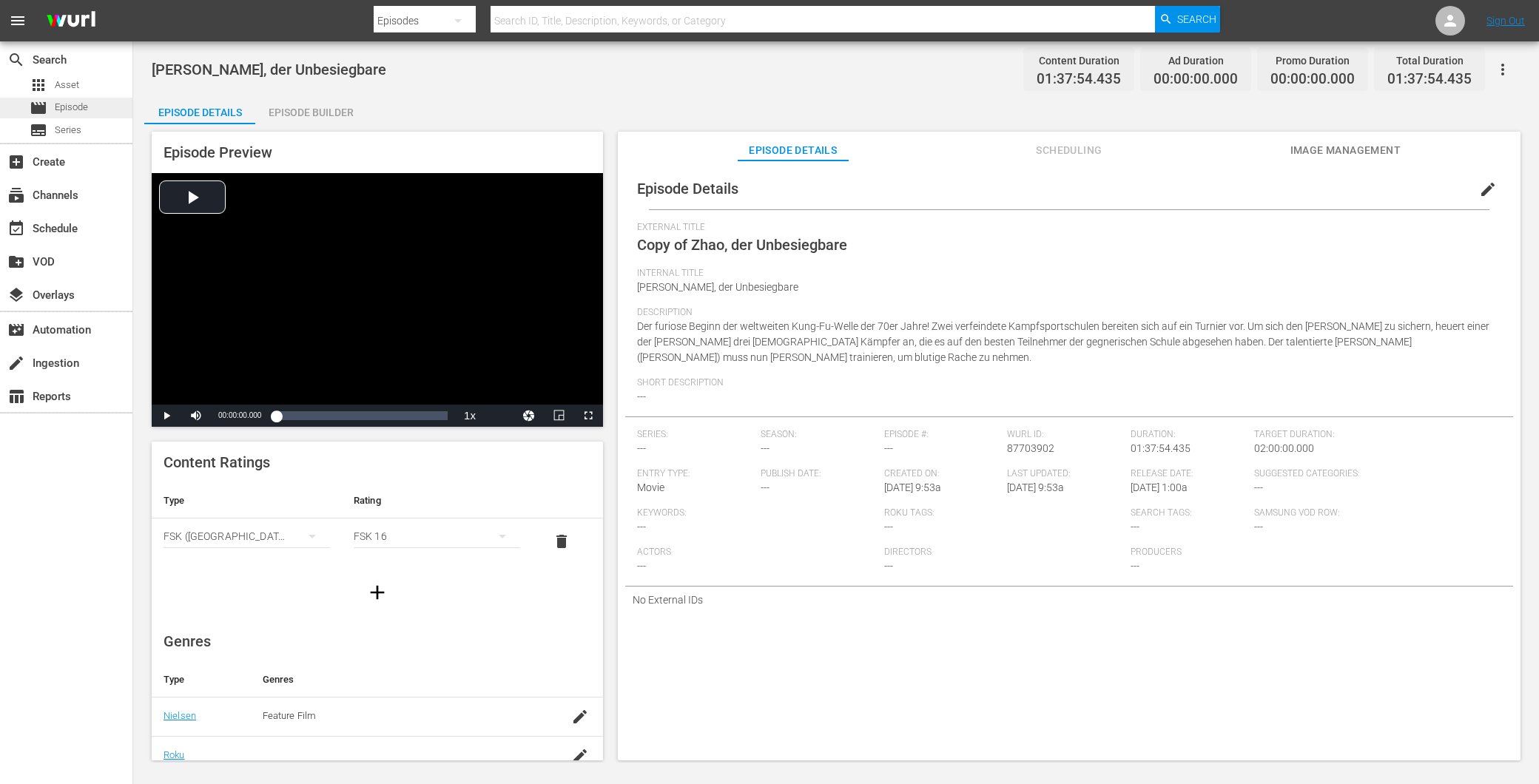
click at [66, 109] on span "Episode" at bounding box center [72, 107] width 34 height 15
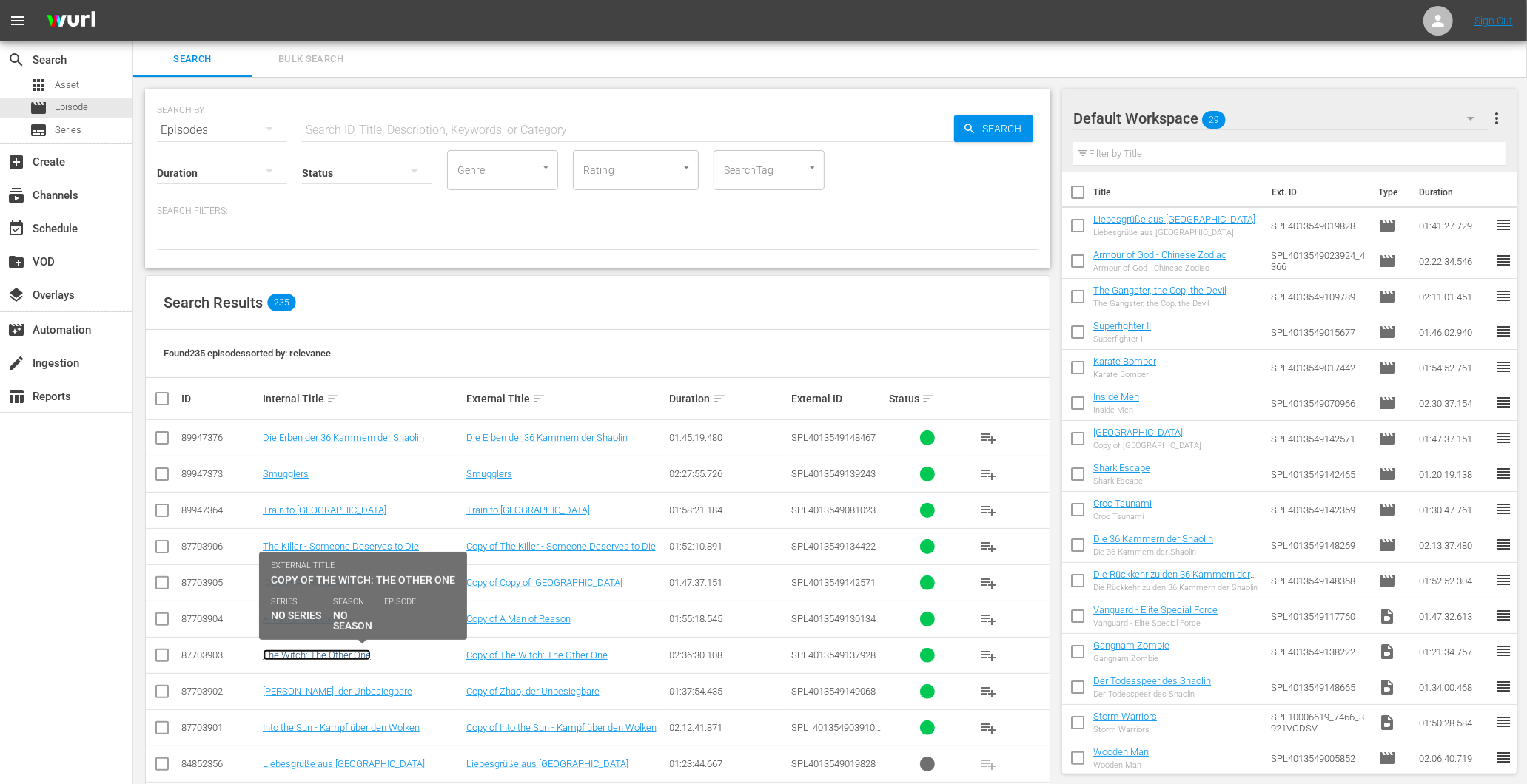
click at [301, 655] on link "The Witch: The Other One" at bounding box center [316, 655] width 108 height 11
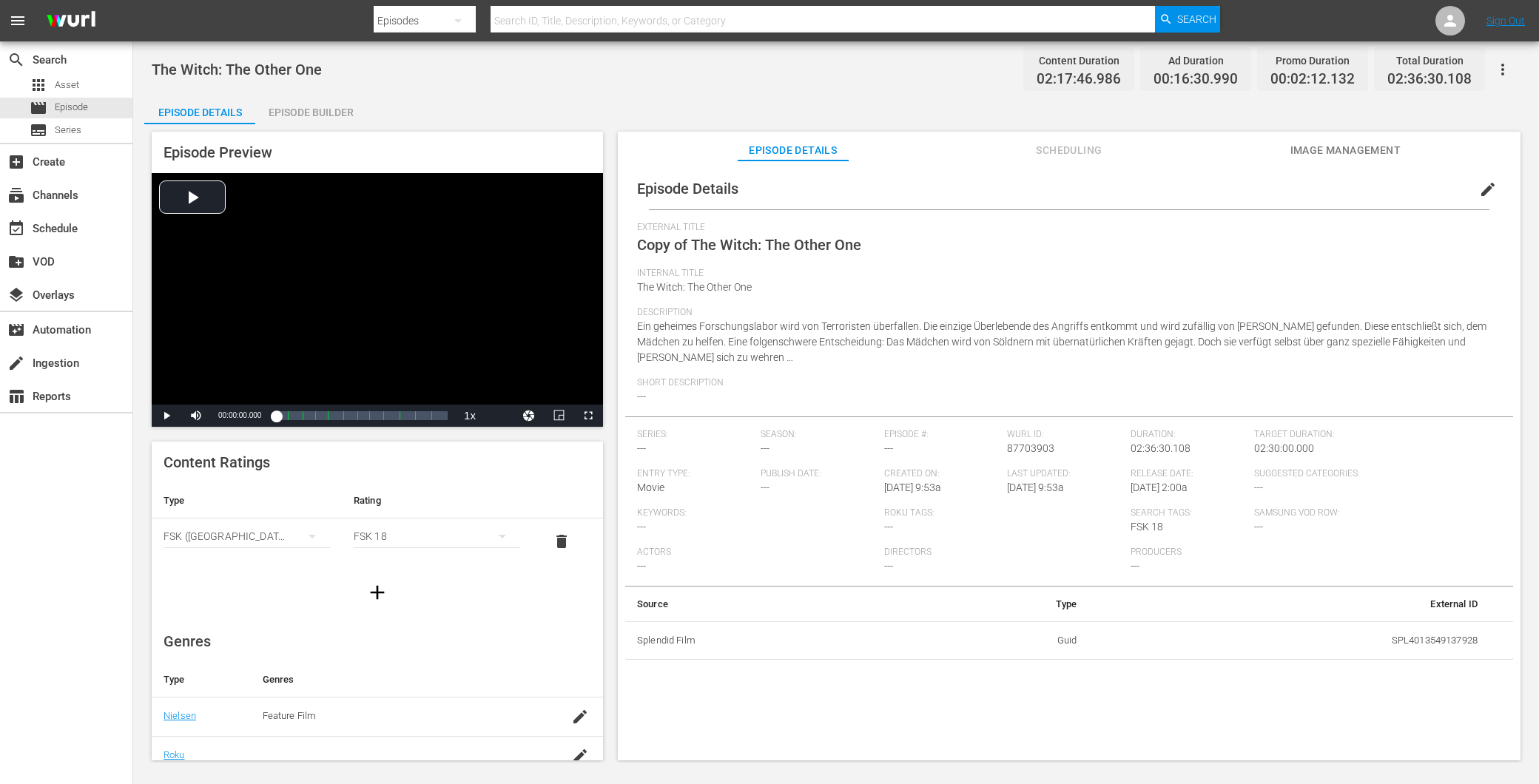
click at [298, 129] on div "Episode Preview Video Player is loading. Play Video Play Mute Current Time 00:0…" at bounding box center [836, 448] width 1384 height 648
click at [298, 119] on div "Episode Builder" at bounding box center [310, 112] width 111 height 35
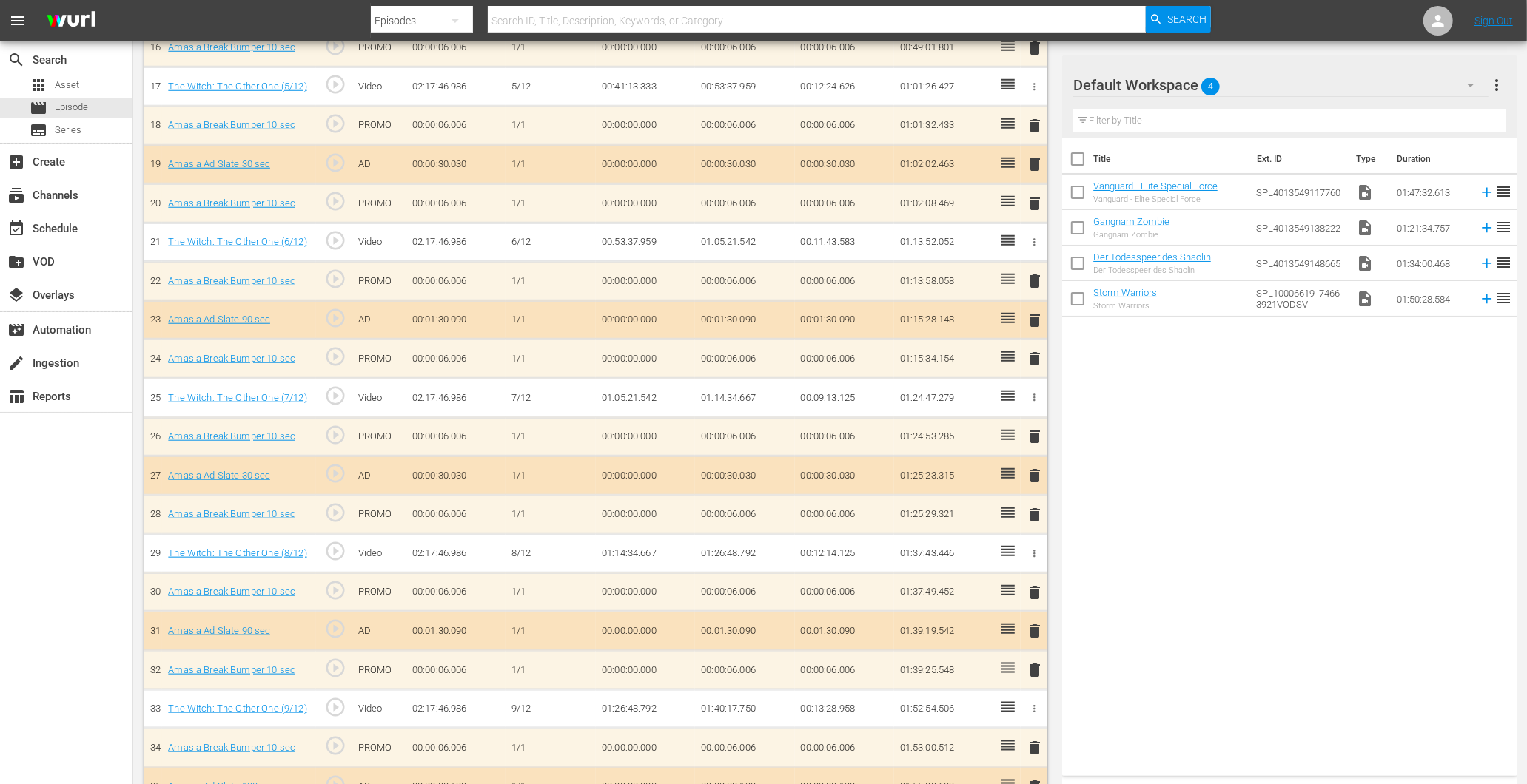
scroll to position [1488, 0]
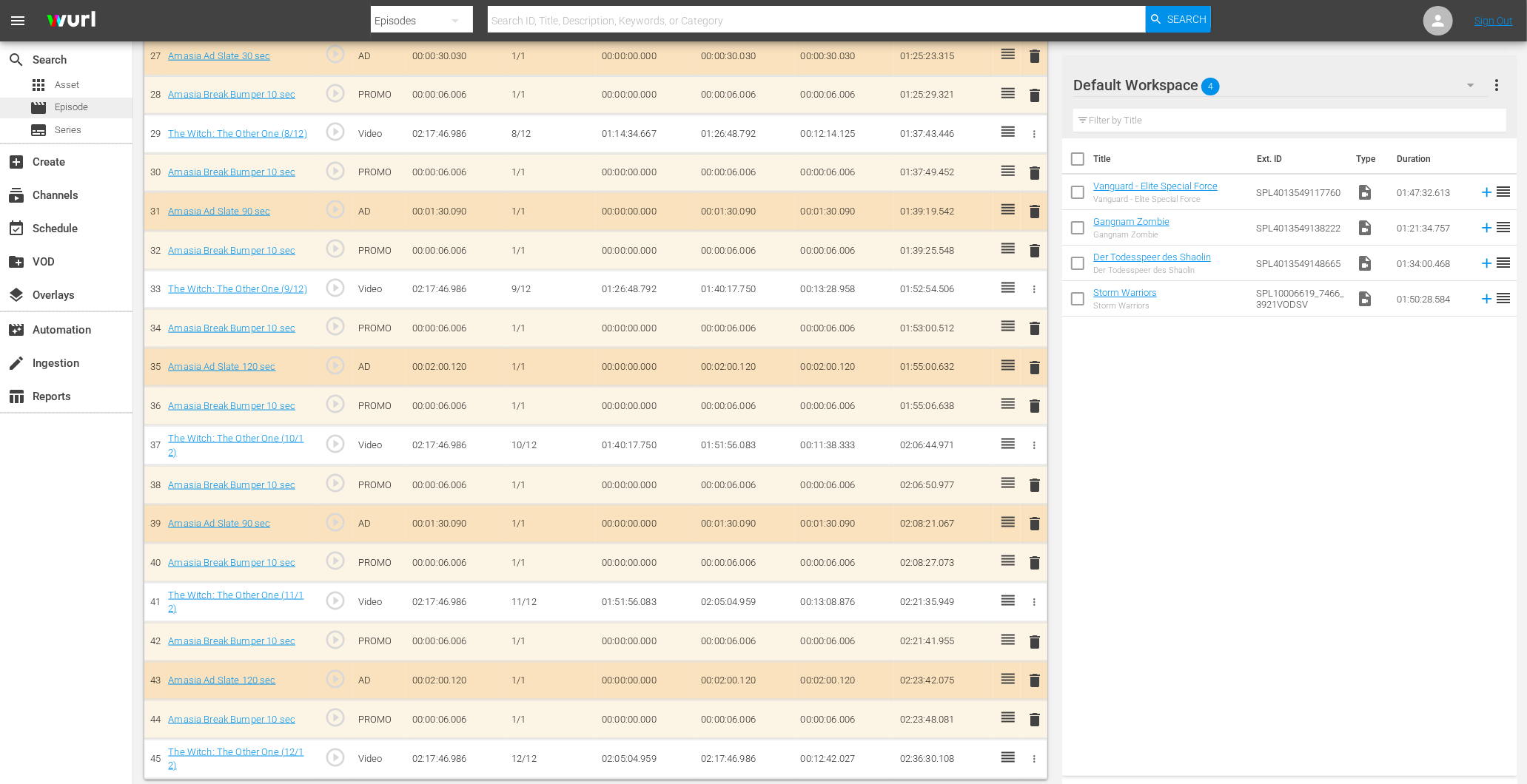
click at [75, 105] on span "Episode" at bounding box center [72, 107] width 34 height 15
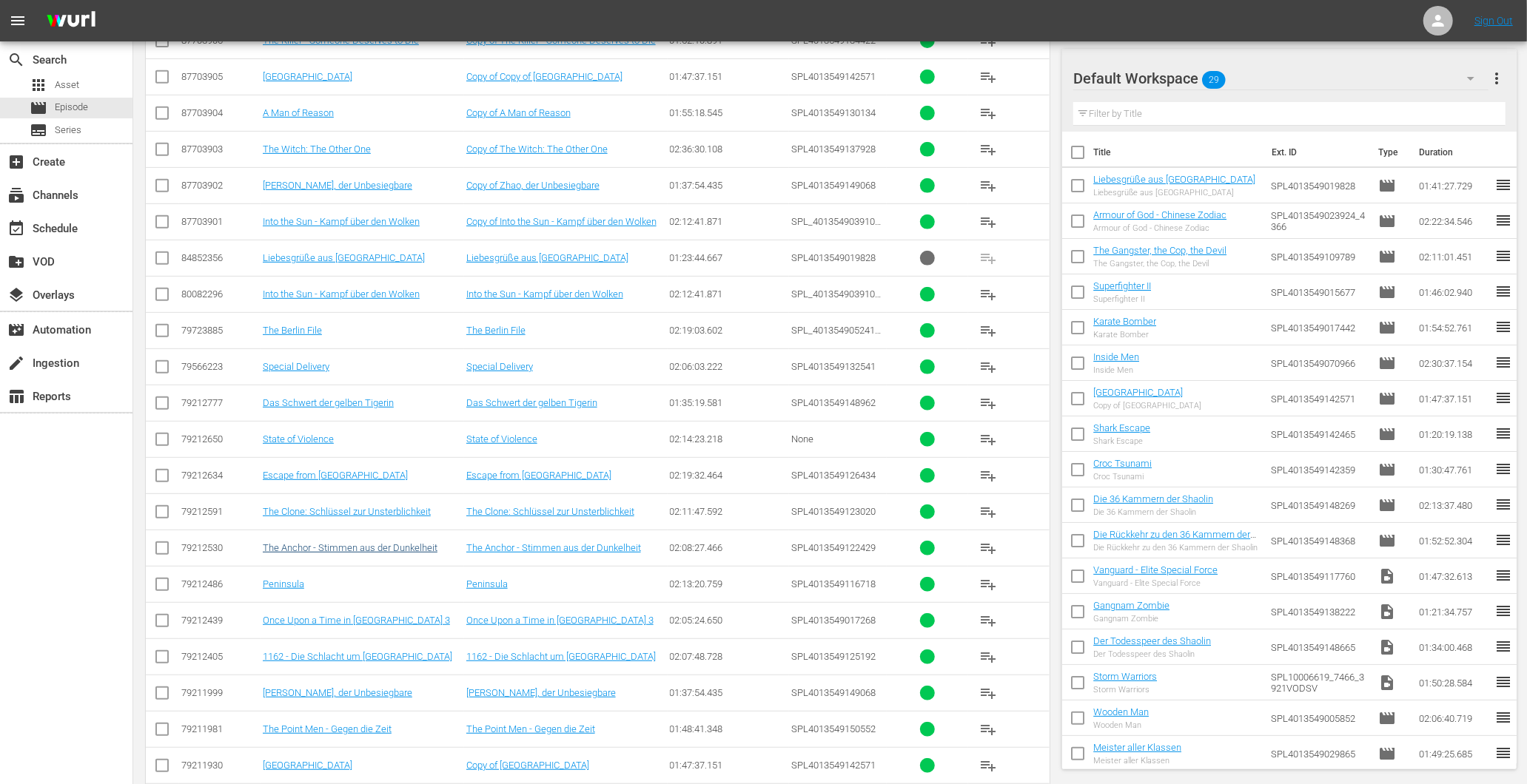
scroll to position [507, 0]
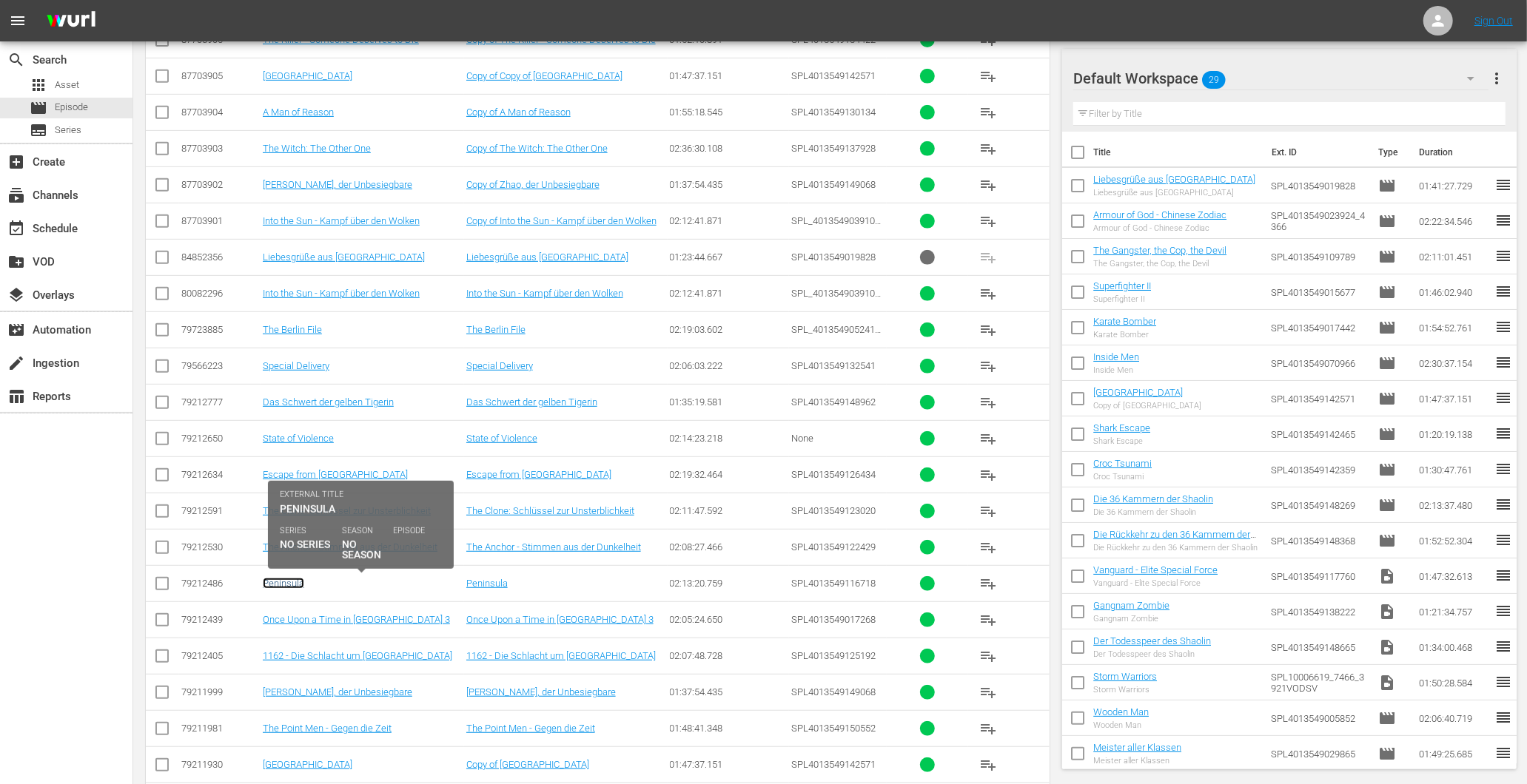
click at [296, 582] on link "Peninsula" at bounding box center [284, 583] width 41 height 11
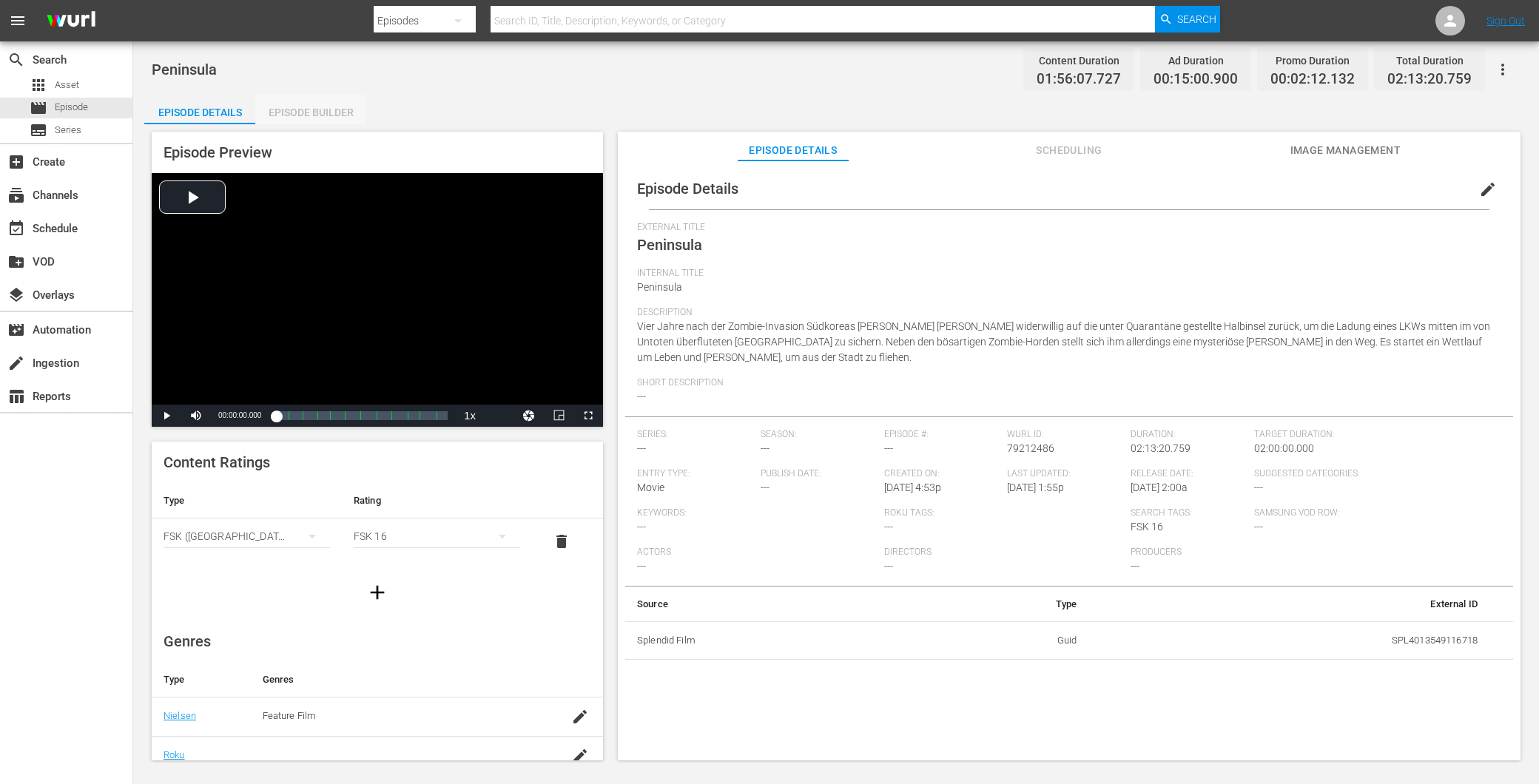
click at [312, 109] on div "Episode Builder" at bounding box center [310, 112] width 111 height 35
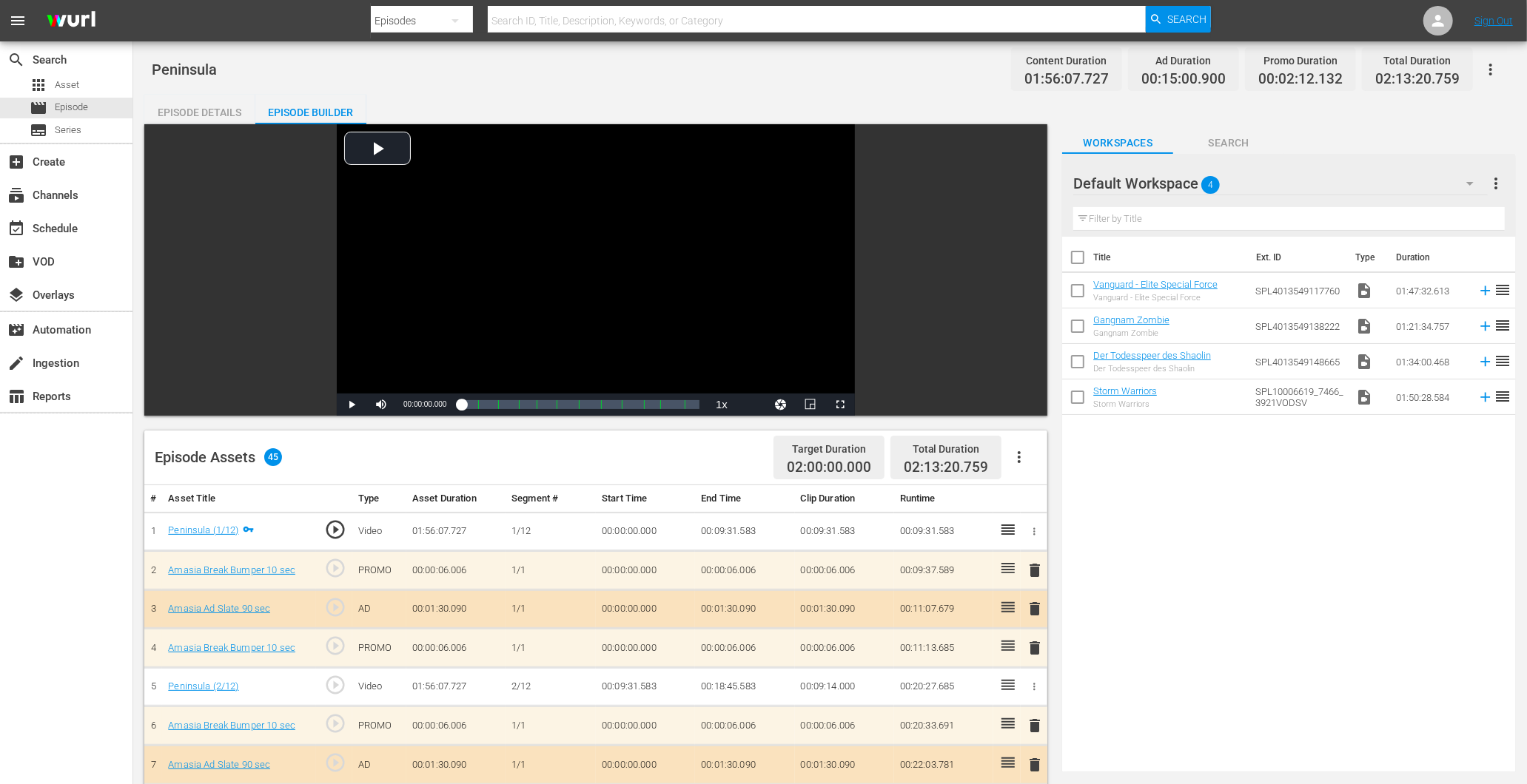
click at [187, 108] on div "Episode Details" at bounding box center [199, 112] width 111 height 35
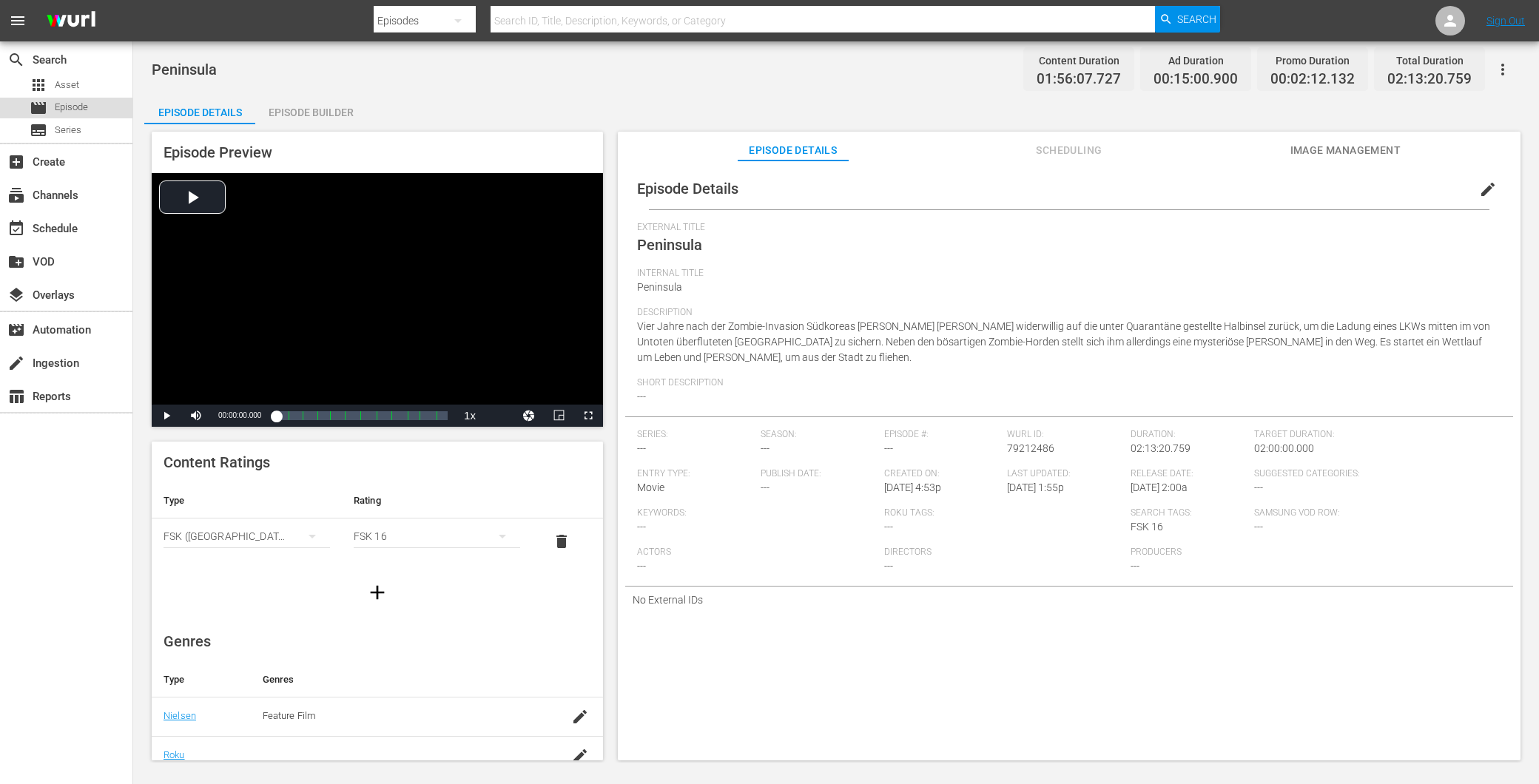
click at [78, 109] on span "Episode" at bounding box center [72, 107] width 34 height 15
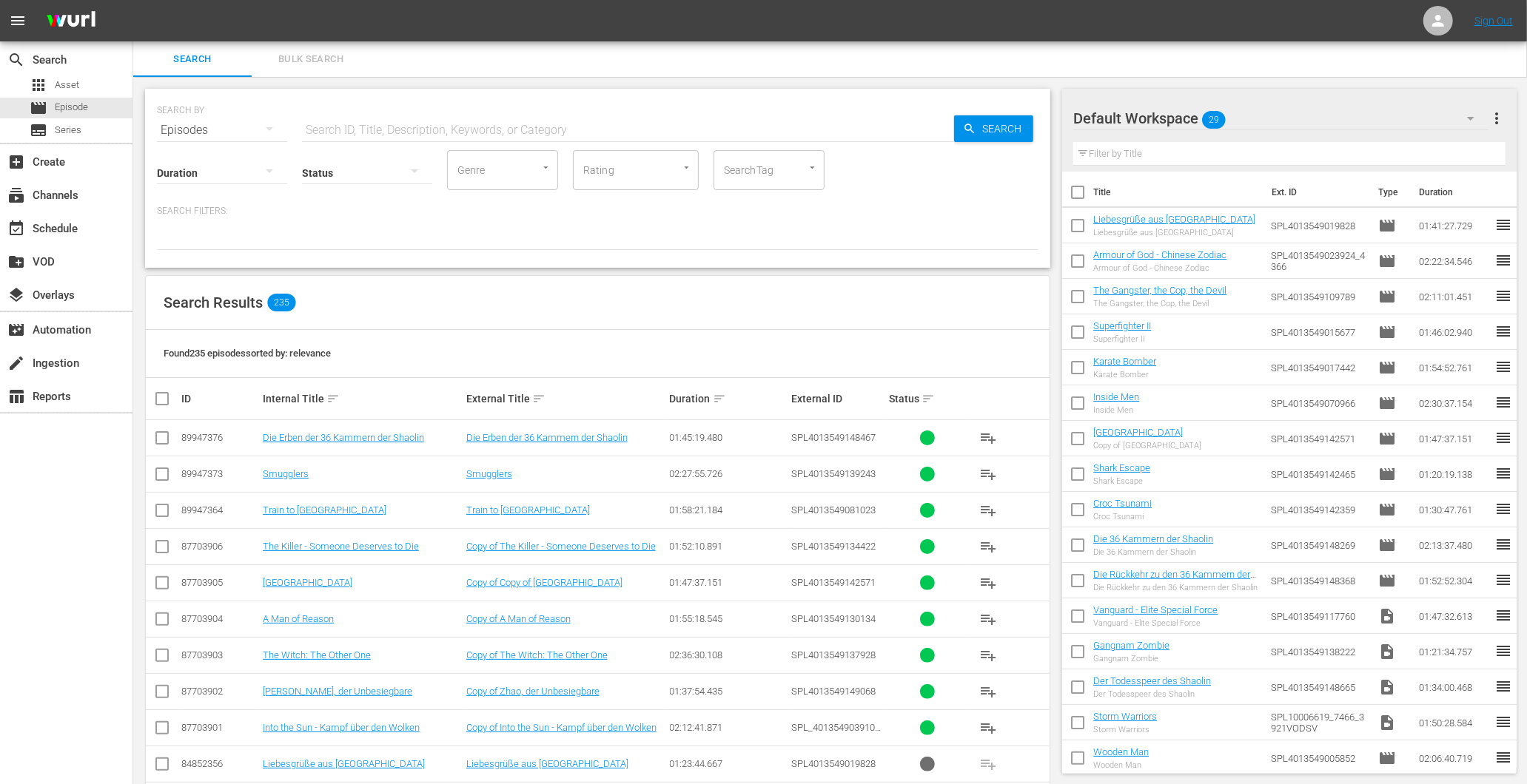
click at [707, 172] on div "Duration Status Genre Genre Rating Rating SearchTag SearchTag" at bounding box center [597, 169] width 882 height 42
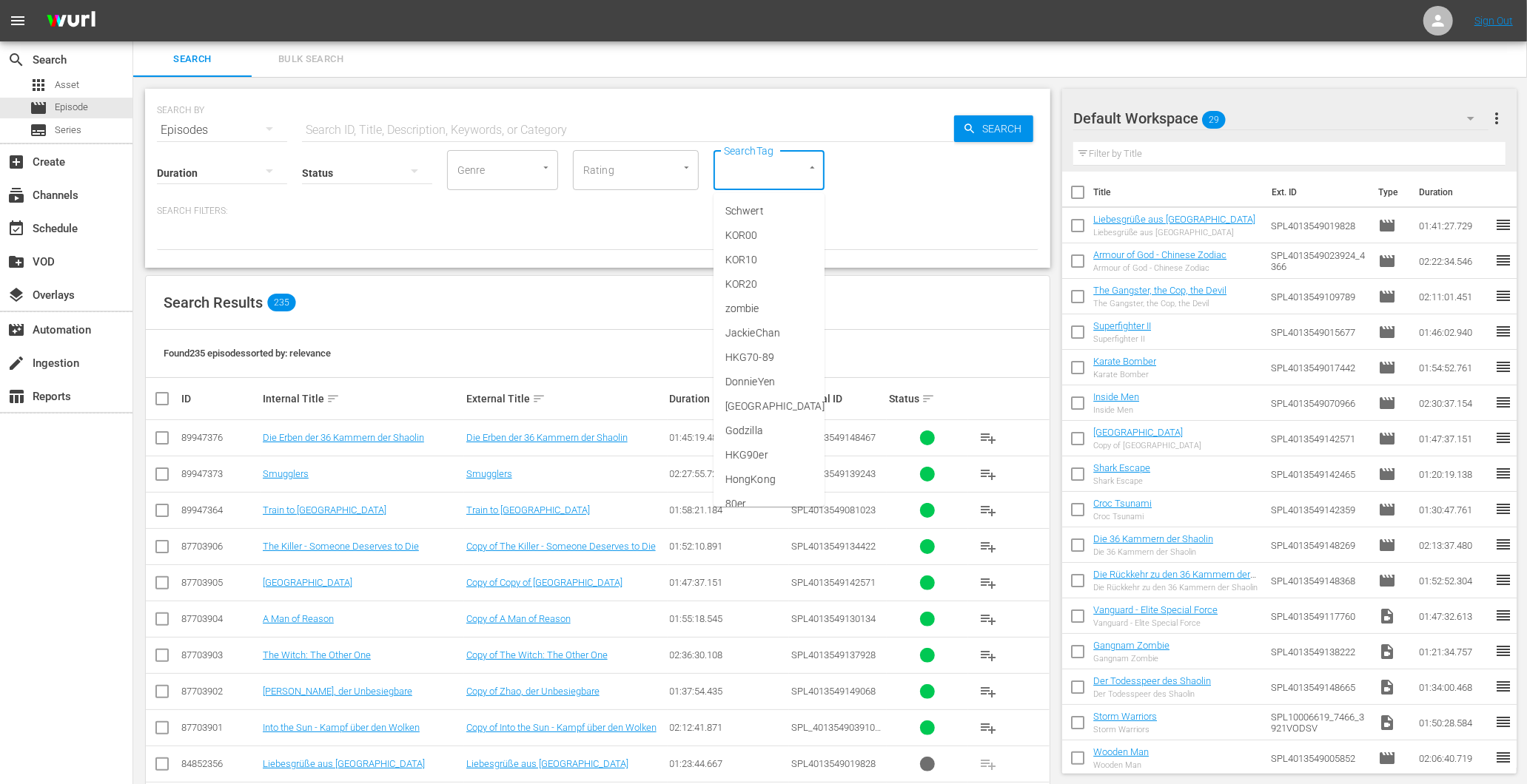
click at [734, 171] on input "SearchTag" at bounding box center [748, 170] width 56 height 27
type input "1"
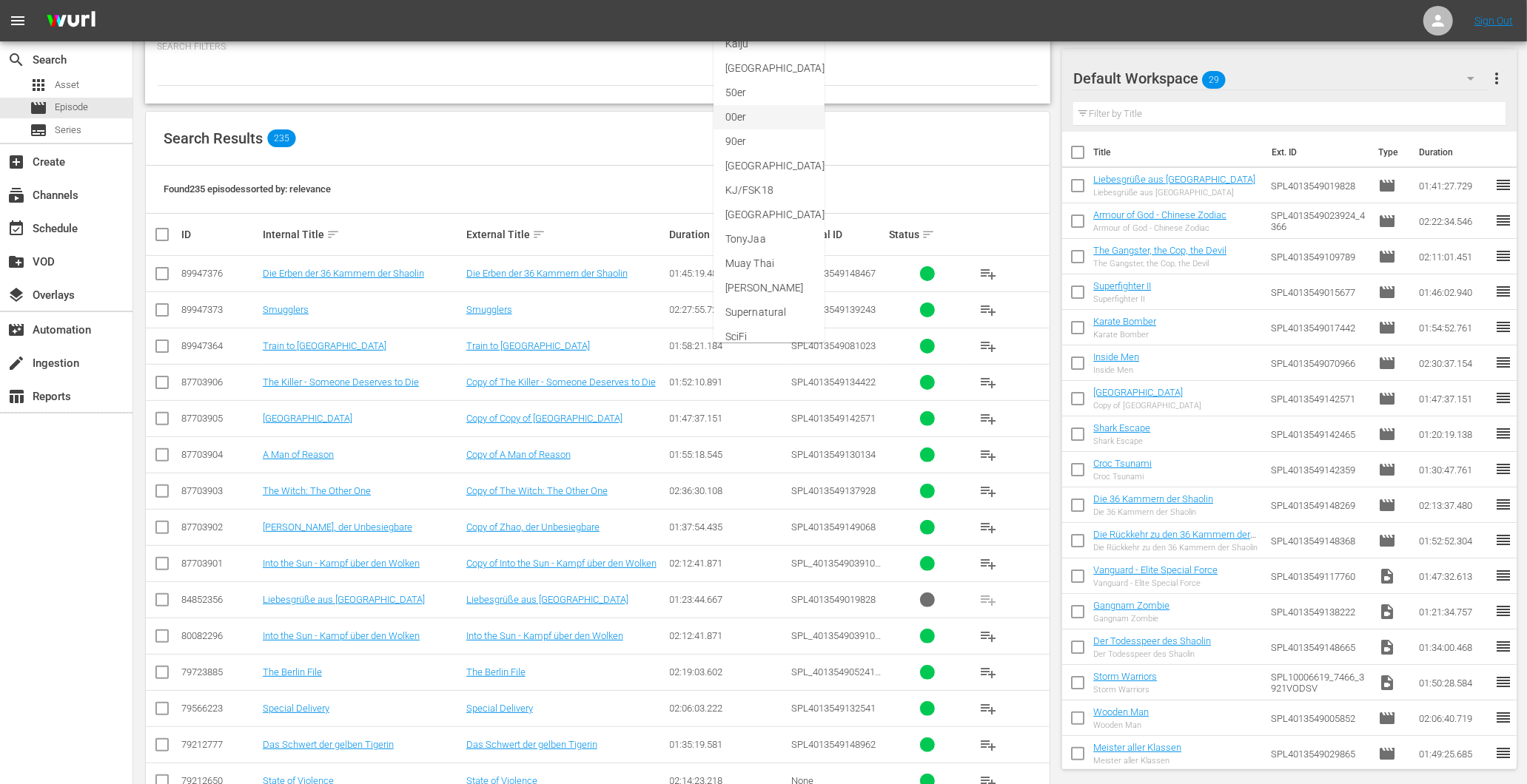
scroll to position [420, 0]
click at [758, 188] on span "KJ/FSK18" at bounding box center [750, 189] width 48 height 16
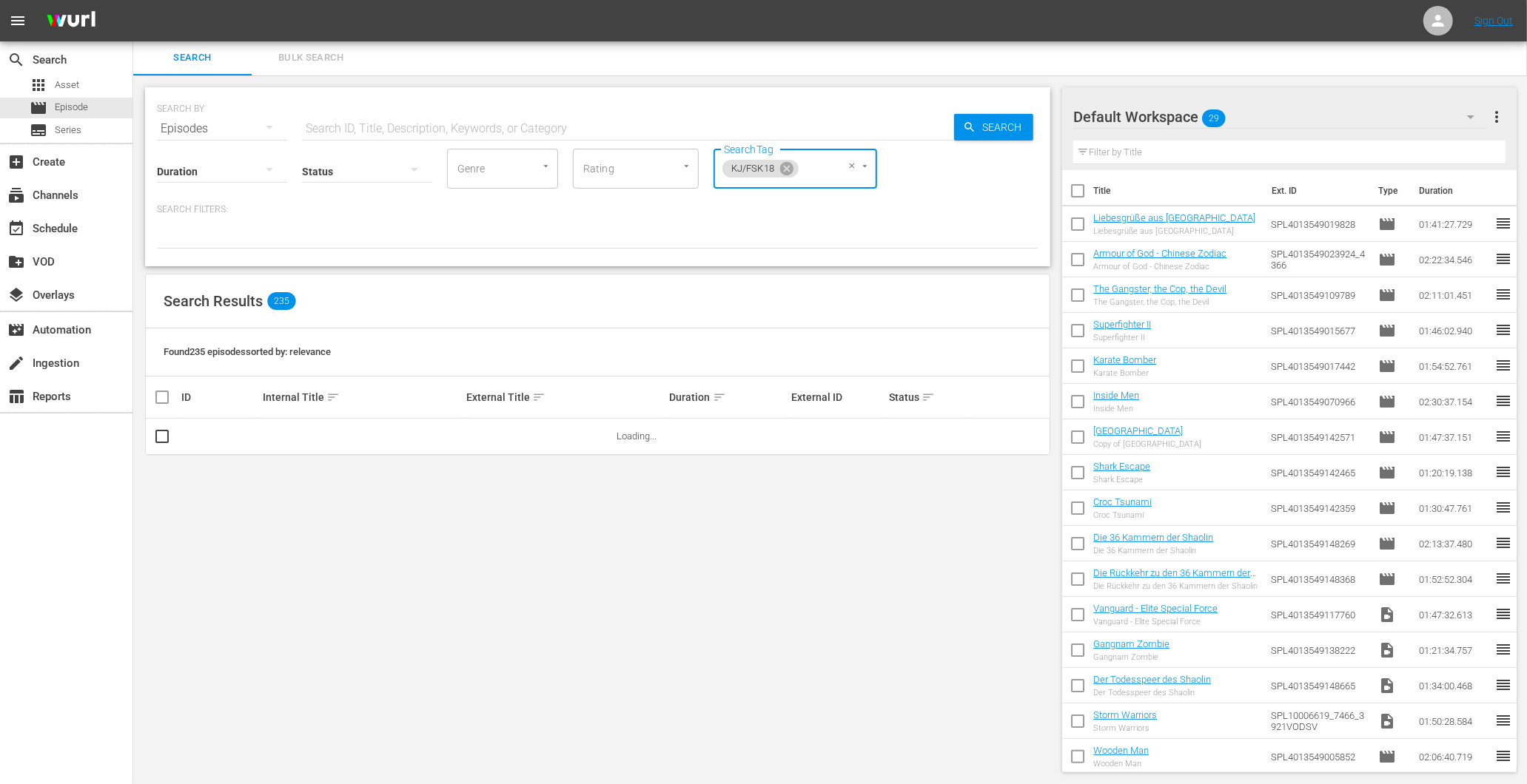
scroll to position [0, 0]
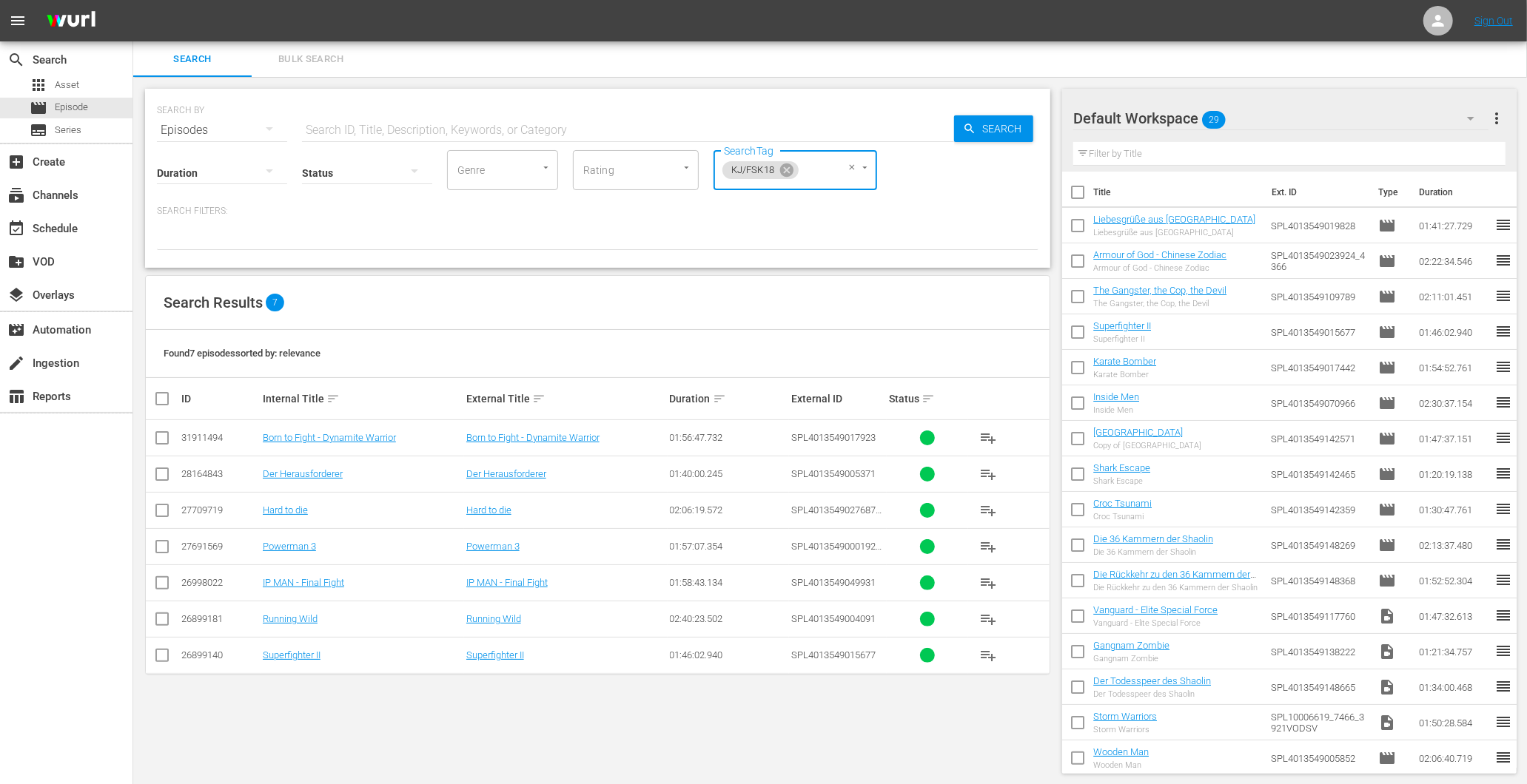
click at [299, 663] on td "Superfighter II" at bounding box center [362, 655] width 203 height 36
click at [291, 647] on td "Superfighter II" at bounding box center [362, 655] width 203 height 36
click at [296, 652] on link "Superfighter II" at bounding box center [291, 655] width 58 height 11
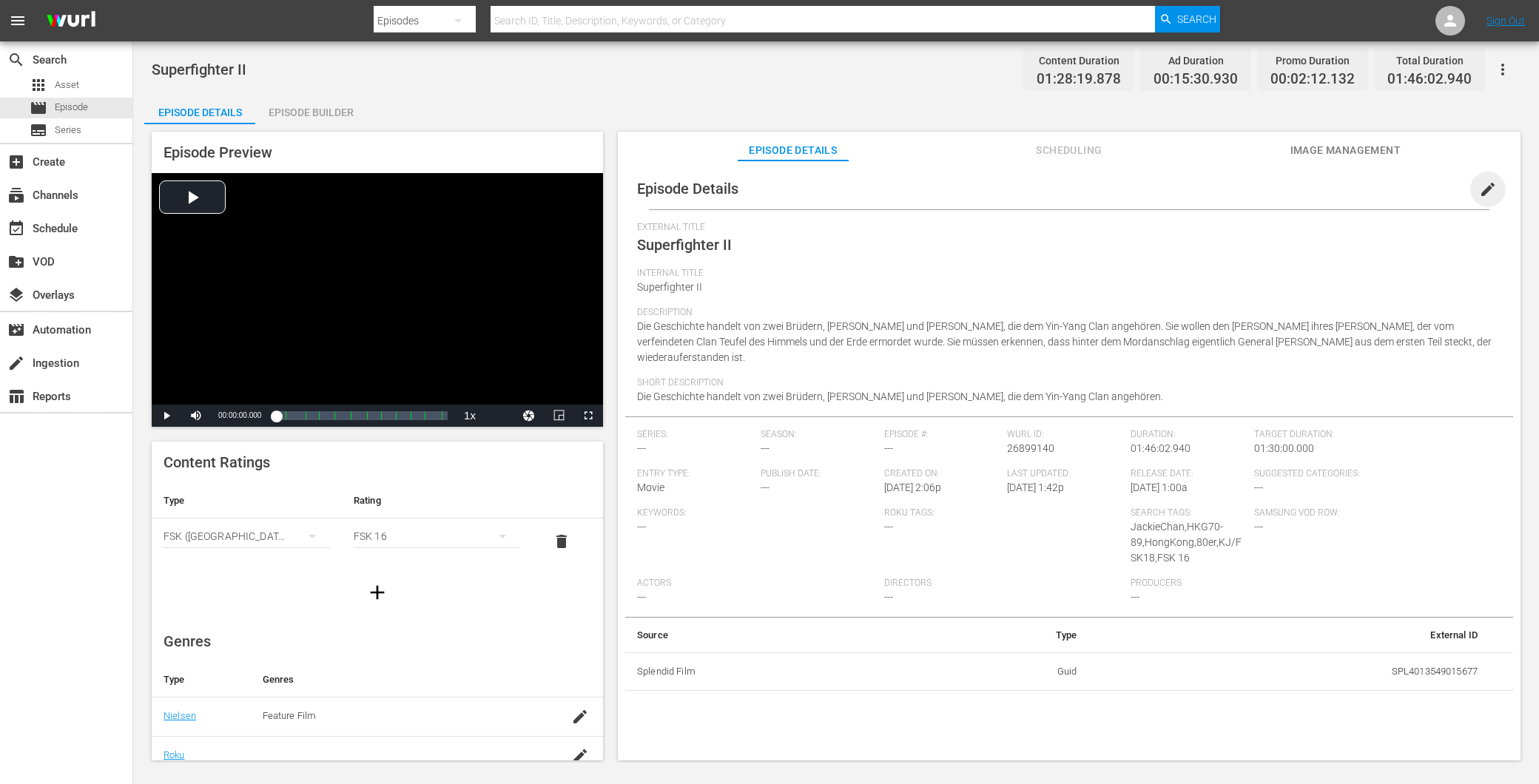
click at [1488, 190] on span "edit" at bounding box center [1488, 190] width 18 height 18
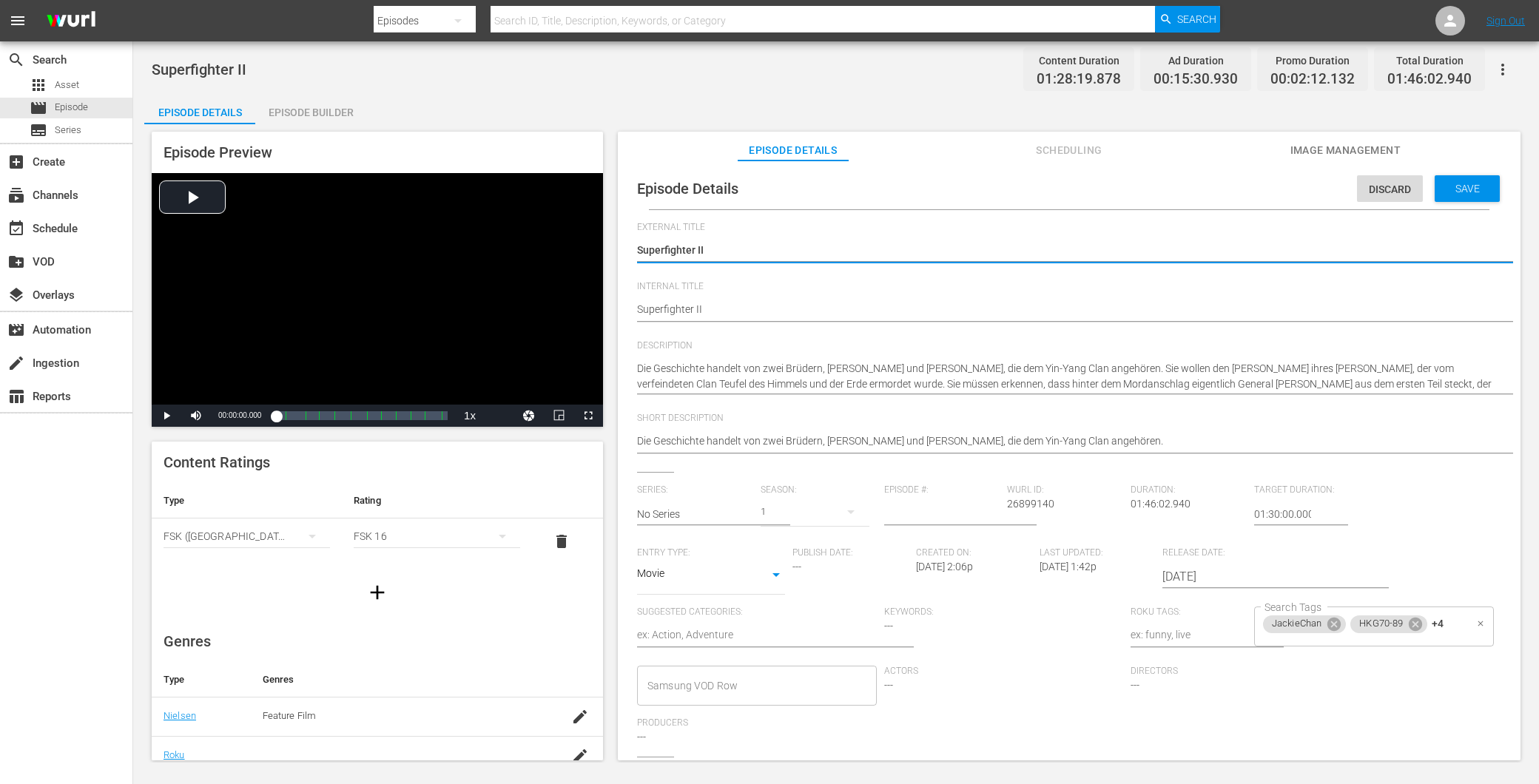
click at [1380, 644] on div "JackieChan HKG70-89 +4 Search Tags" at bounding box center [1374, 626] width 240 height 40
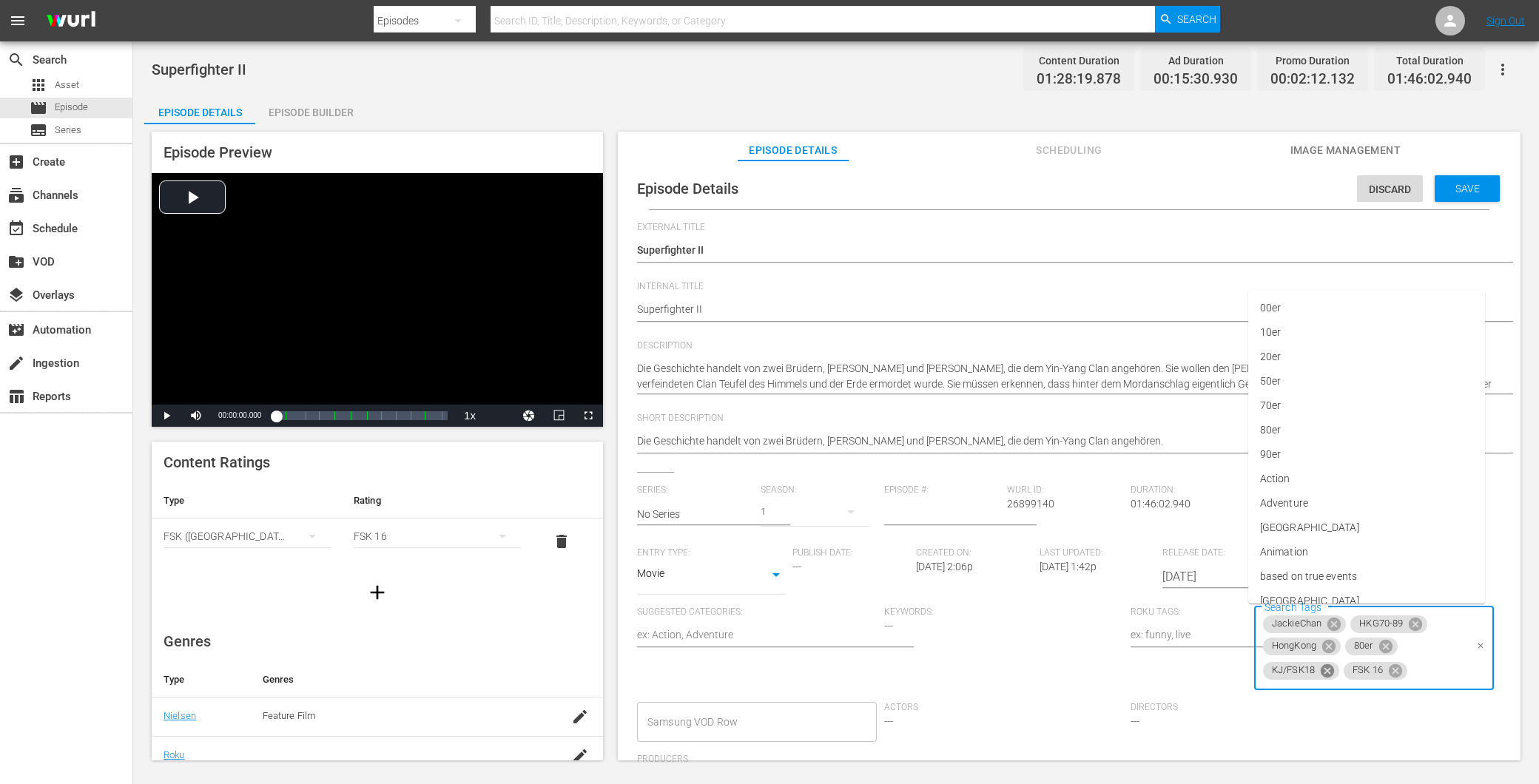
click at [1323, 666] on icon at bounding box center [1327, 669] width 13 height 13
click at [1453, 194] on div "Save" at bounding box center [1467, 189] width 65 height 27
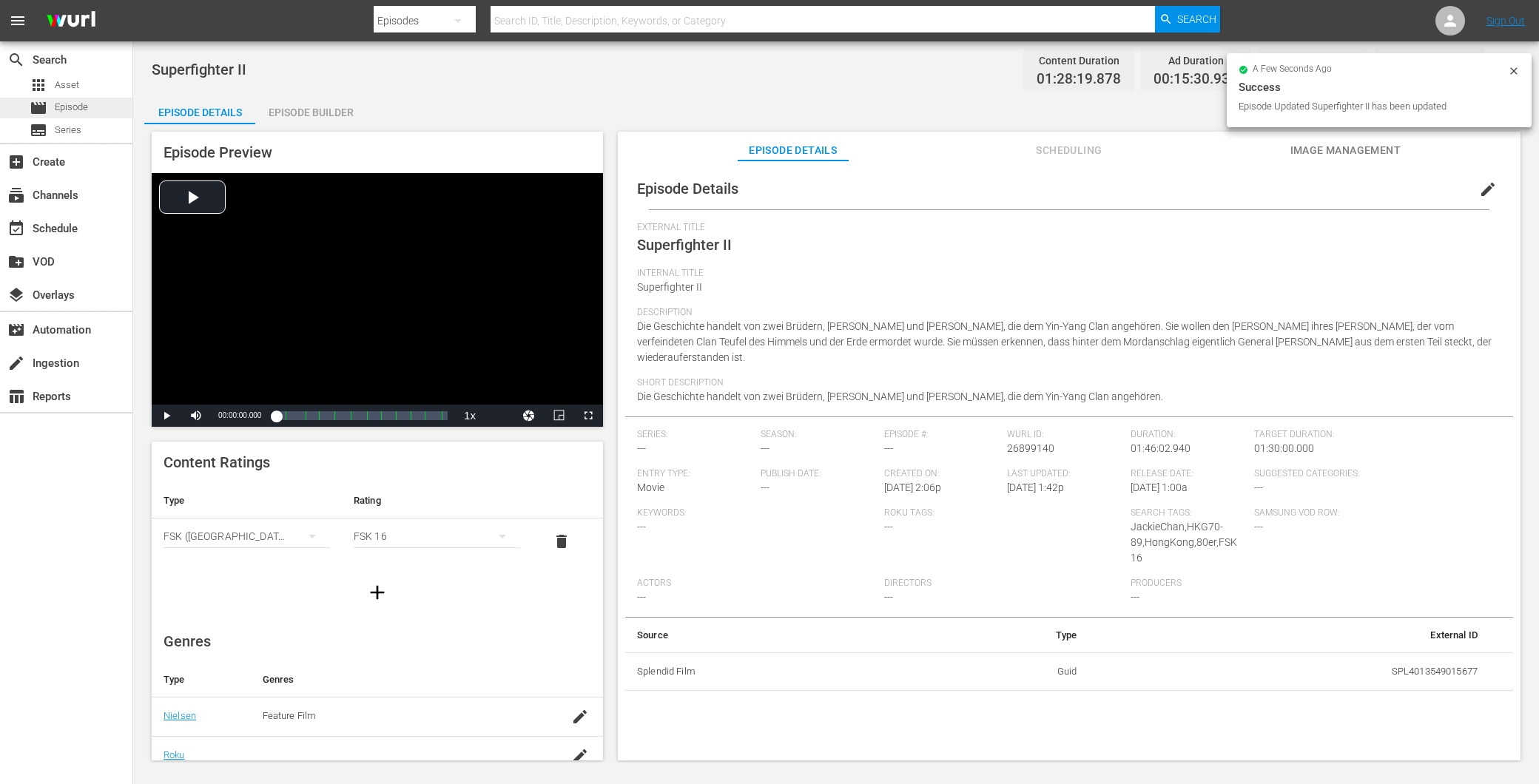
click at [65, 113] on span "Episode" at bounding box center [72, 107] width 34 height 15
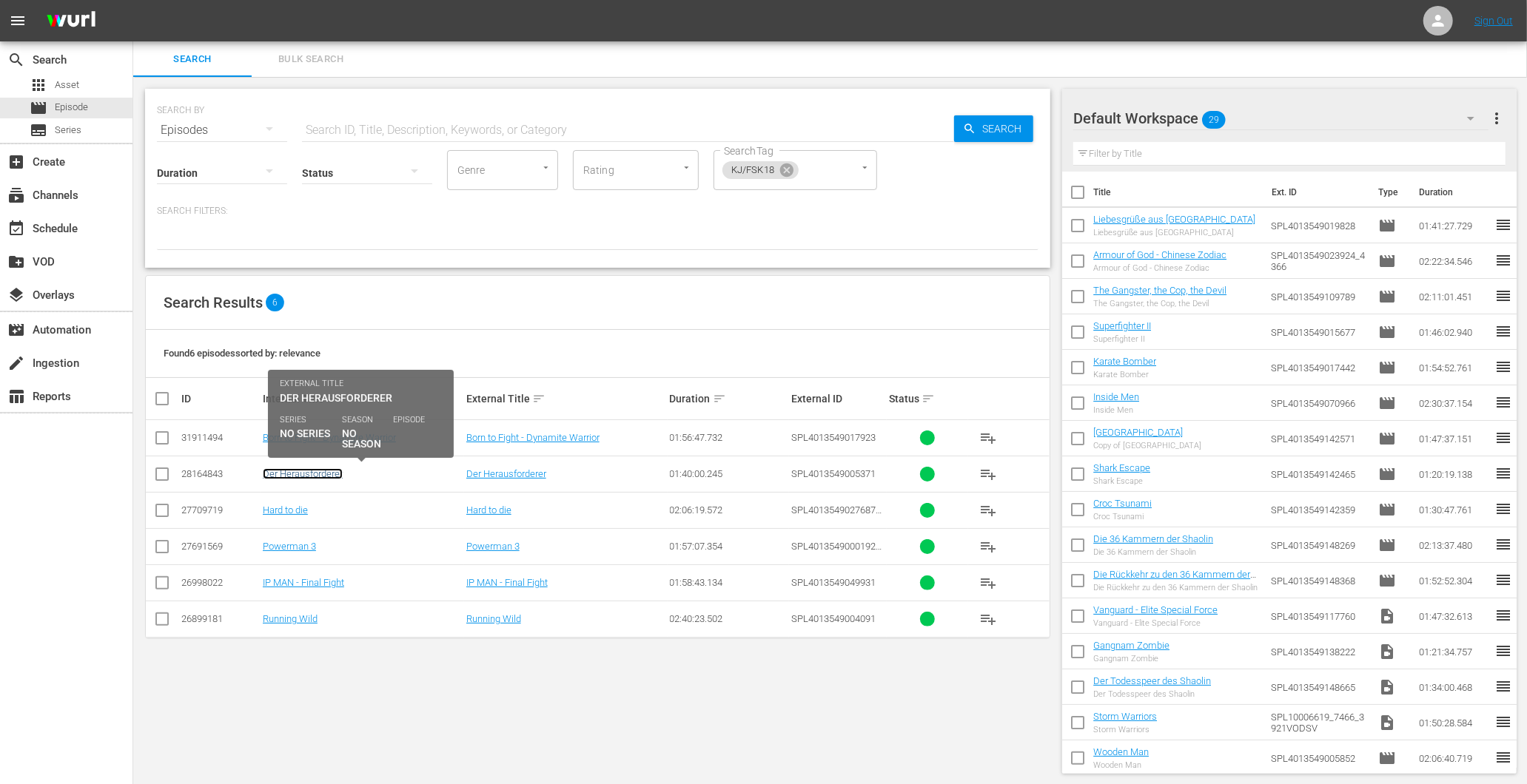
click at [306, 477] on link "Der Herausforderer" at bounding box center [302, 474] width 80 height 11
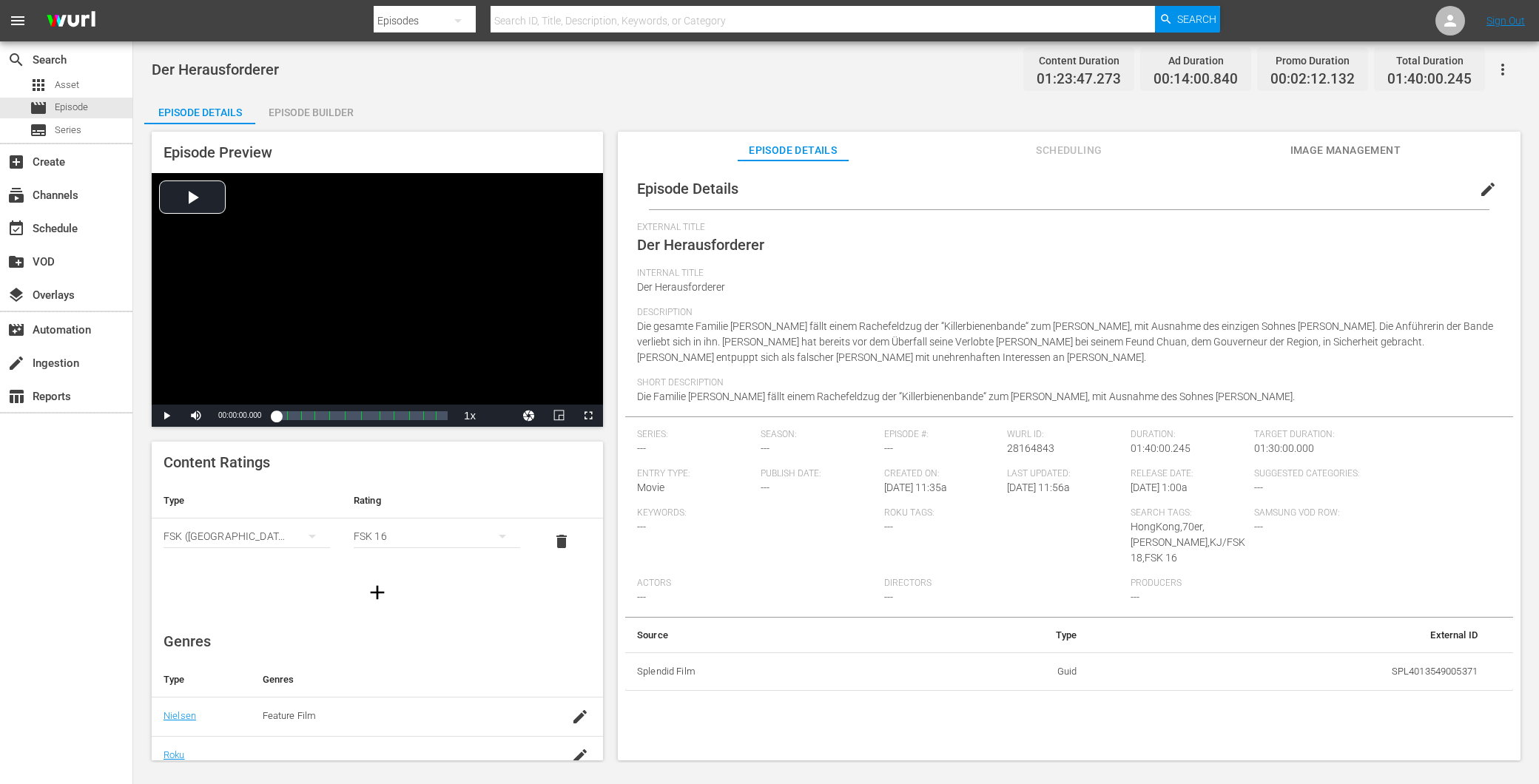
click at [1343, 141] on span "Image Management" at bounding box center [1345, 150] width 111 height 18
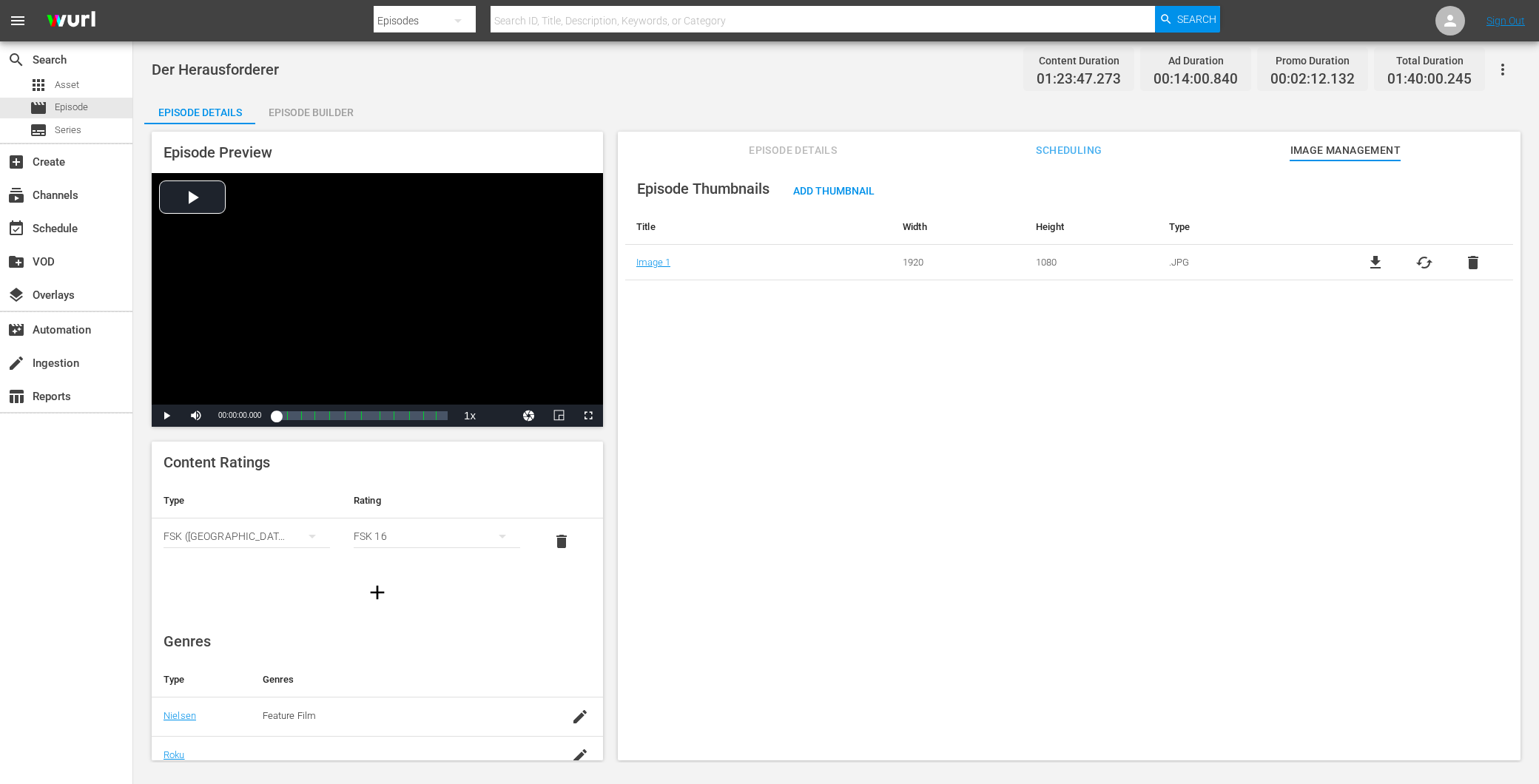
click at [196, 71] on span "Der Herausforderer" at bounding box center [215, 69] width 128 height 18
copy span "Der Herausforderer"
click at [297, 118] on div "Episode Builder" at bounding box center [310, 112] width 111 height 35
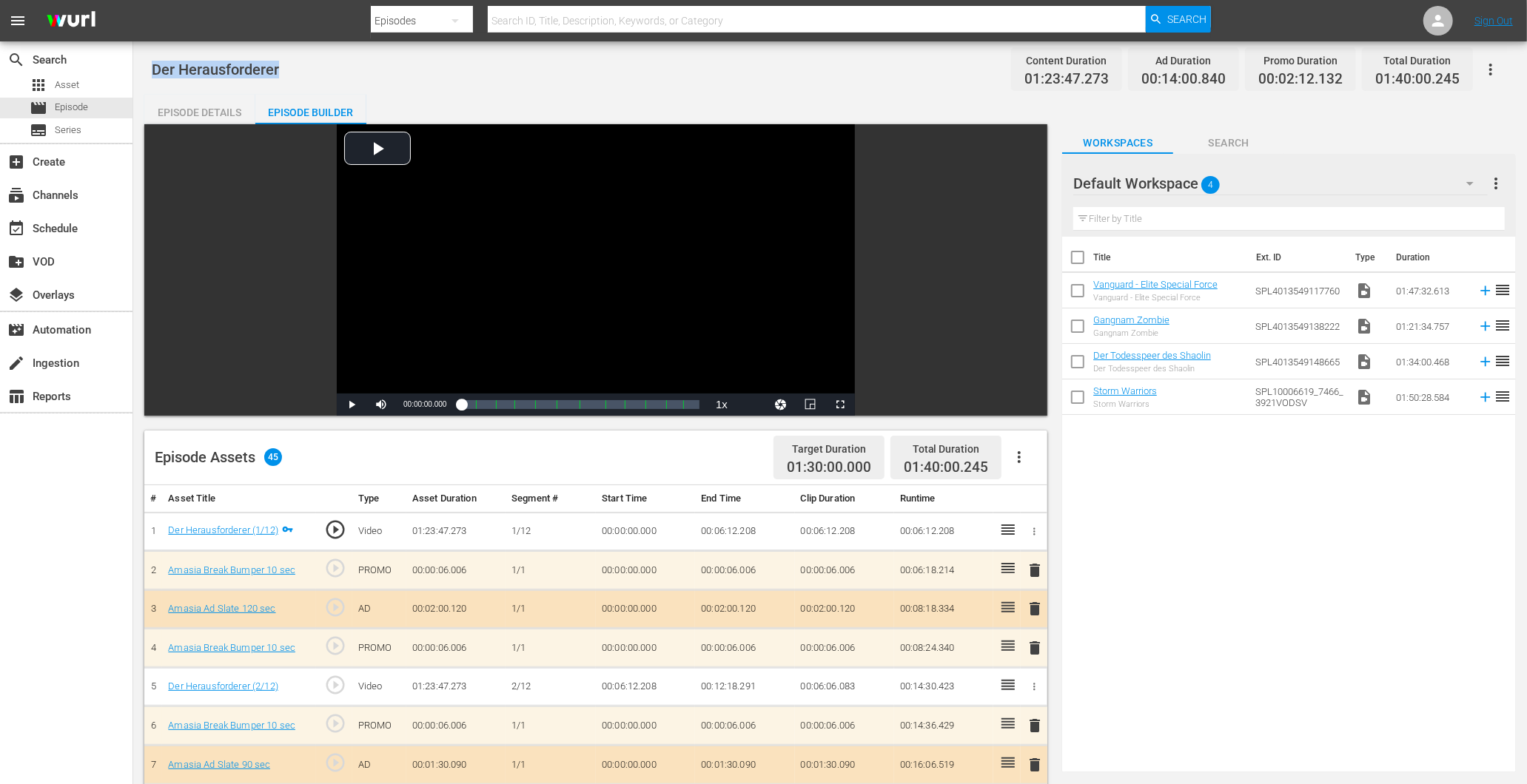
click at [217, 115] on div "Episode Details" at bounding box center [199, 112] width 111 height 35
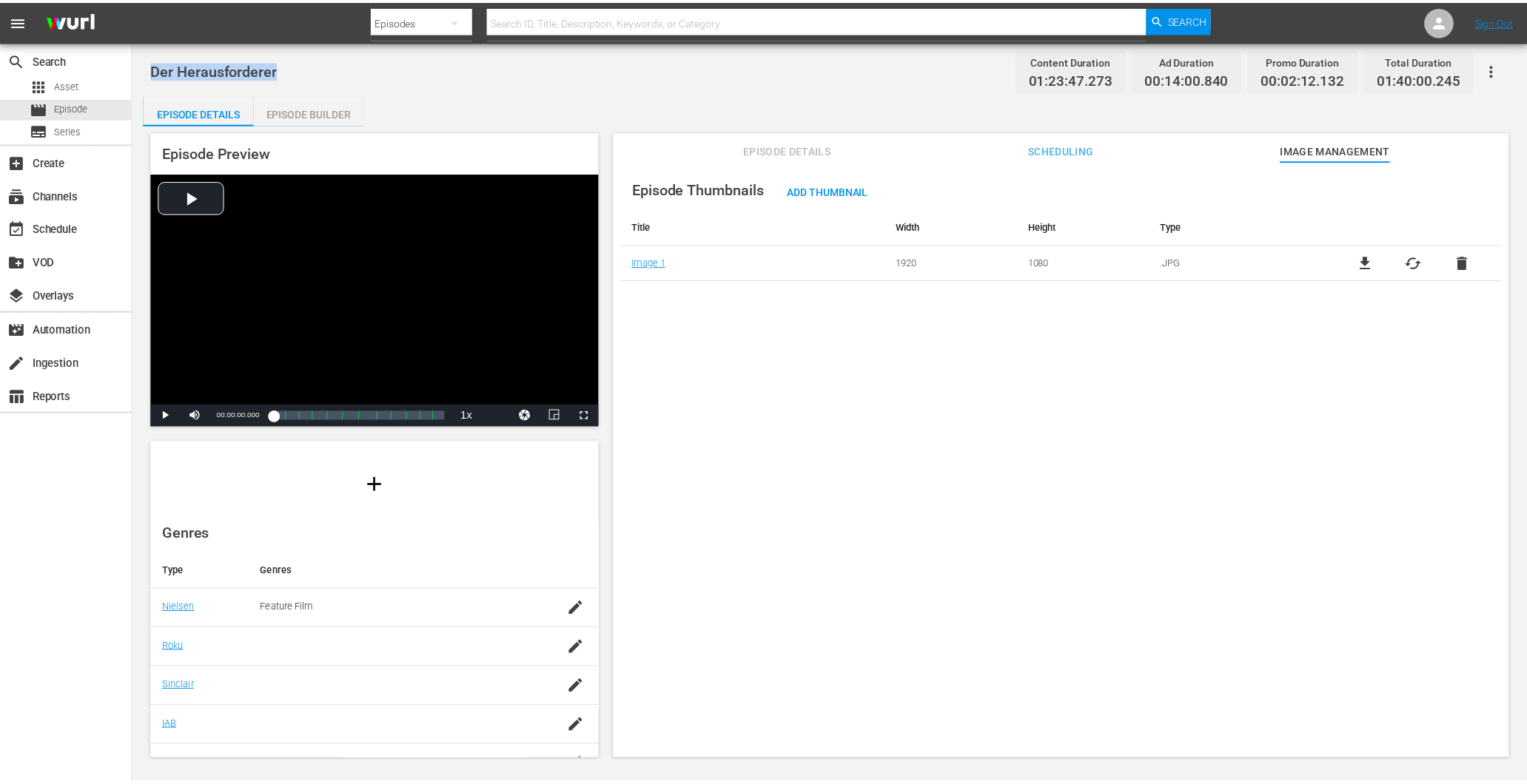
scroll to position [211, 0]
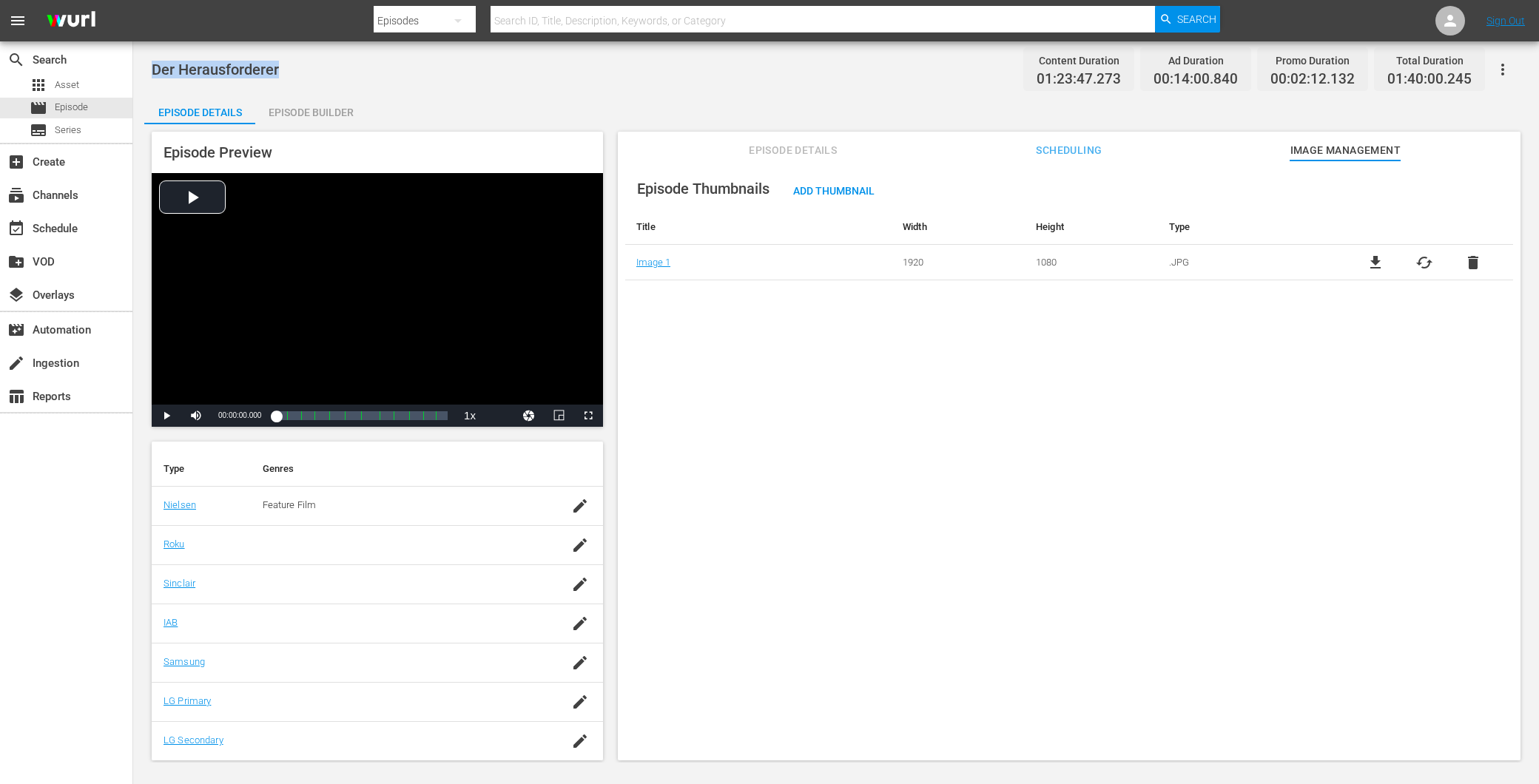
click at [805, 154] on span "Episode Details" at bounding box center [793, 150] width 111 height 18
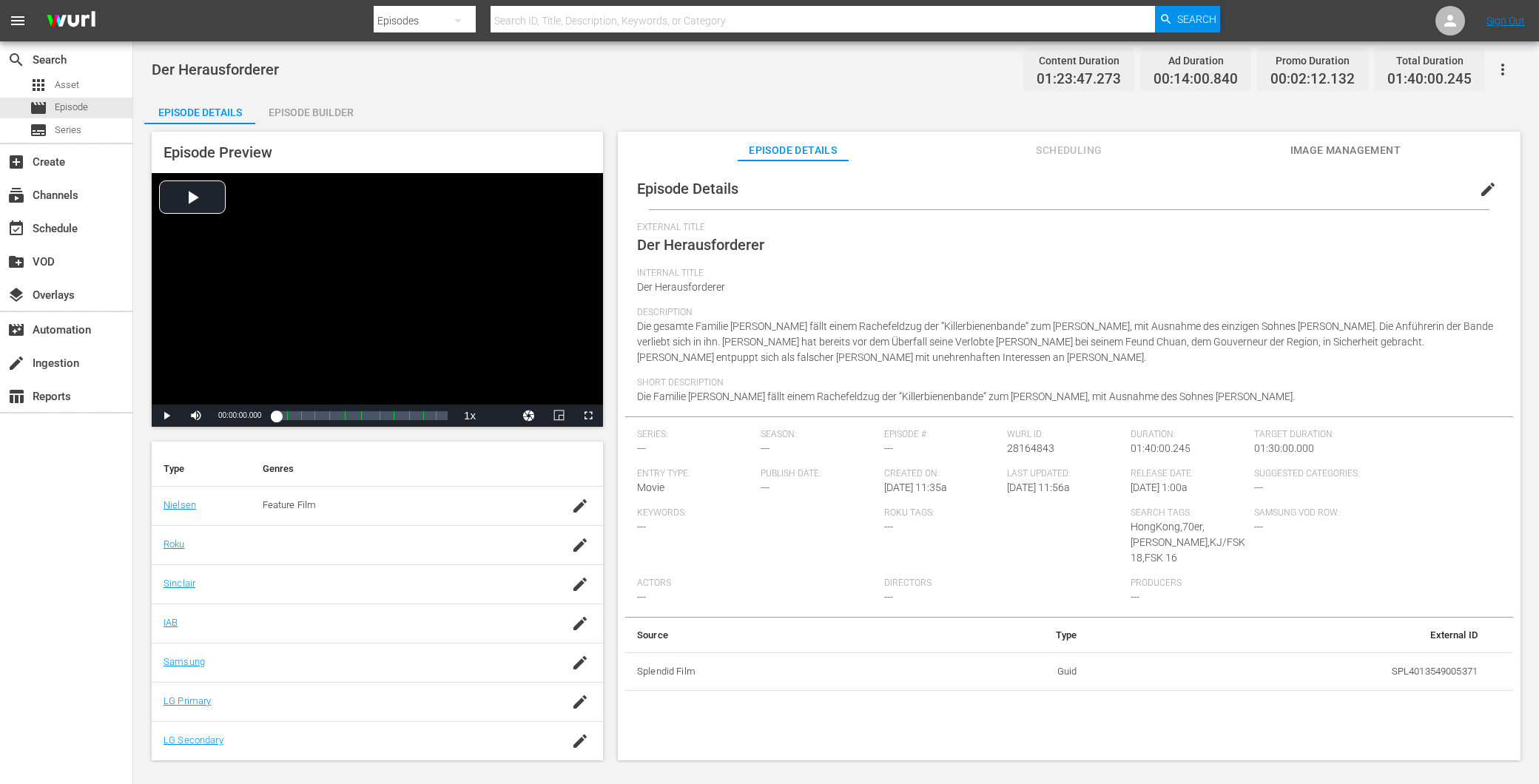
click at [1105, 161] on div "Episode Details edit External Title Der Herausforderer Internal Title Der Herau…" at bounding box center [1069, 467] width 903 height 614
click at [1081, 156] on span "Scheduling" at bounding box center [1069, 150] width 111 height 18
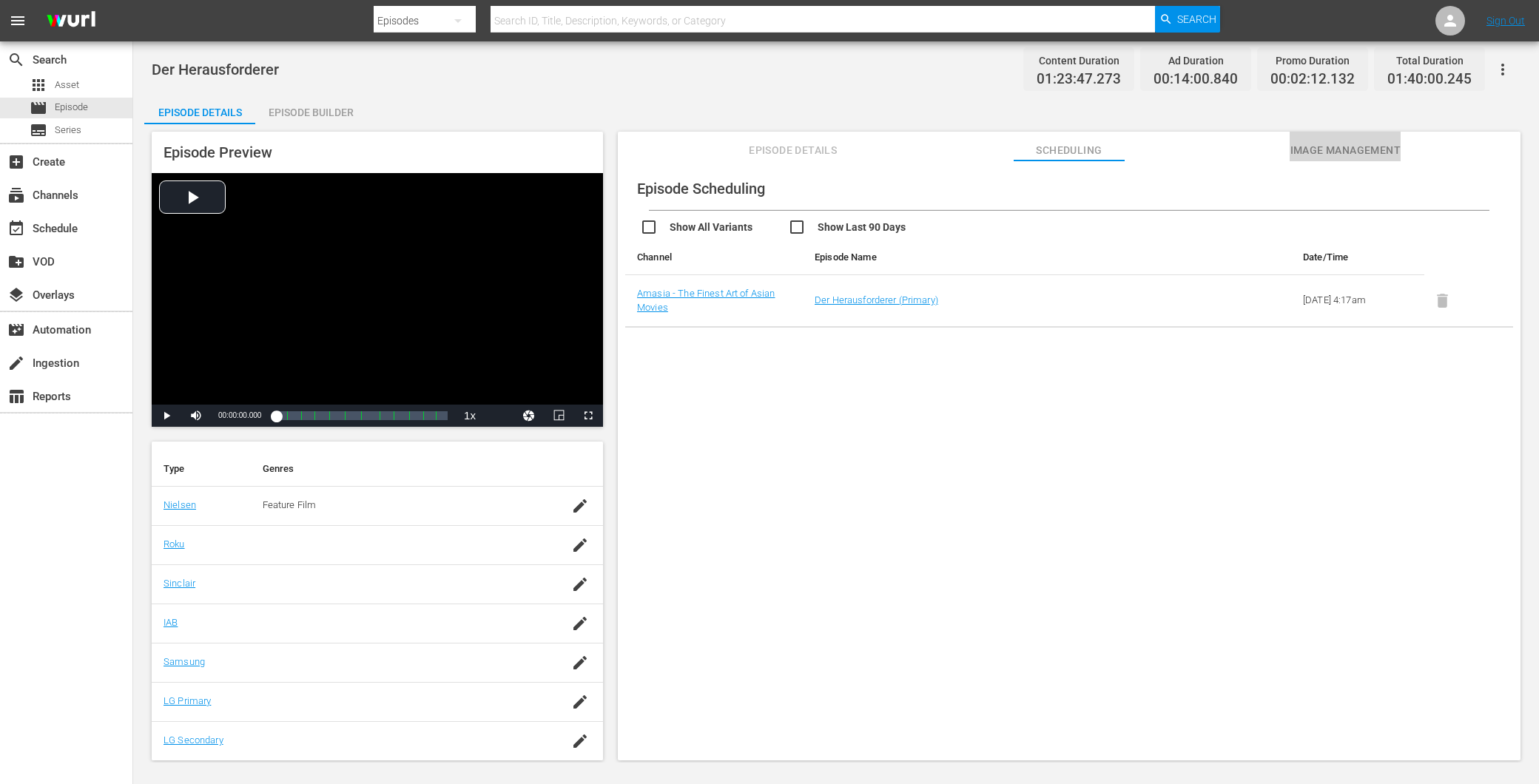
click at [1303, 143] on span "Image Management" at bounding box center [1345, 150] width 111 height 18
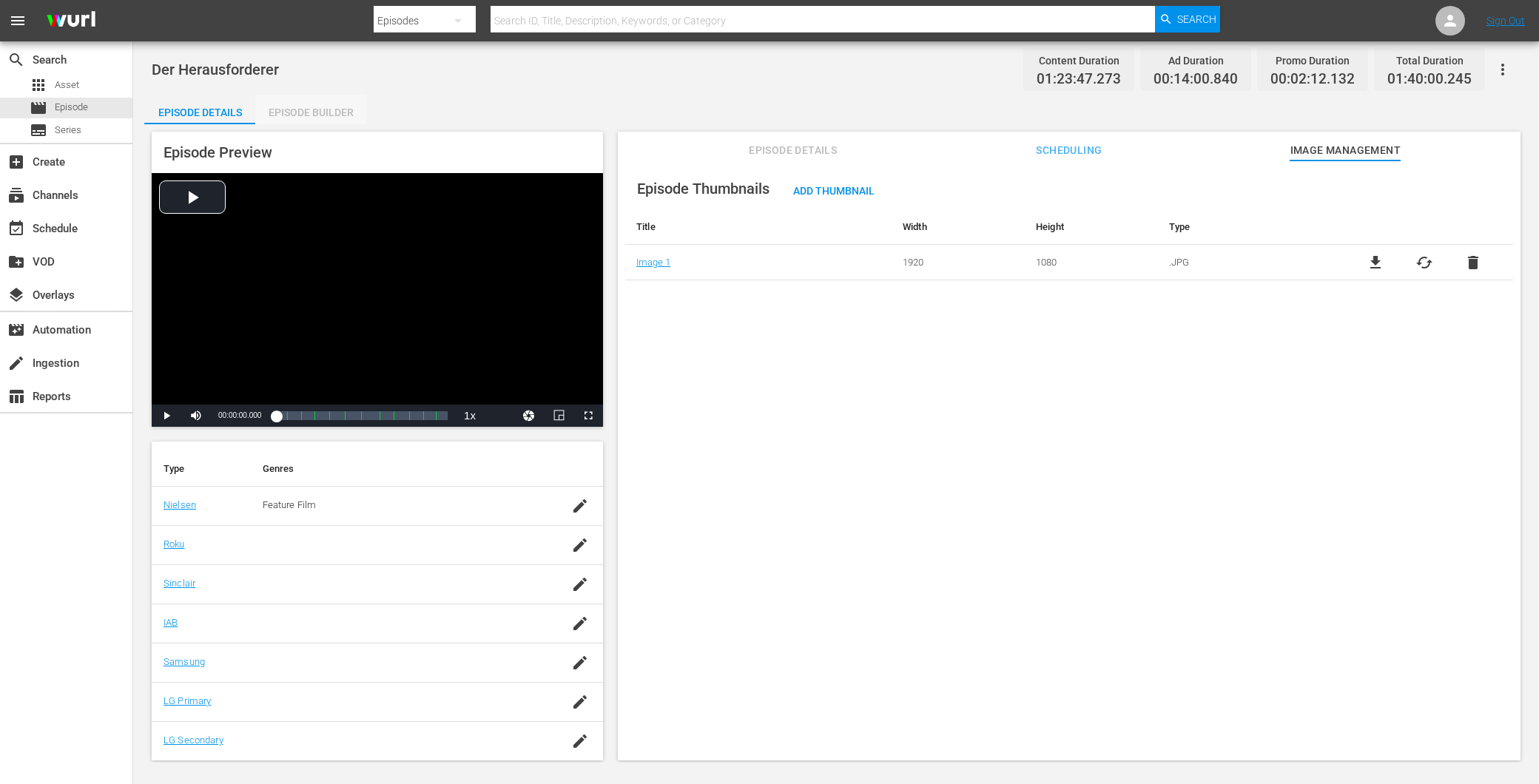
click at [296, 115] on div "Episode Builder" at bounding box center [310, 112] width 111 height 35
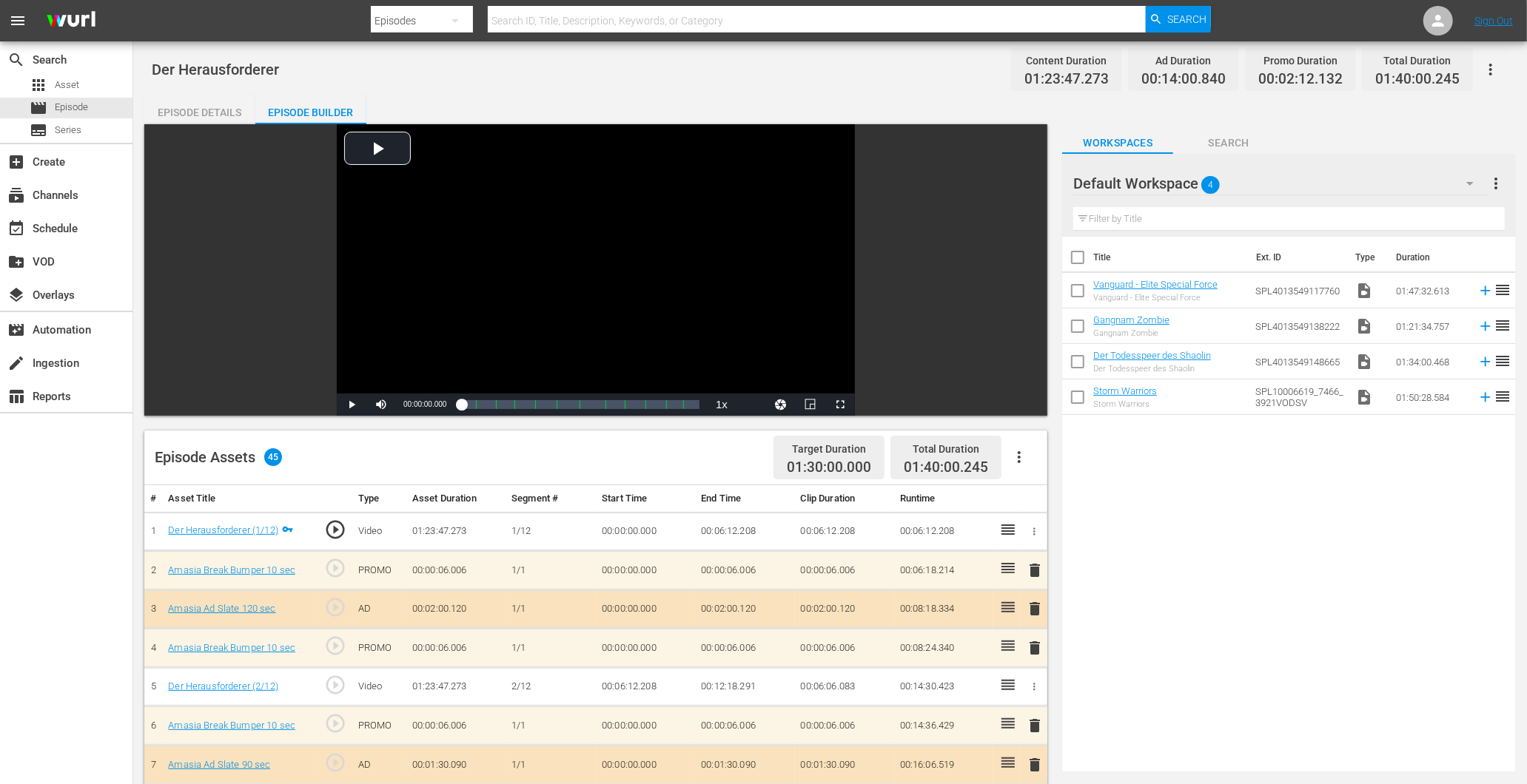
click at [193, 118] on div "Episode Details" at bounding box center [199, 112] width 111 height 35
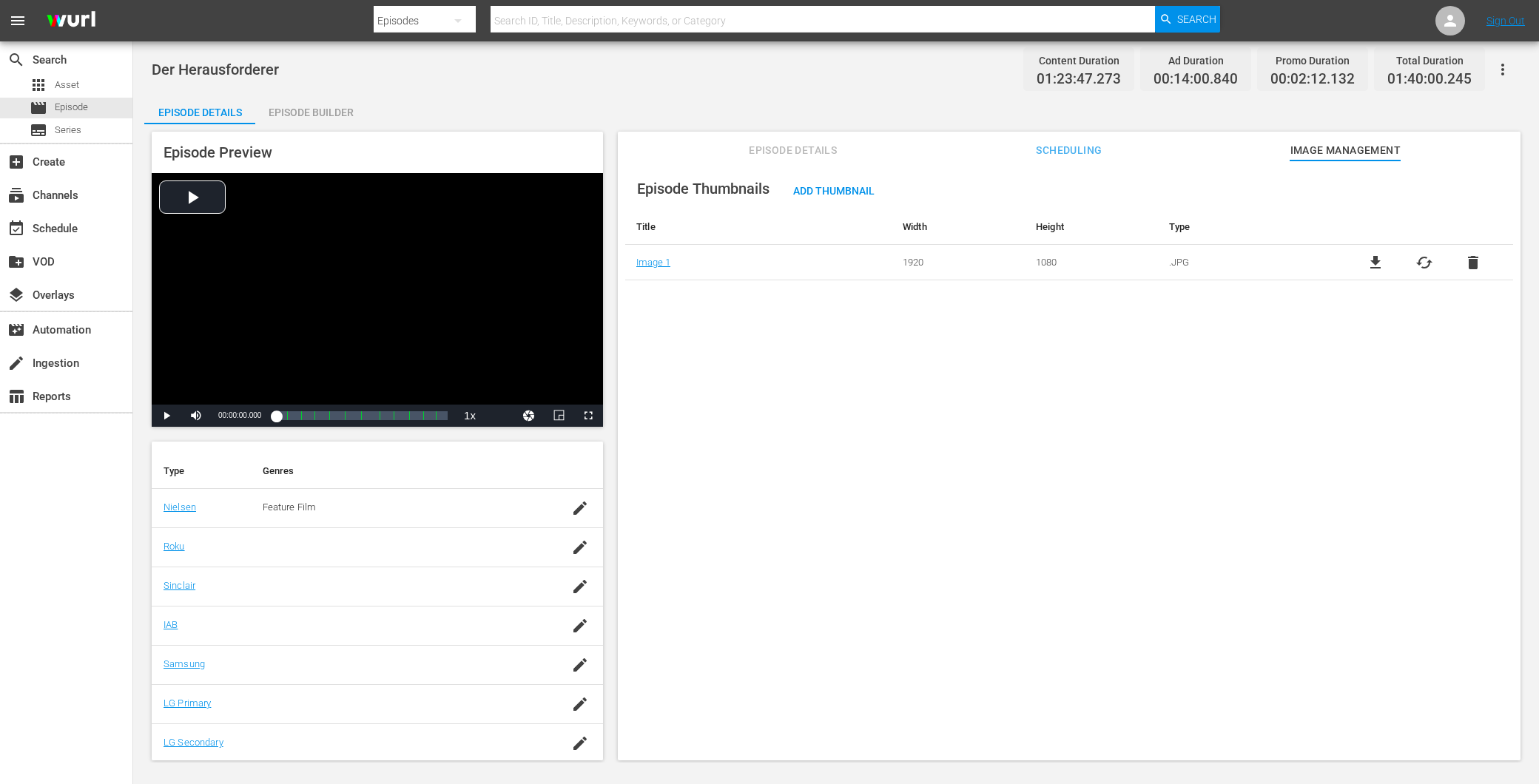
scroll to position [211, 0]
click at [785, 151] on span "Episode Details" at bounding box center [793, 150] width 111 height 18
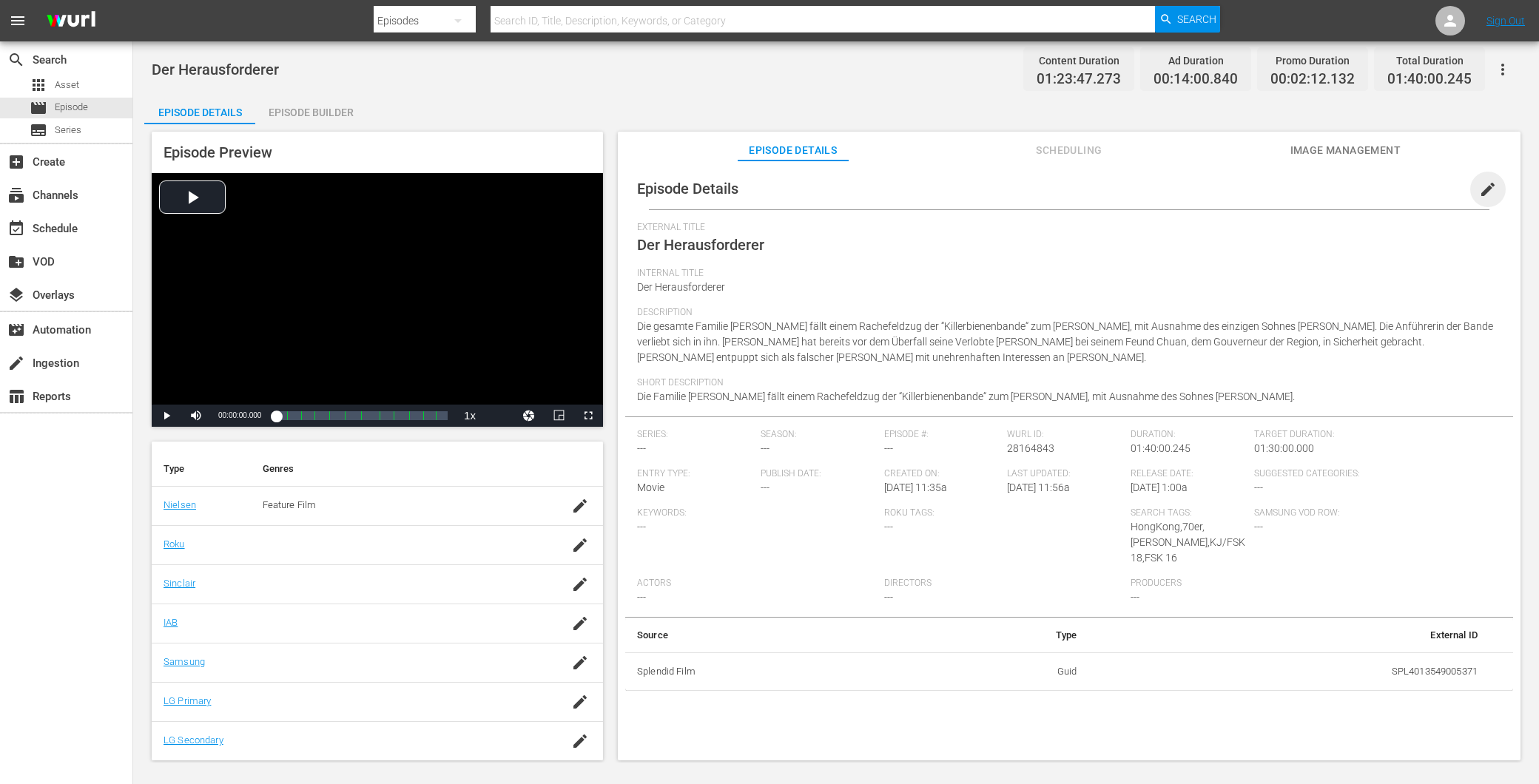
click at [1486, 195] on span "edit" at bounding box center [1488, 190] width 18 height 18
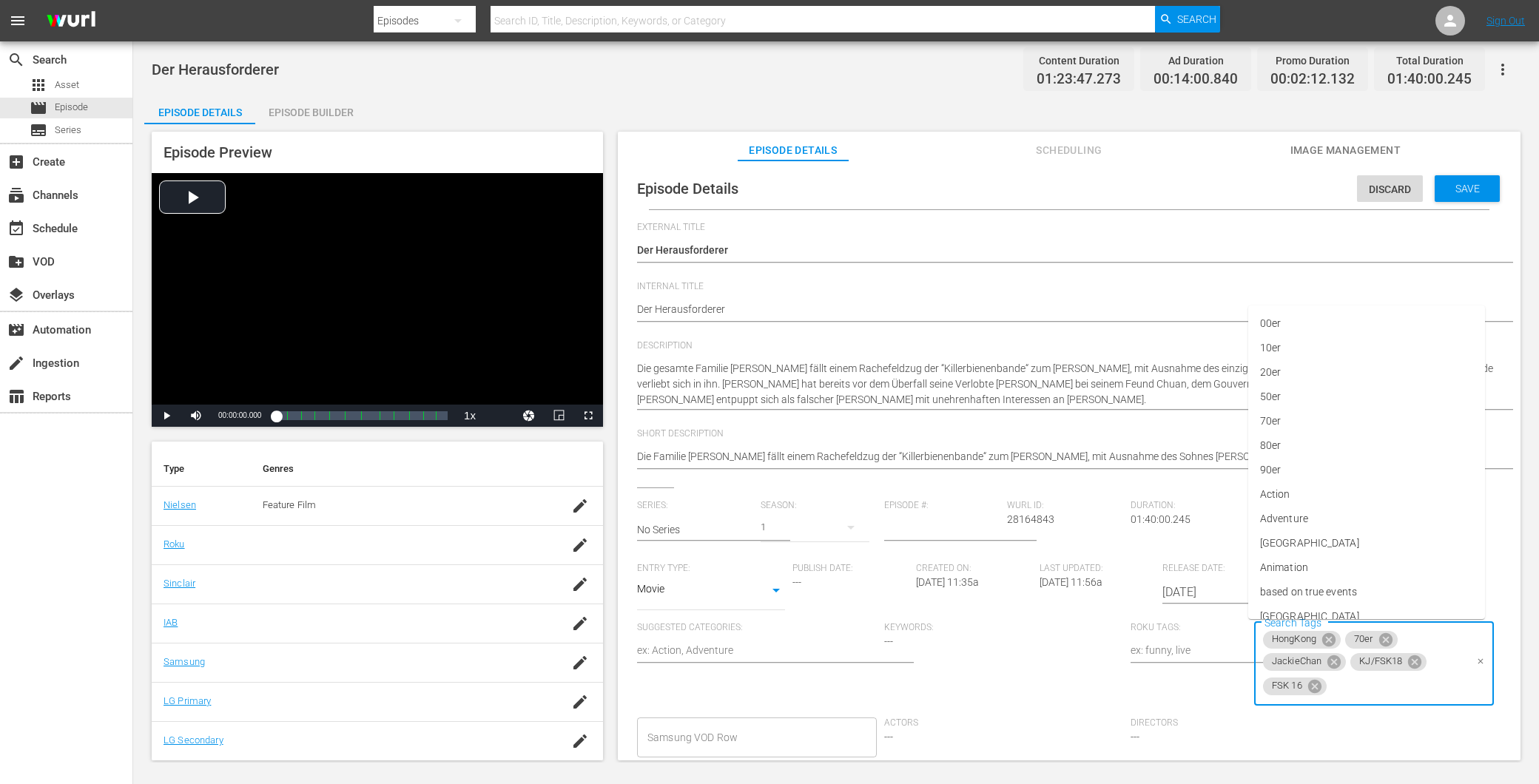
click at [1445, 644] on div "HongKong 70er JackieChan KJ/FSK18 FSK 16 Search Tags" at bounding box center [1374, 664] width 240 height 84
click at [1414, 663] on icon at bounding box center [1414, 662] width 13 height 13
click at [1406, 661] on div "FSK 16" at bounding box center [1382, 664] width 64 height 18
click at [1397, 663] on icon at bounding box center [1402, 664] width 16 height 16
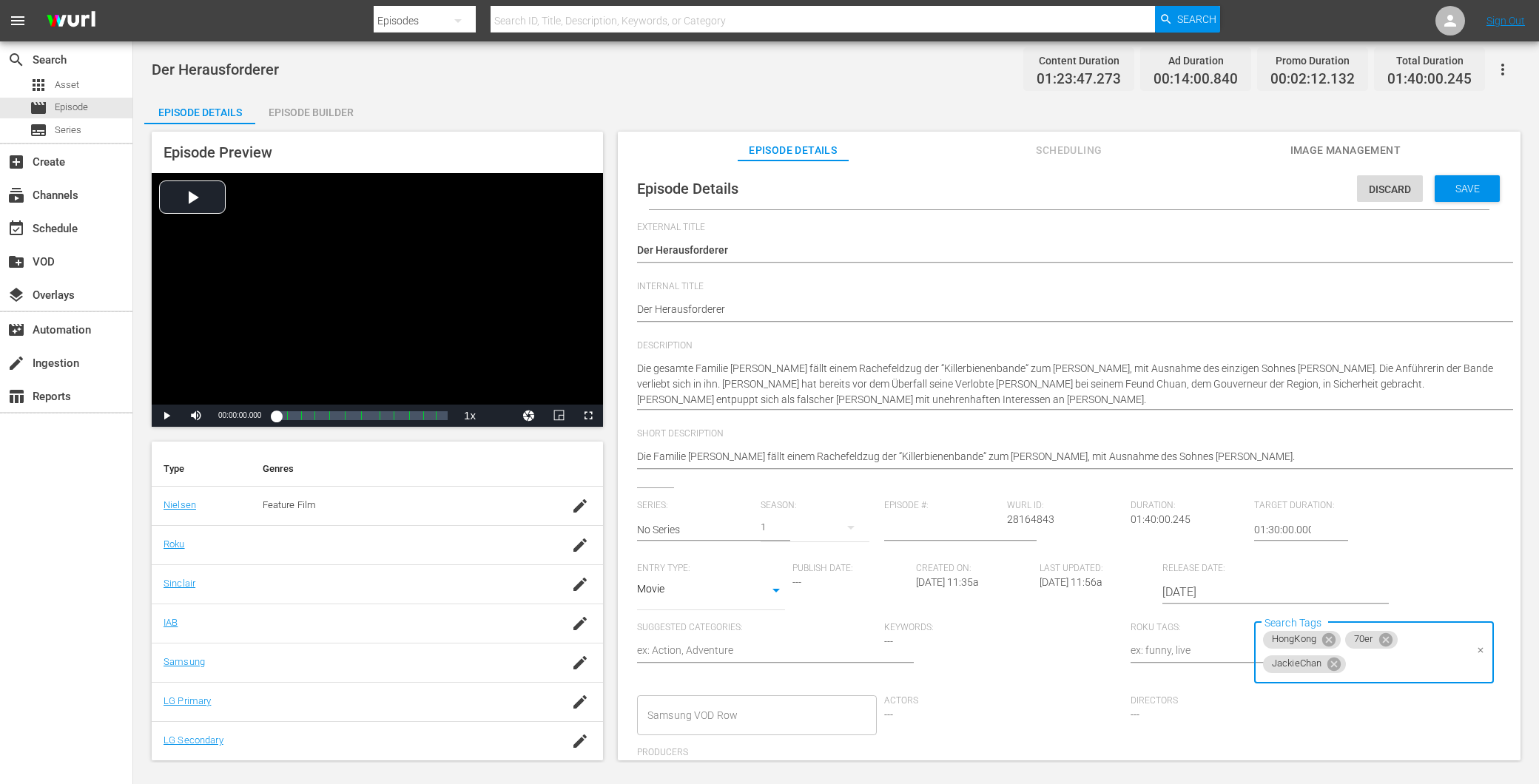
click at [1393, 663] on input "Search Tags" at bounding box center [1406, 664] width 116 height 27
type input "f"
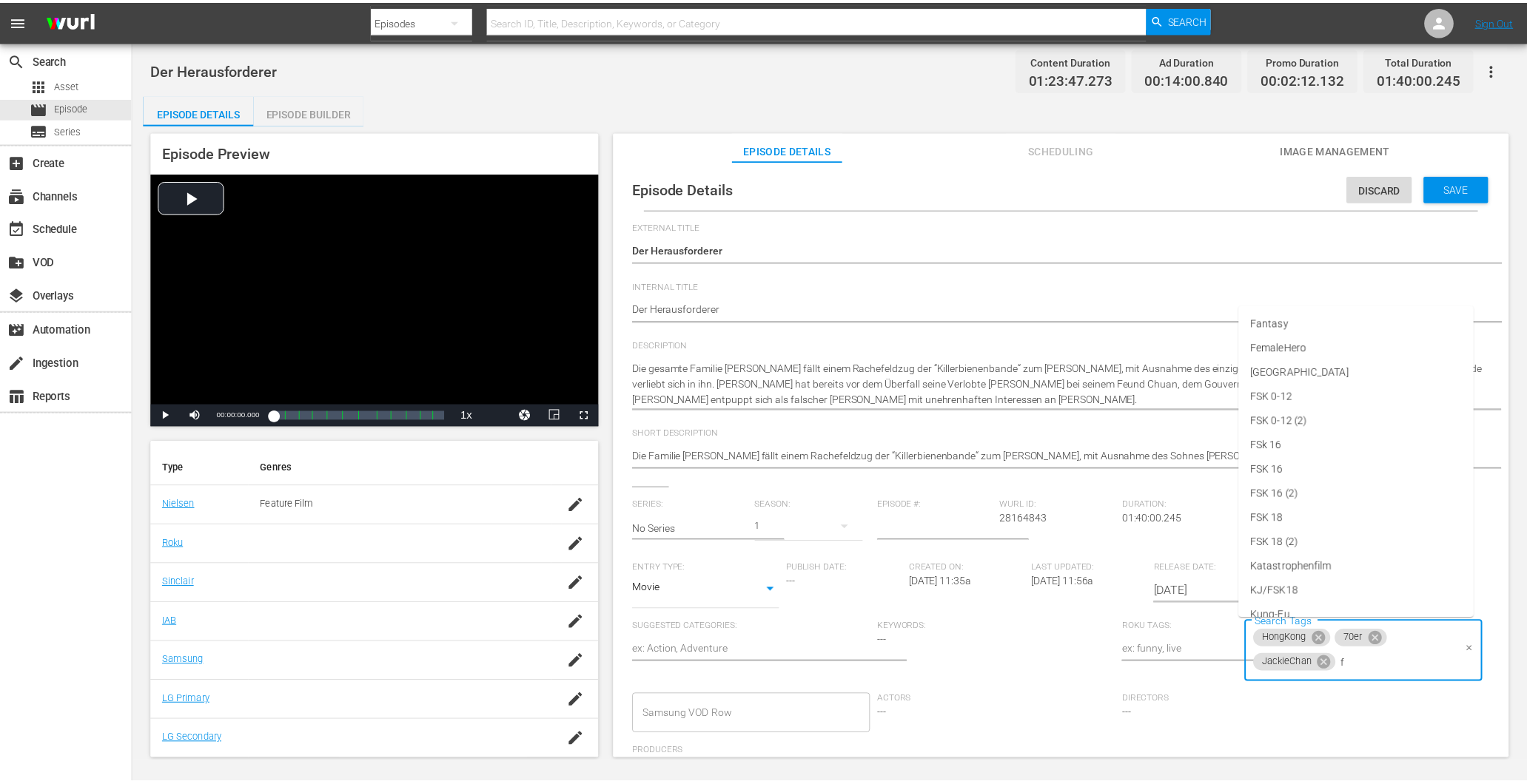
scroll to position [61, 0]
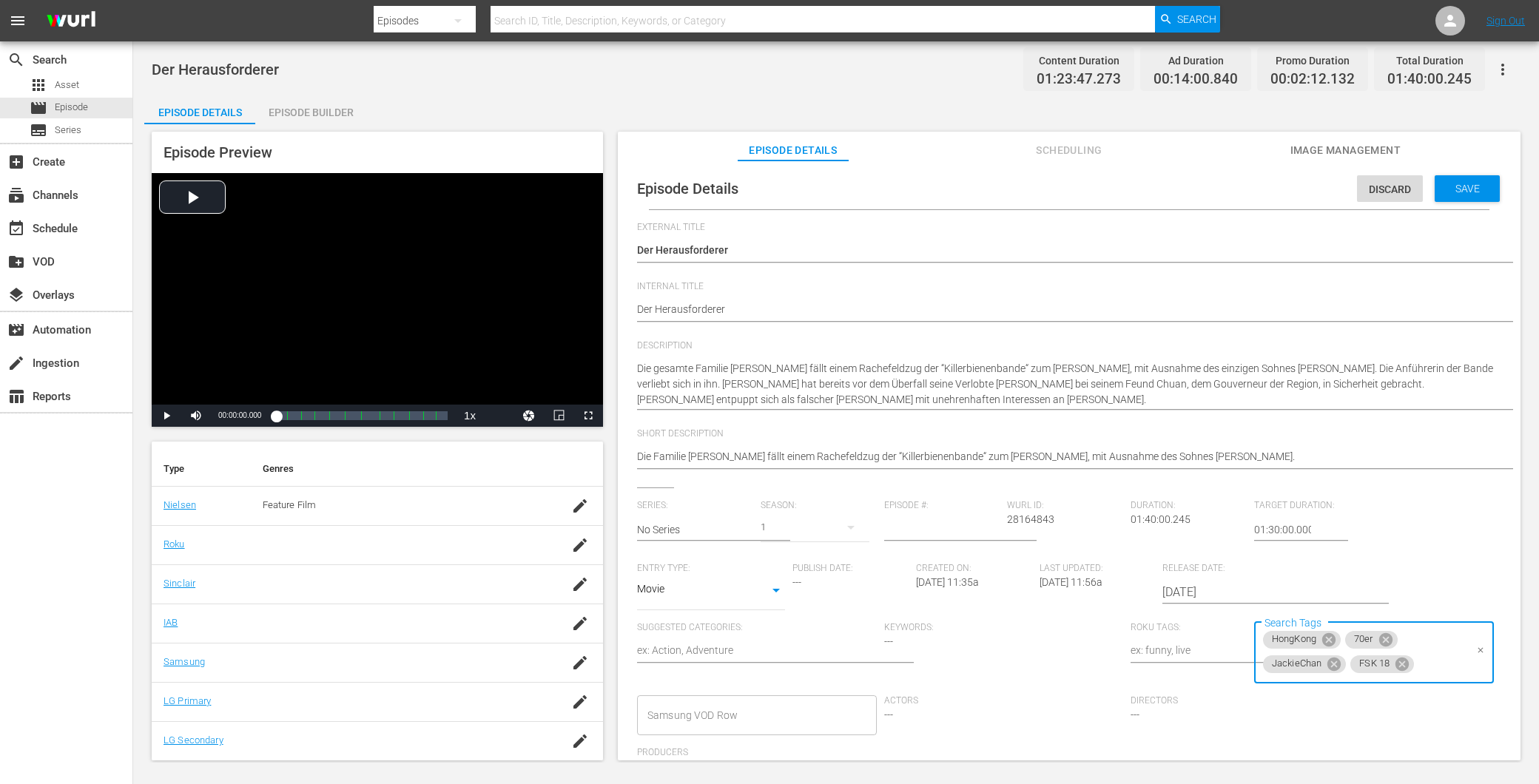
click at [1468, 556] on div "Series: No Series Season: 1 Episode #: Wurl ID: 28164843 Duration: 01:40:00.245…" at bounding box center [1069, 644] width 864 height 286
click at [1416, 648] on div "HongKong 70er +2 Search Tags" at bounding box center [1374, 642] width 240 height 40
click at [1424, 660] on input "Search Tags" at bounding box center [1441, 664] width 48 height 27
click at [1410, 575] on div "Series: No Series Season: 1 Episode #: Wurl ID: 28164843 Duration: 01:40:00.245…" at bounding box center [1069, 644] width 864 height 286
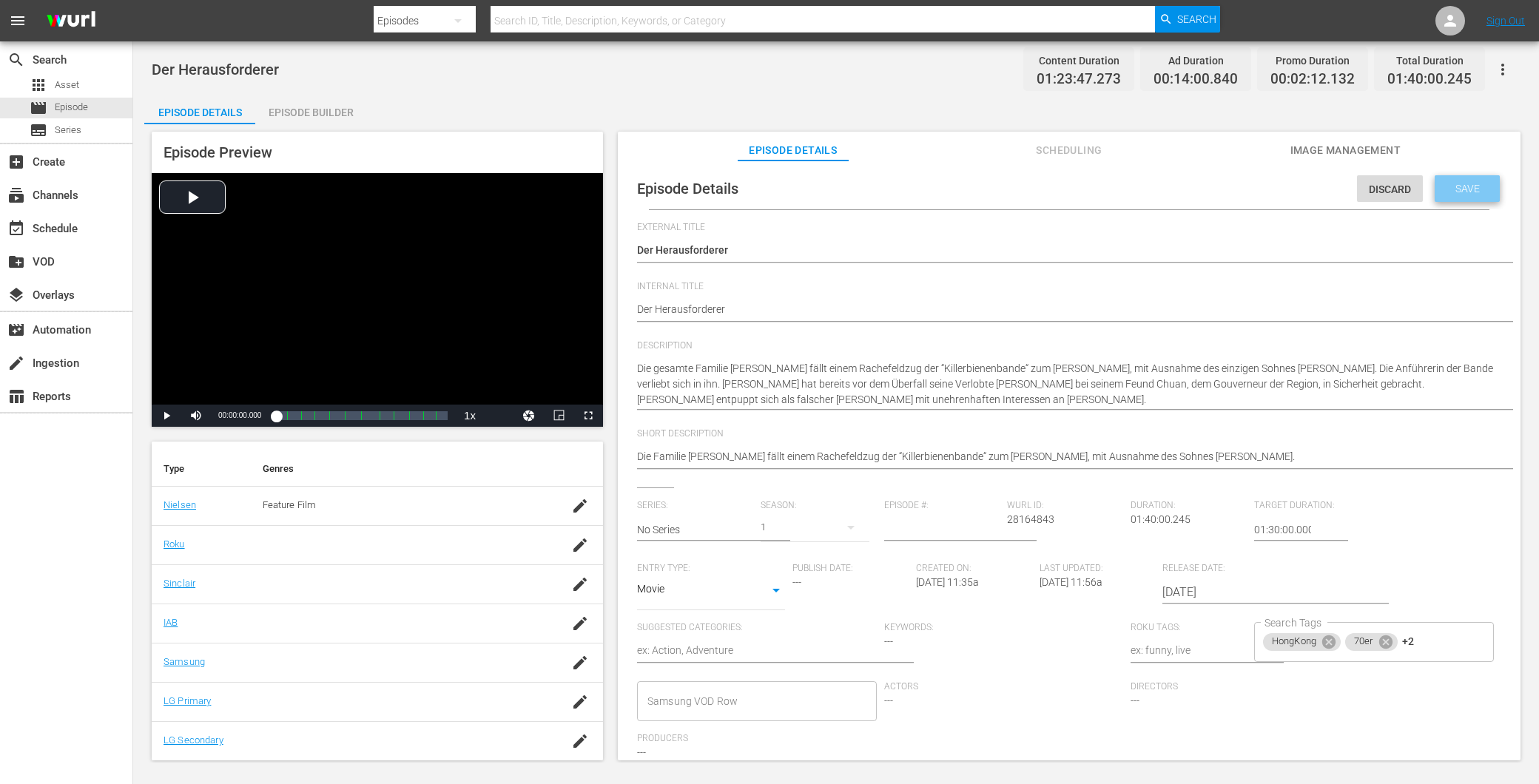
click at [1459, 183] on span "Save" at bounding box center [1468, 189] width 48 height 12
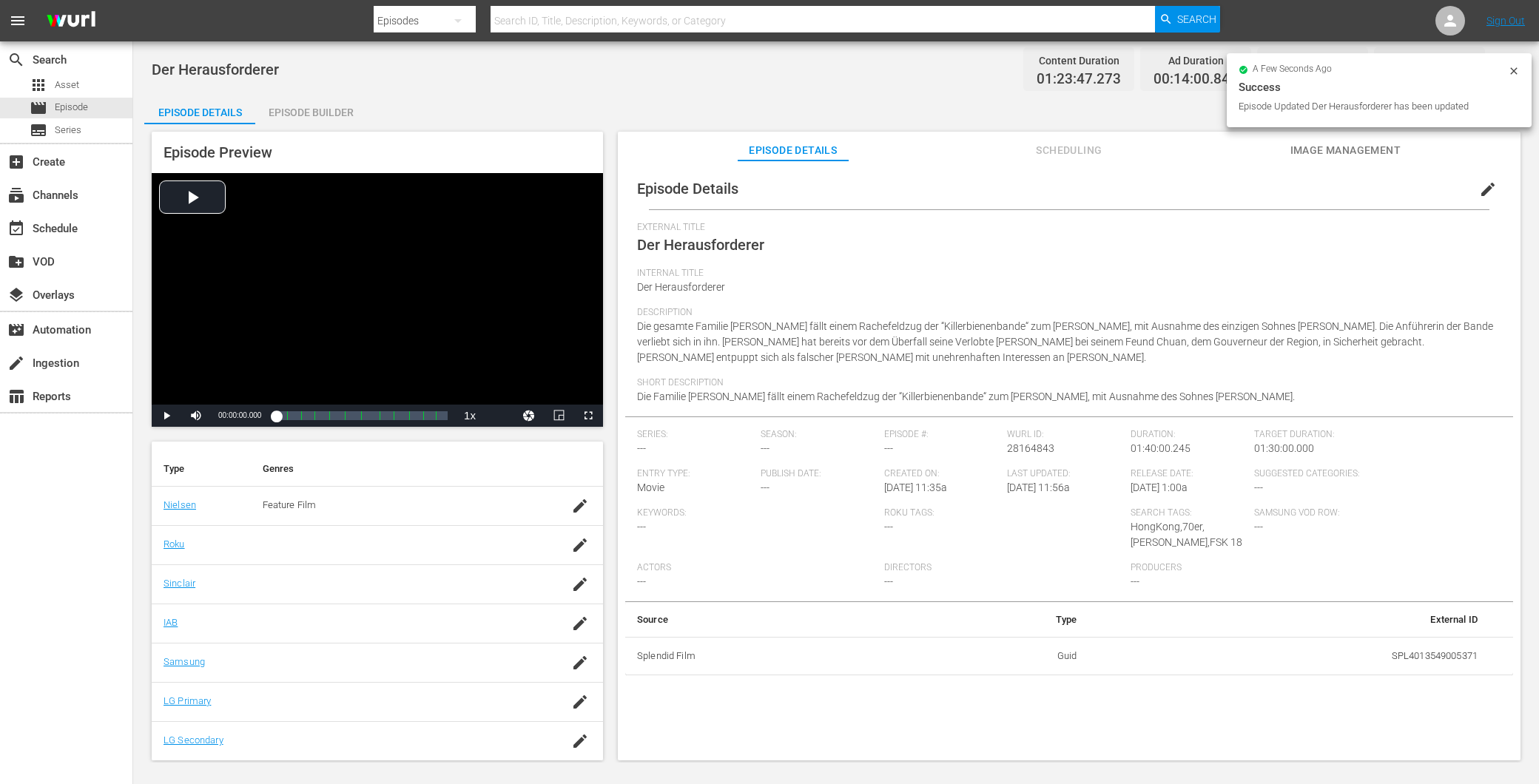
click at [296, 121] on div "Episode Builder" at bounding box center [310, 112] width 111 height 35
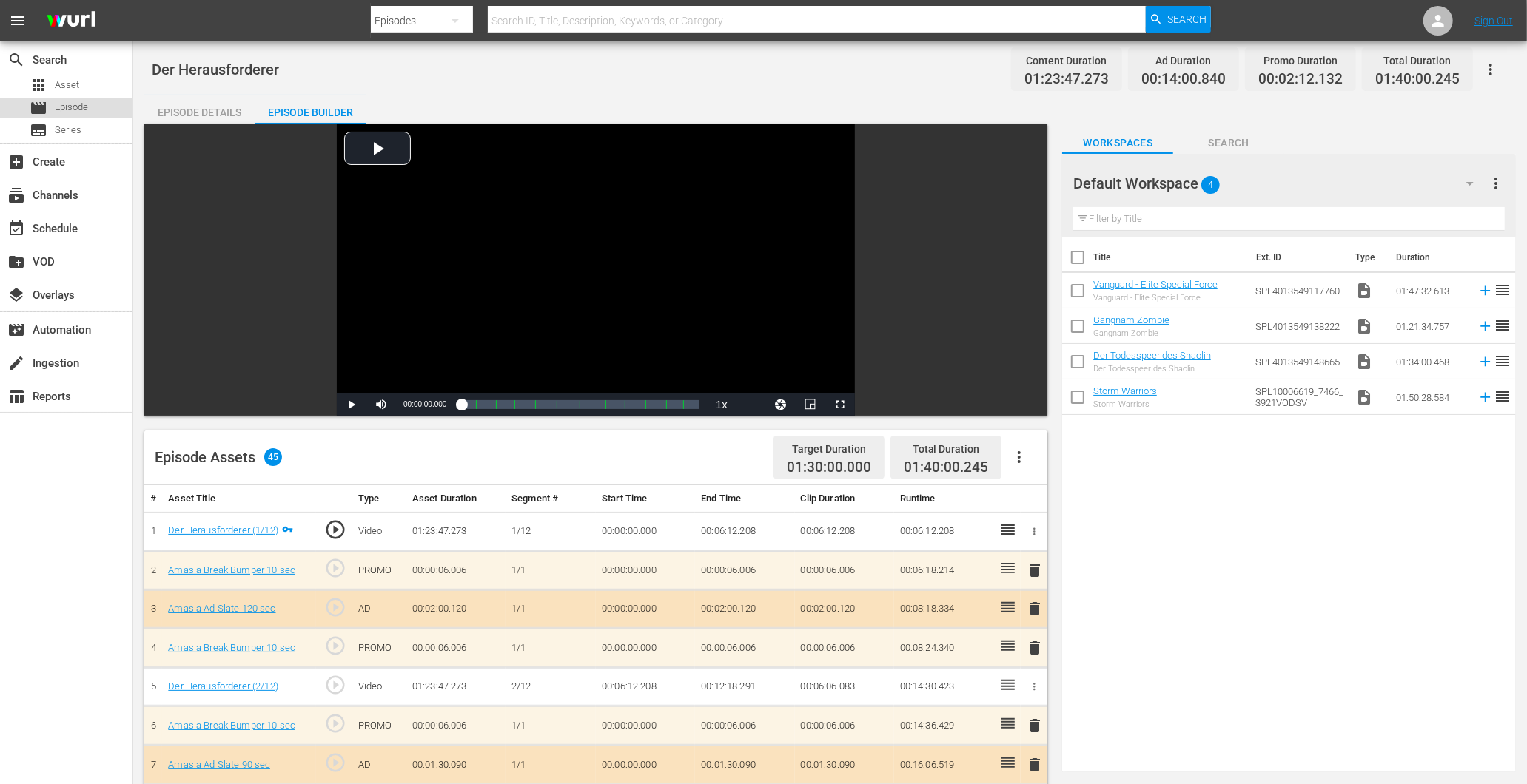
click at [68, 112] on span "Episode" at bounding box center [72, 107] width 34 height 15
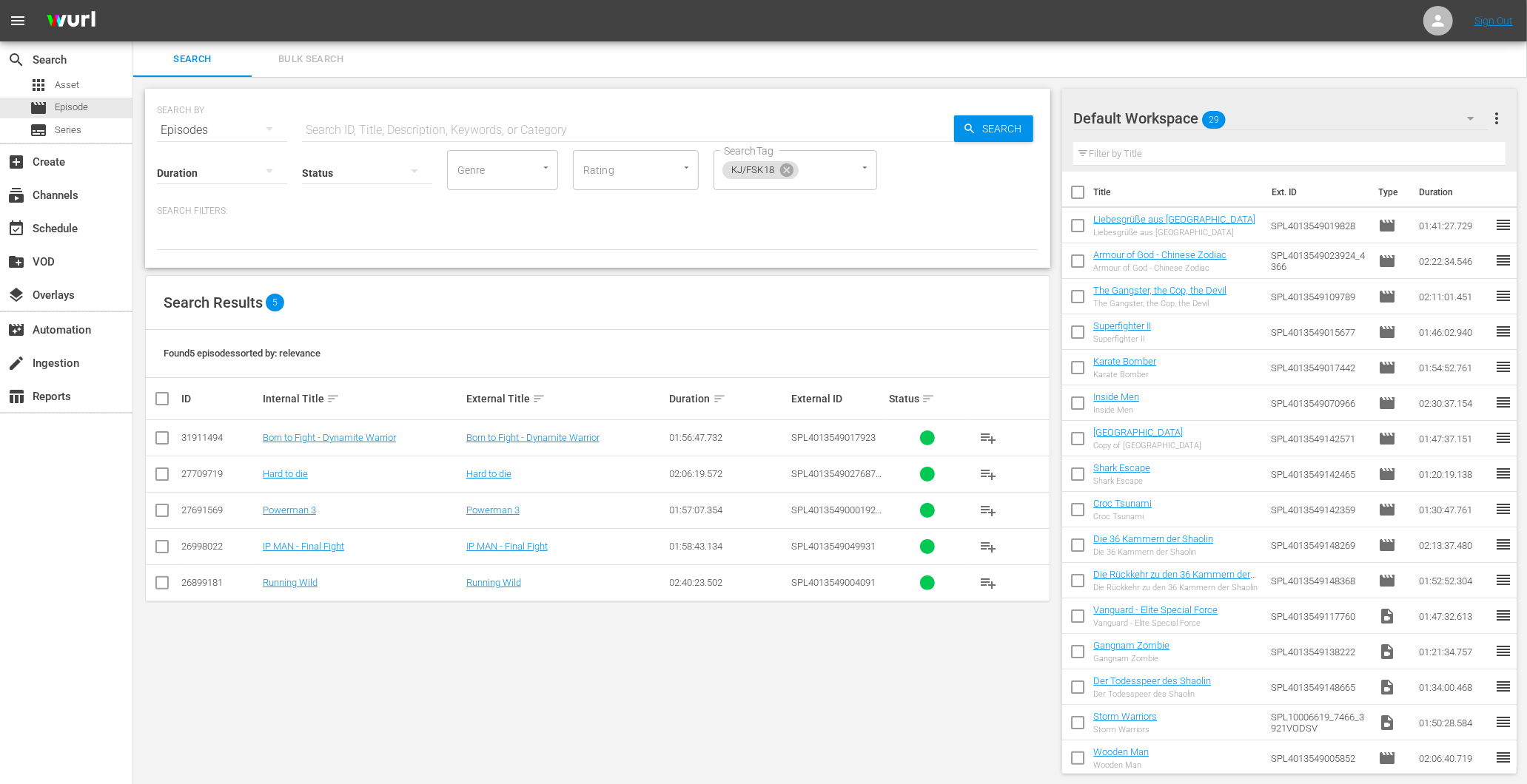
click at [371, 446] on td "Born to Fight - Dynamite Warrior" at bounding box center [362, 439] width 203 height 36
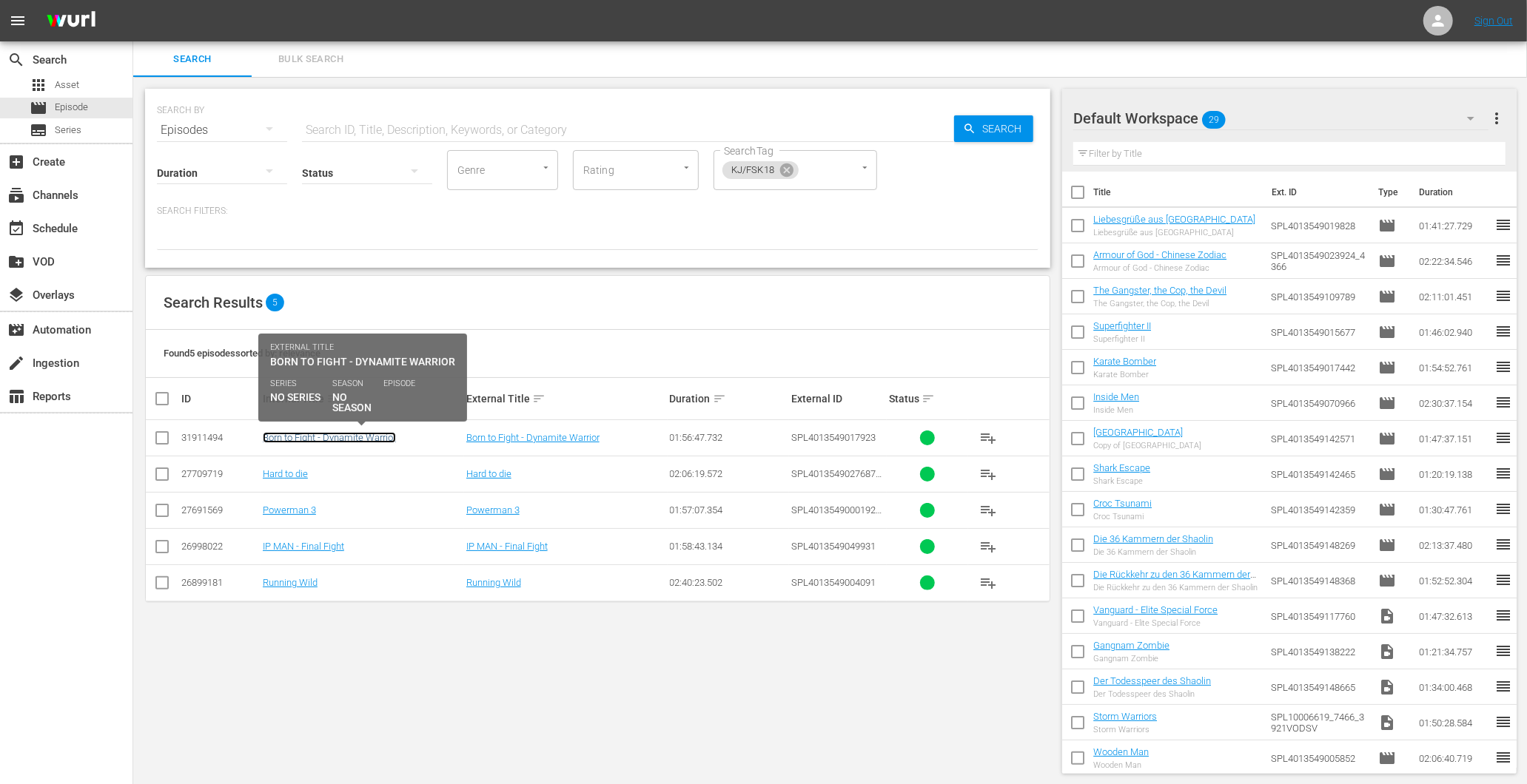
click at [365, 438] on link "Born to Fight - Dynamite Warrior" at bounding box center [329, 438] width 134 height 11
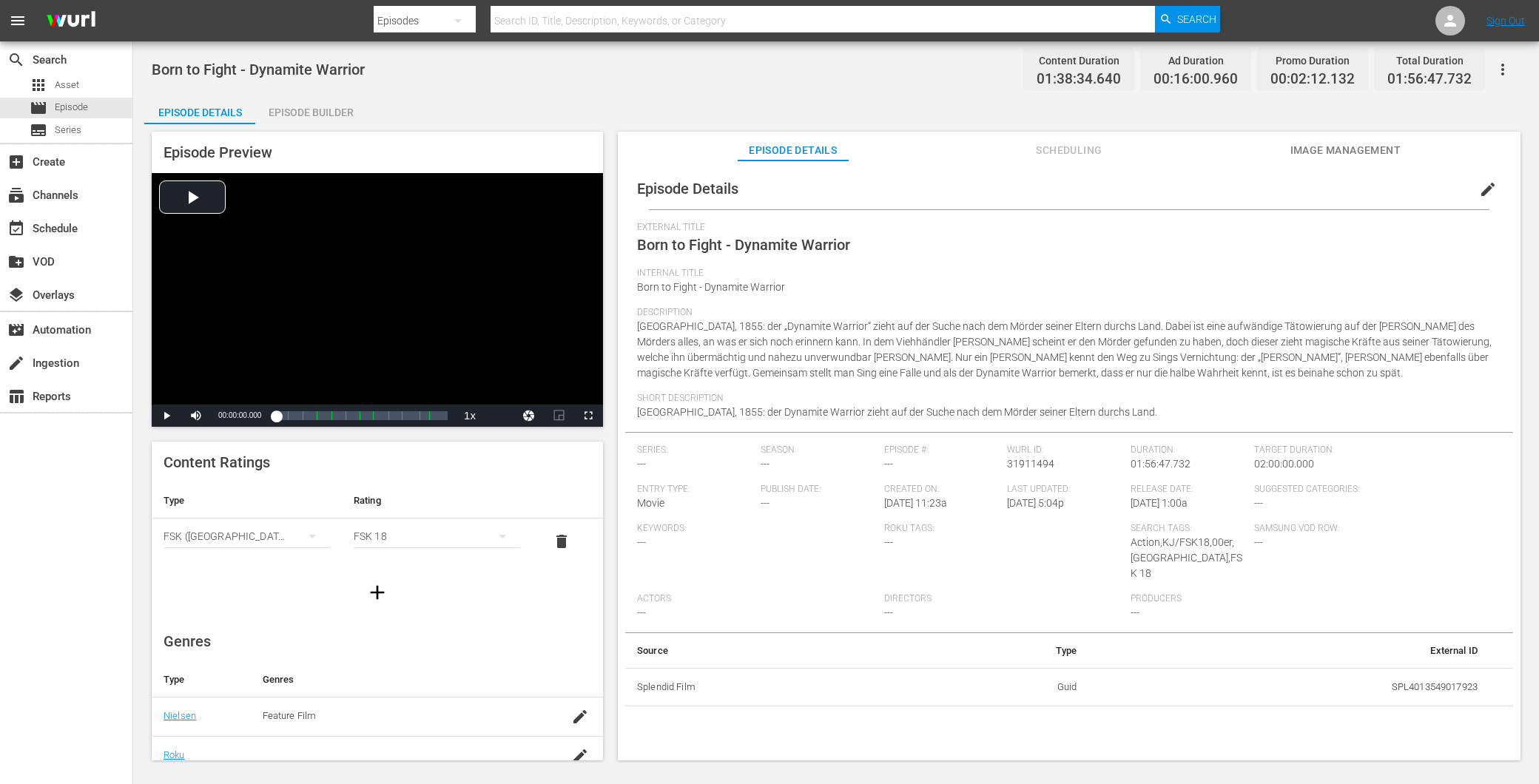
click at [1344, 157] on span "Image Management" at bounding box center [1345, 150] width 111 height 18
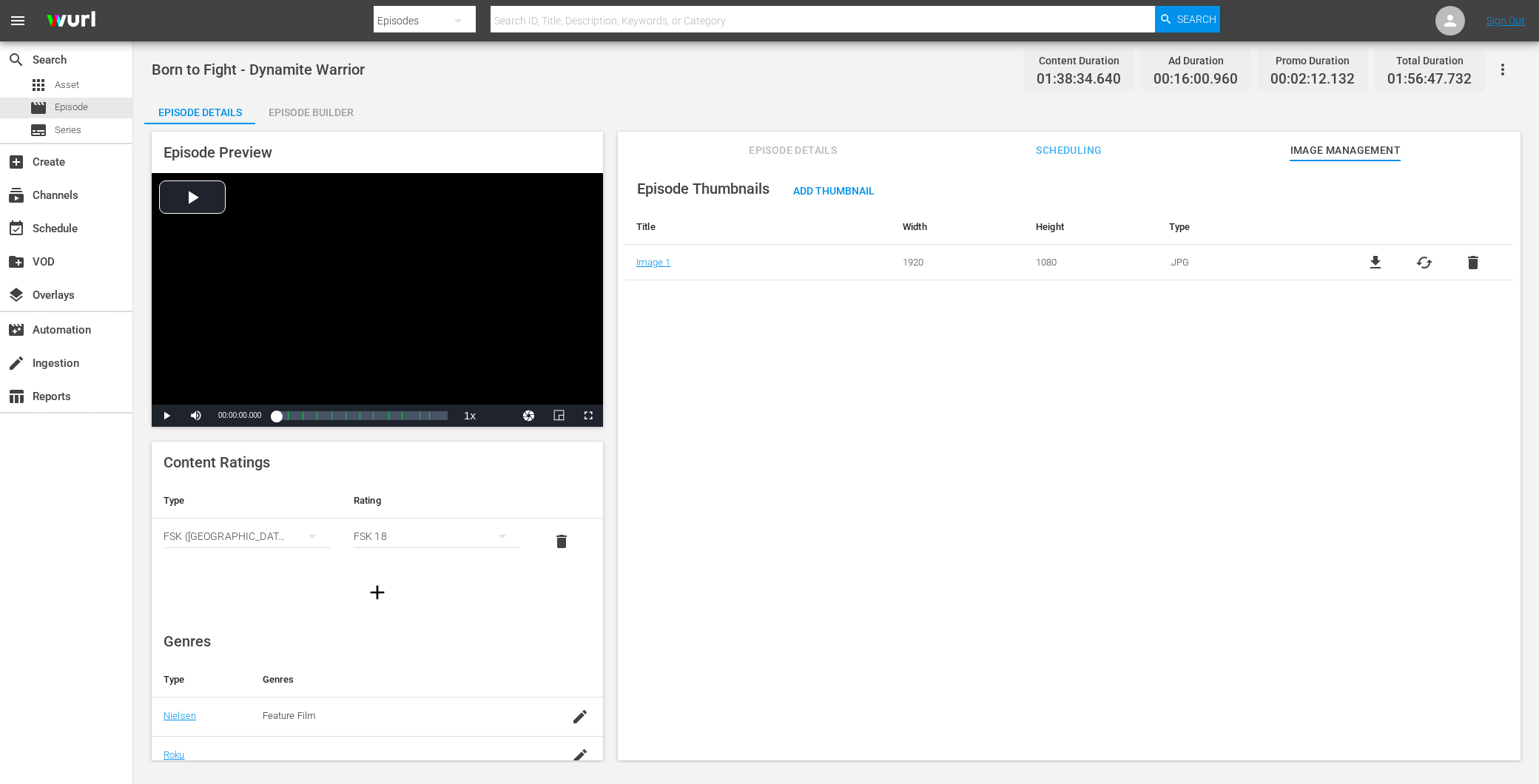
click at [789, 152] on span "Episode Details" at bounding box center [793, 150] width 111 height 18
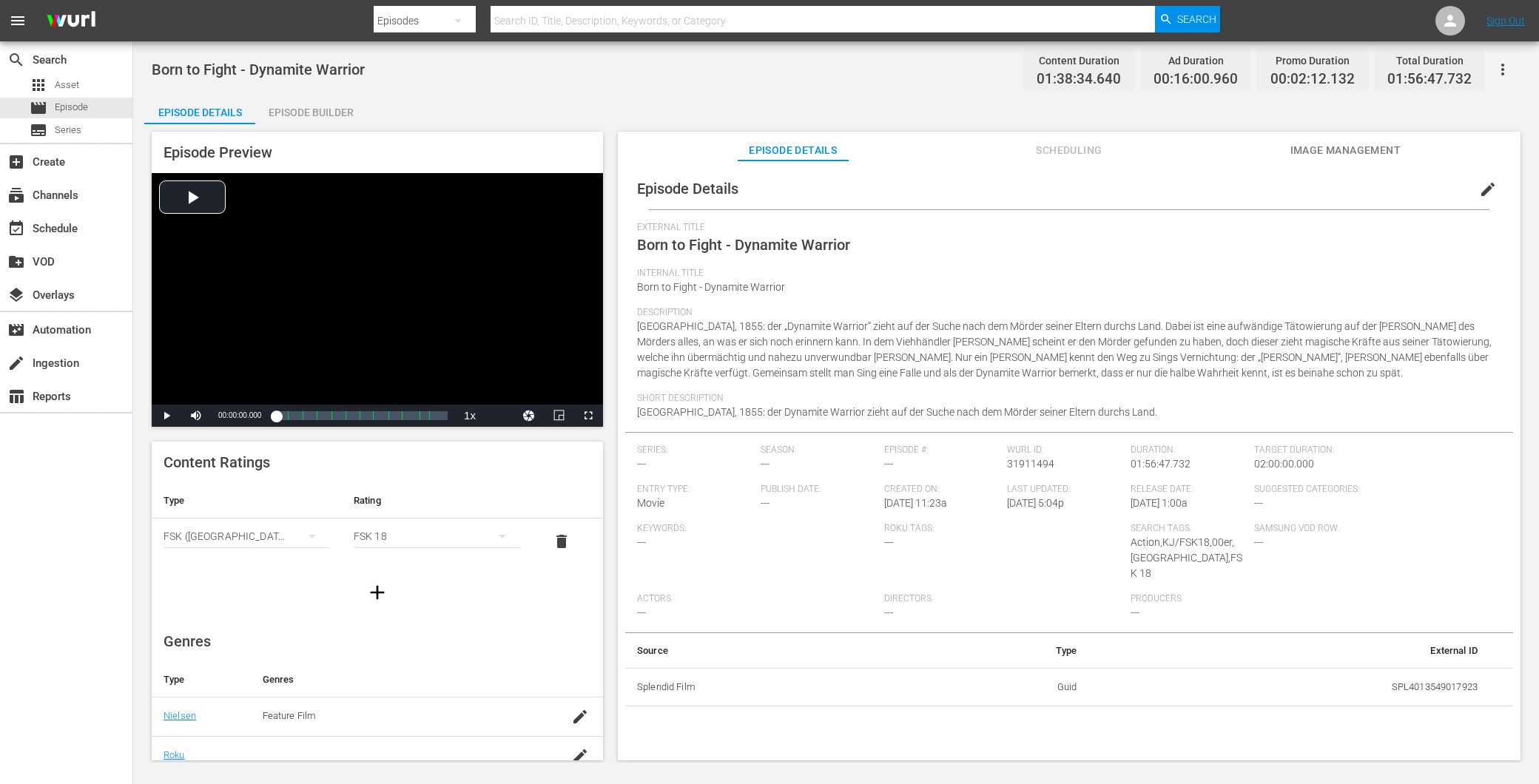
click at [1480, 187] on span "edit" at bounding box center [1488, 190] width 18 height 18
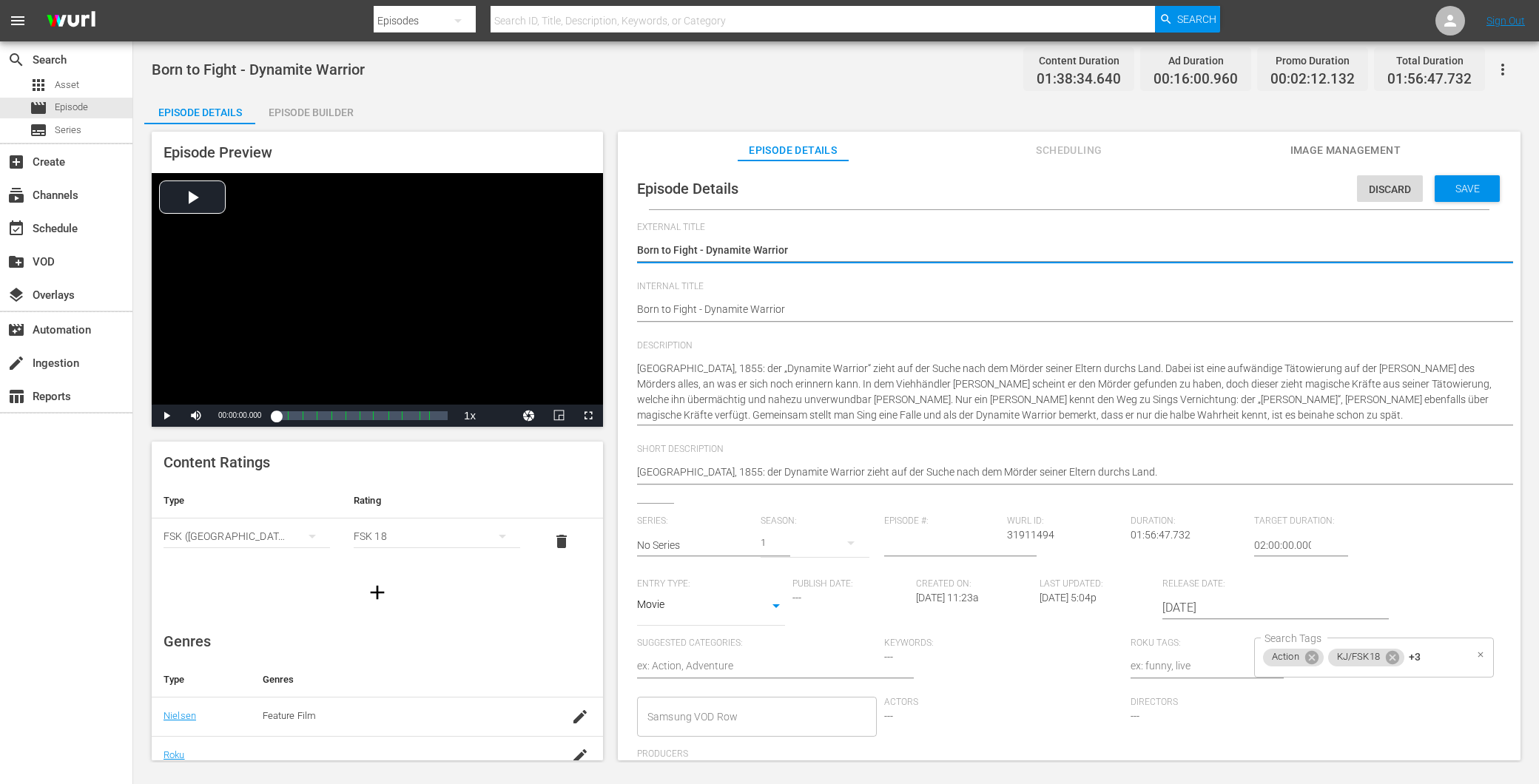
click at [1431, 663] on div "Action KJ/FSK18 +3 Search Tags" at bounding box center [1374, 657] width 240 height 40
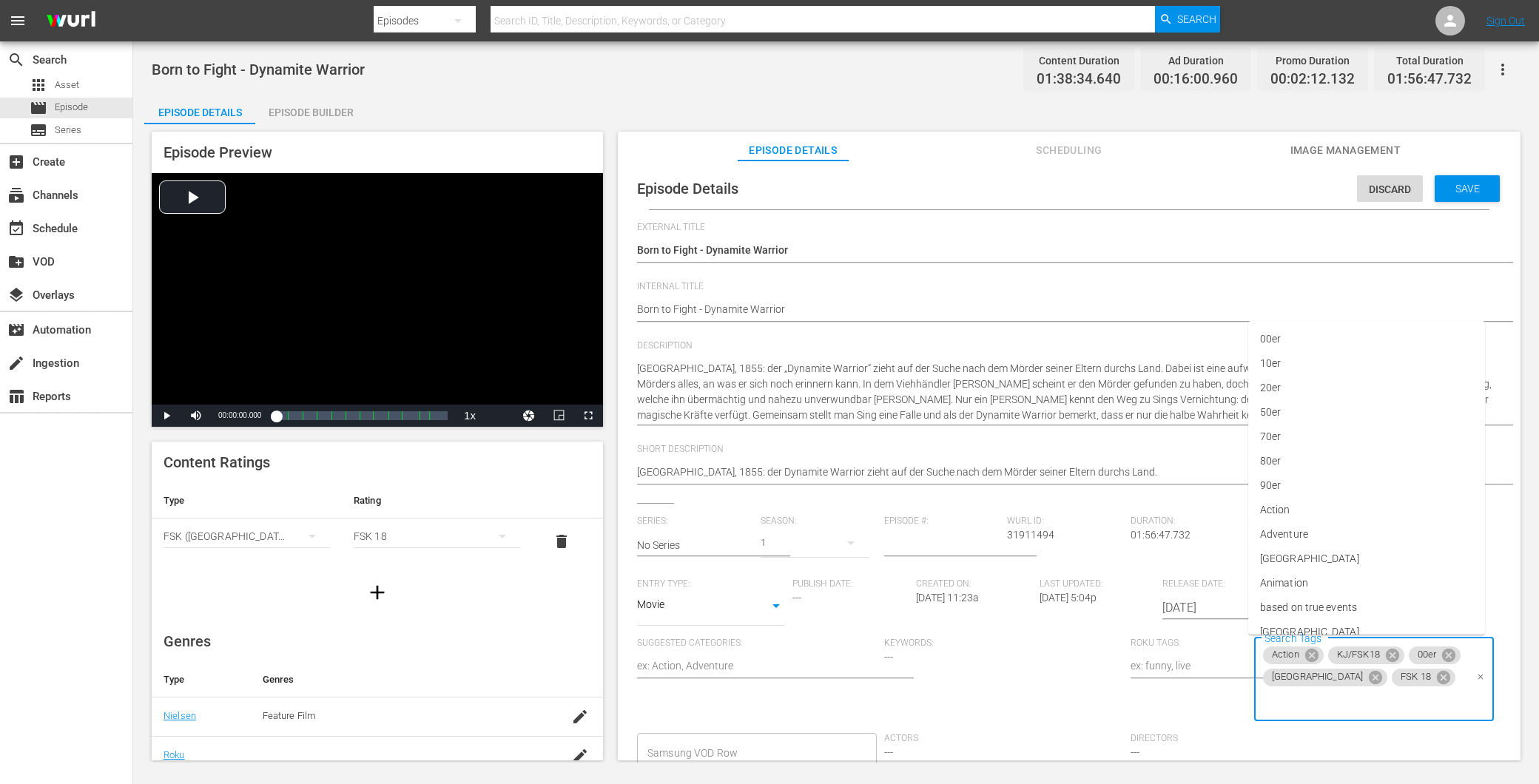
click at [1392, 657] on icon at bounding box center [1393, 655] width 13 height 13
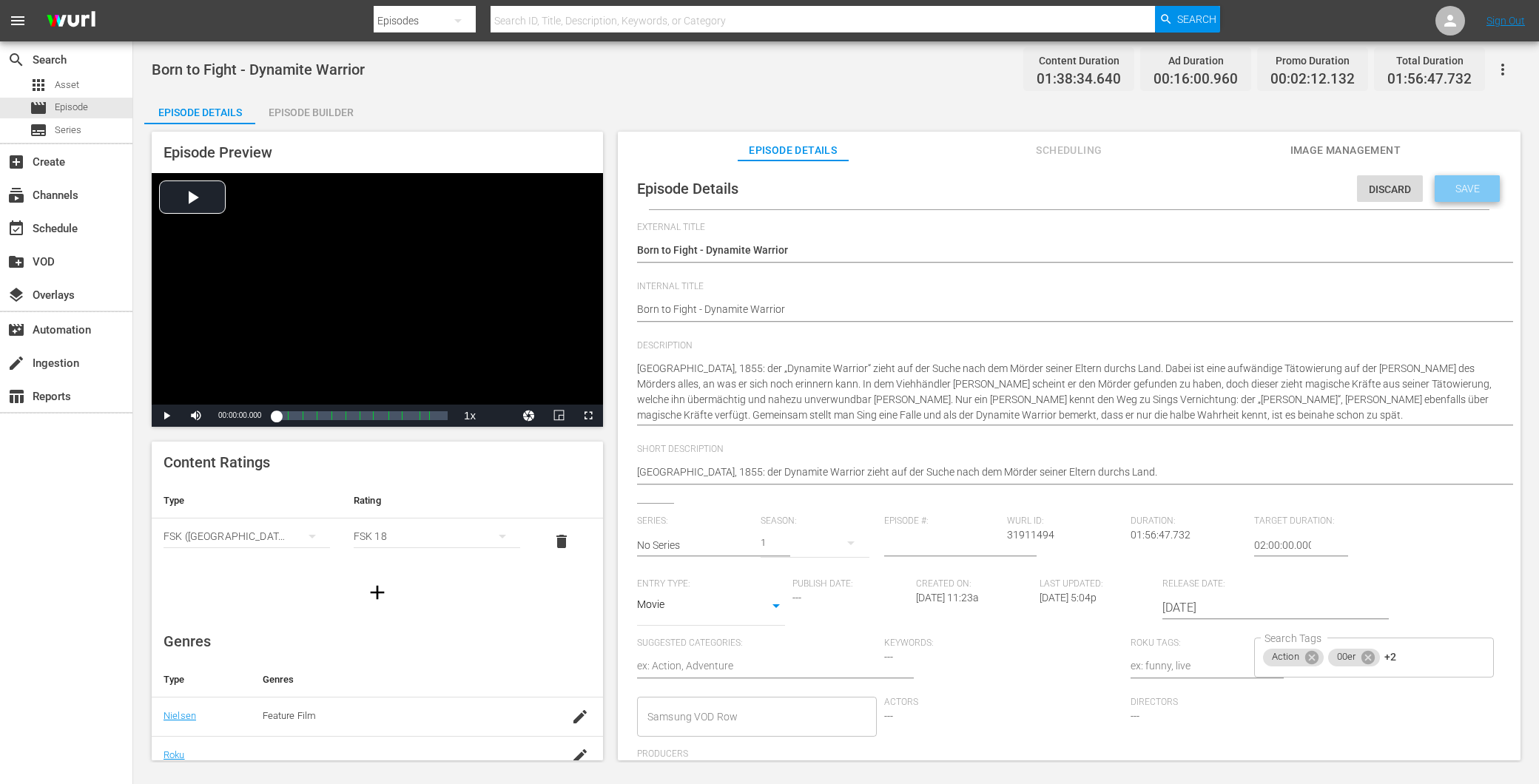
click at [1452, 193] on span "Save" at bounding box center [1468, 189] width 48 height 12
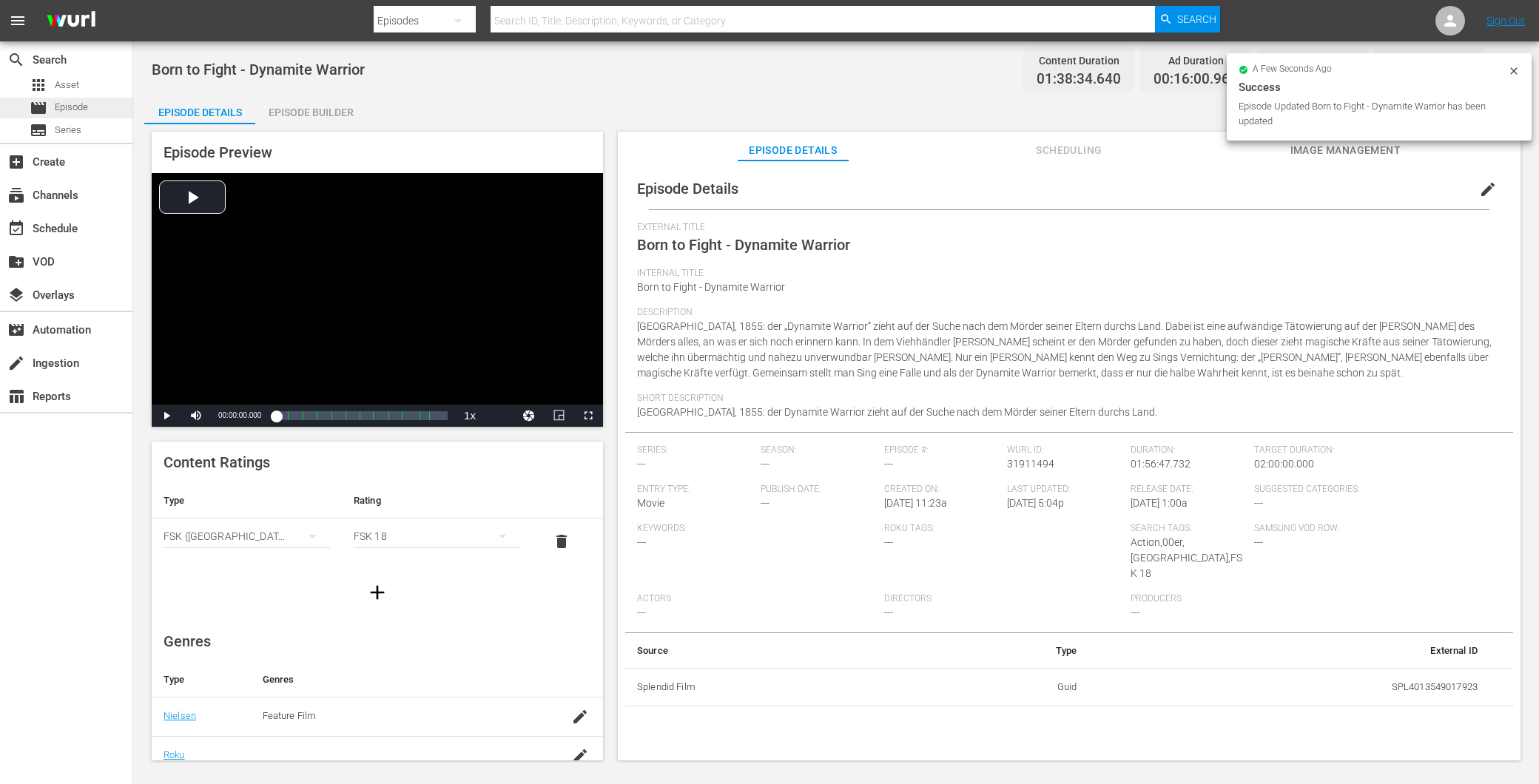
click at [76, 103] on span "Episode" at bounding box center [72, 107] width 34 height 15
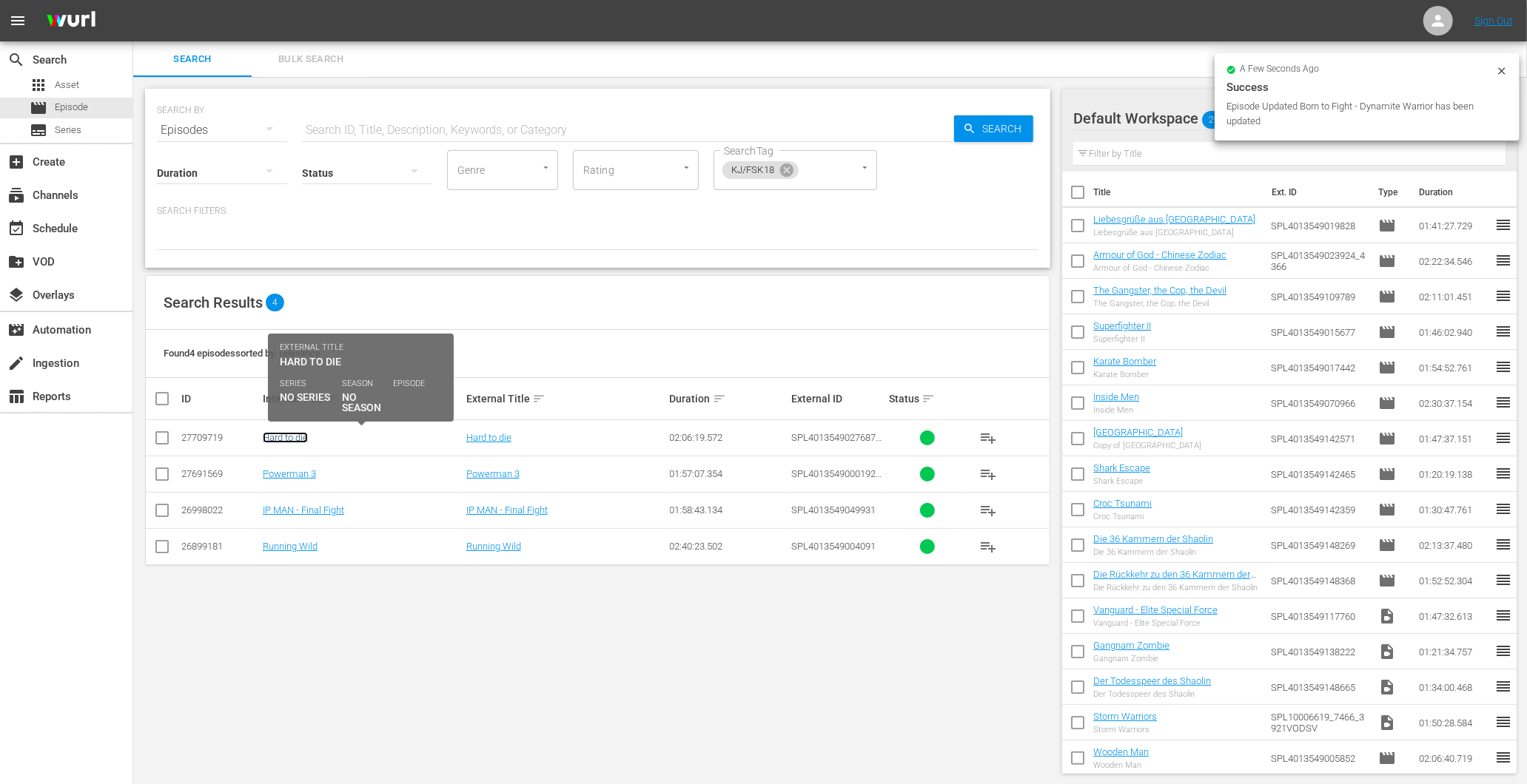
click at [282, 438] on link "Hard to die" at bounding box center [285, 438] width 45 height 11
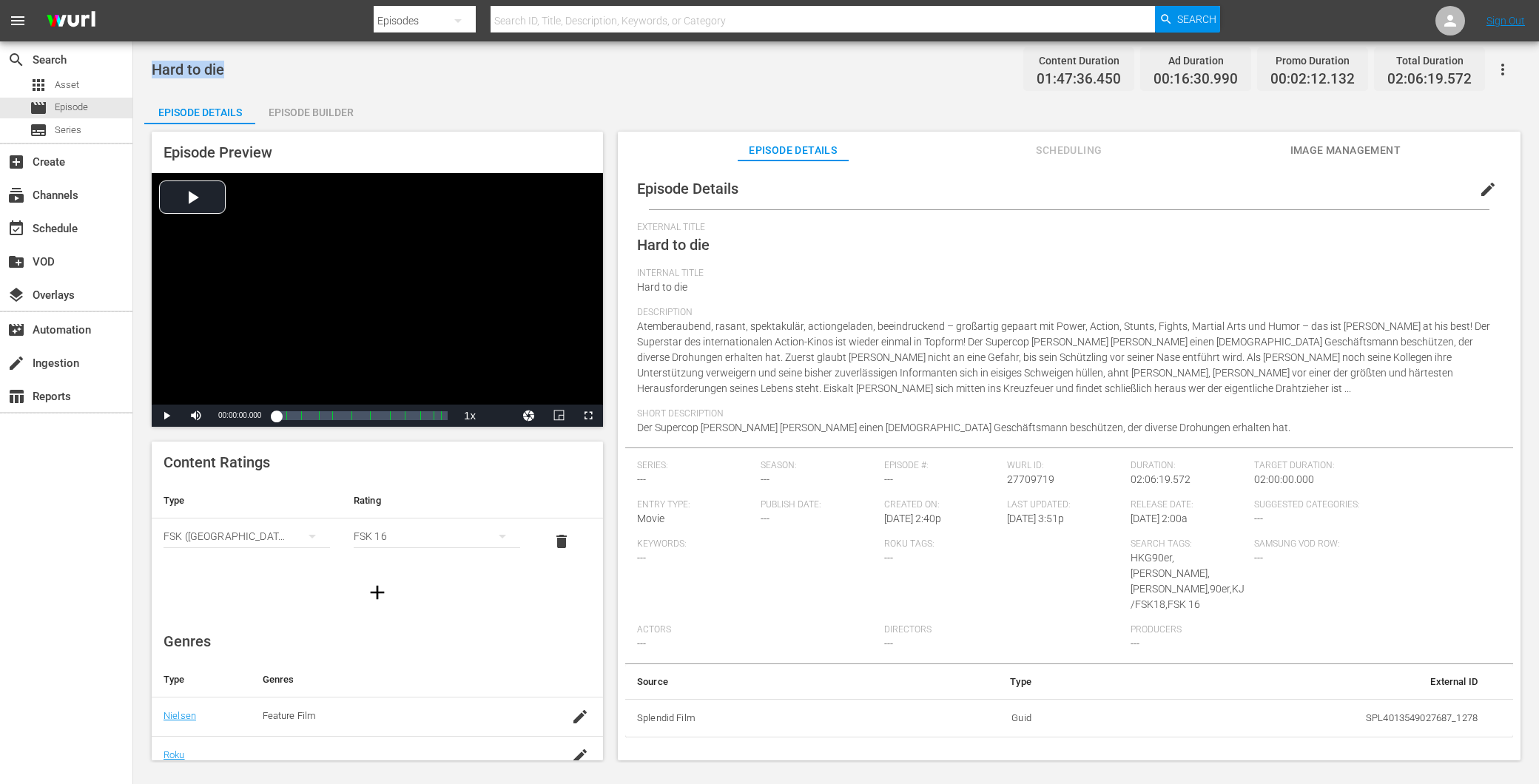
drag, startPoint x: 241, startPoint y: 69, endPoint x: 154, endPoint y: 64, distance: 87.1
click at [154, 64] on div "Hard to die Content Duration 01:47:36.450 Ad Duration 00:16:30.990 Promo Durati…" at bounding box center [836, 69] width 1369 height 34
copy span "Hard to die"
click at [326, 108] on div "Episode Builder" at bounding box center [310, 112] width 111 height 35
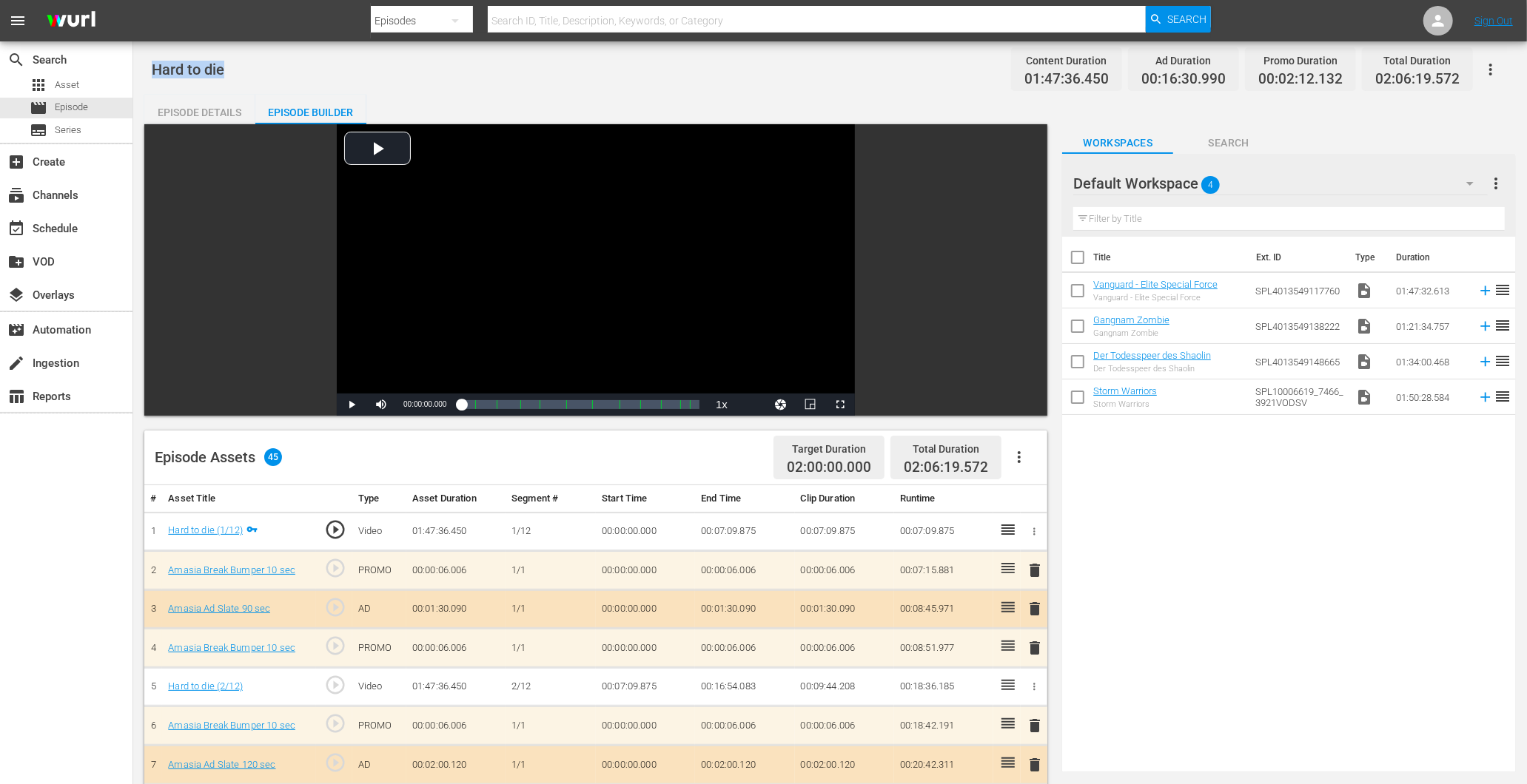
drag, startPoint x: 207, startPoint y: 102, endPoint x: 220, endPoint y: 114, distance: 17.7
click at [207, 103] on div "Episode Details" at bounding box center [199, 112] width 111 height 35
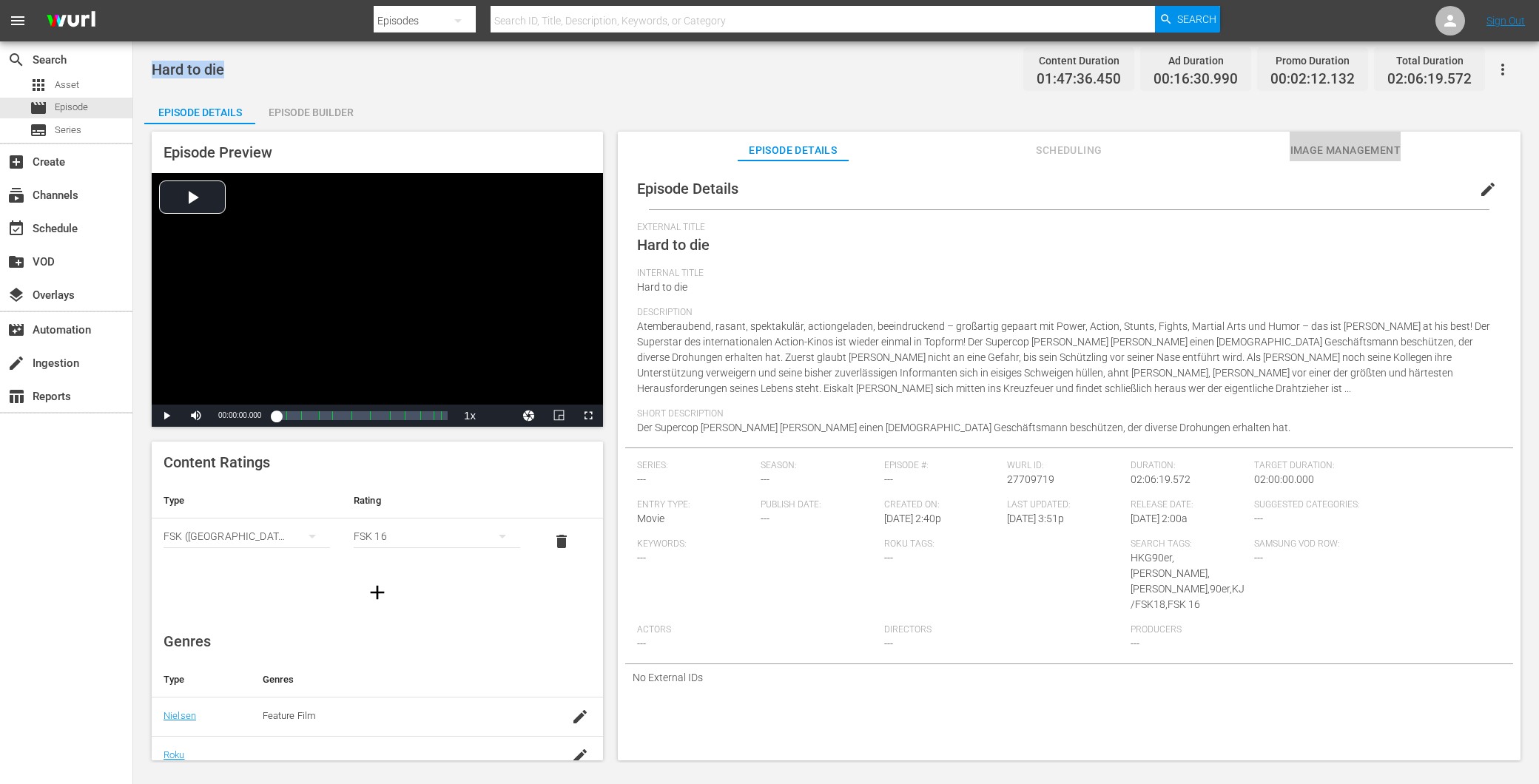
click at [1325, 148] on span "Image Management" at bounding box center [1345, 150] width 111 height 18
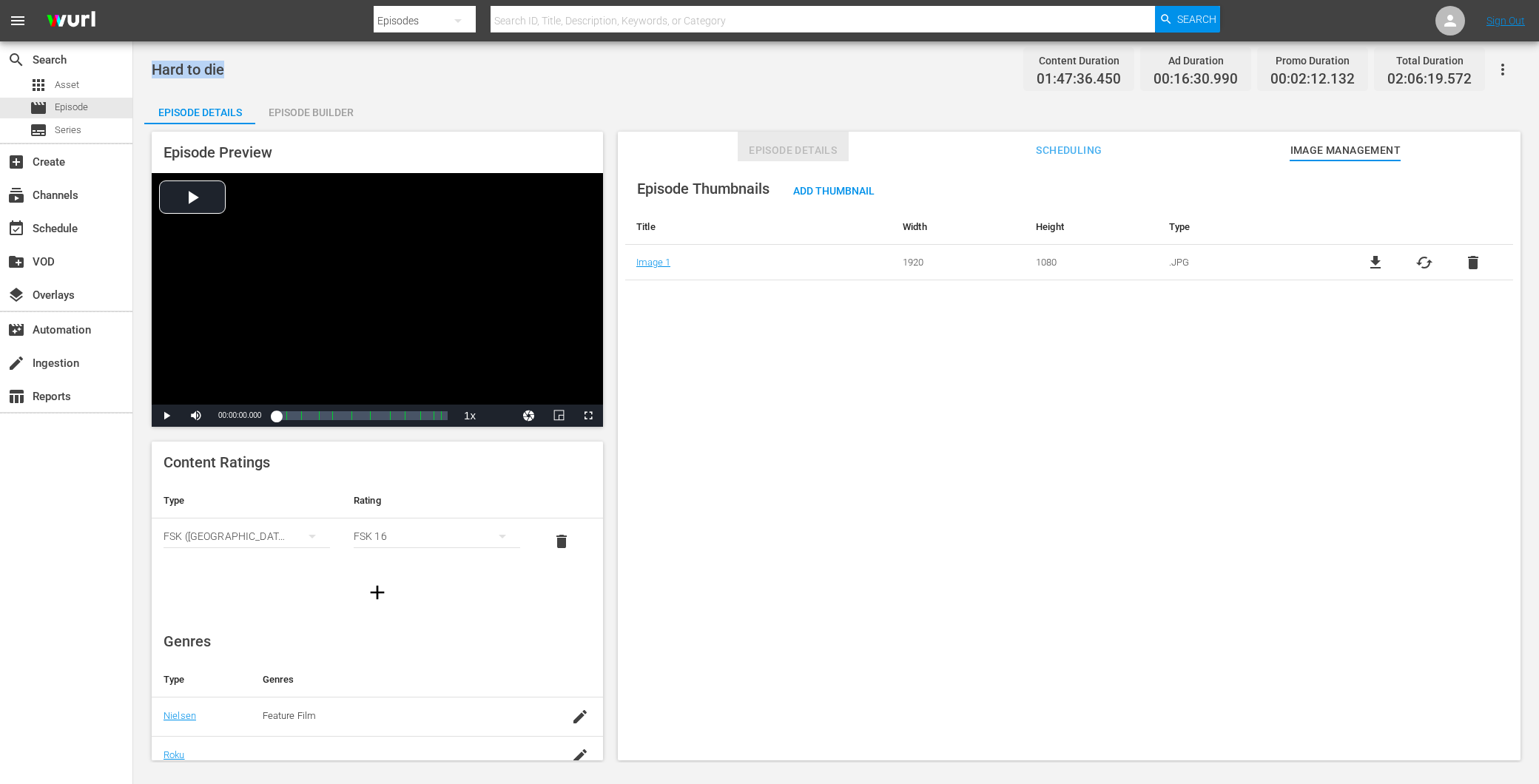
click at [771, 139] on button "Episode Details" at bounding box center [793, 146] width 111 height 29
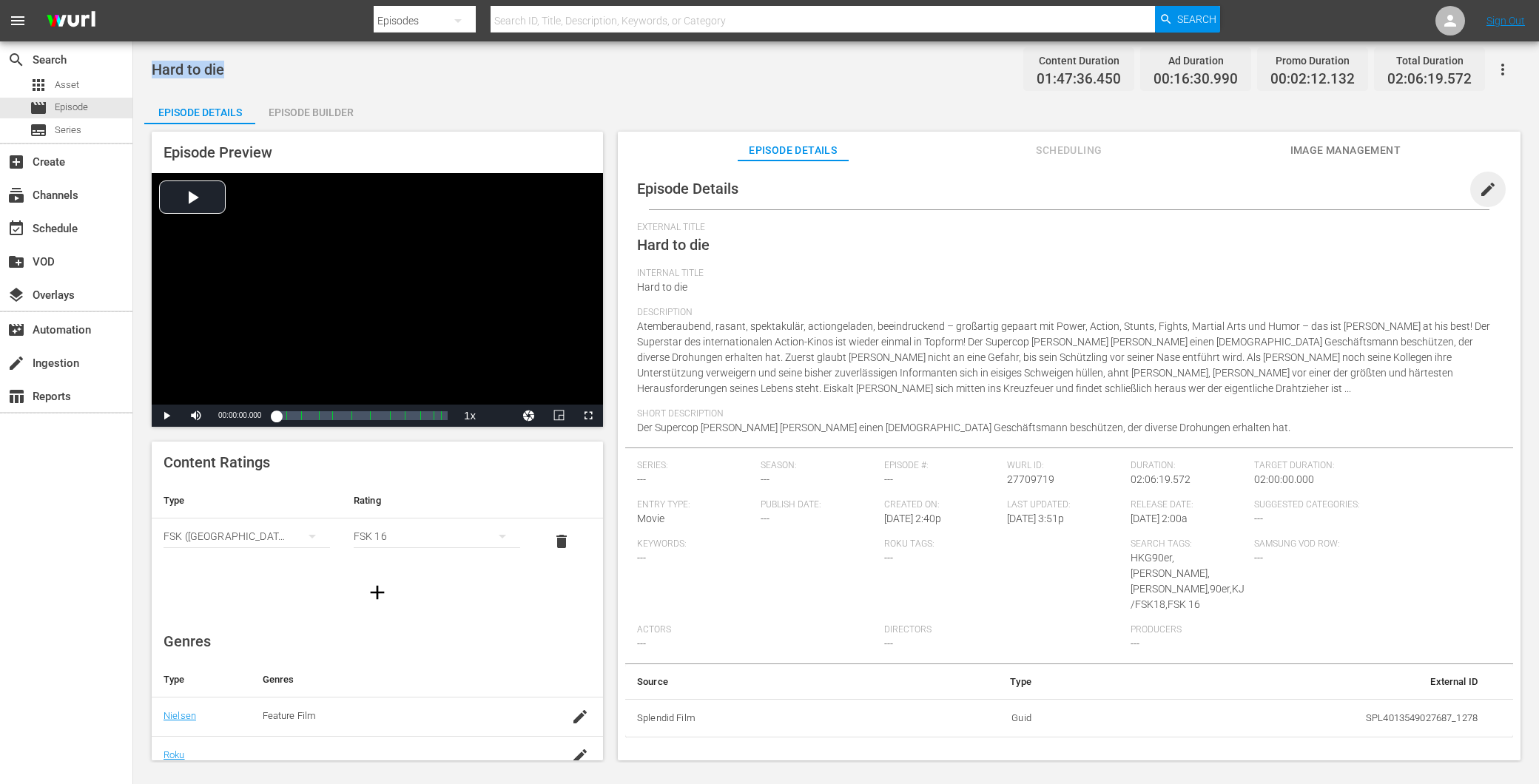
click at [1480, 190] on span "edit" at bounding box center [1488, 190] width 18 height 18
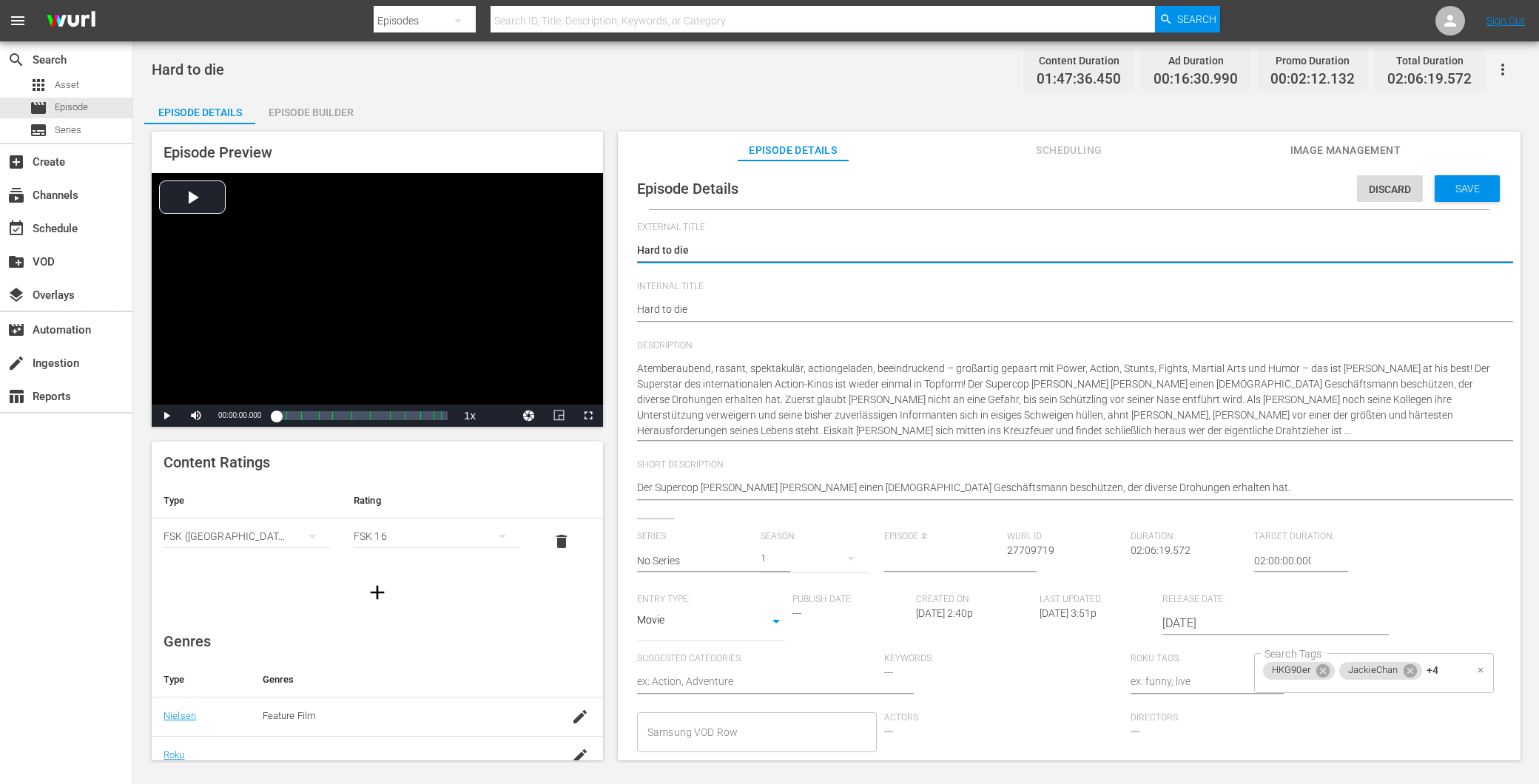
click at [1440, 675] on div "HKG90er JackieChan +4 Search Tags" at bounding box center [1374, 673] width 240 height 40
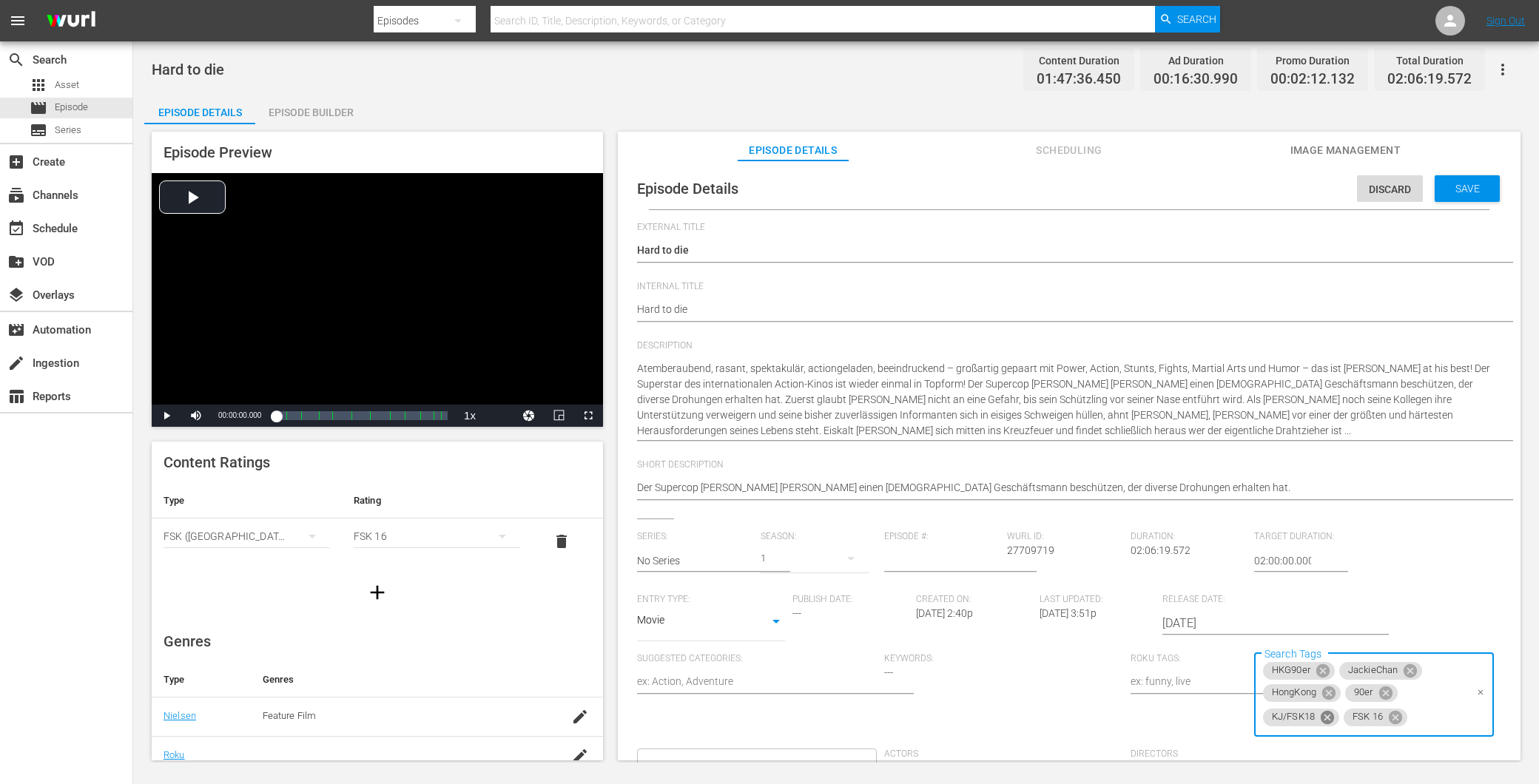
click at [1325, 721] on icon at bounding box center [1327, 716] width 13 height 13
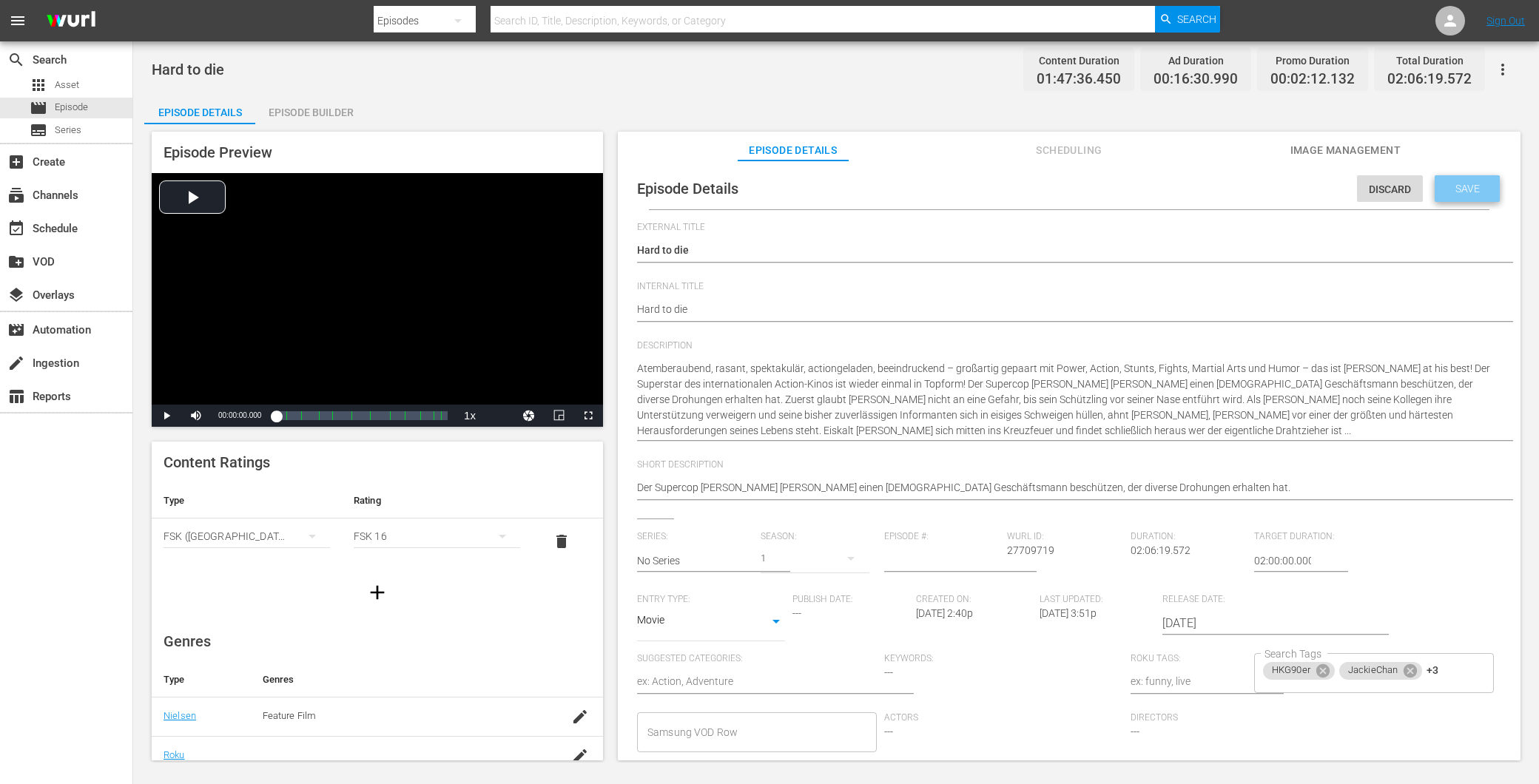
click at [1459, 187] on span "Save" at bounding box center [1468, 189] width 48 height 12
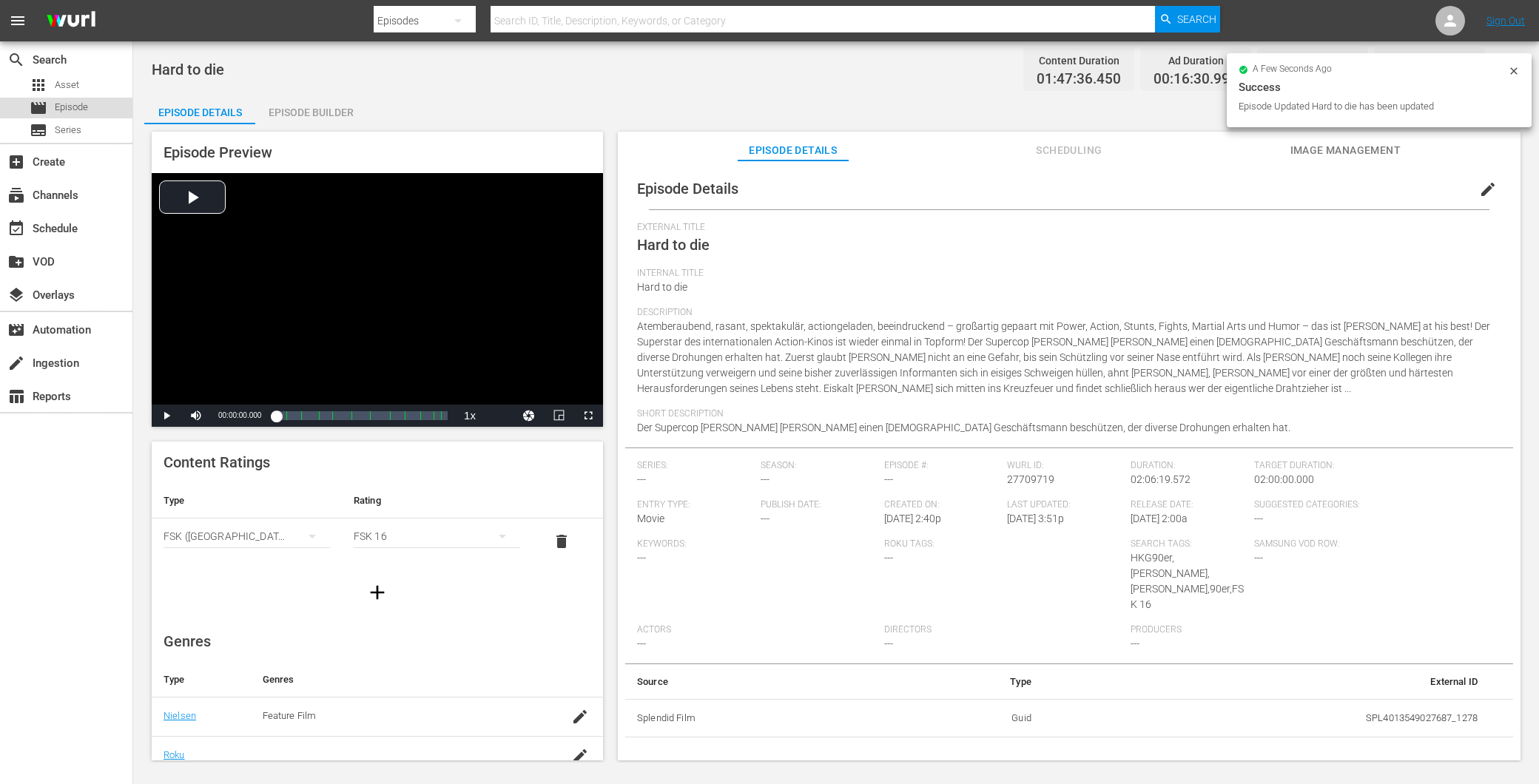
click at [94, 112] on div "movie Episode" at bounding box center [66, 108] width 133 height 21
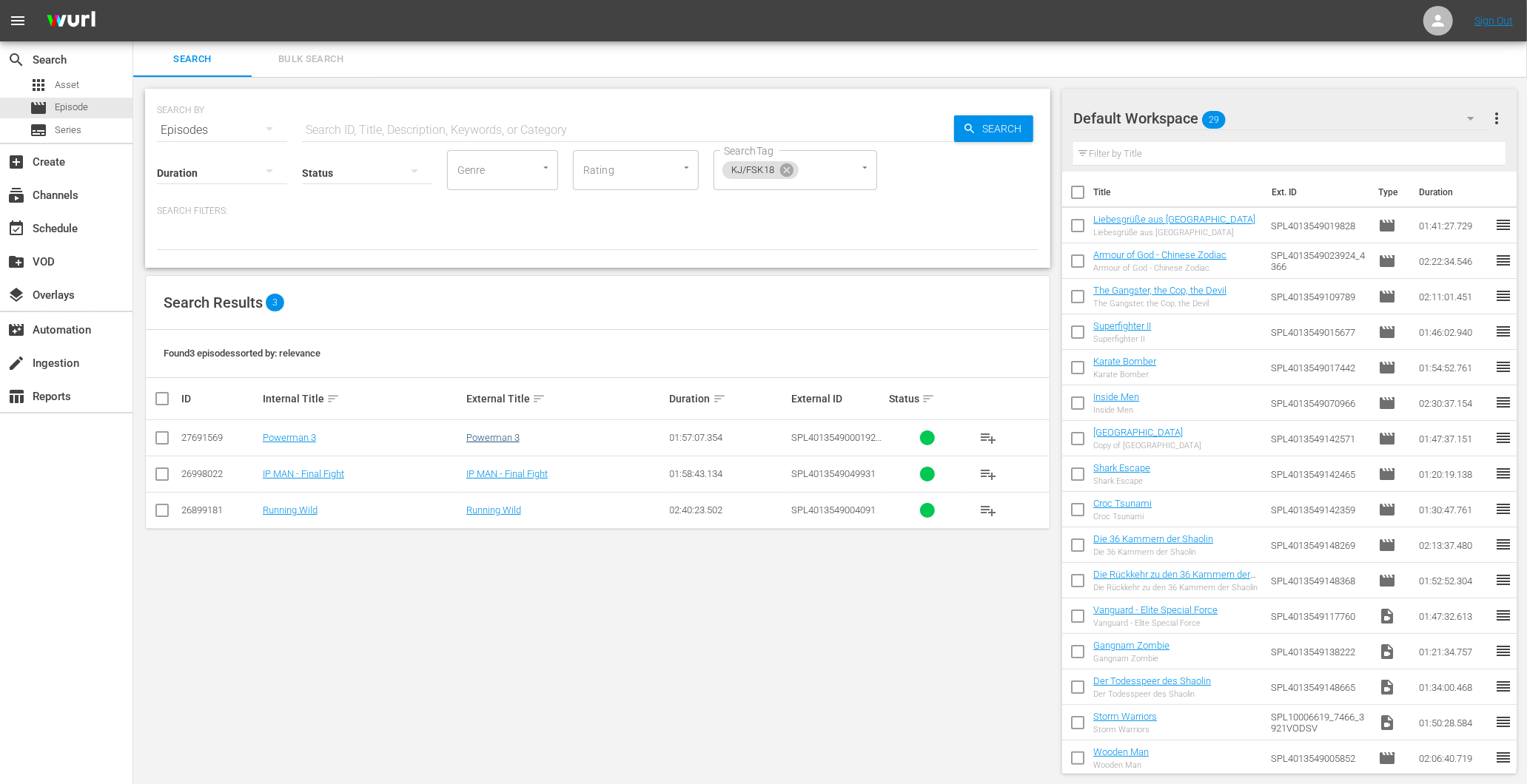
click at [464, 439] on tr "27691569 Powerman 3 Powerman 3 01:57:07.354 SPL4013549000192_1631 playlist_add" at bounding box center [597, 439] width 904 height 36
click at [486, 437] on link "Powerman 3" at bounding box center [493, 438] width 53 height 11
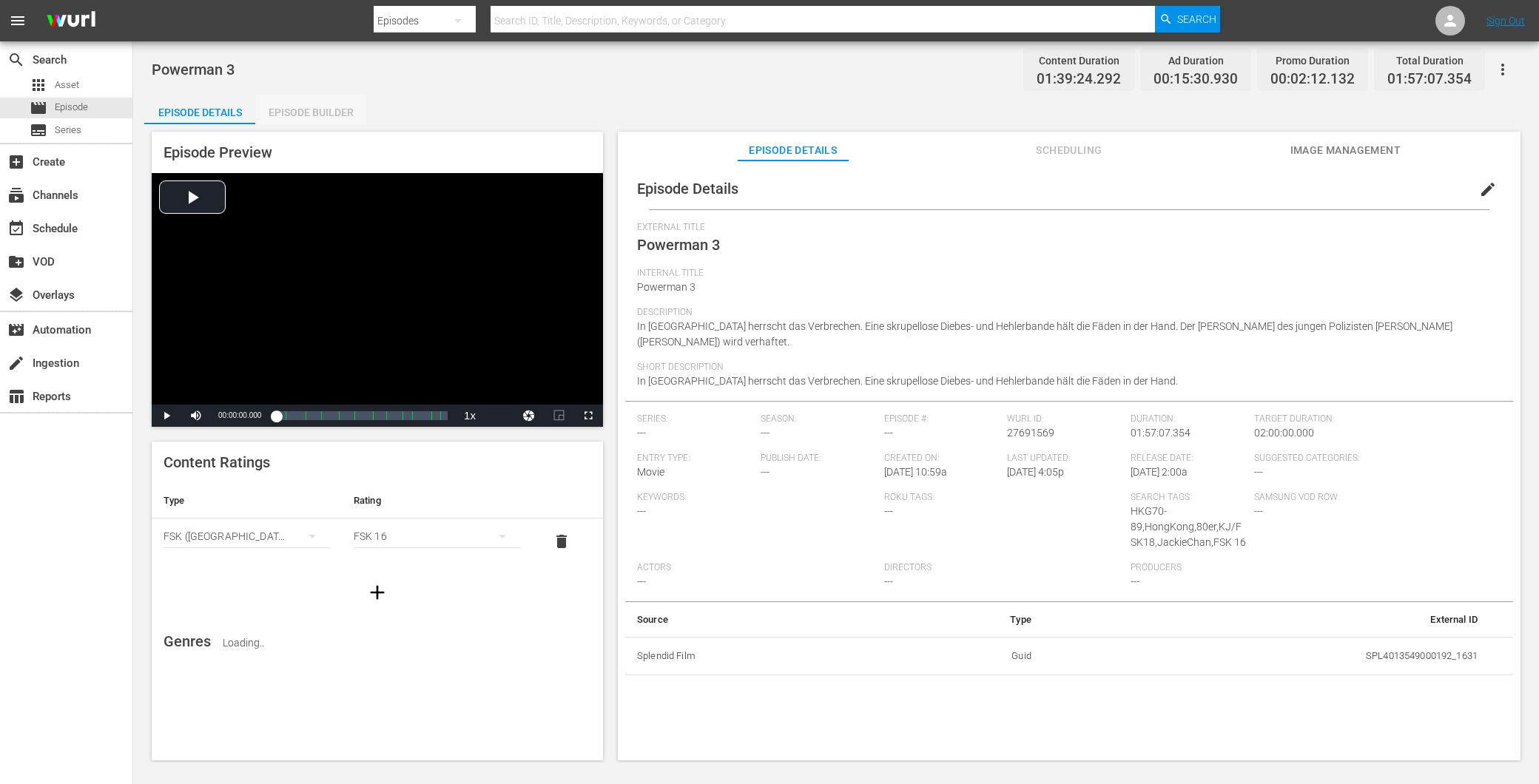
click at [326, 109] on div "Episode Builder" at bounding box center [310, 112] width 111 height 35
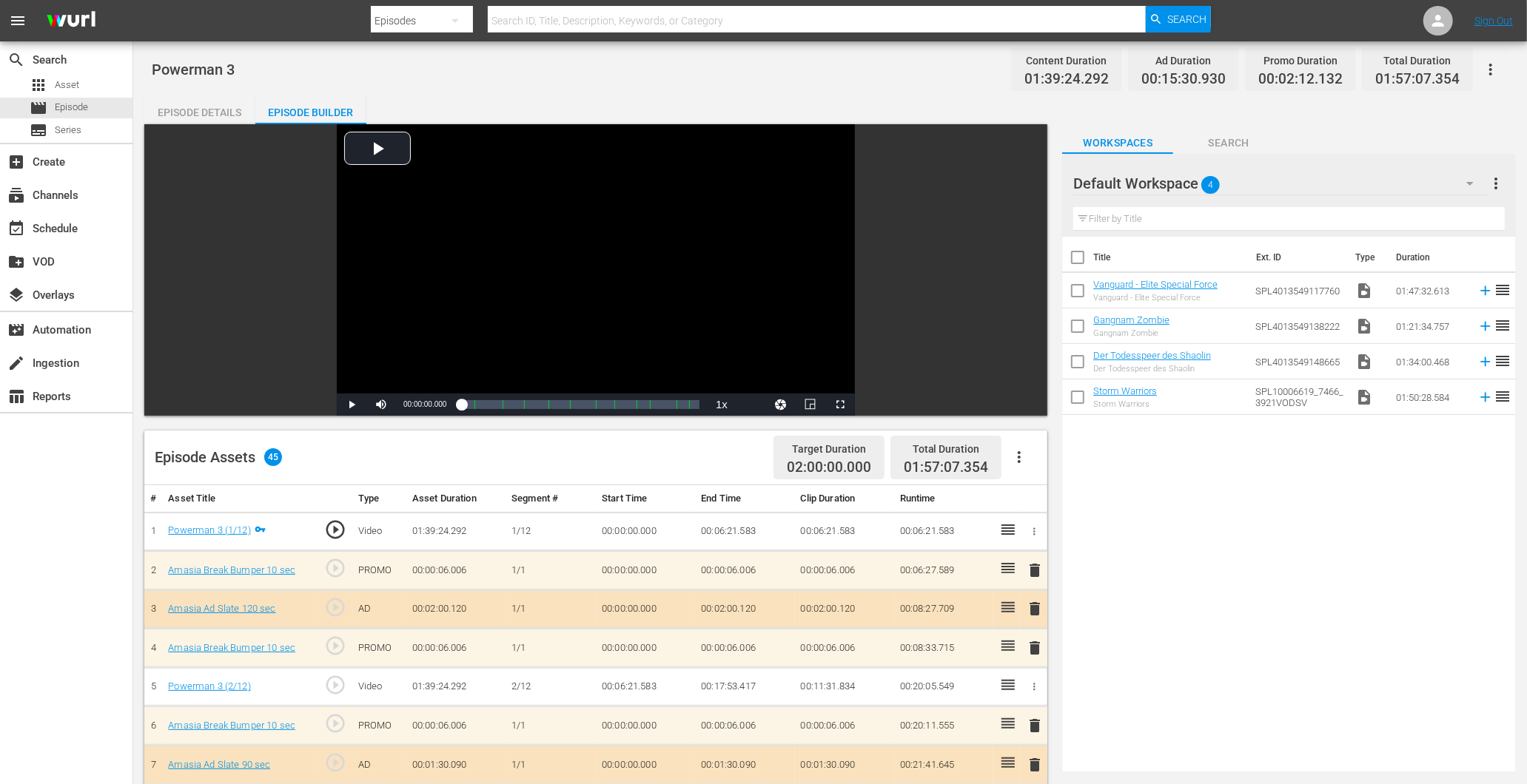
click at [226, 111] on div "Episode Details" at bounding box center [199, 112] width 111 height 35
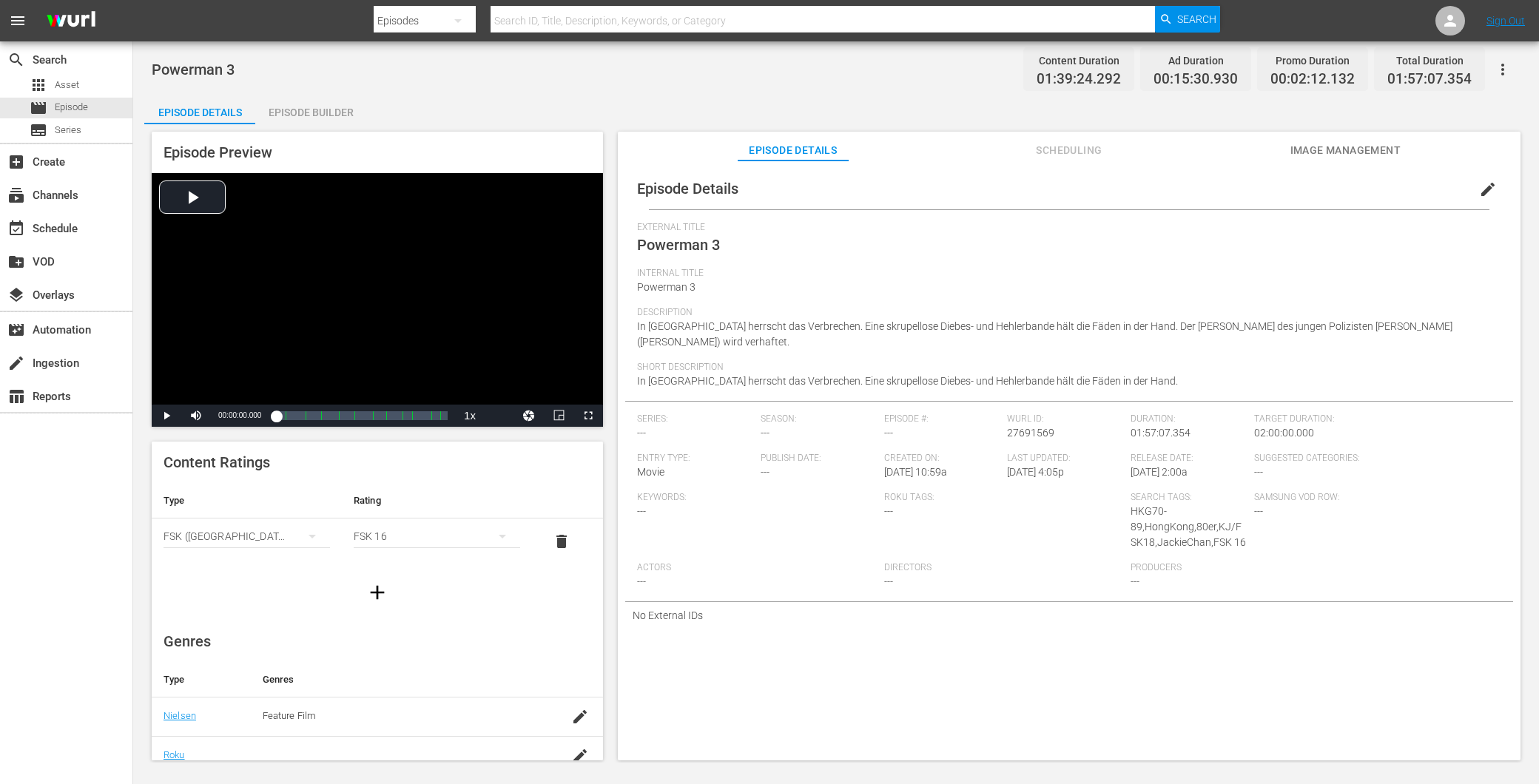
click at [1480, 190] on span "edit" at bounding box center [1488, 190] width 18 height 18
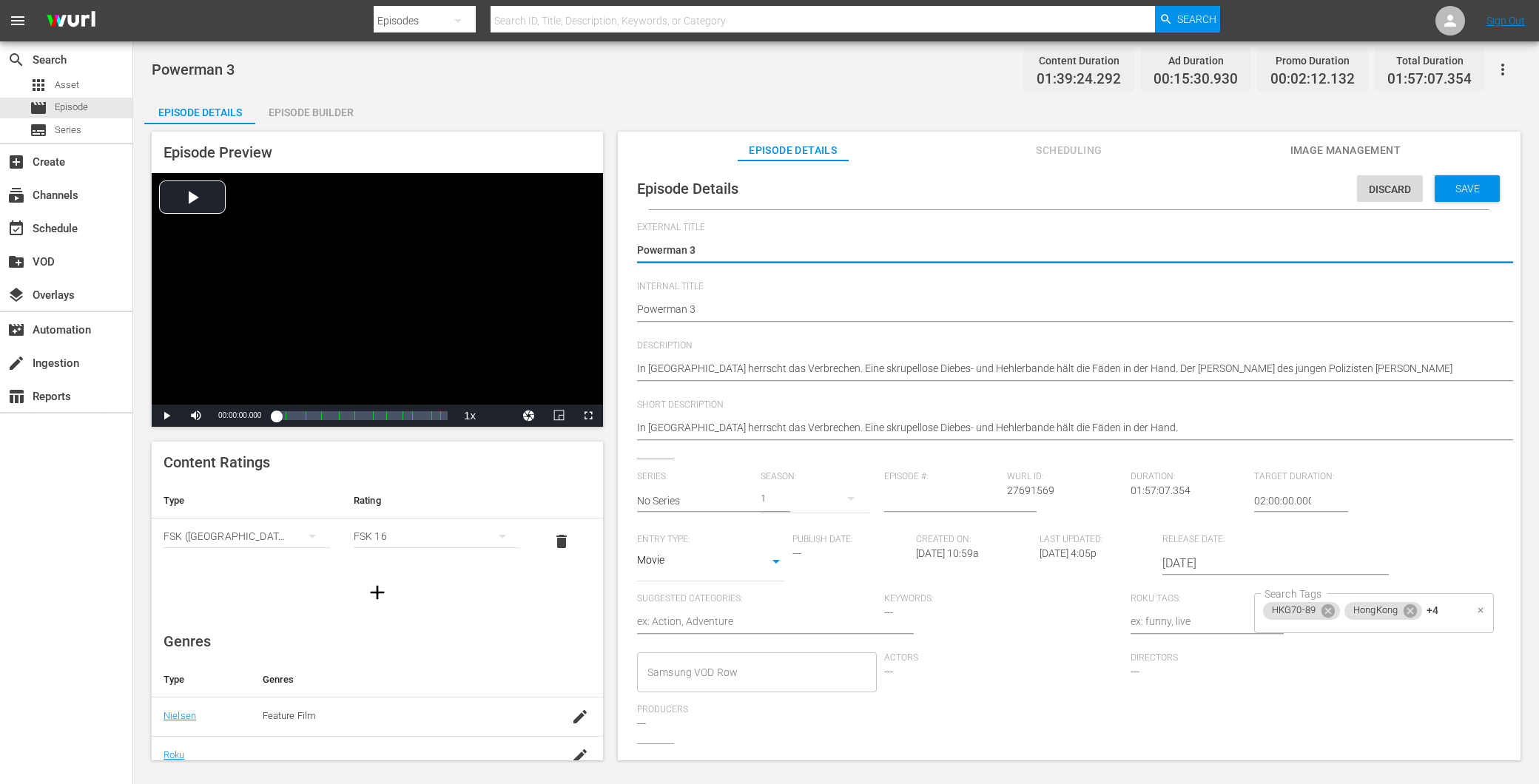
click at [1449, 607] on div "HKG70-89 HongKong +4 Search Tags" at bounding box center [1374, 613] width 240 height 40
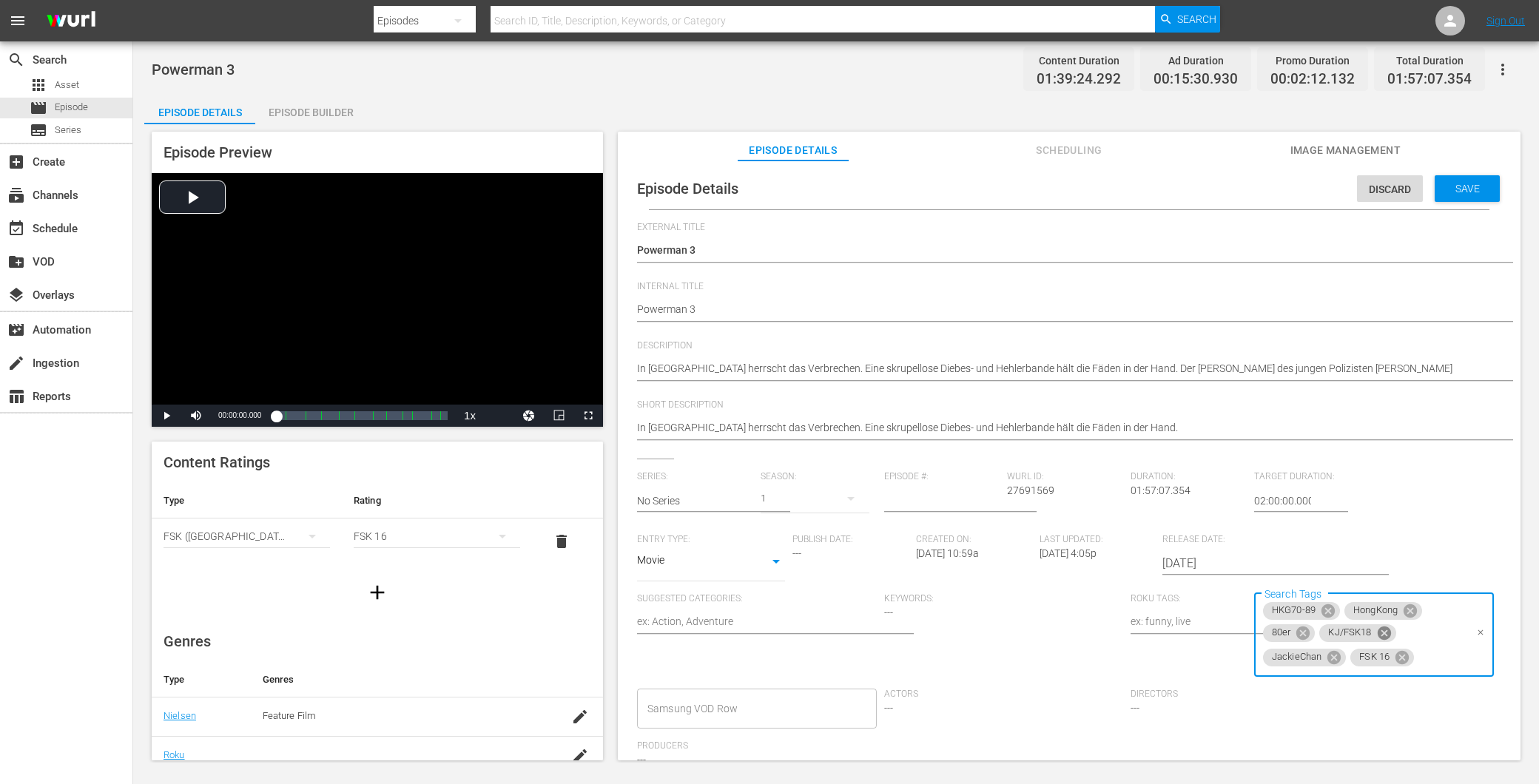
click at [1380, 632] on icon at bounding box center [1383, 632] width 13 height 13
click at [1458, 195] on div "Save" at bounding box center [1467, 189] width 65 height 27
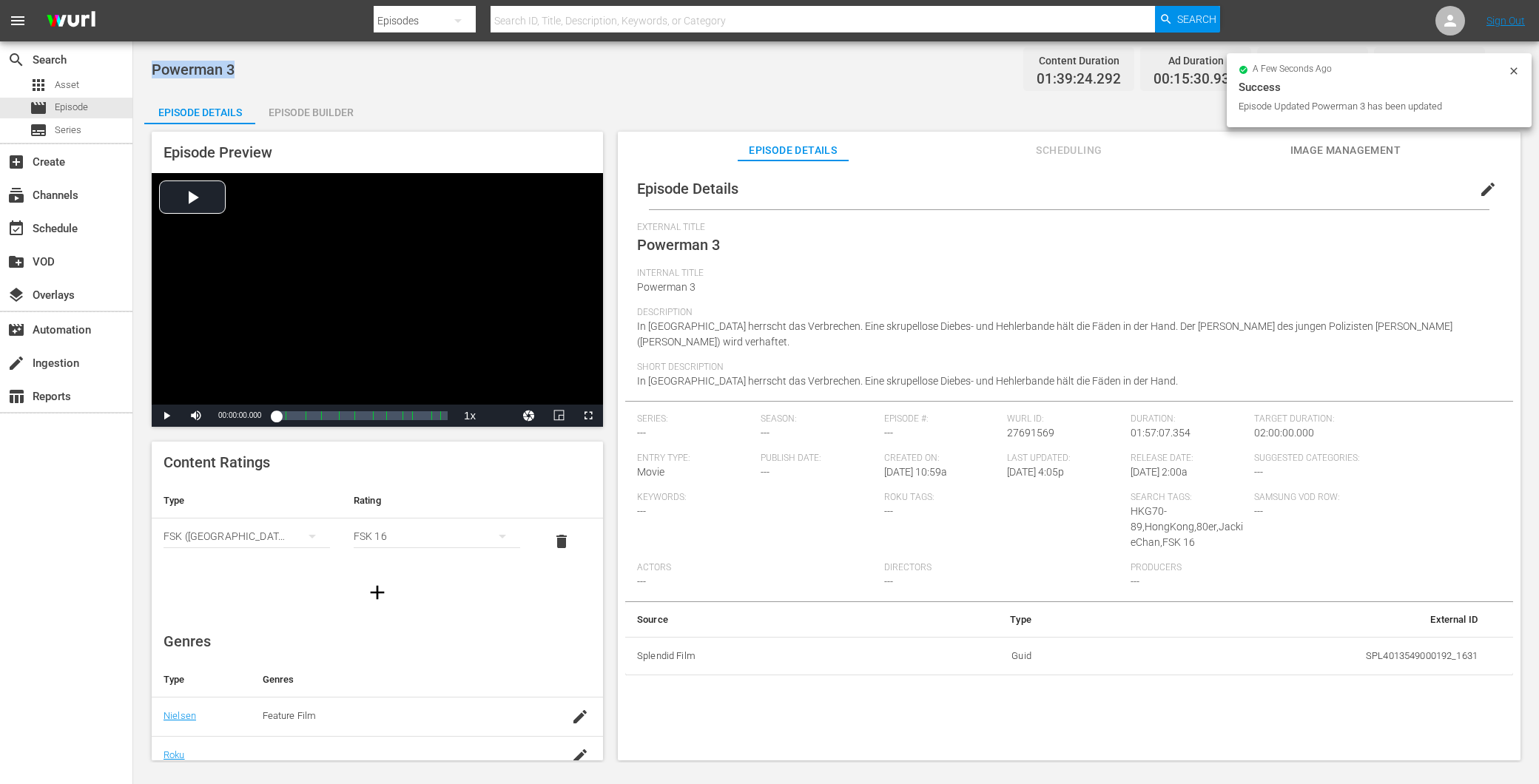
drag, startPoint x: 276, startPoint y: 71, endPoint x: 150, endPoint y: 69, distance: 126.0
click at [150, 69] on div "Powerman 3 Content Duration 01:39:24.292 Ad Duration 00:15:30.930 Promo Duratio…" at bounding box center [837, 401] width 1406 height 721
copy span "Powerman 3"
click at [322, 113] on div "Episode Builder" at bounding box center [310, 112] width 111 height 35
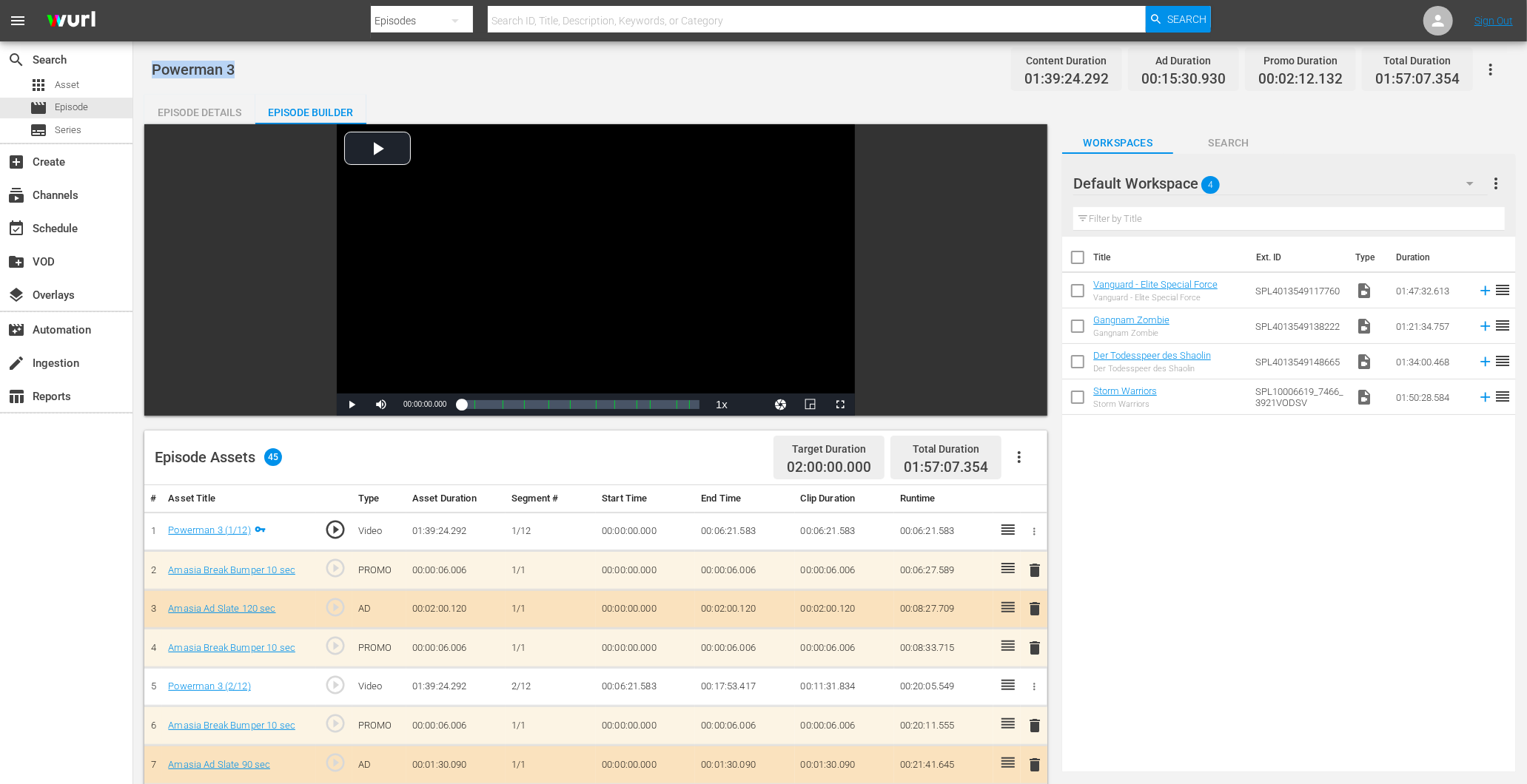
click at [268, 69] on div "Powerman 3 Content Duration 01:39:24.292 Ad Duration 00:15:30.930 Promo Duratio…" at bounding box center [830, 69] width 1356 height 34
click at [227, 103] on div "Episode Details" at bounding box center [199, 112] width 111 height 35
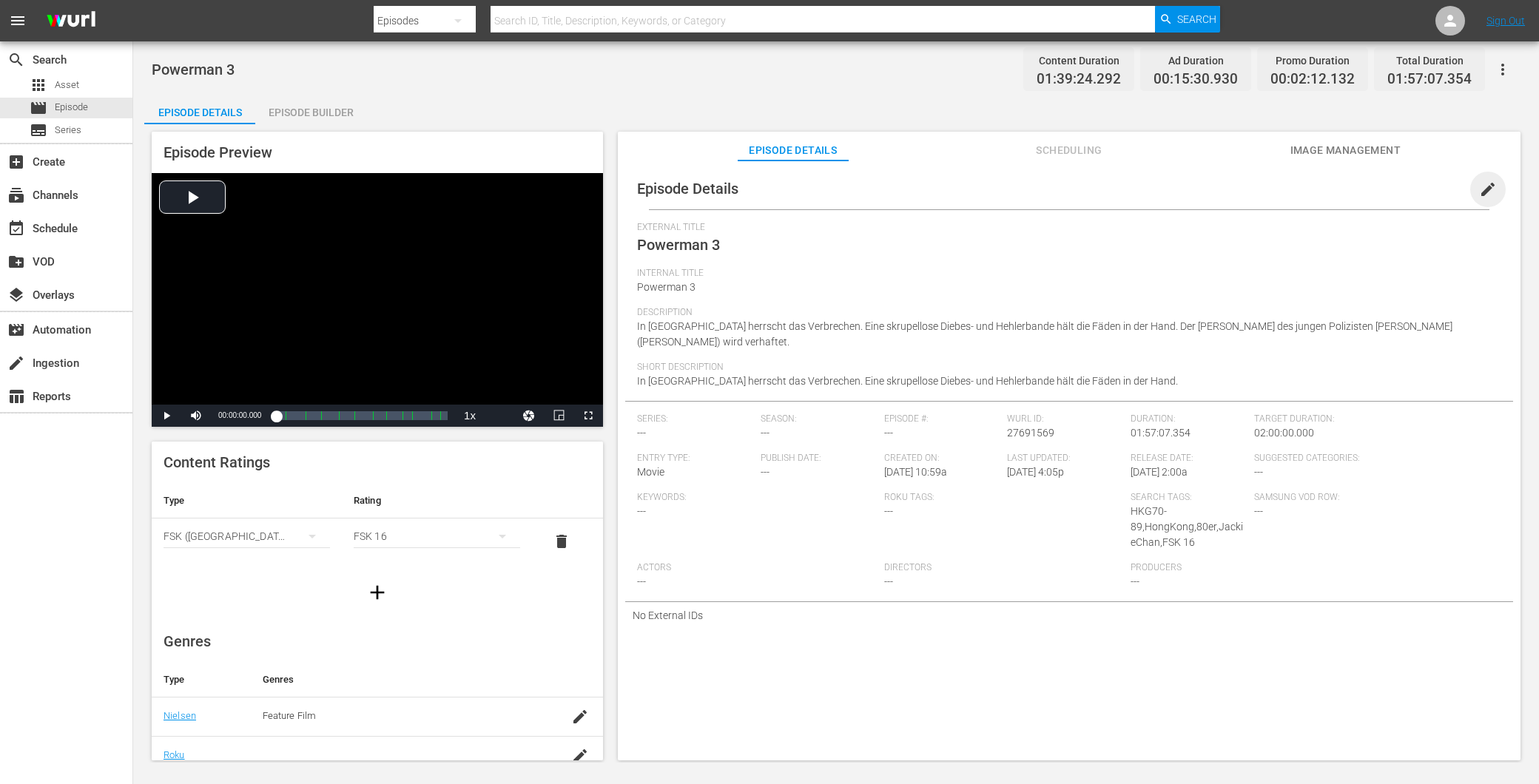
click at [1480, 181] on span "edit" at bounding box center [1488, 190] width 18 height 18
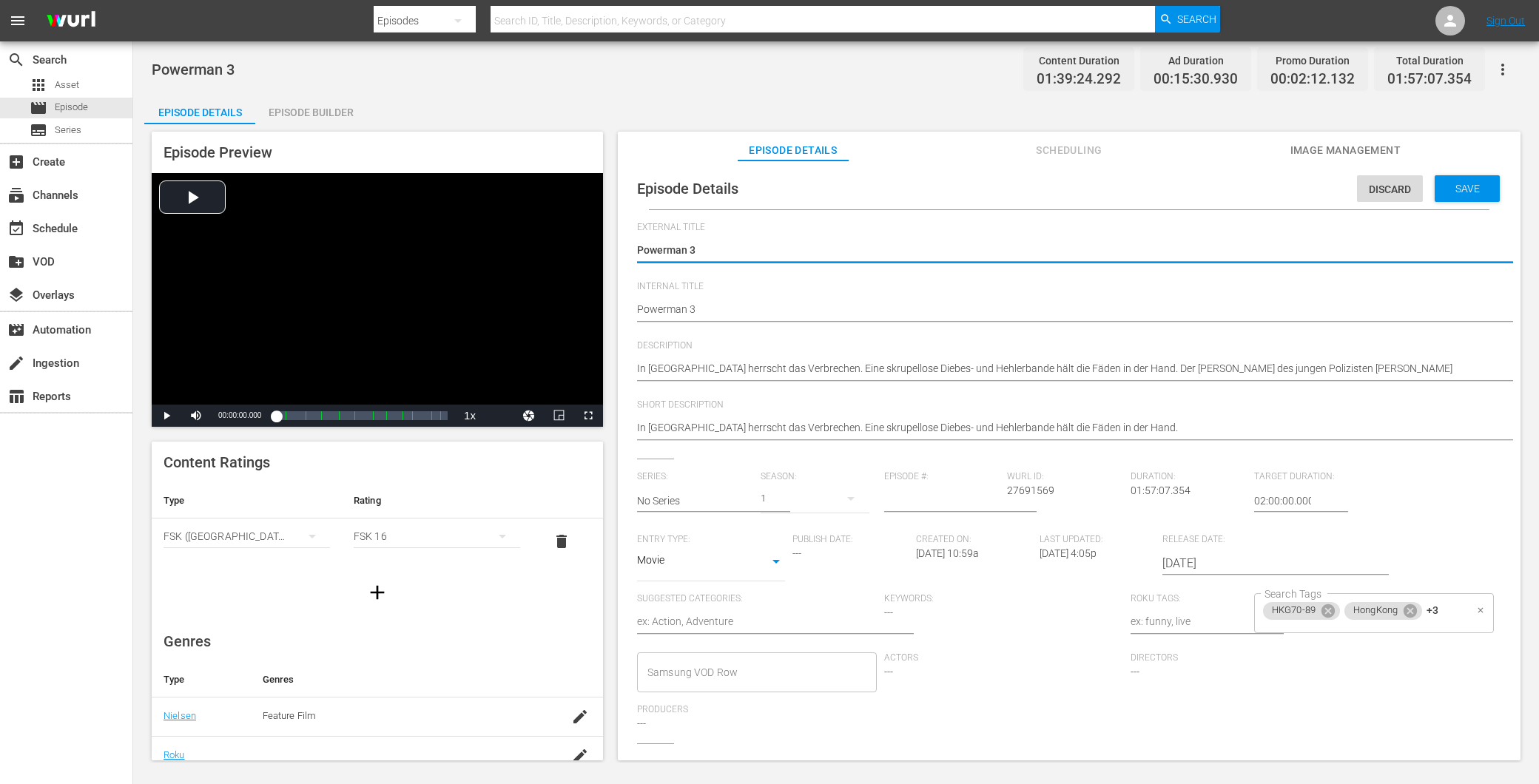
click at [1437, 605] on div "HKG70-89 HongKong +3 Search Tags" at bounding box center [1374, 613] width 240 height 40
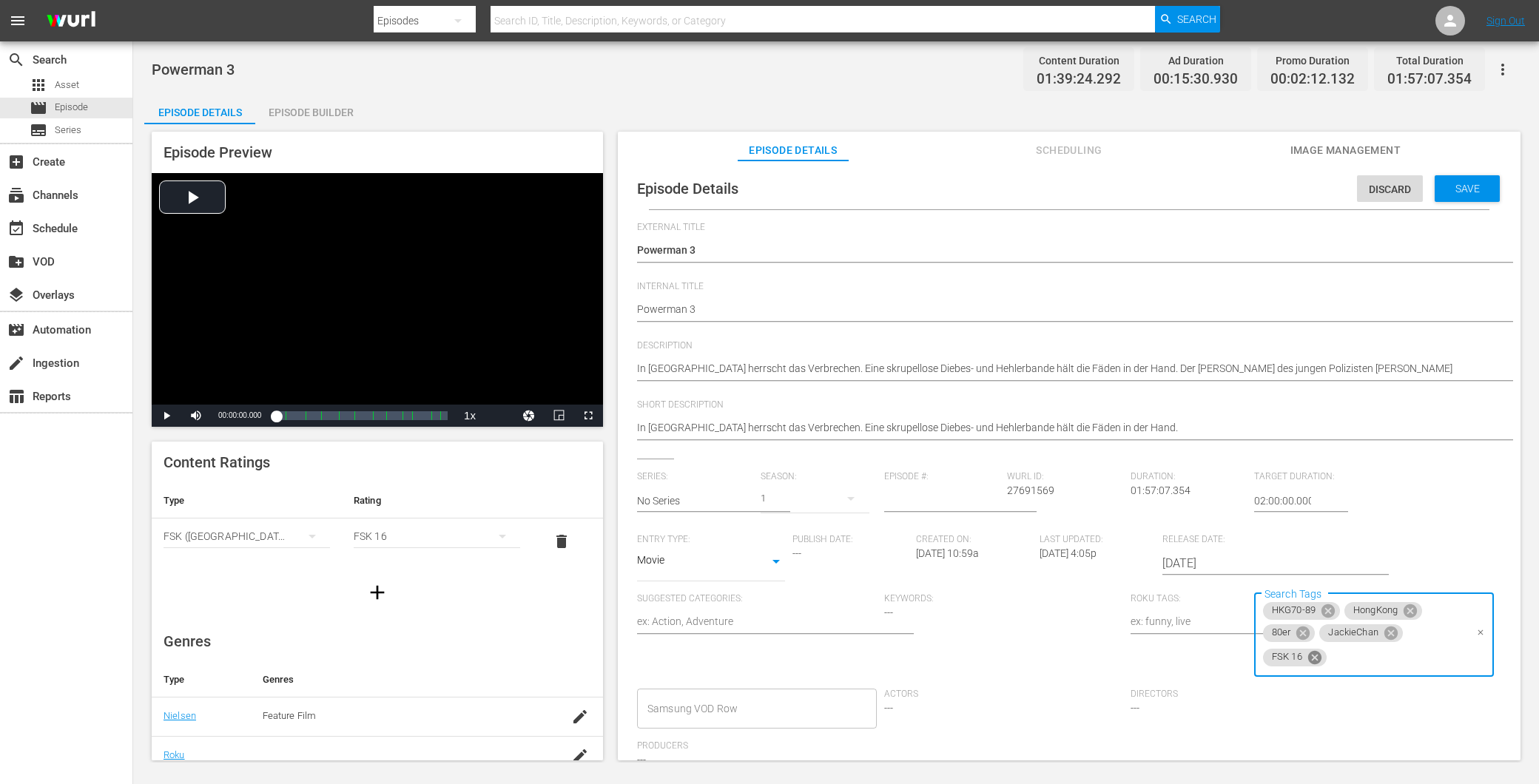
click at [1310, 659] on icon at bounding box center [1314, 656] width 13 height 13
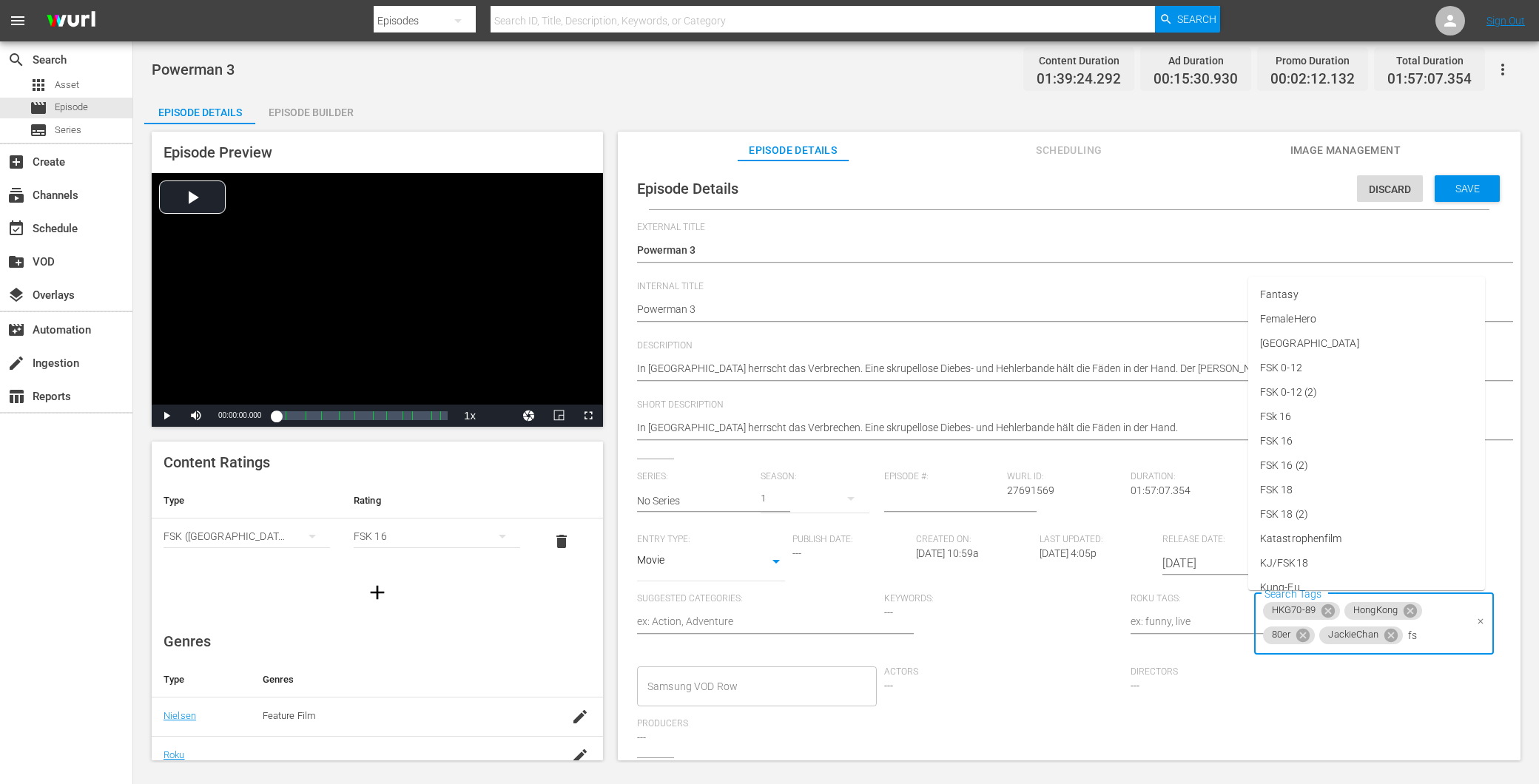
type input "fsk"
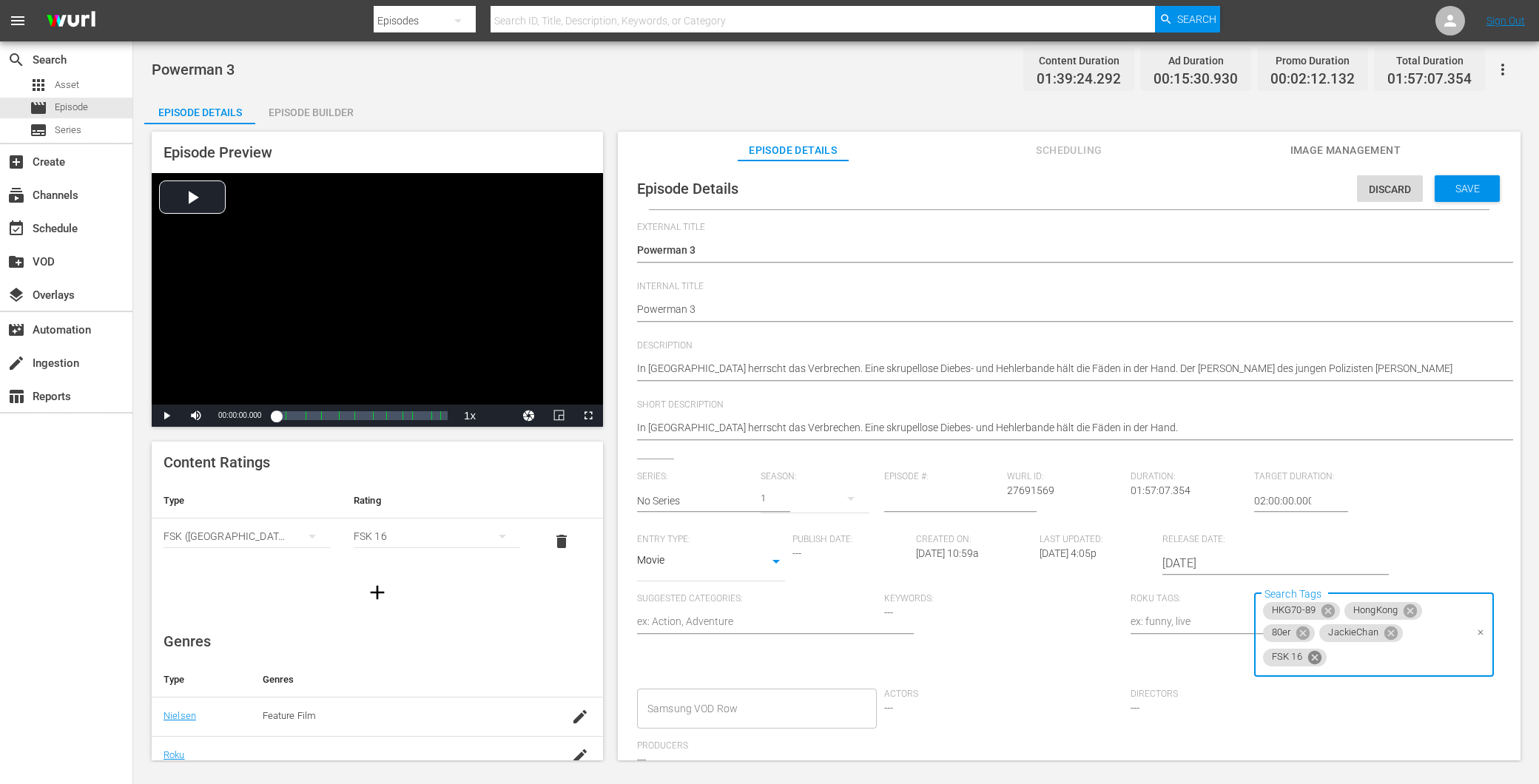
click at [1310, 663] on icon at bounding box center [1314, 656] width 13 height 13
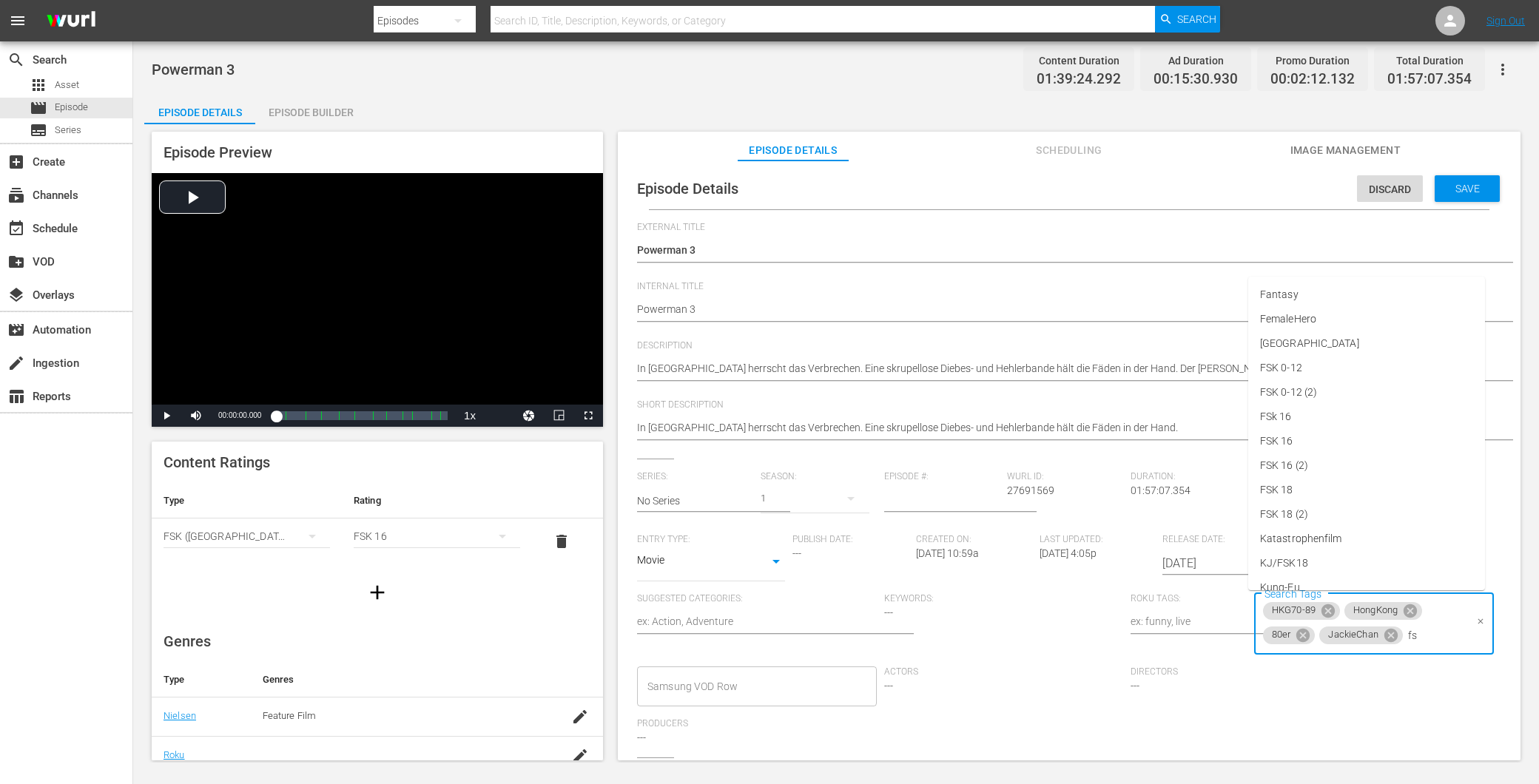
type input "fsk"
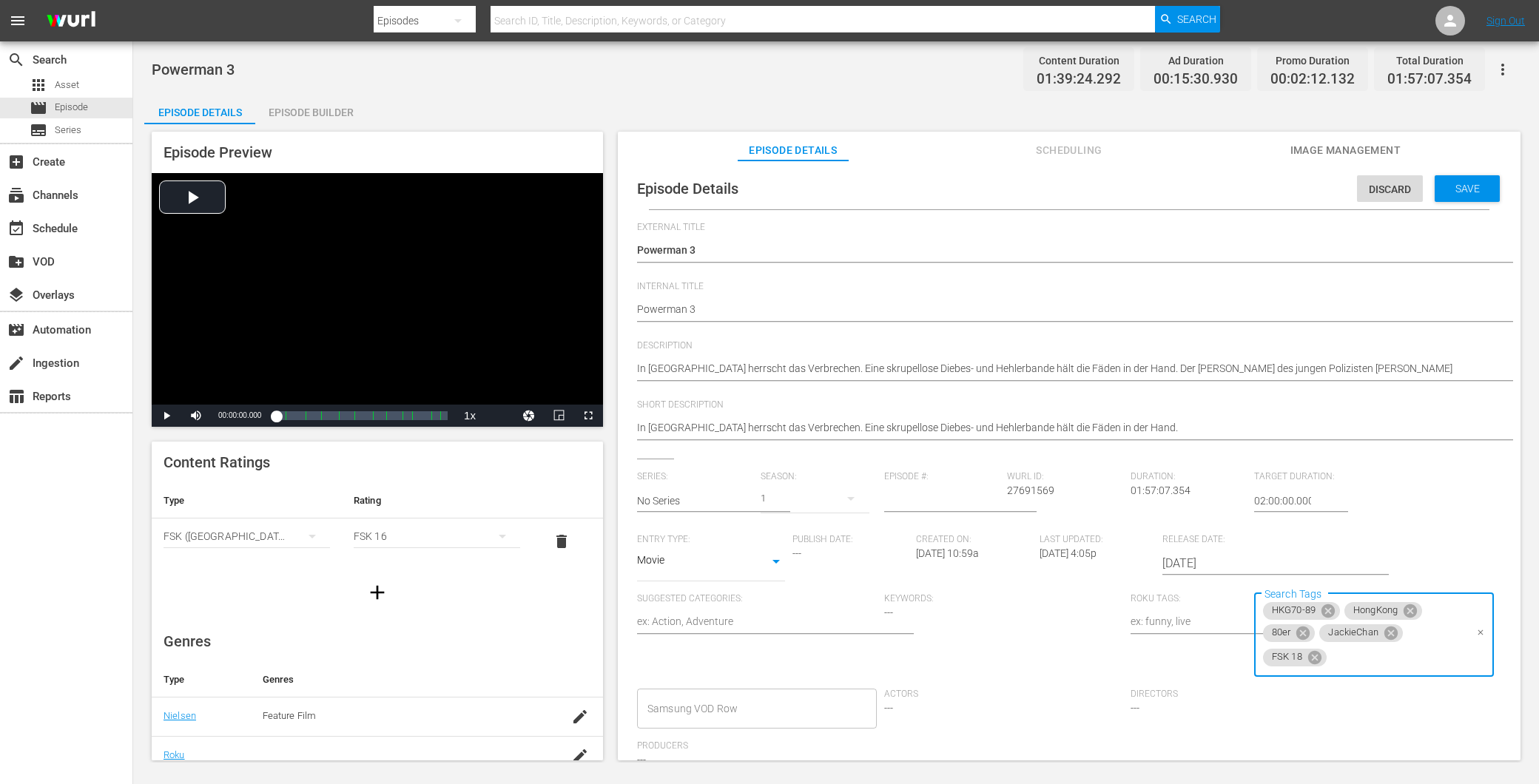
click at [398, 543] on div "FSK 16" at bounding box center [437, 537] width 166 height 41
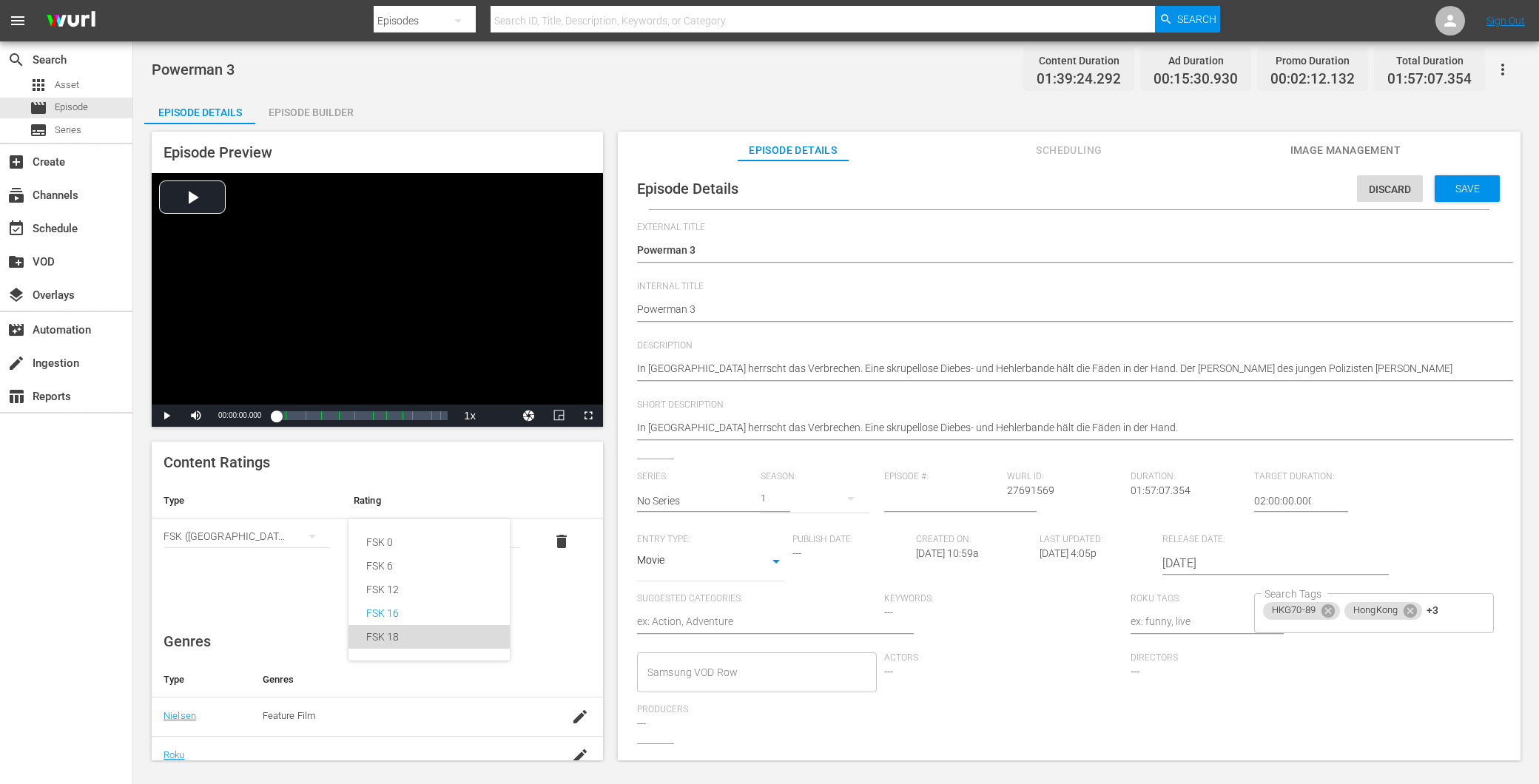
click at [427, 638] on div "FSK 18" at bounding box center [429, 637] width 126 height 23
click at [1439, 619] on div "HKG70-89 HongKong +3 Search Tags" at bounding box center [1374, 613] width 240 height 40
drag, startPoint x: 1455, startPoint y: 184, endPoint x: 1429, endPoint y: 217, distance: 42.0
click at [1455, 185] on span "Save" at bounding box center [1468, 189] width 48 height 12
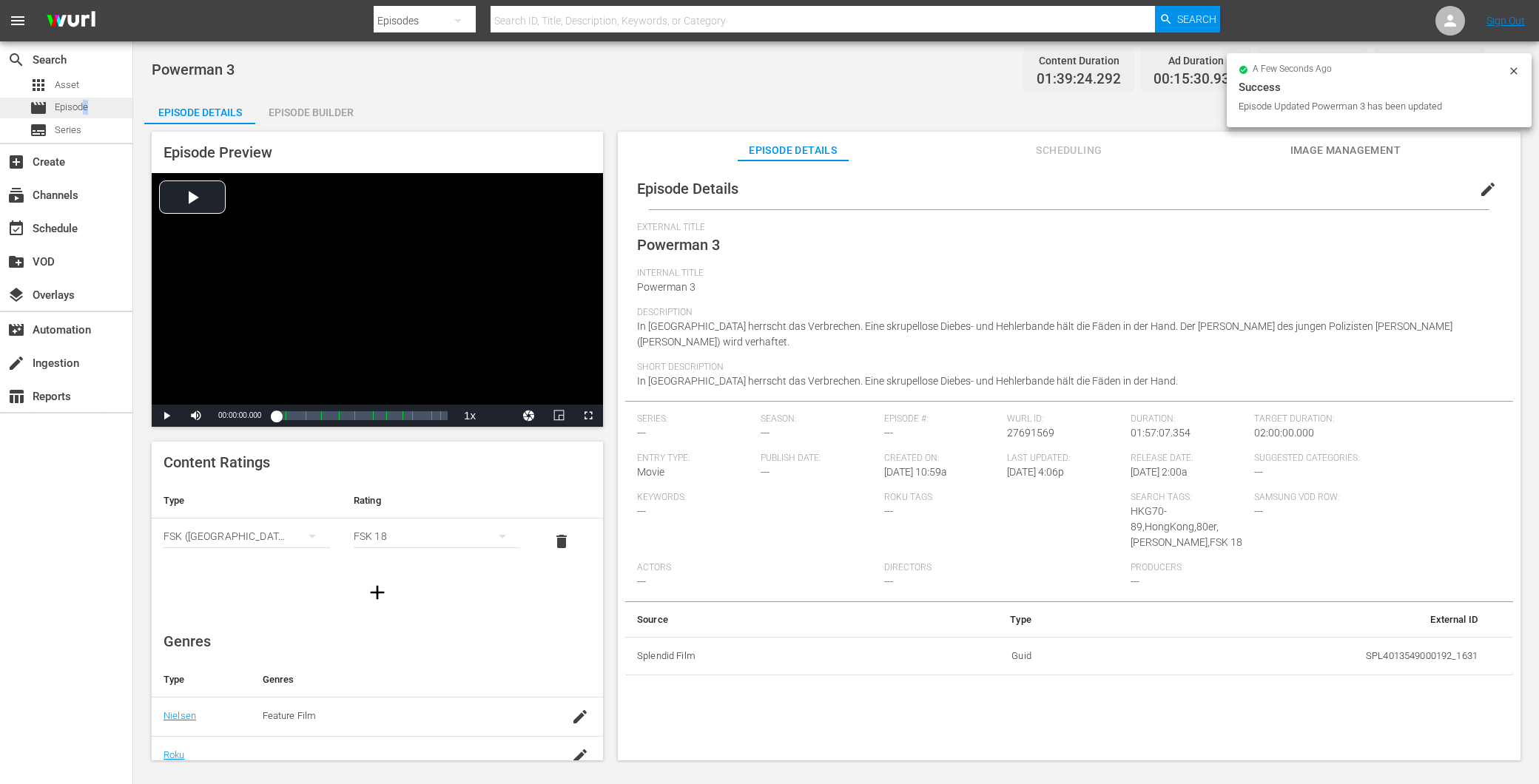
click at [86, 105] on span "Episode" at bounding box center [72, 107] width 34 height 15
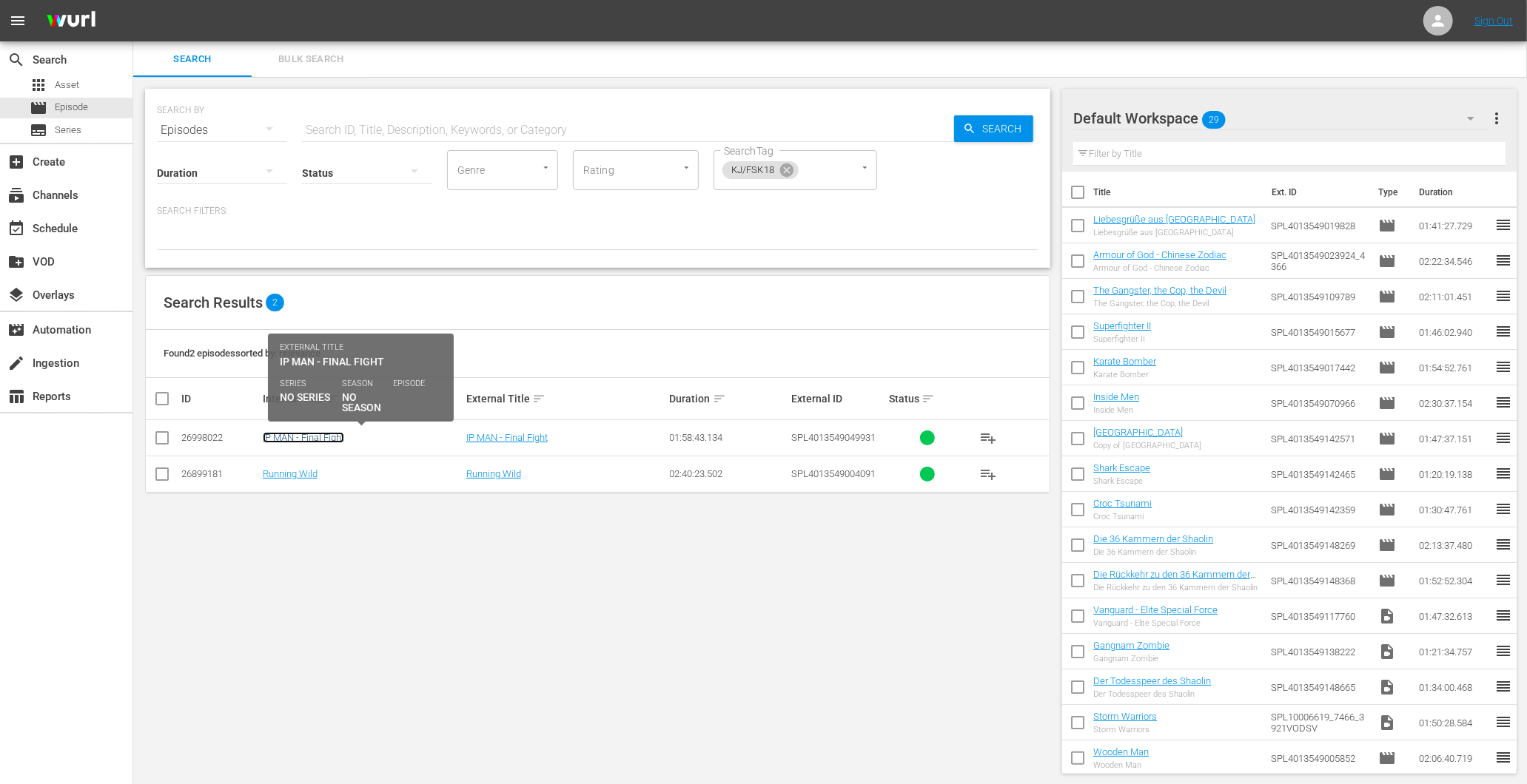
click at [321, 437] on link "IP MAN - Final Fight" at bounding box center [303, 438] width 81 height 11
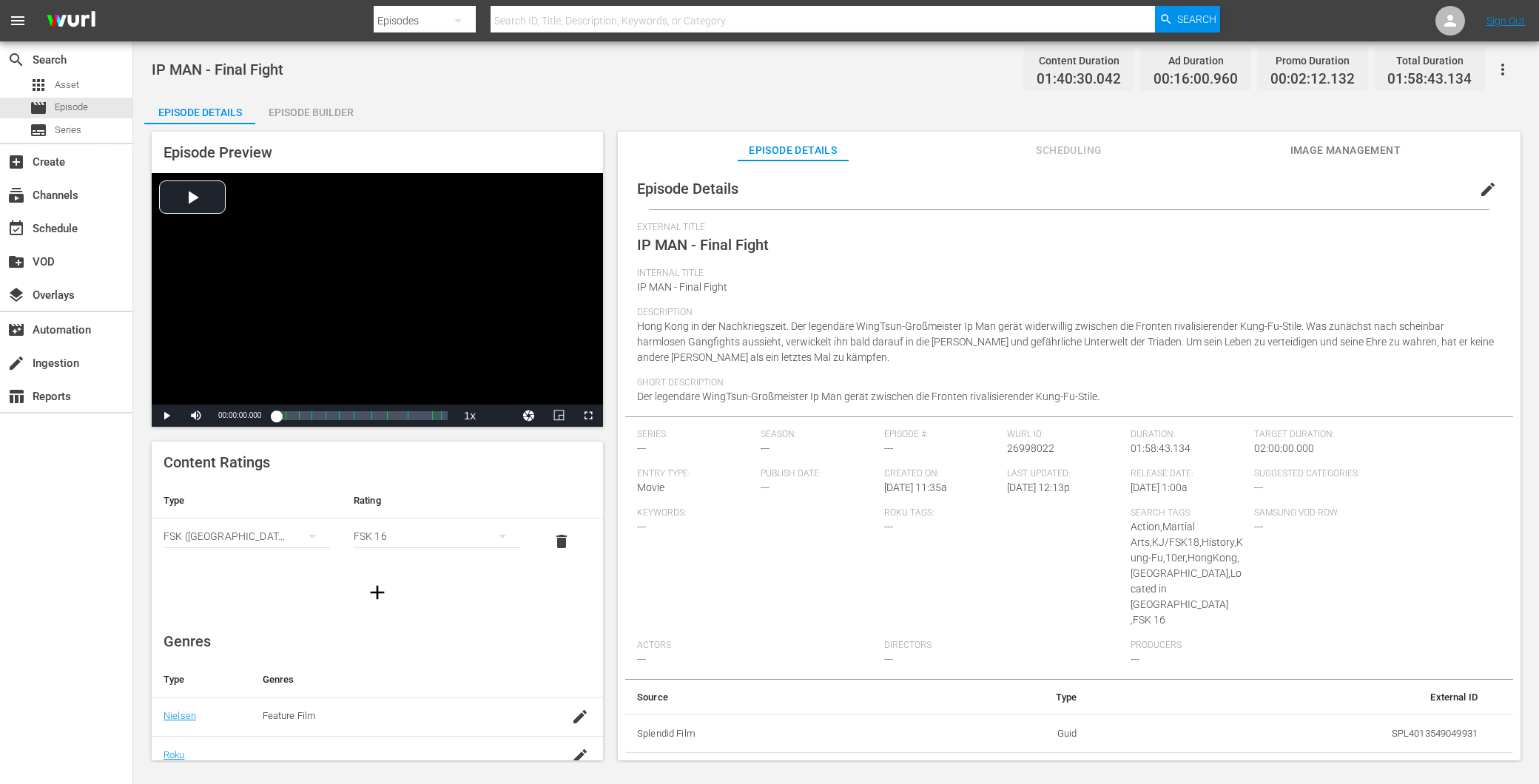
click at [1152, 593] on span "Action,Martial Arts,KJ/FSK18,History,Kung-Fu,10er,HongKong,DonnieYen,Located in…" at bounding box center [1187, 574] width 113 height 105
click at [1480, 190] on span "edit" at bounding box center [1488, 190] width 18 height 18
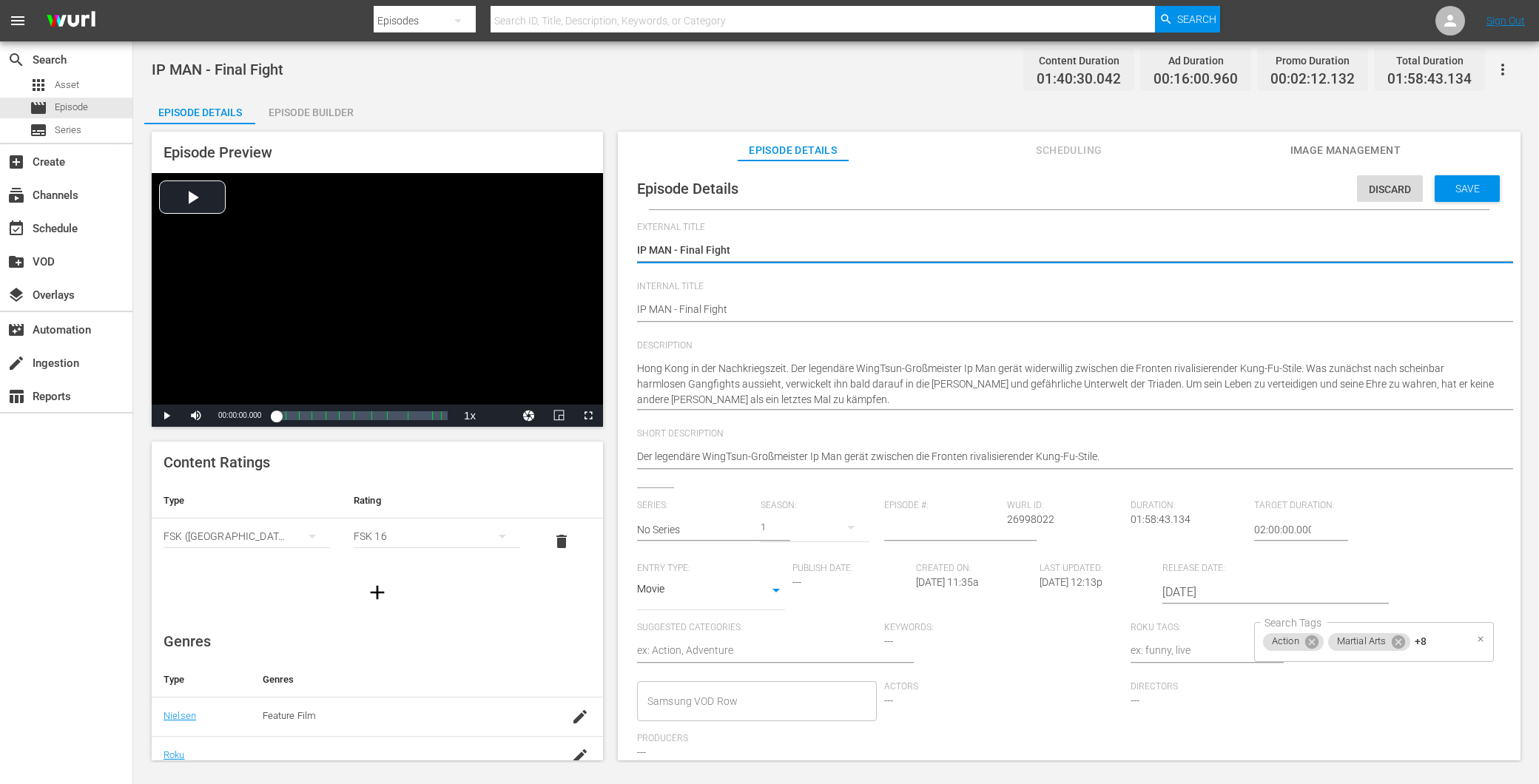
drag, startPoint x: 1419, startPoint y: 632, endPoint x: 1408, endPoint y: 637, distance: 12.1
click at [1418, 632] on div "Action Martial Arts +8 Search Tags" at bounding box center [1374, 642] width 240 height 40
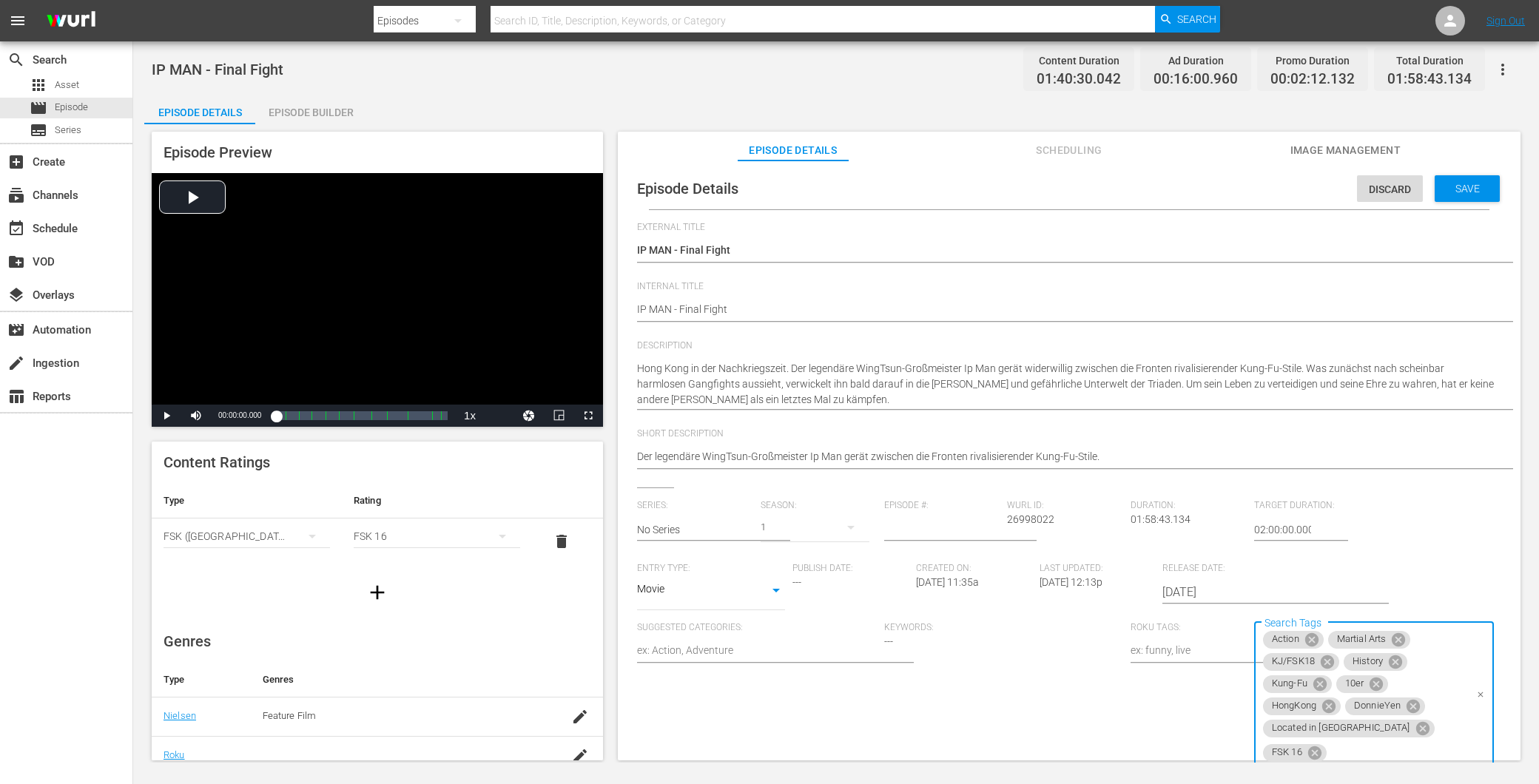
scroll to position [165, 0]
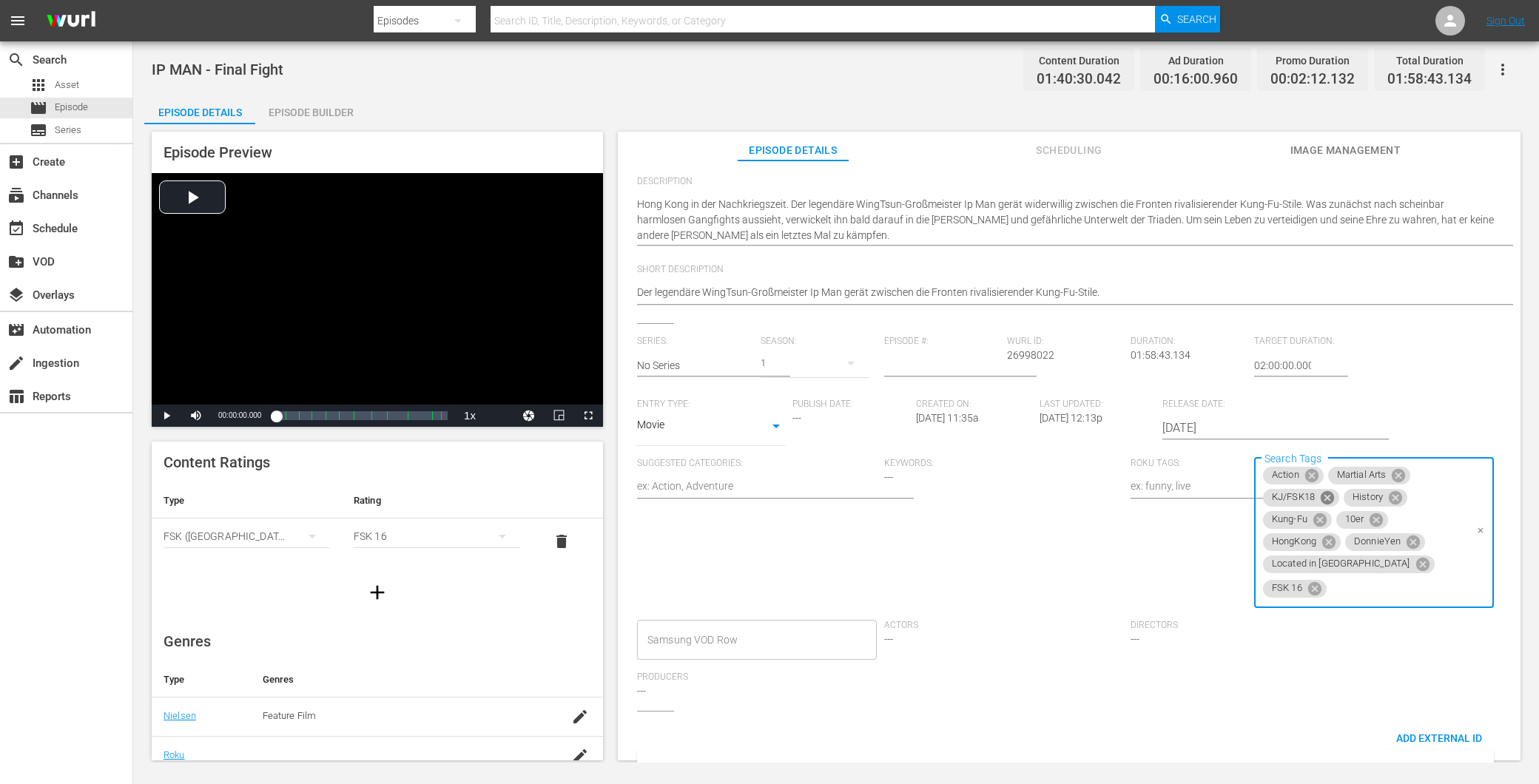
click at [1329, 495] on icon at bounding box center [1327, 498] width 16 height 16
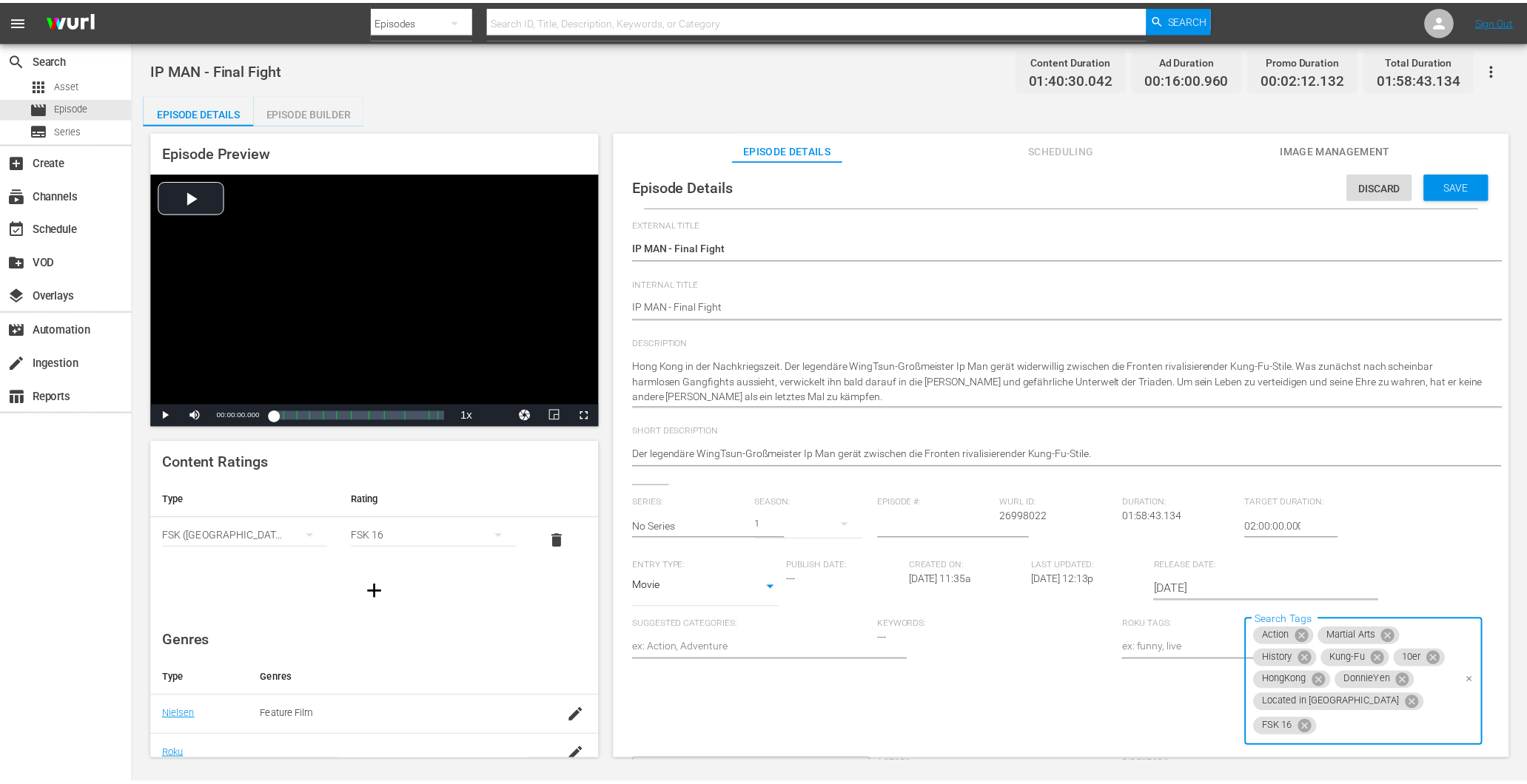
scroll to position [0, 0]
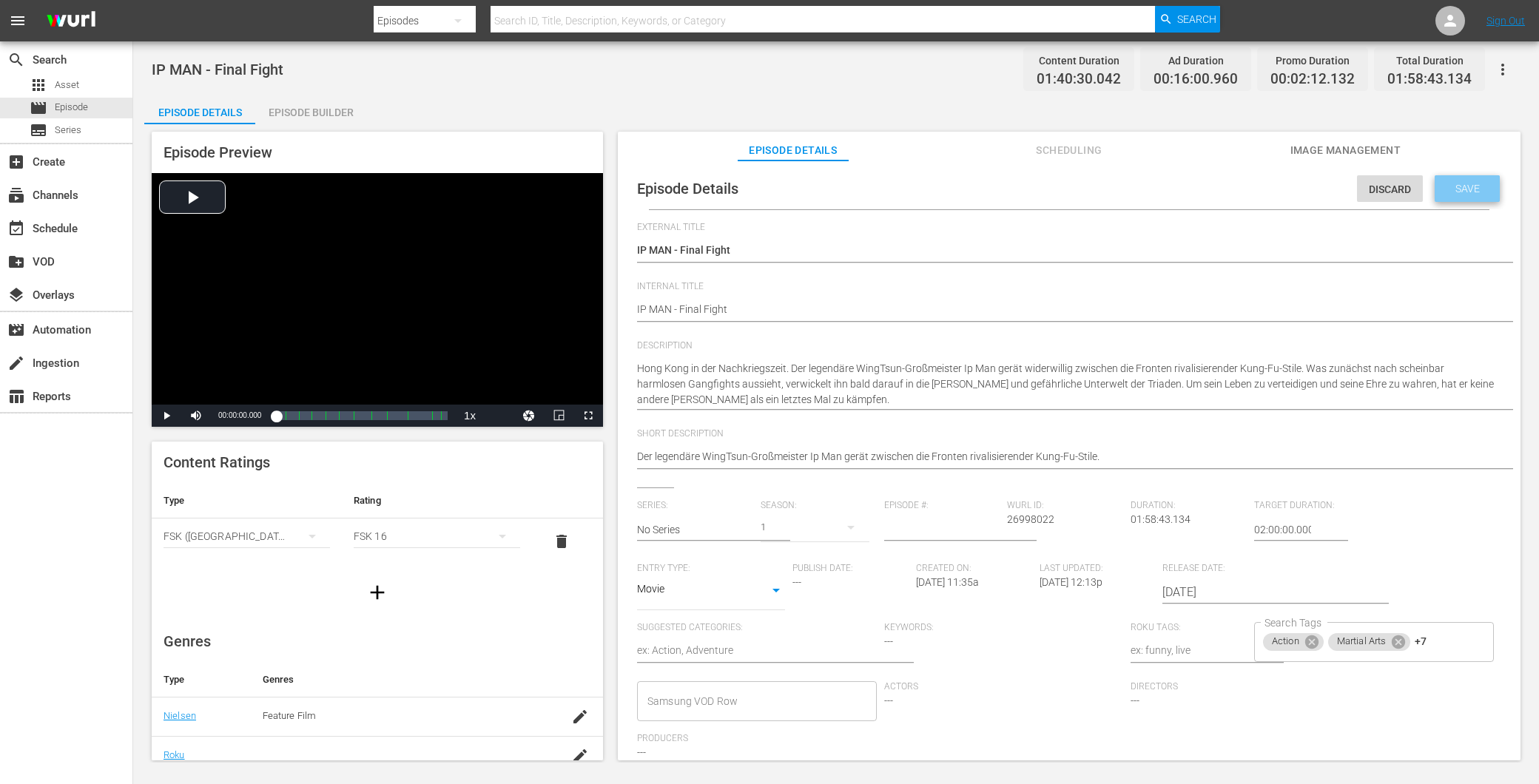
click at [1470, 189] on span "Save" at bounding box center [1468, 189] width 48 height 12
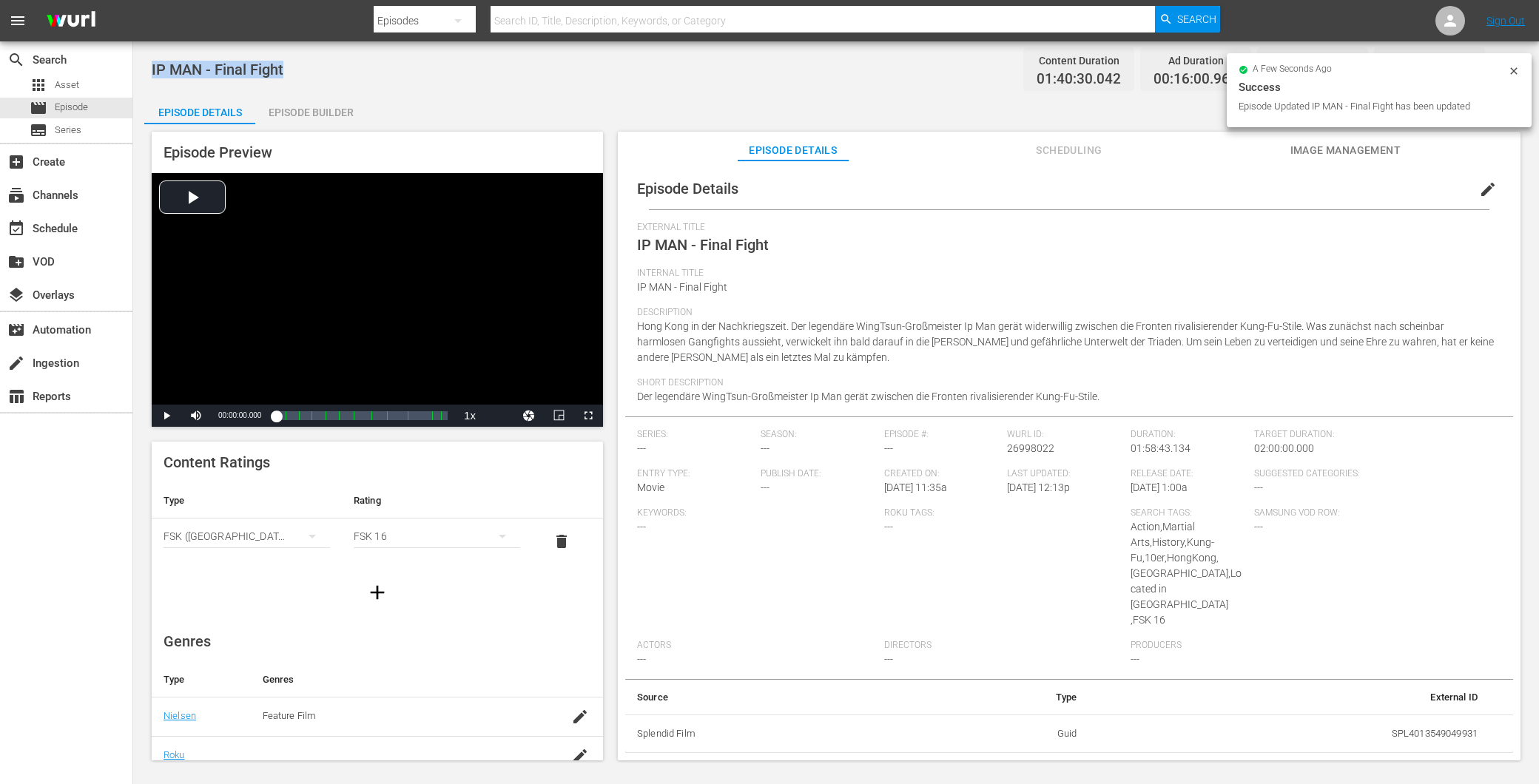
drag, startPoint x: 183, startPoint y: 64, endPoint x: 302, endPoint y: 65, distance: 119.0
click at [302, 65] on div "IP MAN - Final Fight Content Duration 01:40:30.042 Ad Duration 00:16:00.960 Pro…" at bounding box center [837, 401] width 1406 height 721
copy span "IP MAN - Final Fight"
click at [1324, 153] on span "Image Management" at bounding box center [1345, 150] width 111 height 18
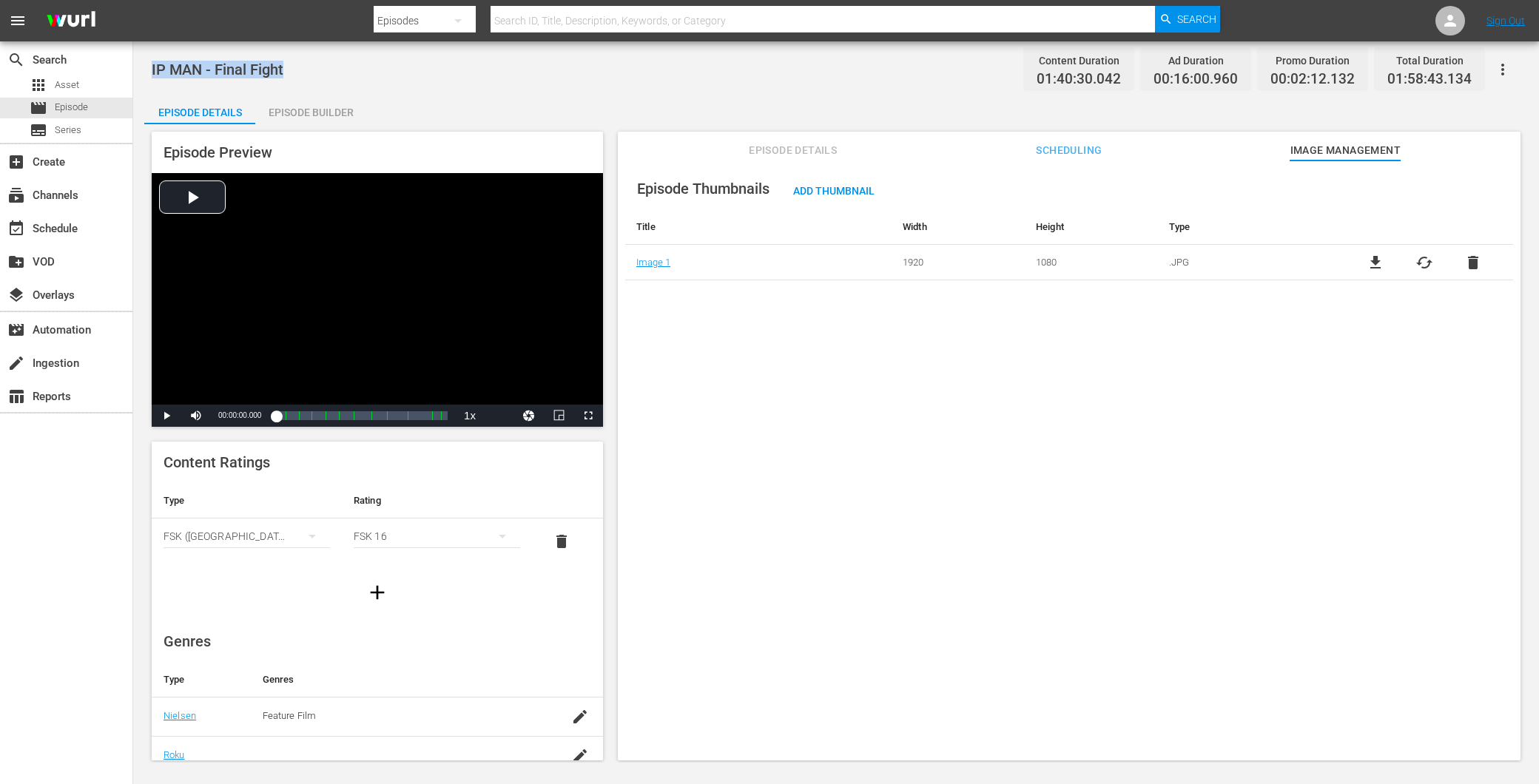
click at [1073, 146] on span "Scheduling" at bounding box center [1069, 150] width 111 height 18
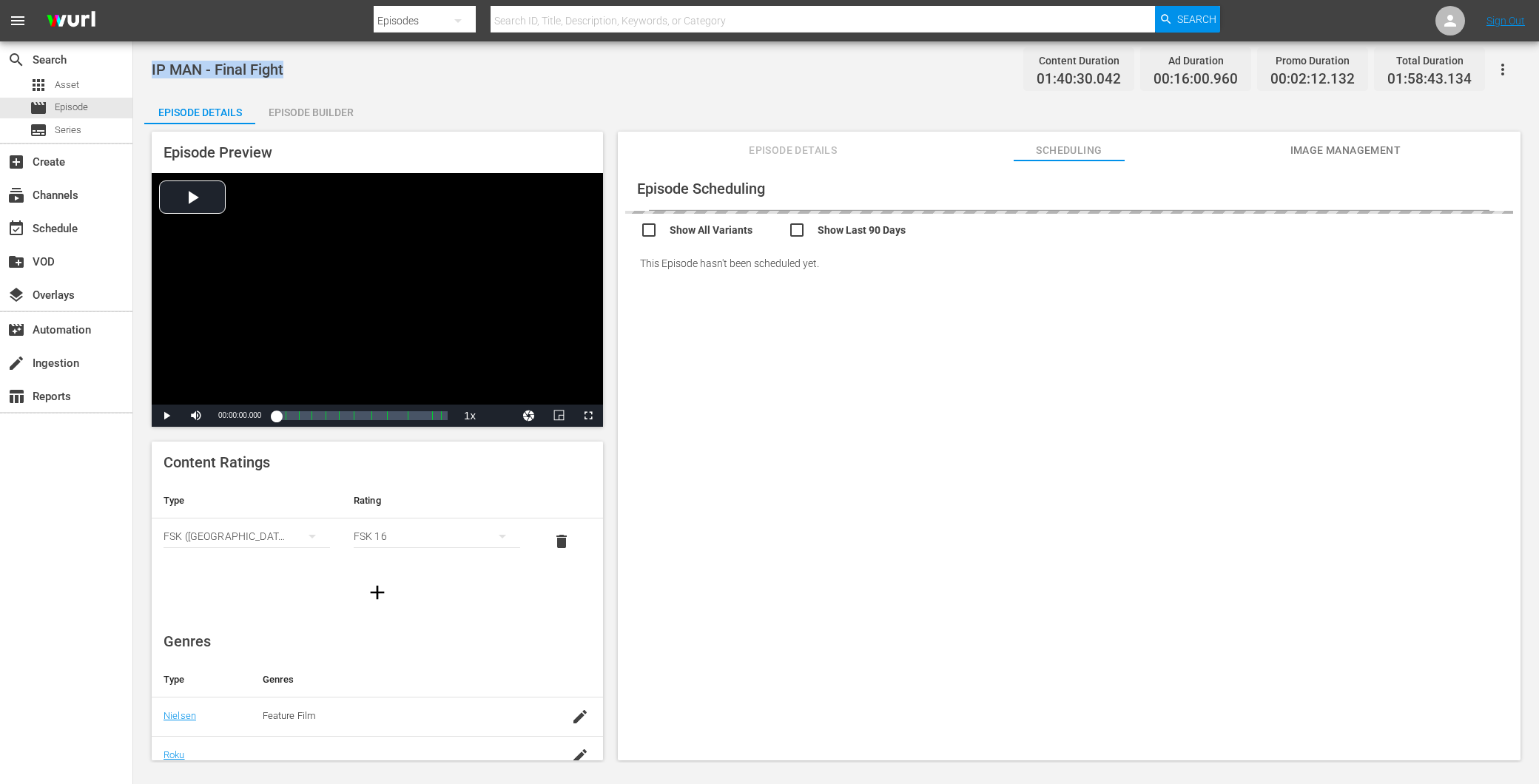
click at [797, 145] on span "Episode Details" at bounding box center [793, 150] width 111 height 18
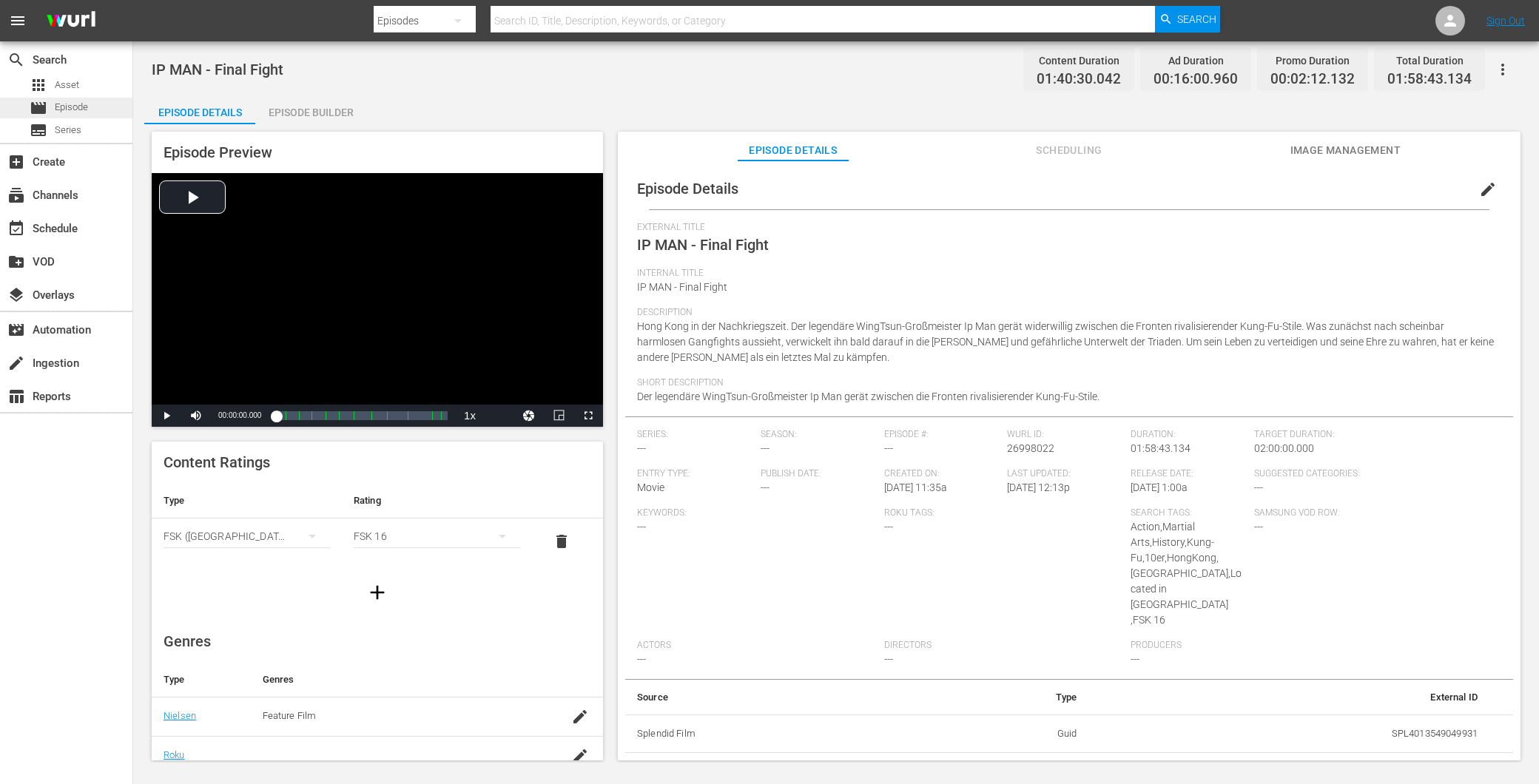
click at [92, 98] on div "movie Episode" at bounding box center [66, 108] width 133 height 21
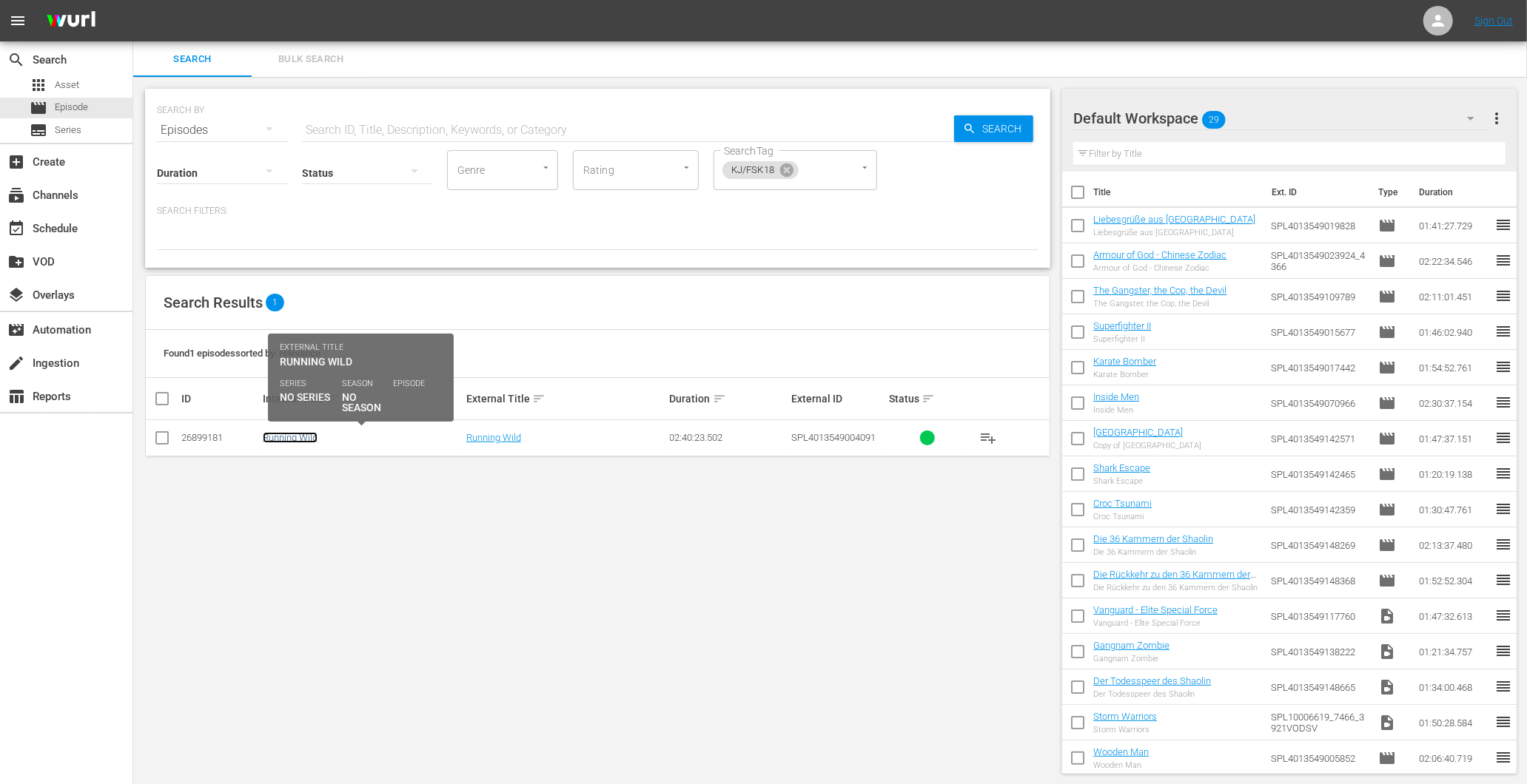
click at [294, 441] on link "Running Wild" at bounding box center [290, 438] width 55 height 11
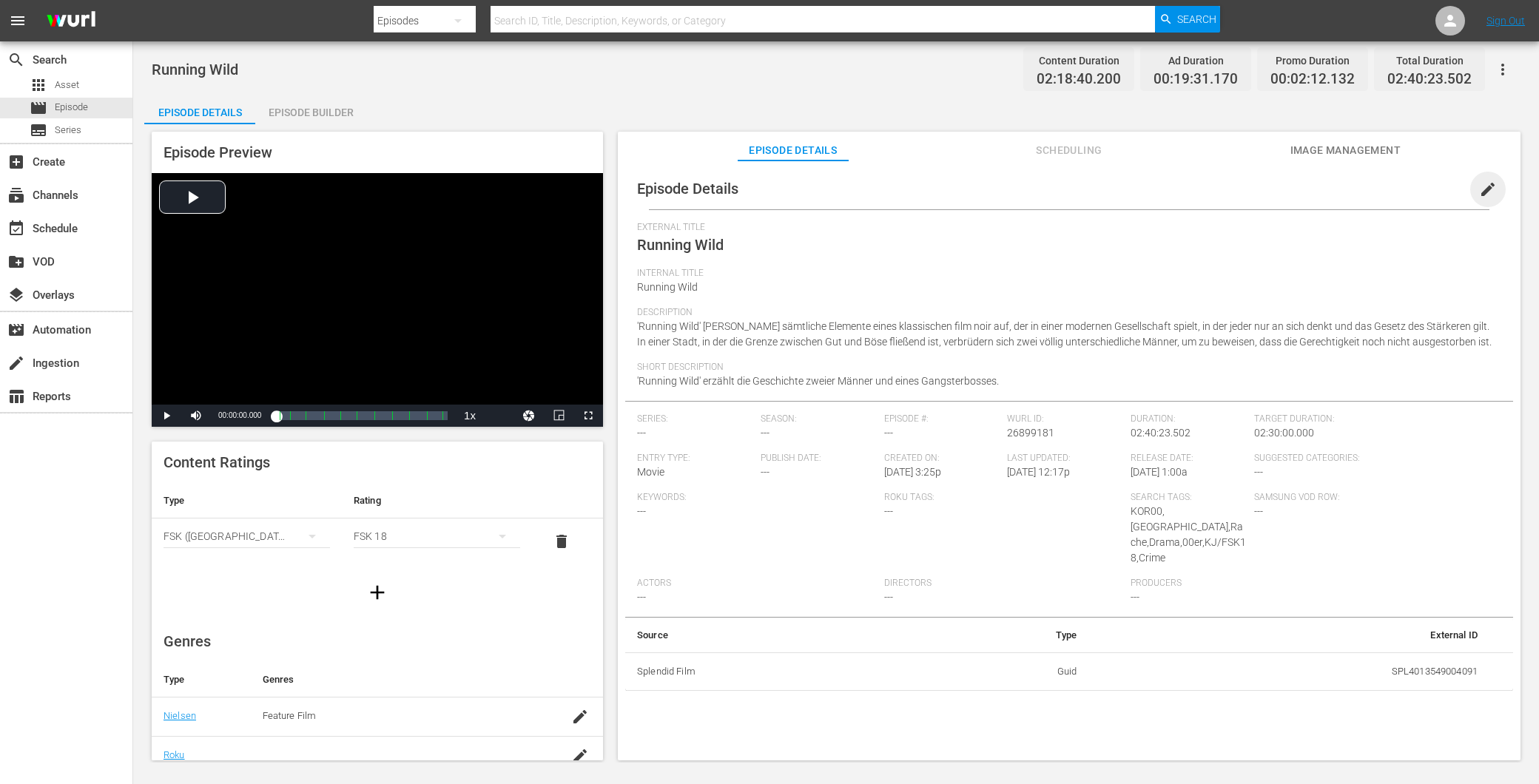
click at [1480, 190] on span "edit" at bounding box center [1488, 190] width 18 height 18
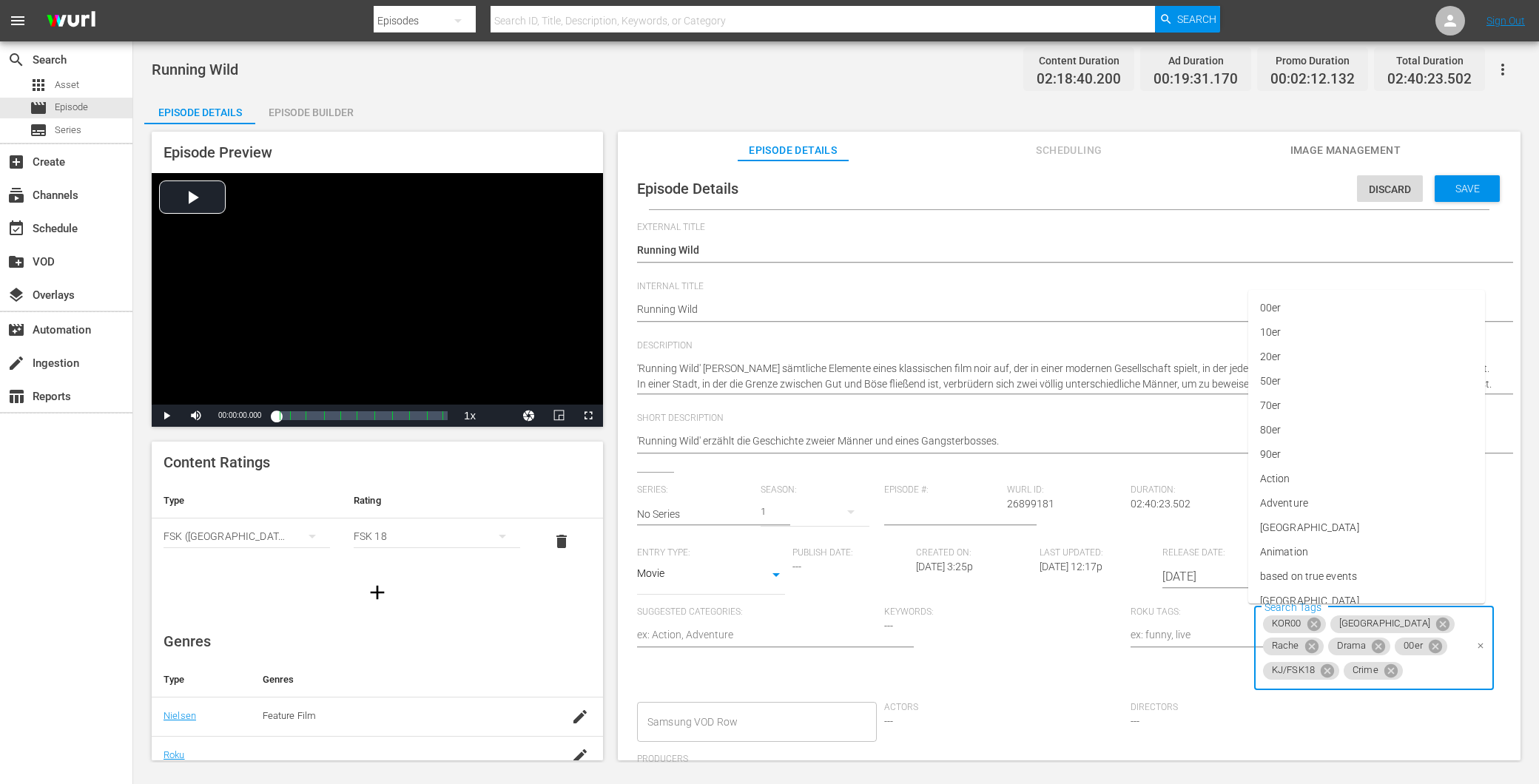
click at [1409, 623] on div "KOR00 Korea Rache Drama 00er KJ/FSK18 Crime Search Tags" at bounding box center [1374, 649] width 240 height 84
click at [1321, 675] on icon at bounding box center [1327, 669] width 13 height 13
click at [1370, 674] on input "Search Tags" at bounding box center [1394, 670] width 140 height 27
type input "Fsk"
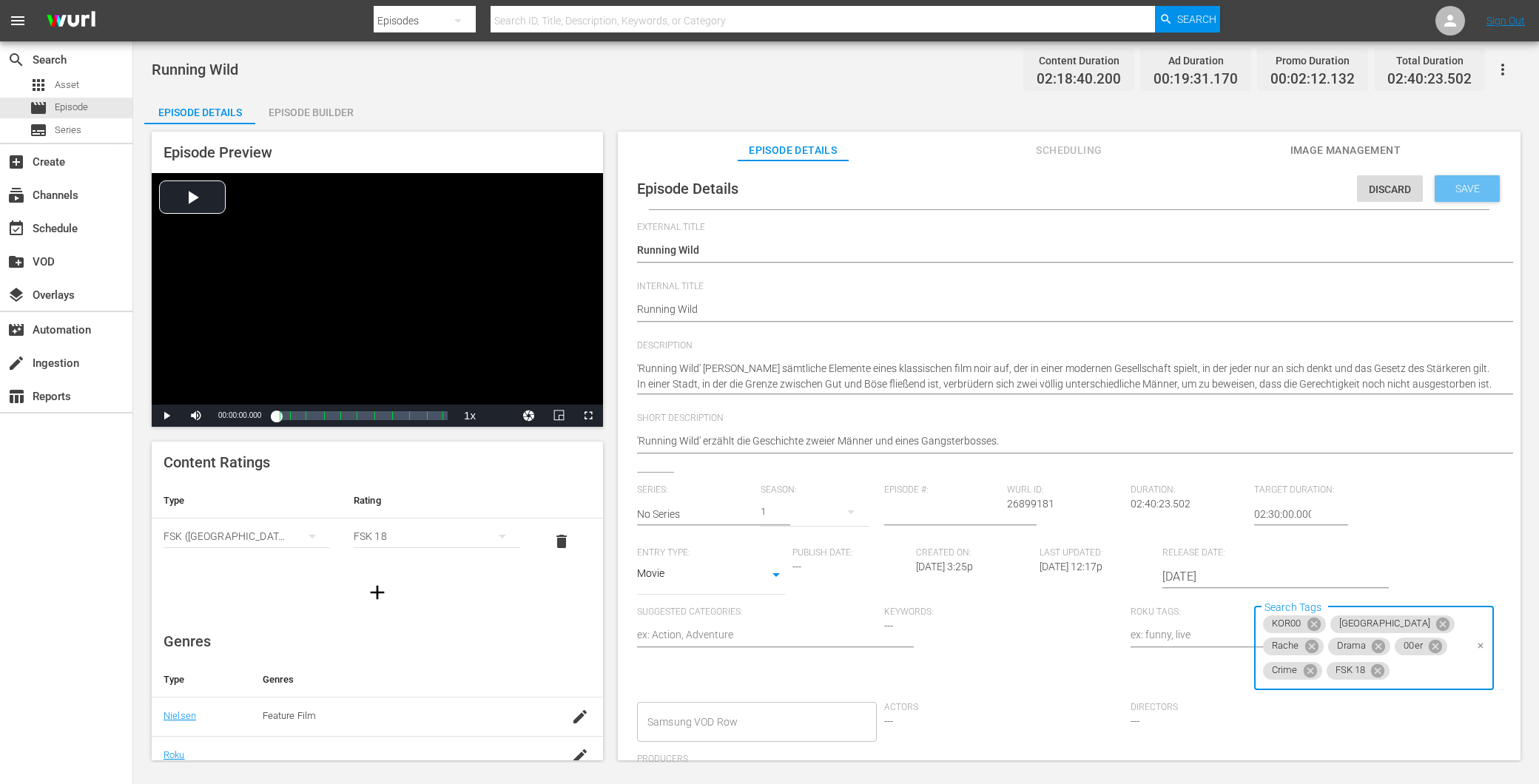
click at [1461, 195] on div "Save" at bounding box center [1467, 189] width 65 height 27
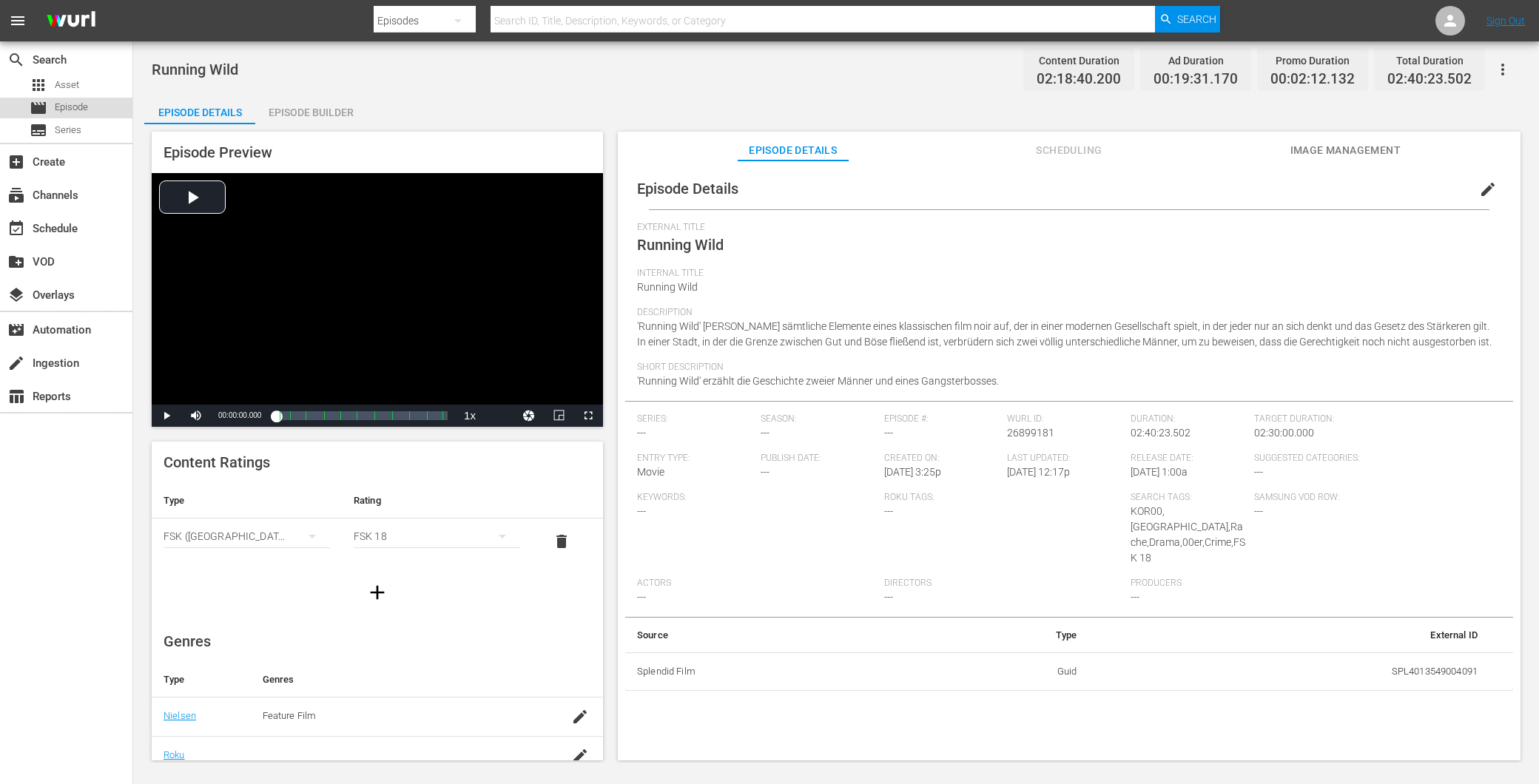
click at [70, 97] on div "movie Episode" at bounding box center [59, 108] width 59 height 21
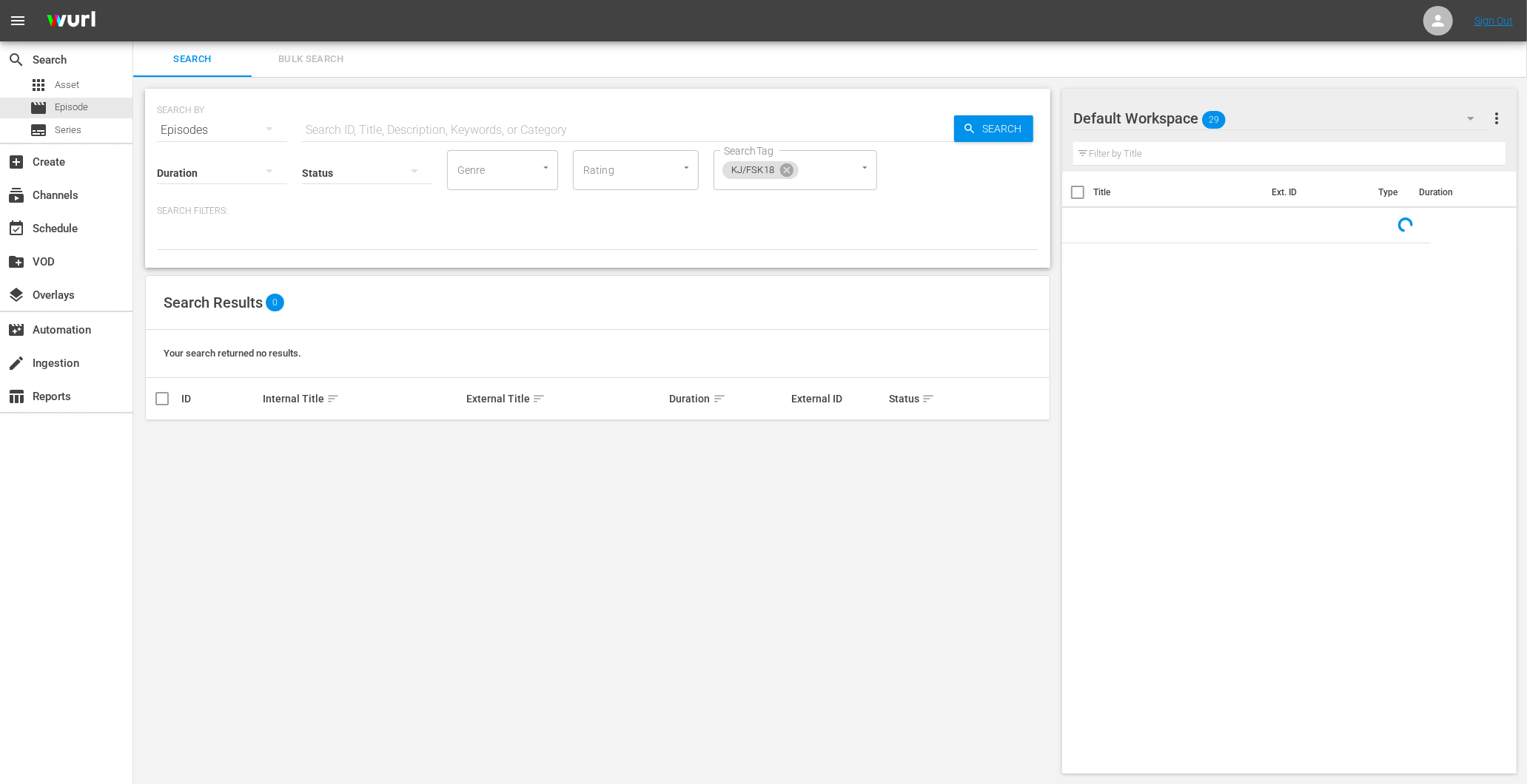
click at [339, 128] on input "text" at bounding box center [627, 130] width 652 height 35
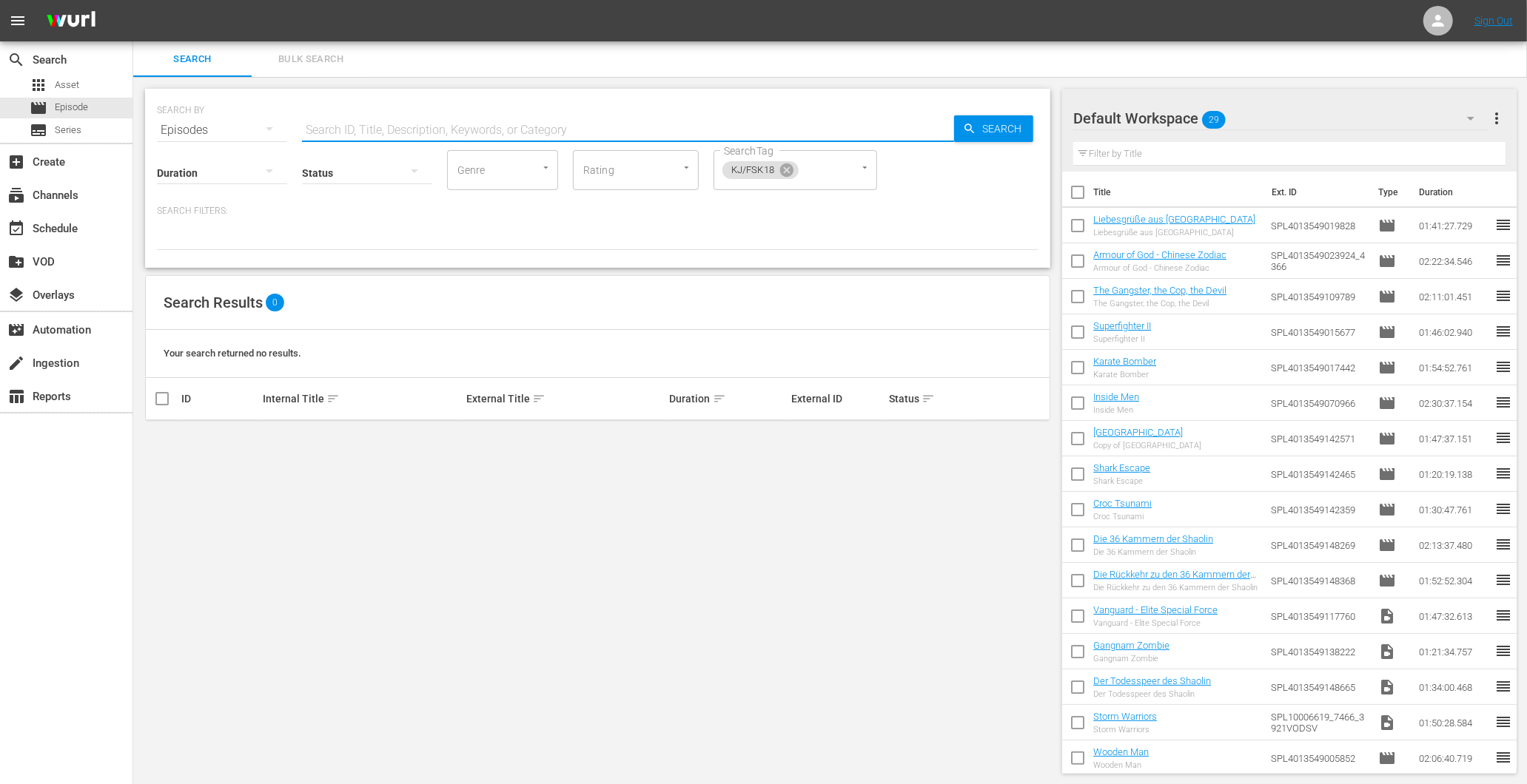
type input "ü"
type input "pen"
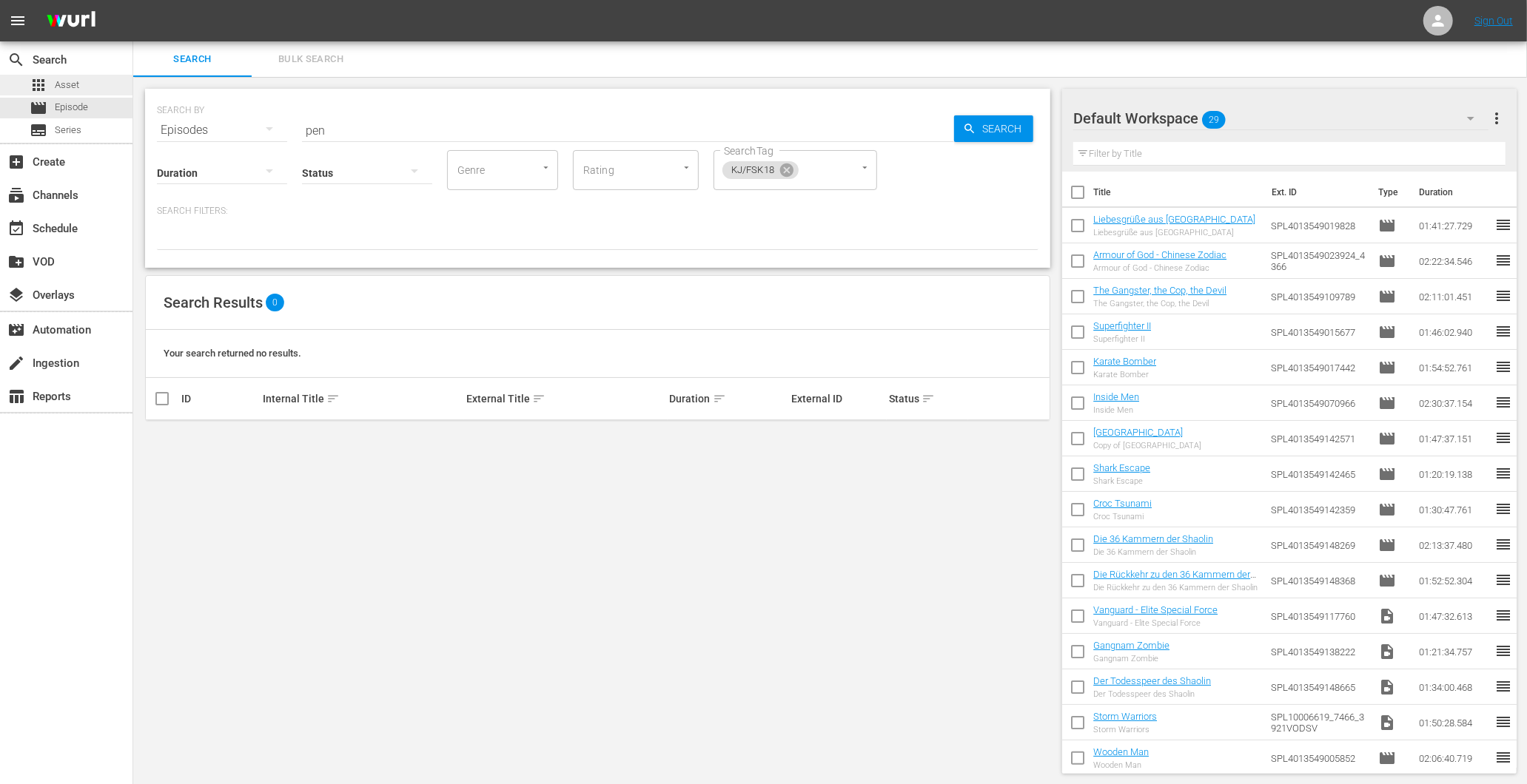
click at [68, 78] on span "Asset" at bounding box center [67, 84] width 24 height 15
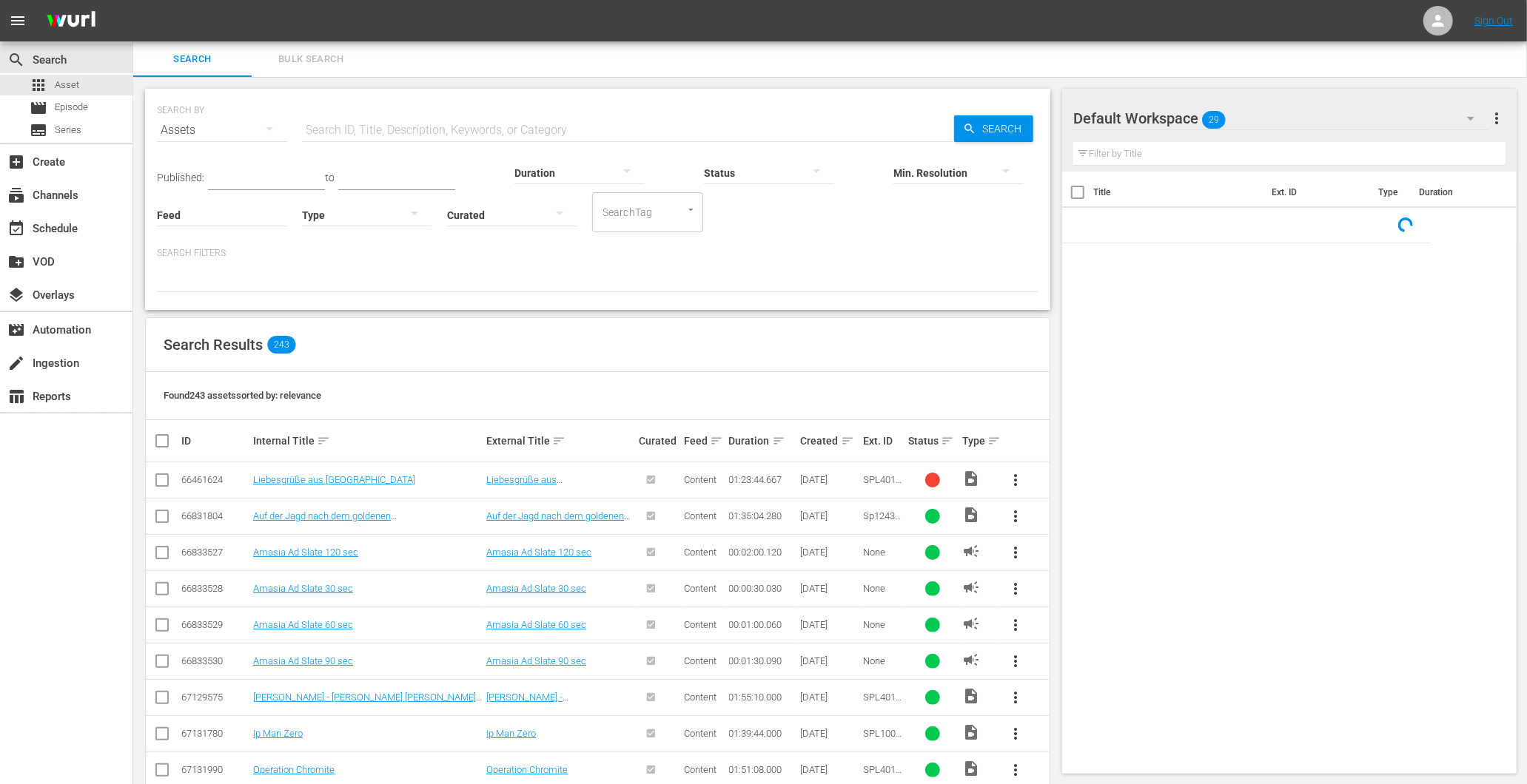
click at [422, 128] on input "text" at bounding box center [627, 130] width 652 height 35
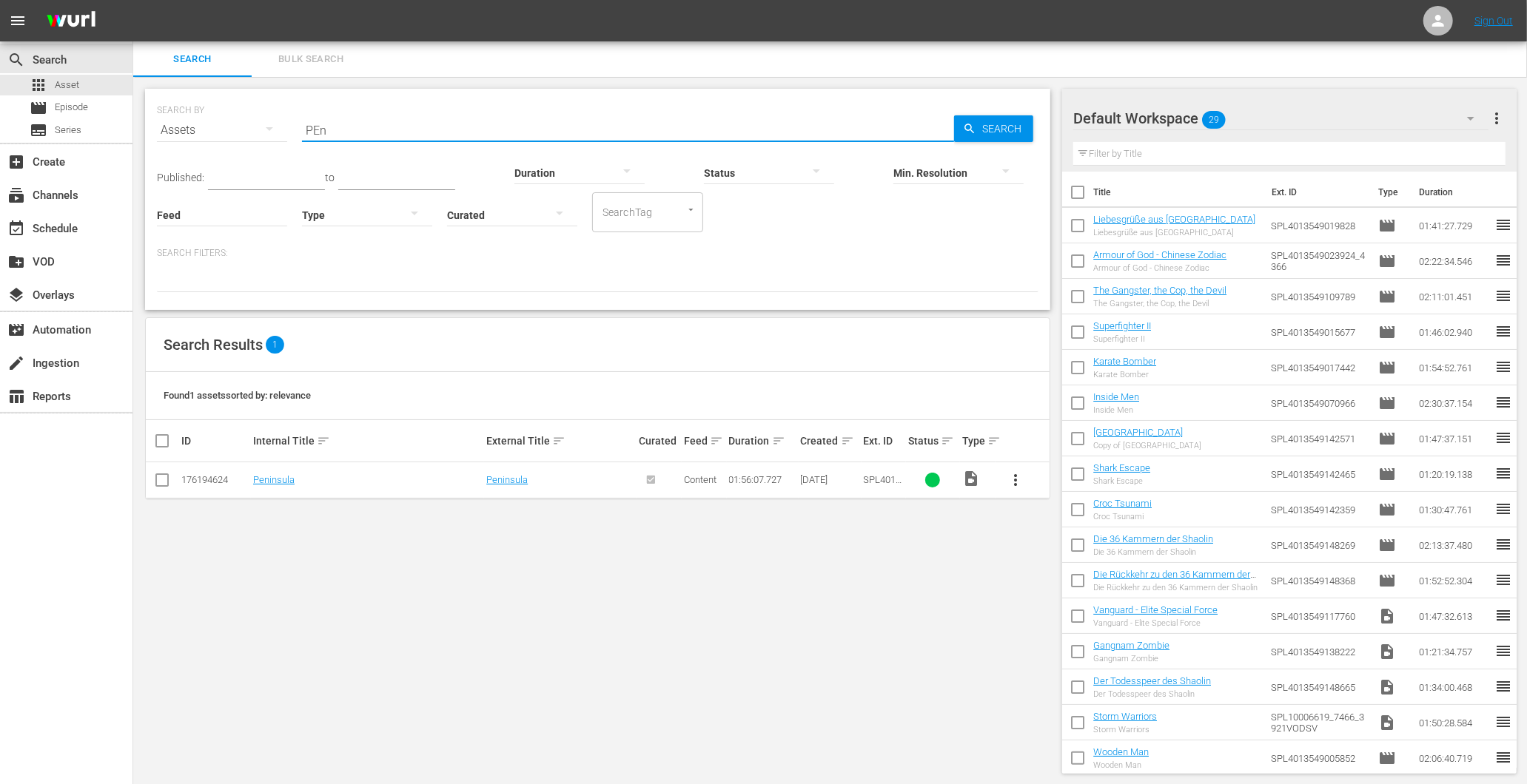
type input "PEn"
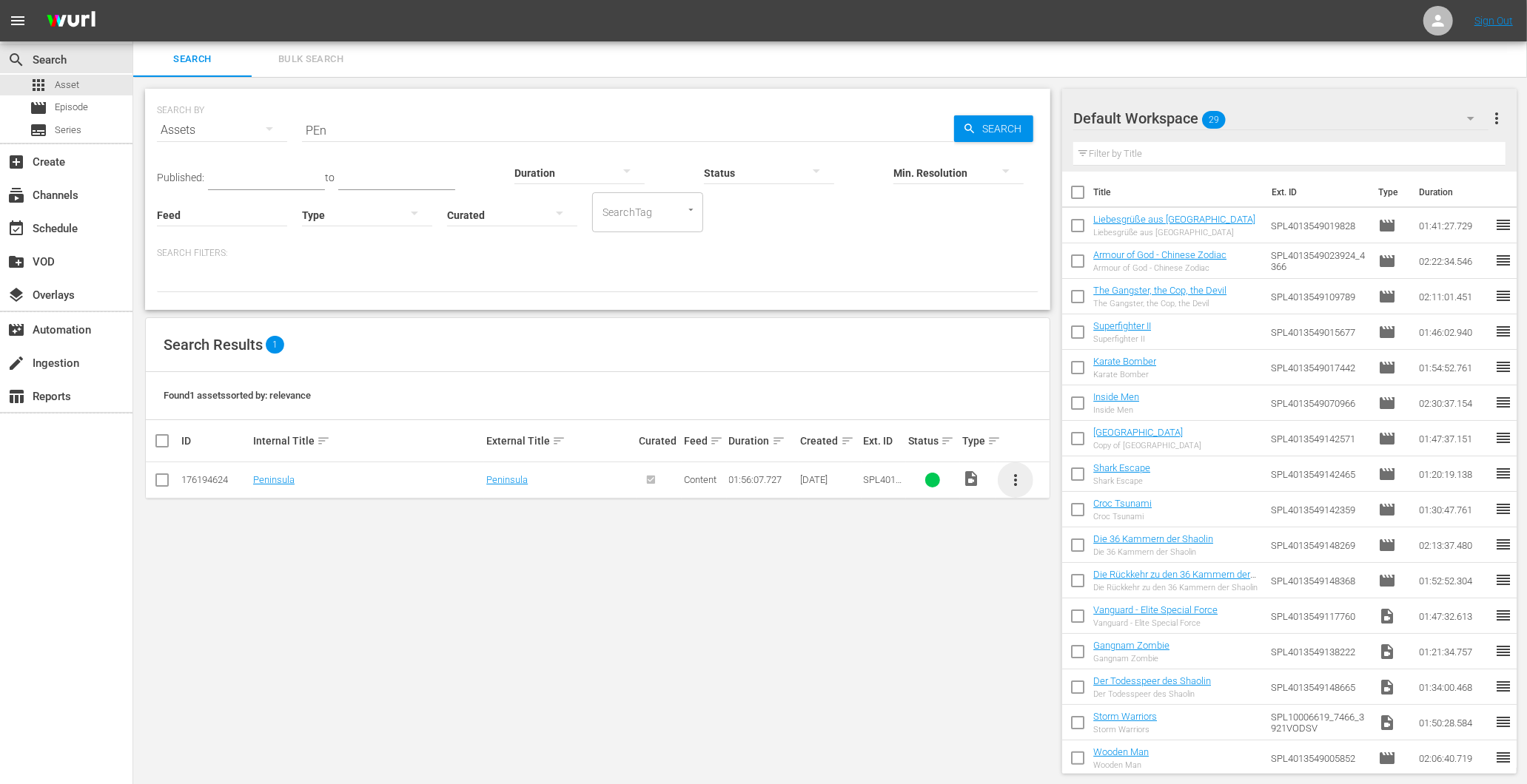
click at [1010, 476] on span "more_vert" at bounding box center [1015, 480] width 18 height 18
click at [1071, 600] on div "Episode" at bounding box center [1095, 592] width 101 height 35
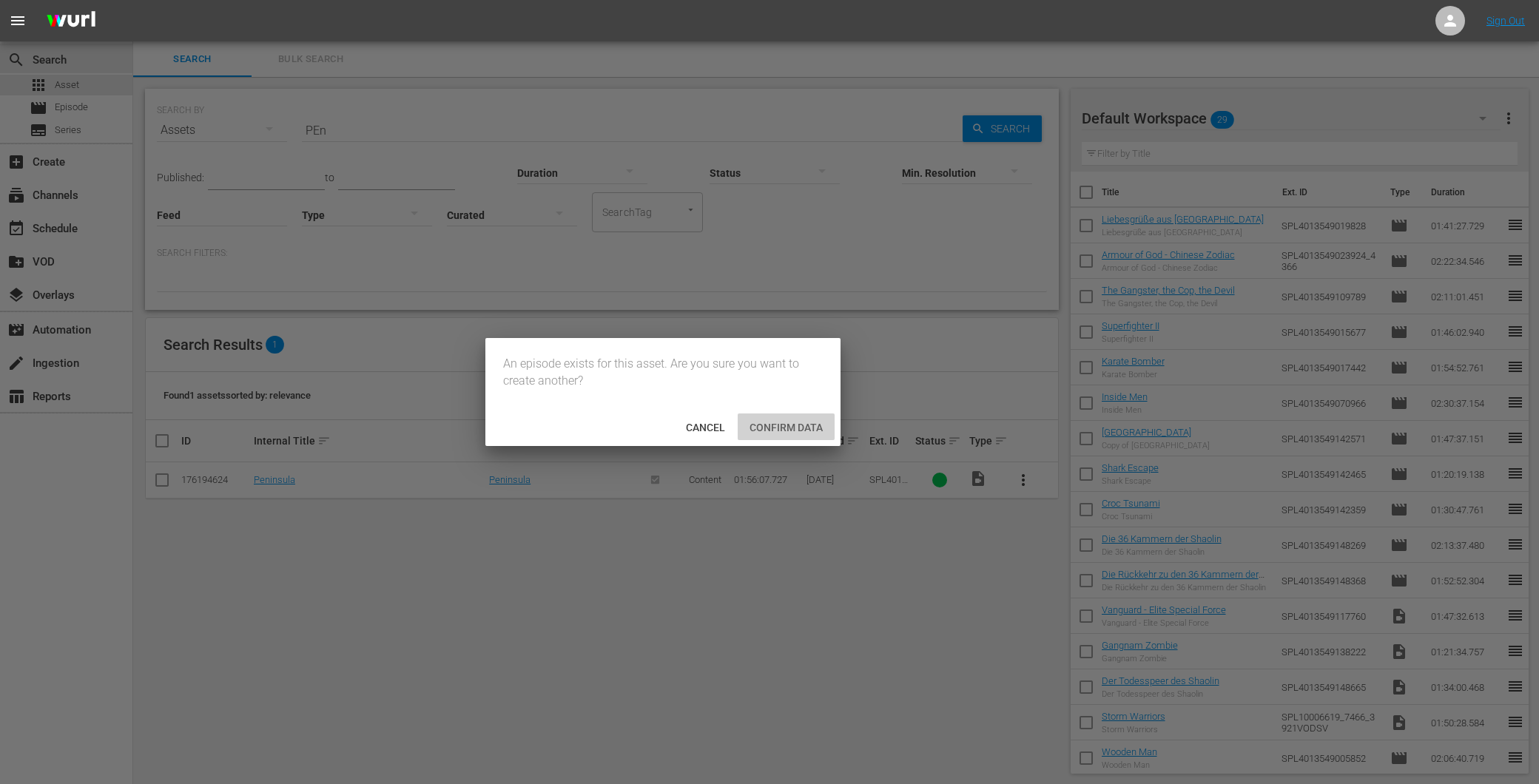
drag, startPoint x: 785, startPoint y: 432, endPoint x: 774, endPoint y: 438, distance: 12.5
click at [774, 438] on div "Confirm data" at bounding box center [786, 427] width 97 height 28
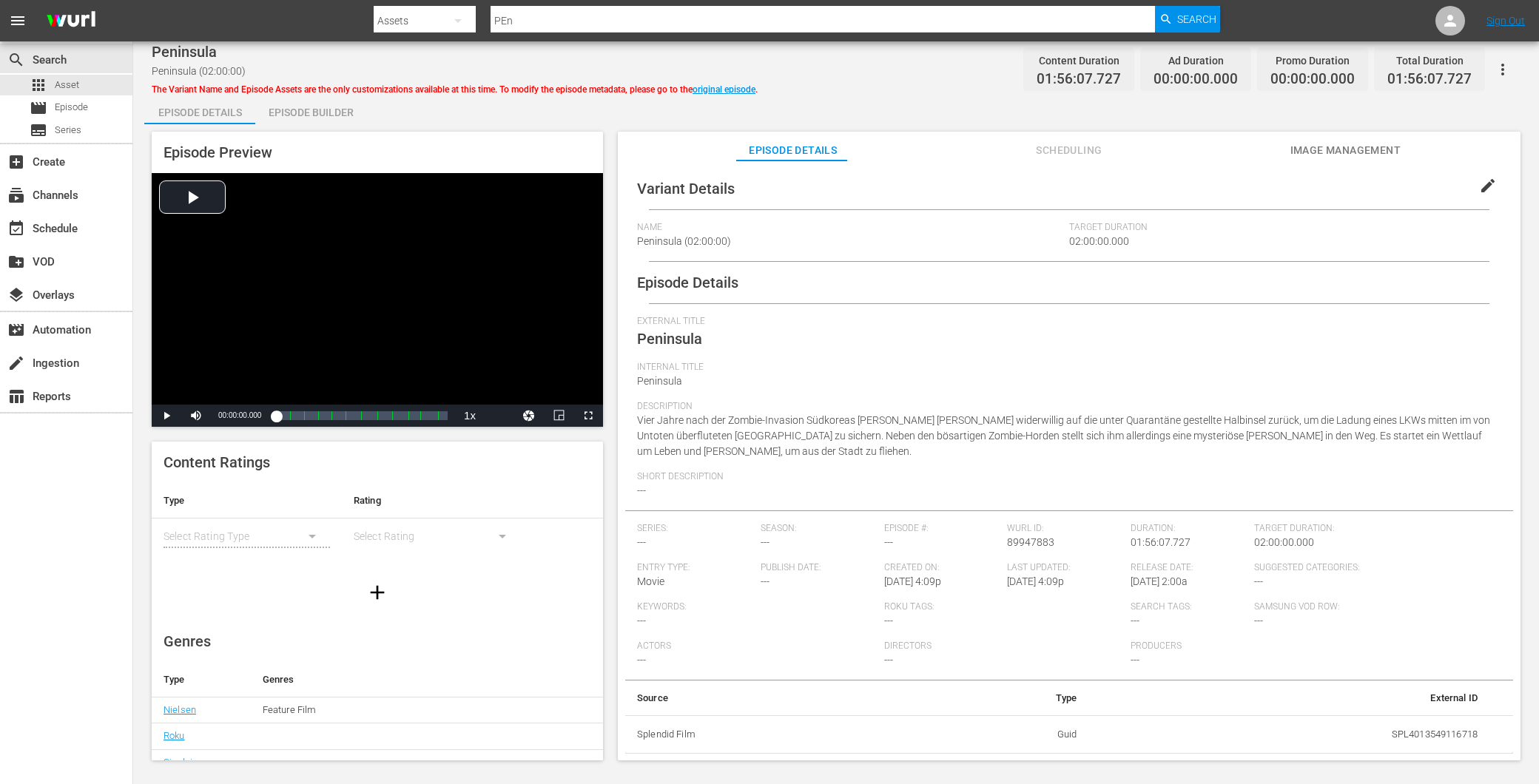
click at [314, 113] on div "Episode Builder" at bounding box center [310, 112] width 111 height 35
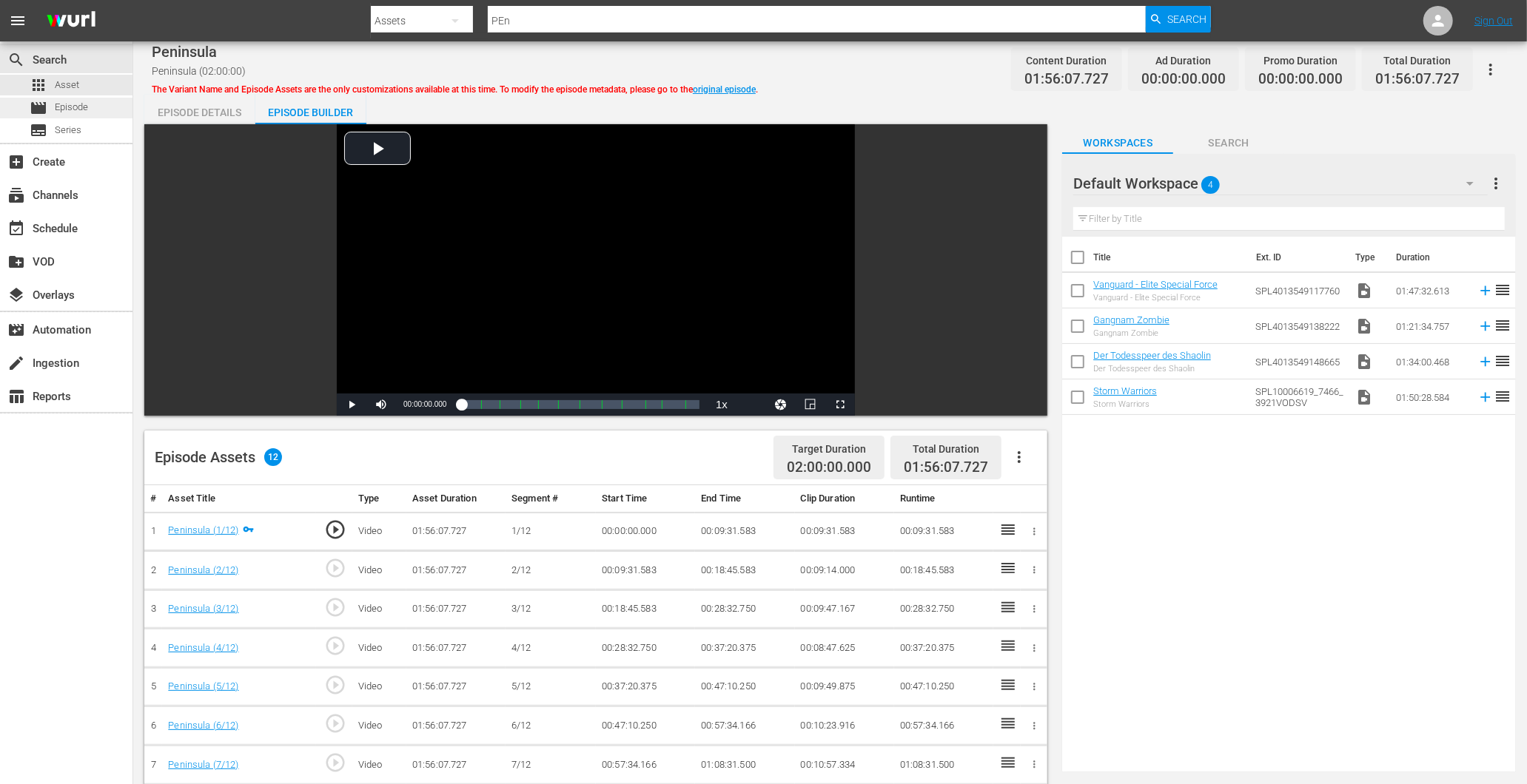
drag, startPoint x: 81, startPoint y: 96, endPoint x: 86, endPoint y: 111, distance: 15.8
click at [86, 111] on div "apps Asset movie Episode subtitles Series" at bounding box center [66, 108] width 133 height 65
drag, startPoint x: 86, startPoint y: 111, endPoint x: 78, endPoint y: 108, distance: 8.5
click at [78, 108] on span "Episode" at bounding box center [72, 107] width 34 height 15
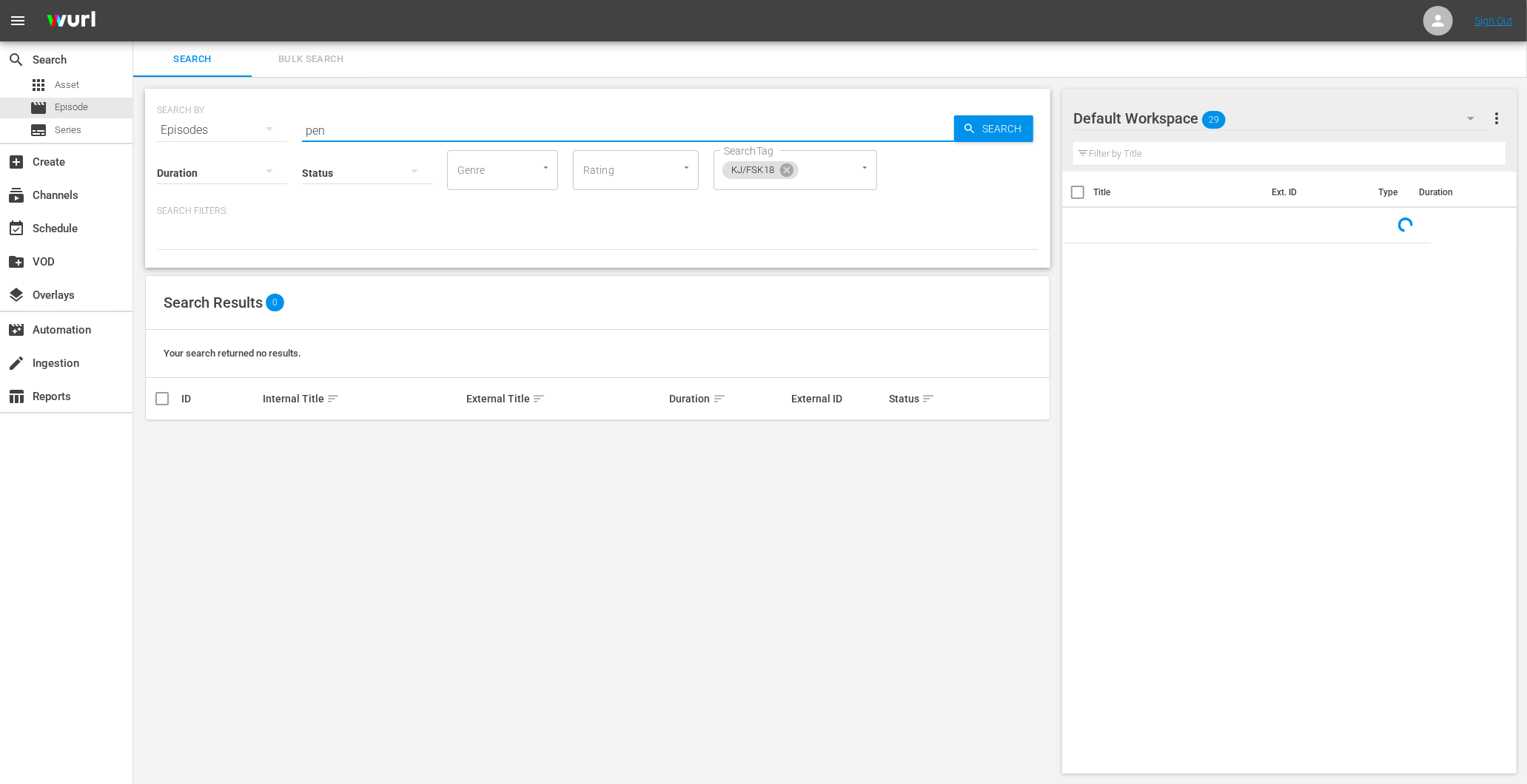
click at [343, 128] on input "pen" at bounding box center [627, 130] width 652 height 35
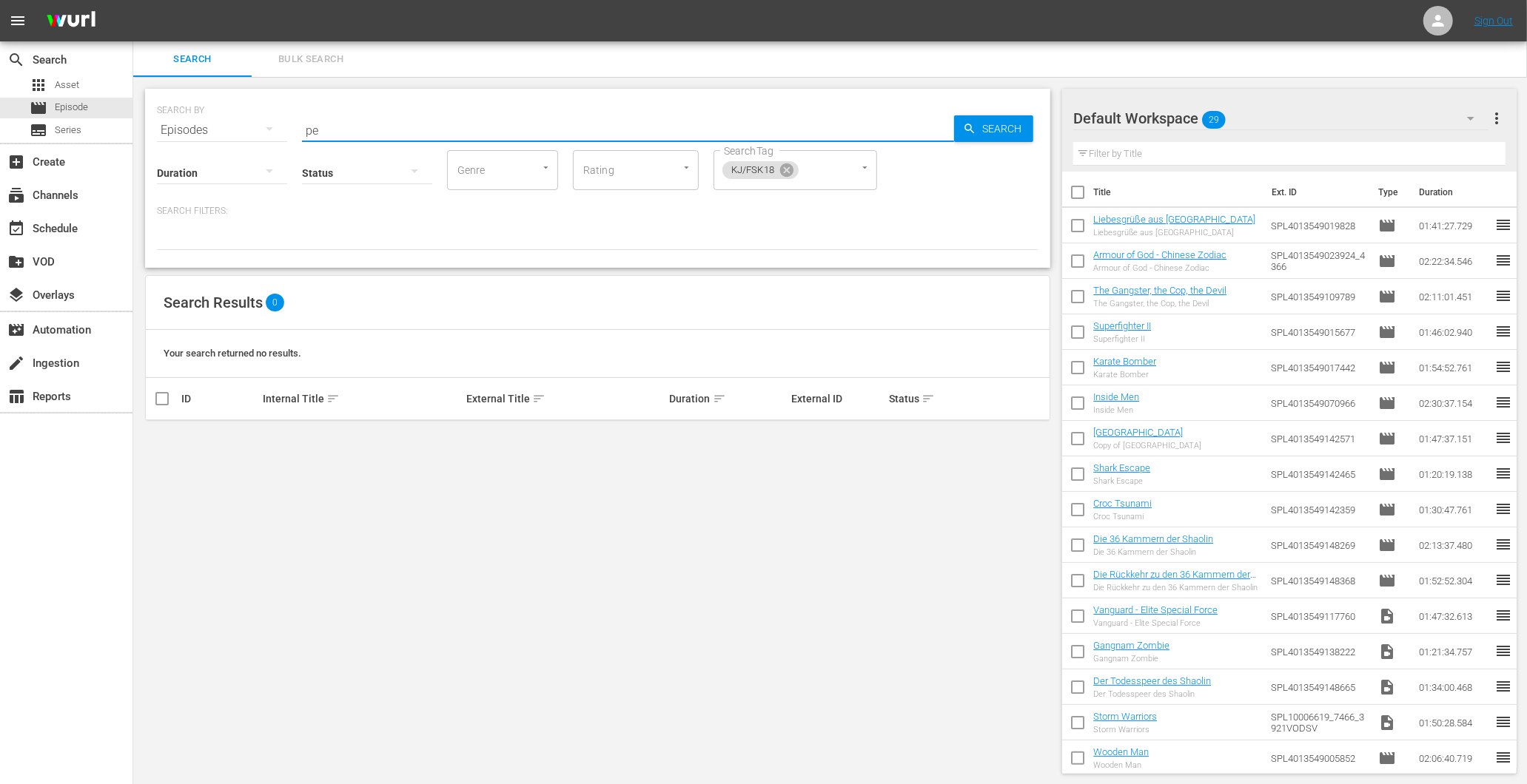
type input "p"
type input "Pen"
click at [65, 78] on span "Asset" at bounding box center [67, 84] width 24 height 15
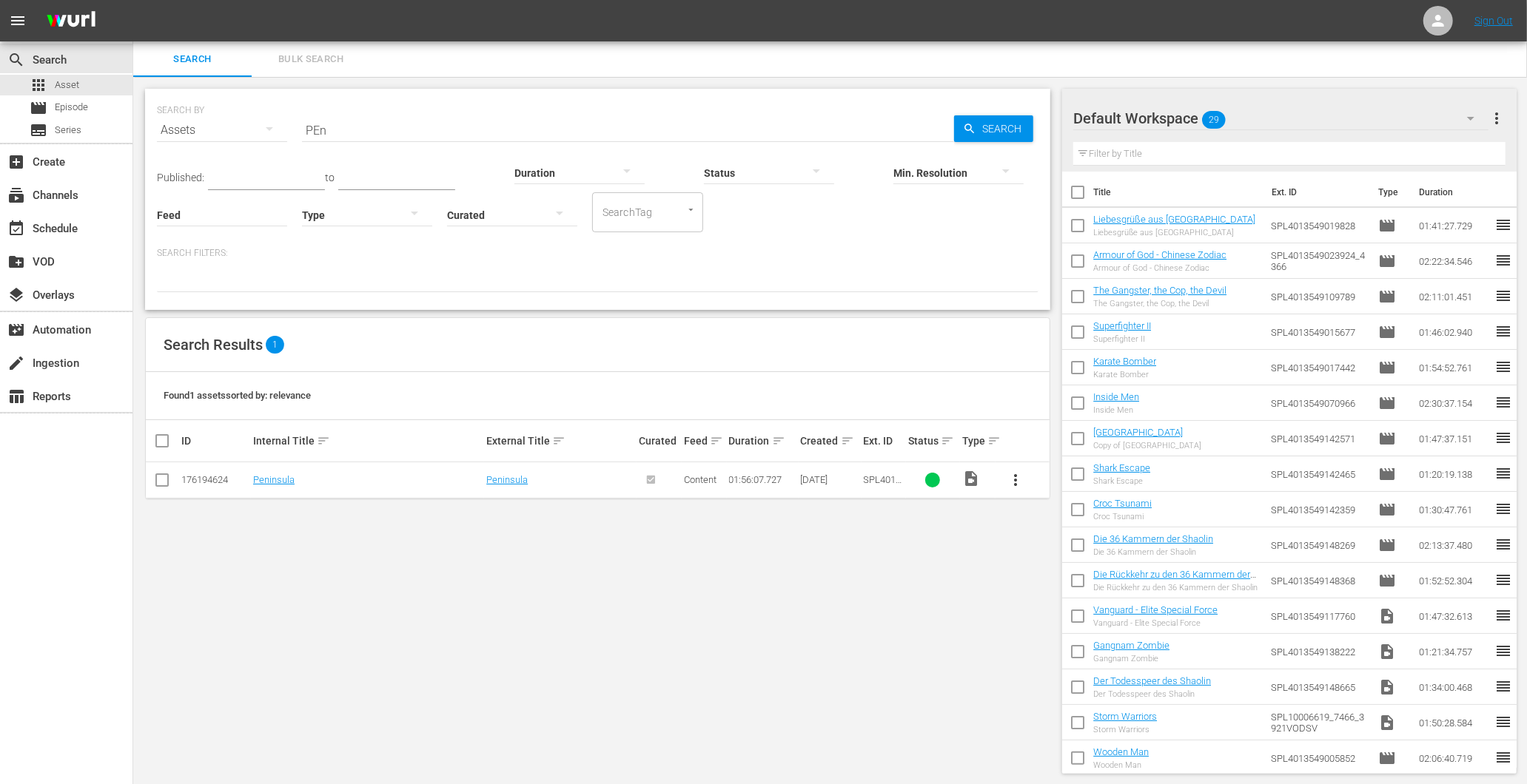
click at [1025, 474] on button "more_vert" at bounding box center [1015, 480] width 35 height 35
click at [639, 467] on td at bounding box center [659, 481] width 45 height 36
click at [99, 107] on div "movie Episode" at bounding box center [66, 108] width 133 height 21
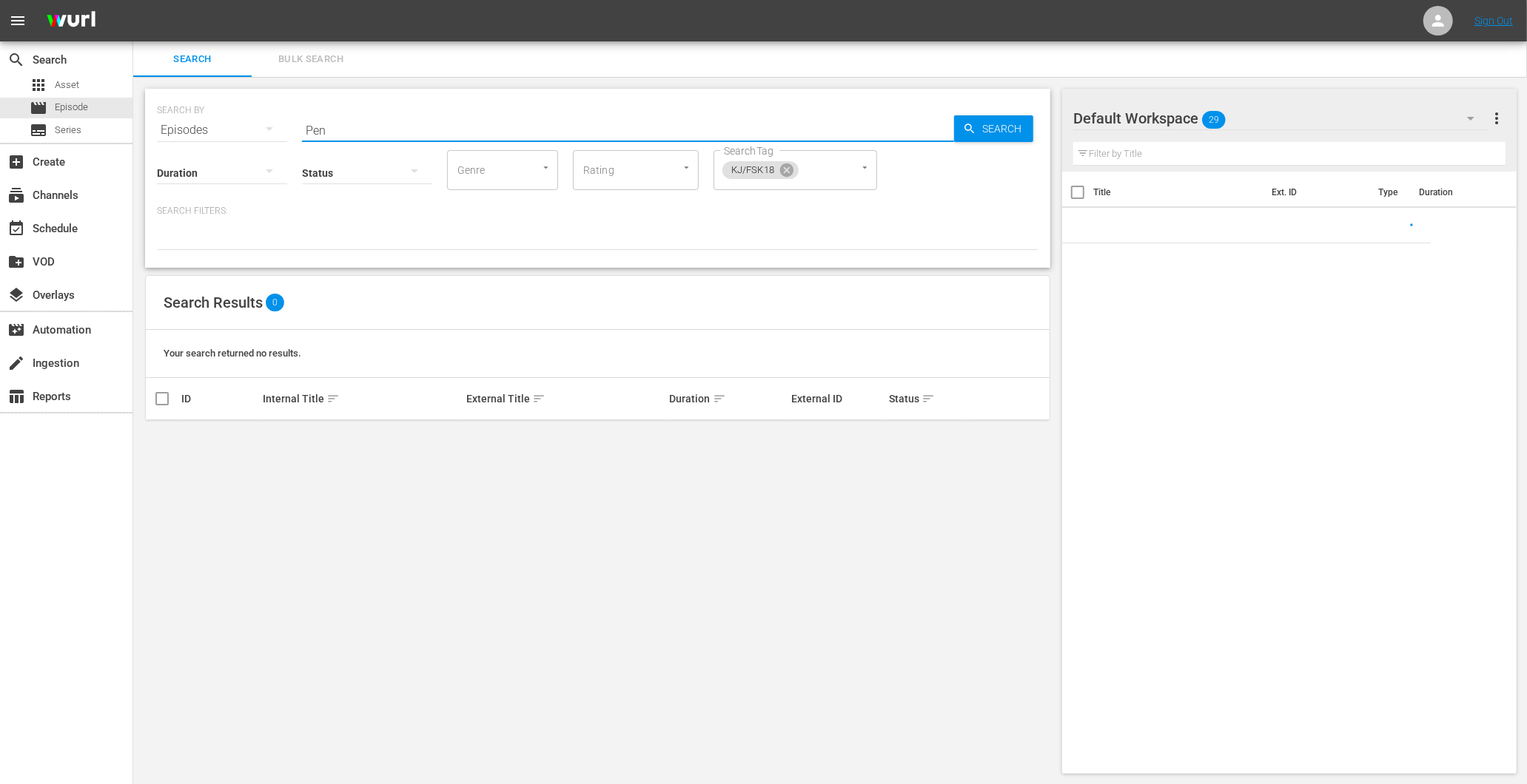
click at [353, 127] on input "Pen" at bounding box center [627, 130] width 652 height 35
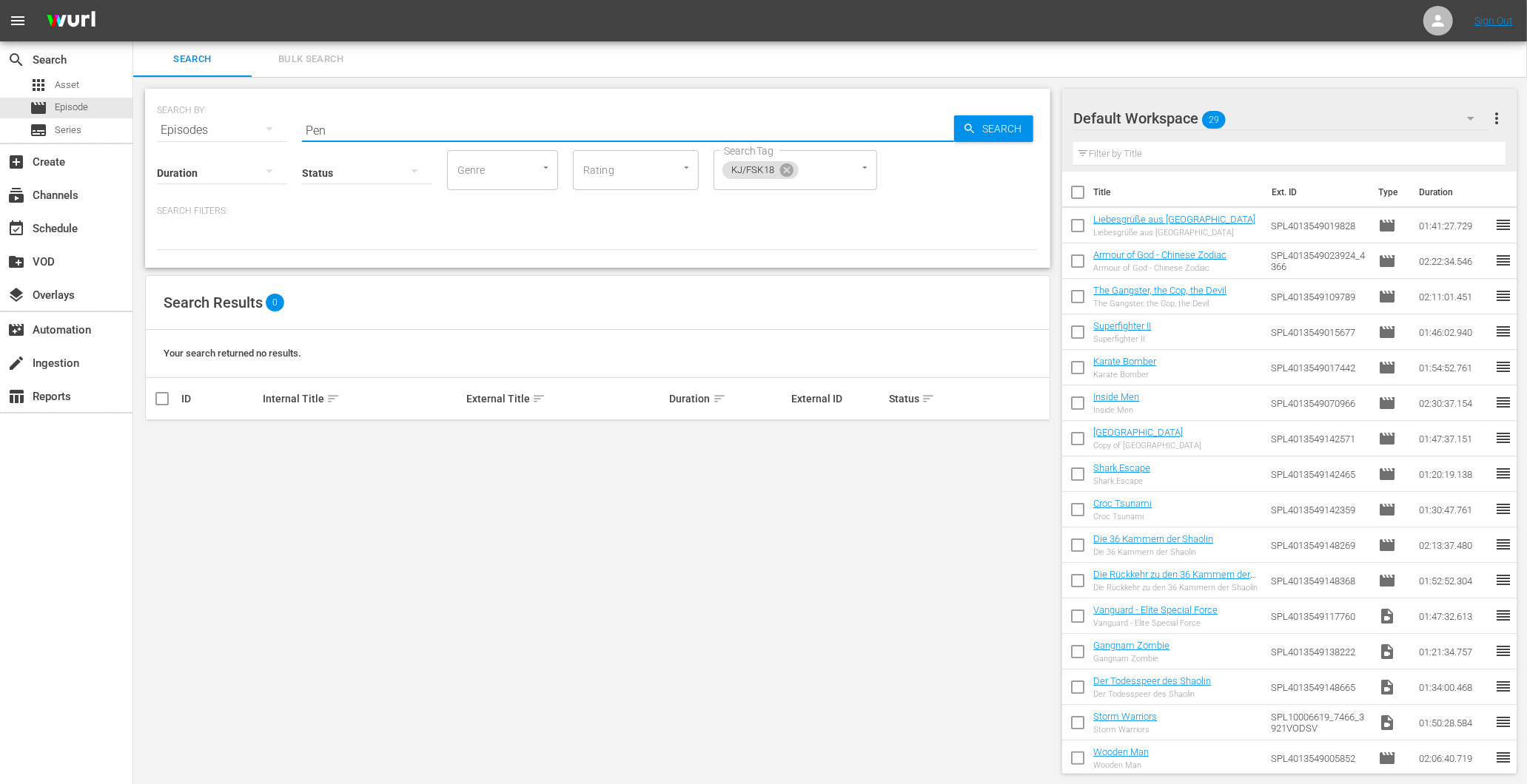
drag, startPoint x: 354, startPoint y: 134, endPoint x: 275, endPoint y: 151, distance: 80.8
click at [275, 151] on div "SEARCH BY Search By Episodes Search ID, Title, Description, Keywords, or Catego…" at bounding box center [597, 178] width 905 height 179
type input "Pe"
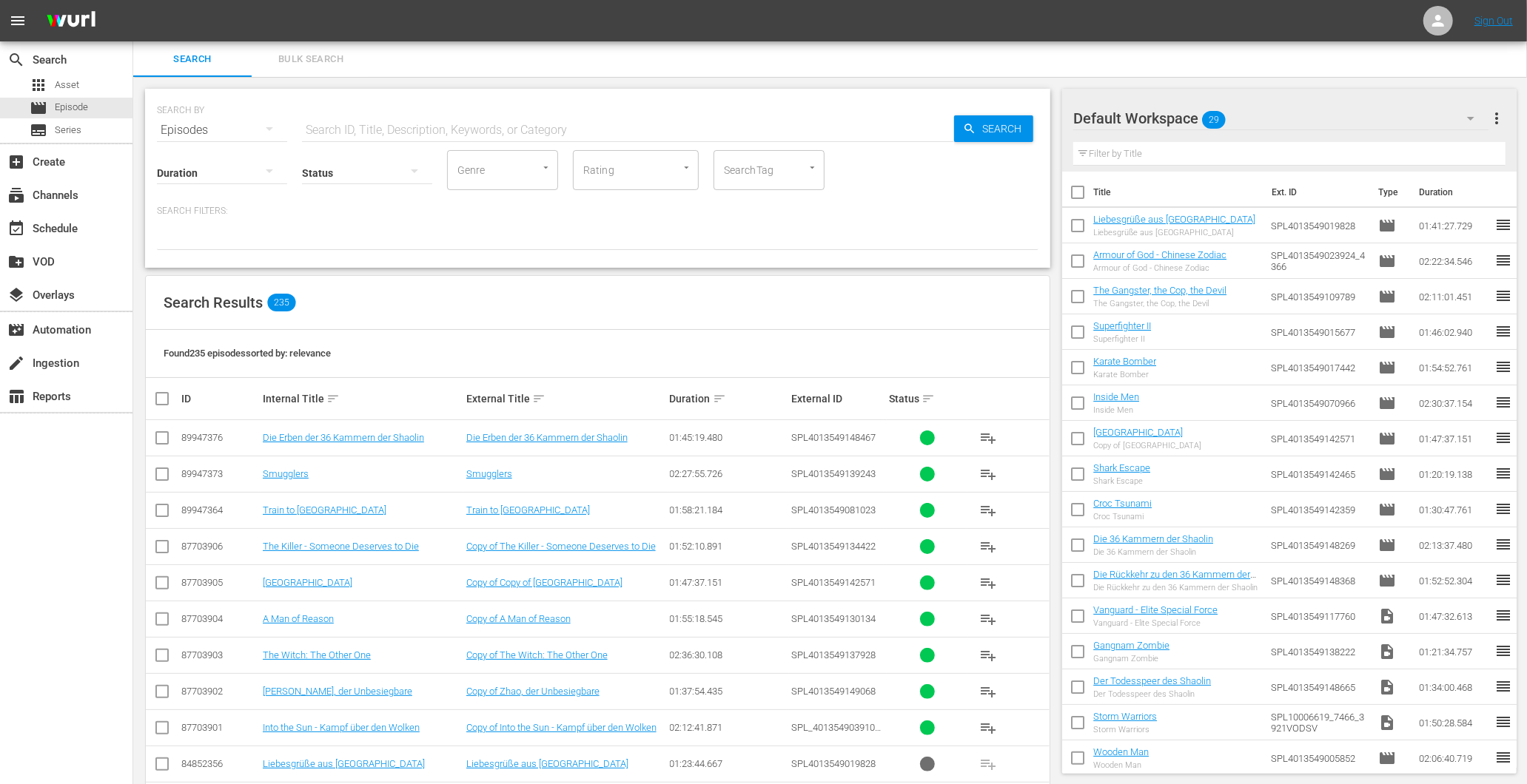
click at [349, 128] on input "text" at bounding box center [627, 130] width 652 height 35
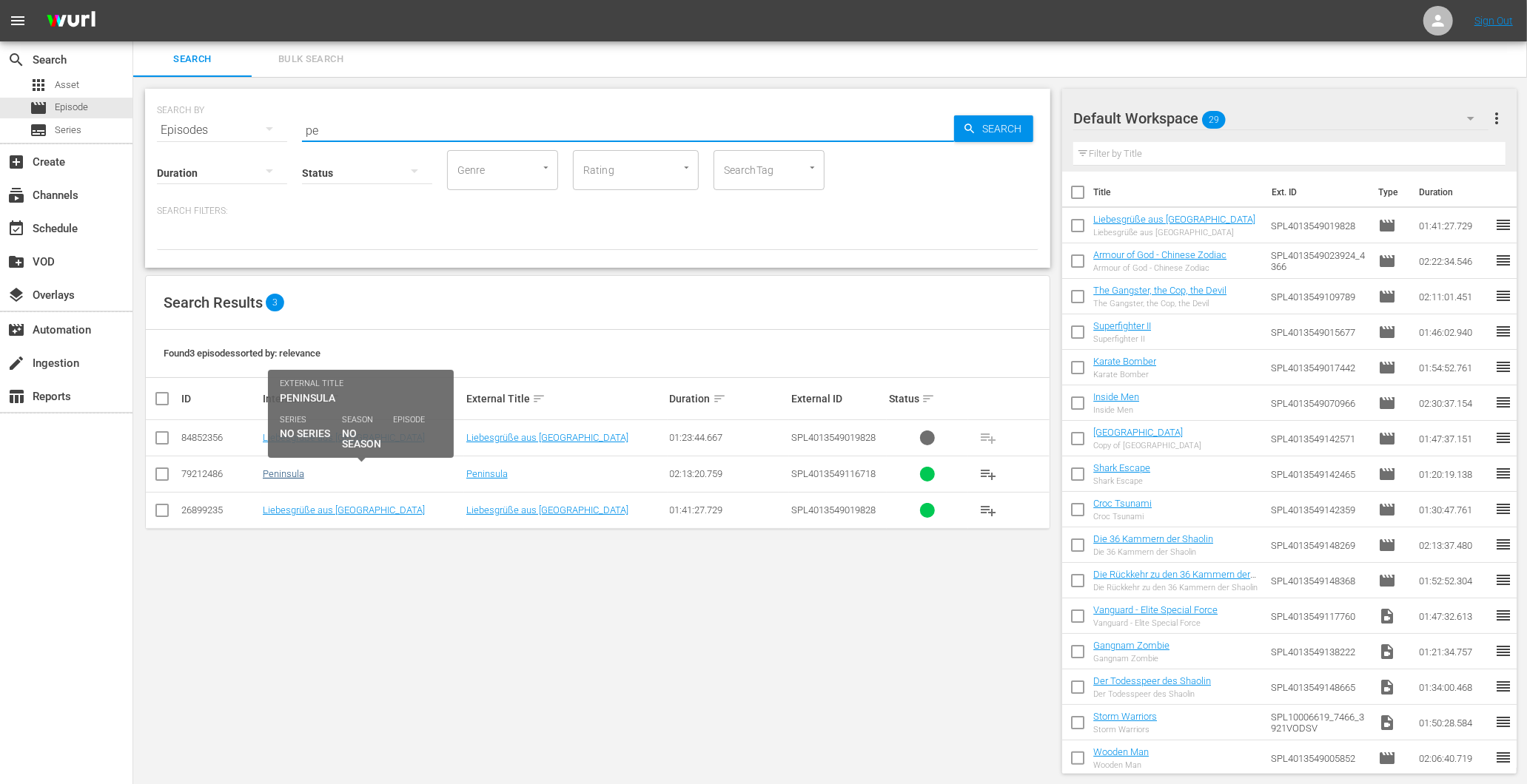
type input "pe"
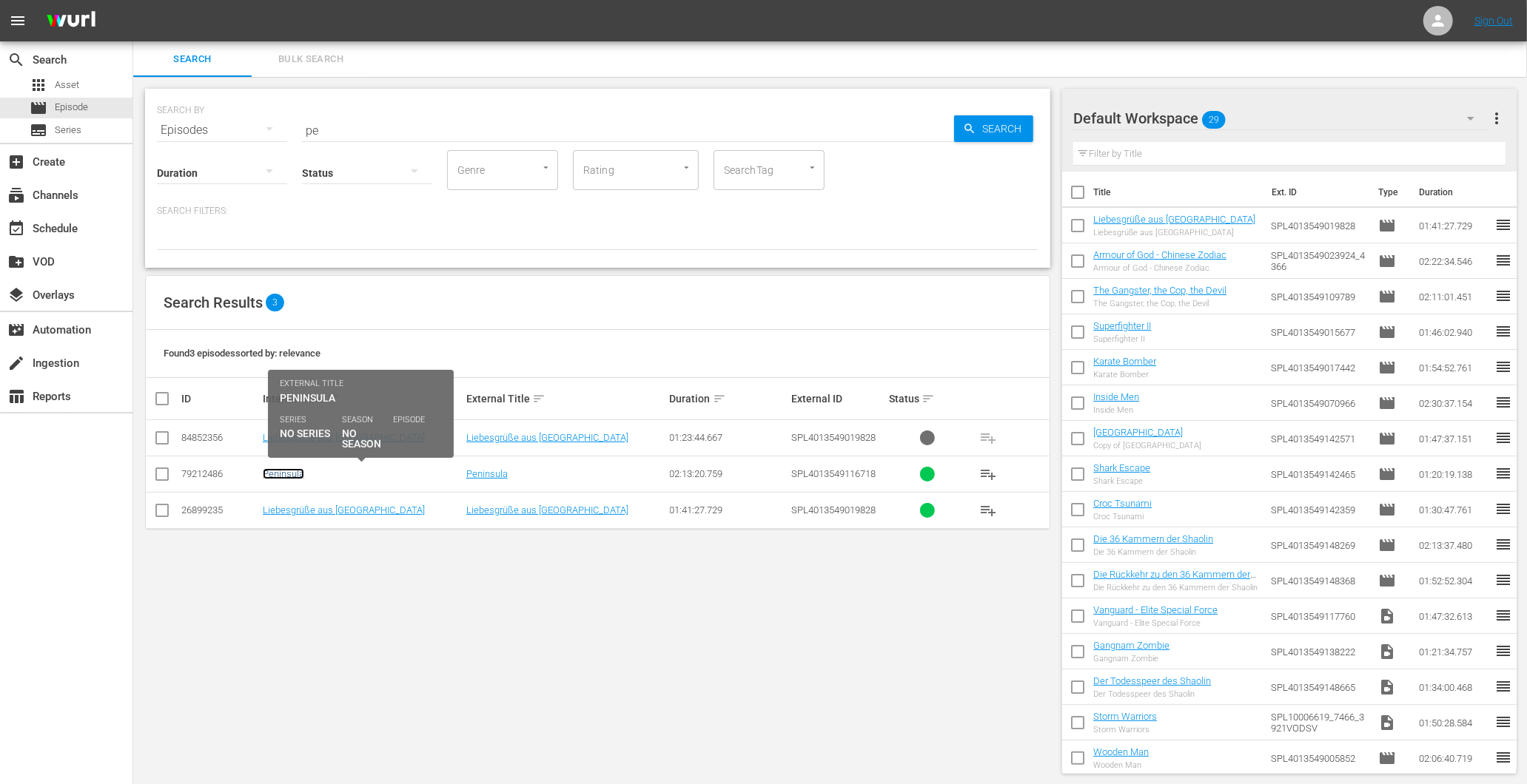
click at [286, 470] on link "Peninsula" at bounding box center [284, 474] width 41 height 11
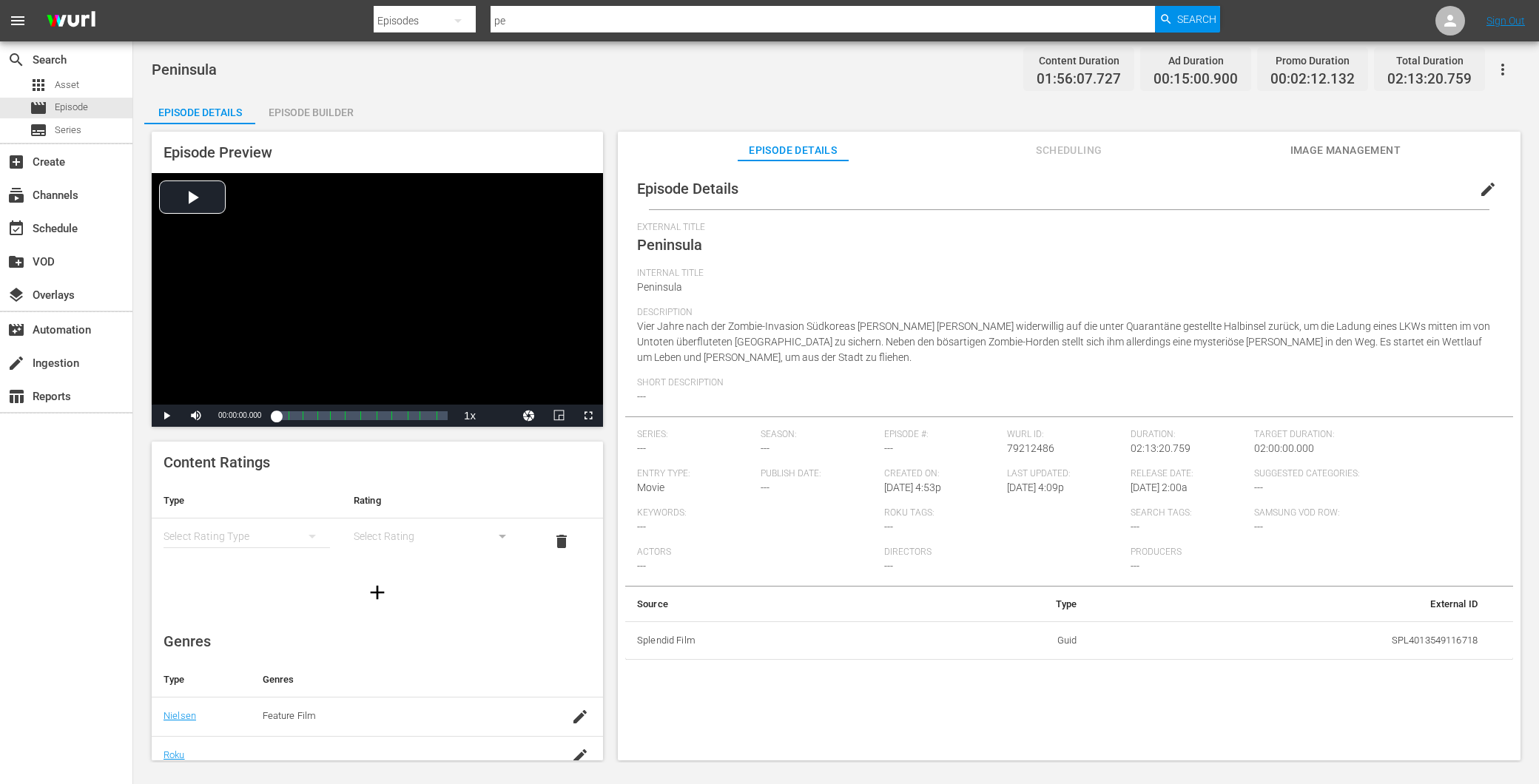
click at [316, 112] on div "Episode Builder" at bounding box center [310, 112] width 111 height 35
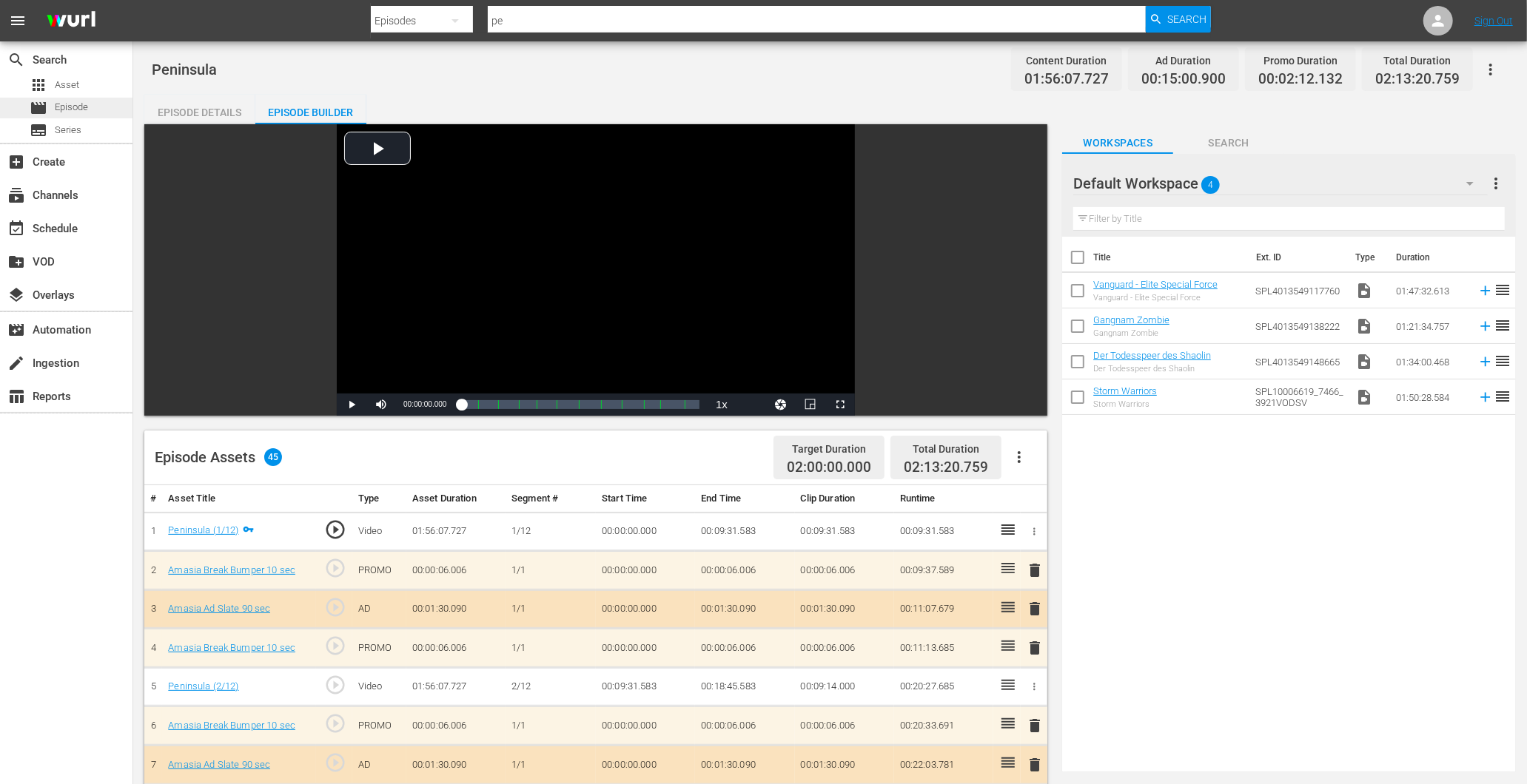
click at [66, 106] on span "Episode" at bounding box center [72, 107] width 34 height 15
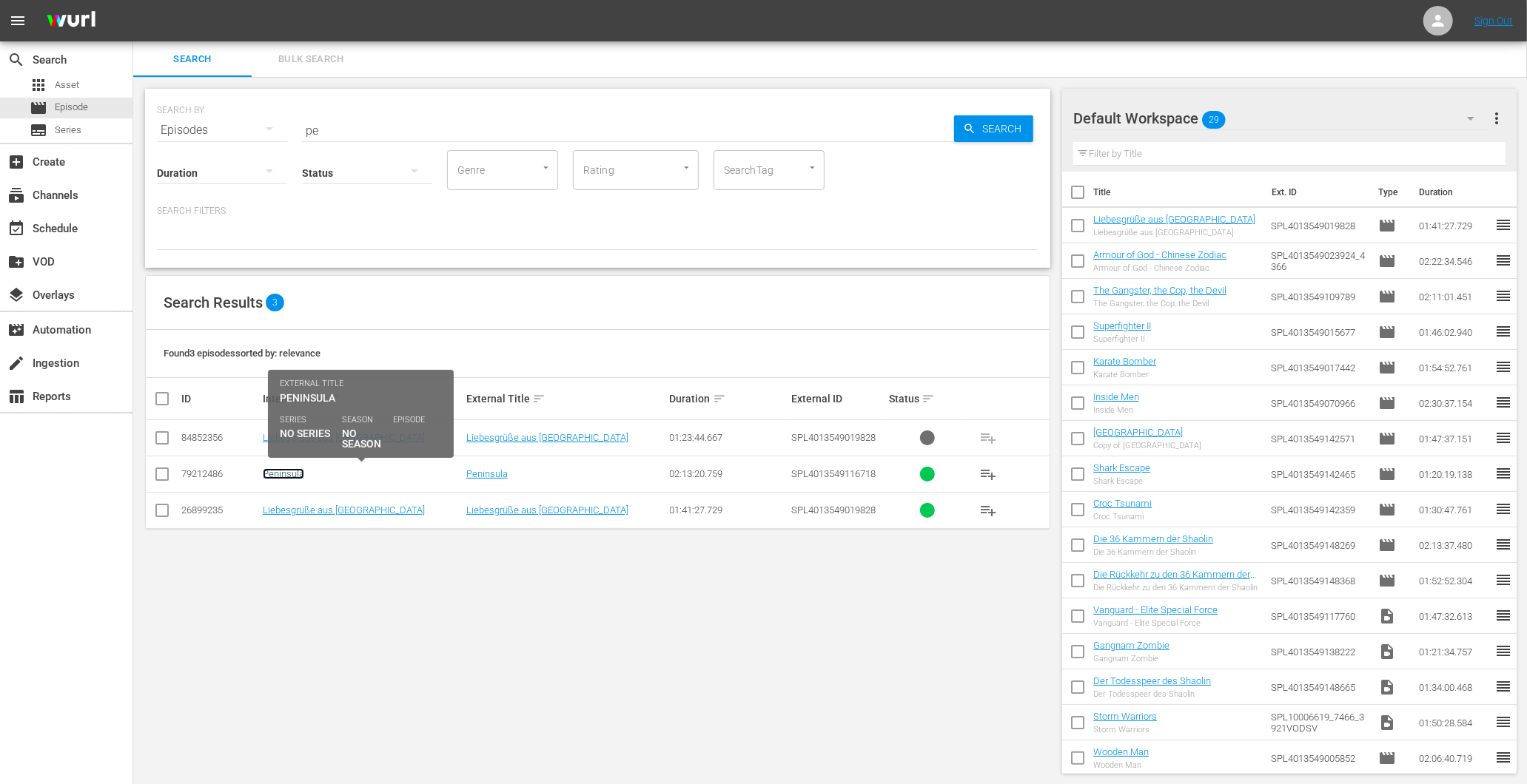
click at [286, 469] on link "Peninsula" at bounding box center [284, 474] width 41 height 11
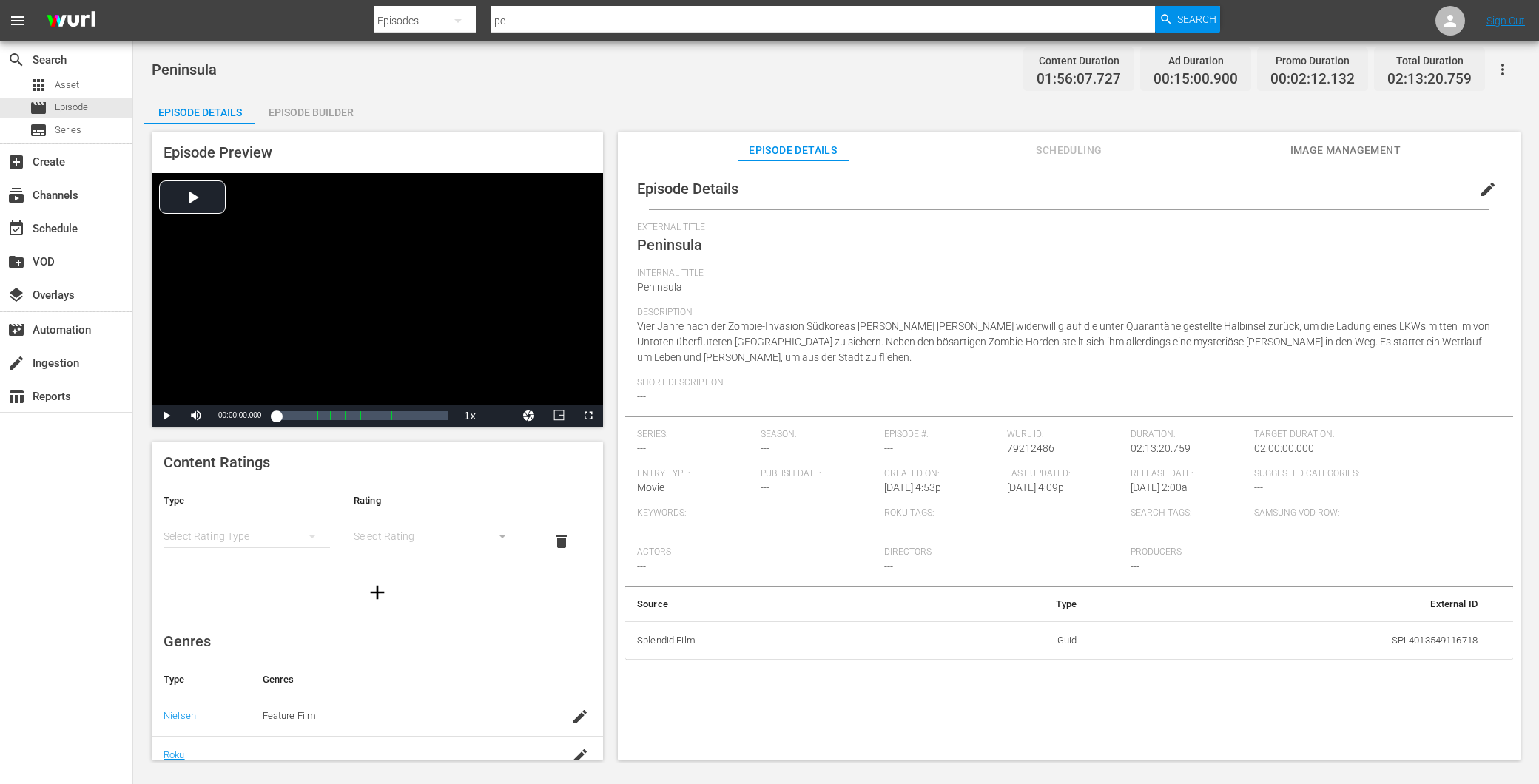
click at [248, 513] on th "Type" at bounding box center [246, 501] width 190 height 35
click at [254, 530] on div "simple table" at bounding box center [246, 537] width 166 height 41
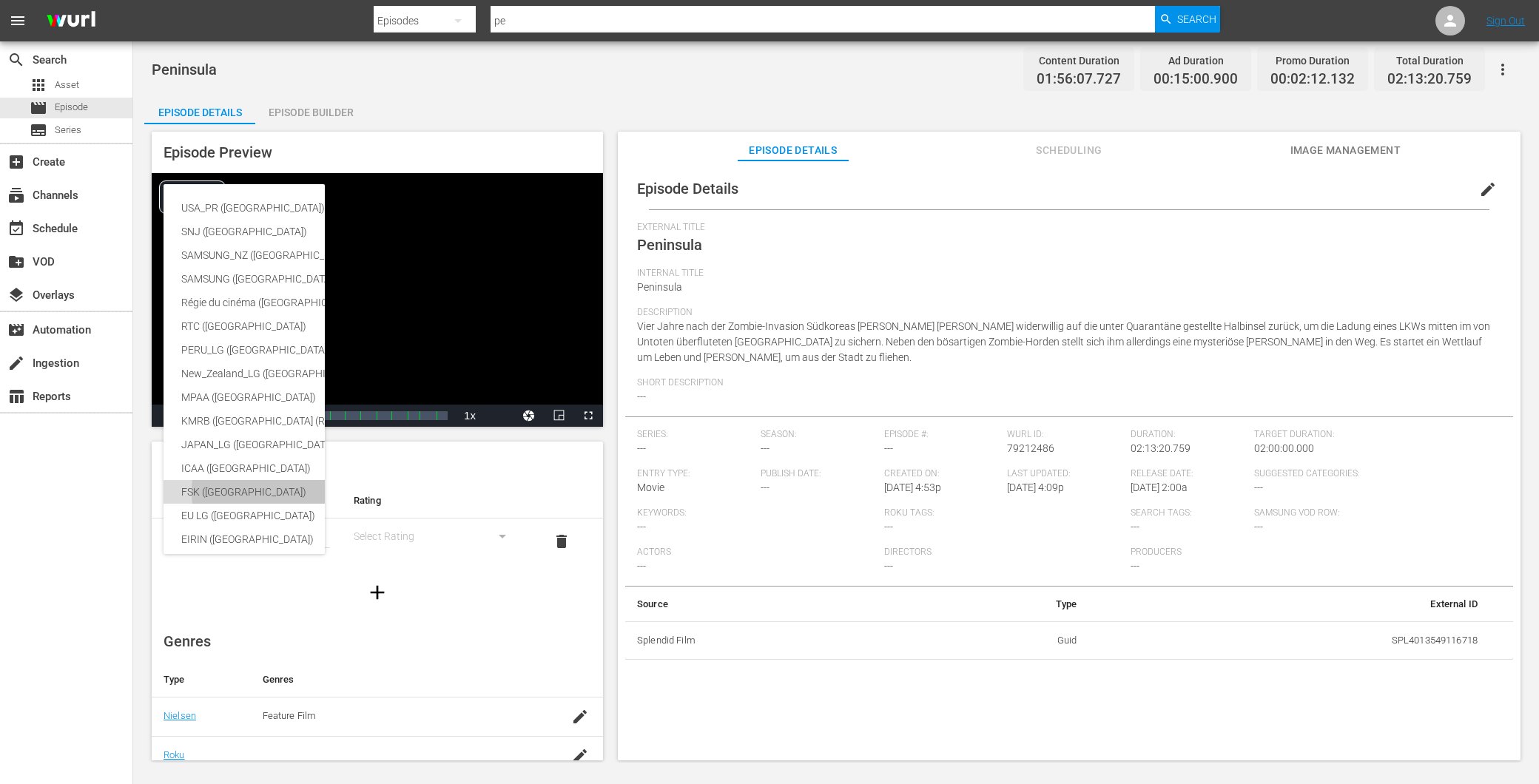
click at [234, 489] on div "FSK ([GEOGRAPHIC_DATA])" at bounding box center [351, 491] width 340 height 23
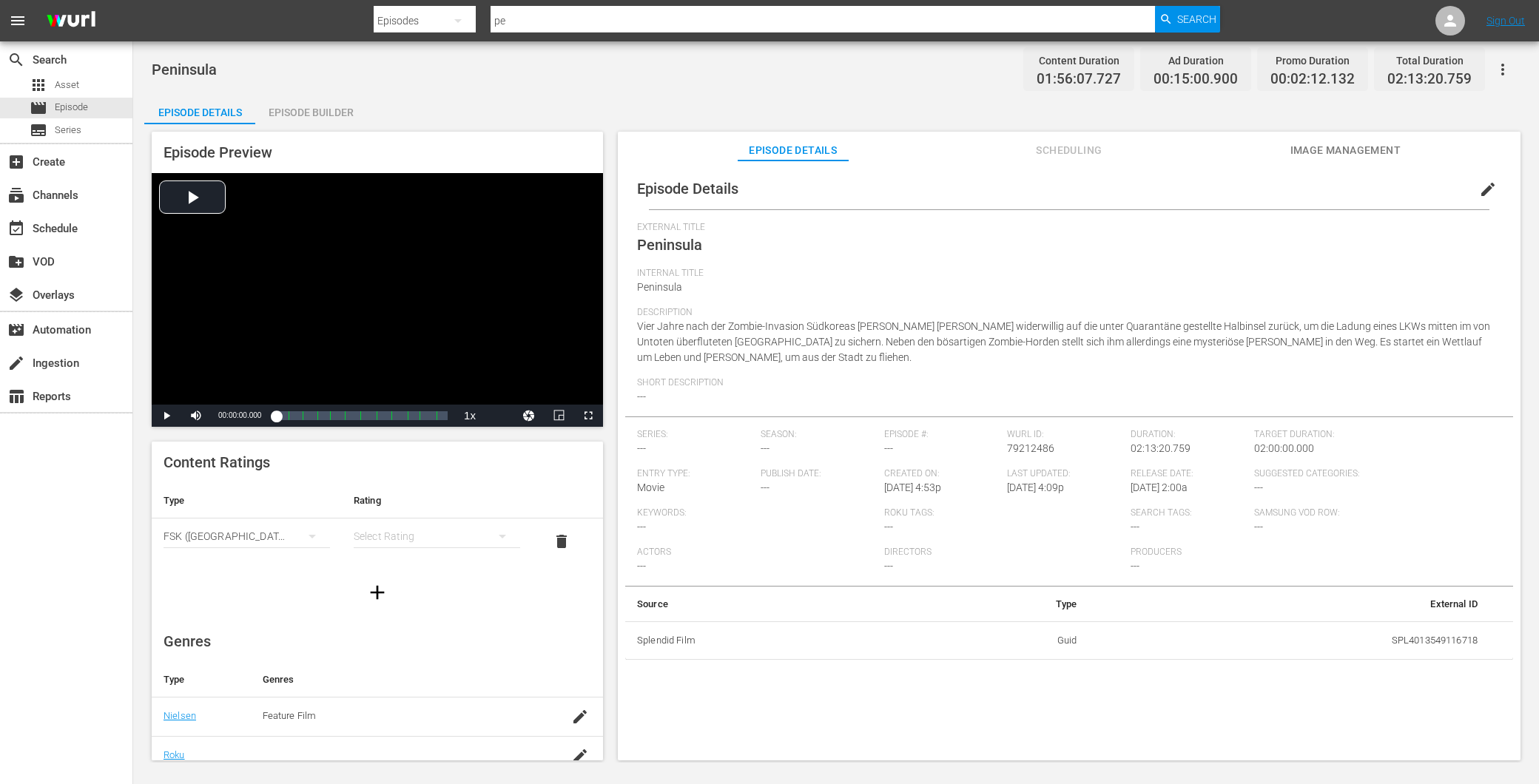
click at [375, 528] on div "simple table" at bounding box center [437, 537] width 166 height 41
click at [409, 615] on div "FSK 16" at bounding box center [429, 613] width 126 height 23
click at [448, 578] on div at bounding box center [377, 593] width 452 height 41
click at [92, 109] on div "movie Episode" at bounding box center [66, 108] width 133 height 21
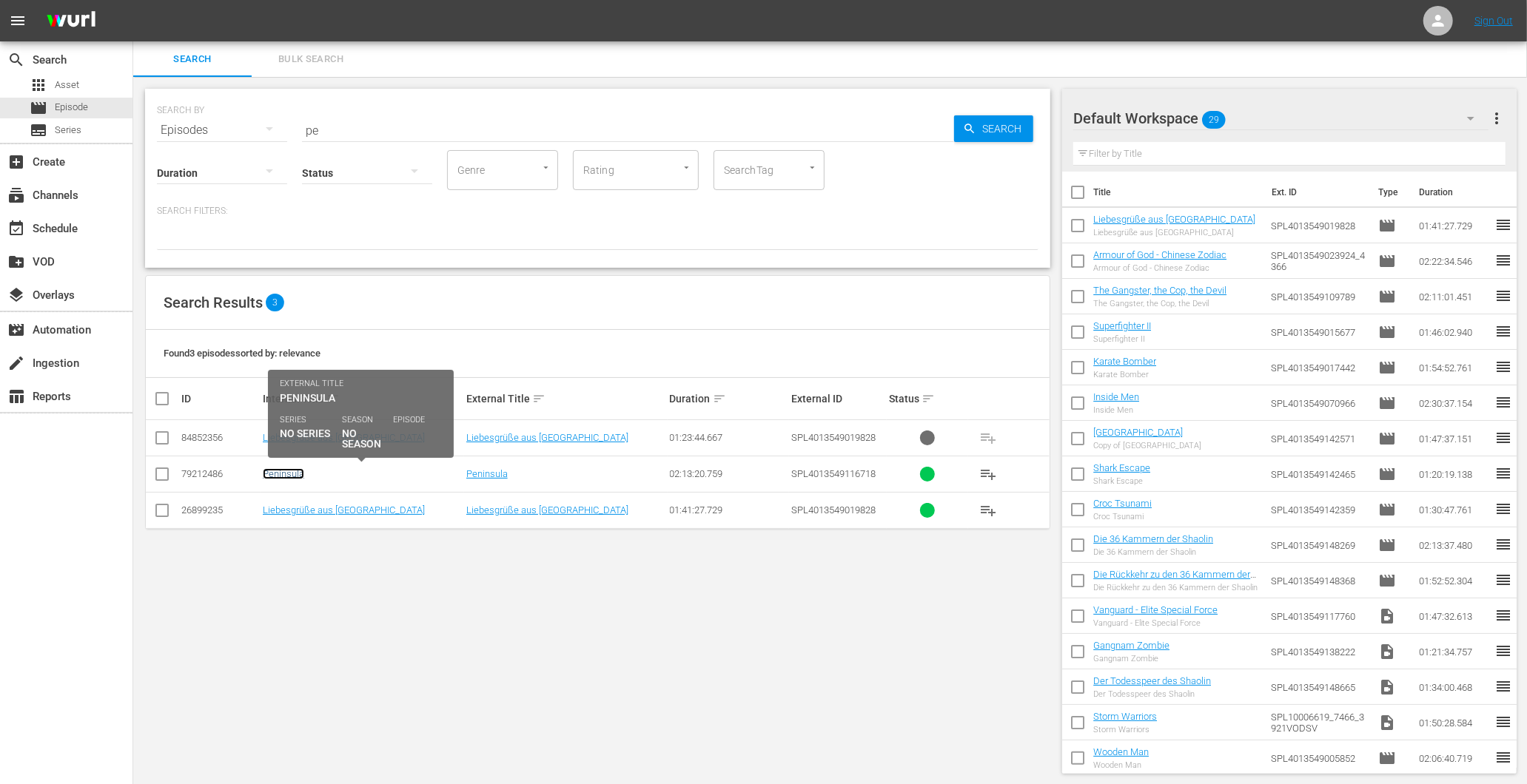
click at [284, 474] on link "Peninsula" at bounding box center [284, 474] width 41 height 11
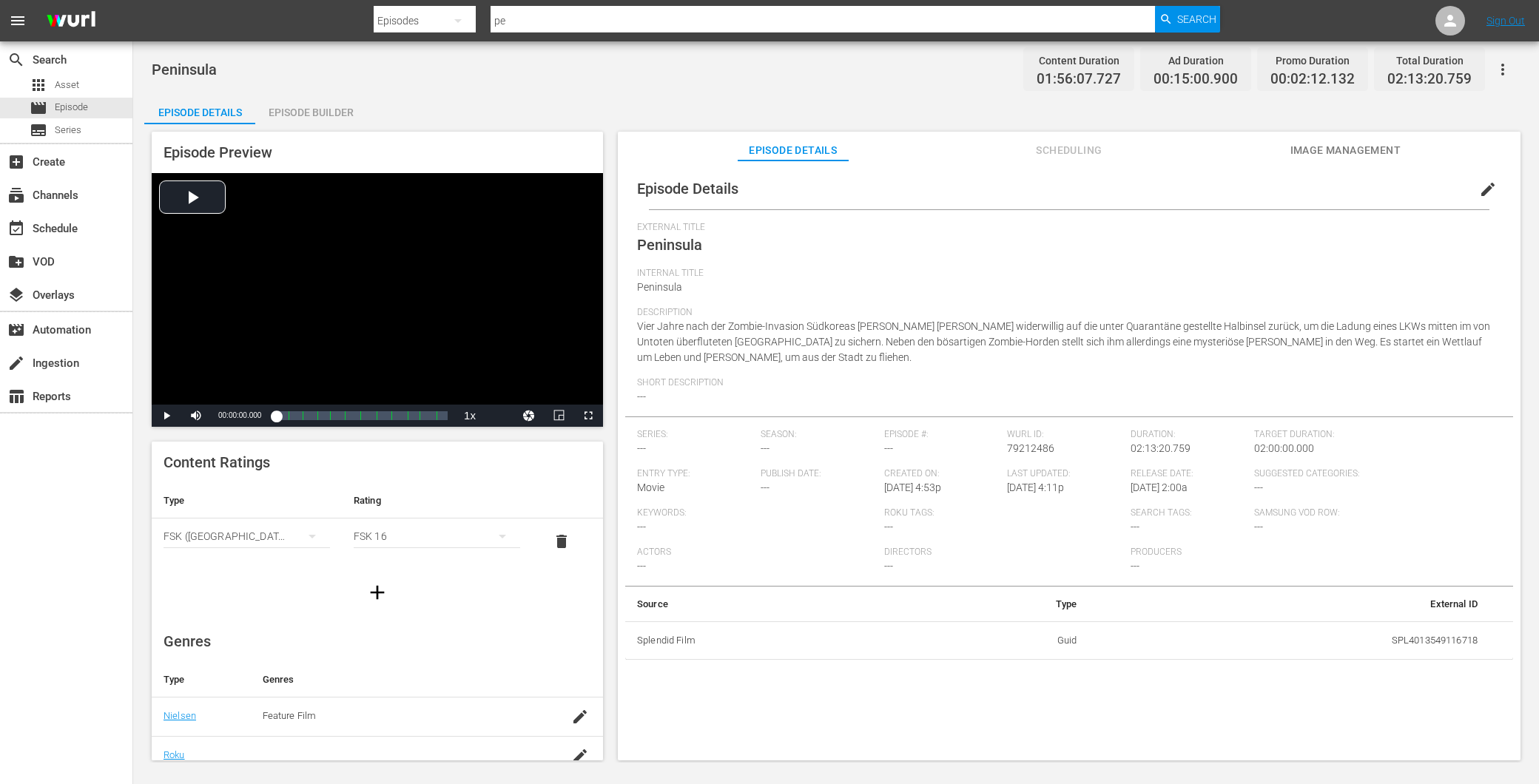
click at [1318, 154] on span "Image Management" at bounding box center [1345, 150] width 111 height 18
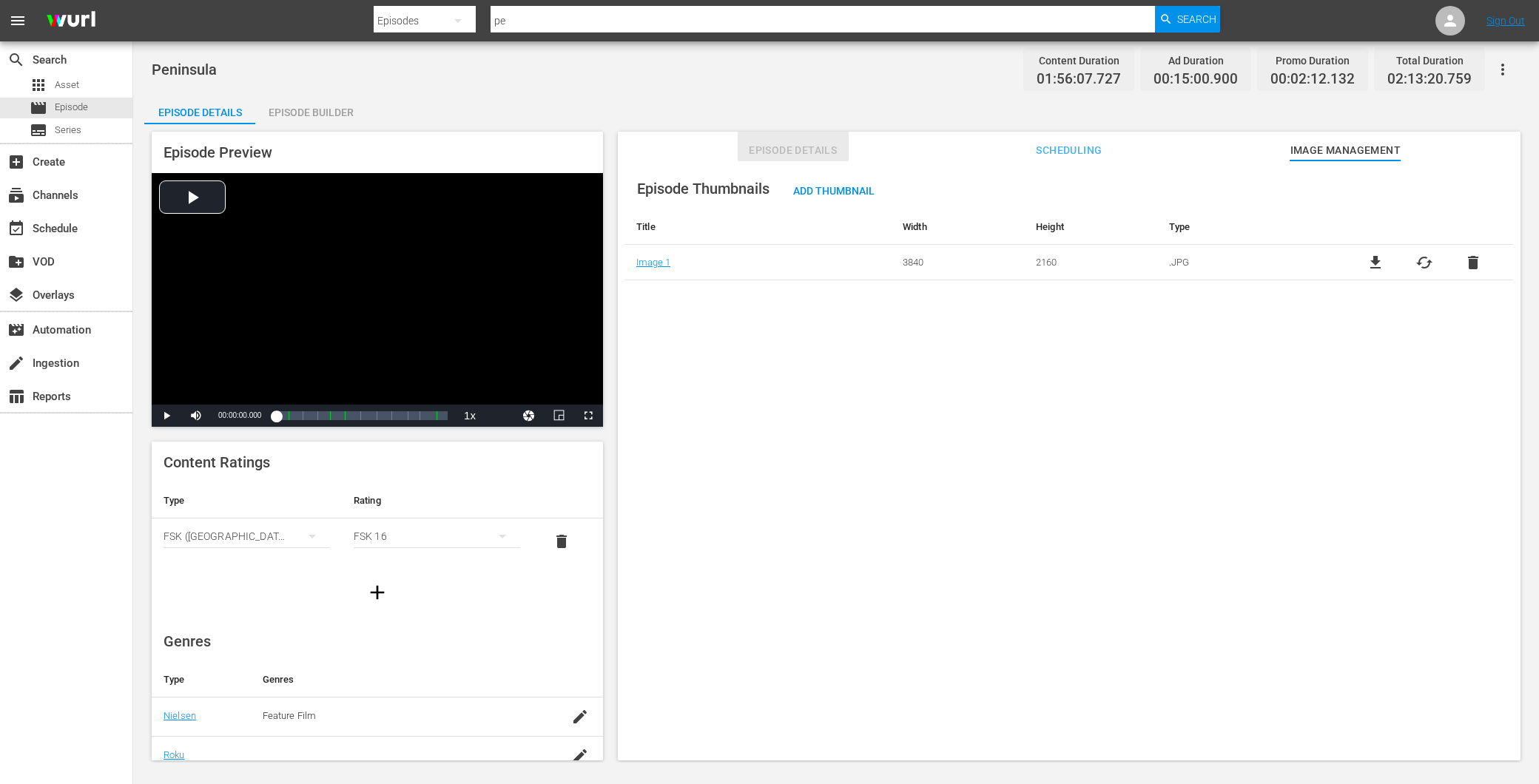
click at [805, 156] on span "Episode Details" at bounding box center [793, 150] width 111 height 18
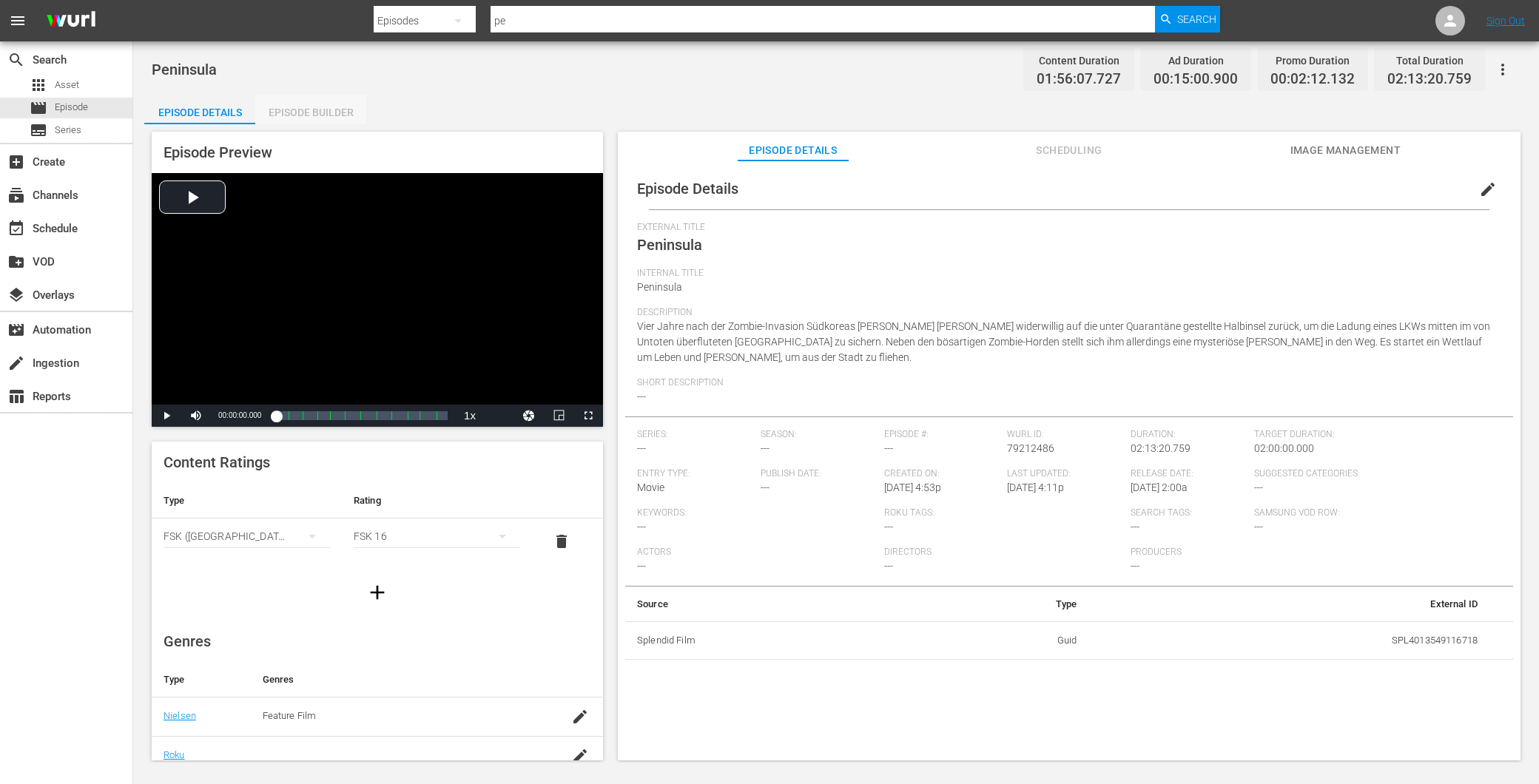
click at [315, 114] on div "Episode Builder" at bounding box center [310, 112] width 111 height 35
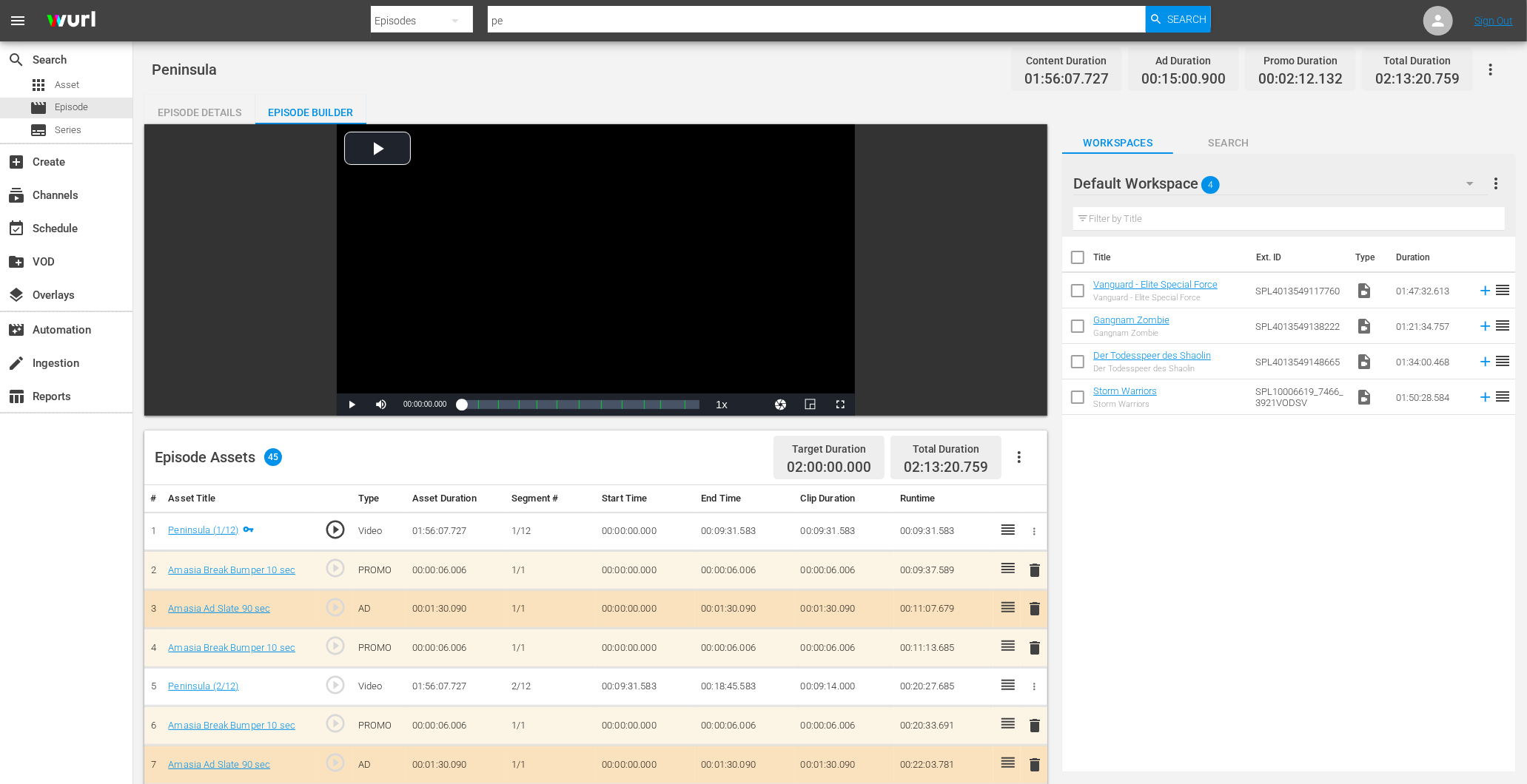
scroll to position [493, 0]
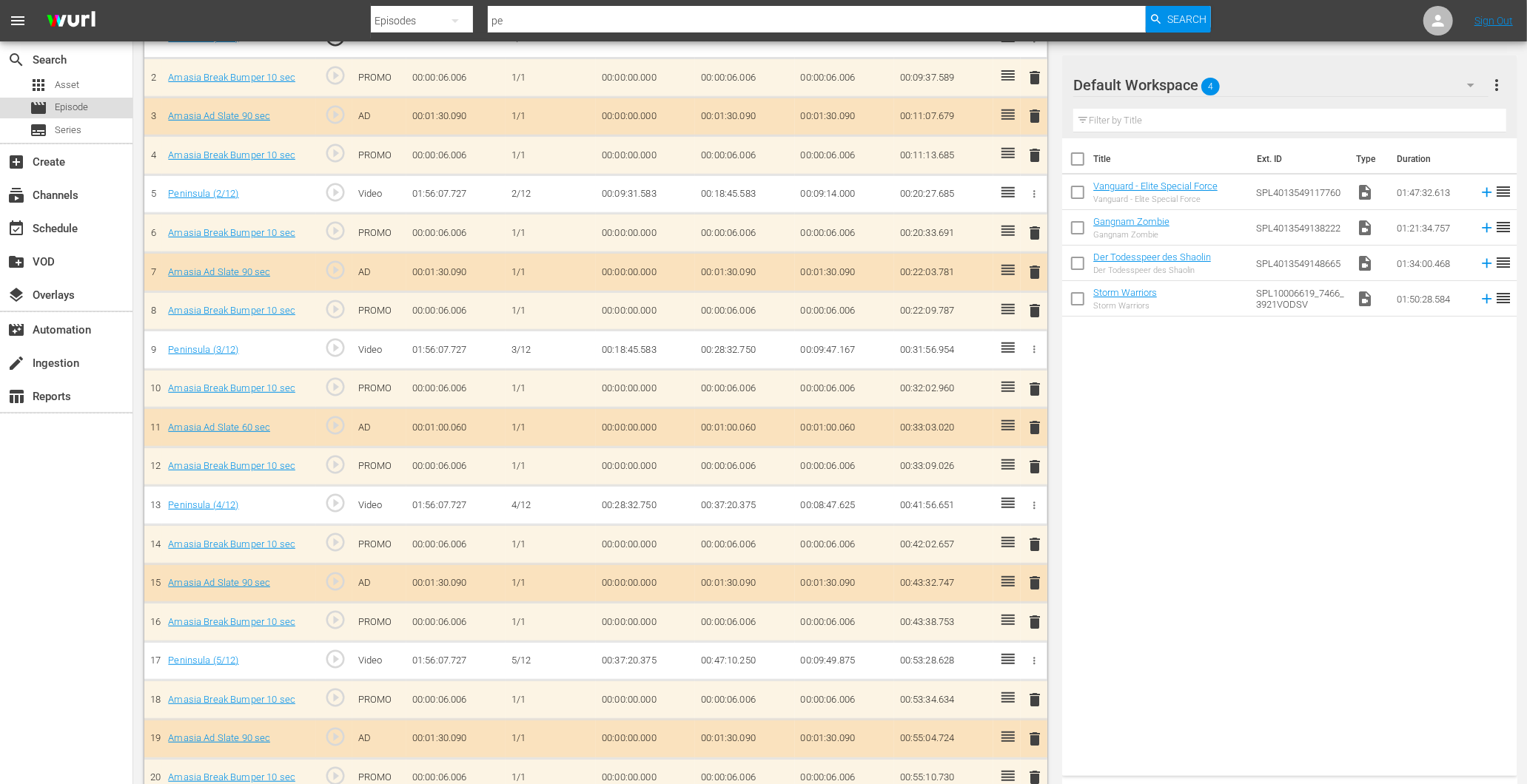
click at [93, 109] on div "movie Episode" at bounding box center [66, 108] width 133 height 21
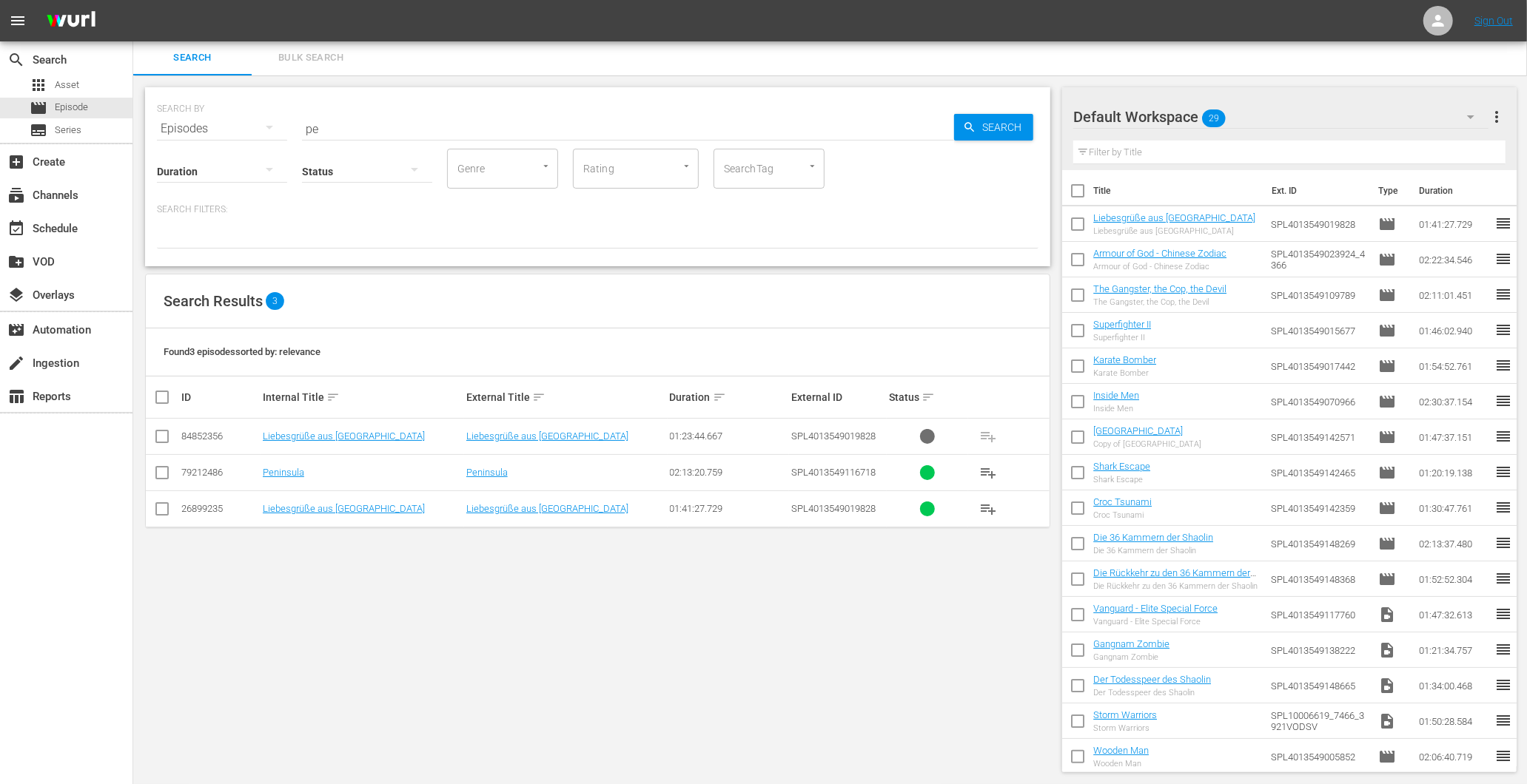
drag, startPoint x: 346, startPoint y: 128, endPoint x: 212, endPoint y: 150, distance: 135.8
click at [213, 148] on div "SEARCH BY Search By Episodes Search ID, Title, Description, Keywords, or Catego…" at bounding box center [597, 177] width 905 height 179
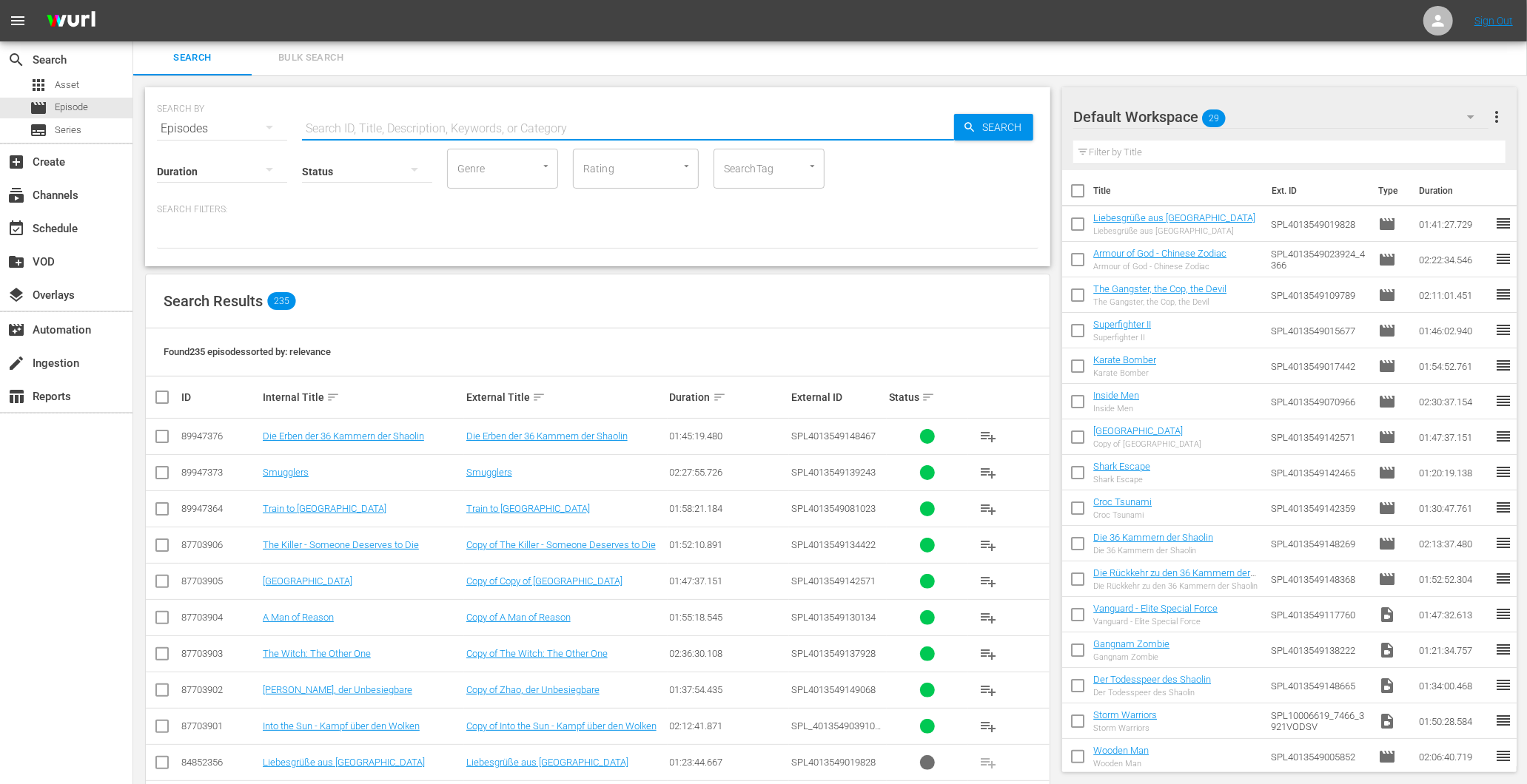
click at [394, 130] on input "text" at bounding box center [627, 128] width 652 height 35
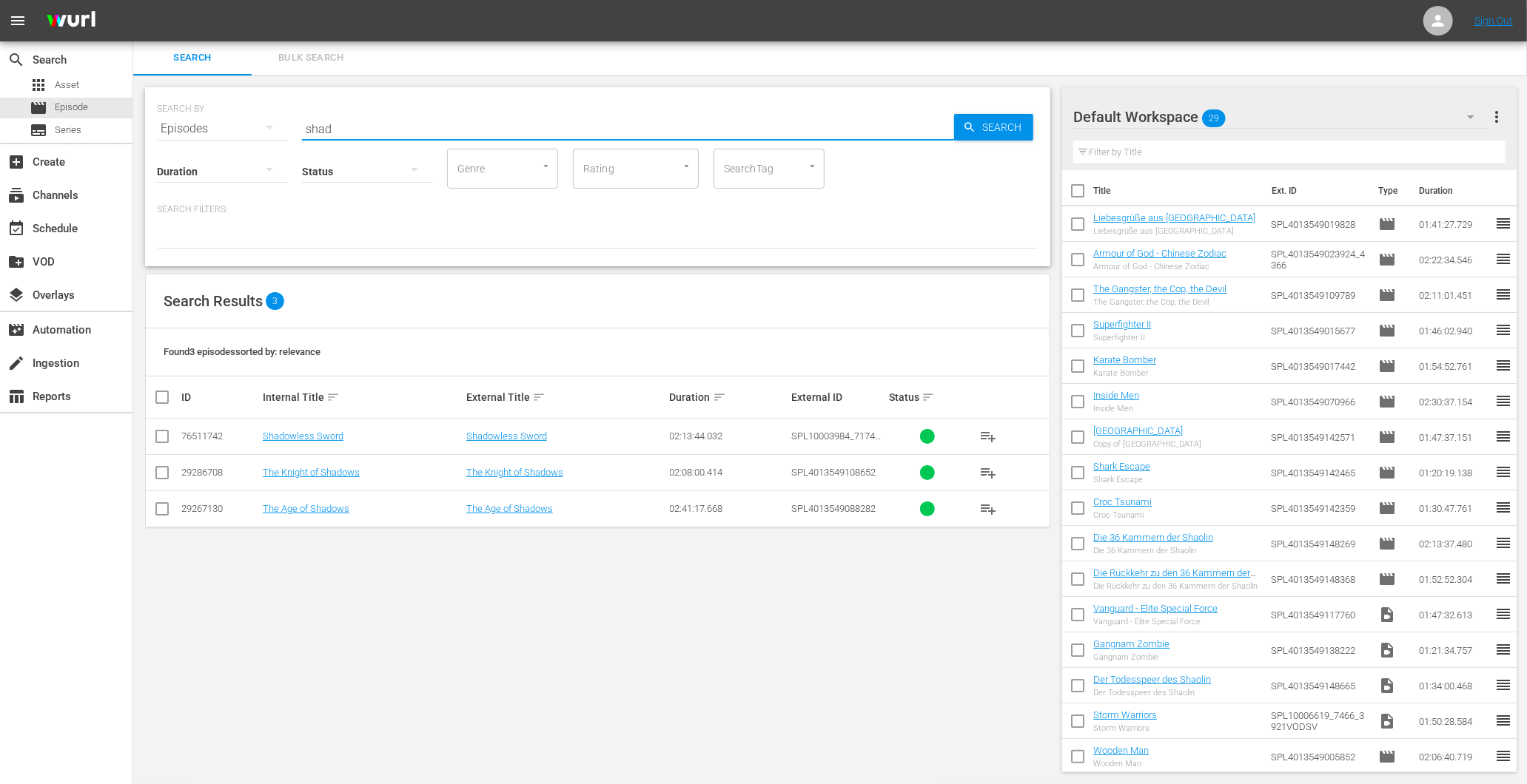
type input "shad"
click at [327, 445] on td "Shadowless Sword" at bounding box center [362, 437] width 203 height 36
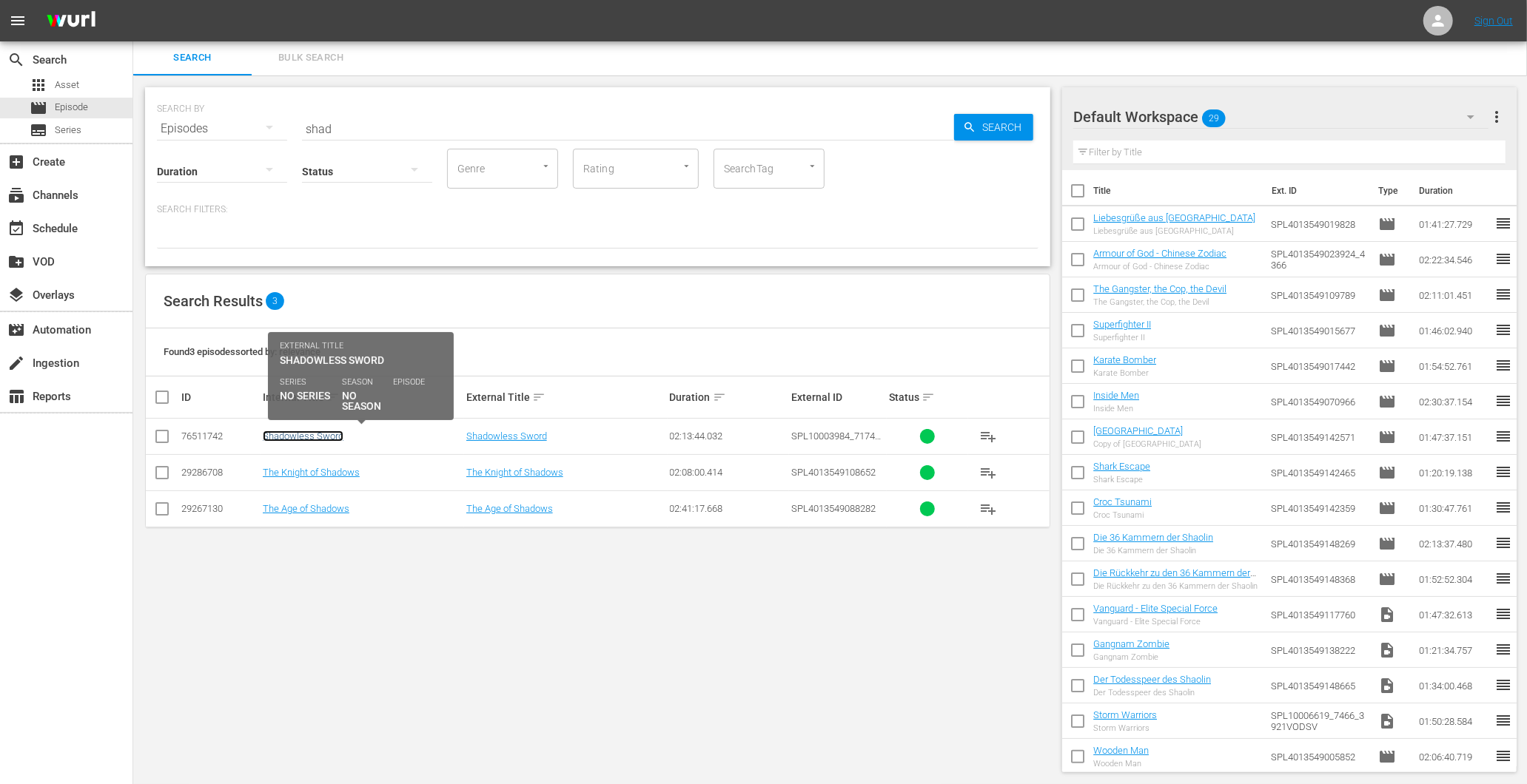
click at [328, 440] on link "Shadowless Sword" at bounding box center [303, 436] width 81 height 11
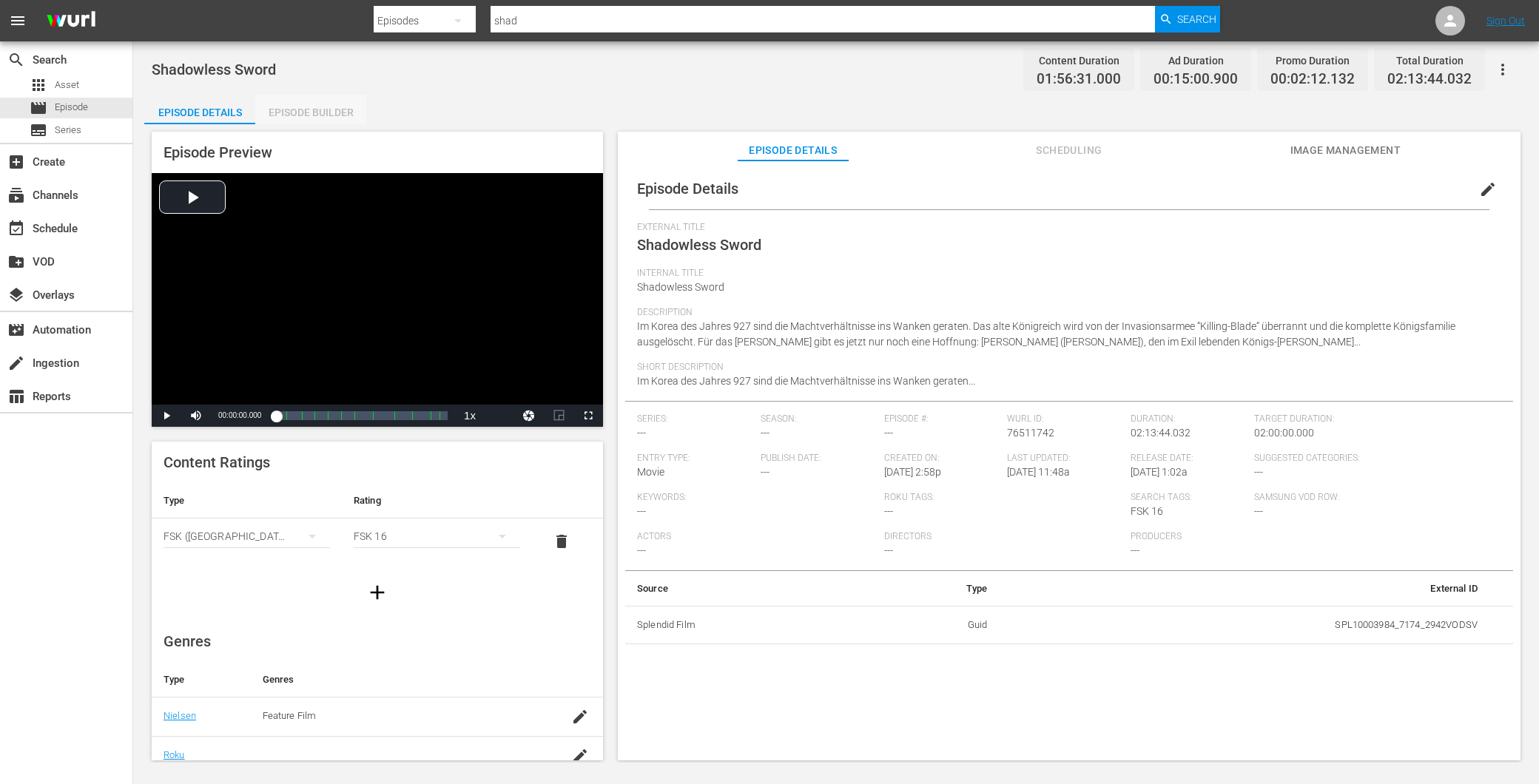
click at [335, 115] on div "Episode Builder" at bounding box center [310, 112] width 111 height 35
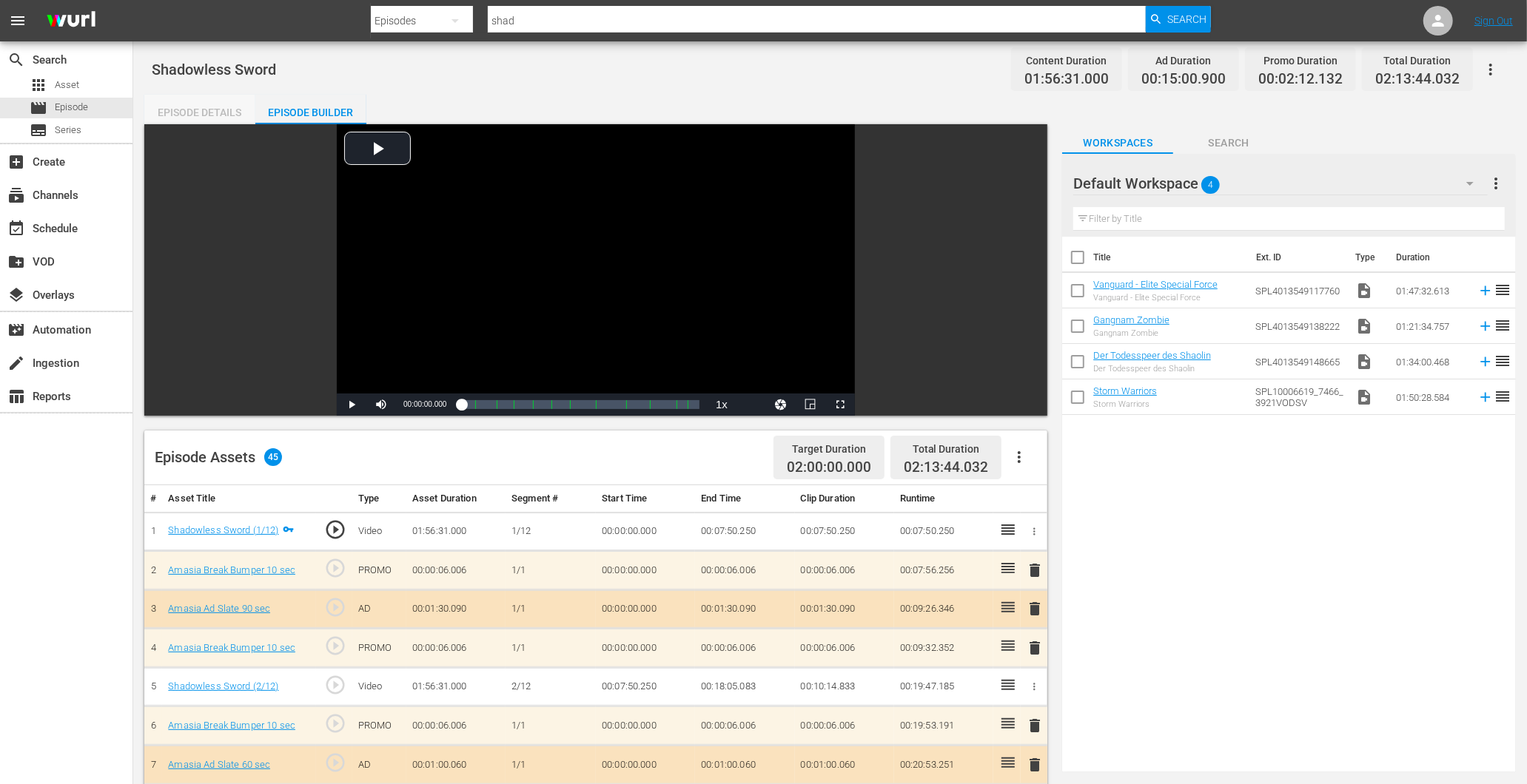
click at [196, 115] on div "Episode Details" at bounding box center [199, 112] width 111 height 35
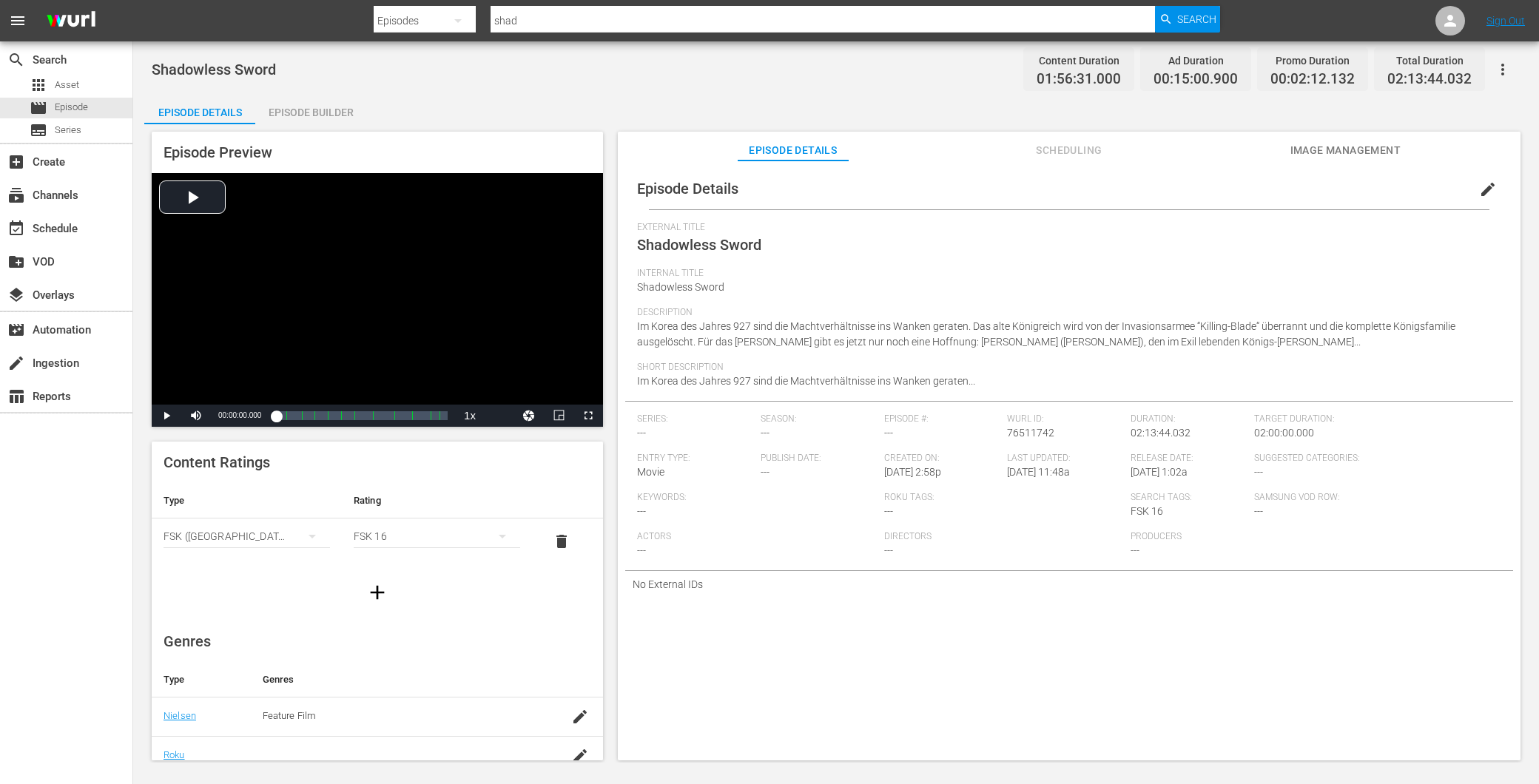
click at [1470, 196] on button "edit" at bounding box center [1487, 189] width 35 height 35
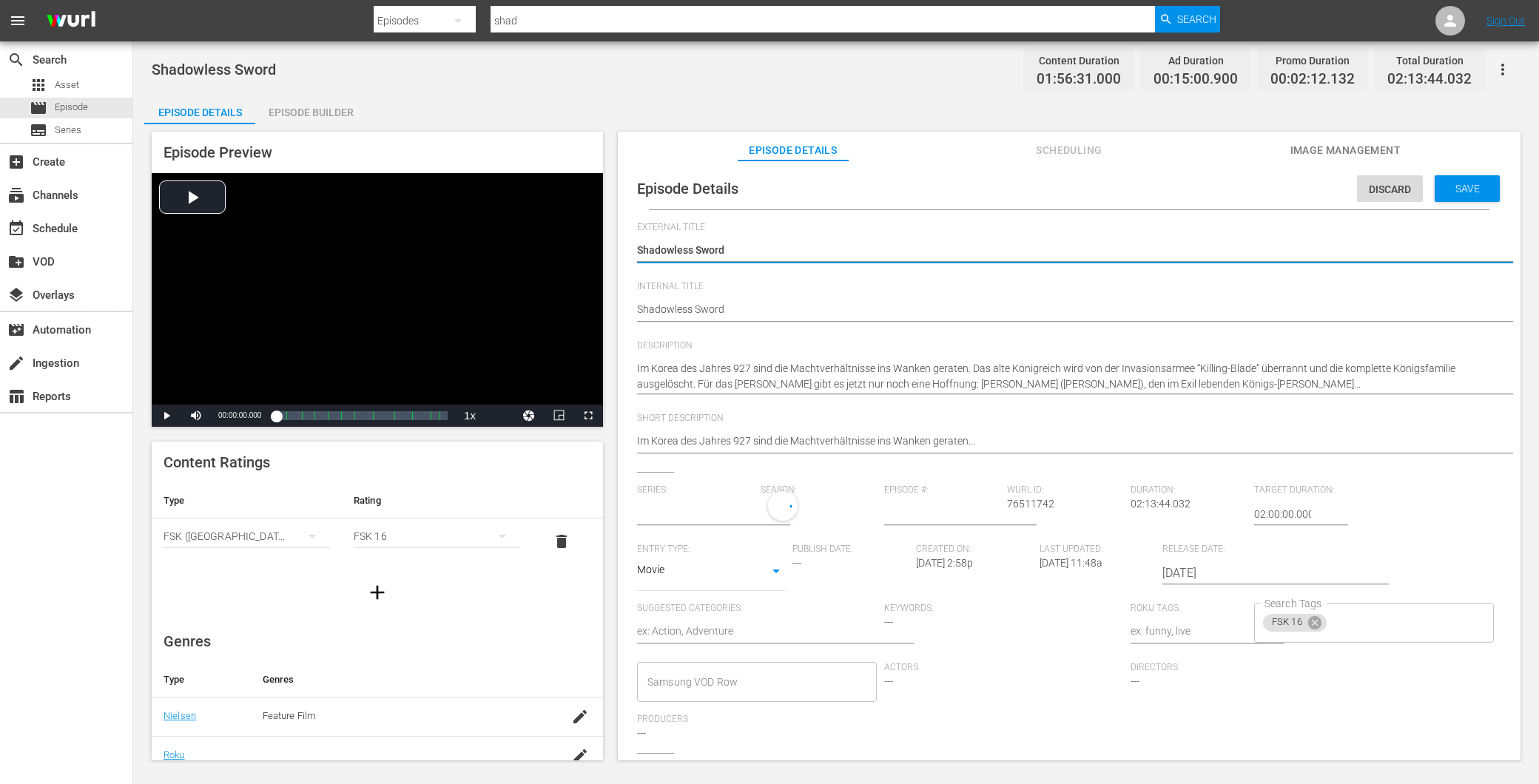
type input "No Series"
click at [1306, 634] on div "FSK 16" at bounding box center [1295, 626] width 64 height 18
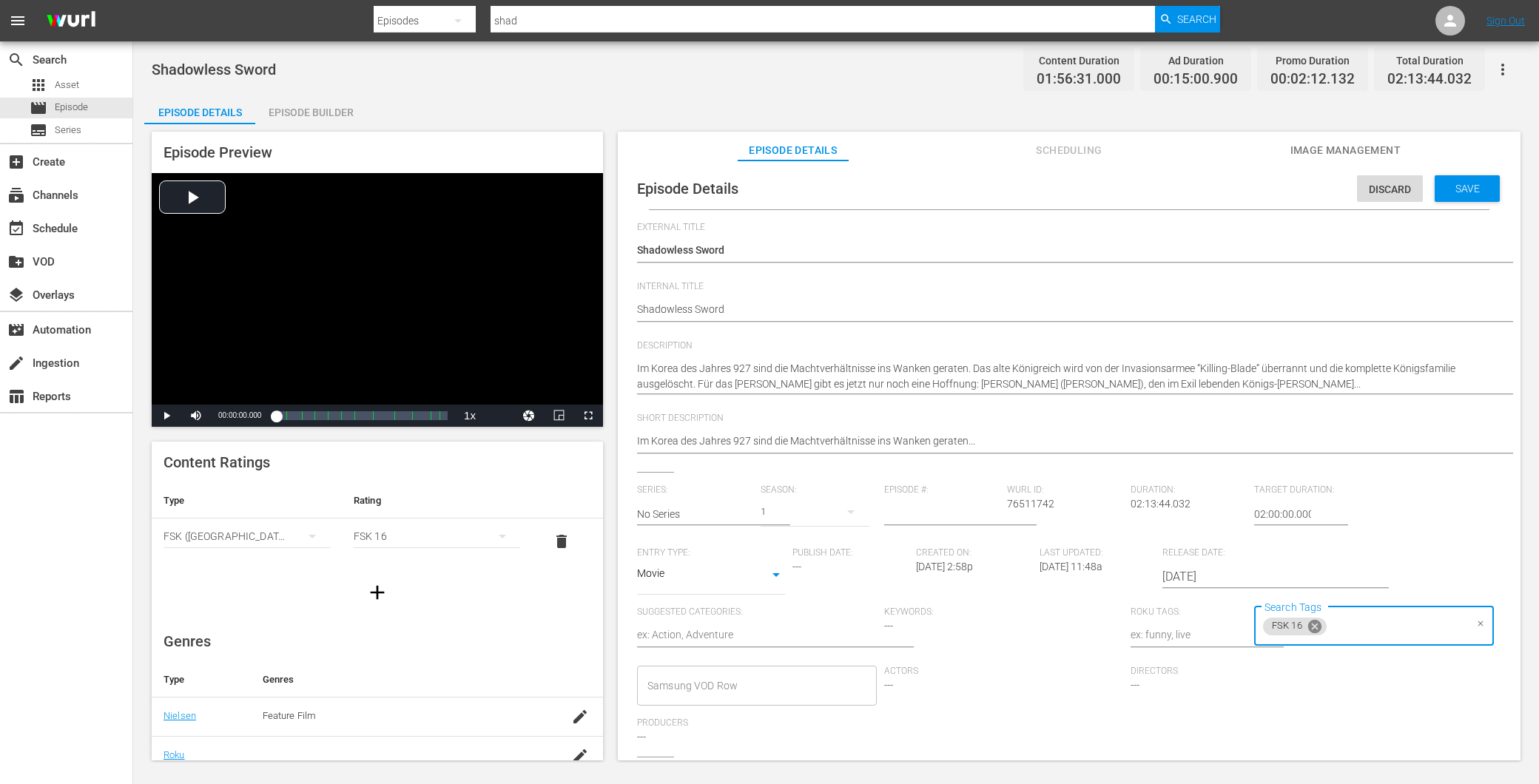
click at [1311, 632] on icon at bounding box center [1314, 625] width 13 height 13
click at [1452, 183] on span "Save" at bounding box center [1468, 189] width 48 height 12
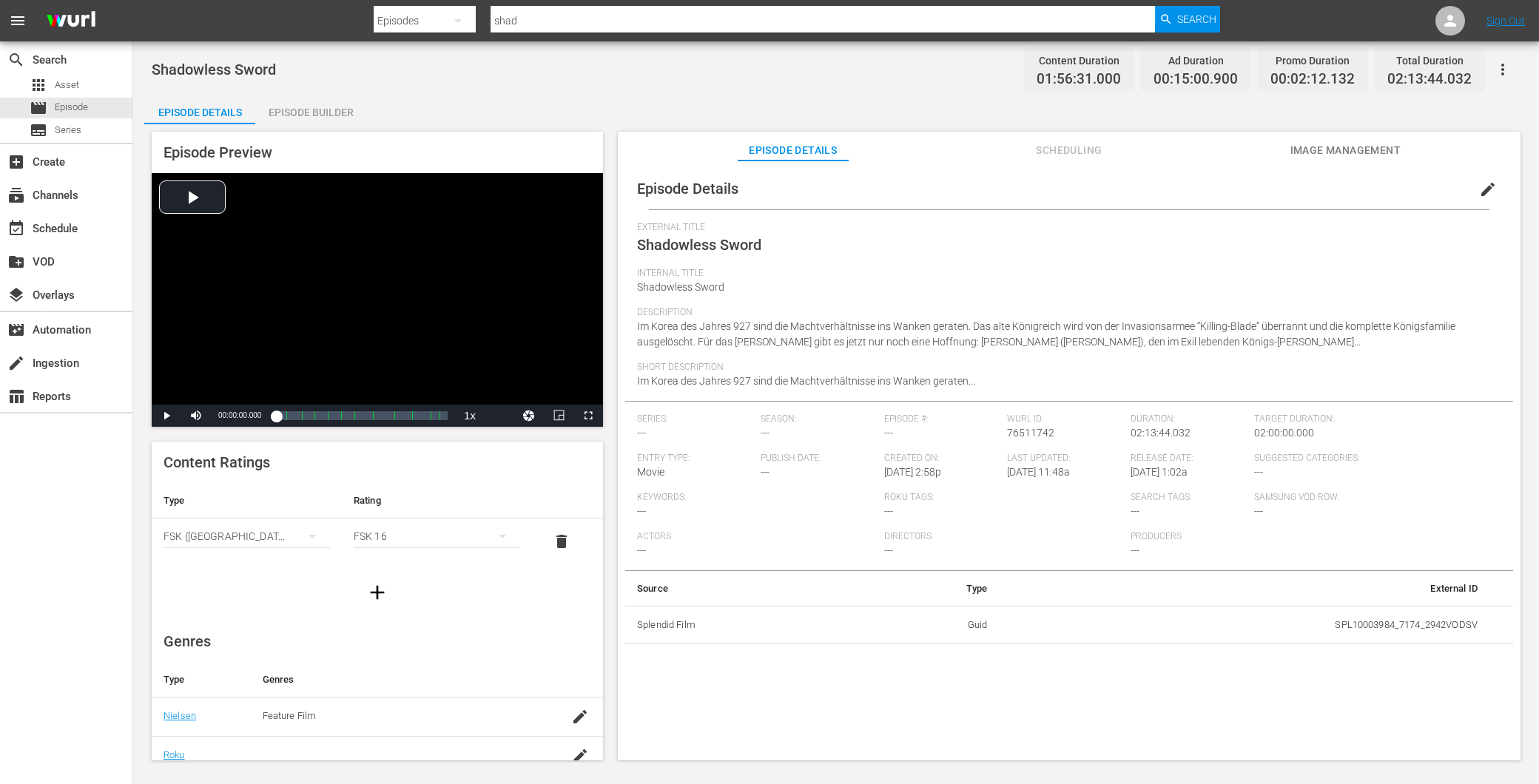
click at [286, 116] on div "Episode Builder" at bounding box center [310, 112] width 111 height 35
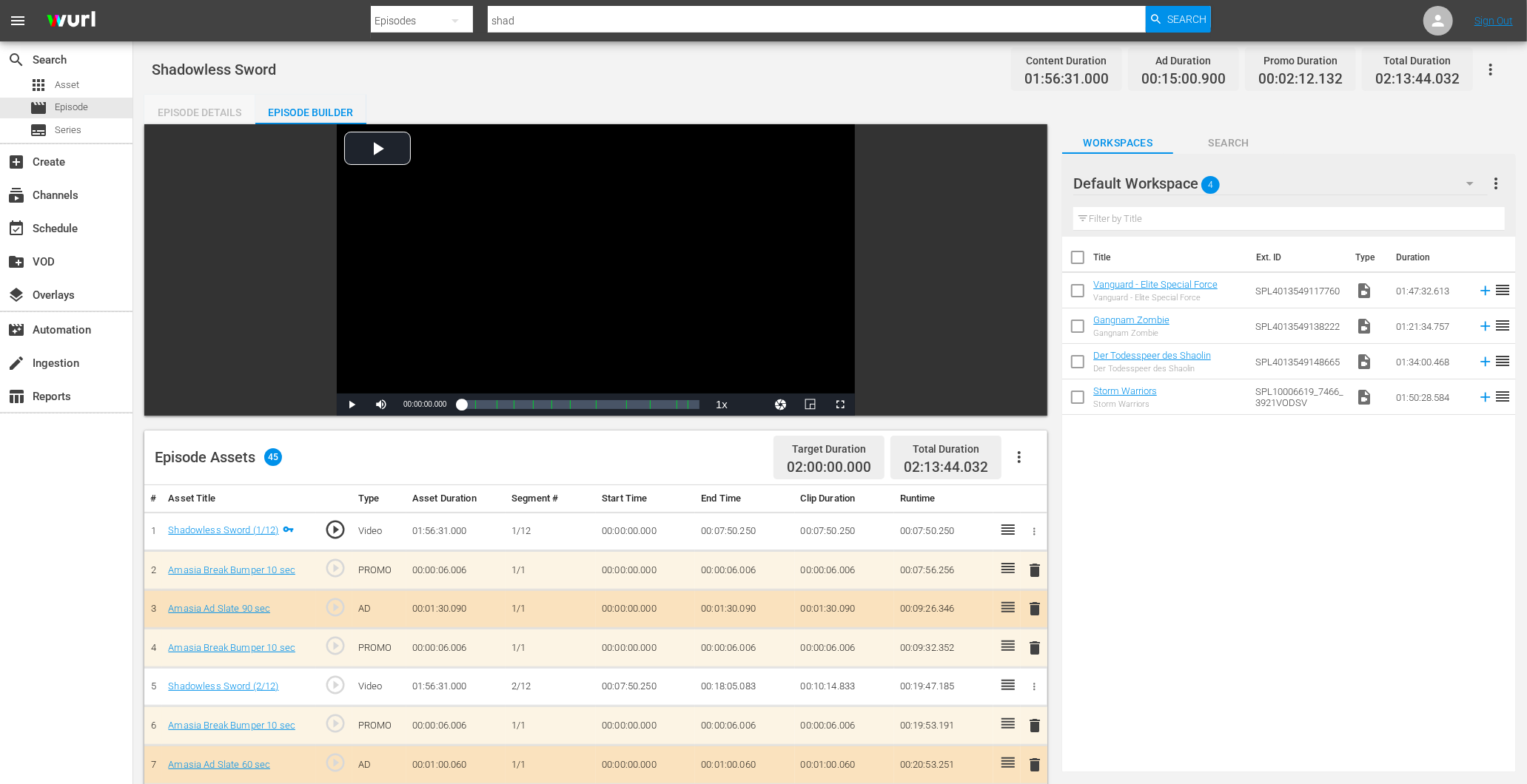
click at [228, 114] on div "Episode Details" at bounding box center [199, 112] width 111 height 35
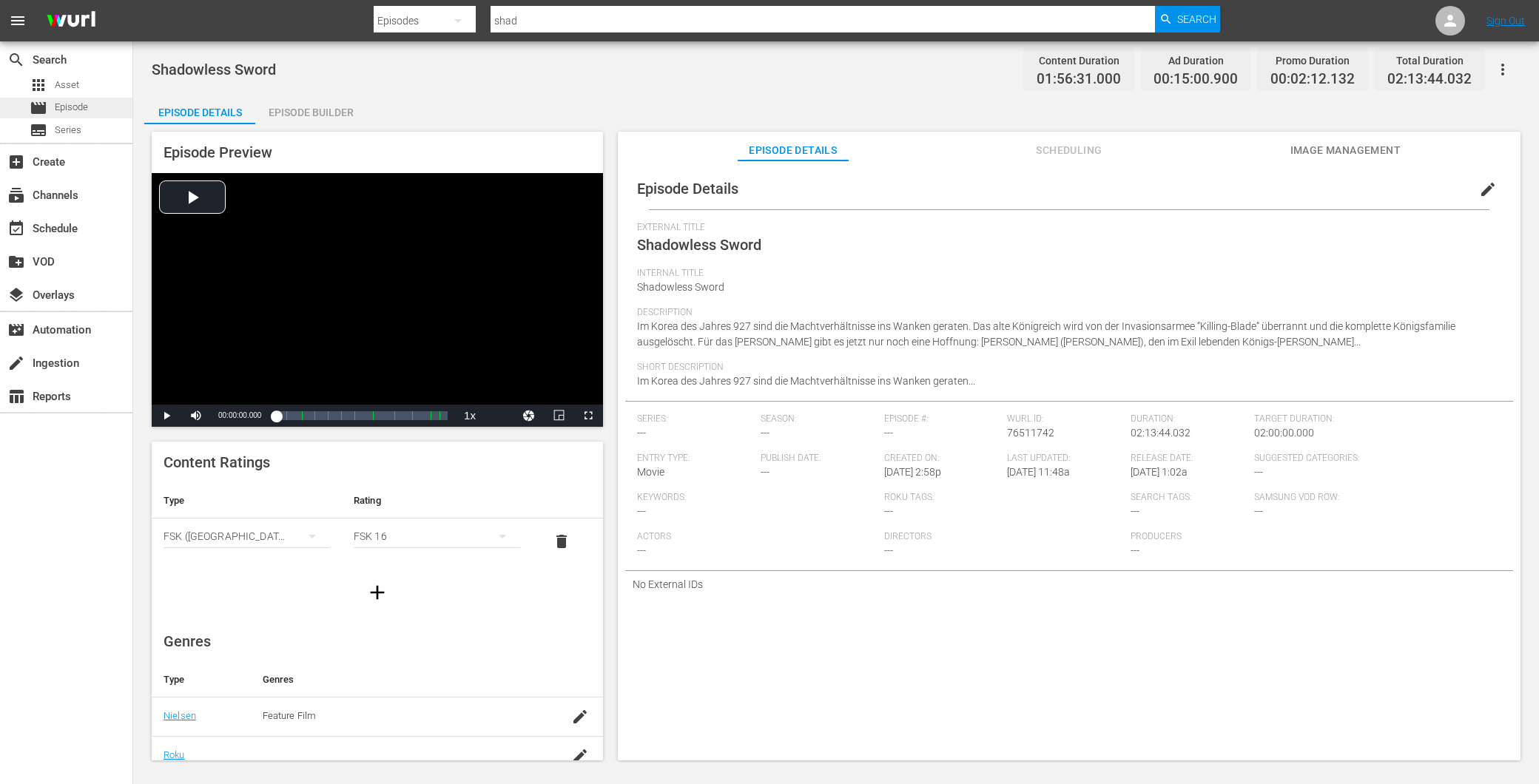
click at [87, 103] on span "Episode" at bounding box center [72, 107] width 34 height 15
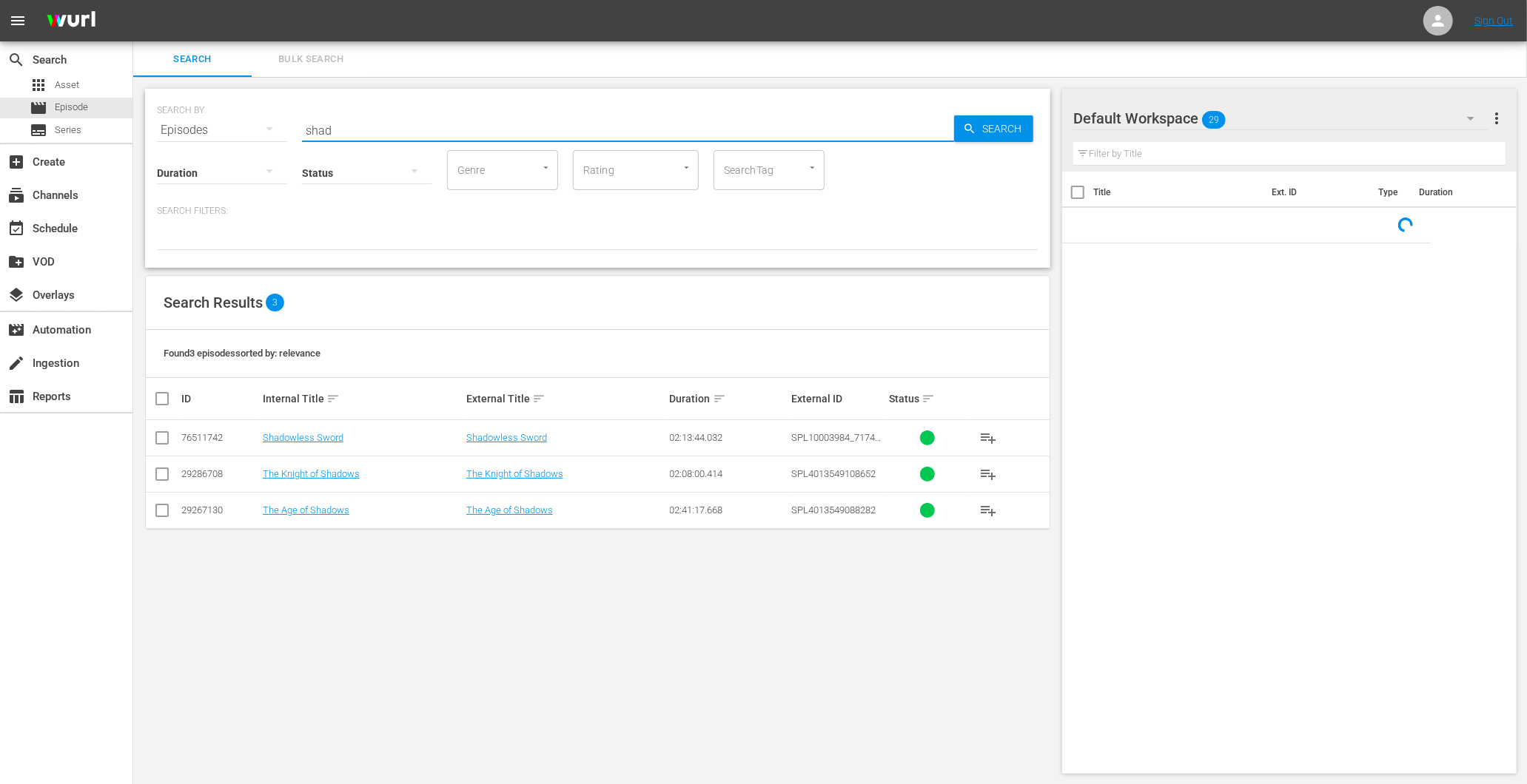
drag, startPoint x: 394, startPoint y: 118, endPoint x: 234, endPoint y: 117, distance: 160.0
click at [235, 117] on div "SEARCH BY Search By Episodes Search ID, Title, Description, Keywords, or Catego…" at bounding box center [597, 121] width 882 height 53
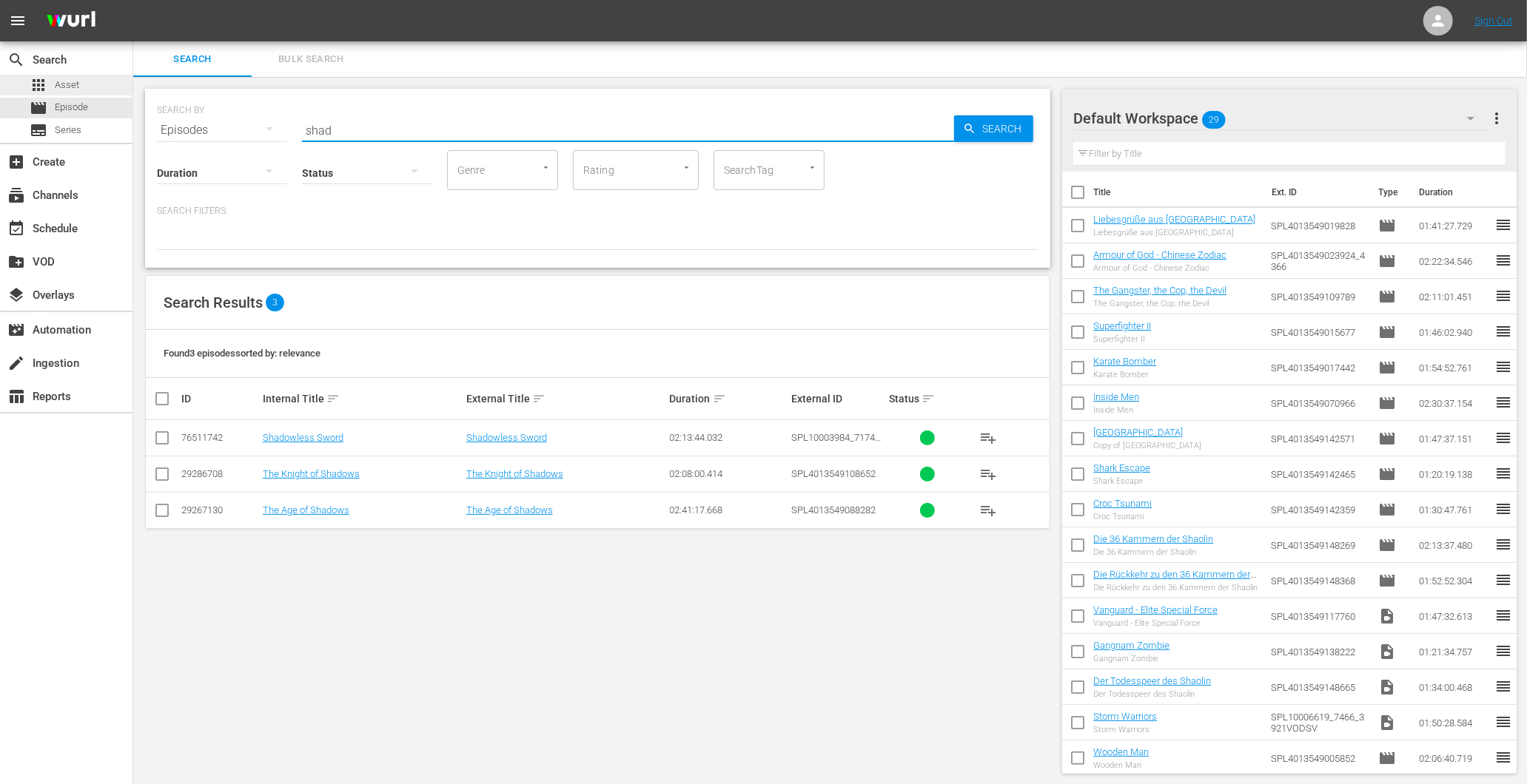
paste input "Peninsula"
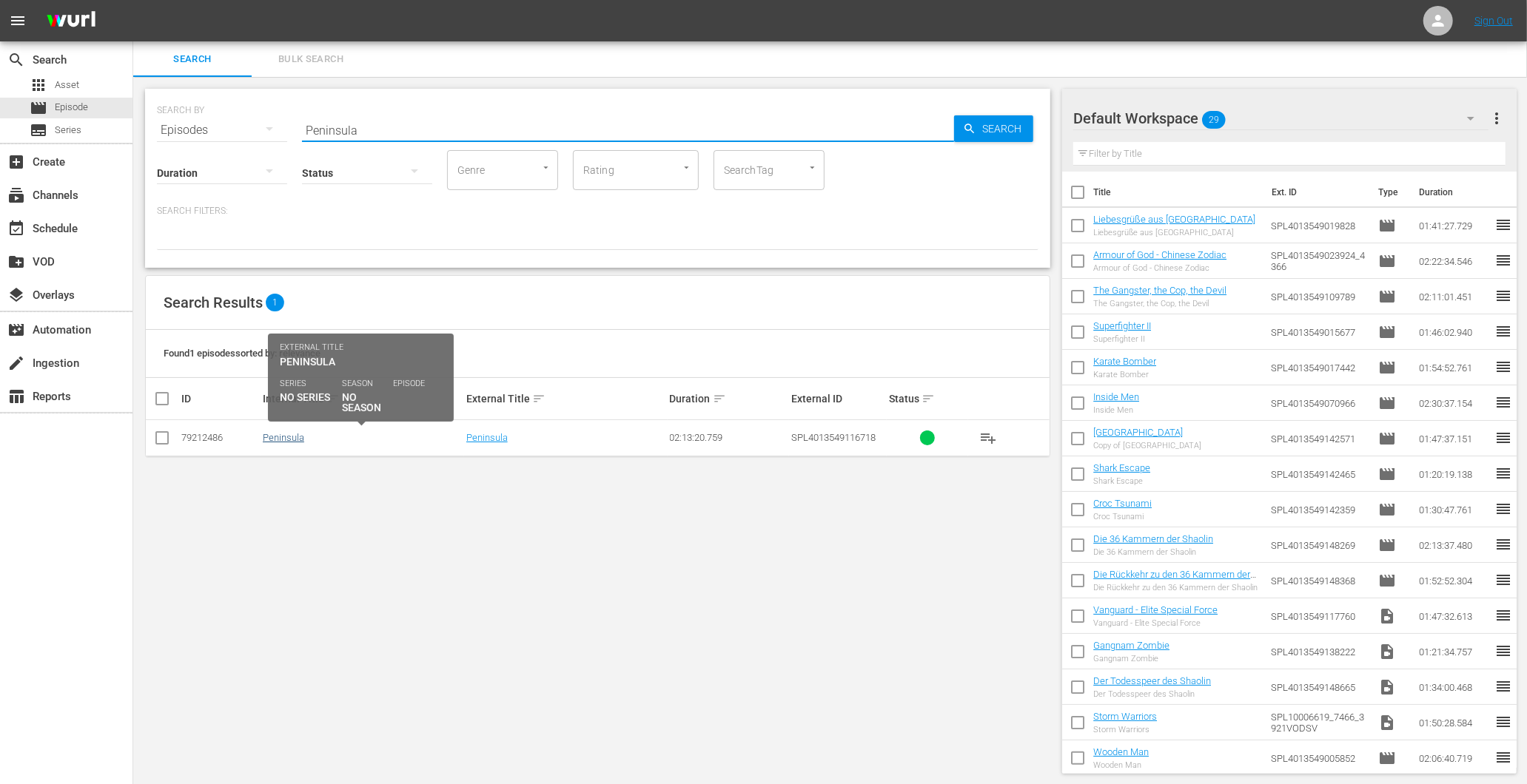
type input "Peninsula"
click at [294, 438] on link "Peninsula" at bounding box center [284, 438] width 41 height 11
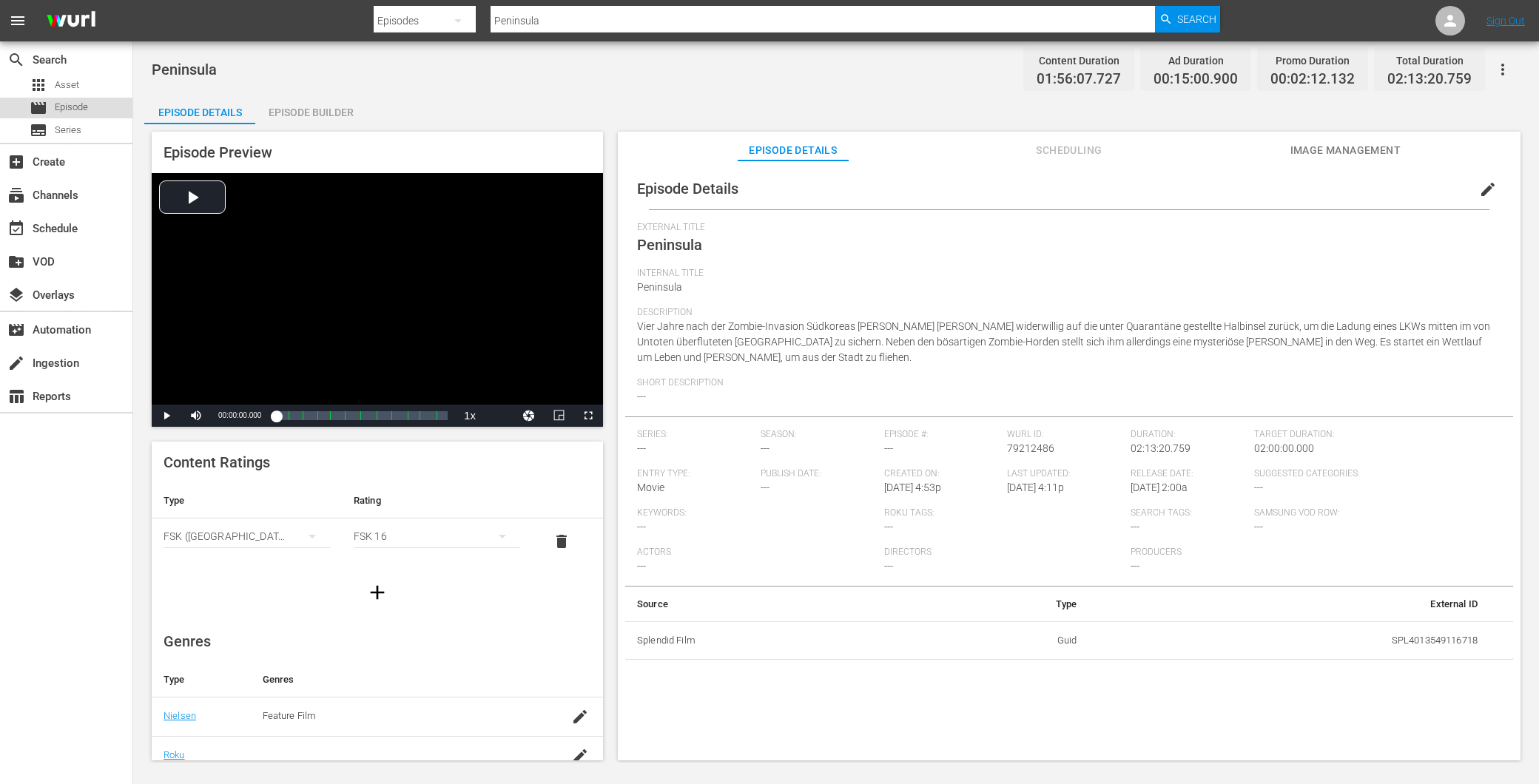
click at [72, 107] on span "Episode" at bounding box center [72, 107] width 34 height 15
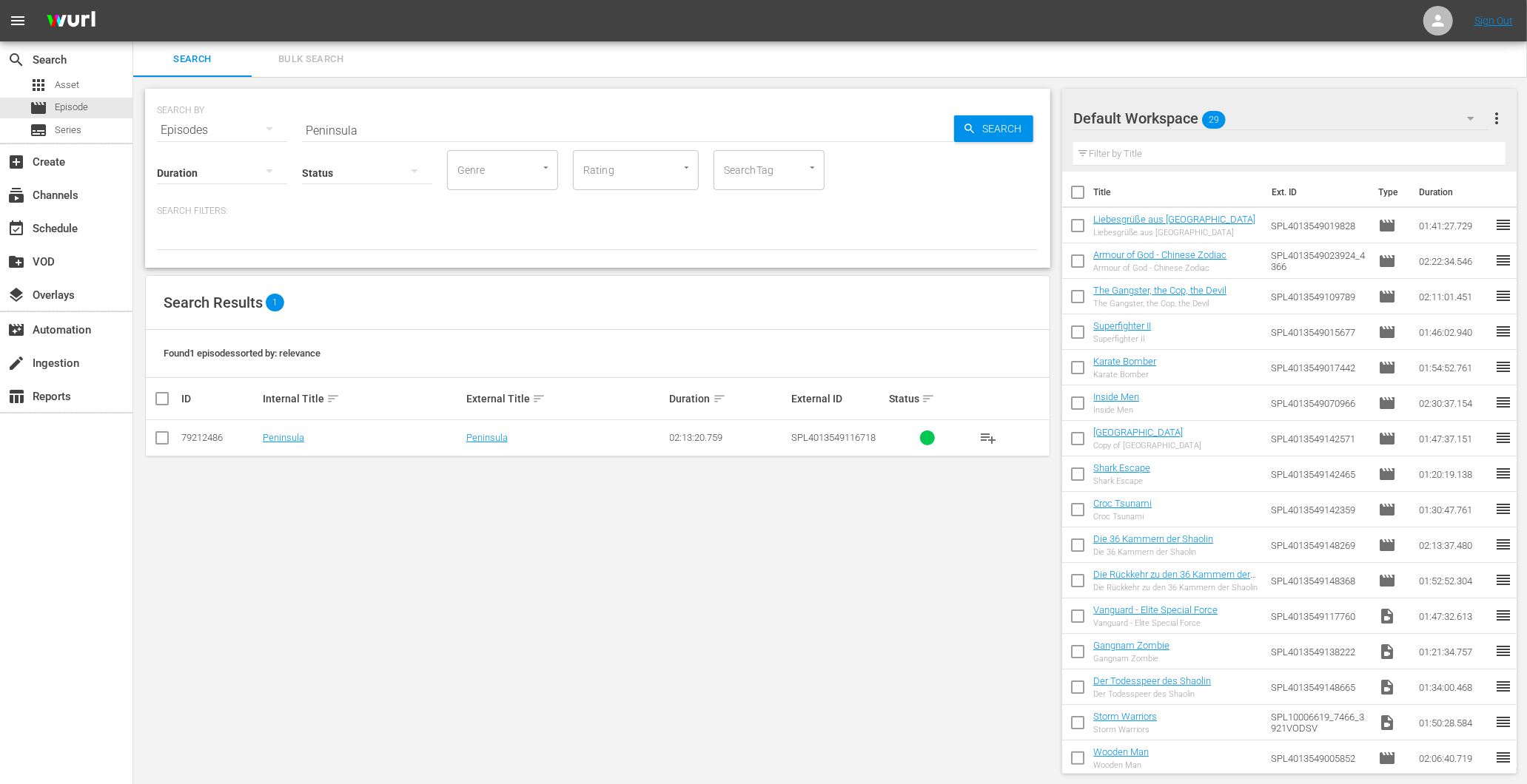
drag, startPoint x: 442, startPoint y: 140, endPoint x: 306, endPoint y: 139, distance: 136.0
click at [306, 139] on div "SEARCH BY Search By Episodes Search ID, Title, Description, Keywords, or Catego…" at bounding box center [597, 178] width 905 height 179
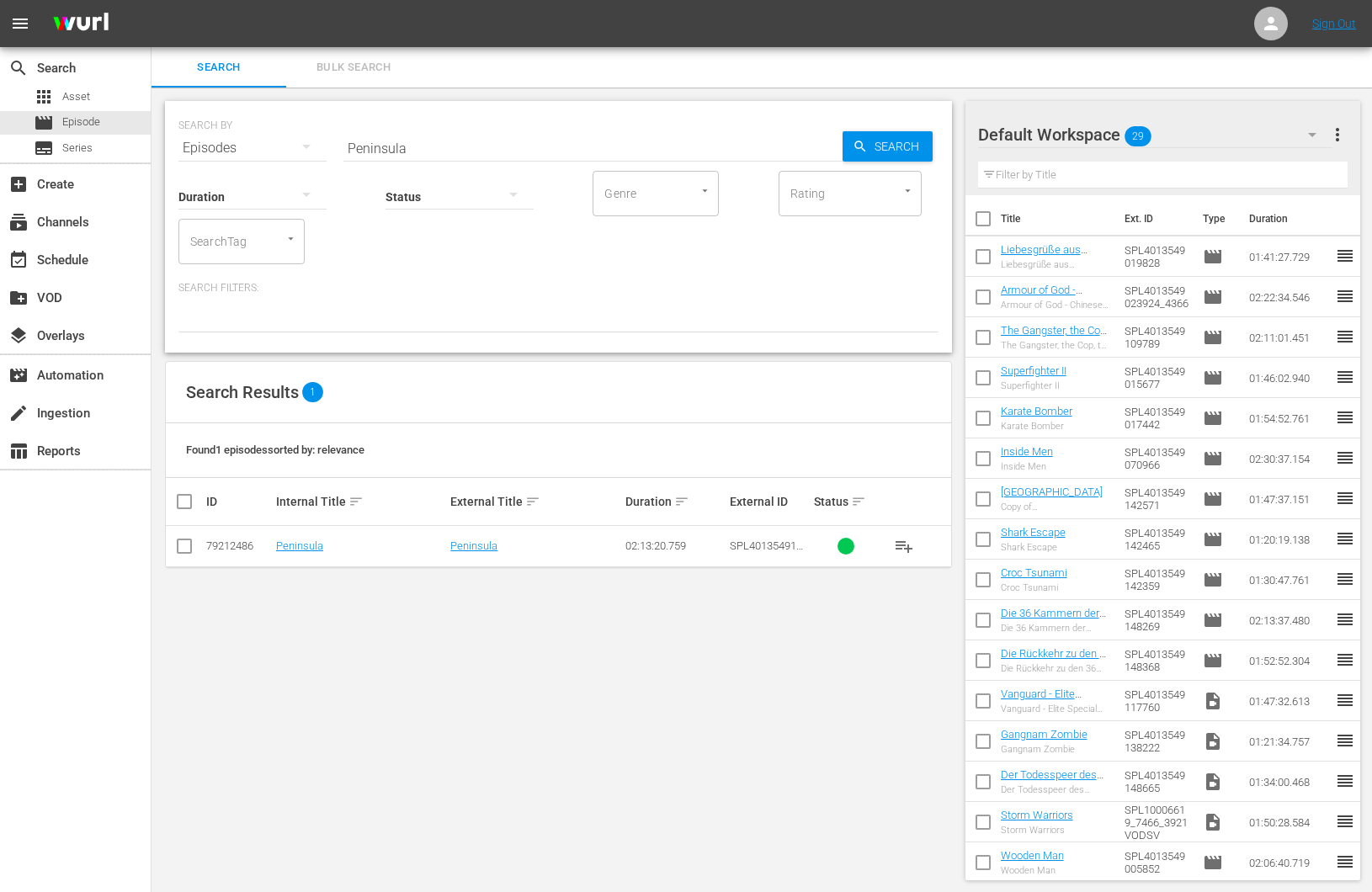
click at [397, 146] on input "Peninsula" at bounding box center [592, 148] width 499 height 40
paste input "Shadowless Sword"
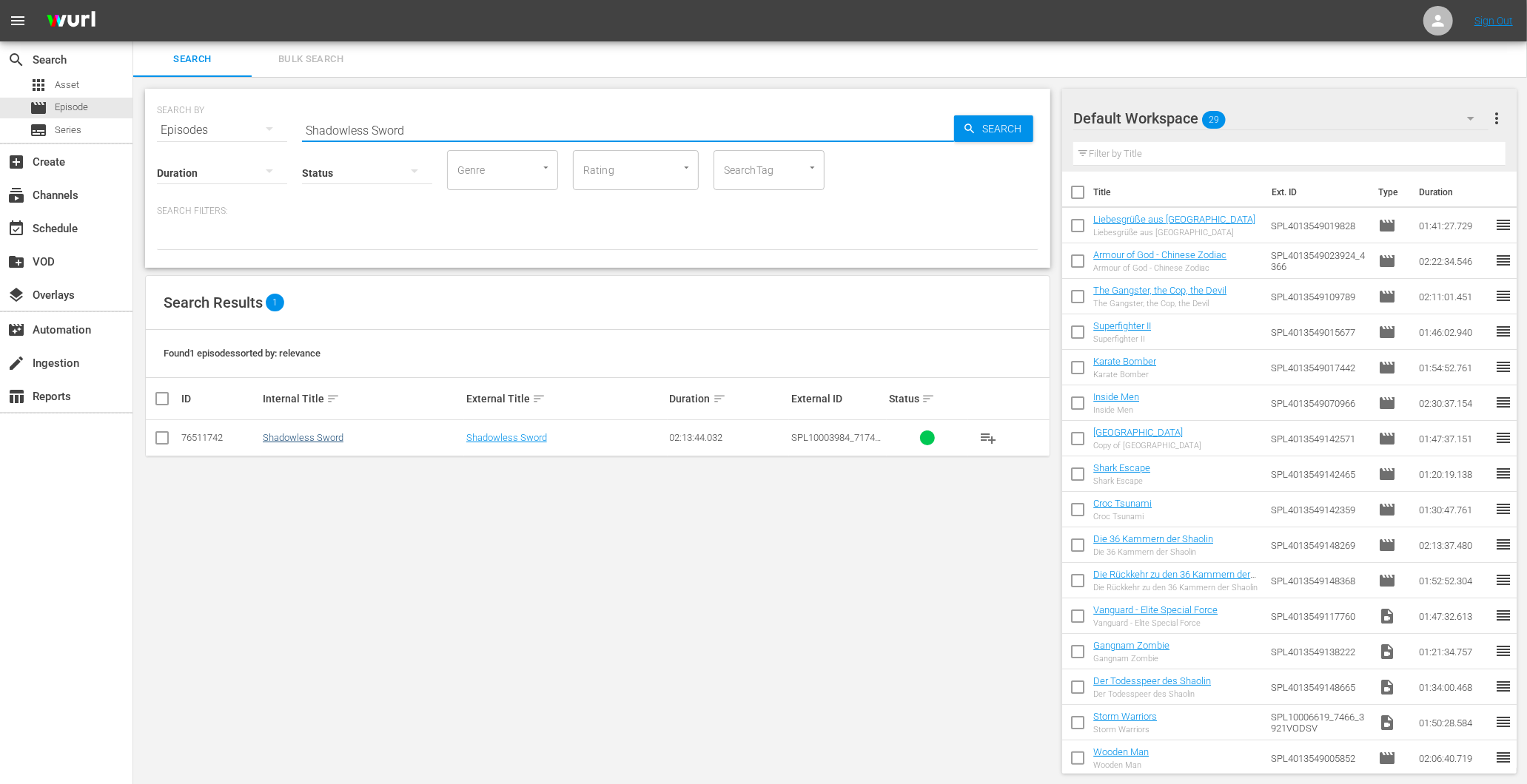
type input "Shadowless Sword"
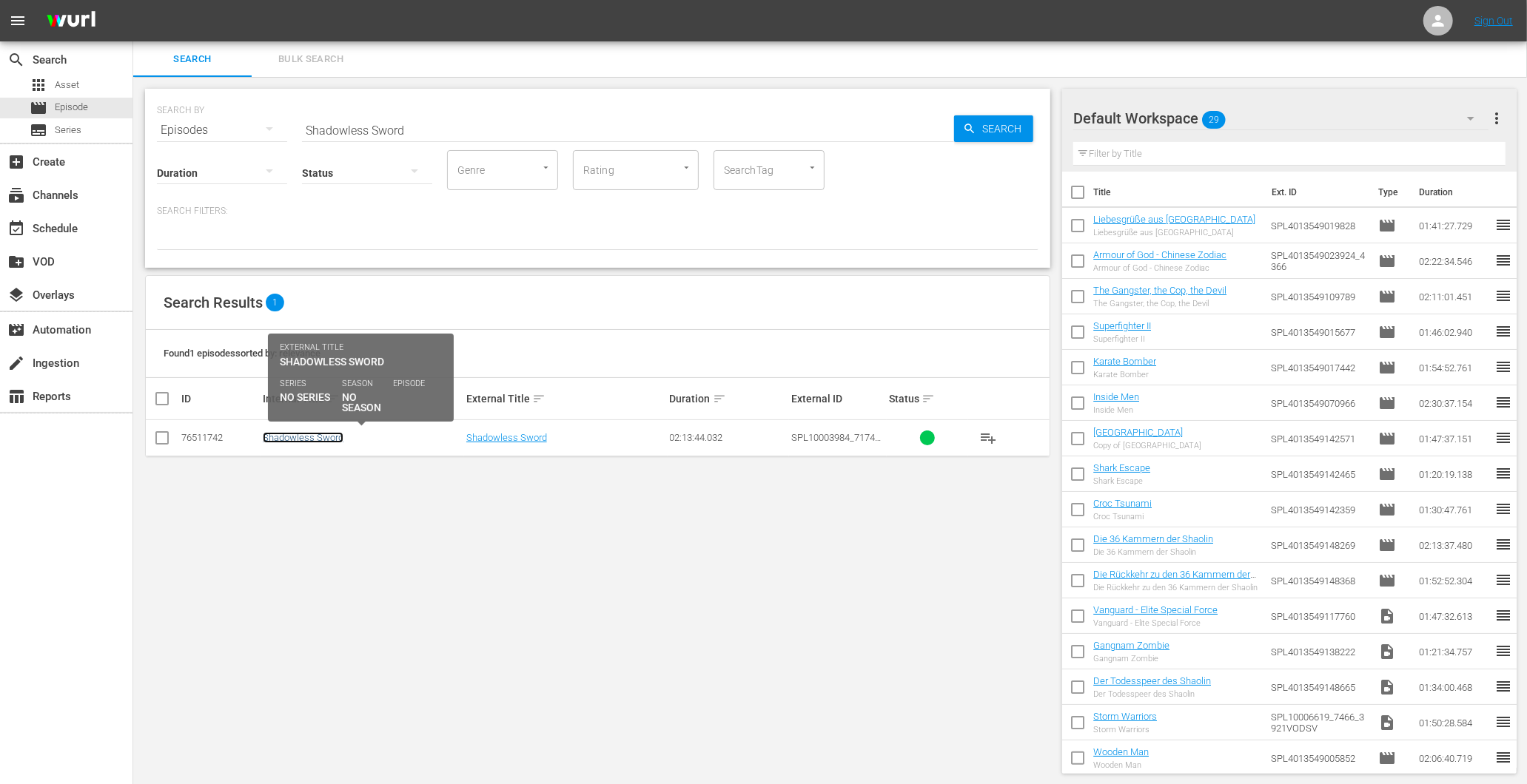
click at [301, 442] on link "Shadowless Sword" at bounding box center [303, 438] width 81 height 11
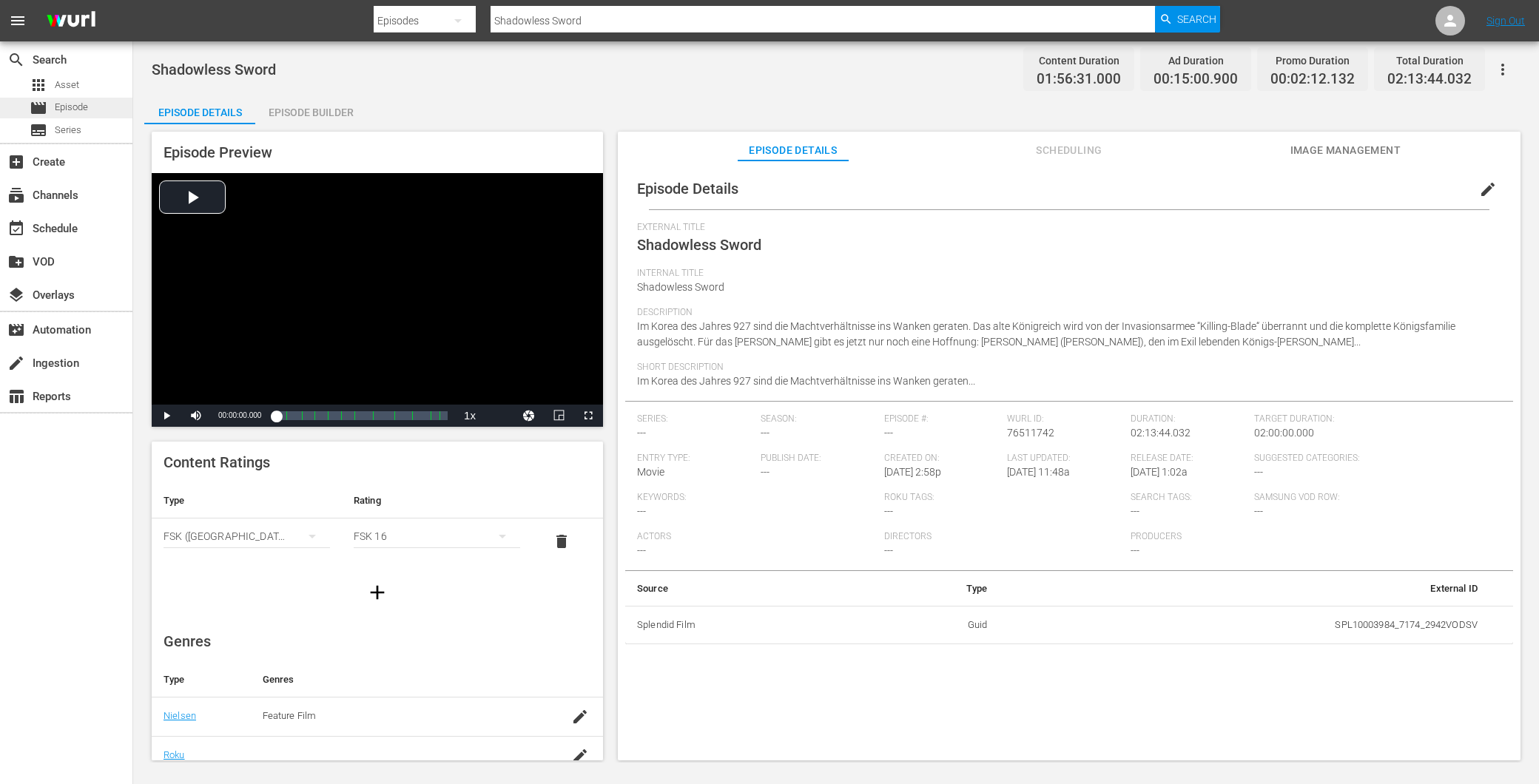
click at [115, 109] on div "movie Episode" at bounding box center [66, 108] width 133 height 21
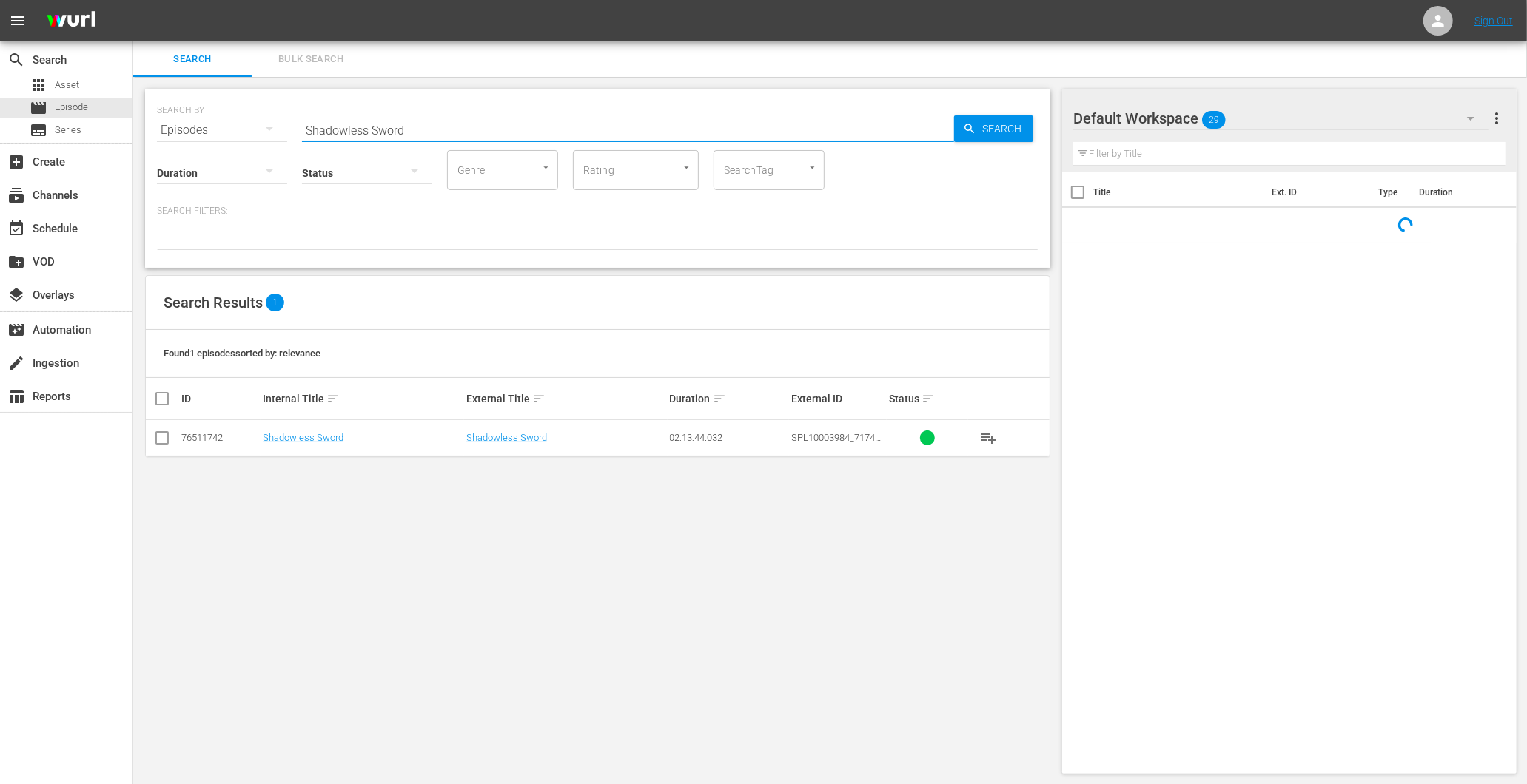
drag, startPoint x: 448, startPoint y: 131, endPoint x: 153, endPoint y: 139, distance: 295.1
click at [145, 136] on div "SEARCH BY Search By Episodes Search ID, Title, Description, Keywords, or Catego…" at bounding box center [597, 178] width 905 height 179
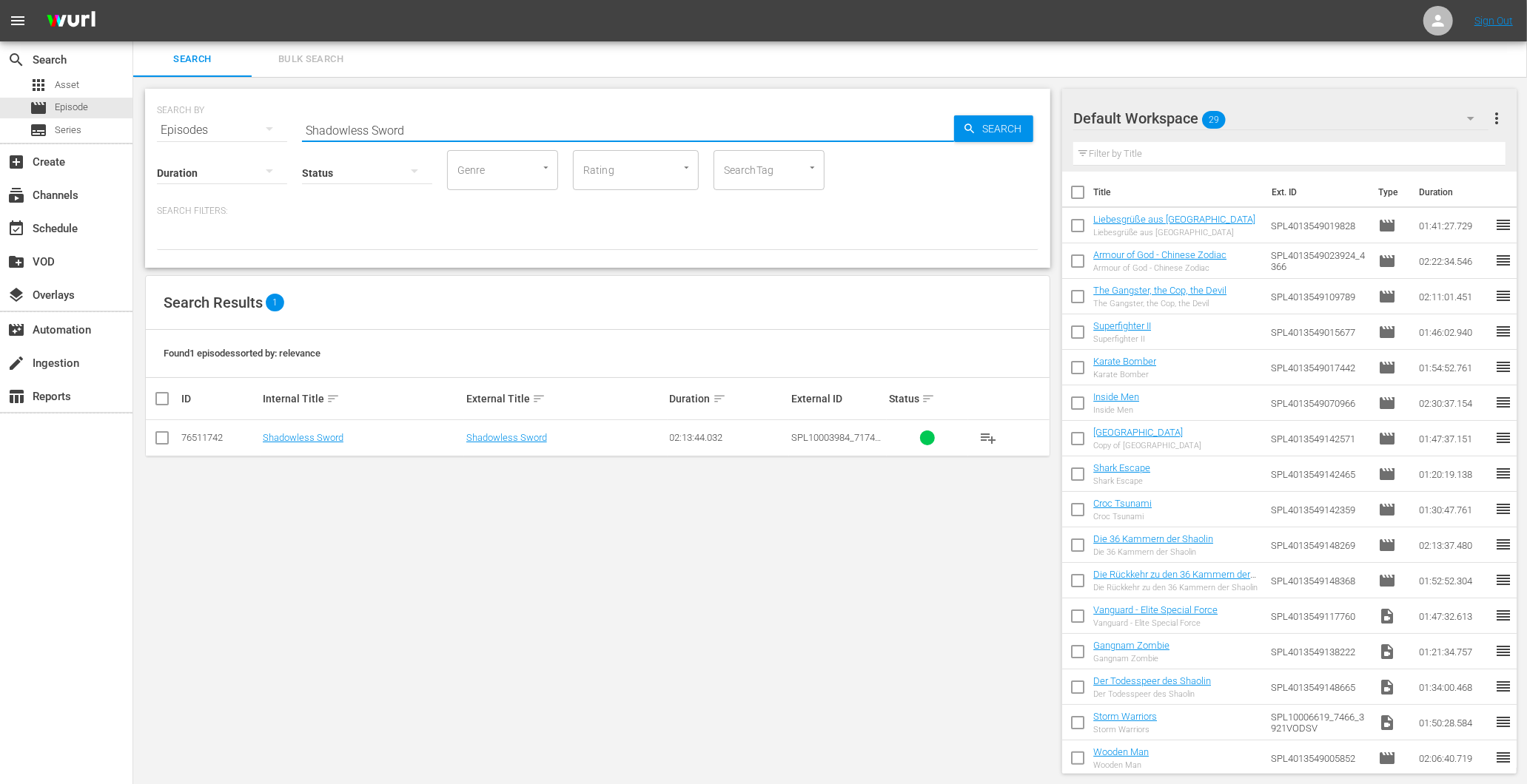
paste input "The Triangle"
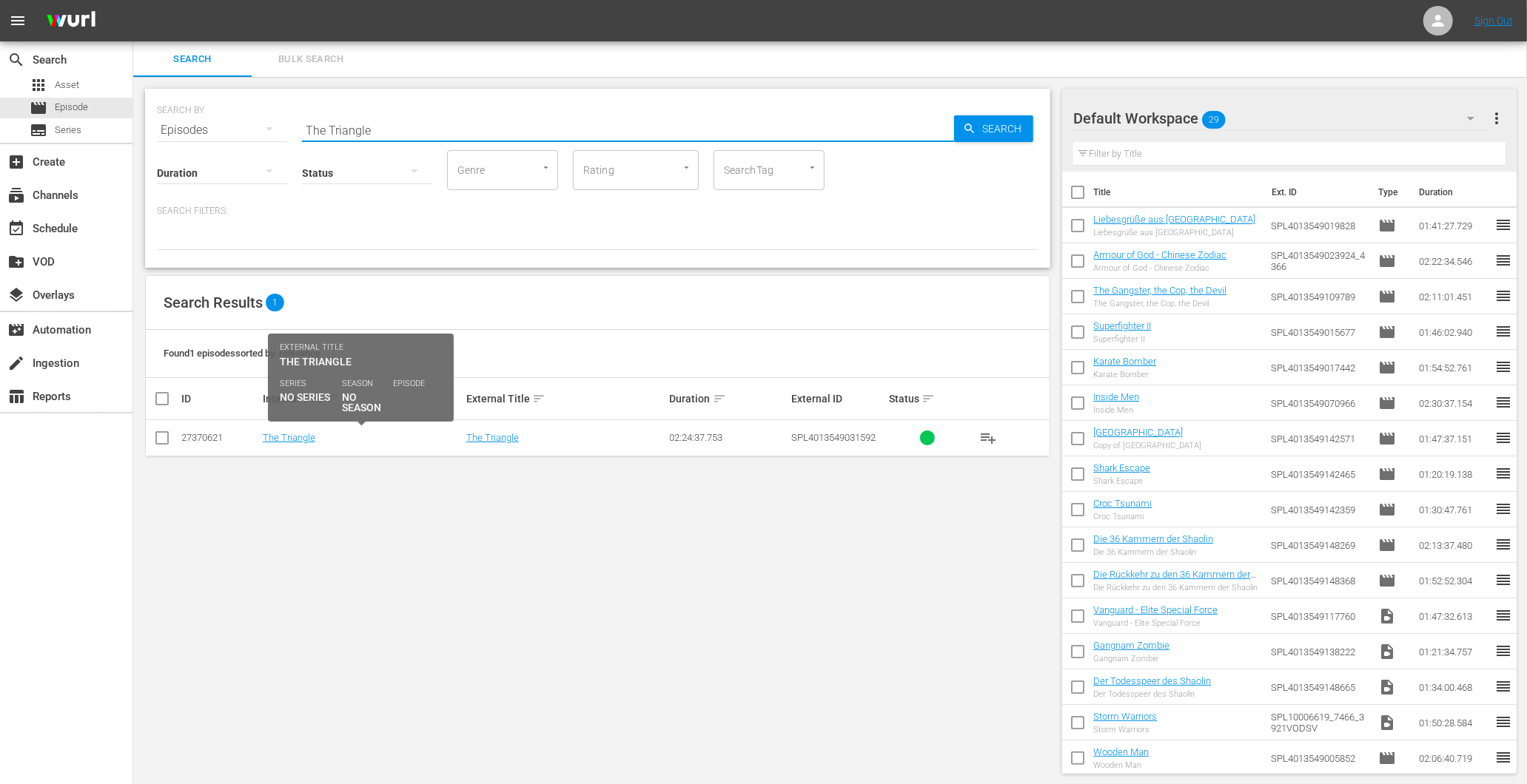
type input "The Triangle"
click at [311, 432] on link "The Triangle" at bounding box center [289, 438] width 53 height 11
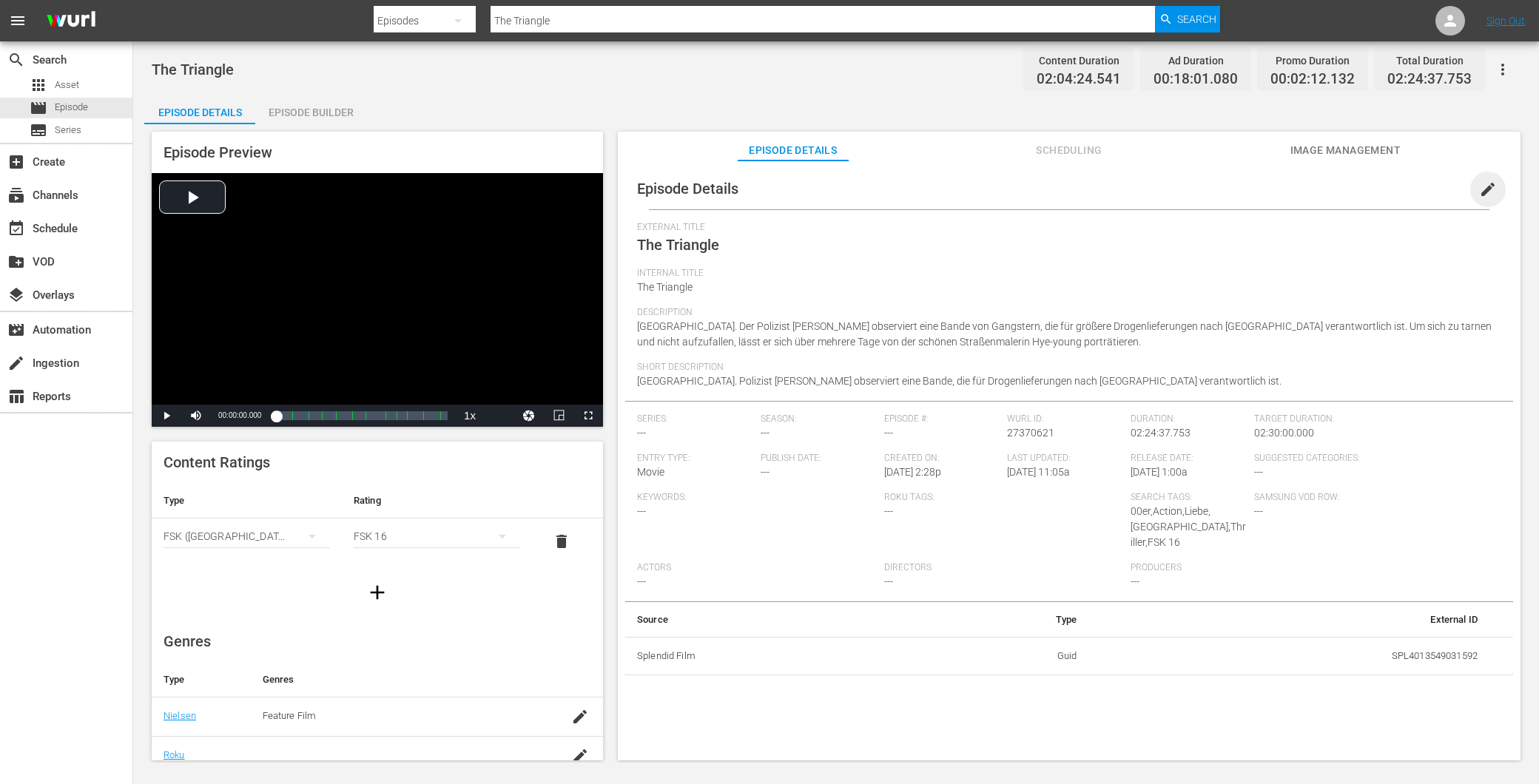
click at [1480, 184] on span "edit" at bounding box center [1488, 190] width 18 height 18
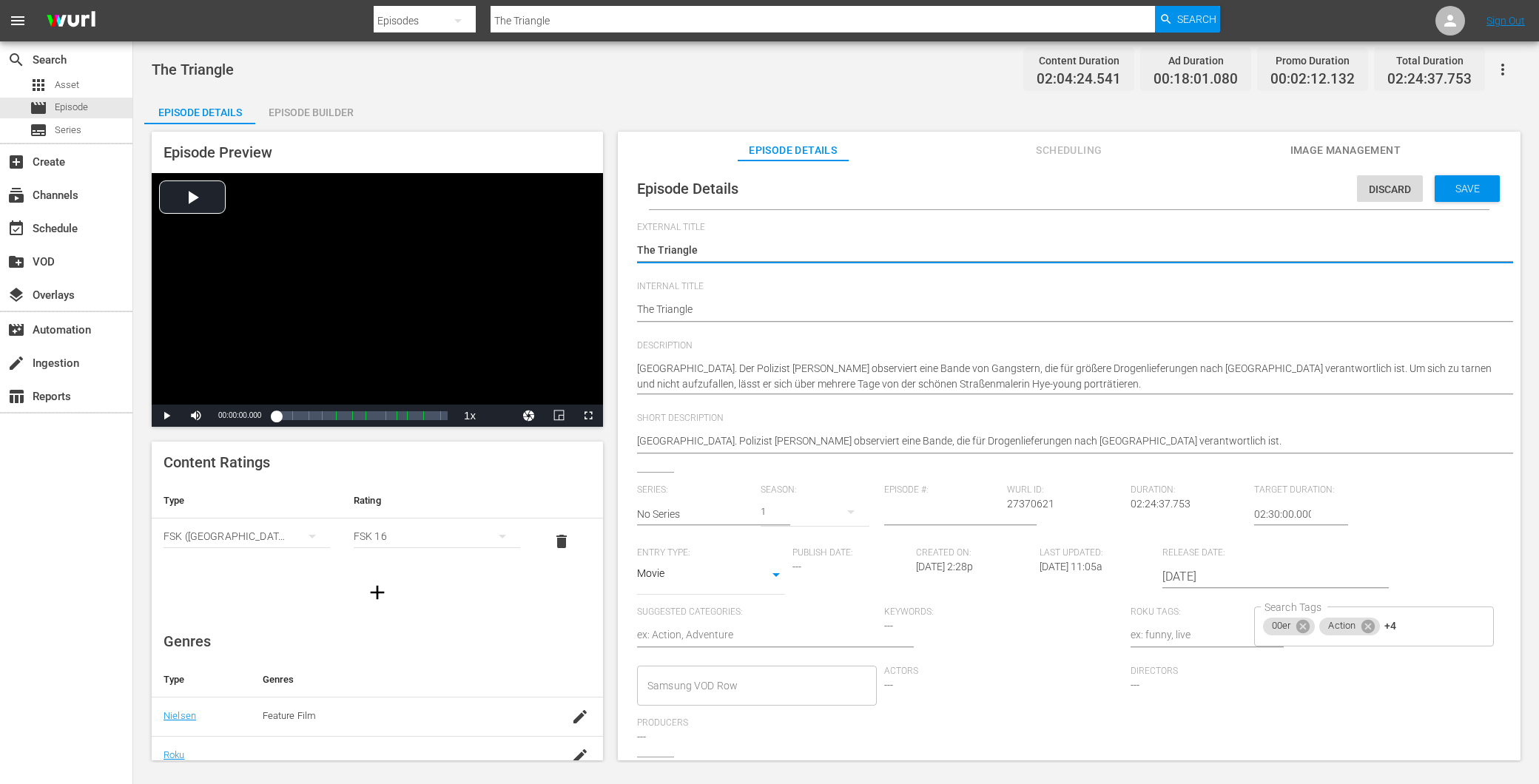
click at [1206, 627] on textarea at bounding box center [1188, 636] width 116 height 18
click at [1411, 627] on div "00er Action +4 Search Tags" at bounding box center [1374, 626] width 240 height 40
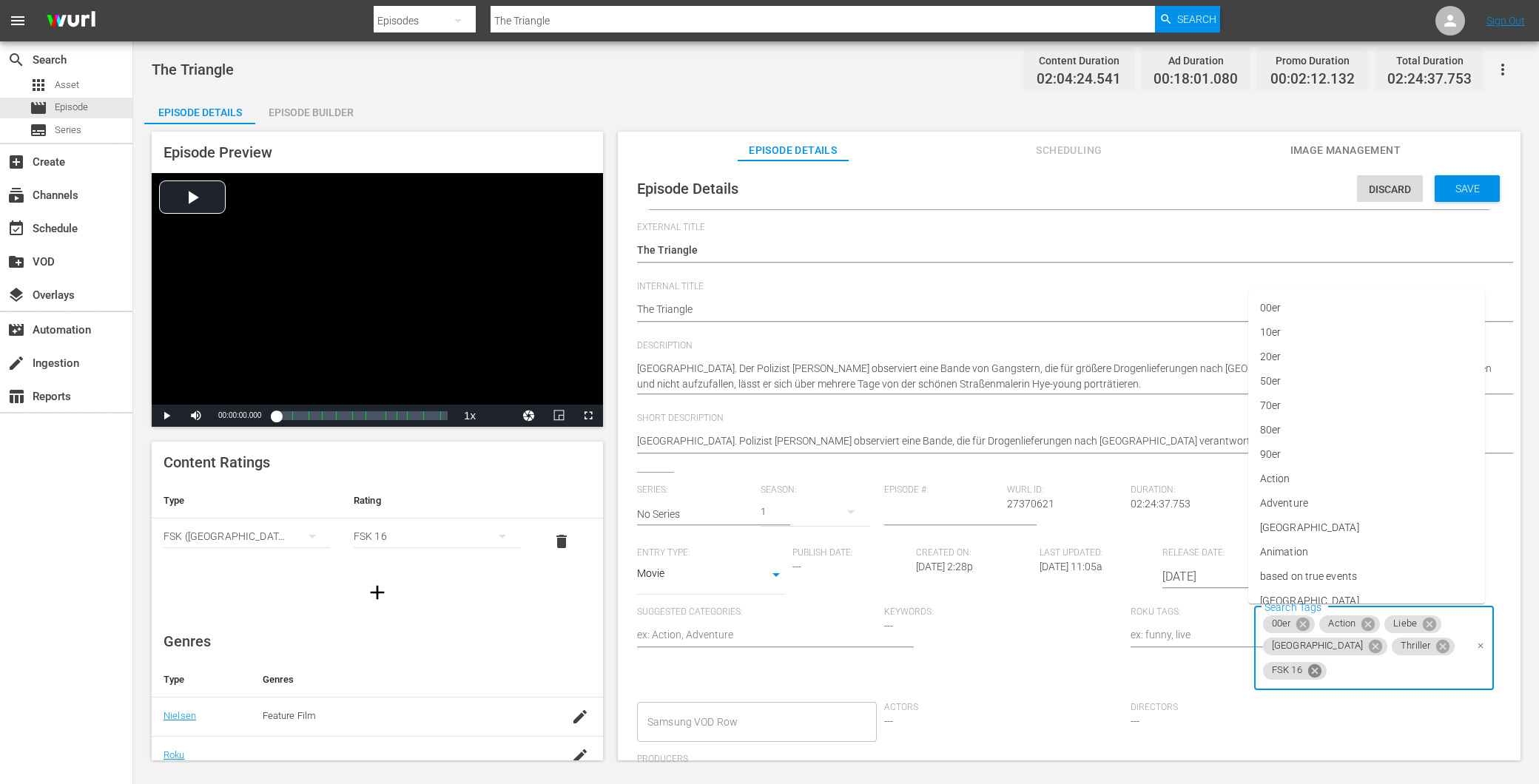
click at [1322, 663] on icon at bounding box center [1314, 669] width 13 height 13
click at [1462, 190] on span "Save" at bounding box center [1468, 189] width 48 height 12
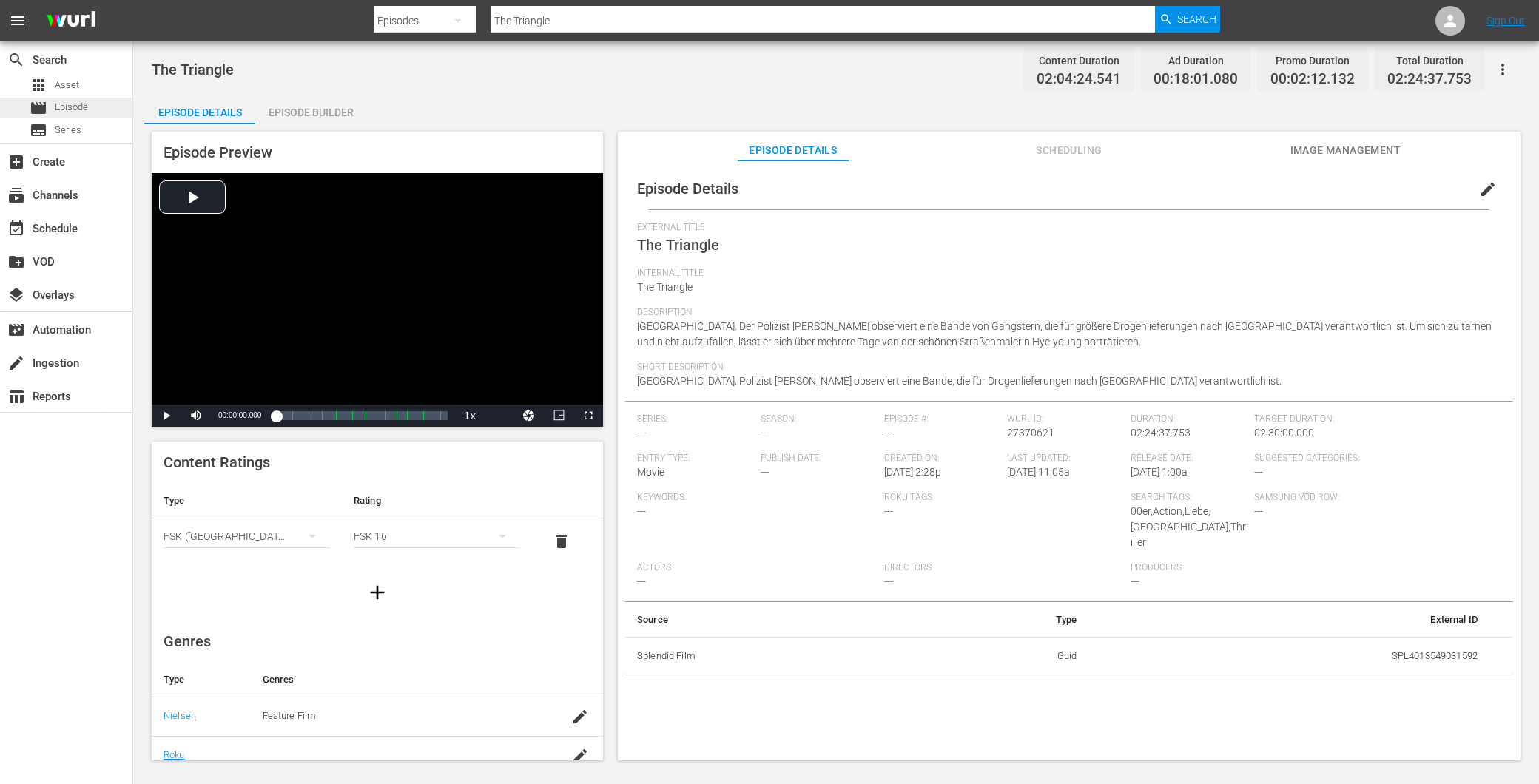
click at [75, 114] on span "Episode" at bounding box center [72, 107] width 34 height 15
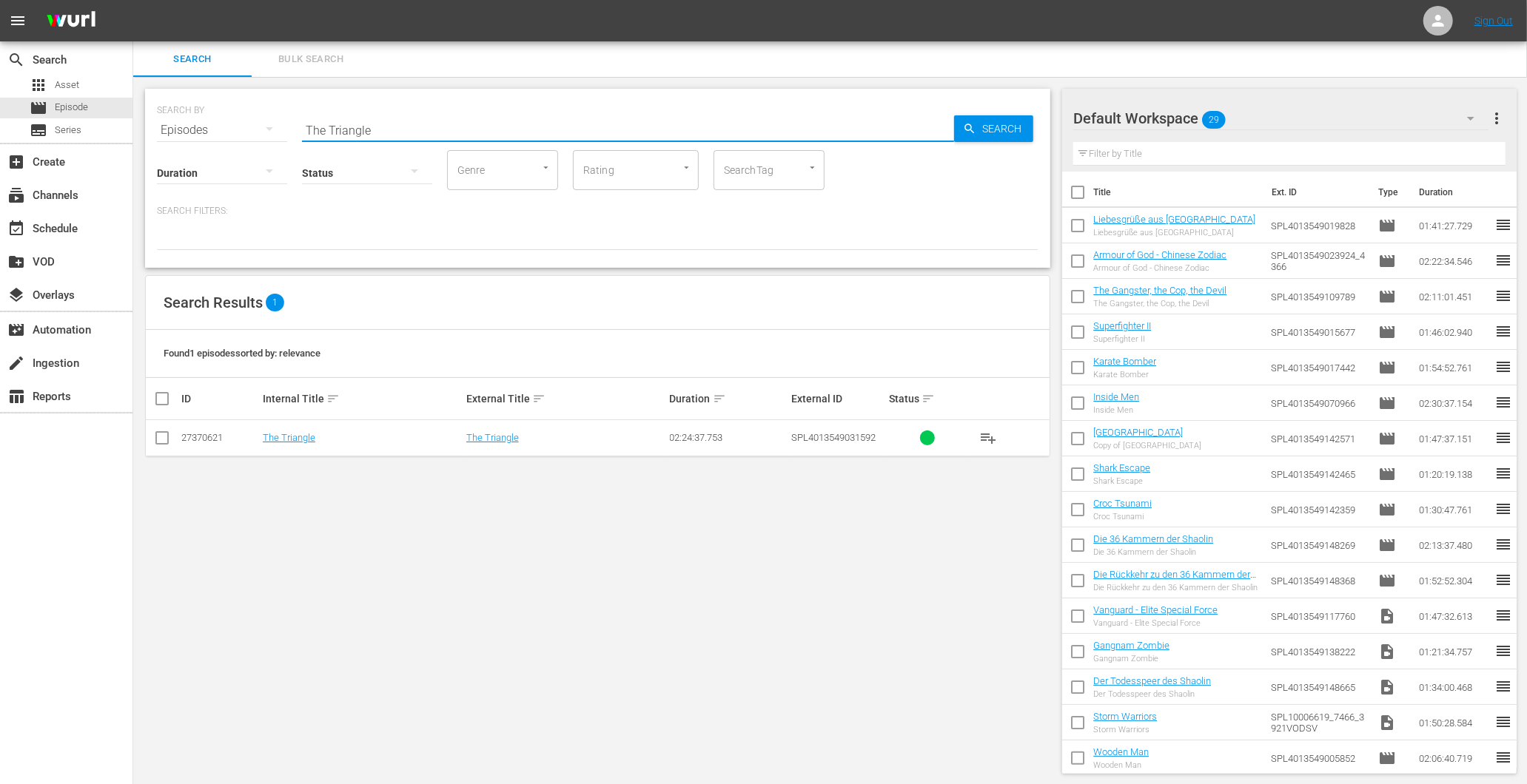
drag, startPoint x: 417, startPoint y: 121, endPoint x: 275, endPoint y: 134, distance: 142.6
click at [275, 134] on div "SEARCH BY Search By Episodes Search ID, Title, Description, Keywords, or Catego…" at bounding box center [597, 121] width 882 height 53
paste input "Re-Cyc"
type input "Re-Cycle"
click at [290, 437] on link "Re-Cycle" at bounding box center [281, 438] width 37 height 11
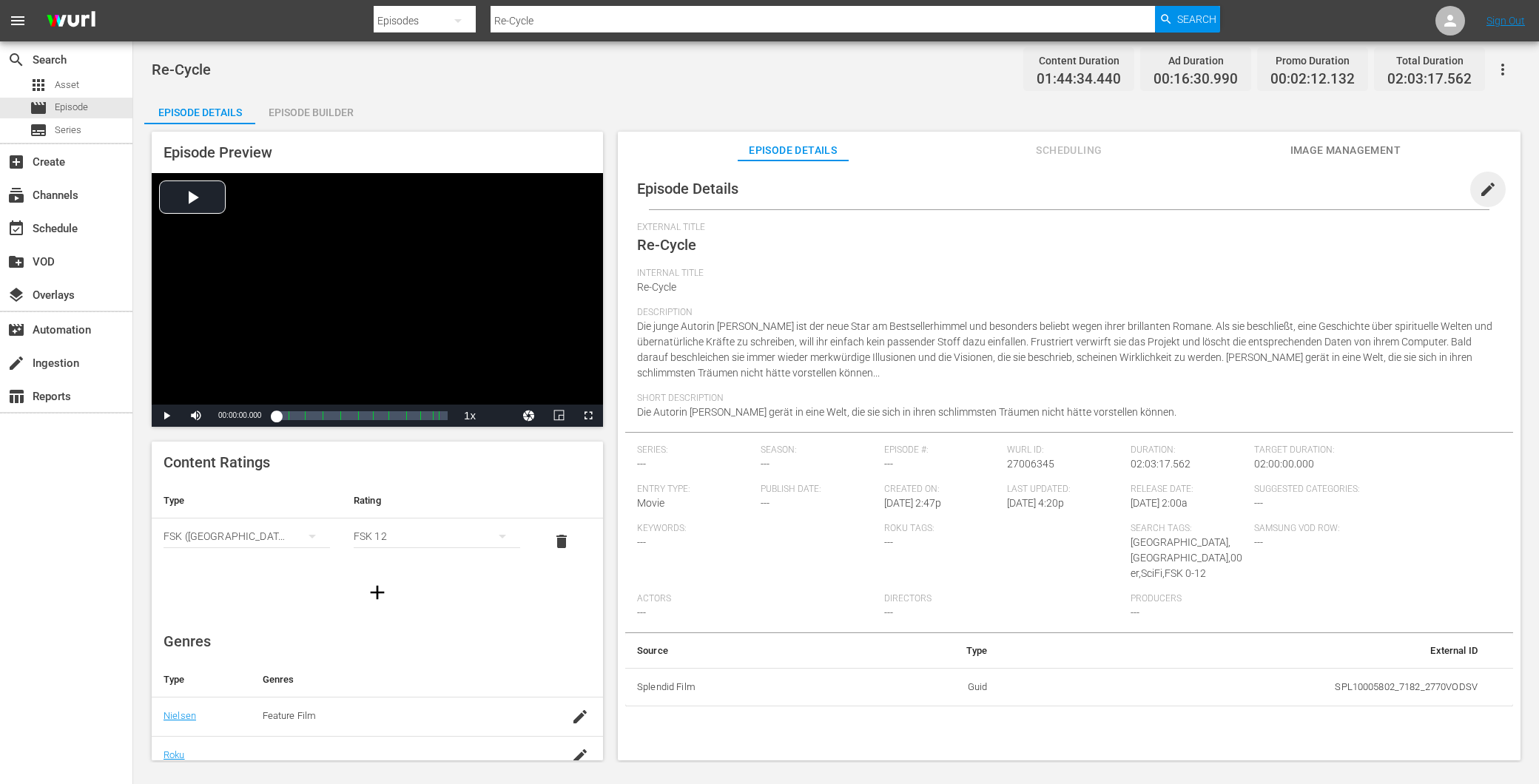
drag, startPoint x: 1483, startPoint y: 184, endPoint x: 1451, endPoint y: 156, distance: 42.5
click at [1481, 184] on span "edit" at bounding box center [1488, 190] width 18 height 18
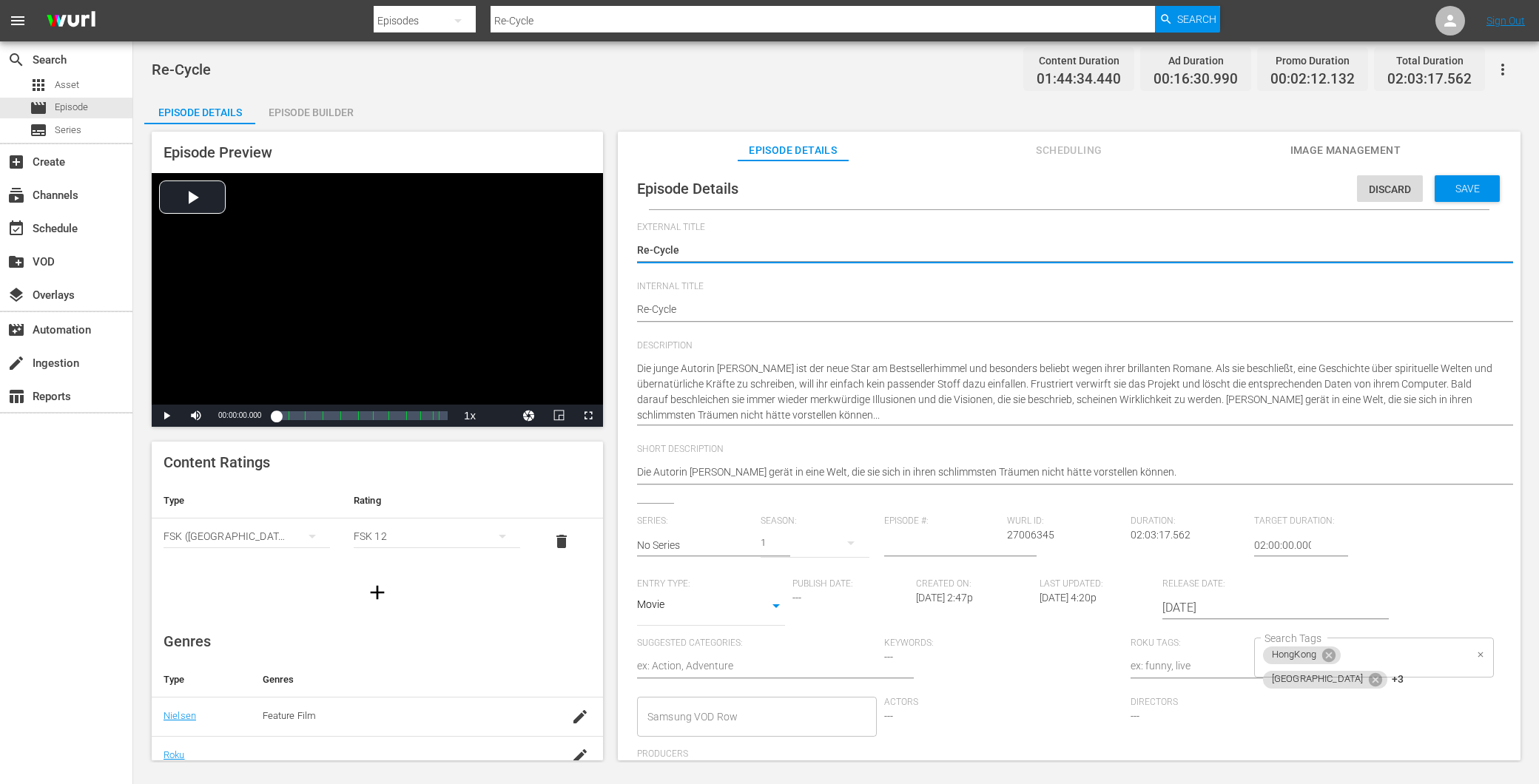
click at [1404, 674] on span "+3" at bounding box center [1398, 680] width 12 height 13
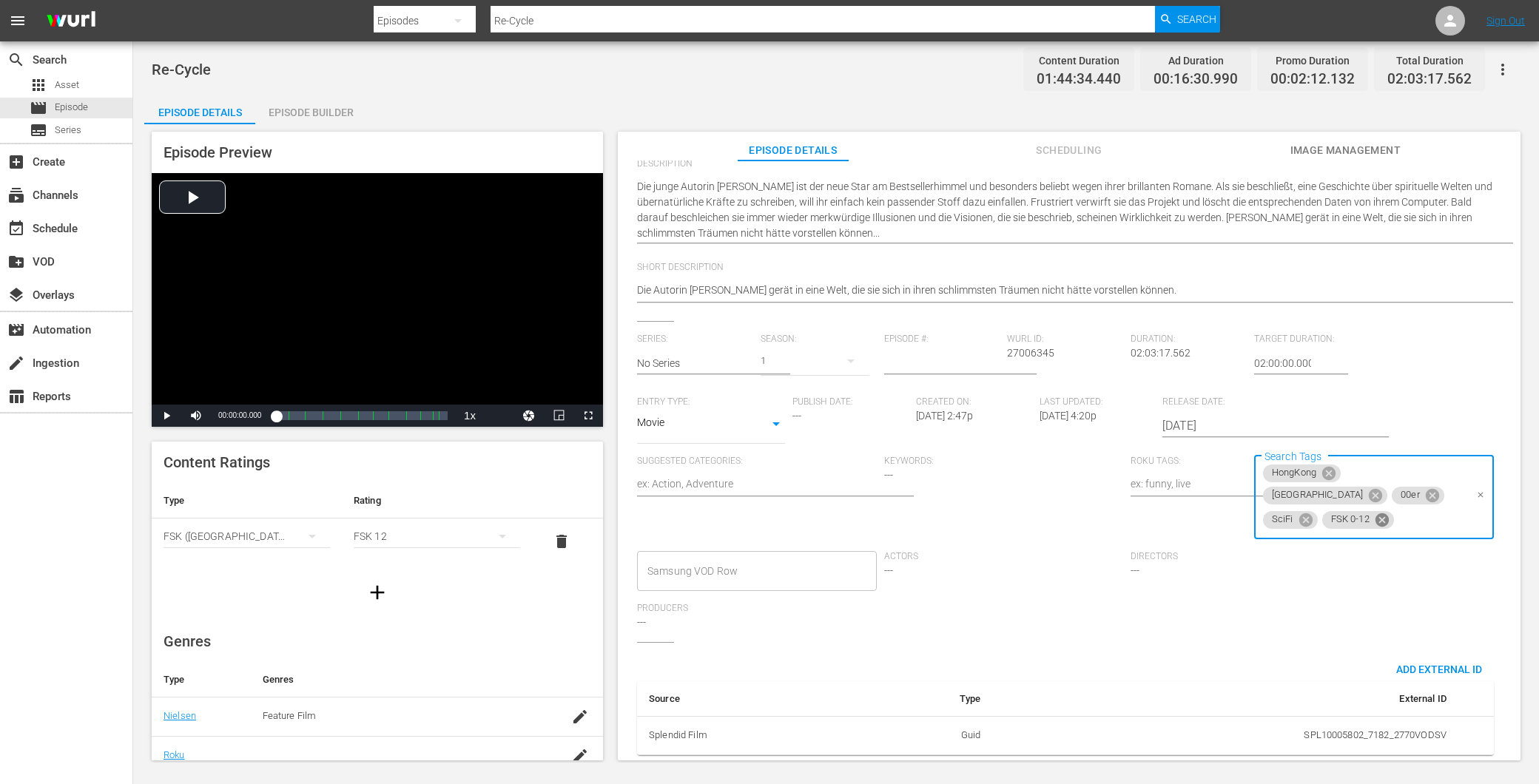
click at [1391, 512] on icon at bounding box center [1382, 520] width 16 height 16
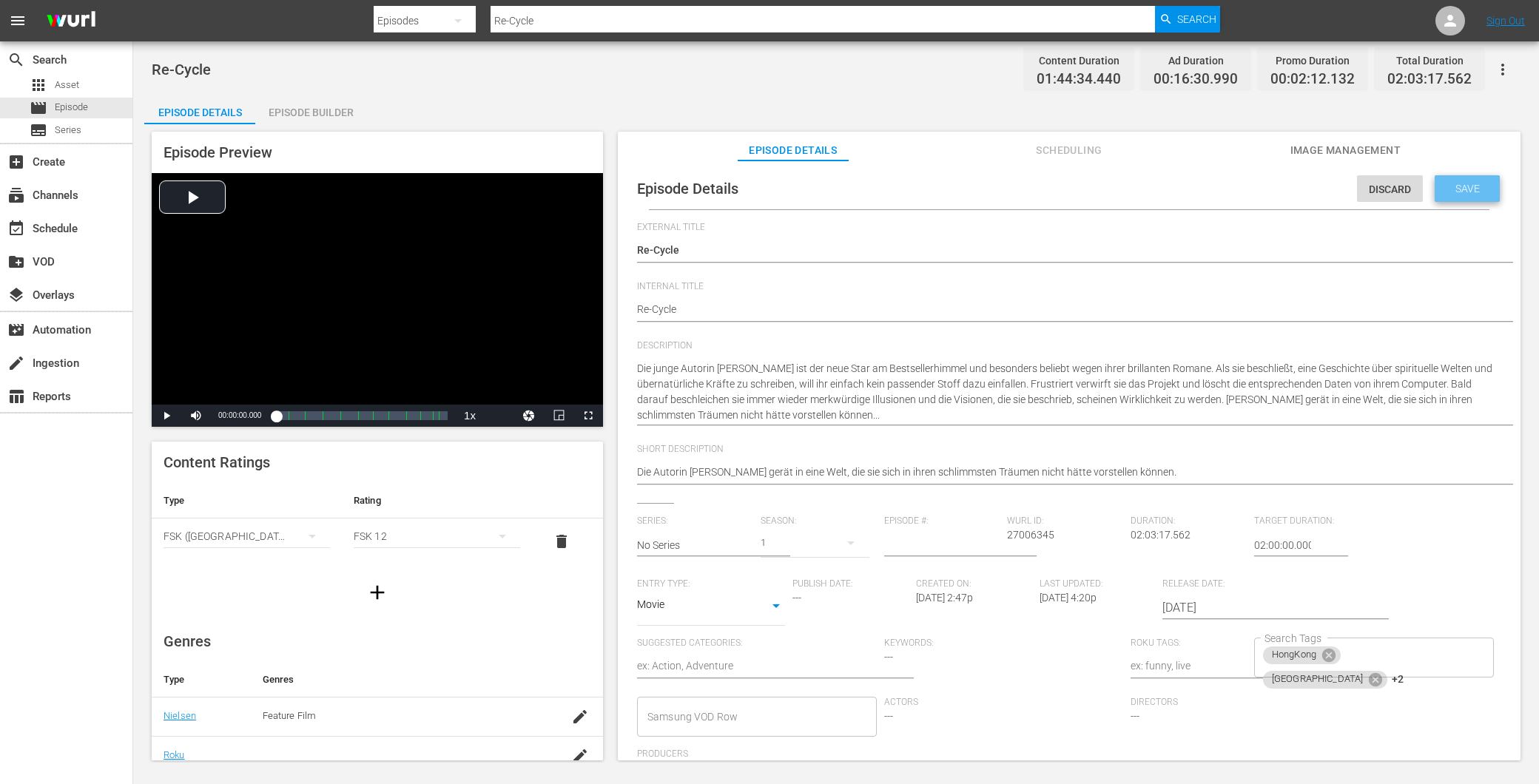
click at [1445, 190] on span "Save" at bounding box center [1468, 189] width 48 height 12
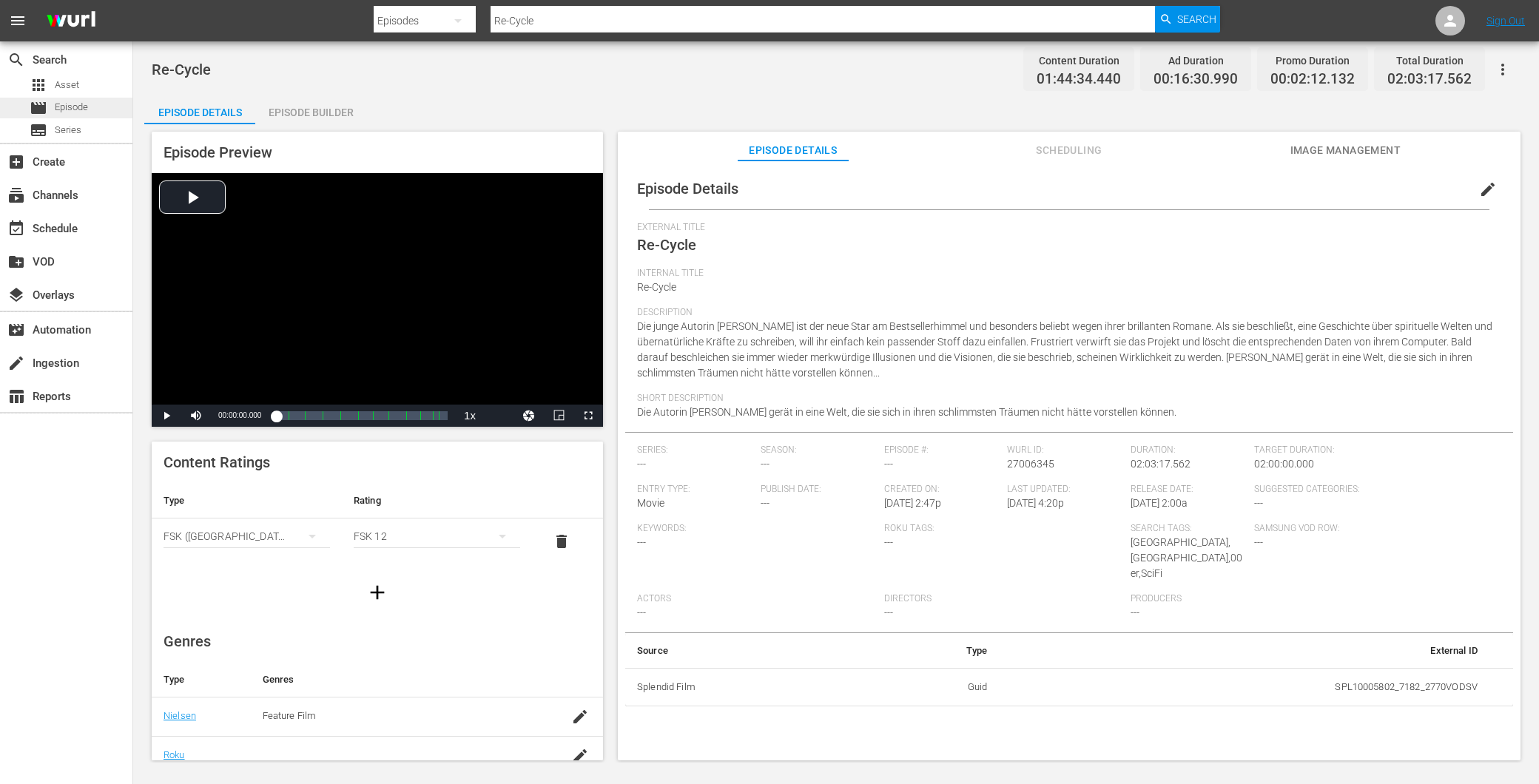
click at [53, 106] on div "movie Episode" at bounding box center [59, 108] width 59 height 21
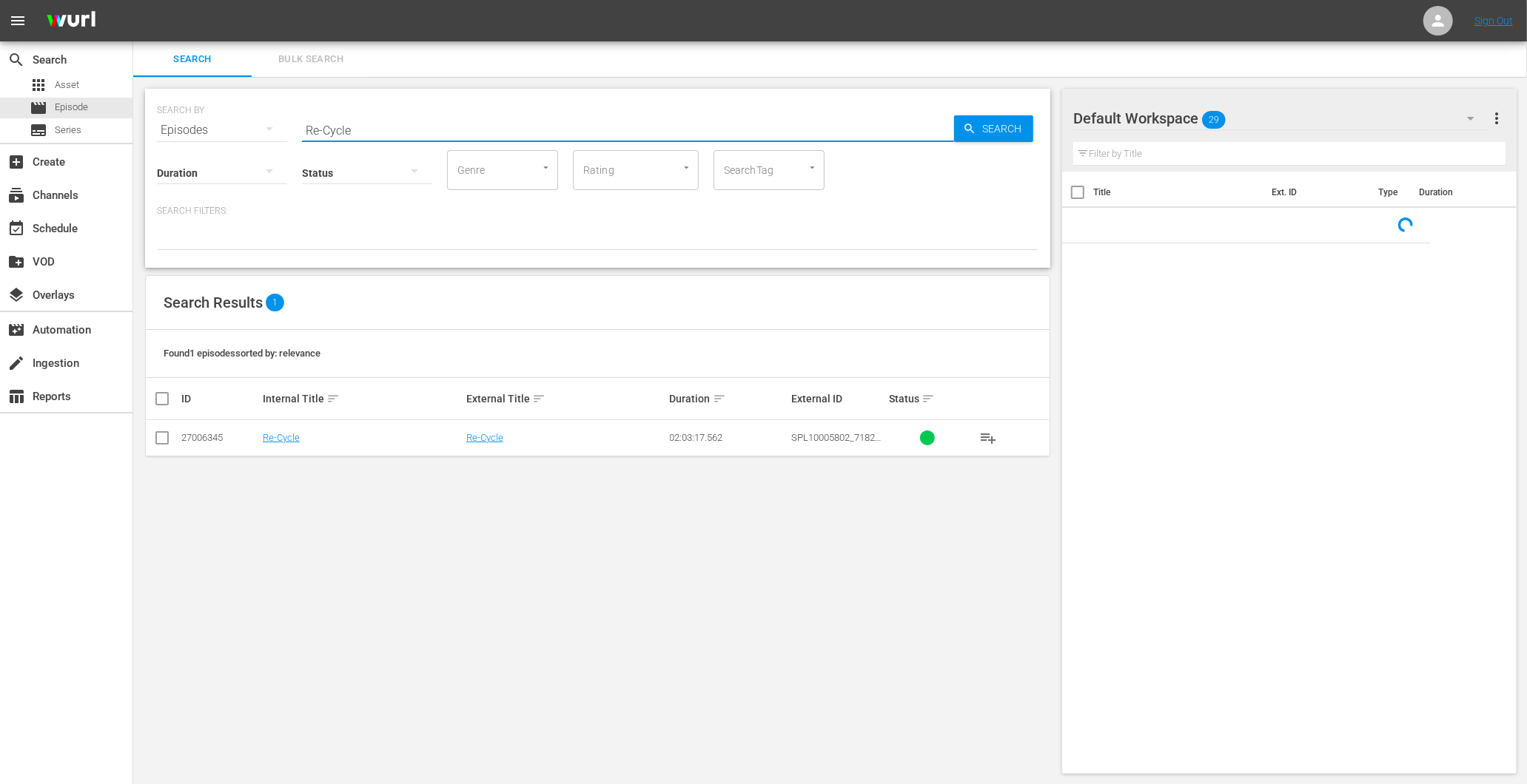
drag, startPoint x: 401, startPoint y: 132, endPoint x: 181, endPoint y: 134, distance: 220.0
click at [181, 134] on div "SEARCH BY Search By Episodes Search ID, Title, Description, Keywords, or Catego…" at bounding box center [597, 121] width 882 height 53
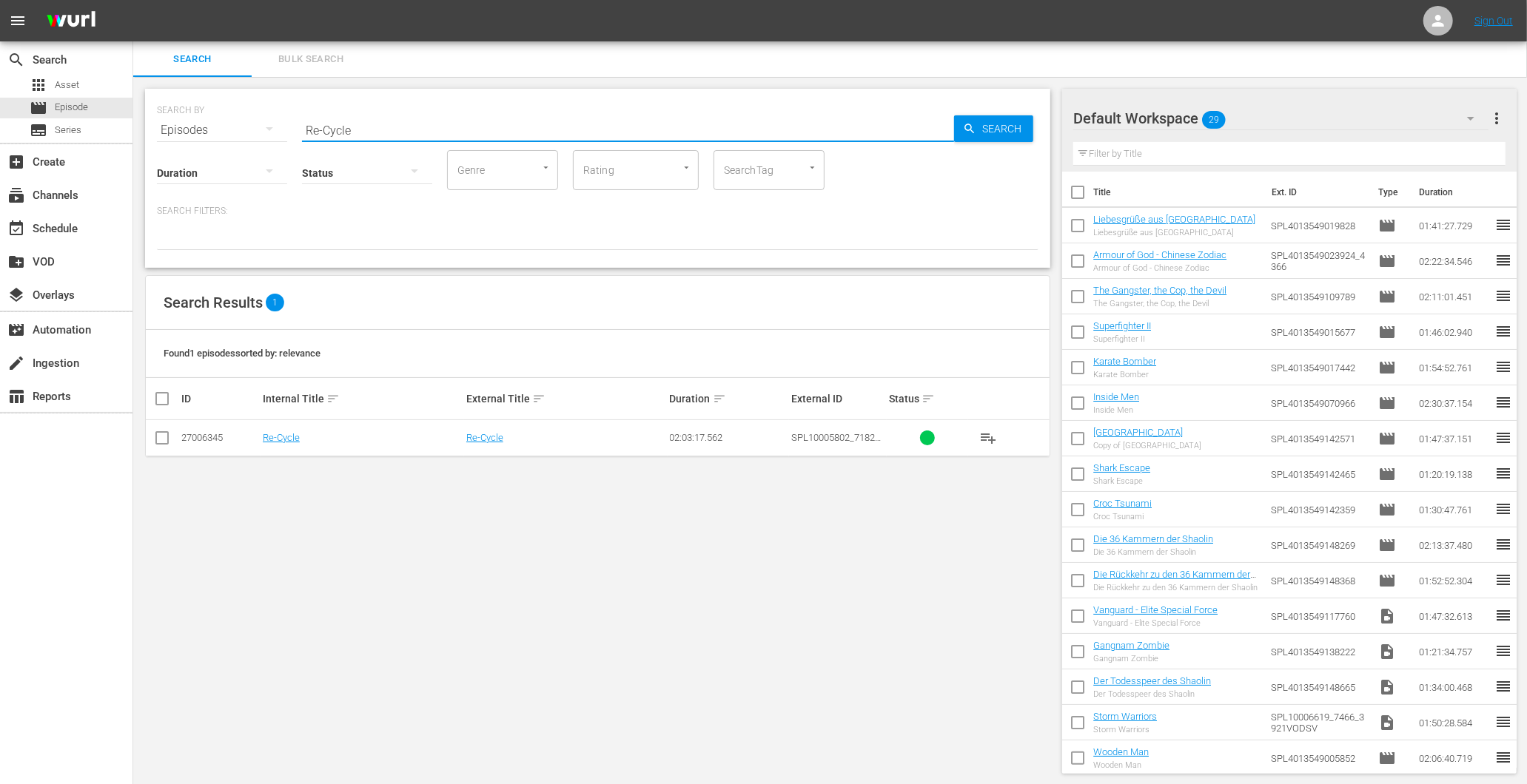
paste input "Last Hero in China"
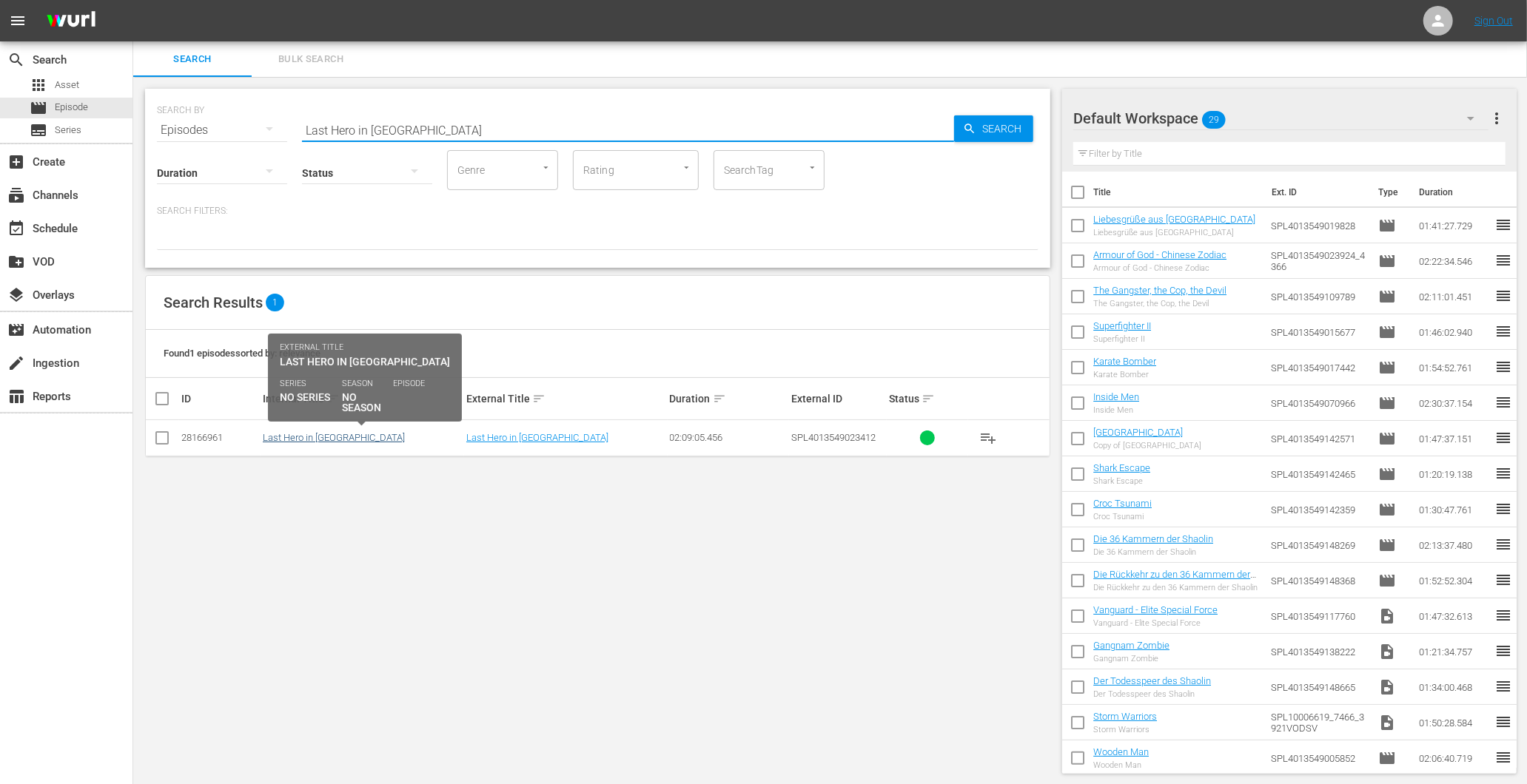
type input "Last Hero in China"
click at [304, 440] on link "Last Hero in China" at bounding box center [333, 438] width 142 height 11
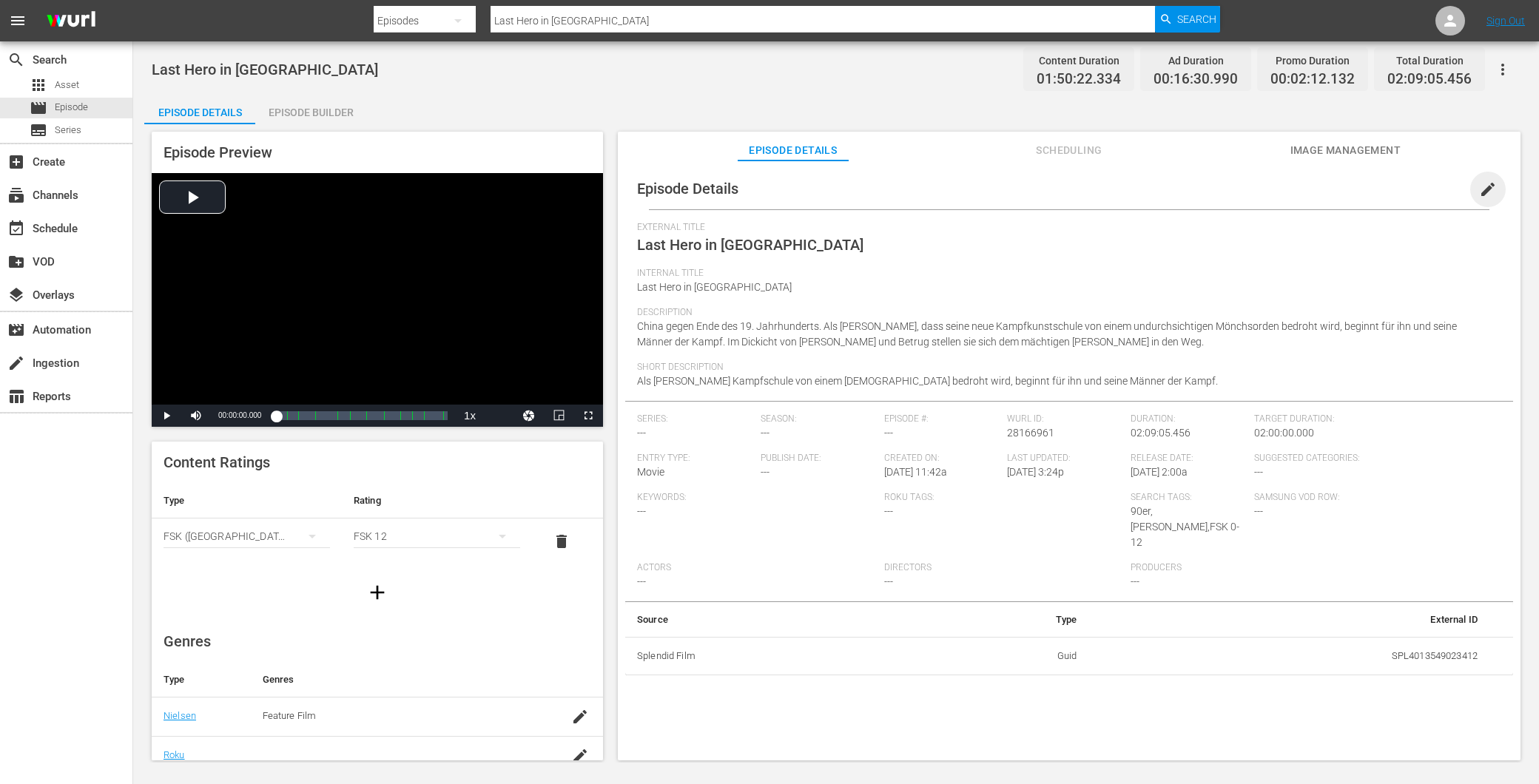
click at [1480, 181] on span "edit" at bounding box center [1488, 190] width 18 height 18
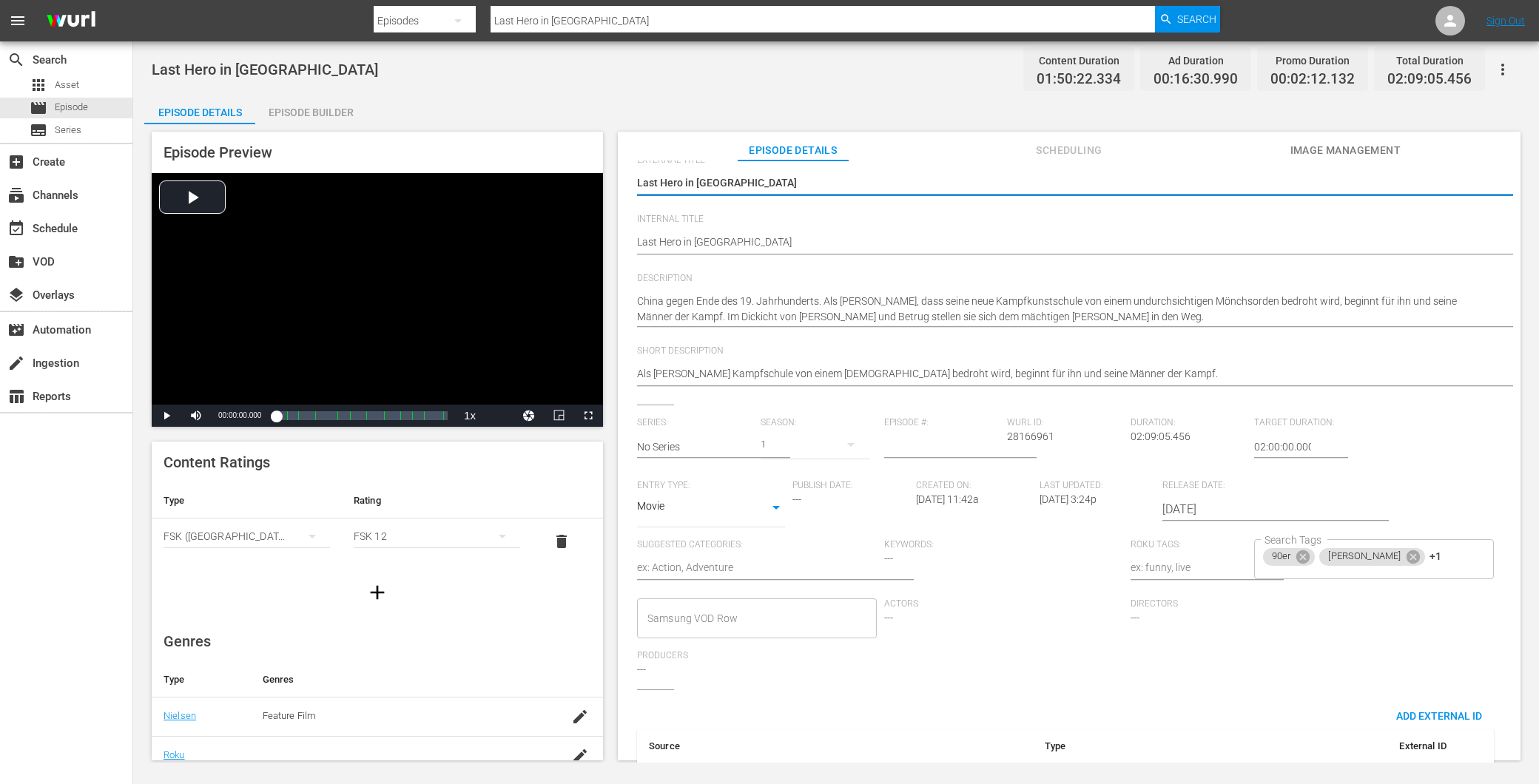
scroll to position [127, 0]
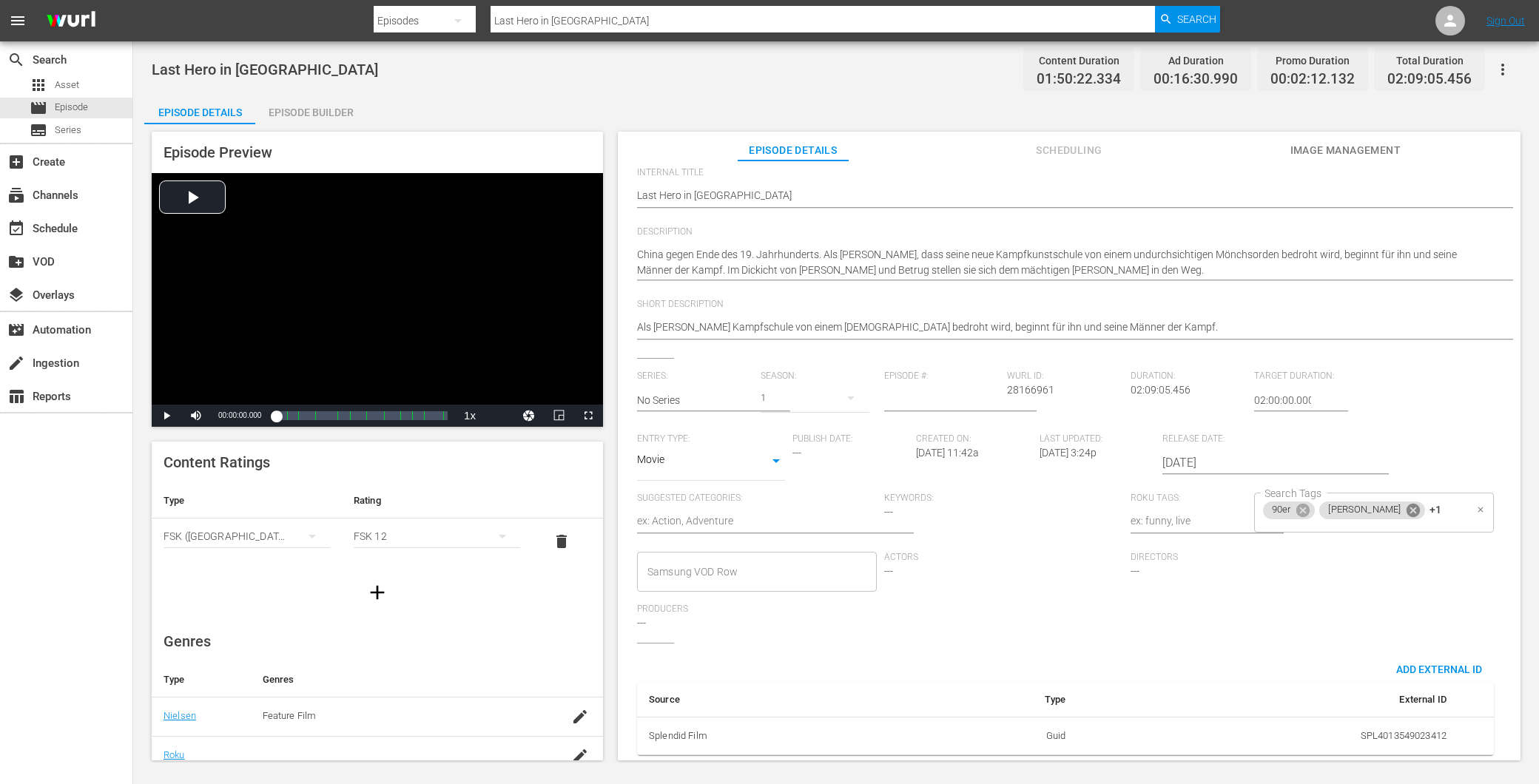
click at [1405, 502] on icon at bounding box center [1413, 510] width 16 height 16
click at [1374, 505] on icon at bounding box center [1380, 513] width 16 height 16
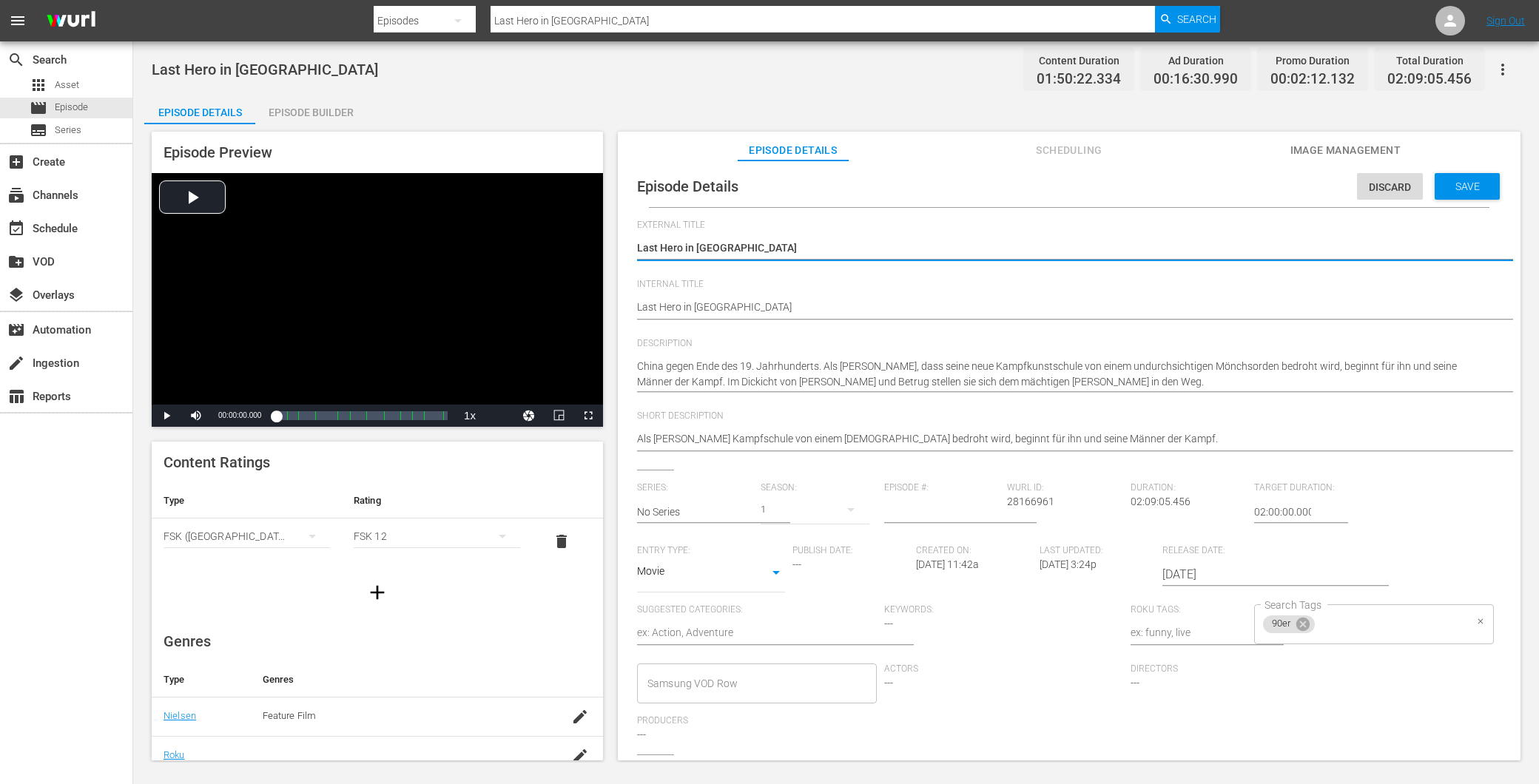
scroll to position [0, 0]
click at [1449, 195] on div "Save" at bounding box center [1467, 189] width 65 height 27
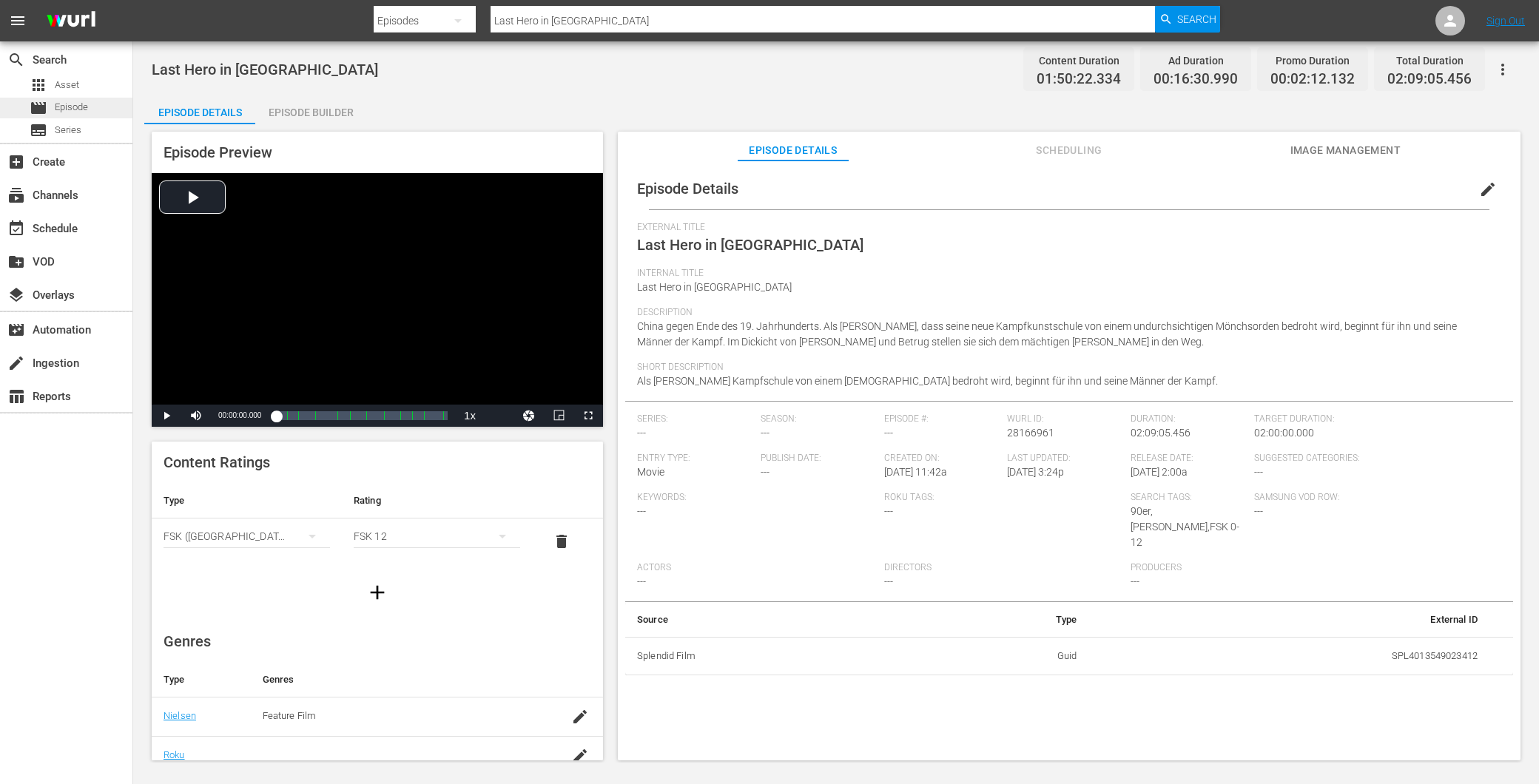
click at [62, 105] on span "Episode" at bounding box center [72, 107] width 34 height 15
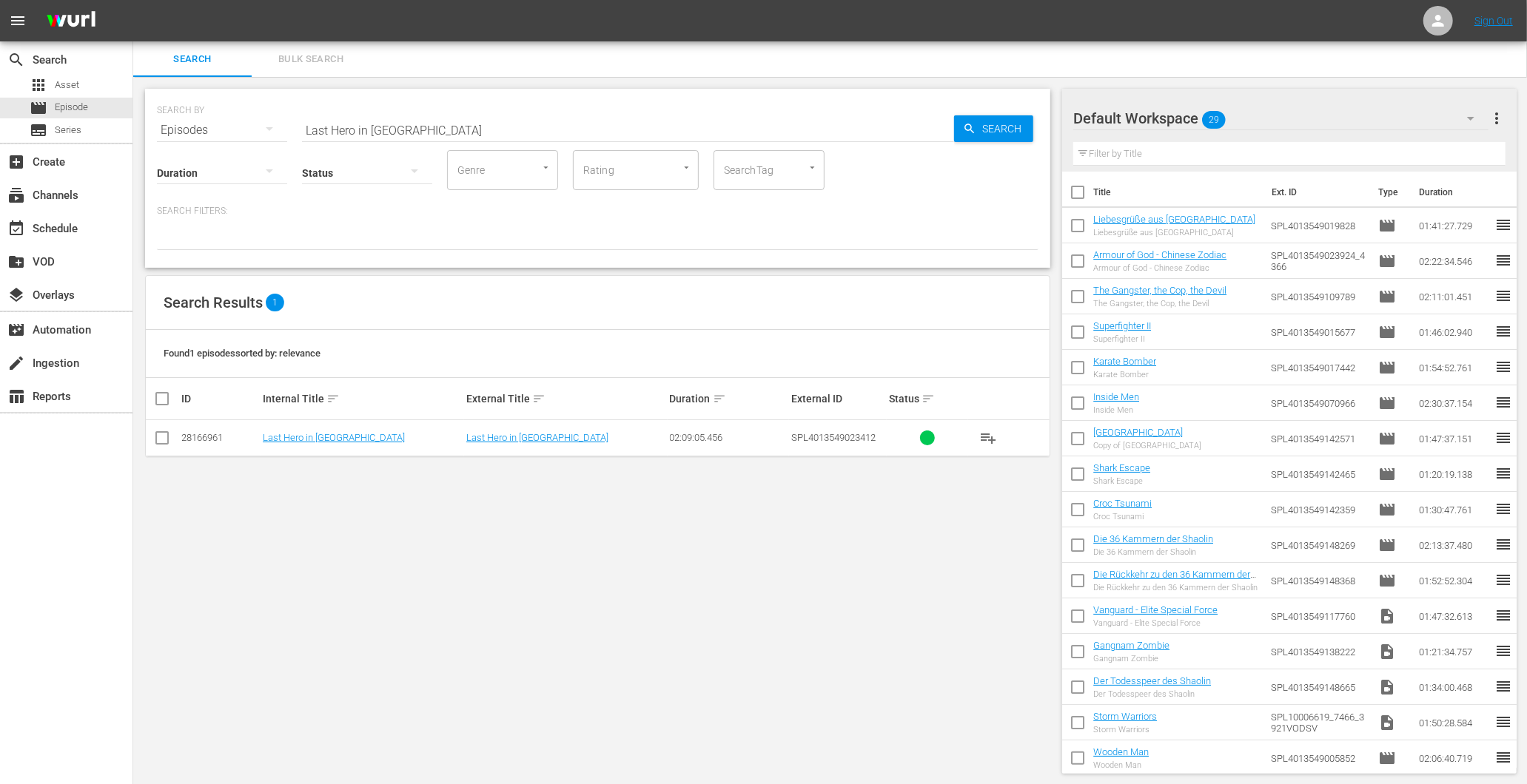
click at [483, 113] on input "Last Hero in China" at bounding box center [627, 130] width 652 height 35
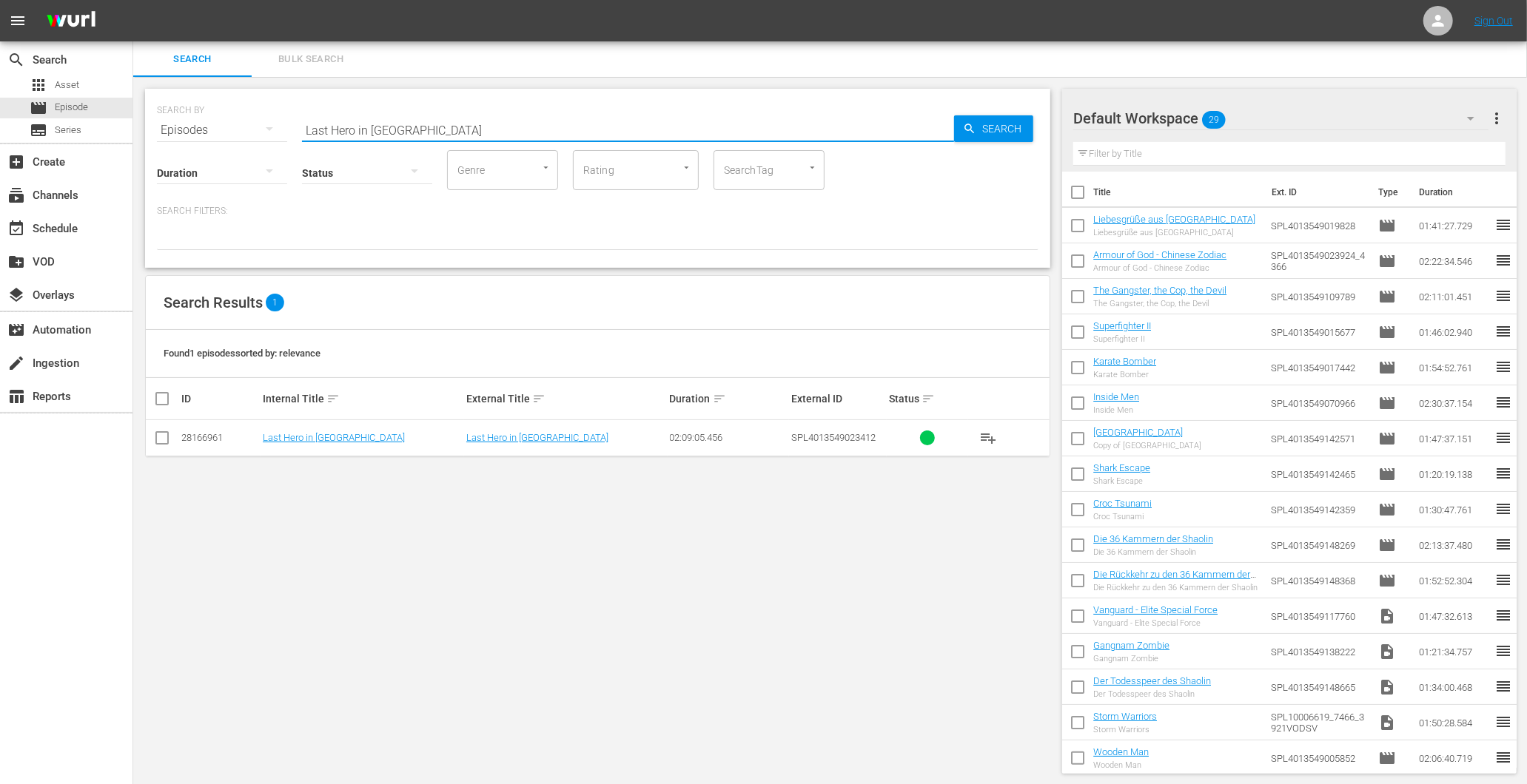
click at [483, 113] on input "Last Hero in China" at bounding box center [627, 130] width 652 height 35
paste input "Armour of God - Chinese Zodiac"
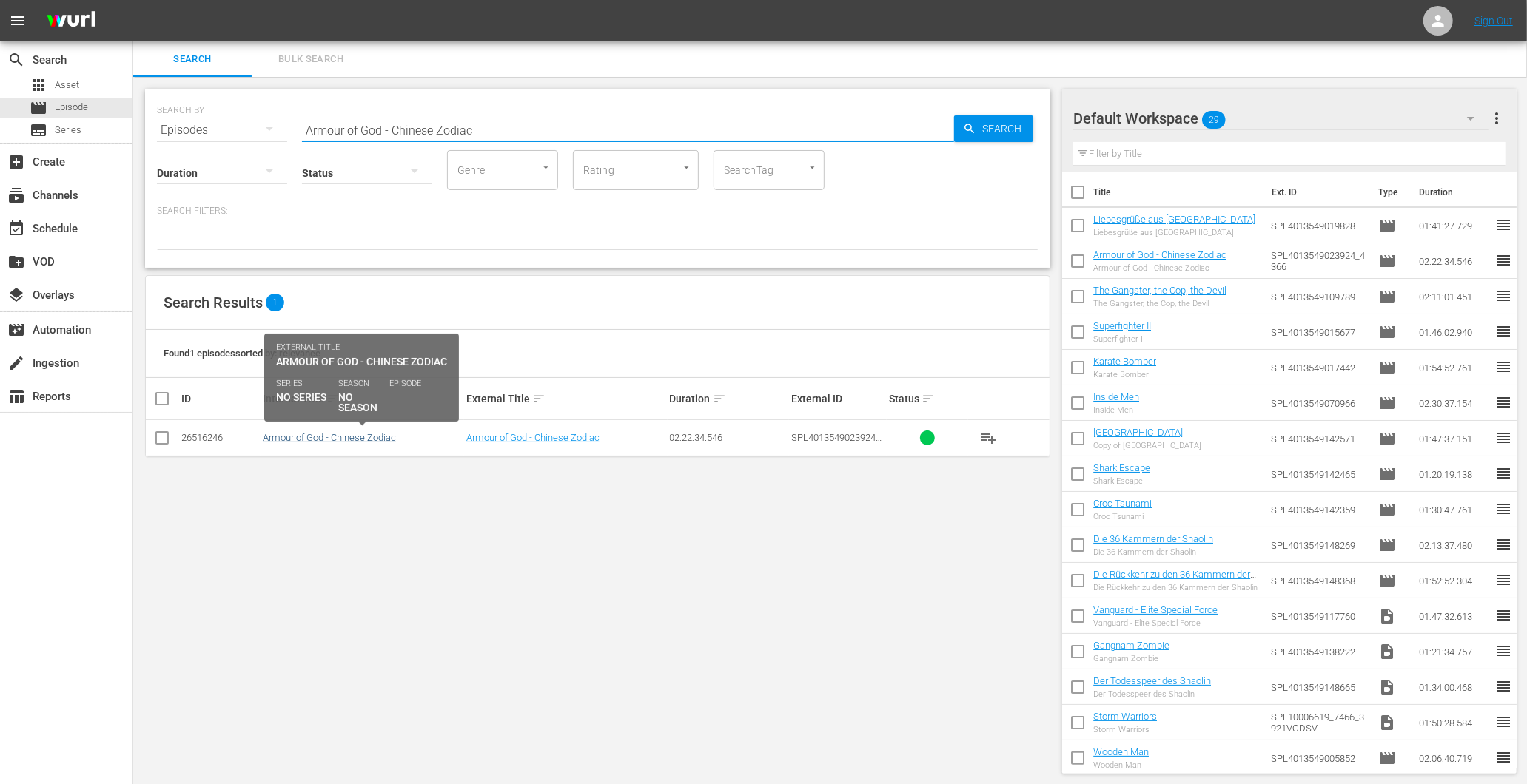
type input "Armour of God - Chinese Zodiac"
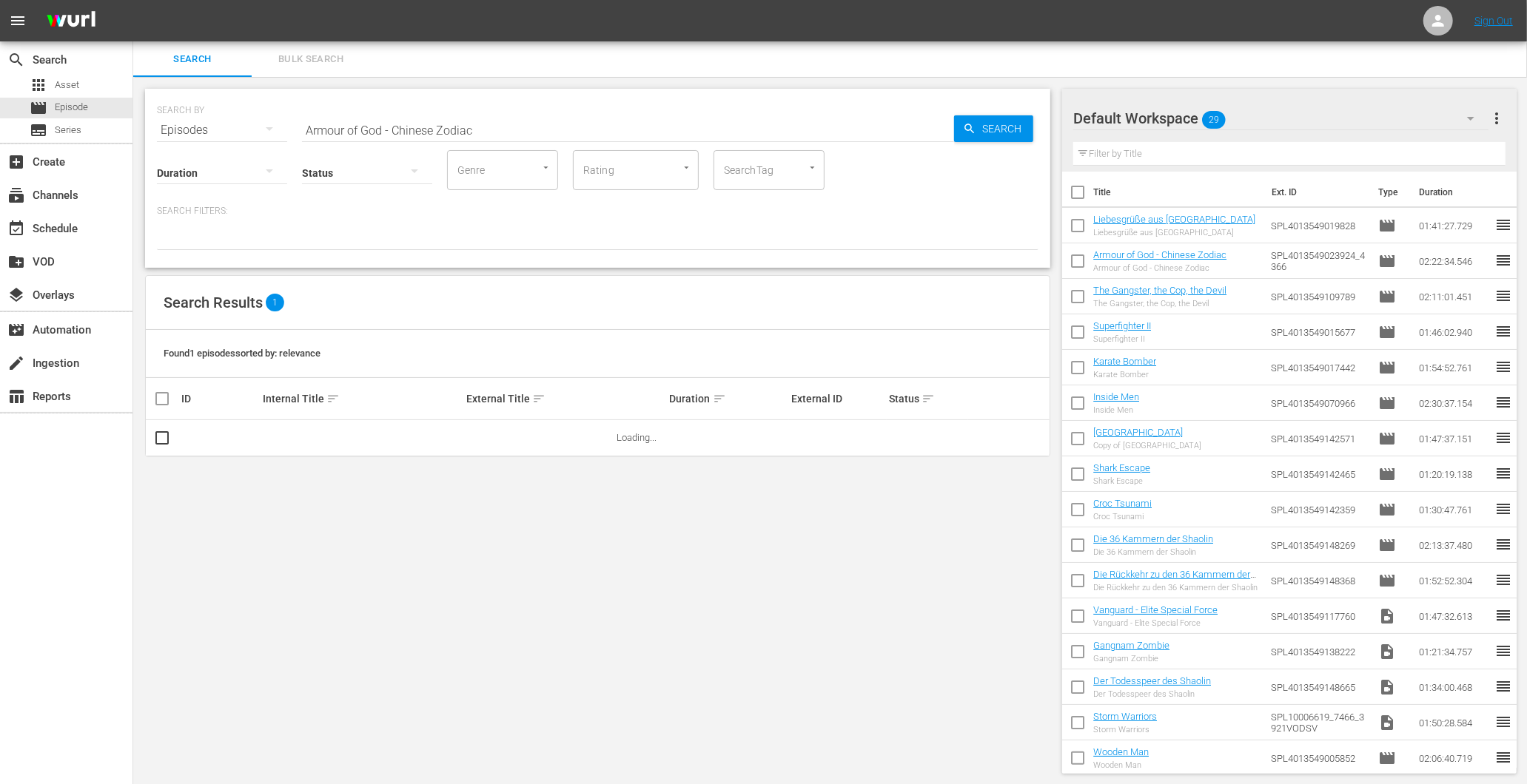
click at [312, 443] on td at bounding box center [396, 438] width 435 height 35
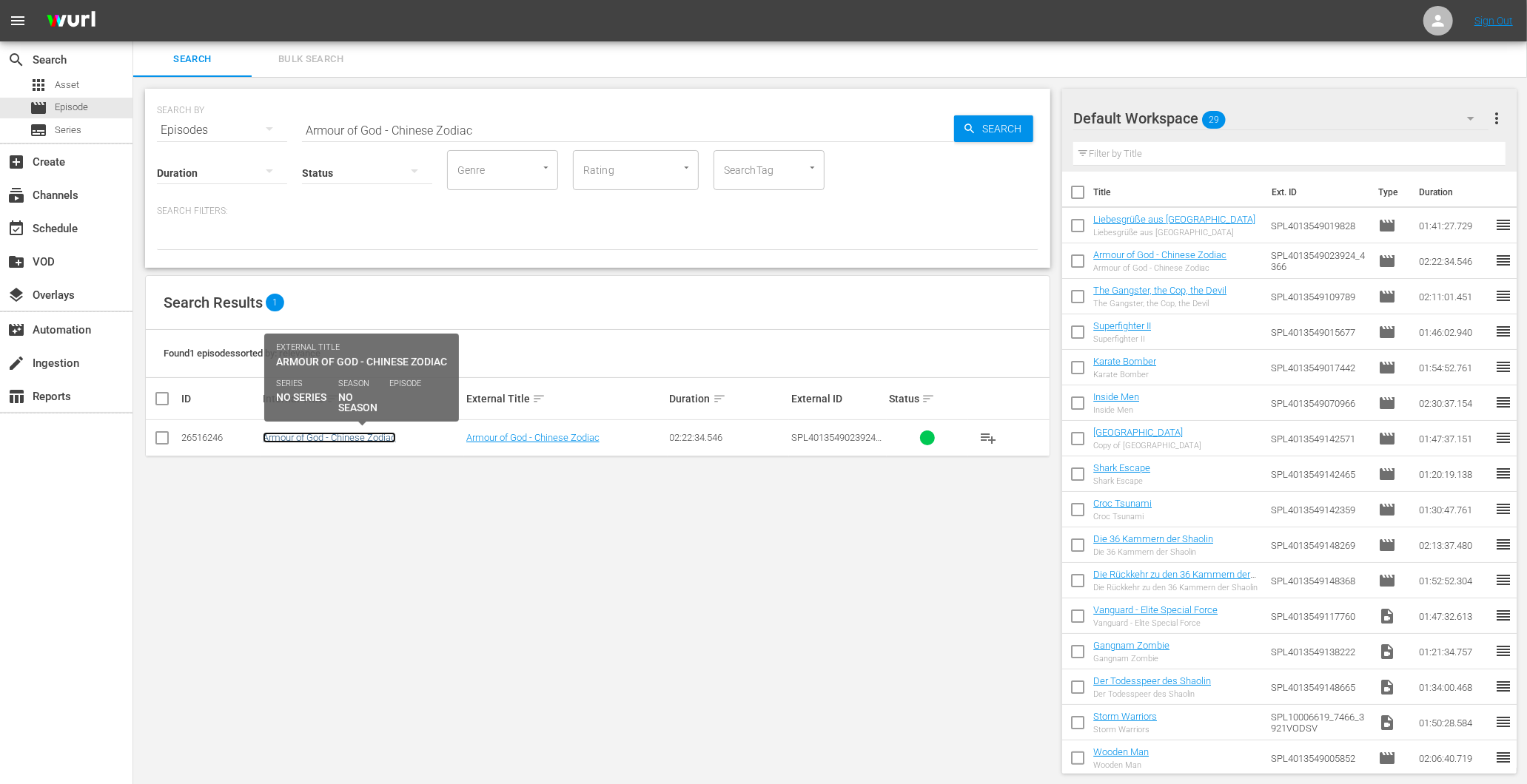
click at [343, 432] on link "Armour of God - Chinese Zodiac" at bounding box center [329, 438] width 134 height 11
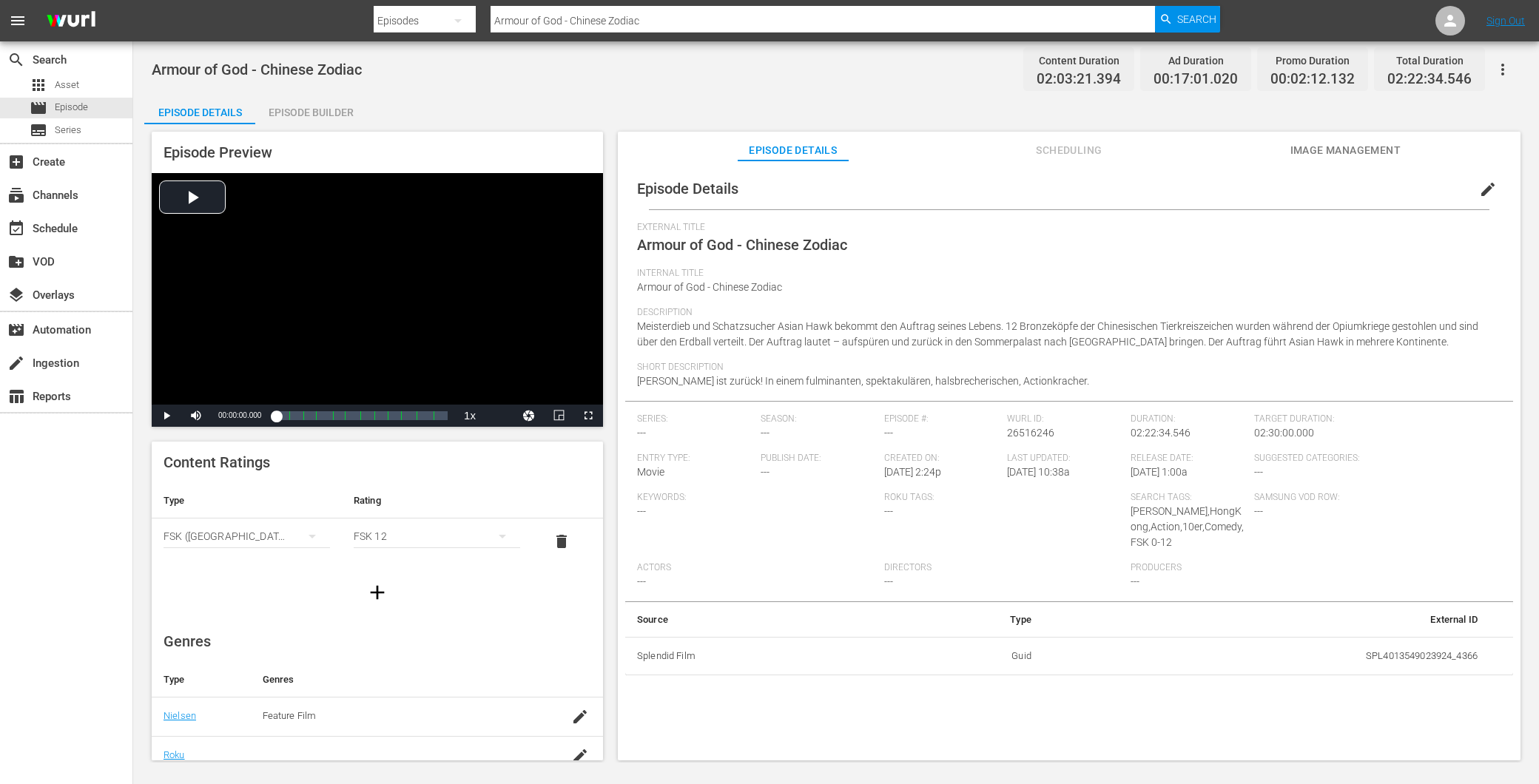
click at [1338, 146] on span "Image Management" at bounding box center [1345, 150] width 111 height 18
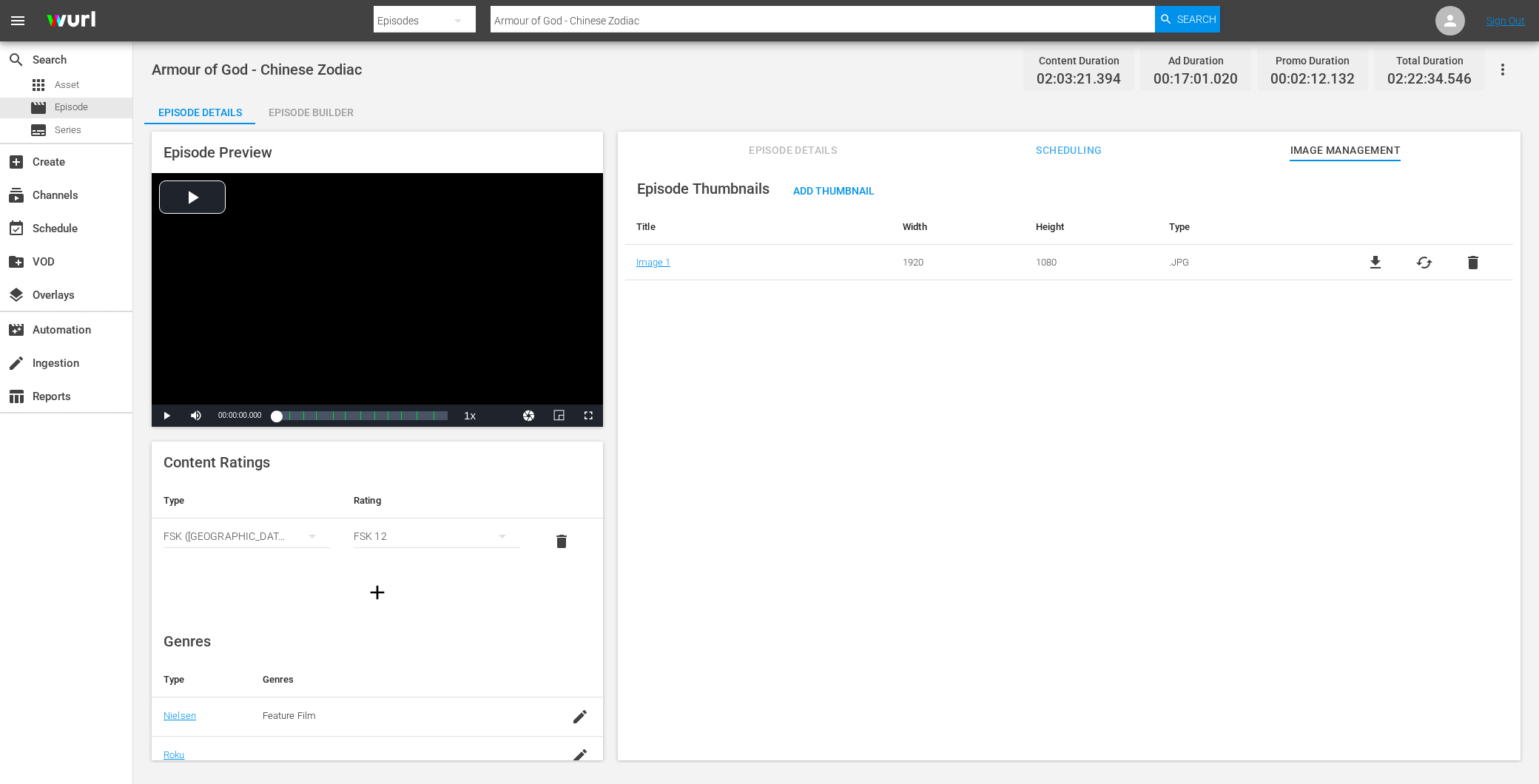
click at [808, 144] on span "Episode Details" at bounding box center [793, 150] width 111 height 18
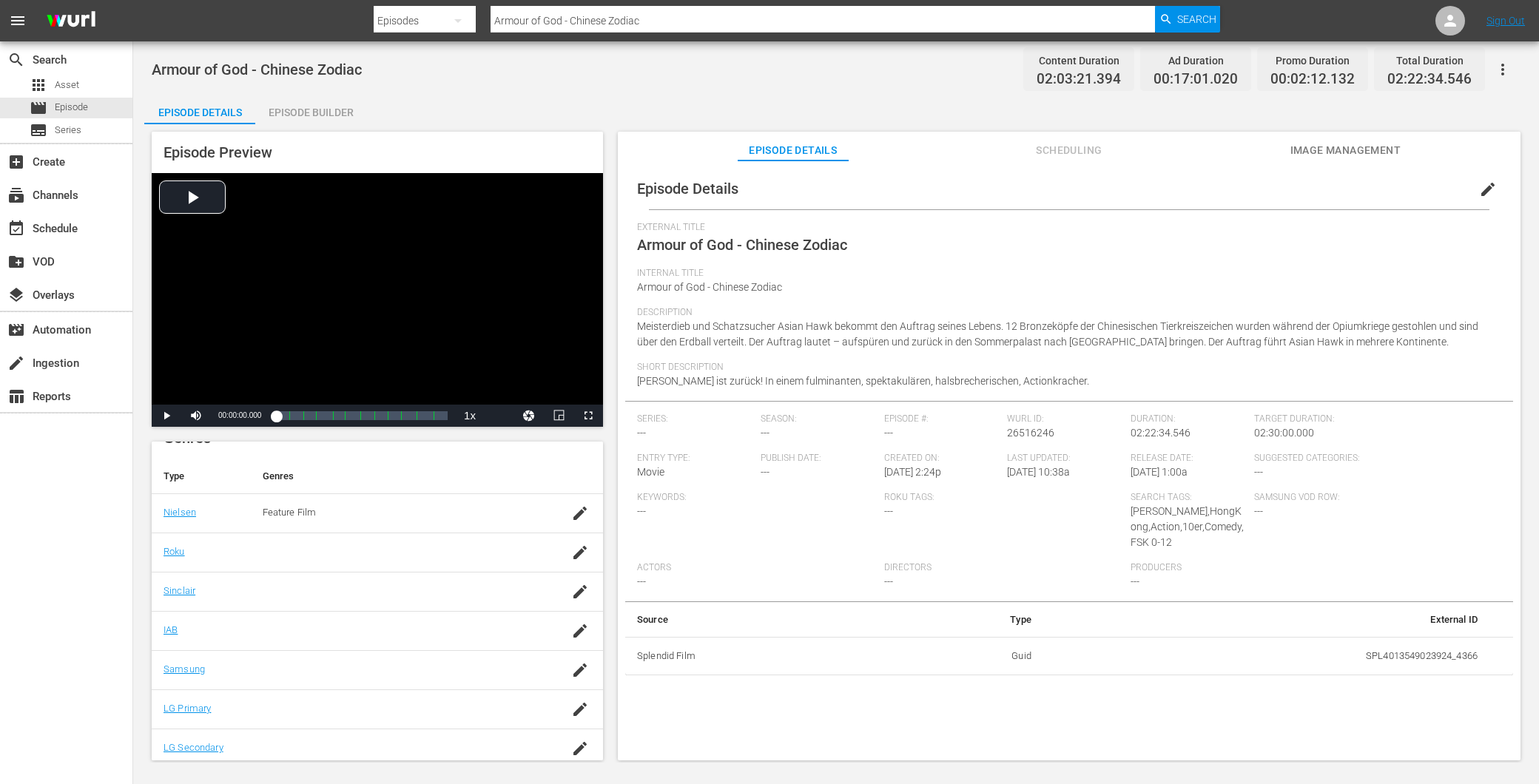
scroll to position [211, 0]
click at [1480, 188] on span "edit" at bounding box center [1488, 190] width 18 height 18
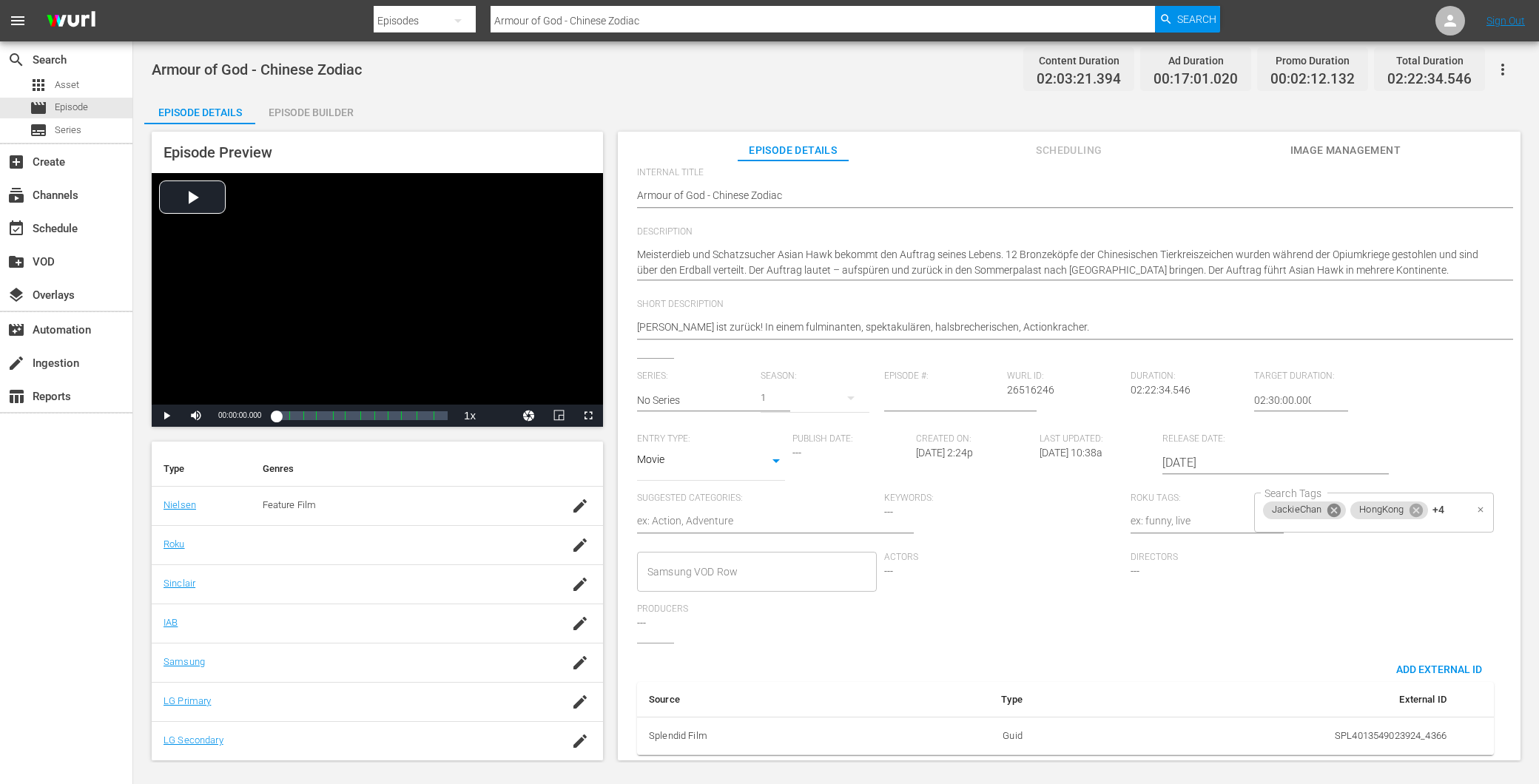
scroll to position [127, 0]
click at [1434, 504] on span "+4" at bounding box center [1439, 510] width 12 height 13
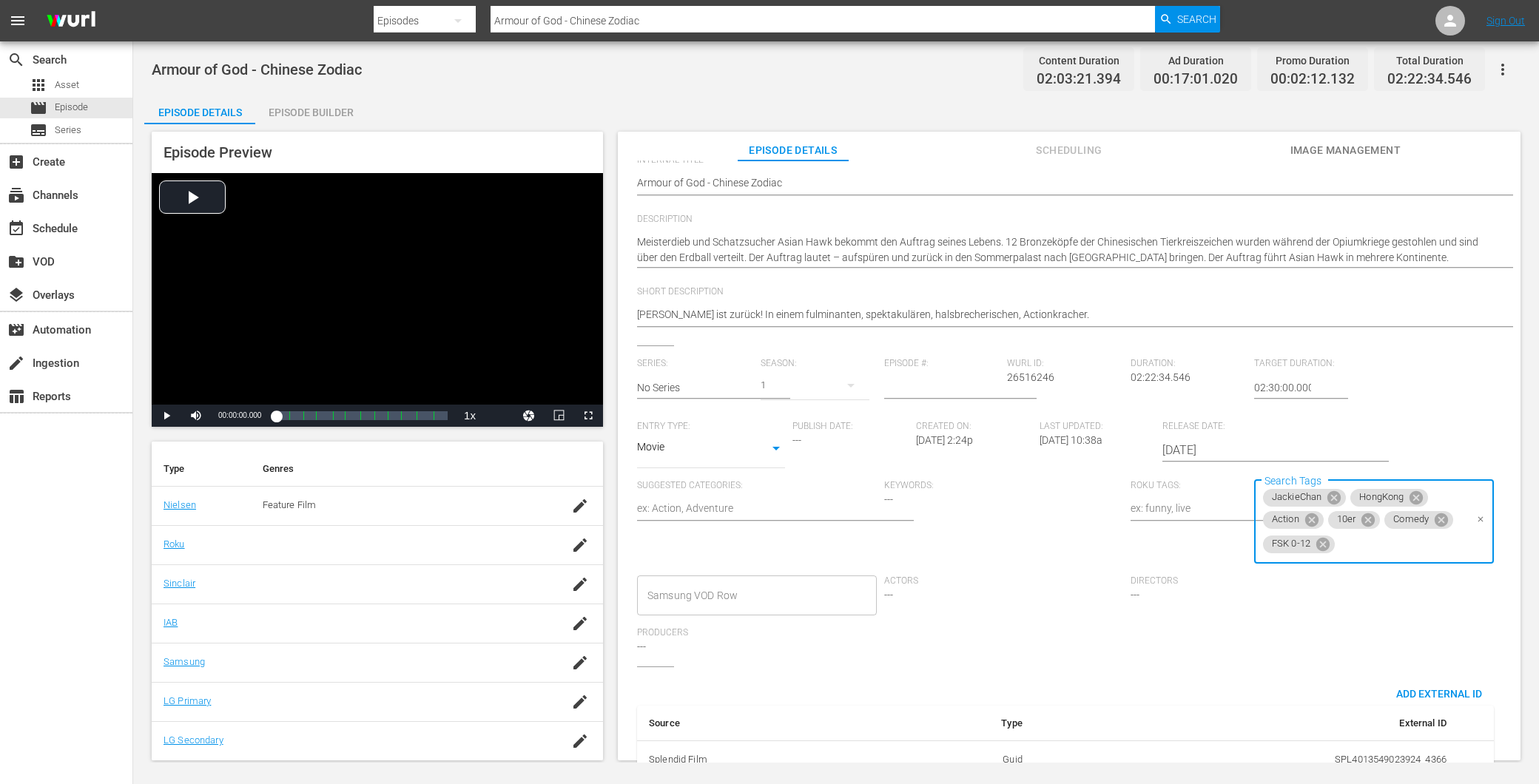
click at [1318, 552] on div "FSK 0-12" at bounding box center [1299, 544] width 72 height 18
click at [1317, 544] on icon at bounding box center [1323, 543] width 13 height 13
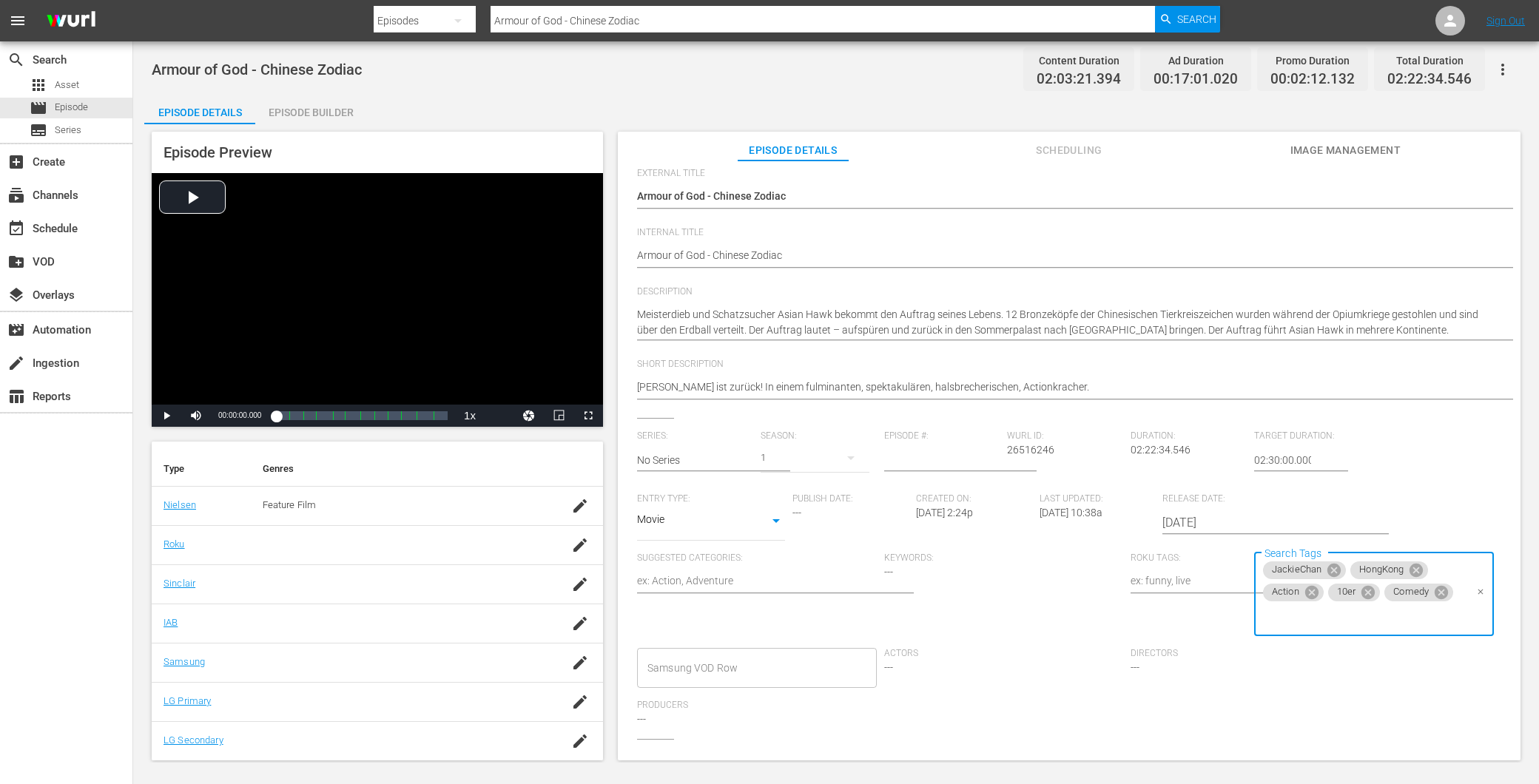
scroll to position [0, 0]
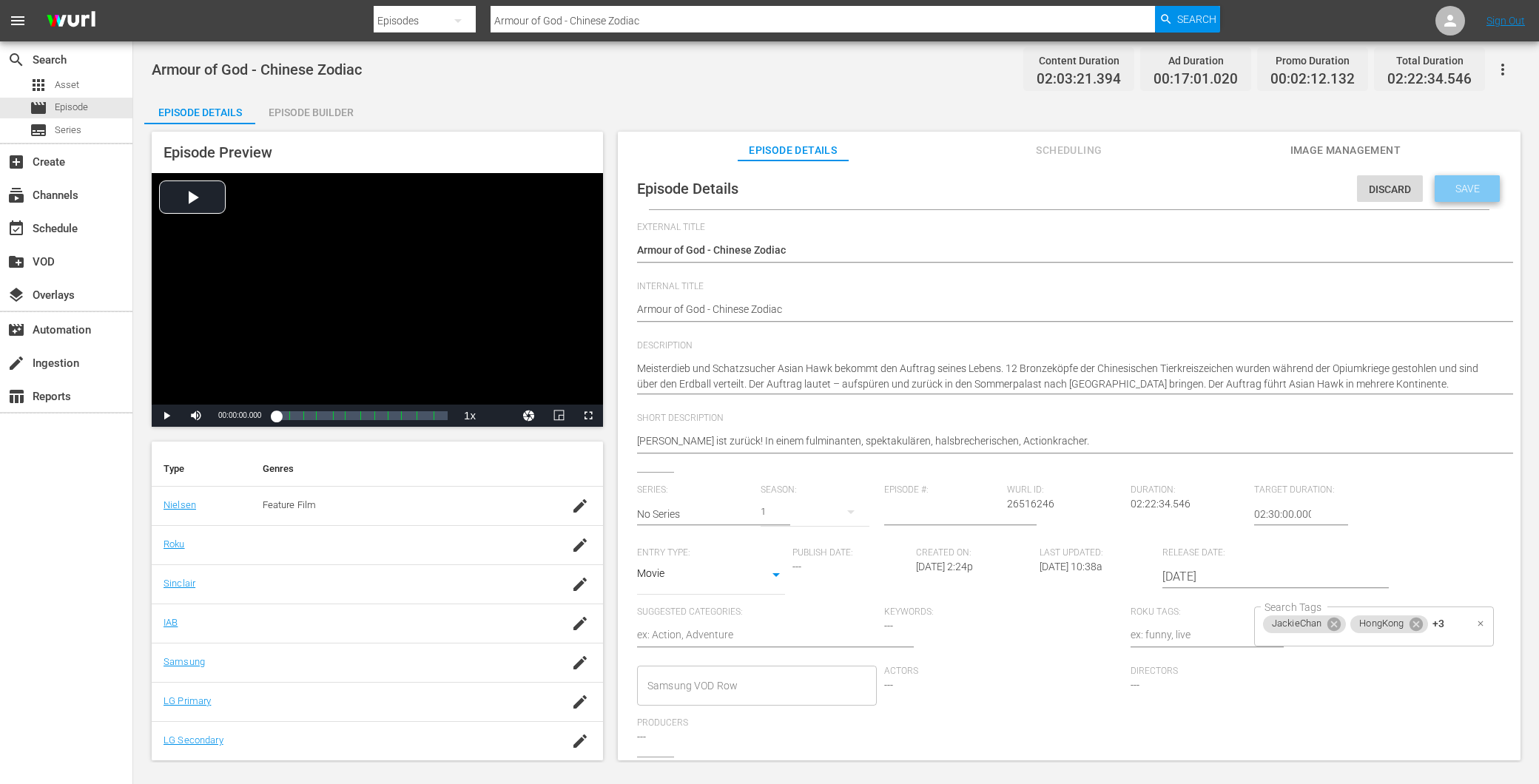
click at [1470, 191] on span "Save" at bounding box center [1468, 189] width 48 height 12
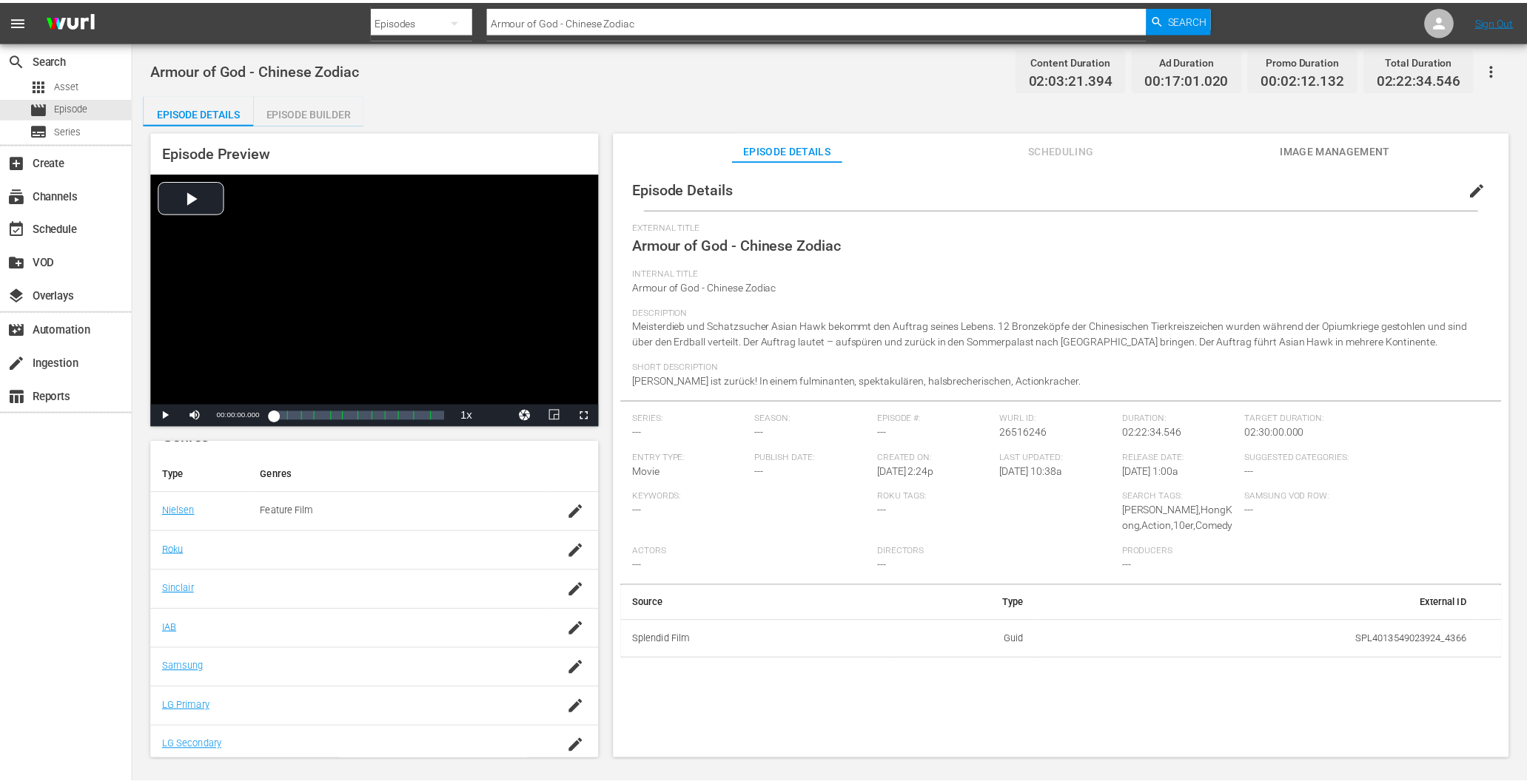
scroll to position [211, 0]
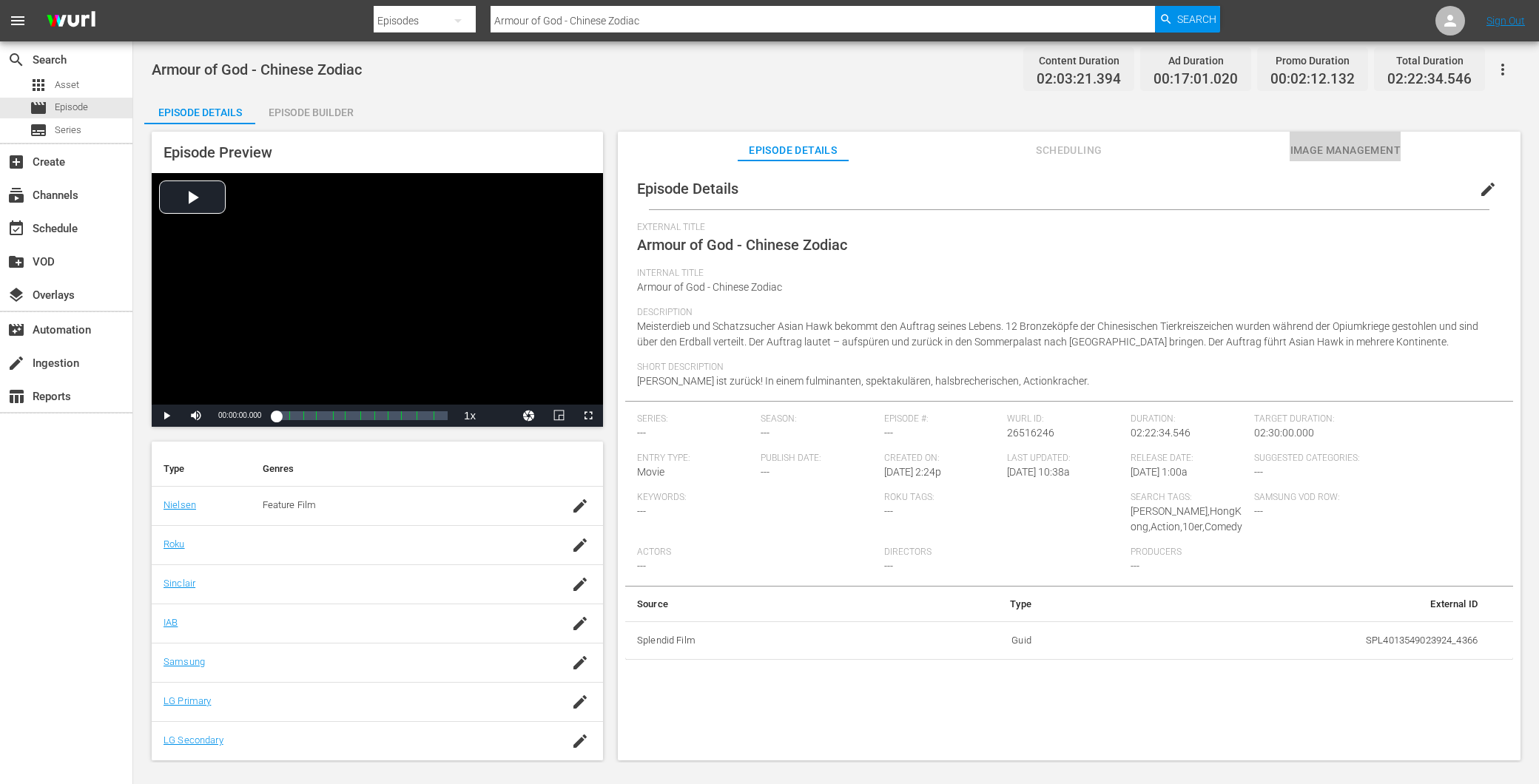
click at [1308, 146] on span "Image Management" at bounding box center [1345, 150] width 111 height 18
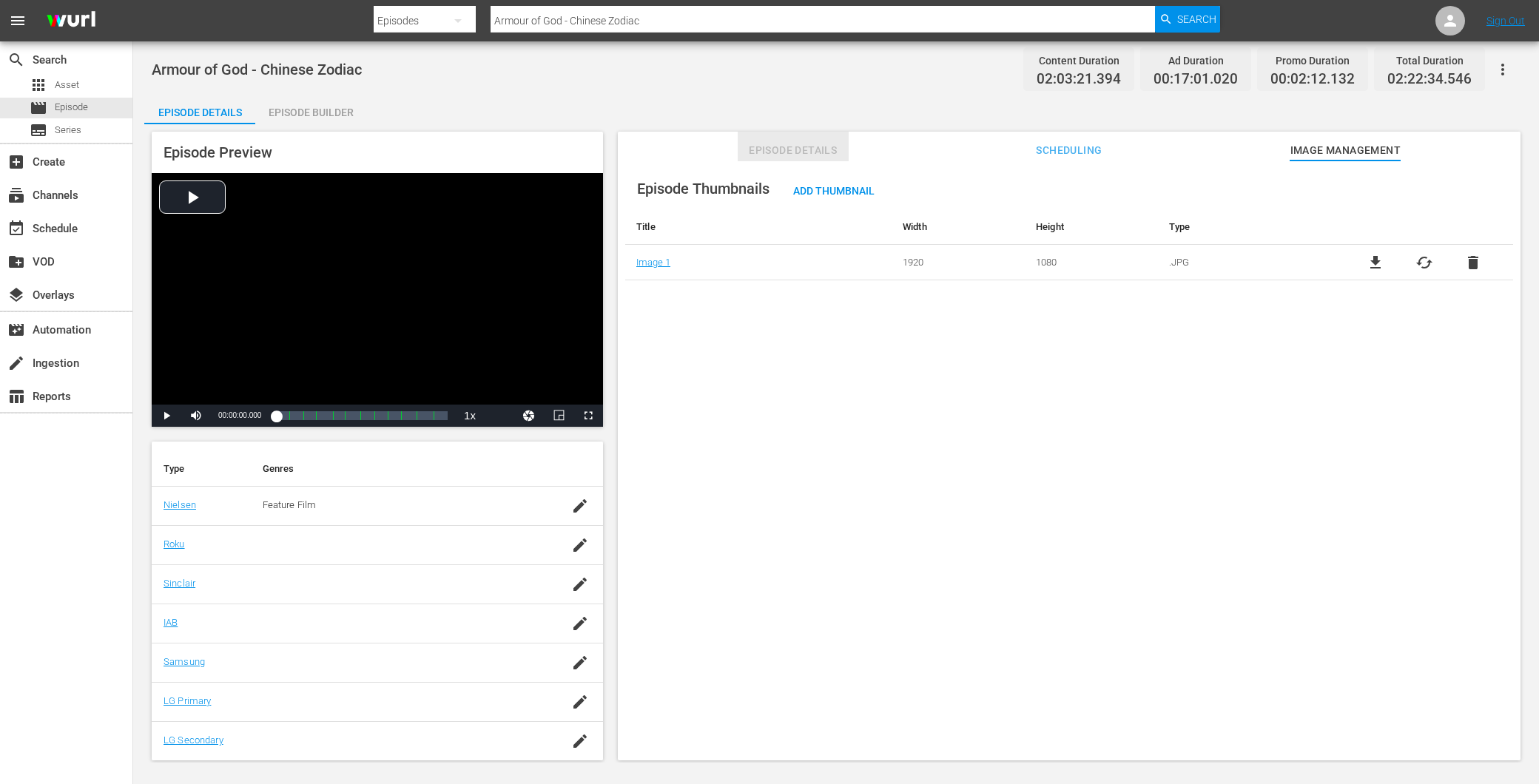
click at [793, 150] on span "Episode Details" at bounding box center [793, 150] width 111 height 18
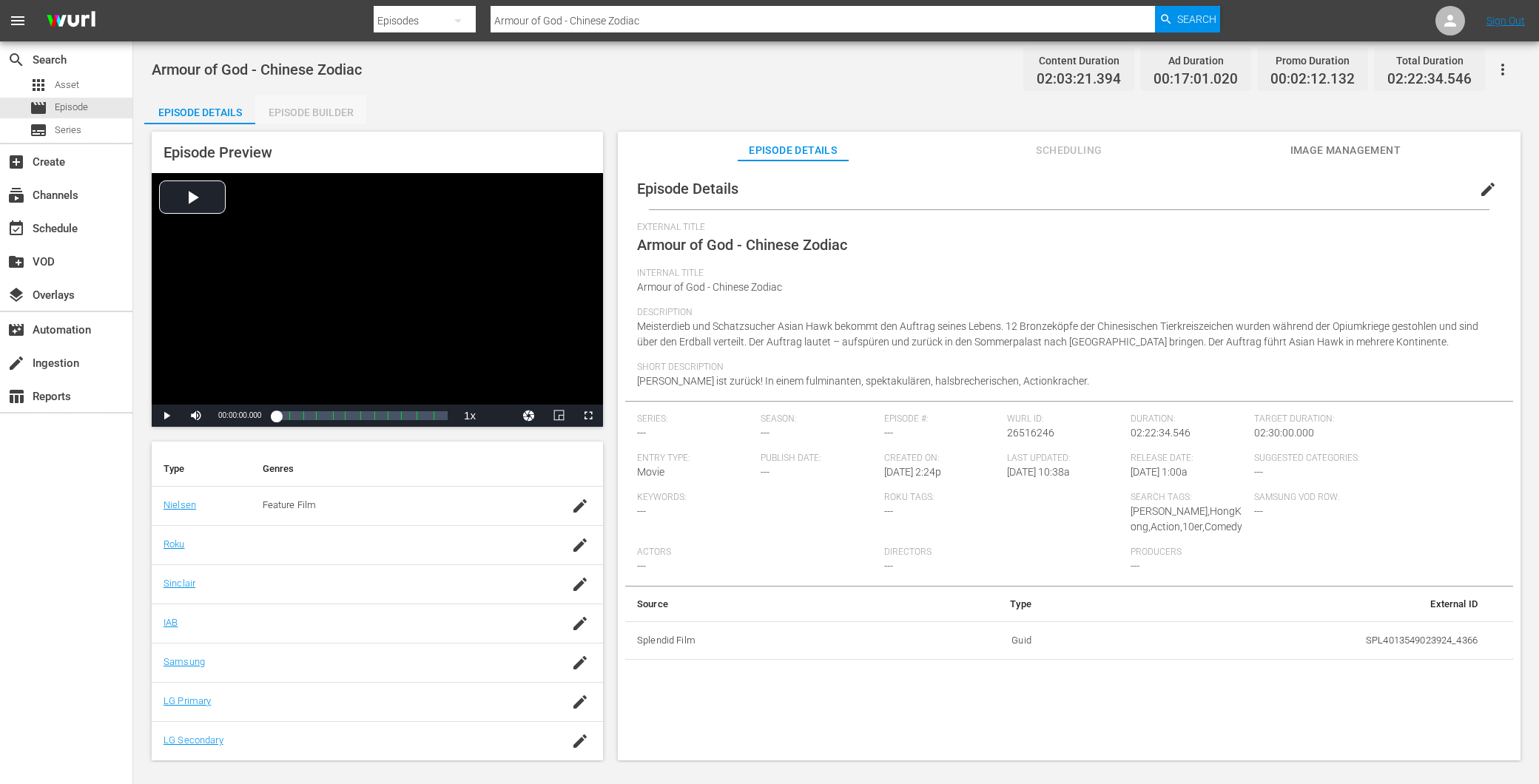
click at [308, 103] on div "Episode Builder" at bounding box center [310, 112] width 111 height 35
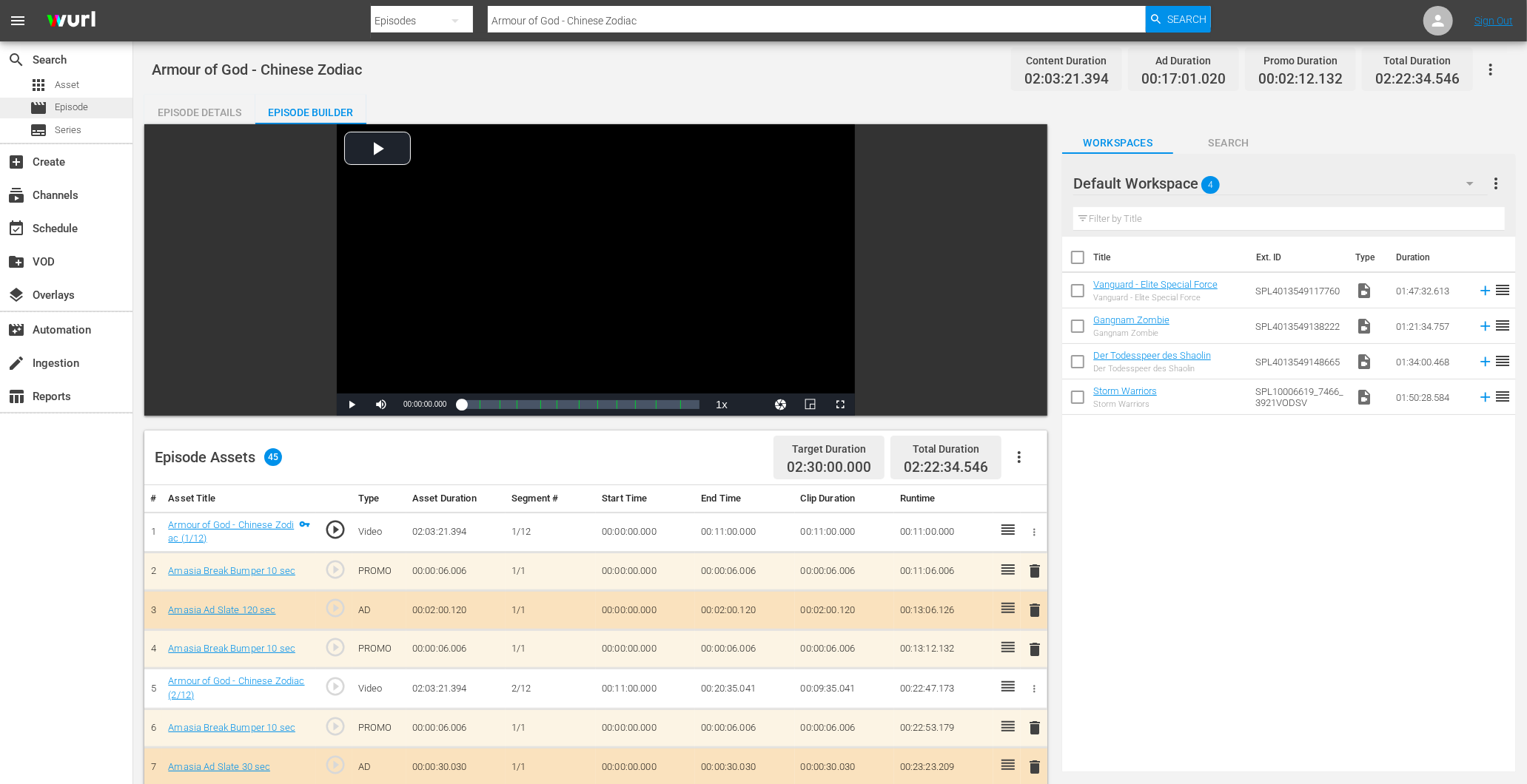
click at [63, 104] on span "Episode" at bounding box center [72, 107] width 34 height 15
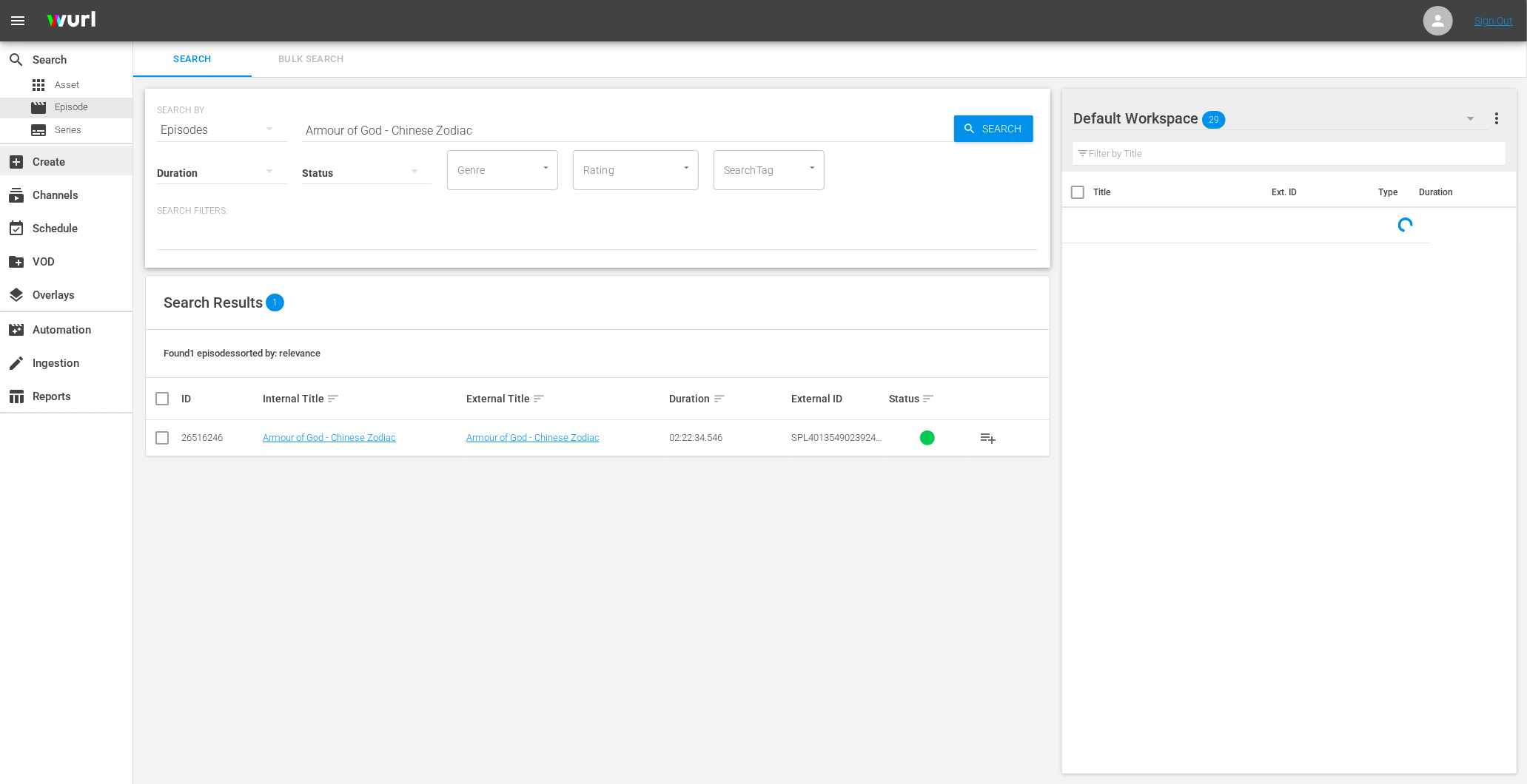
drag, startPoint x: 483, startPoint y: 129, endPoint x: 113, endPoint y: 160, distance: 371.3
click at [134, 0] on div "search Search apps Asset movie Episode subtitles Series add_box Create subscrip…" at bounding box center [830, 0] width 1393 height 0
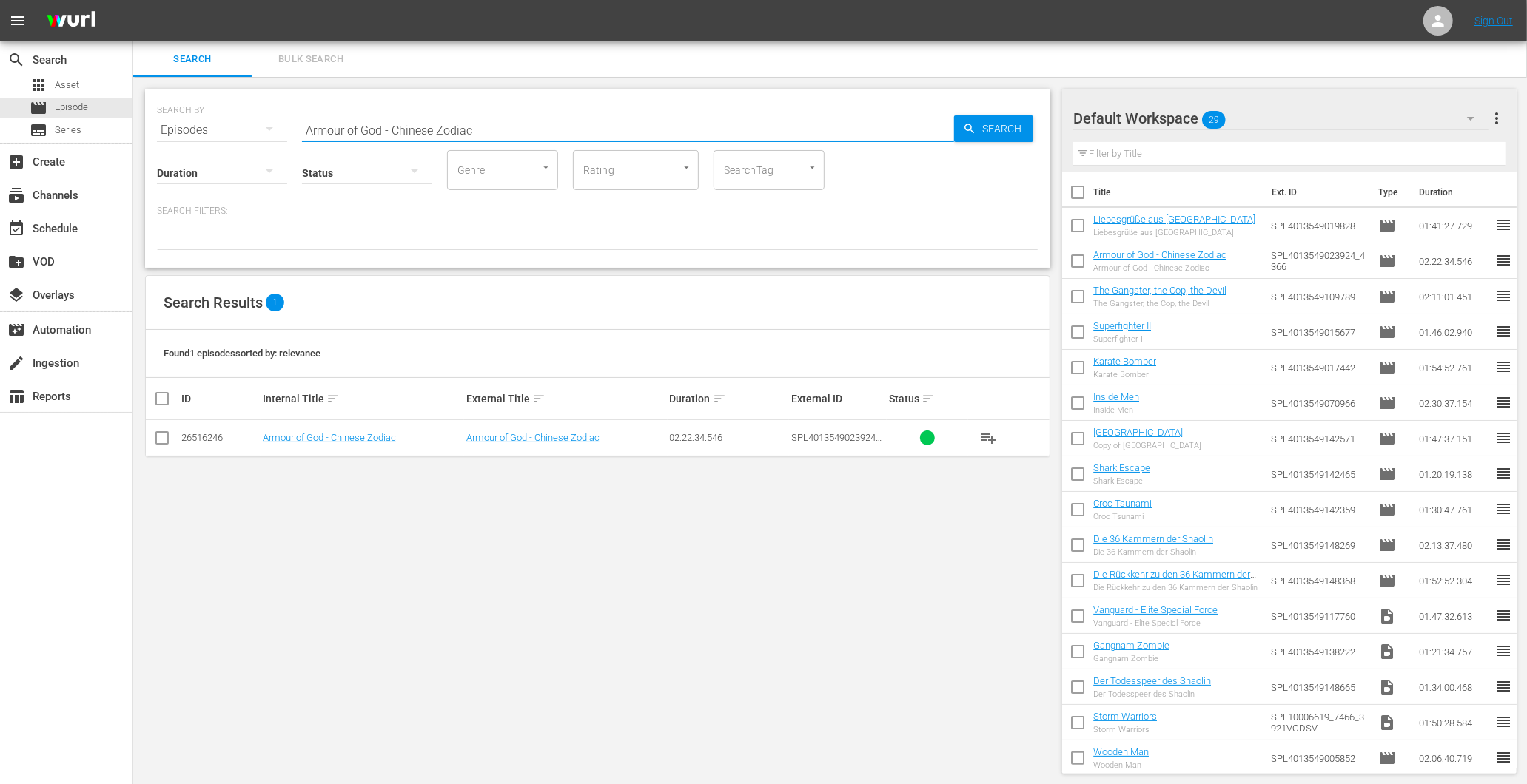
paste input "The Age of Shadows"
type input "The Age of Shadows"
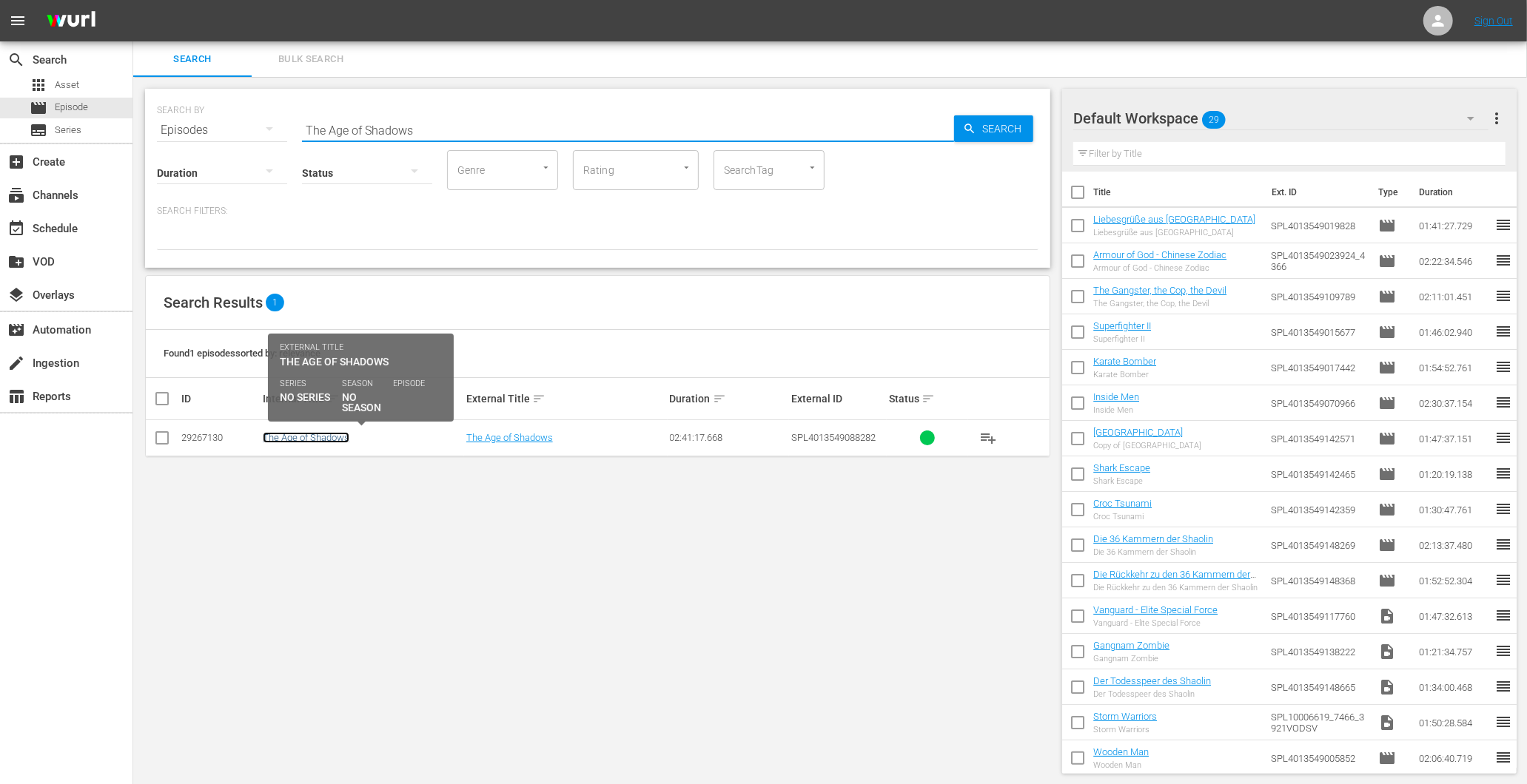
click at [342, 442] on link "The Age of Shadows" at bounding box center [306, 438] width 86 height 11
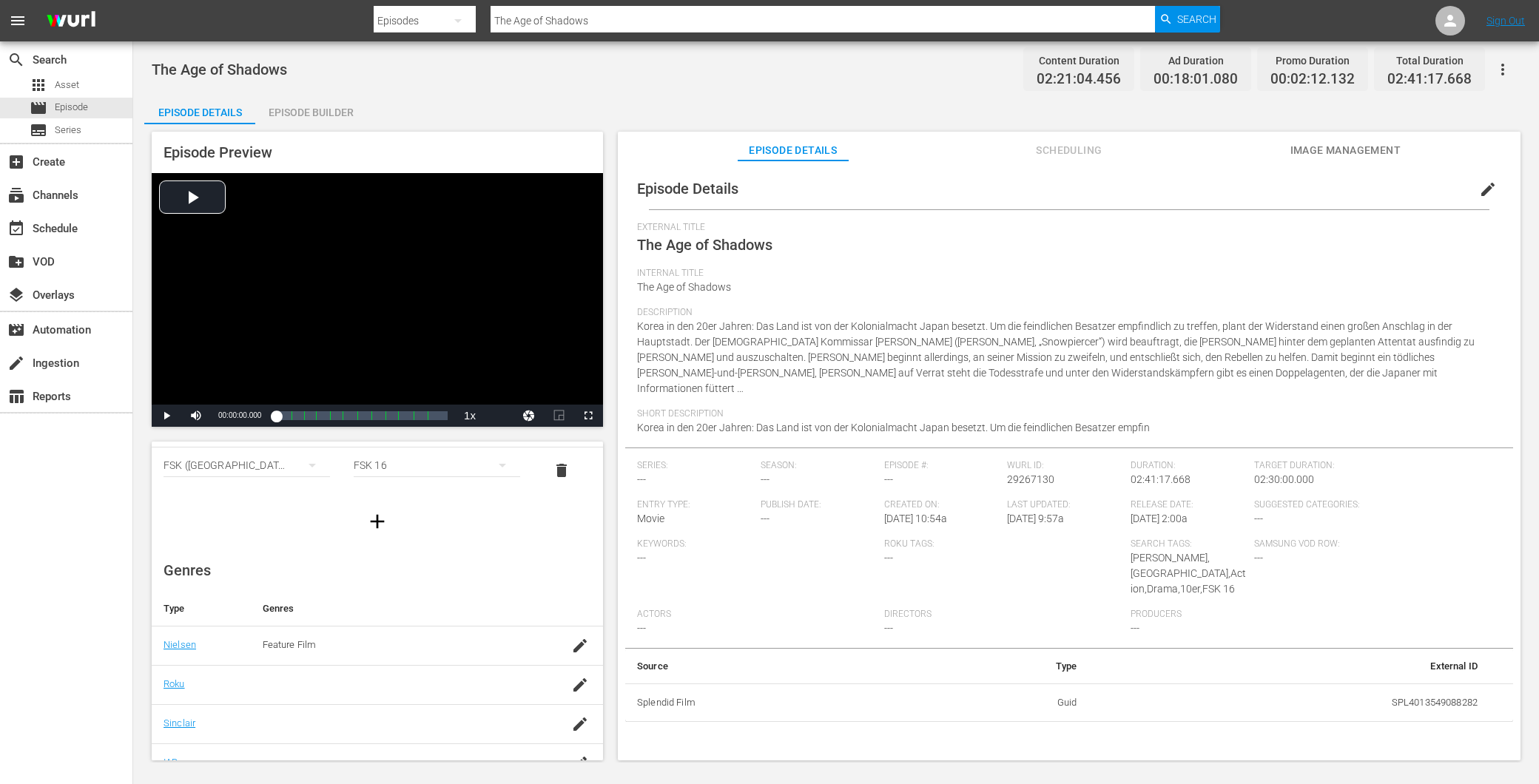
scroll to position [165, 0]
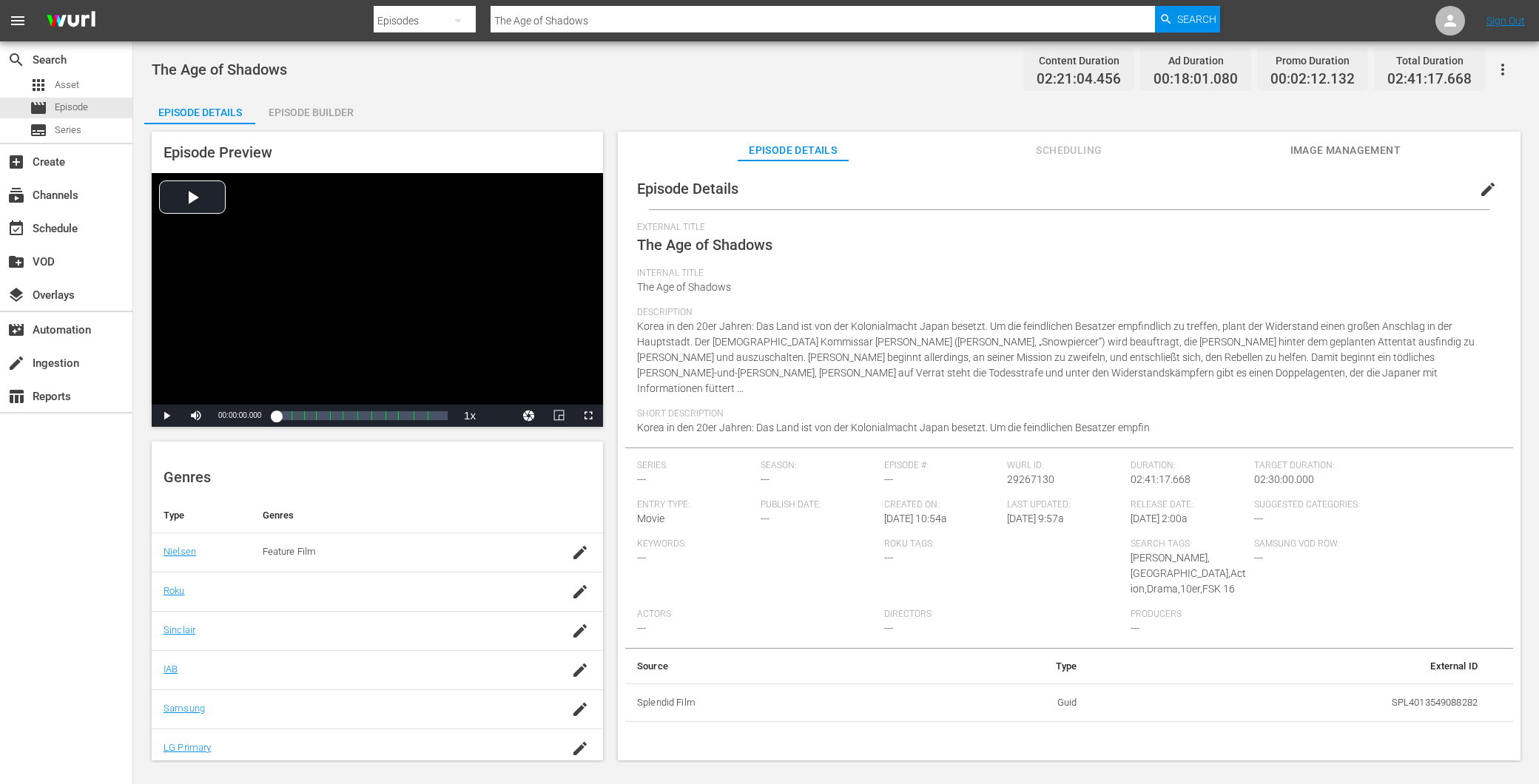
click at [1480, 190] on span "edit" at bounding box center [1488, 190] width 18 height 18
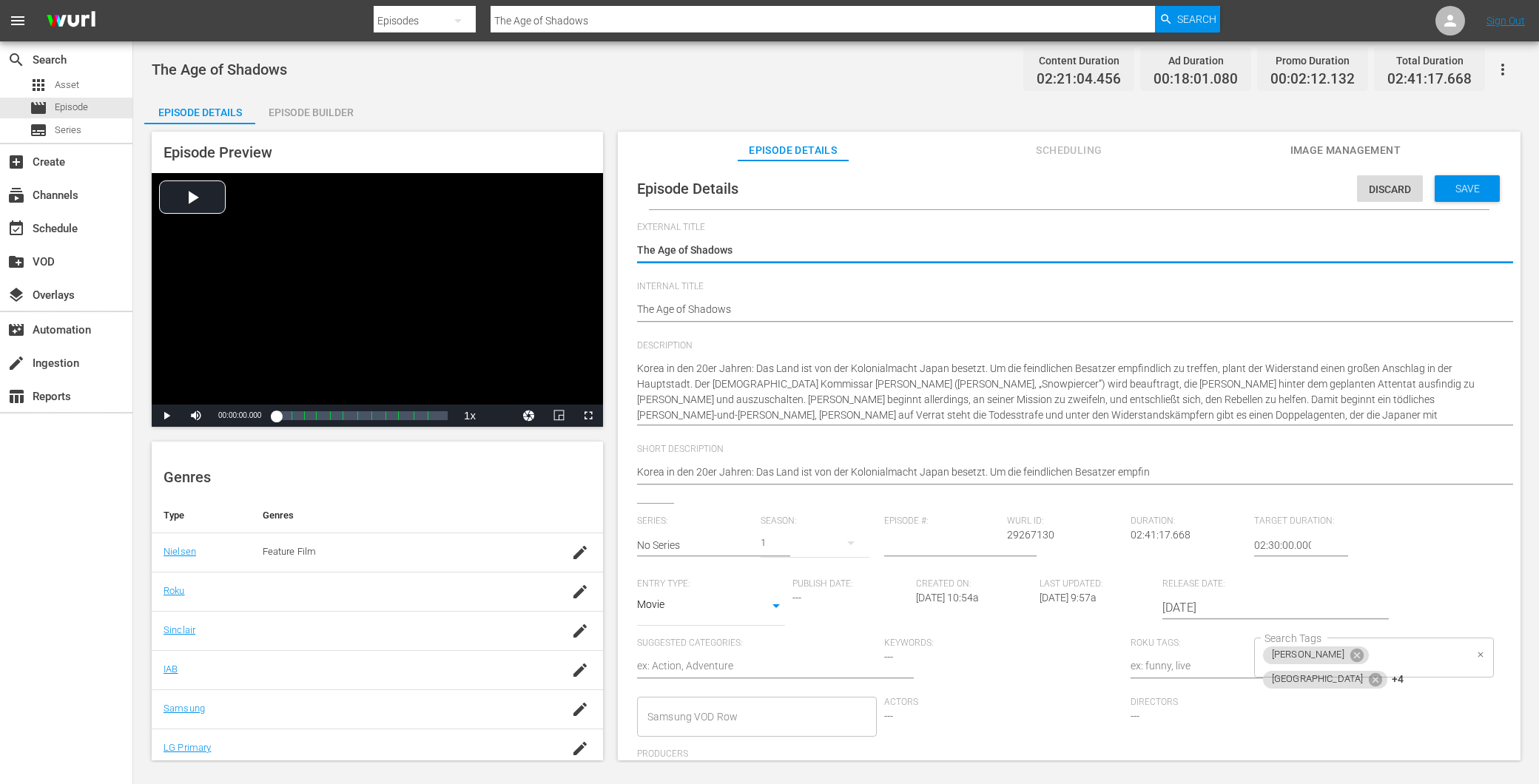
click at [1404, 674] on span "+4" at bounding box center [1398, 680] width 12 height 13
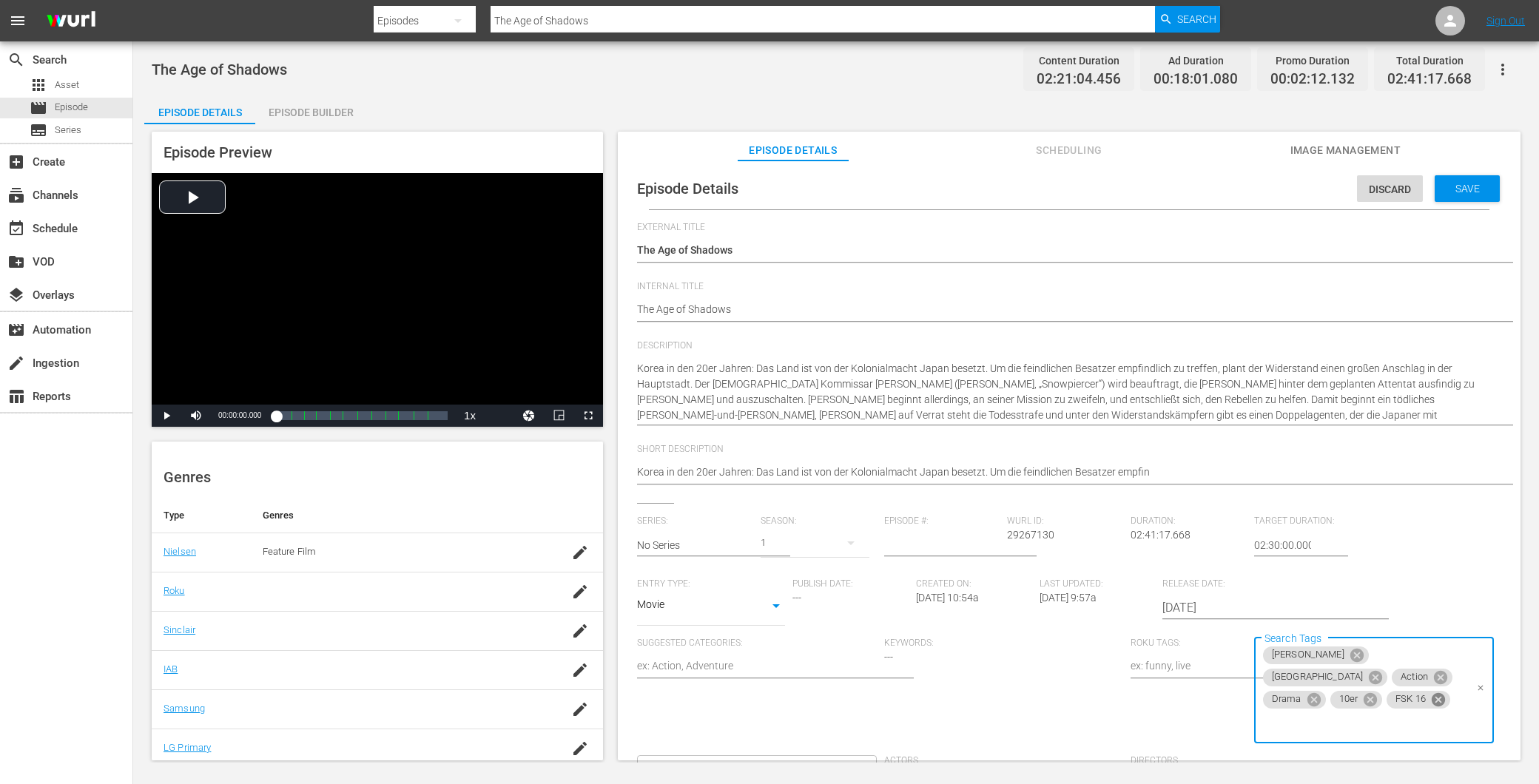
click at [1432, 705] on icon at bounding box center [1438, 700] width 13 height 13
click at [1460, 186] on span "Save" at bounding box center [1468, 189] width 48 height 12
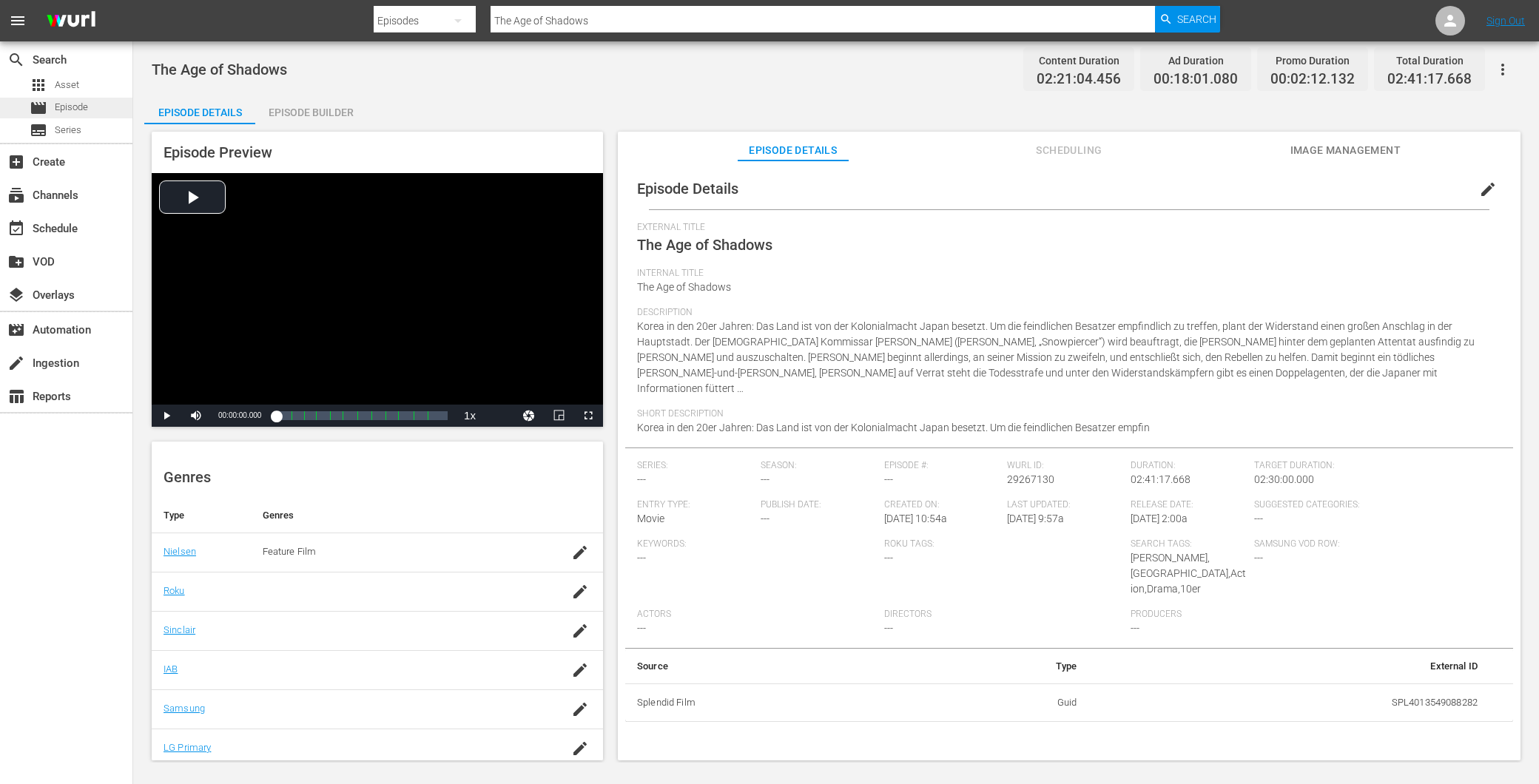
click at [78, 101] on span "Episode" at bounding box center [72, 107] width 34 height 15
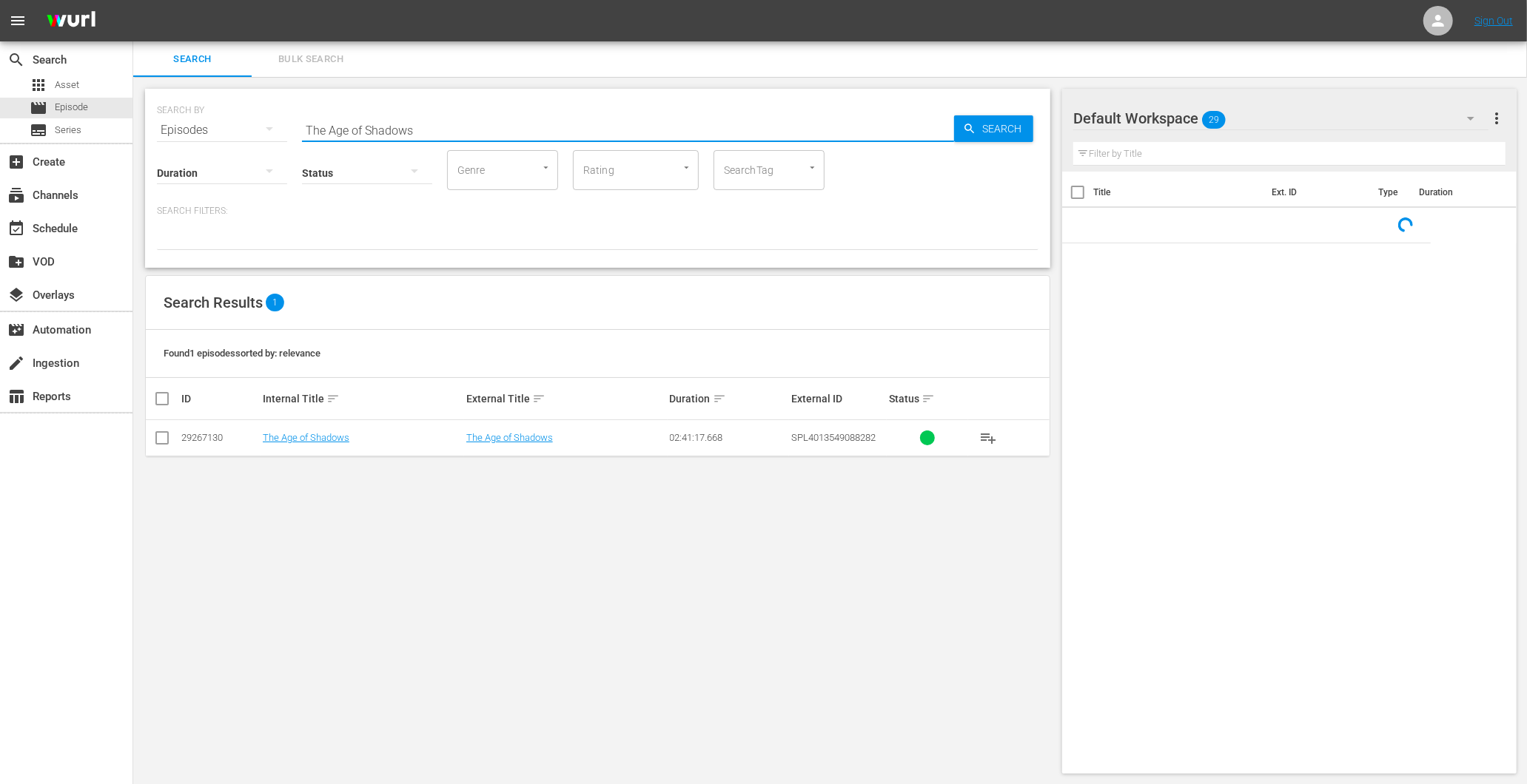
drag, startPoint x: 329, startPoint y: 97, endPoint x: 259, endPoint y: 106, distance: 70.6
click at [259, 106] on div "SEARCH BY Search By Episodes Search ID, Title, Description, Keywords, or Catego…" at bounding box center [597, 121] width 882 height 53
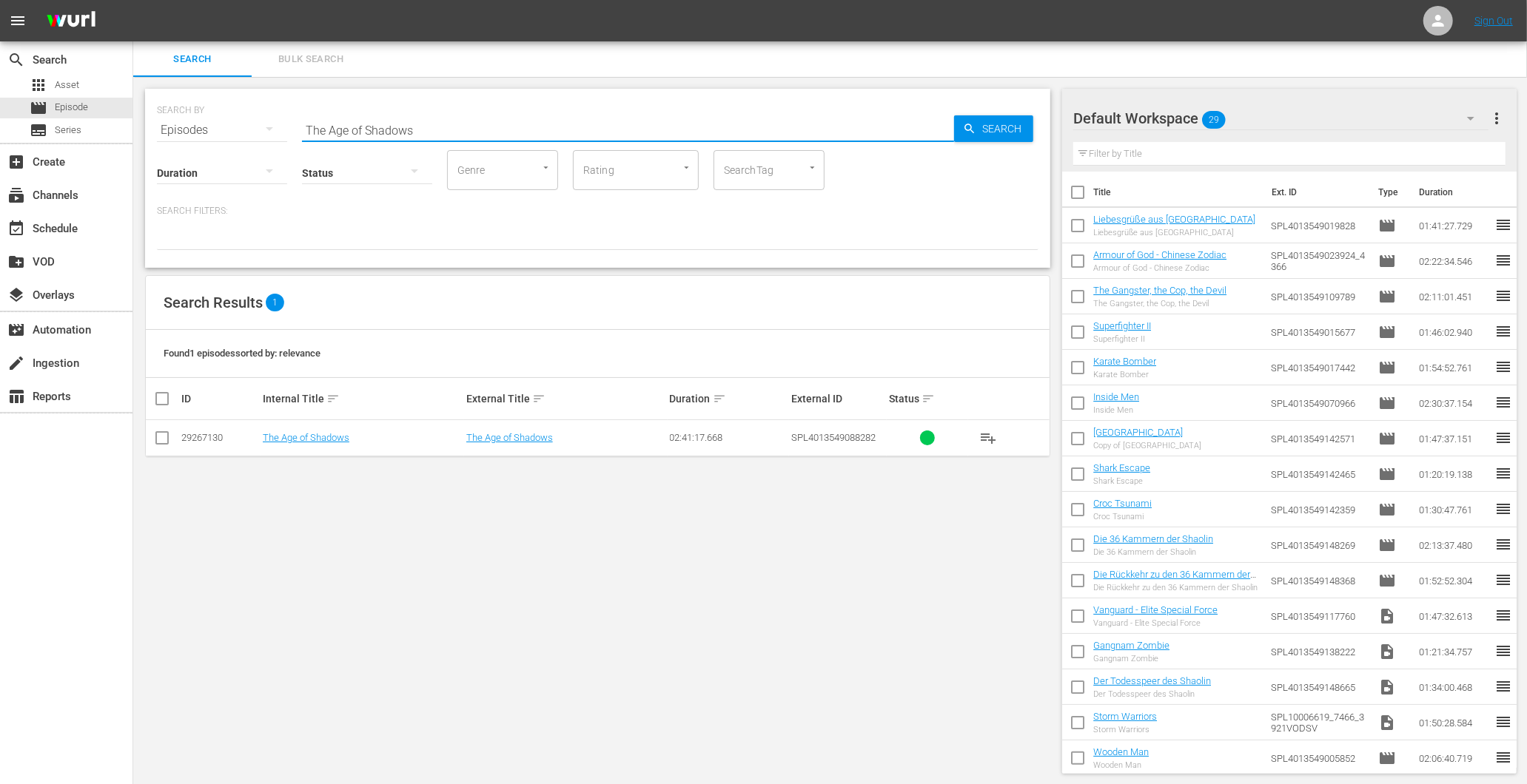
paste input "ube"
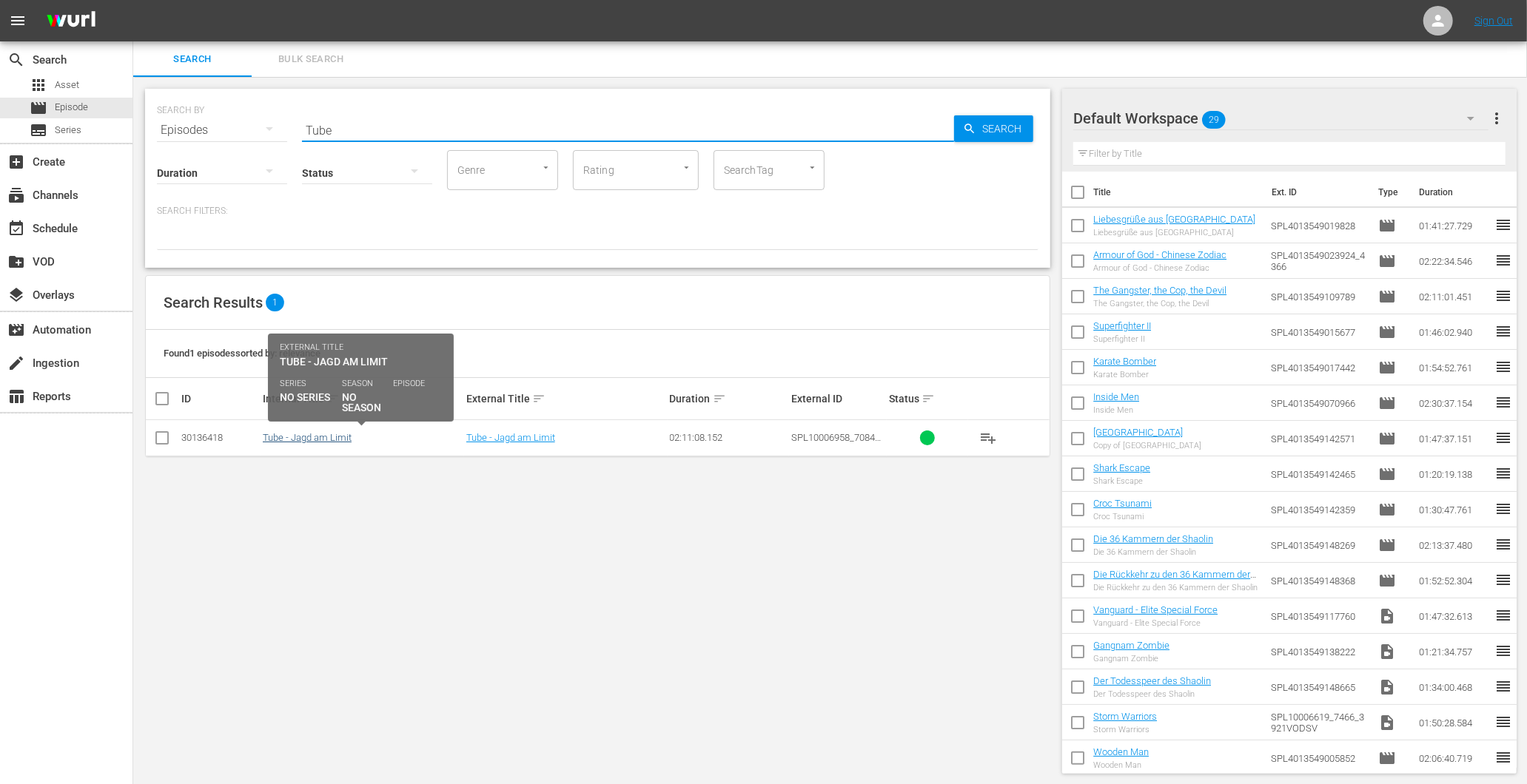
type input "Tube"
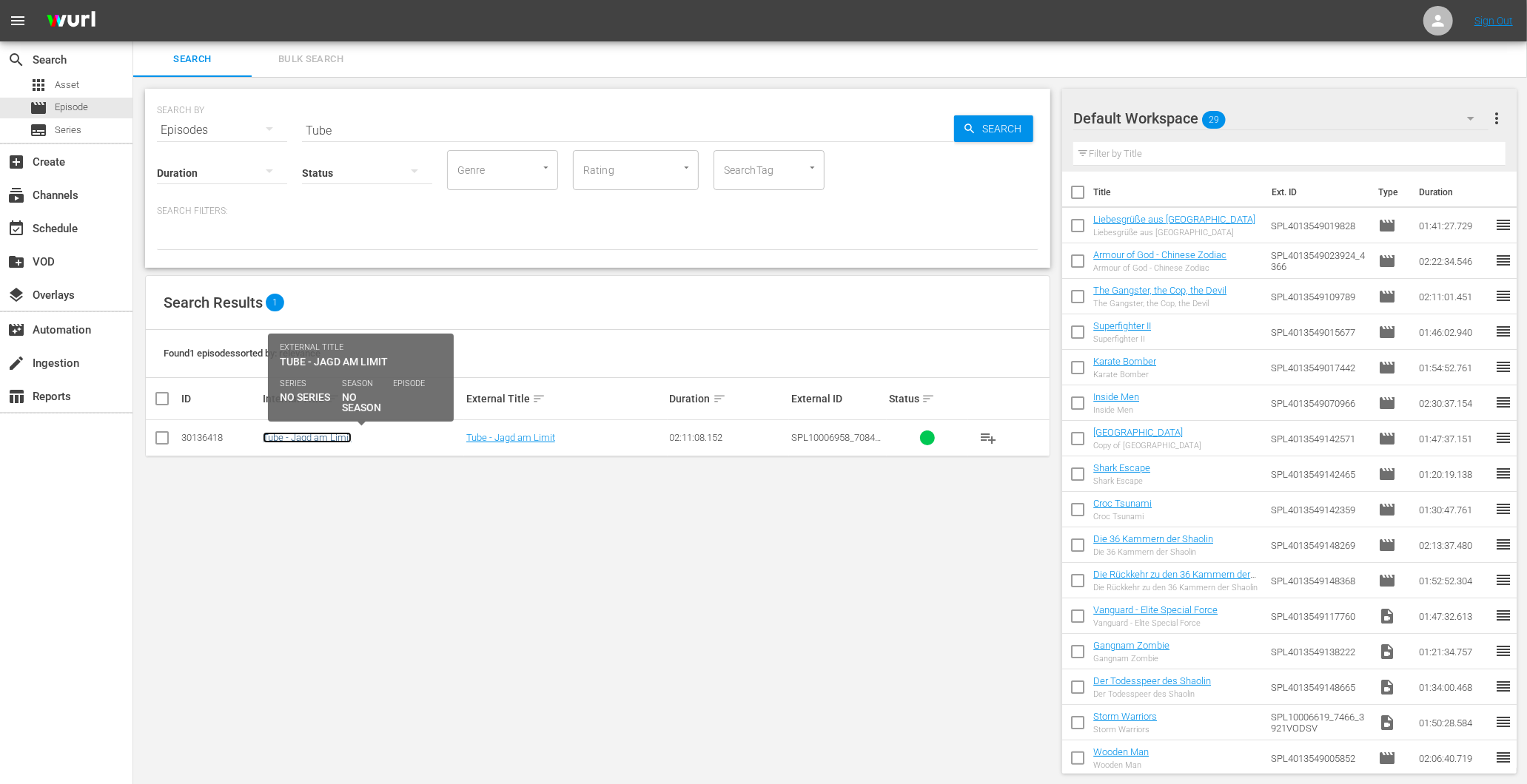
click at [296, 438] on link "Tube - Jagd am Limit" at bounding box center [307, 438] width 89 height 11
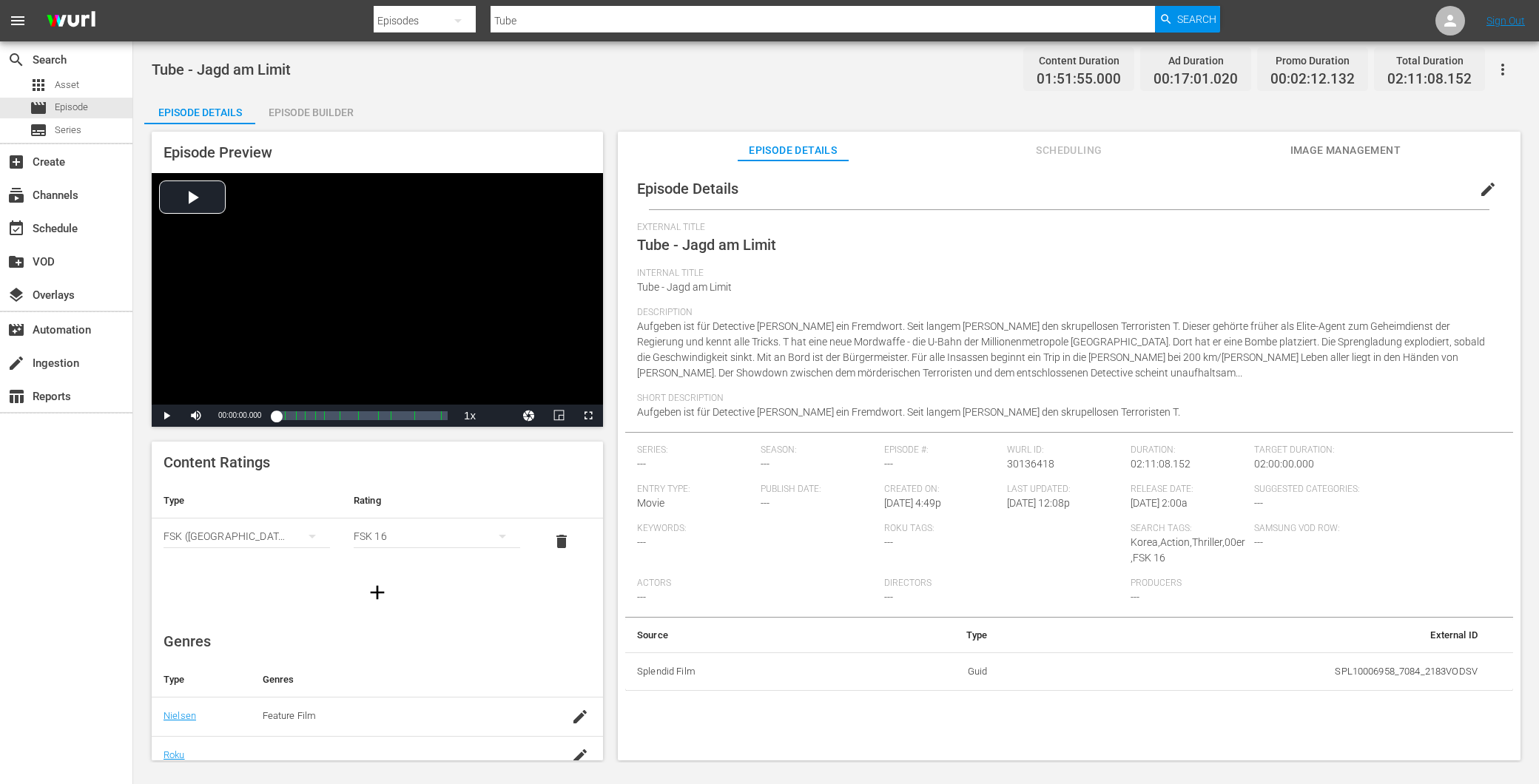
click at [1489, 185] on button "edit" at bounding box center [1487, 189] width 35 height 35
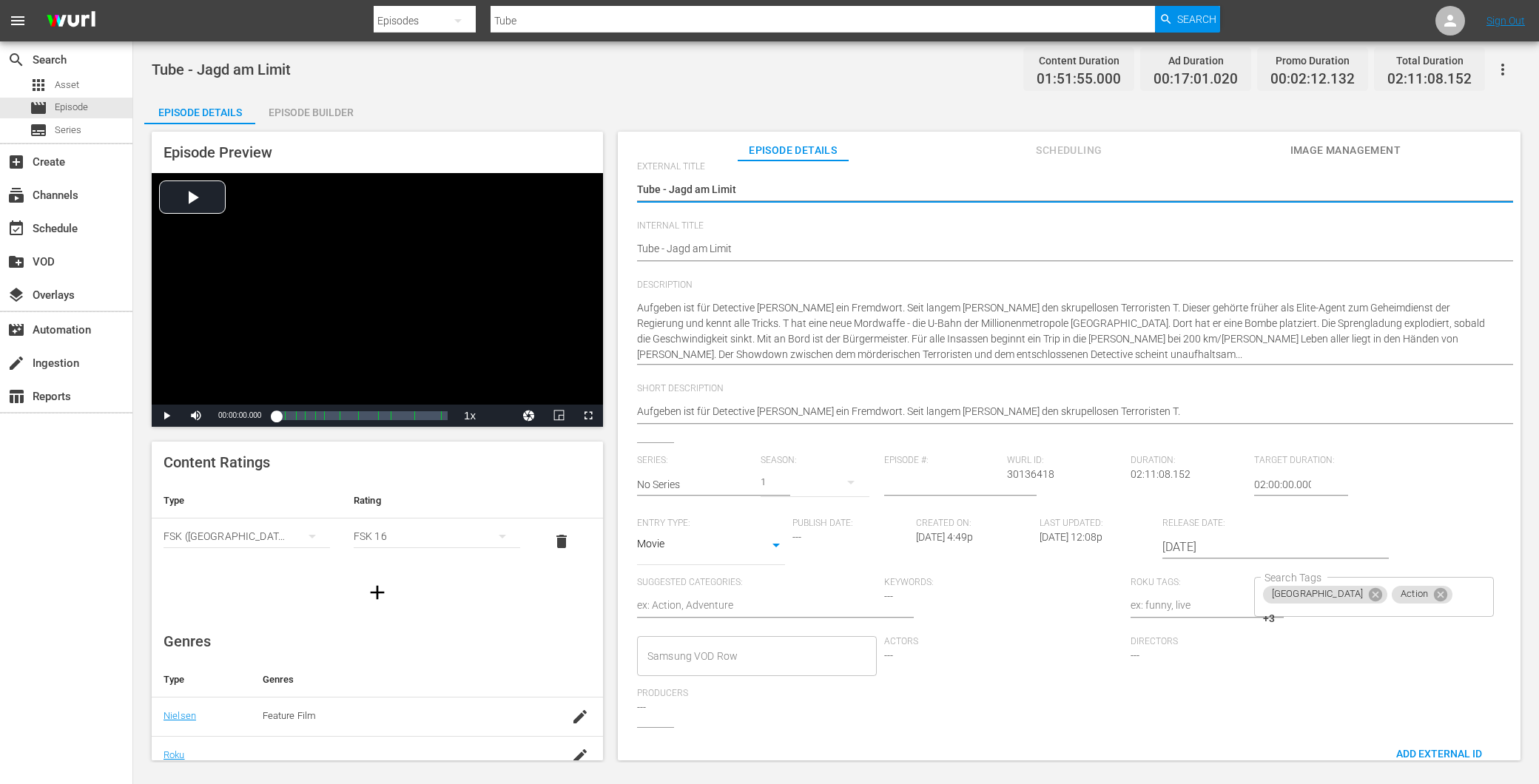
scroll to position [157, 0]
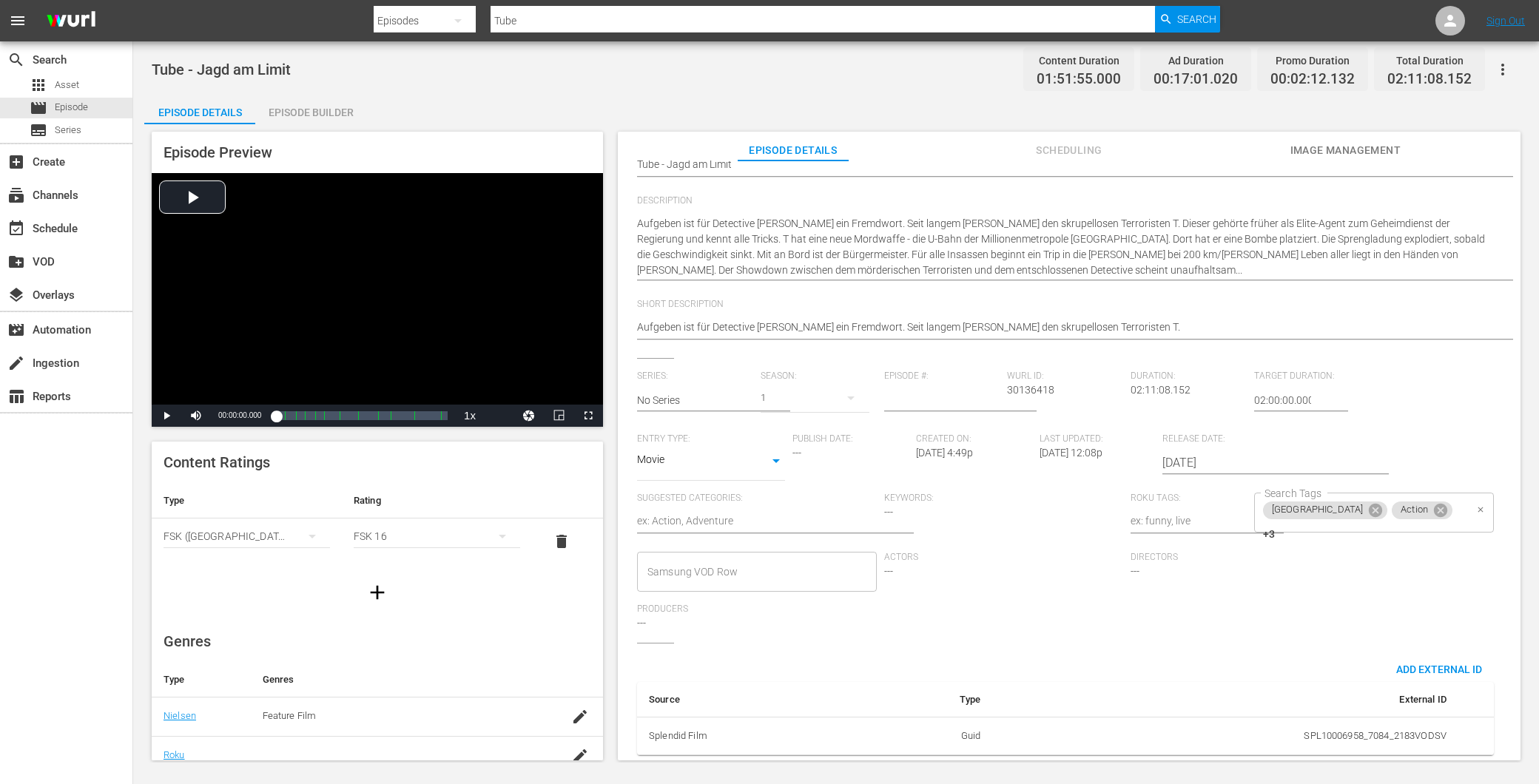
click at [1275, 528] on span "+3" at bounding box center [1269, 534] width 12 height 13
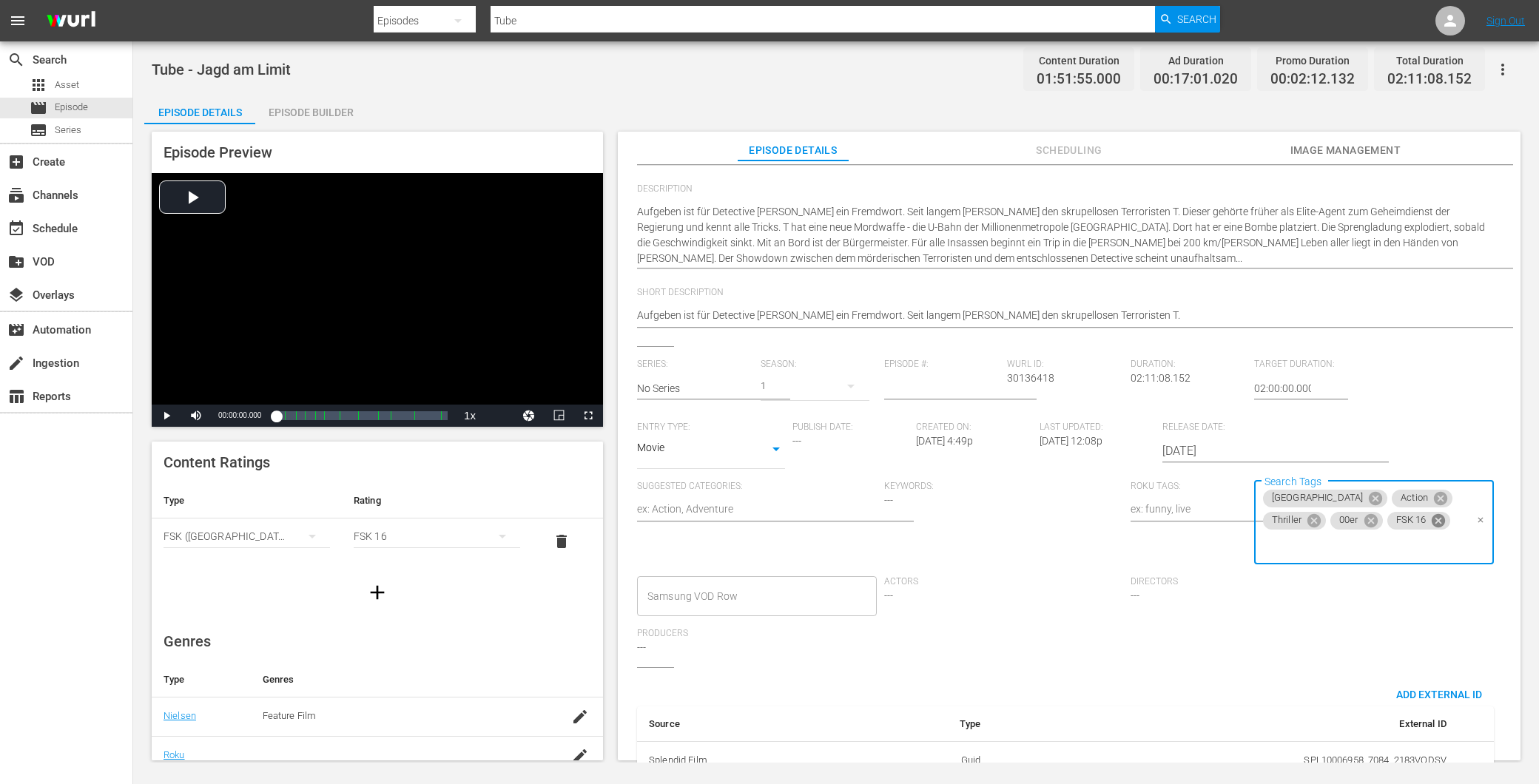
click at [1432, 520] on icon at bounding box center [1438, 520] width 13 height 13
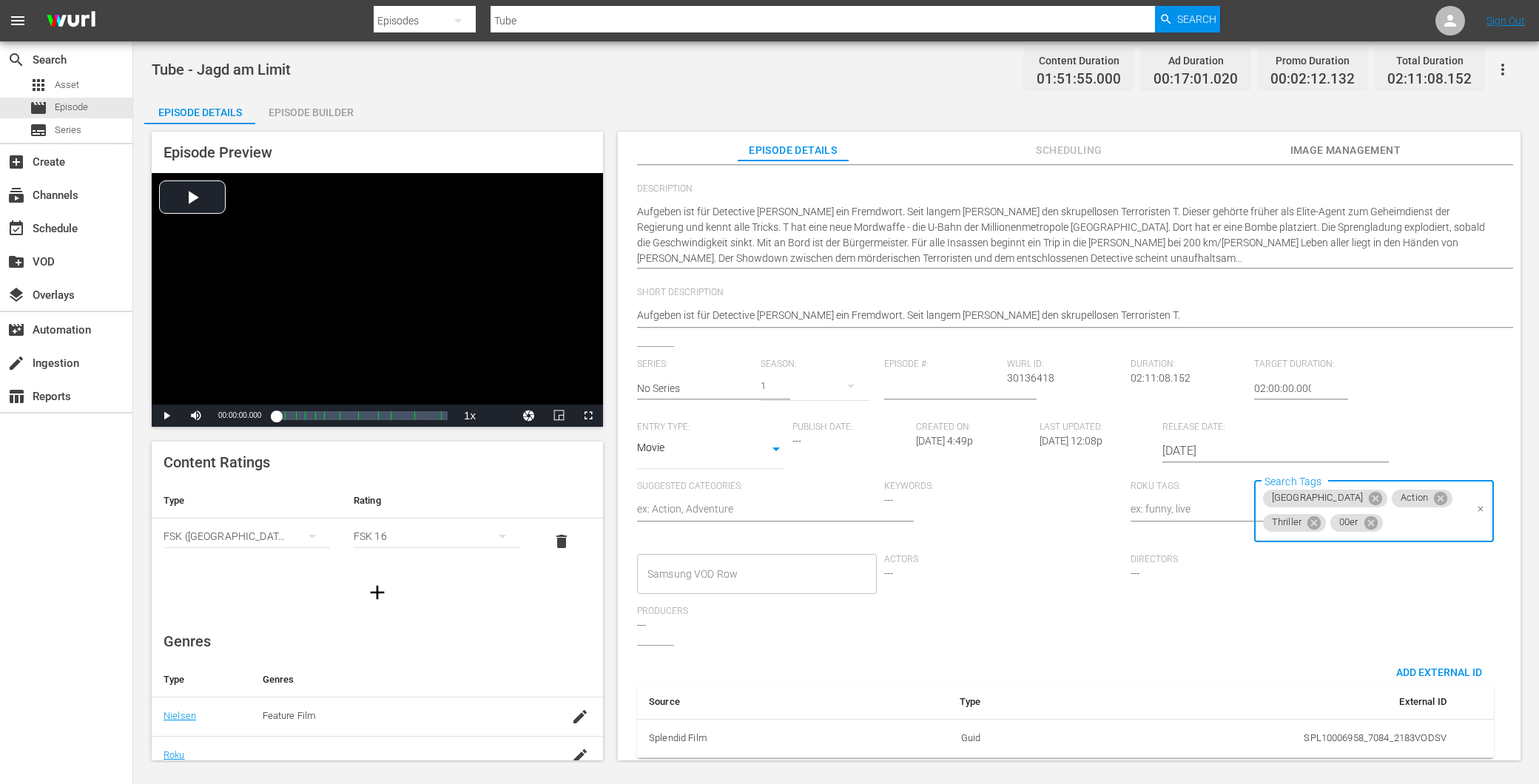
scroll to position [0, 0]
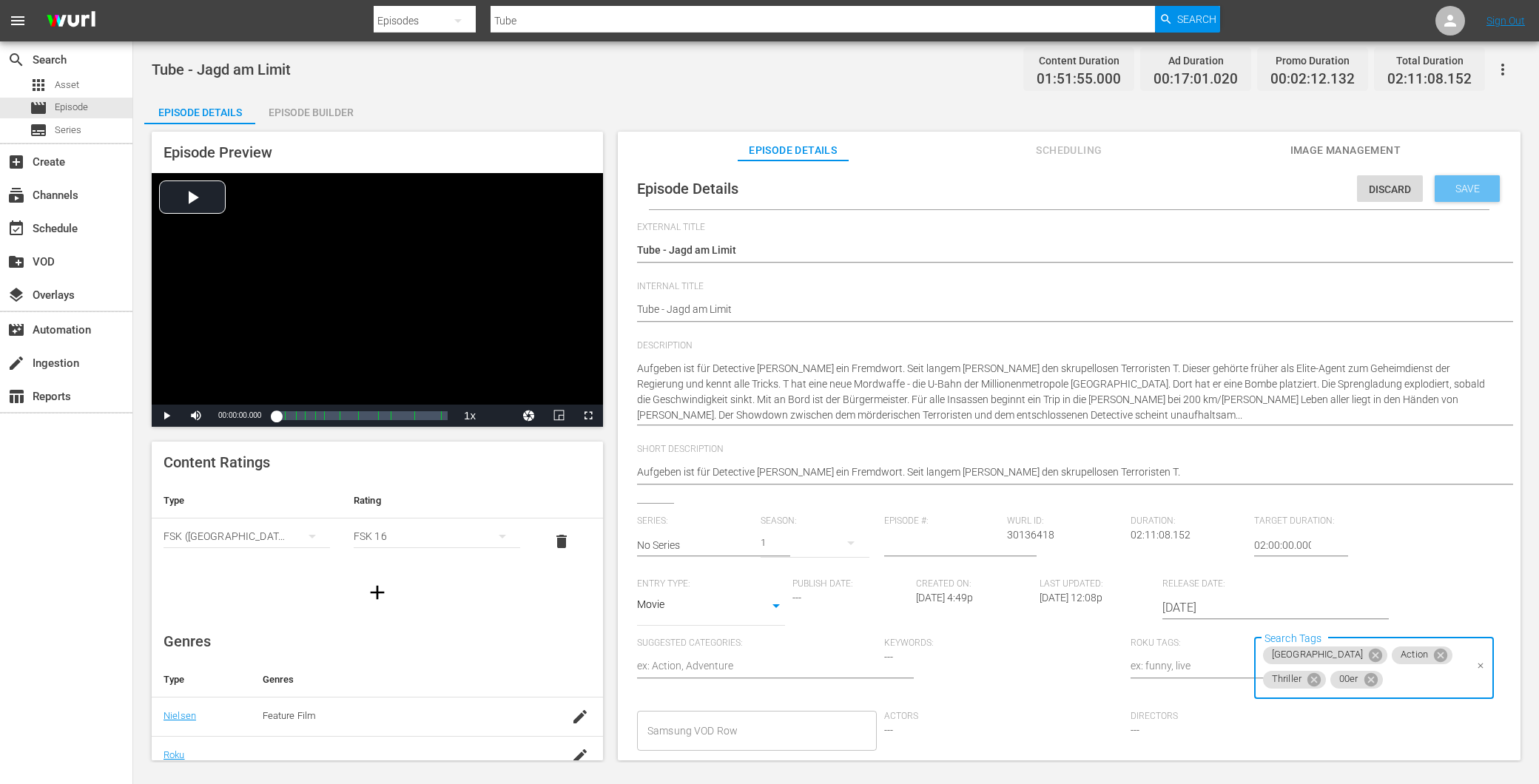
click at [1449, 184] on span "Save" at bounding box center [1468, 189] width 48 height 12
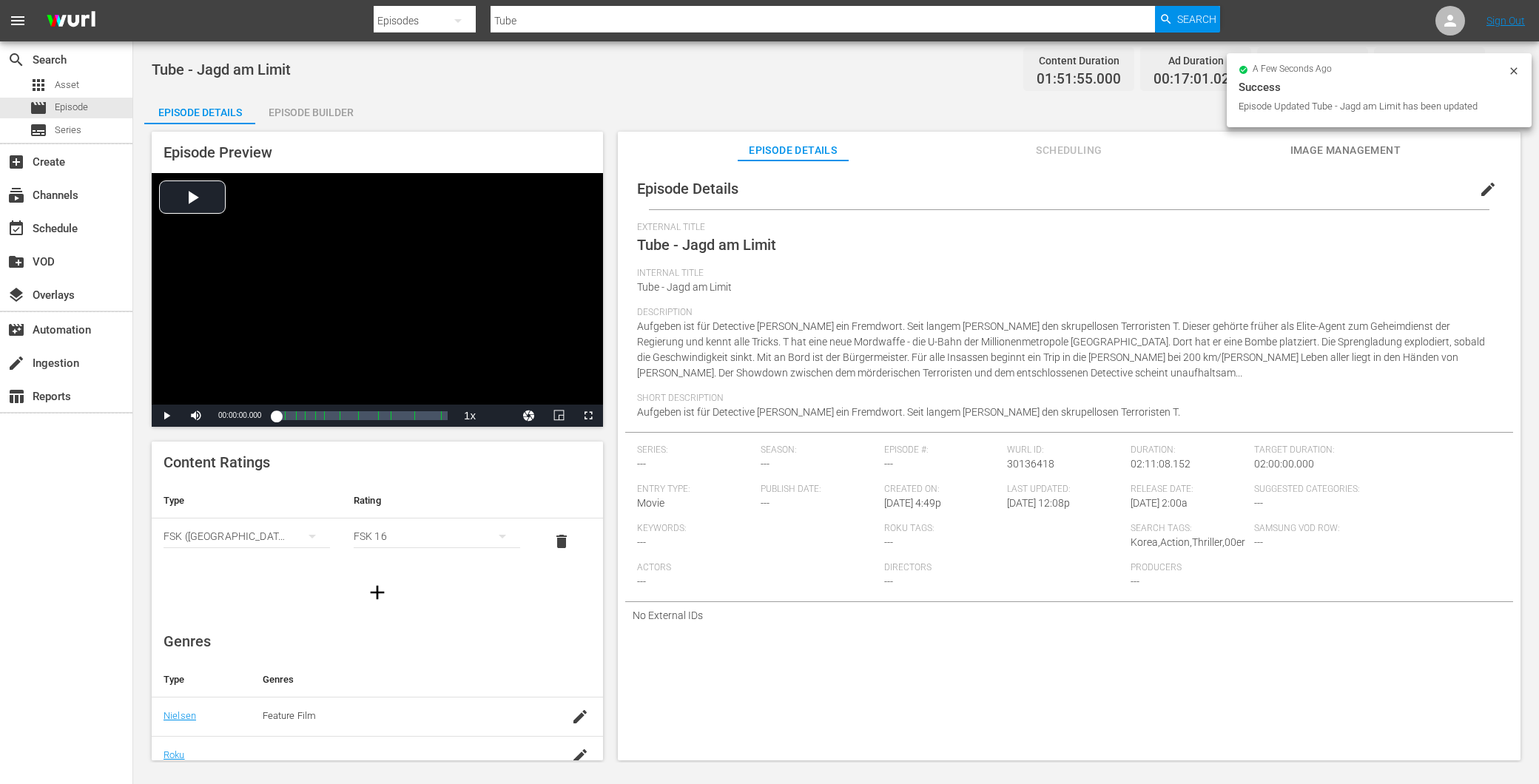
click at [1287, 144] on div "Episode Details Scheduling Image Management" at bounding box center [1069, 146] width 829 height 29
click at [1395, 145] on span "Image Management" at bounding box center [1345, 150] width 111 height 18
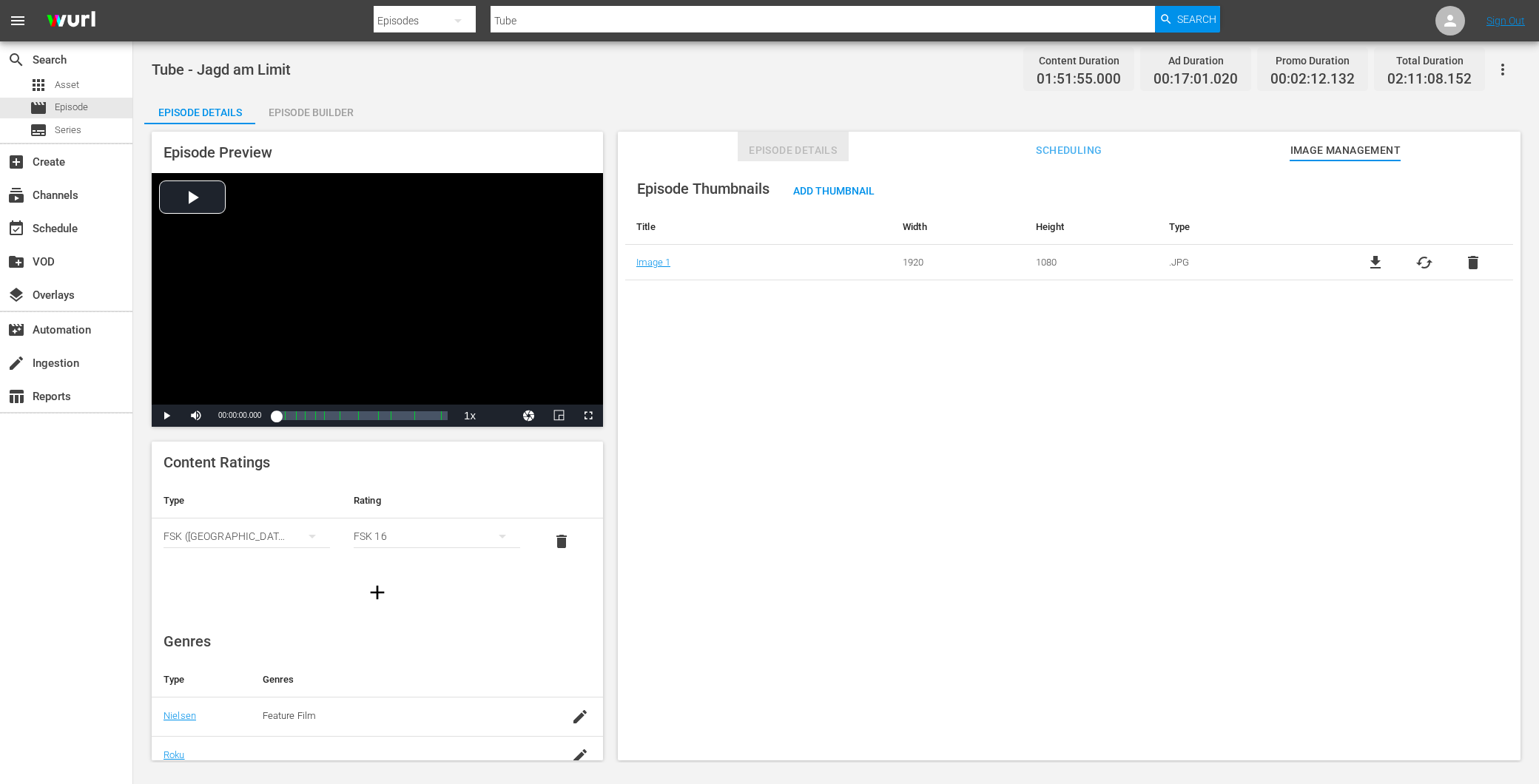
click at [822, 139] on button "Episode Details" at bounding box center [793, 146] width 111 height 29
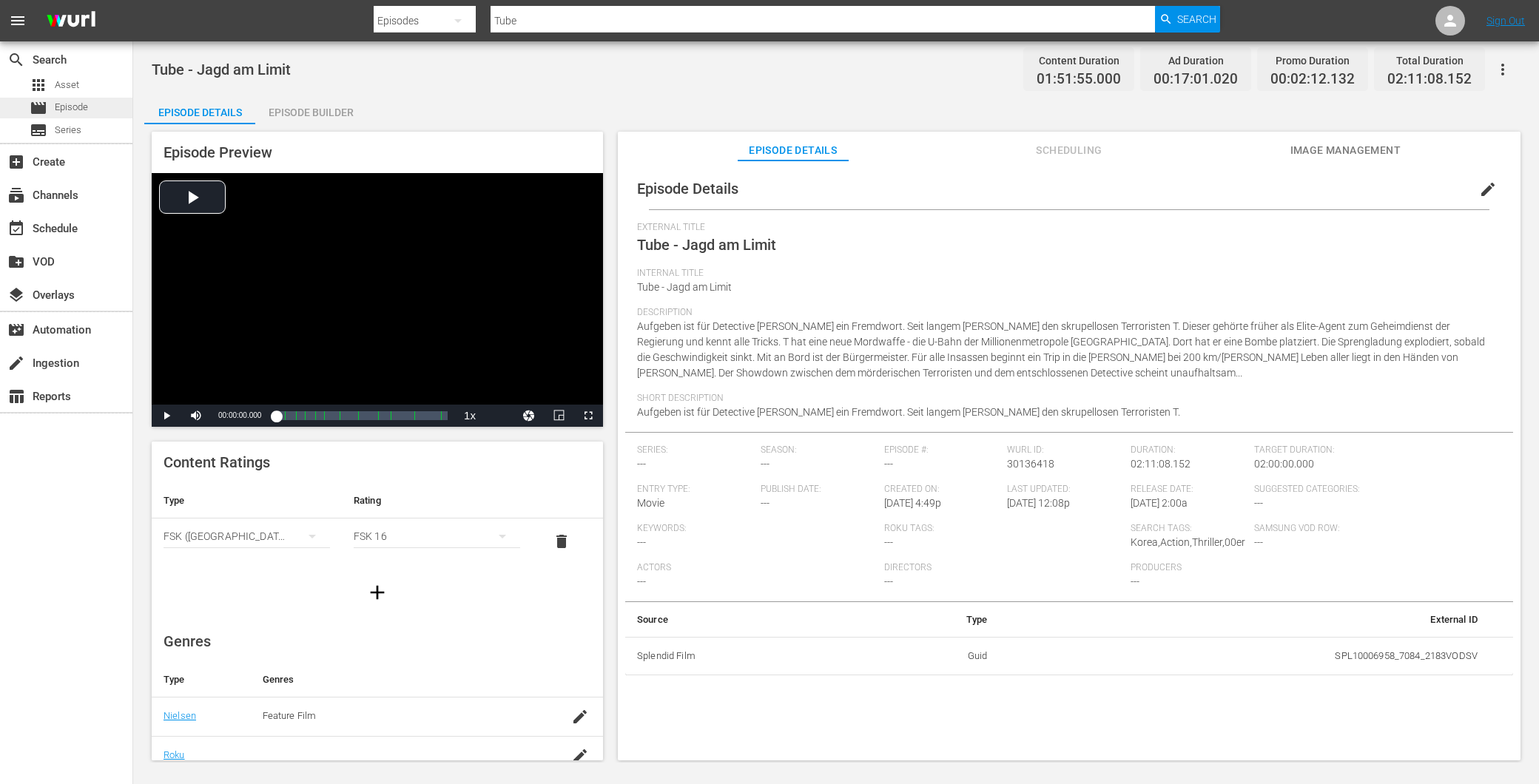
click at [85, 101] on span "Episode" at bounding box center [72, 107] width 34 height 15
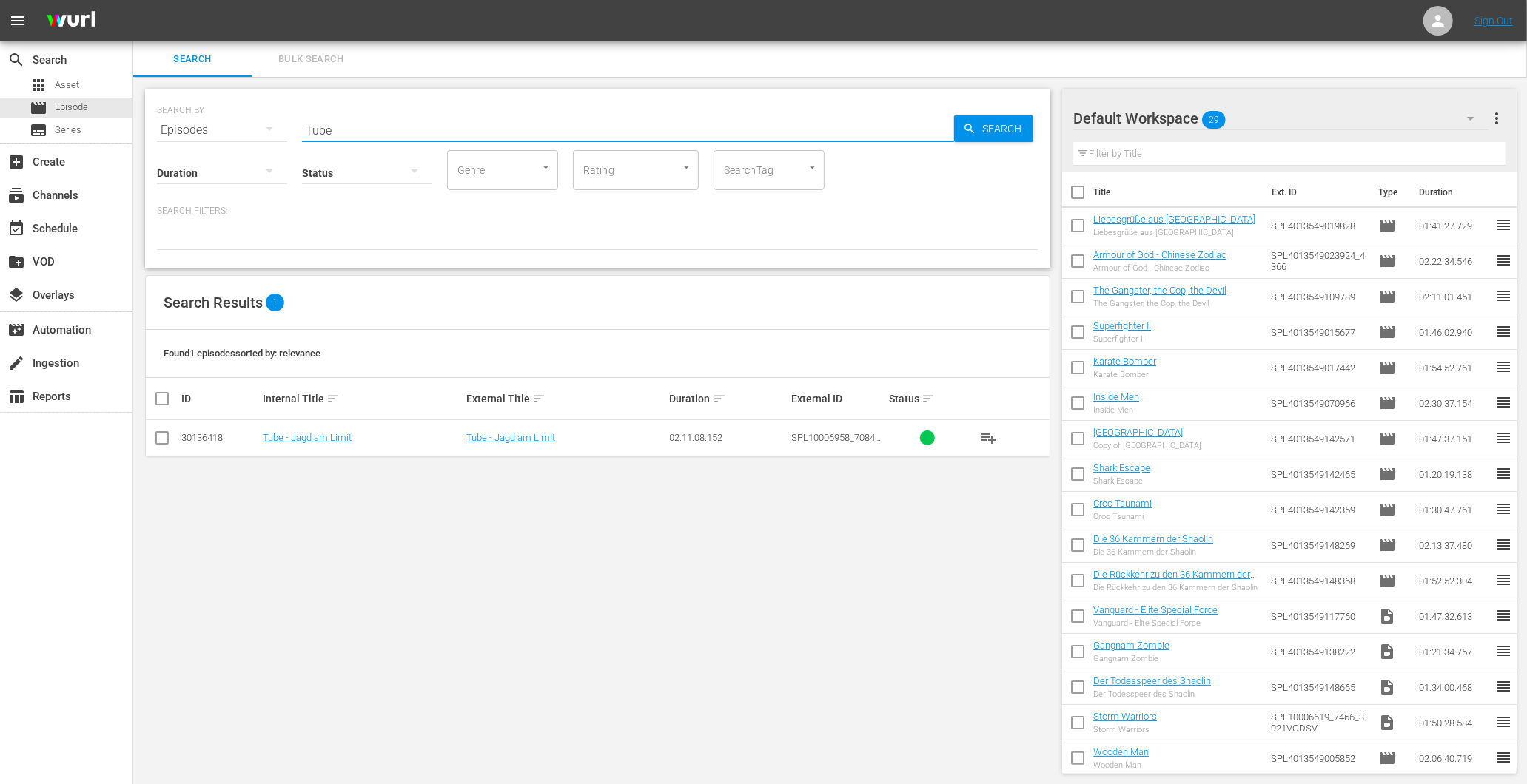
drag, startPoint x: 415, startPoint y: 130, endPoint x: 338, endPoint y: 135, distance: 77.2
click at [338, 135] on input "Tube" at bounding box center [627, 130] width 652 height 35
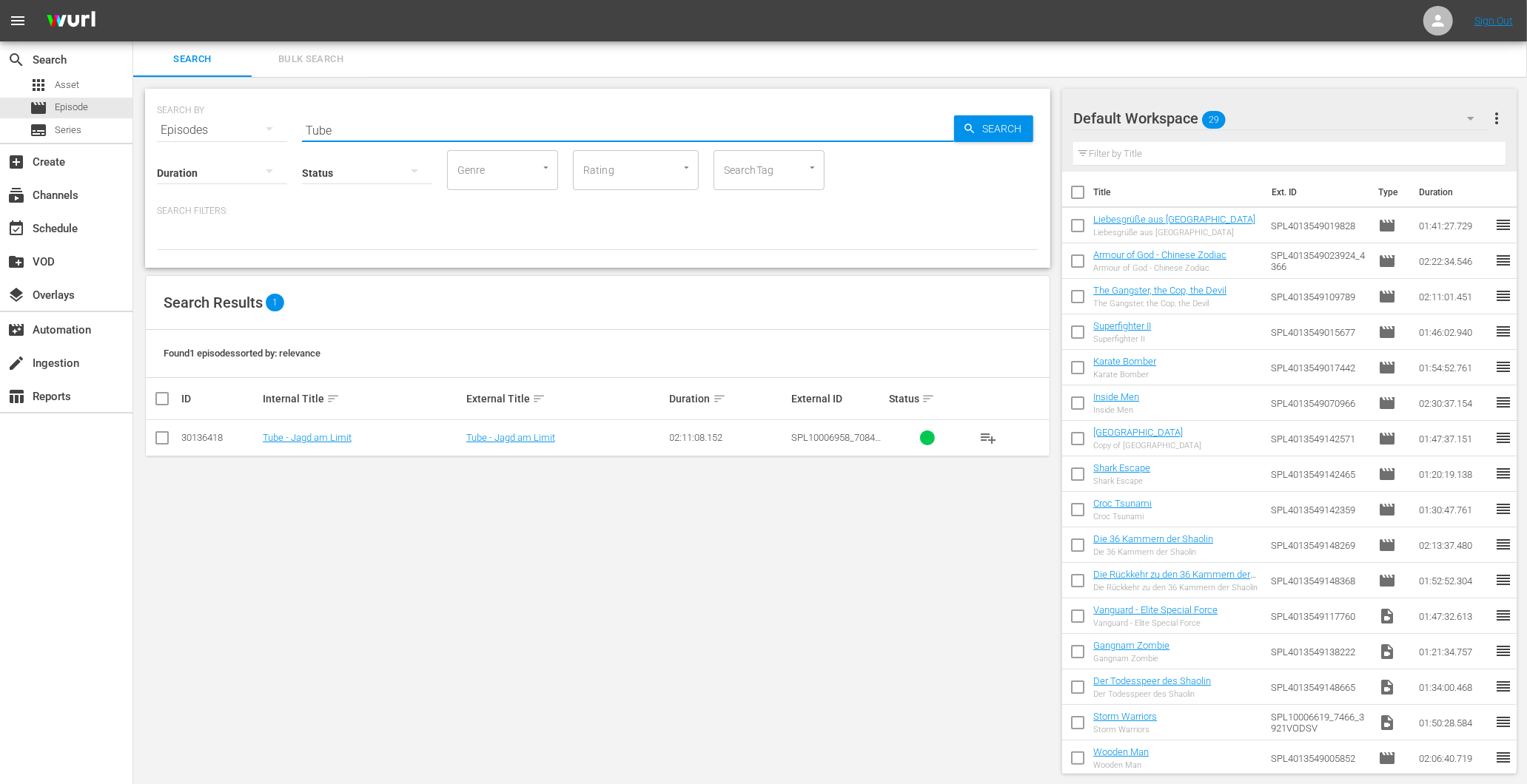
paste input "West 32nd"
type input "West 32nd"
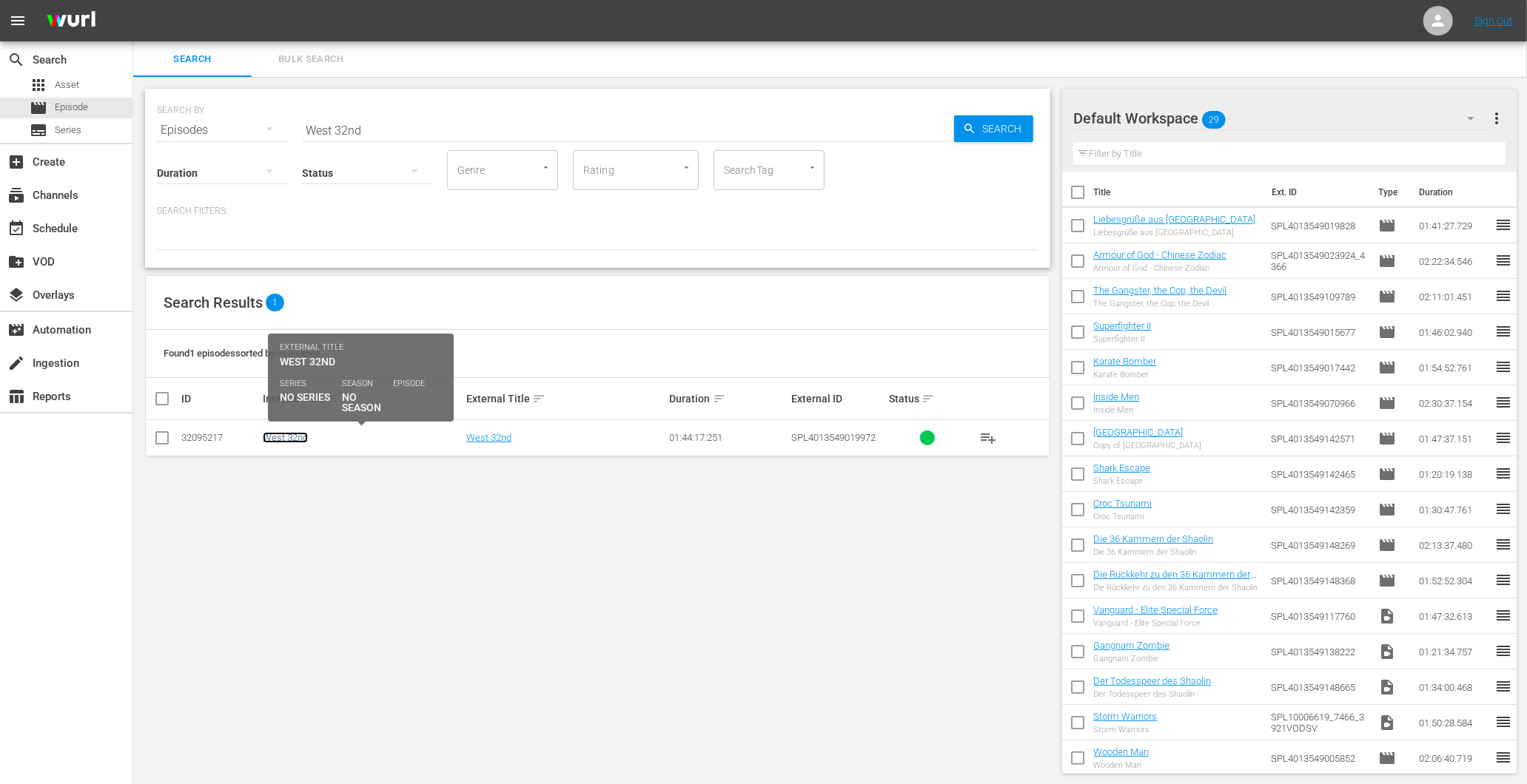
click at [292, 443] on link "West 32nd" at bounding box center [285, 438] width 45 height 11
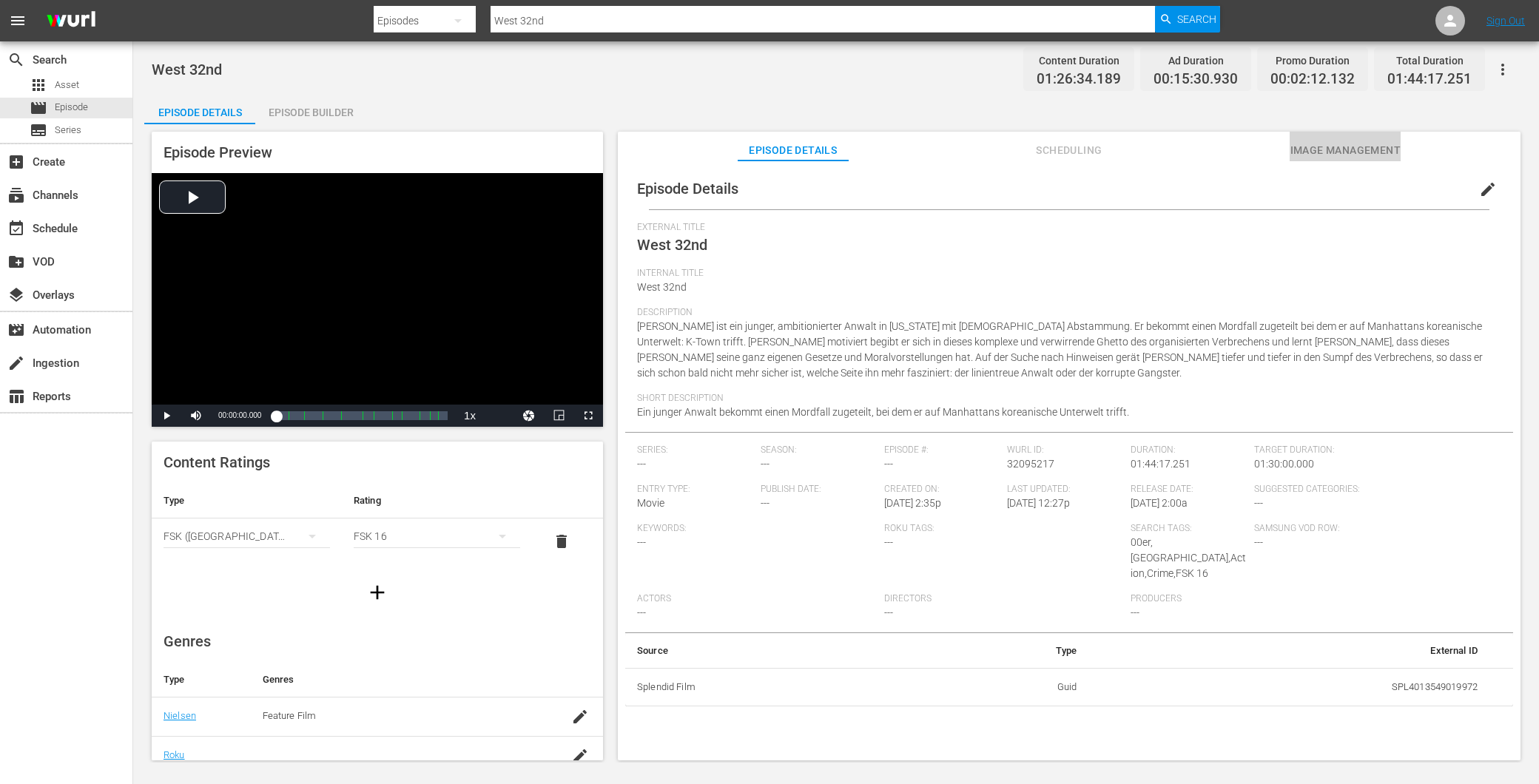
click at [1315, 153] on span "Image Management" at bounding box center [1345, 150] width 111 height 18
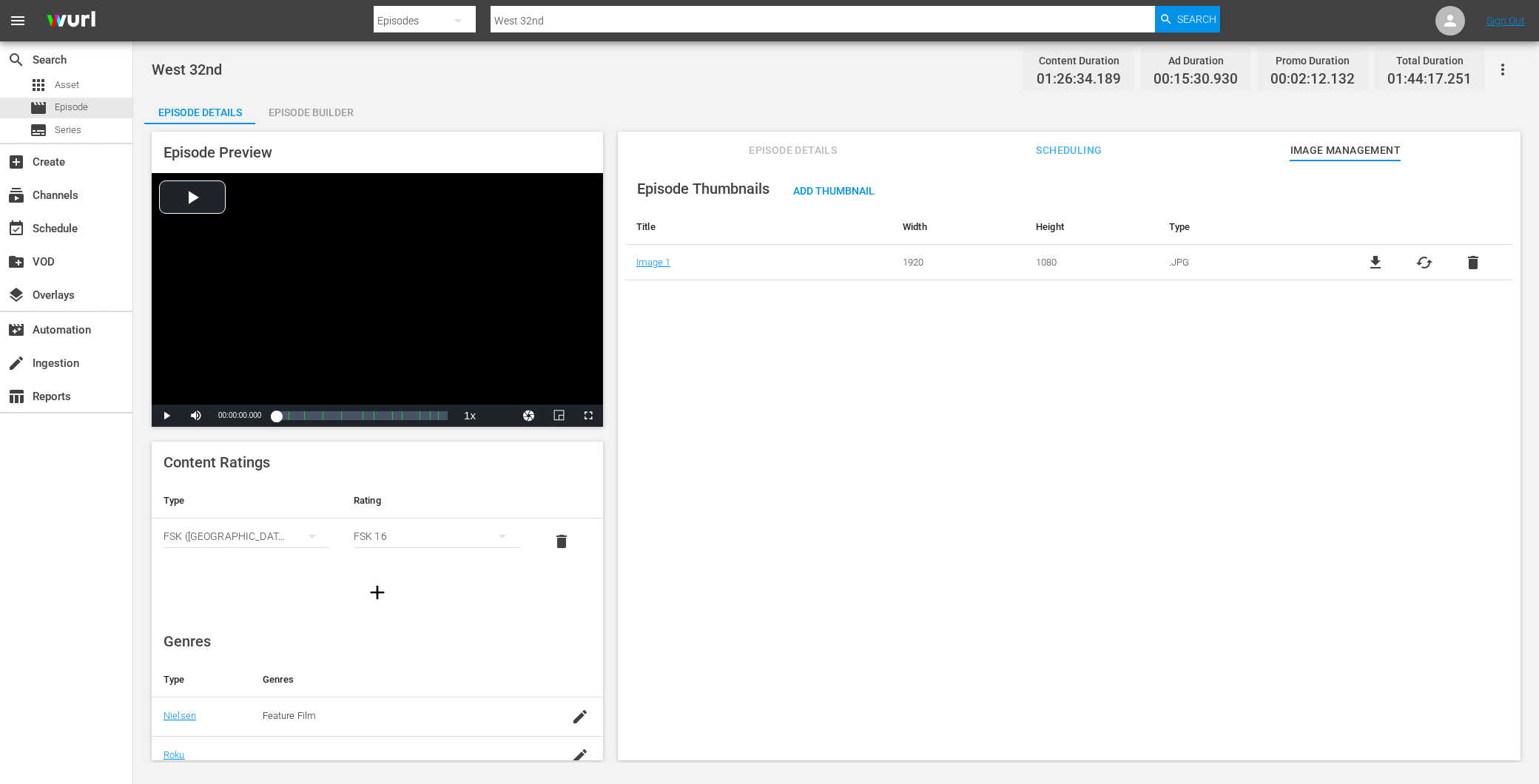
click at [301, 101] on div "Episode Builder" at bounding box center [310, 112] width 111 height 35
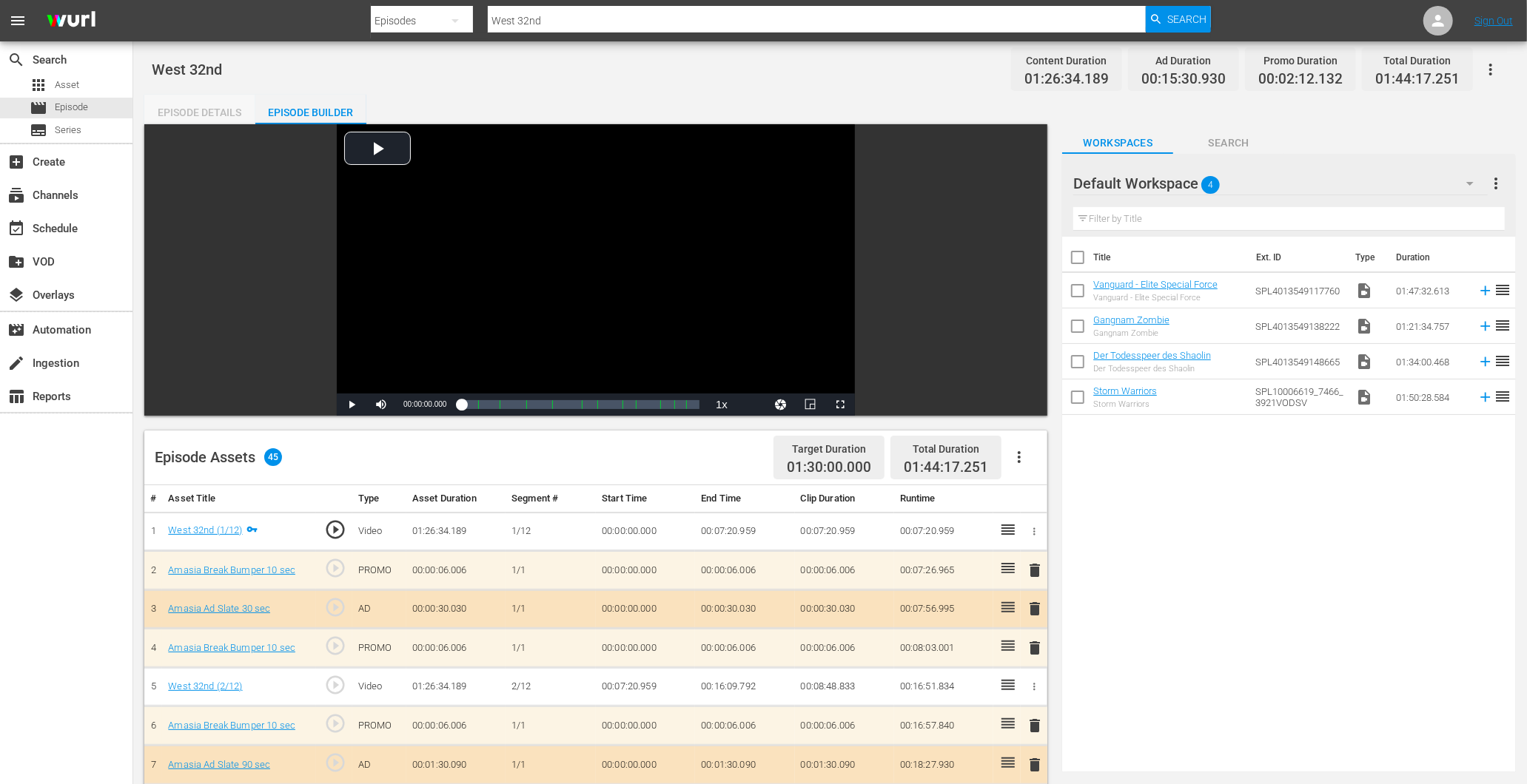
click at [165, 112] on div "Episode Details" at bounding box center [199, 112] width 111 height 35
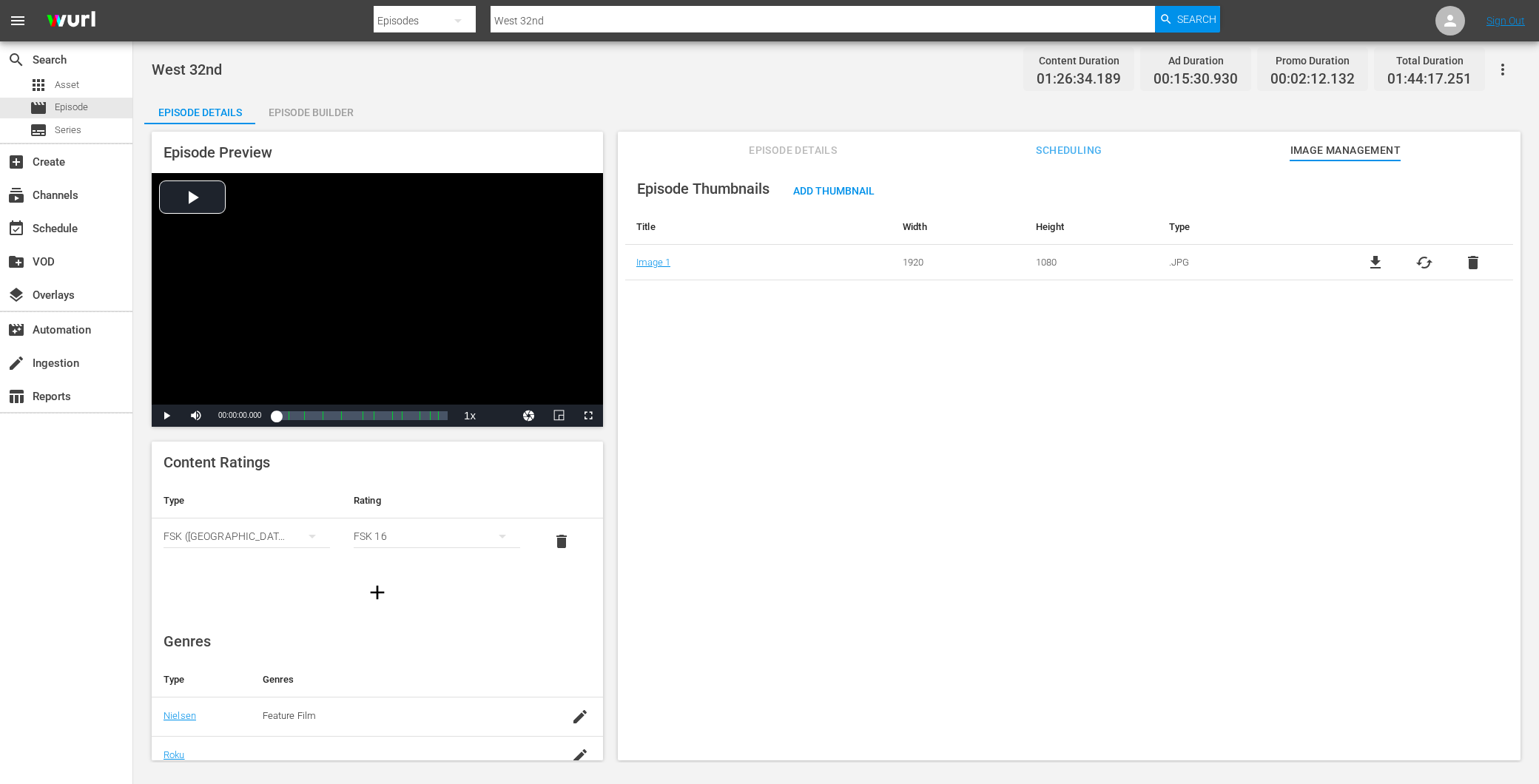
click at [846, 143] on div "Episode Details Scheduling Image Management" at bounding box center [1069, 146] width 829 height 29
click at [830, 146] on span "Episode Details" at bounding box center [793, 150] width 111 height 18
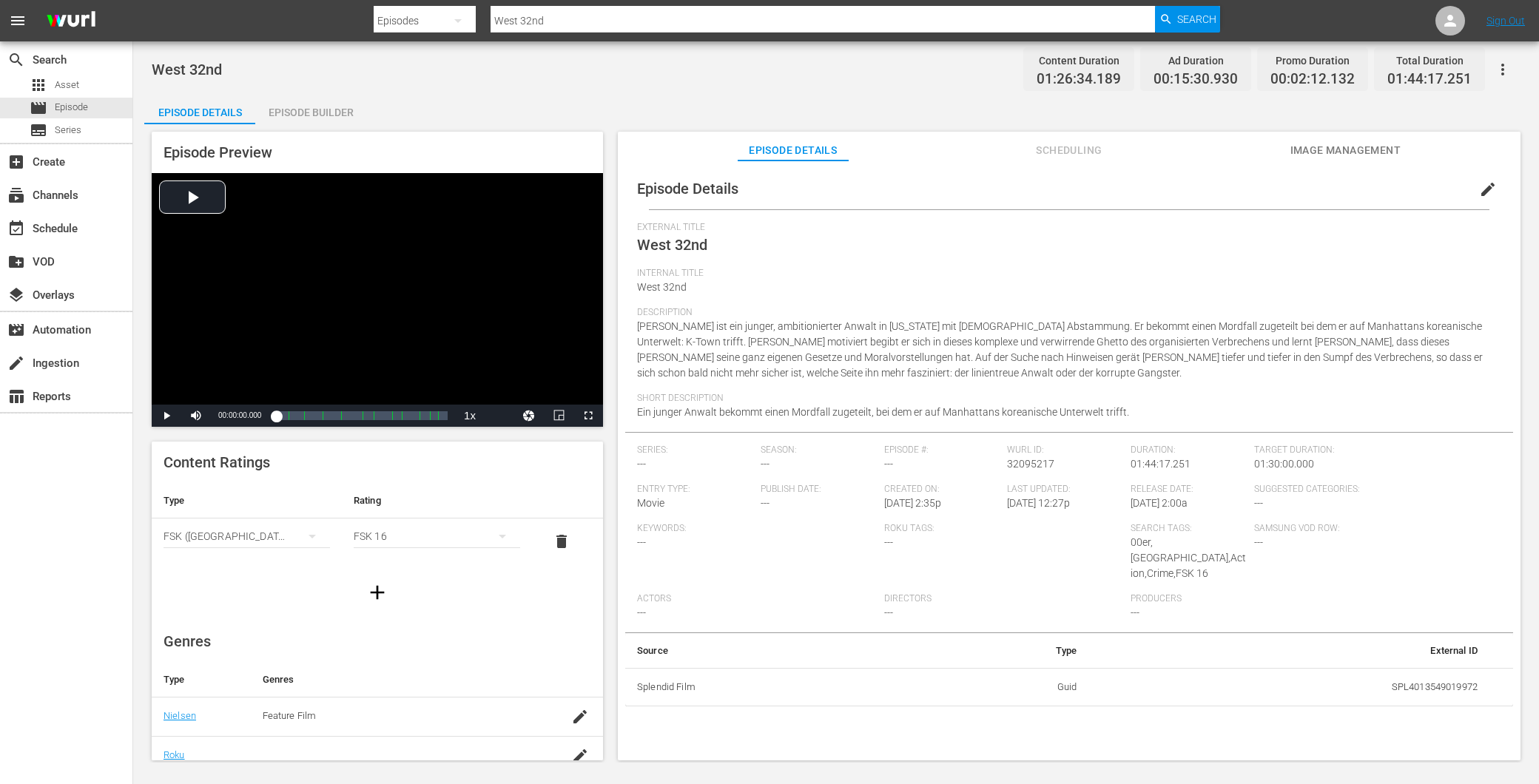
click at [1483, 187] on span "edit" at bounding box center [1488, 190] width 18 height 18
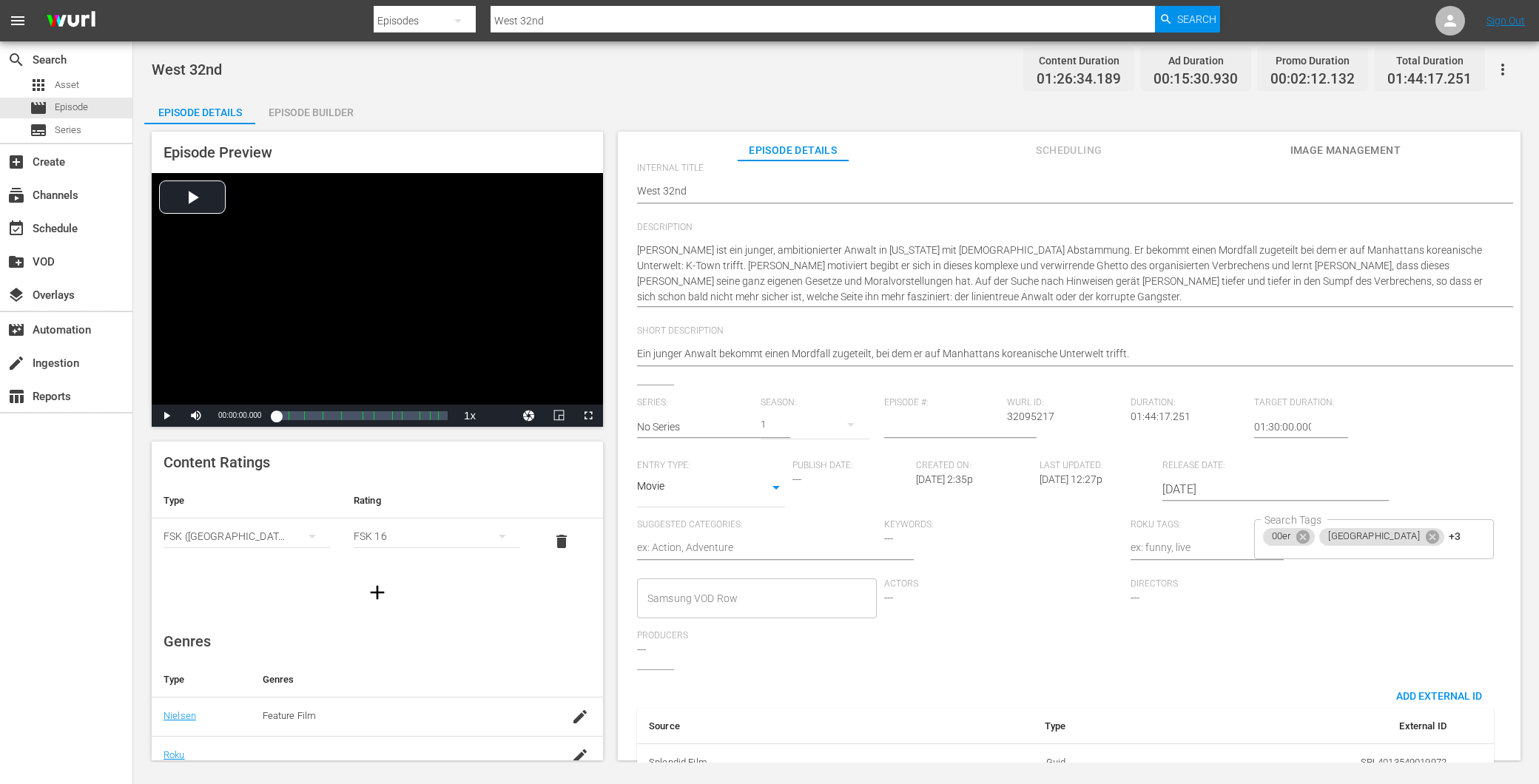
scroll to position [157, 0]
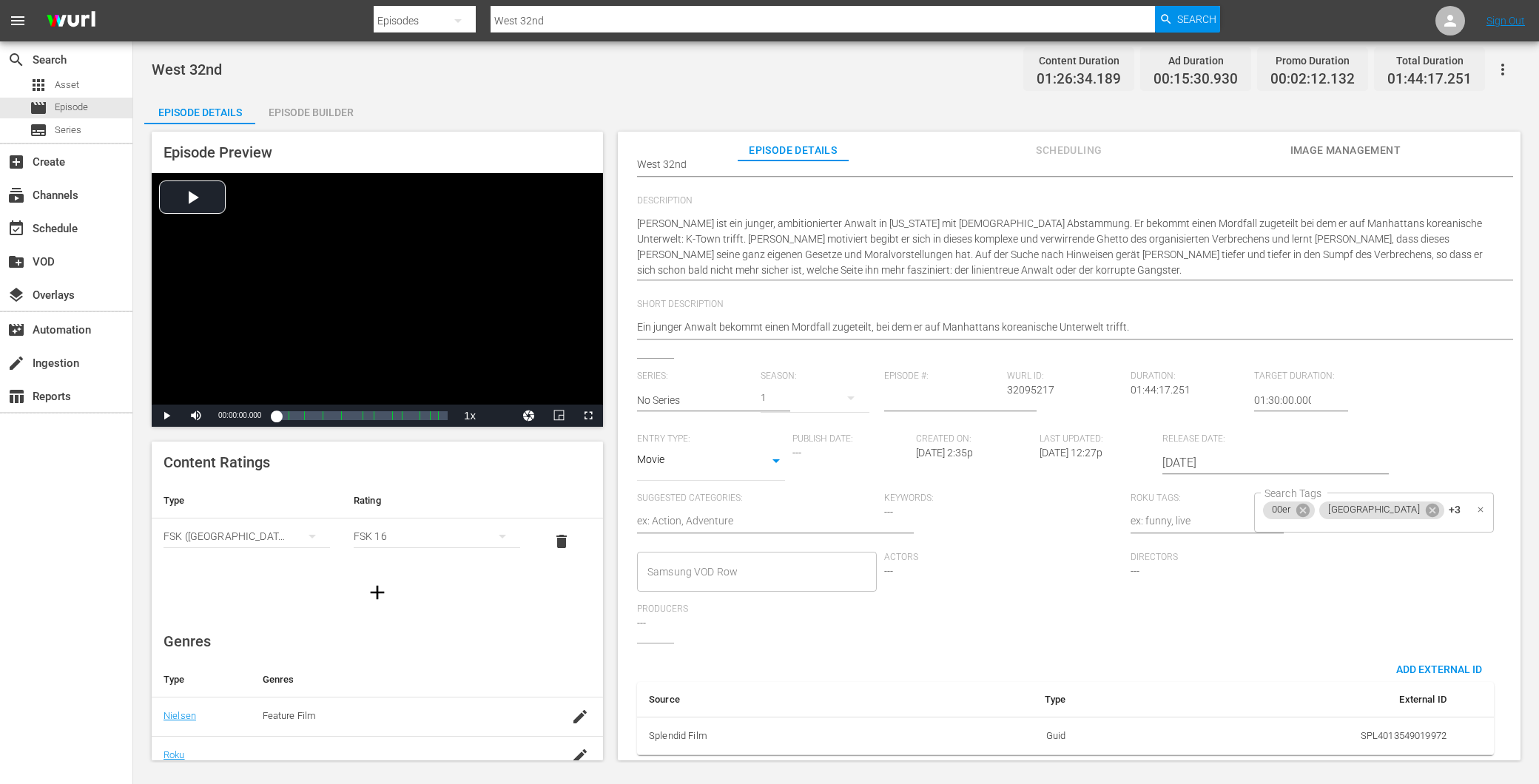
click at [1396, 495] on div "00er USA +3 Search Tags" at bounding box center [1374, 513] width 240 height 40
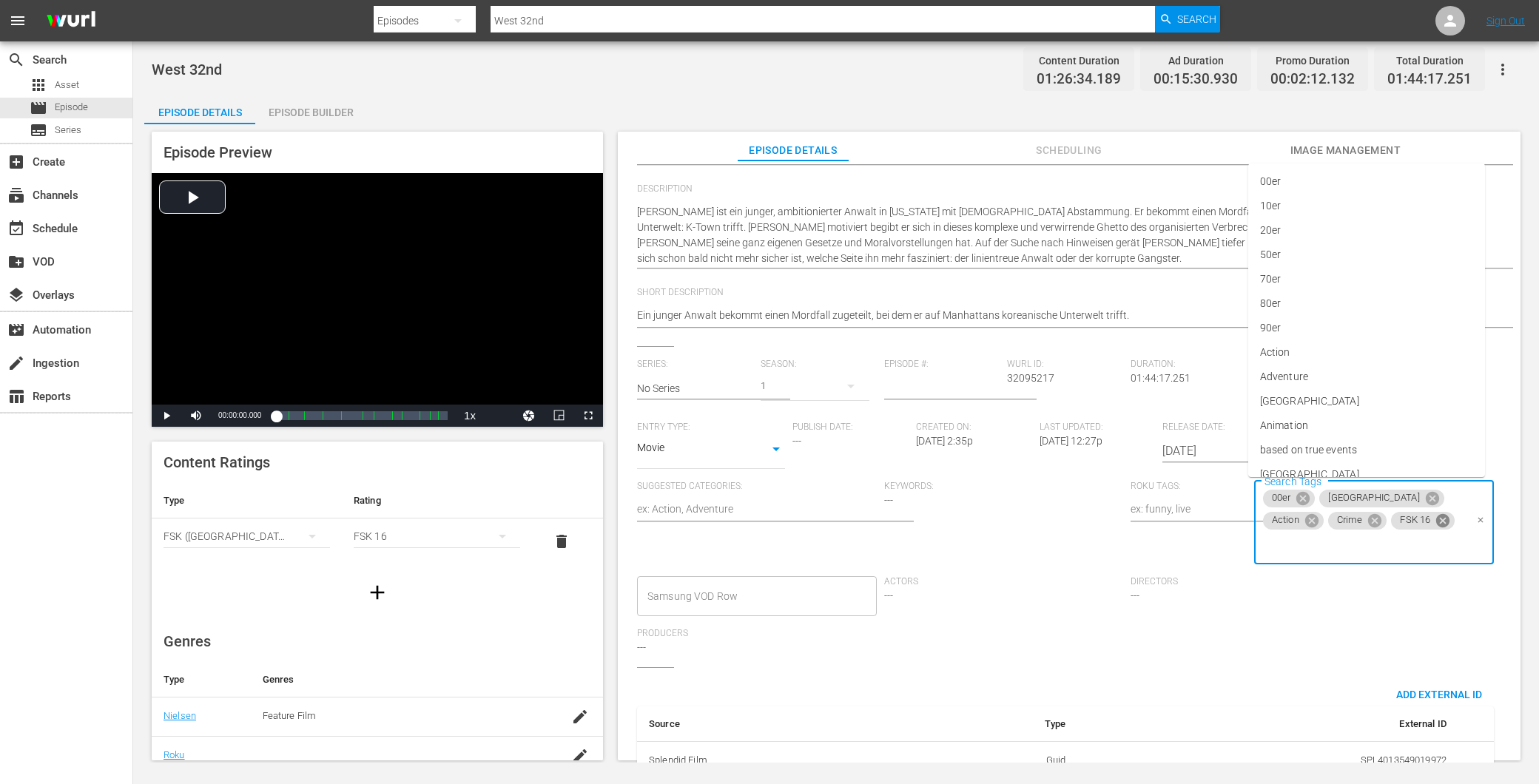
click at [1435, 527] on icon at bounding box center [1442, 520] width 16 height 16
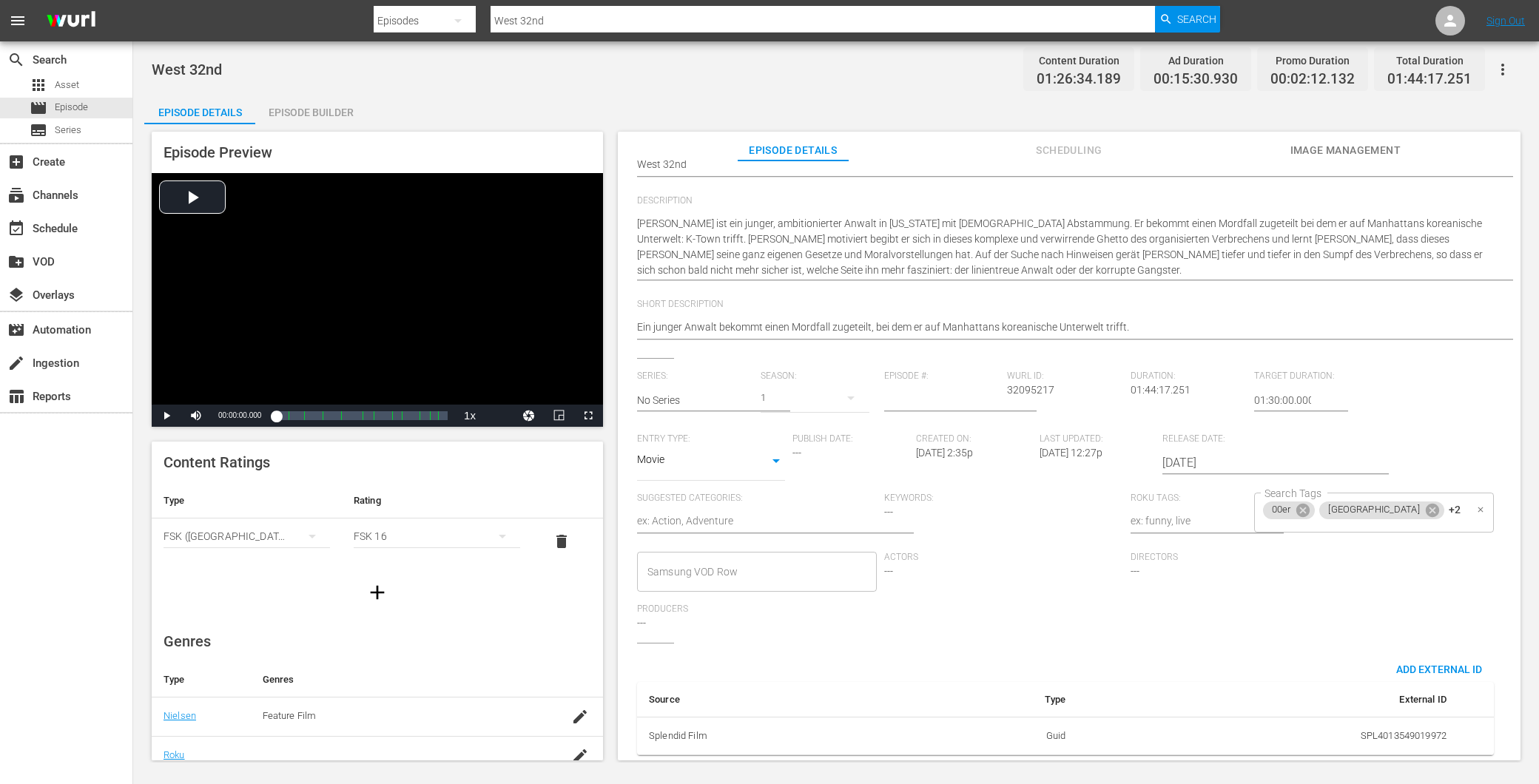
click at [1296, 632] on div "External Title West 32nd West 32nd Internal Title West 32nd West 32nd Descripti…" at bounding box center [1069, 421] width 864 height 690
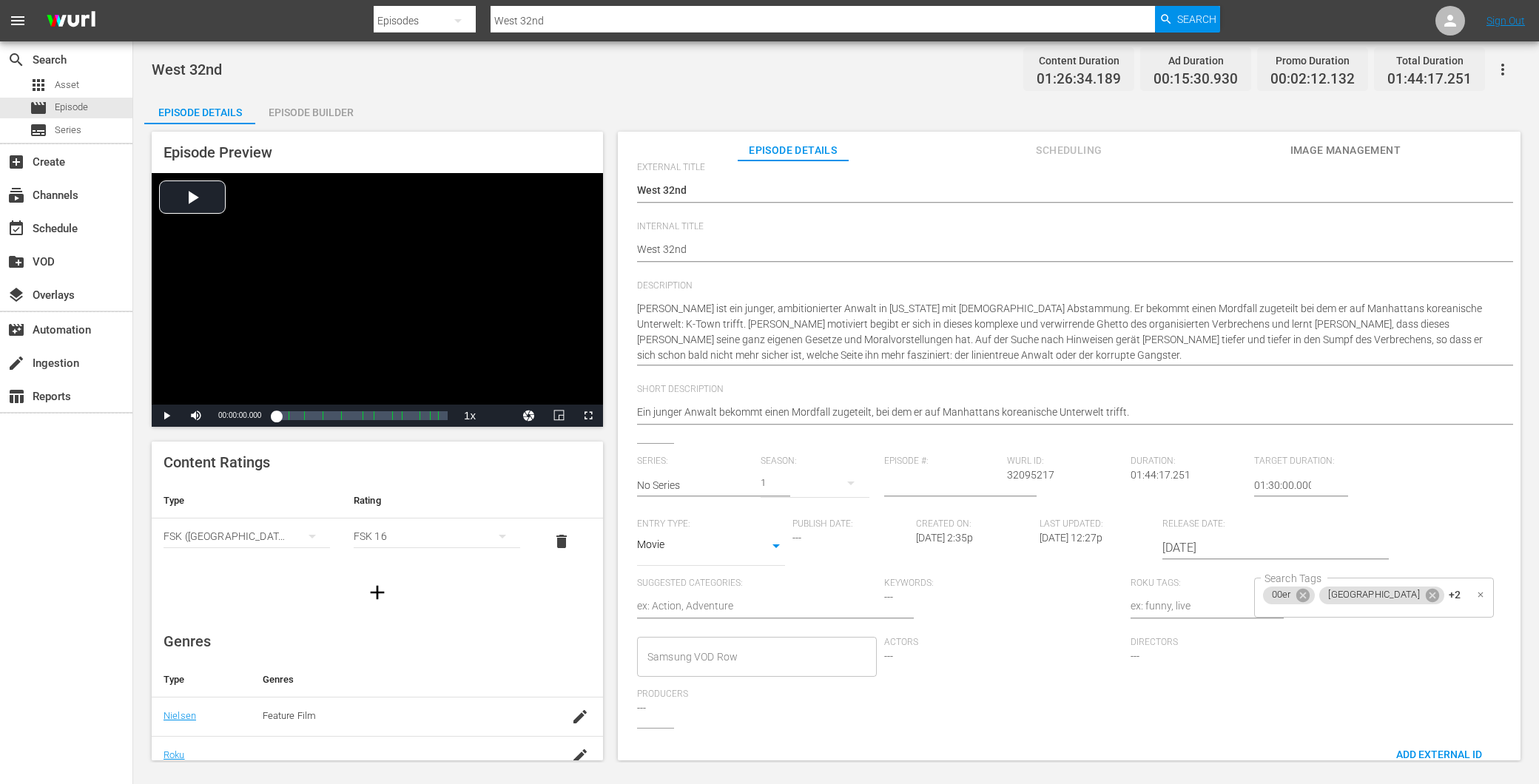
scroll to position [0, 0]
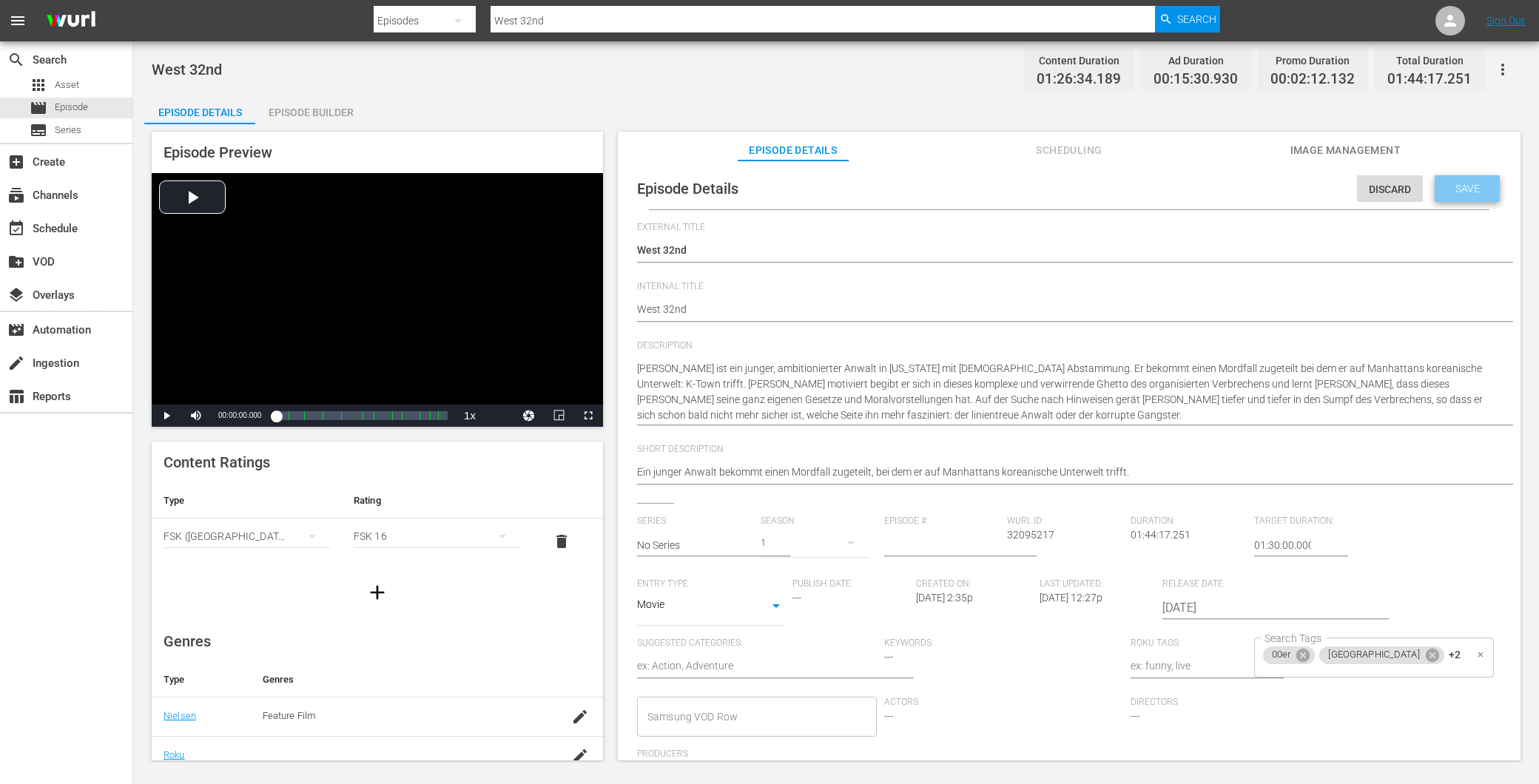
click at [1449, 176] on div "Save" at bounding box center [1467, 189] width 65 height 27
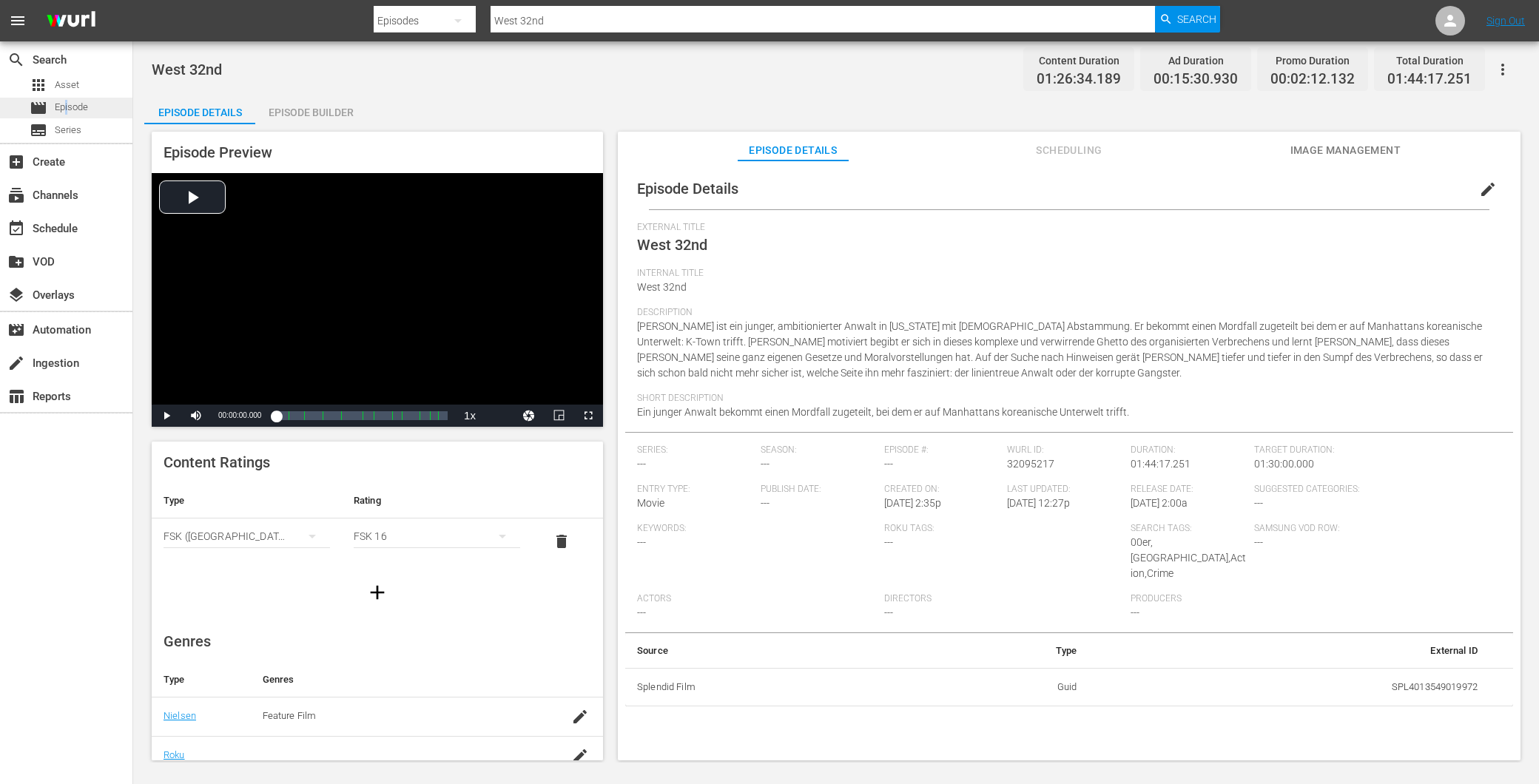
click at [67, 107] on span "Episode" at bounding box center [72, 107] width 34 height 15
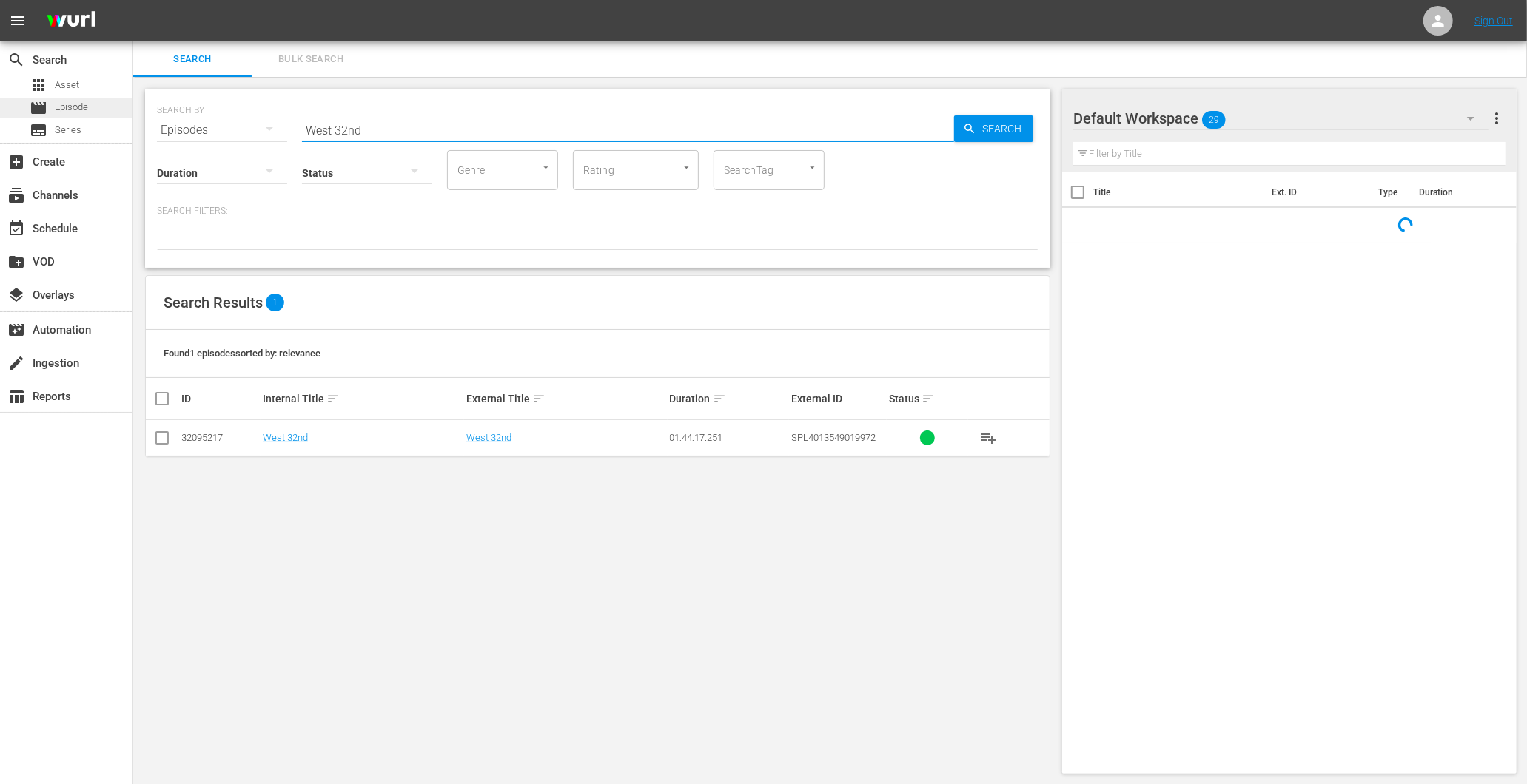
drag, startPoint x: 433, startPoint y: 113, endPoint x: 53, endPoint y: 116, distance: 380.0
click at [134, 0] on div "search Search apps Asset movie Episode subtitles Series add_box Create subscrip…" at bounding box center [830, 0] width 1393 height 0
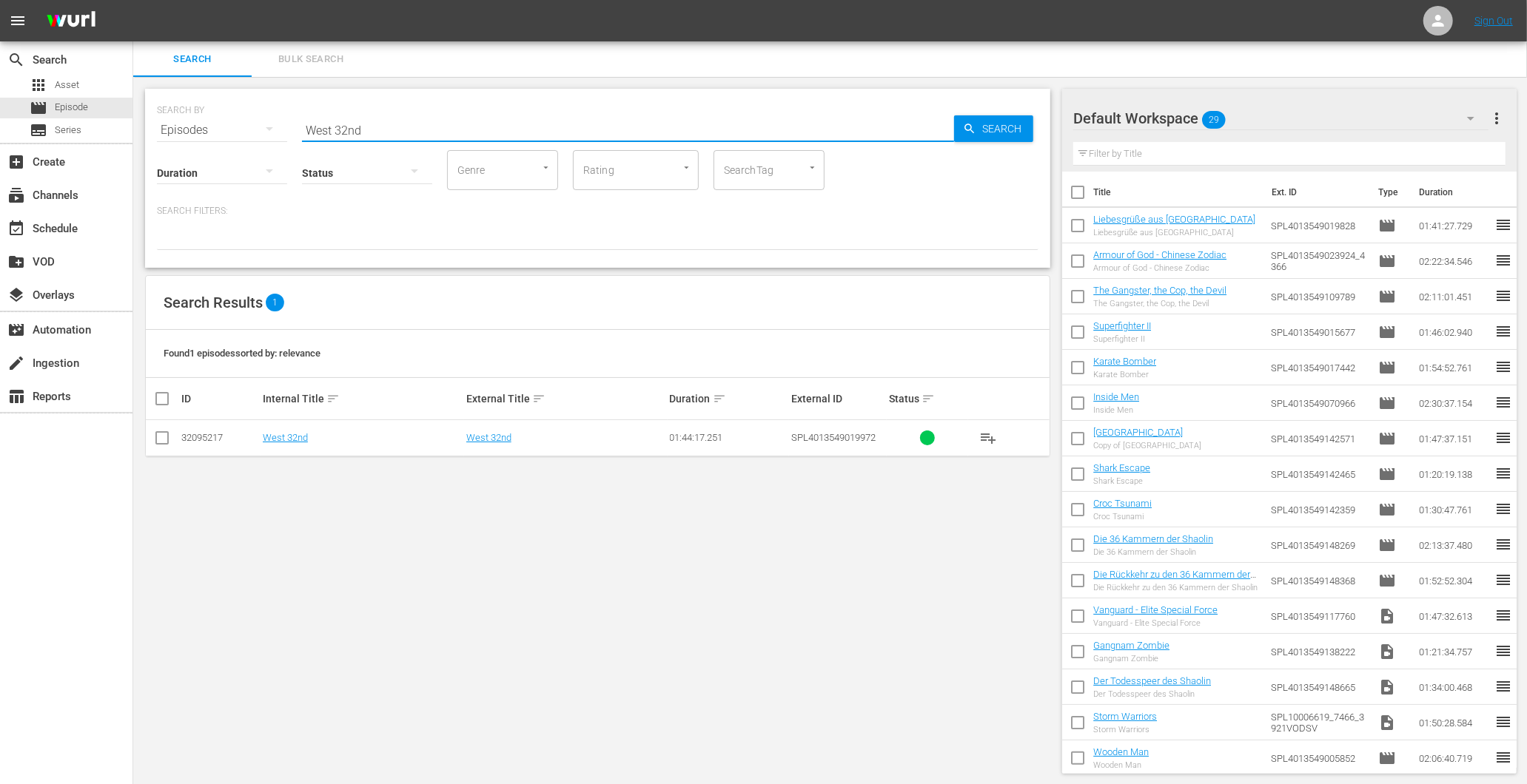
paste input "Natural City"
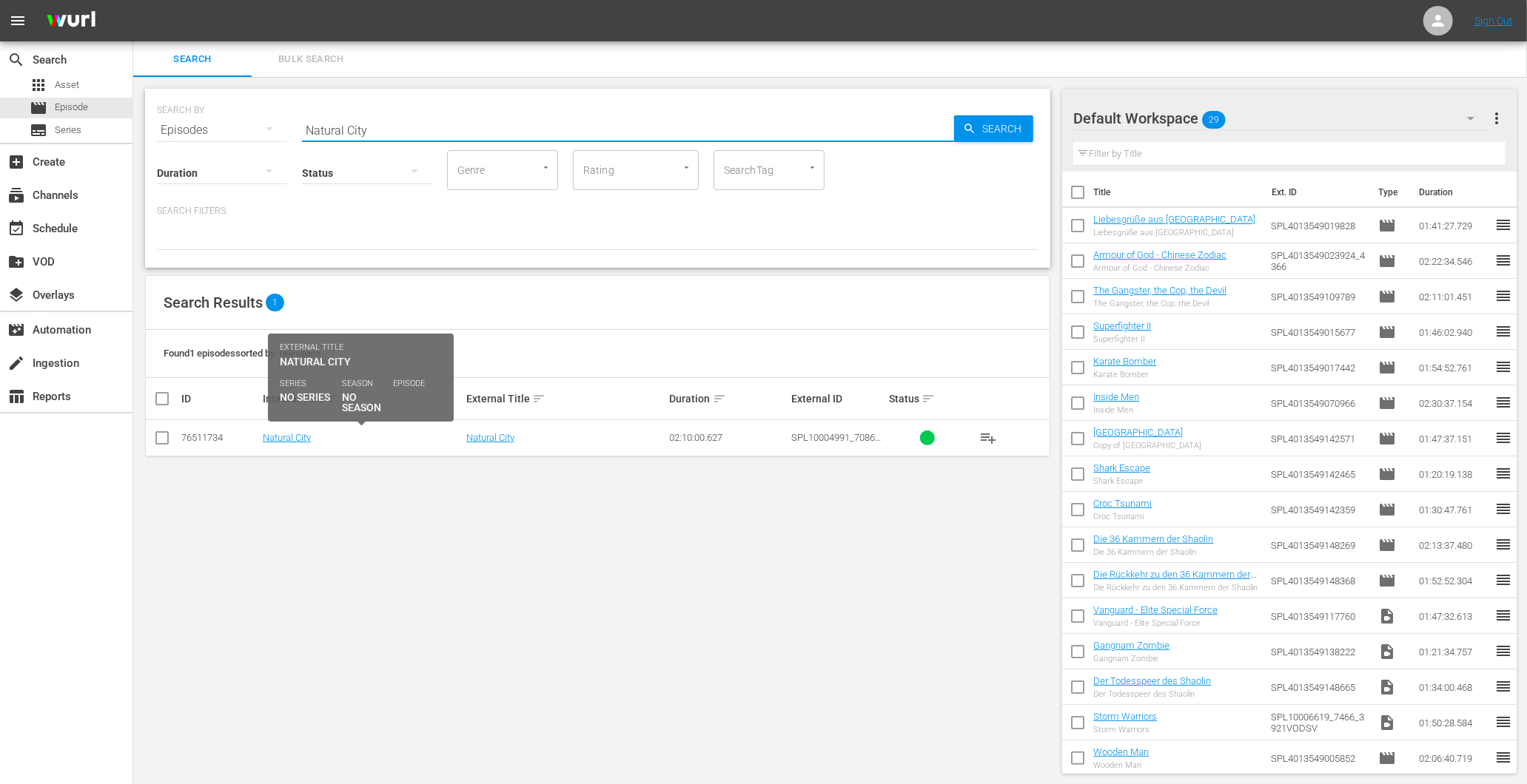
type input "Natural City"
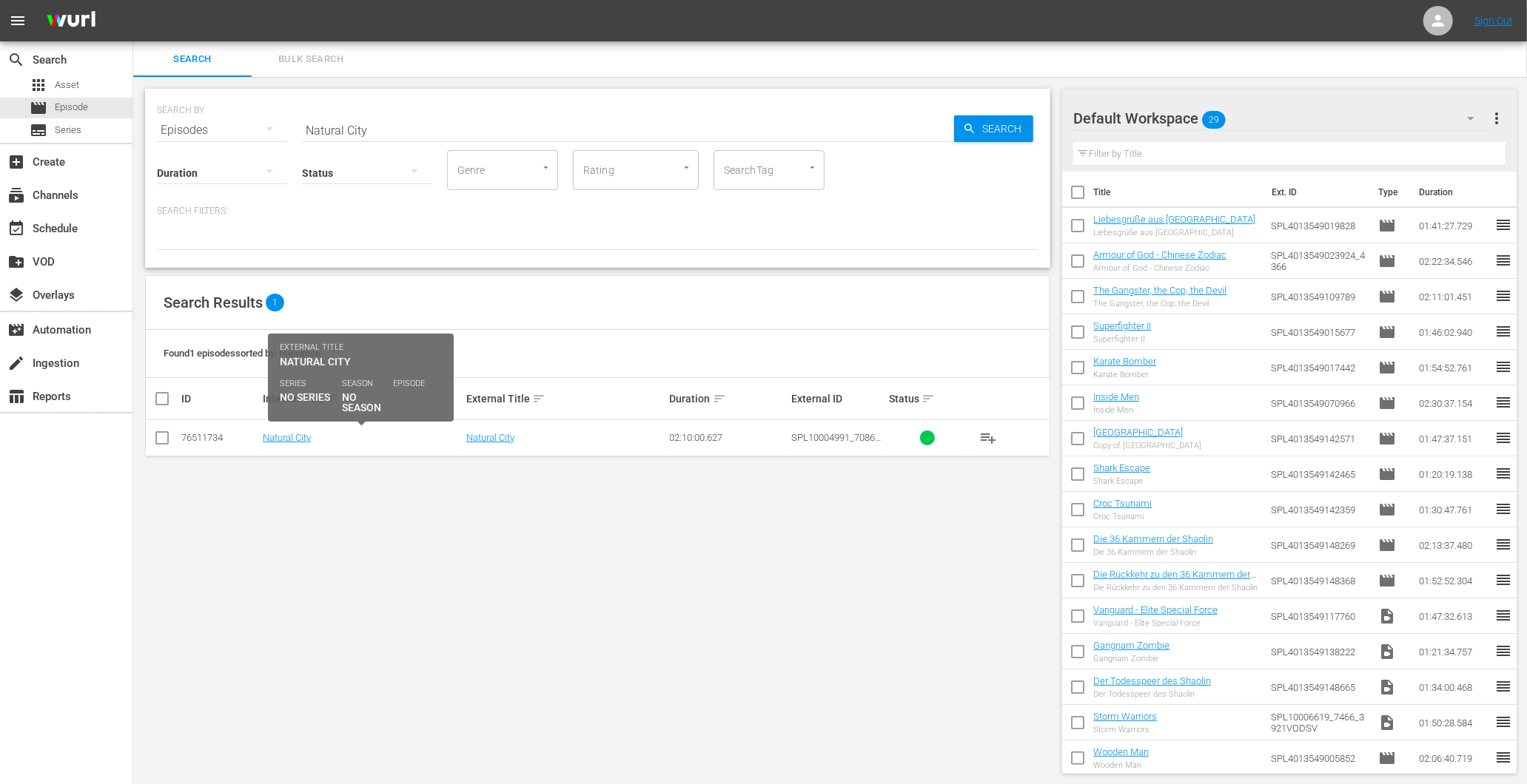
click at [312, 439] on div "Natural City" at bounding box center [362, 438] width 199 height 11
click at [292, 432] on link "Natural City" at bounding box center [287, 438] width 48 height 11
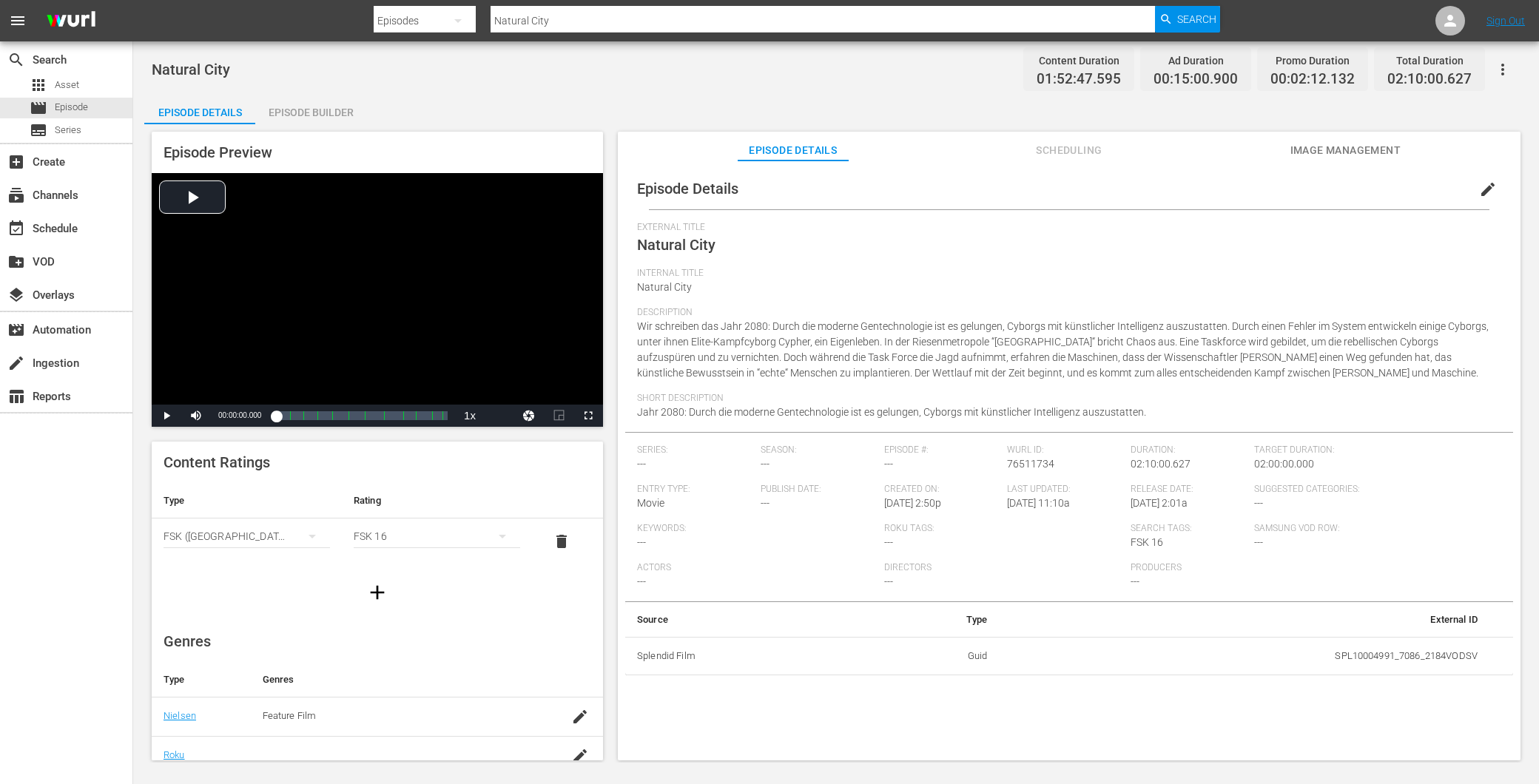
click at [1313, 121] on div "Episode Details Episode Builder Episode Preview Video Player is loading. Play V…" at bounding box center [836, 433] width 1384 height 678
click at [1335, 137] on button "Image Management" at bounding box center [1345, 146] width 111 height 29
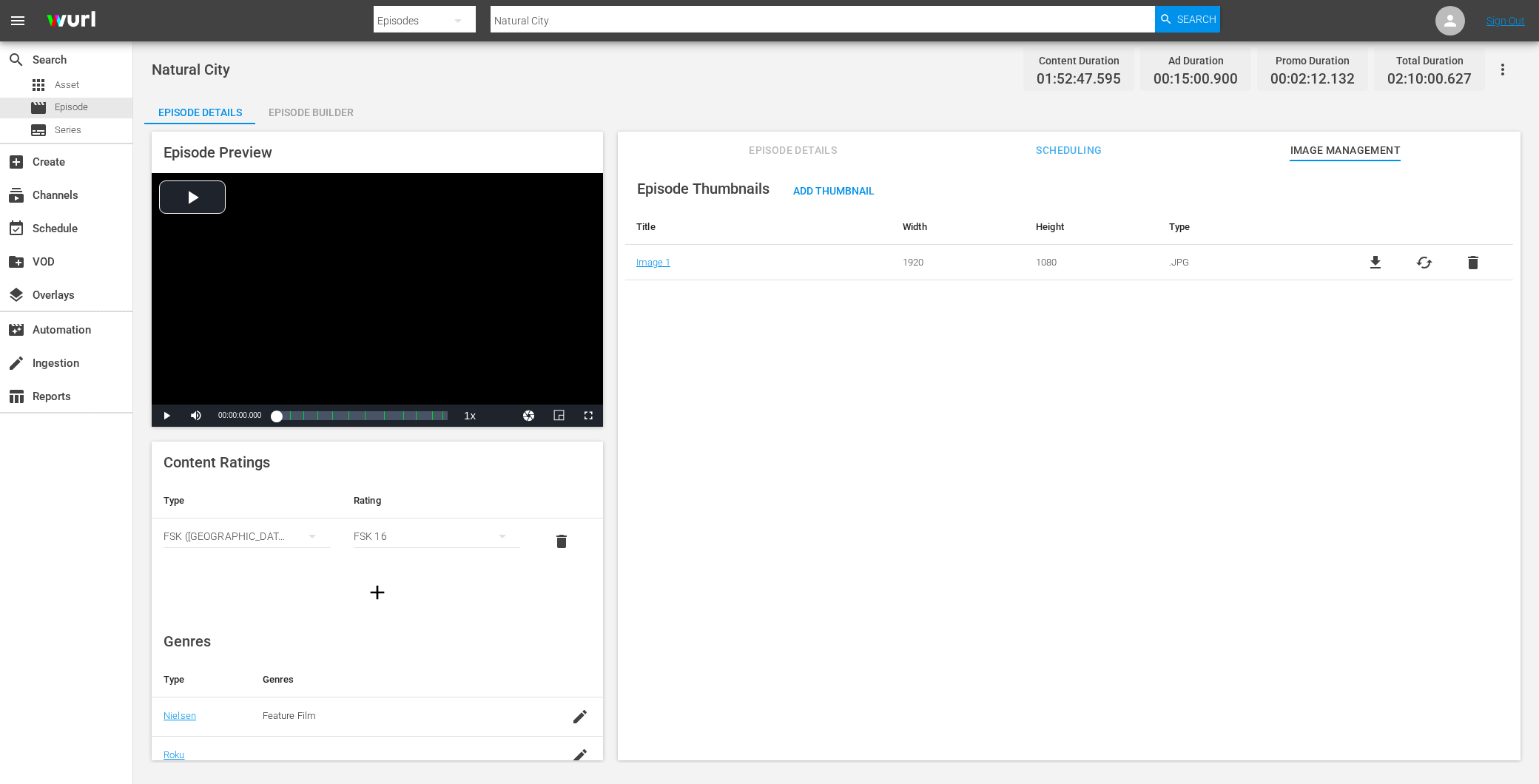
click at [815, 135] on button "Episode Details" at bounding box center [793, 146] width 111 height 29
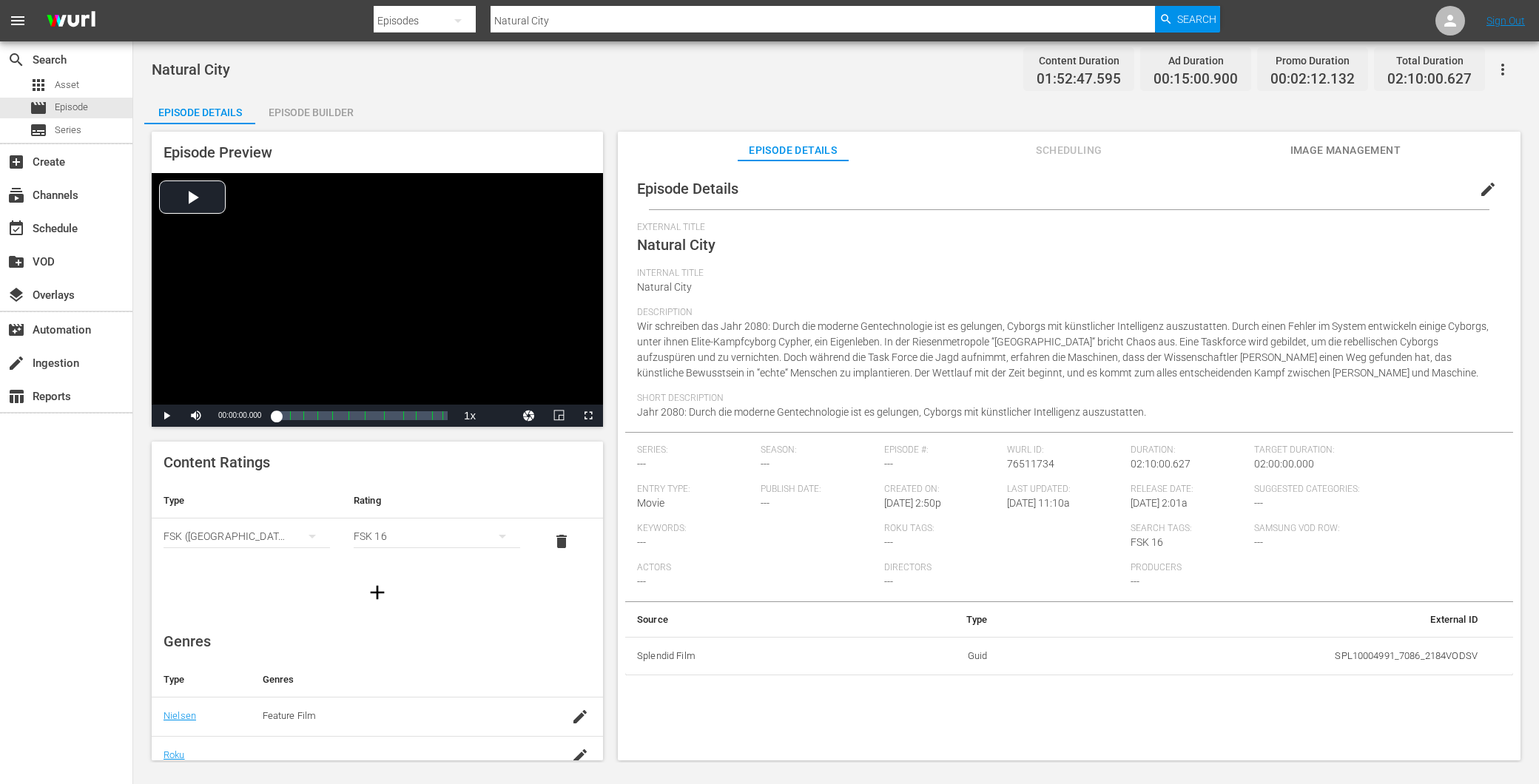
click at [1480, 181] on span "edit" at bounding box center [1488, 190] width 18 height 18
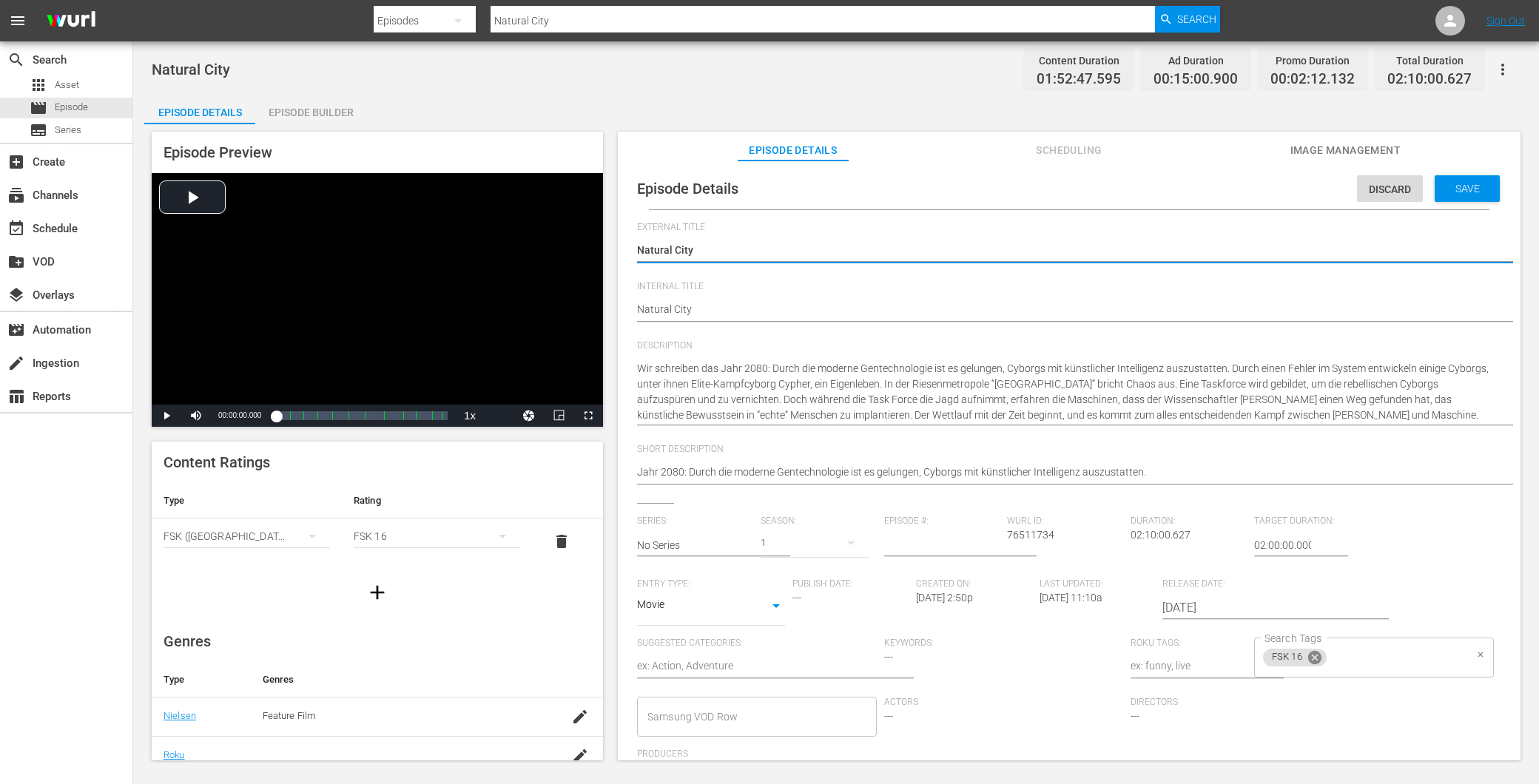
click at [1313, 654] on icon at bounding box center [1314, 657] width 13 height 13
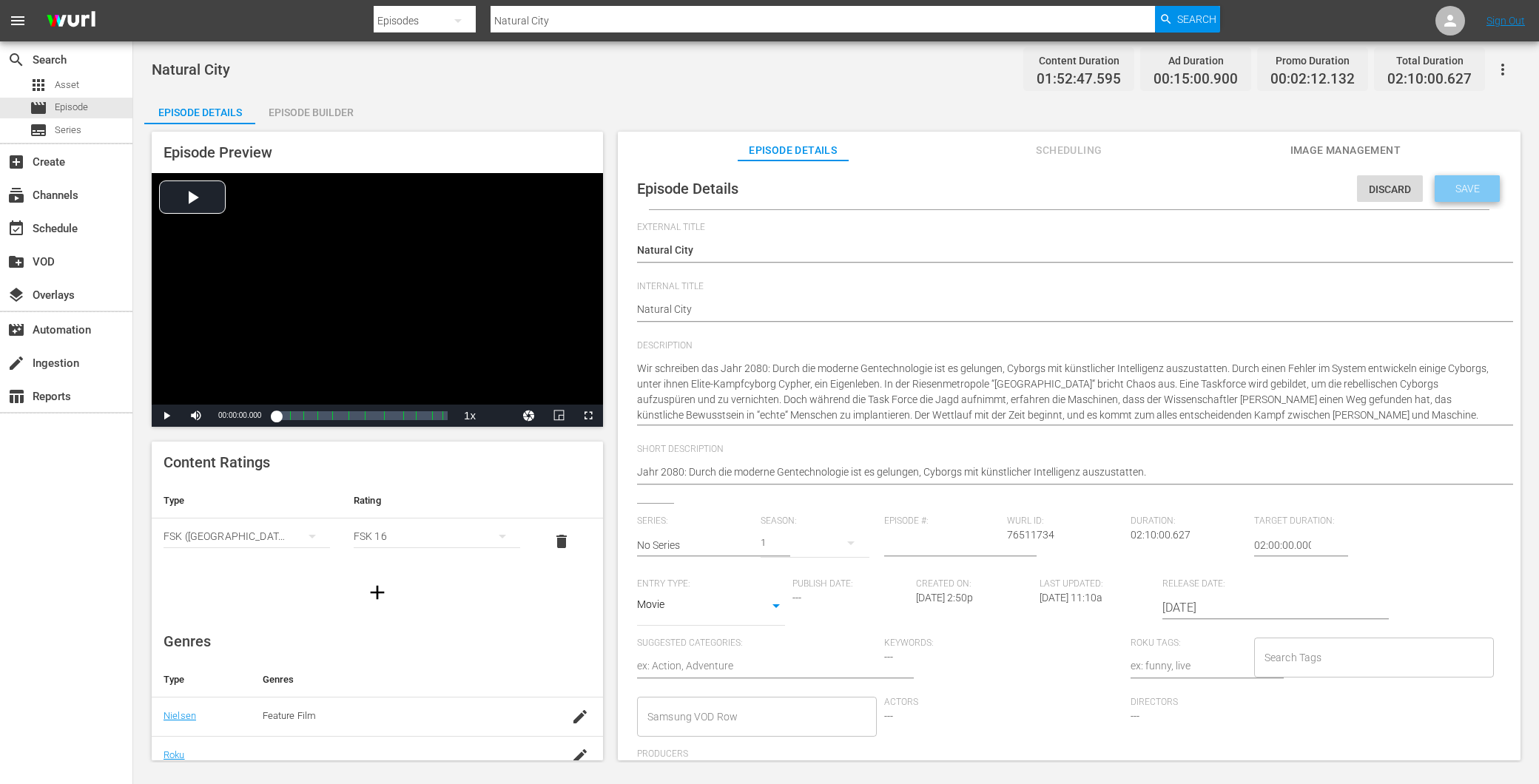
click at [1467, 187] on span "Save" at bounding box center [1468, 189] width 48 height 12
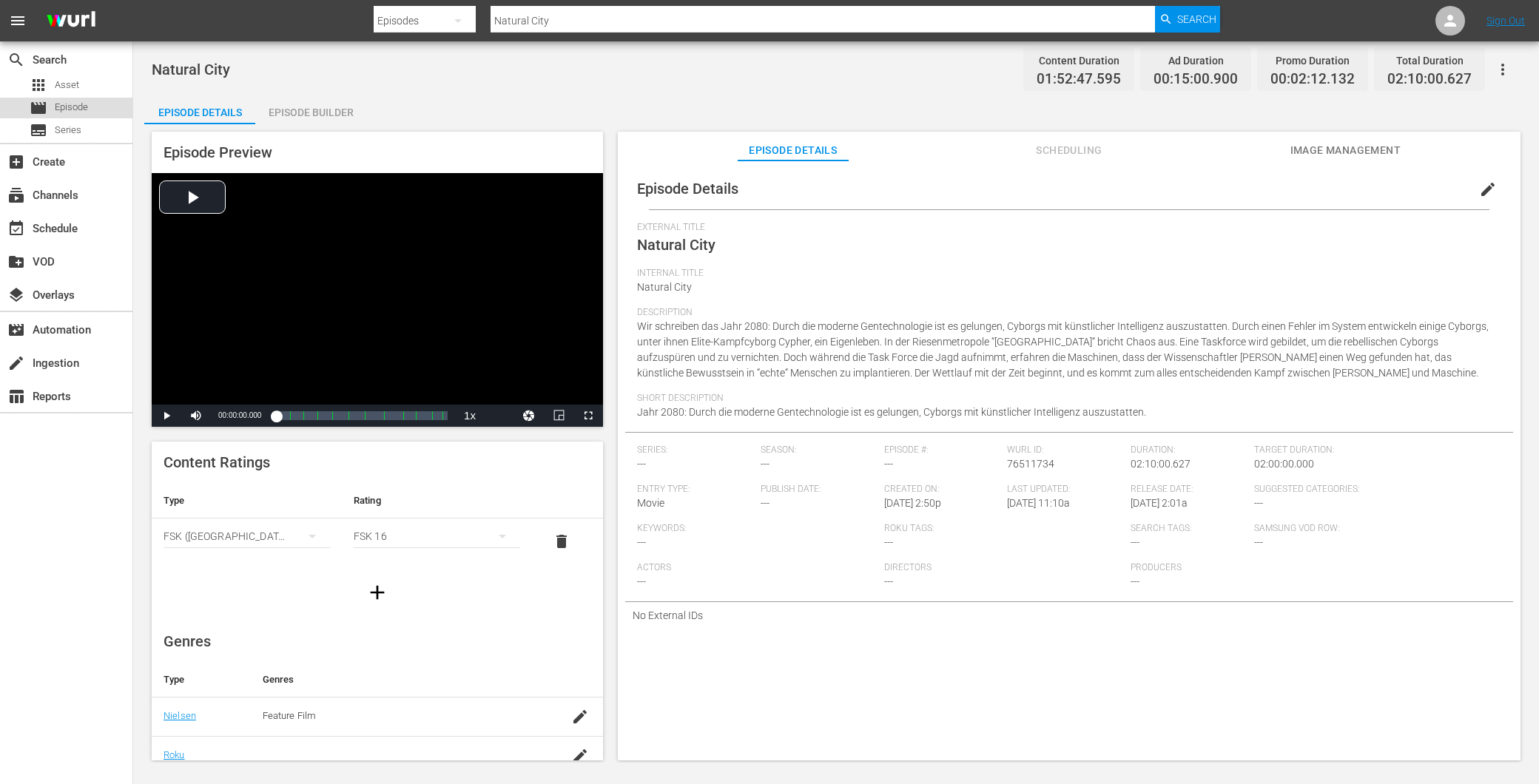
click at [83, 109] on span "Episode" at bounding box center [72, 107] width 34 height 15
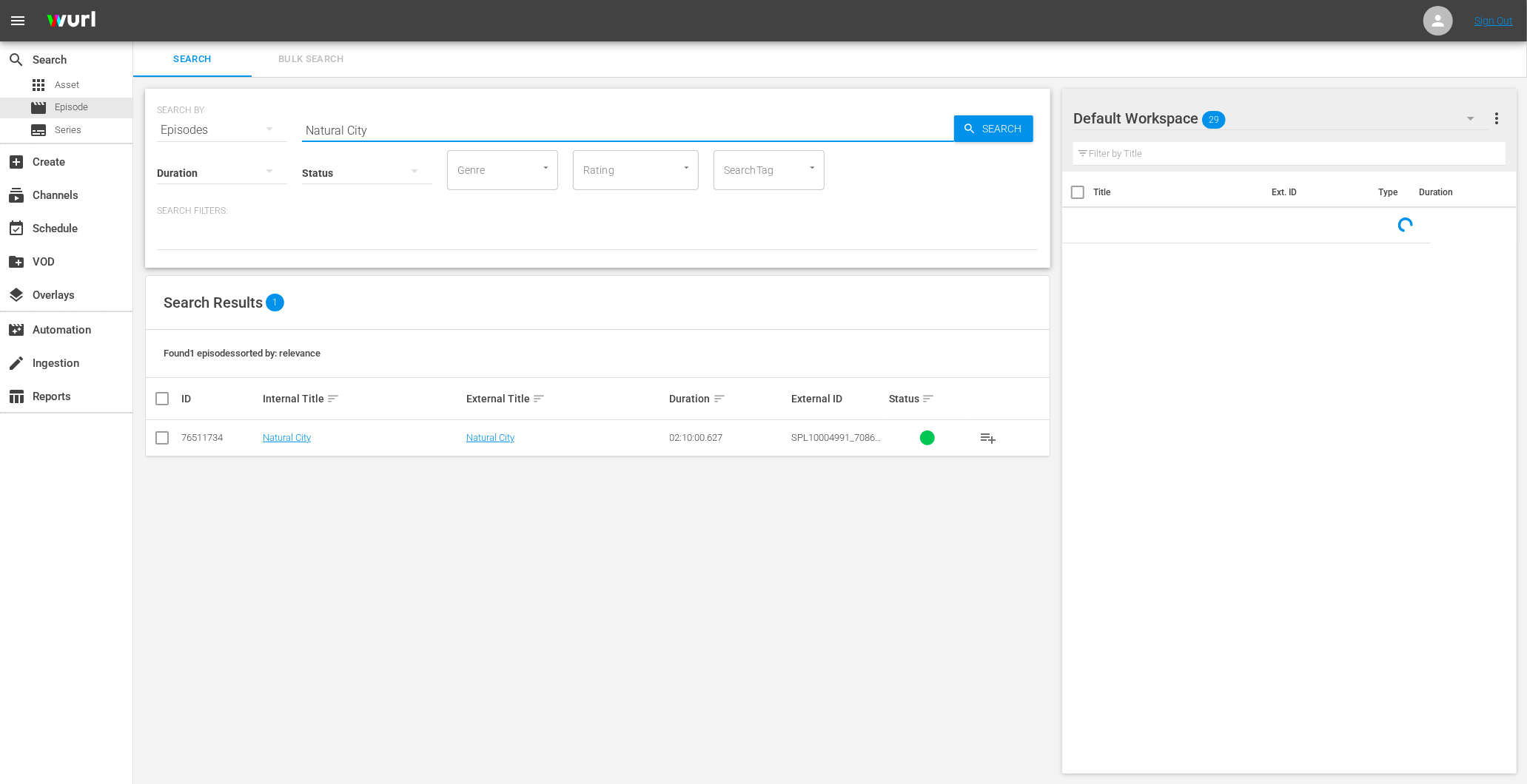
drag, startPoint x: 453, startPoint y: 143, endPoint x: 256, endPoint y: 123, distance: 198.0
click at [256, 123] on div "SEARCH BY Search By Episodes Search ID, Title, Description, Keywords, or Catego…" at bounding box center [597, 121] width 882 height 53
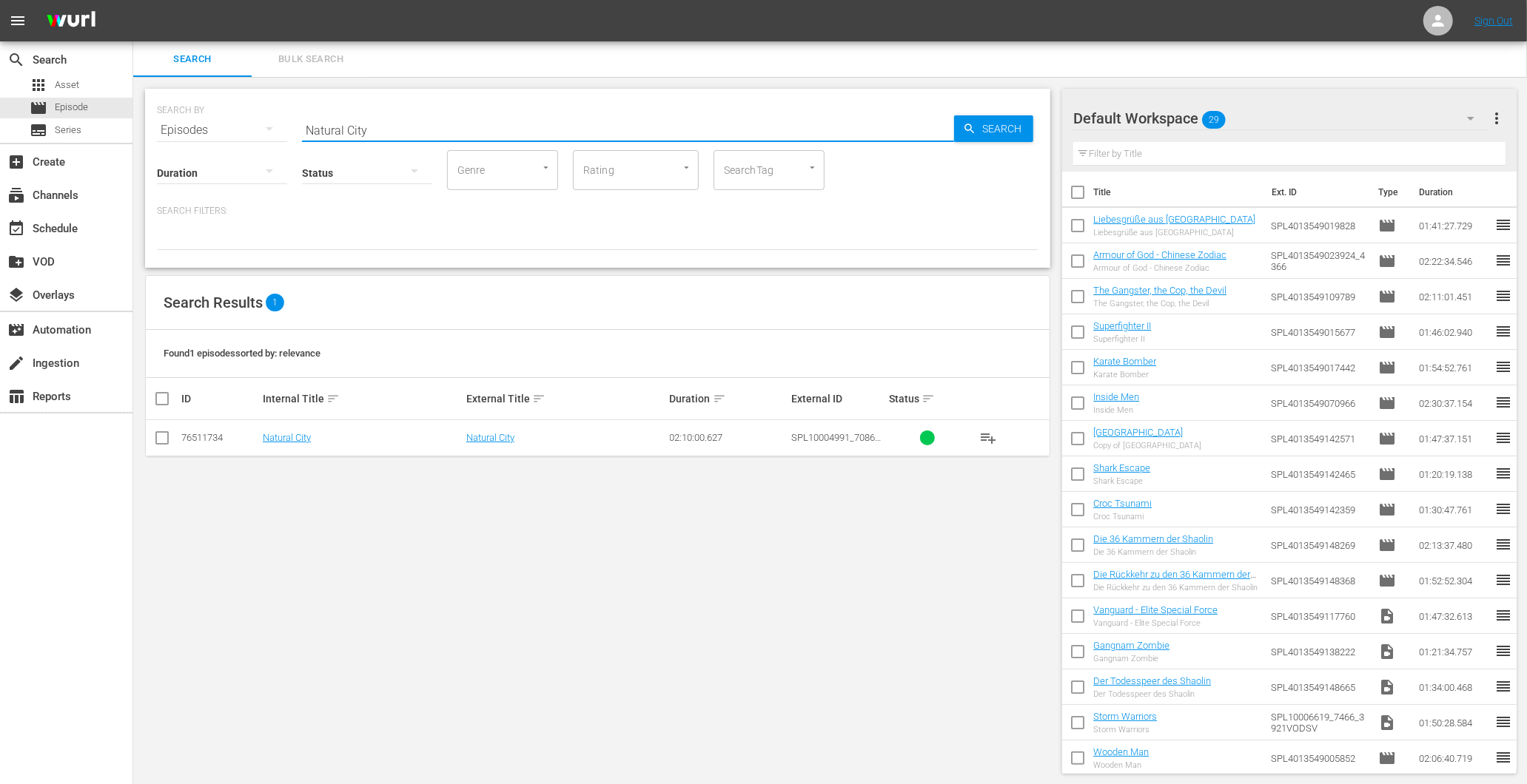
paste input "Meister der Shaolin 2 -"
type input "Meister der Shaolin 2"
click at [512, 442] on td at bounding box center [396, 438] width 435 height 35
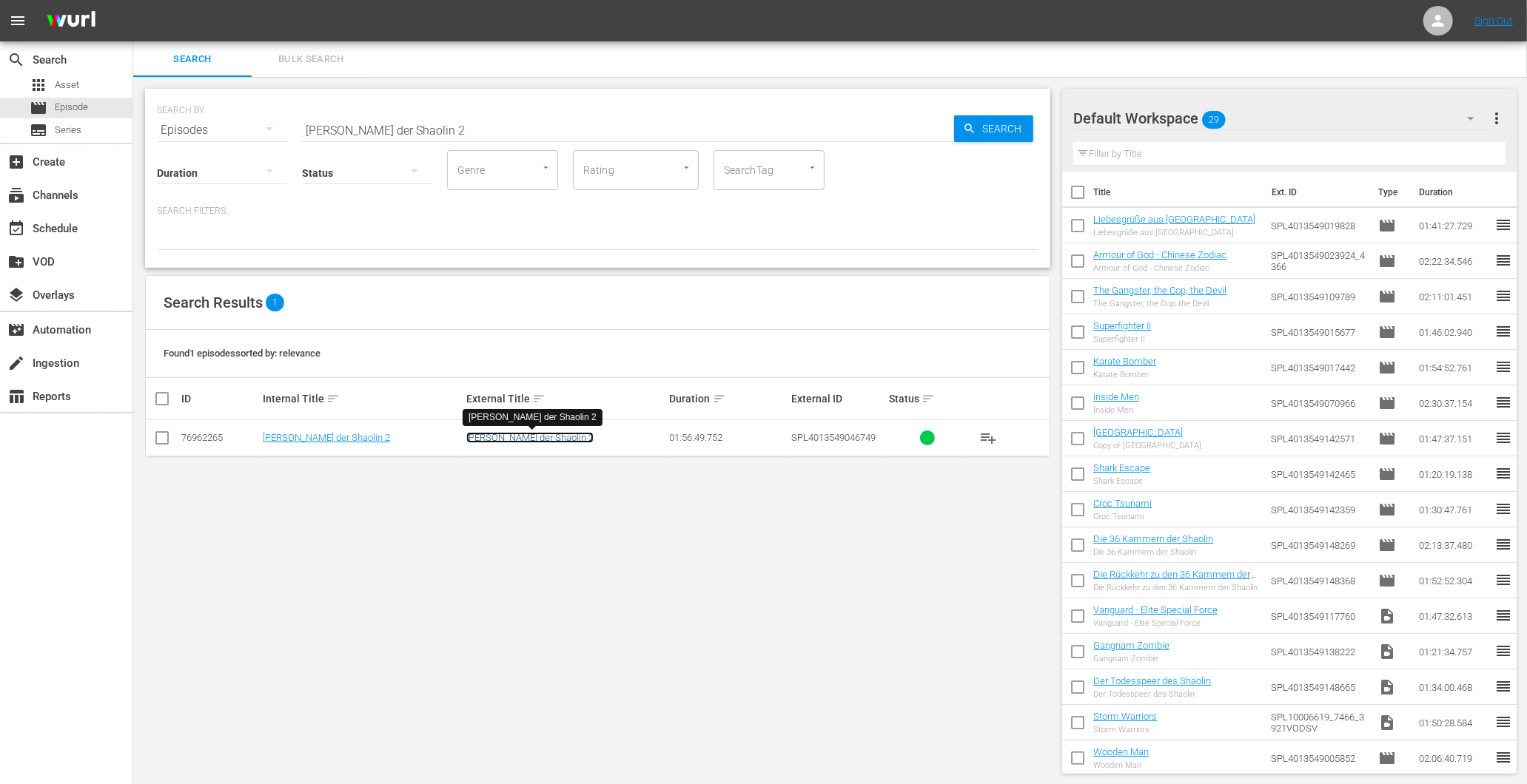
click at [509, 442] on link "Meister der Shaolin 2" at bounding box center [530, 438] width 128 height 11
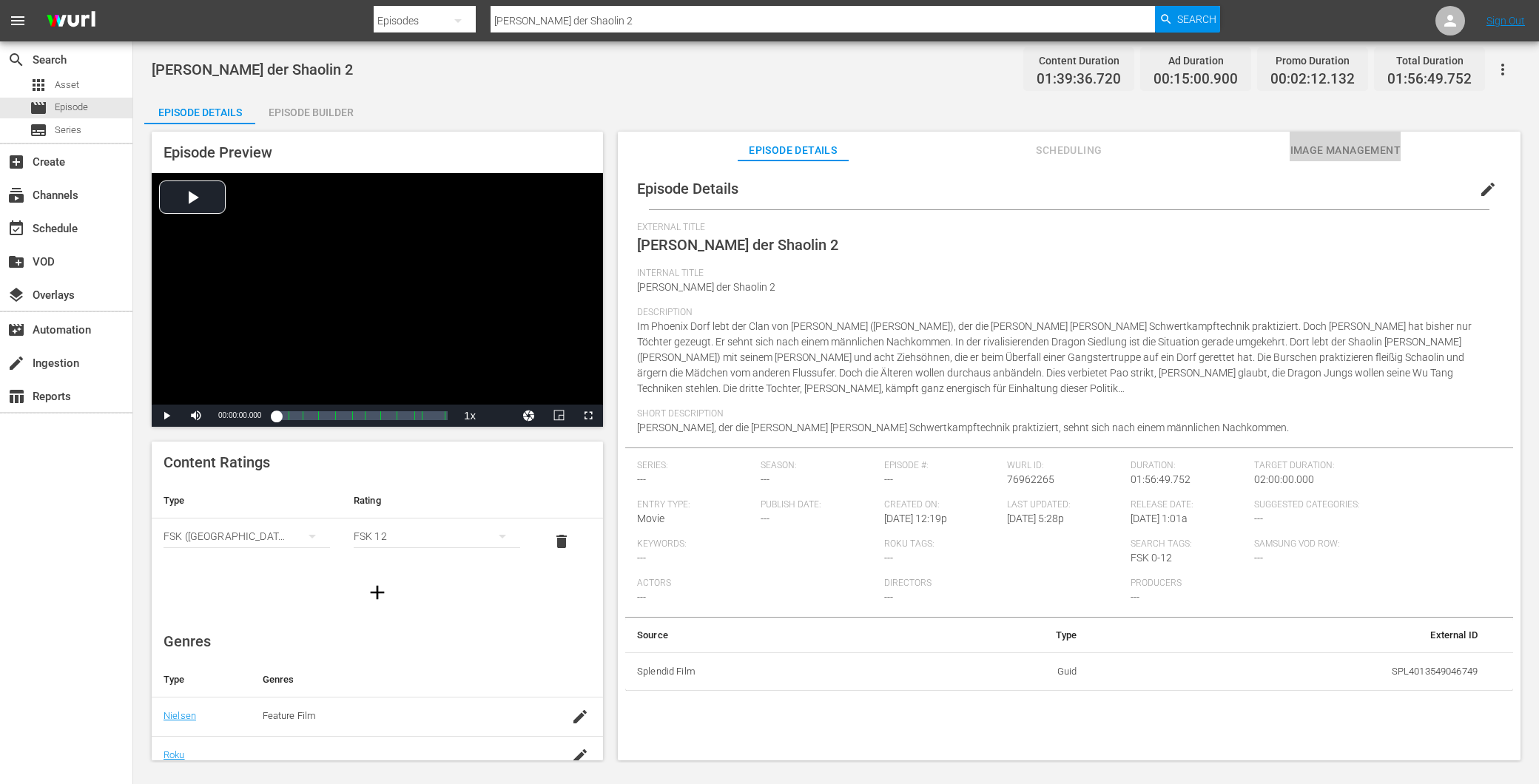
drag, startPoint x: 1321, startPoint y: 140, endPoint x: 1312, endPoint y: 146, distance: 10.8
click at [1318, 141] on span "Image Management" at bounding box center [1345, 150] width 111 height 18
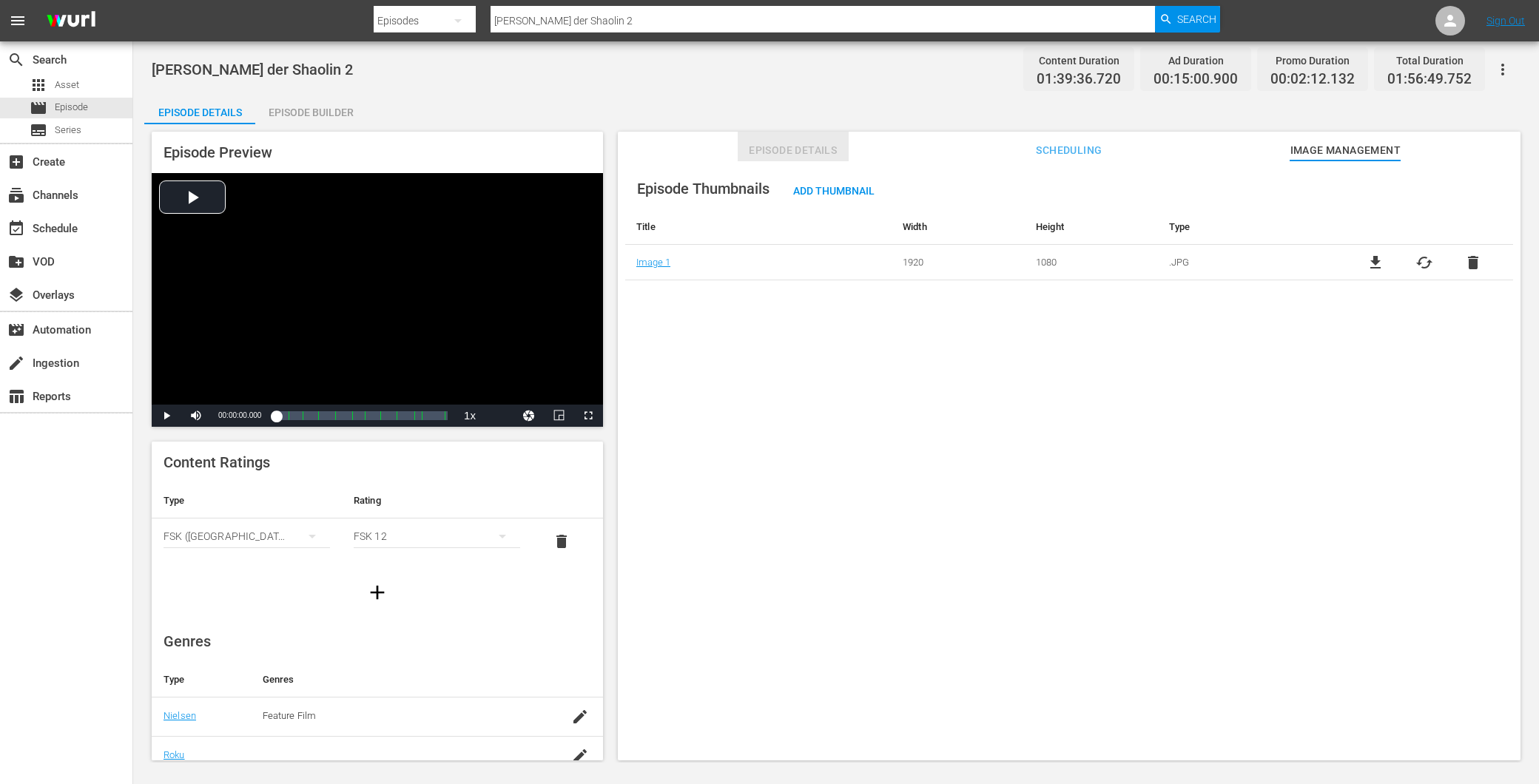
click at [805, 139] on button "Episode Details" at bounding box center [793, 146] width 111 height 29
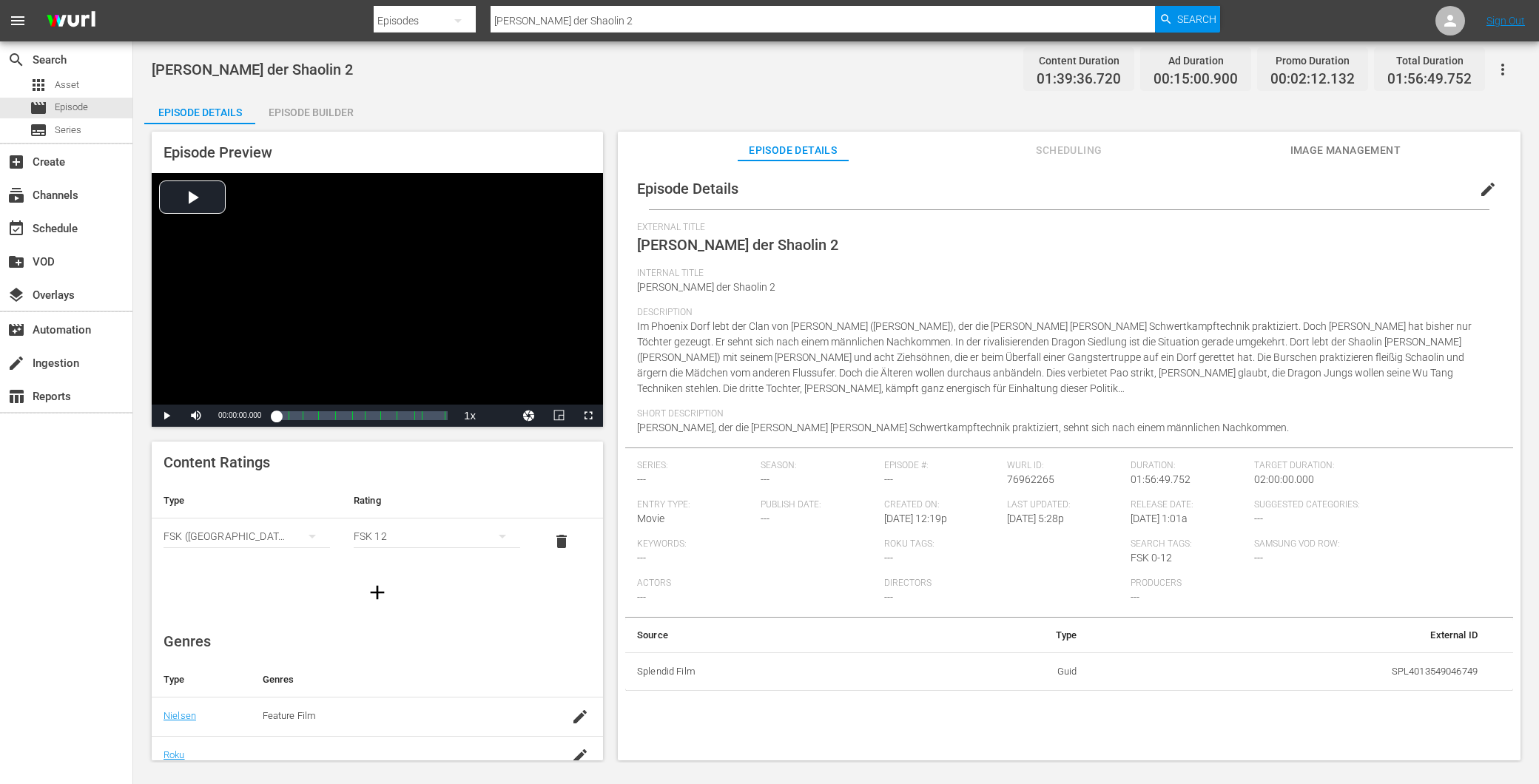
click at [1480, 189] on span "edit" at bounding box center [1488, 190] width 18 height 18
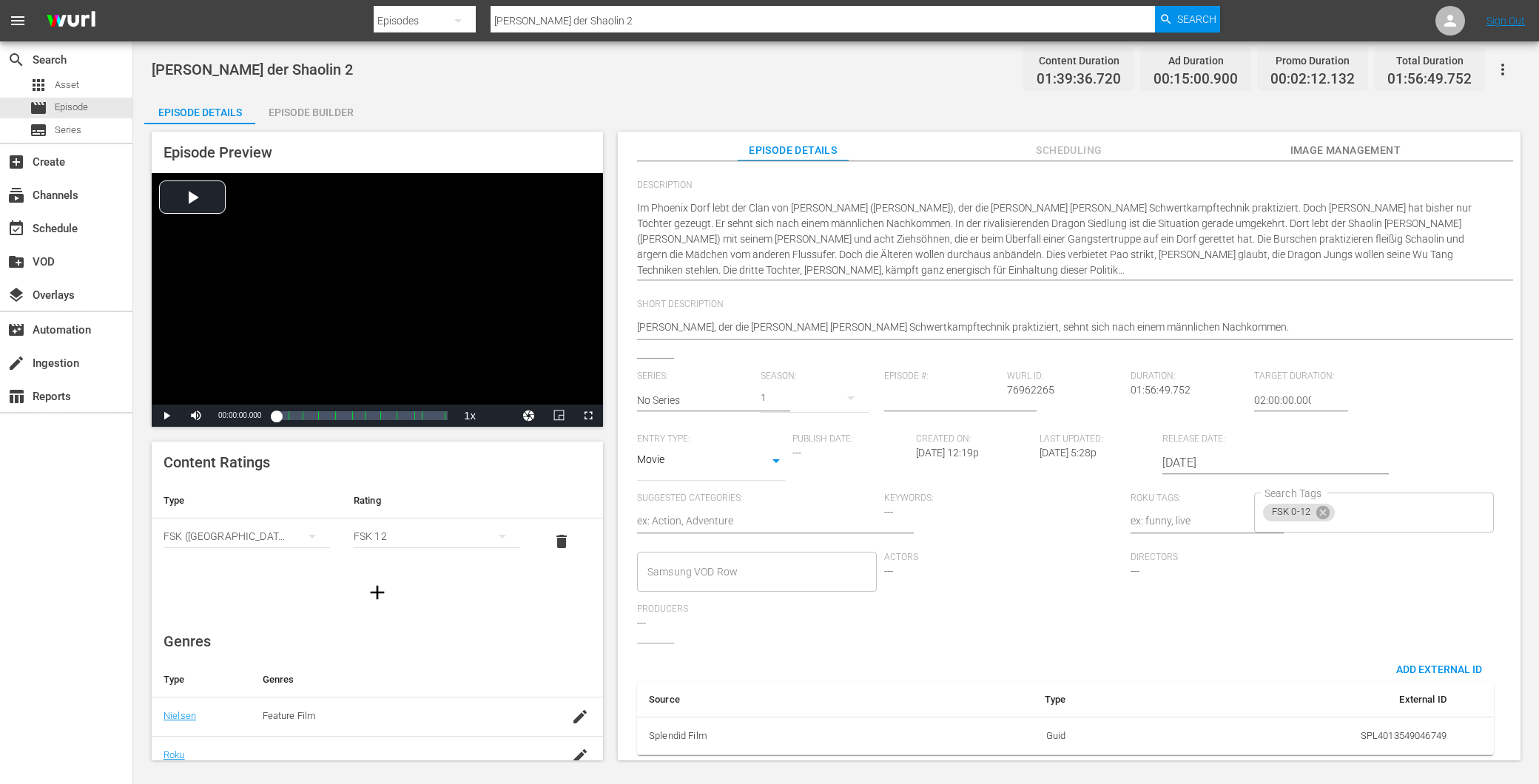
scroll to position [172, 0]
click at [1313, 493] on div "FSK 0-12 Search Tags" at bounding box center [1374, 513] width 240 height 40
click at [1317, 506] on icon at bounding box center [1323, 512] width 13 height 13
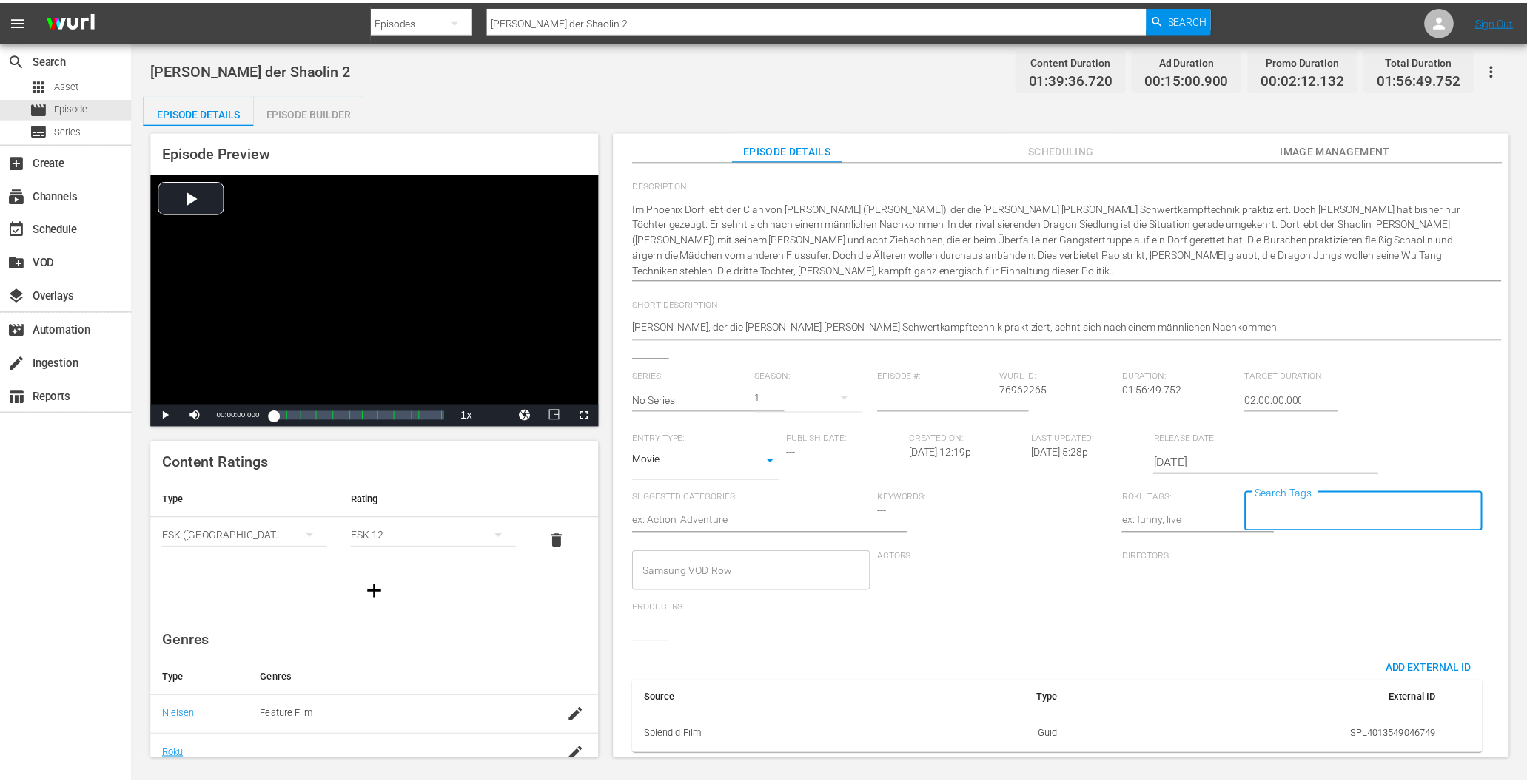
scroll to position [0, 0]
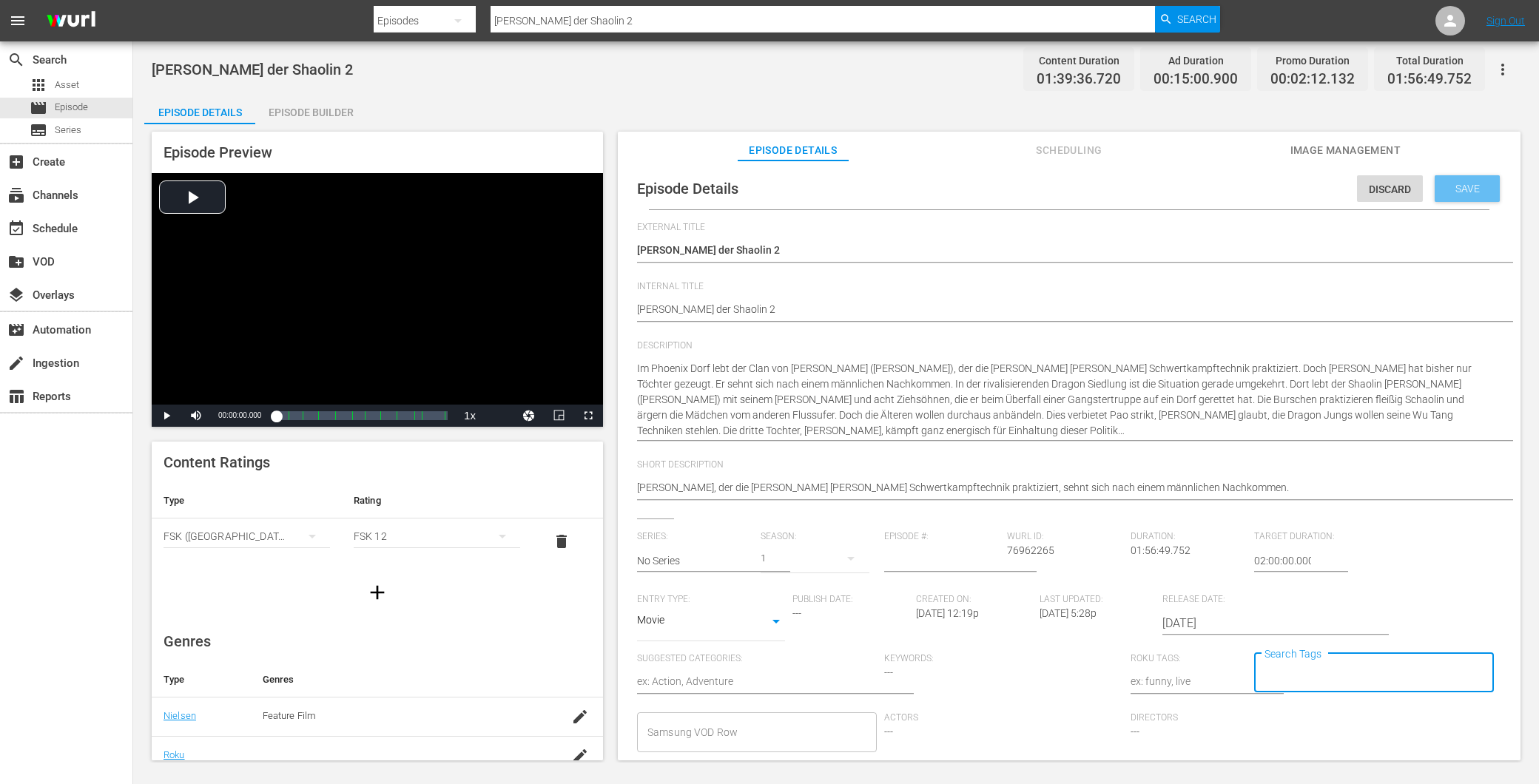
click at [1455, 196] on div "Save" at bounding box center [1467, 189] width 65 height 27
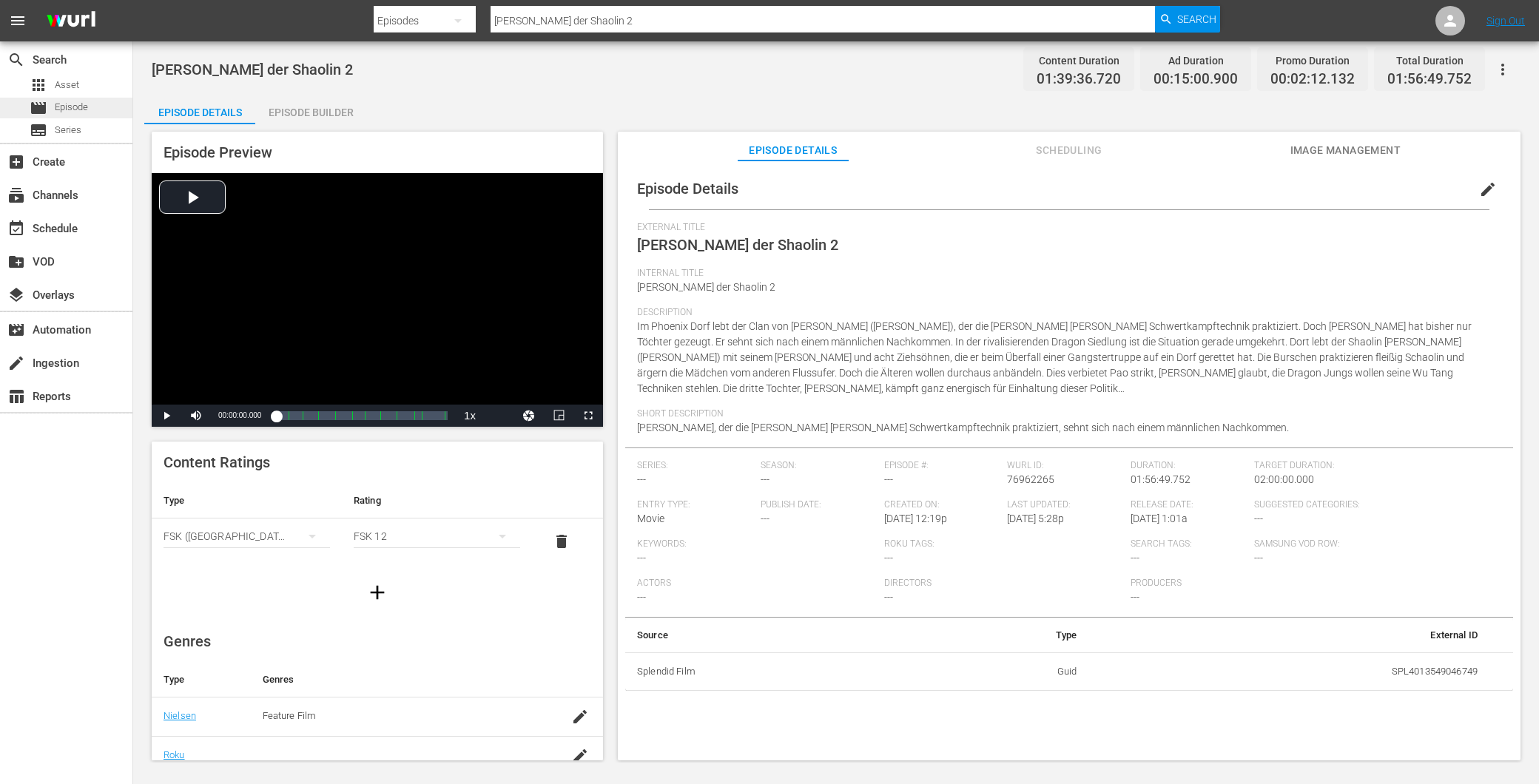
click at [71, 100] on span "Episode" at bounding box center [72, 107] width 34 height 15
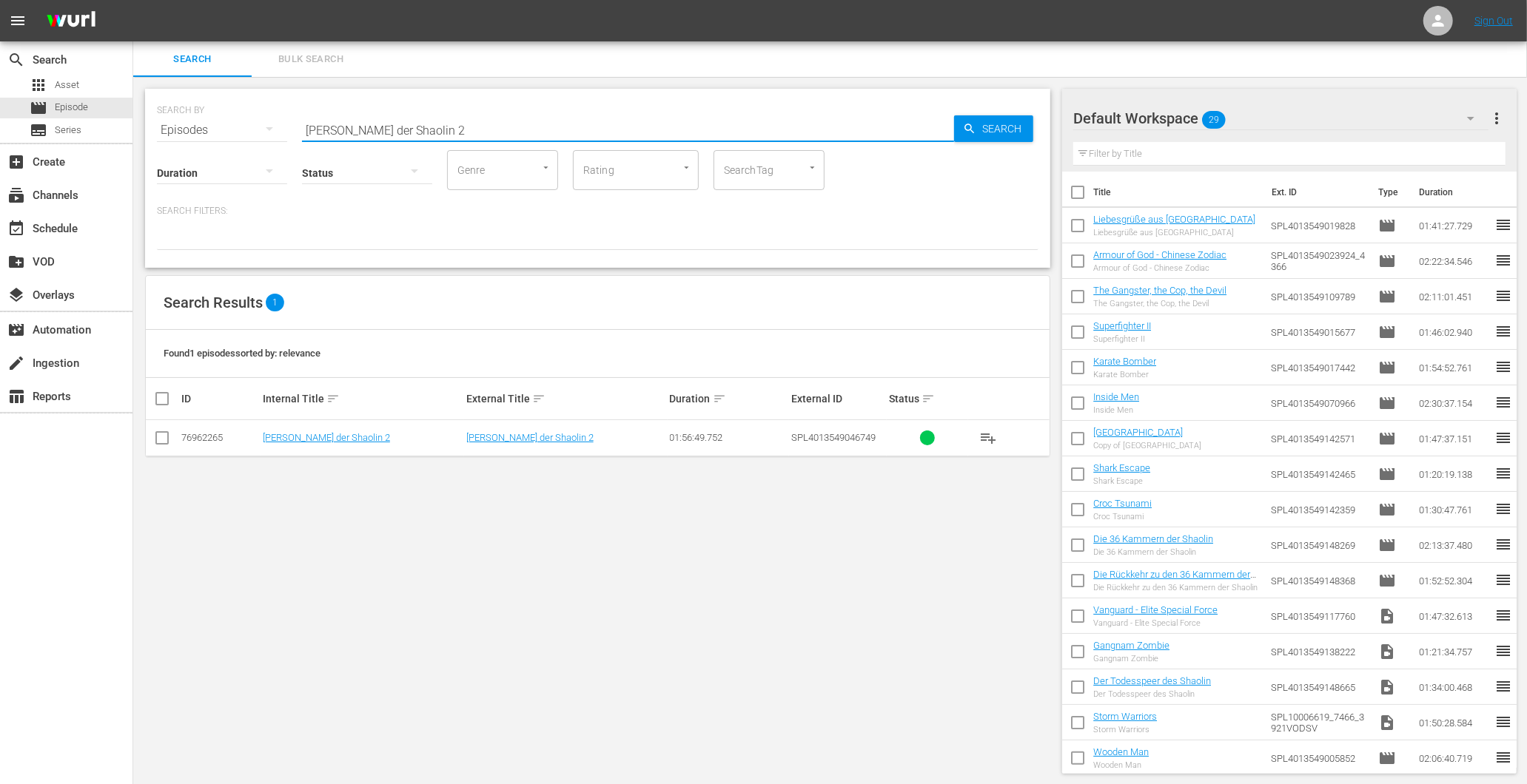
drag, startPoint x: 557, startPoint y: 117, endPoint x: 259, endPoint y: 115, distance: 298.0
click at [259, 115] on div "SEARCH BY Search By Episodes Search ID, Title, Description, Keywords, or Catego…" at bounding box center [597, 121] width 882 height 53
paste input "Schwert der gelben Tigerin"
type input "Schwert der gelben Tigerin"
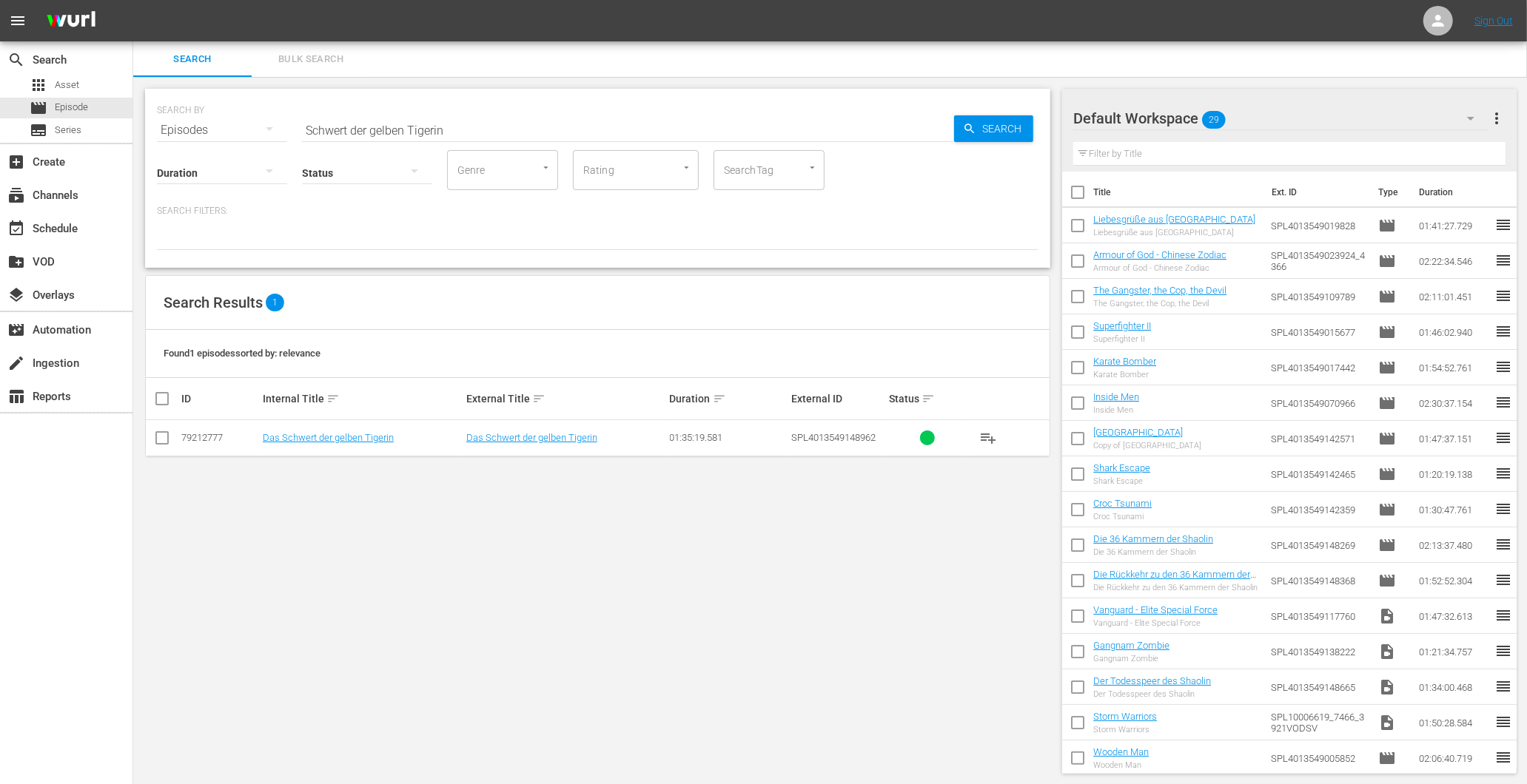
click at [341, 445] on td "Das Schwert der gelben Tigerin" at bounding box center [362, 439] width 203 height 36
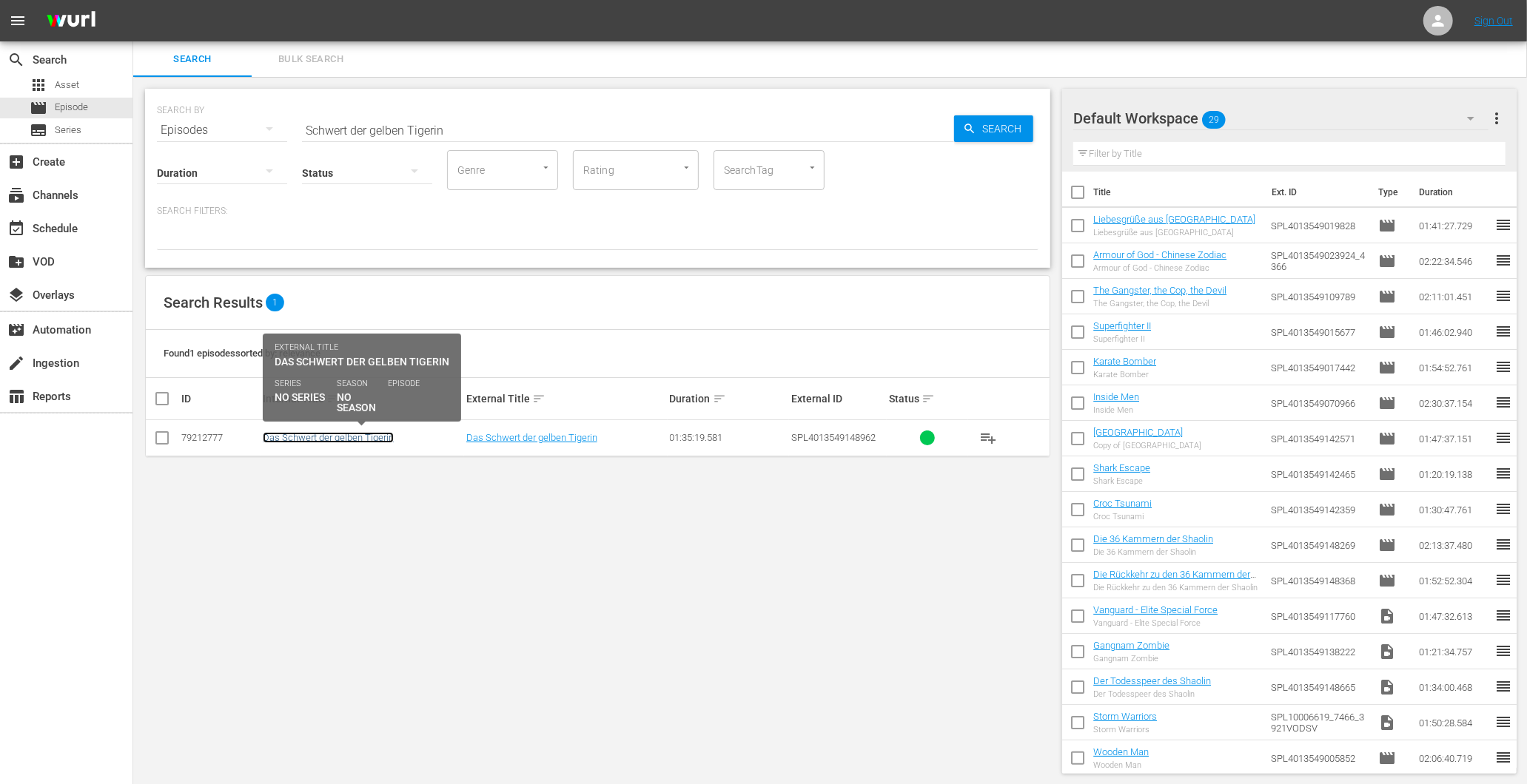
click at [339, 439] on link "Das Schwert der gelben Tigerin" at bounding box center [328, 438] width 131 height 11
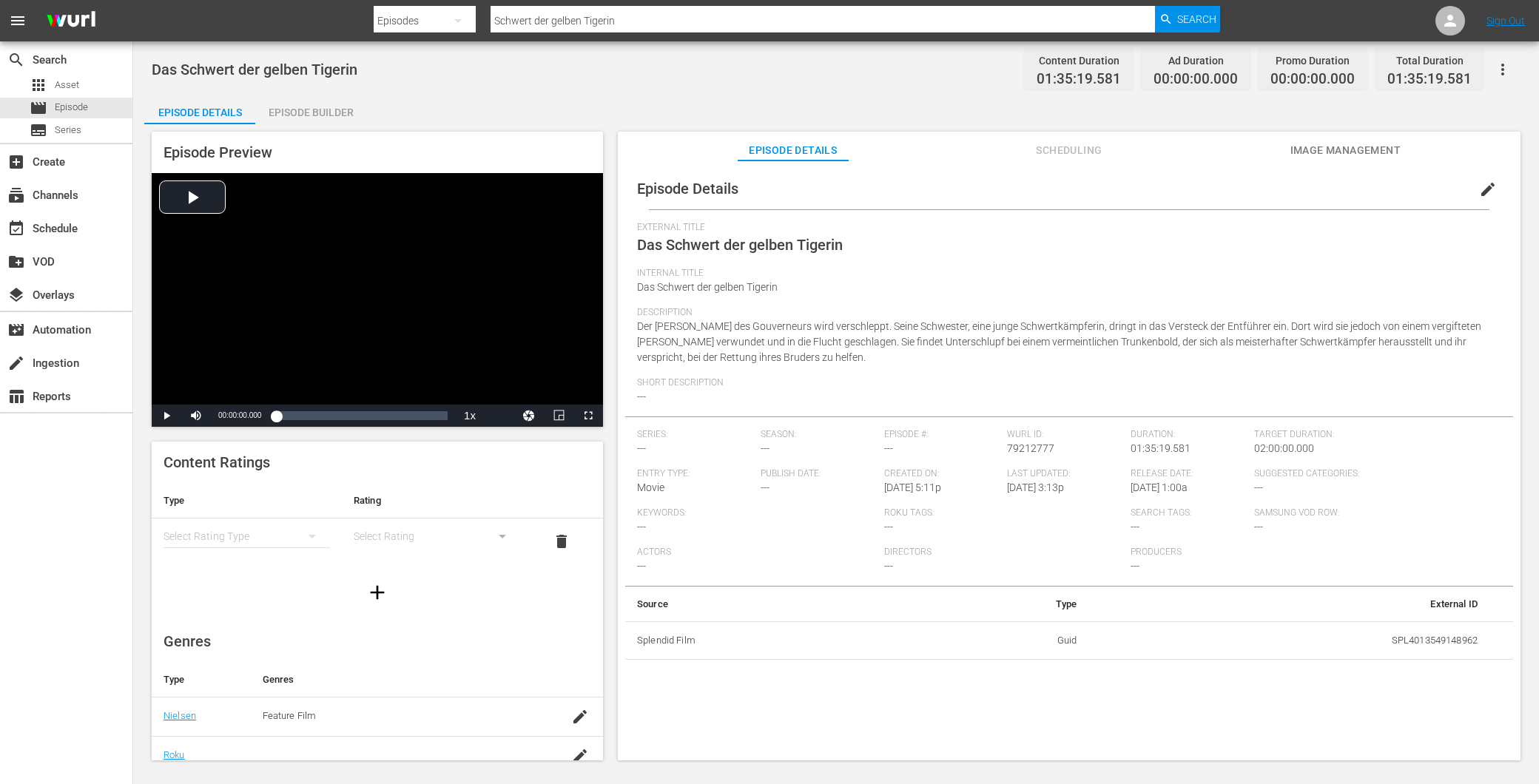
click at [1325, 146] on span "Image Management" at bounding box center [1345, 150] width 111 height 18
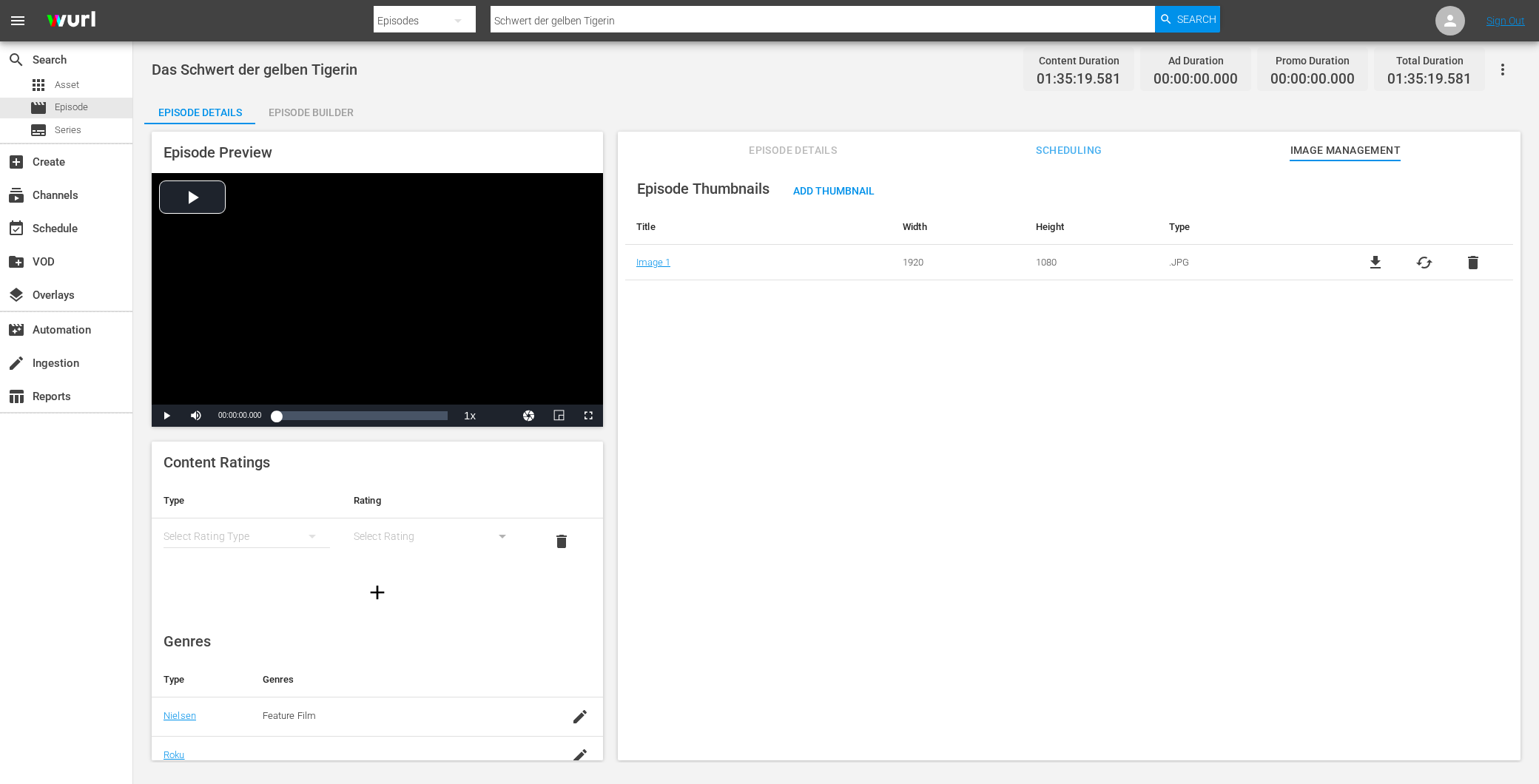
click at [773, 156] on span "Episode Details" at bounding box center [793, 150] width 111 height 18
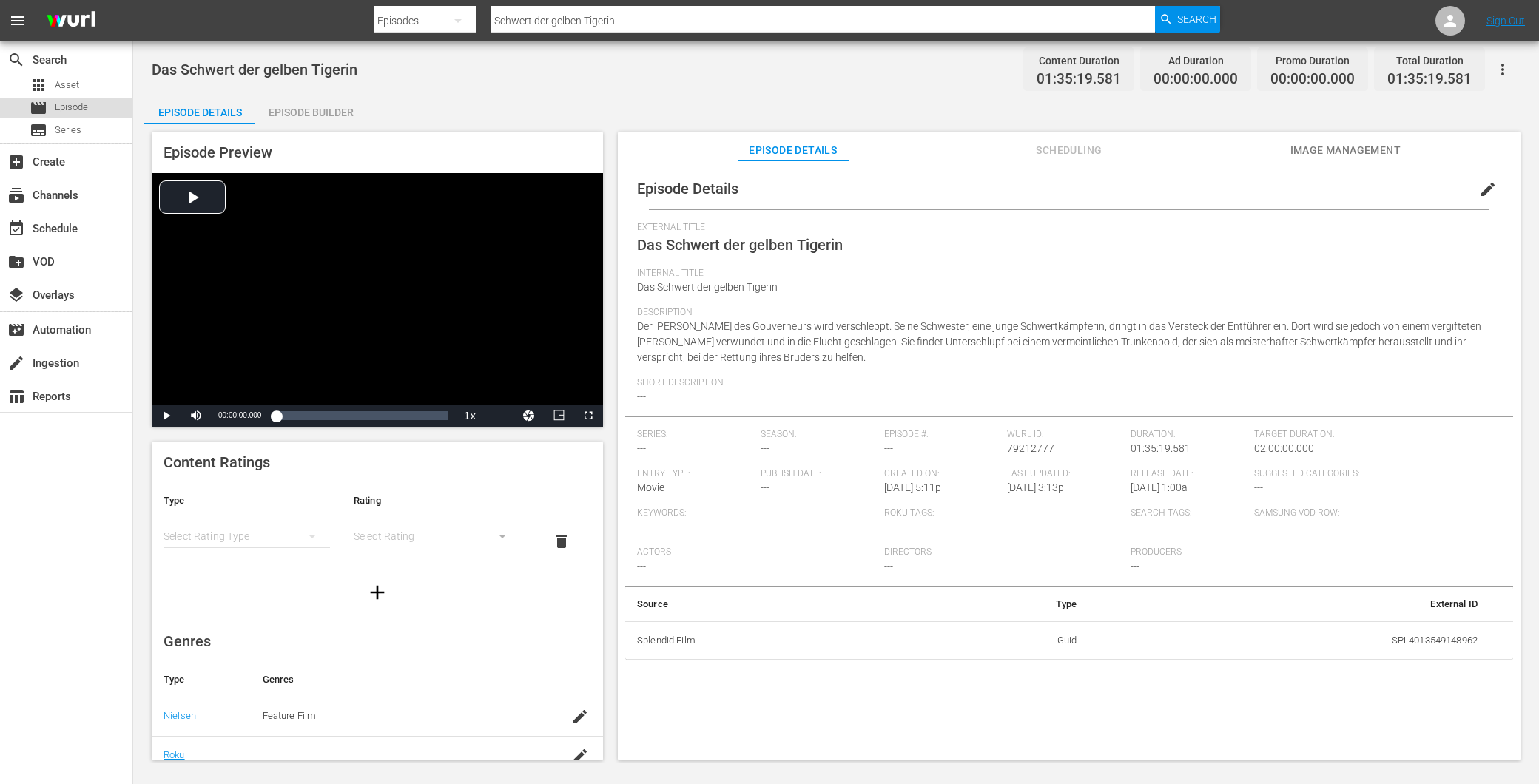
click at [70, 111] on span "Episode" at bounding box center [72, 107] width 34 height 15
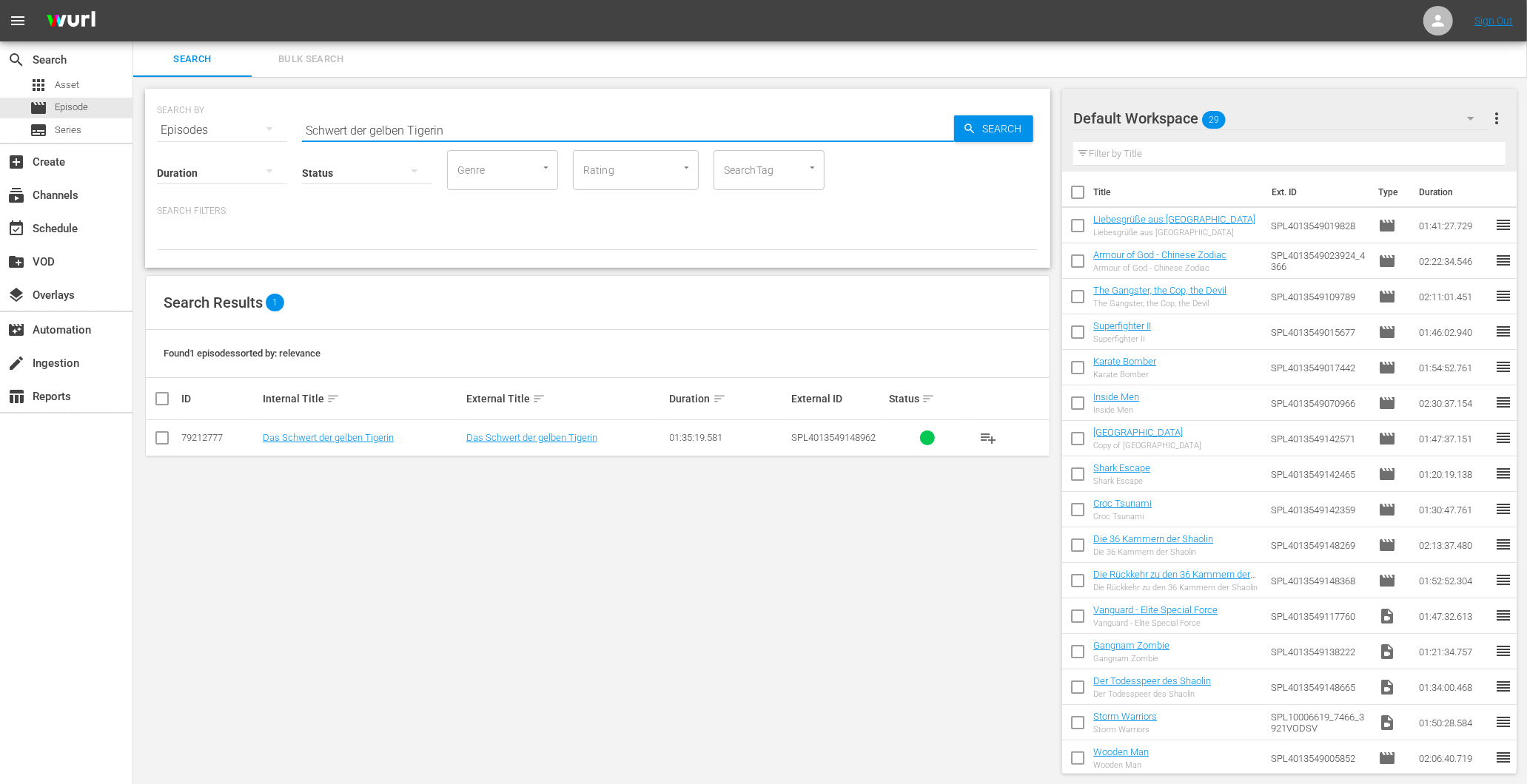
drag, startPoint x: 458, startPoint y: 121, endPoint x: 243, endPoint y: 127, distance: 215.1
click at [243, 127] on div "SEARCH BY Search By Episodes Search ID, Title, Description, Keywords, or Catego…" at bounding box center [597, 121] width 882 height 53
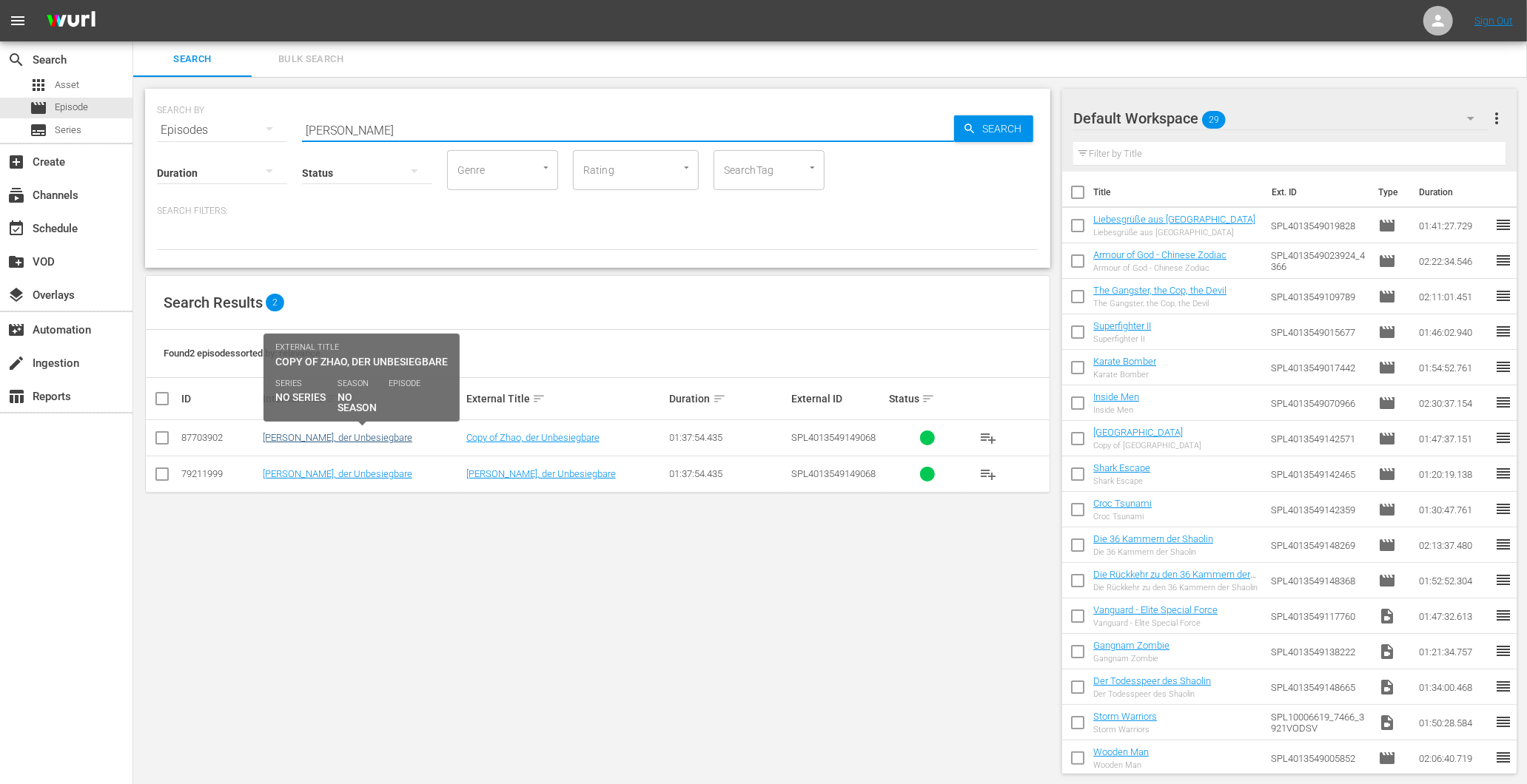
type input "zhao"
click at [311, 434] on link "[PERSON_NAME], der Unbesiegbare" at bounding box center [337, 438] width 149 height 11
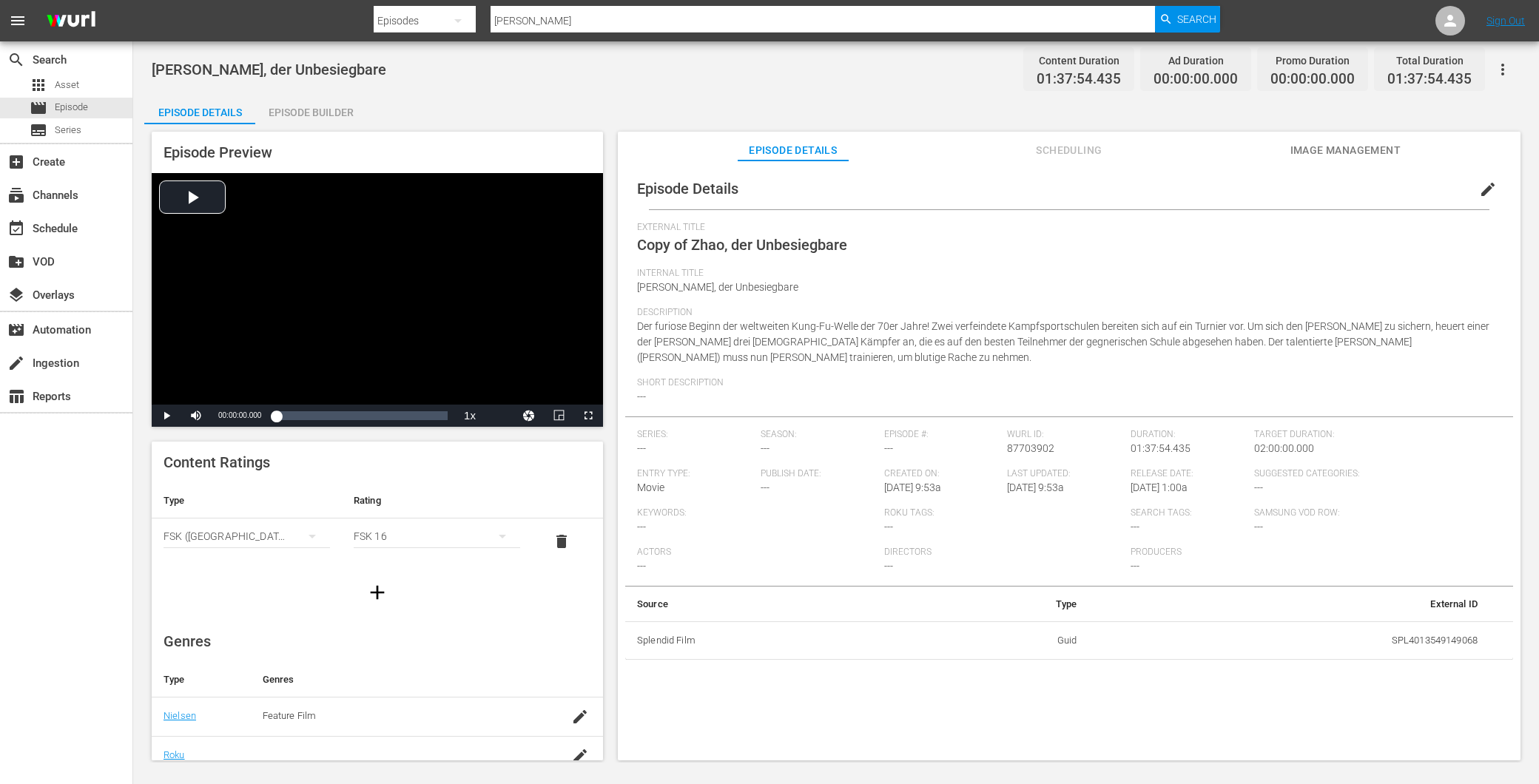
click at [311, 120] on div "Episode Builder" at bounding box center [310, 112] width 111 height 35
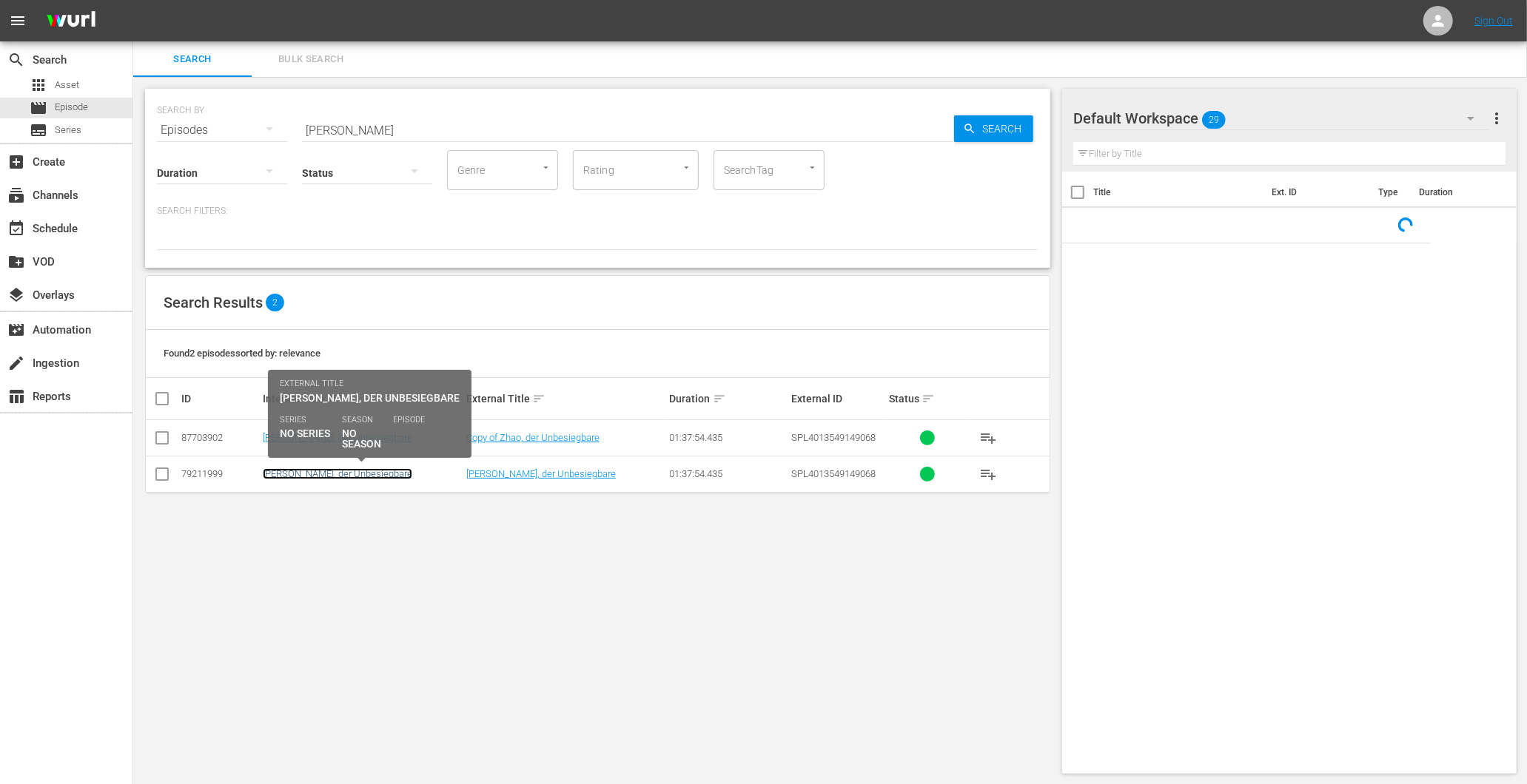
click at [296, 475] on link "[PERSON_NAME], der Unbesiegbare" at bounding box center [337, 474] width 149 height 11
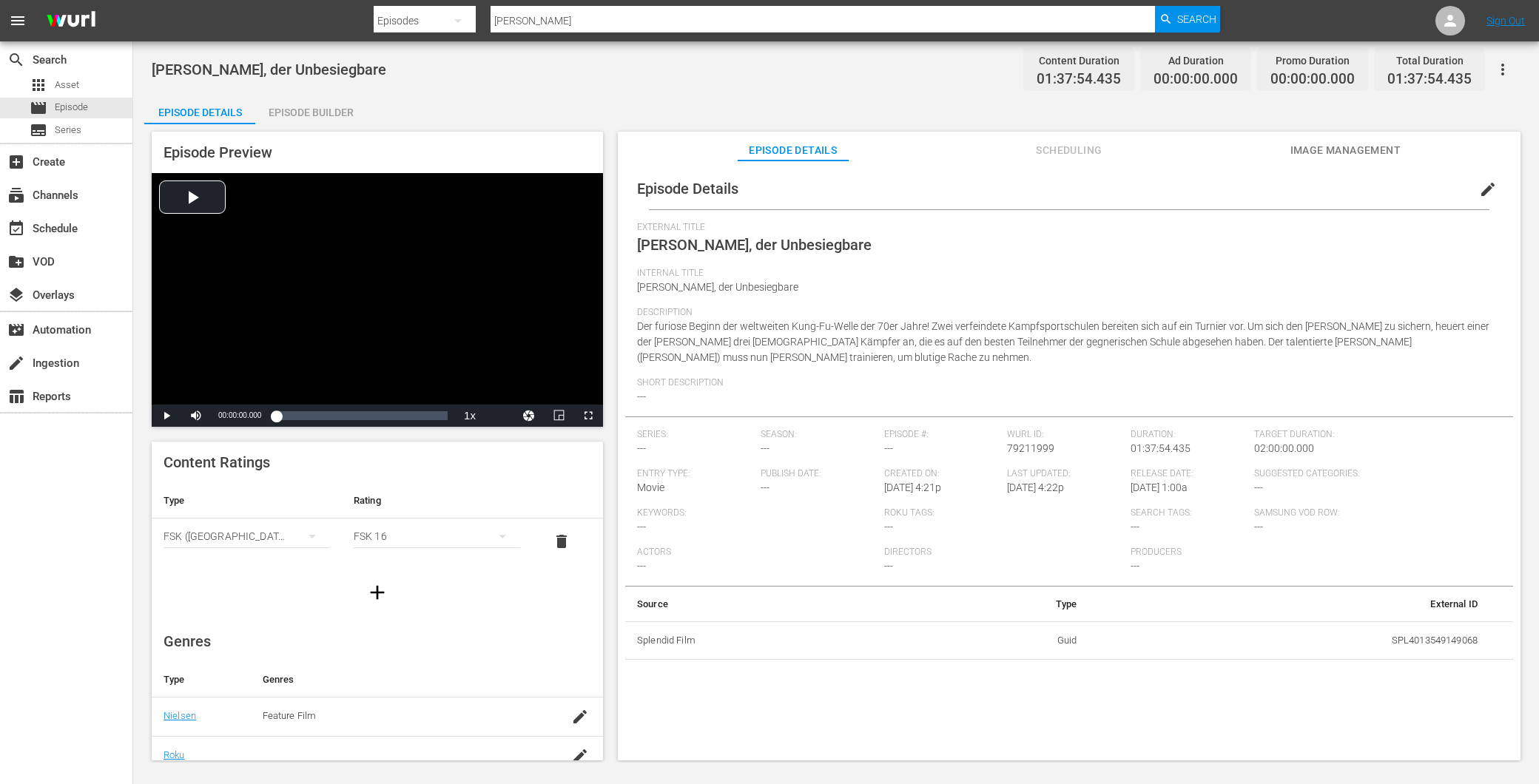
click at [293, 118] on div "Episode Builder" at bounding box center [310, 112] width 111 height 35
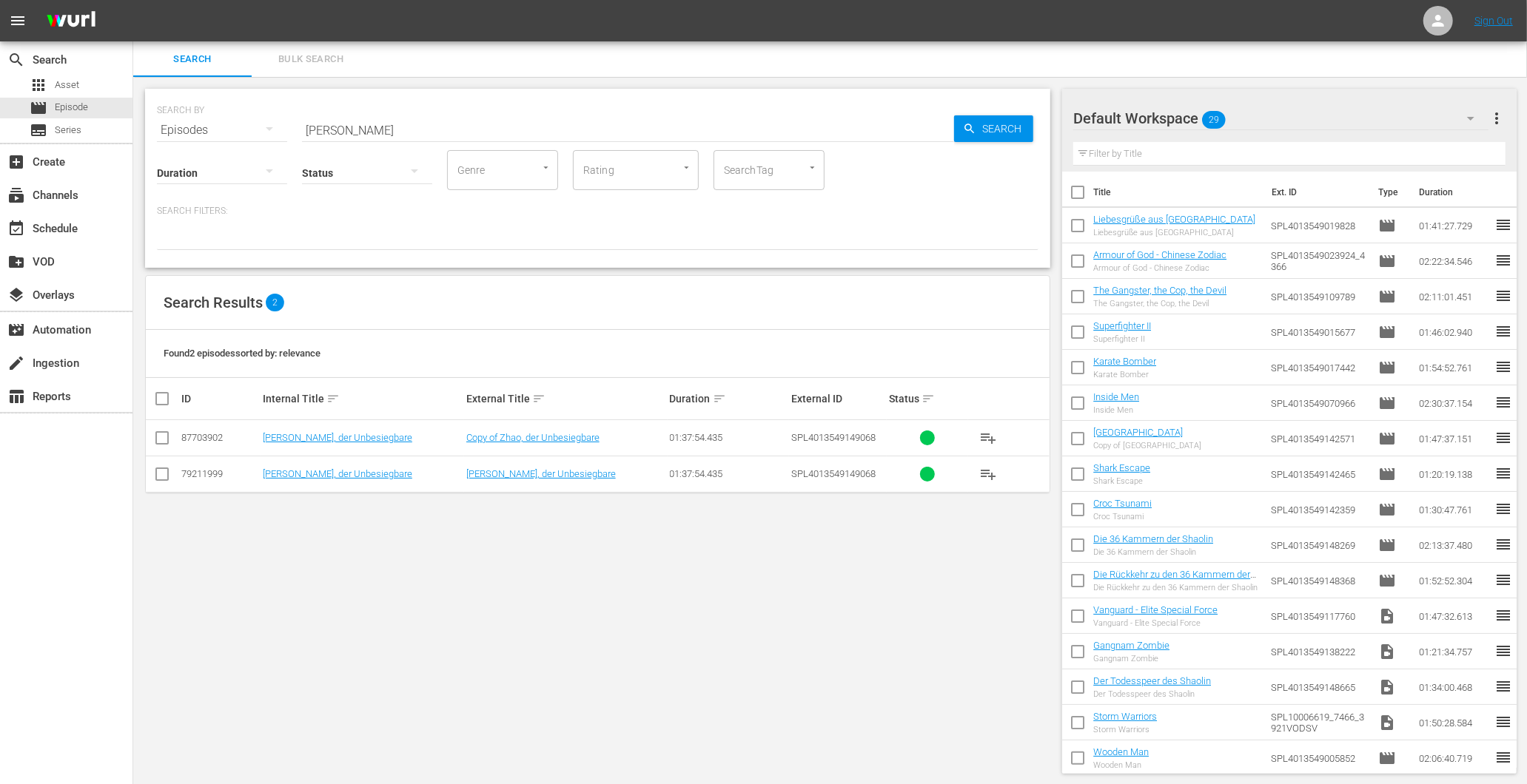
click at [163, 470] on input "checkbox" at bounding box center [162, 477] width 18 height 18
checkbox input "true"
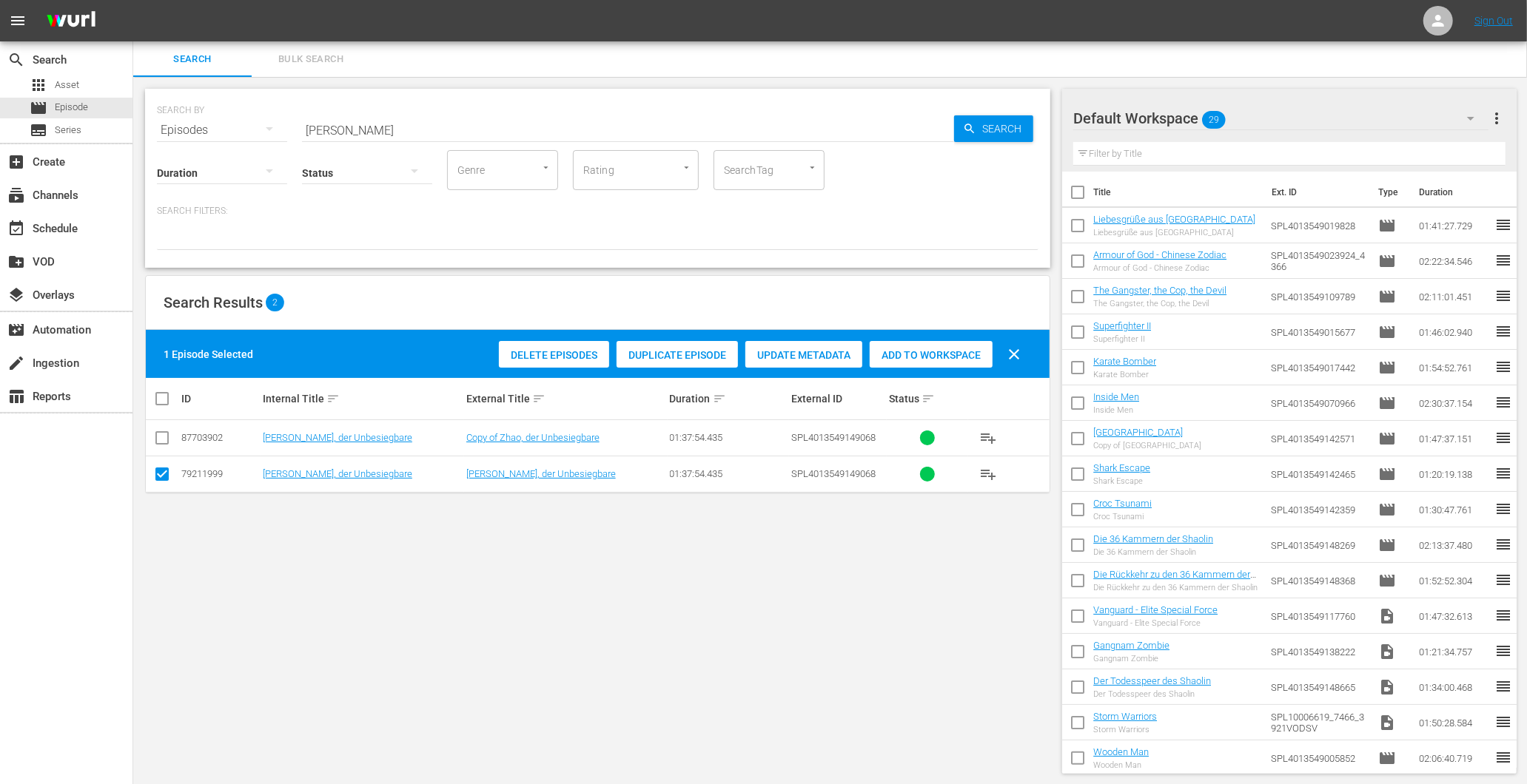
click at [530, 348] on div "Delete Episodes" at bounding box center [554, 355] width 110 height 28
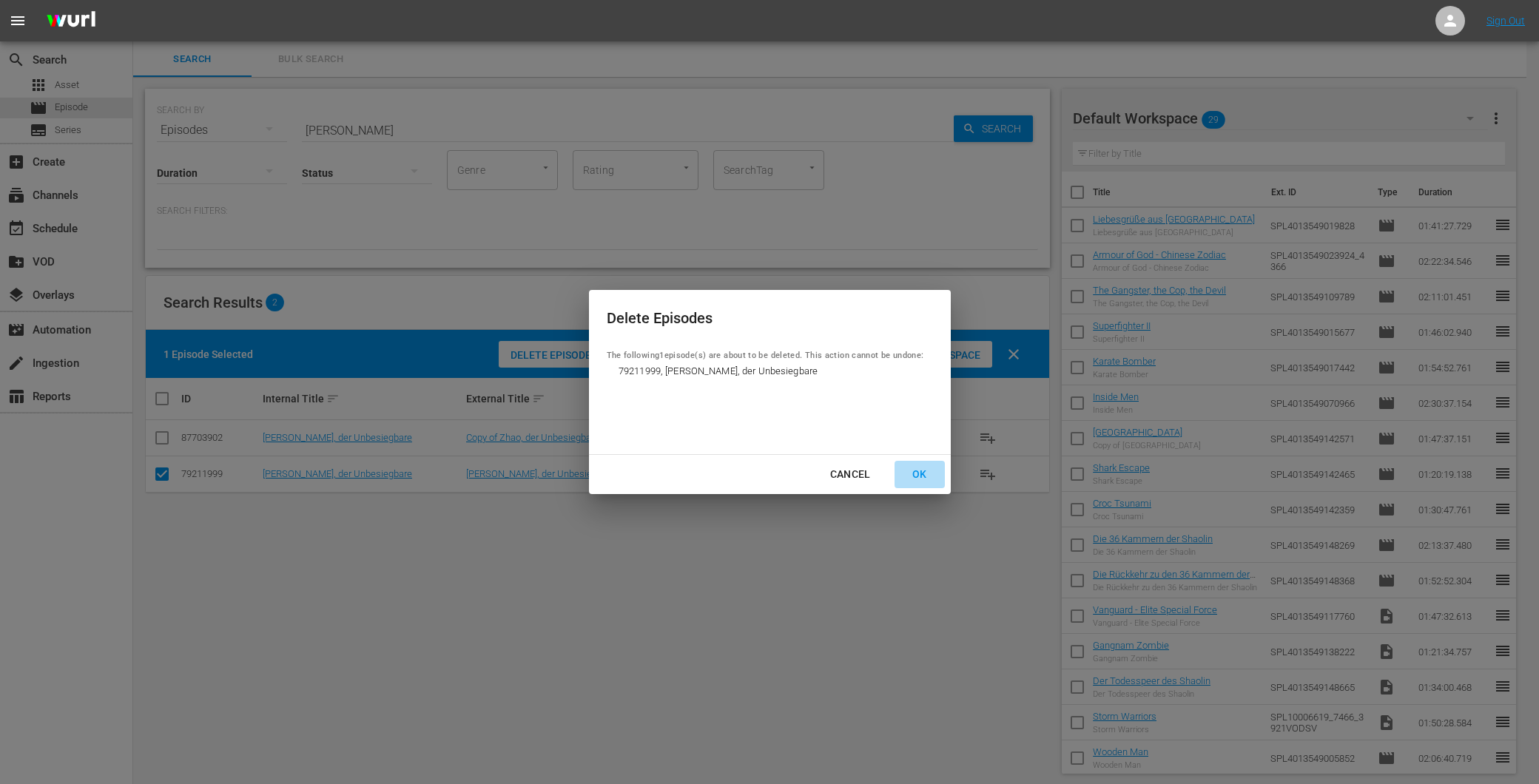
click at [942, 479] on button "OK" at bounding box center [919, 475] width 50 height 28
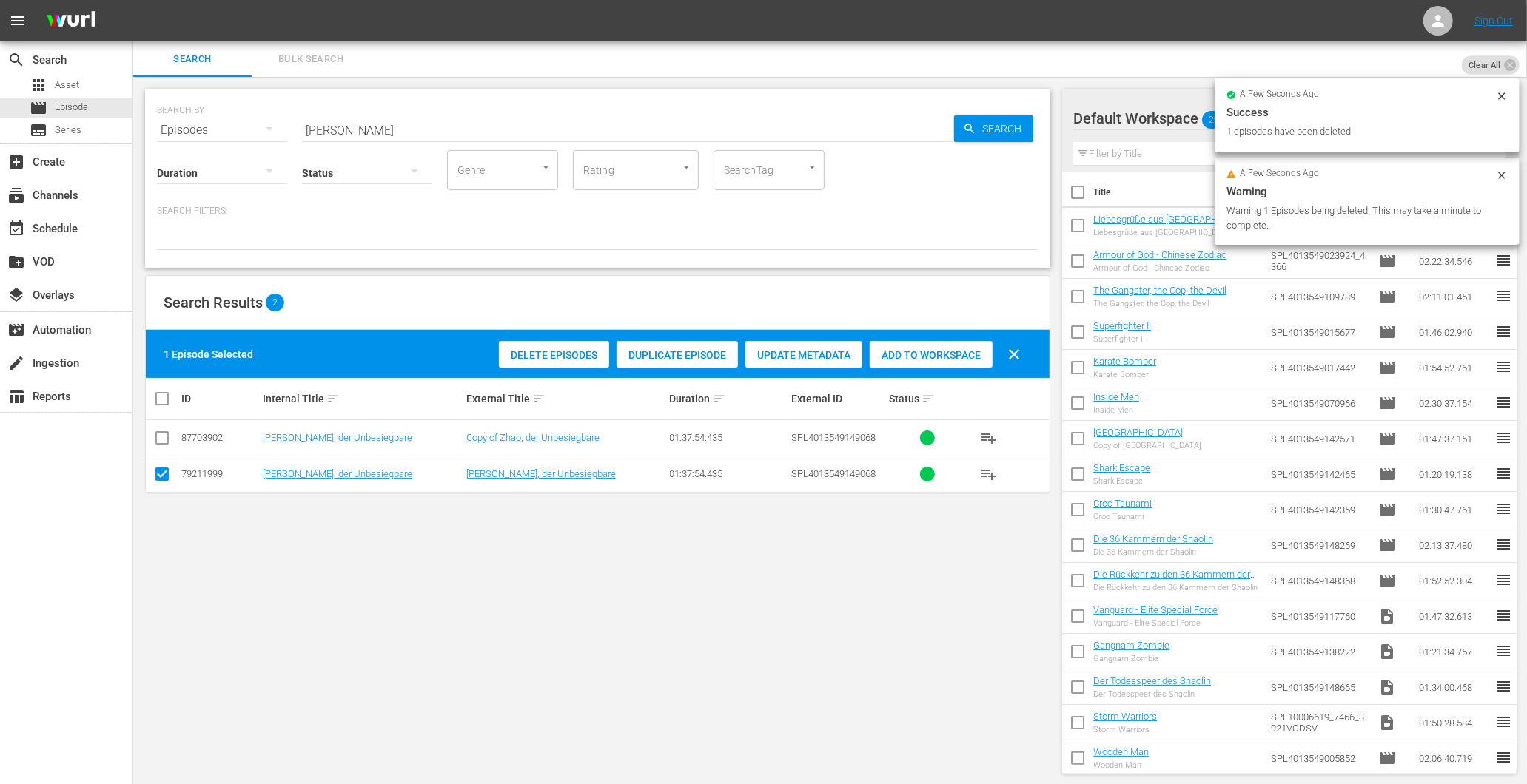
click at [530, 545] on div "SEARCH BY Search By Episodes Search ID, Title, Description, Keywords, or Catego…" at bounding box center [598, 431] width 929 height 709
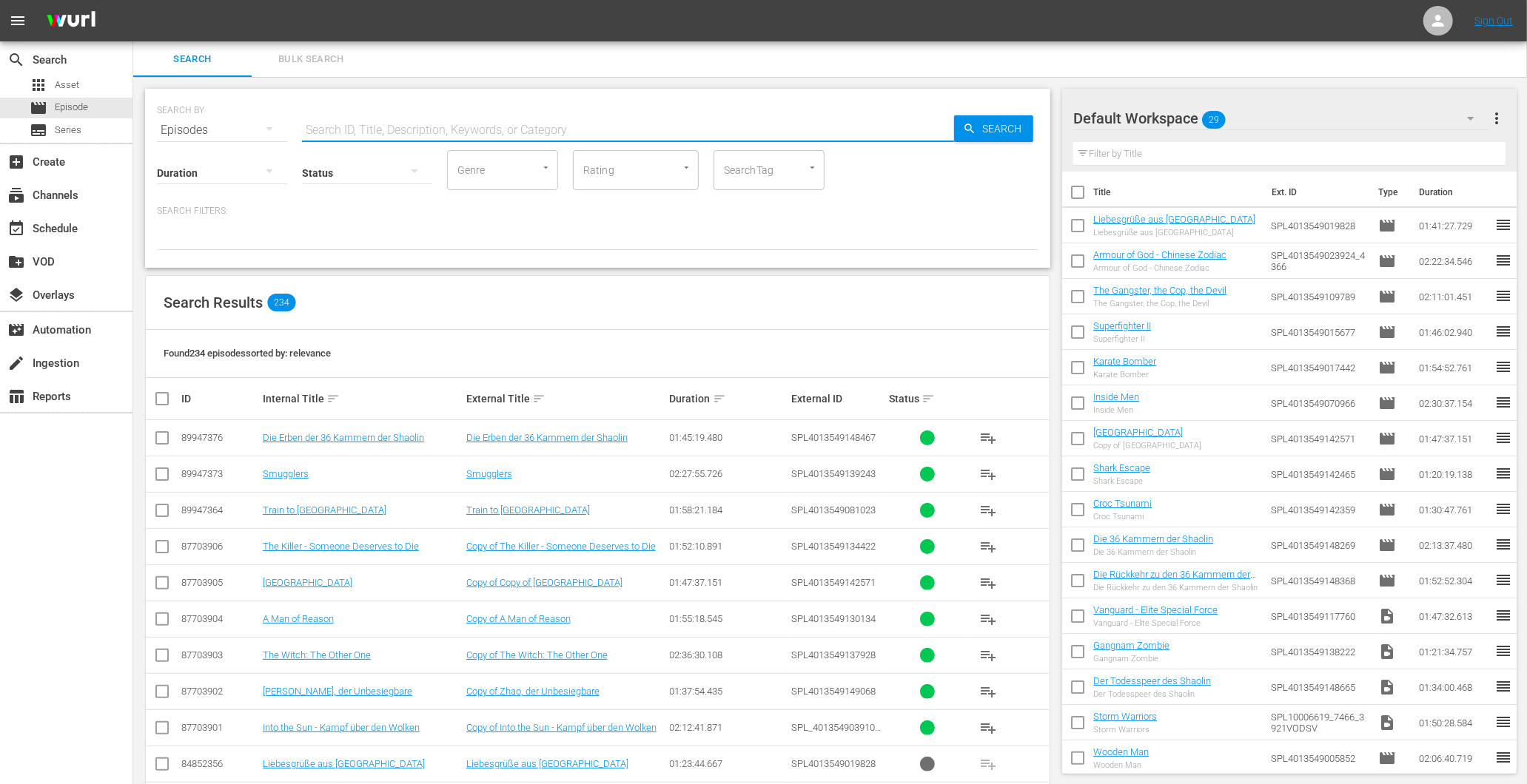
click at [405, 123] on input "text" at bounding box center [627, 130] width 652 height 35
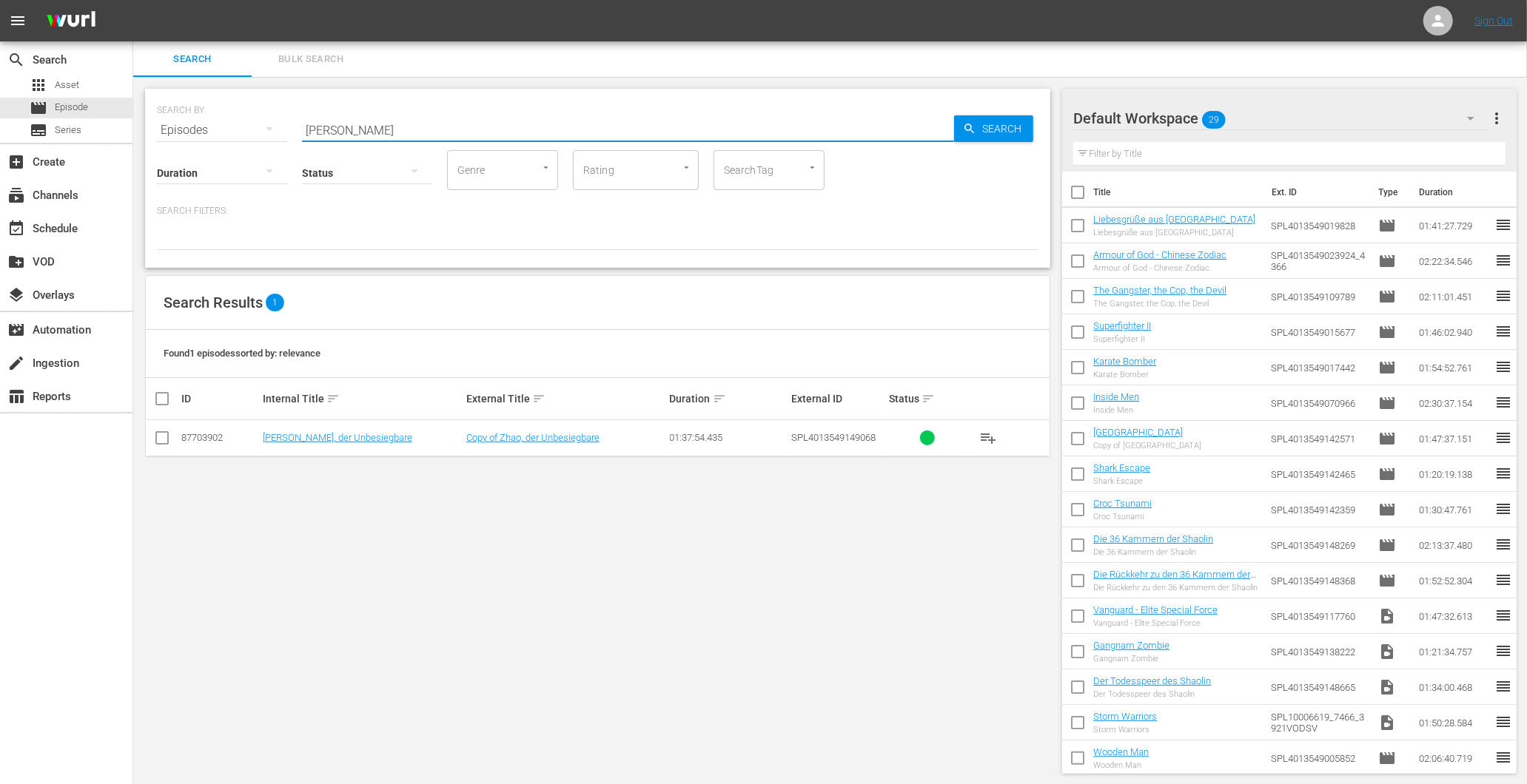
drag, startPoint x: 349, startPoint y: 121, endPoint x: 237, endPoint y: 118, distance: 112.0
click at [237, 118] on div "SEARCH BY Search By Episodes Search ID, Title, Description, Keywords, or Catego…" at bounding box center [597, 121] width 882 height 53
paste input "The Point Men"
type input "The Point Men"
click at [357, 422] on td "The Point Men - Gegen die Zeit" at bounding box center [362, 439] width 203 height 36
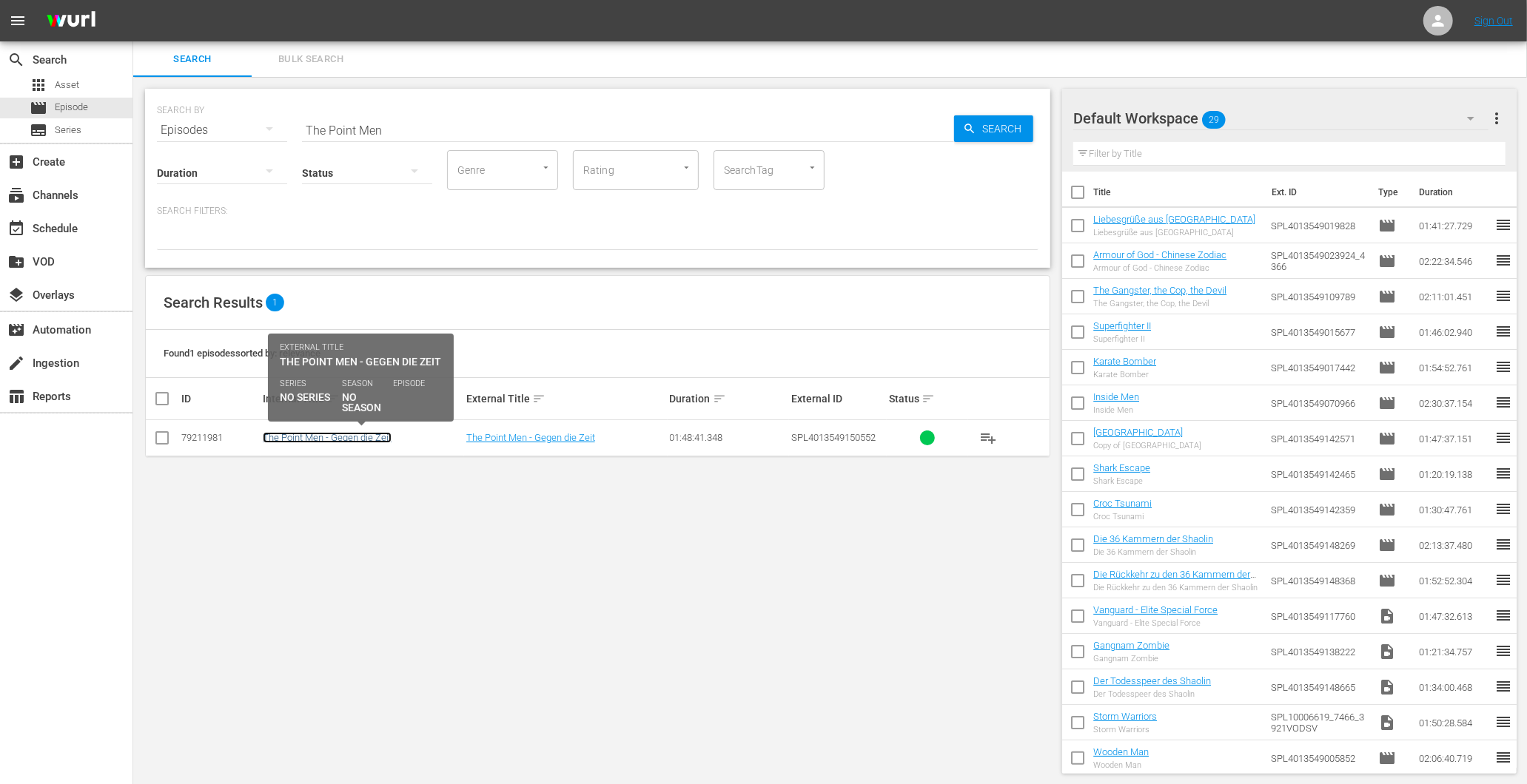
click at [358, 440] on link "The Point Men - Gegen die Zeit" at bounding box center [327, 438] width 128 height 11
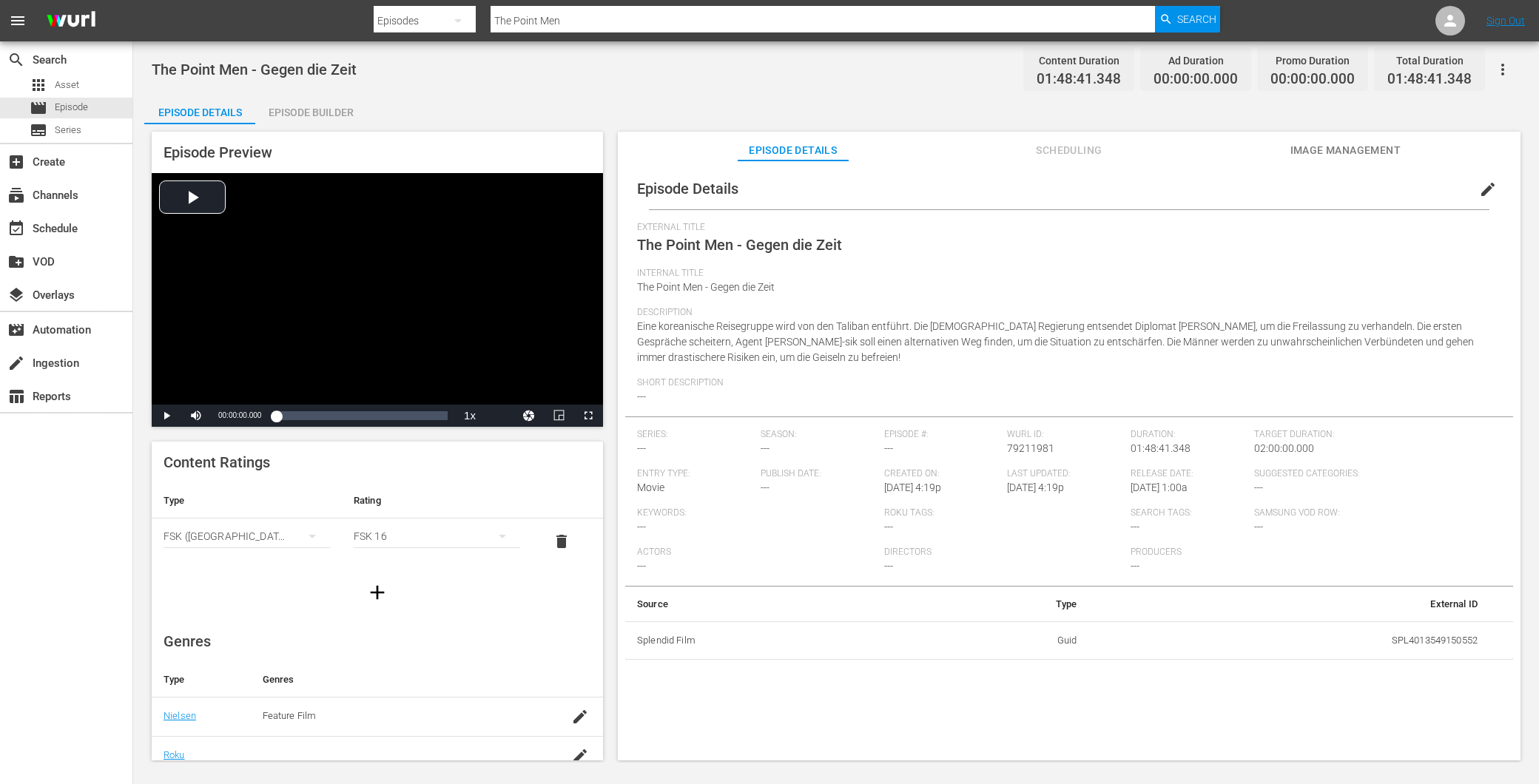
click at [322, 100] on div "Episode Builder" at bounding box center [310, 112] width 111 height 35
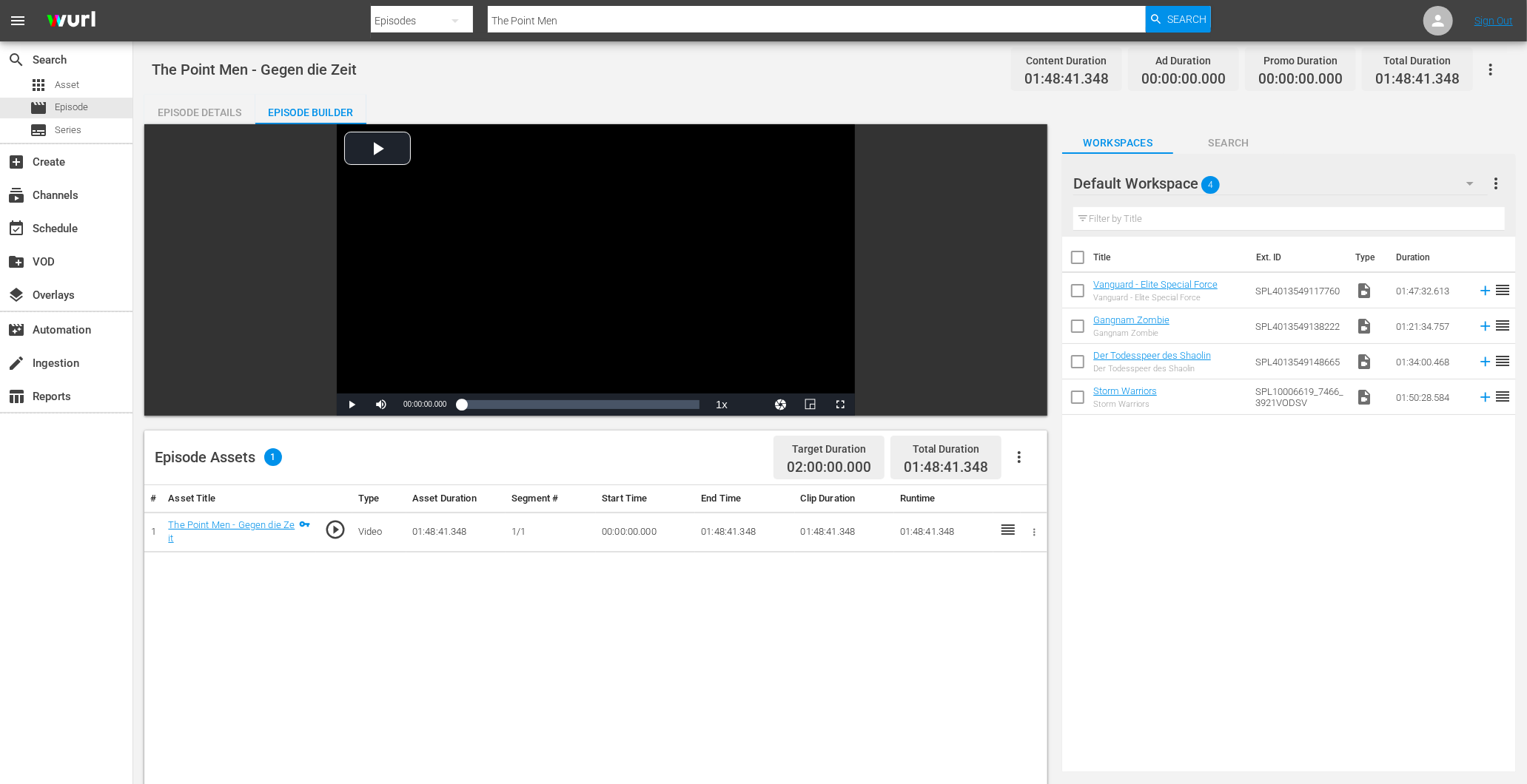
click at [223, 118] on div "Episode Details" at bounding box center [199, 112] width 111 height 35
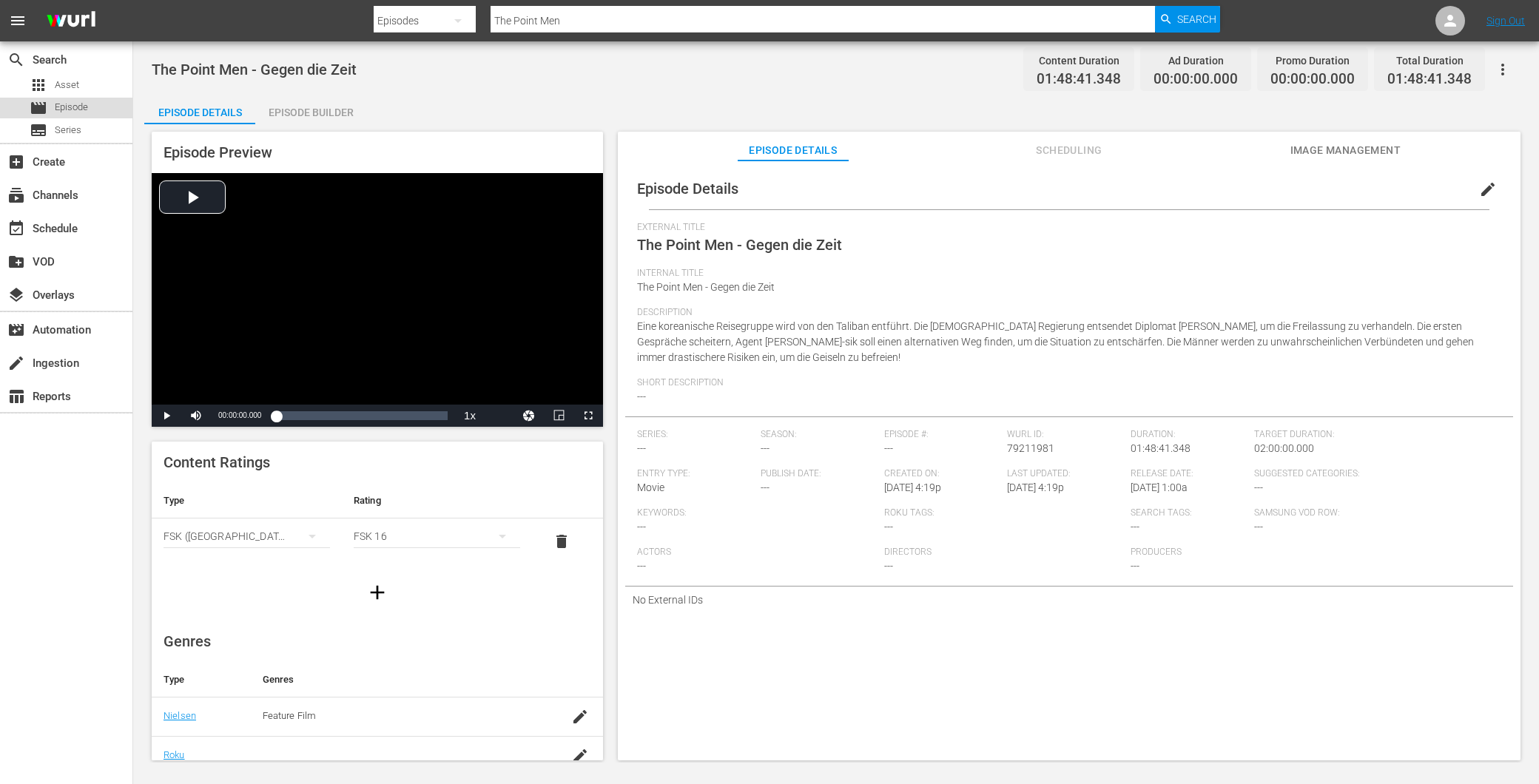
click at [80, 108] on span "Episode" at bounding box center [72, 107] width 34 height 15
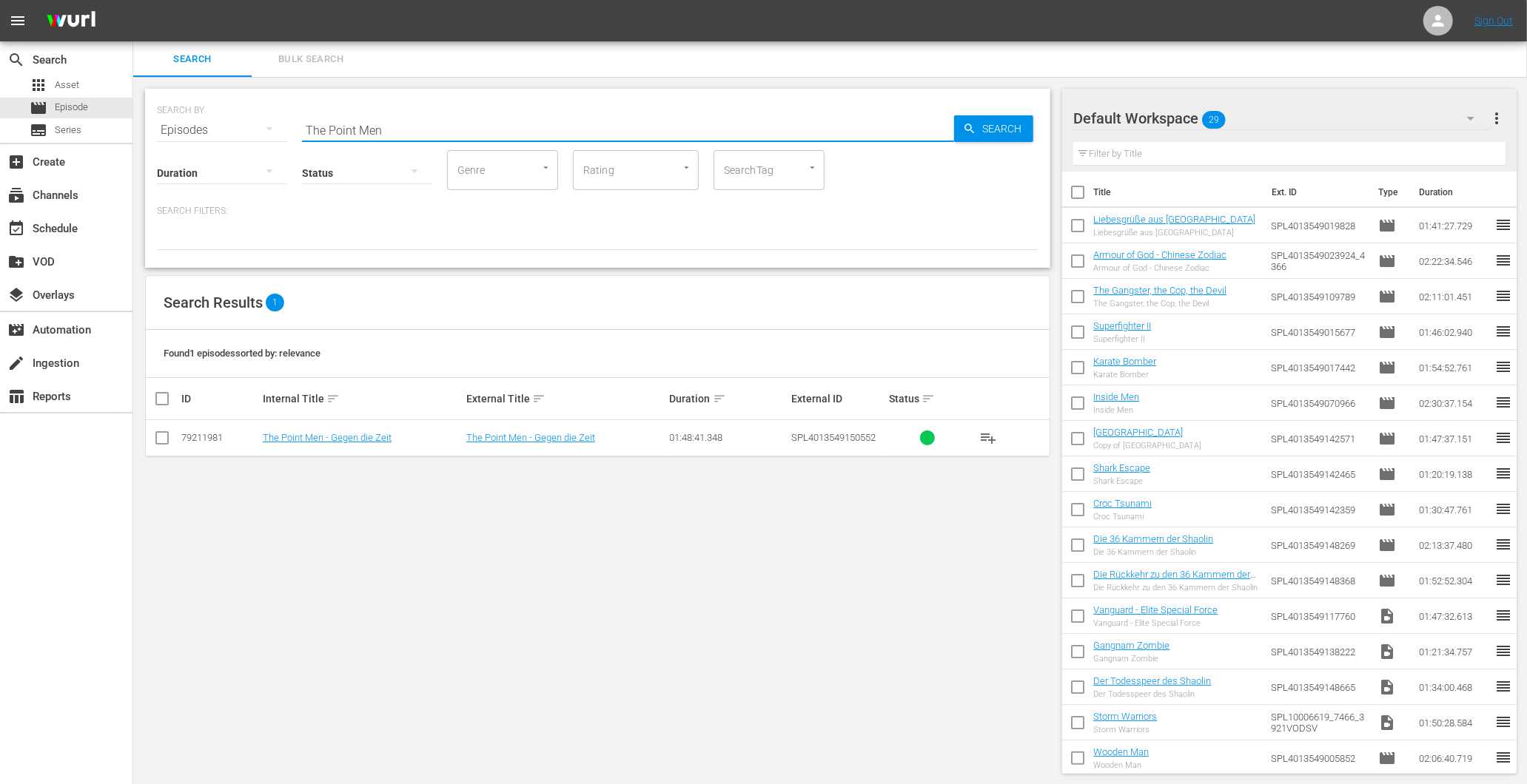
click at [393, 121] on input "The Point Men" at bounding box center [627, 130] width 652 height 35
type input "van"
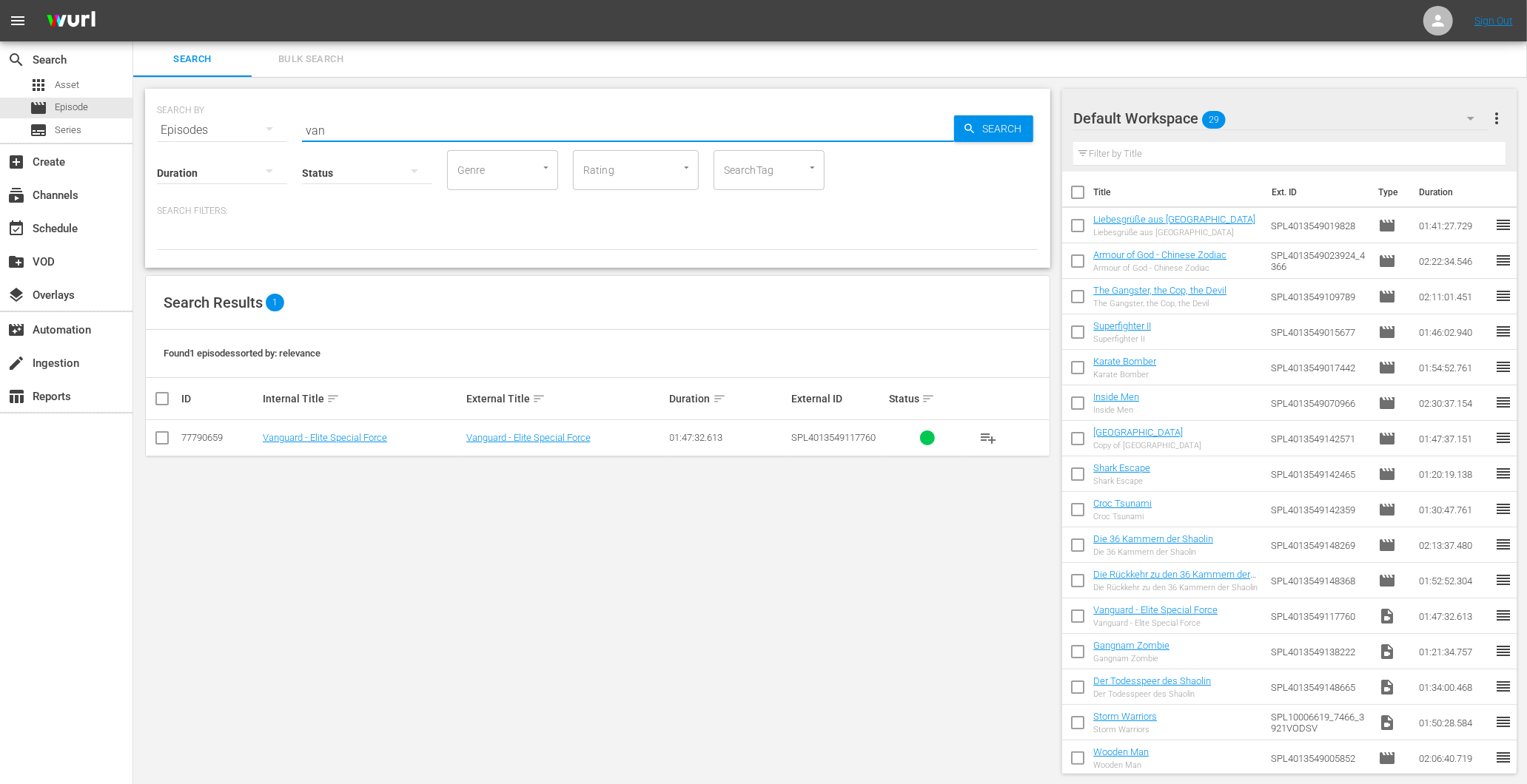
click at [291, 445] on td "Vanguard - Elite Special Force" at bounding box center [362, 439] width 203 height 36
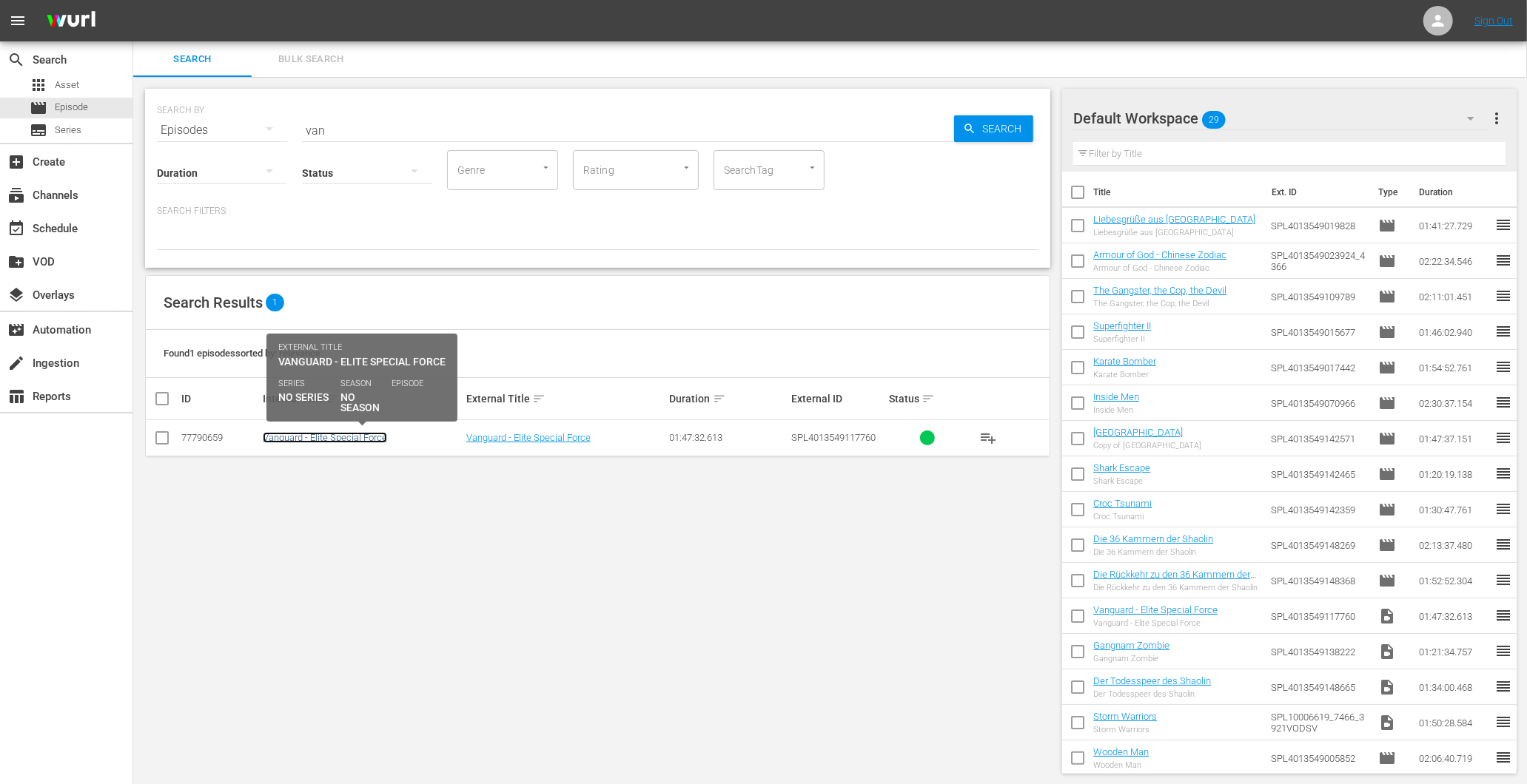
click at [303, 438] on link "Vanguard - Elite Special Force" at bounding box center [325, 438] width 124 height 11
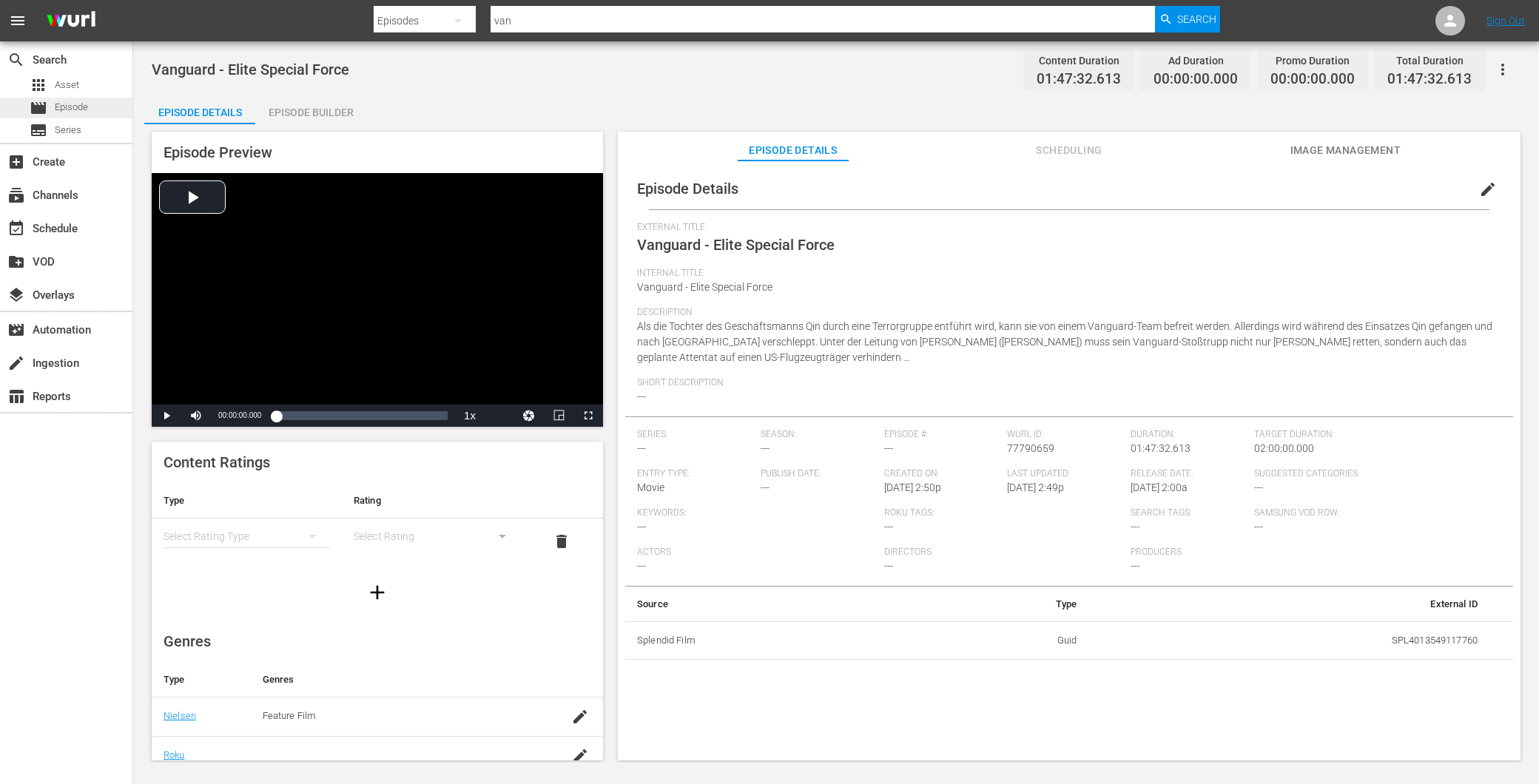
click at [78, 97] on div "movie Episode" at bounding box center [59, 108] width 59 height 21
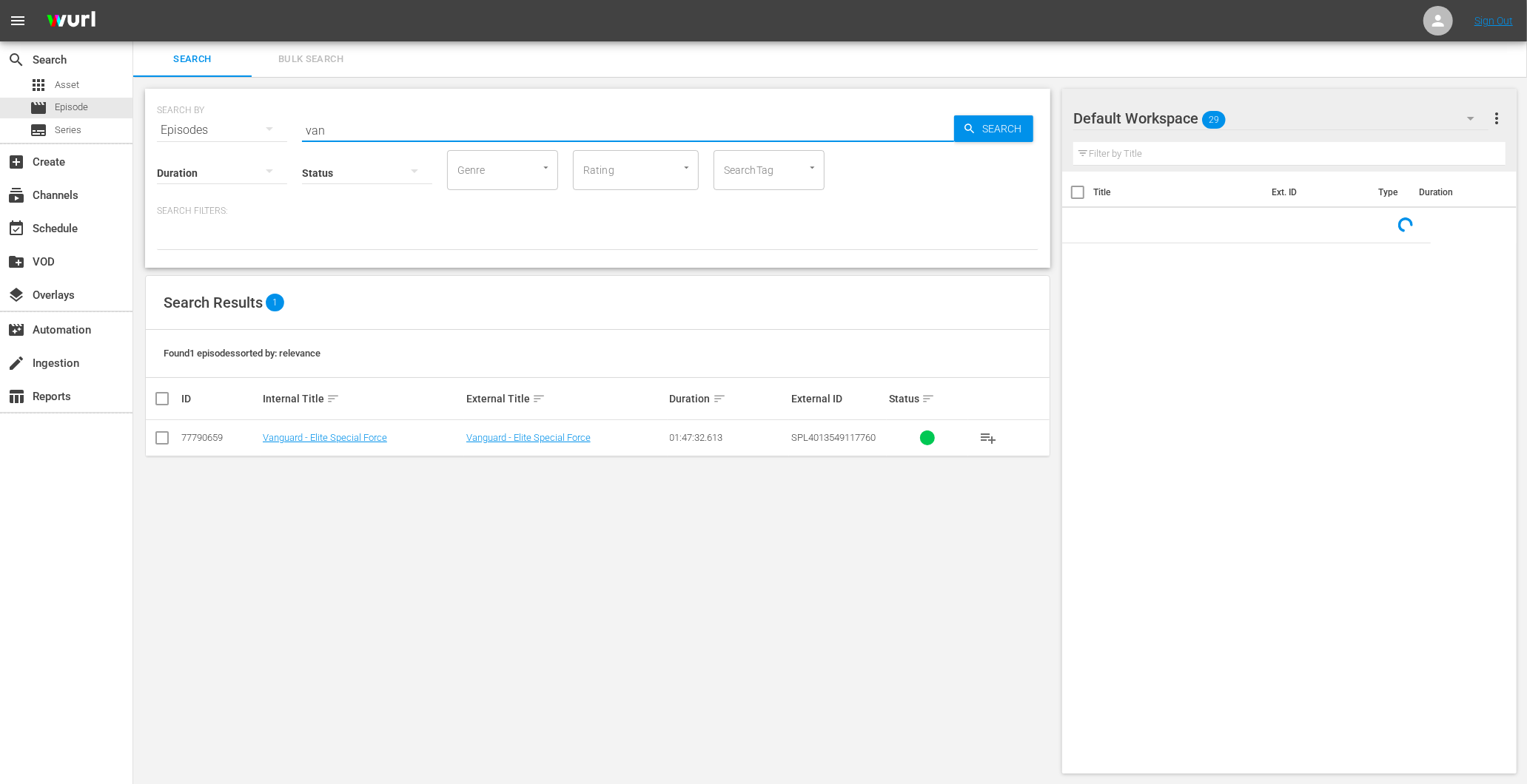
click at [365, 129] on input "van" at bounding box center [627, 130] width 652 height 35
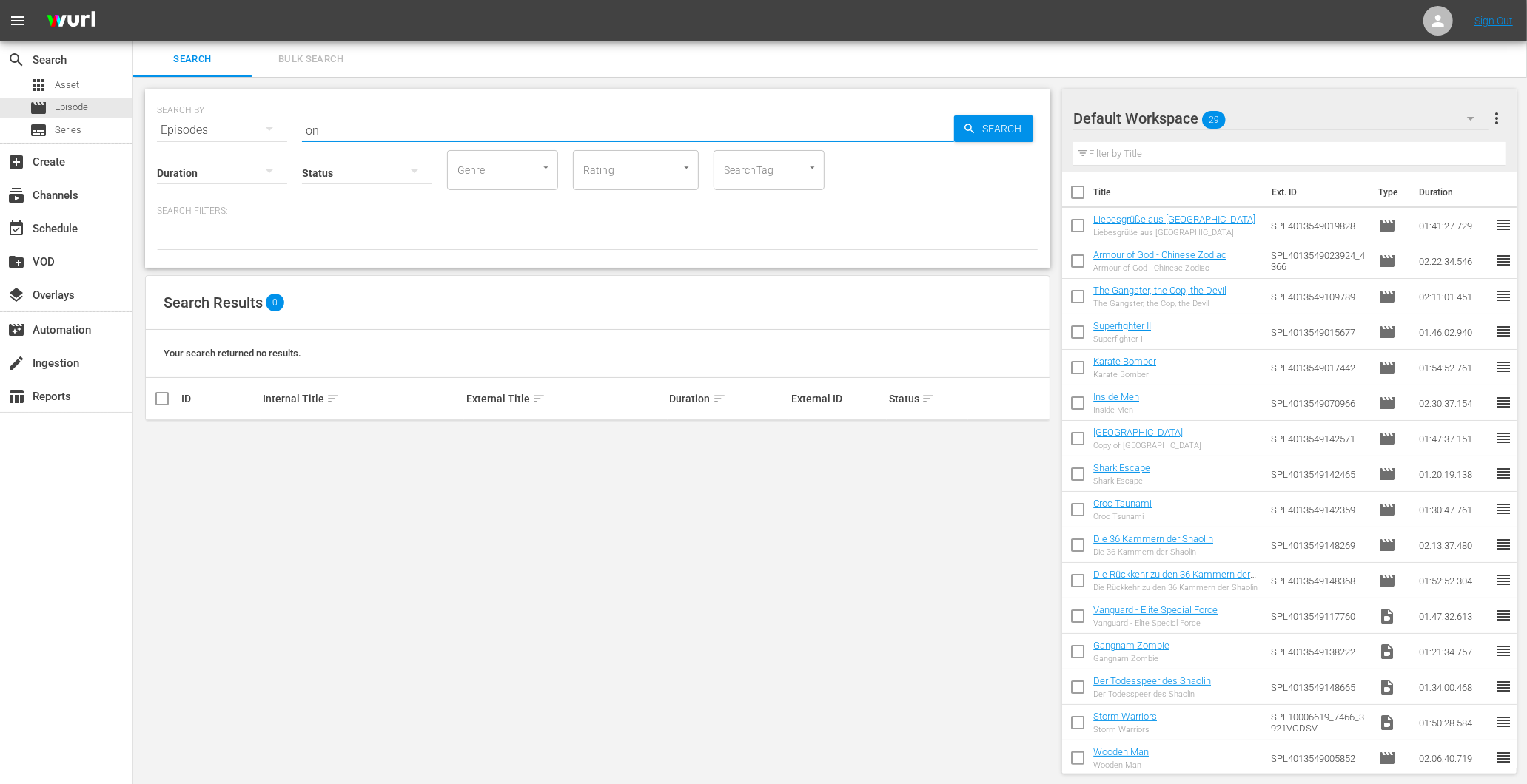
type input "o"
drag, startPoint x: 401, startPoint y: 135, endPoint x: 207, endPoint y: 150, distance: 194.6
click at [207, 150] on div "SEARCH BY Search By Episodes Search ID, Title, Description, Keywords, or Catego…" at bounding box center [597, 178] width 905 height 179
type input "Once"
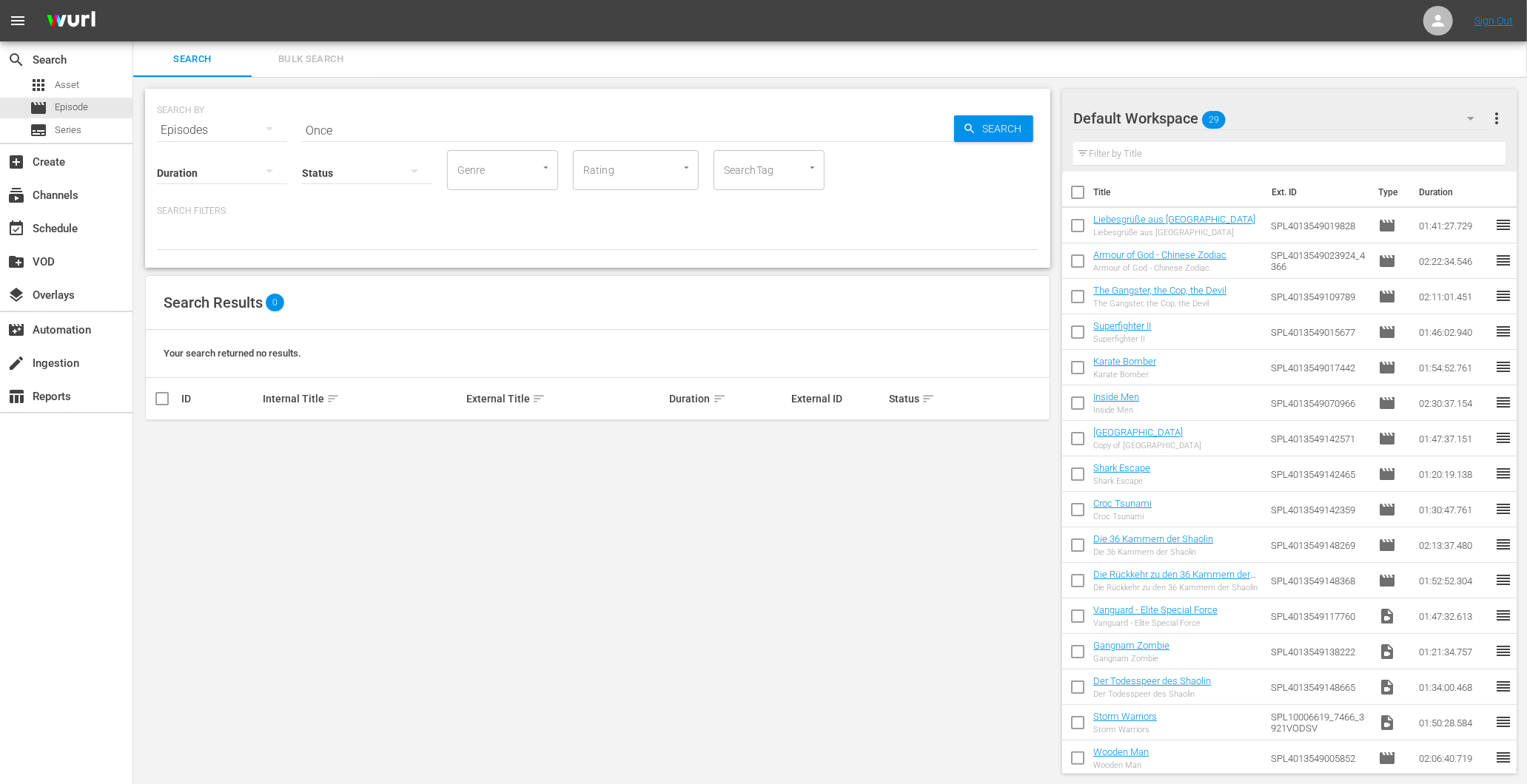
click at [386, 159] on div at bounding box center [366, 172] width 130 height 41
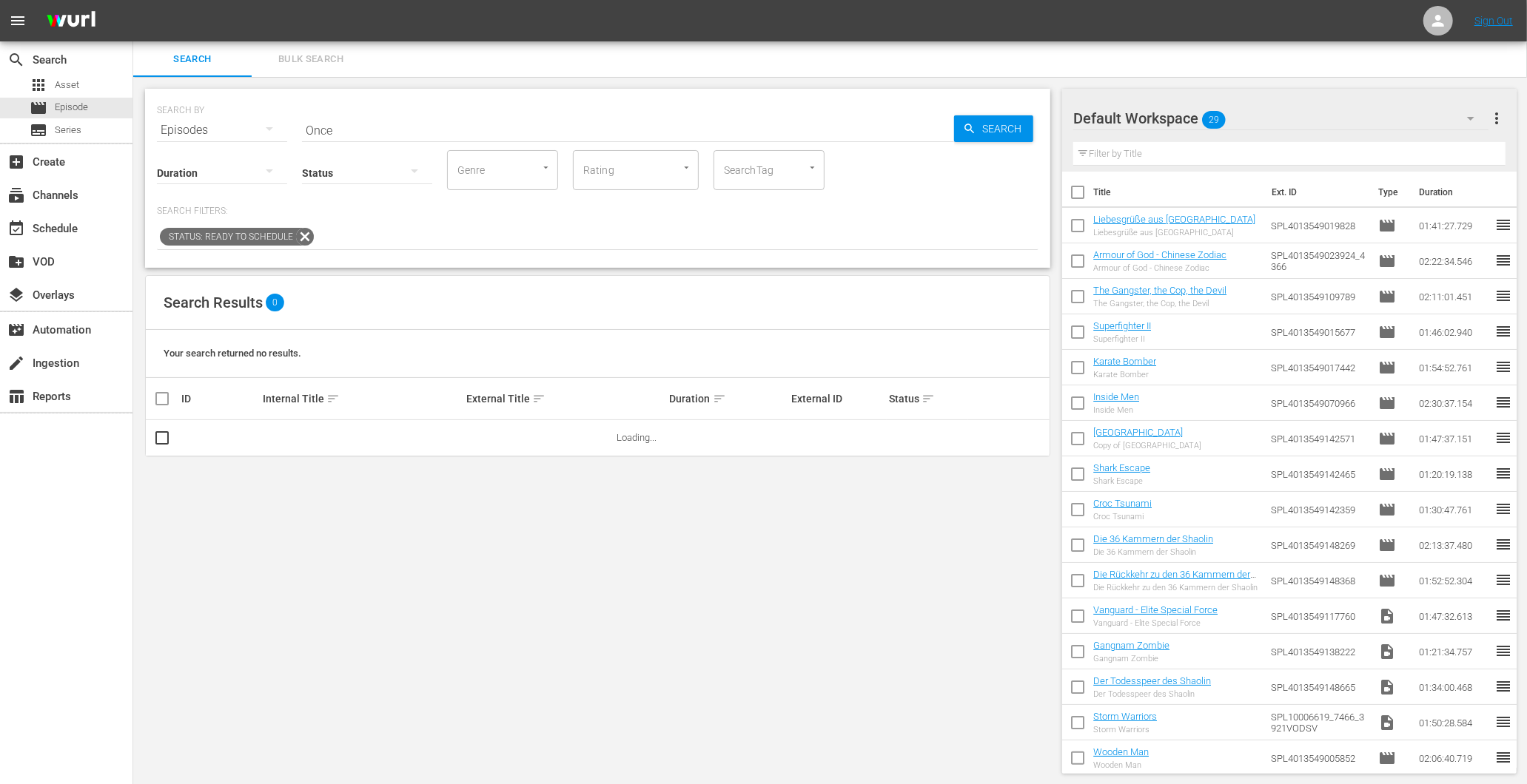
click at [386, 159] on div "Ready to Schedule Not Ready to Schedule" at bounding box center [764, 392] width 1527 height 784
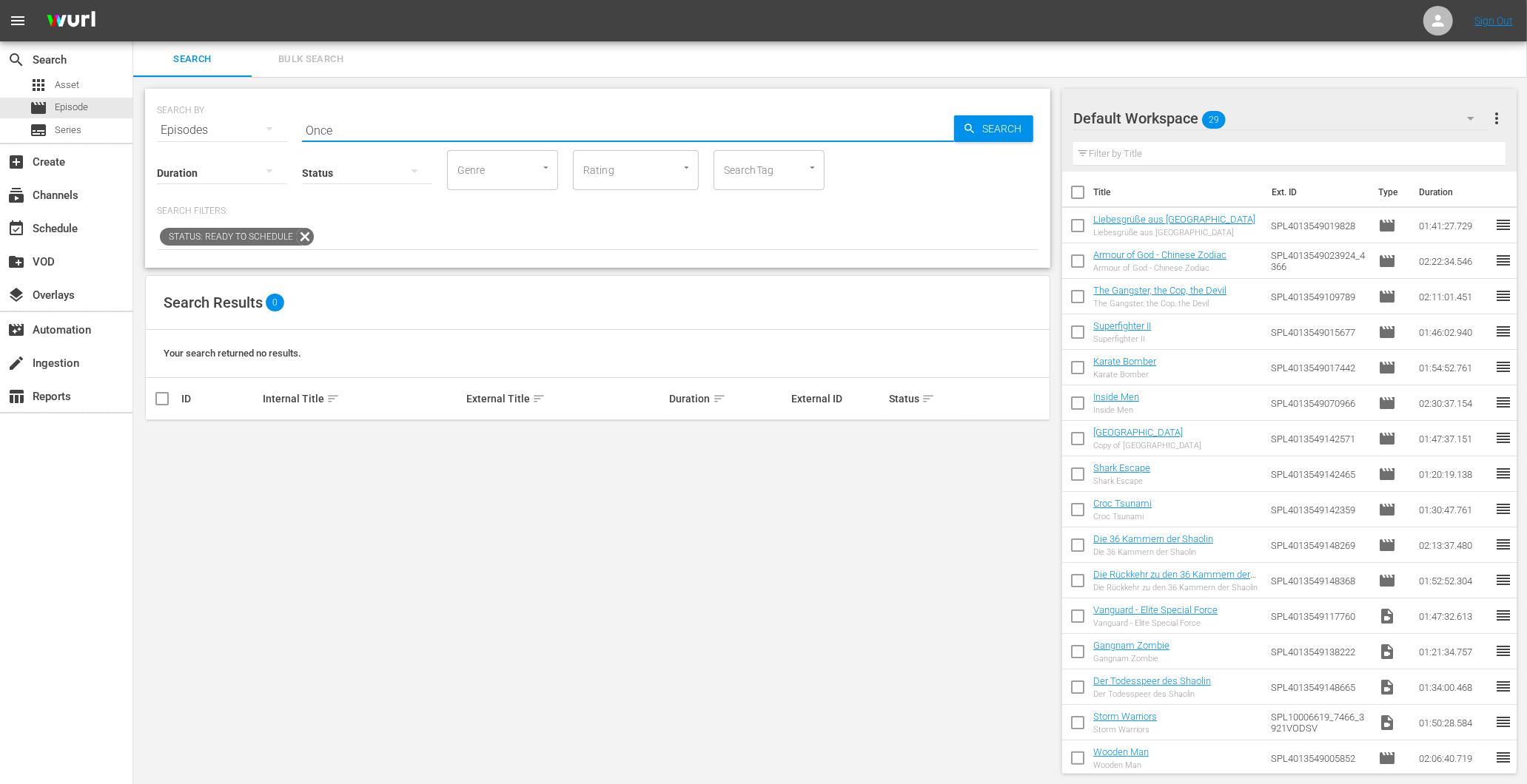
click at [370, 121] on input "Once" at bounding box center [627, 130] width 652 height 35
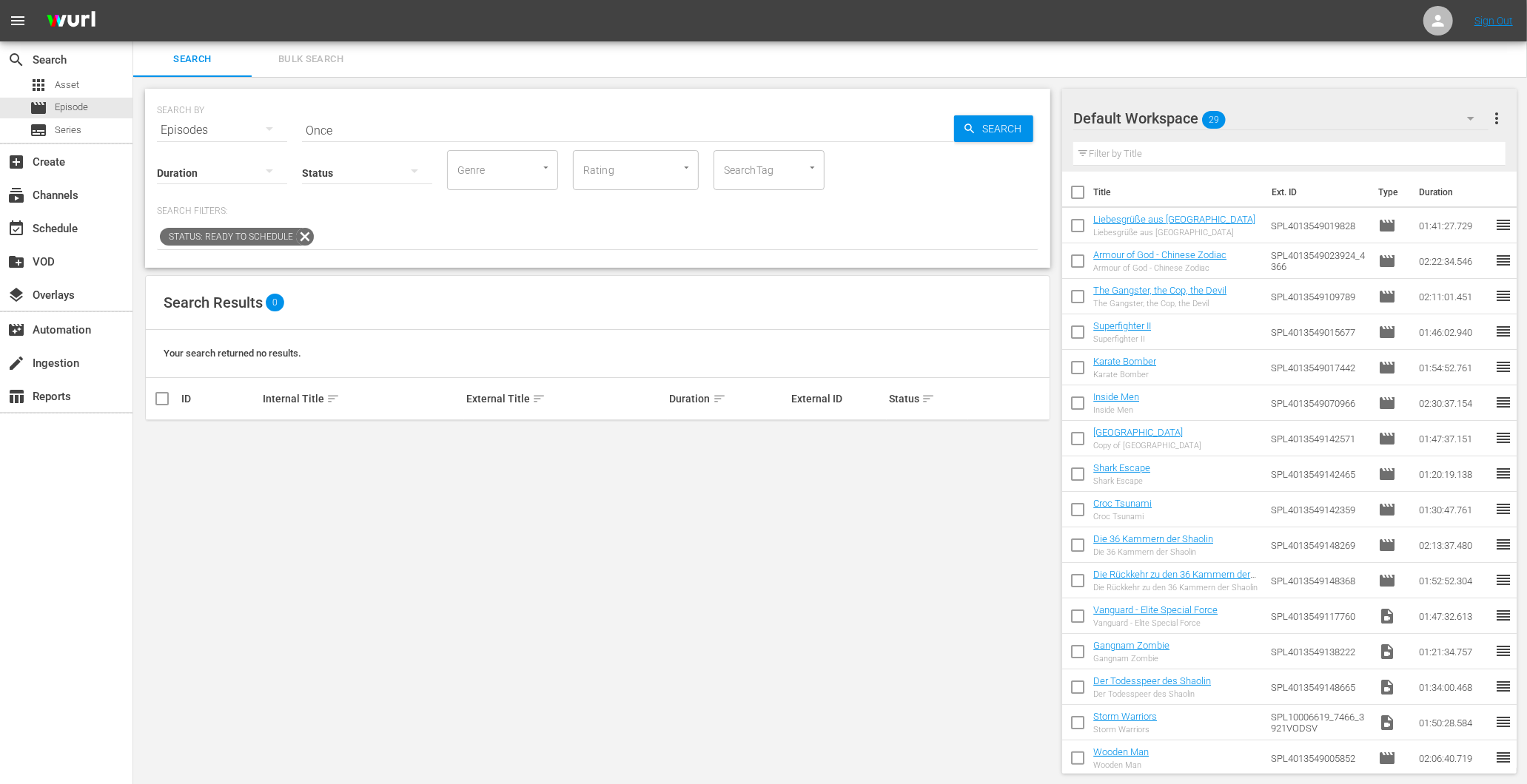
click at [345, 174] on div at bounding box center [366, 172] width 130 height 41
drag, startPoint x: 401, startPoint y: 111, endPoint x: 404, endPoint y: 121, distance: 10.4
click at [404, 121] on div "Ready to Schedule Not Ready to Schedule" at bounding box center [764, 392] width 1527 height 784
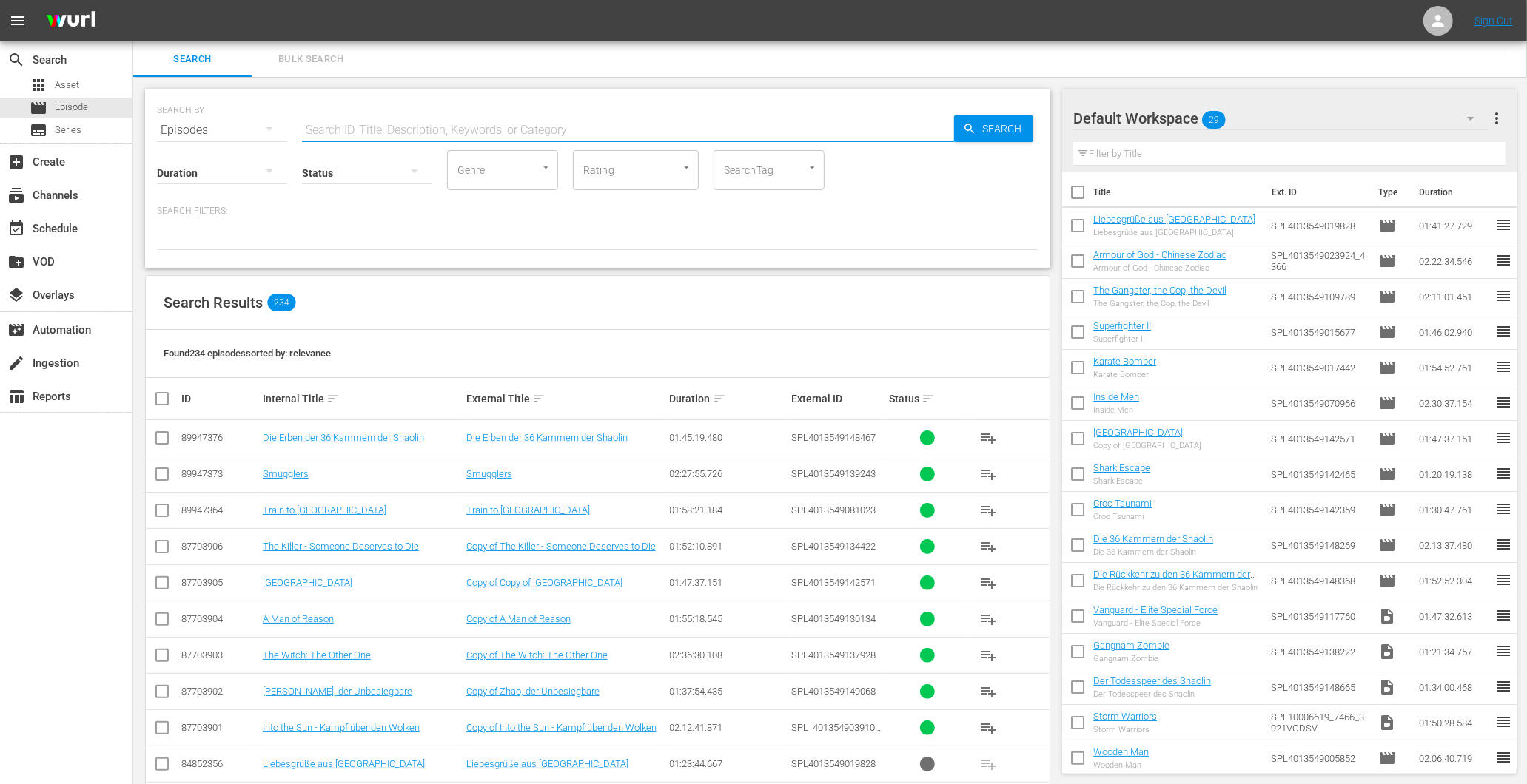
click at [341, 130] on input "text" at bounding box center [627, 130] width 652 height 35
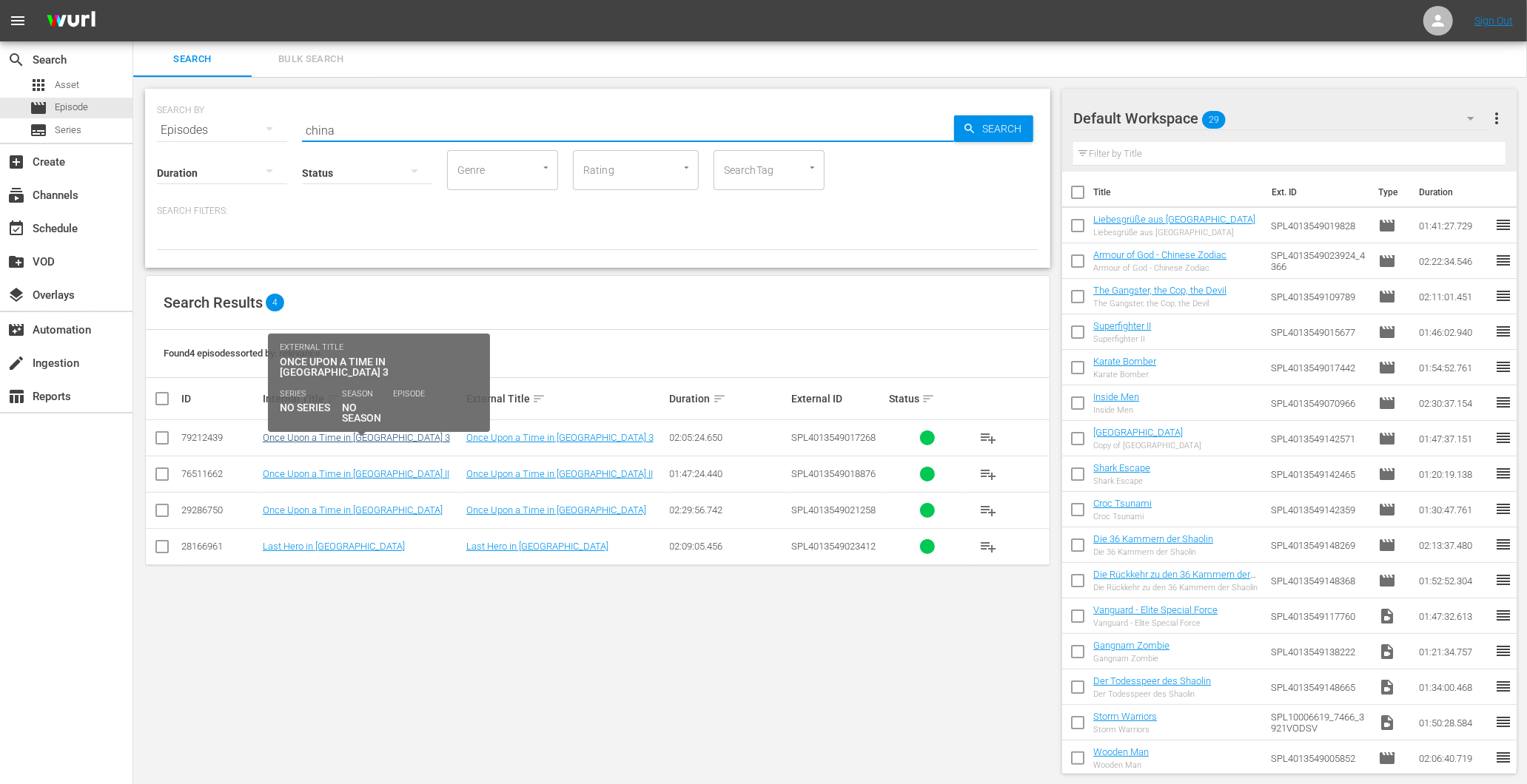
type input "china"
click at [355, 439] on link "Once Upon a Time in [GEOGRAPHIC_DATA] 3" at bounding box center [356, 438] width 187 height 11
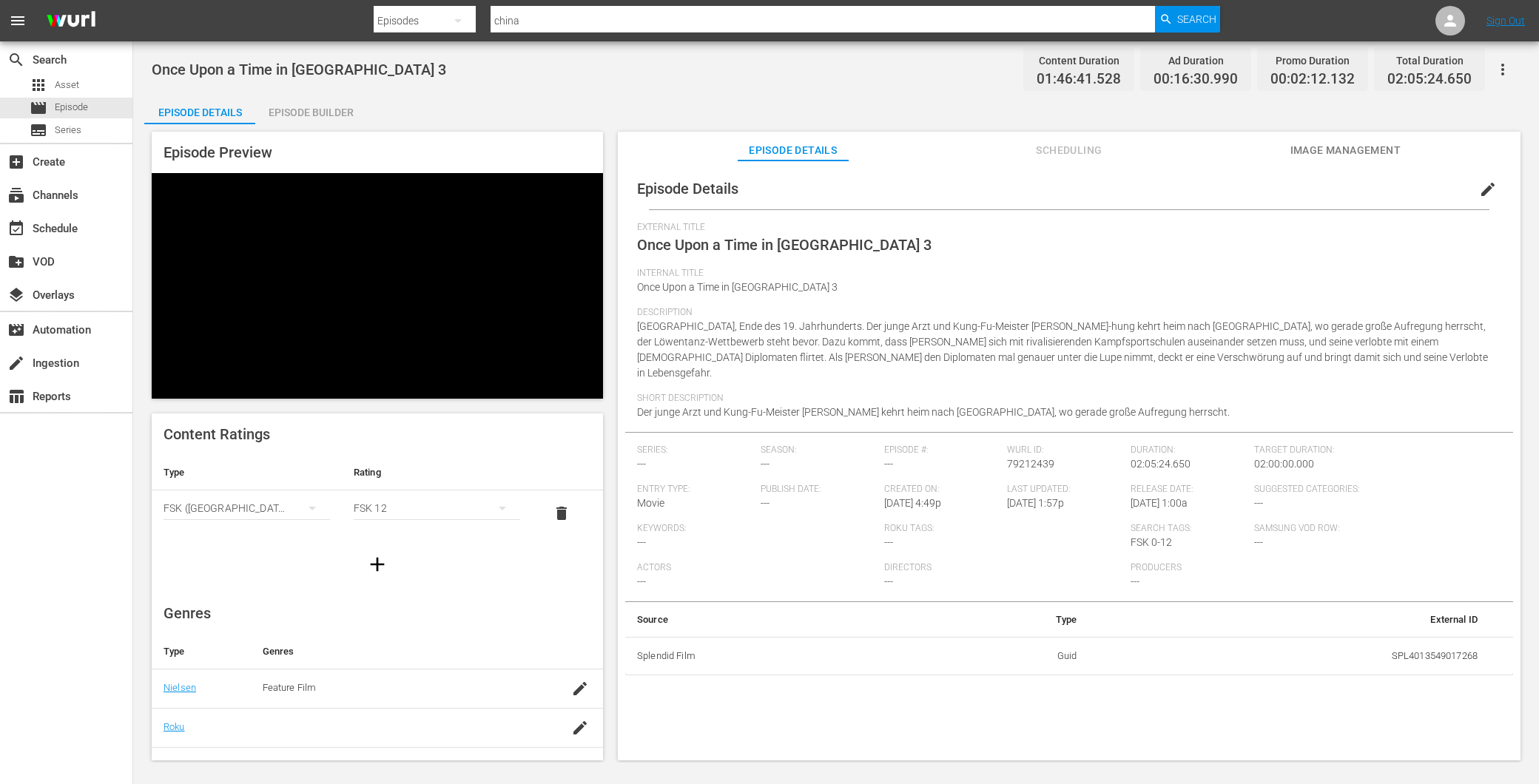
click at [322, 115] on div "Episode Builder" at bounding box center [310, 112] width 111 height 35
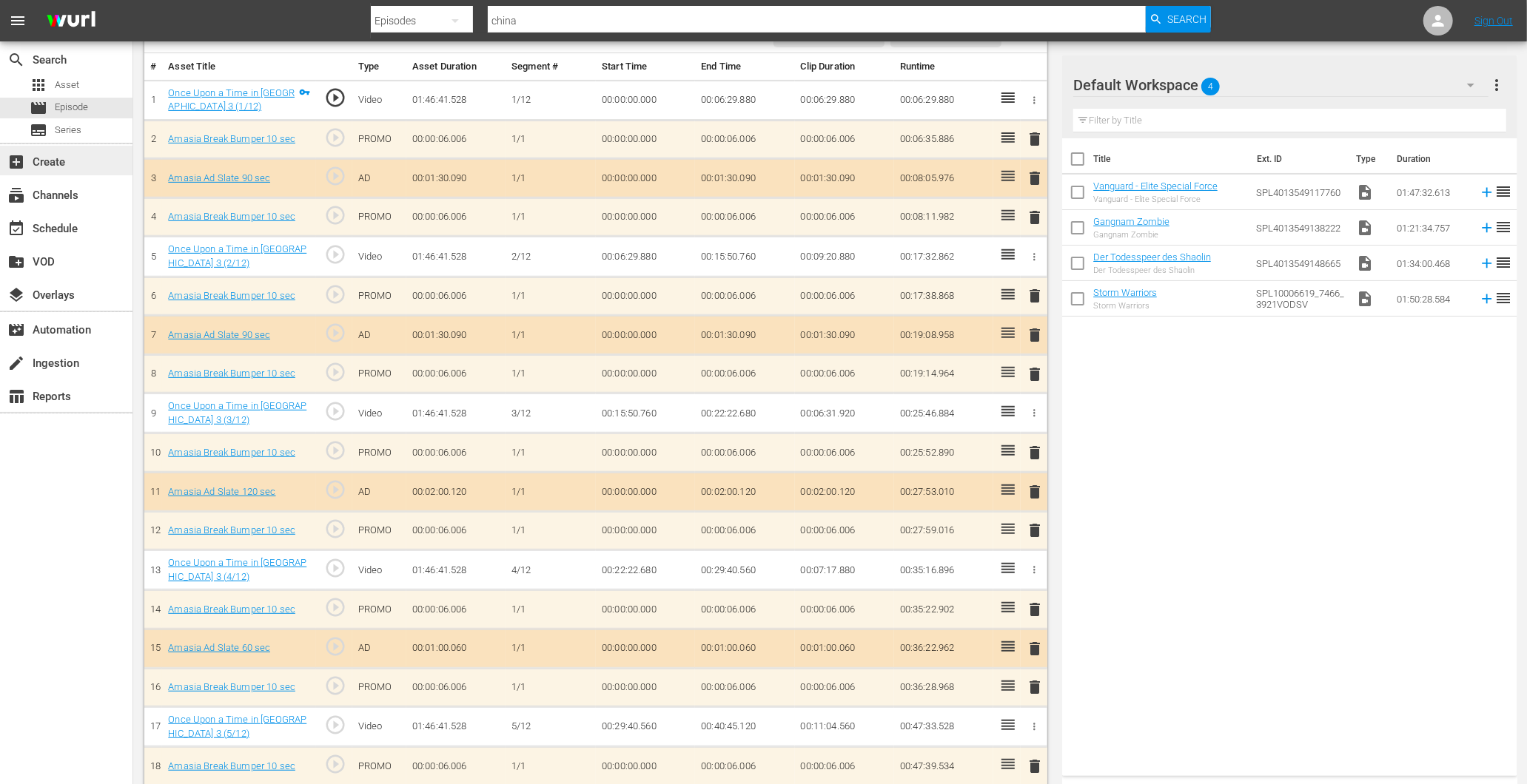
scroll to position [431, 0]
click at [76, 103] on span "Episode" at bounding box center [72, 107] width 34 height 15
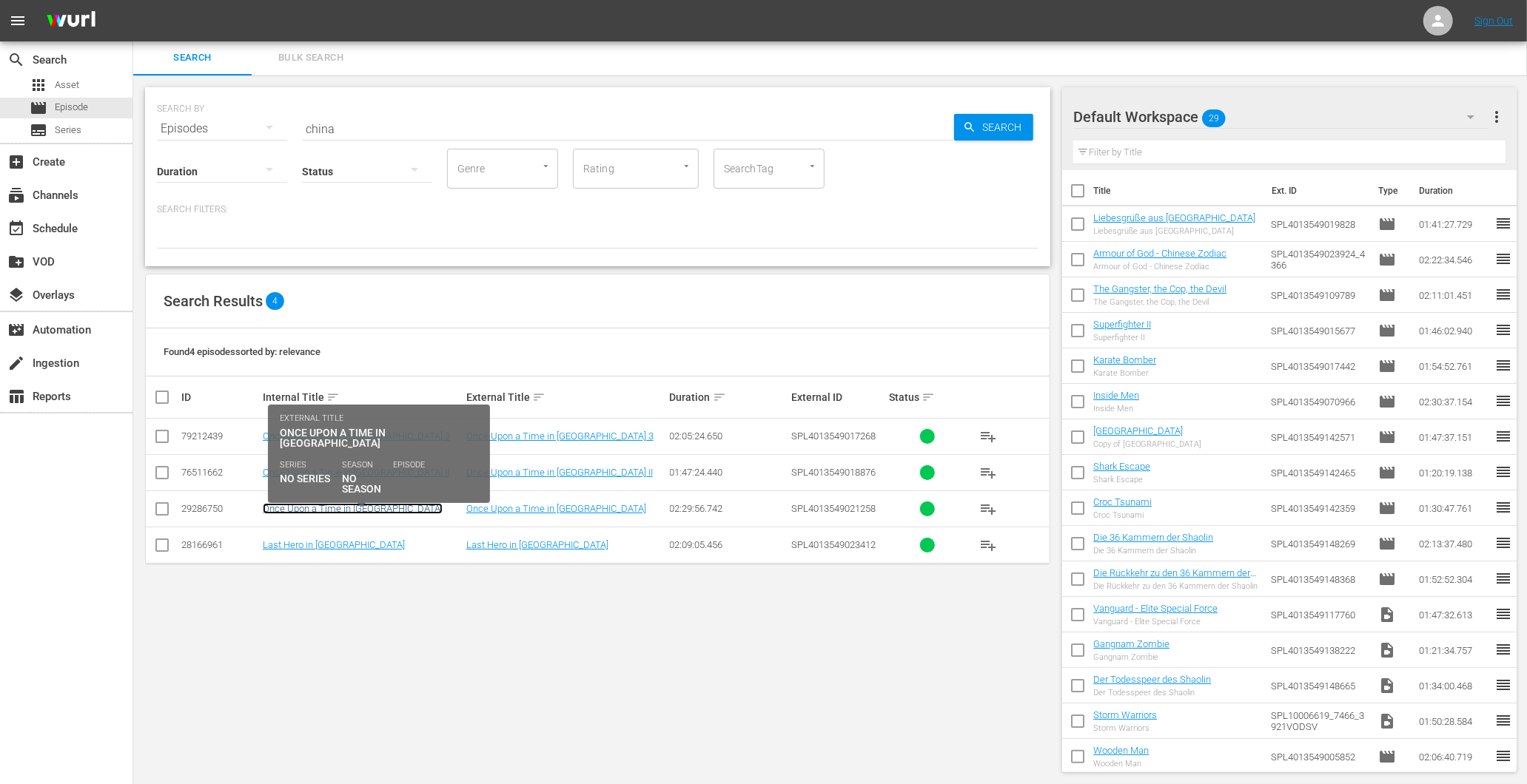
click at [326, 506] on link "Once Upon a Time in China" at bounding box center [352, 508] width 180 height 11
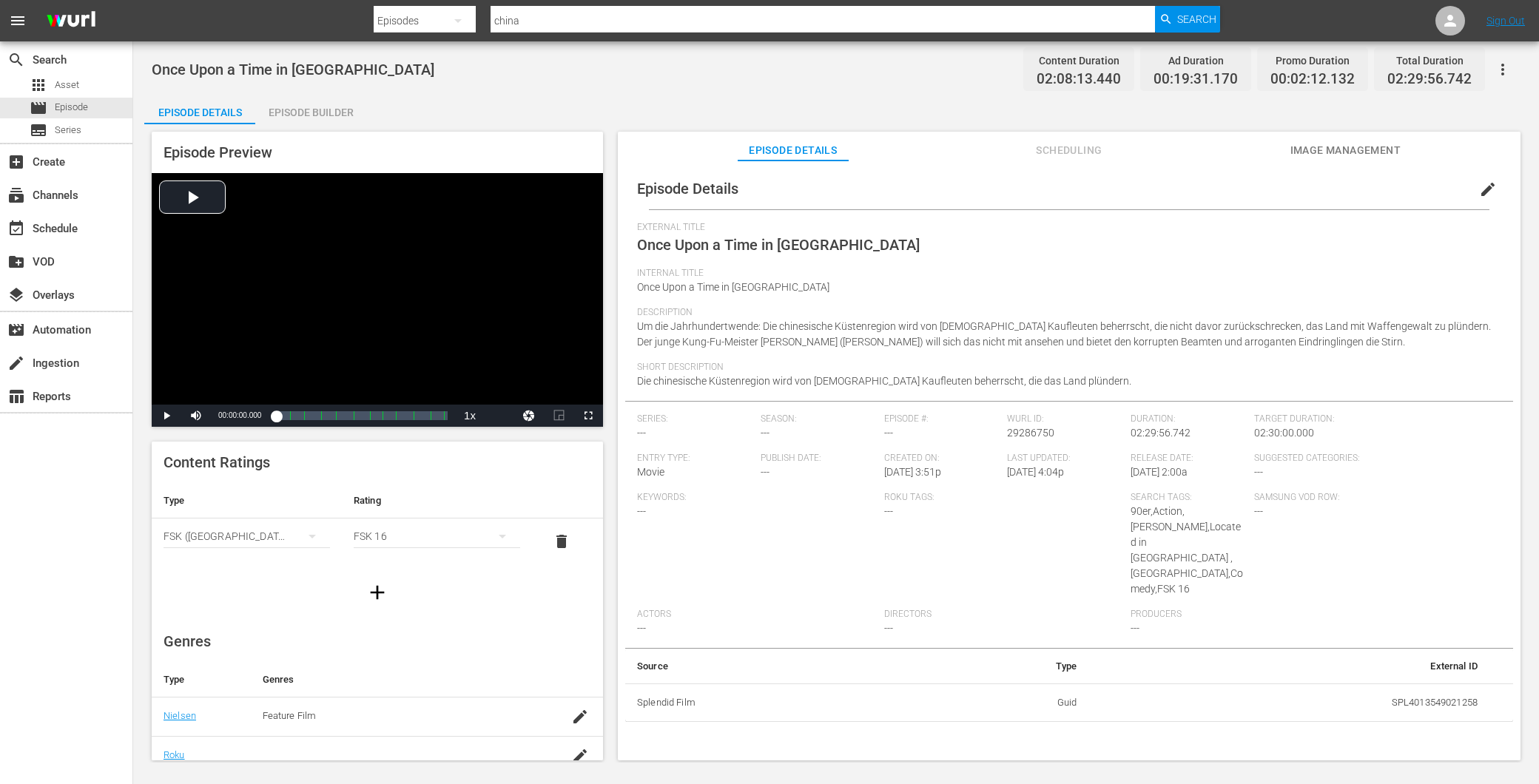
click at [352, 122] on div "Episode Builder" at bounding box center [310, 112] width 111 height 35
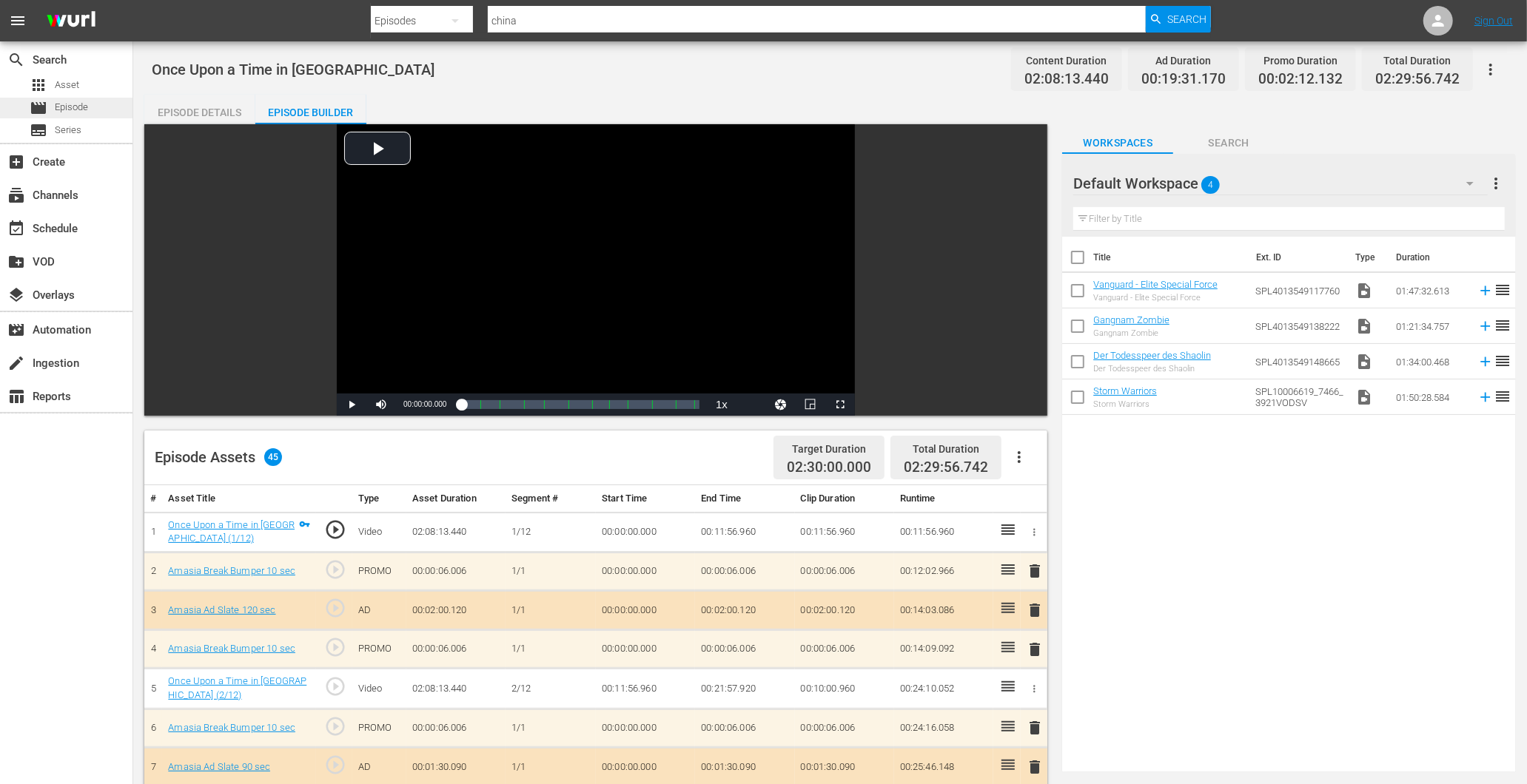
click at [91, 102] on div "movie Episode" at bounding box center [66, 108] width 133 height 21
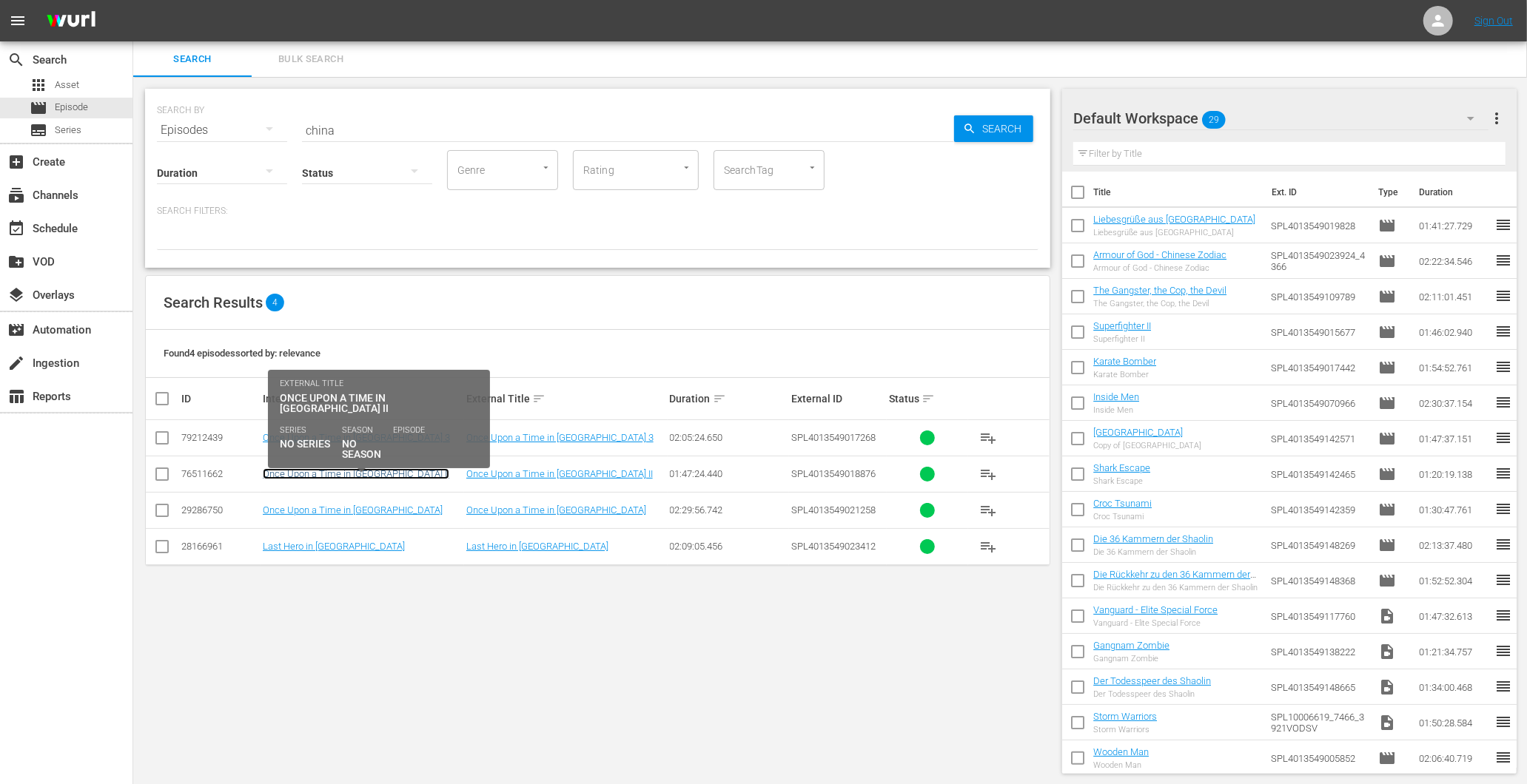
click at [342, 475] on link "Once Upon a Time in China II" at bounding box center [356, 474] width 186 height 11
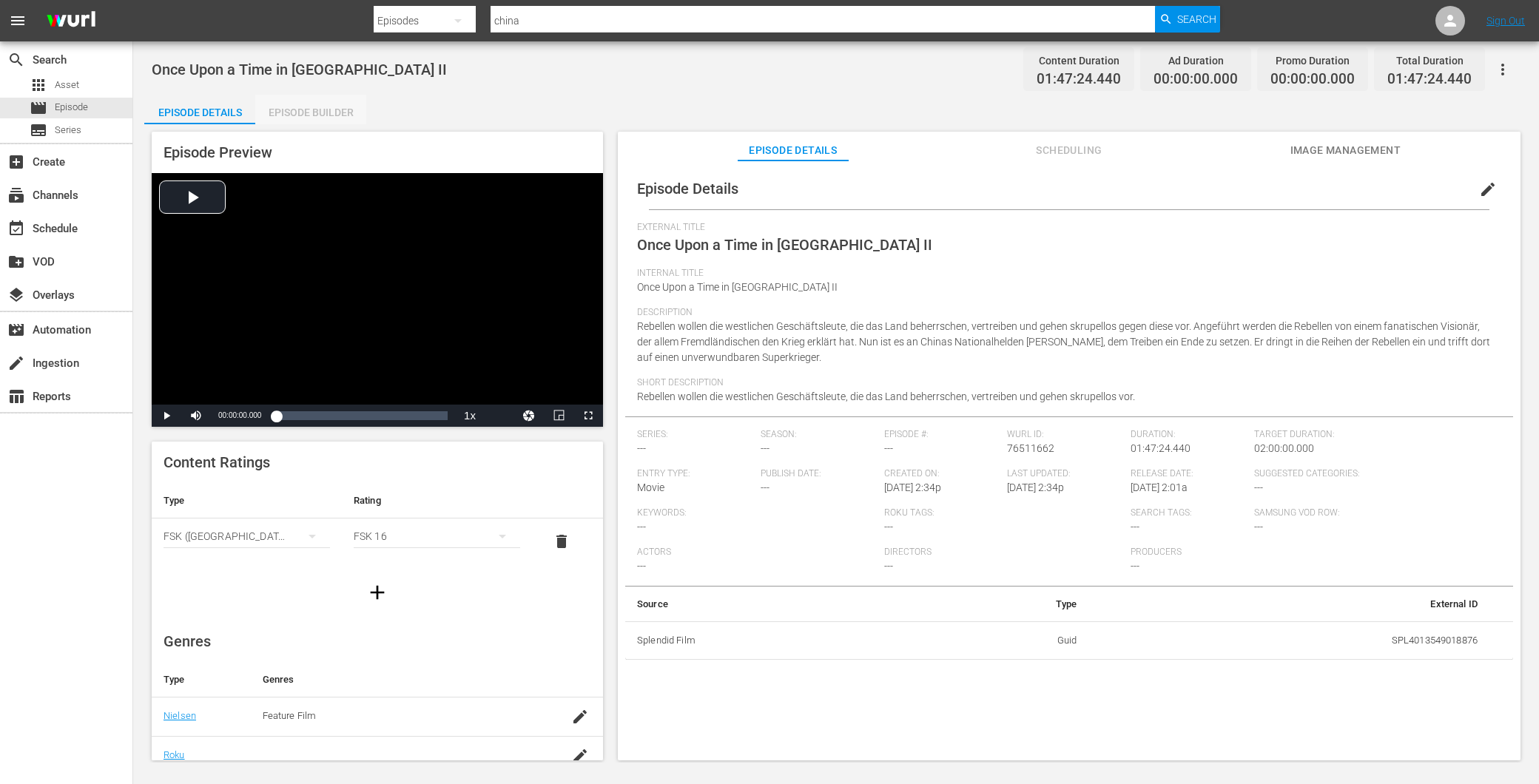
click at [336, 107] on div "Episode Builder" at bounding box center [310, 112] width 111 height 35
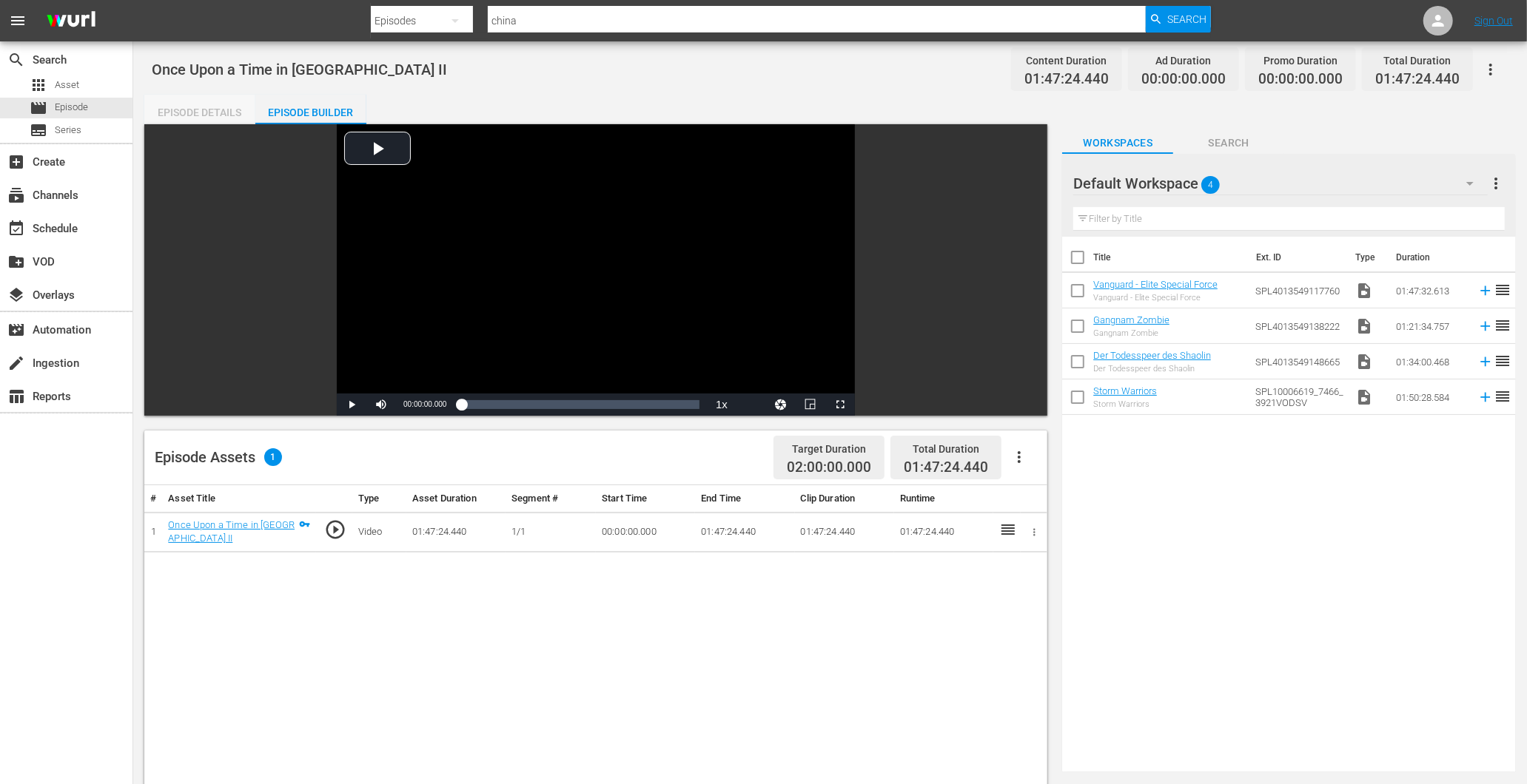
click at [148, 105] on div "Episode Details" at bounding box center [199, 112] width 111 height 35
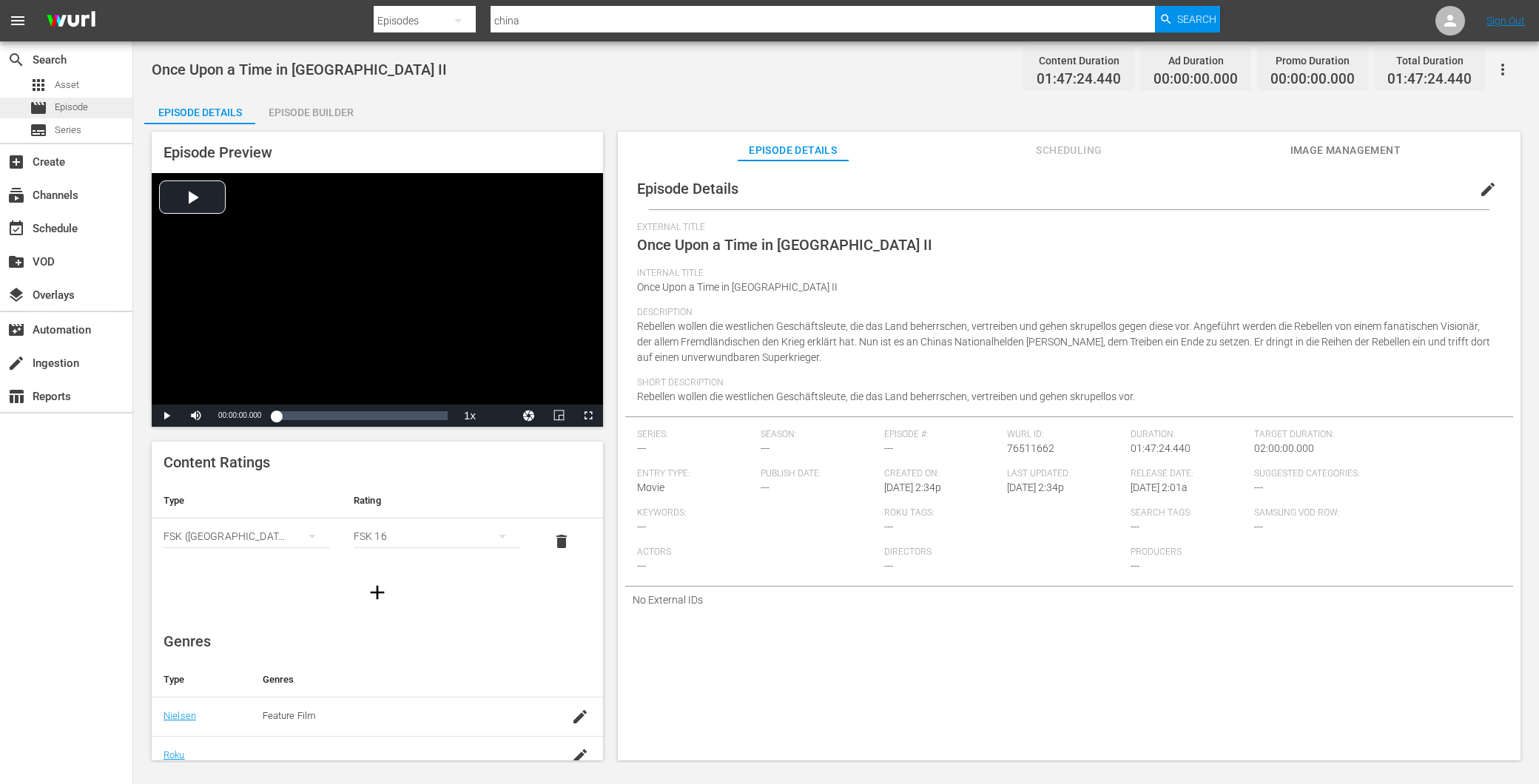
click at [65, 97] on div "movie Episode" at bounding box center [59, 108] width 59 height 21
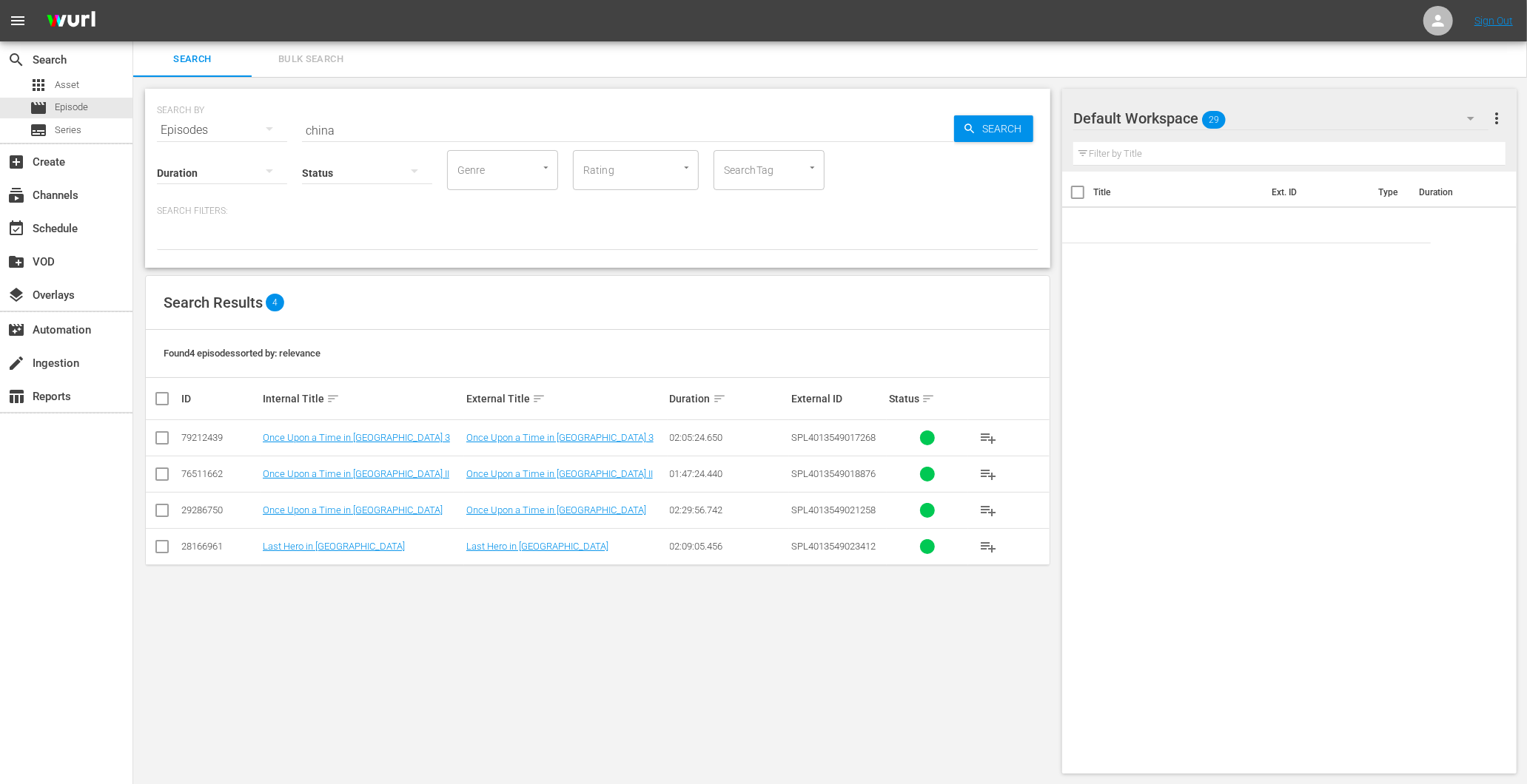
drag, startPoint x: 434, startPoint y: 111, endPoint x: 240, endPoint y: 127, distance: 194.7
click at [240, 127] on div "SEARCH BY Search By Episodes Search ID, Title, Description, Keywords, or Catego…" at bounding box center [597, 121] width 882 height 53
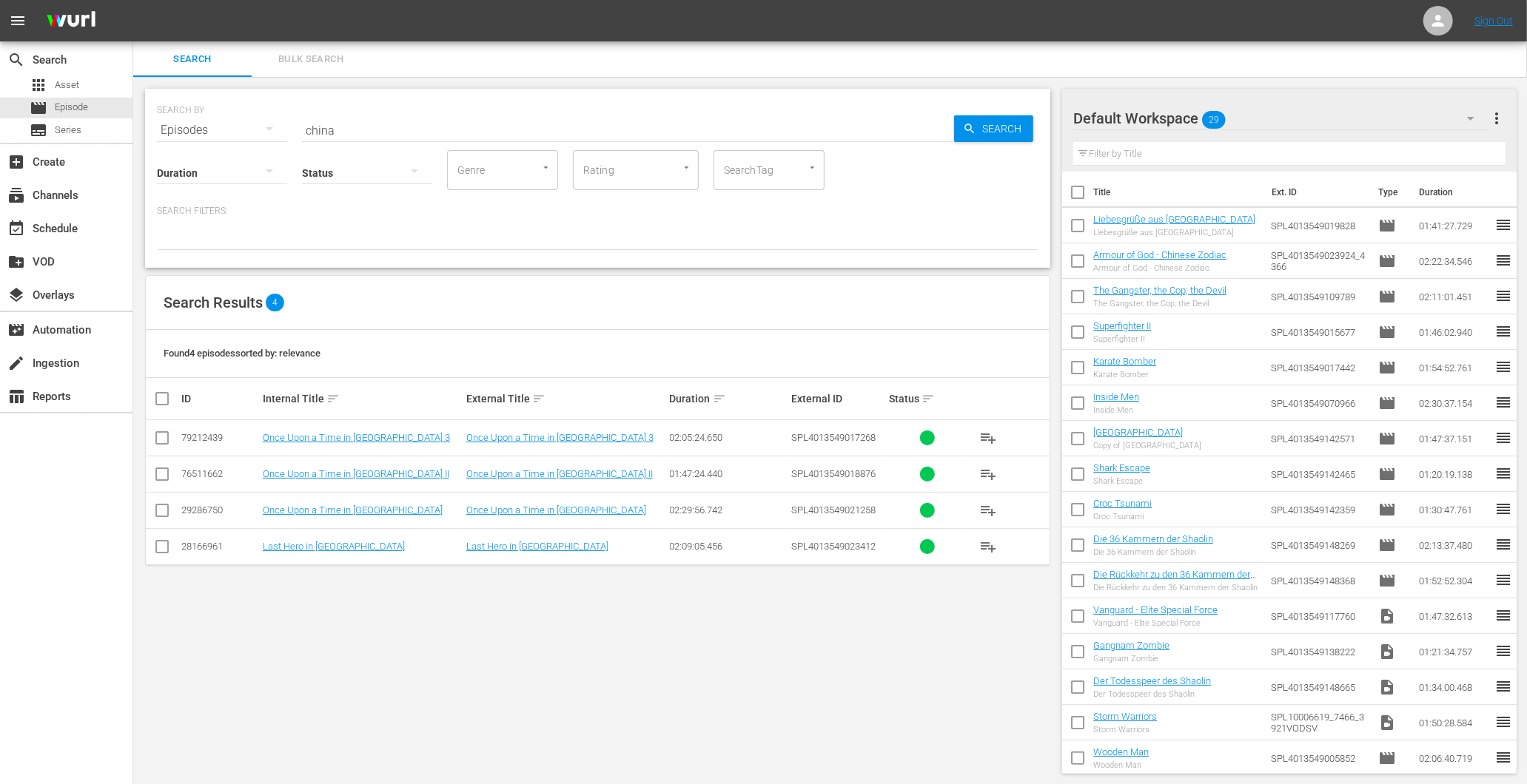
drag, startPoint x: 240, startPoint y: 127, endPoint x: 450, endPoint y: 122, distance: 210.1
click at [450, 122] on input "china" at bounding box center [627, 130] width 652 height 35
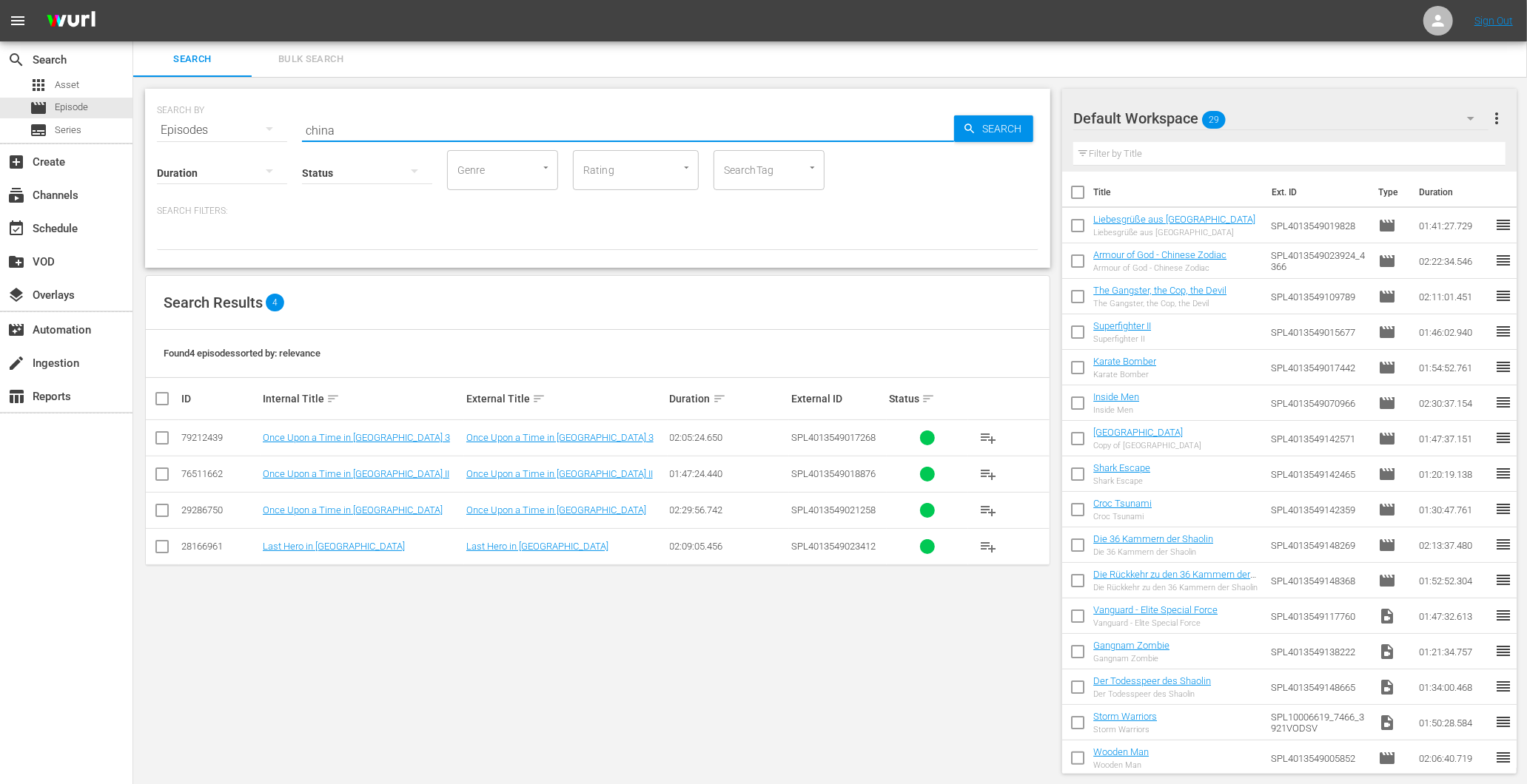
click at [450, 122] on input "china" at bounding box center [627, 130] width 652 height 35
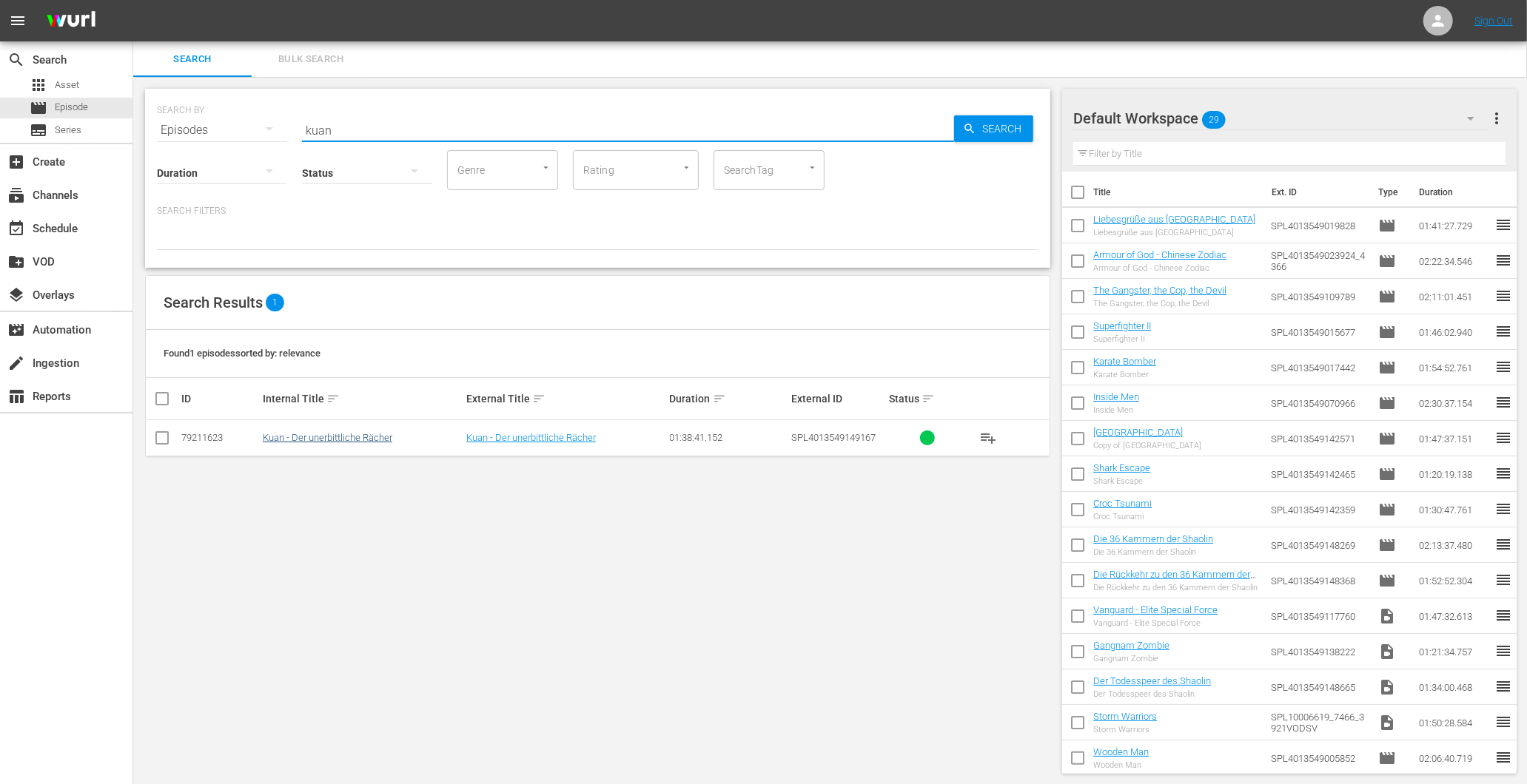
type input "kuan"
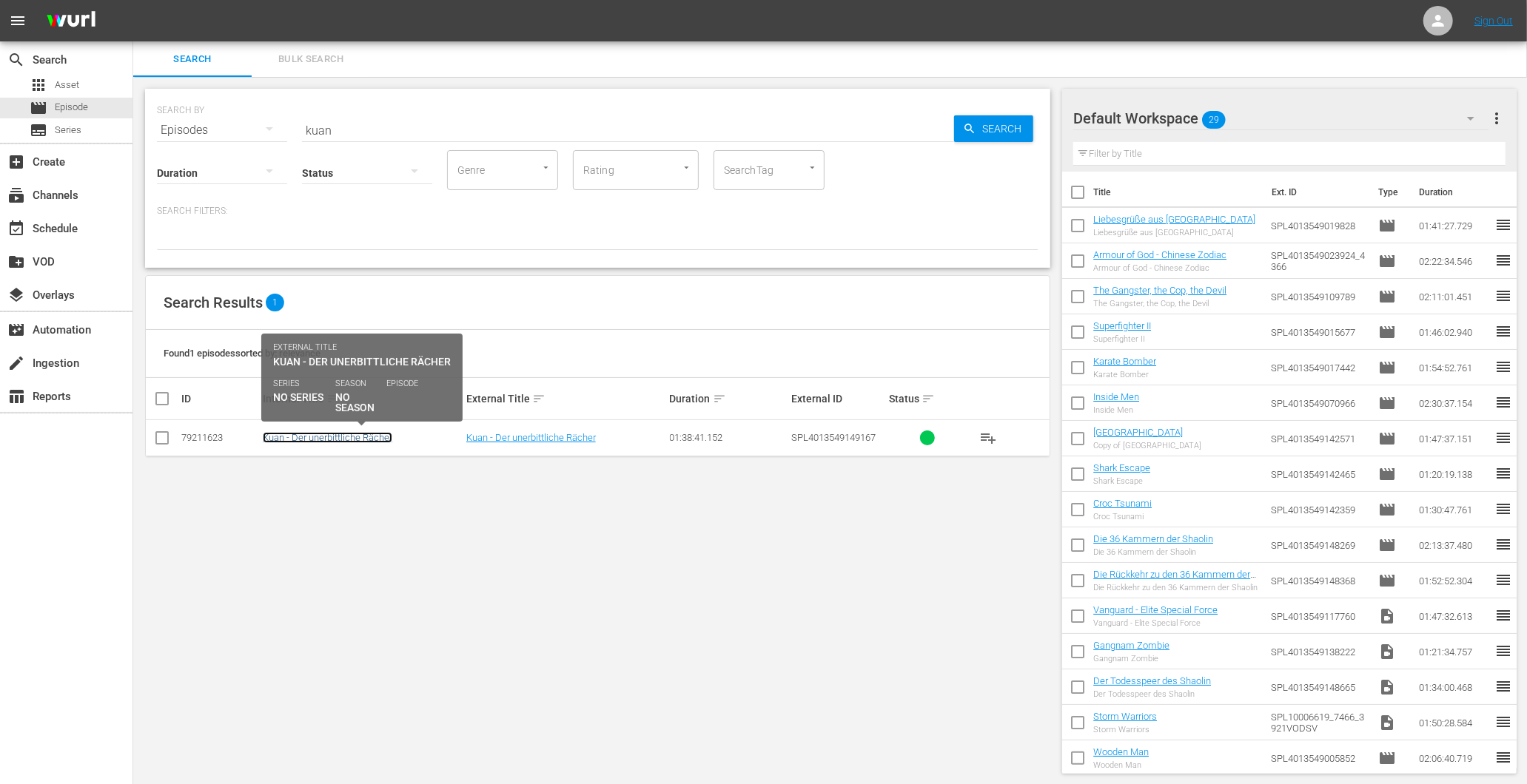
click at [334, 438] on link "Kuan - Der unerbittliche Rächer" at bounding box center [327, 438] width 129 height 11
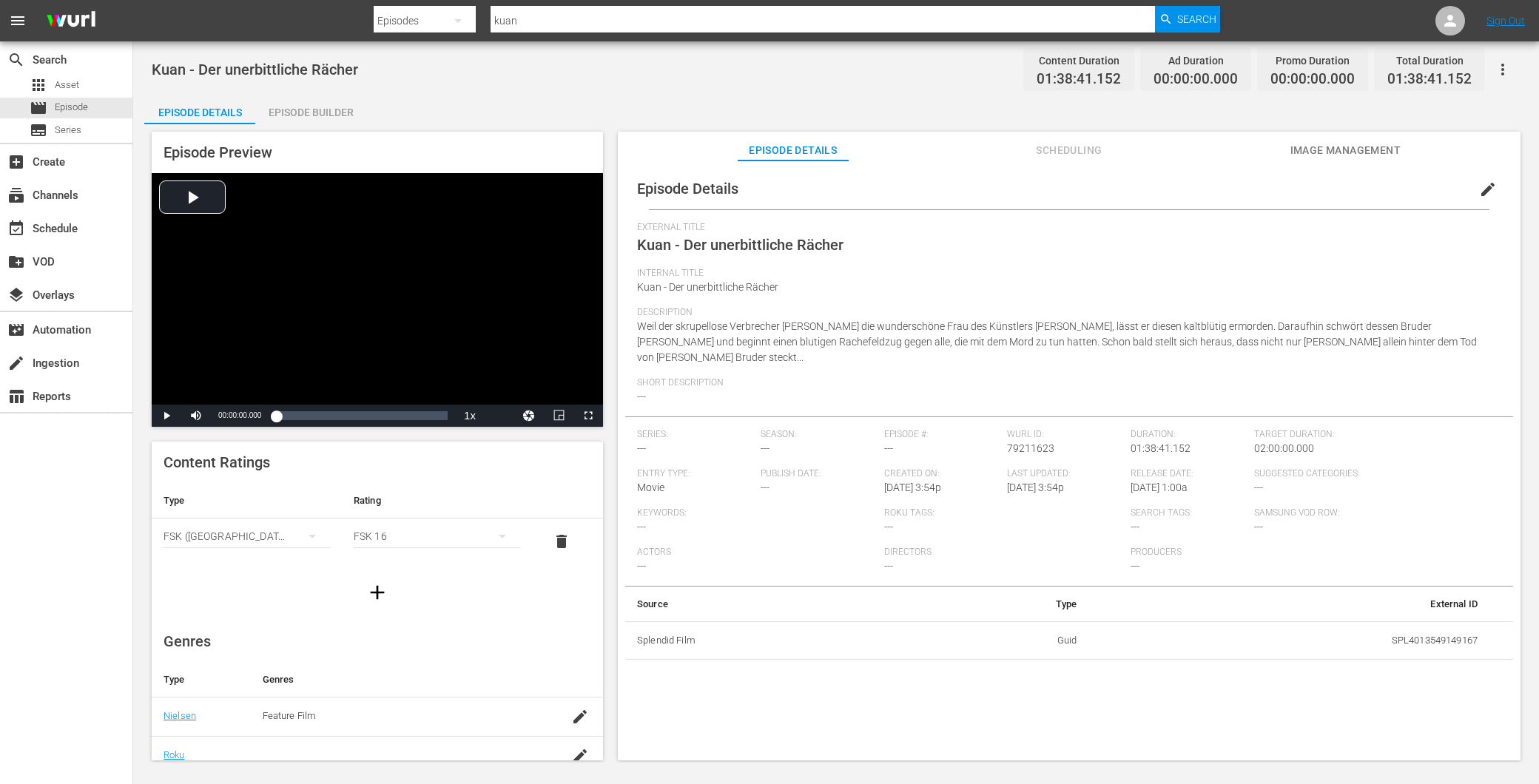
click at [299, 114] on div "Episode Builder" at bounding box center [310, 112] width 111 height 35
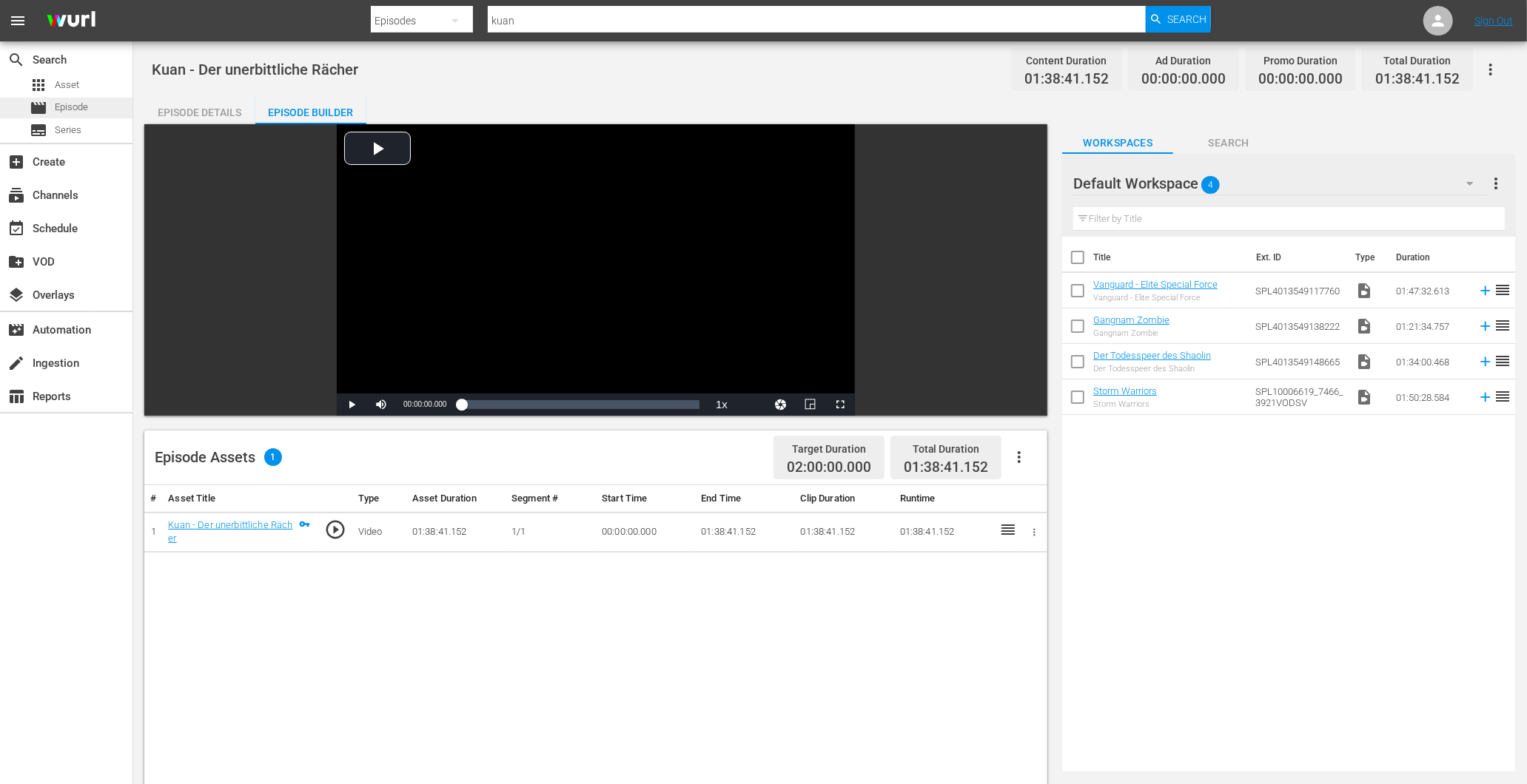
click at [71, 103] on span "Episode" at bounding box center [72, 107] width 34 height 15
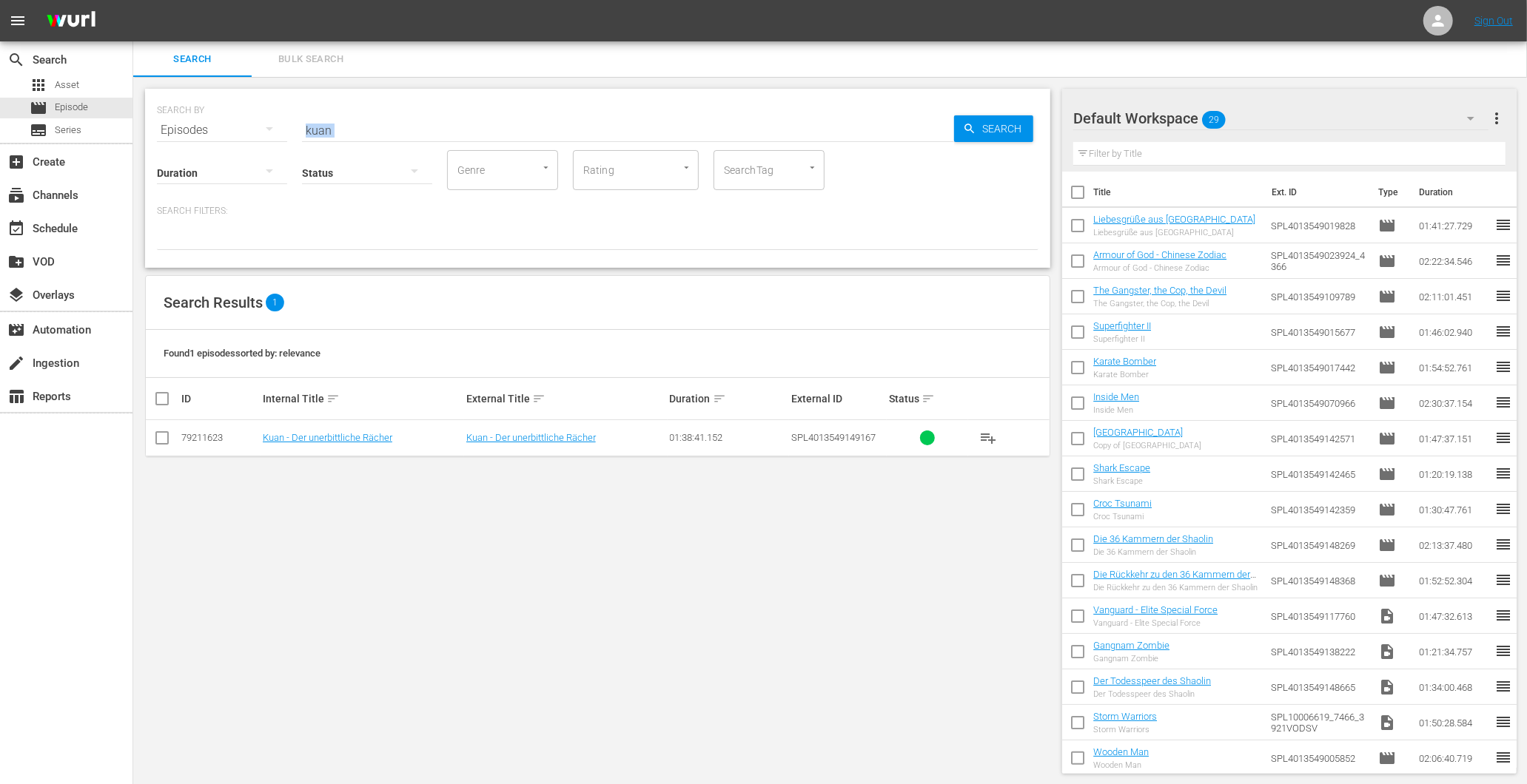
drag, startPoint x: 334, startPoint y: 126, endPoint x: 292, endPoint y: 123, distance: 42.1
click at [292, 123] on div "SEARCH BY Search By Episodes Search ID, Title, Description, Keywords, or Catego…" at bounding box center [597, 178] width 905 height 179
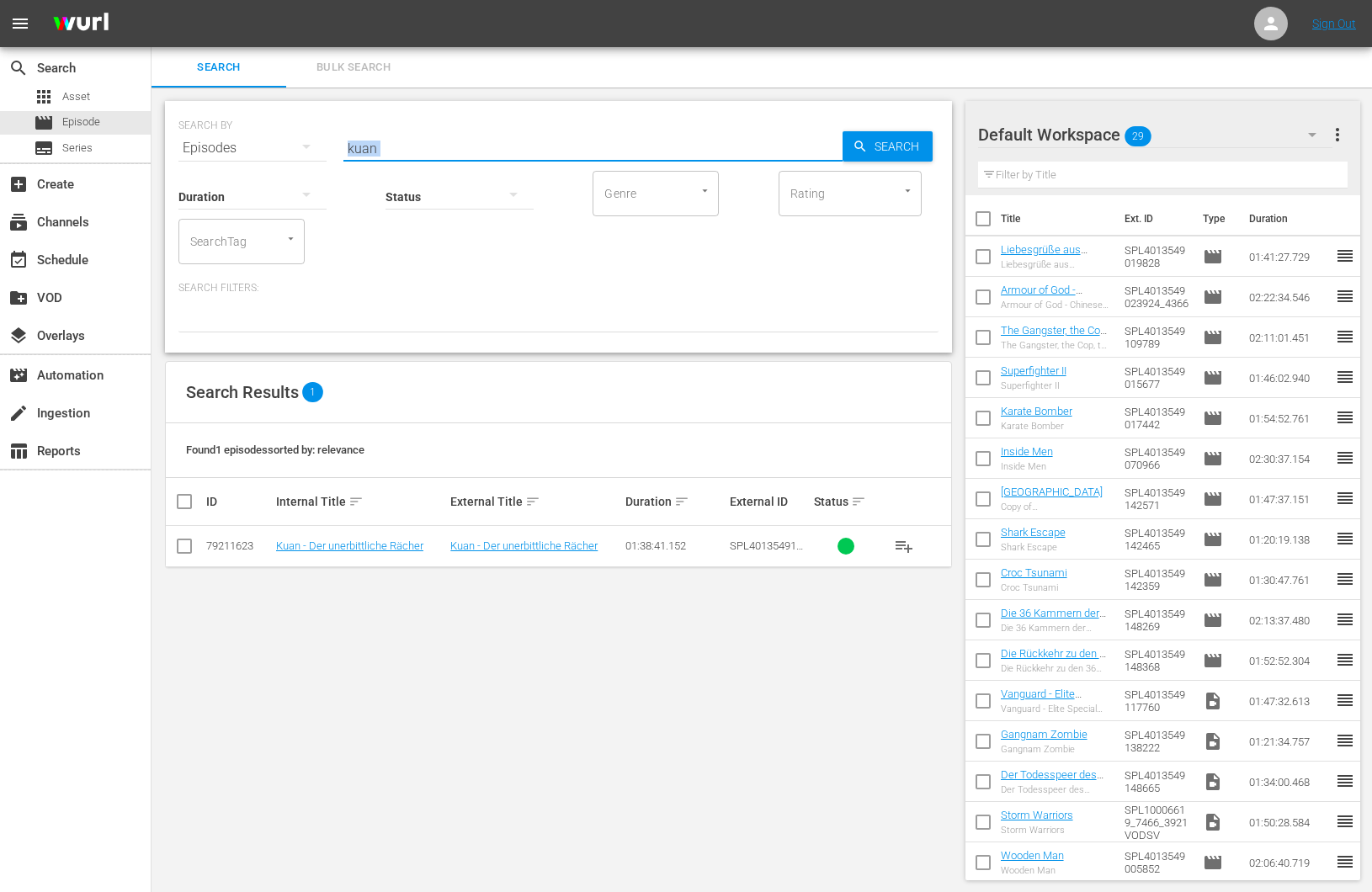
click at [452, 139] on input "kuan" at bounding box center [592, 148] width 499 height 40
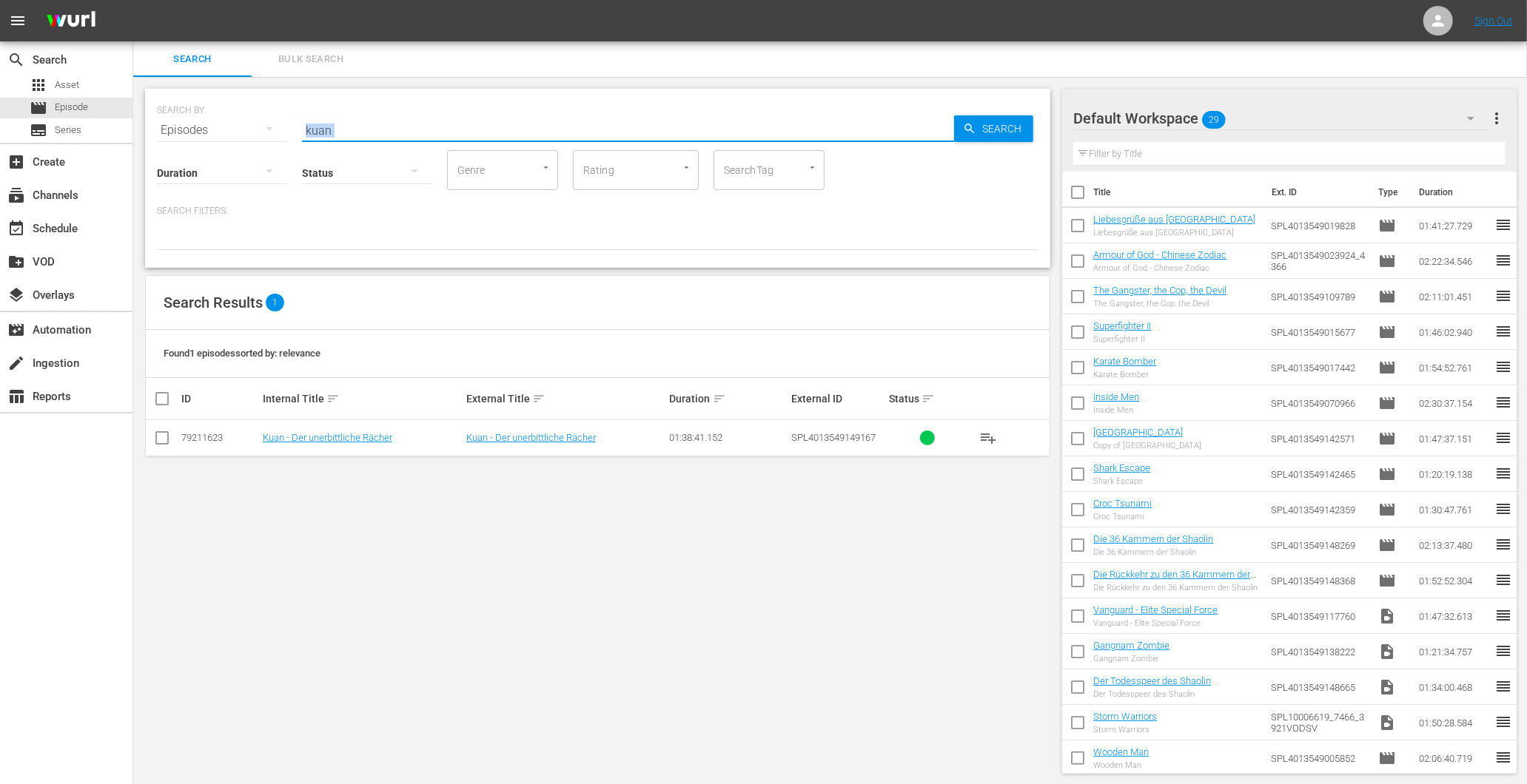
click at [333, 132] on input "kuan" at bounding box center [627, 130] width 652 height 35
click at [331, 135] on input "kuan" at bounding box center [627, 130] width 652 height 35
type input "k"
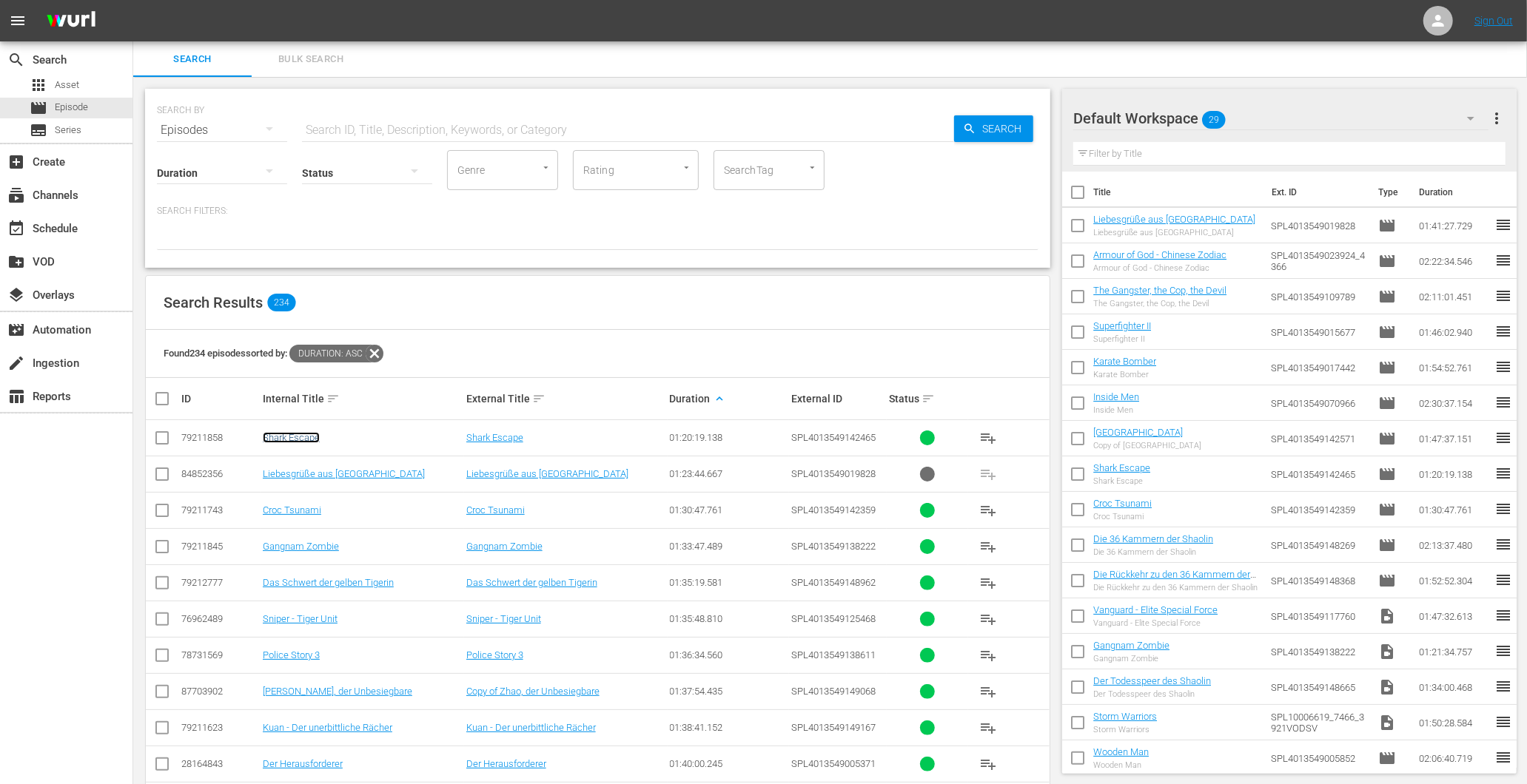
click at [301, 432] on link "Shark Escape" at bounding box center [291, 438] width 57 height 11
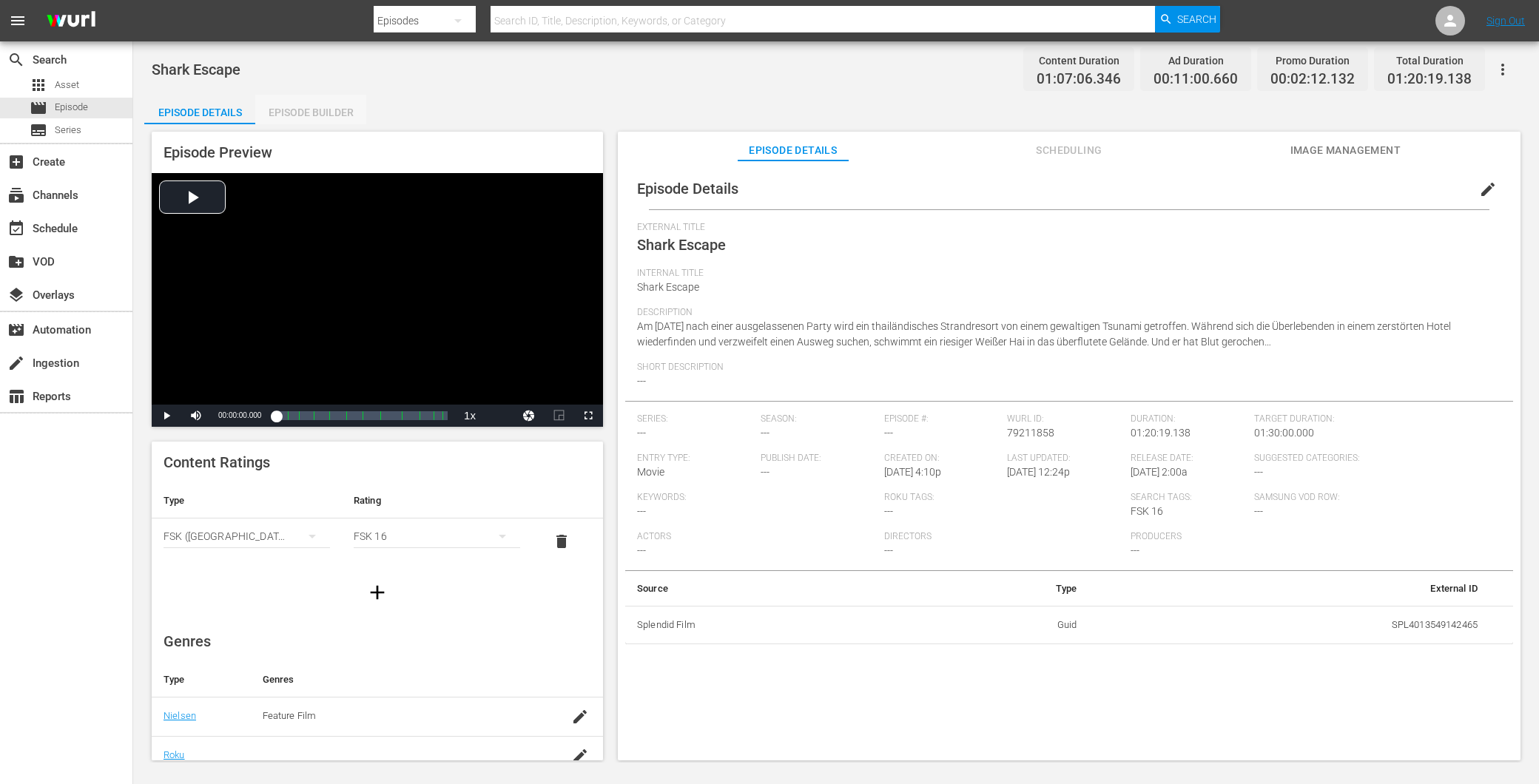
click at [343, 108] on div "Episode Builder" at bounding box center [310, 112] width 111 height 35
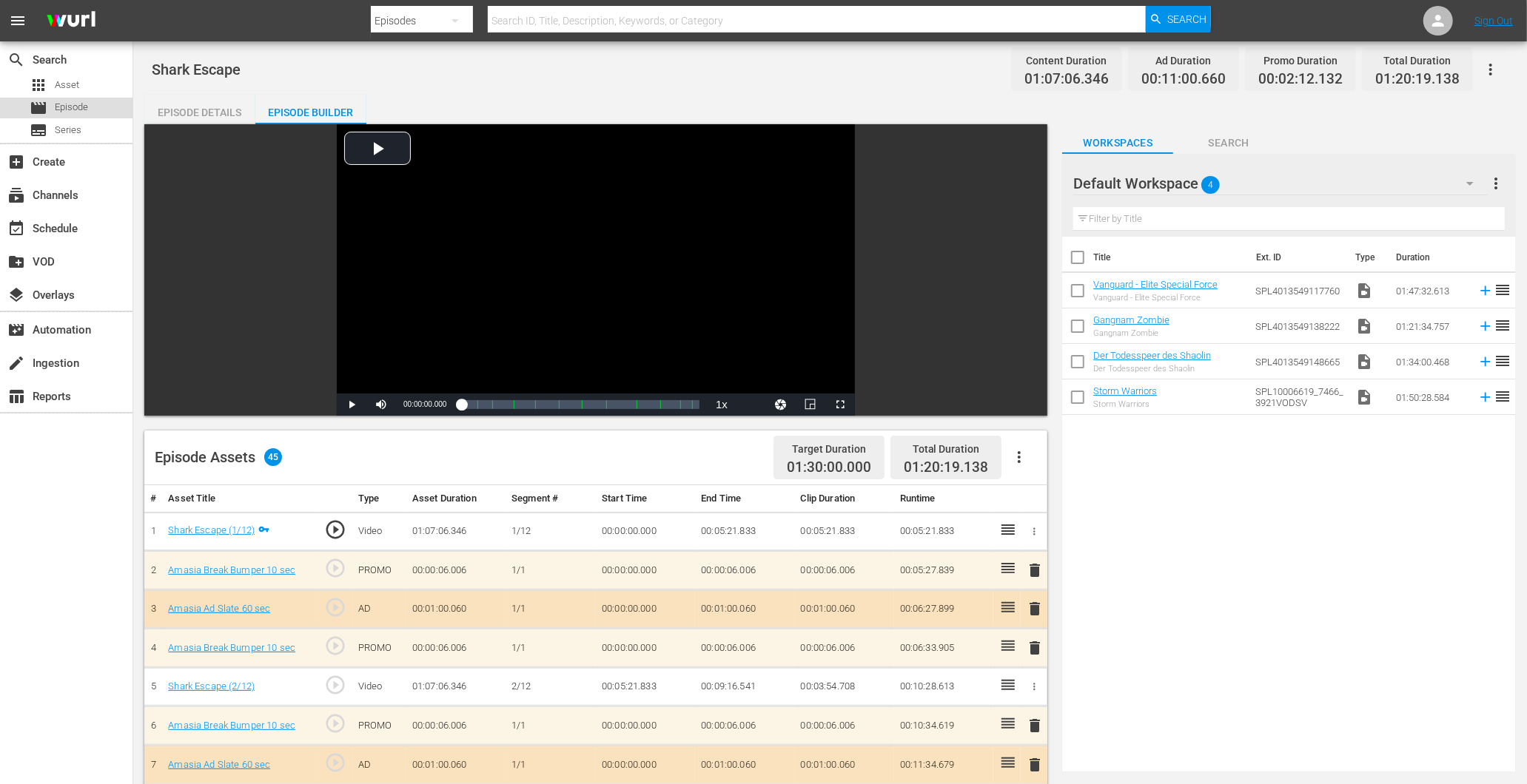
click at [75, 111] on span "Episode" at bounding box center [72, 107] width 34 height 15
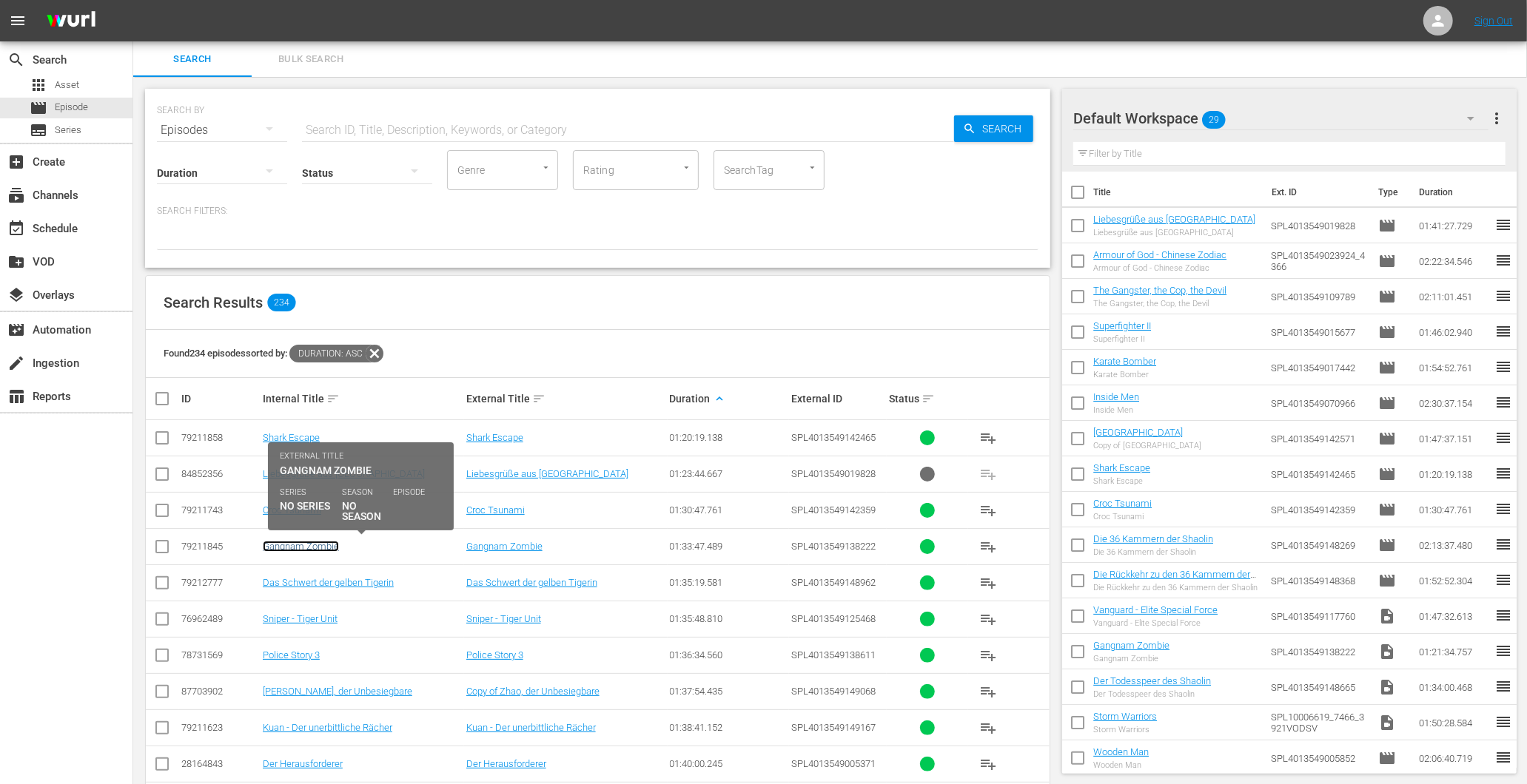
click at [293, 541] on link "Gangnam Zombie" at bounding box center [301, 546] width 76 height 11
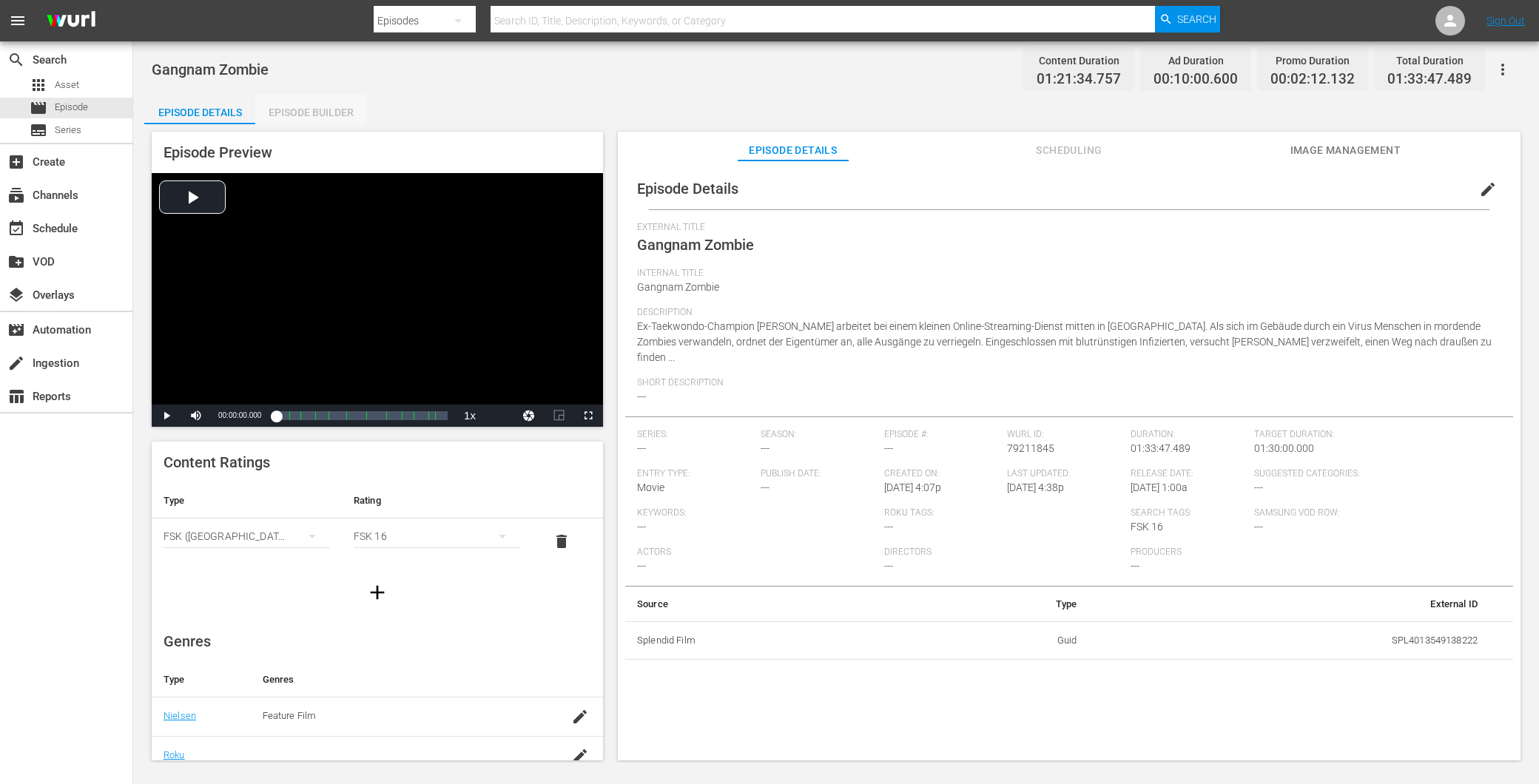
click at [285, 102] on div "Episode Builder" at bounding box center [310, 112] width 111 height 35
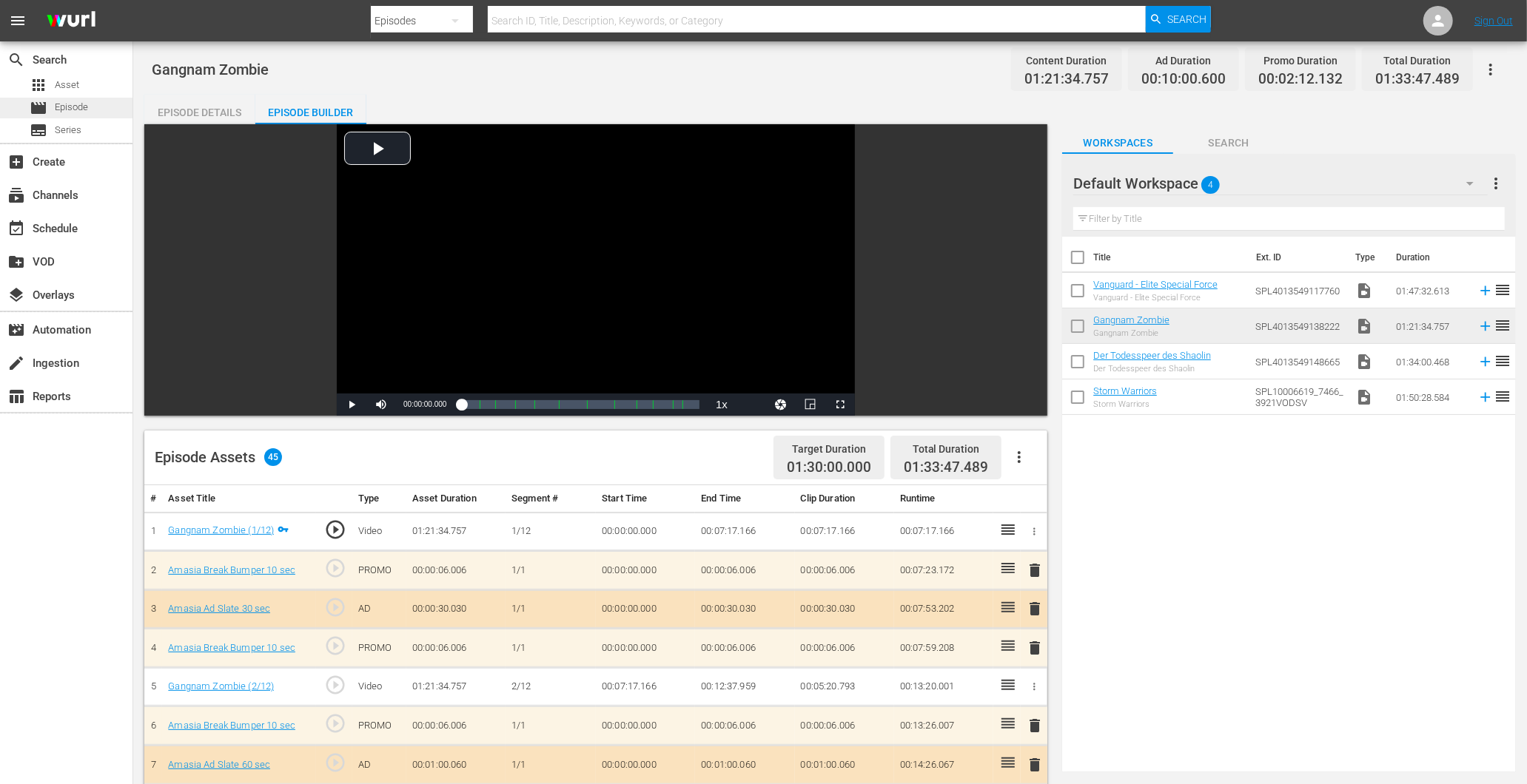
click at [113, 105] on div "movie Episode" at bounding box center [66, 108] width 133 height 21
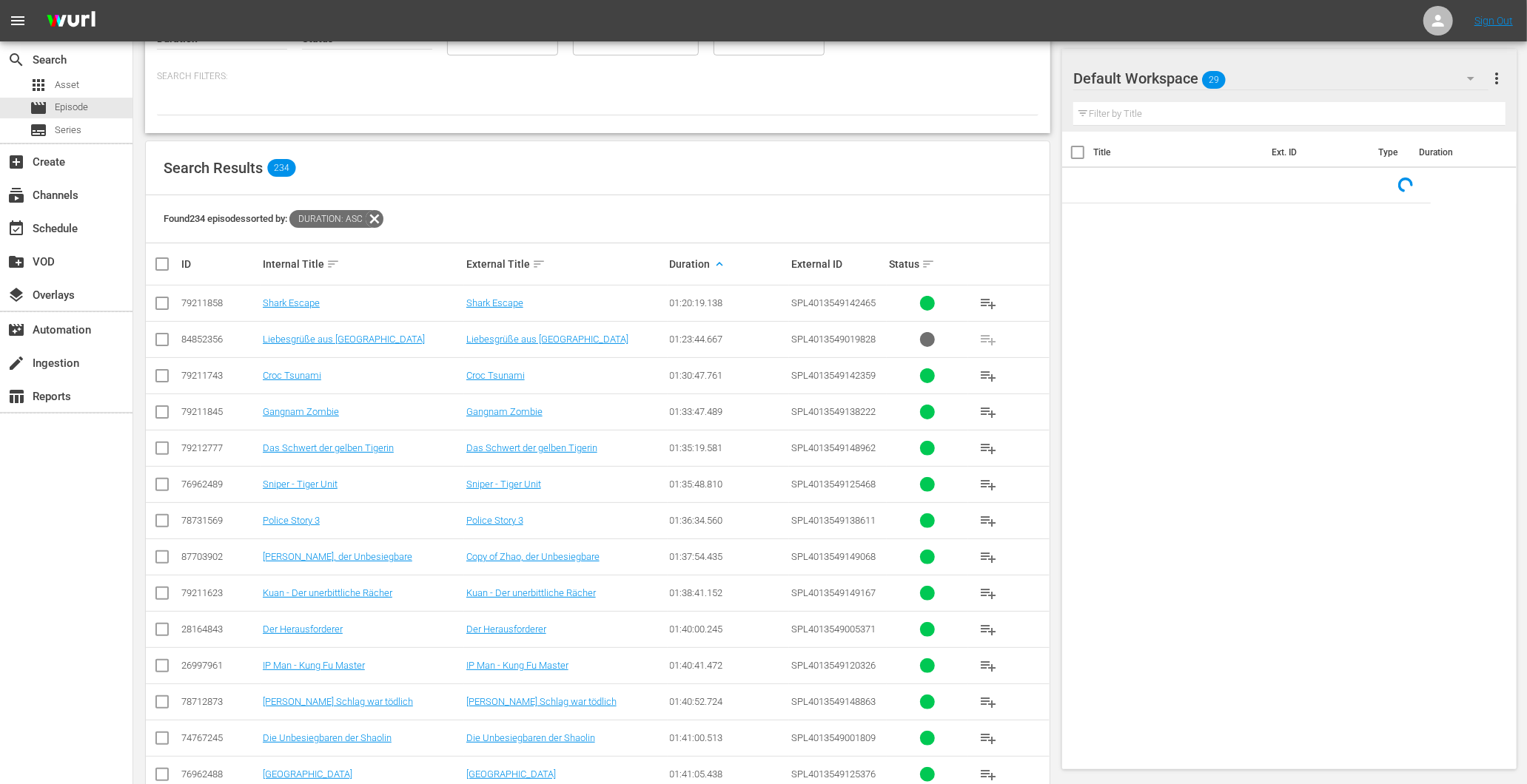
scroll to position [165, 0]
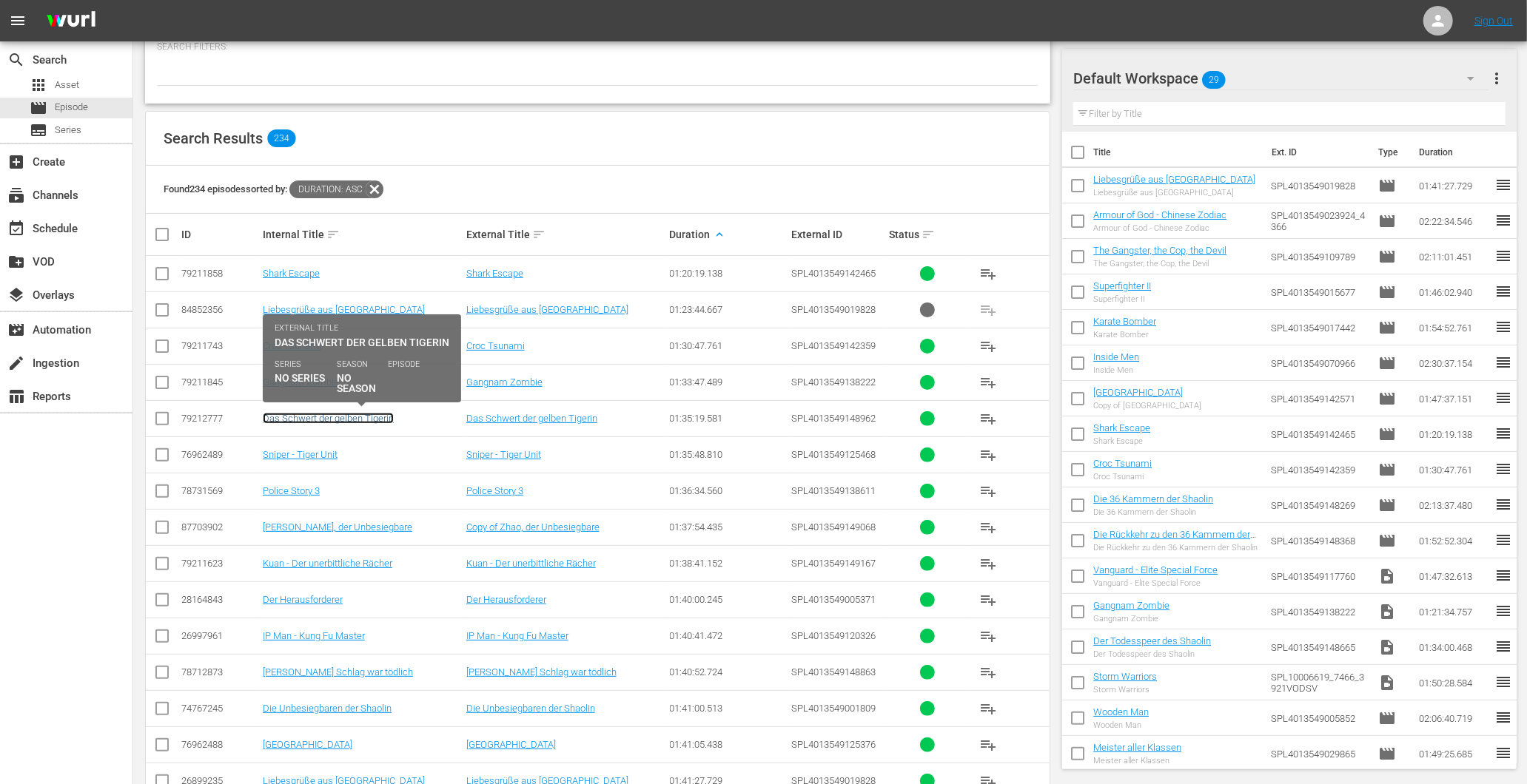
click at [386, 415] on link "Das Schwert der gelben Tigerin" at bounding box center [328, 418] width 131 height 11
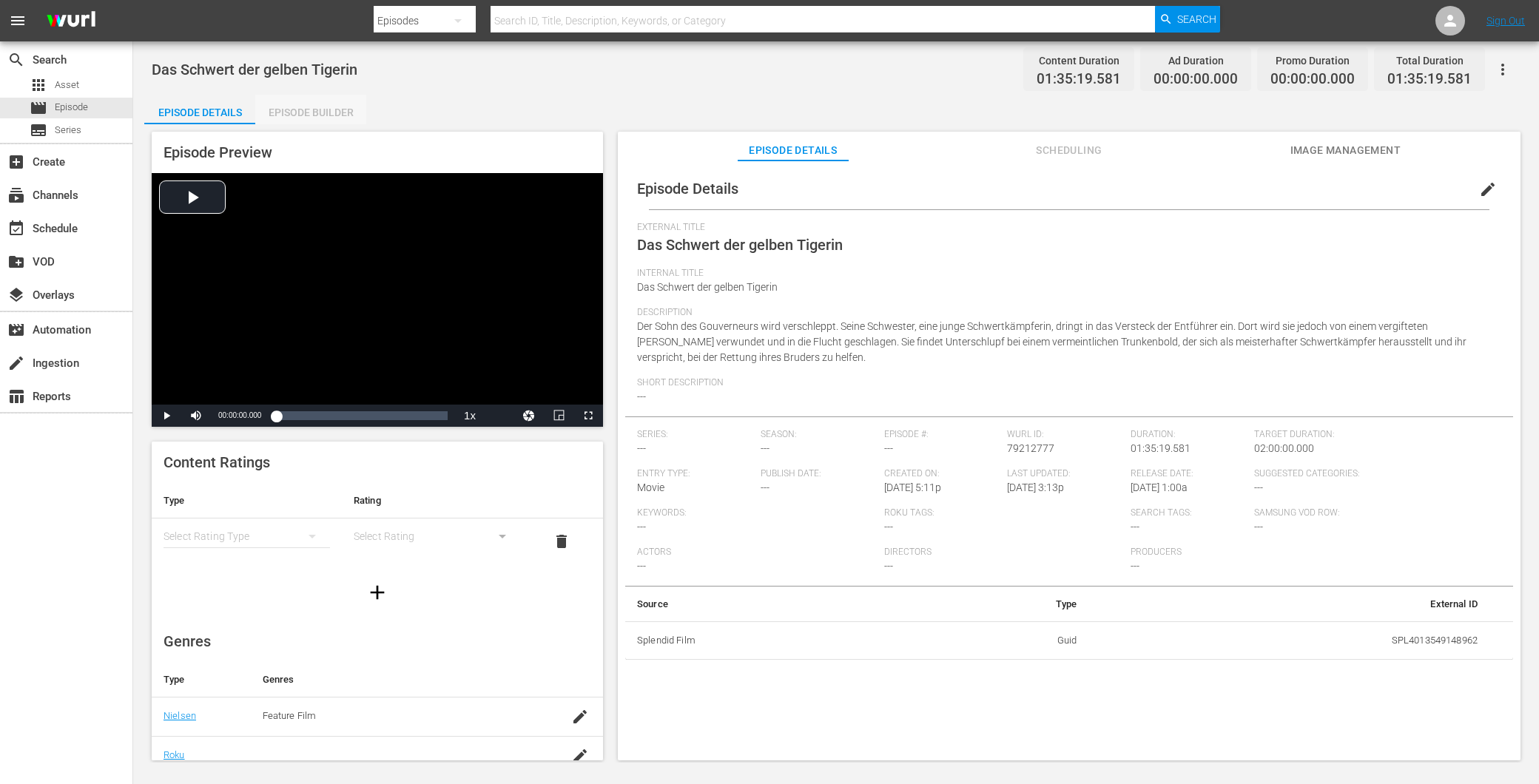
click at [339, 111] on div "Episode Builder" at bounding box center [310, 112] width 111 height 35
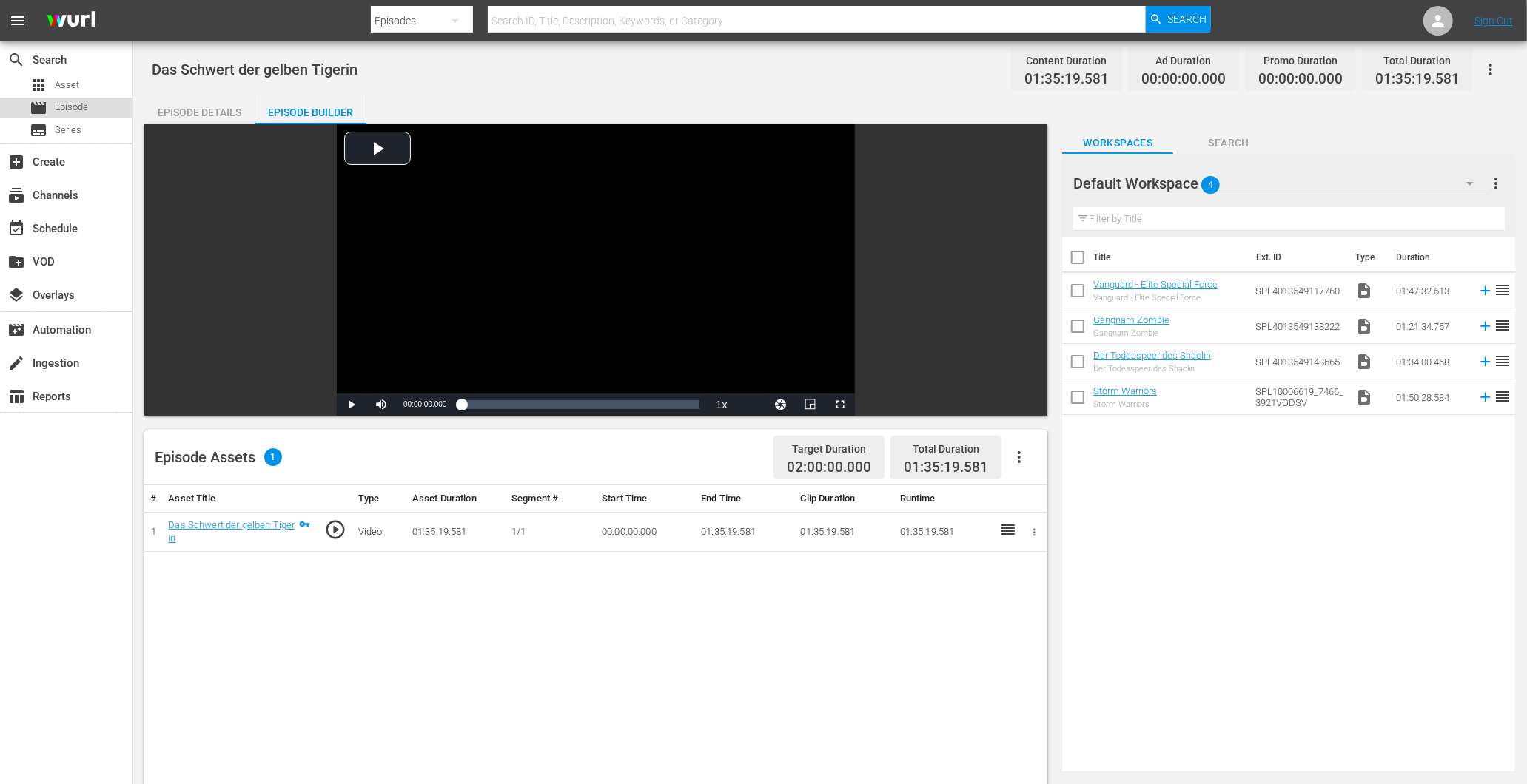
click at [76, 109] on span "Episode" at bounding box center [72, 107] width 34 height 15
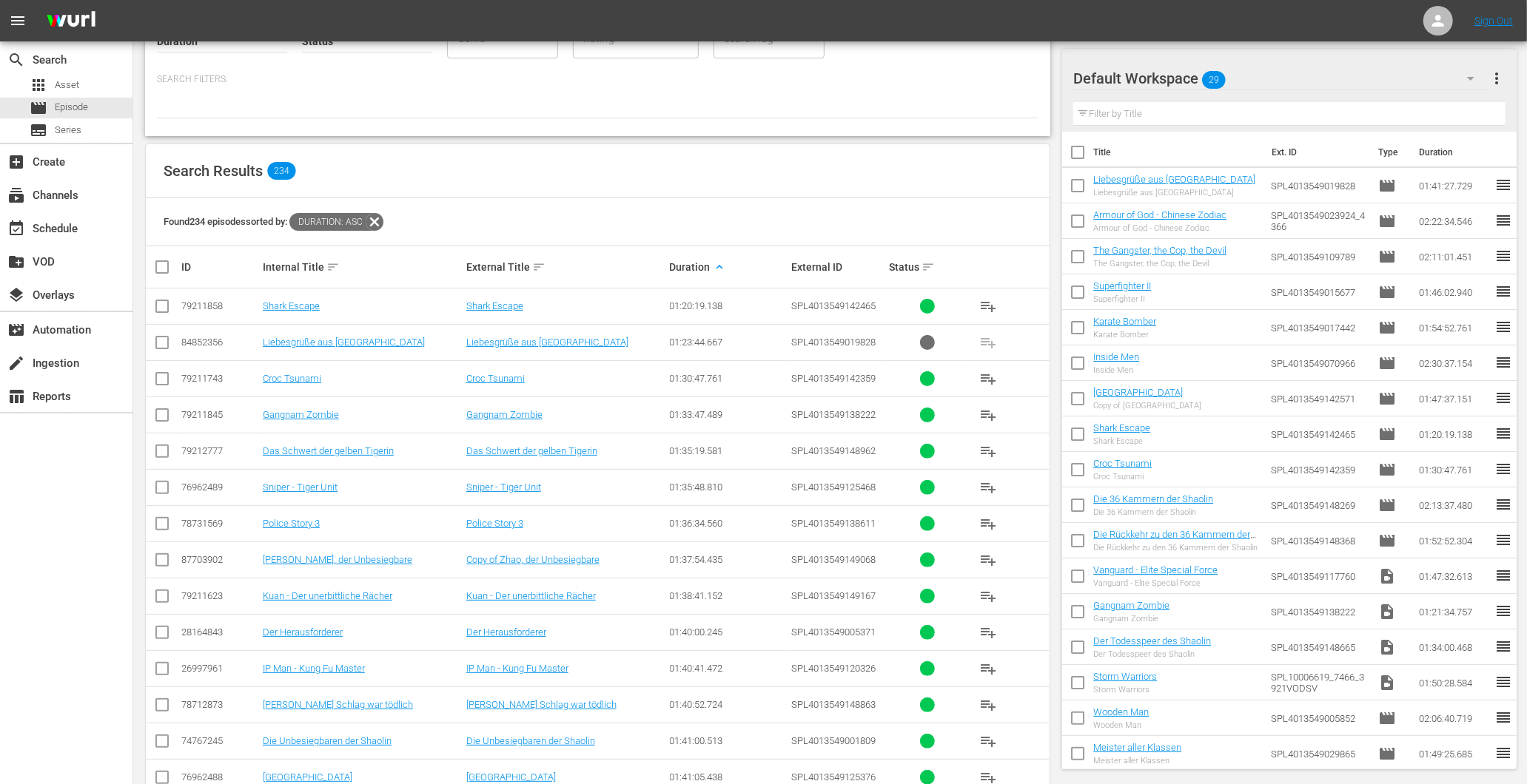
scroll to position [165, 0]
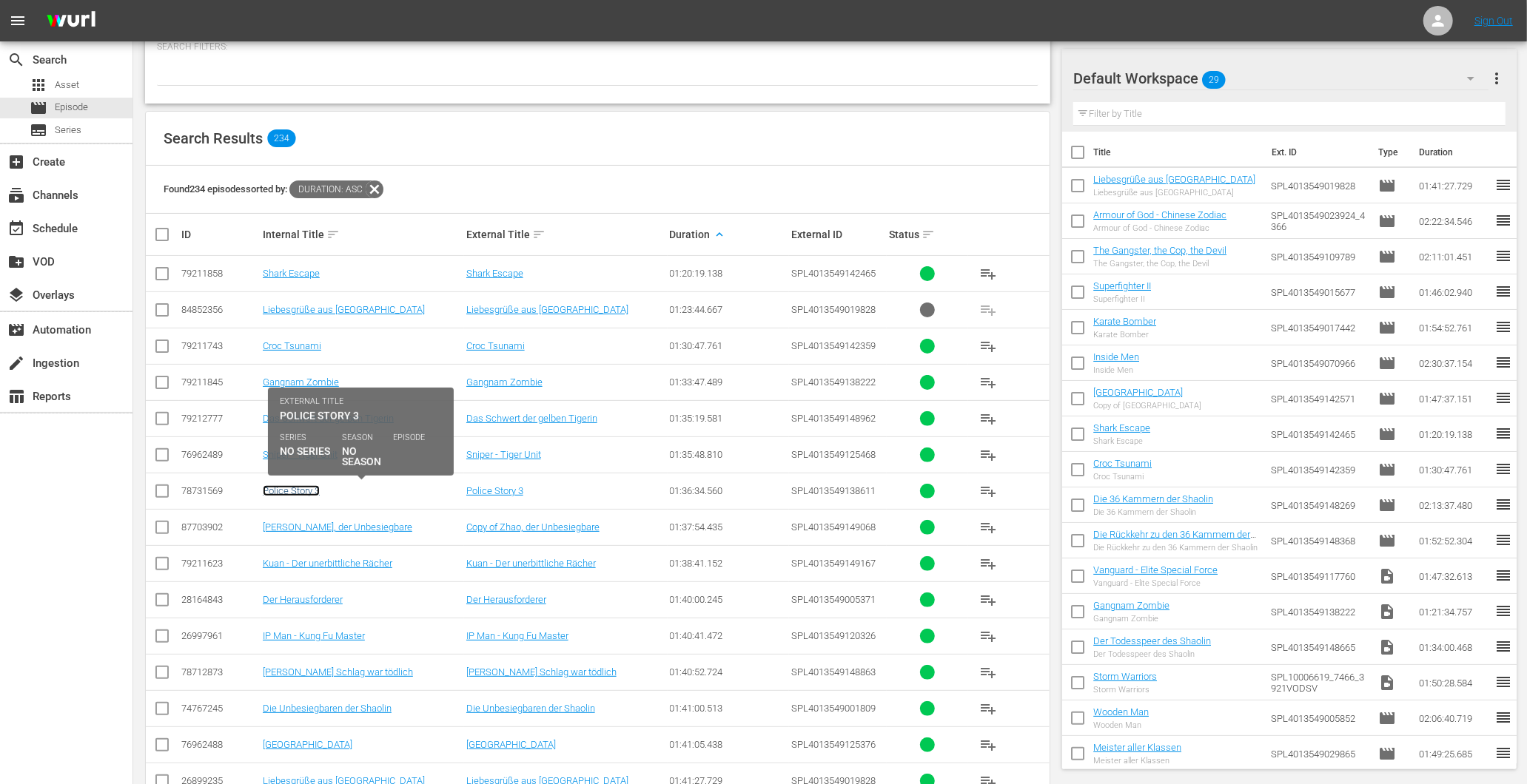
click at [297, 490] on link "Police Story 3" at bounding box center [291, 490] width 57 height 11
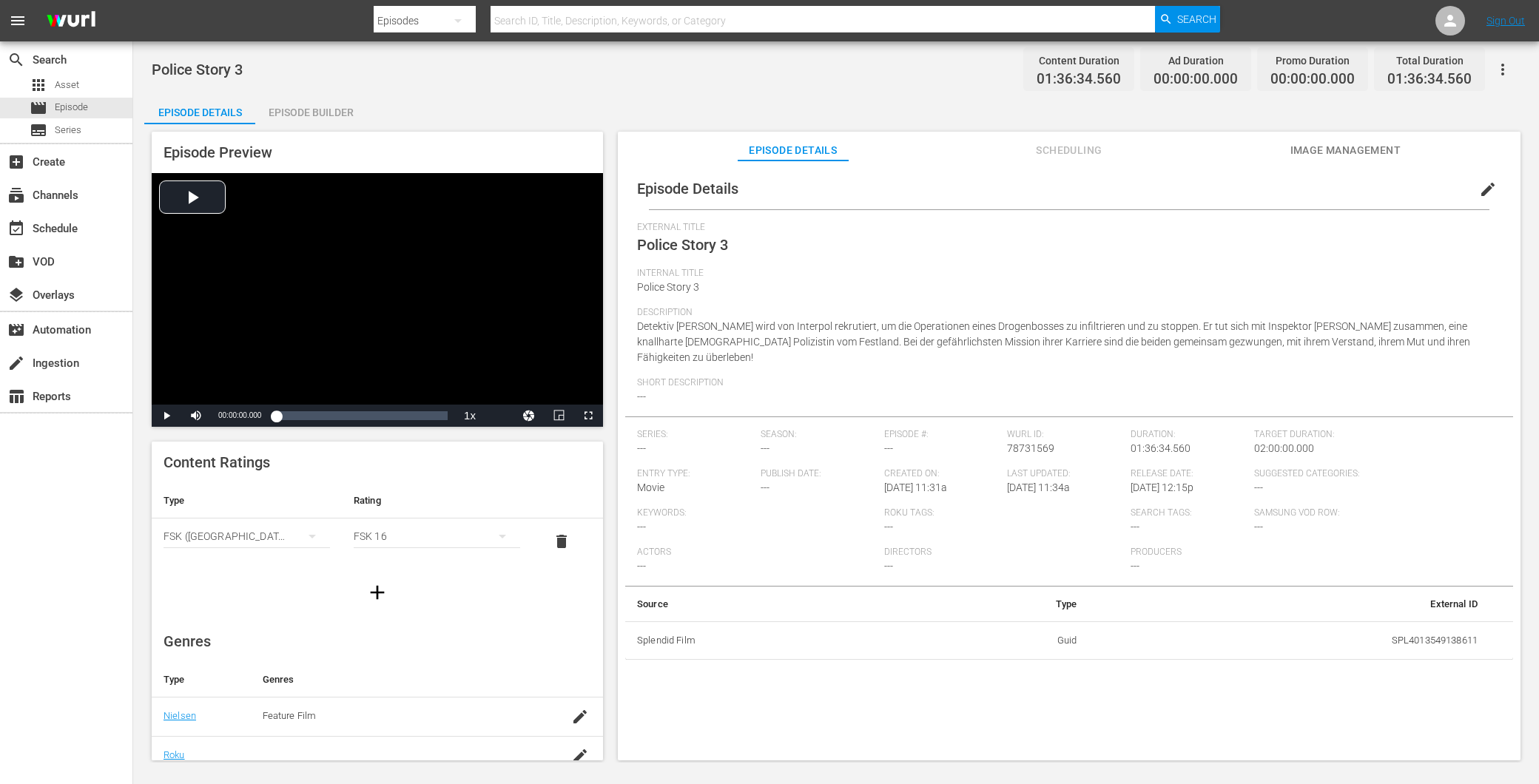
click at [335, 139] on div "Episode Preview Video Player is loading. Play Video Play Mute Current Time 00:0…" at bounding box center [377, 279] width 452 height 296
click at [334, 114] on div "Episode Builder" at bounding box center [310, 112] width 111 height 35
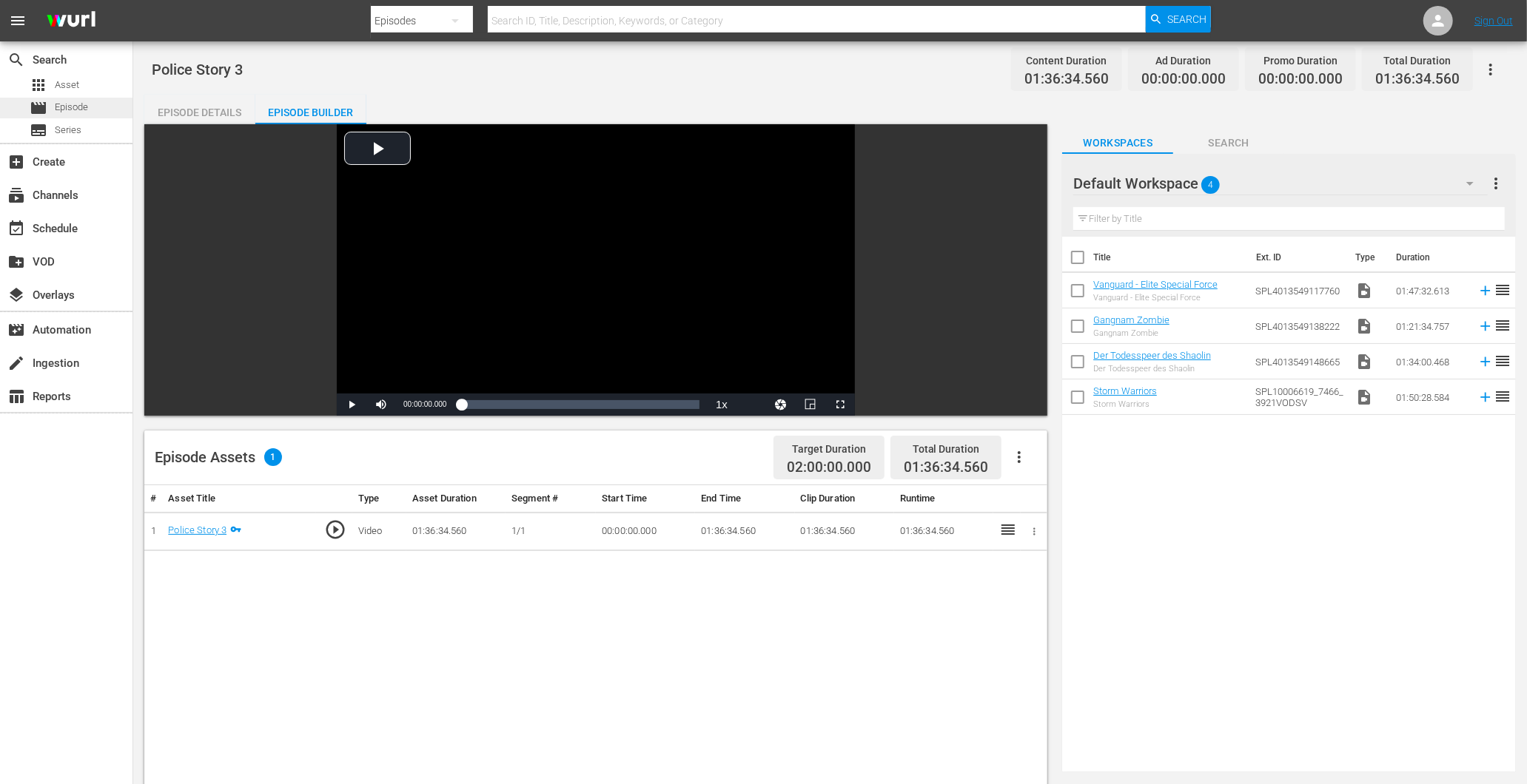
click at [66, 97] on div "movie Episode" at bounding box center [59, 108] width 59 height 21
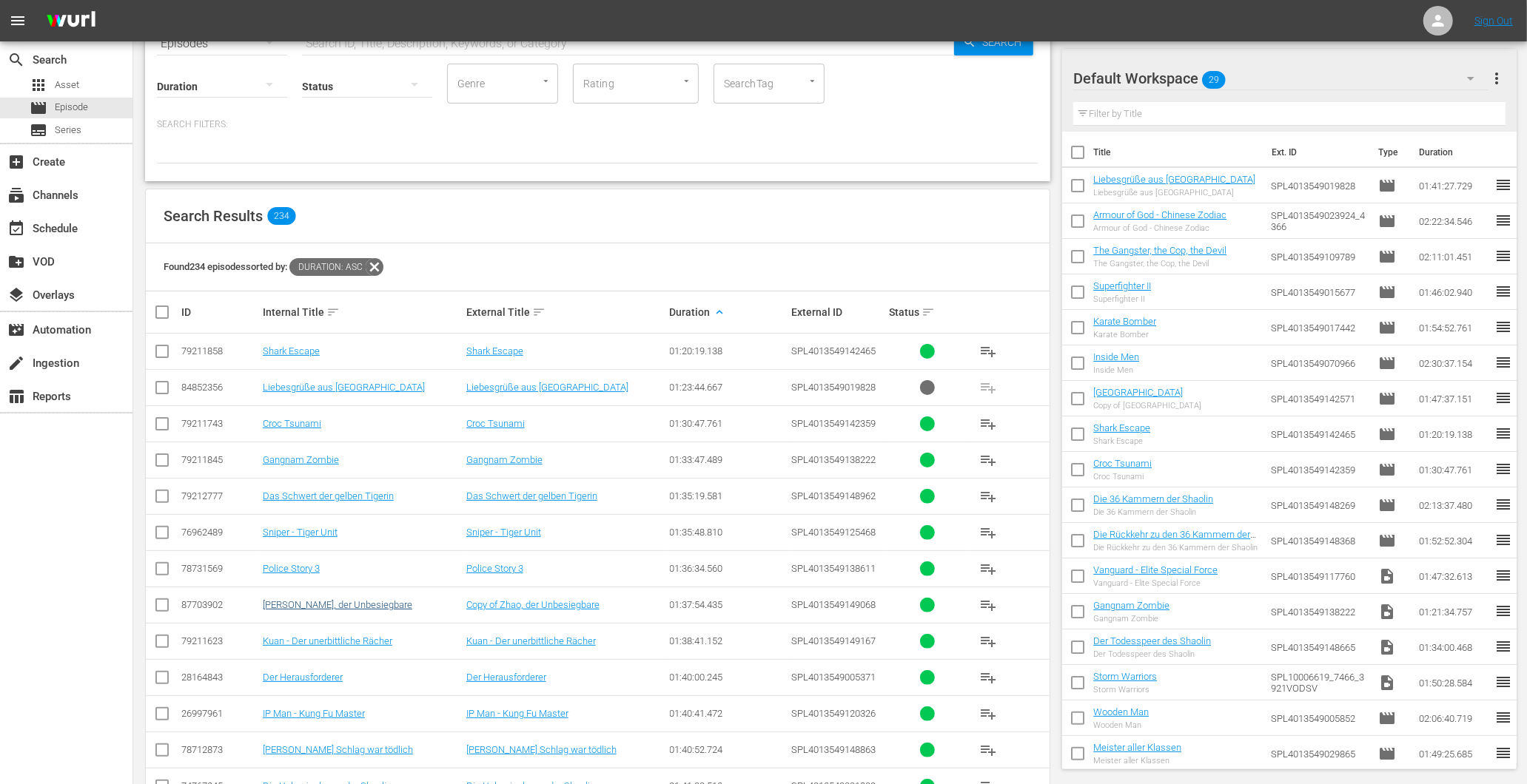
scroll to position [165, 0]
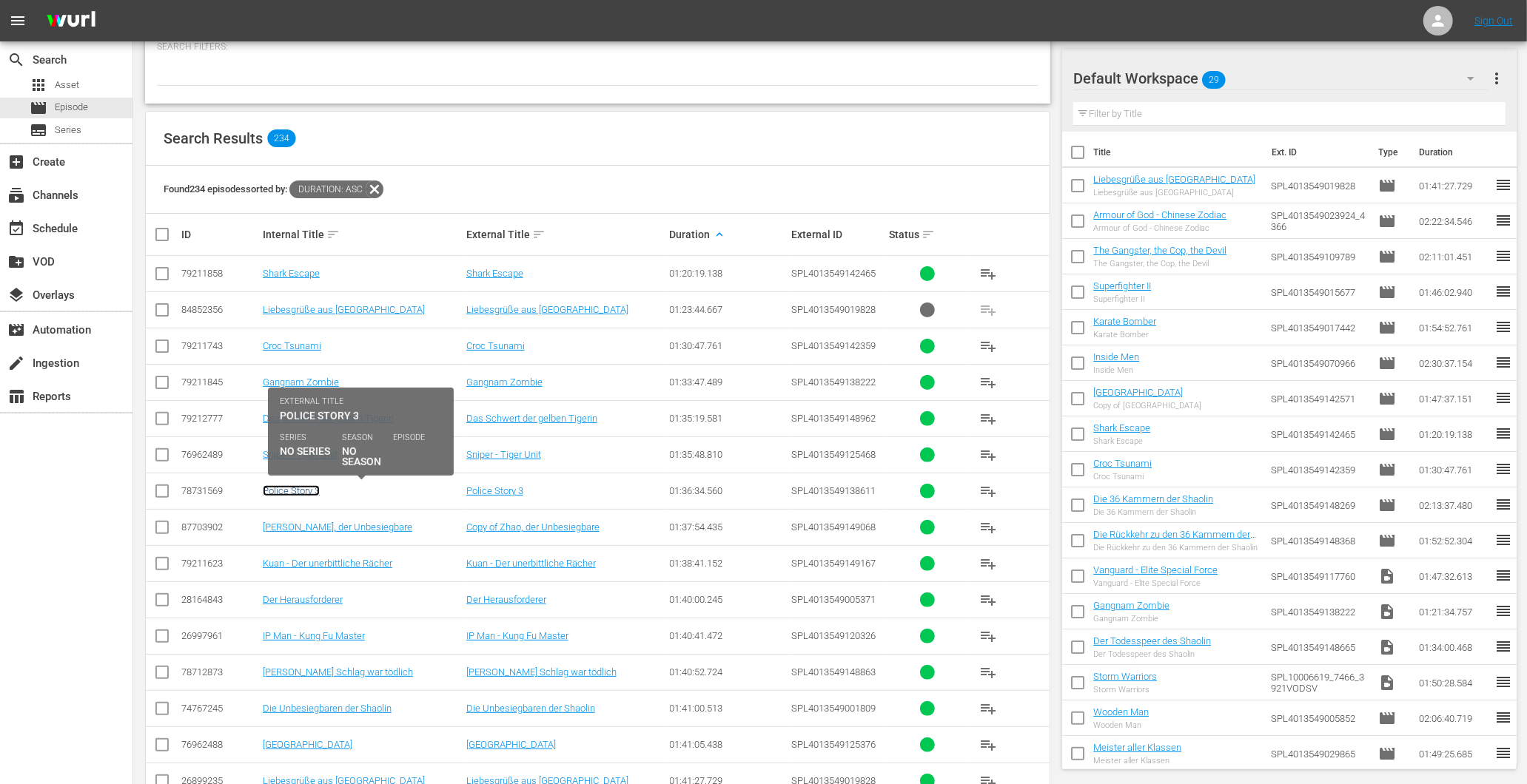
click at [293, 485] on link "Police Story 3" at bounding box center [291, 490] width 57 height 11
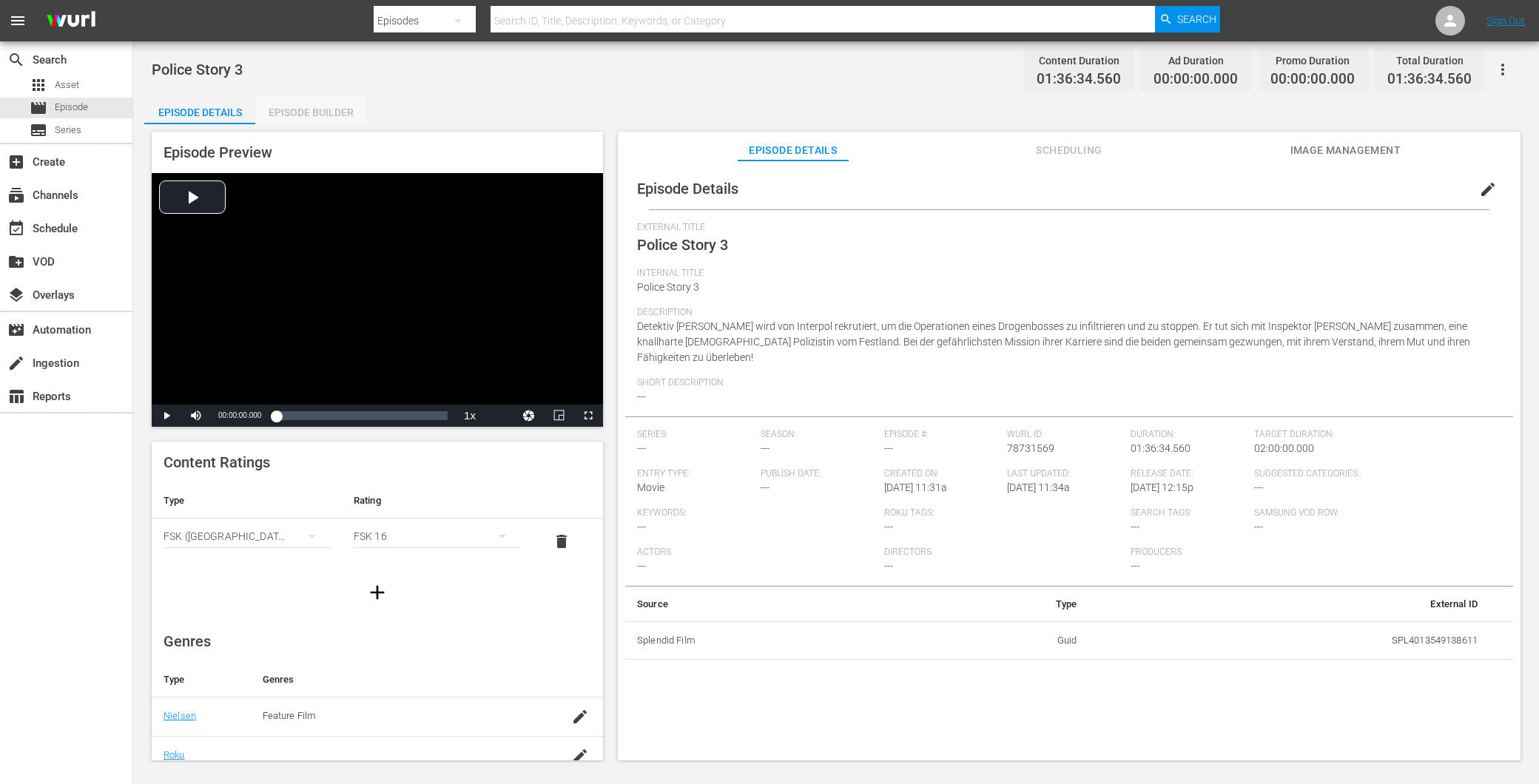
click at [295, 108] on div "Episode Builder" at bounding box center [310, 112] width 111 height 35
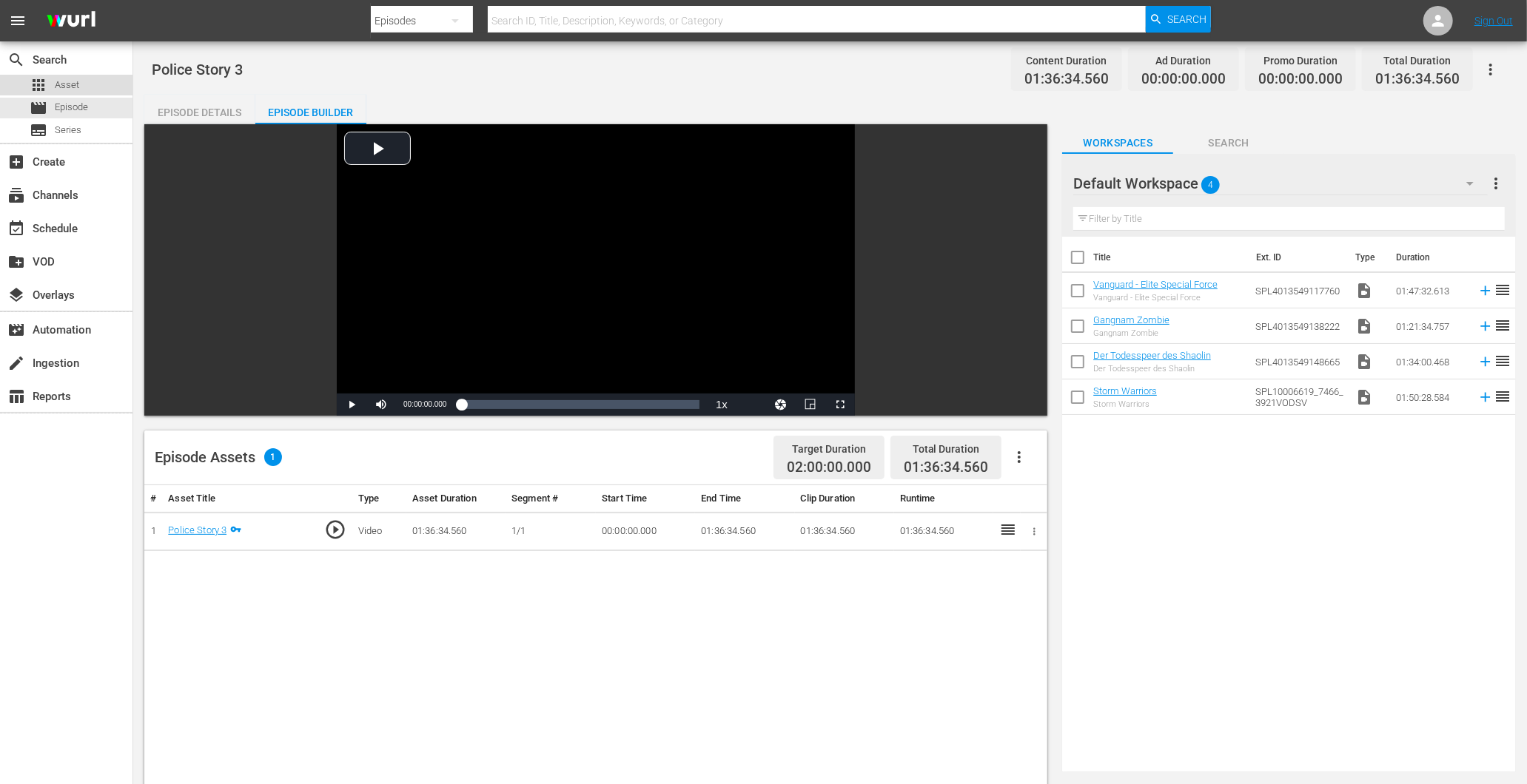
click at [77, 85] on span "Asset" at bounding box center [67, 84] width 24 height 15
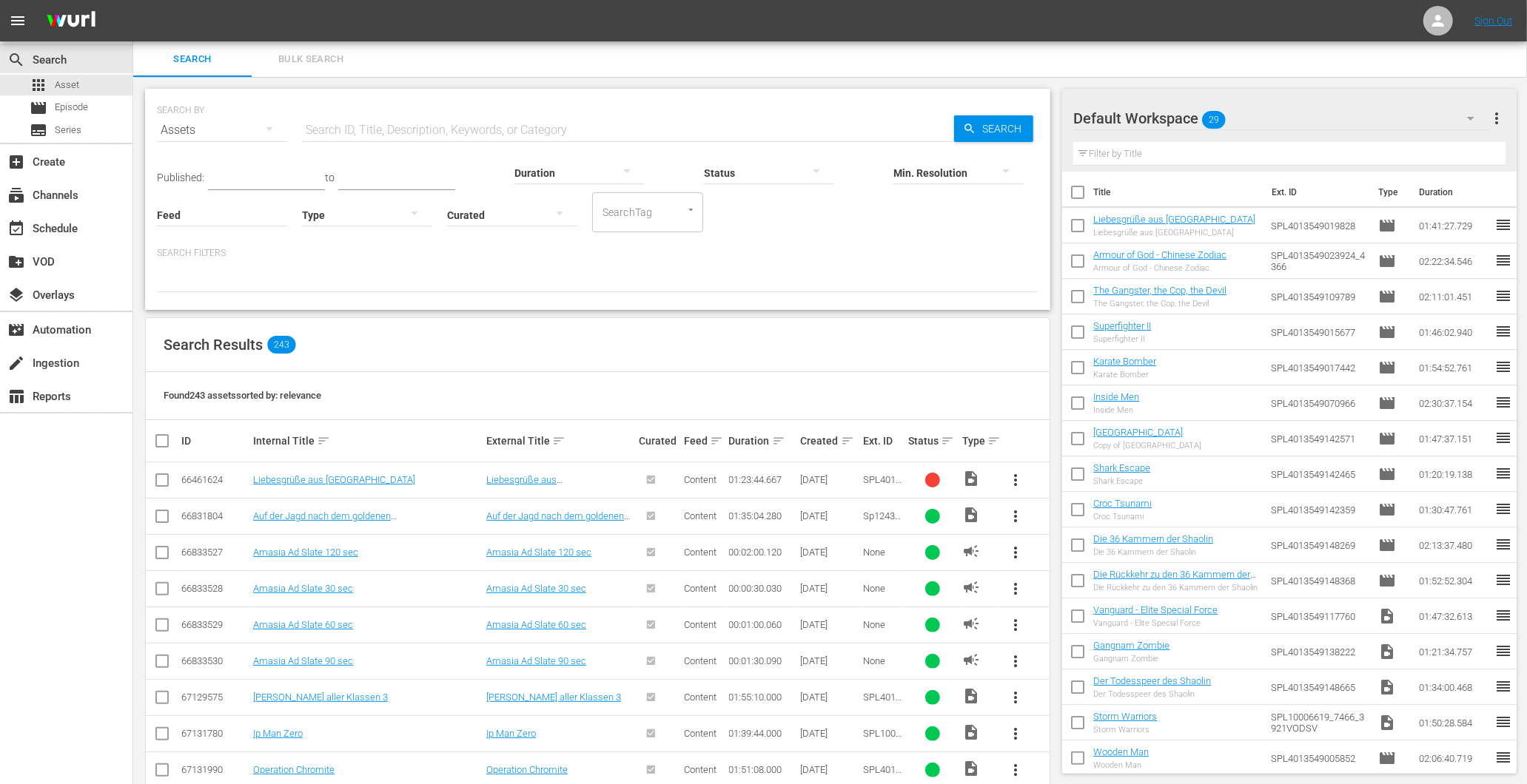
click at [57, 96] on div "apps Asset movie Episode subtitles Series" at bounding box center [66, 108] width 133 height 65
drag, startPoint x: 57, startPoint y: 96, endPoint x: 47, endPoint y: 108, distance: 15.6
click at [47, 108] on div "movie Episode" at bounding box center [59, 108] width 59 height 21
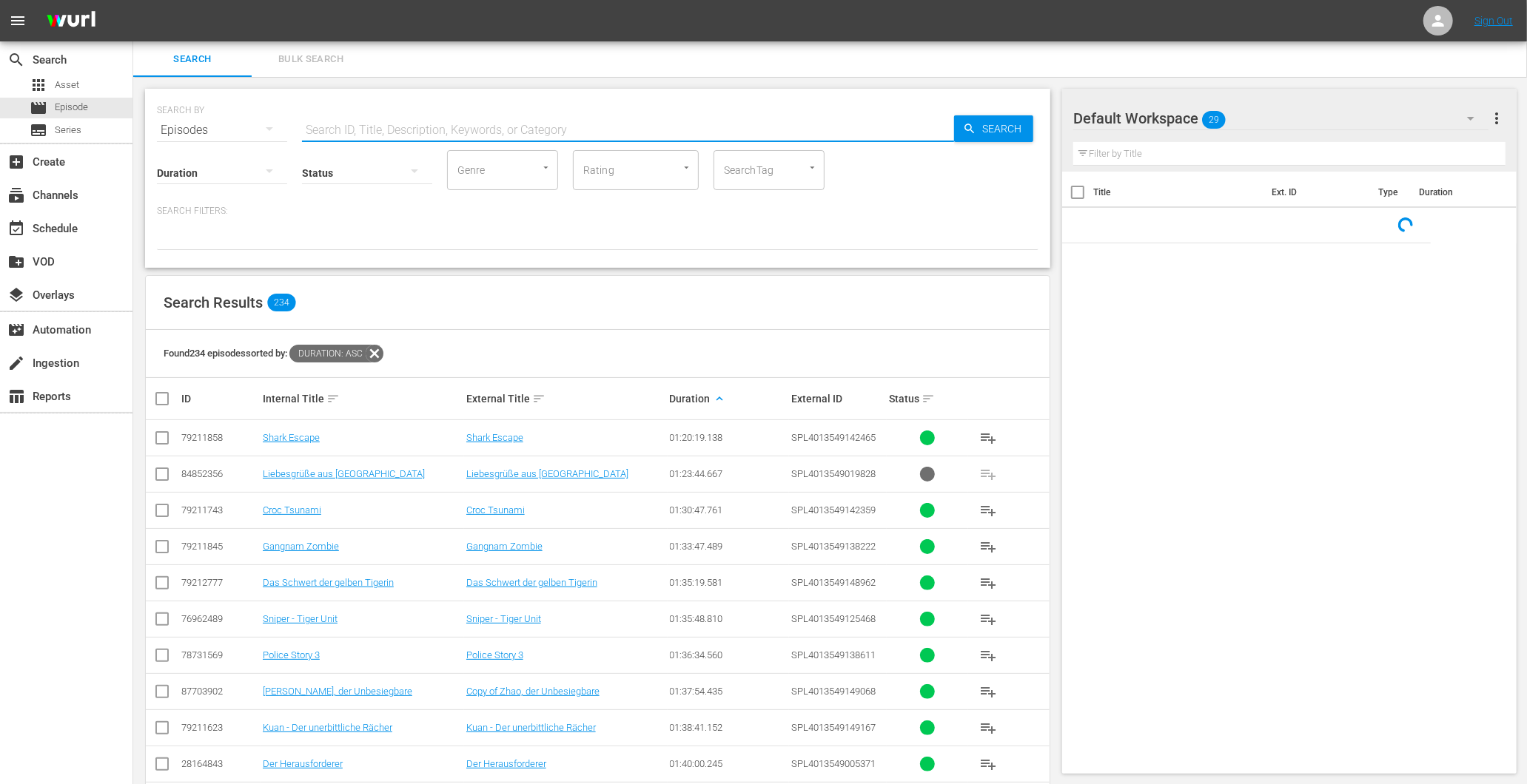
click at [377, 131] on input "text" at bounding box center [627, 130] width 652 height 35
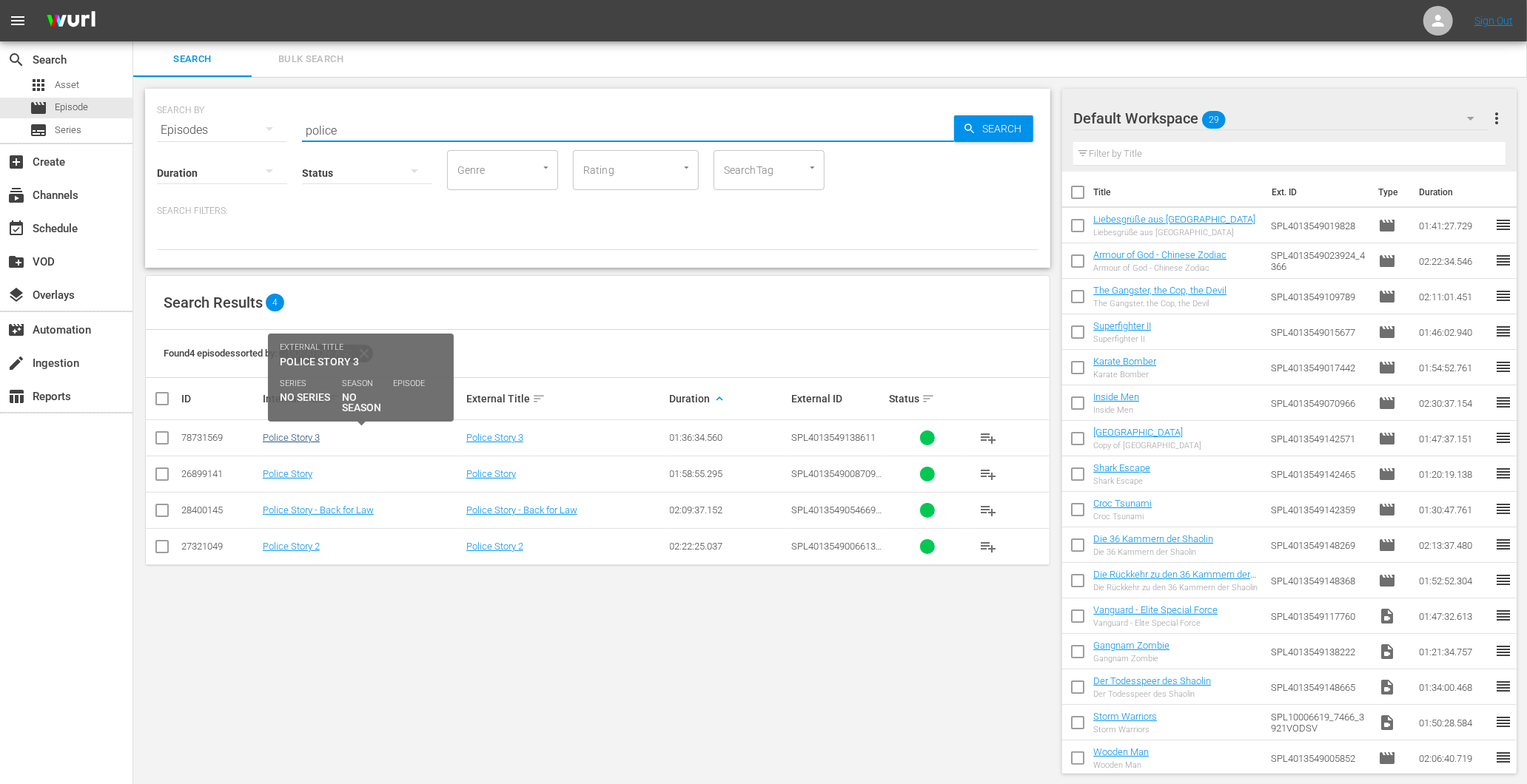
type input "police"
click at [291, 438] on link "Police Story 3" at bounding box center [291, 438] width 57 height 11
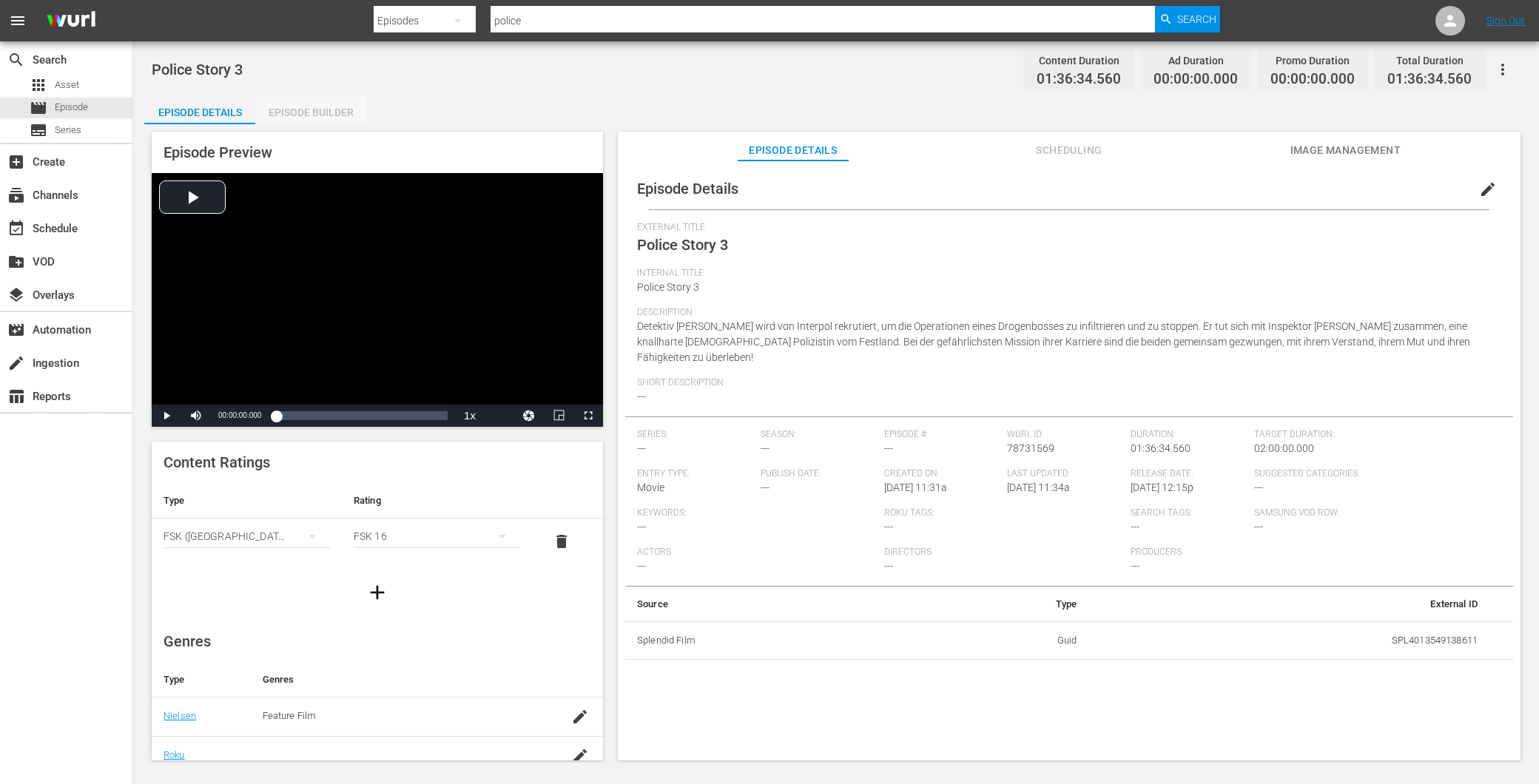
click at [302, 97] on div "Episode Builder" at bounding box center [310, 112] width 111 height 35
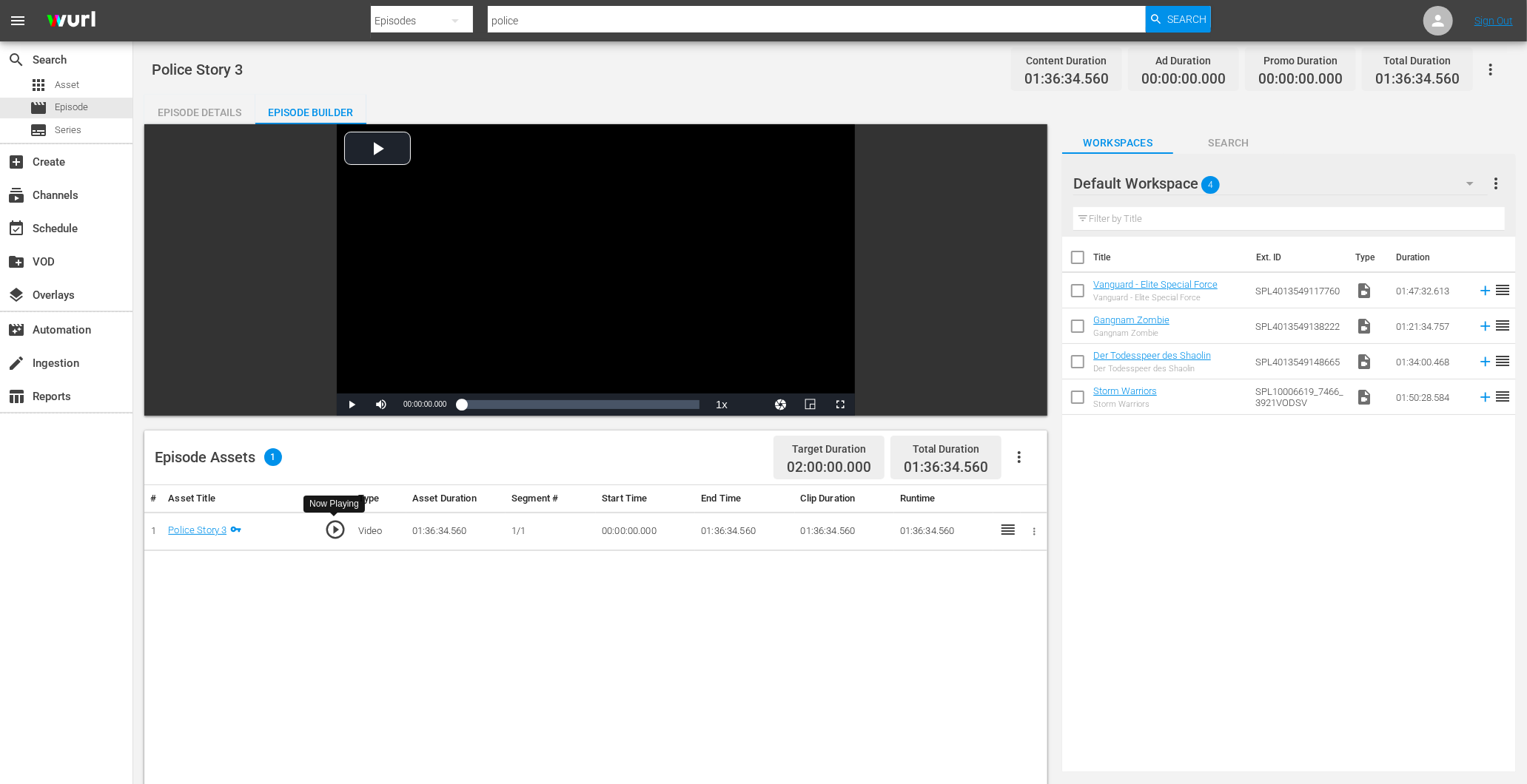
click at [339, 528] on span "play_circle_outline" at bounding box center [335, 530] width 22 height 22
click at [67, 86] on span "Asset" at bounding box center [67, 84] width 24 height 15
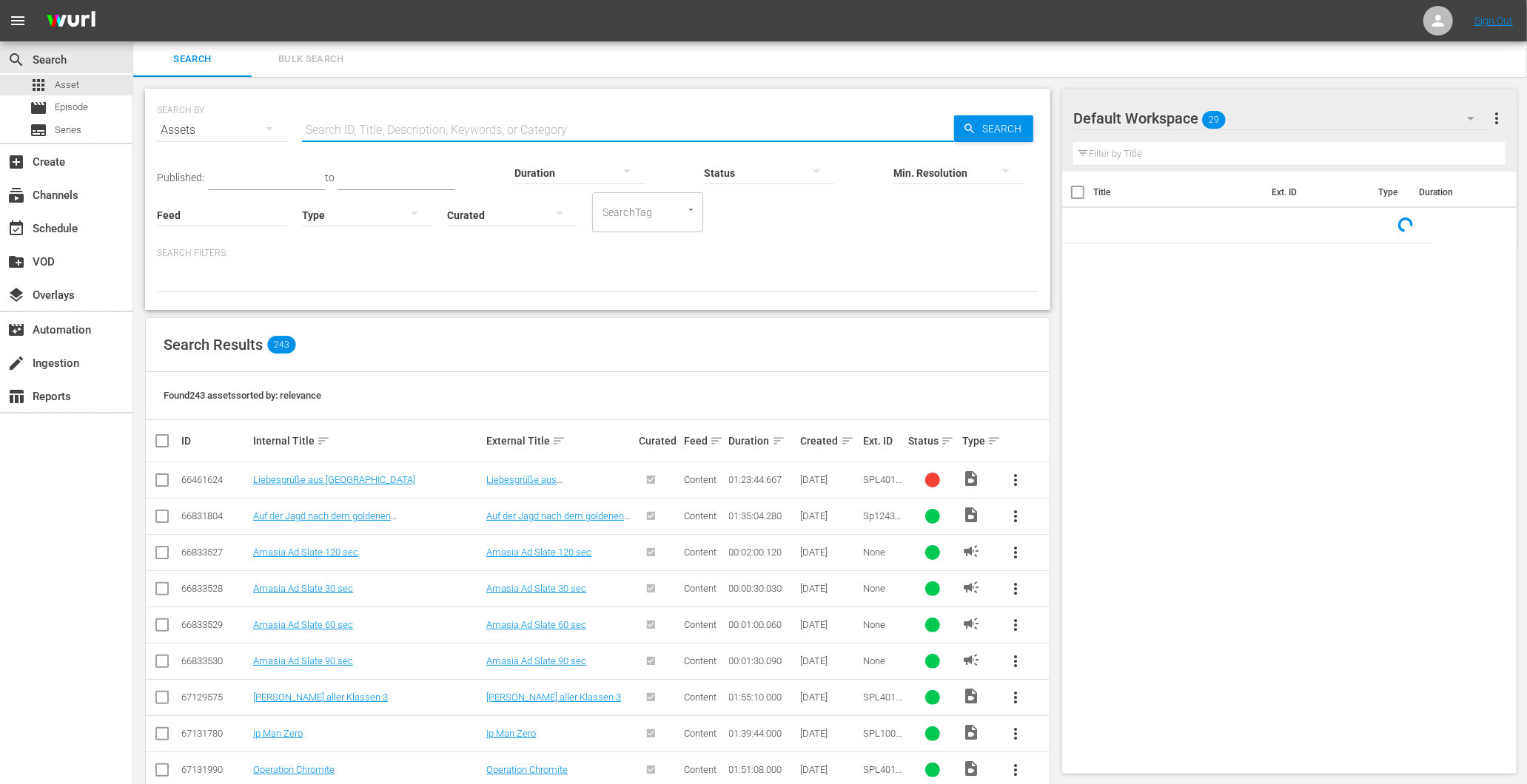
click at [462, 130] on input "text" at bounding box center [627, 130] width 652 height 35
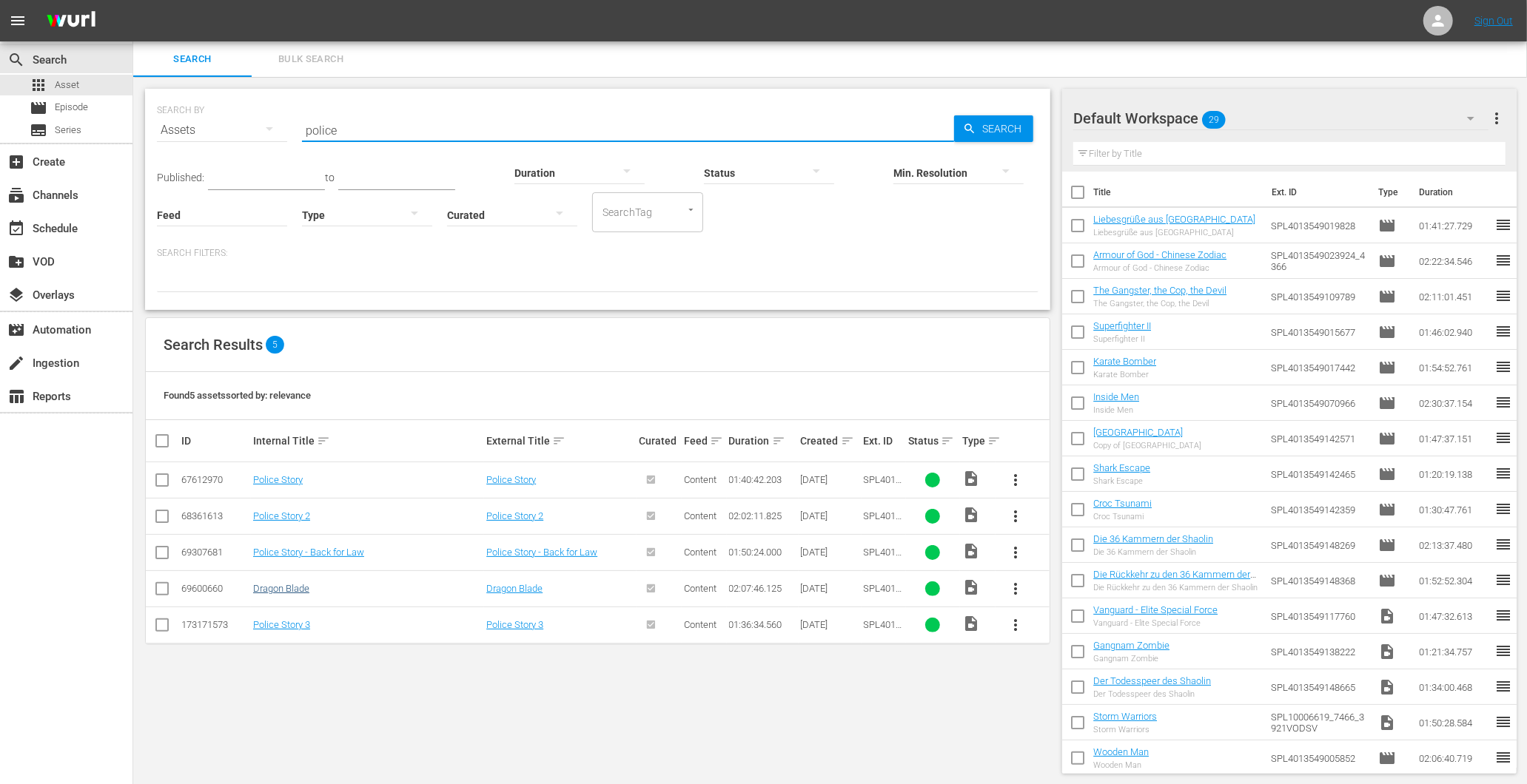
type input "police"
click at [274, 593] on link "Dragon Blade" at bounding box center [281, 588] width 56 height 11
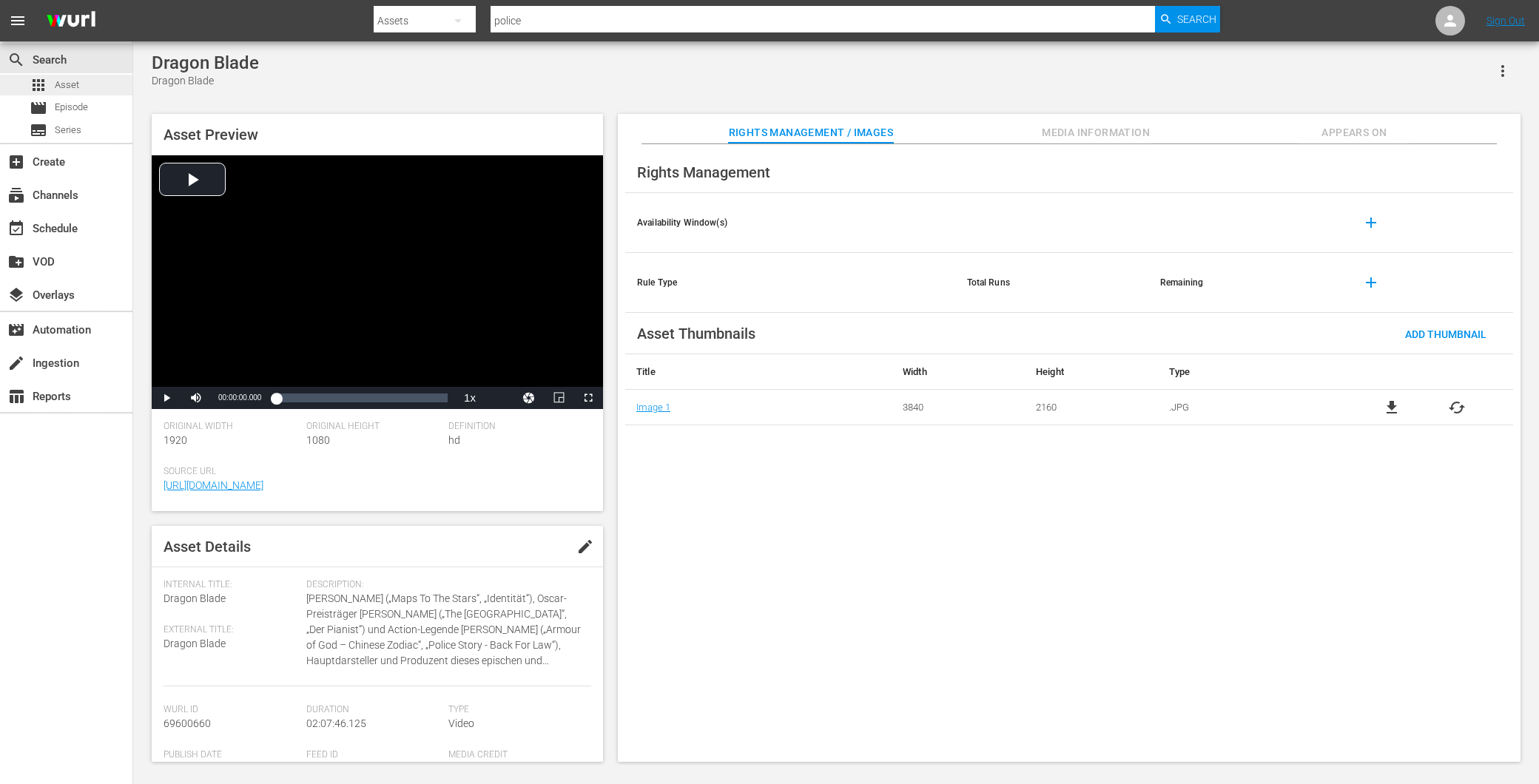
click at [84, 86] on div "apps Asset" at bounding box center [66, 85] width 133 height 21
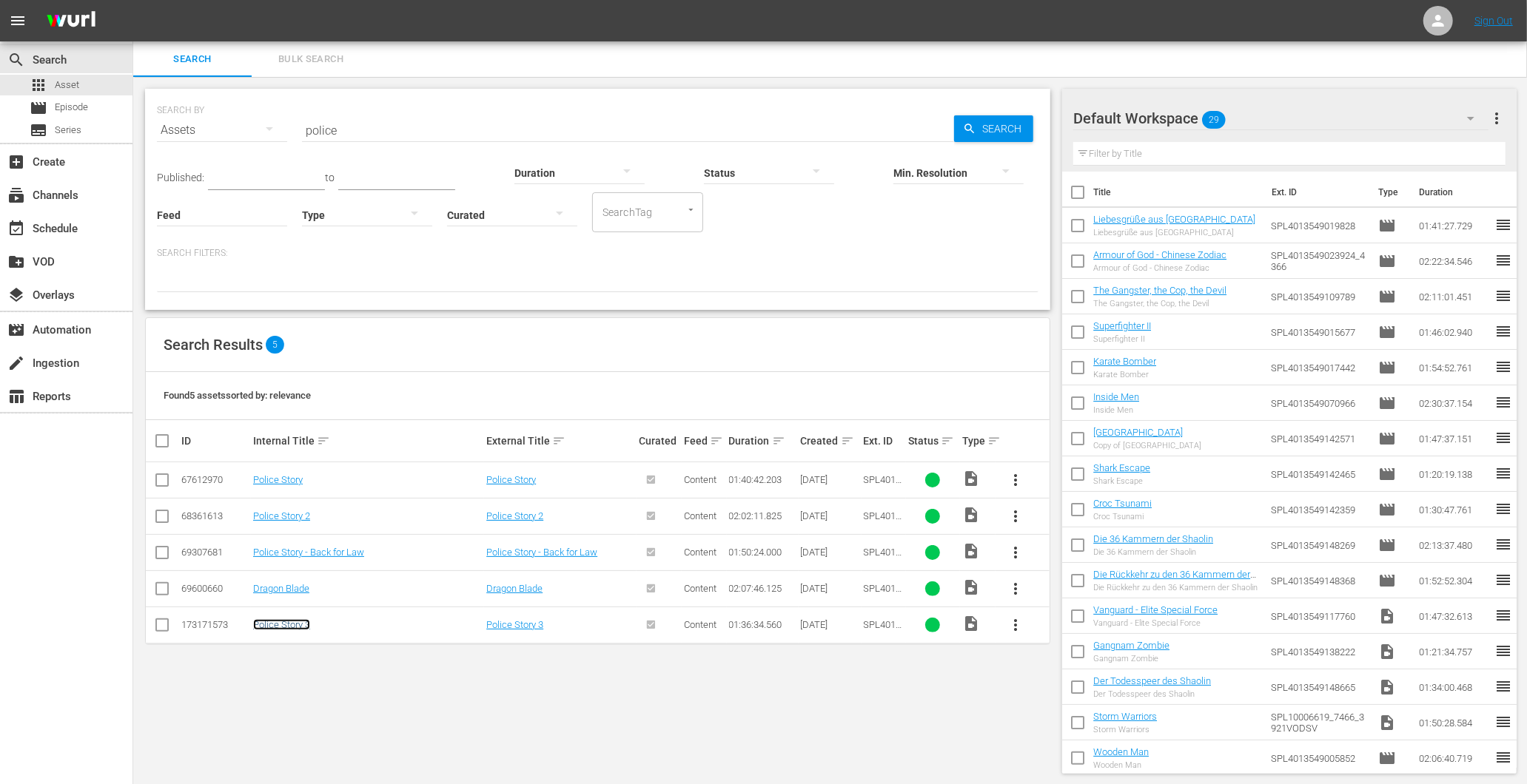
click at [269, 620] on link "Police Story 3" at bounding box center [282, 625] width 57 height 11
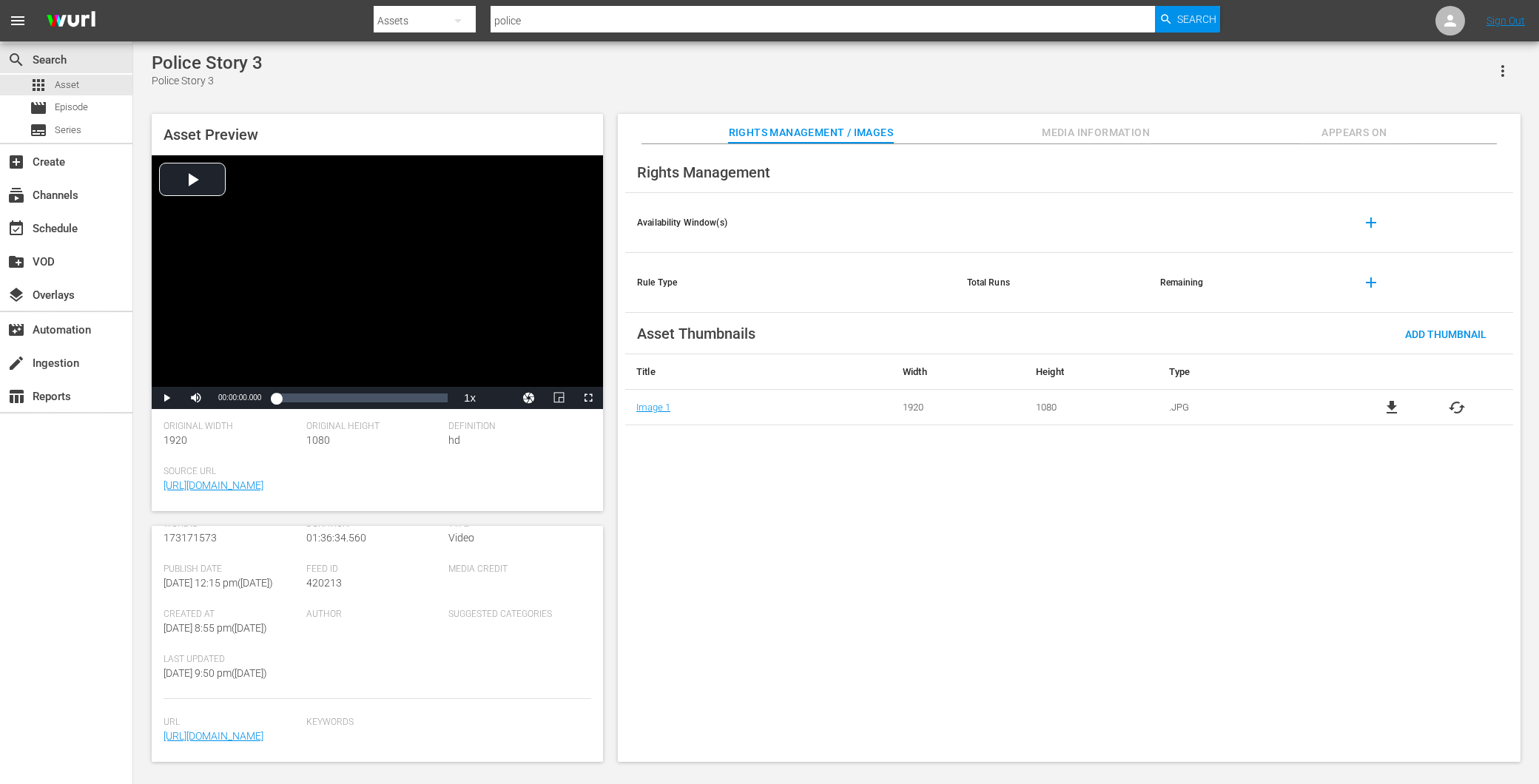
scroll to position [293, 0]
click at [92, 78] on div "apps Asset" at bounding box center [66, 85] width 133 height 21
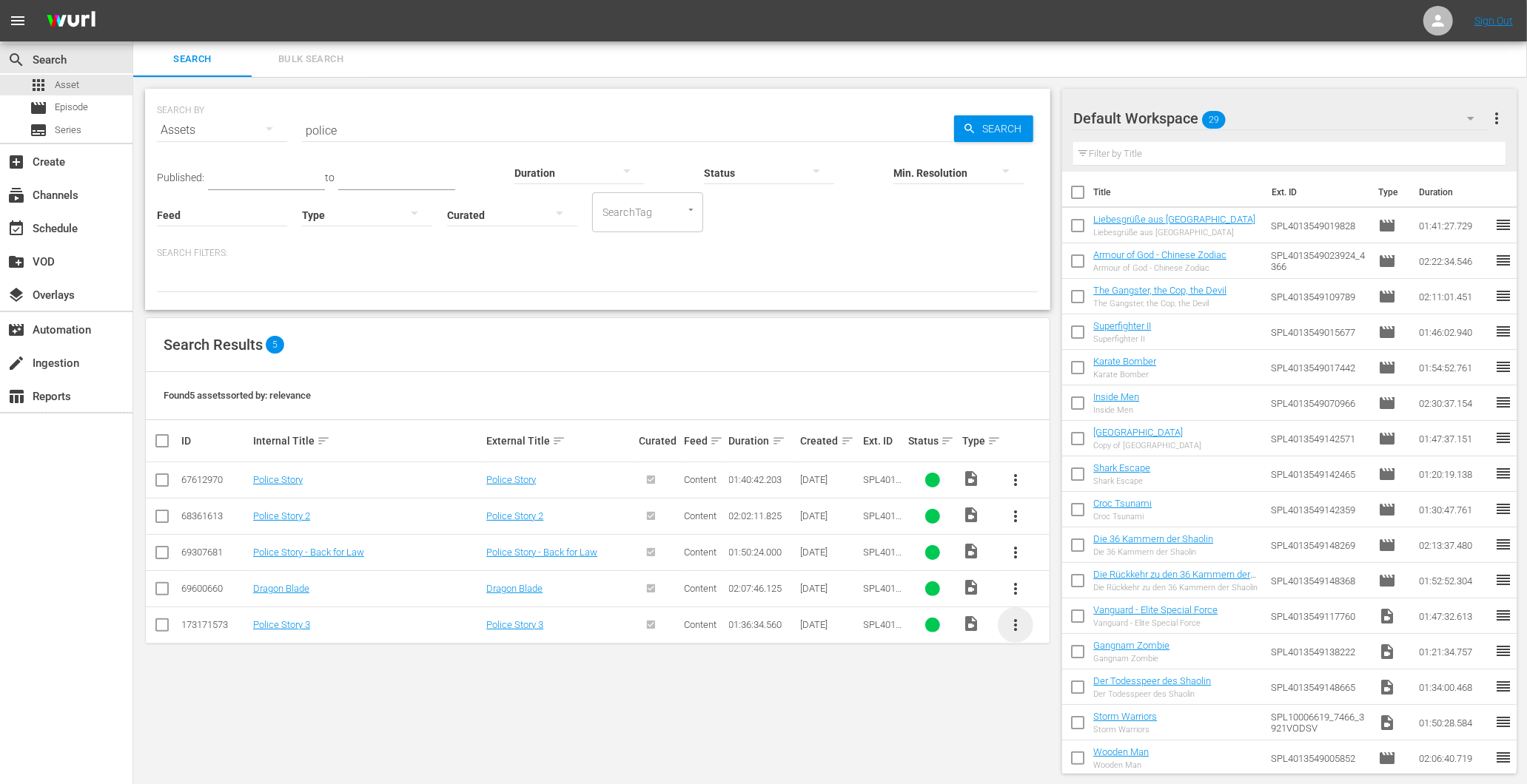
click at [1019, 619] on span "more_vert" at bounding box center [1015, 625] width 18 height 18
click at [1069, 723] on div "Episode" at bounding box center [1095, 737] width 101 height 35
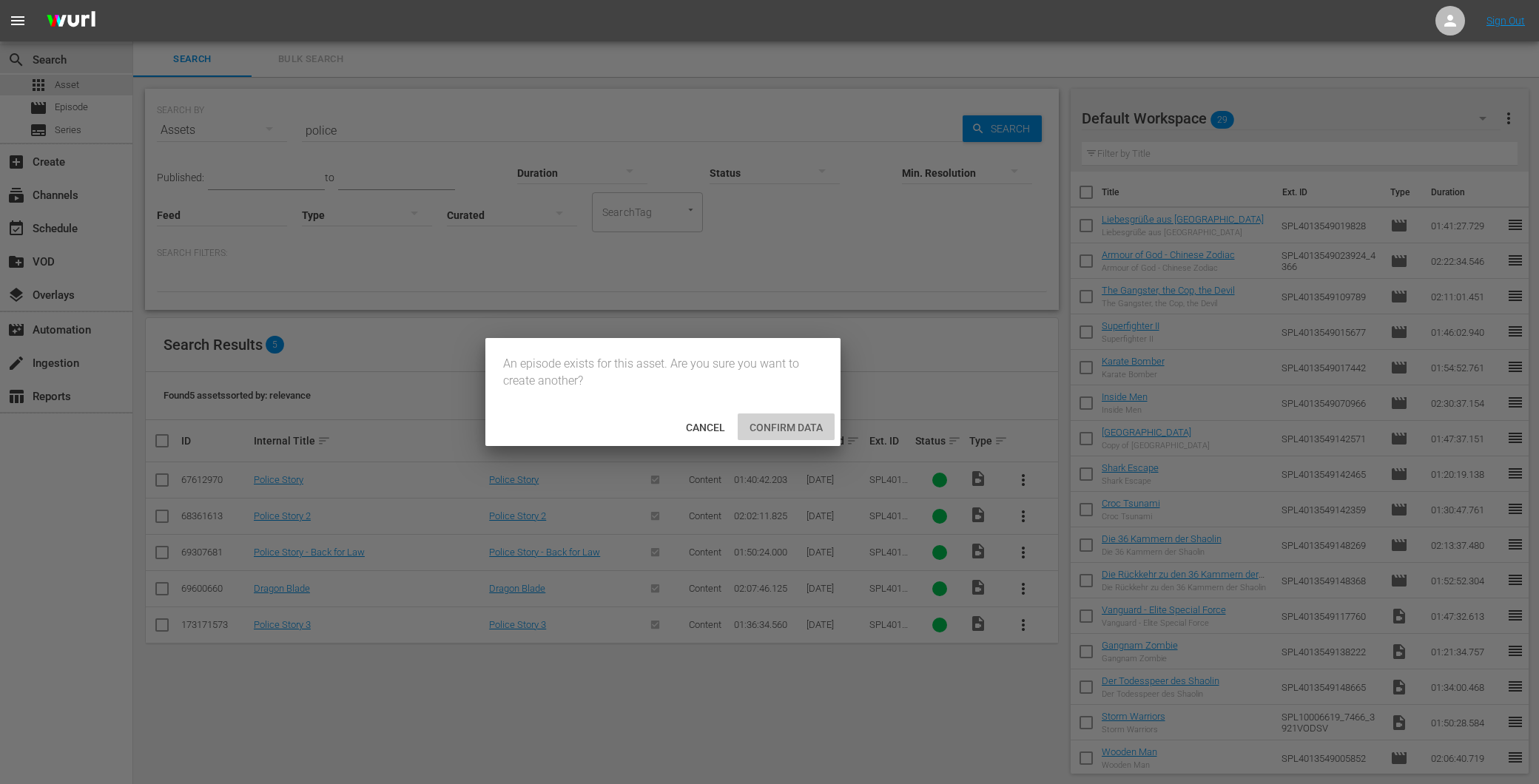
click at [780, 429] on span "Confirm data" at bounding box center [786, 428] width 97 height 12
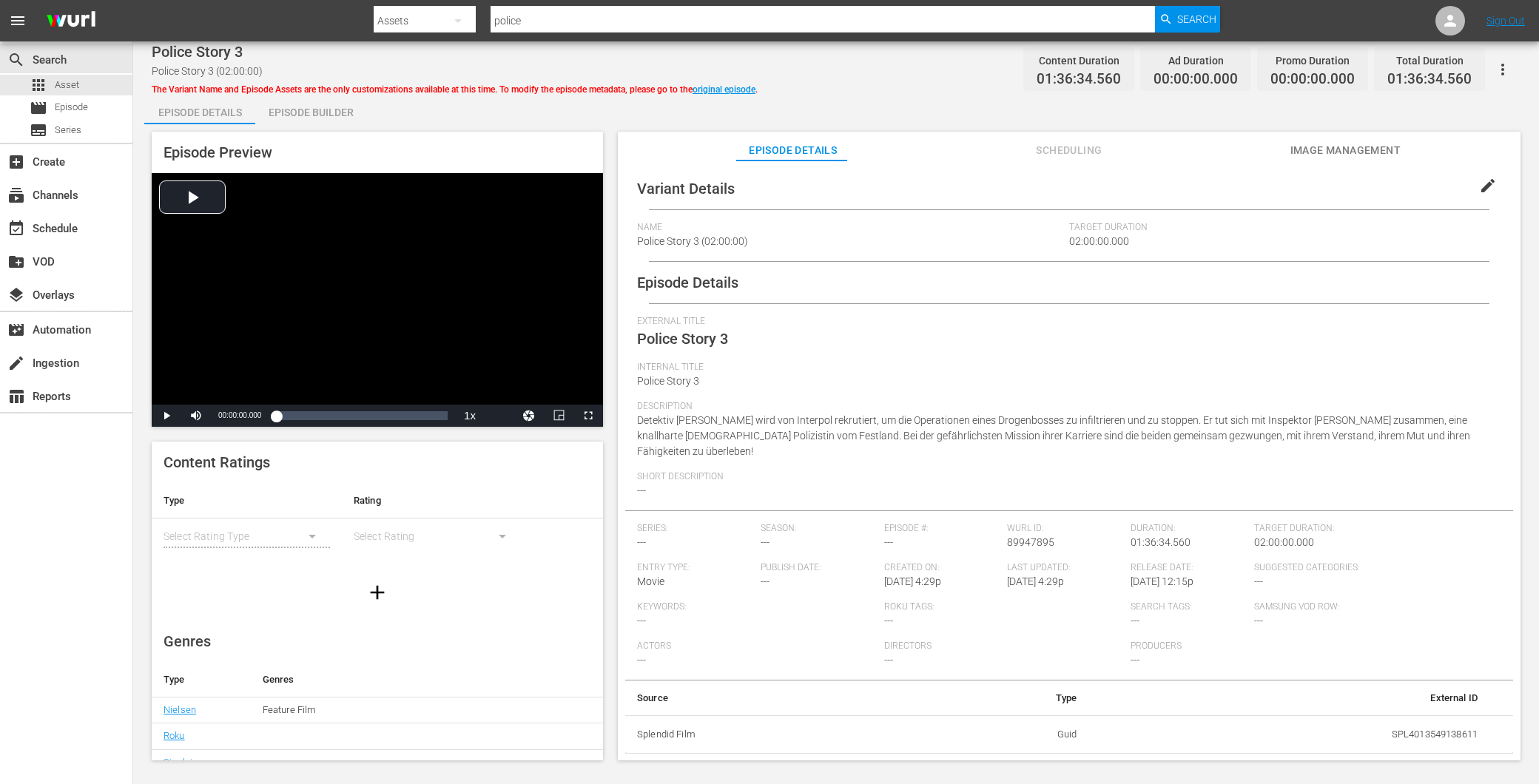
click at [315, 109] on div "Episode Builder" at bounding box center [310, 112] width 111 height 35
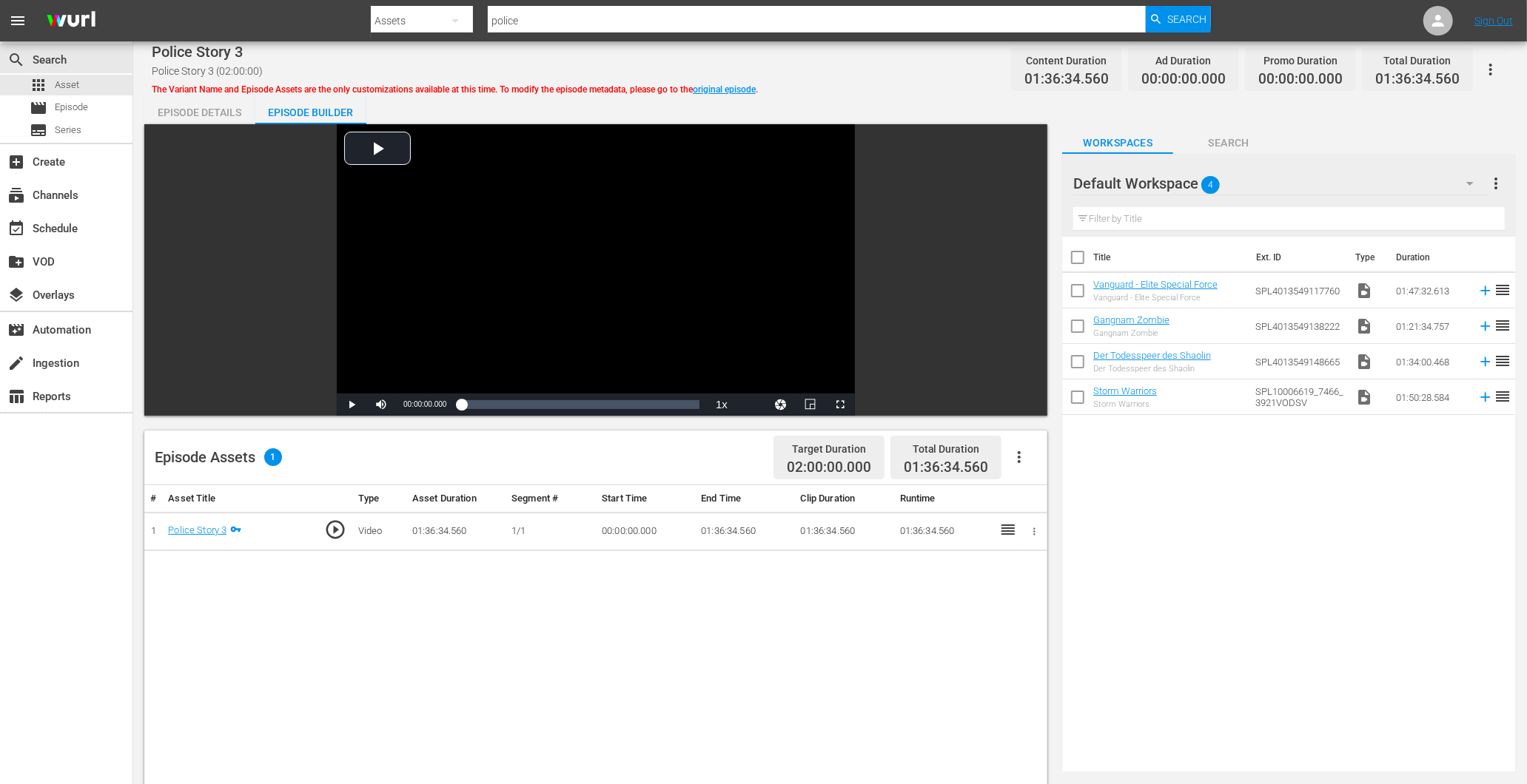
click at [200, 107] on div "Episode Details" at bounding box center [199, 112] width 111 height 35
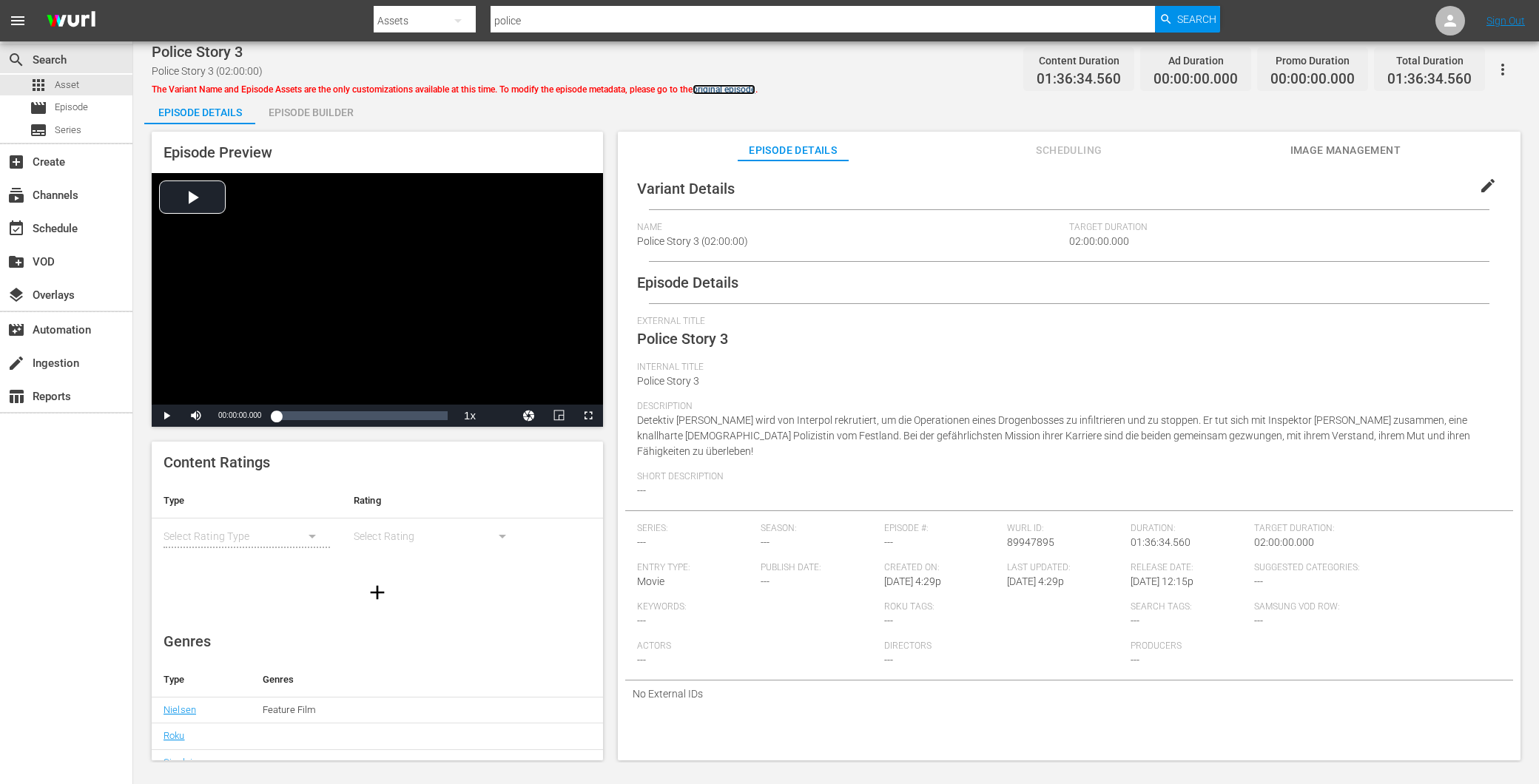
click at [743, 84] on link "original episode" at bounding box center [724, 90] width 63 height 10
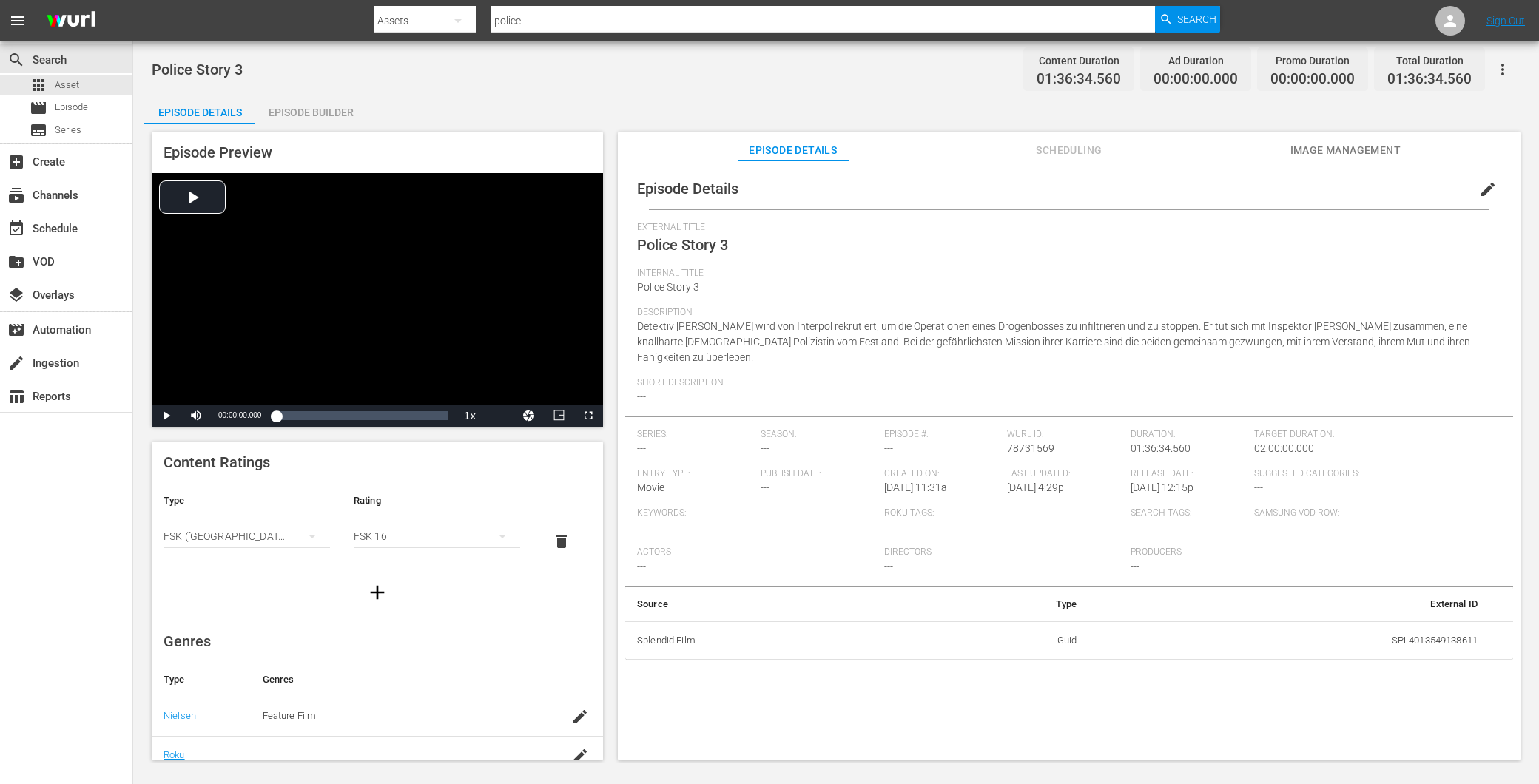
click at [318, 109] on div "Episode Builder" at bounding box center [310, 112] width 111 height 35
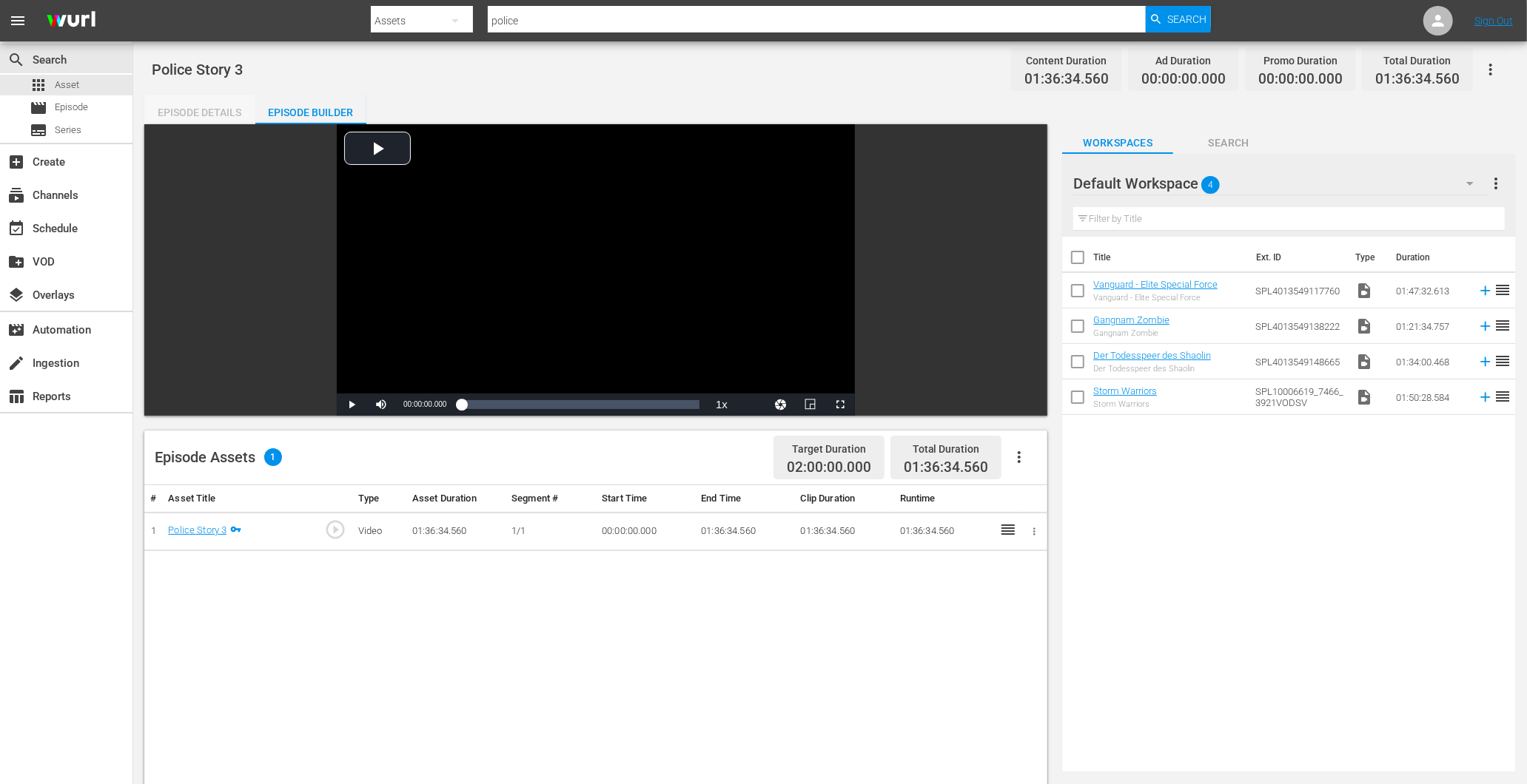
click at [227, 101] on div "Episode Details" at bounding box center [199, 112] width 111 height 35
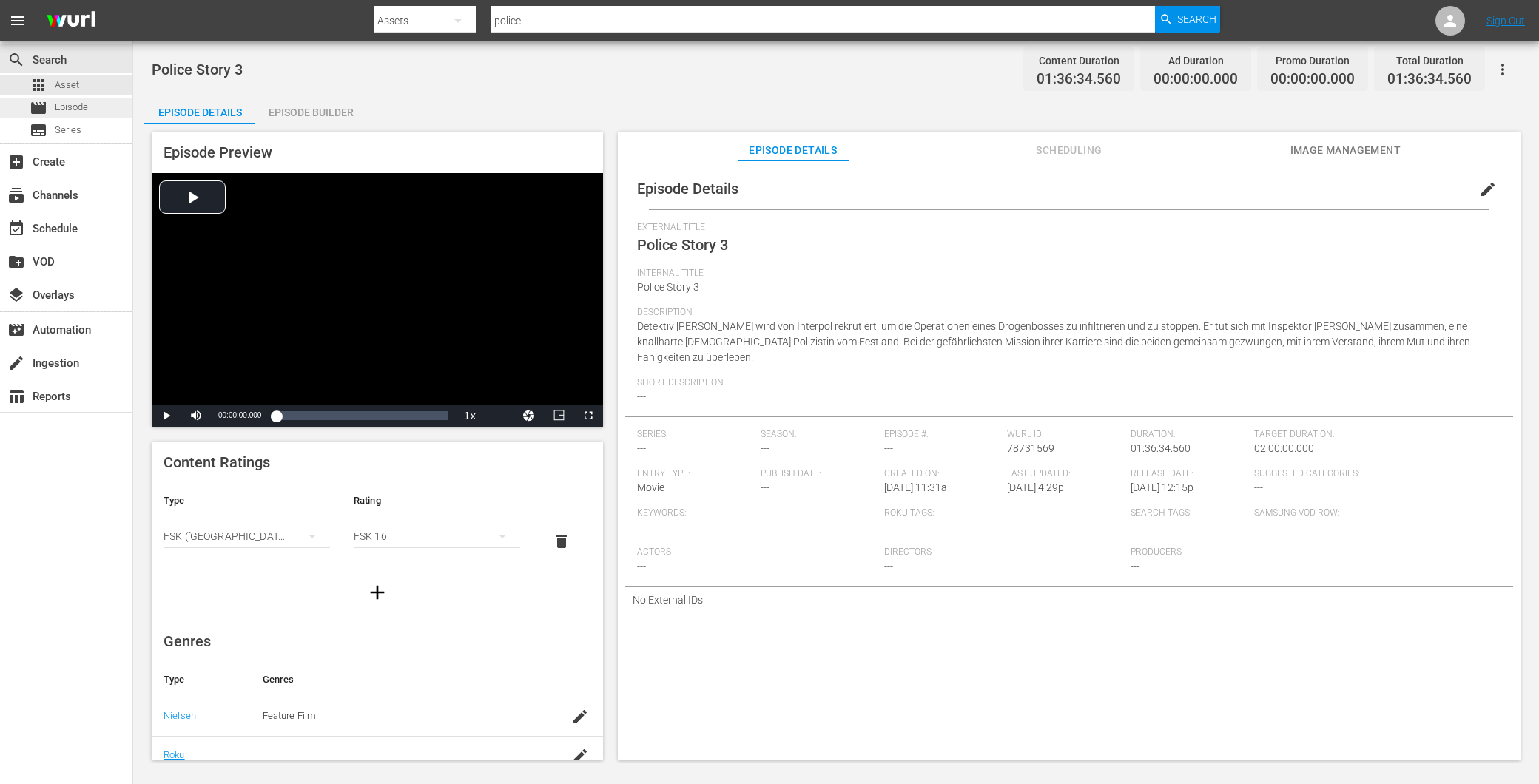
click at [94, 106] on div "movie Episode" at bounding box center [66, 108] width 133 height 21
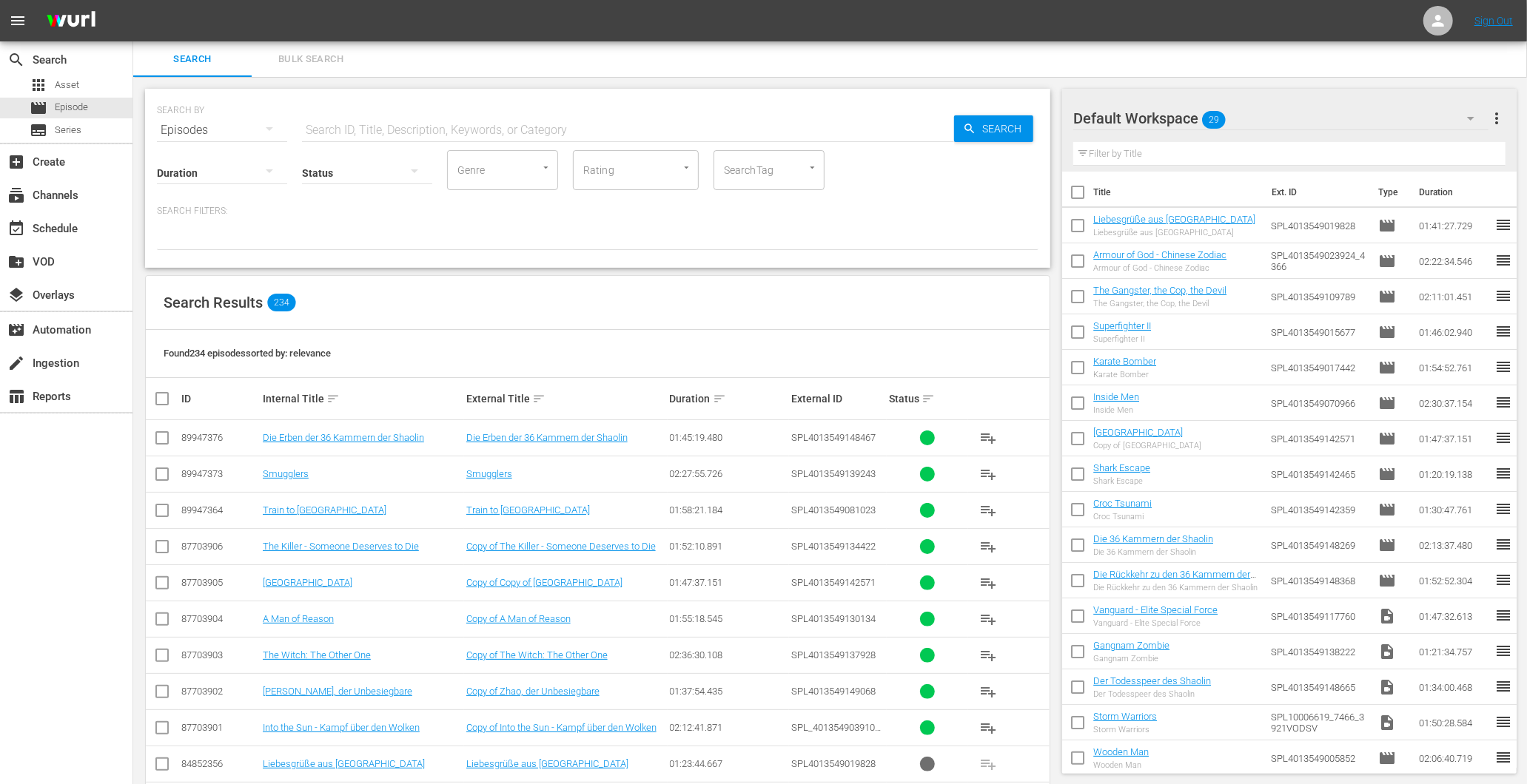
click at [368, 122] on input "text" at bounding box center [627, 130] width 652 height 35
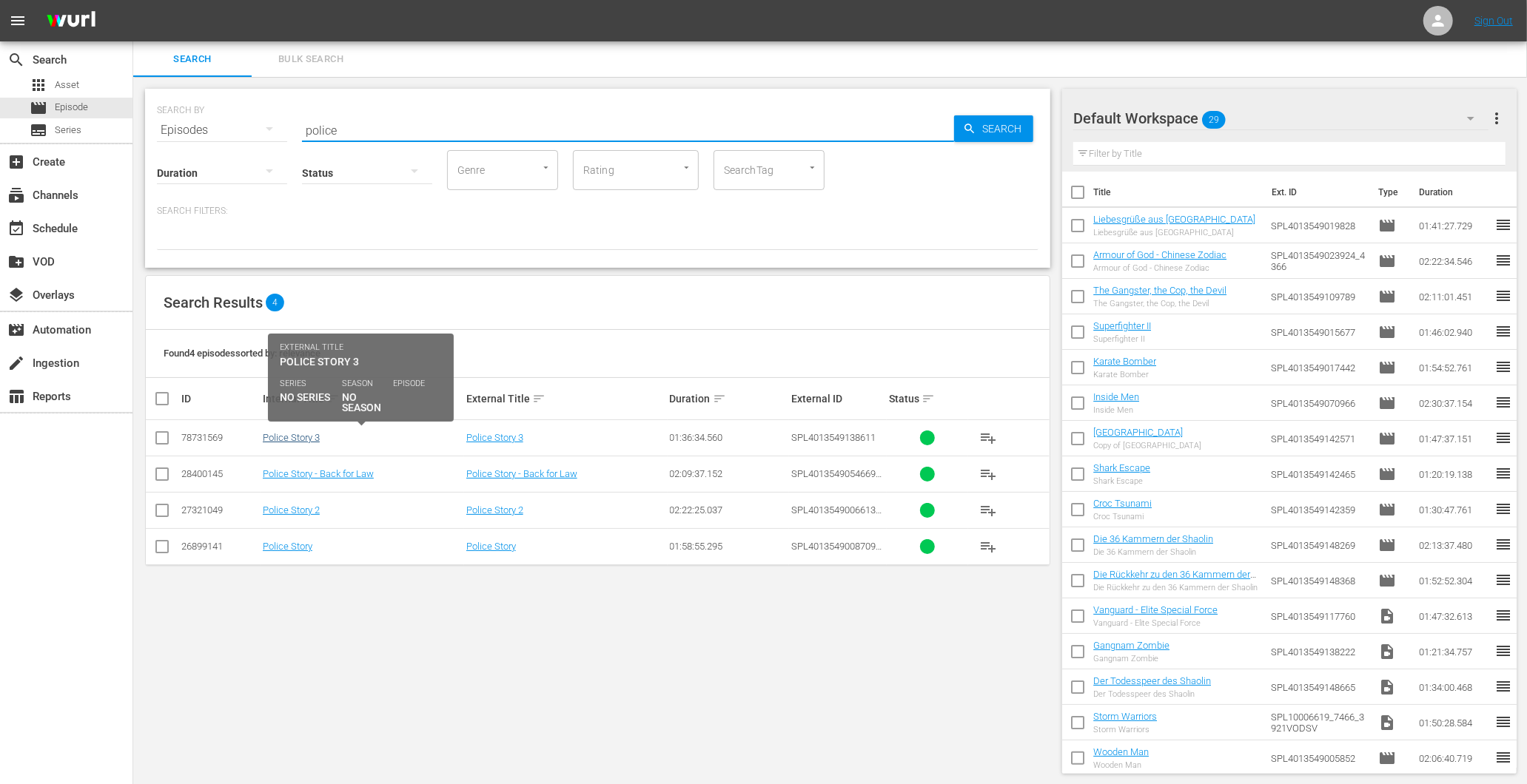
type input "police"
click at [314, 438] on link "Police Story 3" at bounding box center [291, 438] width 57 height 11
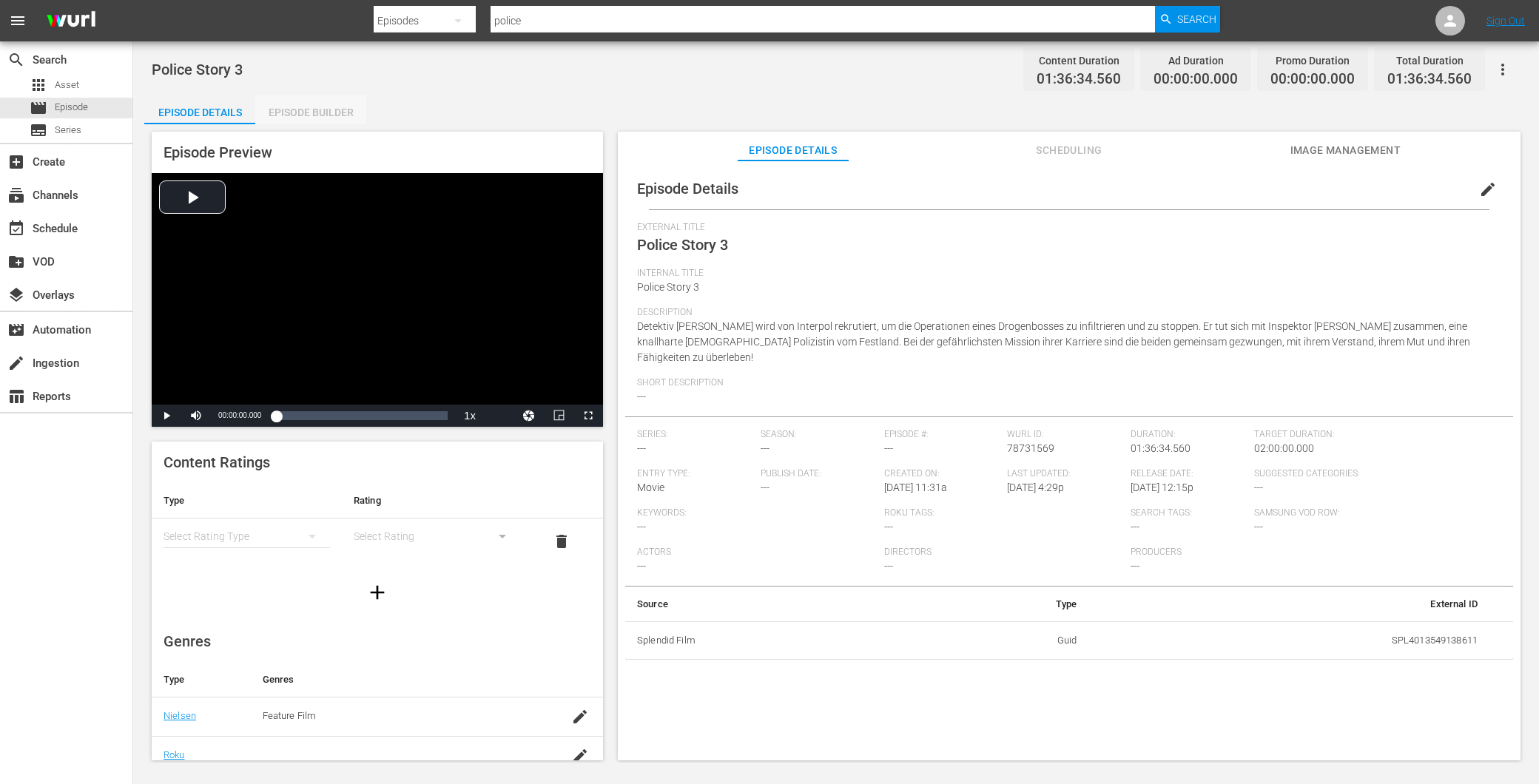
click at [291, 114] on div "Episode Builder" at bounding box center [310, 112] width 111 height 35
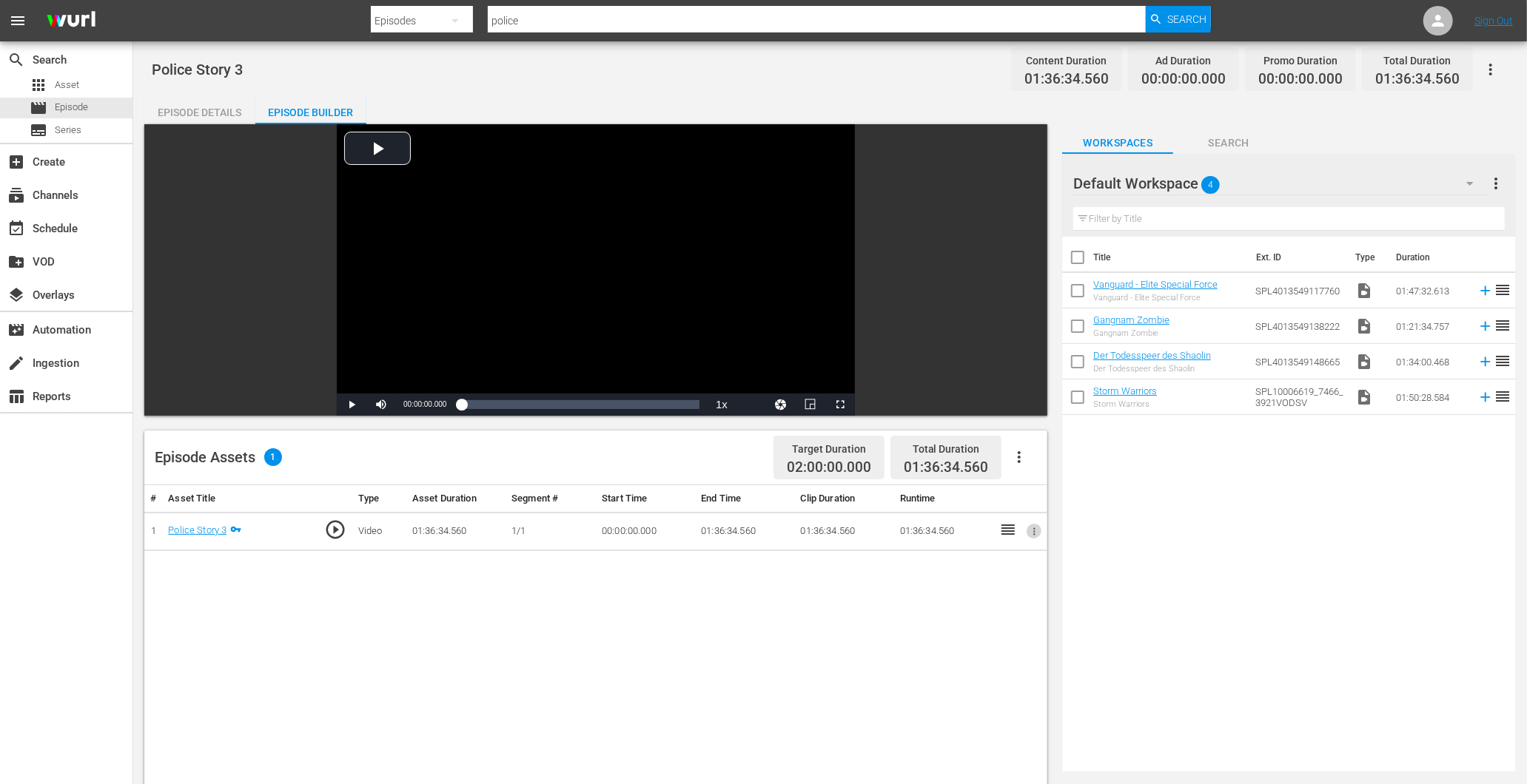
click at [1032, 533] on icon "button" at bounding box center [1034, 532] width 11 height 11
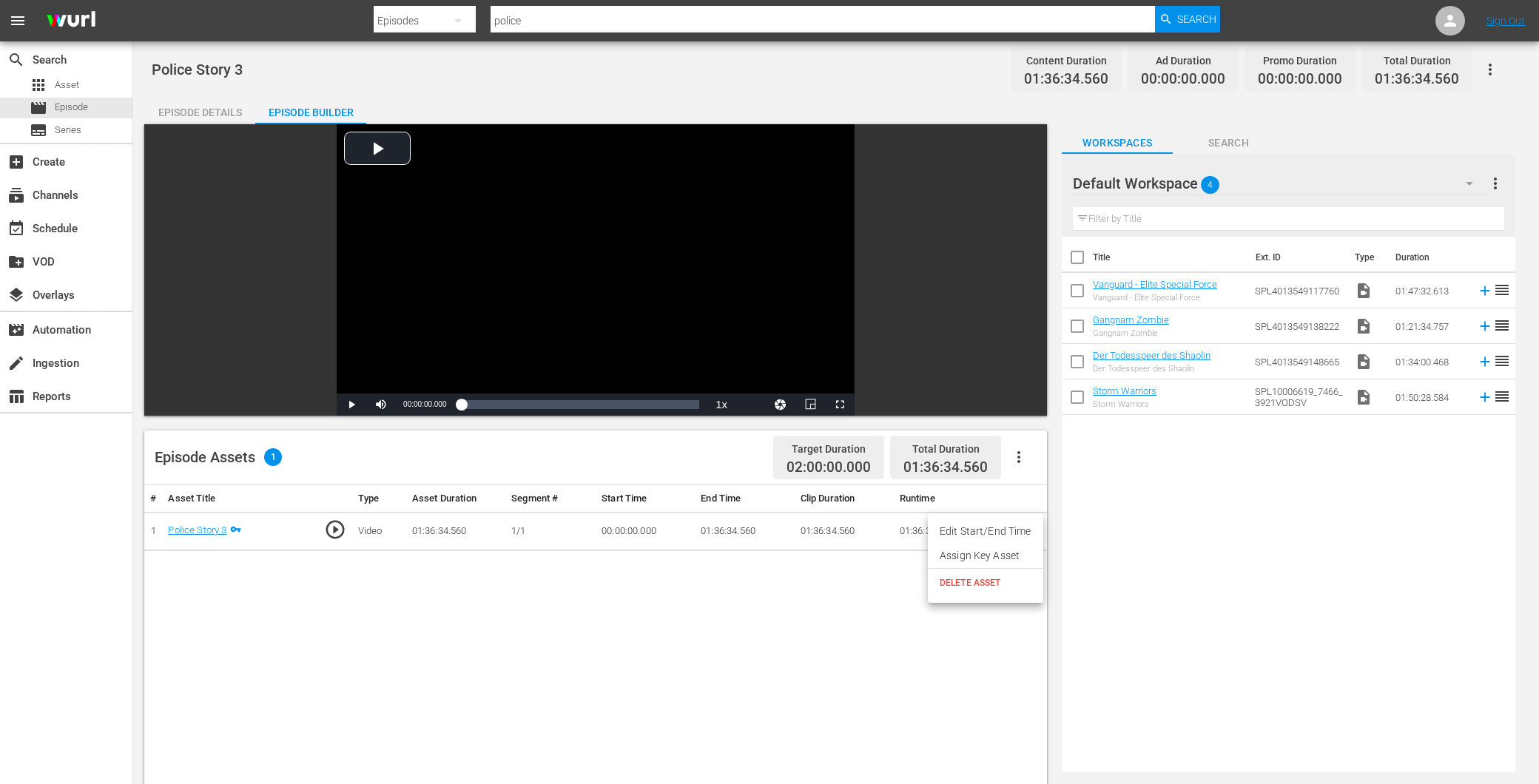
click at [1071, 537] on div at bounding box center [770, 392] width 1539 height 784
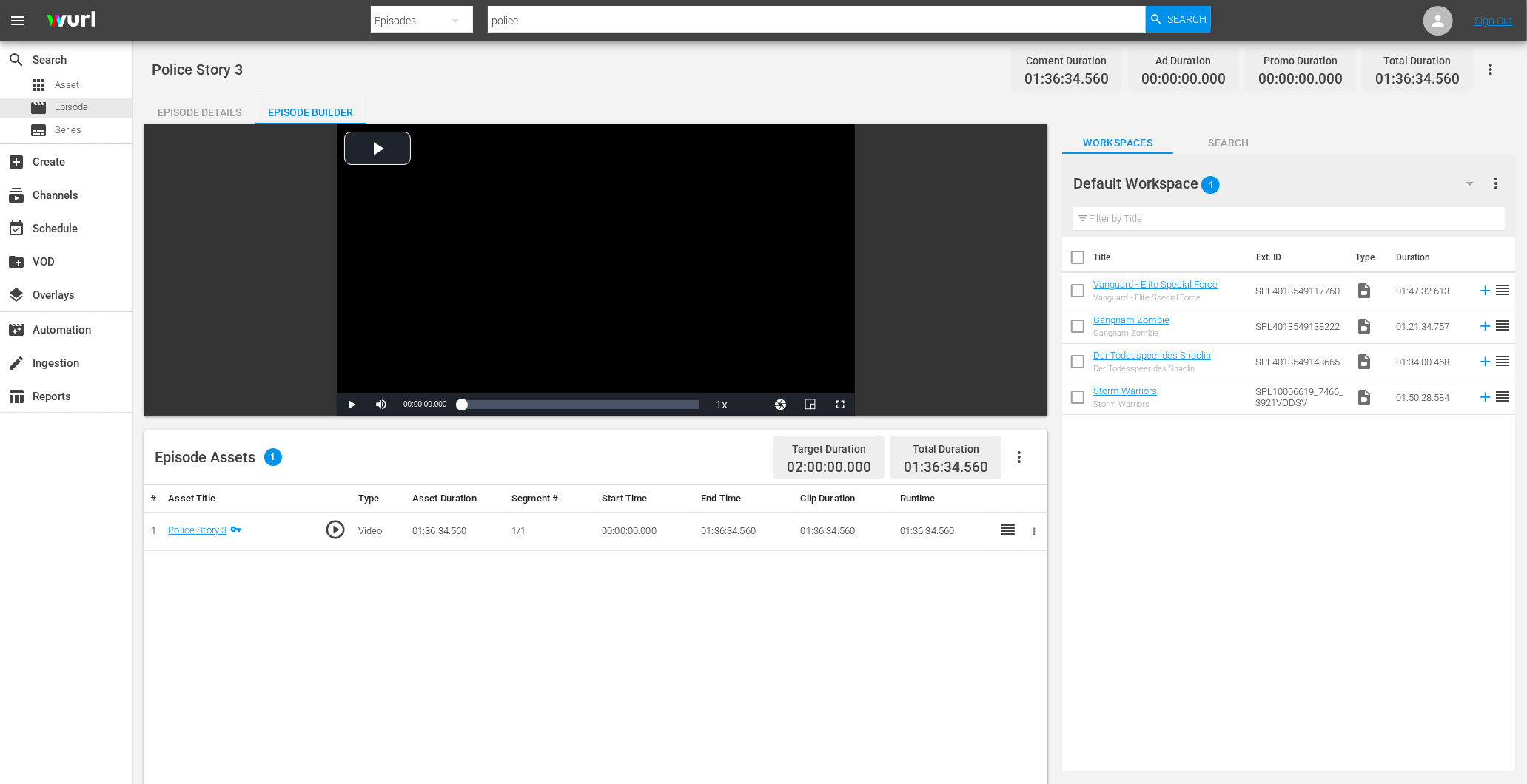
click at [1031, 452] on button "button" at bounding box center [1019, 457] width 35 height 35
click at [955, 538] on td "01:36:34.560" at bounding box center [943, 532] width 99 height 40
click at [1037, 531] on icon "button" at bounding box center [1034, 532] width 11 height 11
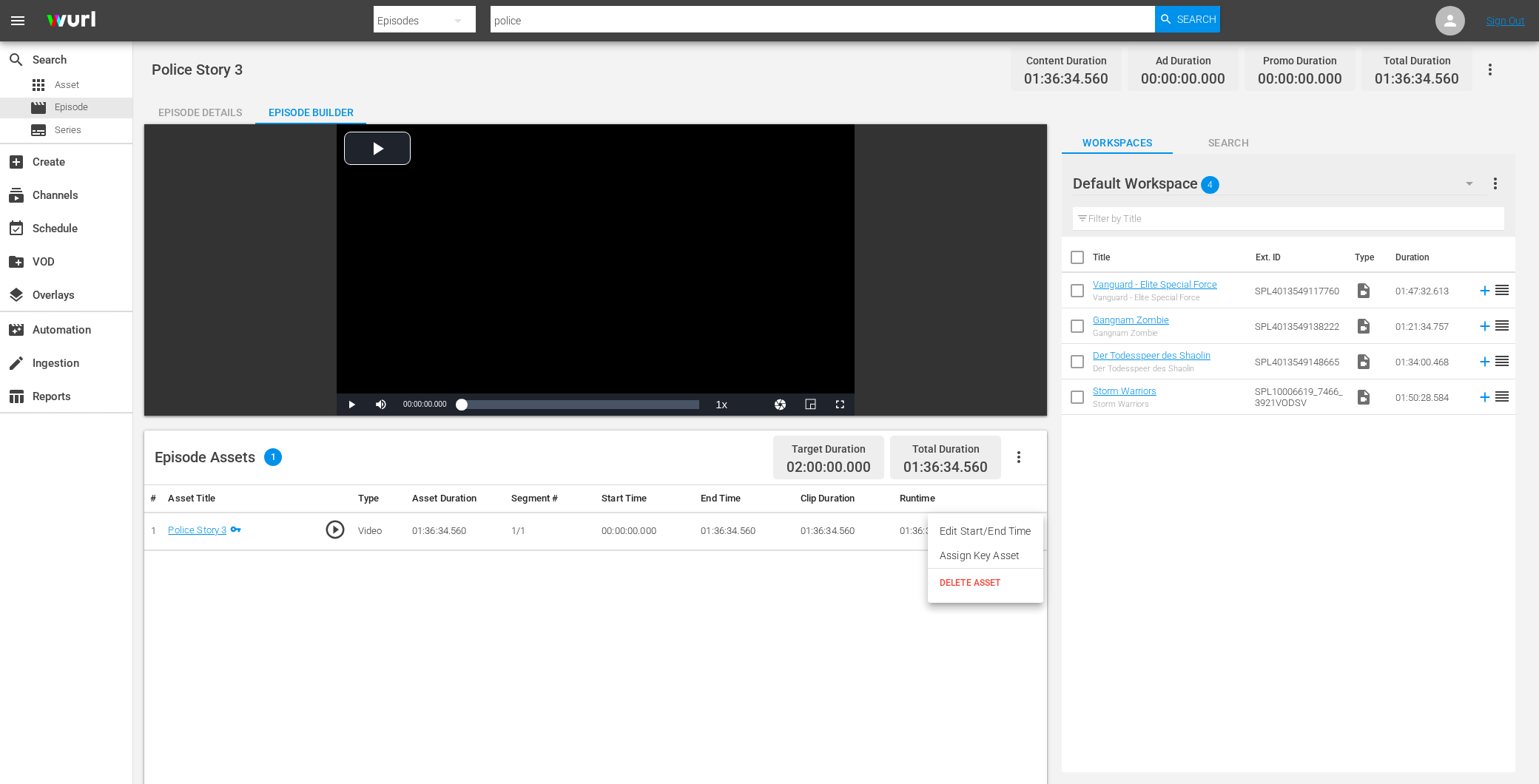
drag, startPoint x: 1106, startPoint y: 504, endPoint x: 1014, endPoint y: 469, distance: 98.4
click at [1062, 493] on div at bounding box center [770, 392] width 1539 height 784
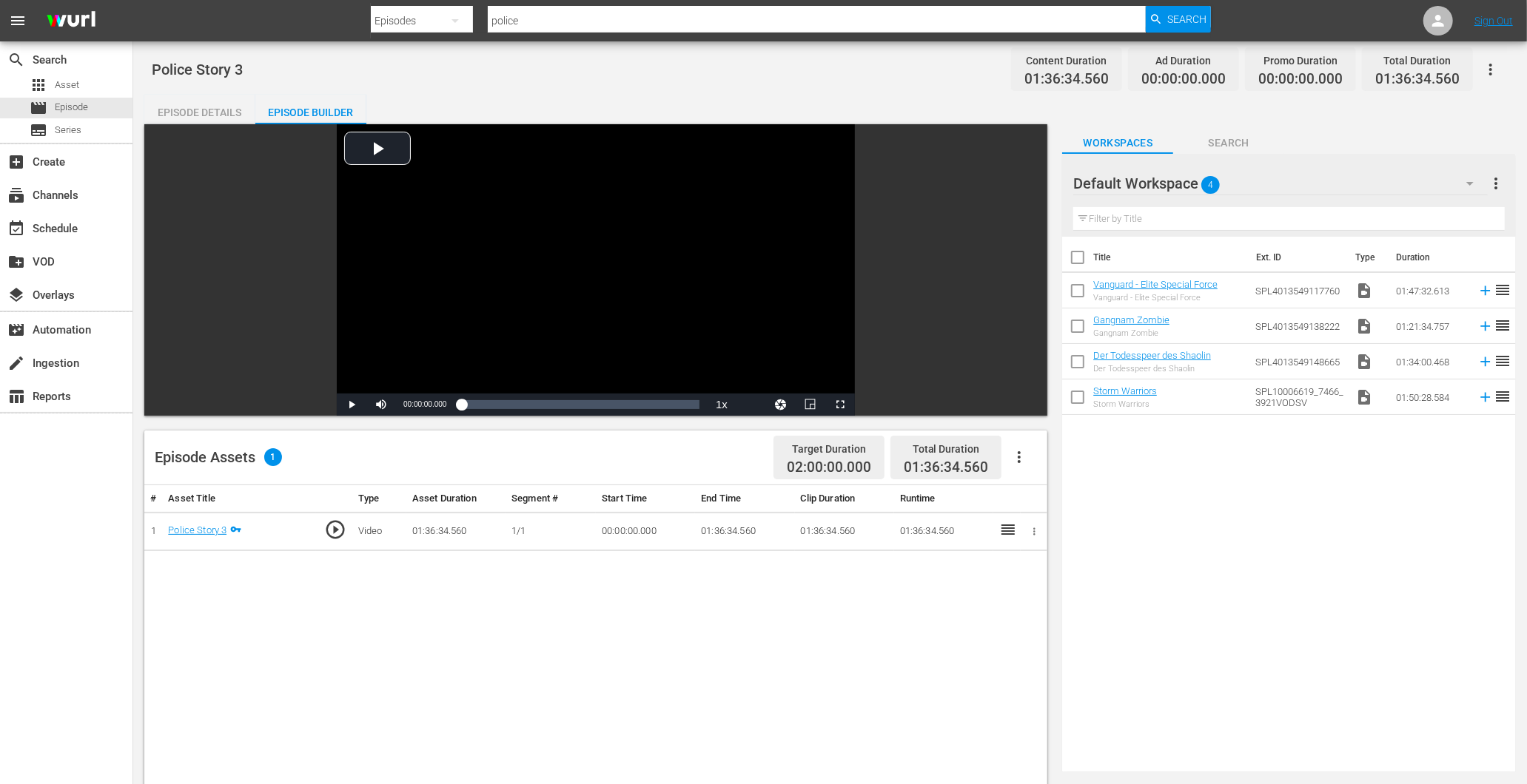
drag, startPoint x: 1032, startPoint y: 459, endPoint x: 1023, endPoint y: 460, distance: 9.1
click at [1029, 460] on button "button" at bounding box center [1019, 457] width 35 height 35
click at [956, 516] on td "01:36:34.560" at bounding box center [943, 532] width 99 height 40
click at [188, 111] on div "Episode Details" at bounding box center [199, 112] width 111 height 35
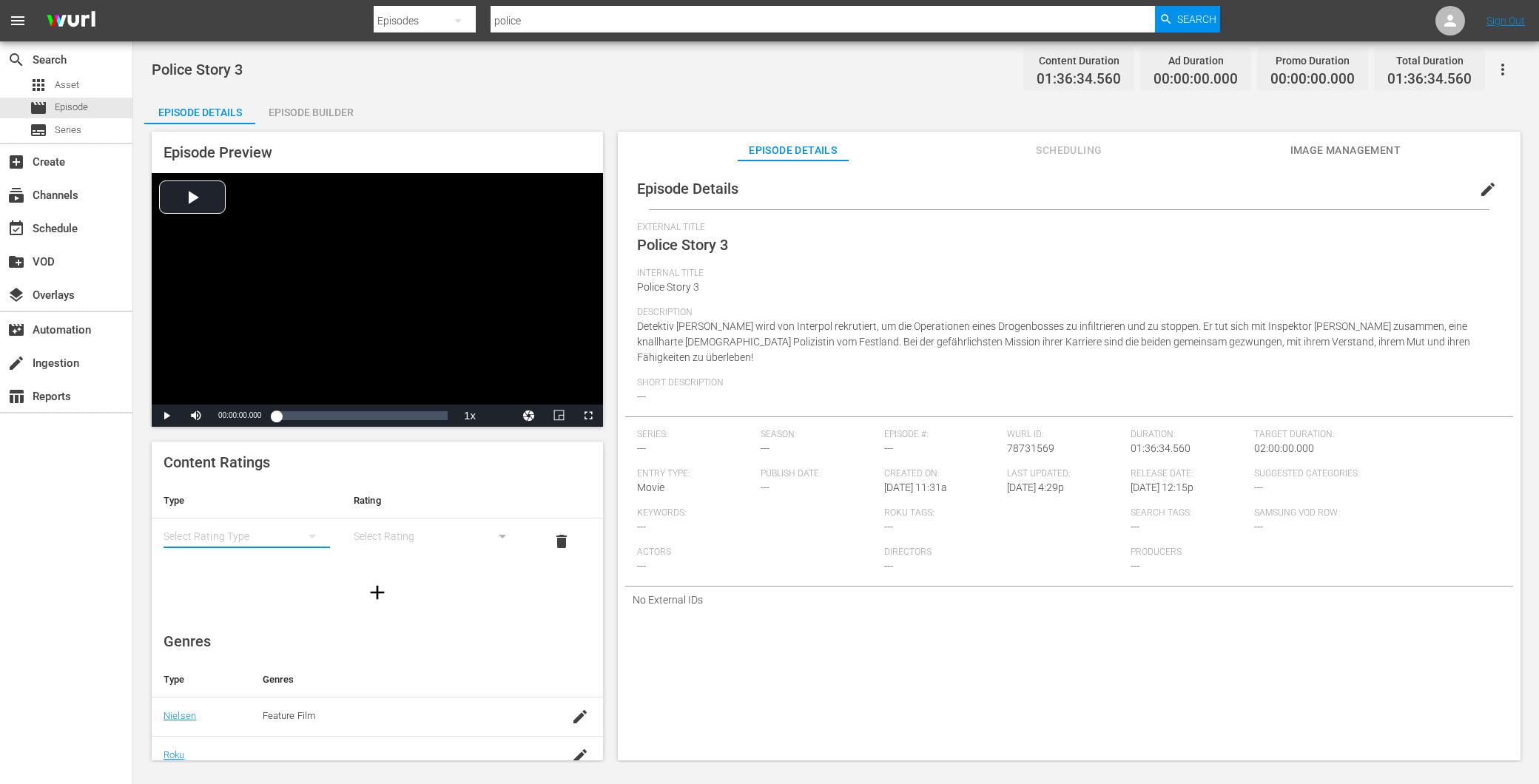
click at [295, 538] on button "simple table" at bounding box center [312, 536] width 35 height 35
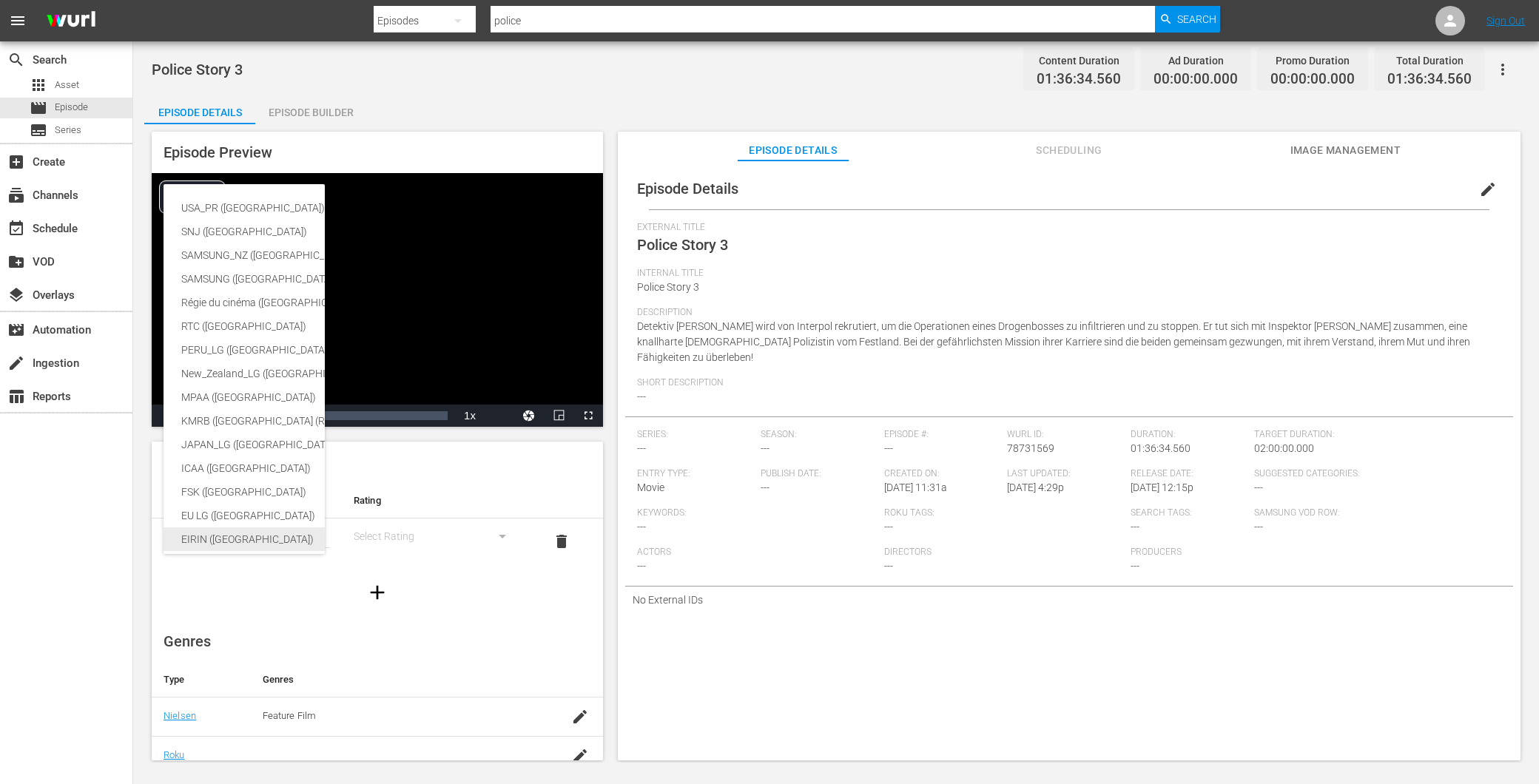
click at [293, 538] on div "EIRIN ([GEOGRAPHIC_DATA])" at bounding box center [351, 538] width 340 height 23
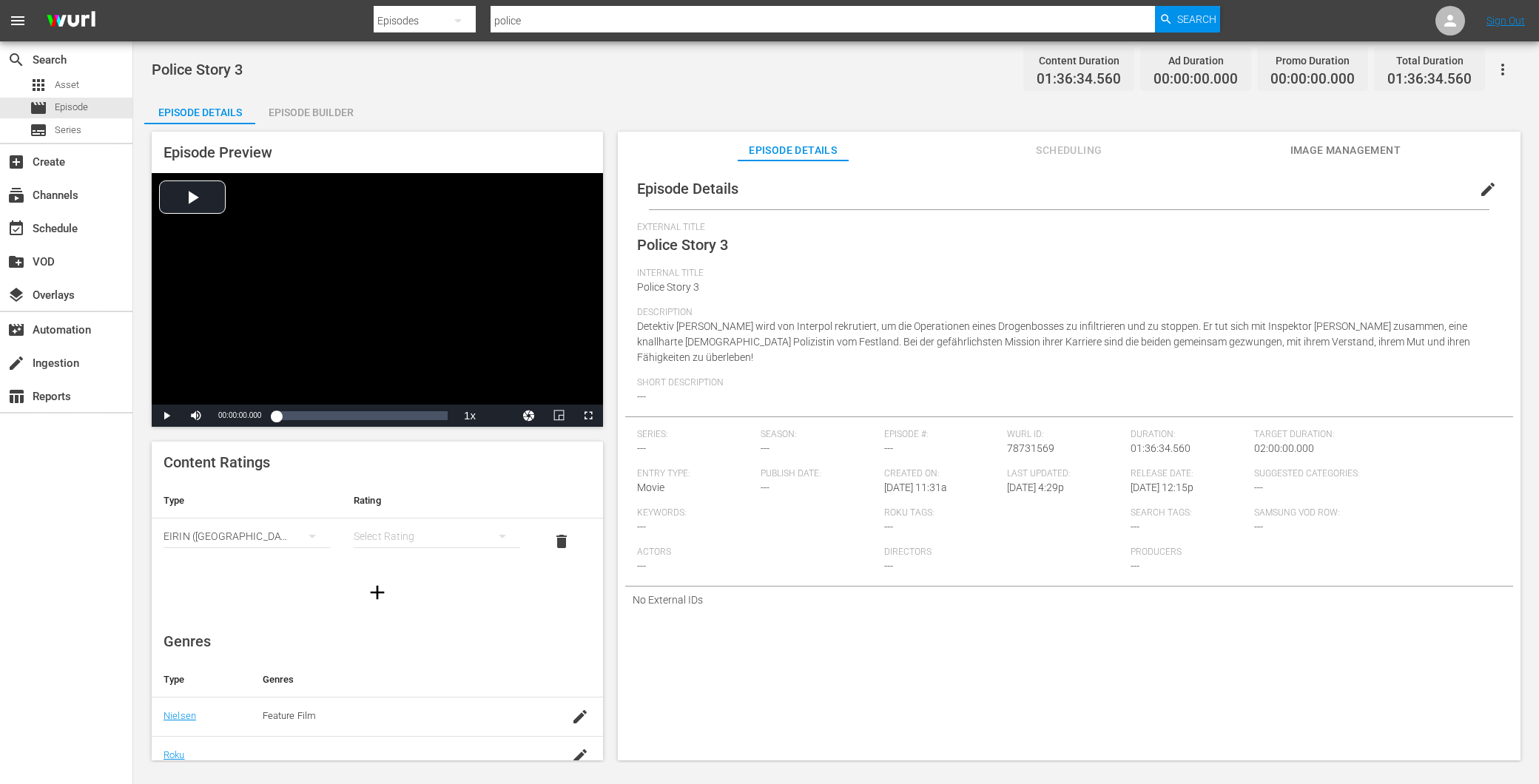
click at [295, 538] on button "simple table" at bounding box center [312, 536] width 35 height 35
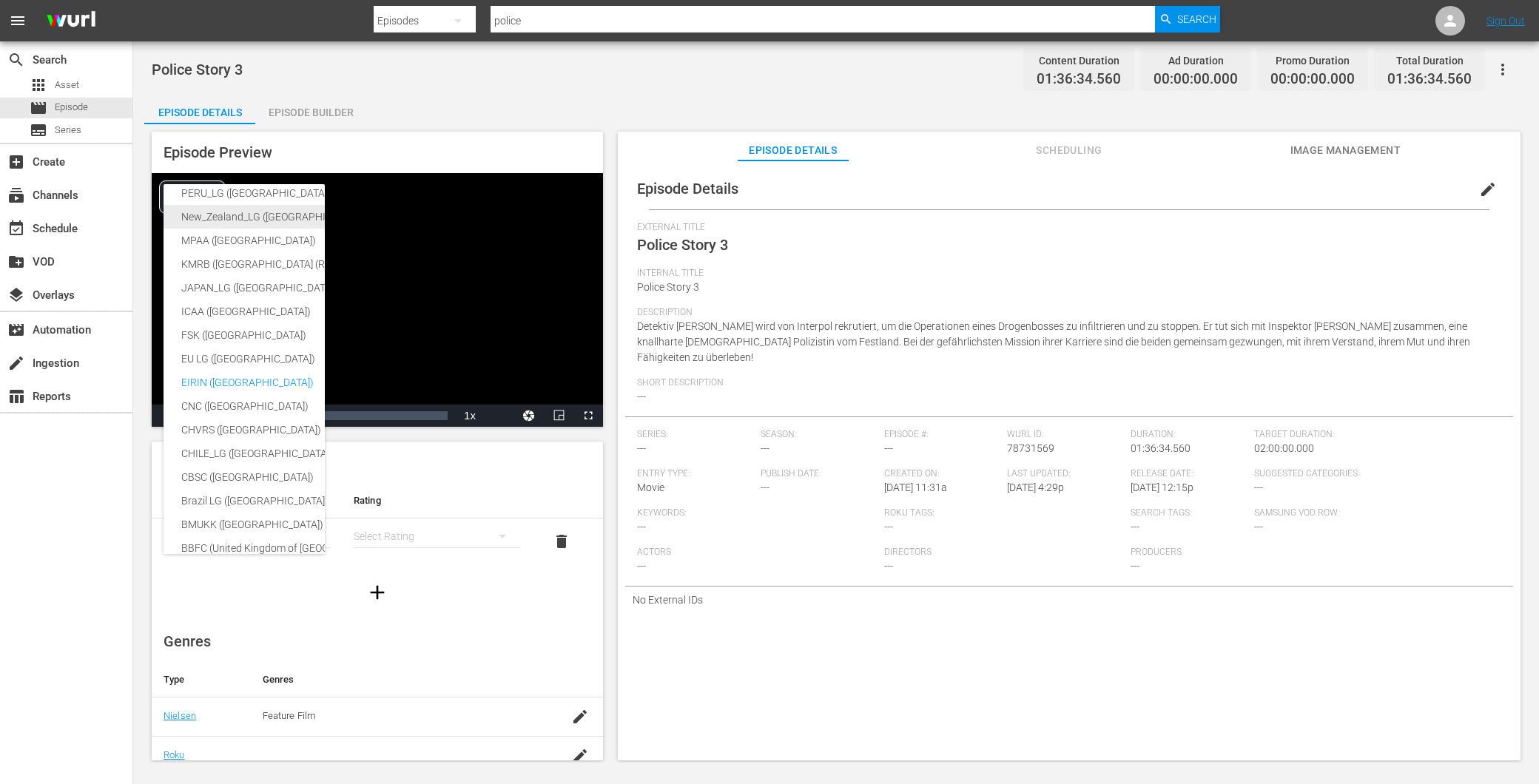
scroll to position [282, 0]
drag, startPoint x: 405, startPoint y: 489, endPoint x: 392, endPoint y: 485, distance: 13.6
click at [392, 485] on div "USA_PR ([GEOGRAPHIC_DATA]) SNJ ([GEOGRAPHIC_DATA]) SAMSUNG_NZ ([GEOGRAPHIC_DATA…" at bounding box center [770, 392] width 1539 height 784
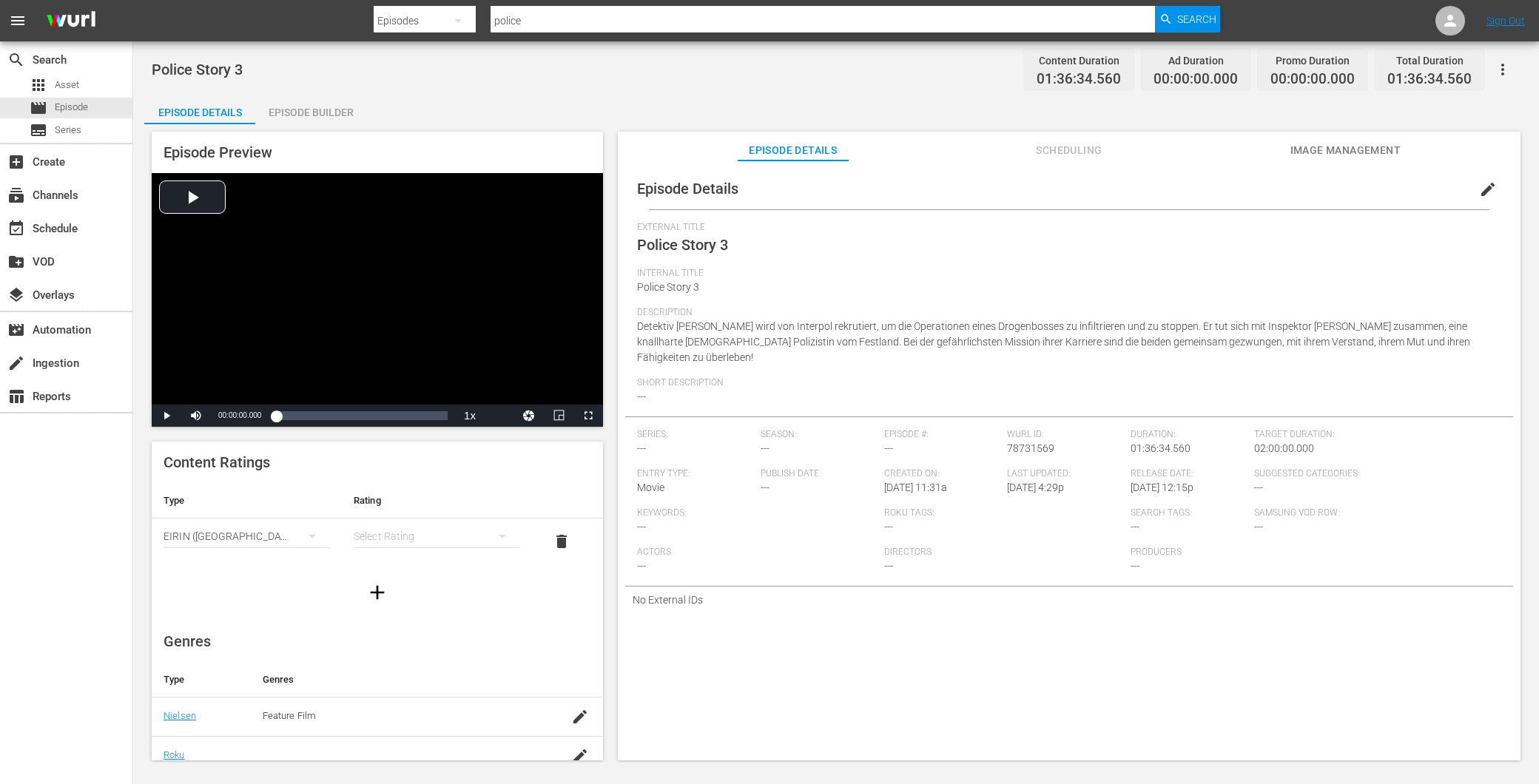
click at [383, 485] on th "Rating" at bounding box center [437, 501] width 190 height 35
click at [292, 113] on div "Episode Builder" at bounding box center [310, 112] width 111 height 35
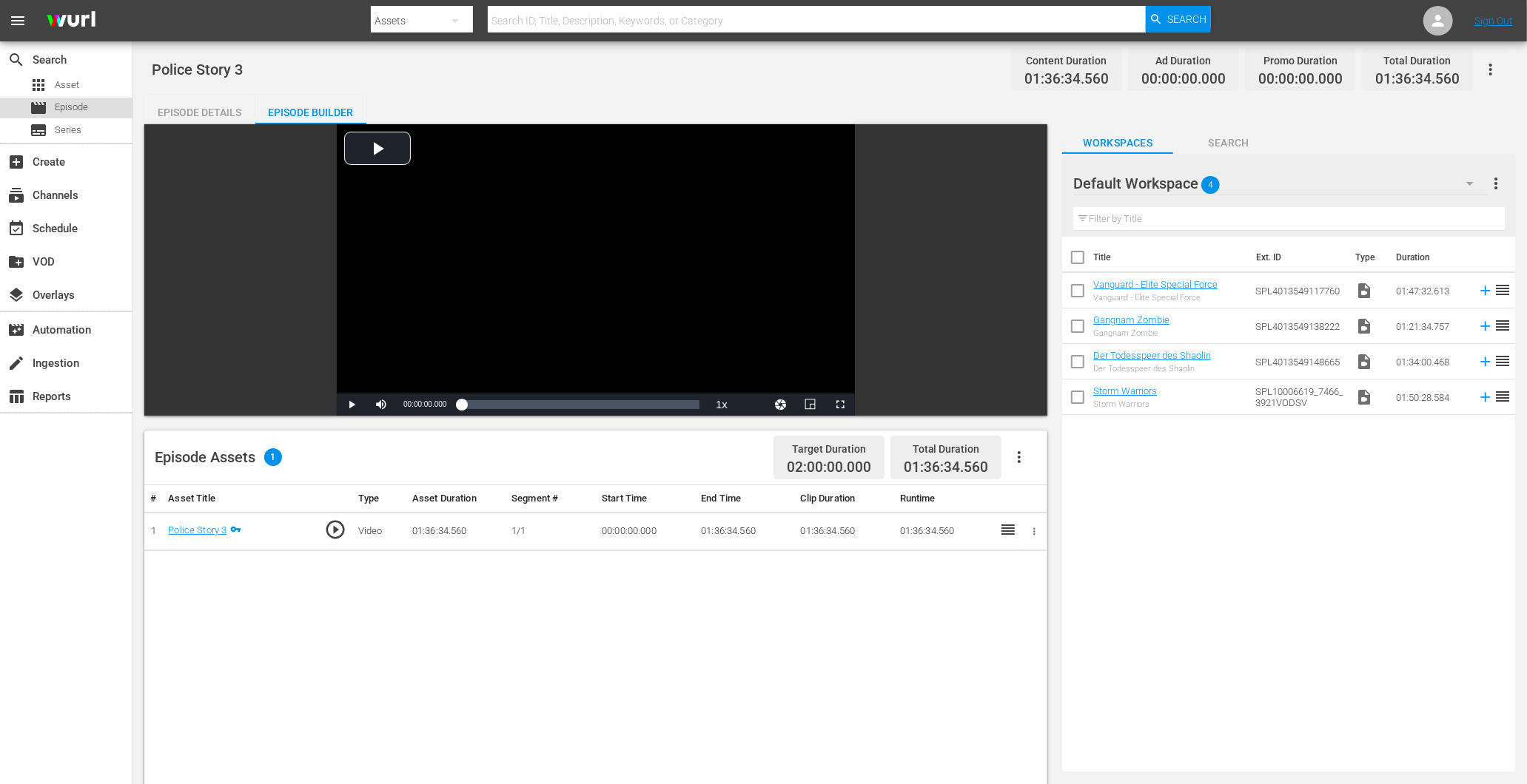
click at [53, 109] on div "movie Episode" at bounding box center [59, 108] width 59 height 21
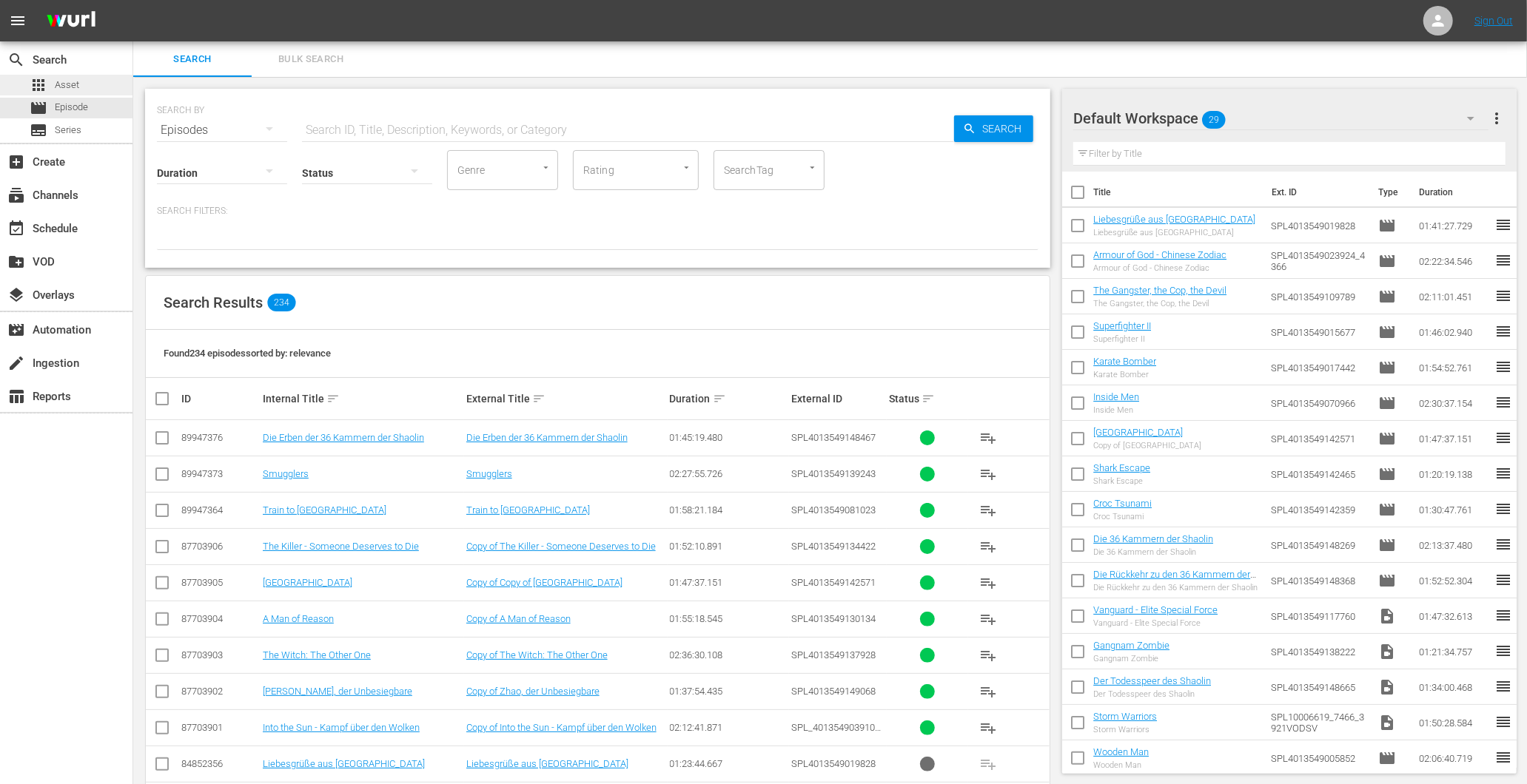
click at [70, 93] on div "apps Asset" at bounding box center [54, 85] width 50 height 21
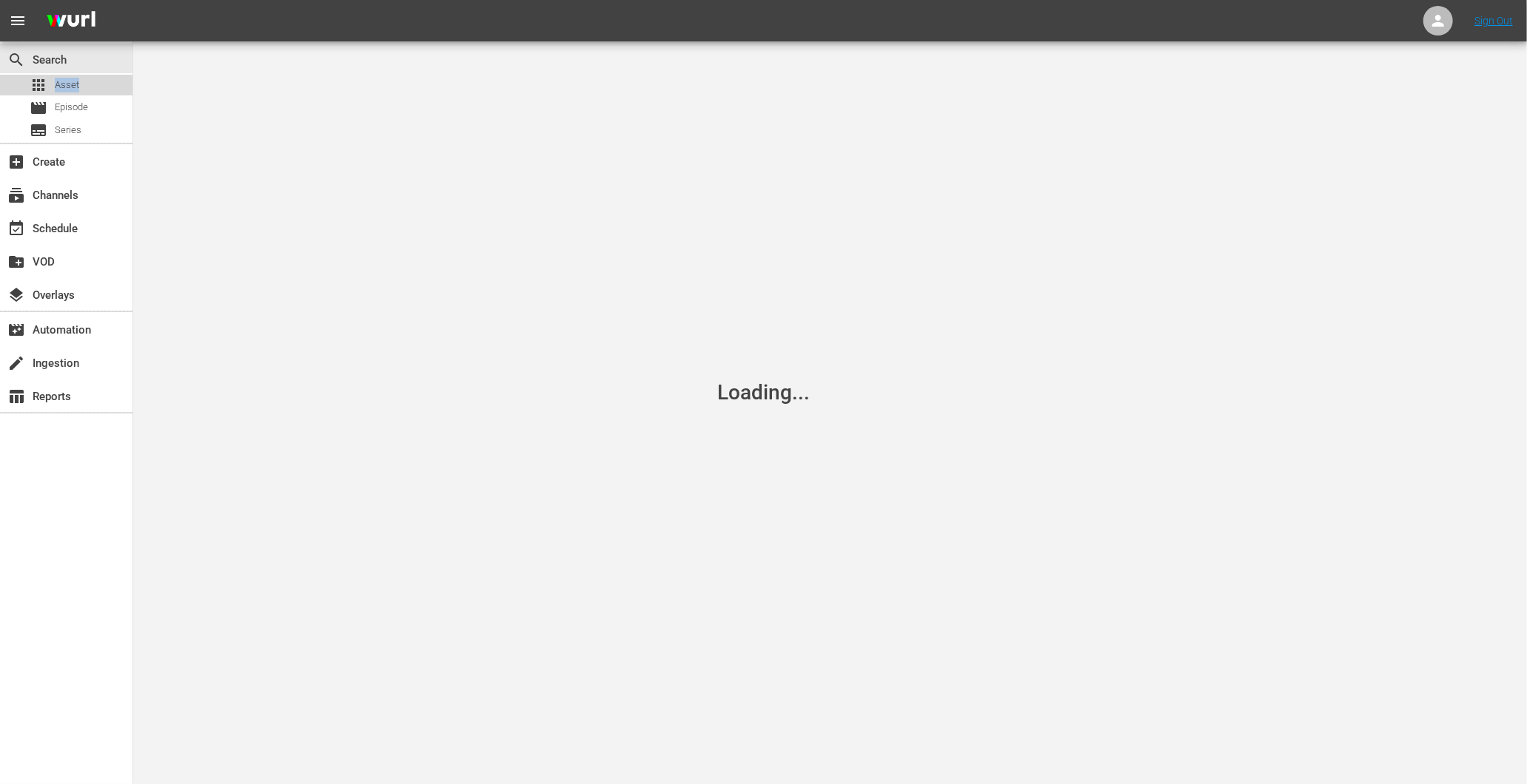
click at [70, 93] on div "apps Asset" at bounding box center [54, 85] width 50 height 21
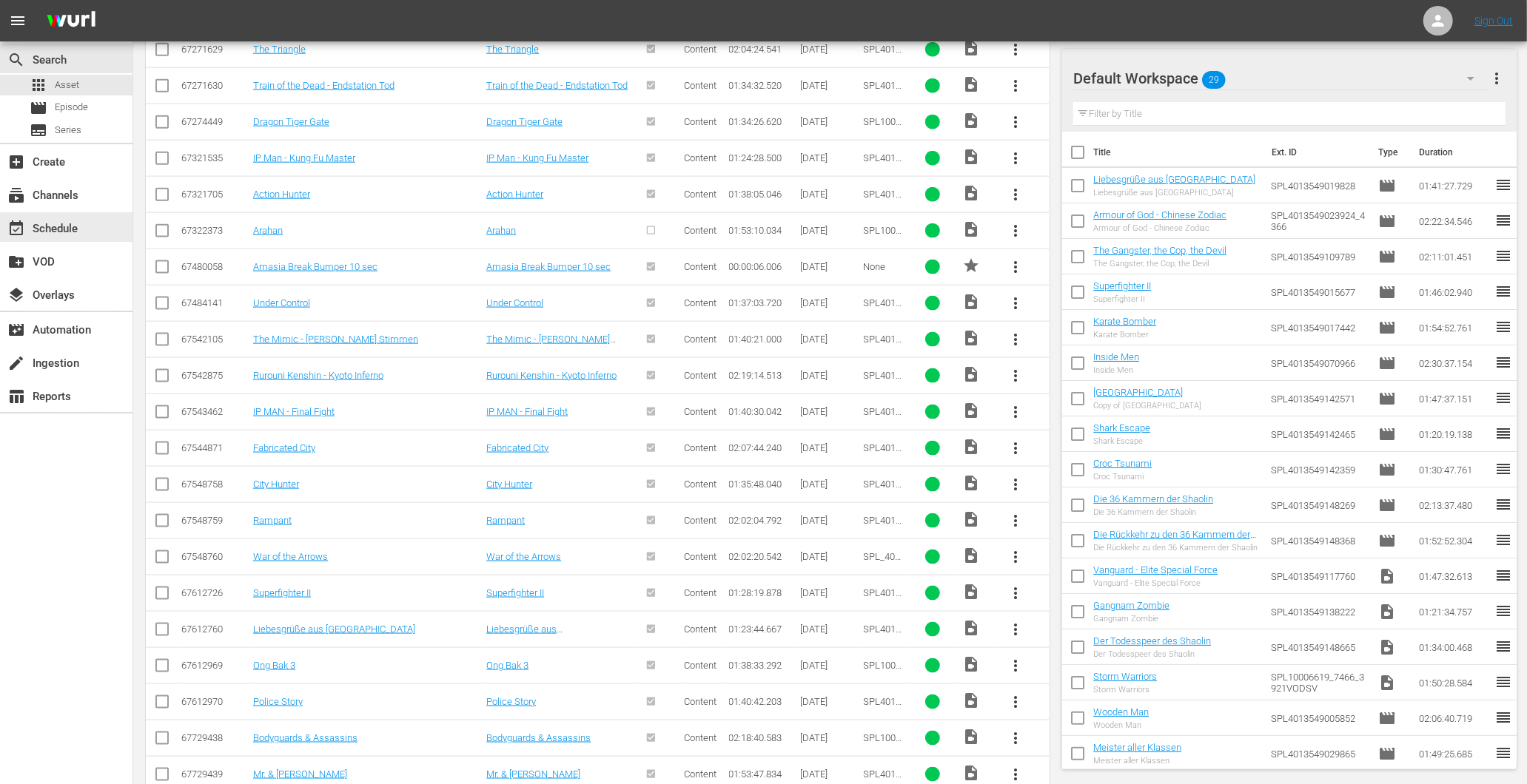
scroll to position [1318, 0]
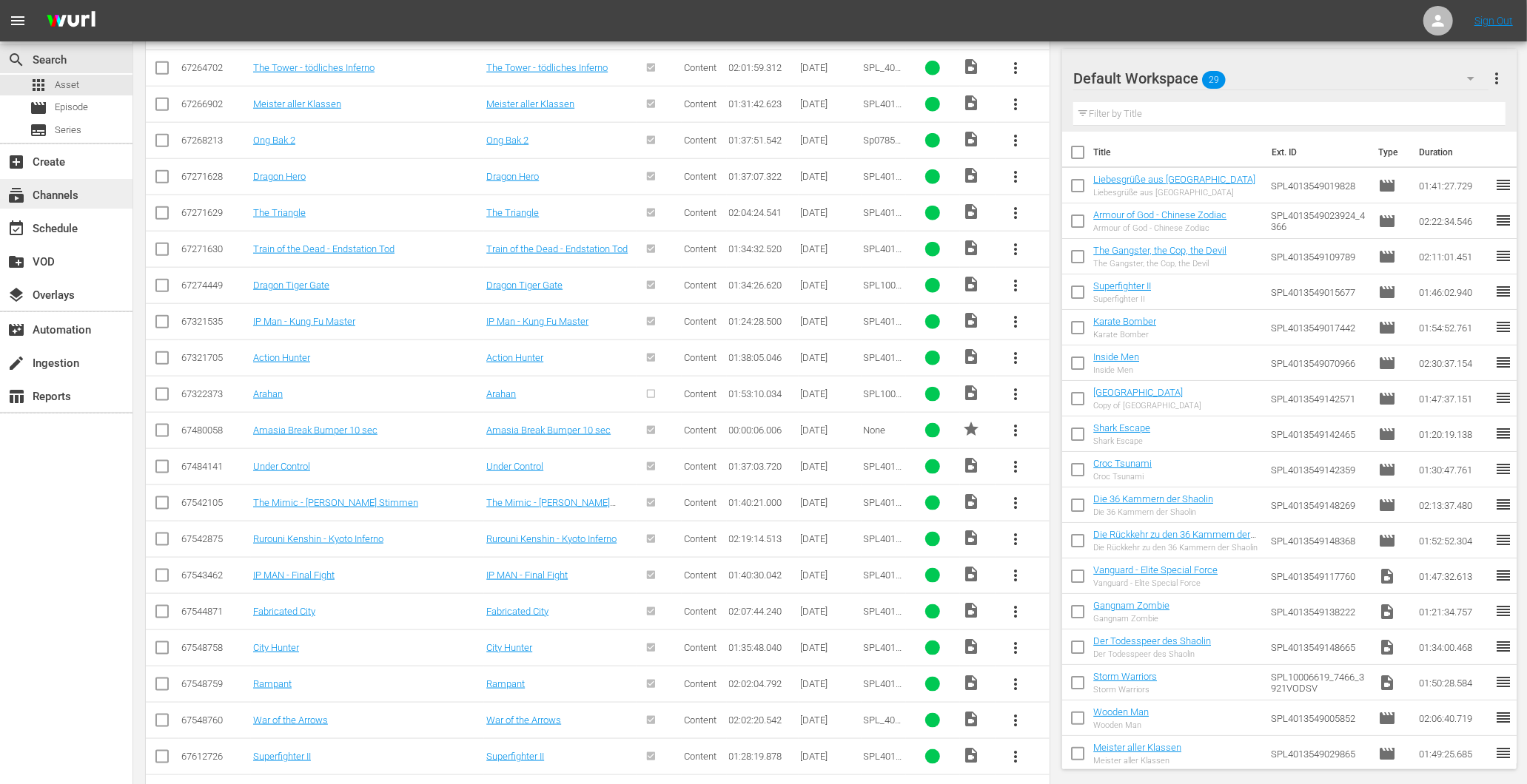
click at [65, 191] on div "subscriptions Channels" at bounding box center [41, 192] width 83 height 13
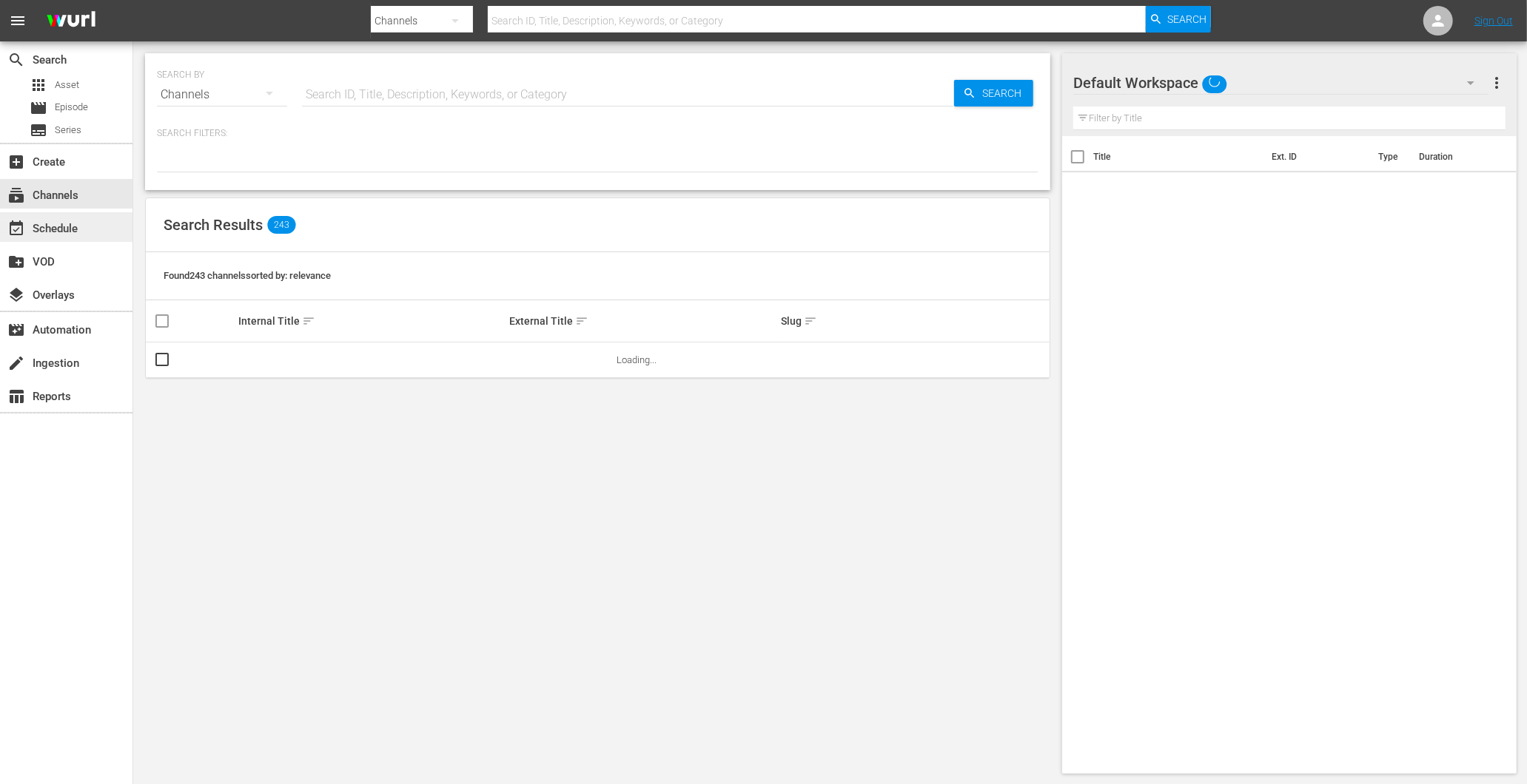
click at [46, 231] on div "event_available Schedule" at bounding box center [41, 226] width 83 height 13
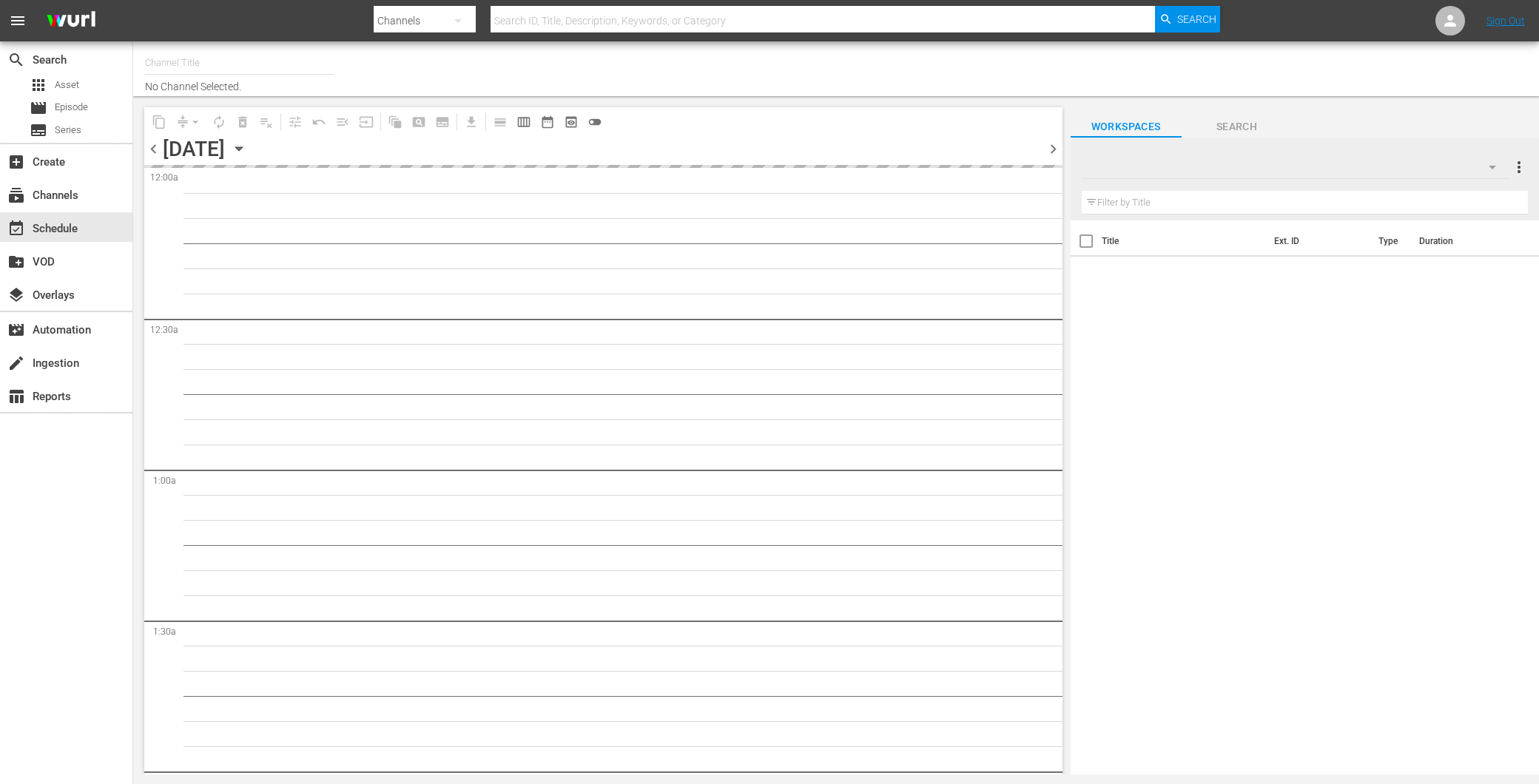
type input "Amasia (1236)"
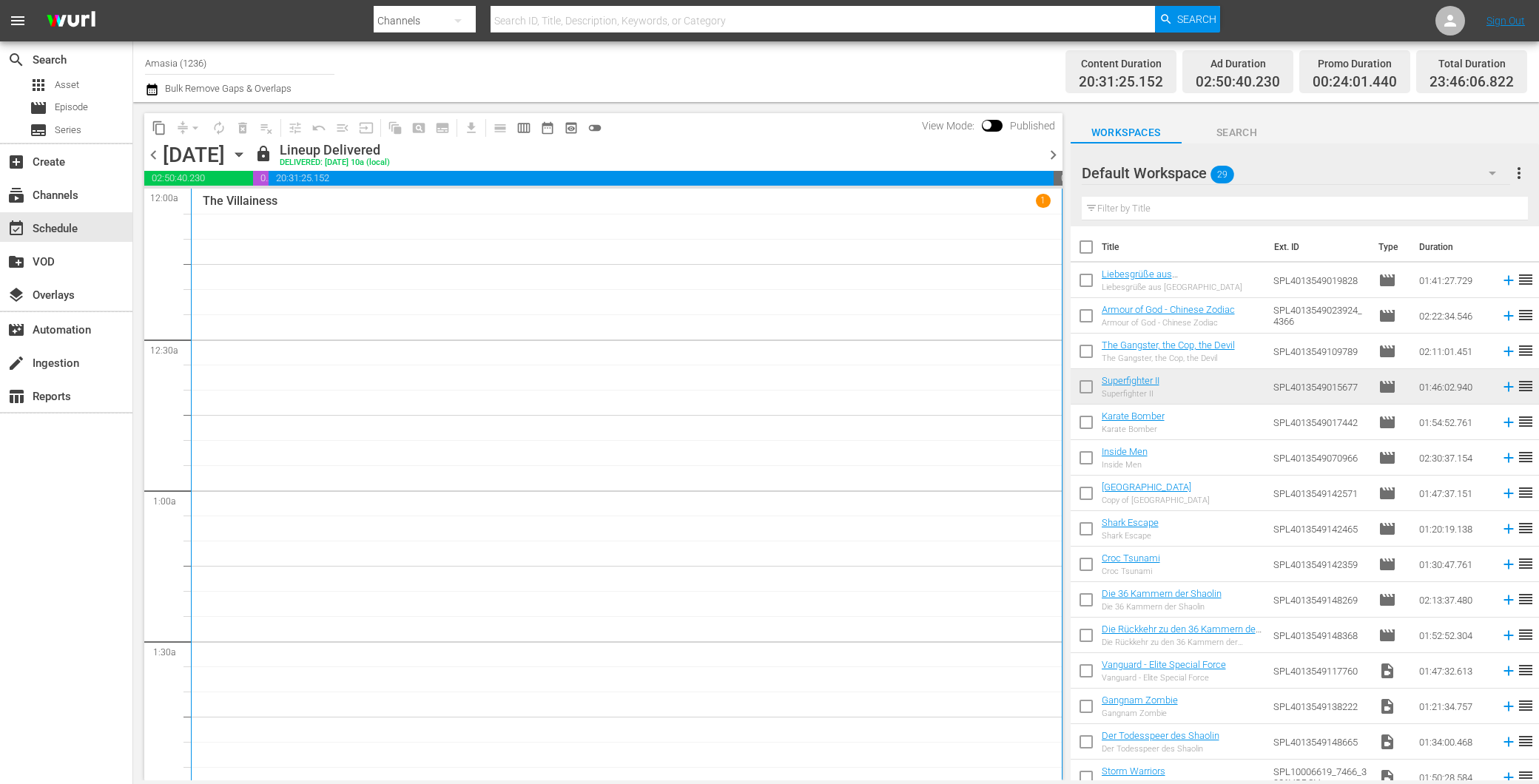
click at [247, 149] on icon "button" at bounding box center [239, 154] width 16 height 16
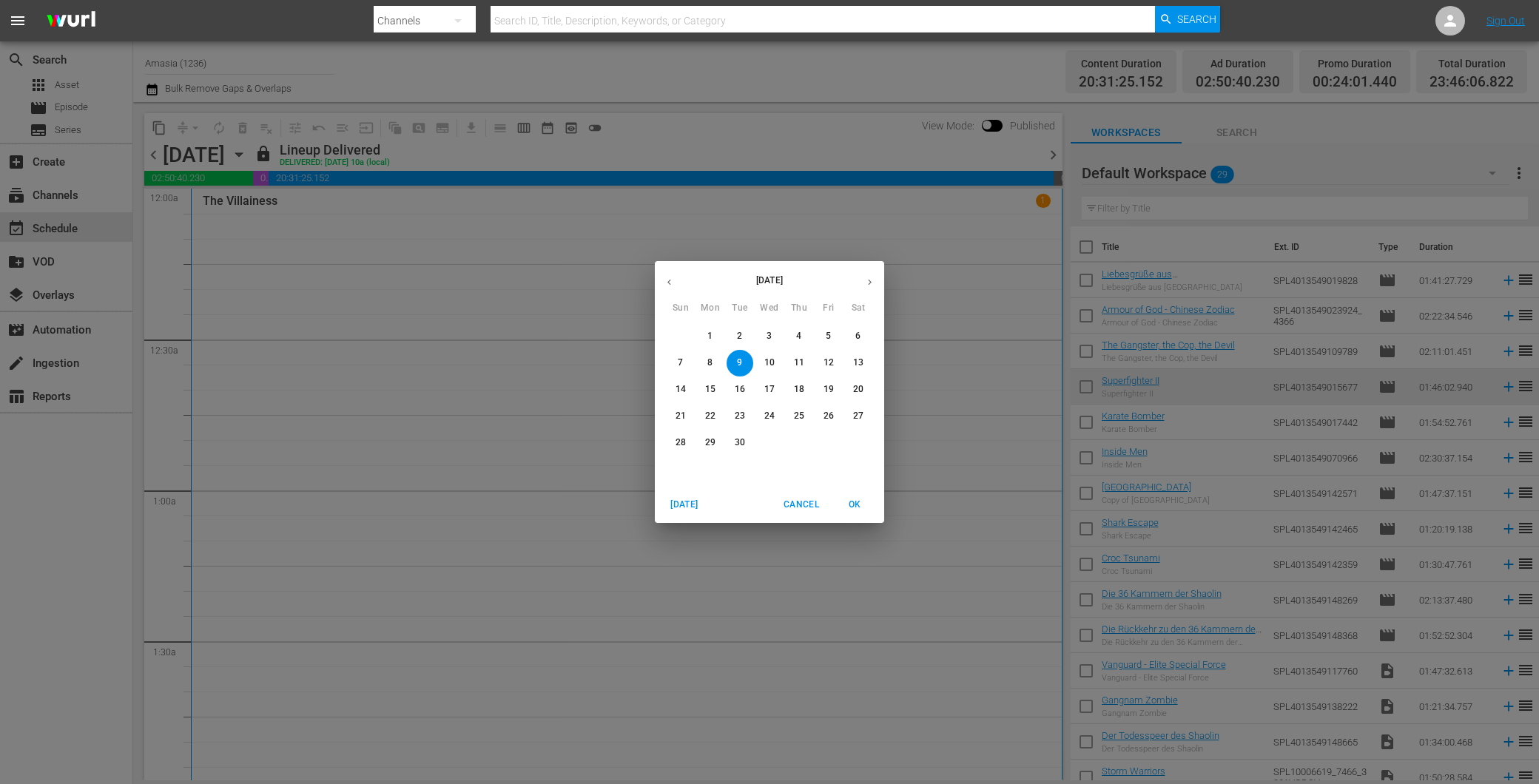
click at [730, 432] on div "30" at bounding box center [740, 443] width 29 height 27
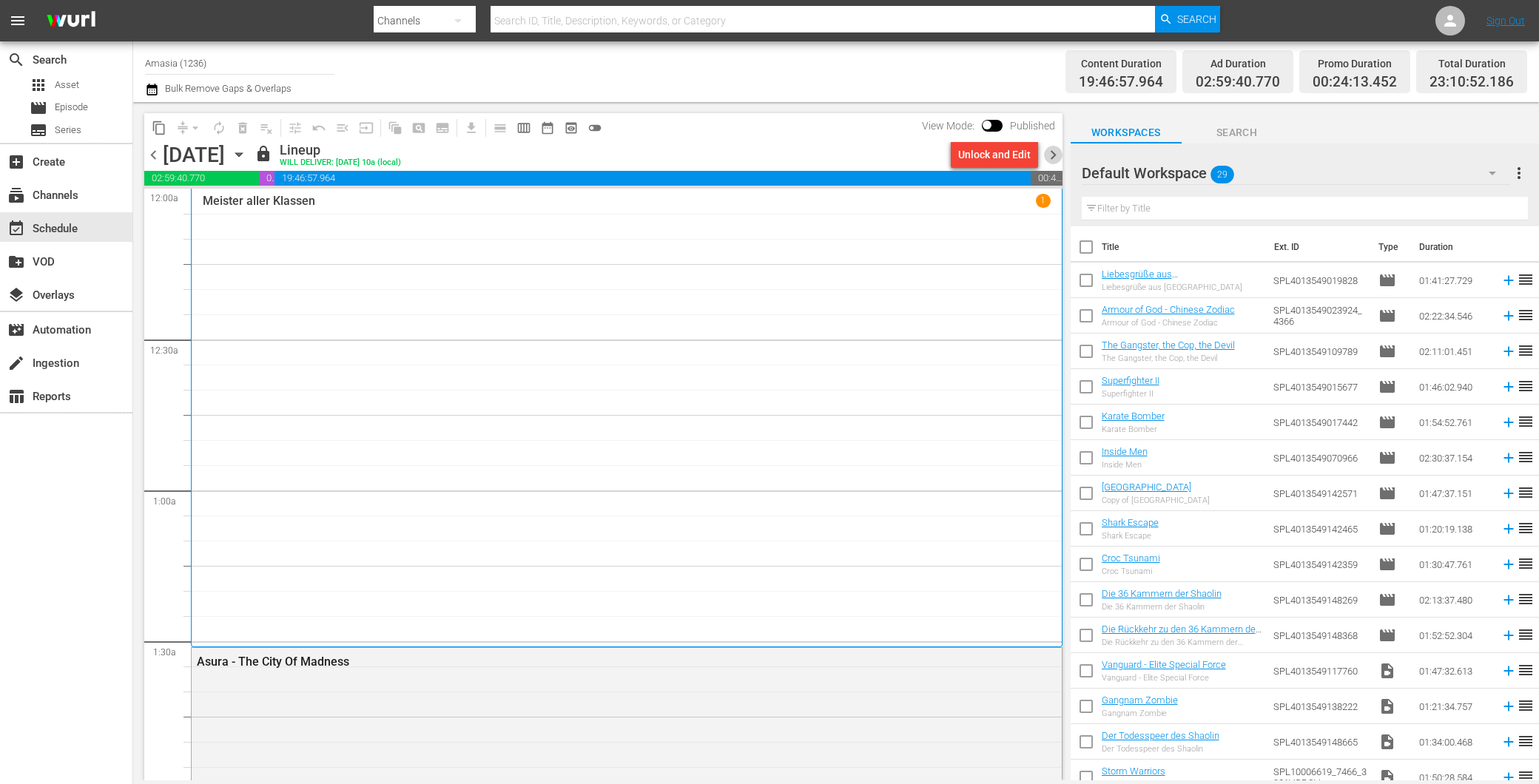
click at [1048, 151] on span "chevron_right" at bounding box center [1053, 154] width 18 height 18
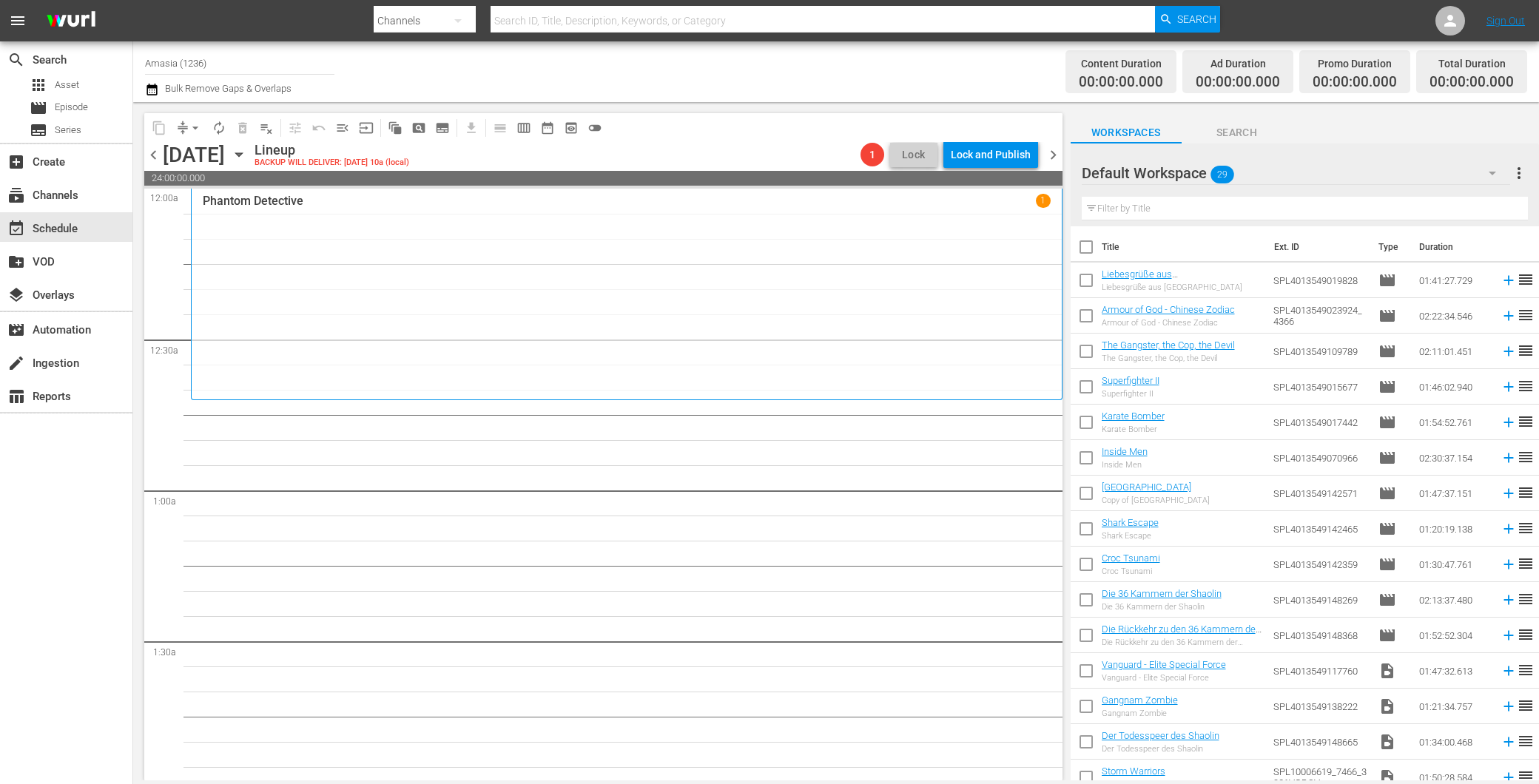
click at [154, 154] on span "chevron_left" at bounding box center [153, 154] width 18 height 18
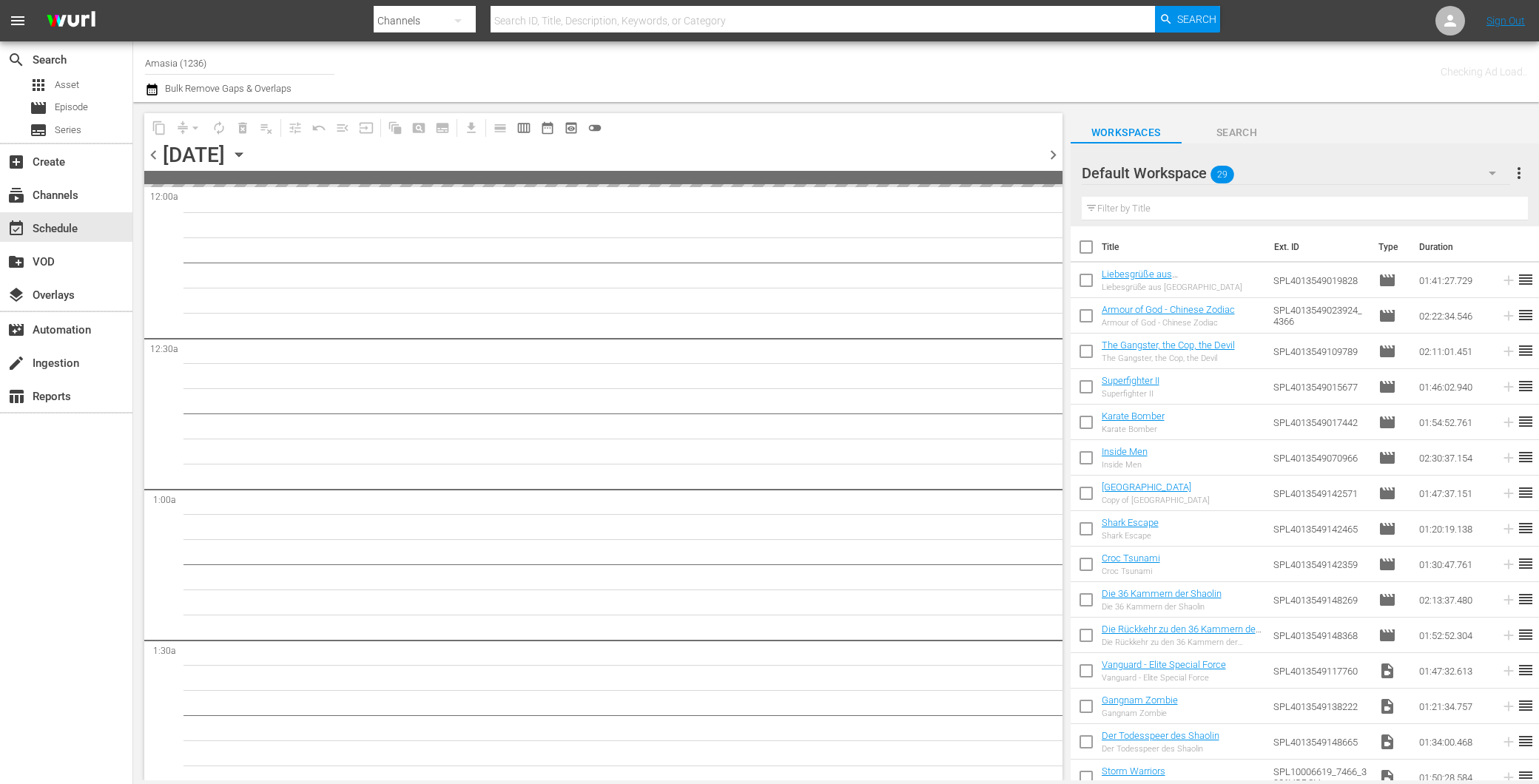
click at [154, 154] on span "chevron_left" at bounding box center [153, 154] width 18 height 18
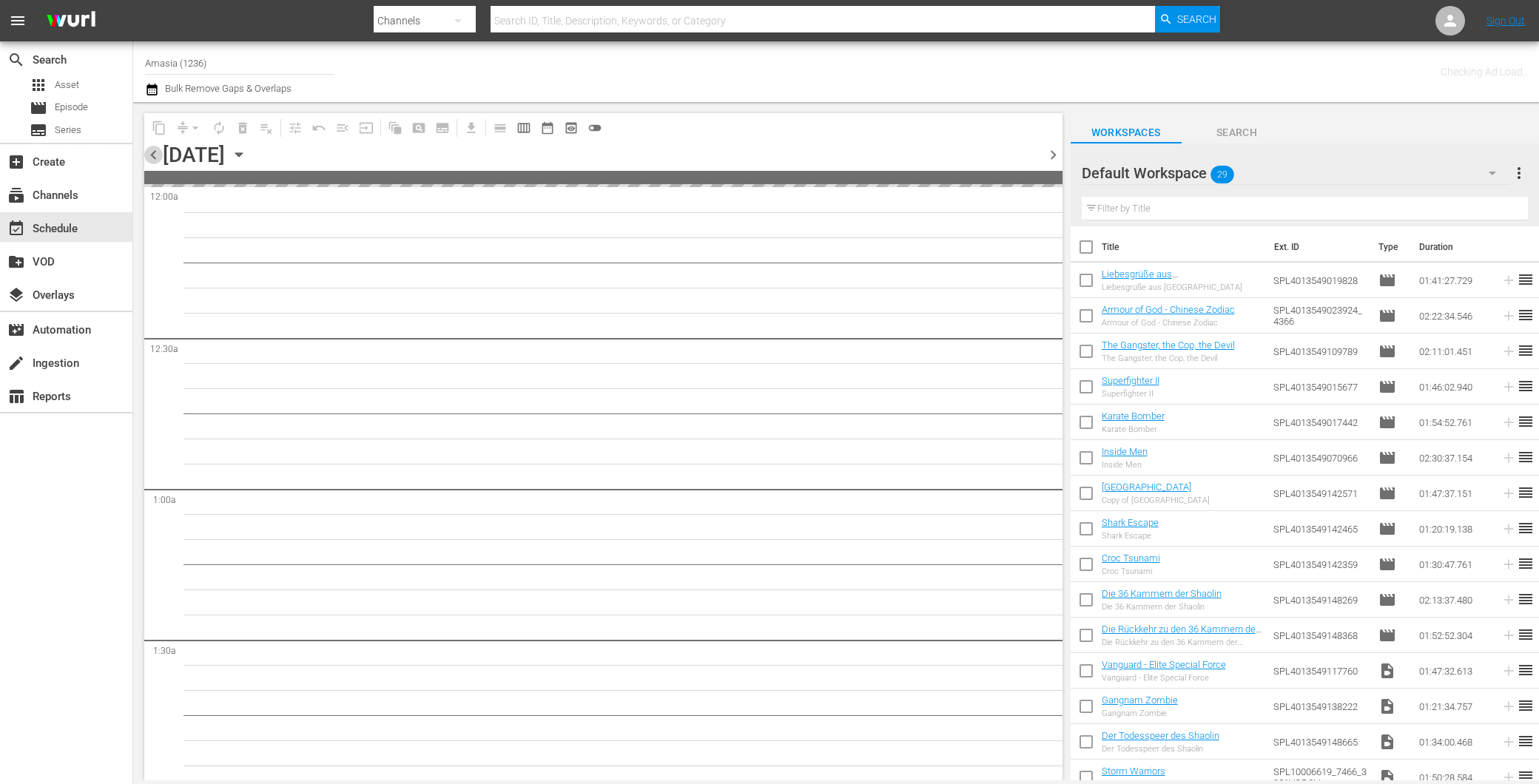
click at [154, 154] on span "chevron_left" at bounding box center [153, 154] width 18 height 18
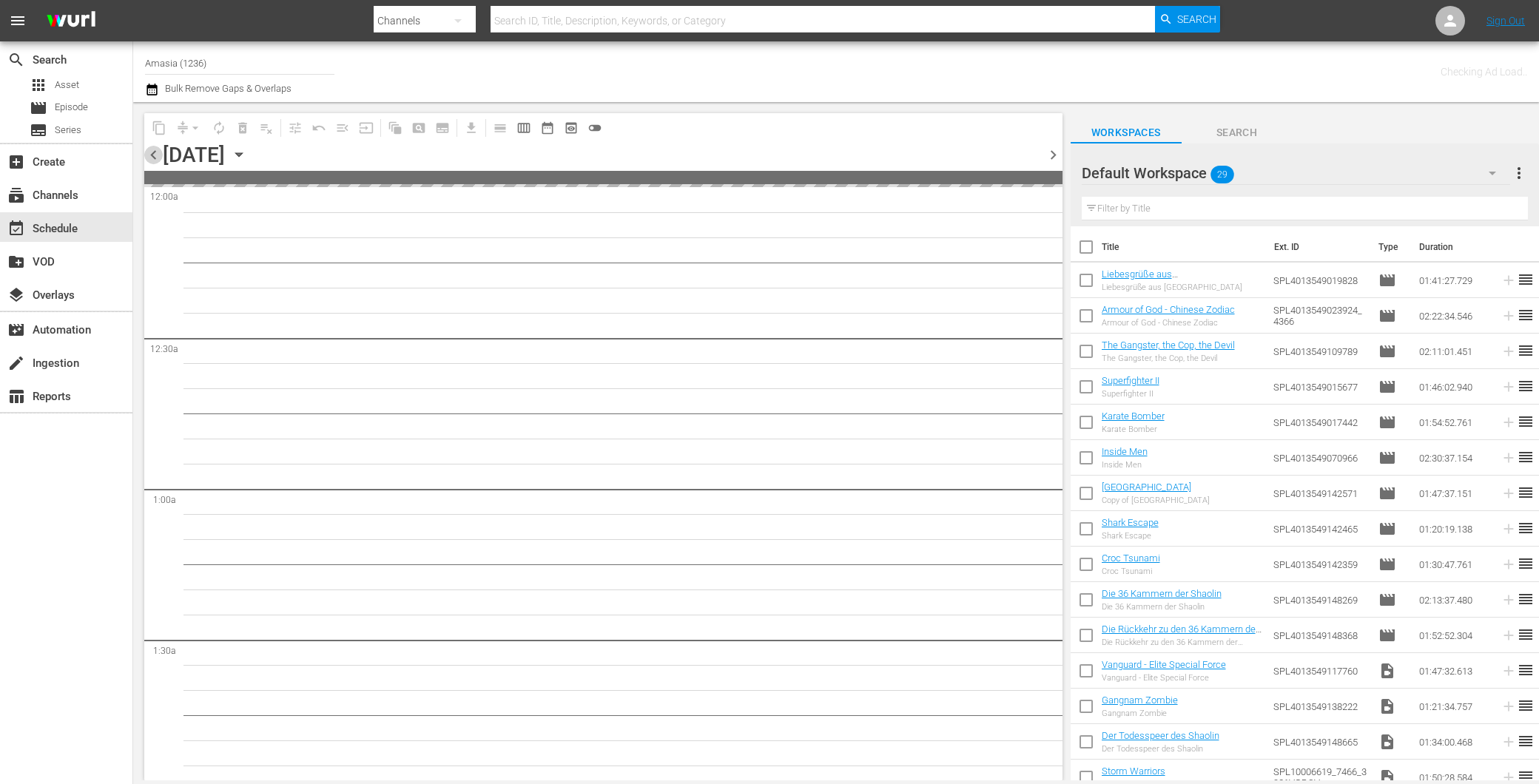
click at [154, 154] on span "chevron_left" at bounding box center [153, 154] width 18 height 18
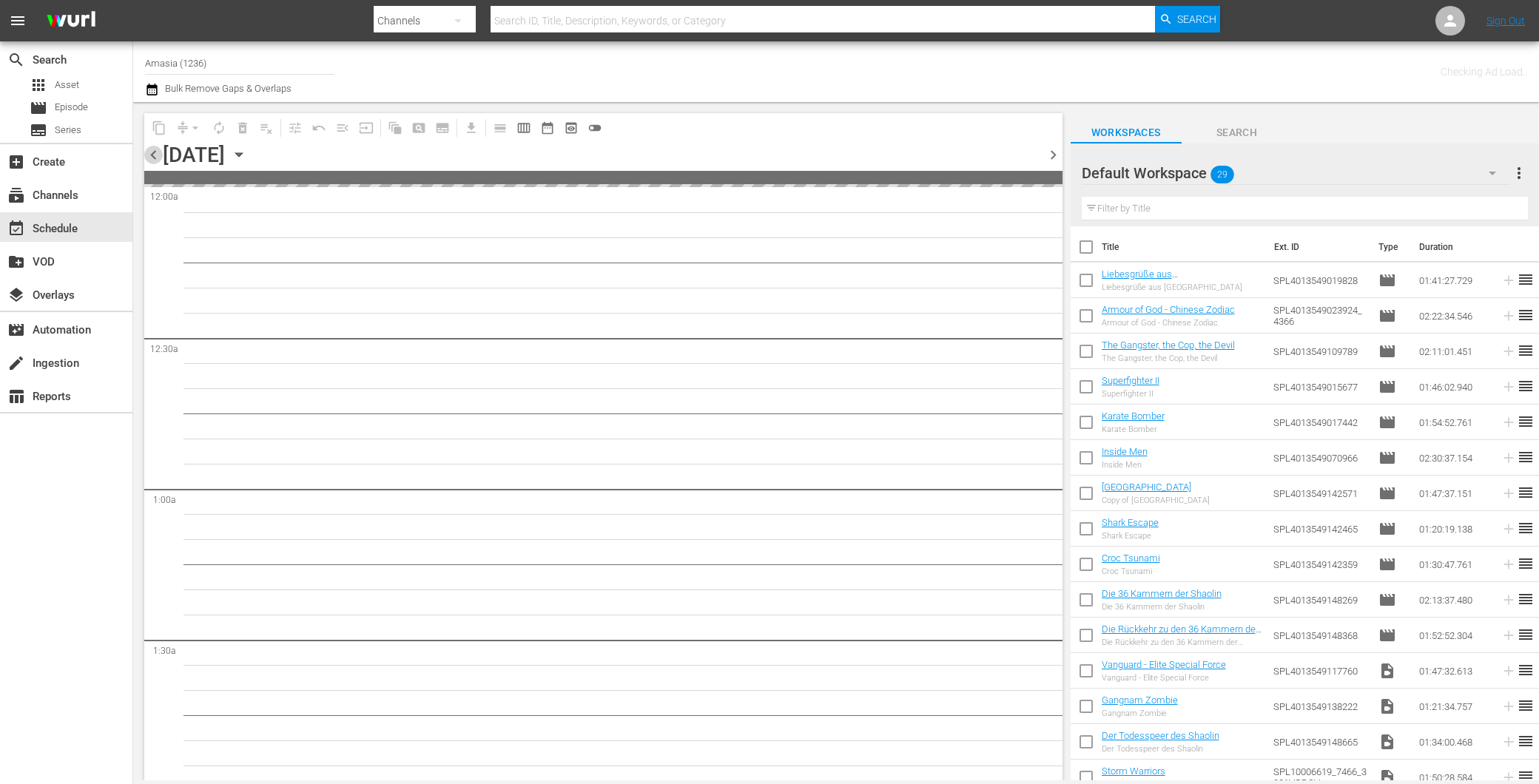
click at [154, 154] on span "chevron_left" at bounding box center [153, 154] width 18 height 18
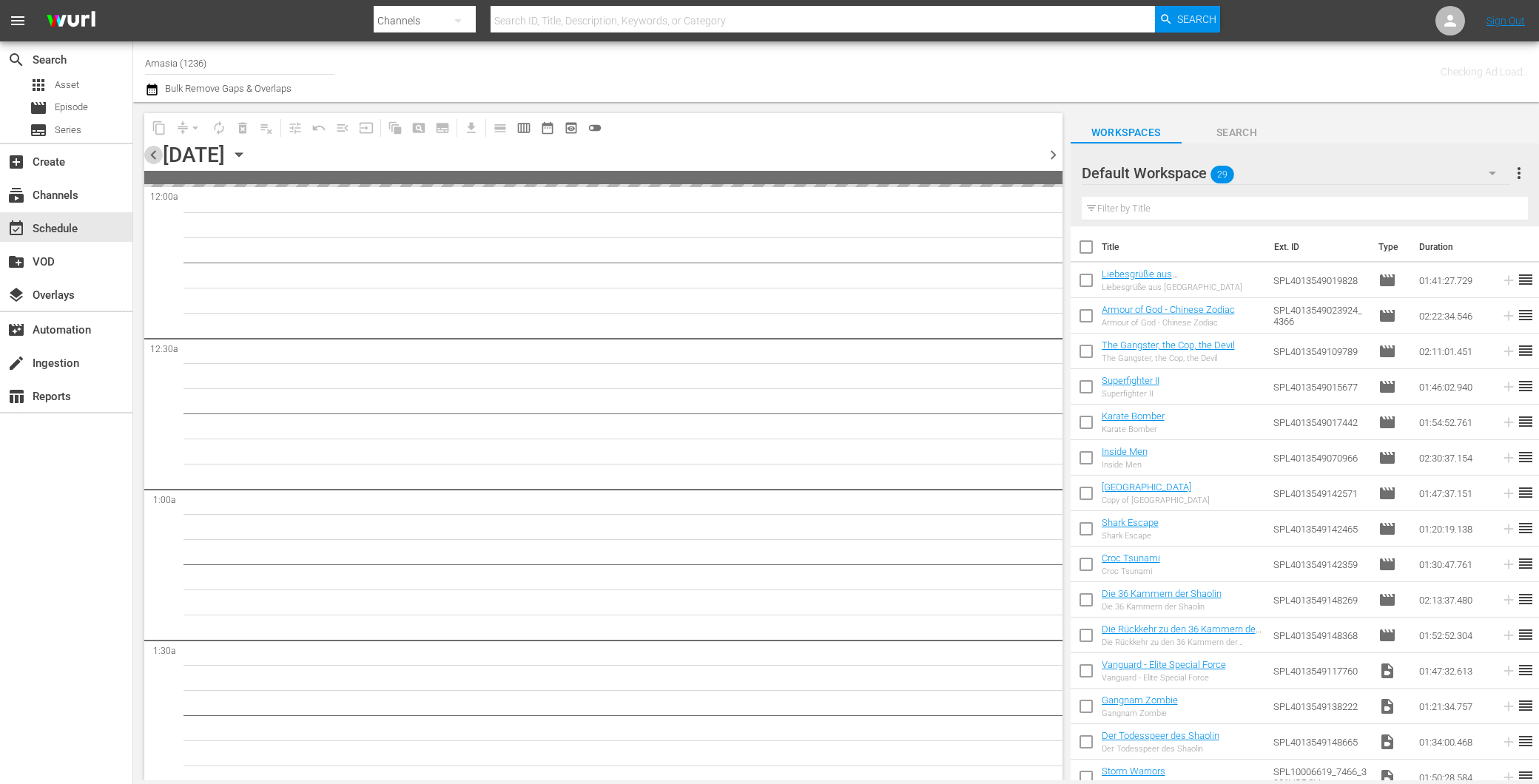
click at [154, 154] on span "chevron_left" at bounding box center [153, 154] width 18 height 18
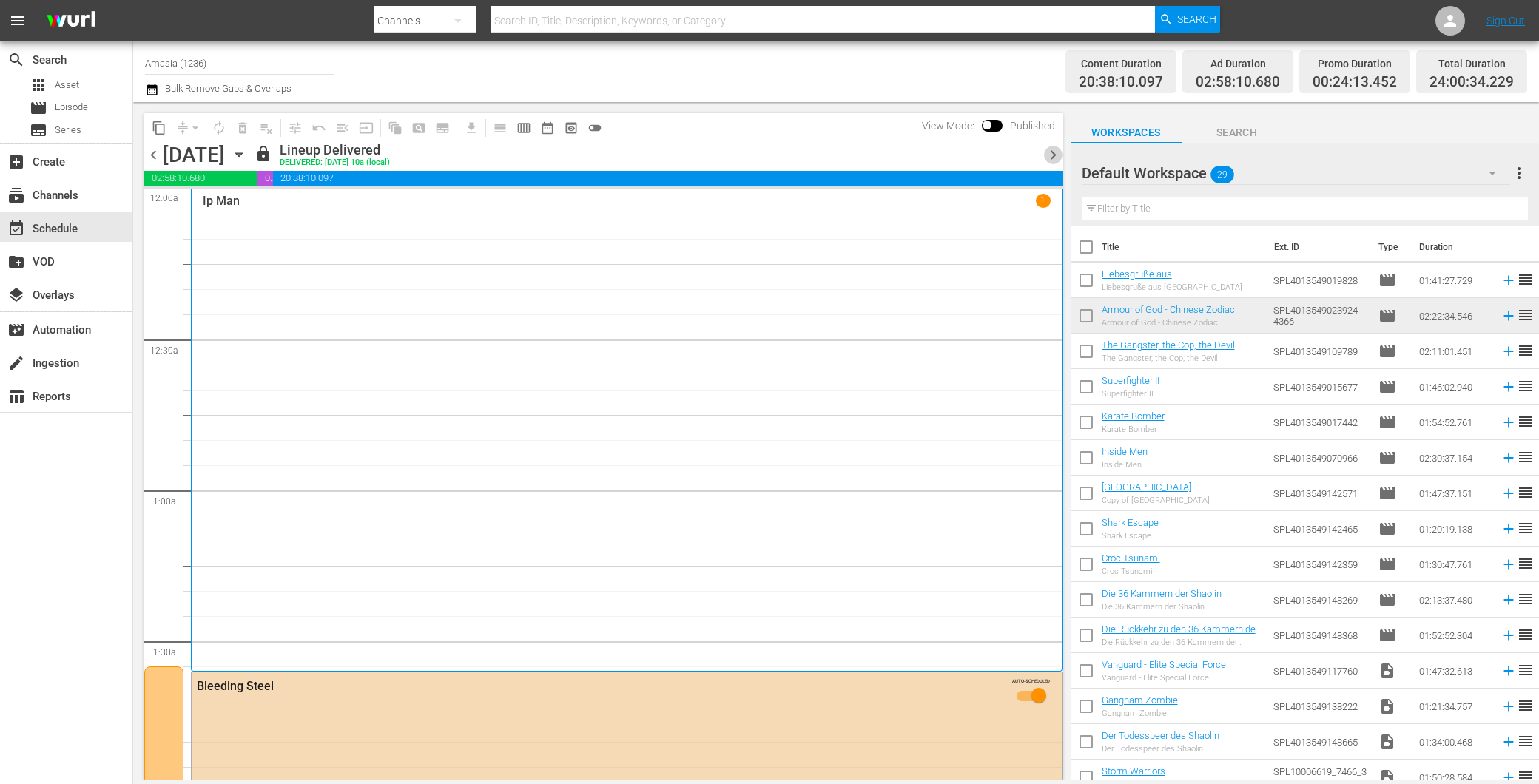
click at [1047, 149] on span "chevron_right" at bounding box center [1053, 154] width 18 height 18
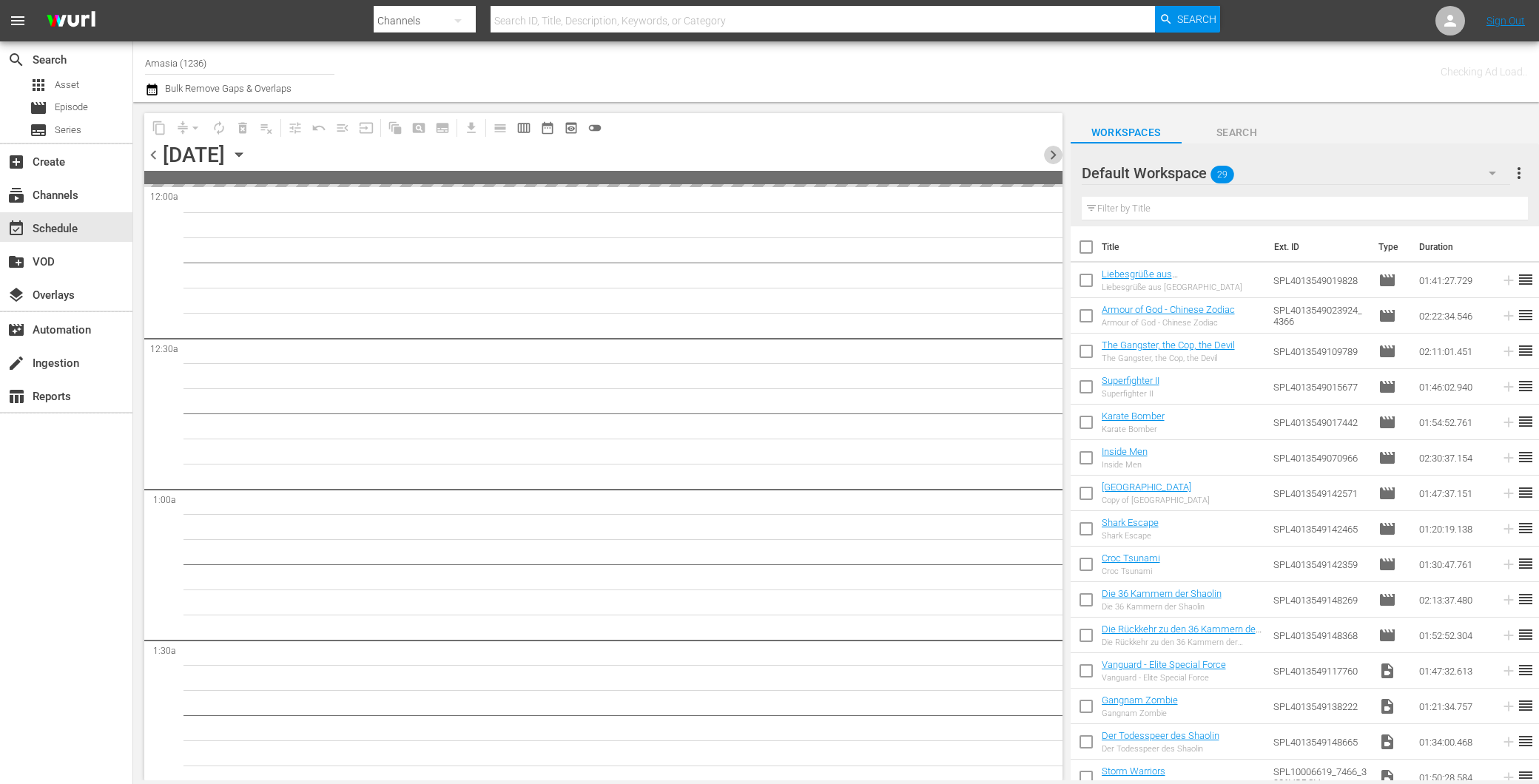
click at [1047, 149] on span "chevron_right" at bounding box center [1053, 154] width 18 height 18
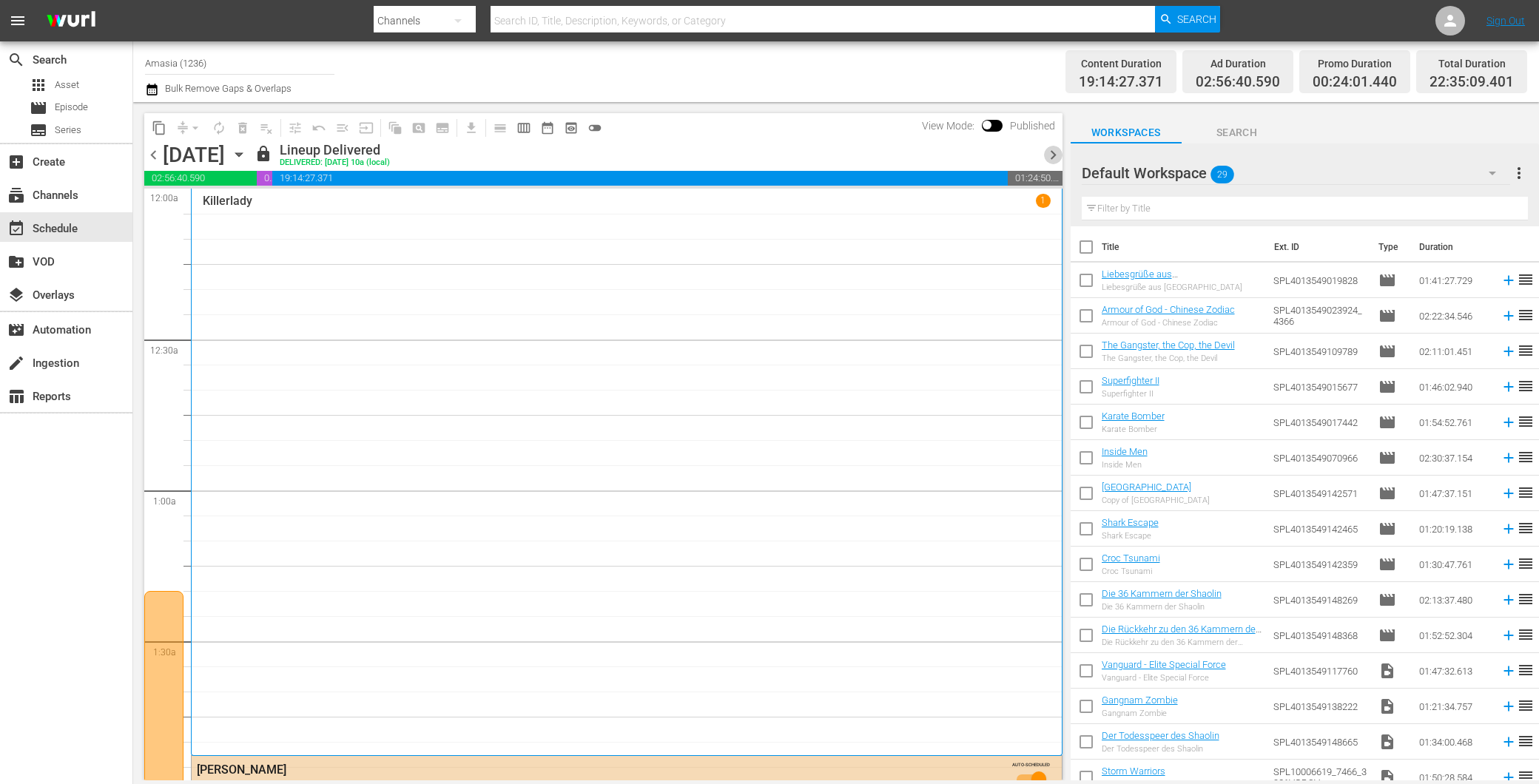
click at [1055, 146] on span "chevron_right" at bounding box center [1053, 154] width 18 height 18
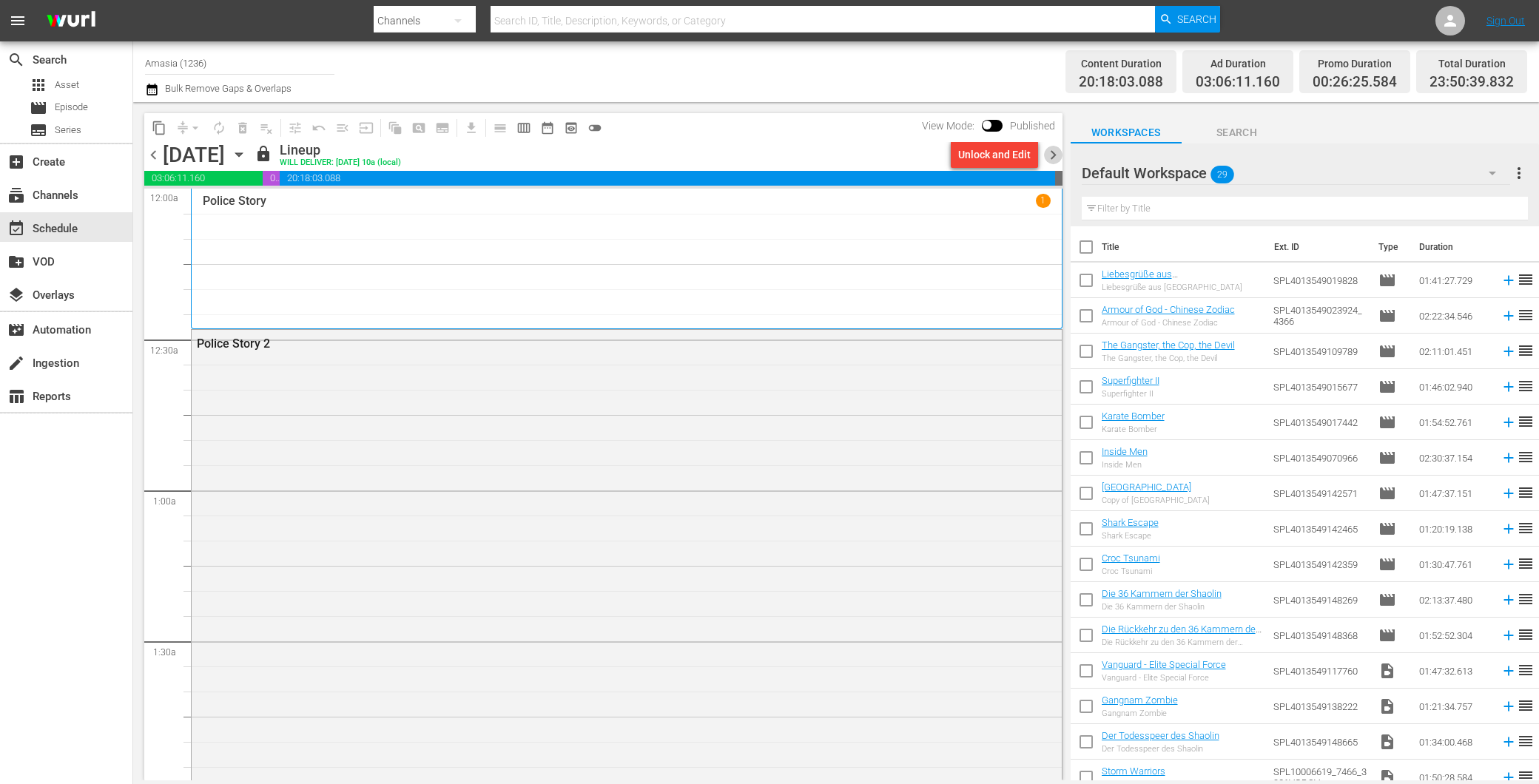
click at [1053, 146] on span "chevron_right" at bounding box center [1053, 154] width 18 height 18
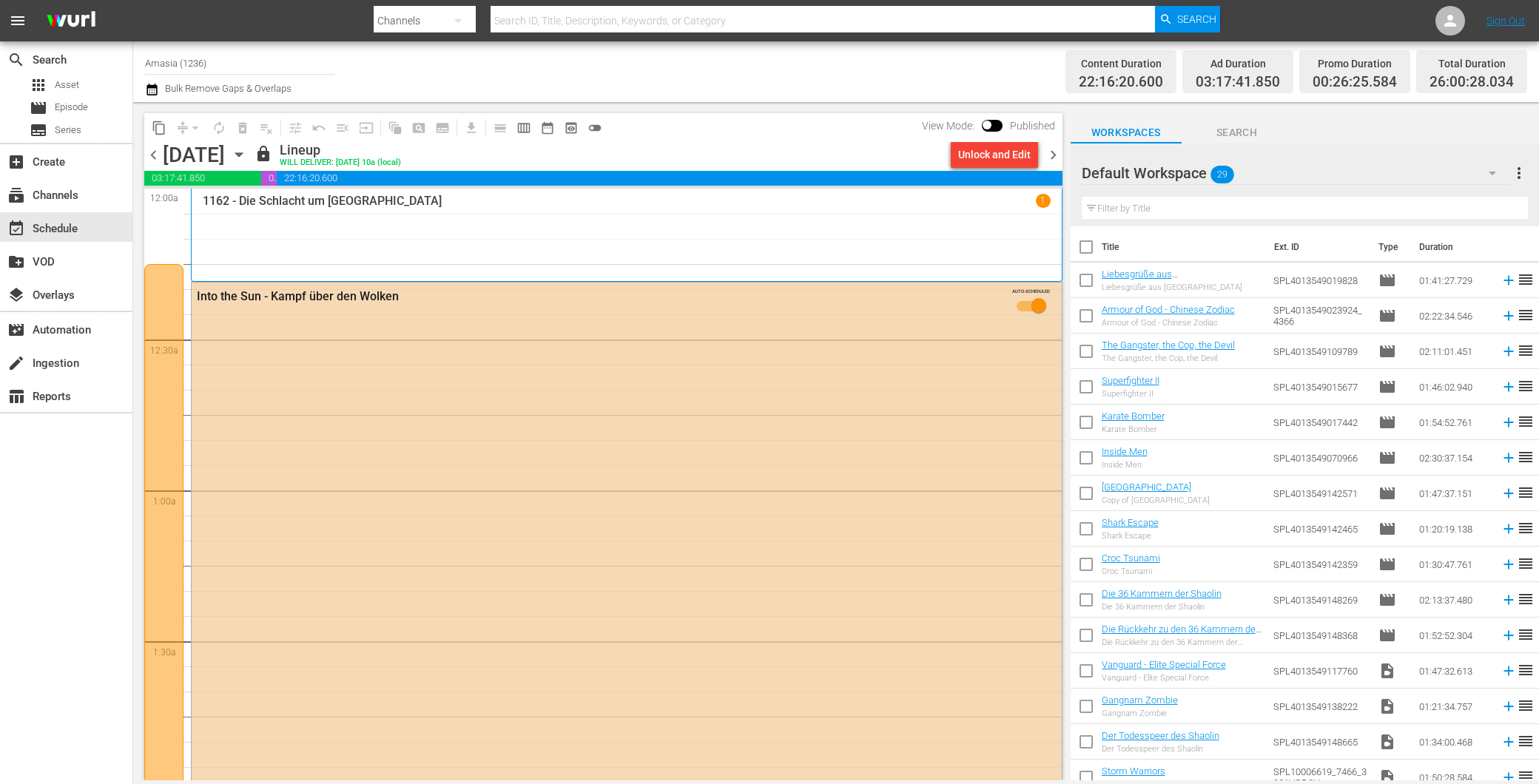
click at [1051, 153] on span "chevron_right" at bounding box center [1053, 154] width 18 height 18
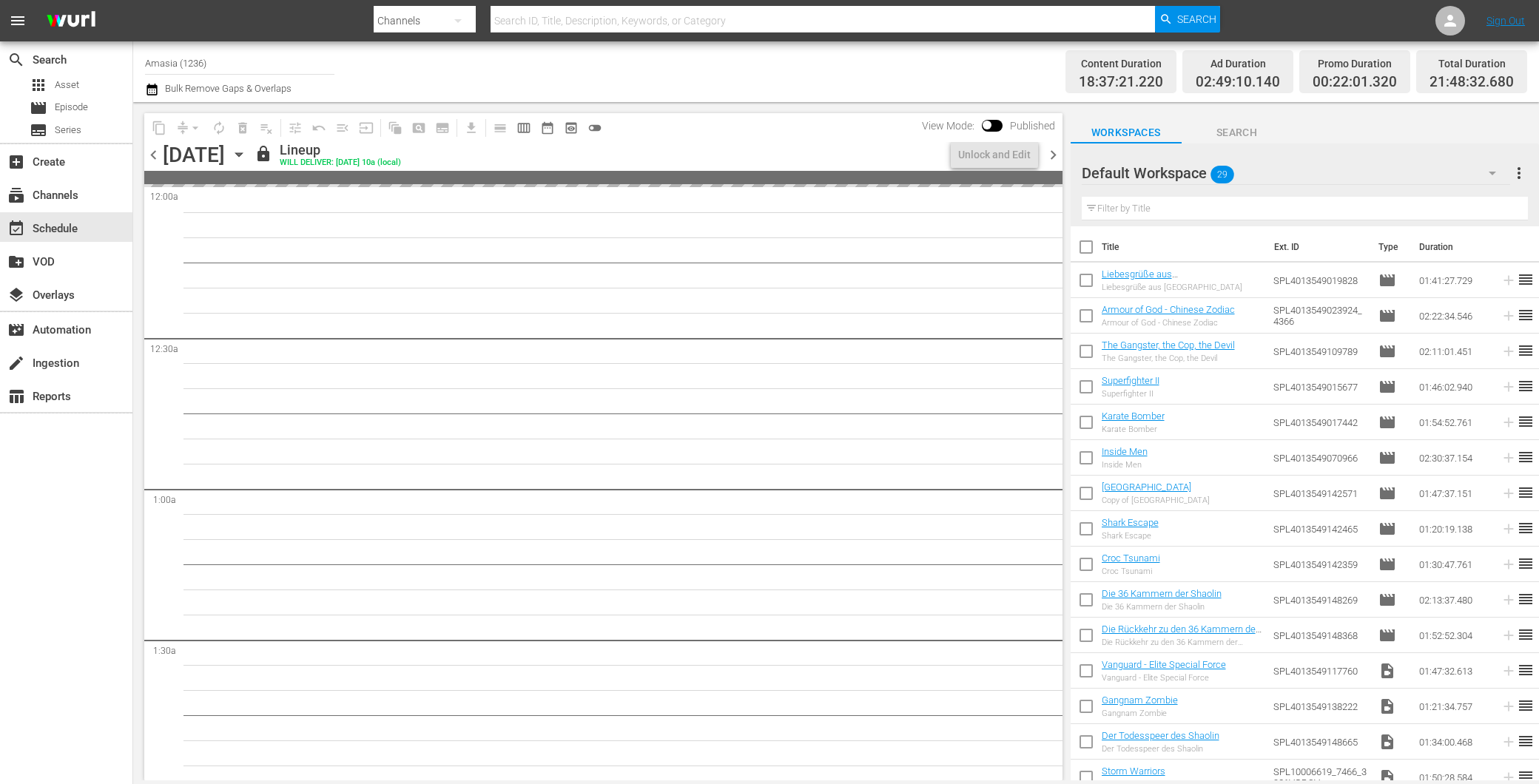
click at [1051, 153] on span "chevron_right" at bounding box center [1053, 154] width 18 height 18
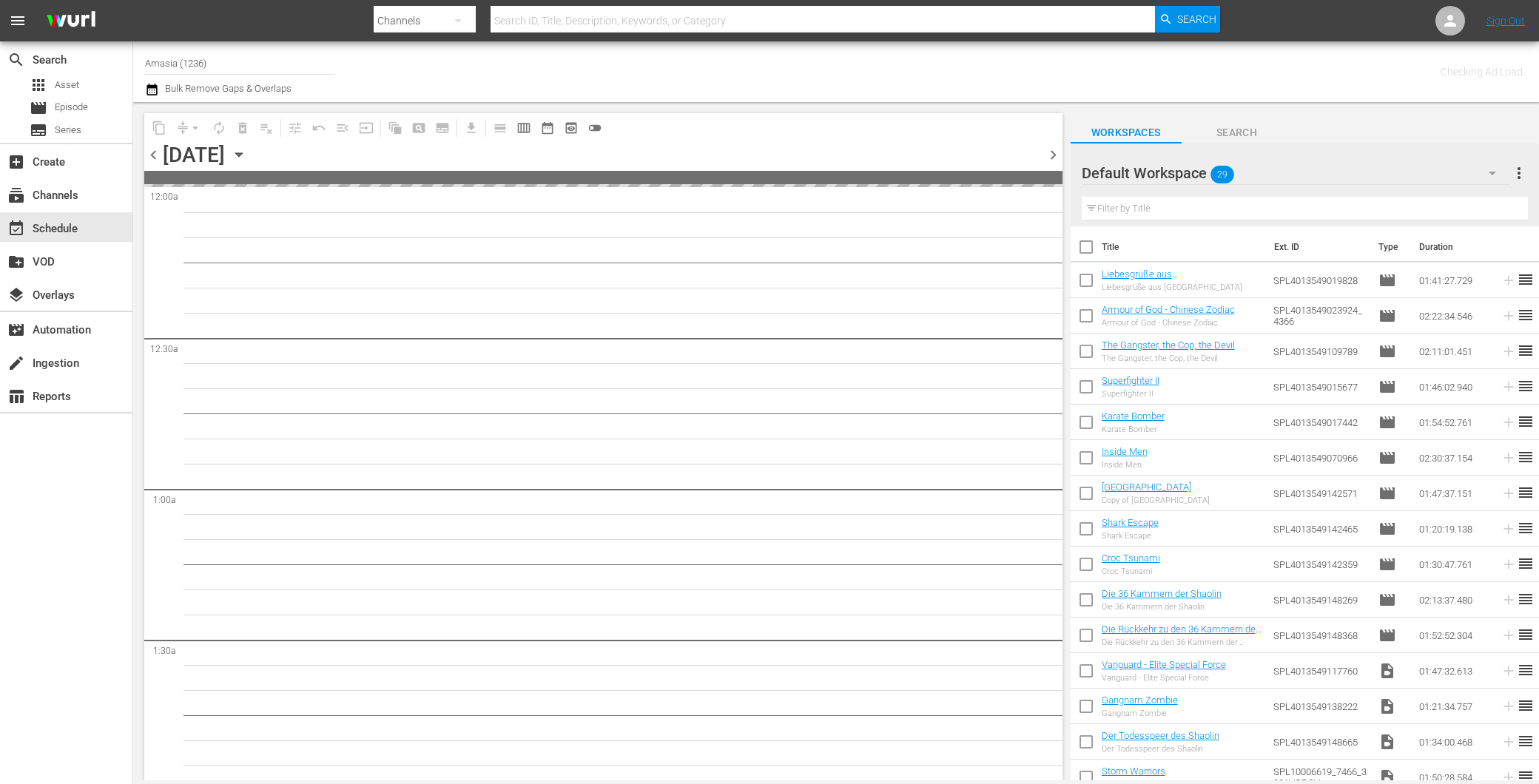
click at [1051, 153] on span "chevron_right" at bounding box center [1053, 154] width 18 height 18
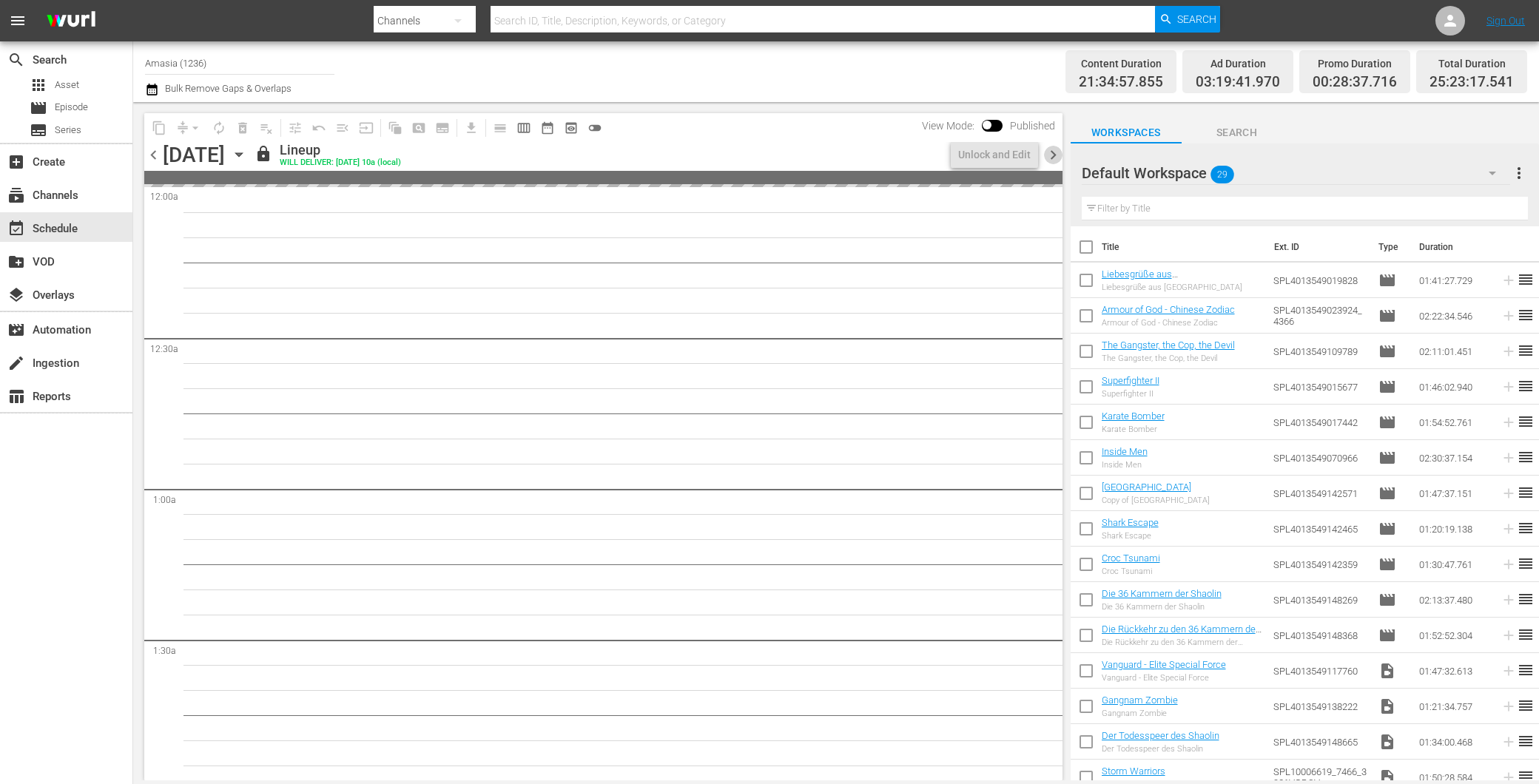
click at [1051, 153] on span "chevron_right" at bounding box center [1053, 154] width 18 height 18
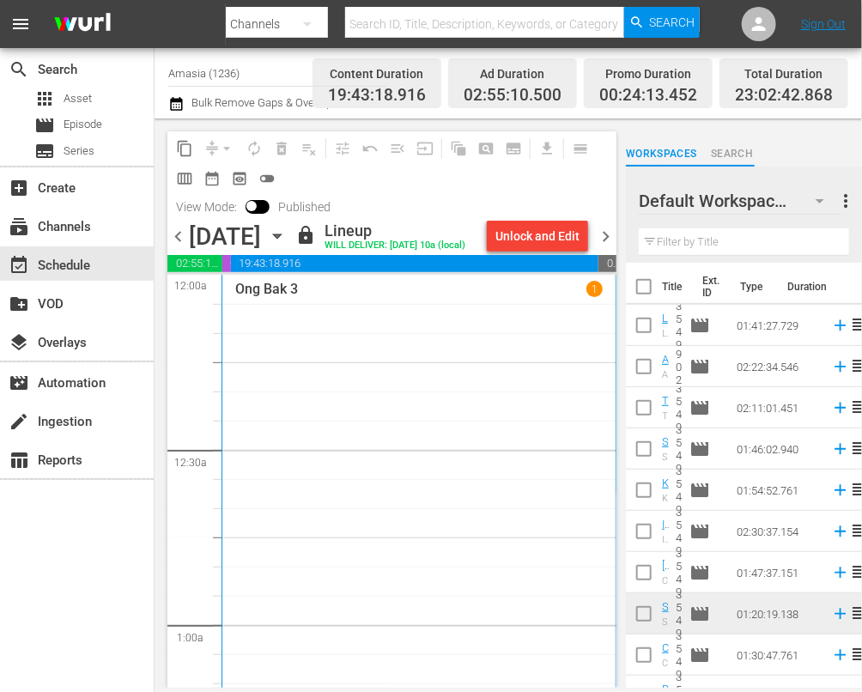
click at [763, 183] on div at bounding box center [701, 201] width 124 height 43
